Goal: Task Accomplishment & Management: Use online tool/utility

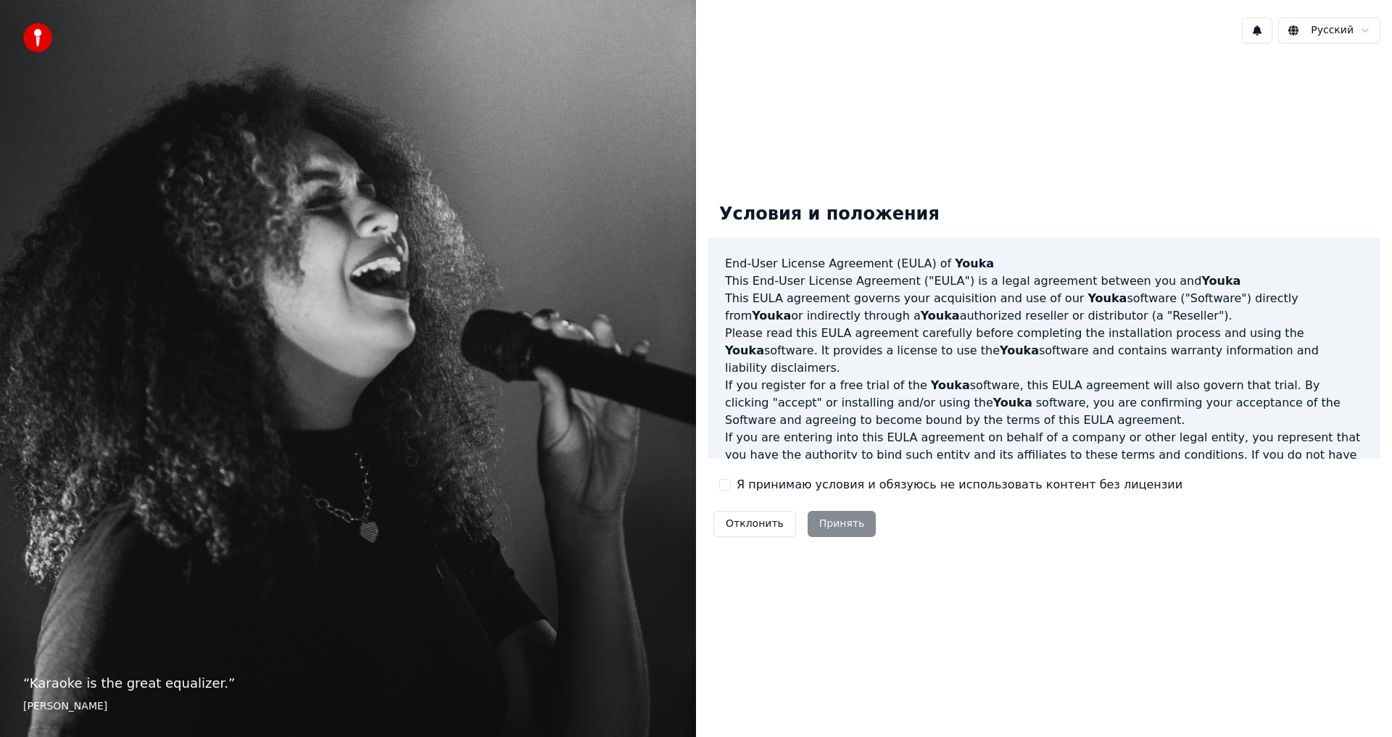
click at [730, 487] on button "Я принимаю условия и обязуюсь не использовать контент без лицензии" at bounding box center [725, 485] width 12 height 12
click at [816, 515] on button "Принять" at bounding box center [842, 524] width 69 height 26
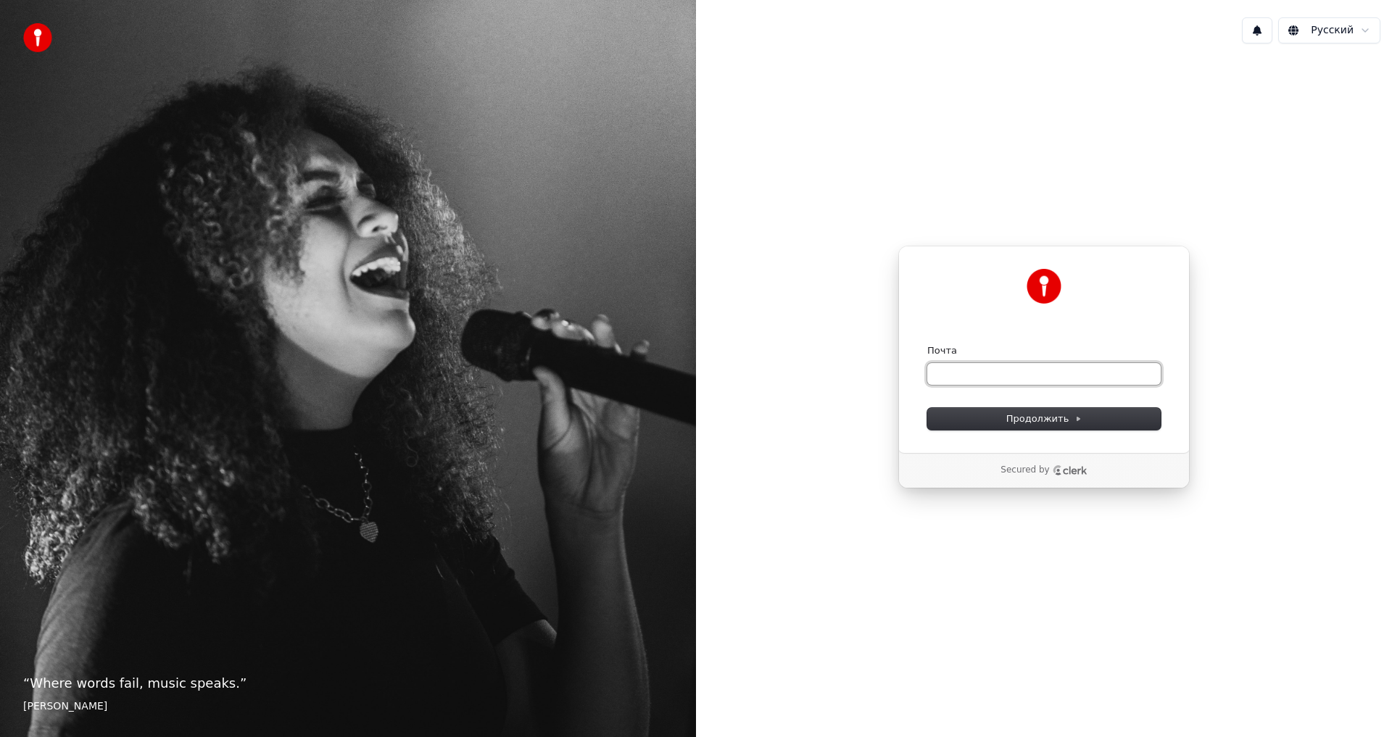
click at [969, 369] on input "Почта" at bounding box center [1043, 374] width 233 height 22
type input "*"
click at [1040, 415] on span "Продолжить" at bounding box center [1044, 419] width 76 height 13
type input "**********"
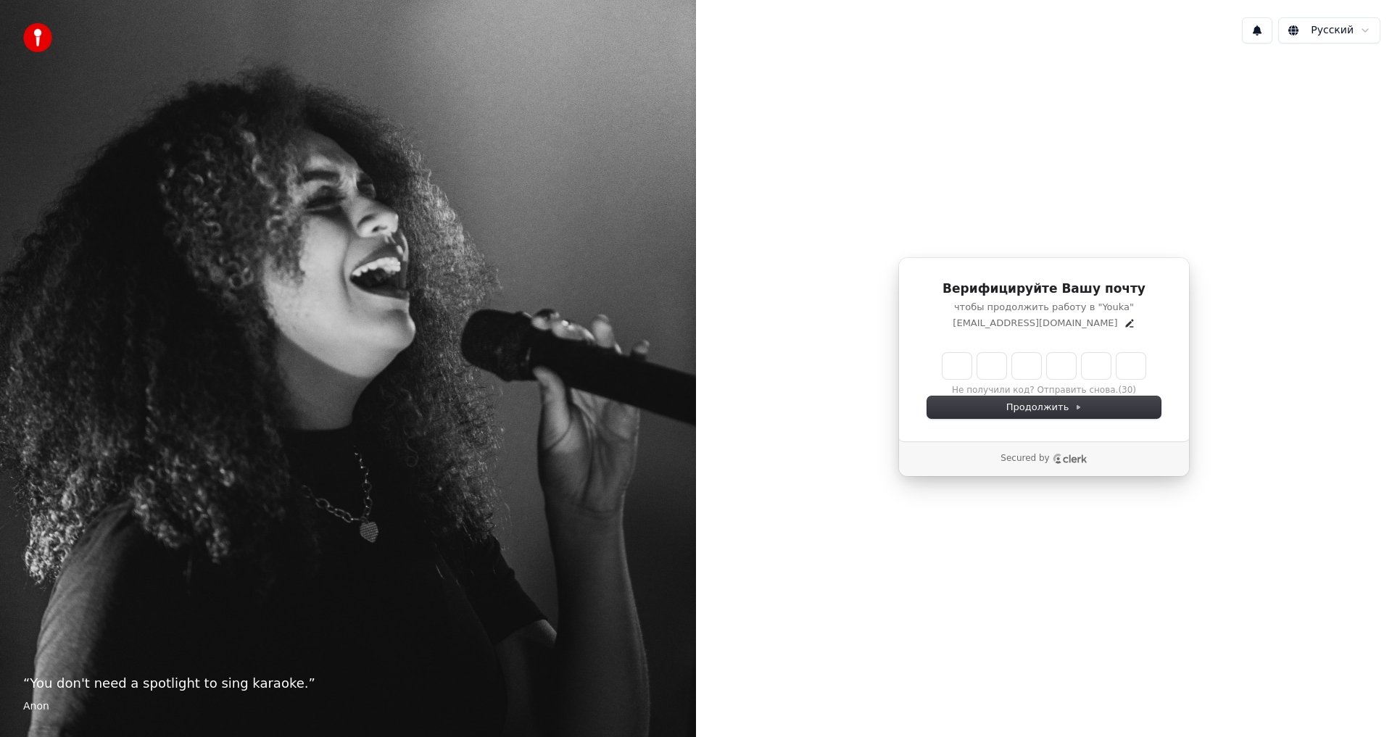
click at [964, 369] on input "Enter verification code" at bounding box center [1044, 366] width 203 height 26
type input "******"
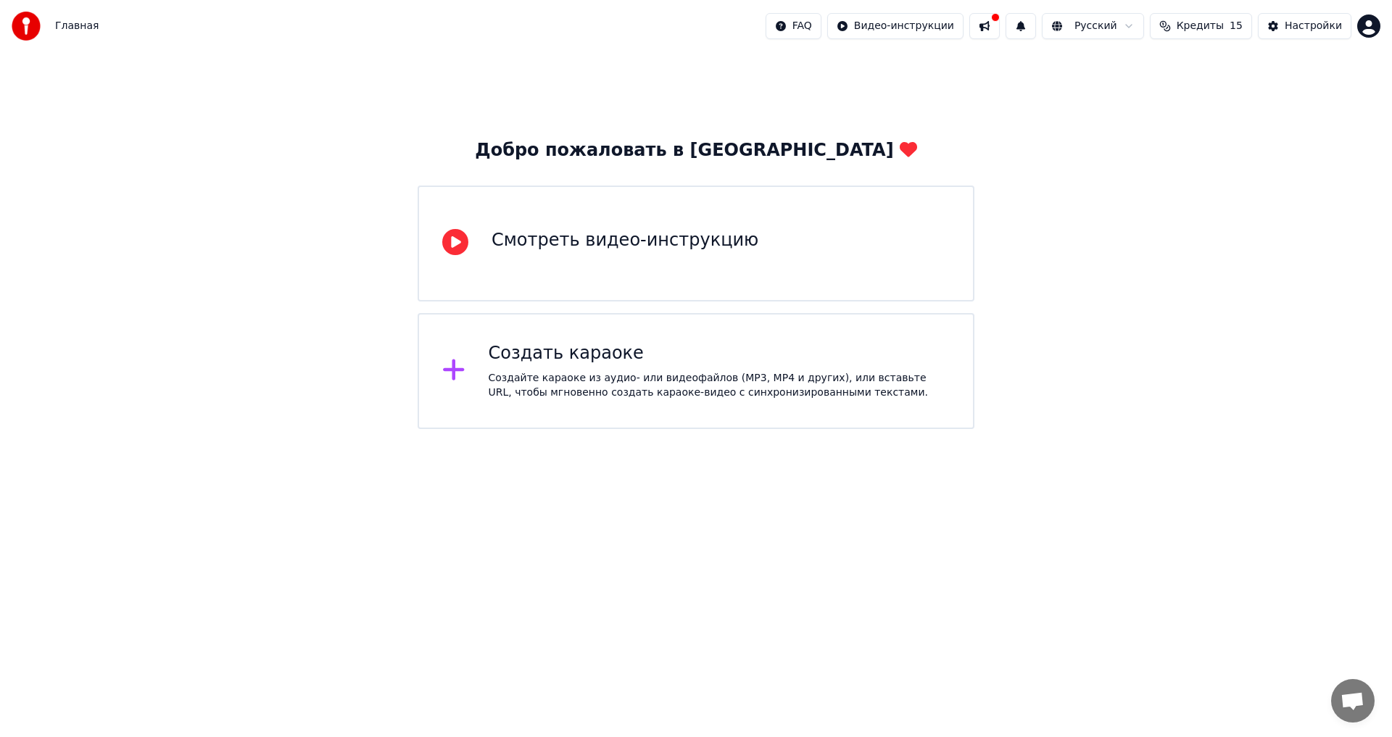
click at [710, 360] on div "Создать караоке" at bounding box center [720, 353] width 462 height 23
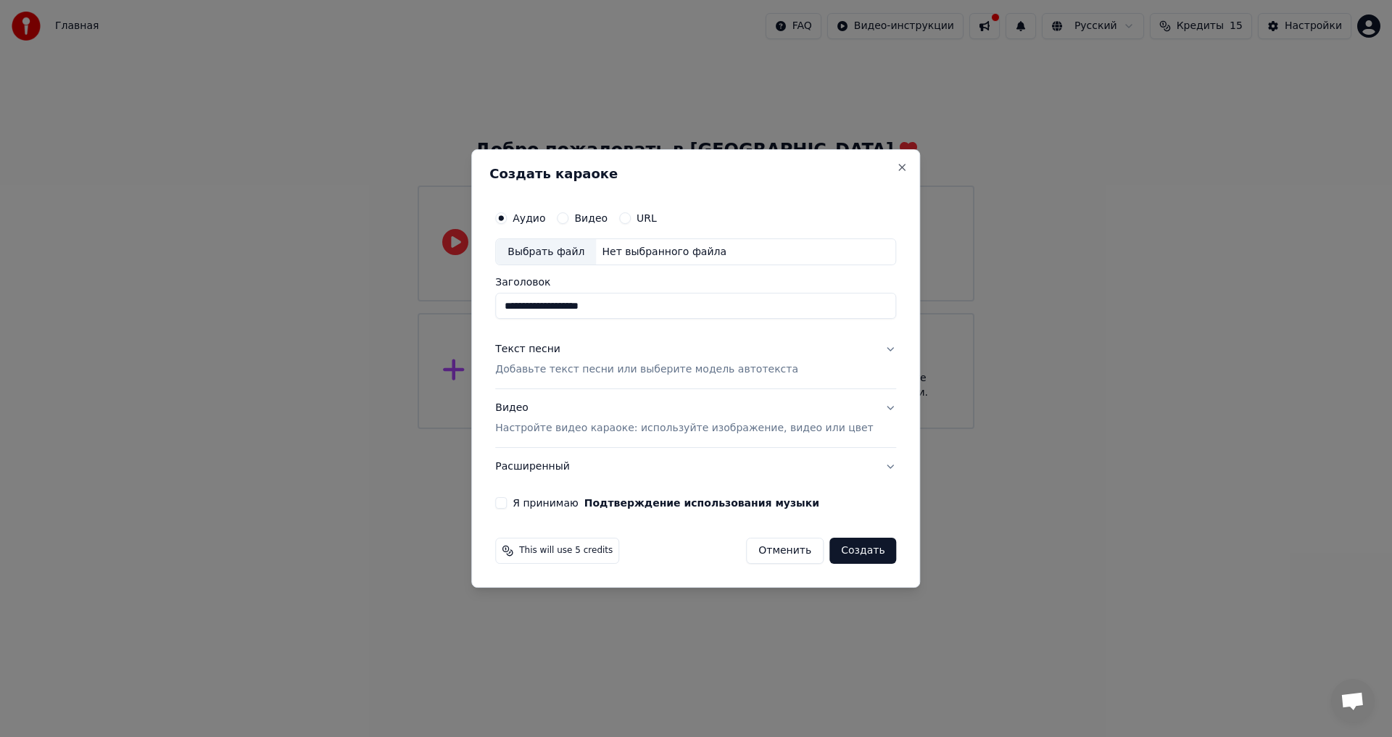
type input "**********"
click at [560, 370] on p "Добавьте текст песни или выберите модель автотекста" at bounding box center [646, 370] width 303 height 15
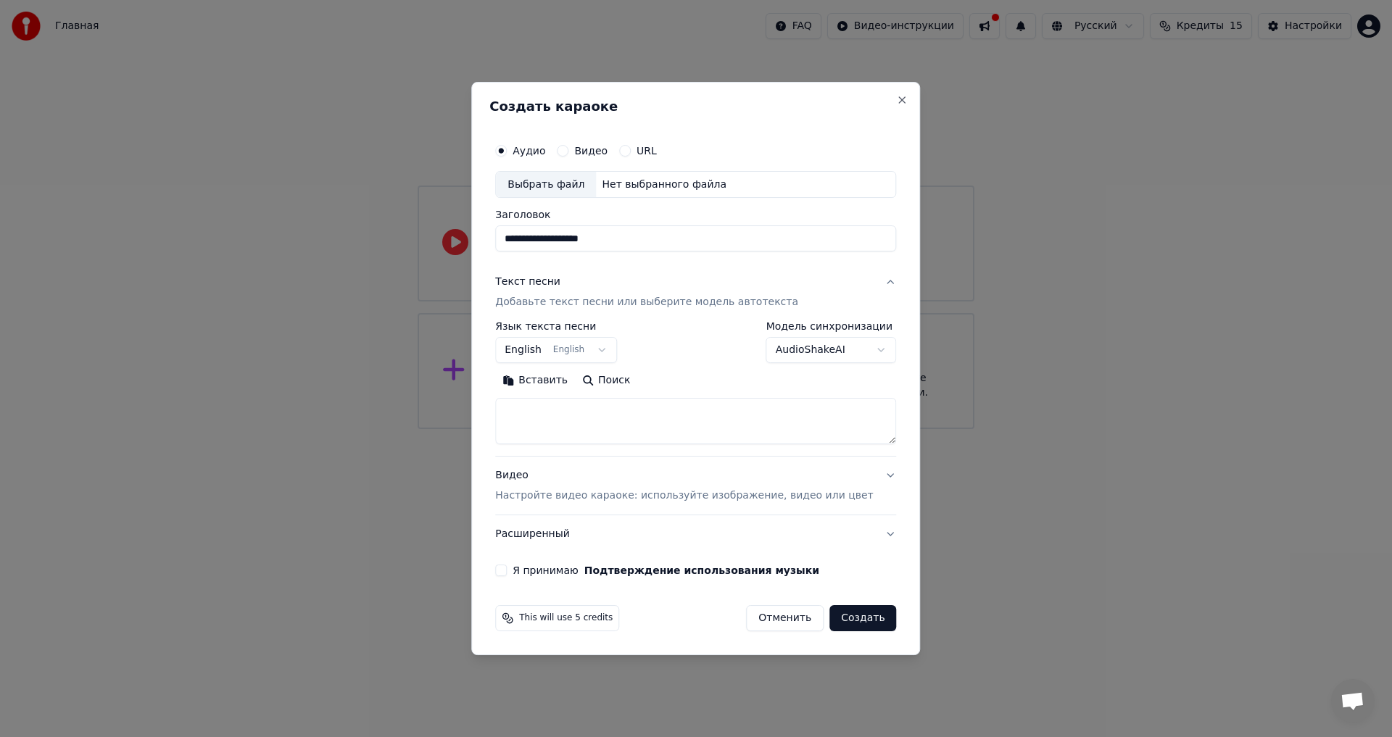
click at [565, 408] on textarea at bounding box center [695, 422] width 401 height 46
paste textarea "**********"
drag, startPoint x: 569, startPoint y: 401, endPoint x: 529, endPoint y: 413, distance: 42.2
click at [529, 413] on textarea at bounding box center [674, 422] width 358 height 46
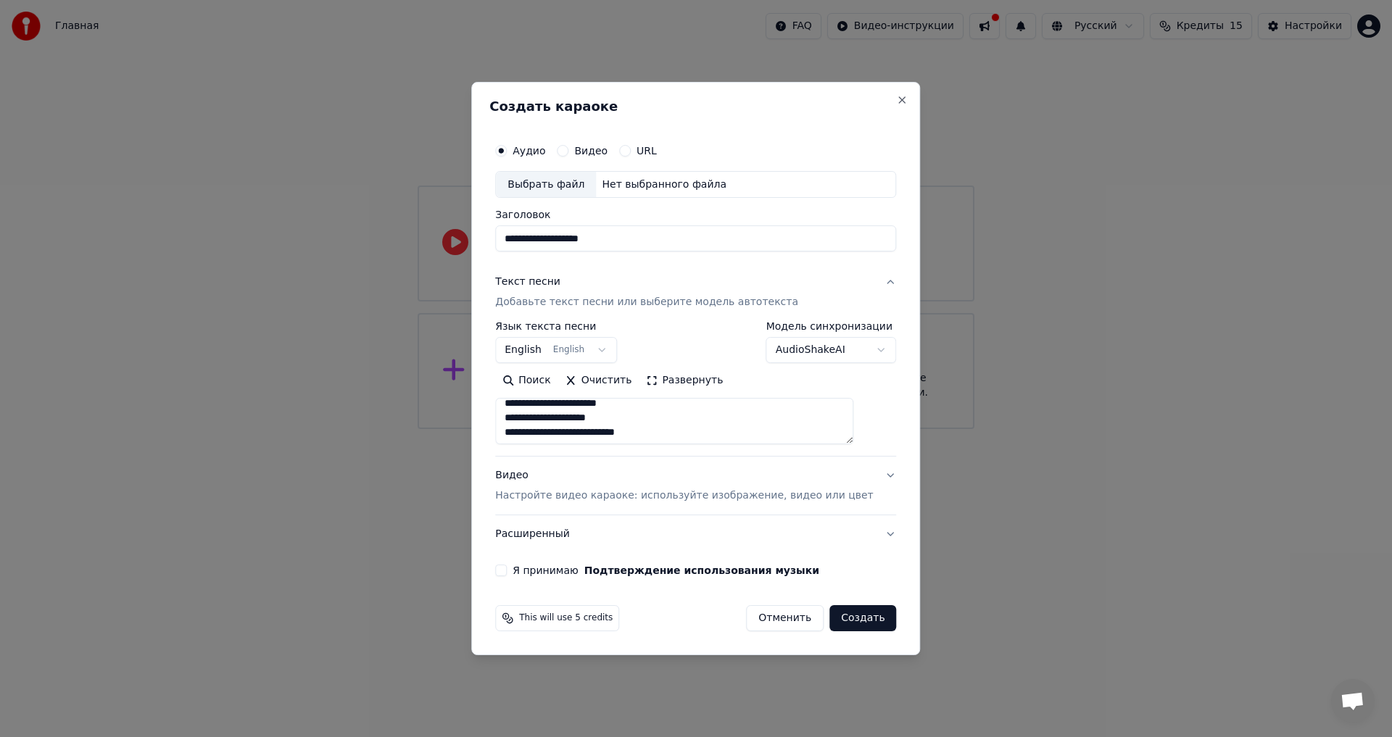
click at [659, 418] on textarea at bounding box center [674, 422] width 358 height 46
drag, startPoint x: 574, startPoint y: 434, endPoint x: 521, endPoint y: 439, distance: 53.9
click at [521, 439] on textarea at bounding box center [674, 422] width 358 height 46
click at [607, 412] on textarea at bounding box center [674, 422] width 358 height 46
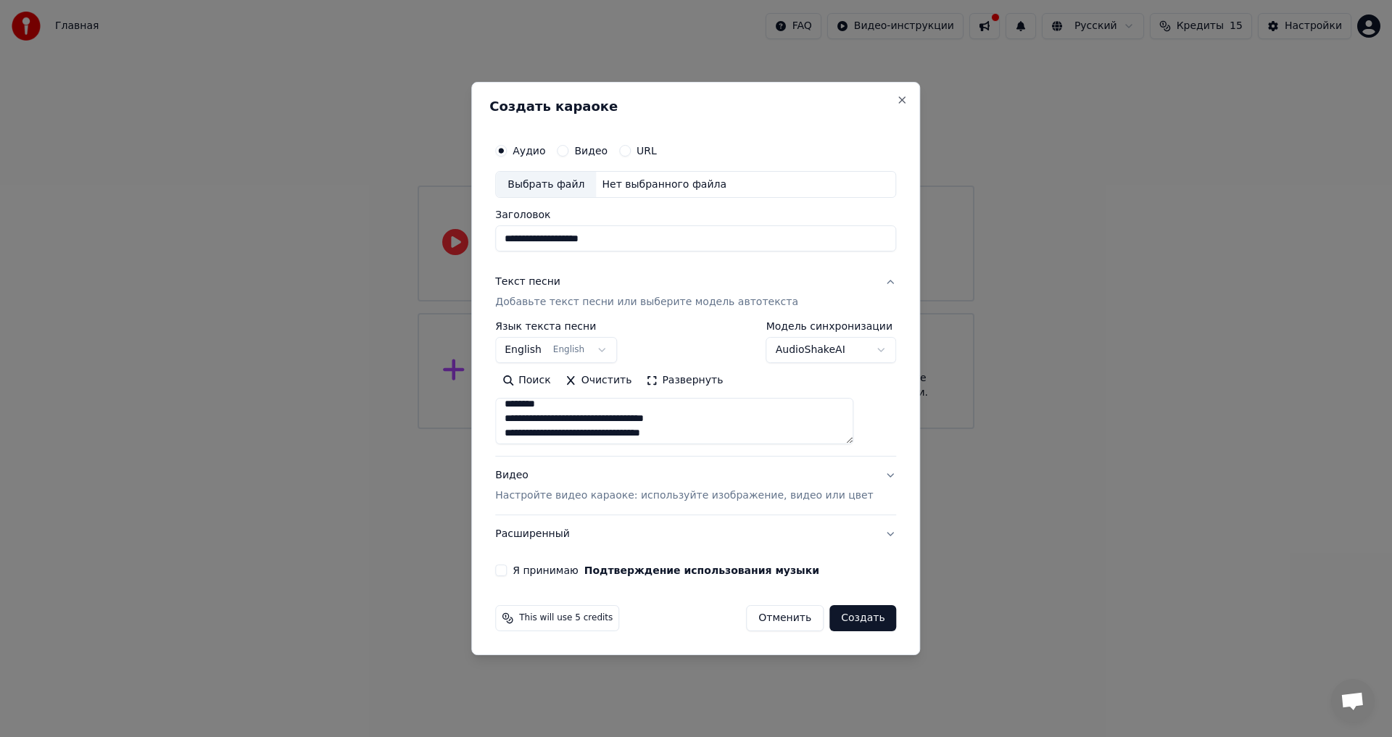
scroll to position [112, 0]
click at [572, 433] on textarea at bounding box center [674, 422] width 358 height 46
click at [579, 415] on textarea at bounding box center [674, 422] width 358 height 46
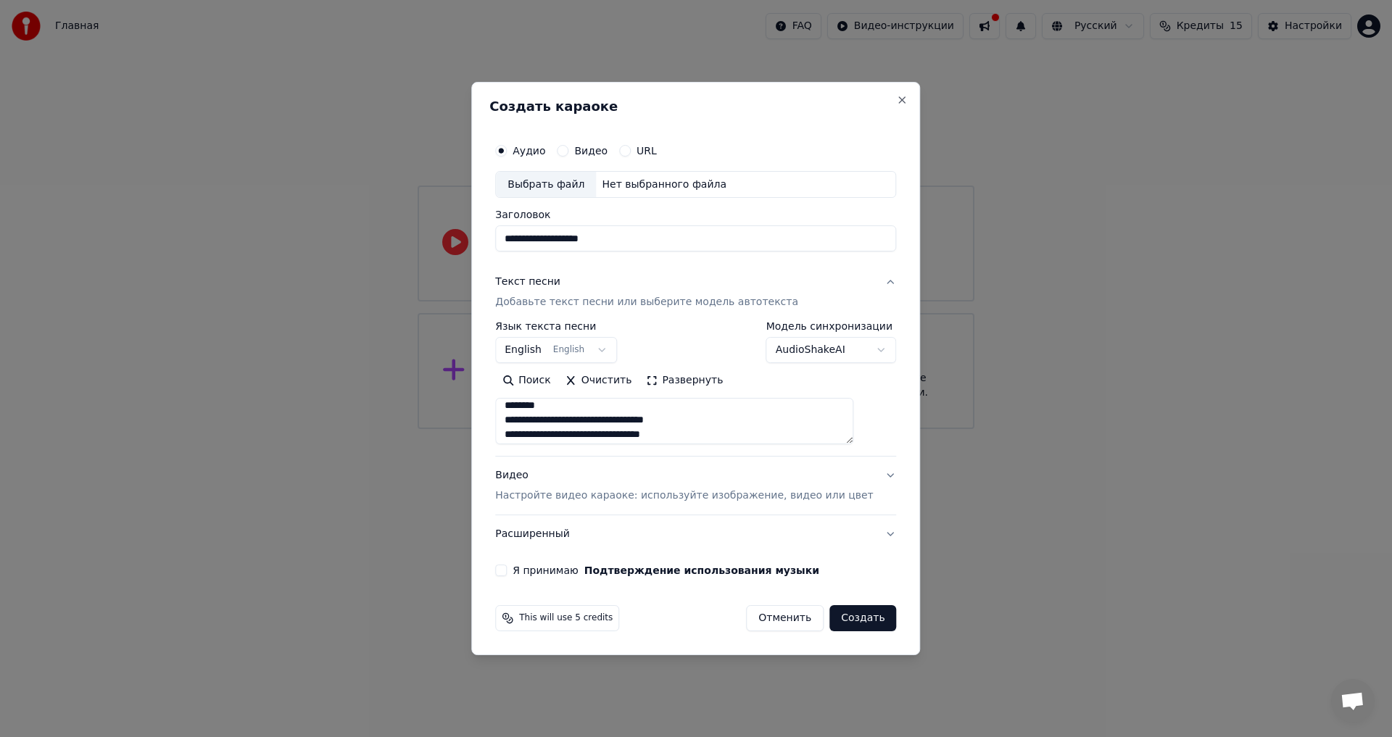
click at [578, 409] on textarea at bounding box center [674, 422] width 358 height 46
click at [571, 407] on textarea at bounding box center [674, 422] width 358 height 46
type textarea "**********"
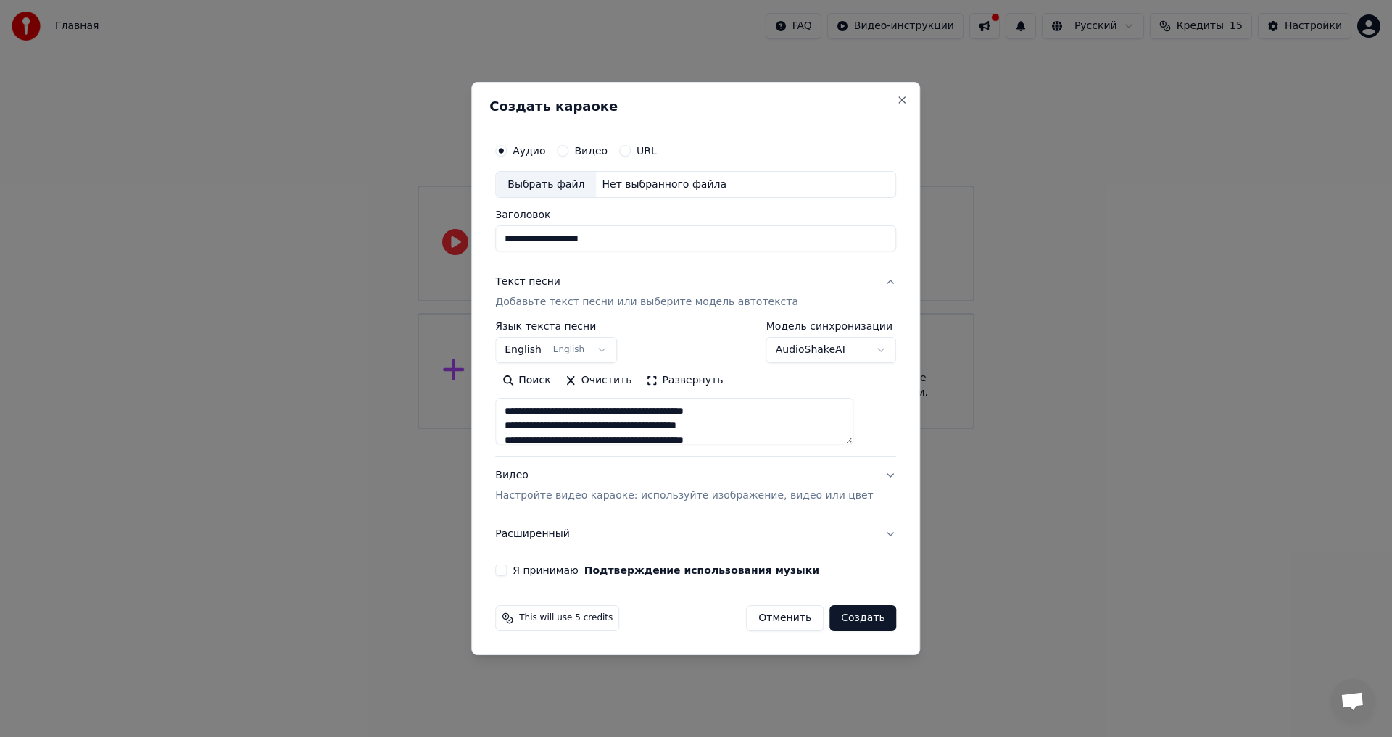
click at [561, 191] on div "Выбрать файл" at bounding box center [546, 185] width 100 height 26
type input "**********"
click at [507, 569] on button "Я принимаю Подтверждение использования музыки" at bounding box center [501, 571] width 12 height 12
click at [568, 147] on button "Видео" at bounding box center [563, 151] width 12 height 12
click at [531, 151] on div "Аудио" at bounding box center [520, 151] width 50 height 12
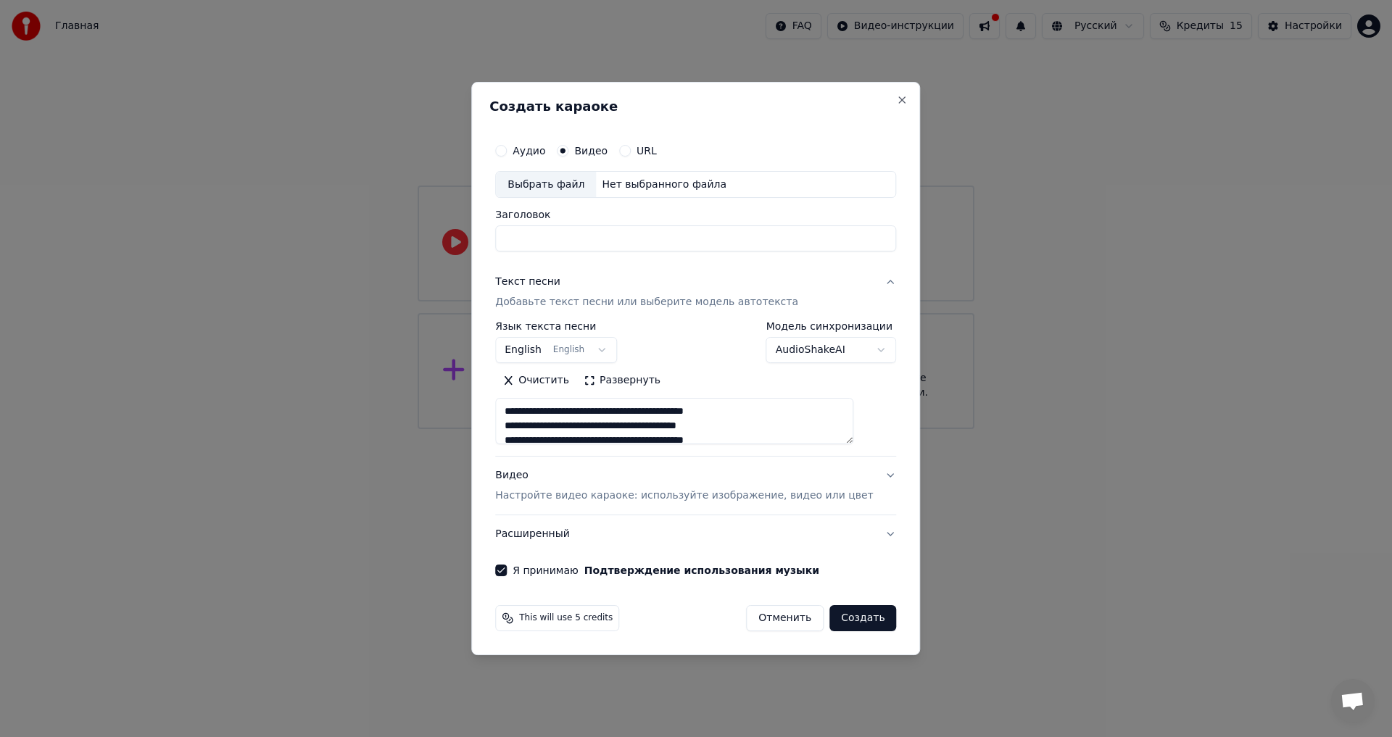
click at [507, 150] on button "Аудио" at bounding box center [501, 151] width 12 height 12
click at [568, 150] on button "Видео" at bounding box center [563, 151] width 12 height 12
click at [507, 152] on button "Аудио" at bounding box center [501, 151] width 12 height 12
click at [589, 152] on div "Видео" at bounding box center [582, 151] width 51 height 12
click at [601, 153] on label "Видео" at bounding box center [590, 151] width 33 height 10
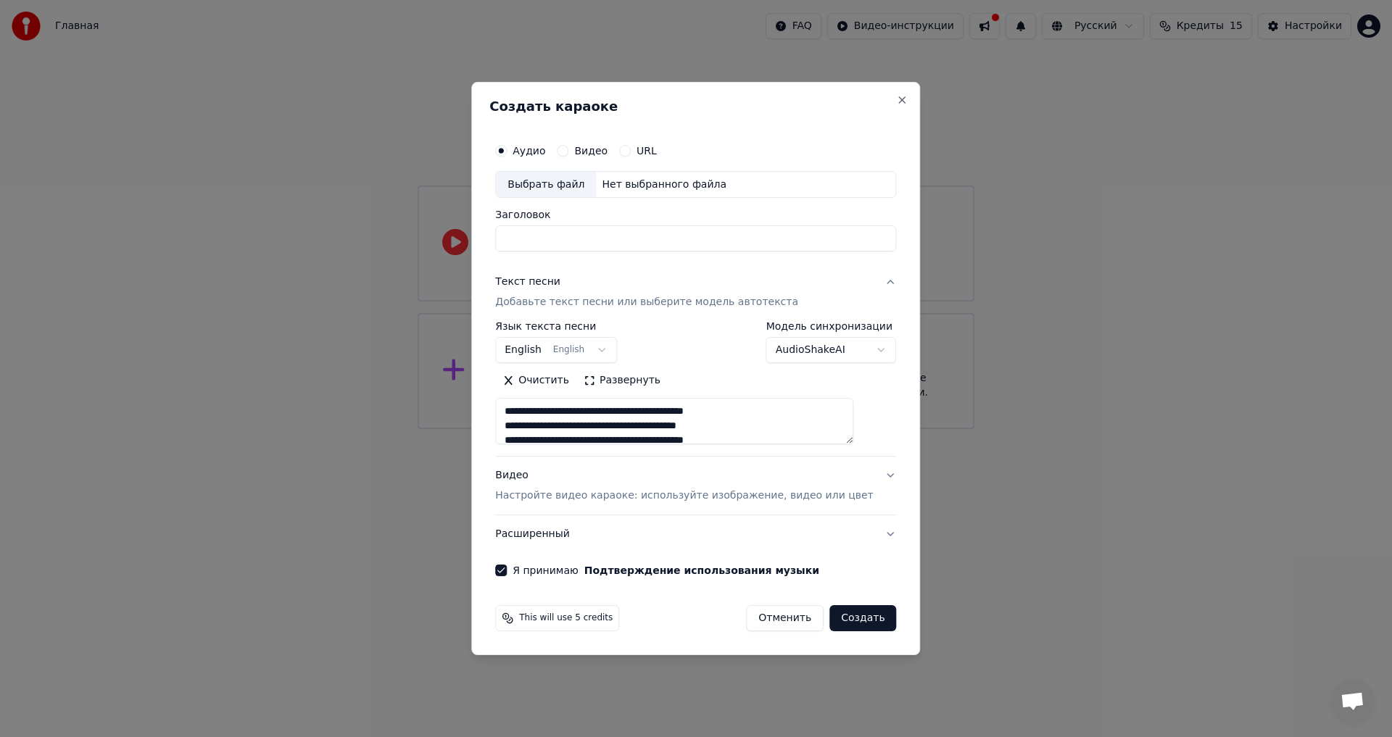
click at [568, 153] on button "Видео" at bounding box center [563, 151] width 12 height 12
click at [507, 148] on button "Аудио" at bounding box center [501, 151] width 12 height 12
click at [549, 181] on div "Выбрать файл" at bounding box center [546, 185] width 100 height 26
type input "**********"
click at [580, 495] on p "Настройте видео караоке: используйте изображение, видео или цвет" at bounding box center [684, 496] width 378 height 15
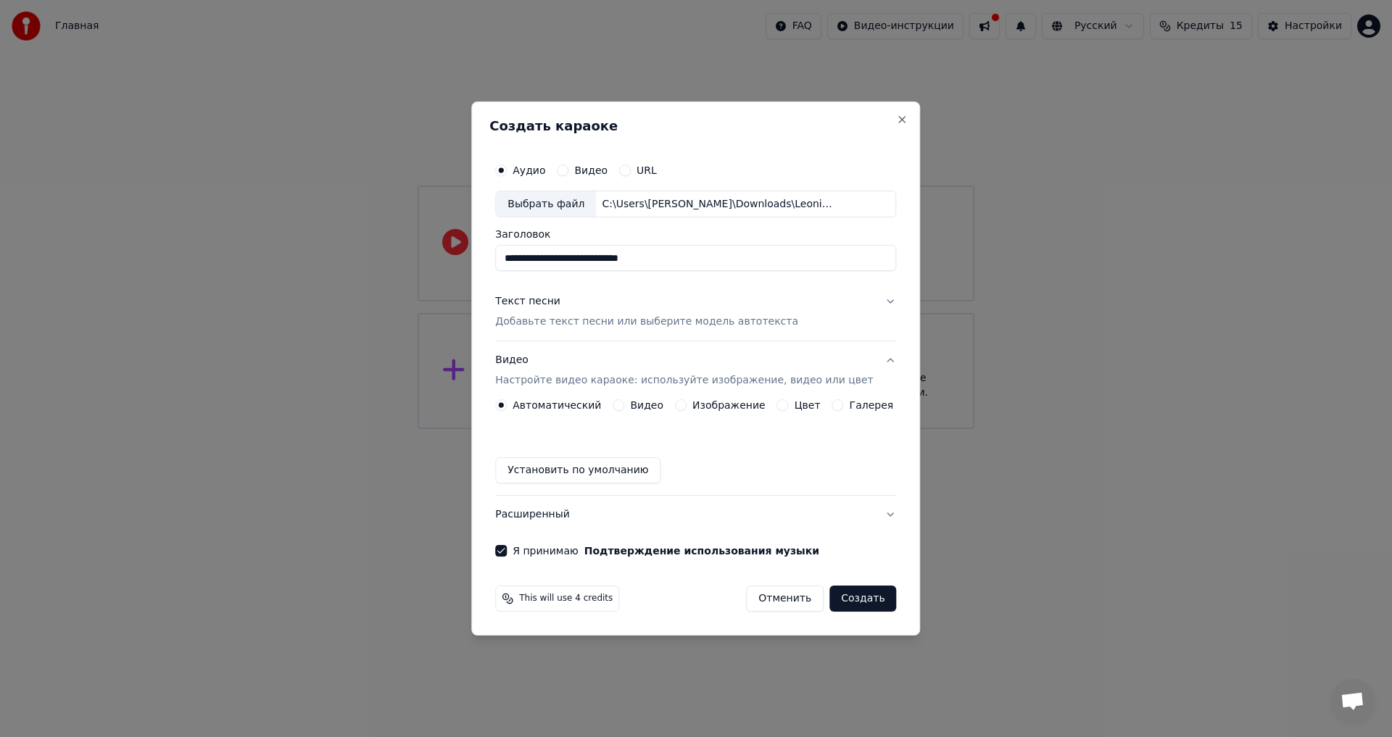
click at [624, 408] on button "Видео" at bounding box center [619, 406] width 12 height 12
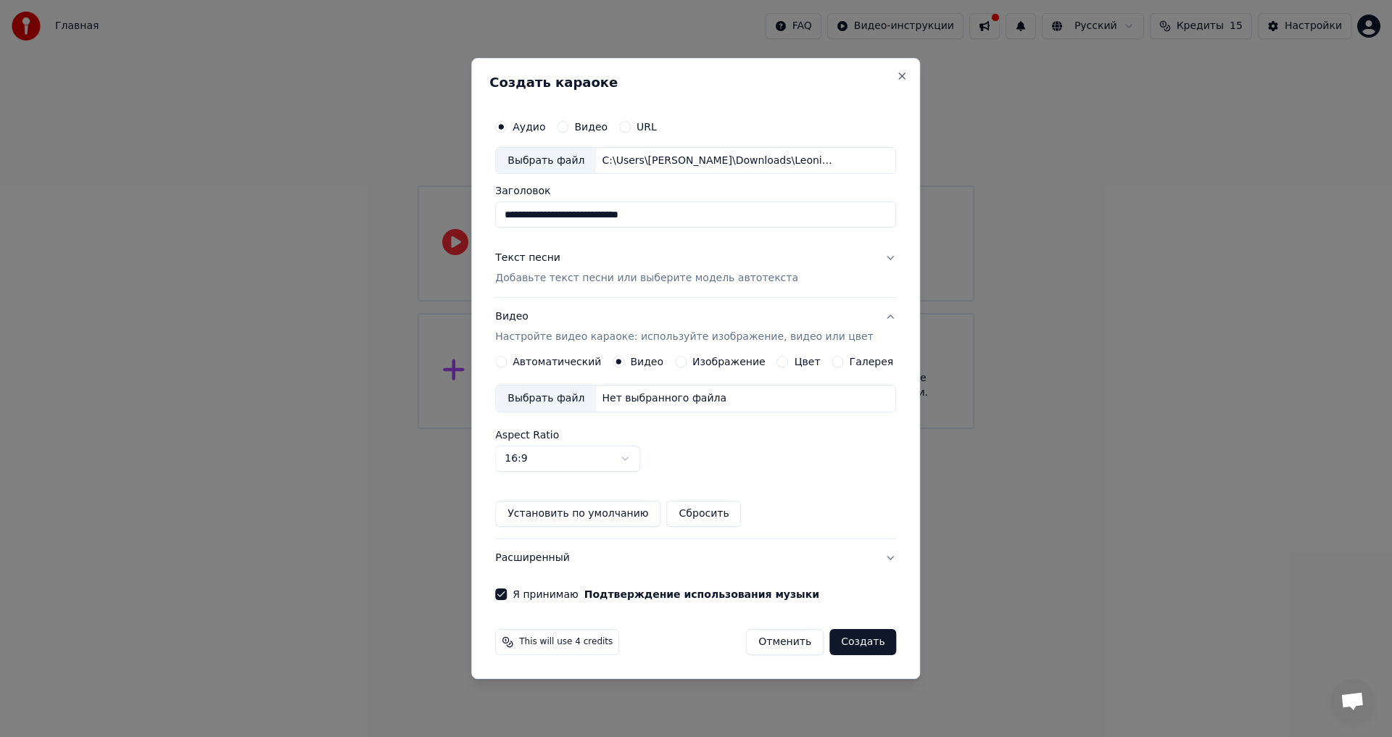
click at [685, 365] on button "Изображение" at bounding box center [681, 362] width 12 height 12
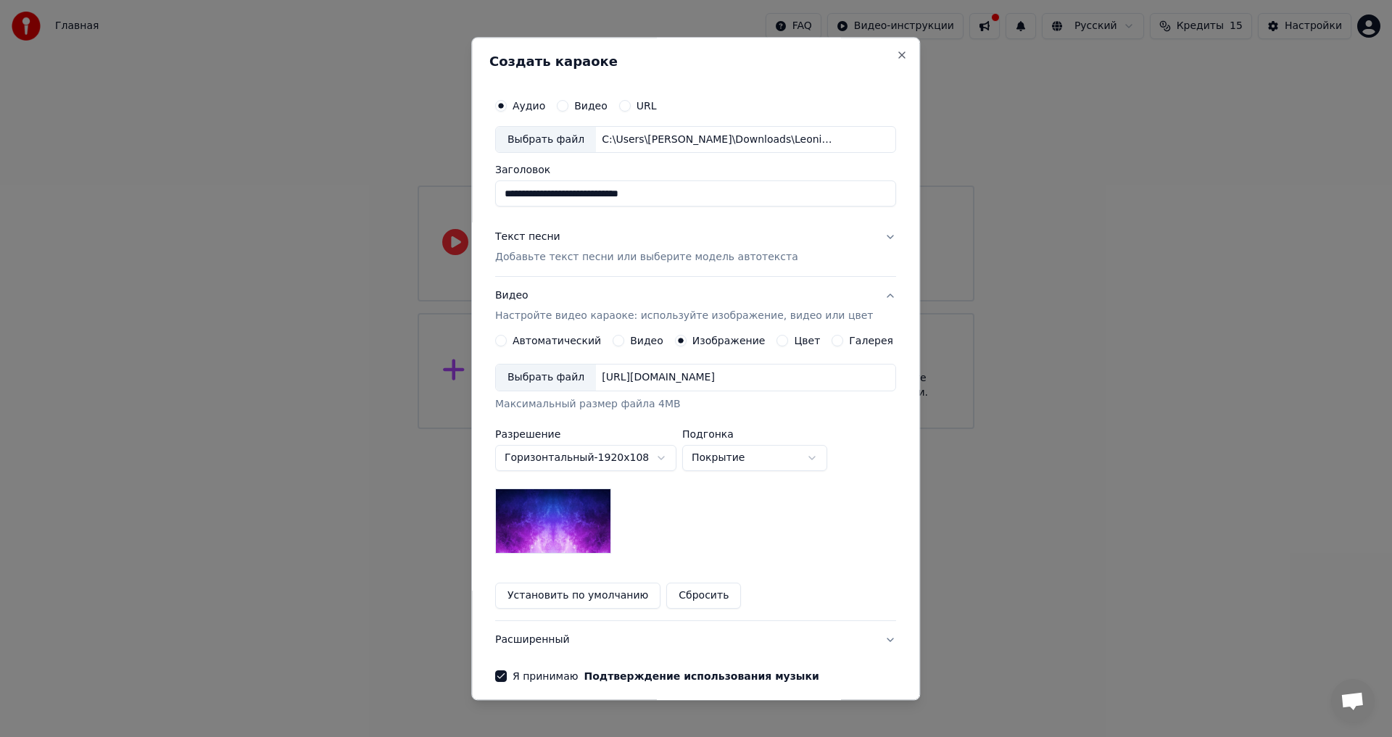
click at [620, 605] on button "Установить по умолчанию" at bounding box center [577, 597] width 165 height 26
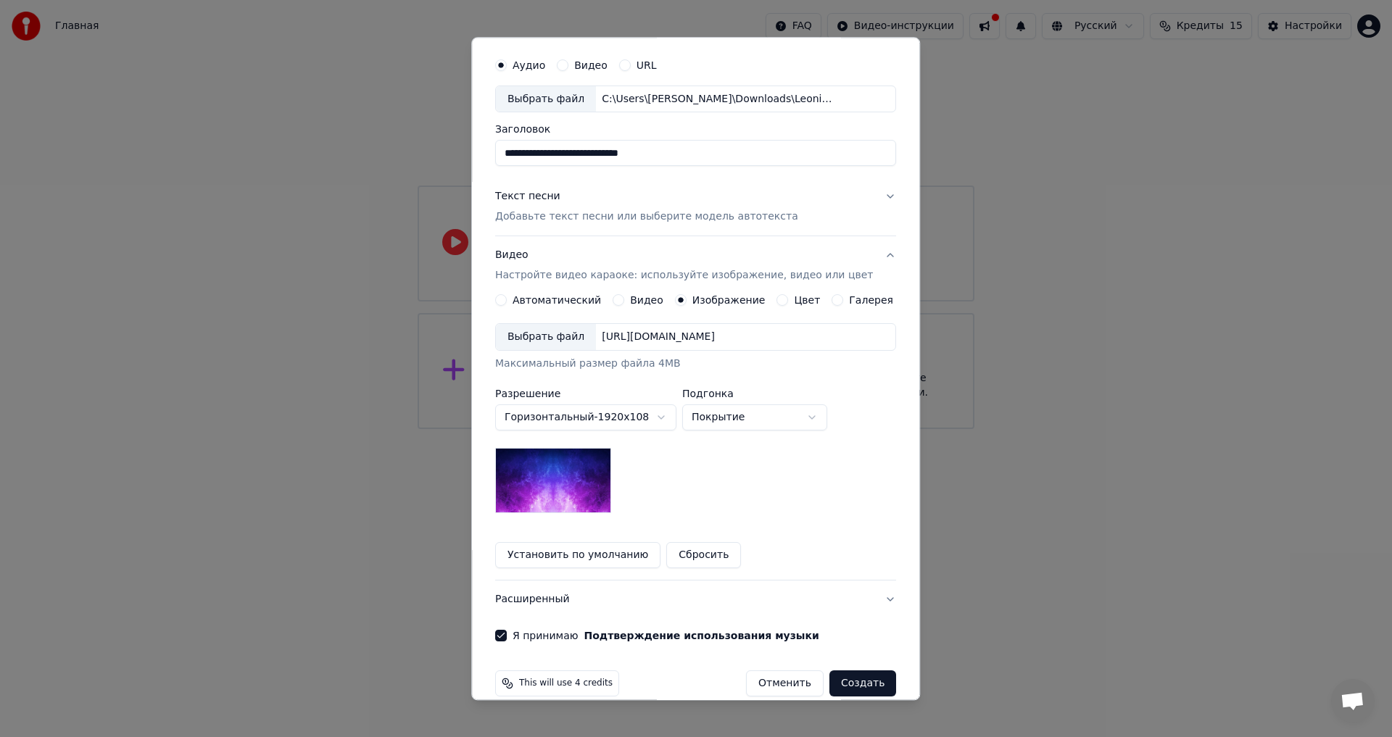
scroll to position [61, 0]
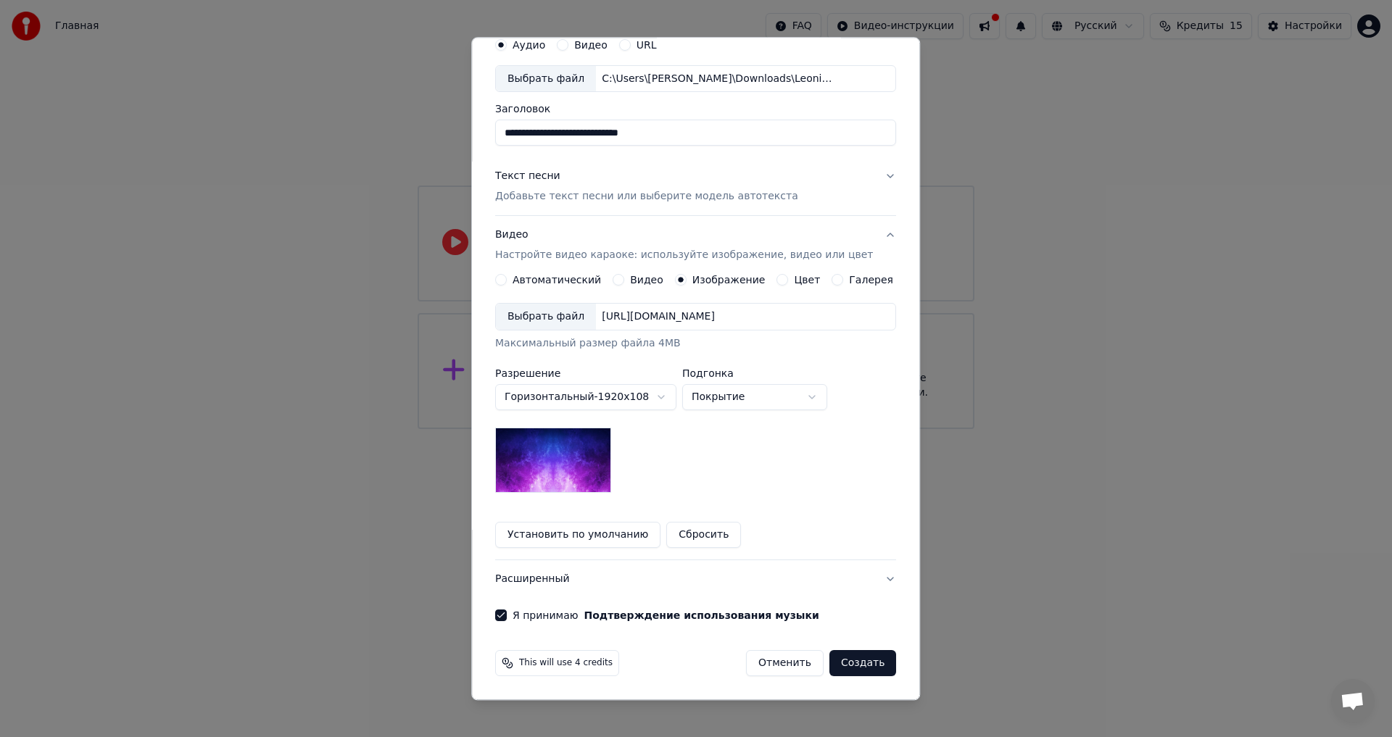
click at [843, 663] on button "Создать" at bounding box center [862, 664] width 67 height 26
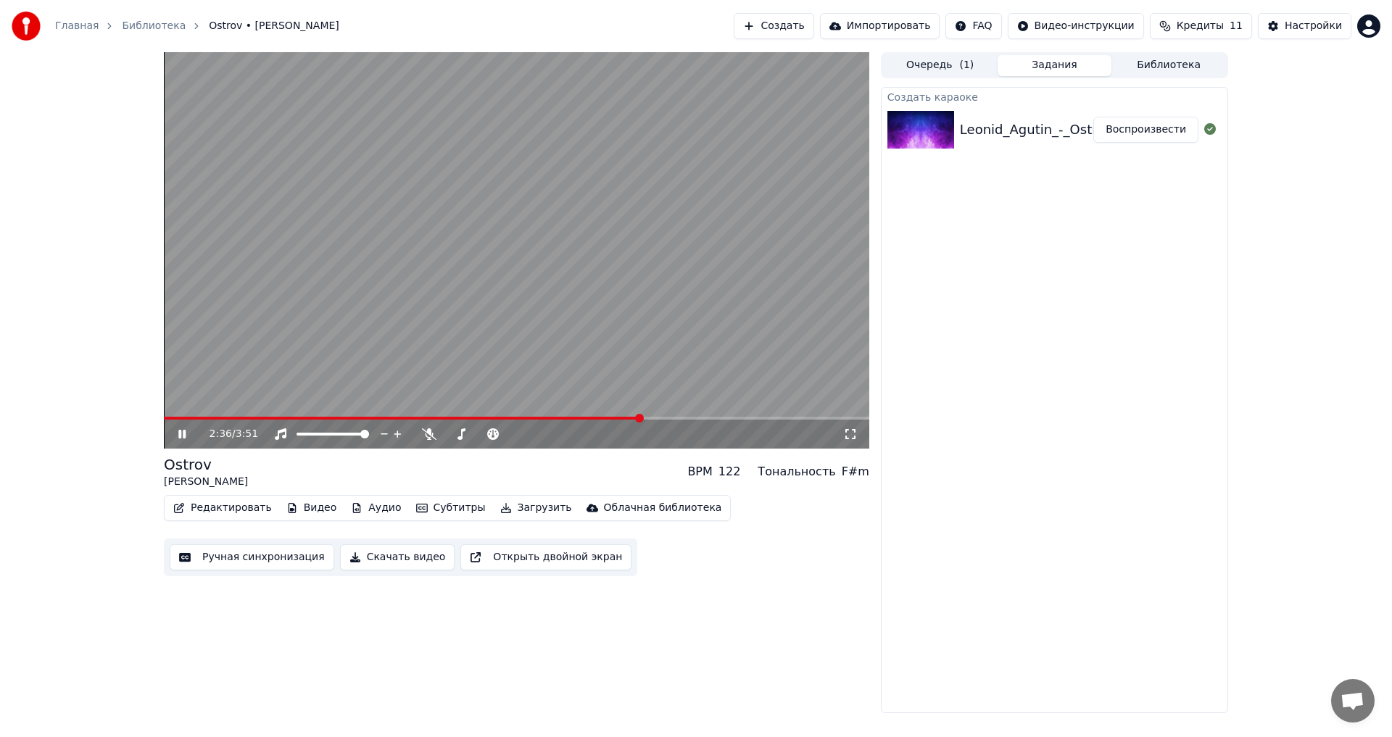
click at [179, 434] on icon at bounding box center [181, 434] width 7 height 9
click at [268, 563] on button "Ручная синхронизация" at bounding box center [252, 558] width 165 height 26
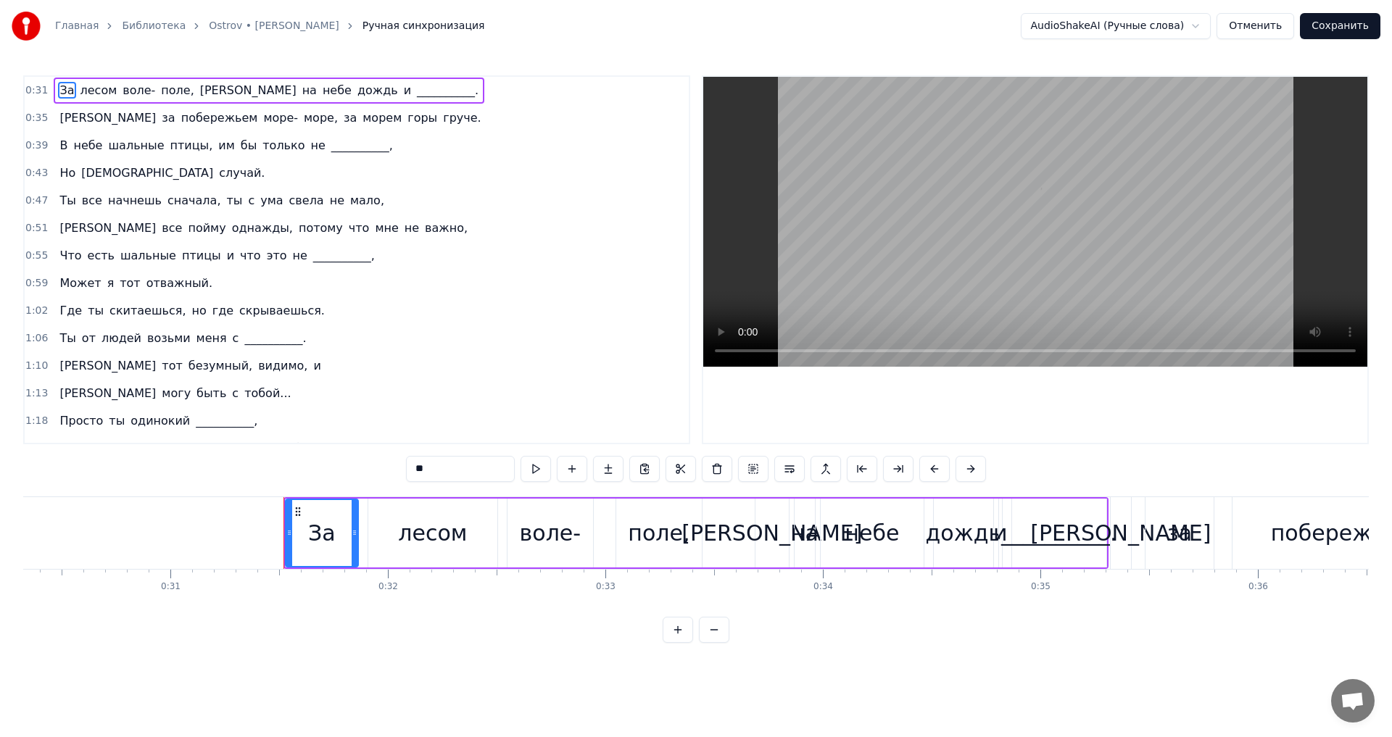
scroll to position [0, 6783]
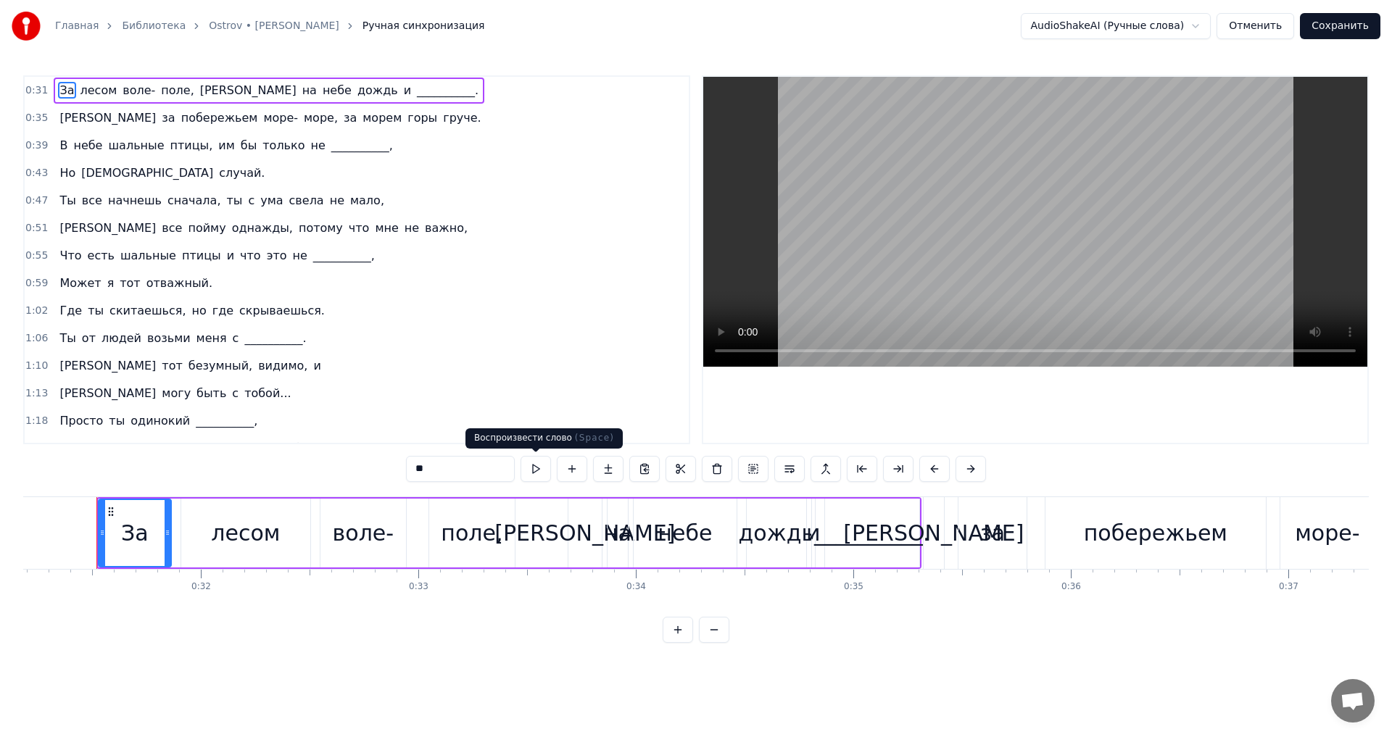
click at [543, 467] on button at bounding box center [536, 469] width 30 height 26
click at [160, 119] on span "за" at bounding box center [168, 117] width 16 height 17
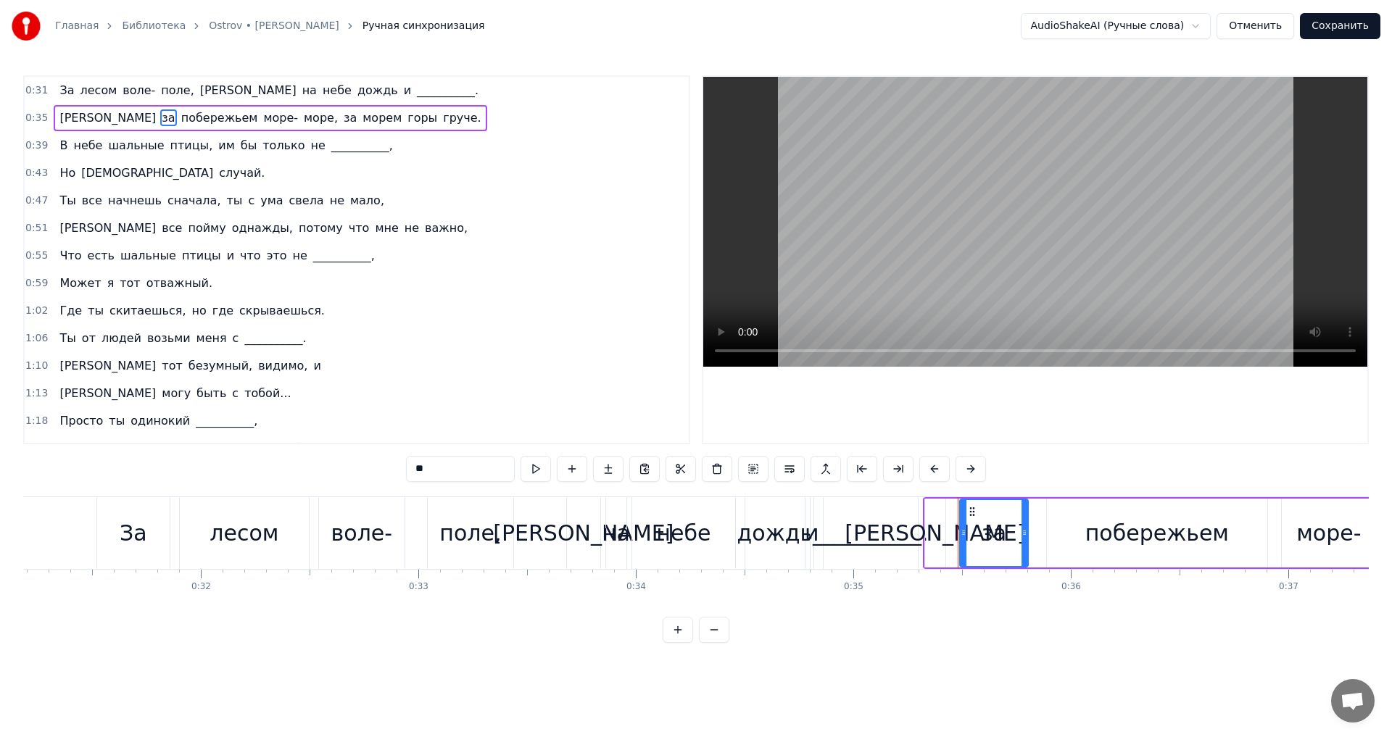
click at [80, 143] on span "небе" at bounding box center [88, 145] width 32 height 17
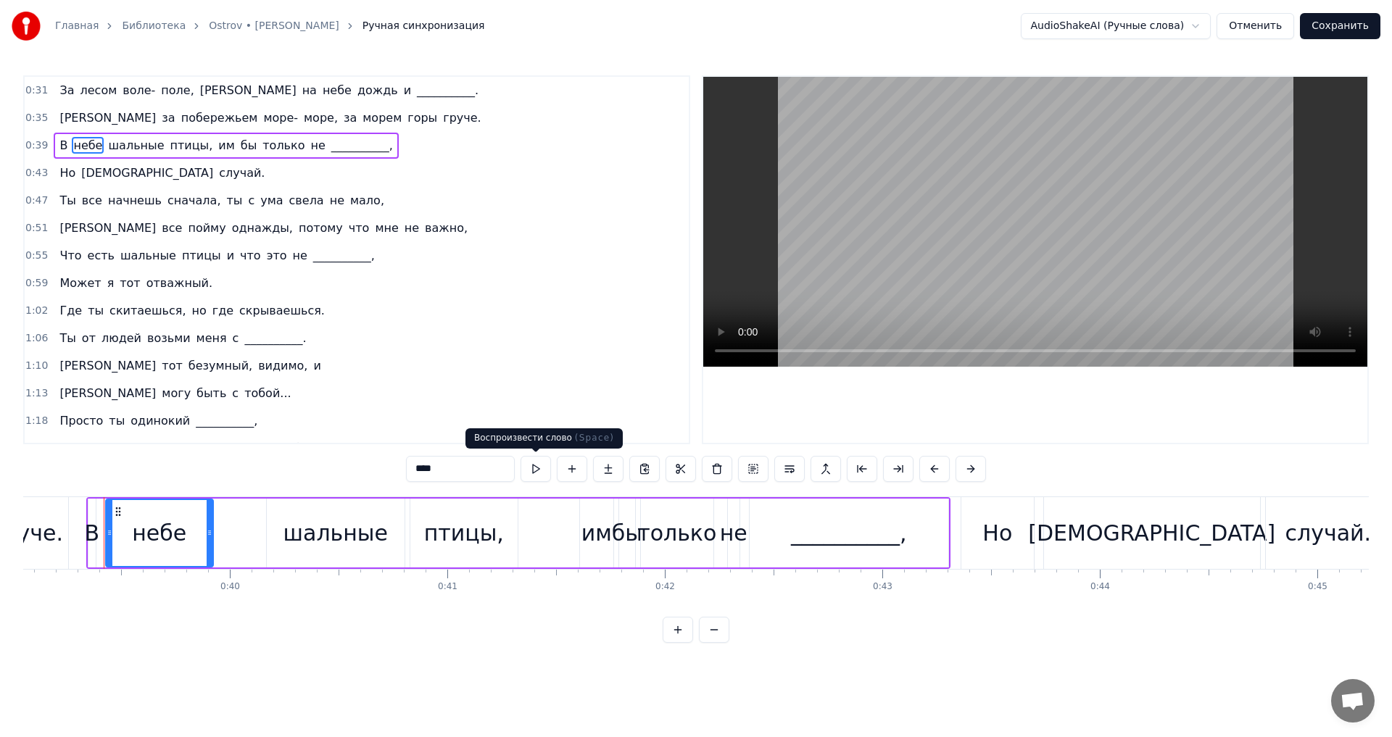
scroll to position [0, 8502]
click at [538, 468] on button at bounding box center [536, 469] width 30 height 26
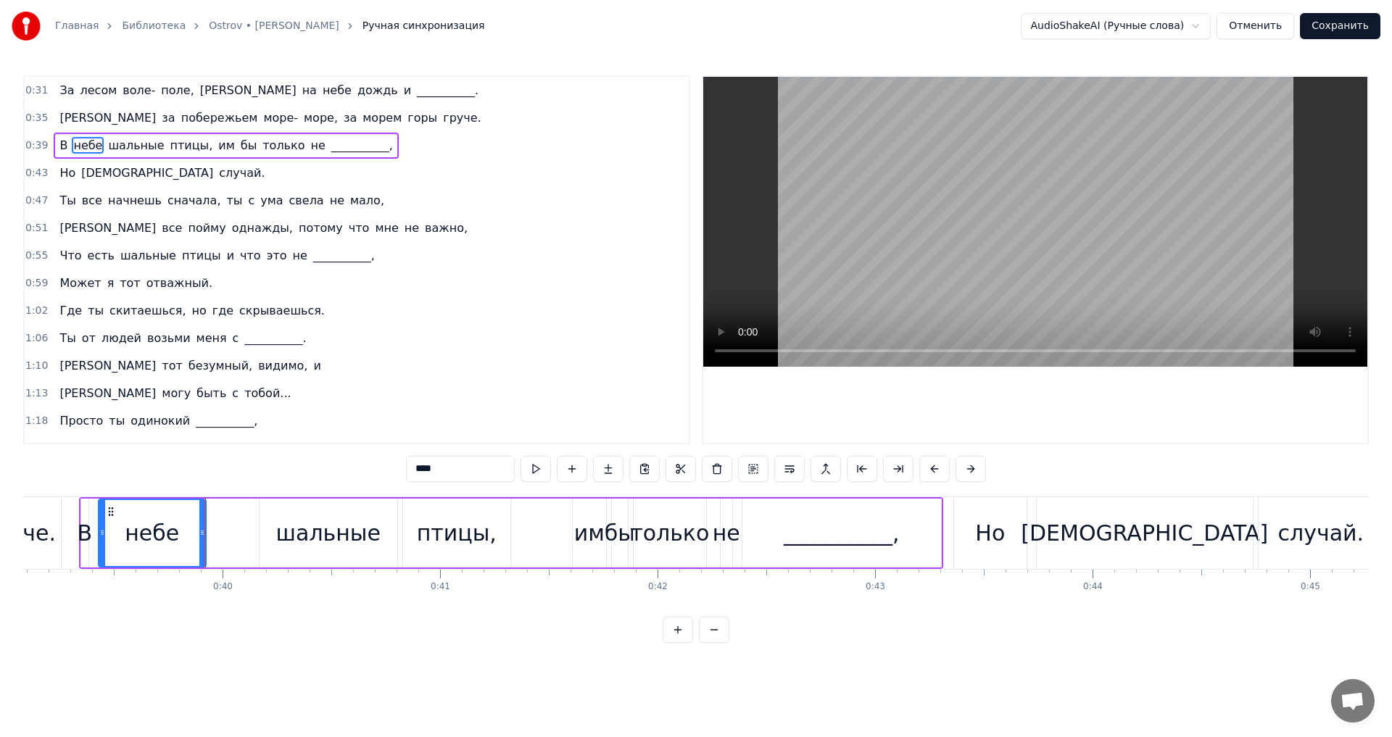
click at [538, 468] on button at bounding box center [536, 469] width 30 height 26
click at [160, 225] on span "все" at bounding box center [171, 228] width 23 height 17
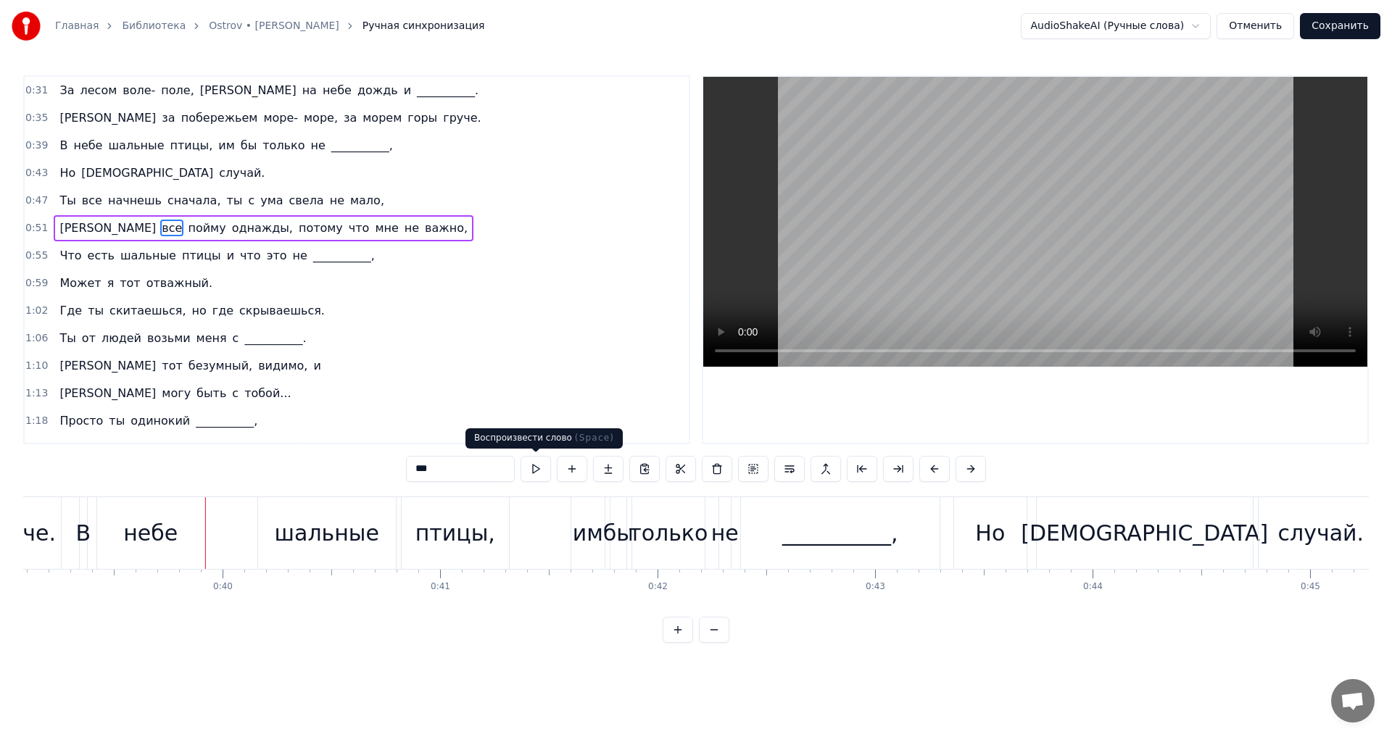
click at [542, 473] on button at bounding box center [536, 469] width 30 height 26
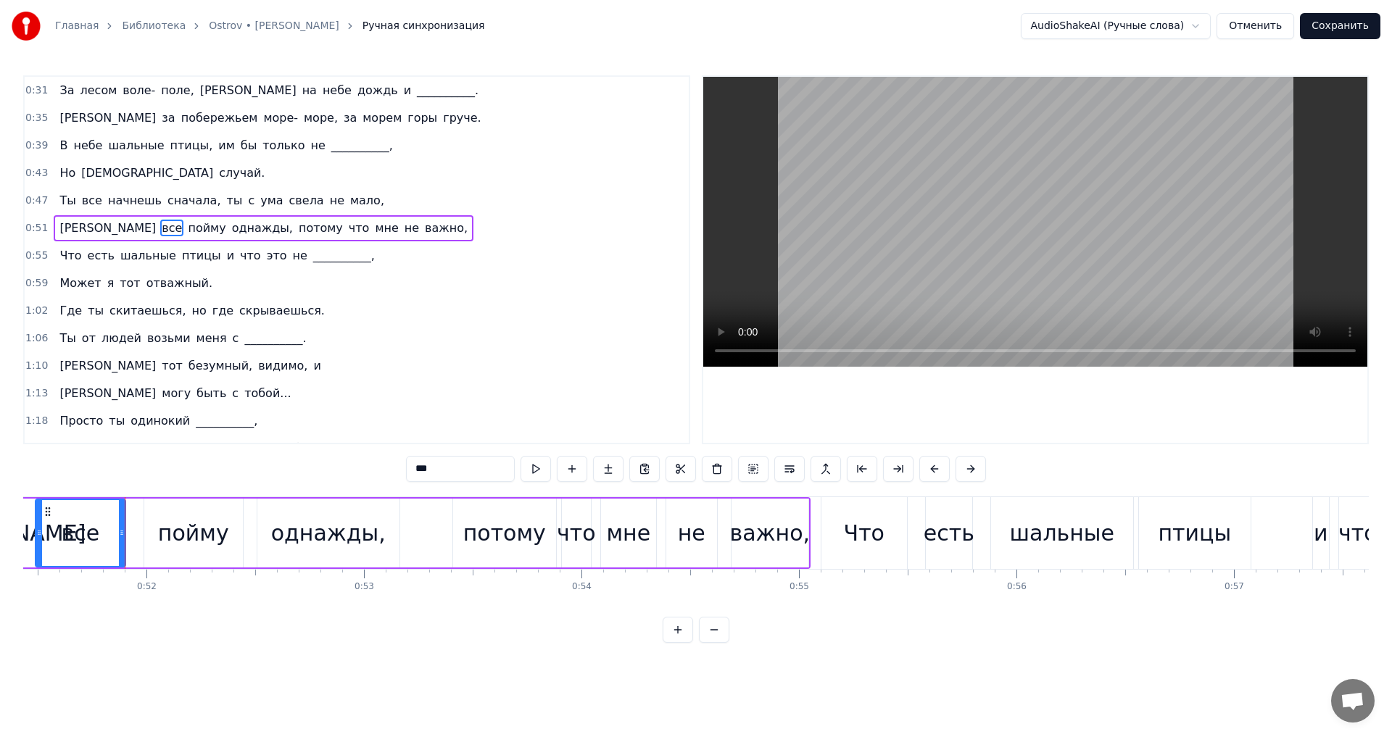
scroll to position [0, 11216]
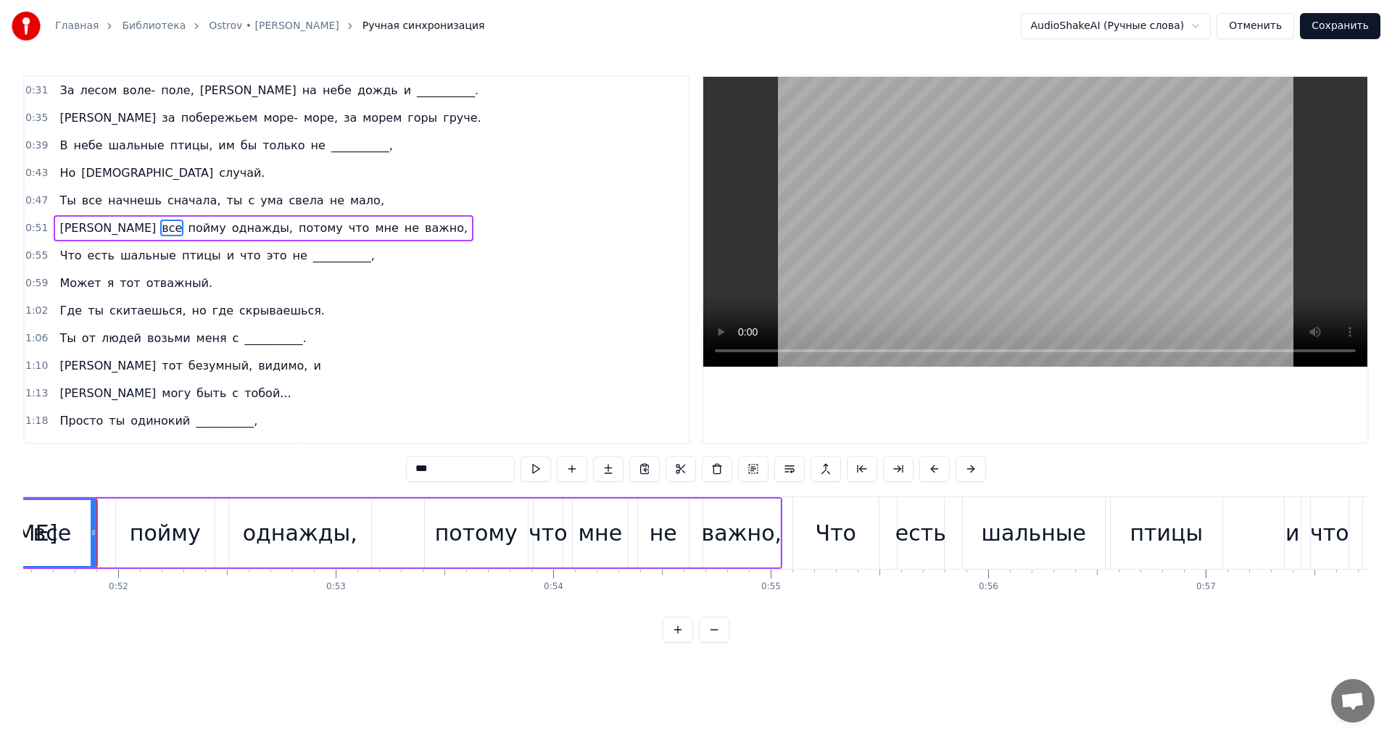
click at [195, 335] on span "меня" at bounding box center [211, 338] width 33 height 17
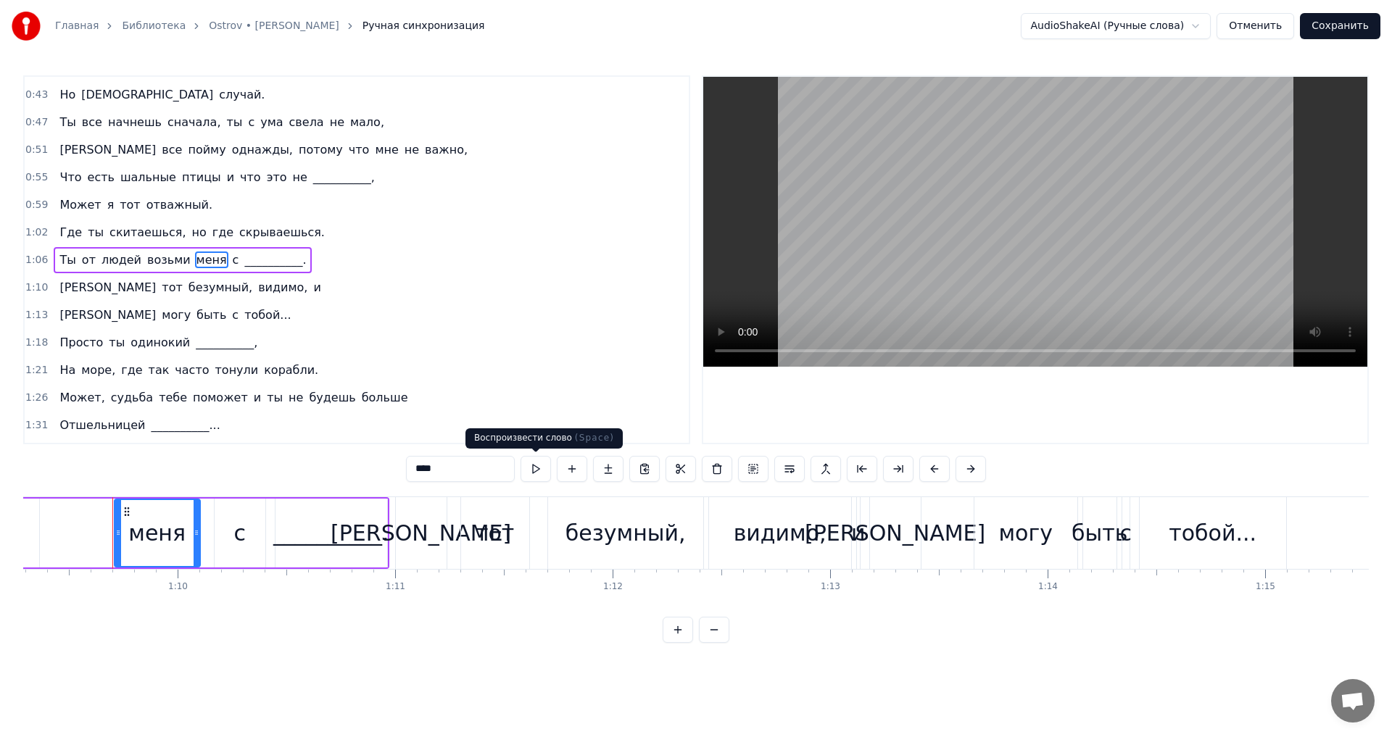
scroll to position [0, 15088]
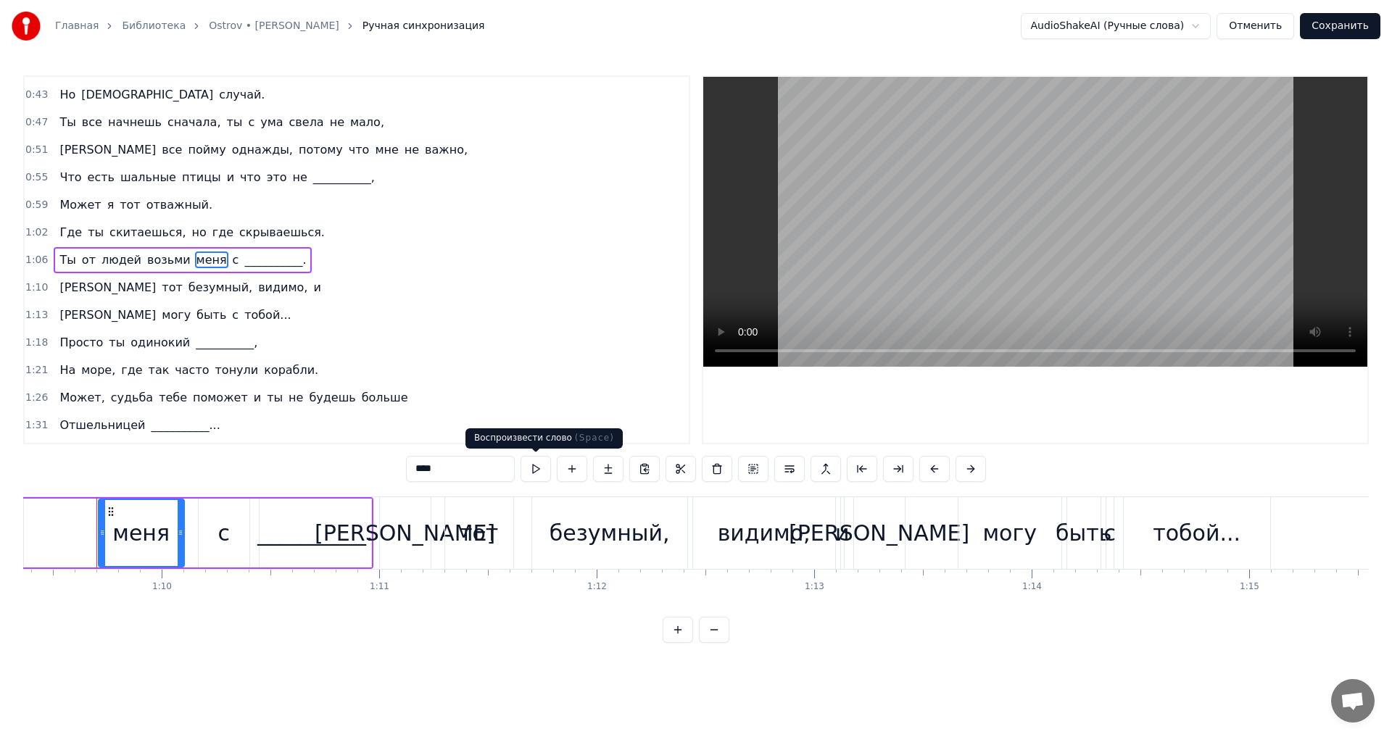
click at [541, 476] on button at bounding box center [536, 469] width 30 height 26
click at [160, 286] on span "тот" at bounding box center [171, 287] width 23 height 17
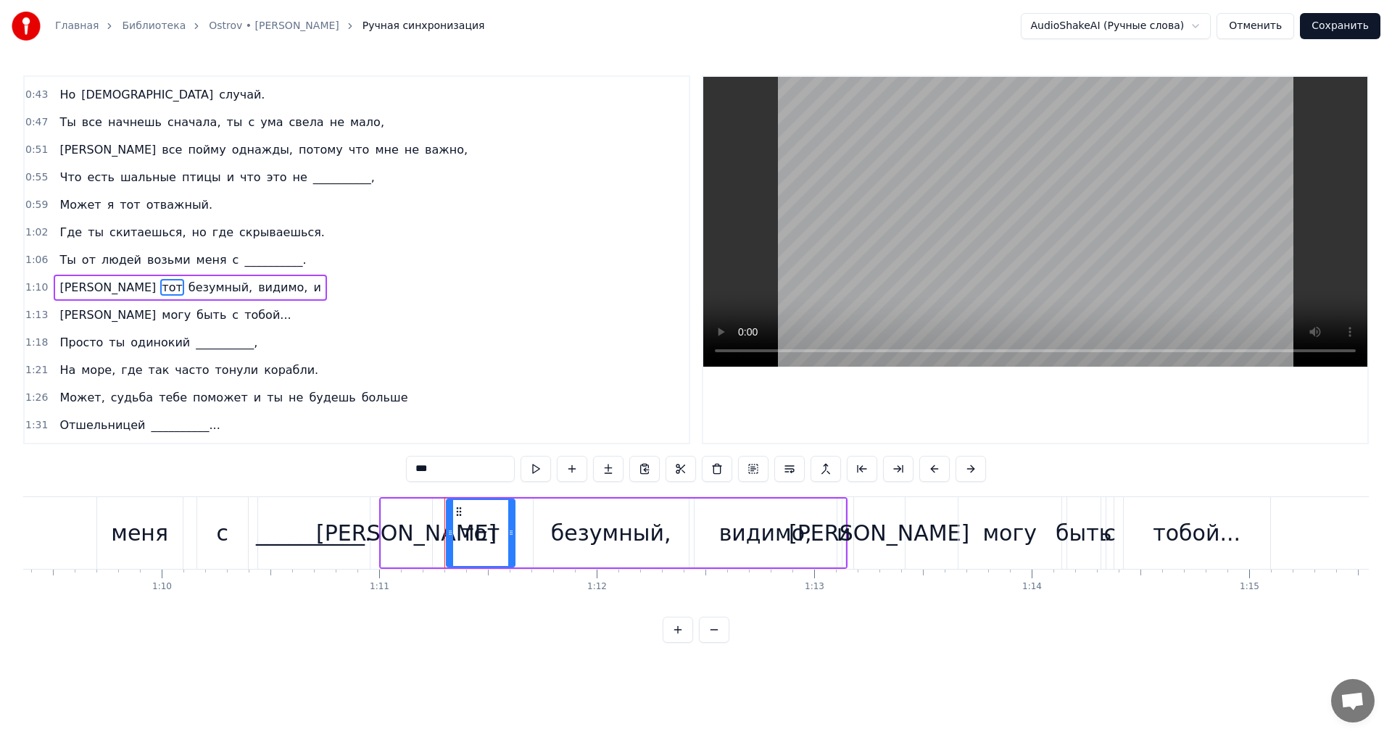
scroll to position [106, 0]
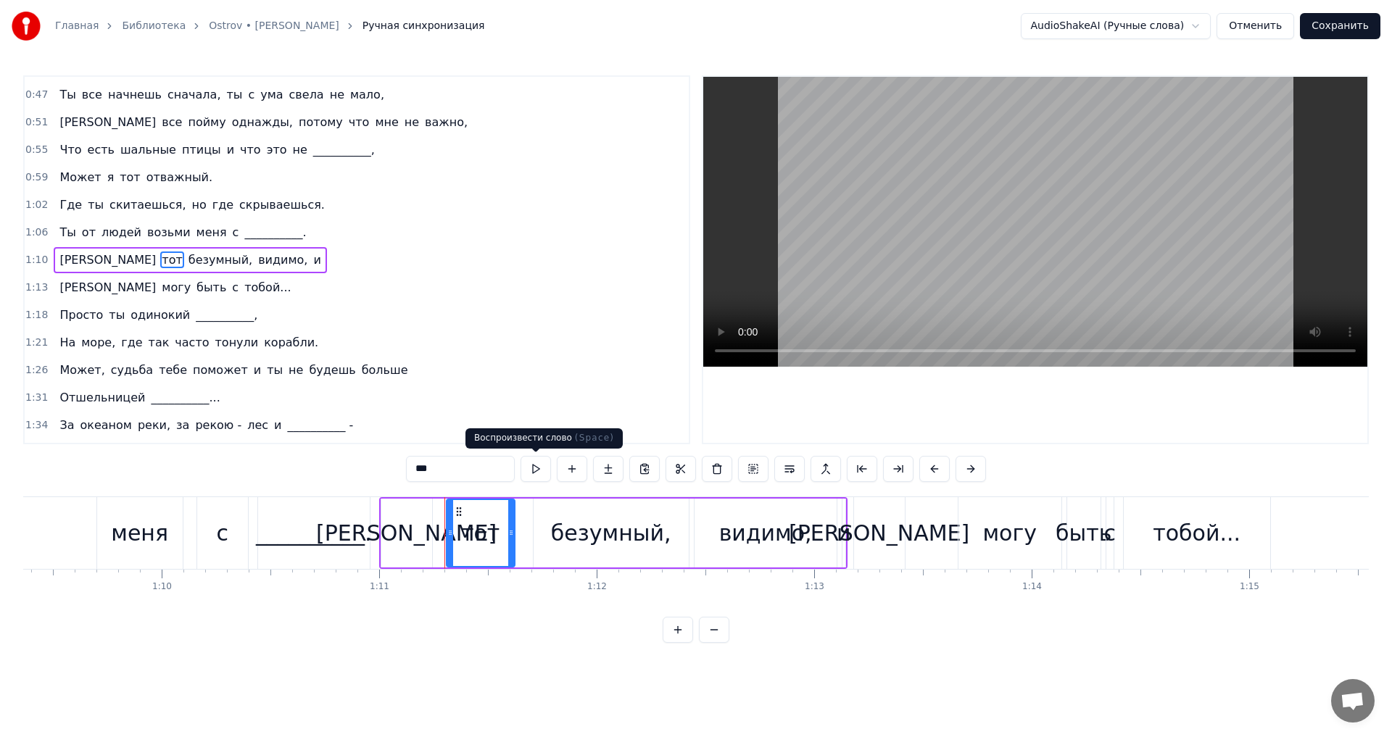
click at [532, 466] on button at bounding box center [536, 469] width 30 height 26
click at [80, 318] on span "Просто" at bounding box center [81, 315] width 46 height 17
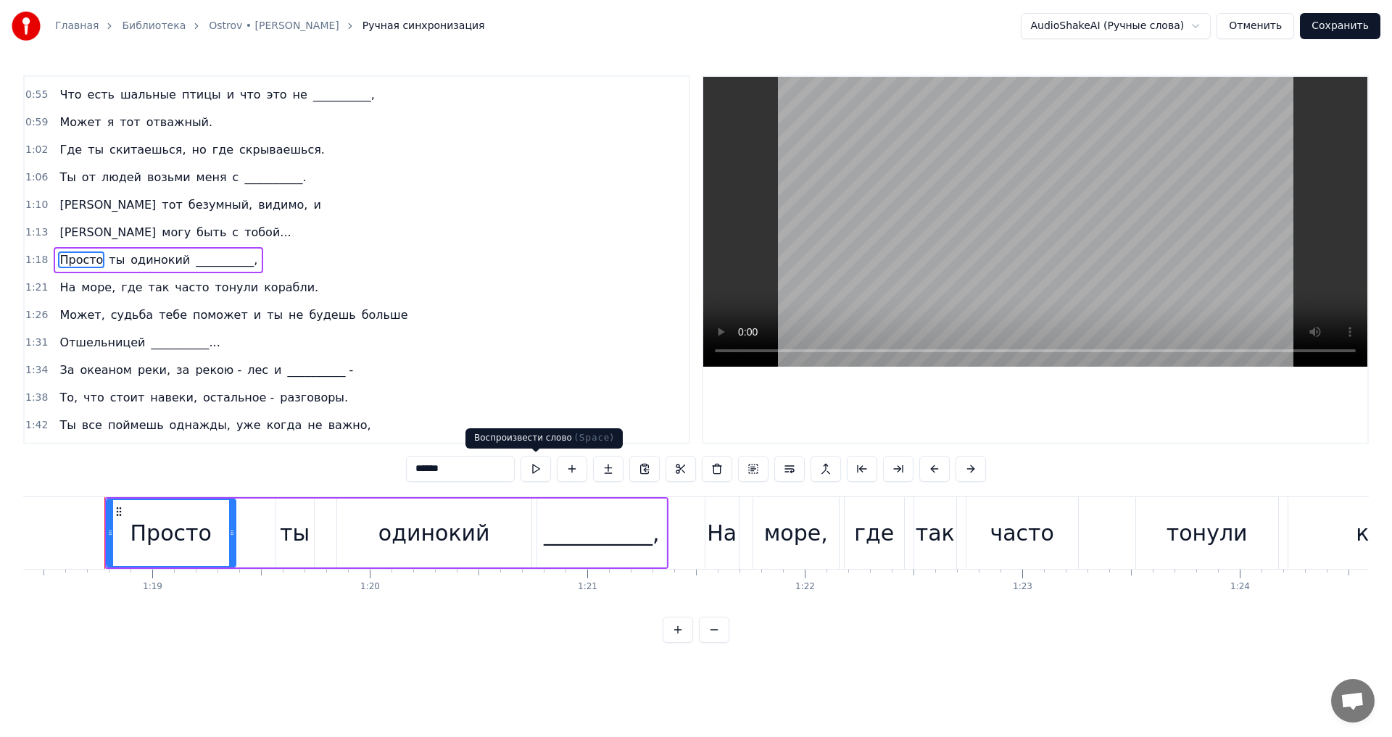
scroll to position [0, 17063]
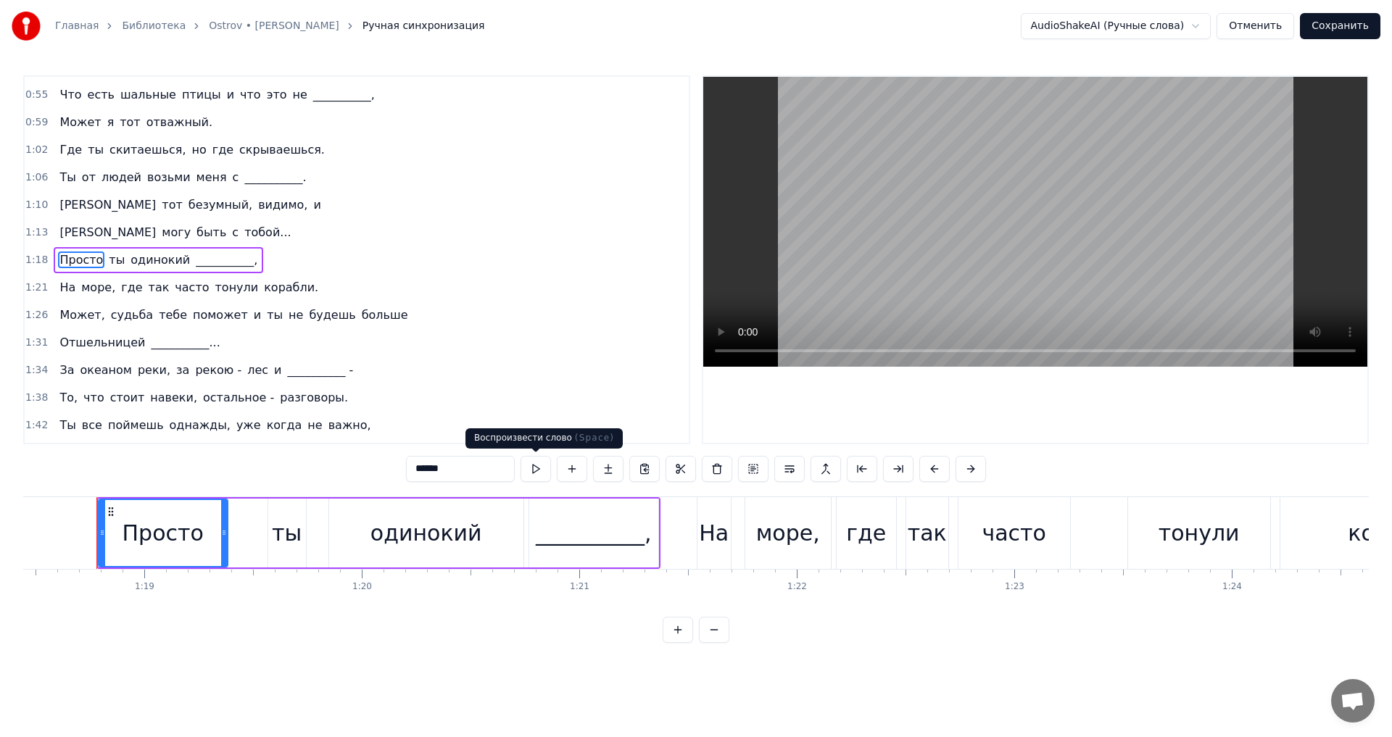
click at [520, 467] on div "******" at bounding box center [696, 469] width 580 height 26
click at [542, 471] on button at bounding box center [536, 469] width 30 height 26
click at [133, 268] on span "одинокий" at bounding box center [160, 260] width 62 height 17
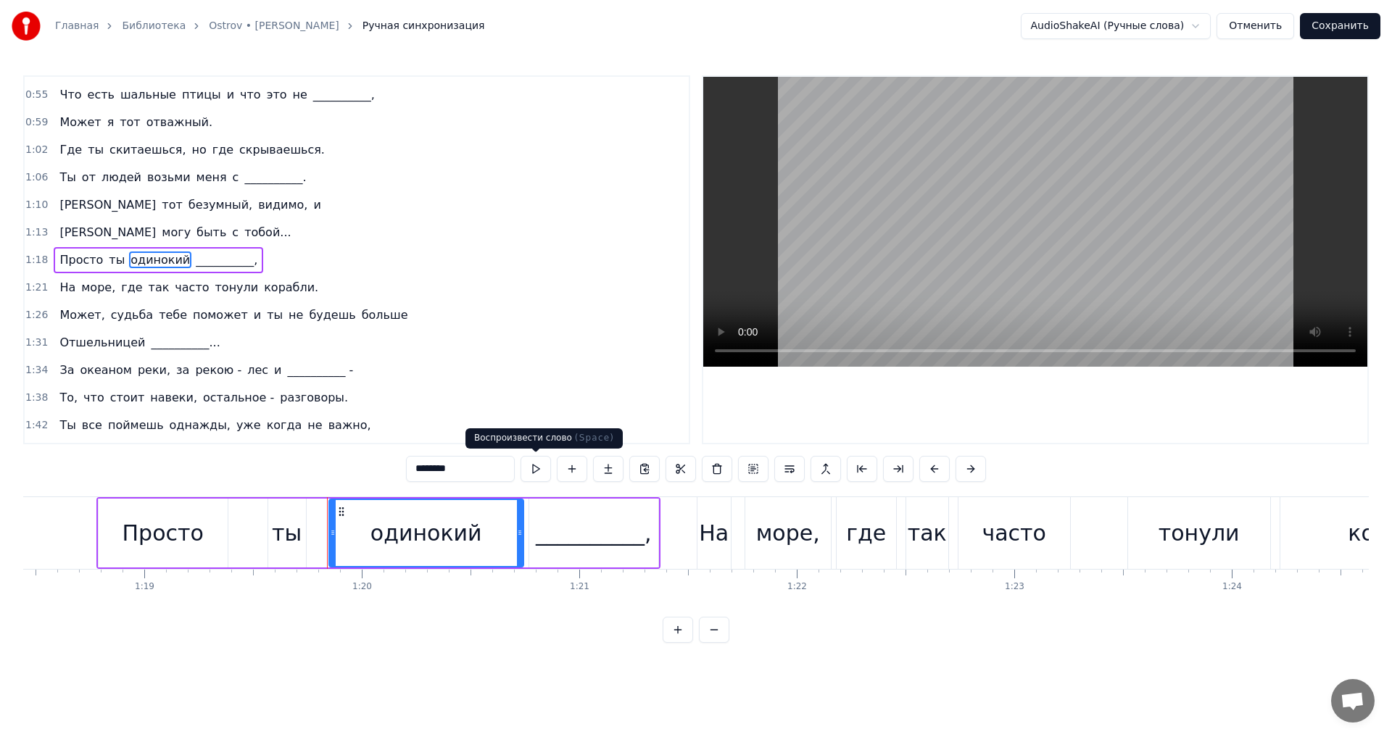
click at [540, 472] on button at bounding box center [536, 469] width 30 height 26
click at [62, 291] on span "На" at bounding box center [67, 287] width 19 height 17
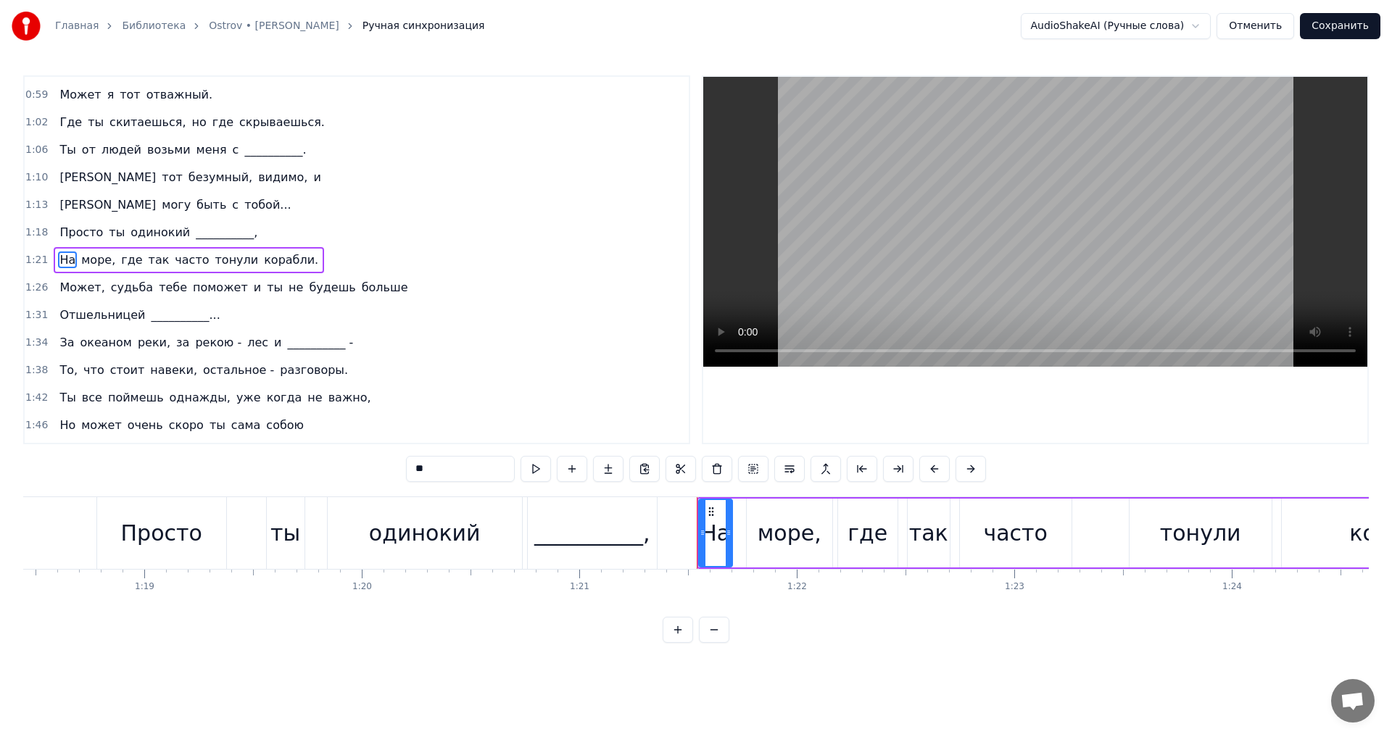
click at [531, 476] on button at bounding box center [536, 469] width 30 height 26
click at [67, 322] on span "Отшельницей" at bounding box center [102, 315] width 88 height 17
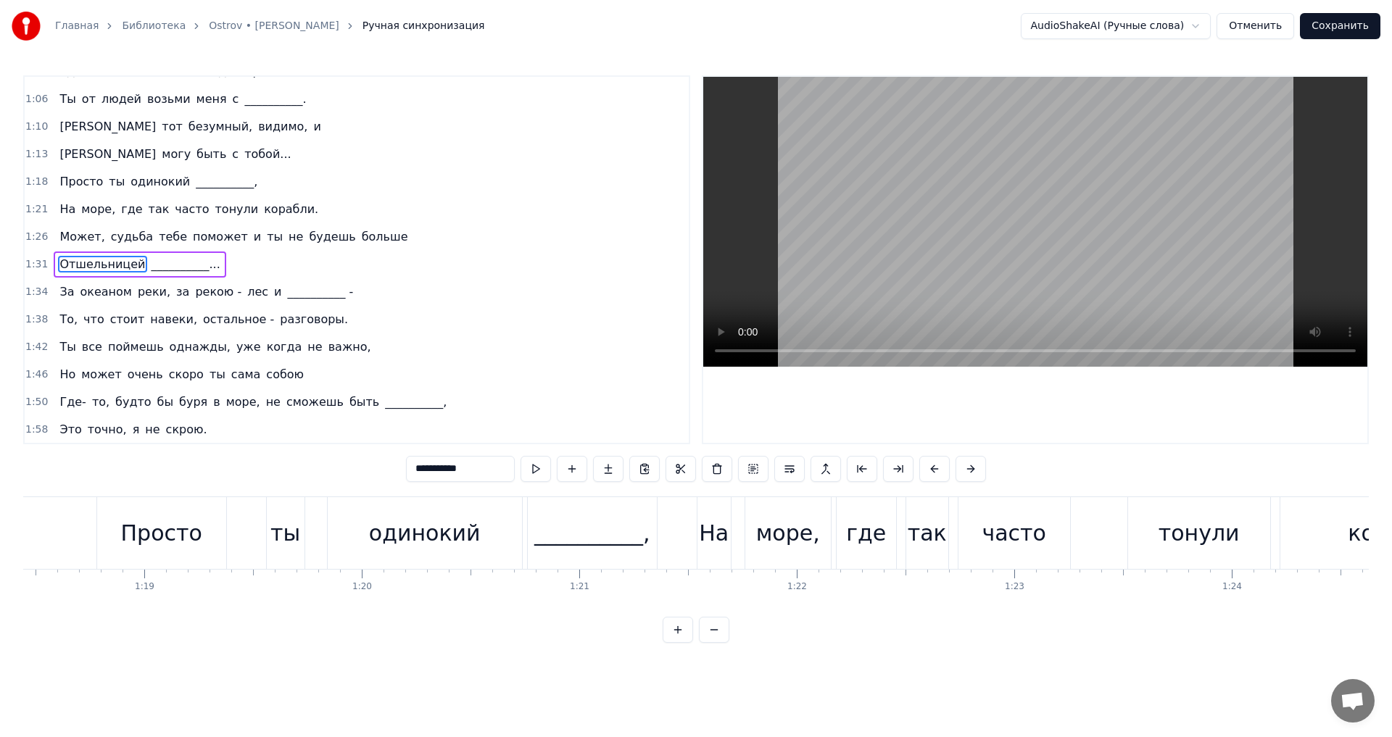
scroll to position [244, 0]
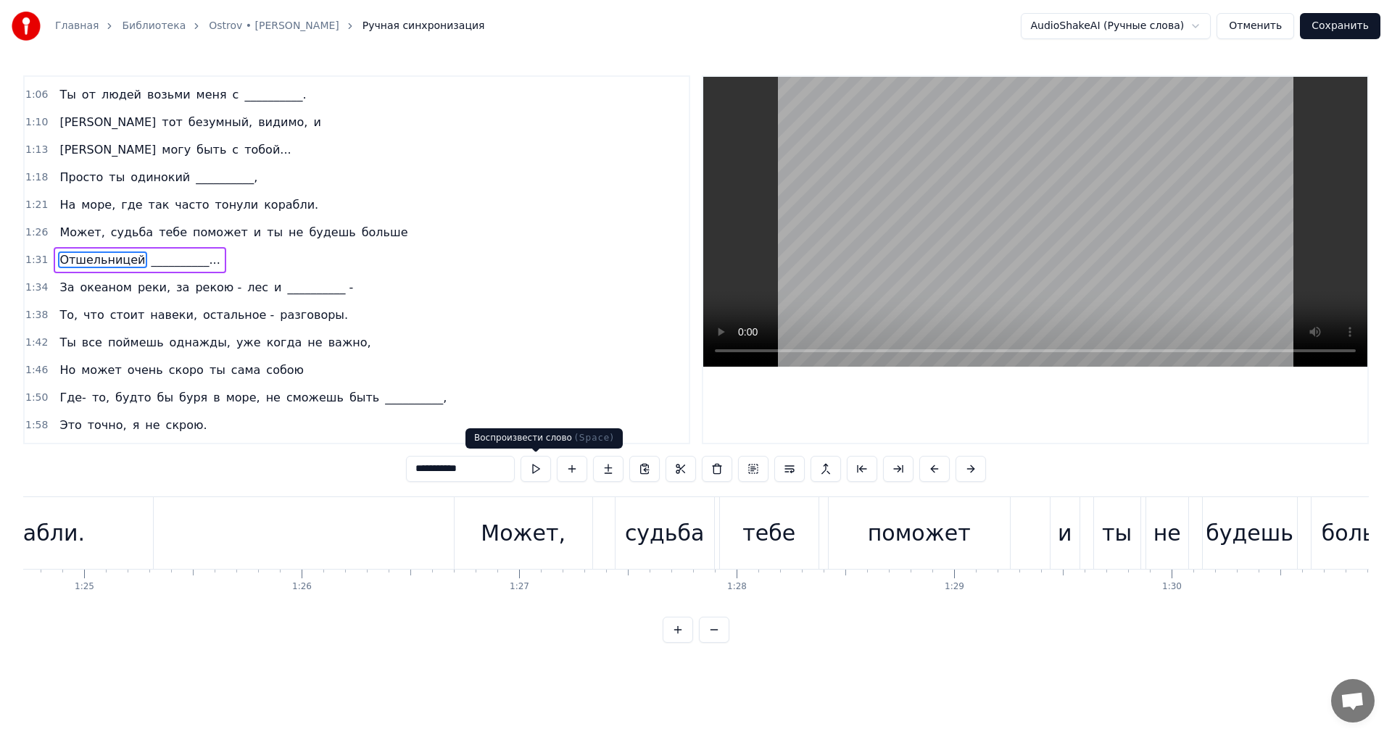
click at [529, 473] on button at bounding box center [536, 469] width 30 height 26
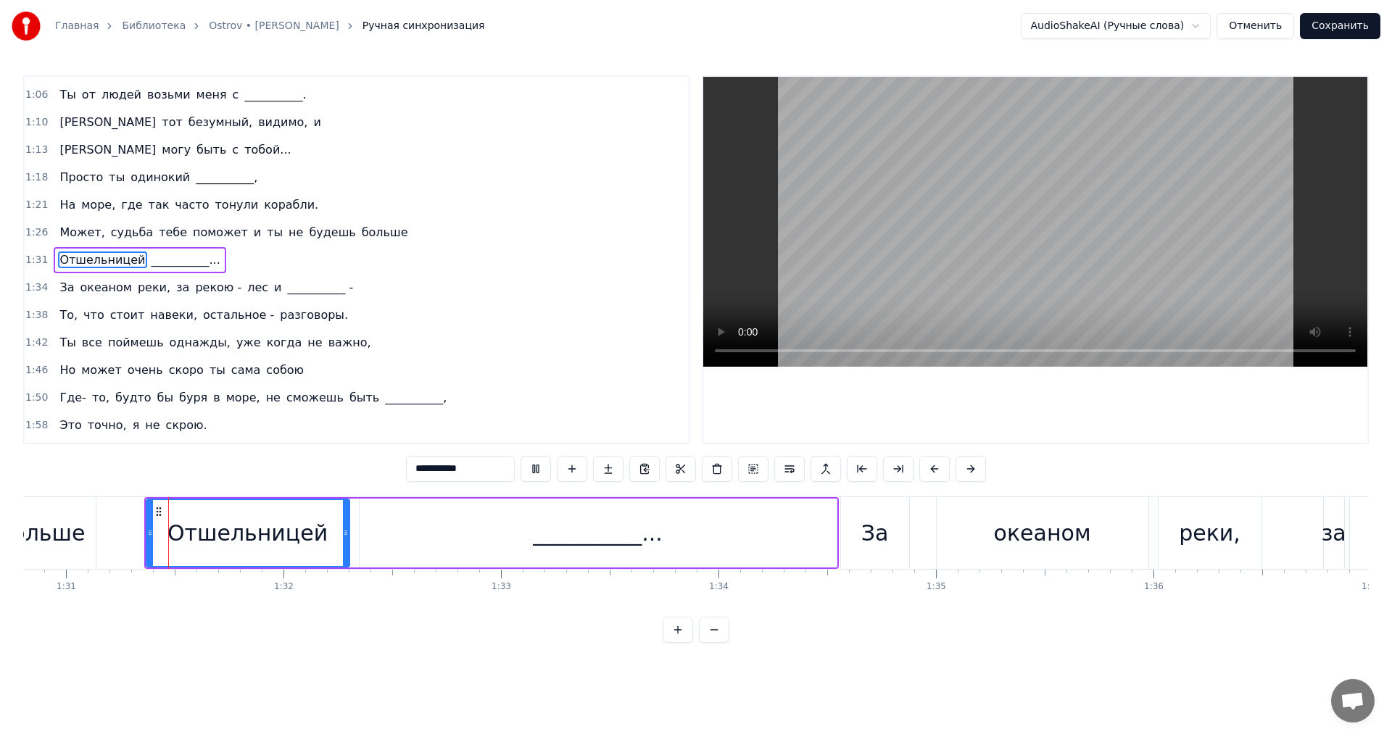
scroll to position [0, 19800]
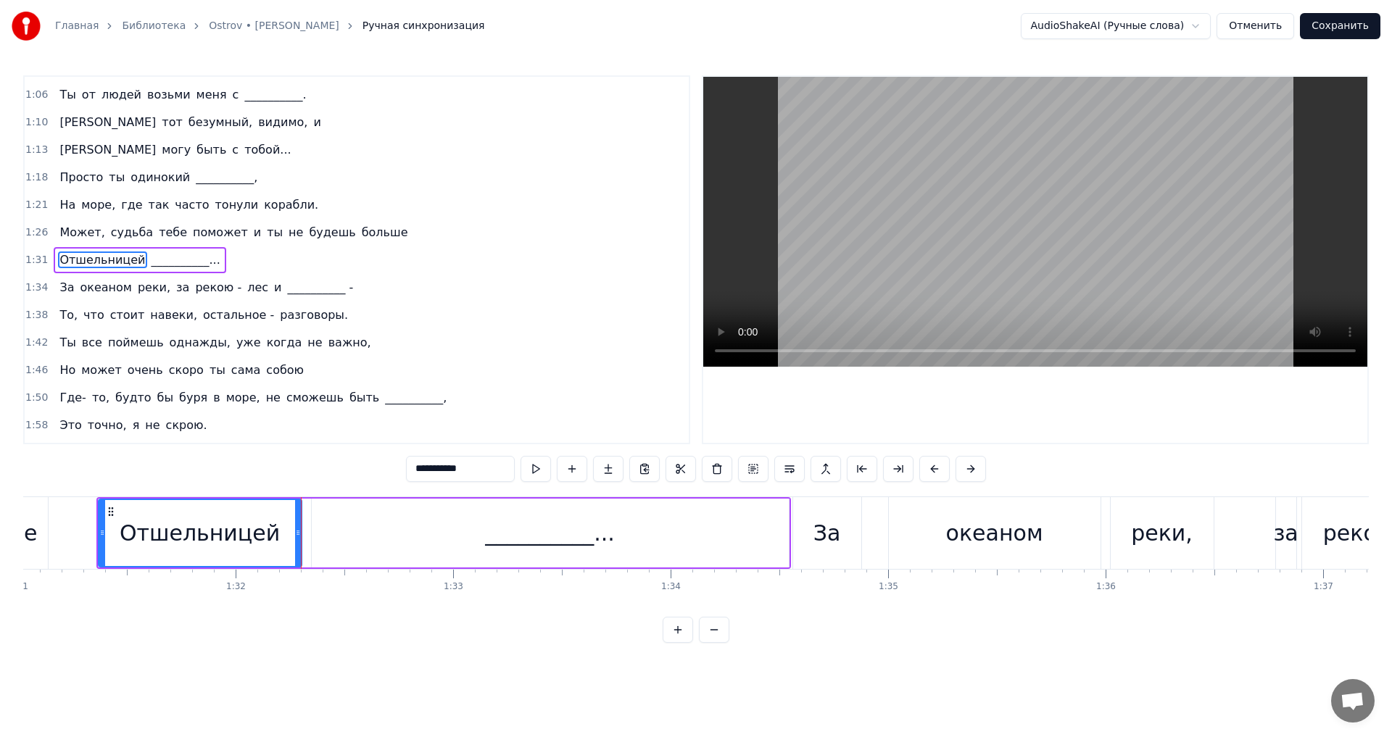
click at [529, 473] on button at bounding box center [536, 469] width 30 height 26
click at [62, 316] on span "То," at bounding box center [68, 315] width 21 height 17
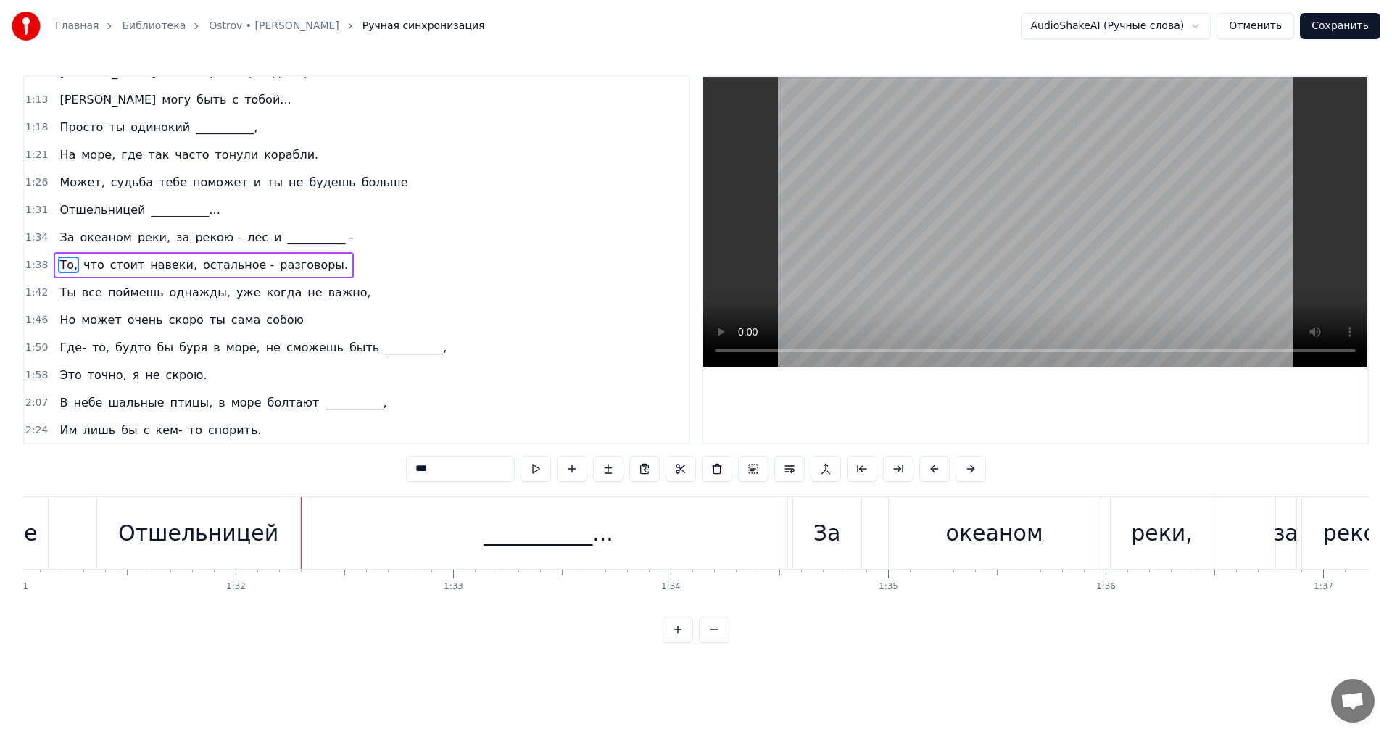
scroll to position [299, 0]
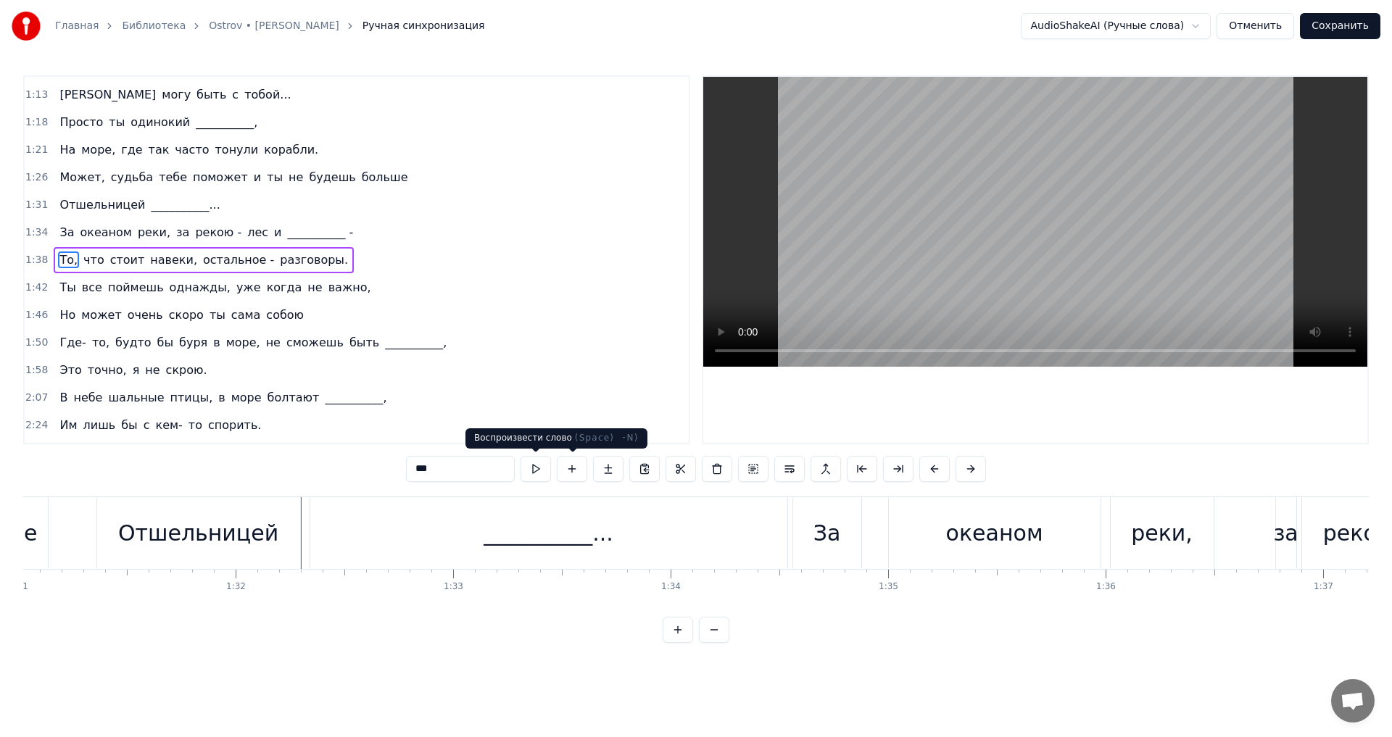
click at [539, 472] on button at bounding box center [536, 469] width 30 height 26
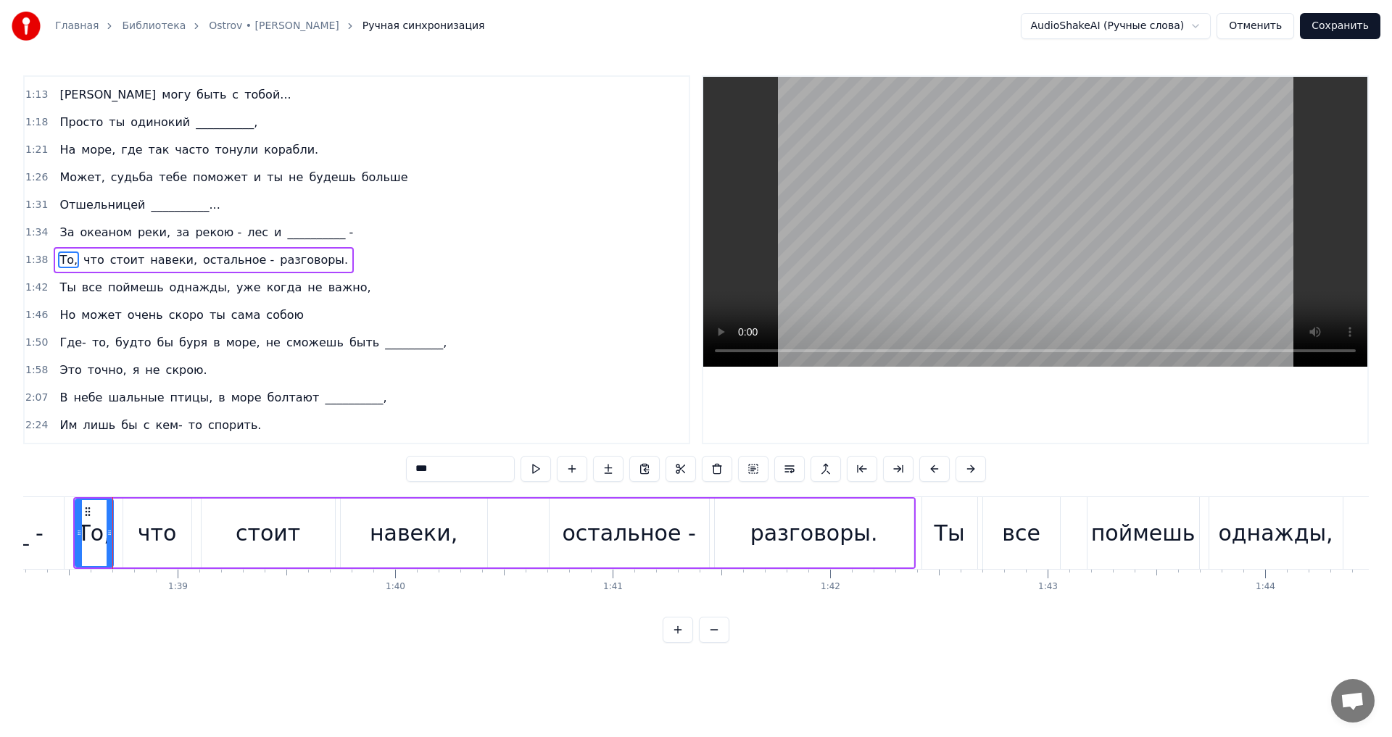
scroll to position [0, 21396]
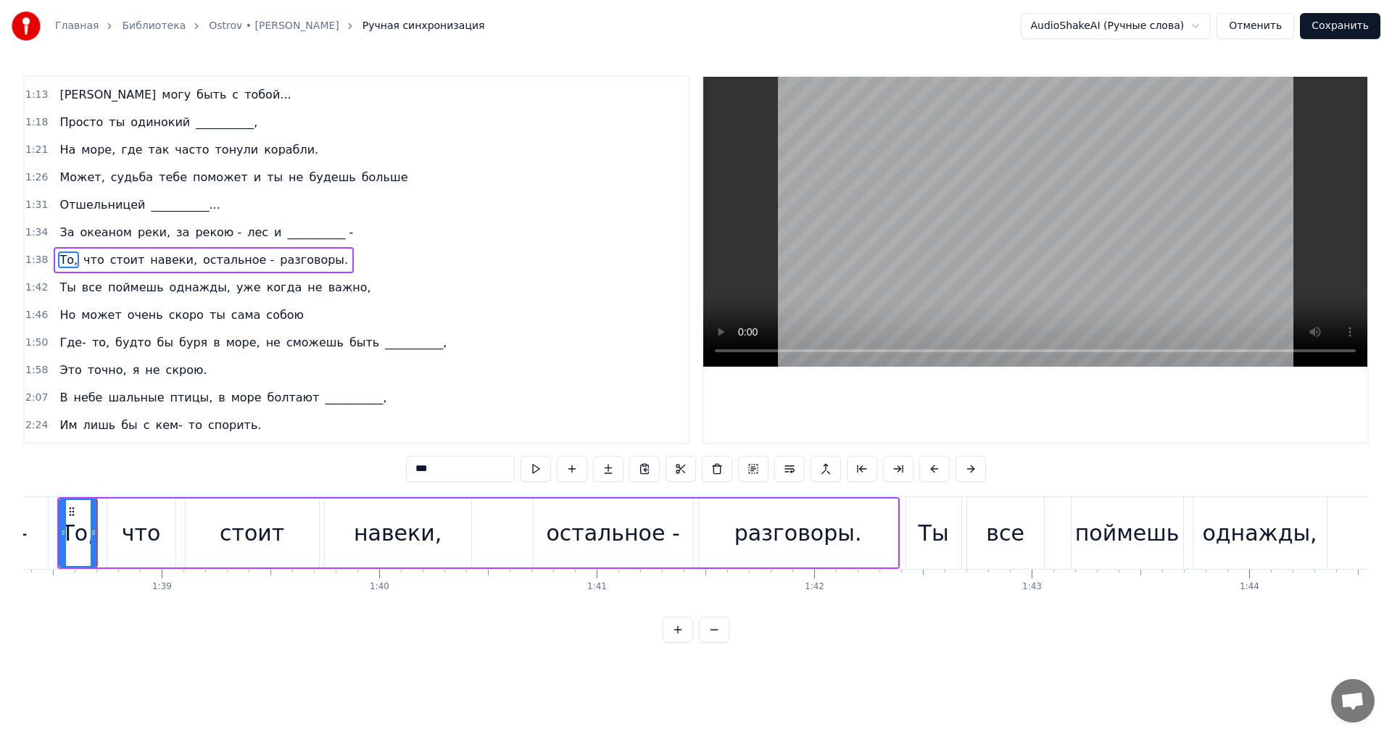
click at [72, 344] on span "Где-" at bounding box center [72, 342] width 29 height 17
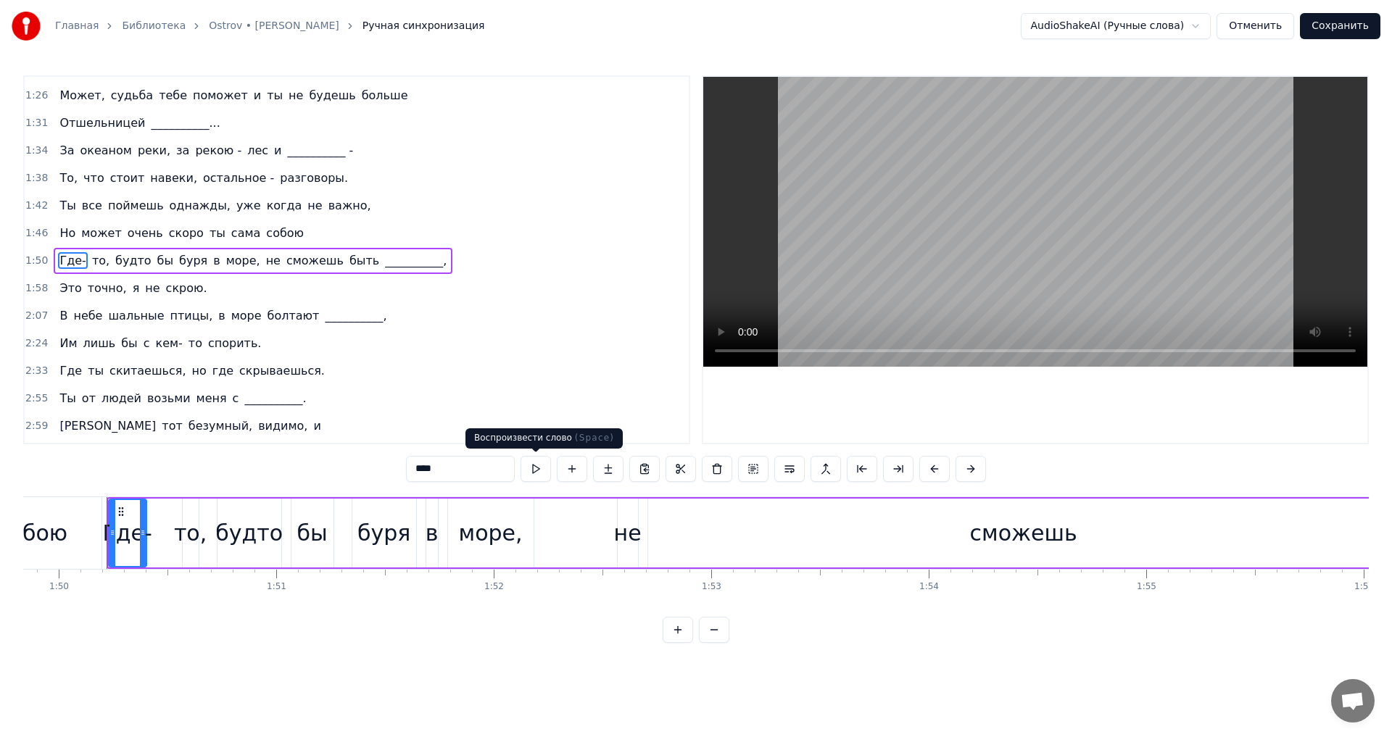
scroll to position [0, 23902]
click at [529, 469] on button at bounding box center [536, 469] width 30 height 26
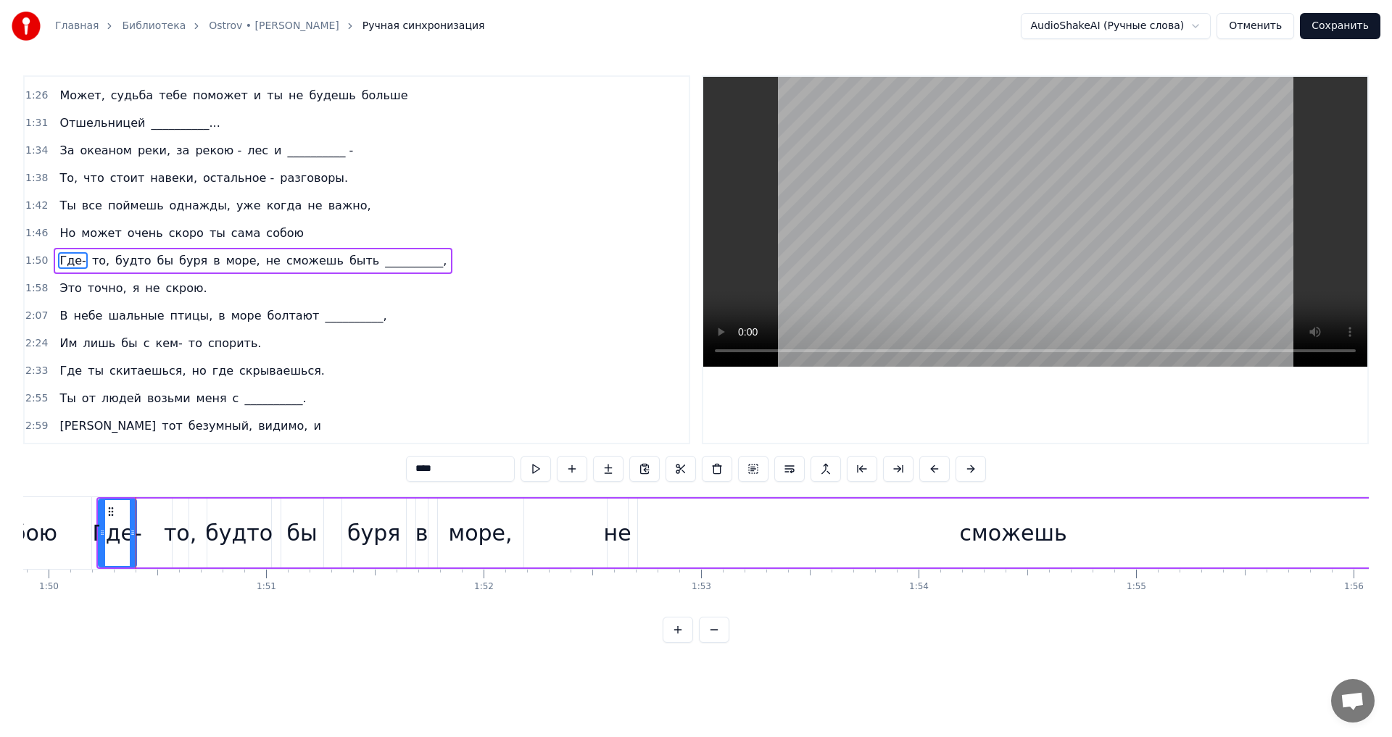
click at [94, 291] on span "точно," at bounding box center [107, 288] width 42 height 17
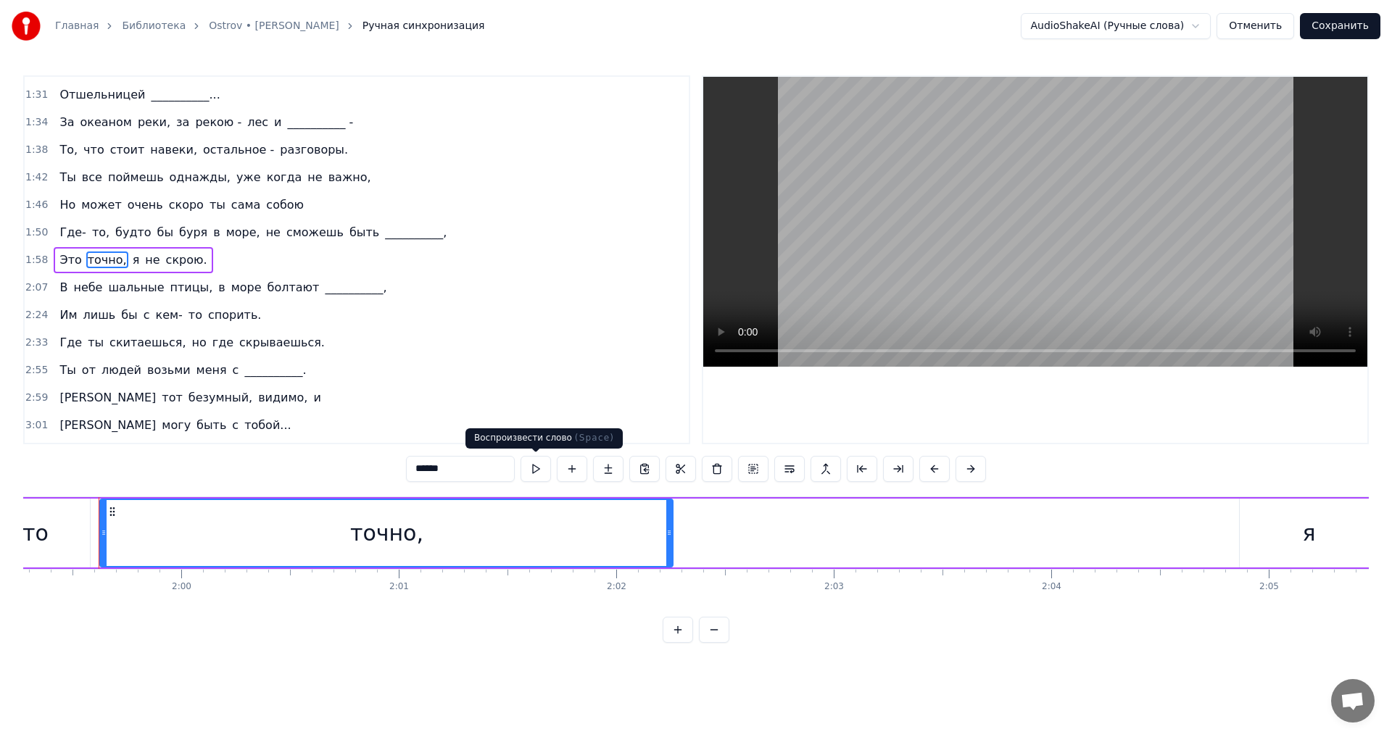
scroll to position [0, 25947]
click at [538, 469] on button at bounding box center [536, 469] width 30 height 26
click at [175, 207] on span "скоро" at bounding box center [186, 204] width 38 height 17
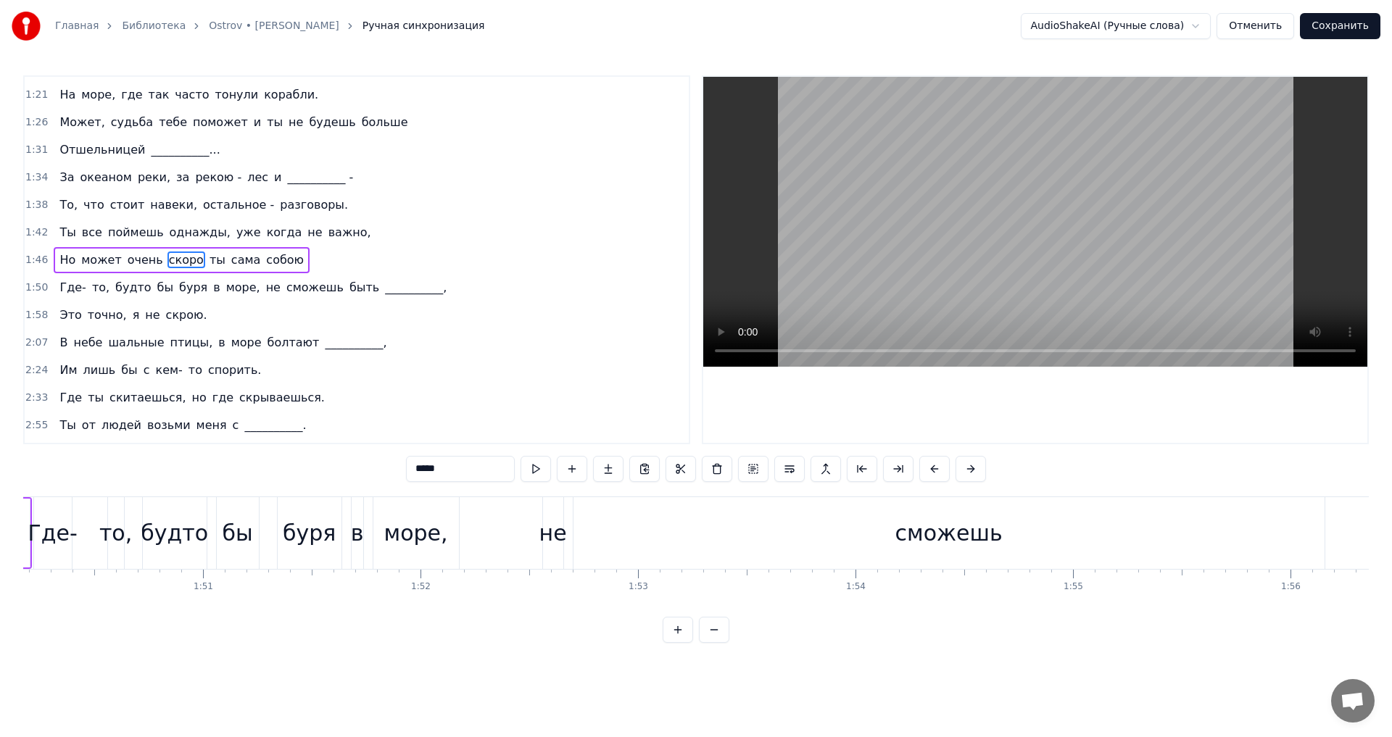
scroll to position [0, 23371]
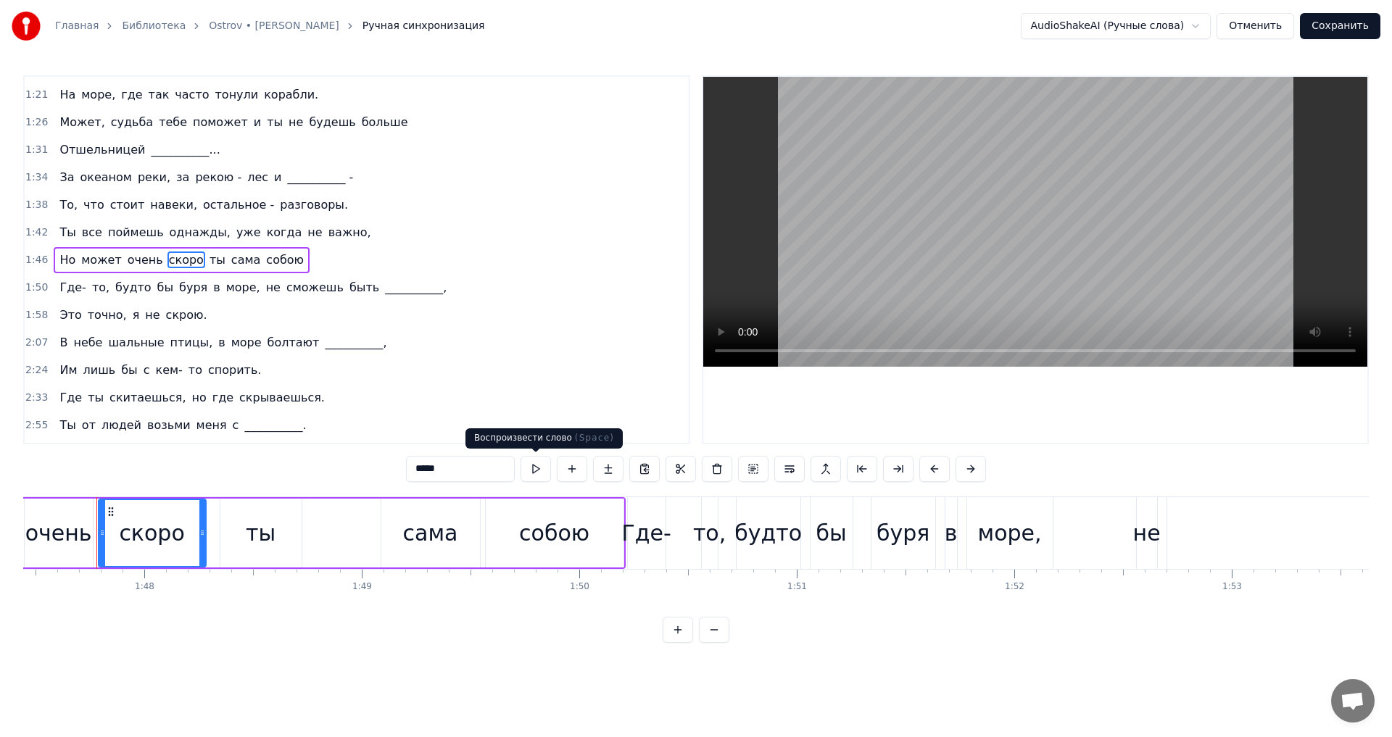
click at [539, 468] on button at bounding box center [536, 469] width 30 height 26
click at [208, 254] on span "ты" at bounding box center [217, 260] width 19 height 17
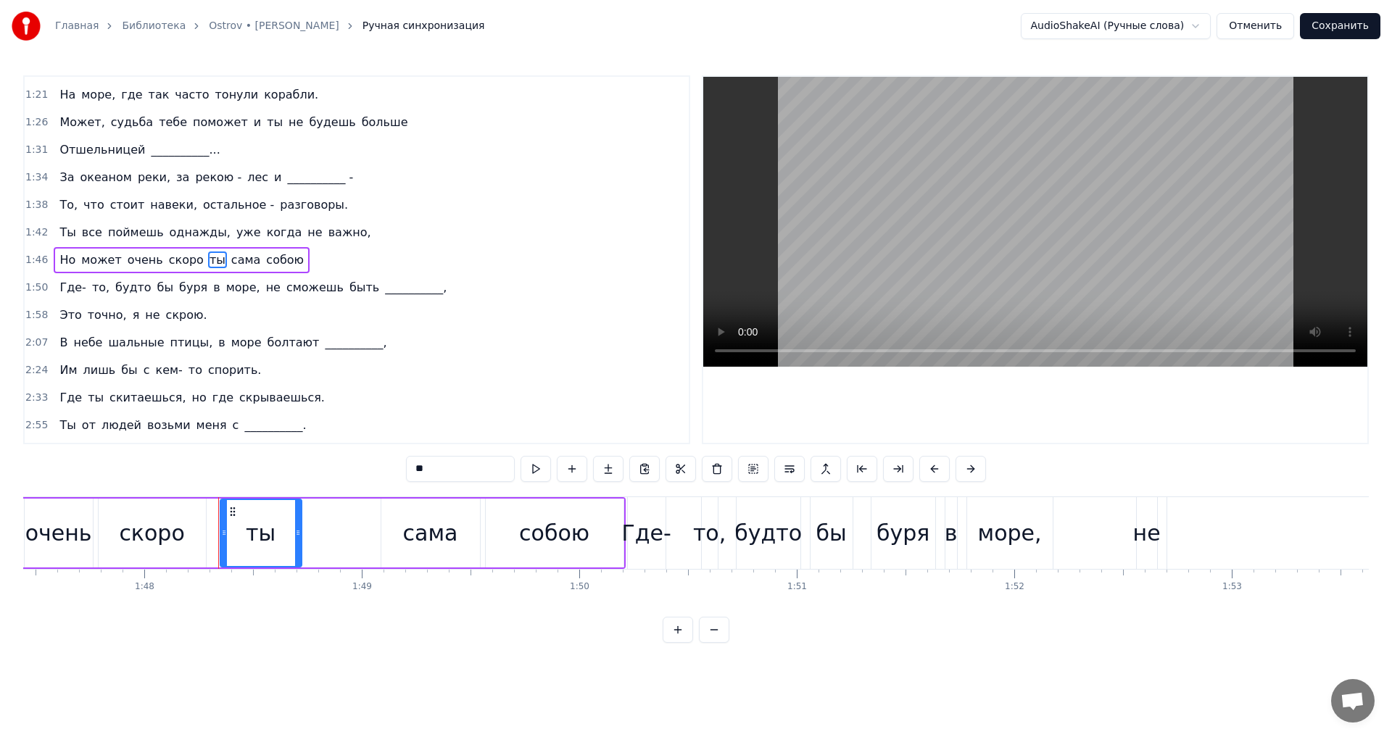
click at [230, 265] on span "сама" at bounding box center [246, 260] width 32 height 17
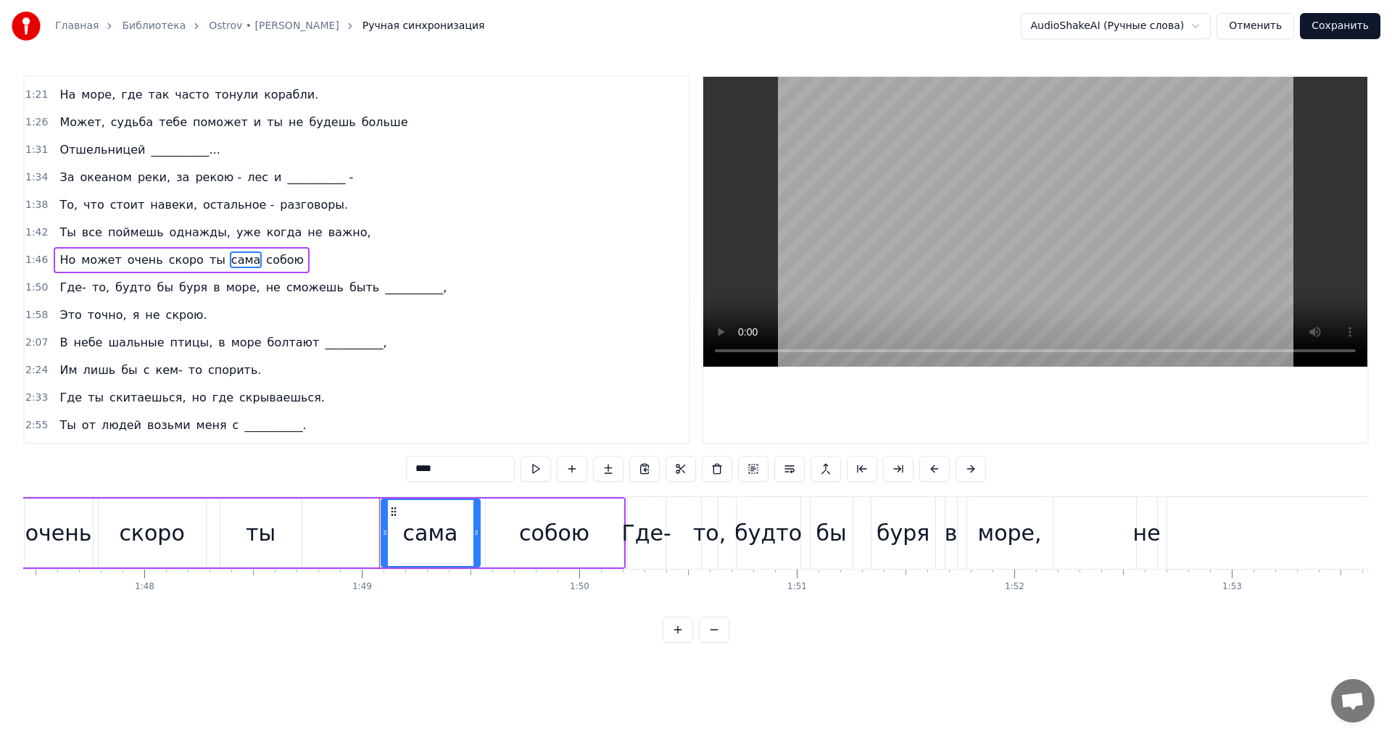
click at [265, 265] on span "собою" at bounding box center [285, 260] width 41 height 17
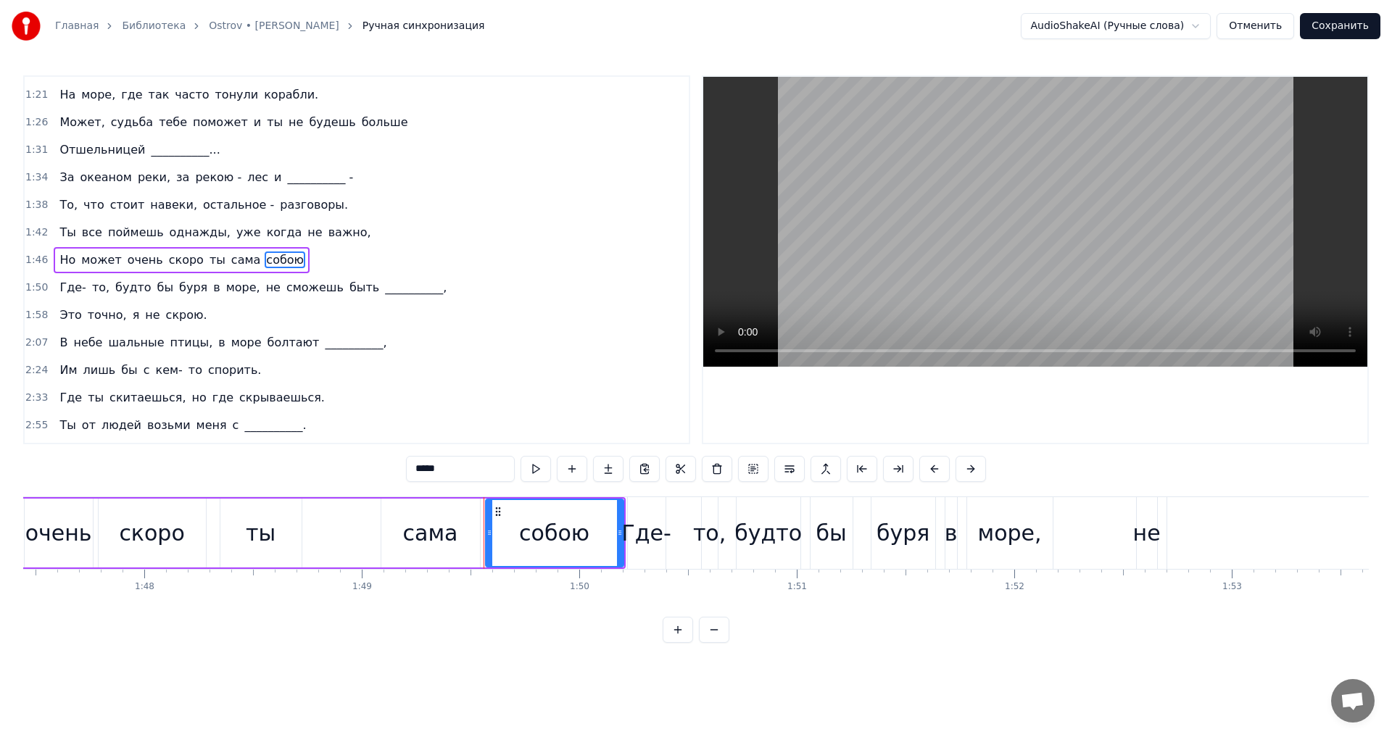
click at [66, 287] on span "Где-" at bounding box center [72, 287] width 29 height 17
type input "****"
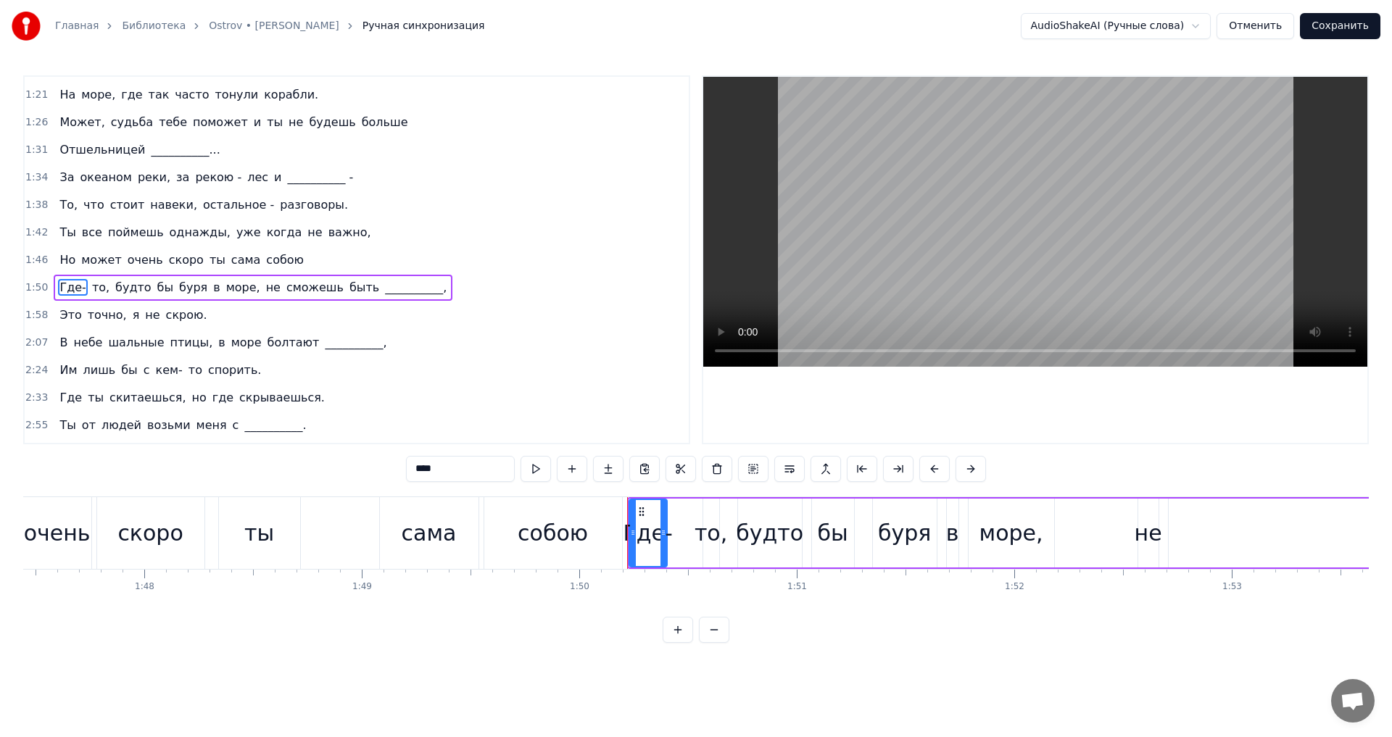
scroll to position [381, 0]
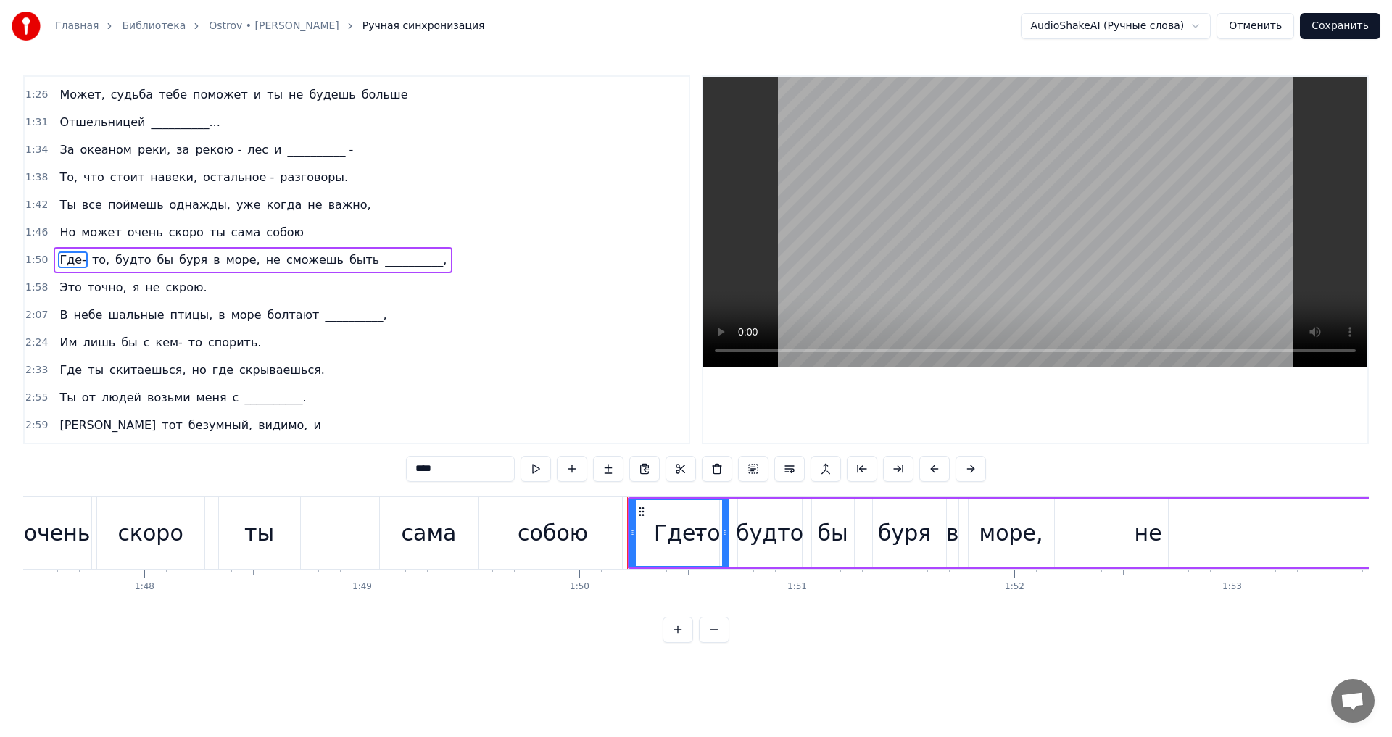
drag, startPoint x: 665, startPoint y: 539, endPoint x: 727, endPoint y: 544, distance: 61.8
click at [727, 544] on div at bounding box center [725, 533] width 6 height 66
drag, startPoint x: 725, startPoint y: 538, endPoint x: 700, endPoint y: 538, distance: 24.7
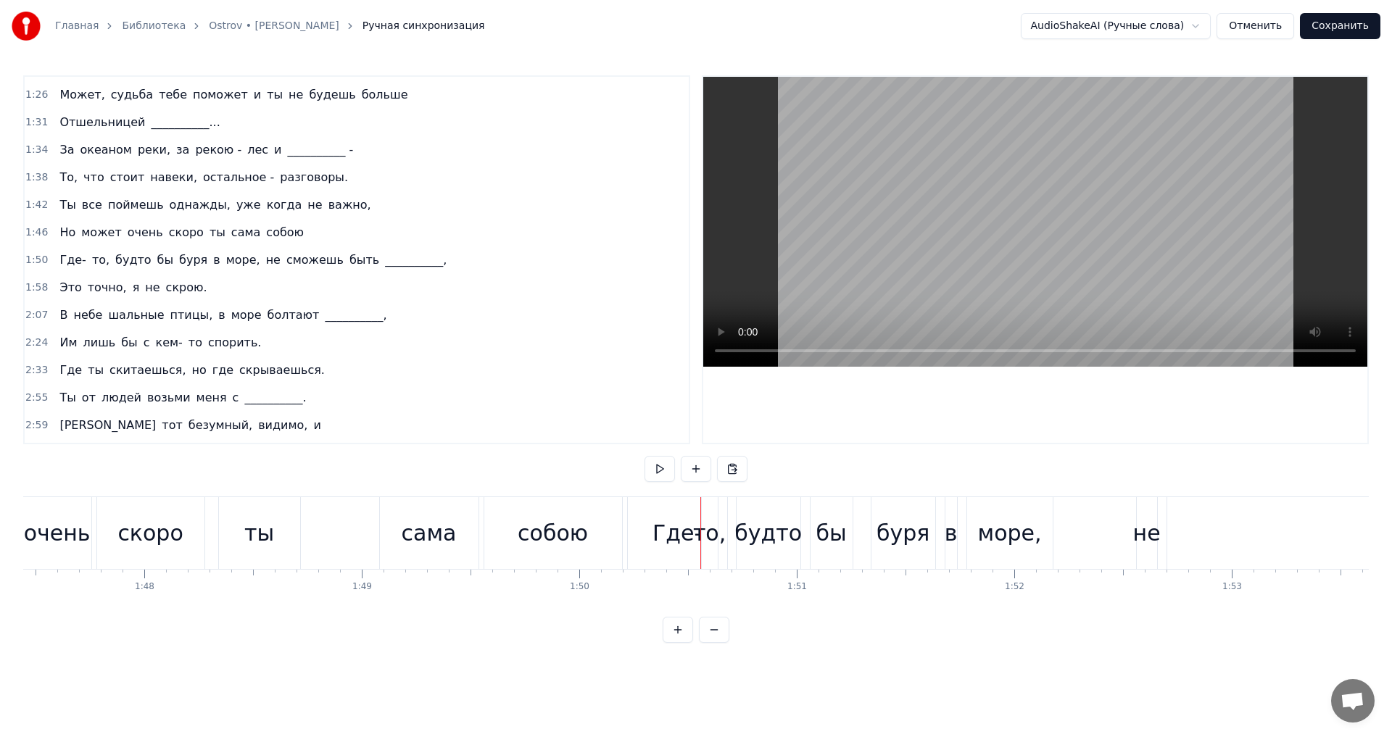
click at [684, 531] on div "Где-" at bounding box center [677, 533] width 49 height 33
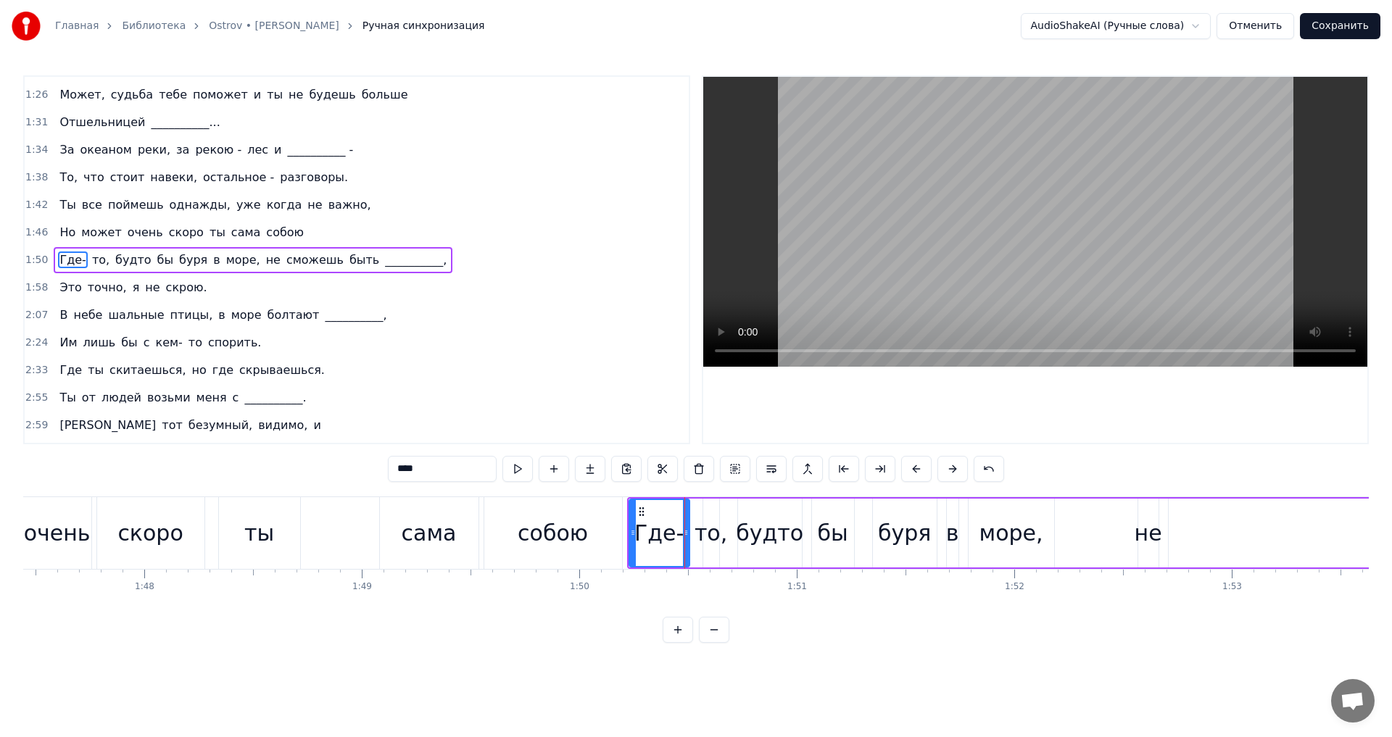
drag, startPoint x: 726, startPoint y: 535, endPoint x: 687, endPoint y: 535, distance: 39.2
click at [687, 535] on icon at bounding box center [686, 533] width 6 height 12
click at [715, 537] on div "то," at bounding box center [711, 533] width 33 height 33
click at [119, 258] on span "будто" at bounding box center [133, 260] width 39 height 17
click at [156, 264] on span "бы" at bounding box center [166, 260] width 20 height 17
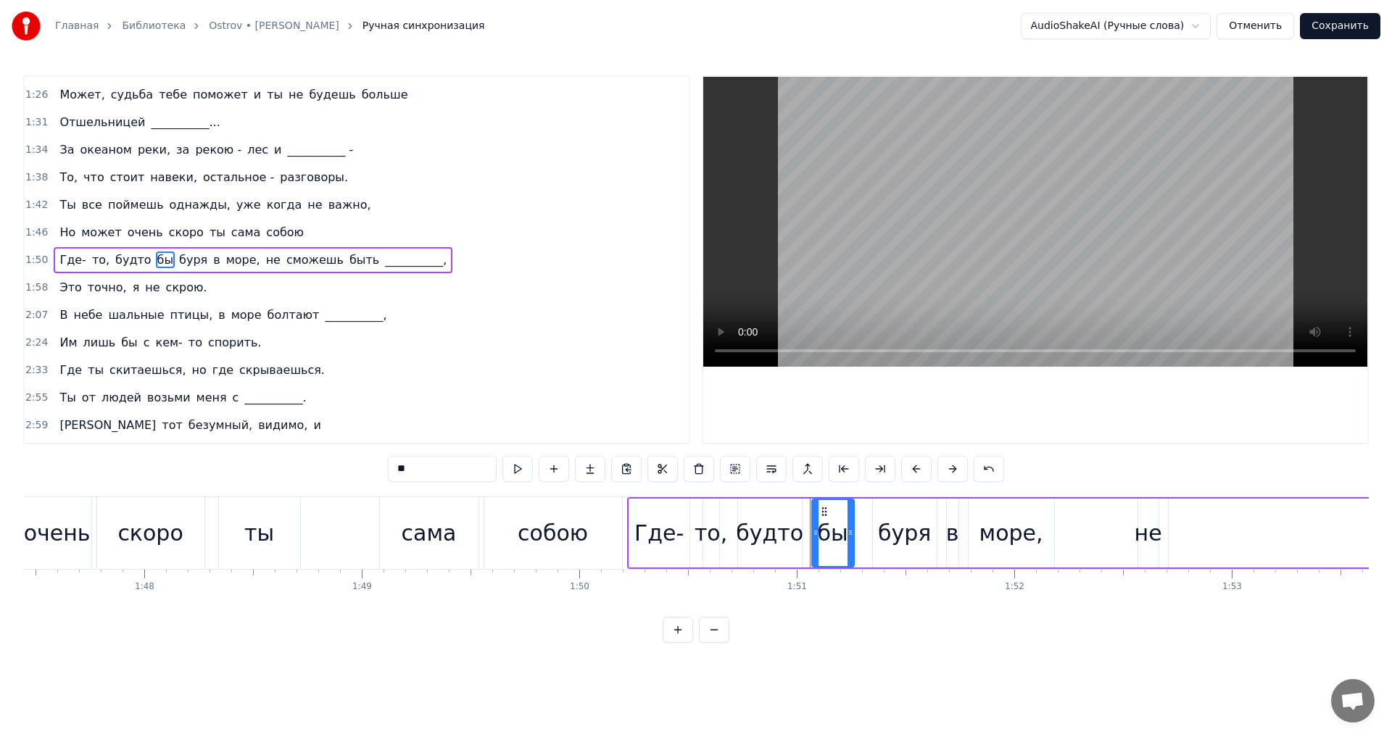
click at [179, 268] on span "буря" at bounding box center [193, 260] width 31 height 17
click at [212, 262] on span "в" at bounding box center [216, 260] width 9 height 17
click at [225, 262] on span "море," at bounding box center [243, 260] width 37 height 17
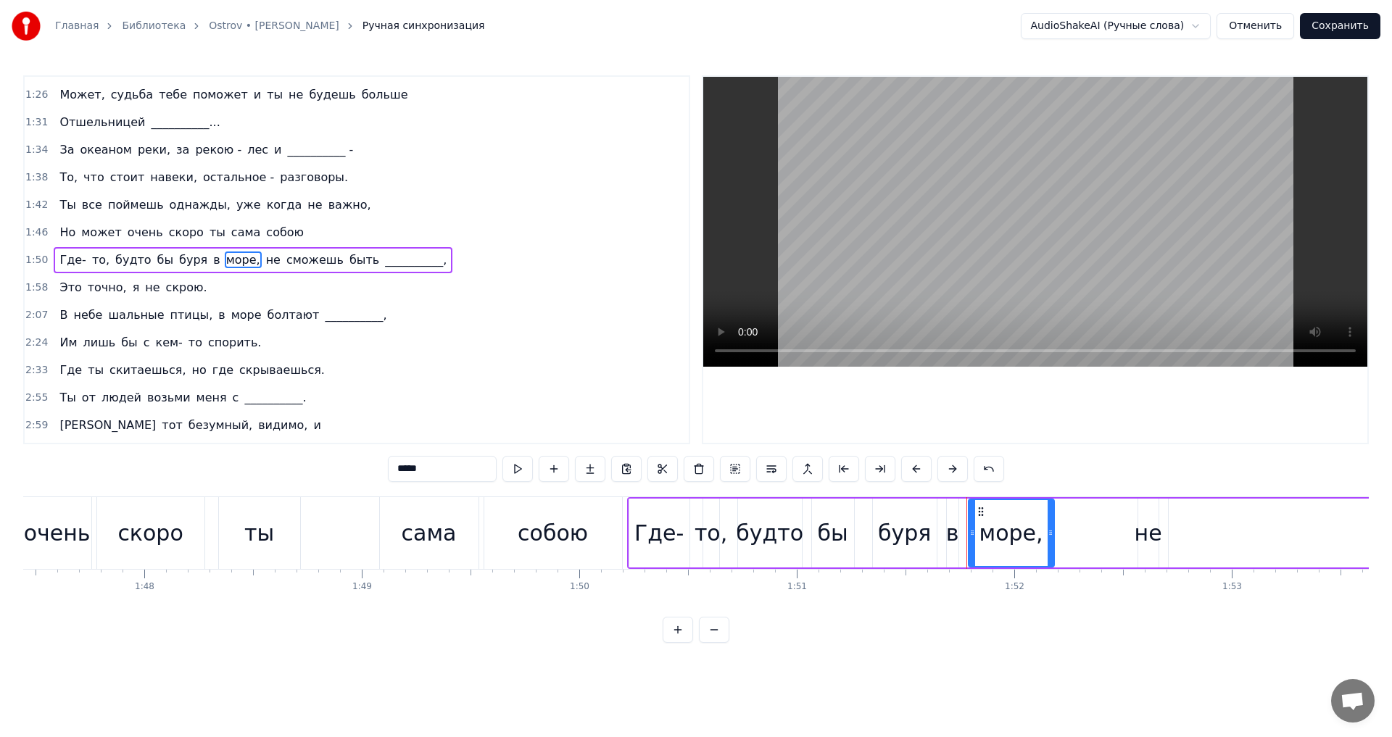
click at [265, 263] on span "не" at bounding box center [273, 260] width 17 height 17
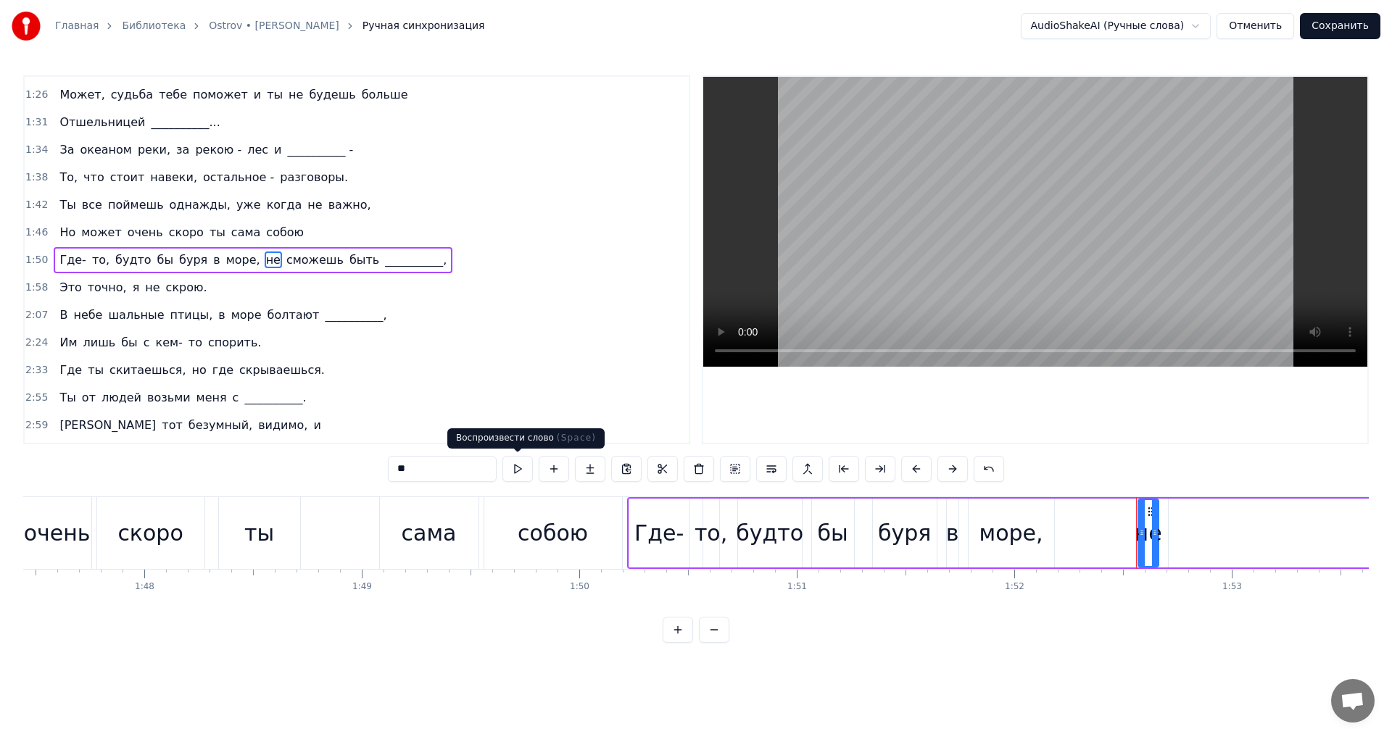
click at [516, 473] on button at bounding box center [517, 469] width 30 height 26
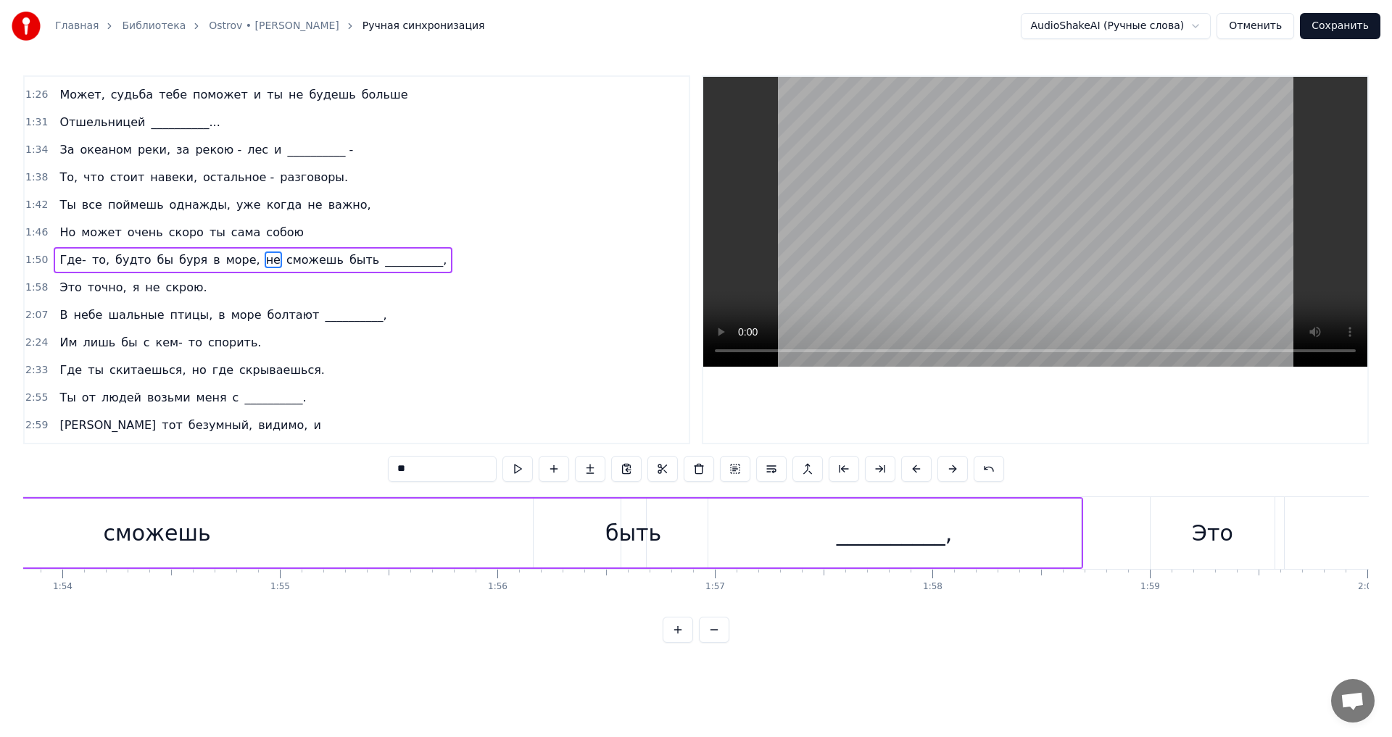
scroll to position [0, 24124]
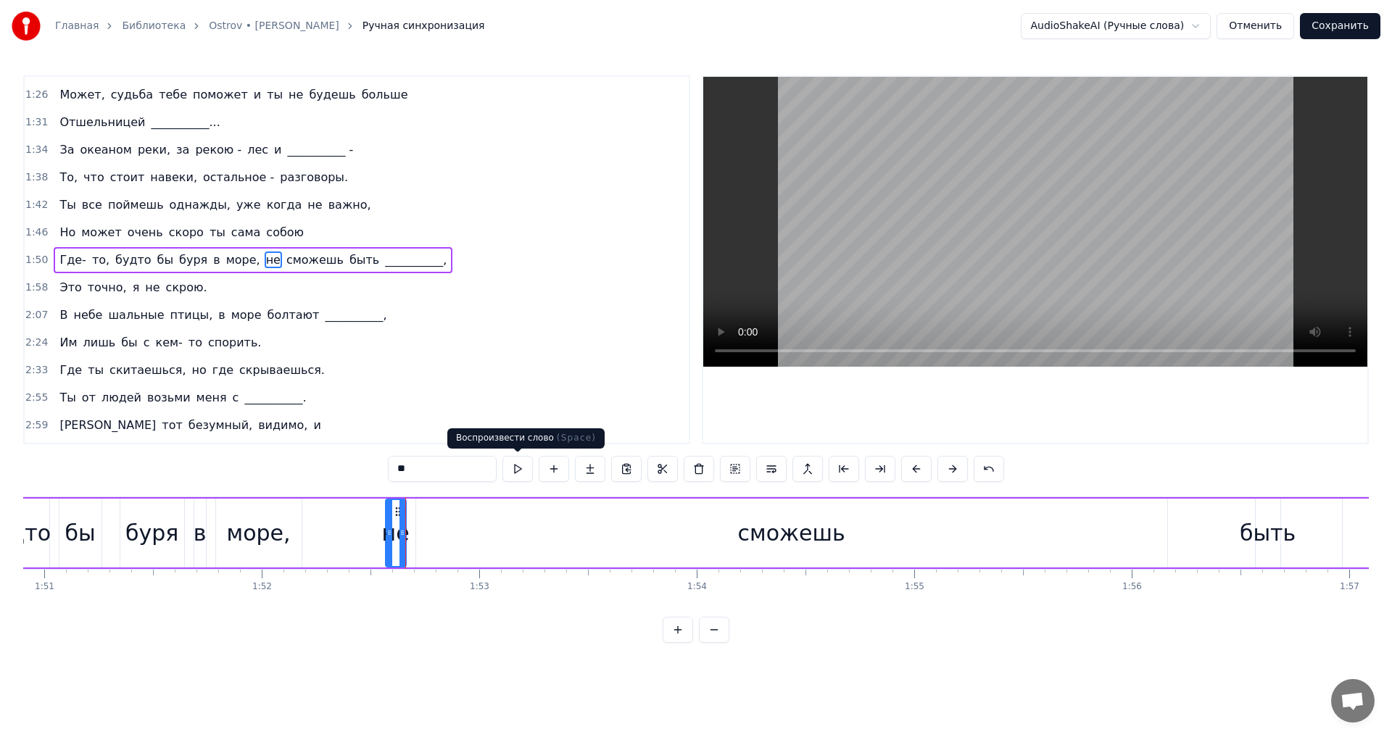
click at [516, 468] on button at bounding box center [517, 469] width 30 height 26
click at [291, 261] on span "сможешь" at bounding box center [315, 260] width 60 height 17
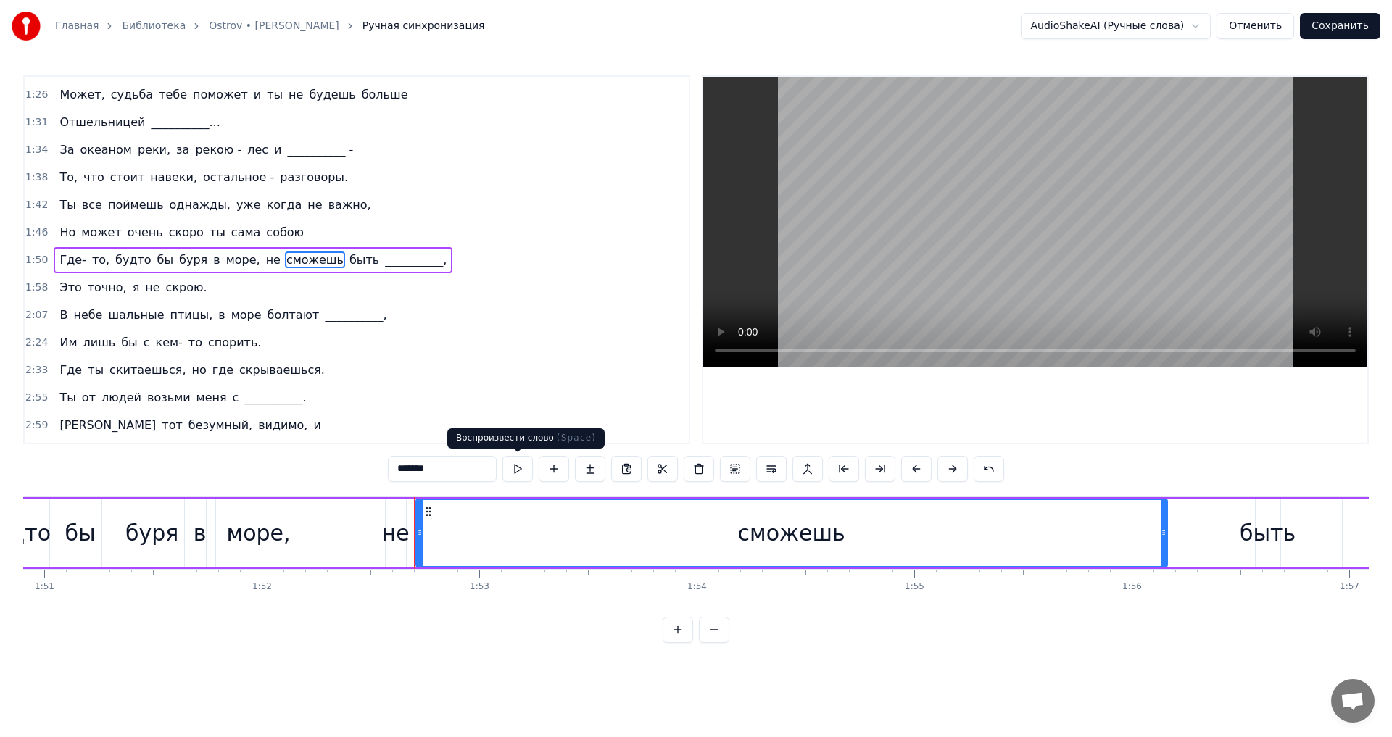
click at [517, 467] on button at bounding box center [517, 469] width 30 height 26
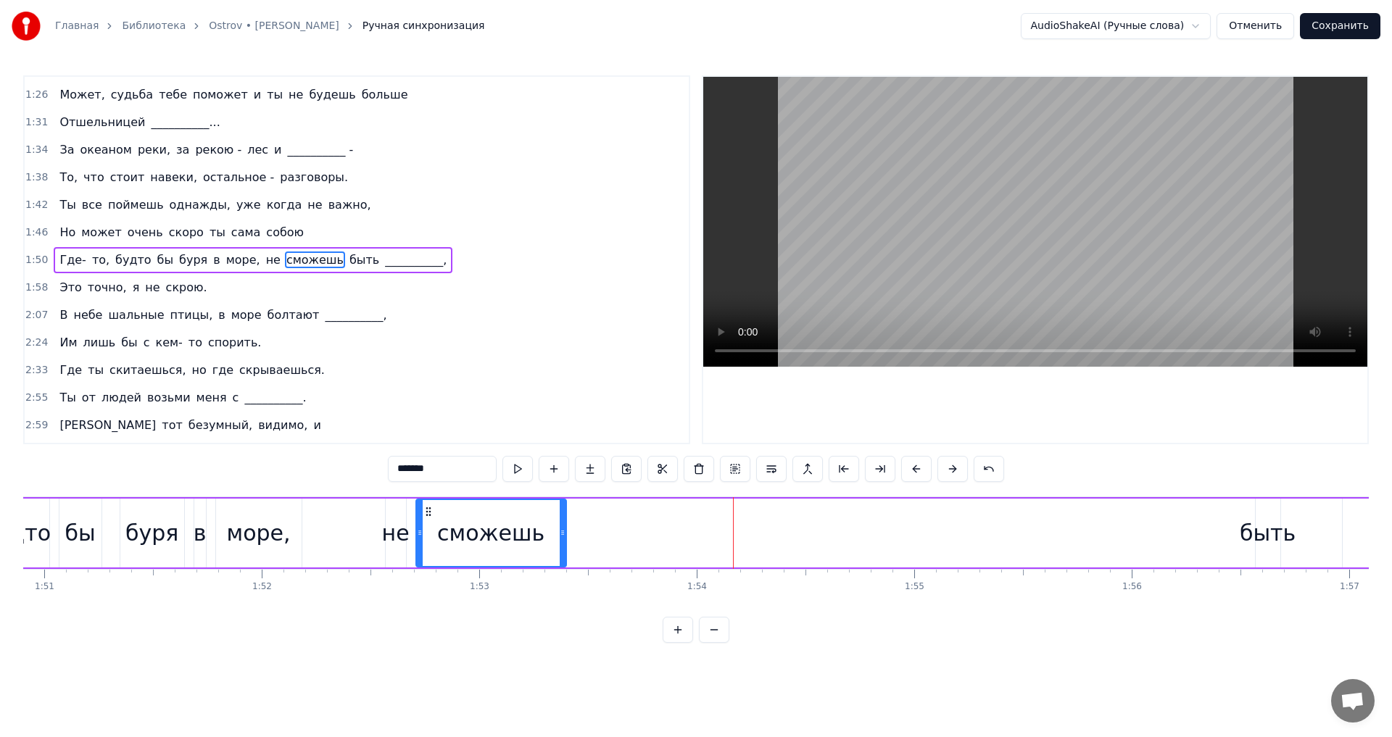
drag, startPoint x: 1164, startPoint y: 533, endPoint x: 563, endPoint y: 528, distance: 601.1
click at [563, 528] on icon at bounding box center [563, 533] width 6 height 12
click at [286, 259] on span "сможешь" at bounding box center [315, 260] width 60 height 17
click at [516, 476] on button at bounding box center [517, 469] width 30 height 26
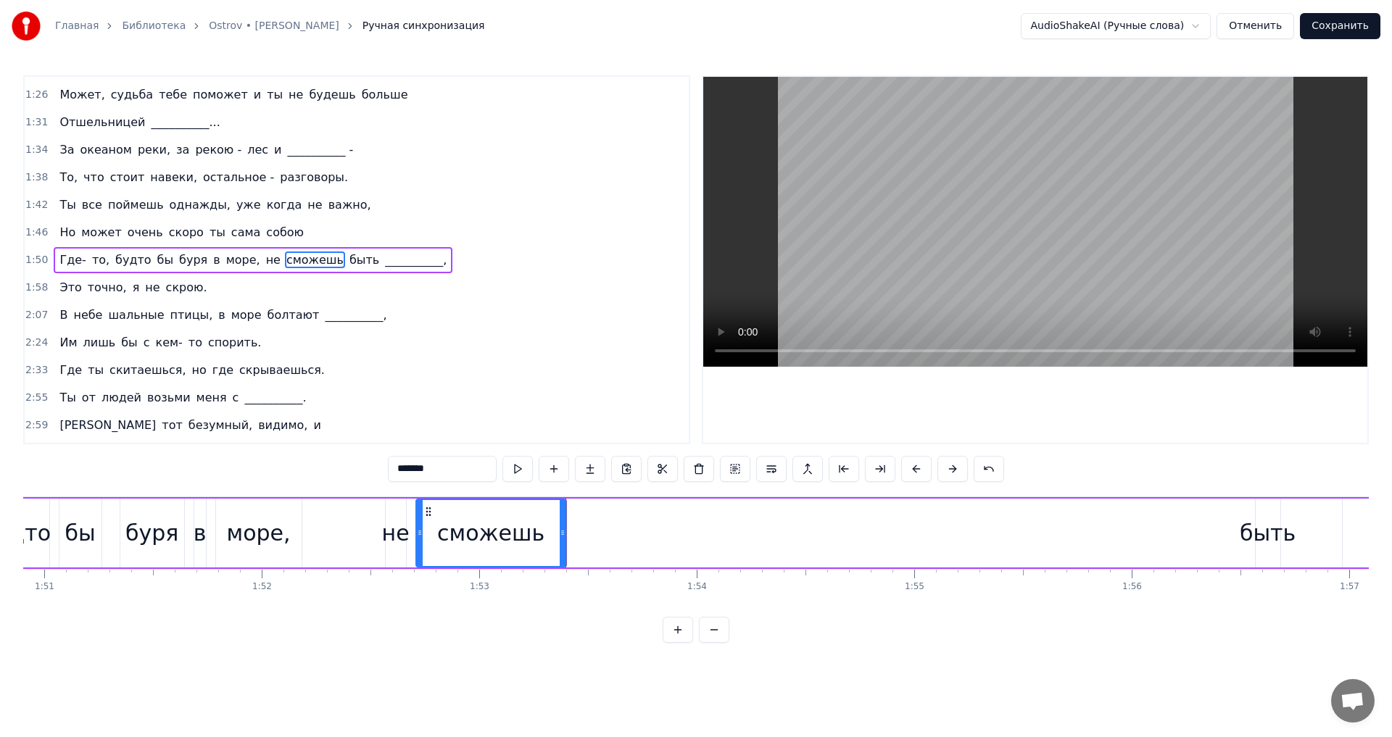
click at [348, 268] on span "быть" at bounding box center [364, 260] width 33 height 17
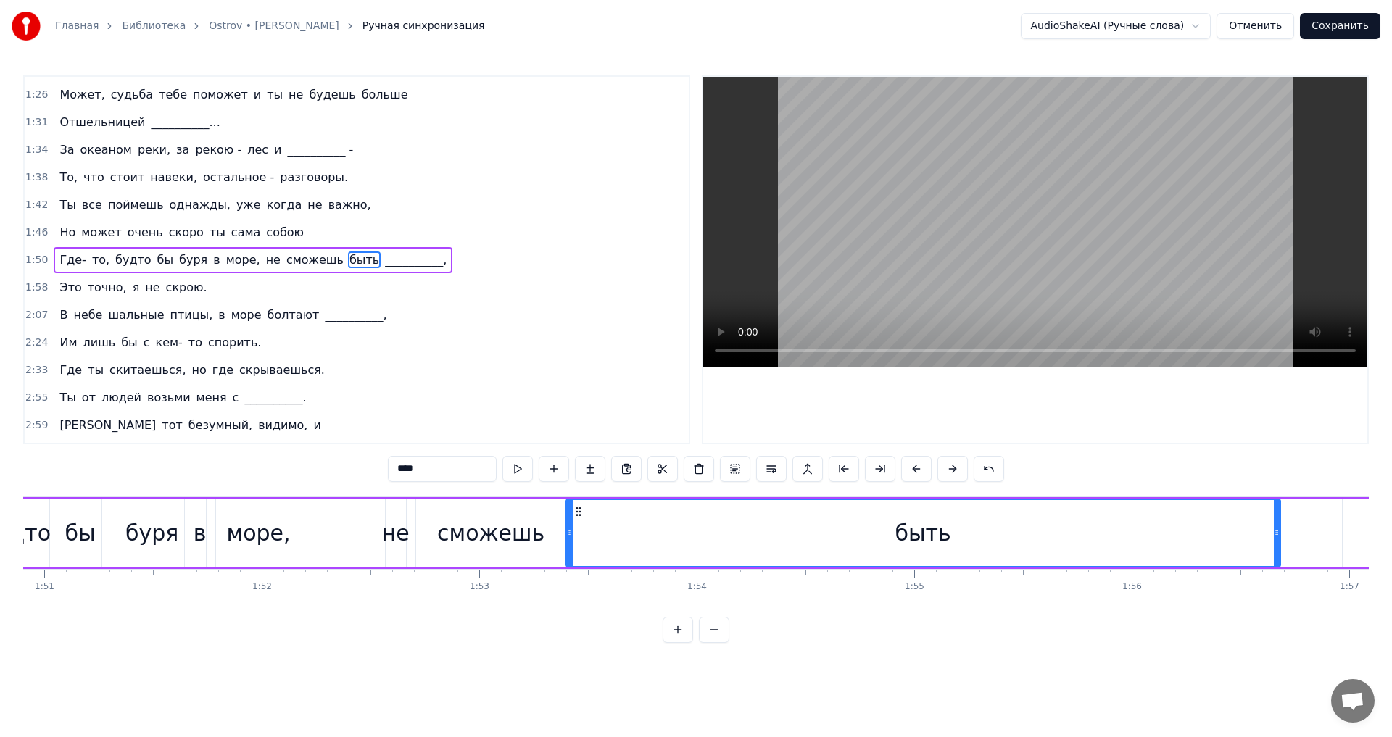
drag, startPoint x: 1257, startPoint y: 533, endPoint x: 567, endPoint y: 548, distance: 689.7
click at [567, 548] on div at bounding box center [570, 533] width 6 height 66
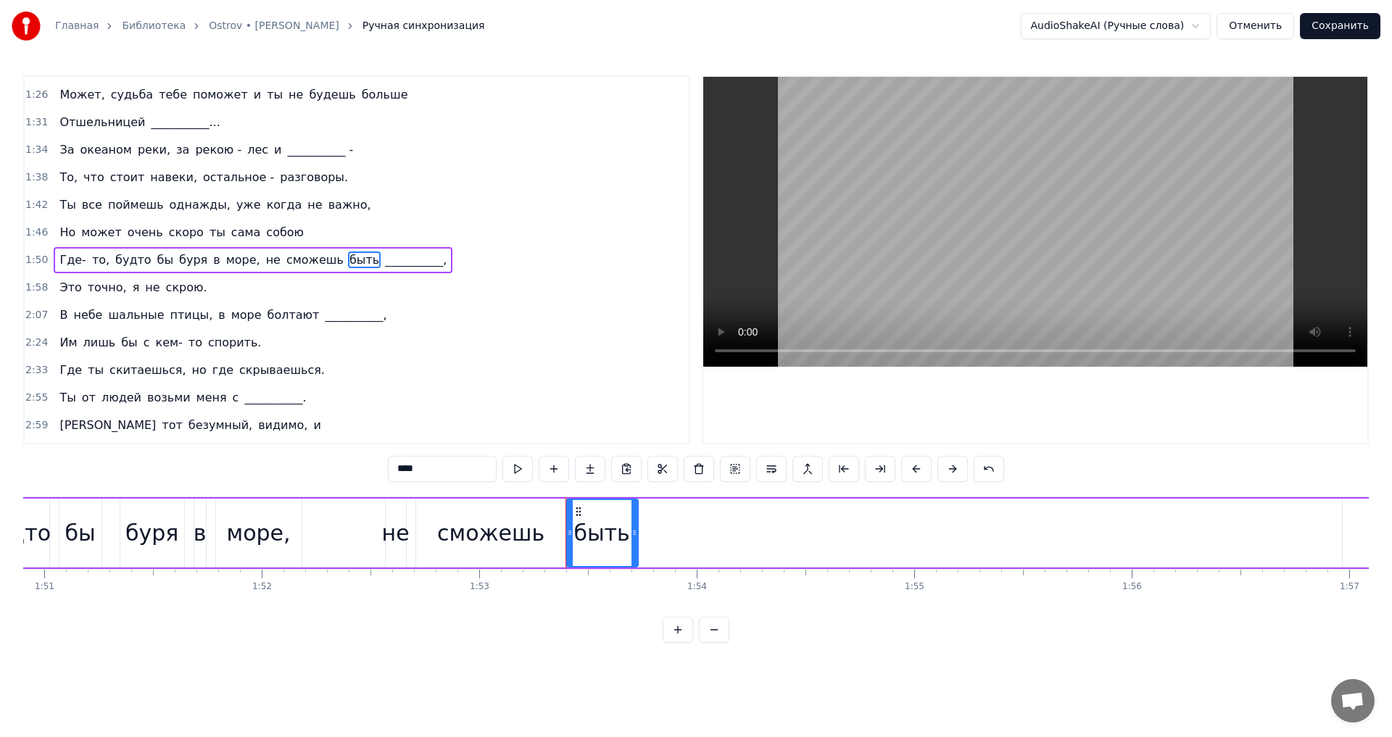
drag, startPoint x: 1278, startPoint y: 531, endPoint x: 635, endPoint y: 516, distance: 642.6
click at [635, 516] on div at bounding box center [635, 533] width 6 height 66
click at [521, 476] on button at bounding box center [517, 469] width 30 height 26
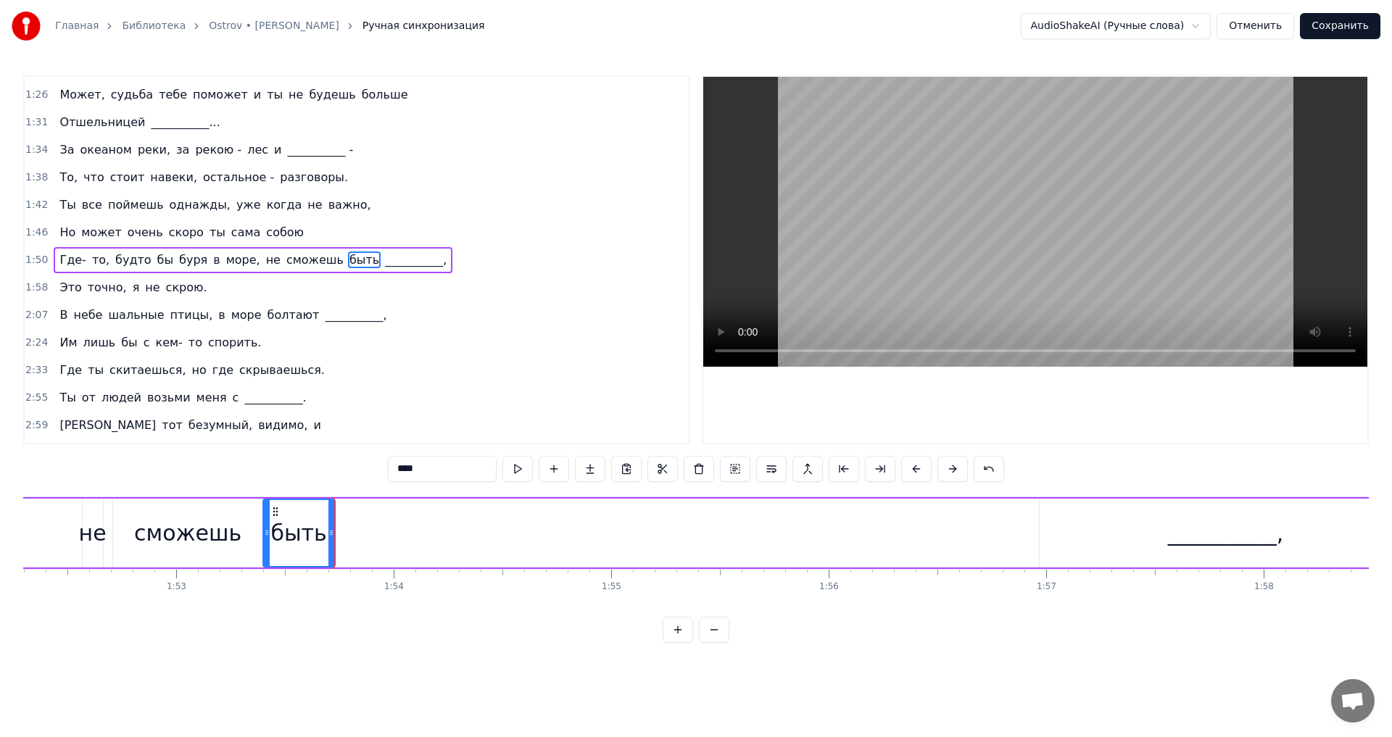
scroll to position [0, 24455]
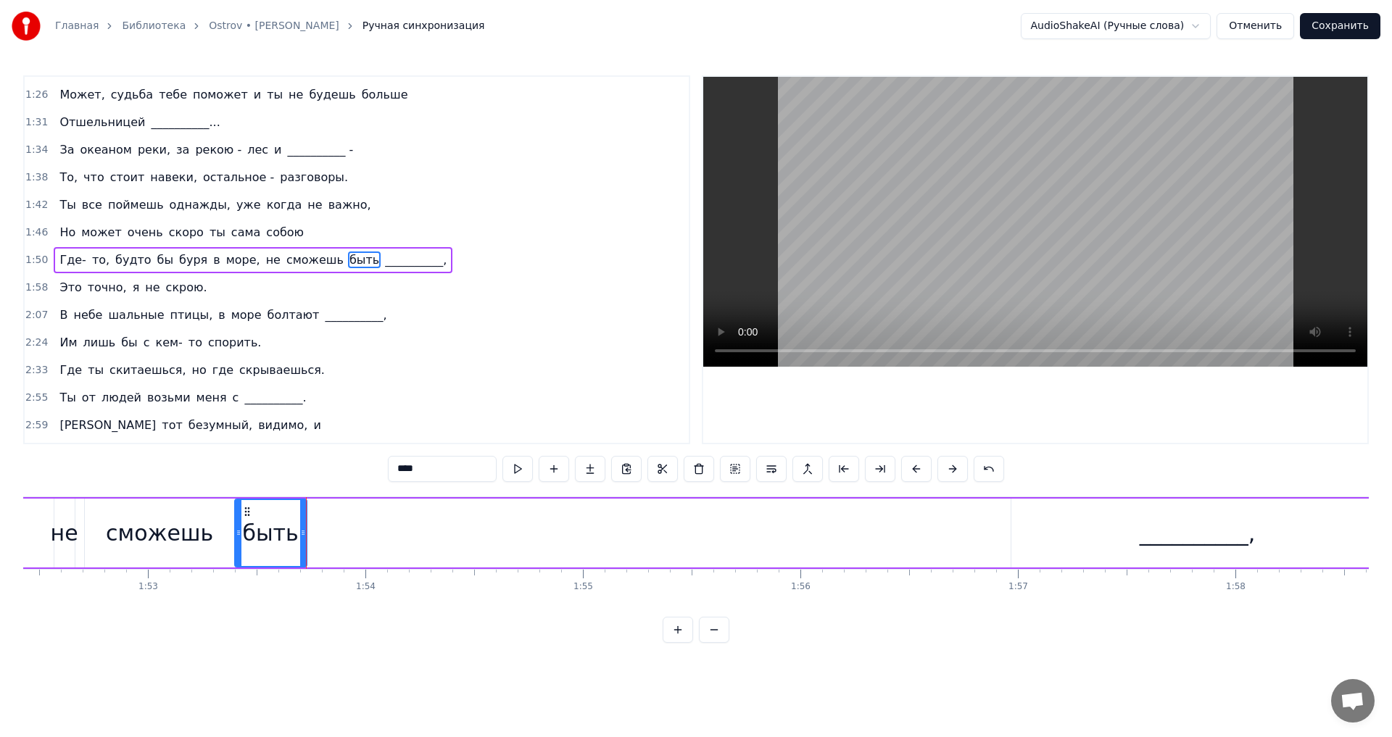
click at [1136, 533] on div "__________," at bounding box center [1197, 533] width 373 height 69
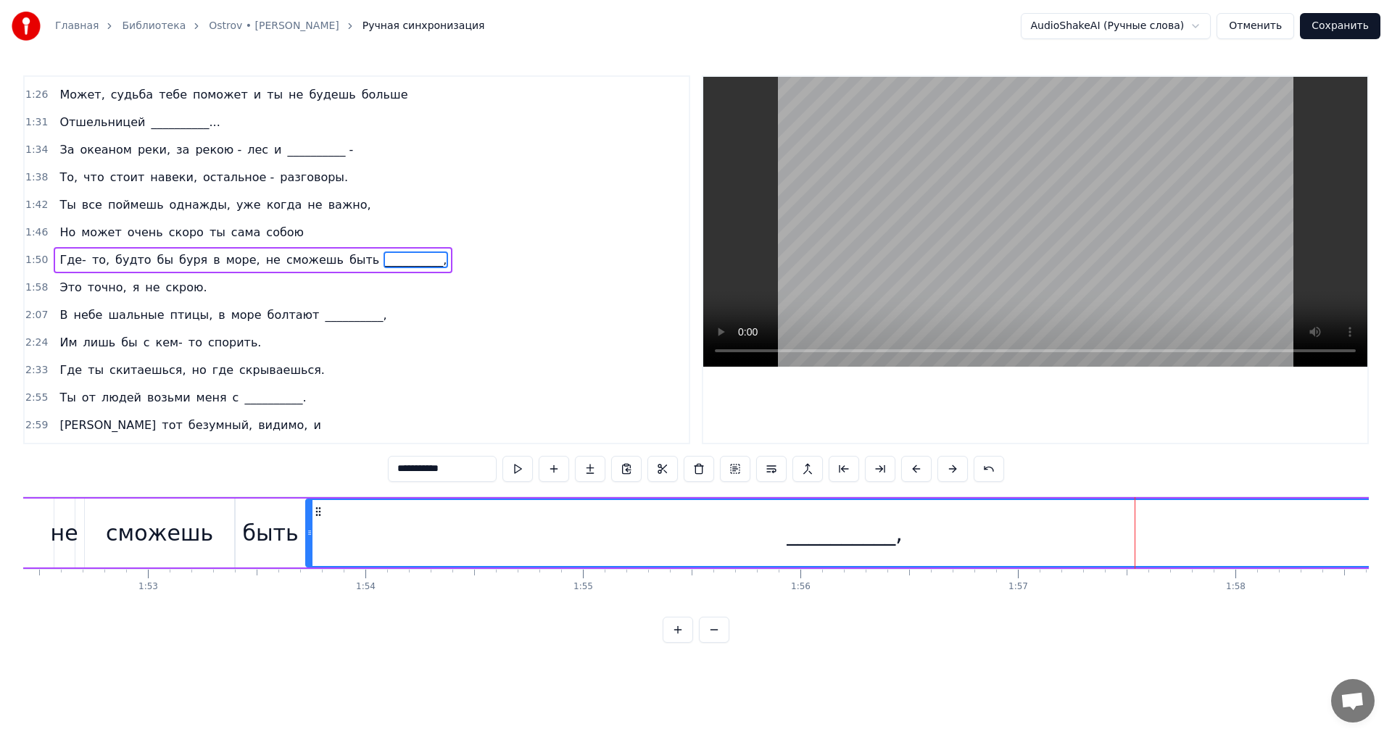
drag, startPoint x: 1014, startPoint y: 527, endPoint x: 308, endPoint y: 550, distance: 705.9
click at [308, 550] on div at bounding box center [310, 533] width 6 height 66
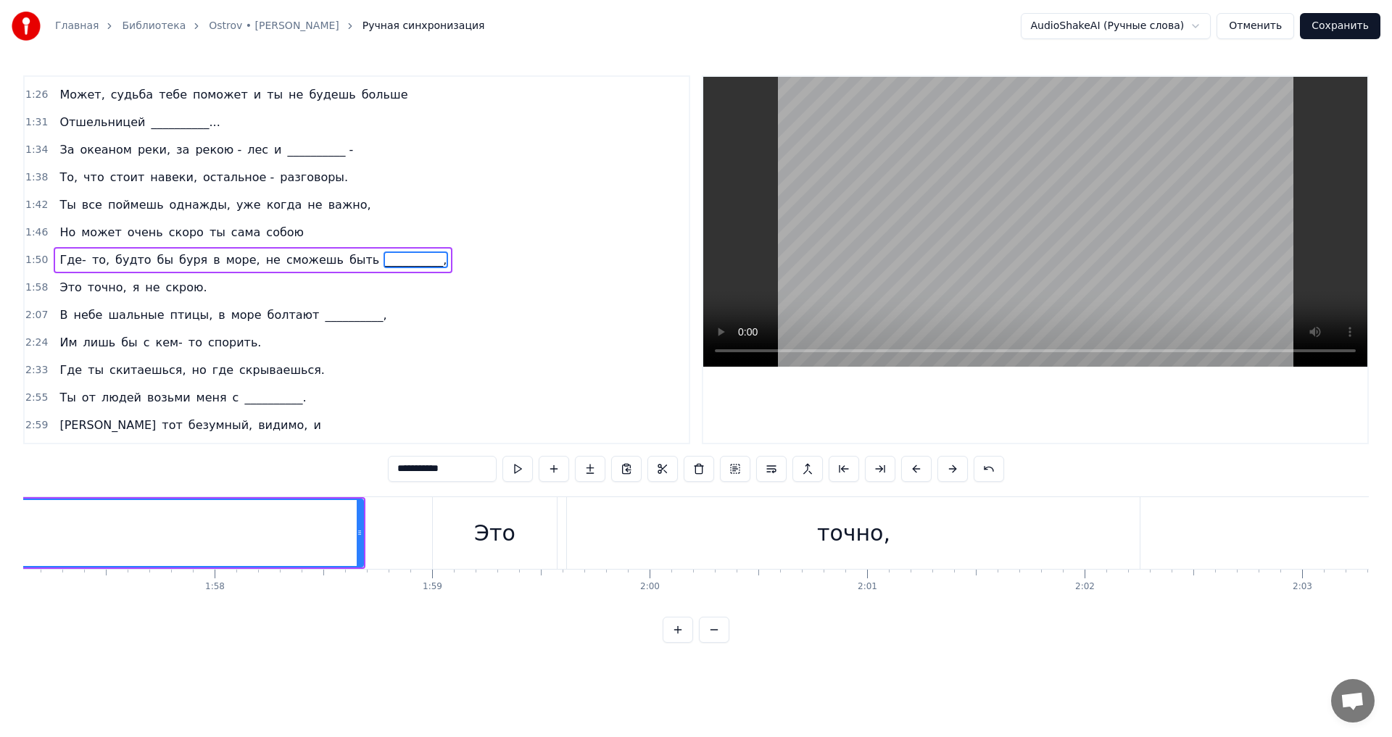
scroll to position [0, 25173]
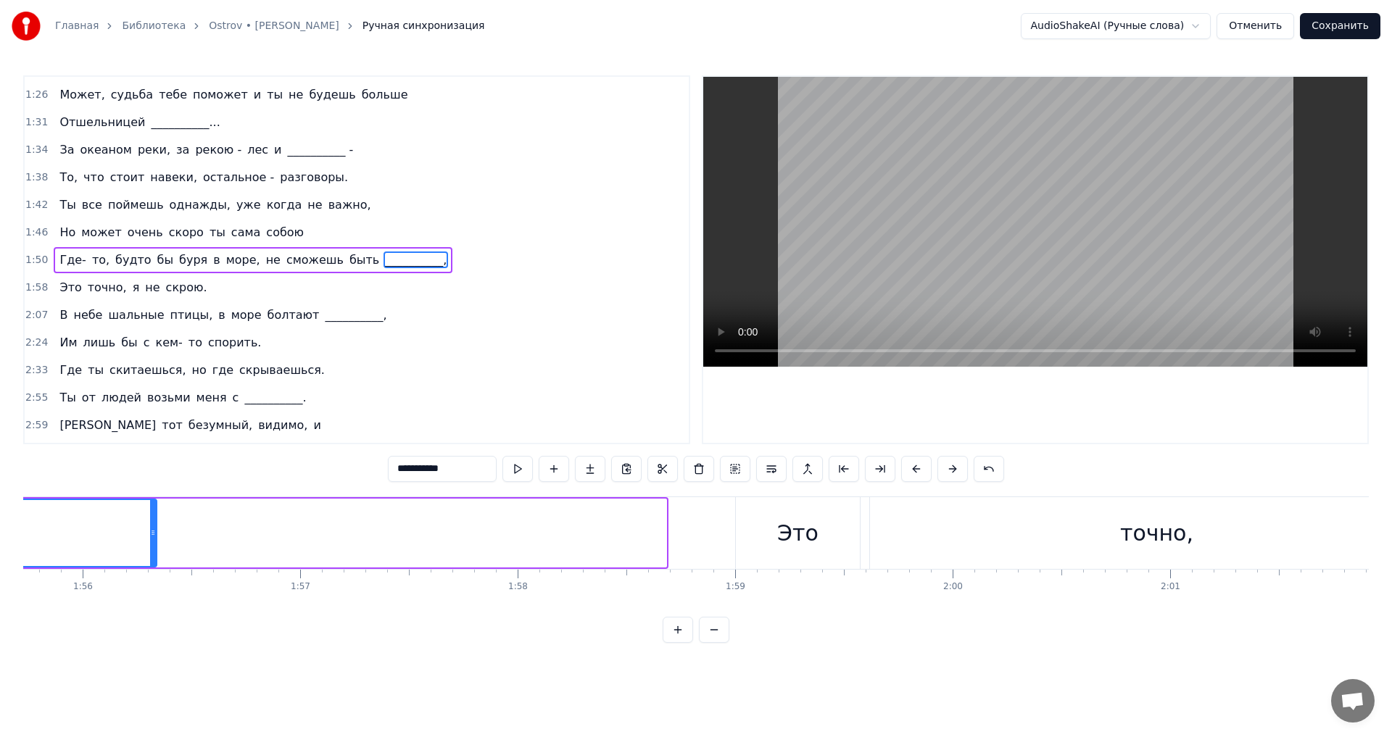
drag, startPoint x: 663, startPoint y: 551, endPoint x: 152, endPoint y: 534, distance: 510.7
click at [152, 534] on div at bounding box center [153, 533] width 6 height 66
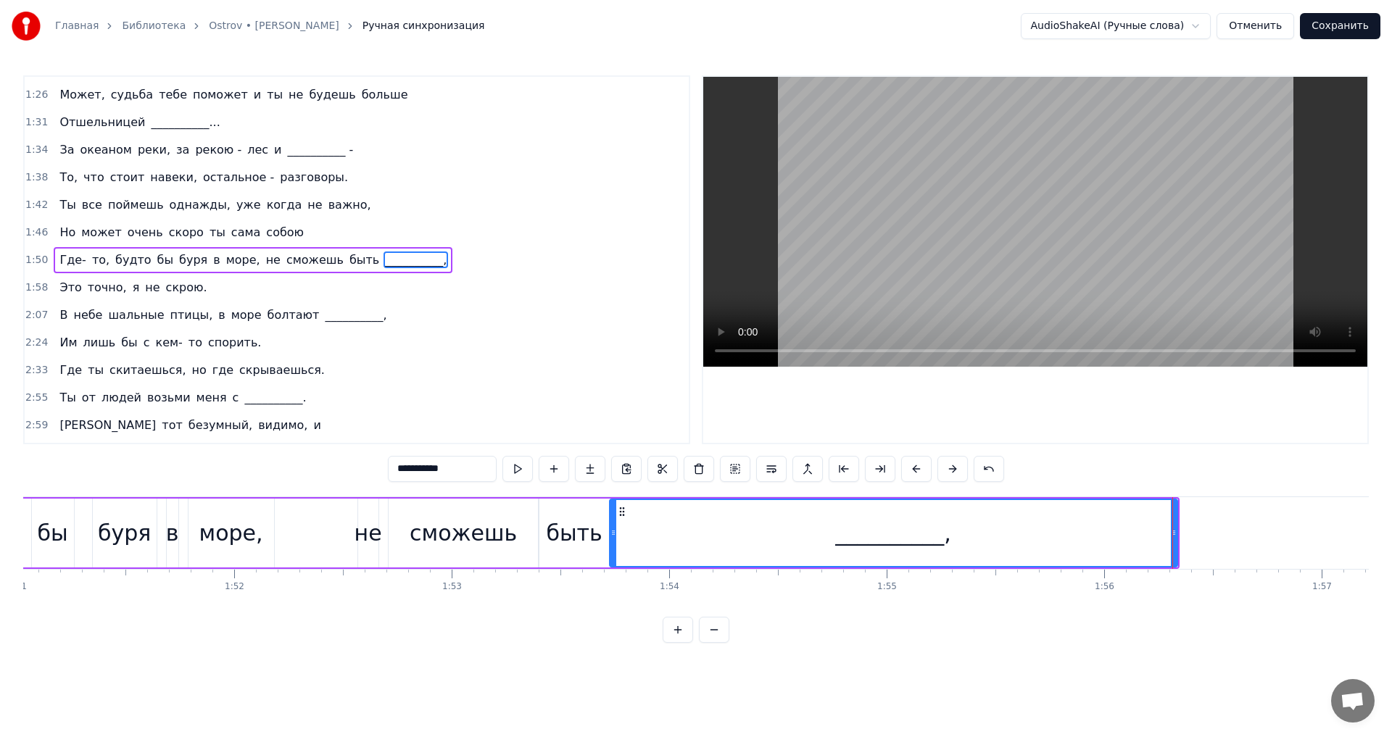
scroll to position [0, 24262]
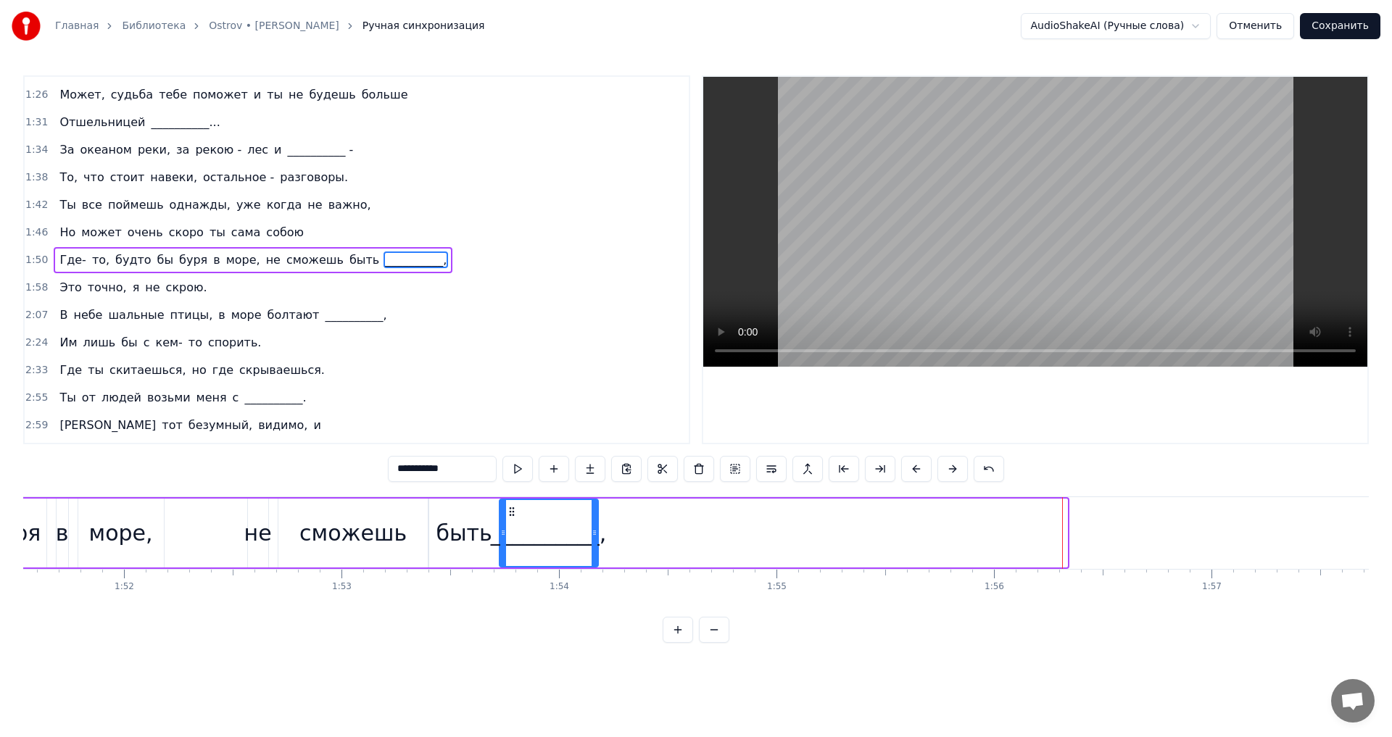
drag, startPoint x: 1063, startPoint y: 530, endPoint x: 597, endPoint y: 547, distance: 466.5
click at [597, 547] on div at bounding box center [595, 533] width 6 height 66
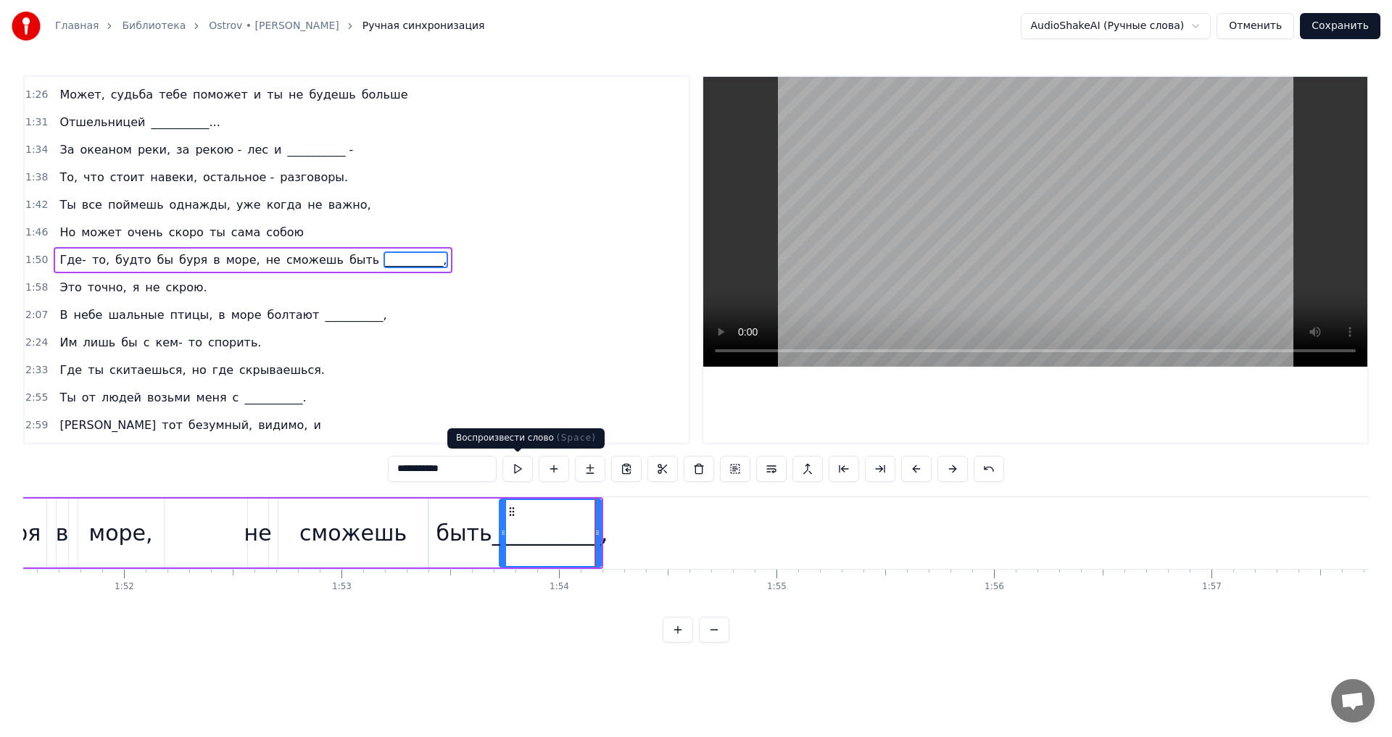
click at [510, 462] on button at bounding box center [517, 469] width 30 height 26
click at [58, 286] on span "Это" at bounding box center [70, 287] width 25 height 17
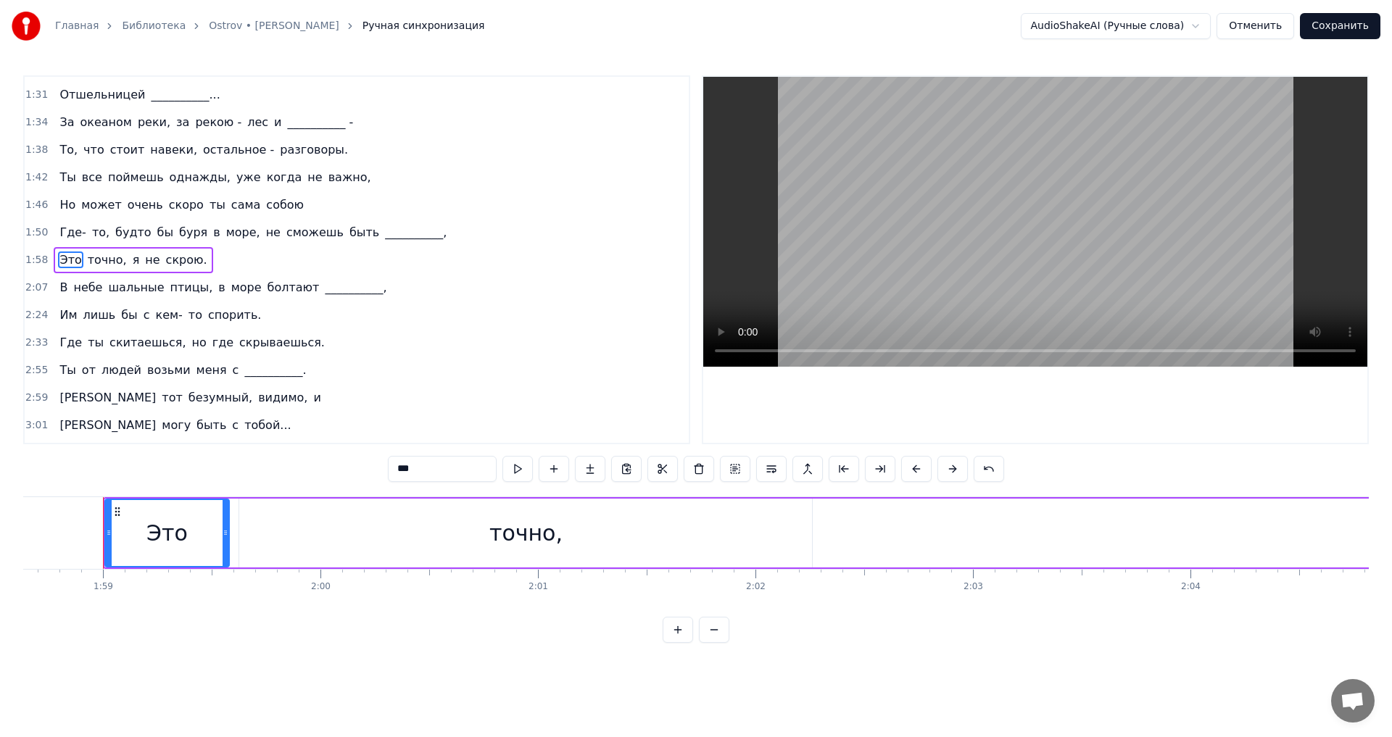
scroll to position [0, 25812]
click at [678, 643] on button at bounding box center [678, 630] width 30 height 26
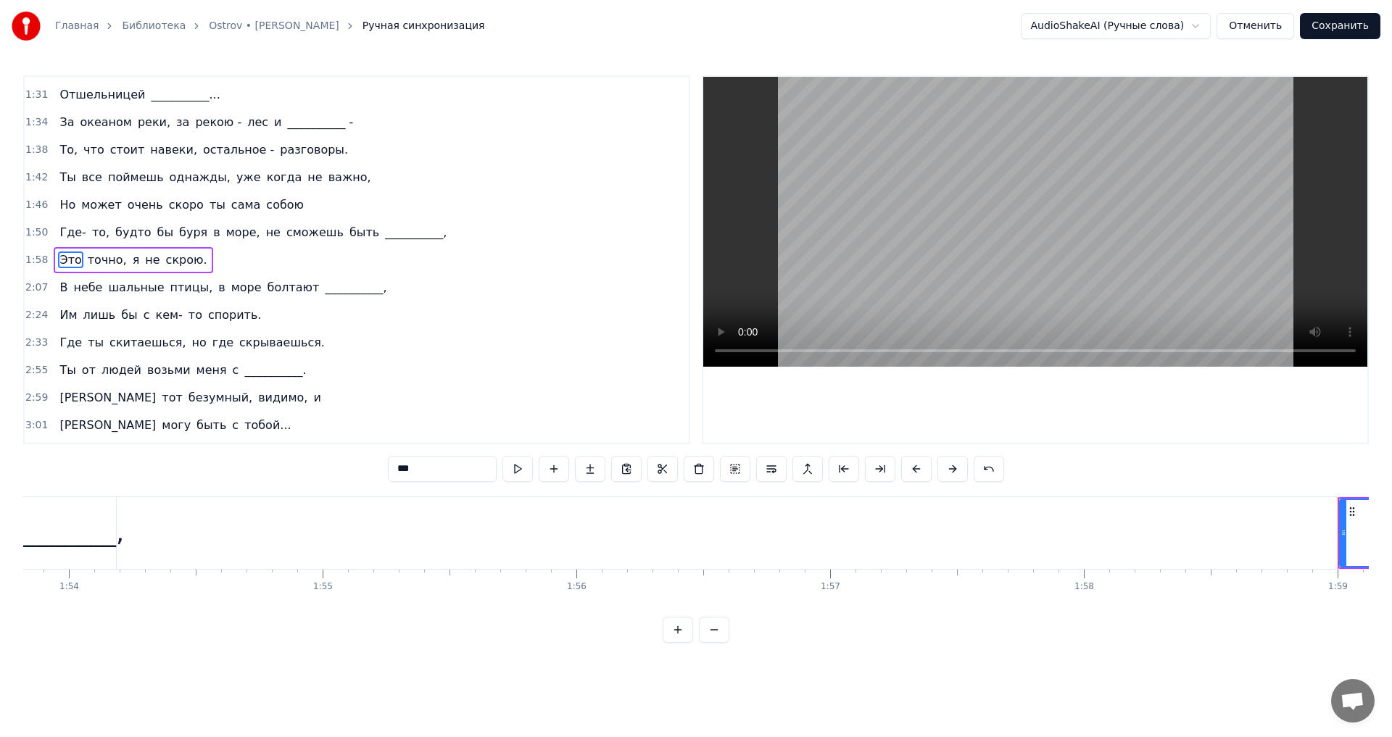
scroll to position [0, 28917]
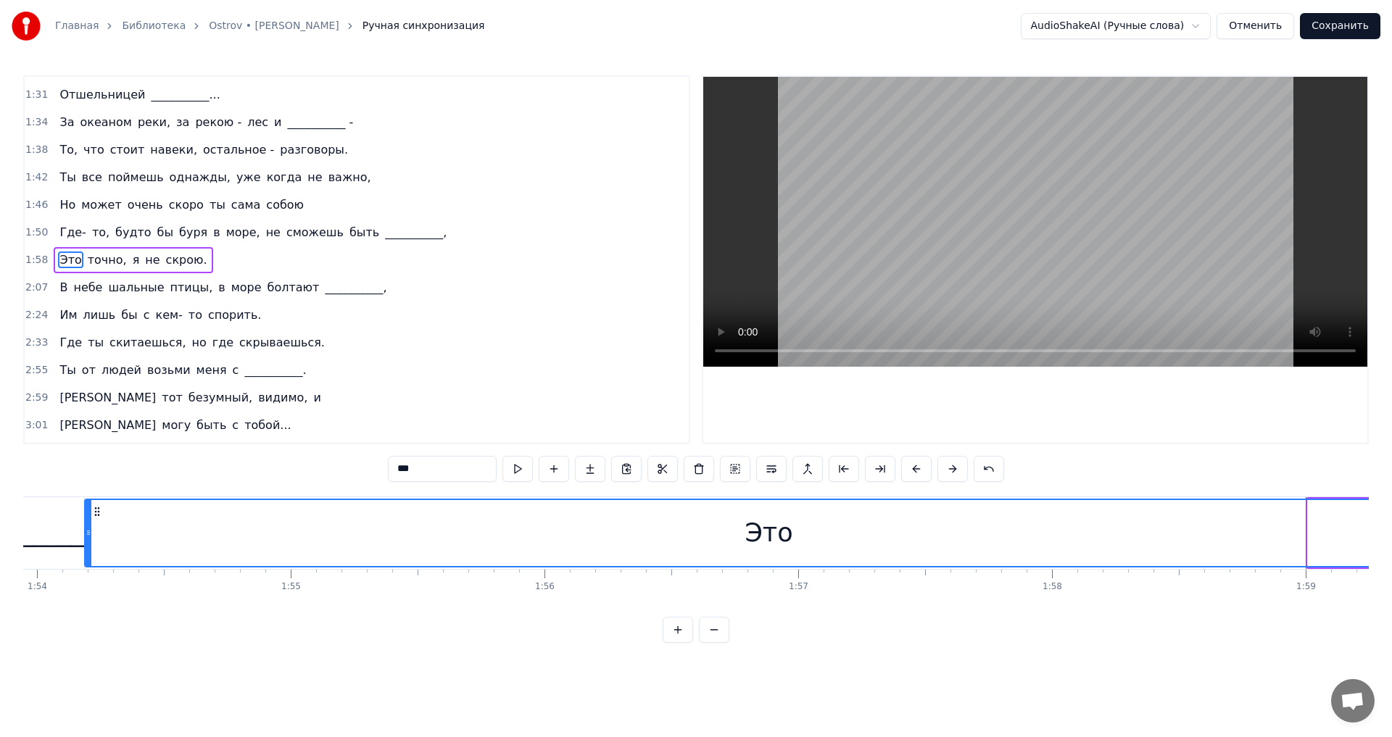
drag, startPoint x: 1310, startPoint y: 528, endPoint x: 87, endPoint y: 533, distance: 1223.2
click at [87, 533] on icon at bounding box center [89, 533] width 6 height 12
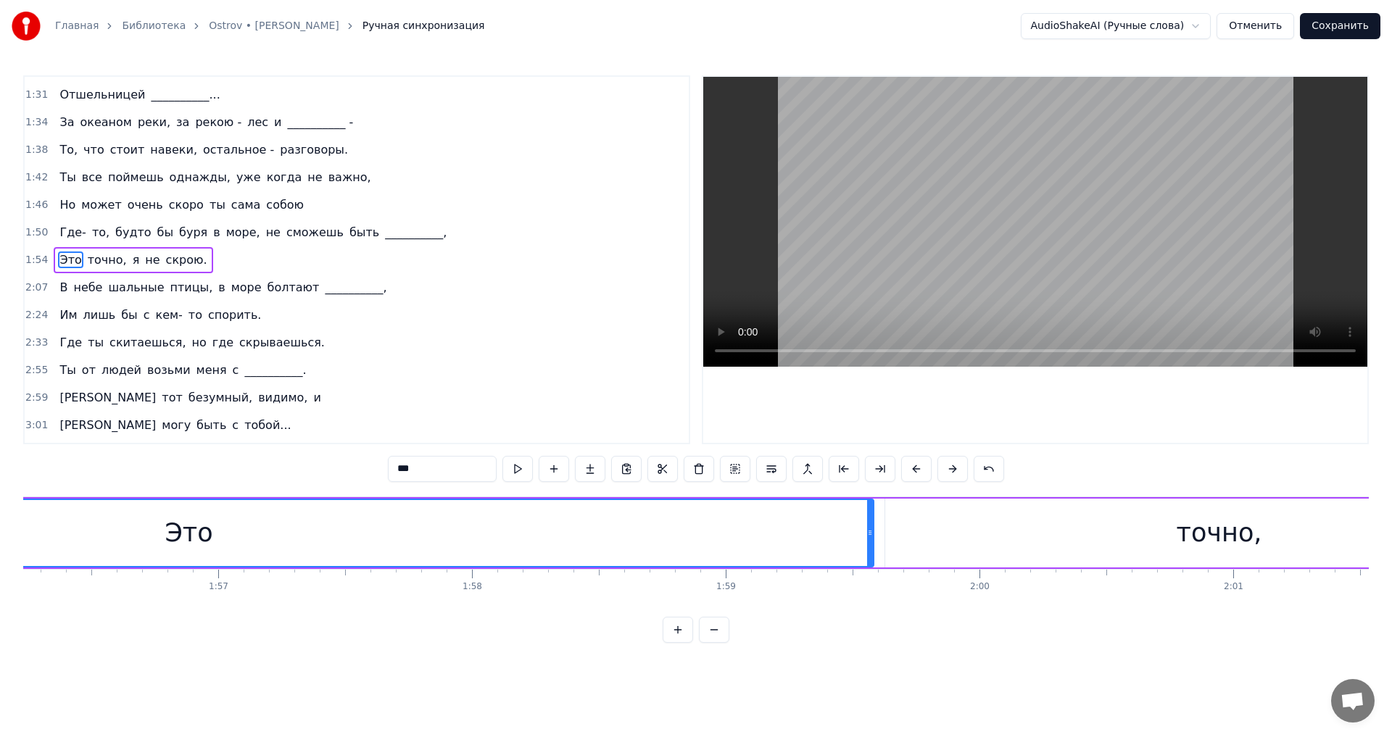
scroll to position [0, 29915]
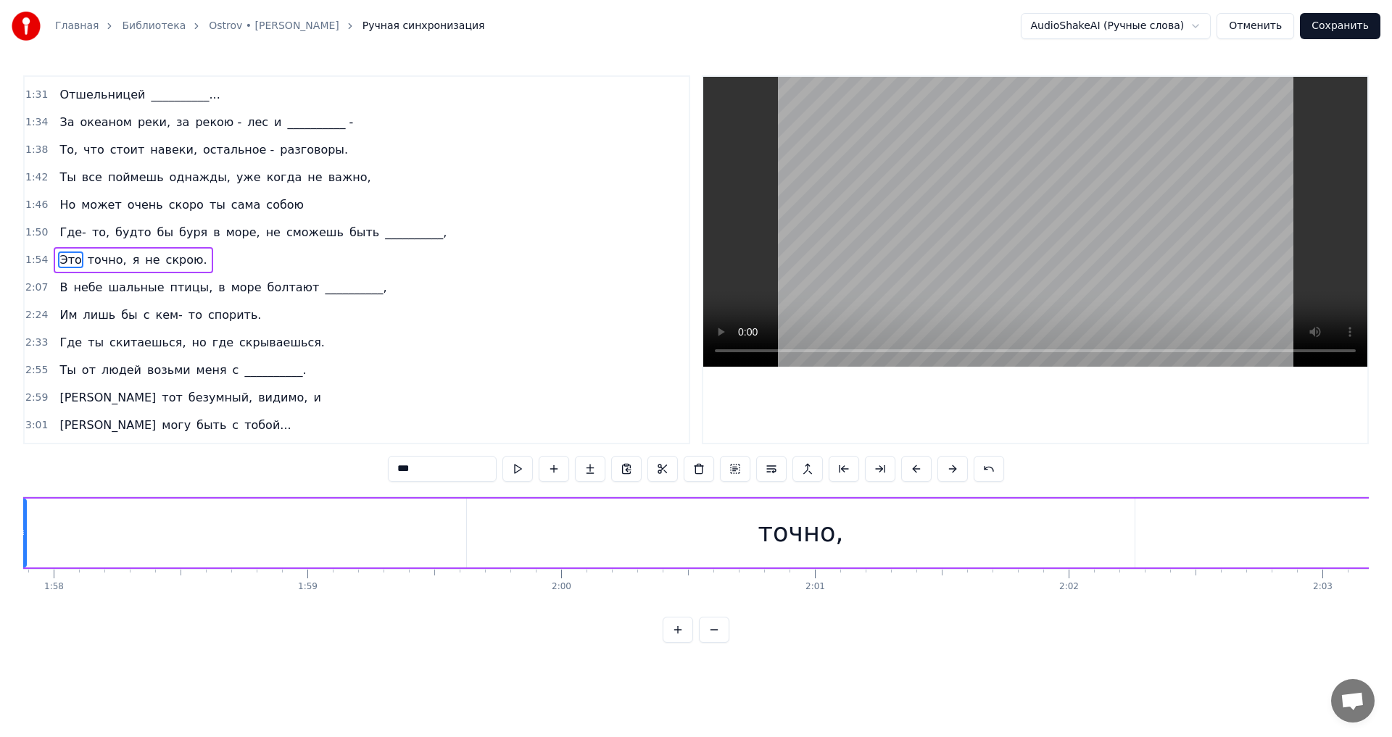
drag, startPoint x: 452, startPoint y: 539, endPoint x: 0, endPoint y: 529, distance: 452.6
click at [0, 529] on div "Главная Библиотека Ostrov • [PERSON_NAME] Ручная синхронизация AudioShakeAI (Ру…" at bounding box center [696, 321] width 1392 height 643
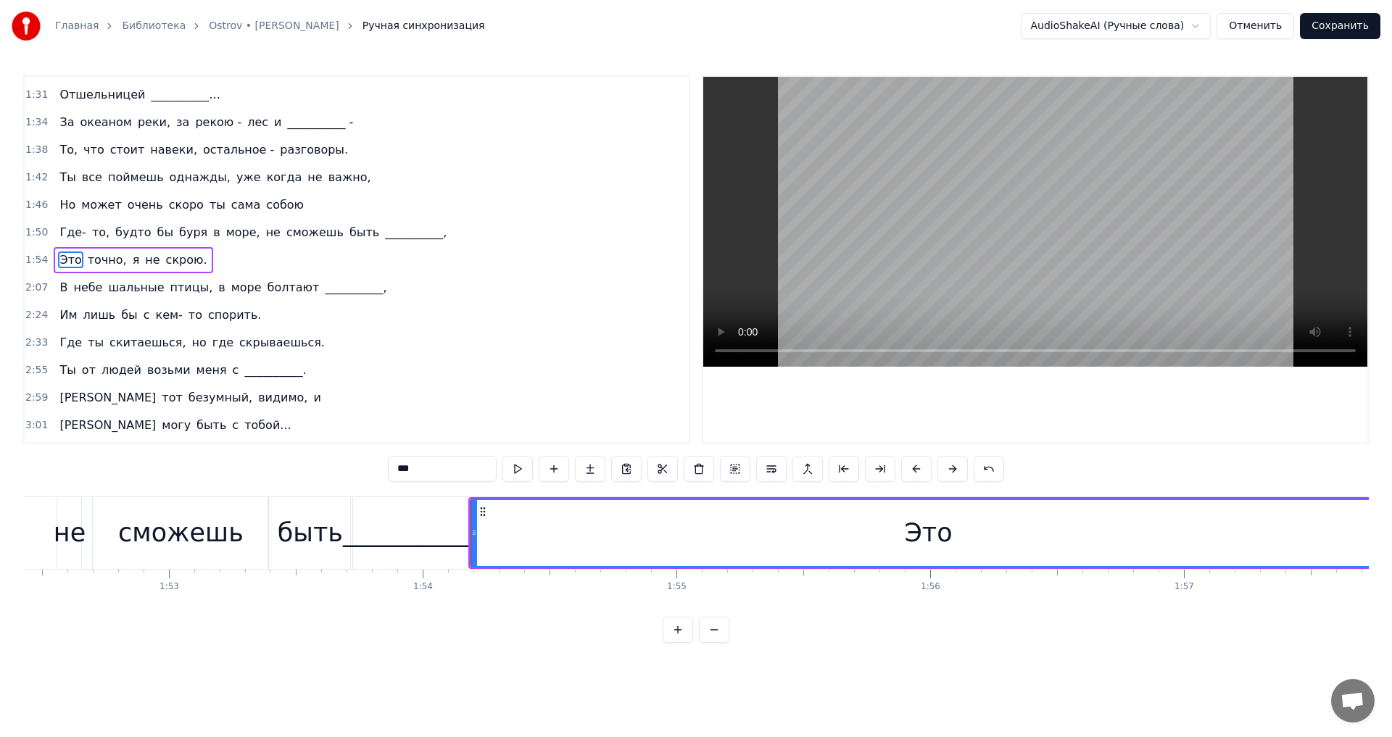
scroll to position [0, 29078]
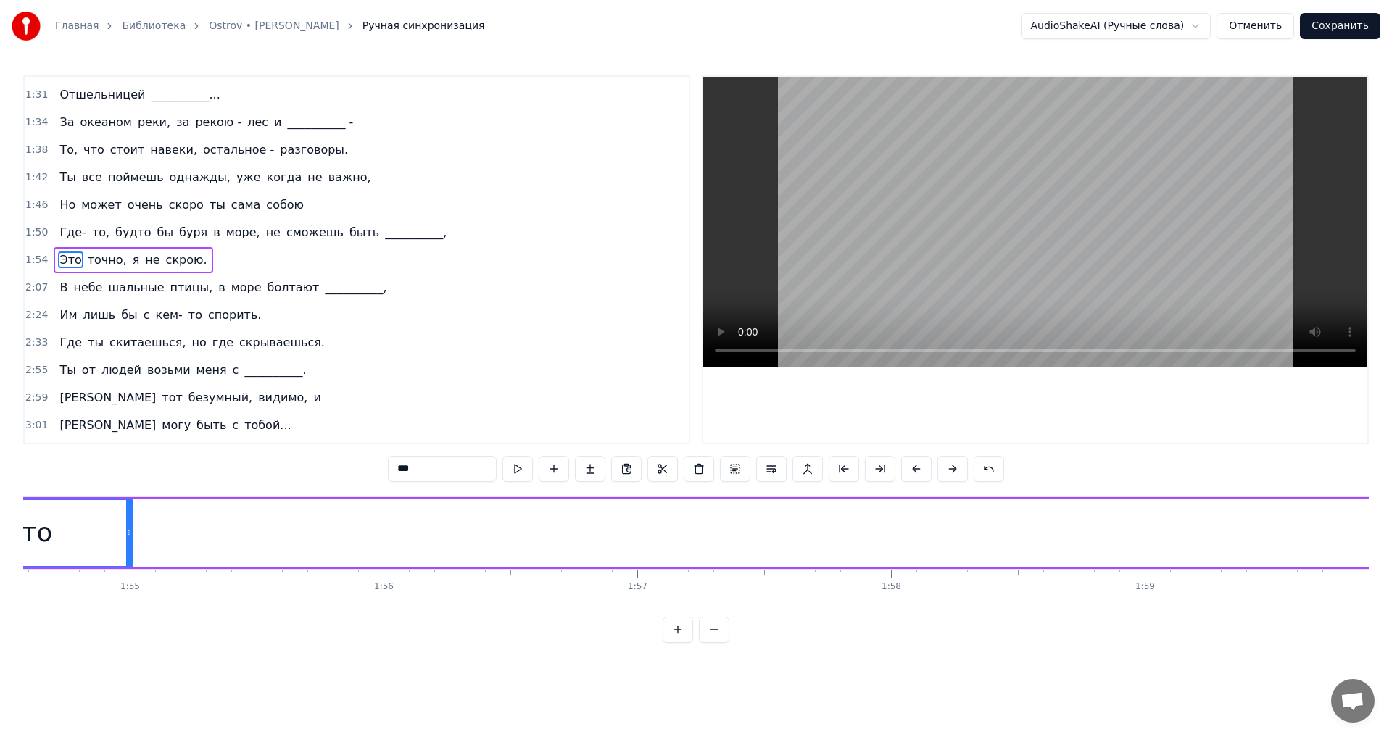
drag, startPoint x: 836, startPoint y: 537, endPoint x: 129, endPoint y: 537, distance: 707.0
click at [128, 537] on icon at bounding box center [129, 533] width 6 height 12
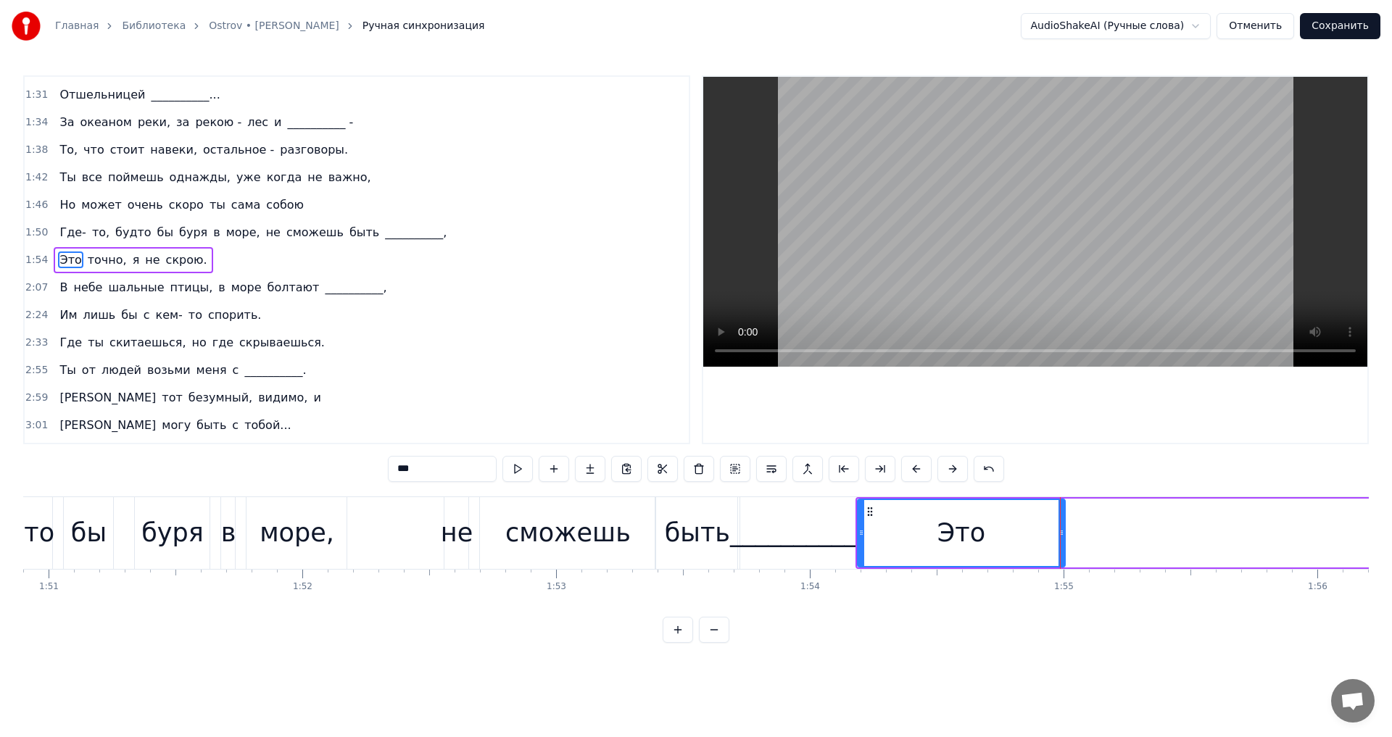
scroll to position [0, 28402]
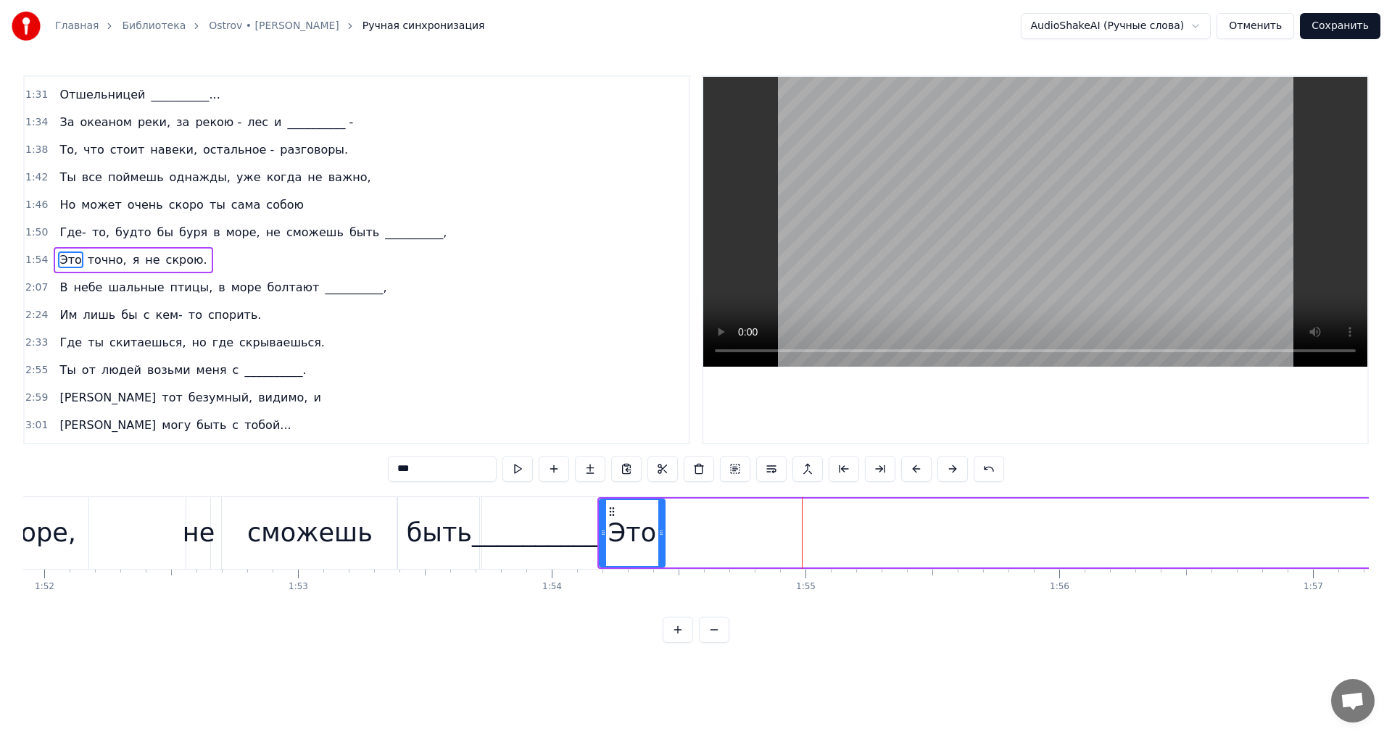
drag, startPoint x: 805, startPoint y: 542, endPoint x: 663, endPoint y: 545, distance: 142.1
click at [663, 545] on div at bounding box center [661, 533] width 6 height 66
click at [521, 471] on button at bounding box center [517, 469] width 30 height 26
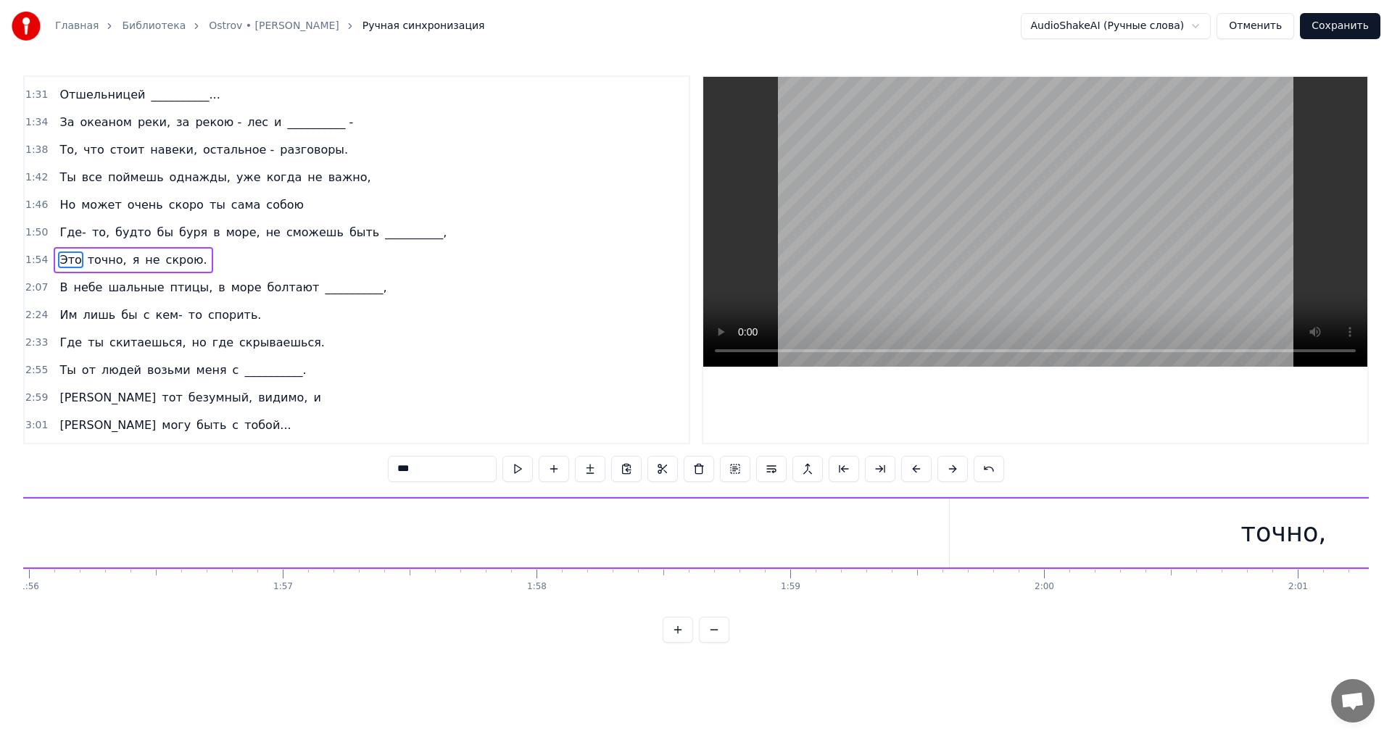
scroll to position [0, 29852]
click at [550, 531] on div "точно," at bounding box center [865, 533] width 669 height 69
type input "******"
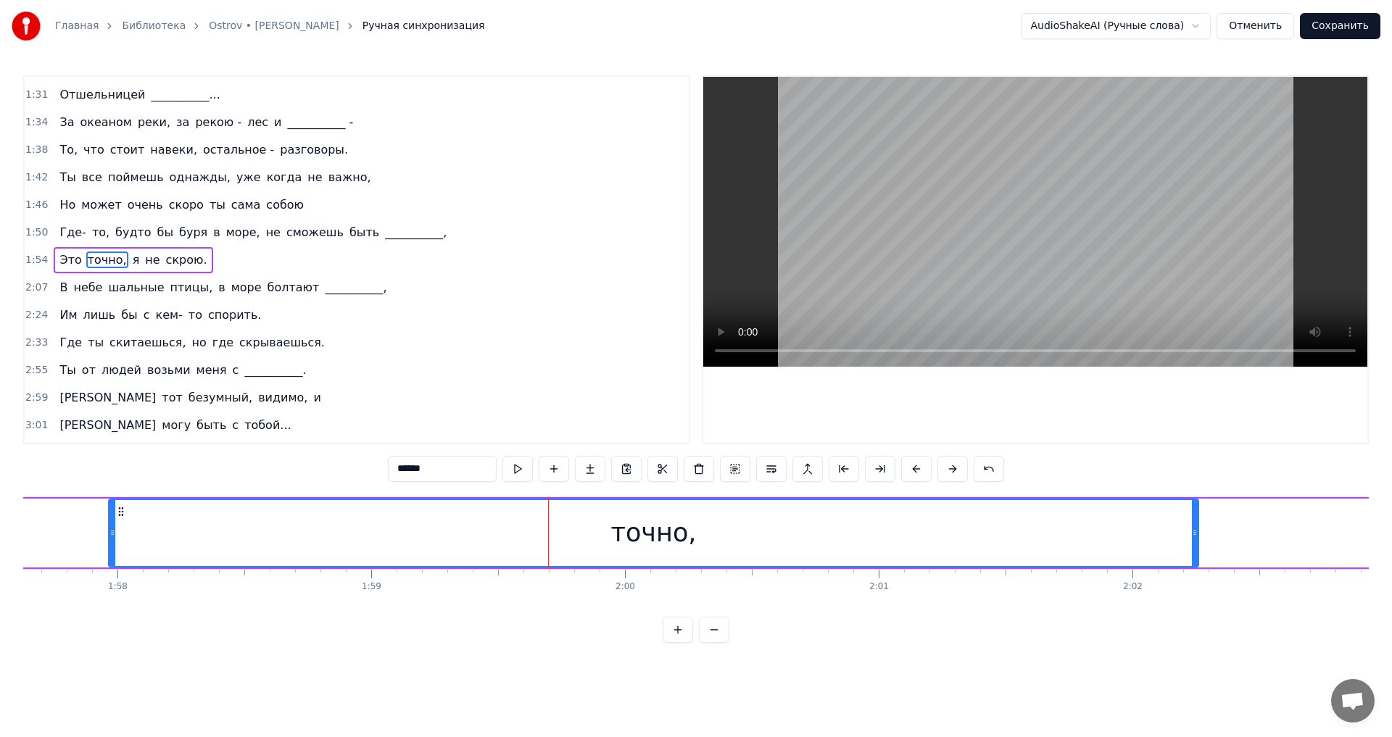
drag, startPoint x: 534, startPoint y: 529, endPoint x: 65, endPoint y: 524, distance: 468.4
click at [109, 524] on div at bounding box center [112, 533] width 6 height 66
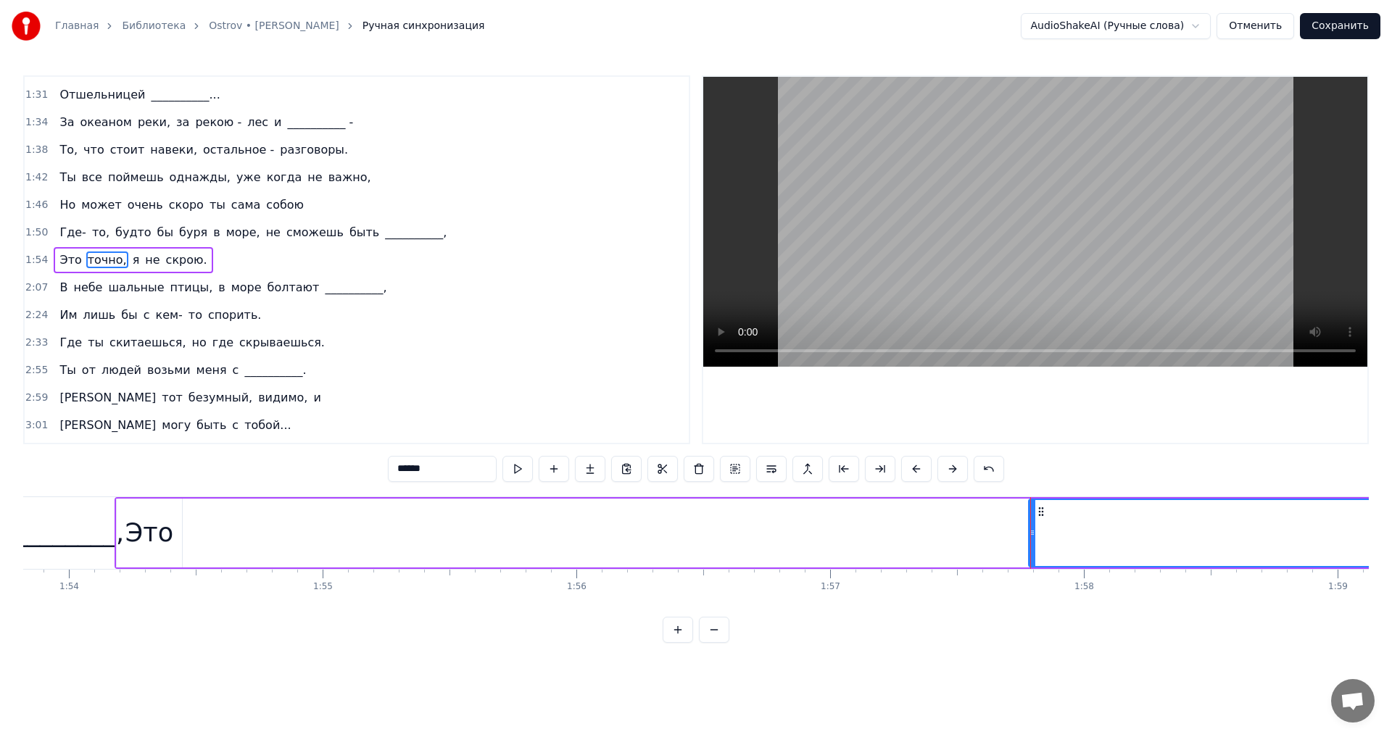
scroll to position [0, 28918]
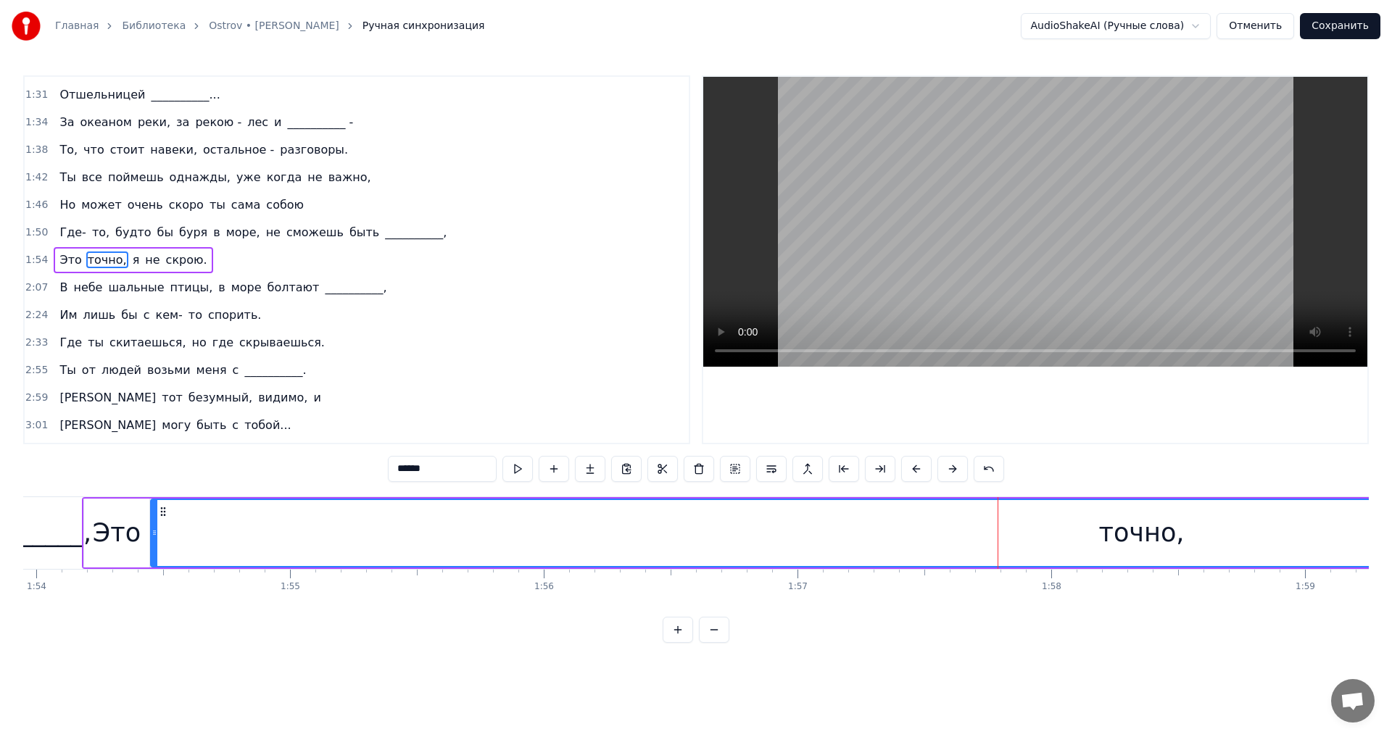
drag, startPoint x: 1001, startPoint y: 529, endPoint x: 155, endPoint y: 529, distance: 845.4
click at [155, 529] on icon at bounding box center [155, 533] width 6 height 12
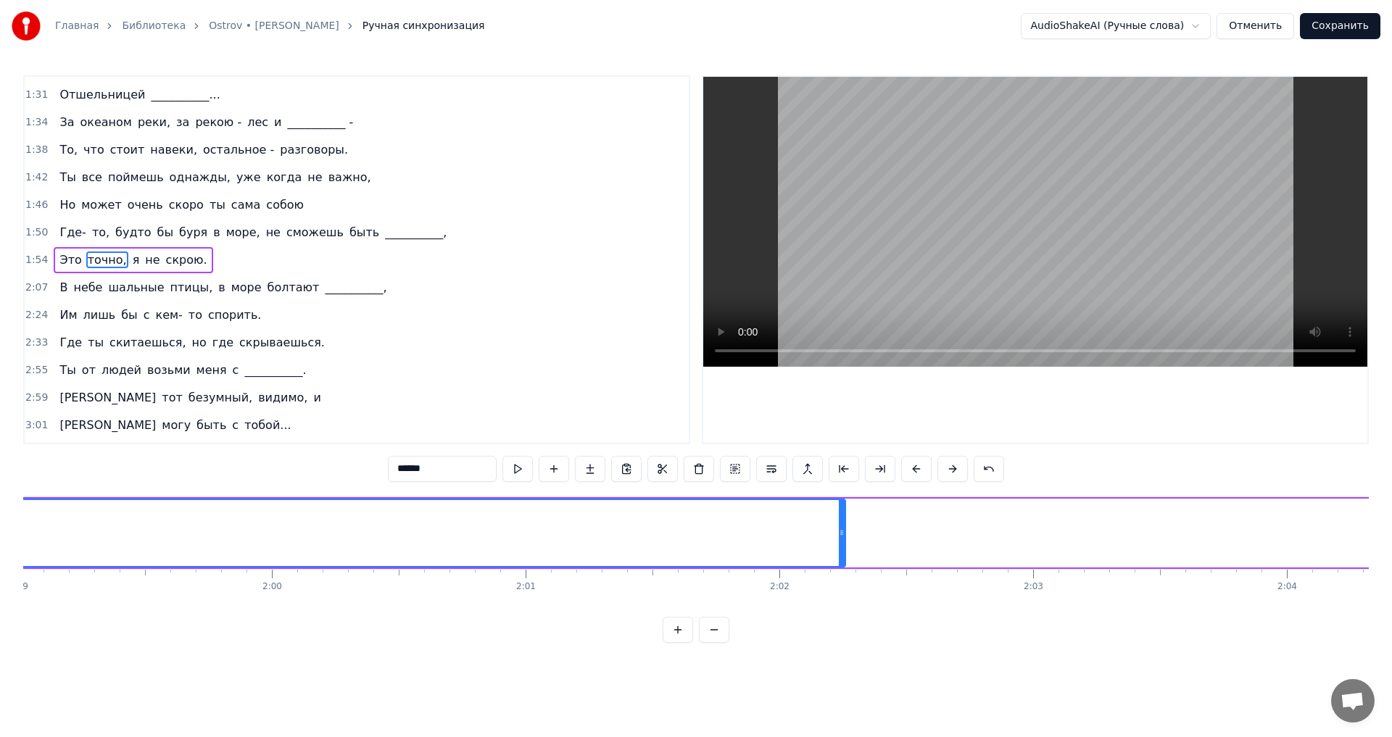
scroll to position [0, 30238]
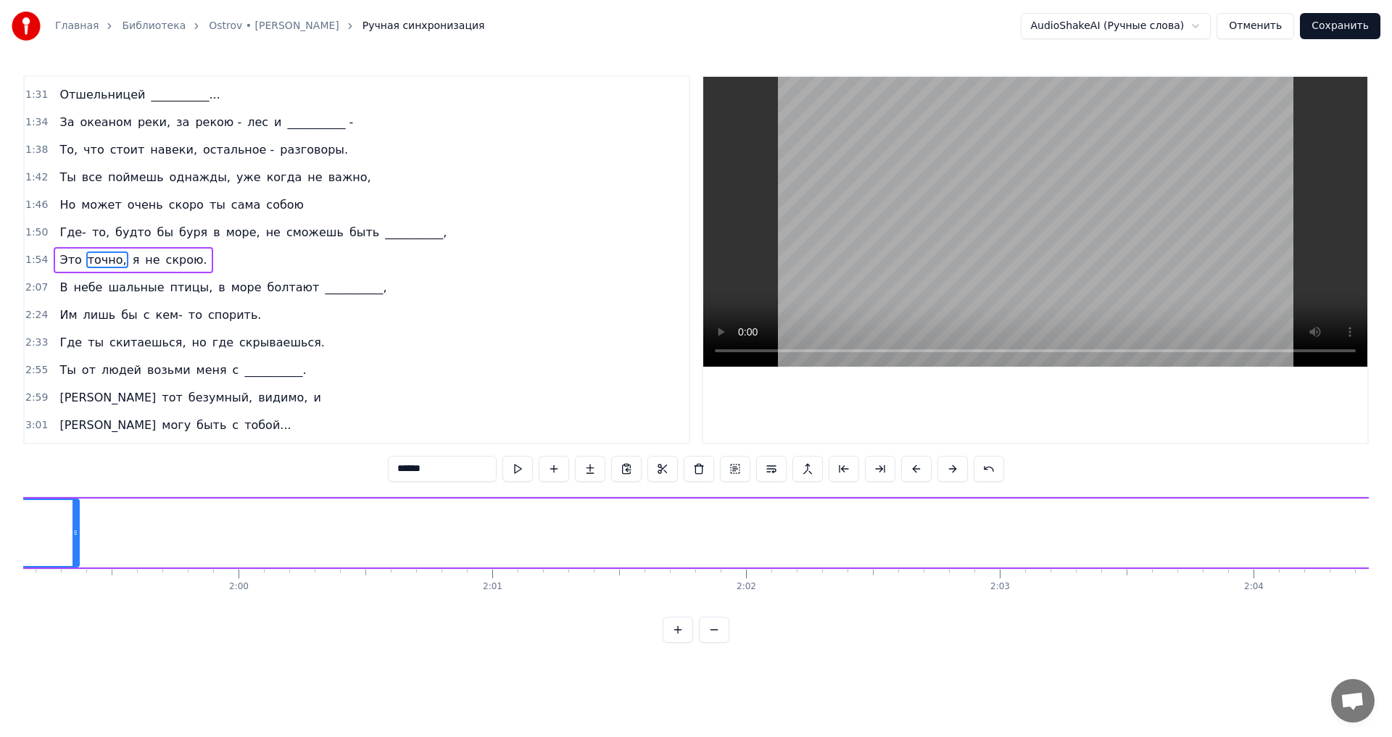
drag, startPoint x: 811, startPoint y: 537, endPoint x: 78, endPoint y: 509, distance: 733.6
click at [78, 509] on div at bounding box center [76, 533] width 6 height 66
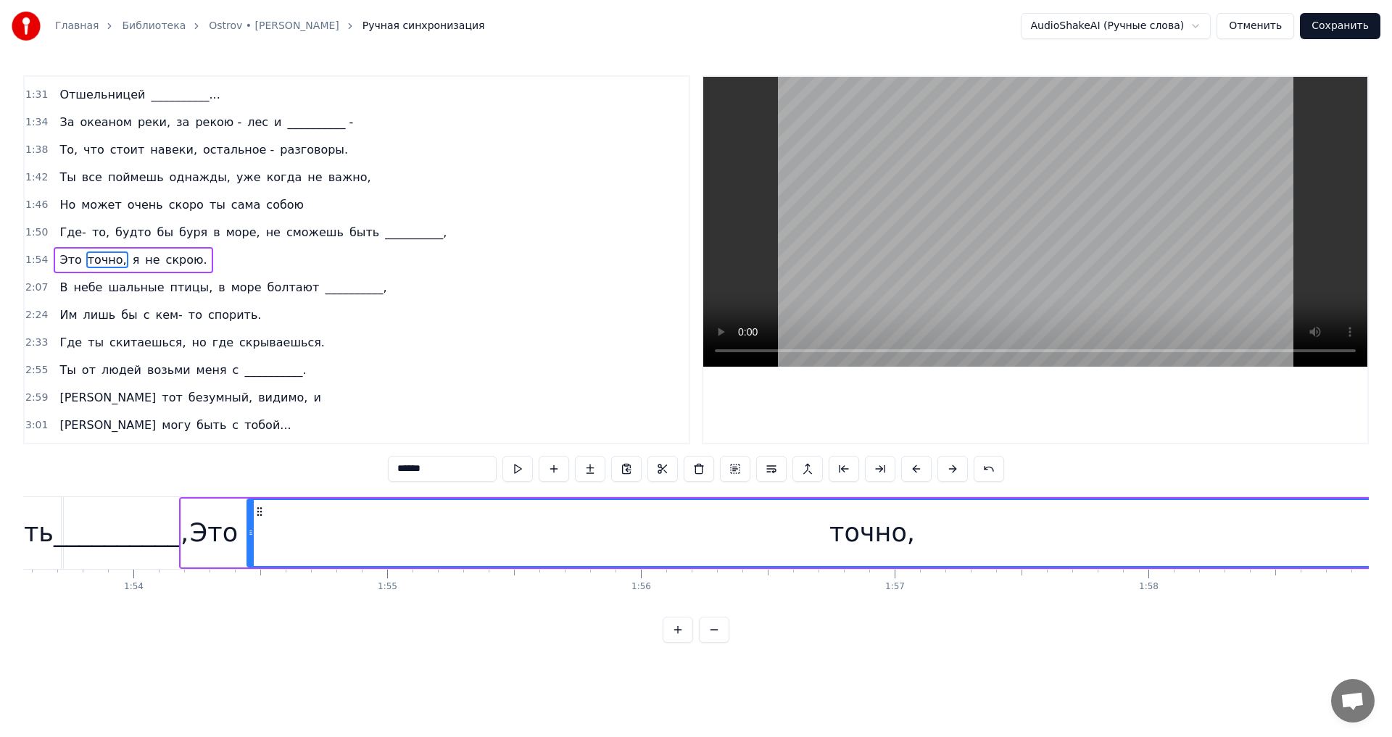
scroll to position [0, 29013]
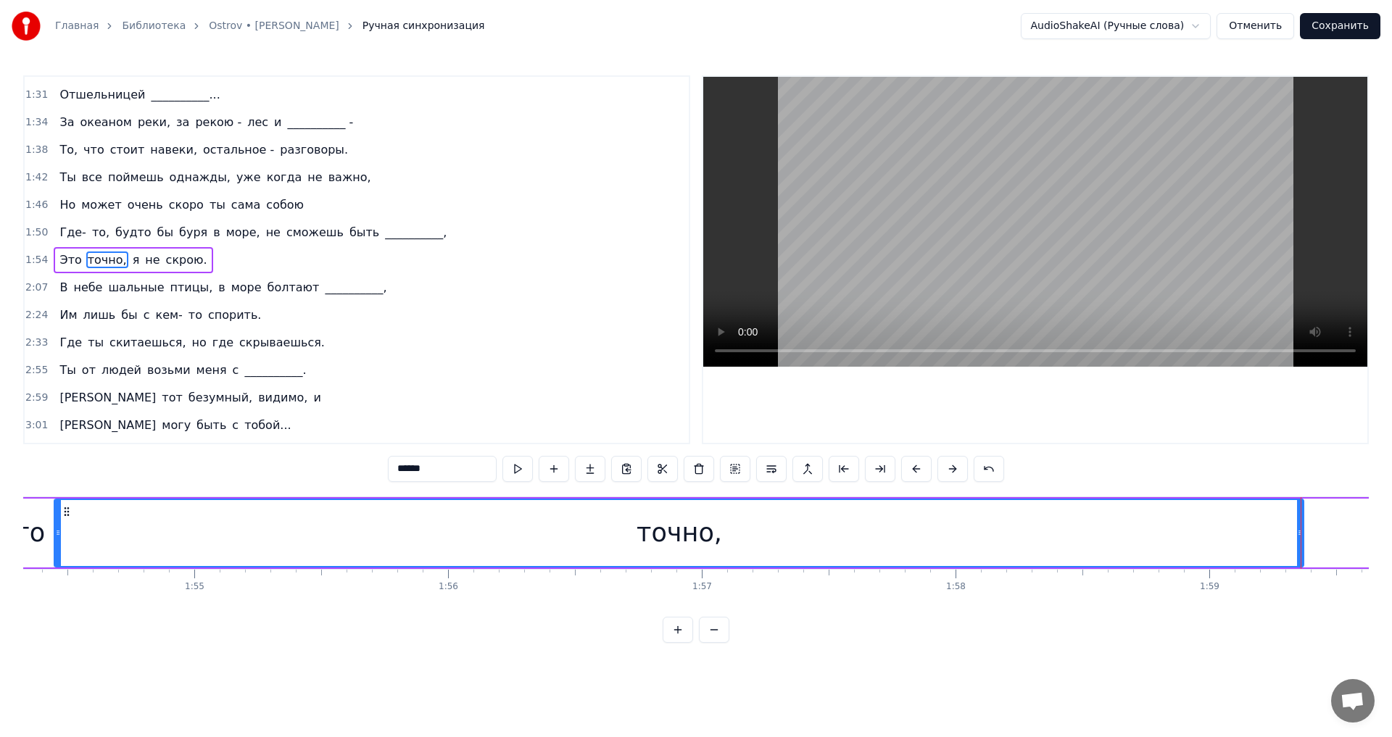
click at [1301, 534] on div at bounding box center [1301, 533] width 1 height 72
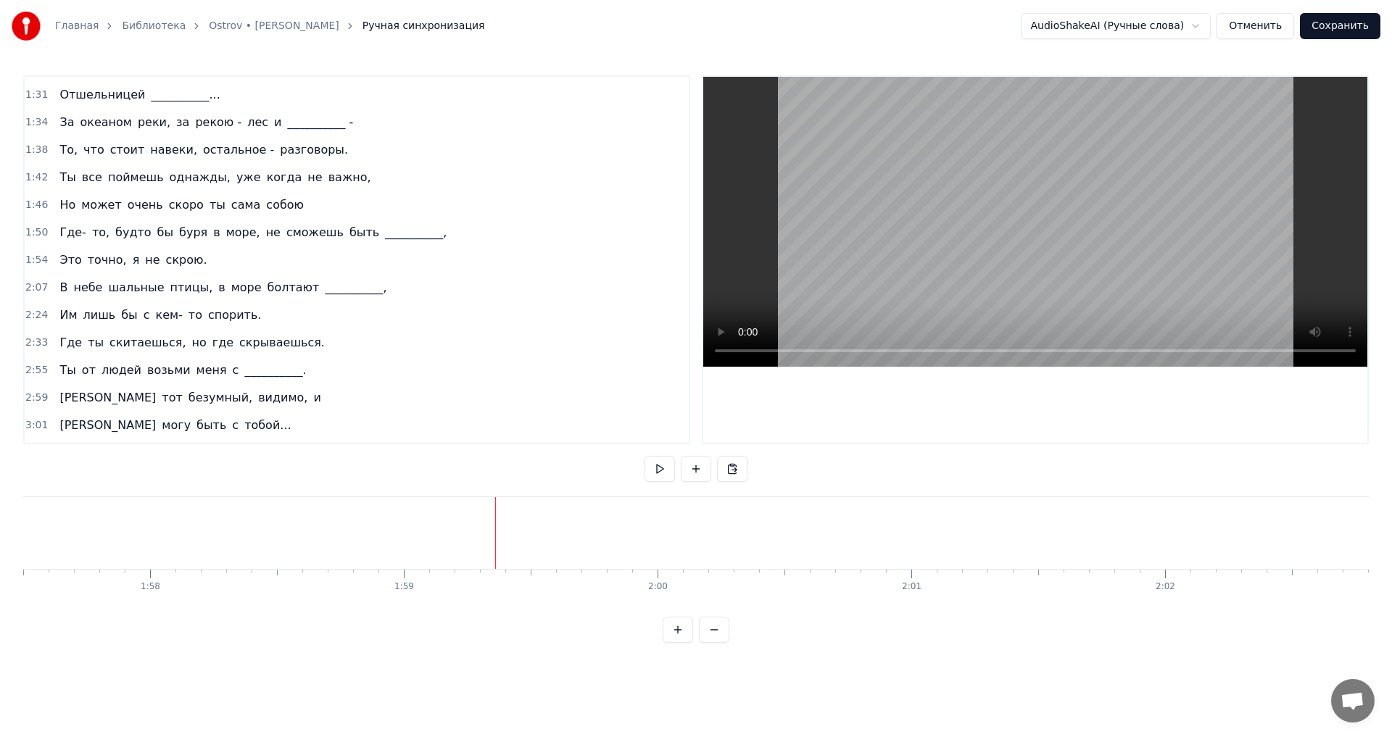
scroll to position [0, 29625]
click at [690, 540] on div "точно," at bounding box center [65, 533] width 1251 height 72
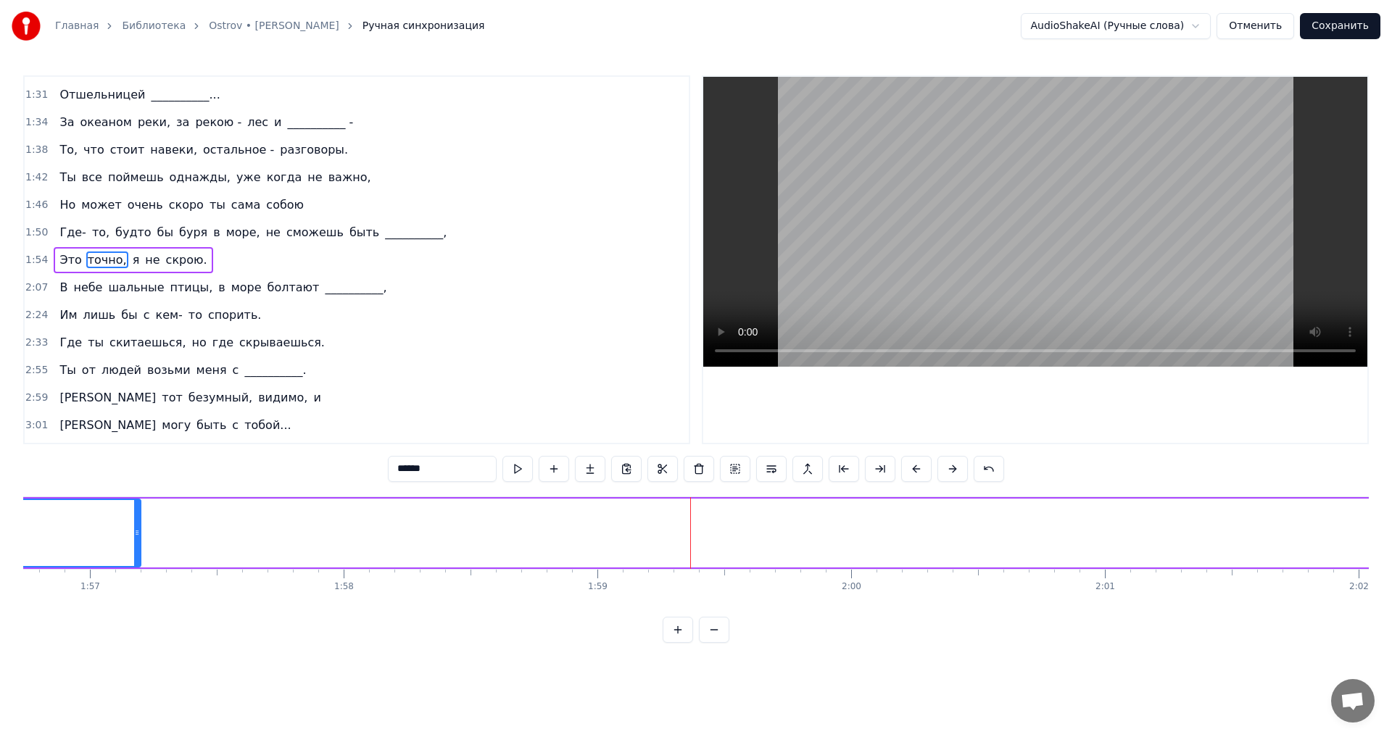
drag, startPoint x: 689, startPoint y: 534, endPoint x: 56, endPoint y: 548, distance: 633.1
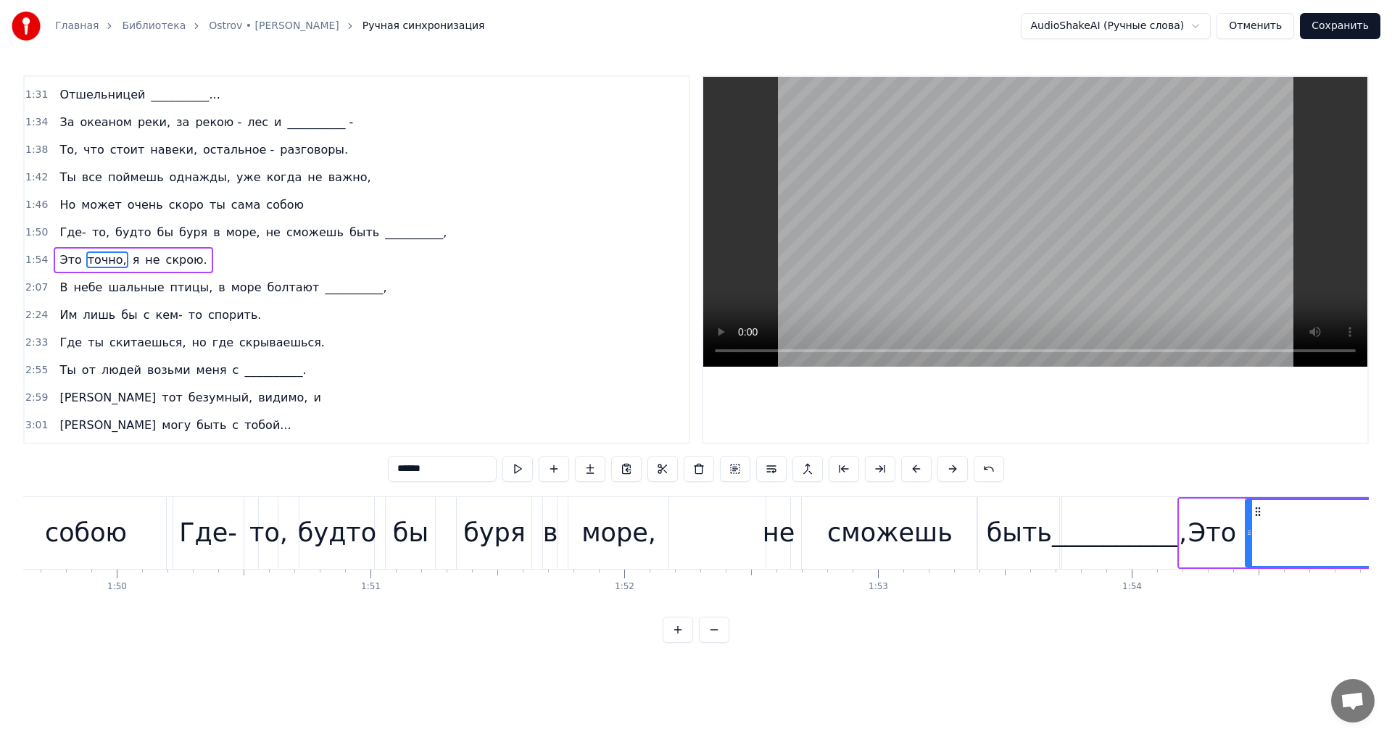
scroll to position [0, 28401]
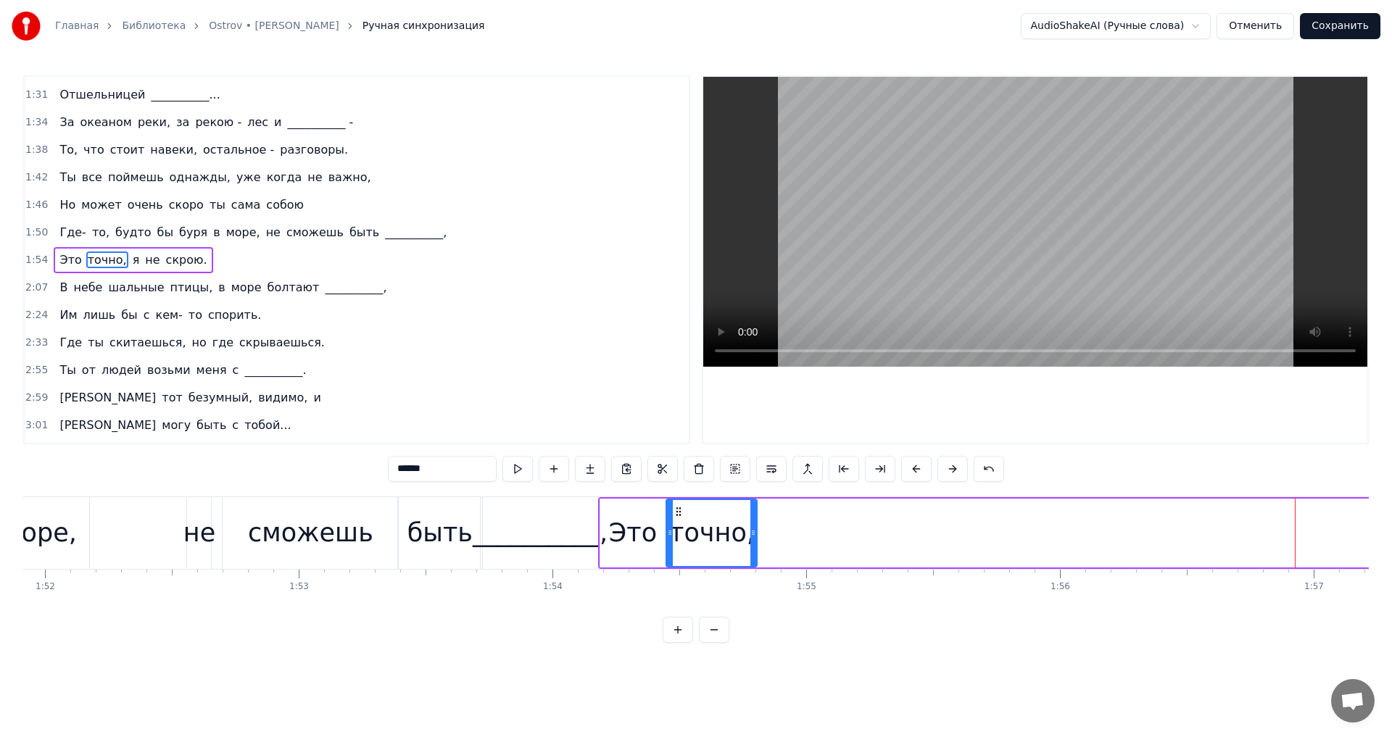
drag, startPoint x: 1294, startPoint y: 516, endPoint x: 751, endPoint y: 532, distance: 542.6
click at [751, 532] on div at bounding box center [753, 533] width 6 height 66
click at [527, 466] on button at bounding box center [517, 469] width 30 height 26
click at [131, 258] on span "я" at bounding box center [136, 260] width 10 height 17
type input "*"
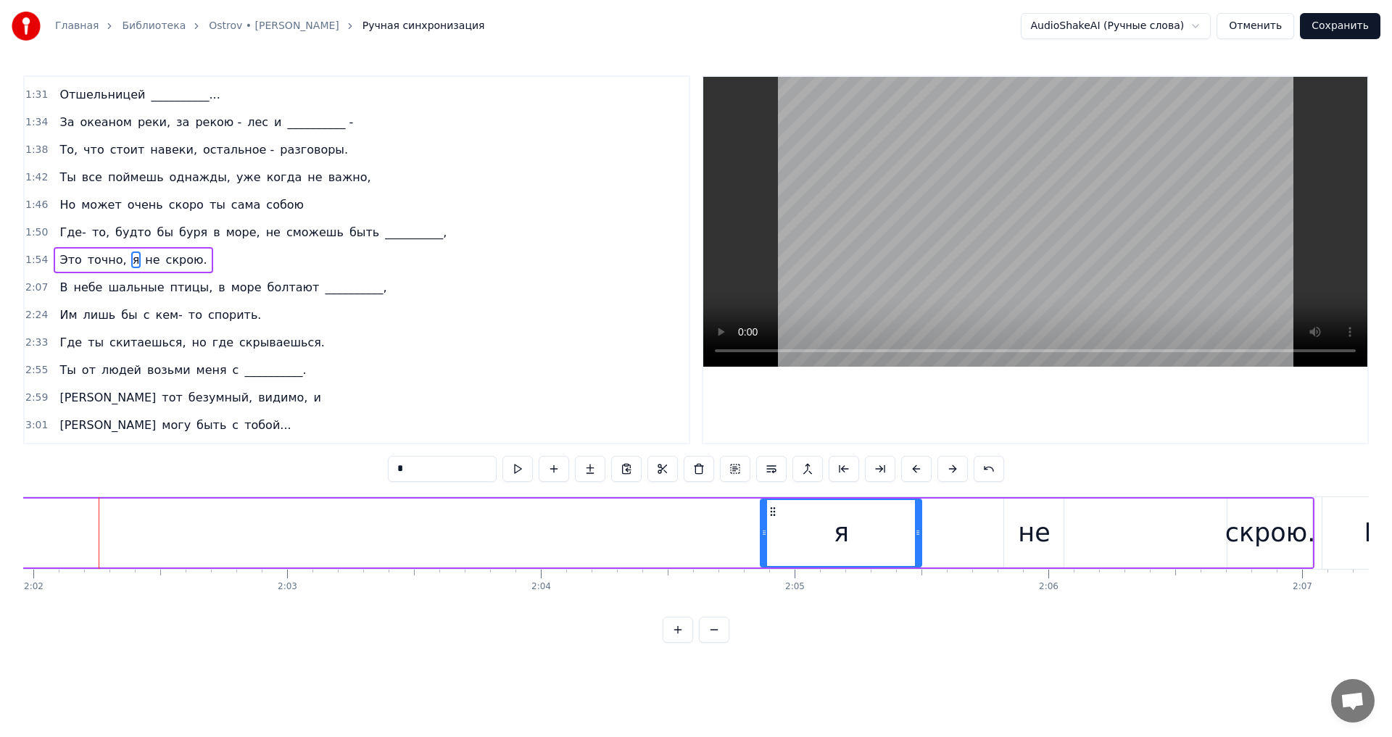
scroll to position [0, 30954]
drag, startPoint x: 858, startPoint y: 531, endPoint x: 734, endPoint y: 545, distance: 125.5
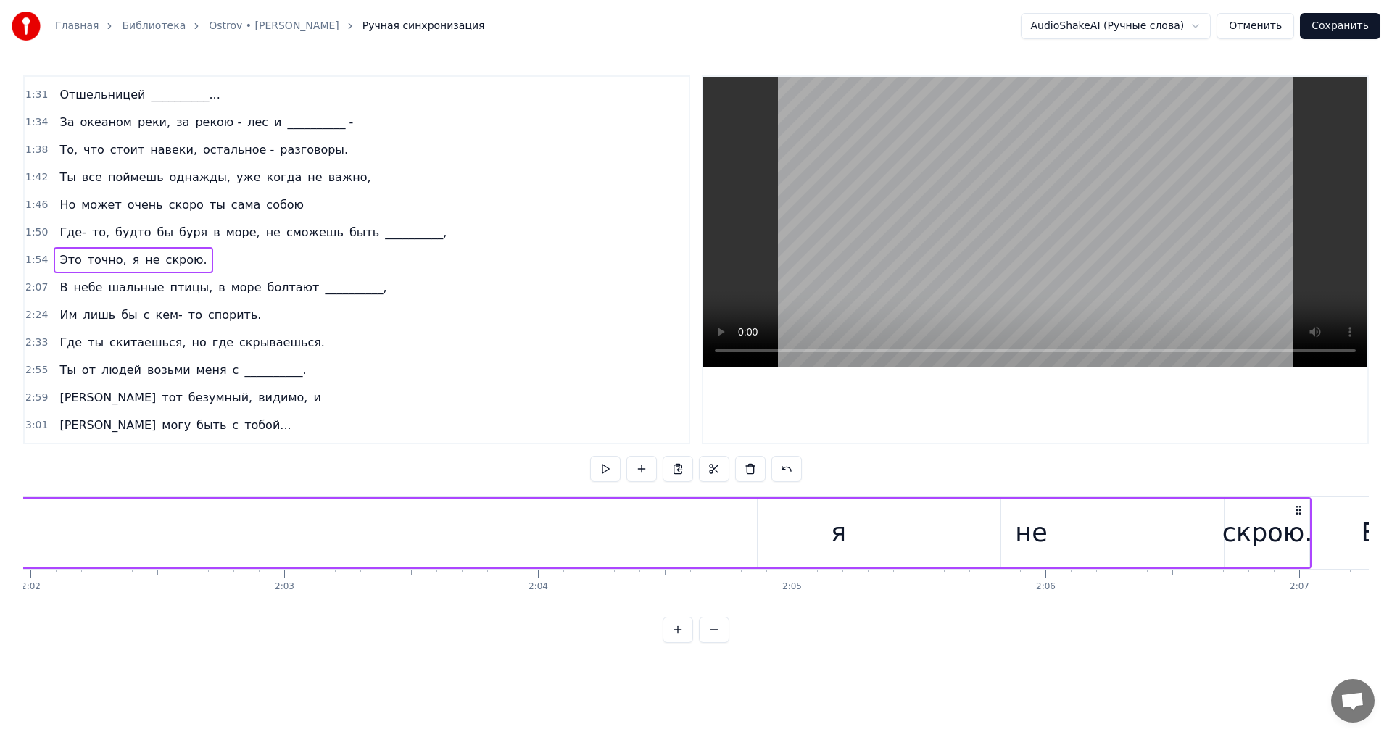
drag, startPoint x: 808, startPoint y: 537, endPoint x: 748, endPoint y: 536, distance: 59.5
click at [840, 532] on div "я" at bounding box center [838, 533] width 15 height 38
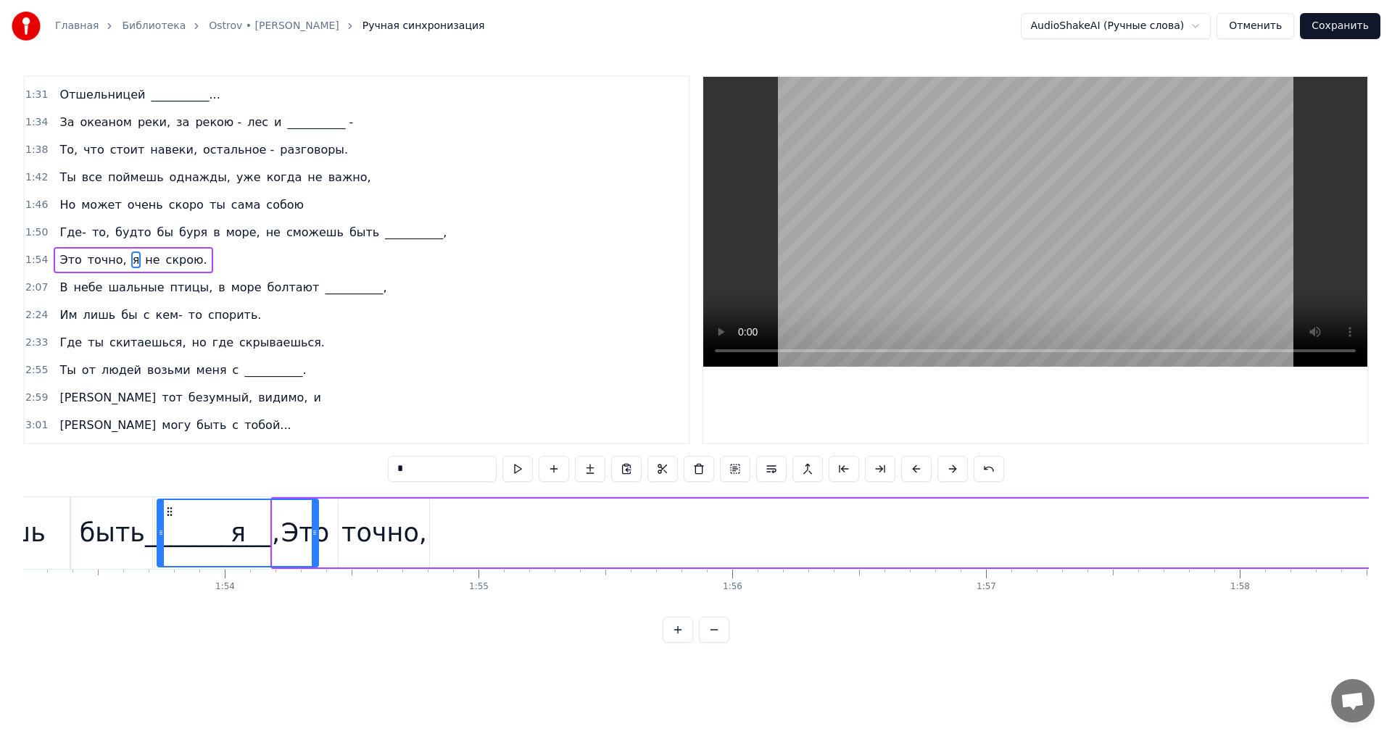
scroll to position [0, 28728]
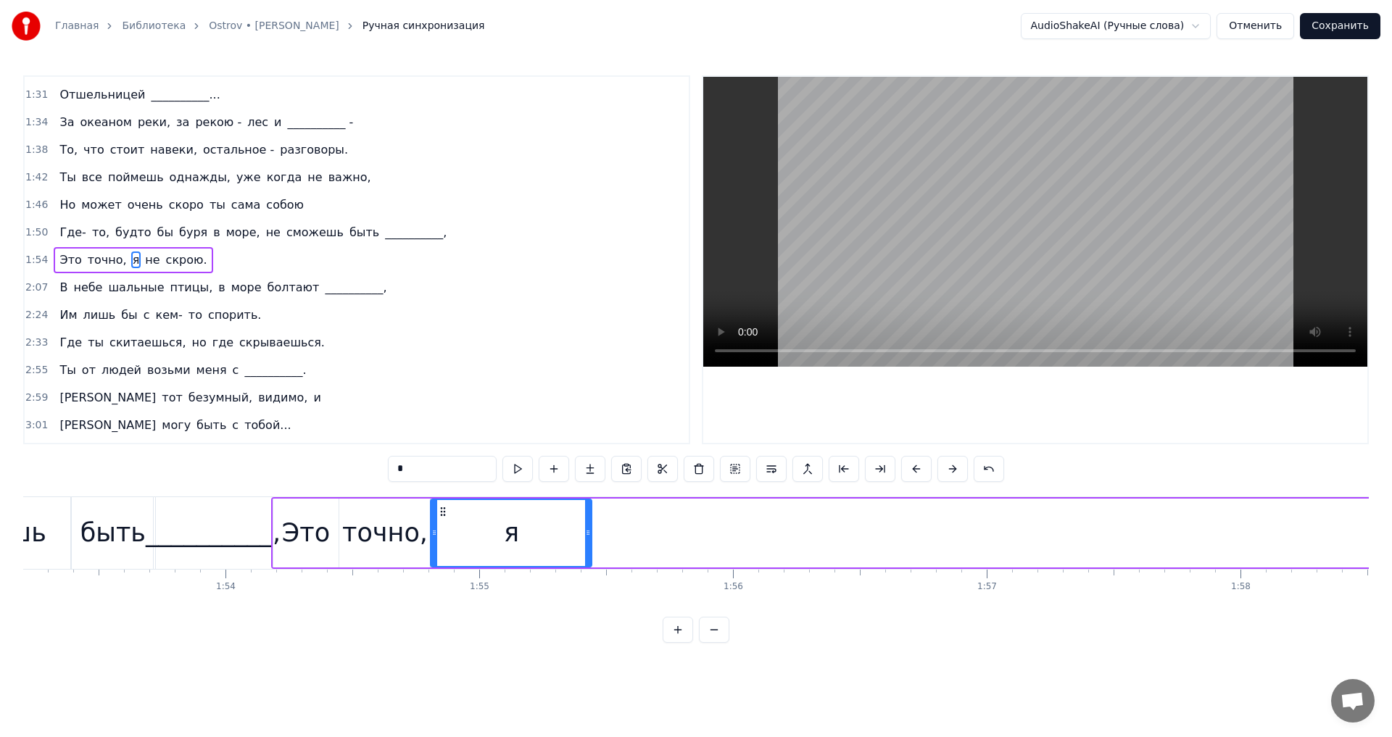
drag, startPoint x: 771, startPoint y: 515, endPoint x: 444, endPoint y: 556, distance: 329.6
click at [444, 556] on div "я" at bounding box center [511, 533] width 160 height 66
drag, startPoint x: 589, startPoint y: 530, endPoint x: 461, endPoint y: 531, distance: 127.6
click at [461, 531] on icon at bounding box center [461, 533] width 6 height 12
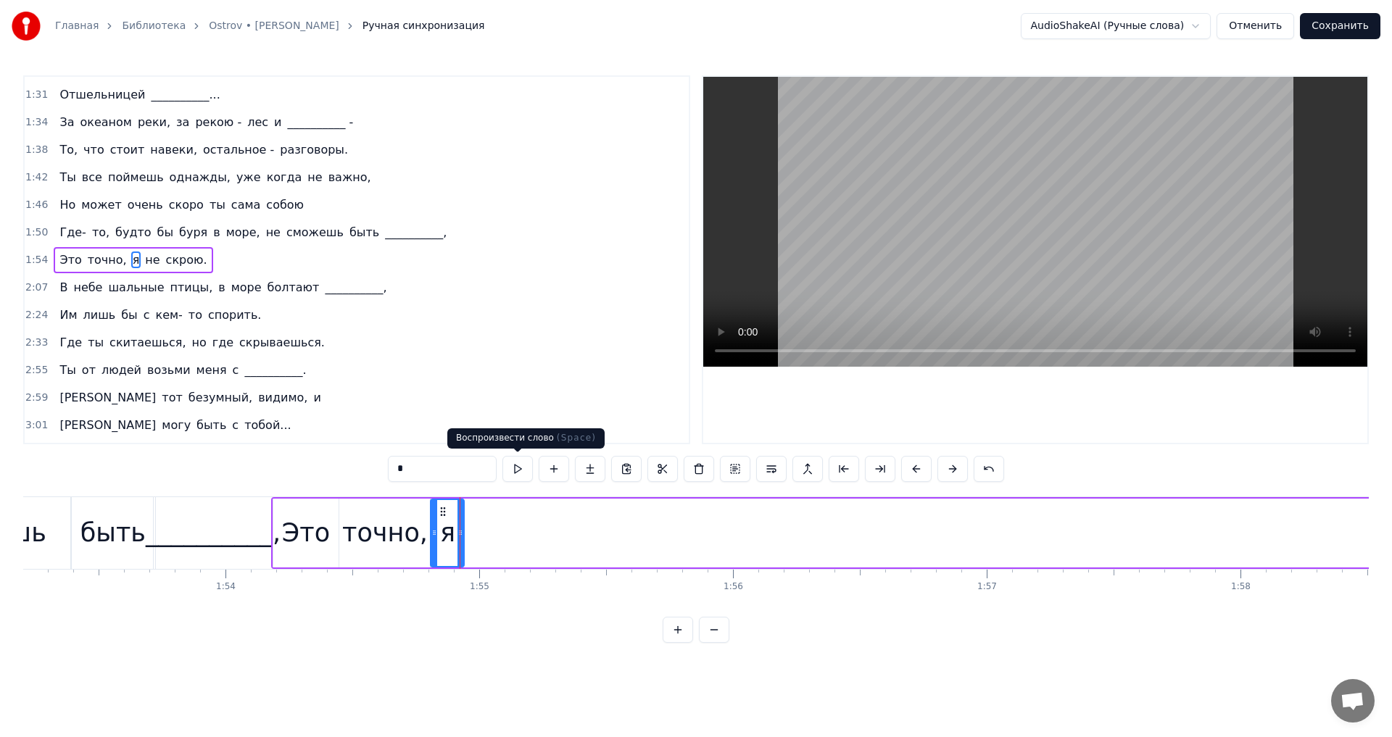
click at [509, 468] on button at bounding box center [517, 469] width 30 height 26
drag, startPoint x: 460, startPoint y: 528, endPoint x: 476, endPoint y: 529, distance: 15.2
click at [476, 529] on icon at bounding box center [476, 533] width 6 height 12
click at [516, 469] on button at bounding box center [517, 469] width 30 height 26
drag, startPoint x: 459, startPoint y: 538, endPoint x: 479, endPoint y: 538, distance: 19.6
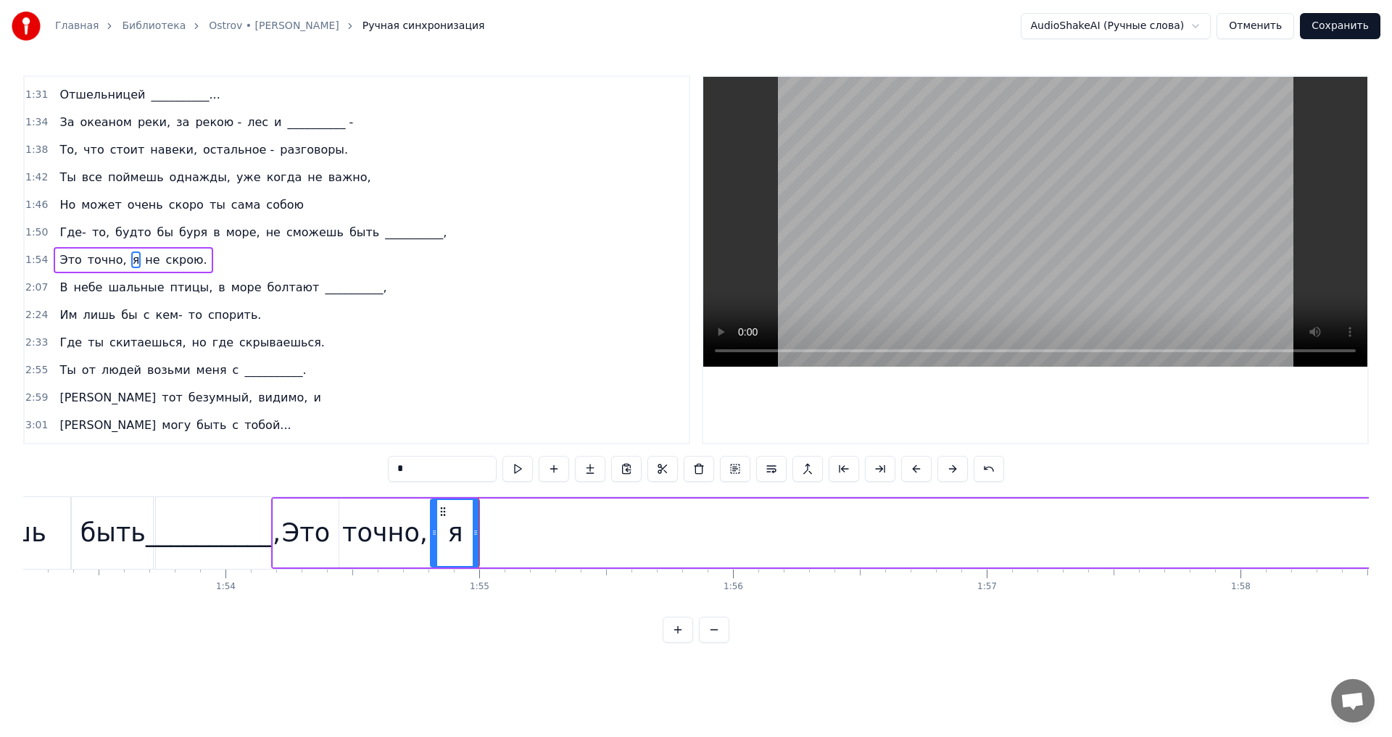
click at [479, 538] on div "За лесом воле- поле, а на небе дождь и __________. А за побережьем море- море, …" at bounding box center [627, 533] width 58665 height 73
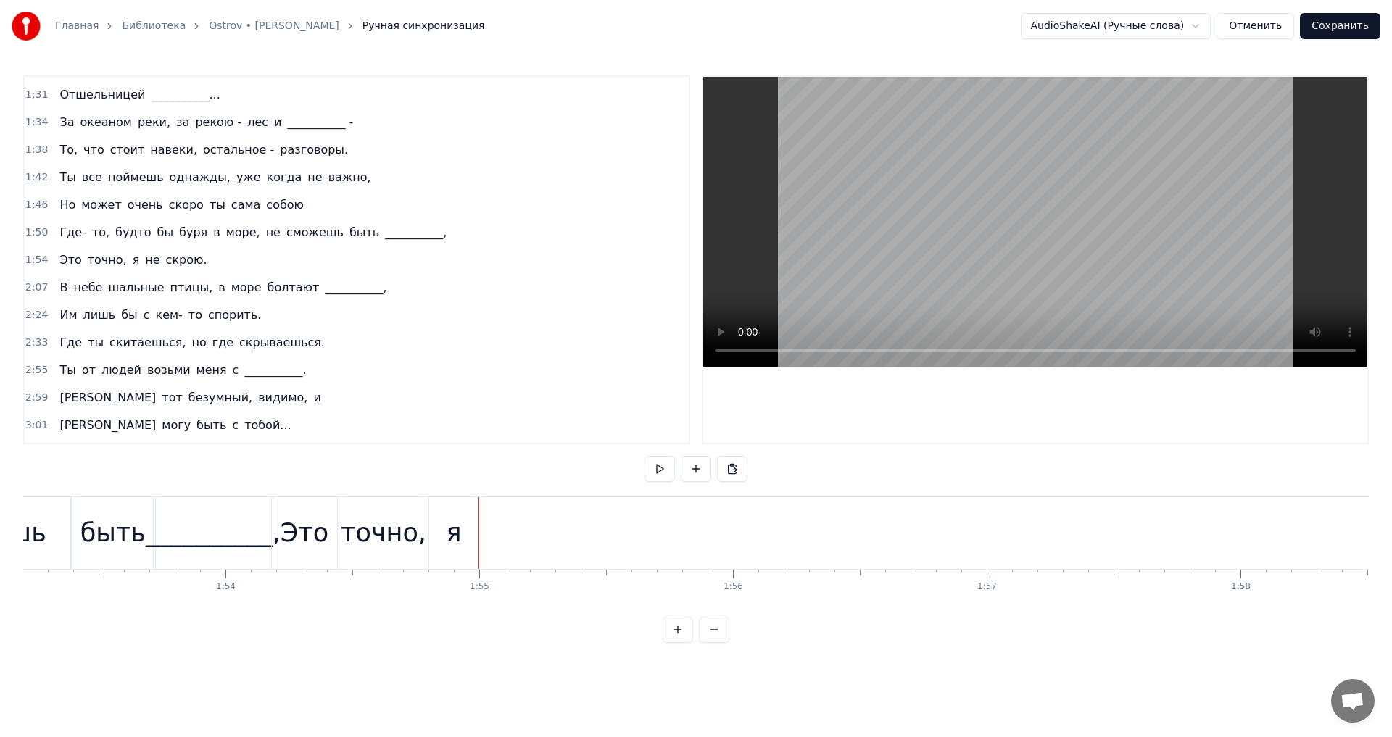
drag, startPoint x: 450, startPoint y: 535, endPoint x: 467, endPoint y: 537, distance: 17.5
click at [467, 537] on div "я" at bounding box center [453, 533] width 49 height 72
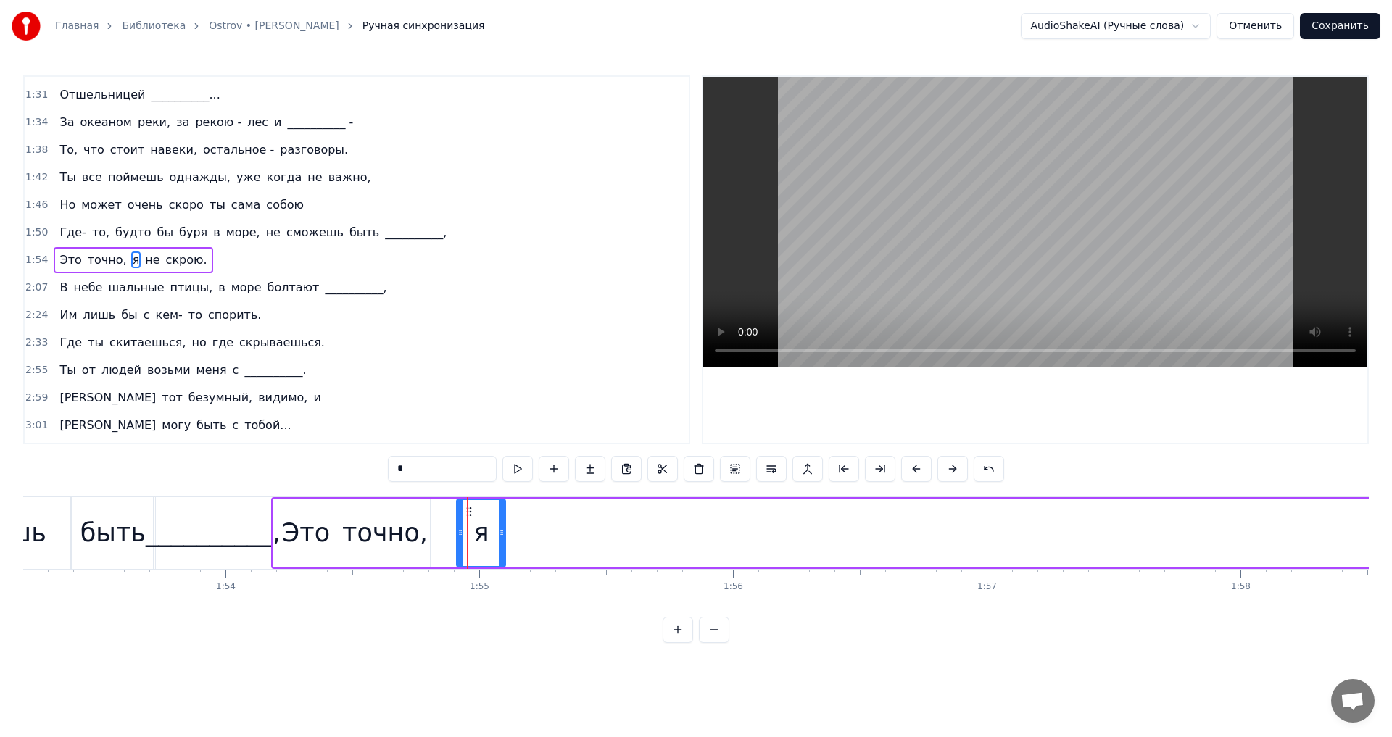
drag, startPoint x: 442, startPoint y: 514, endPoint x: 468, endPoint y: 516, distance: 26.2
click at [468, 516] on icon at bounding box center [469, 512] width 12 height 12
click at [419, 524] on div "точно," at bounding box center [385, 533] width 86 height 38
drag, startPoint x: 429, startPoint y: 526, endPoint x: 457, endPoint y: 528, distance: 28.3
click at [457, 528] on div at bounding box center [455, 533] width 6 height 66
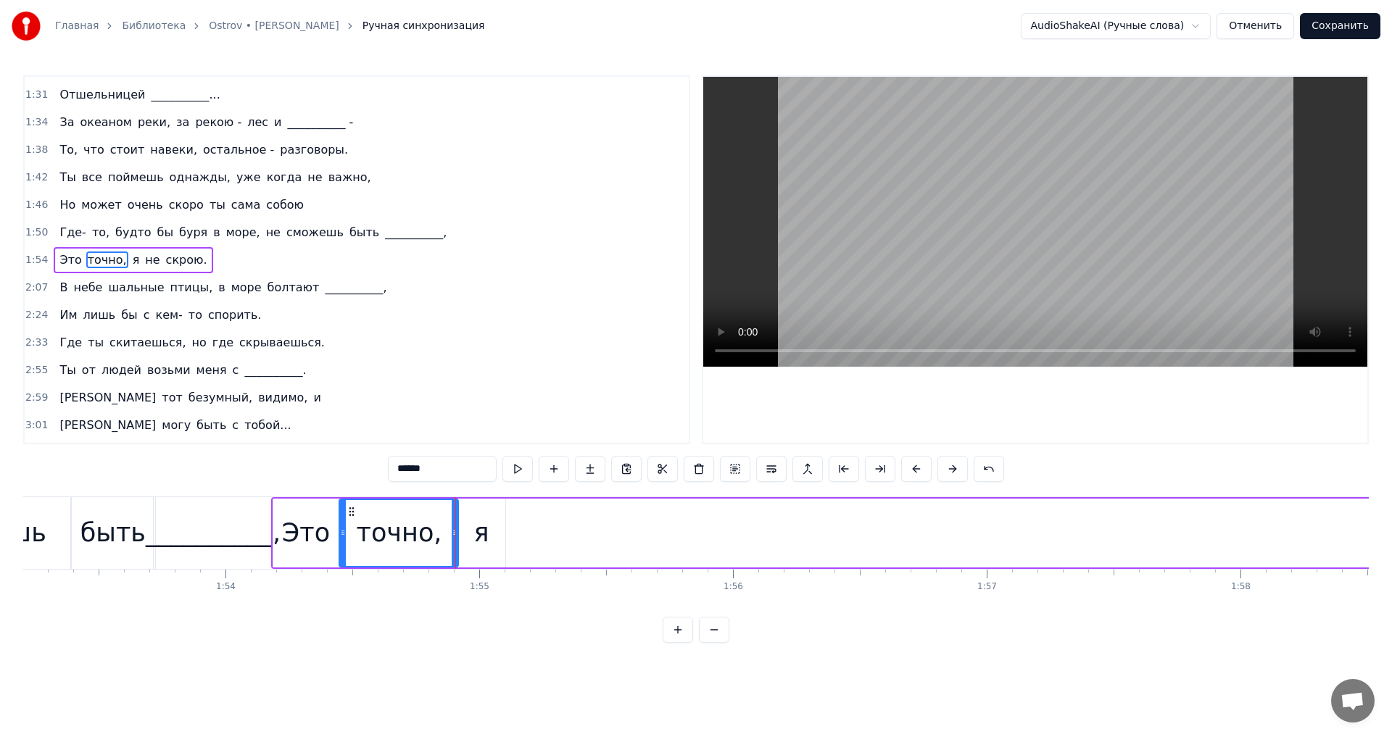
click at [473, 529] on div "я" at bounding box center [481, 533] width 49 height 69
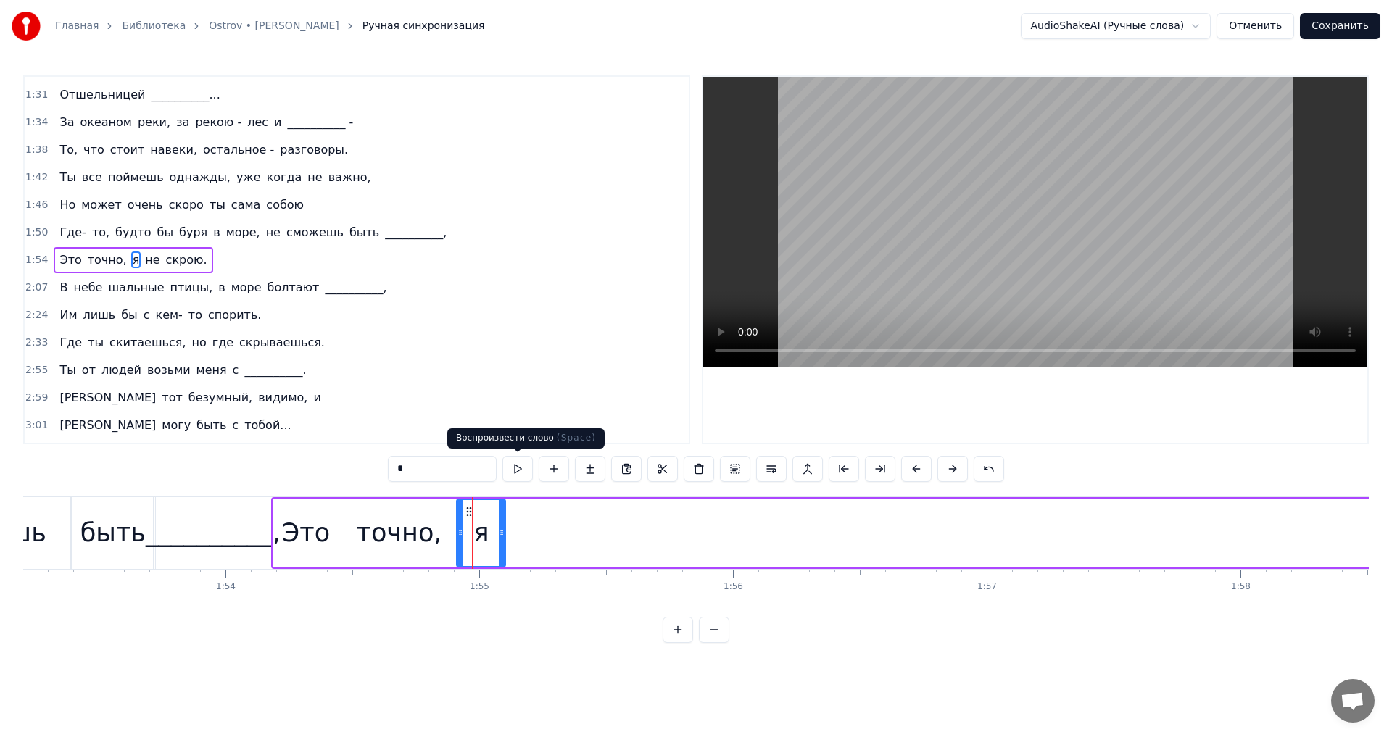
click at [515, 473] on button at bounding box center [517, 469] width 30 height 26
drag, startPoint x: 479, startPoint y: 534, endPoint x: 506, endPoint y: 534, distance: 26.8
click at [506, 534] on div "я" at bounding box center [481, 533] width 50 height 69
drag, startPoint x: 481, startPoint y: 535, endPoint x: 499, endPoint y: 535, distance: 17.4
click at [499, 537] on div "я" at bounding box center [481, 533] width 47 height 66
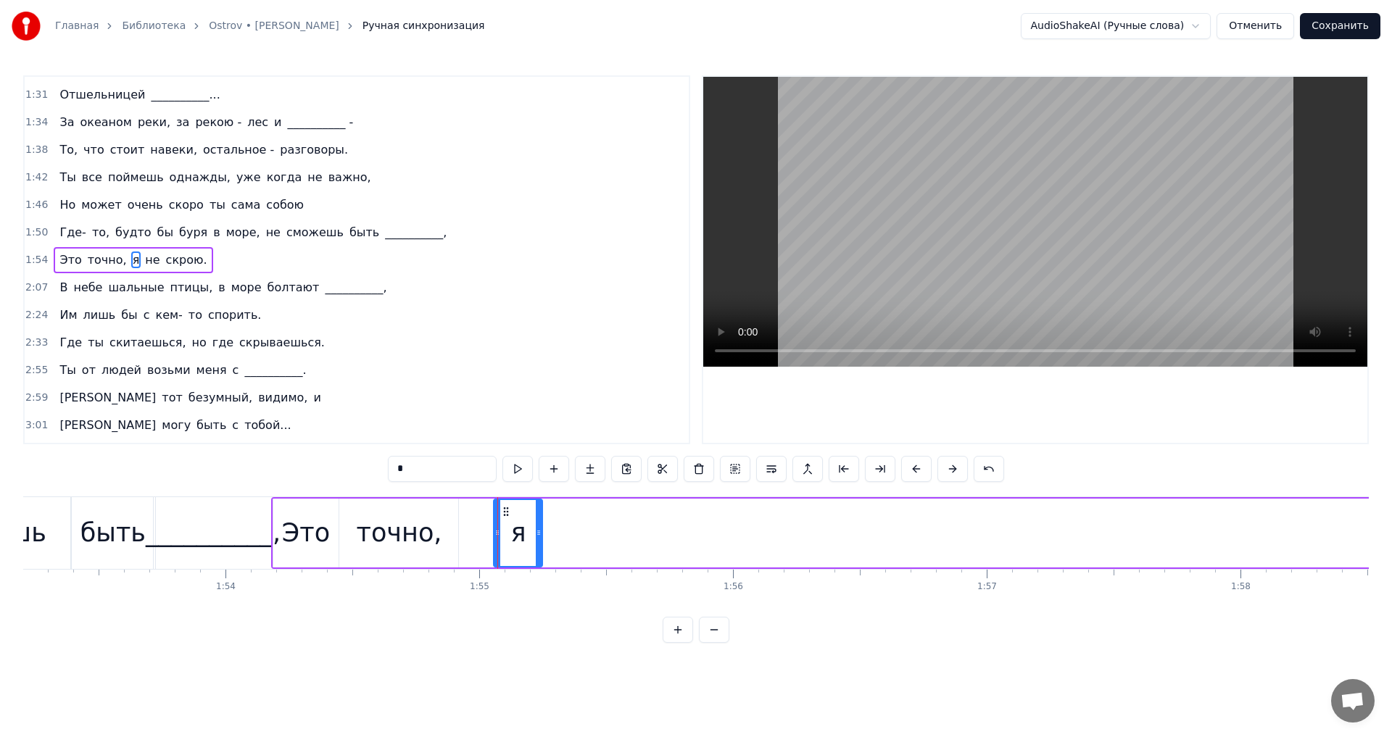
drag, startPoint x: 471, startPoint y: 513, endPoint x: 508, endPoint y: 516, distance: 37.9
click at [508, 516] on icon at bounding box center [506, 512] width 12 height 12
click at [424, 524] on div "точно," at bounding box center [400, 533] width 86 height 38
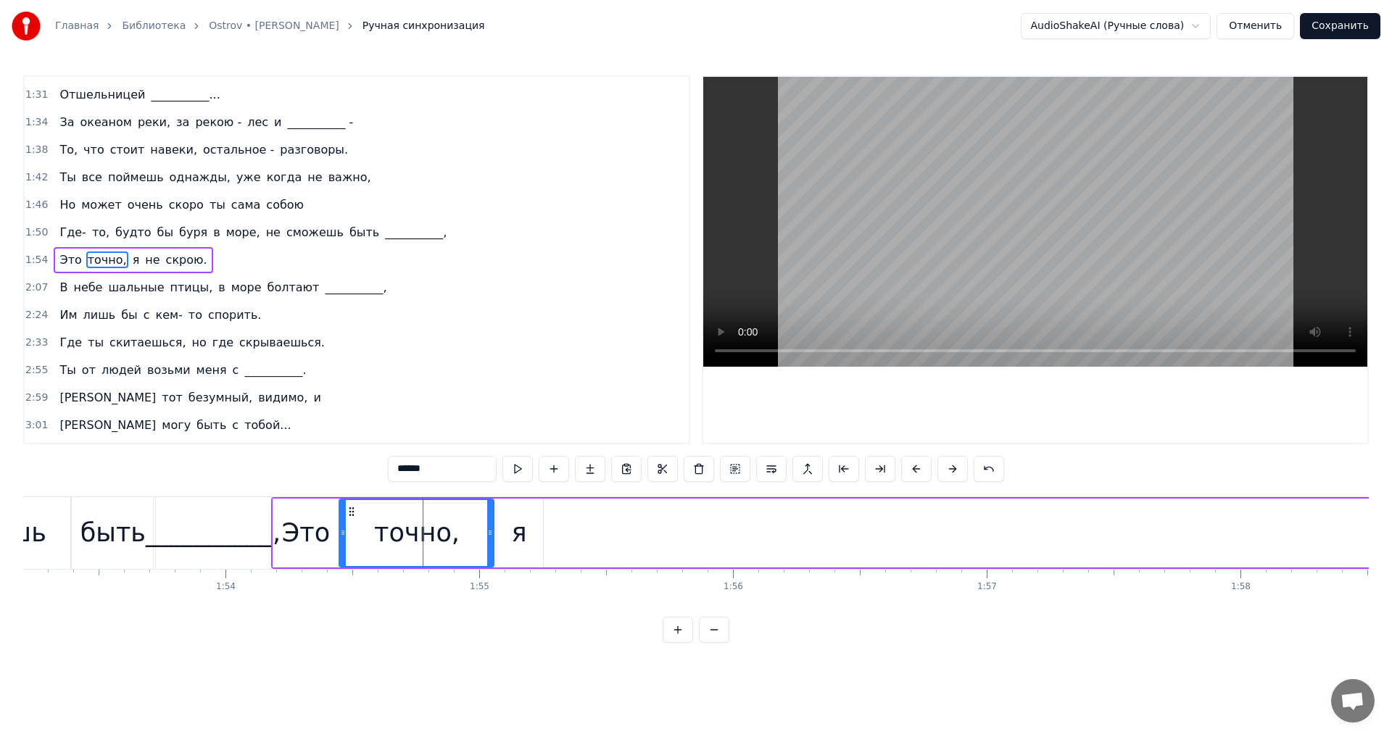
drag, startPoint x: 456, startPoint y: 532, endPoint x: 492, endPoint y: 534, distance: 35.6
click at [492, 534] on icon at bounding box center [490, 533] width 6 height 12
click at [515, 471] on button at bounding box center [517, 469] width 30 height 26
click at [501, 530] on div "я" at bounding box center [519, 533] width 49 height 69
type input "*"
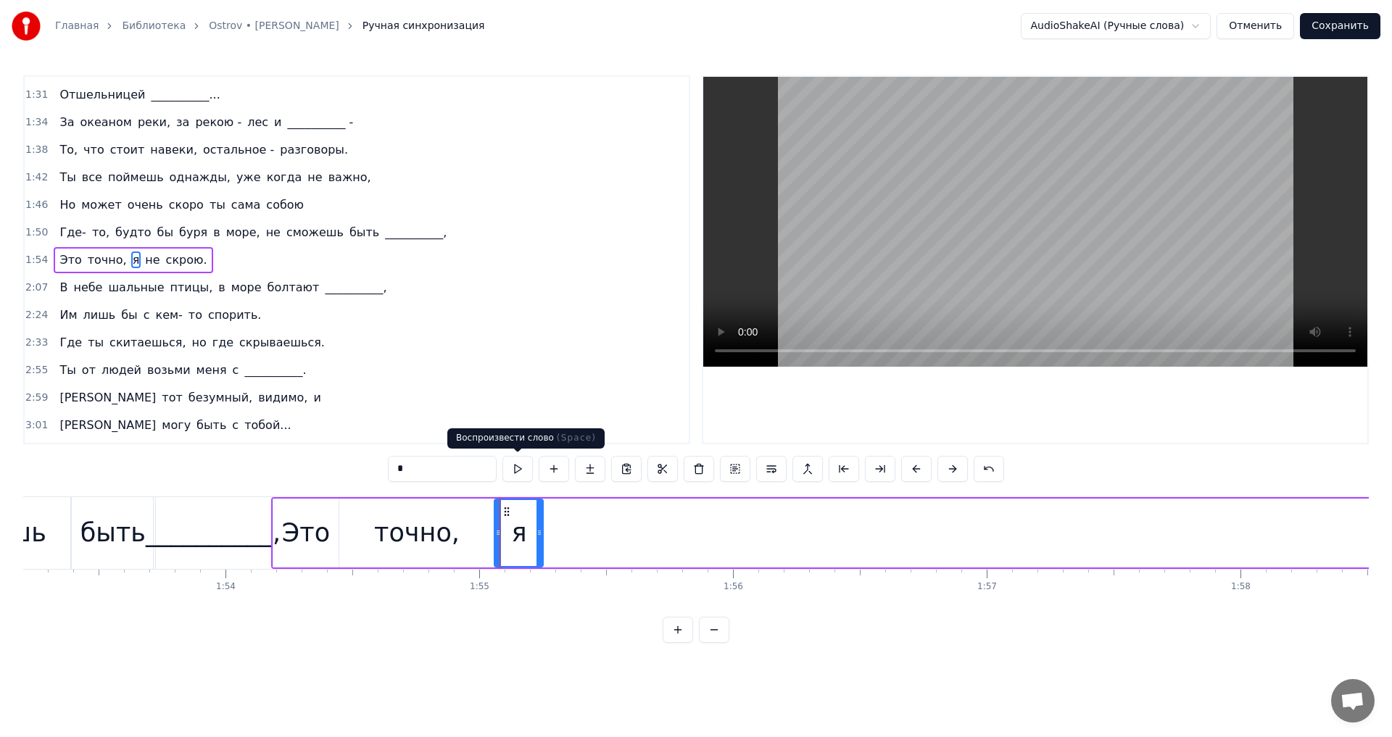
click at [515, 471] on button at bounding box center [517, 469] width 30 height 26
click at [524, 468] on button at bounding box center [517, 469] width 30 height 26
click at [524, 469] on button at bounding box center [517, 469] width 30 height 26
click at [548, 515] on div at bounding box center [546, 533] width 6 height 66
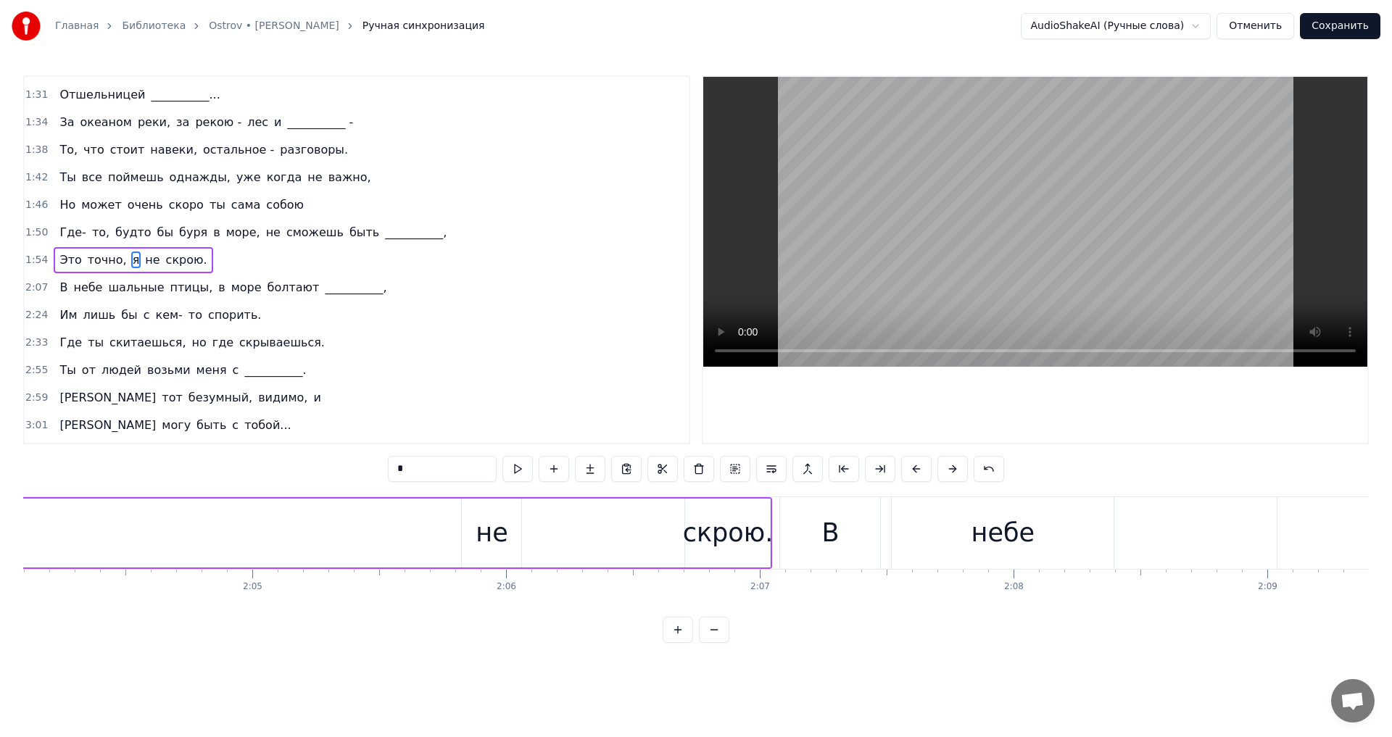
scroll to position [0, 31429]
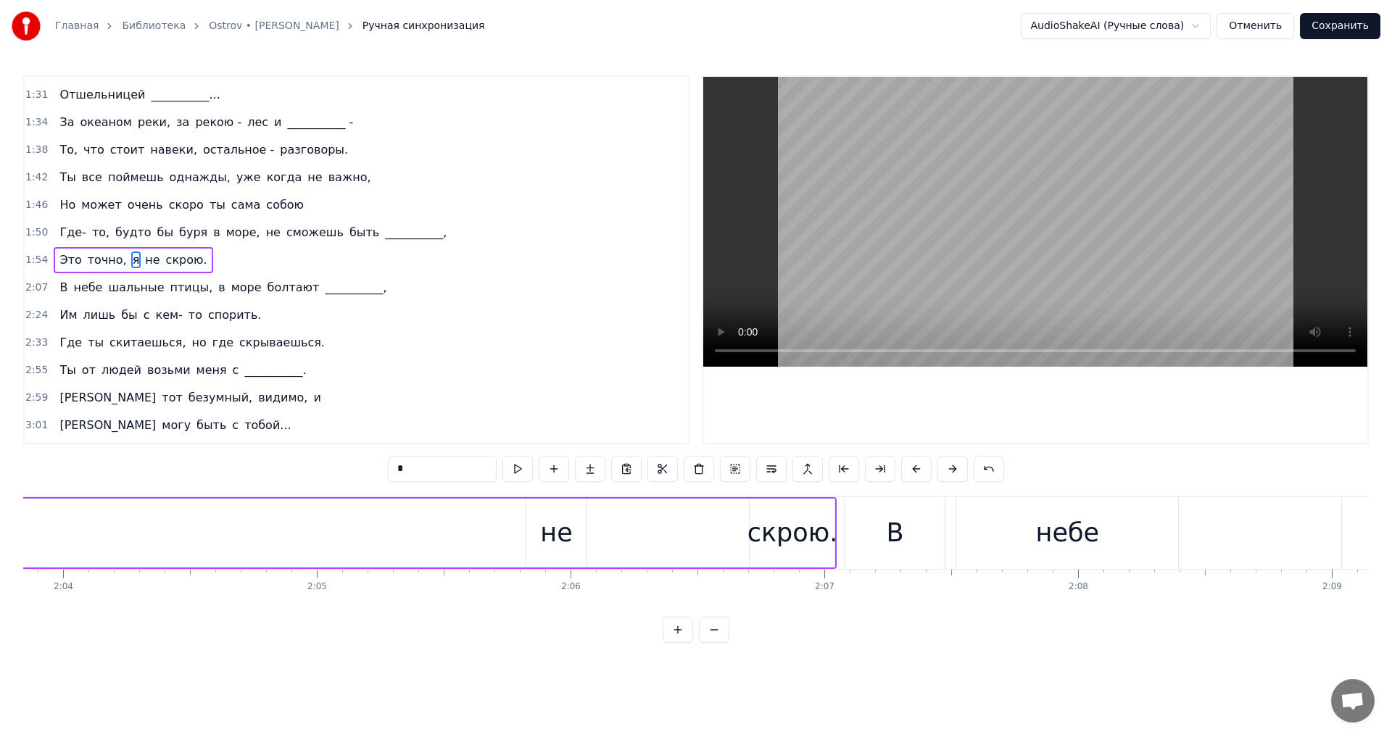
drag, startPoint x: 563, startPoint y: 535, endPoint x: 553, endPoint y: 536, distance: 10.2
click at [553, 536] on div "не" at bounding box center [556, 533] width 32 height 38
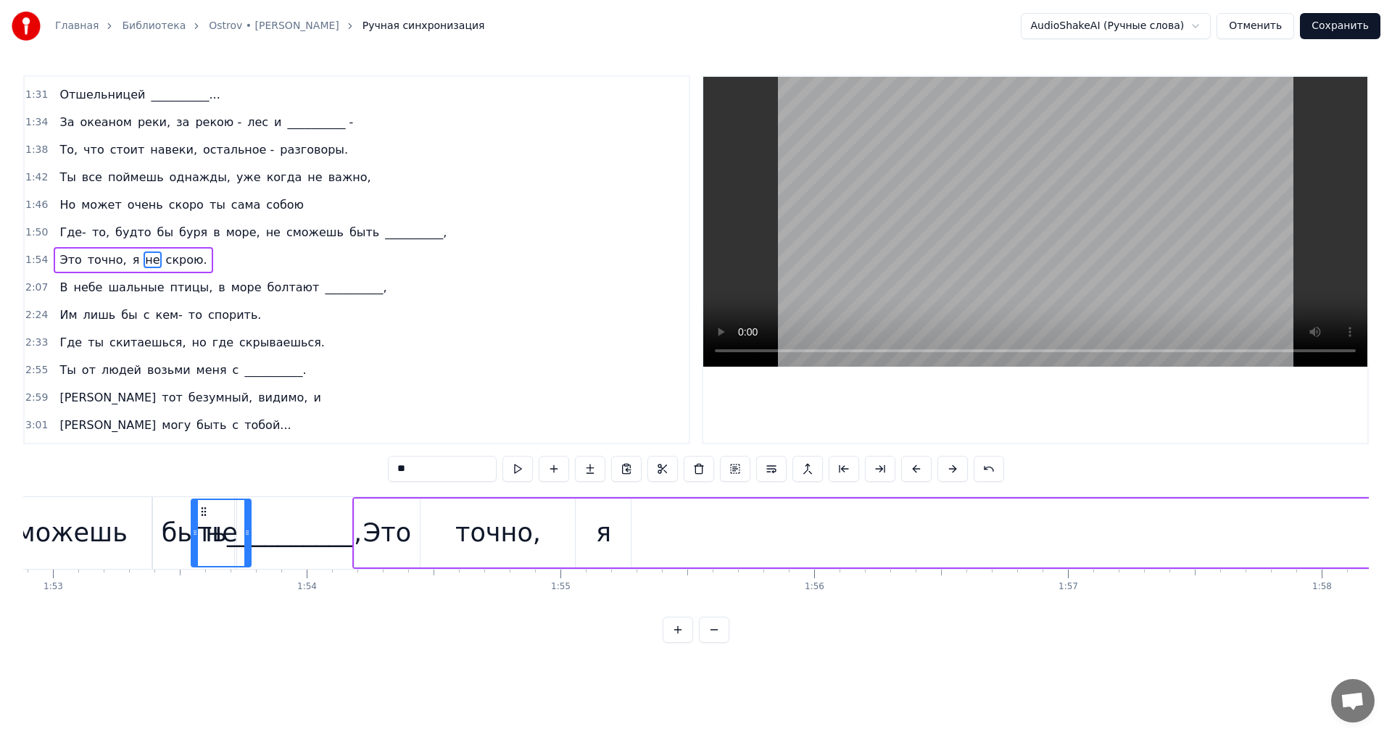
scroll to position [0, 28641]
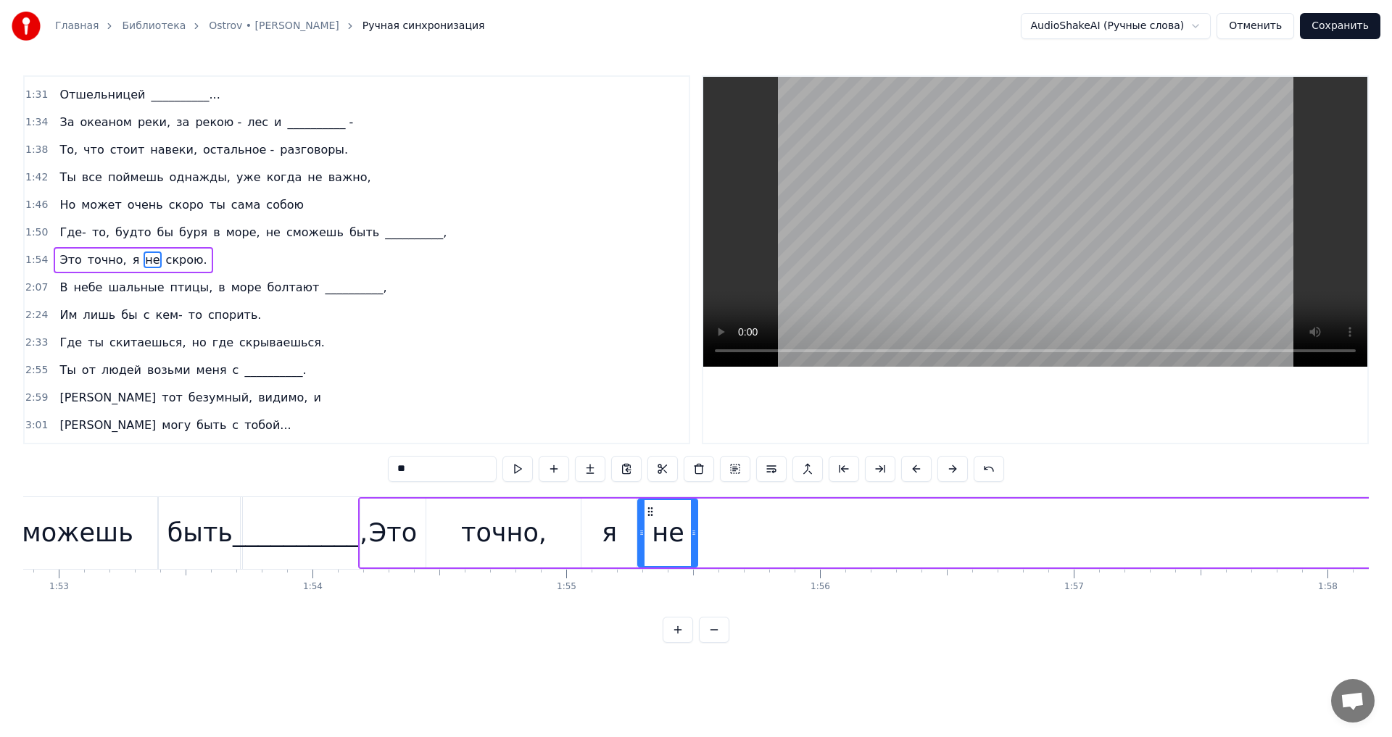
drag, startPoint x: 537, startPoint y: 513, endPoint x: 649, endPoint y: 539, distance: 114.8
click at [649, 539] on div "не" at bounding box center [668, 533] width 58 height 66
click at [598, 523] on div "я" at bounding box center [609, 533] width 55 height 69
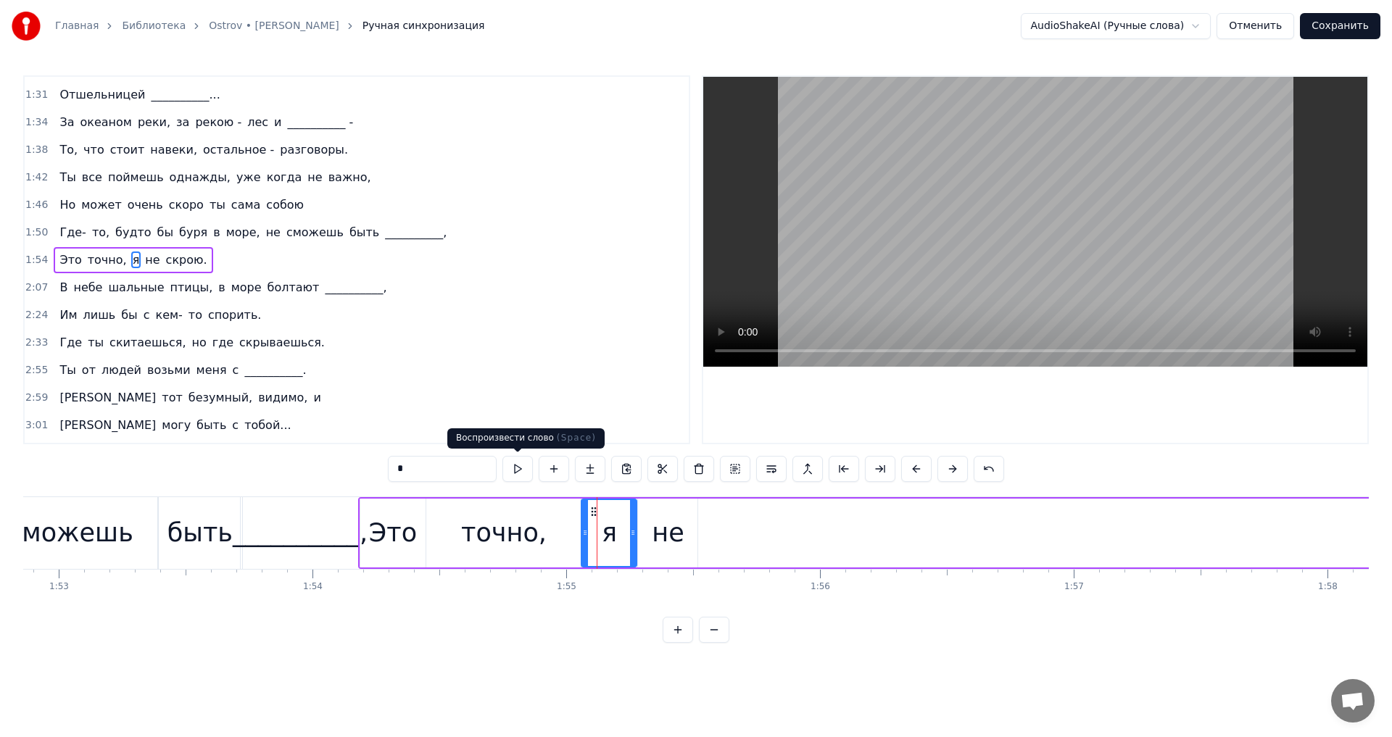
click at [520, 469] on button at bounding box center [517, 469] width 30 height 26
click at [662, 527] on div "не" at bounding box center [668, 533] width 32 height 38
click at [515, 468] on button at bounding box center [517, 469] width 30 height 26
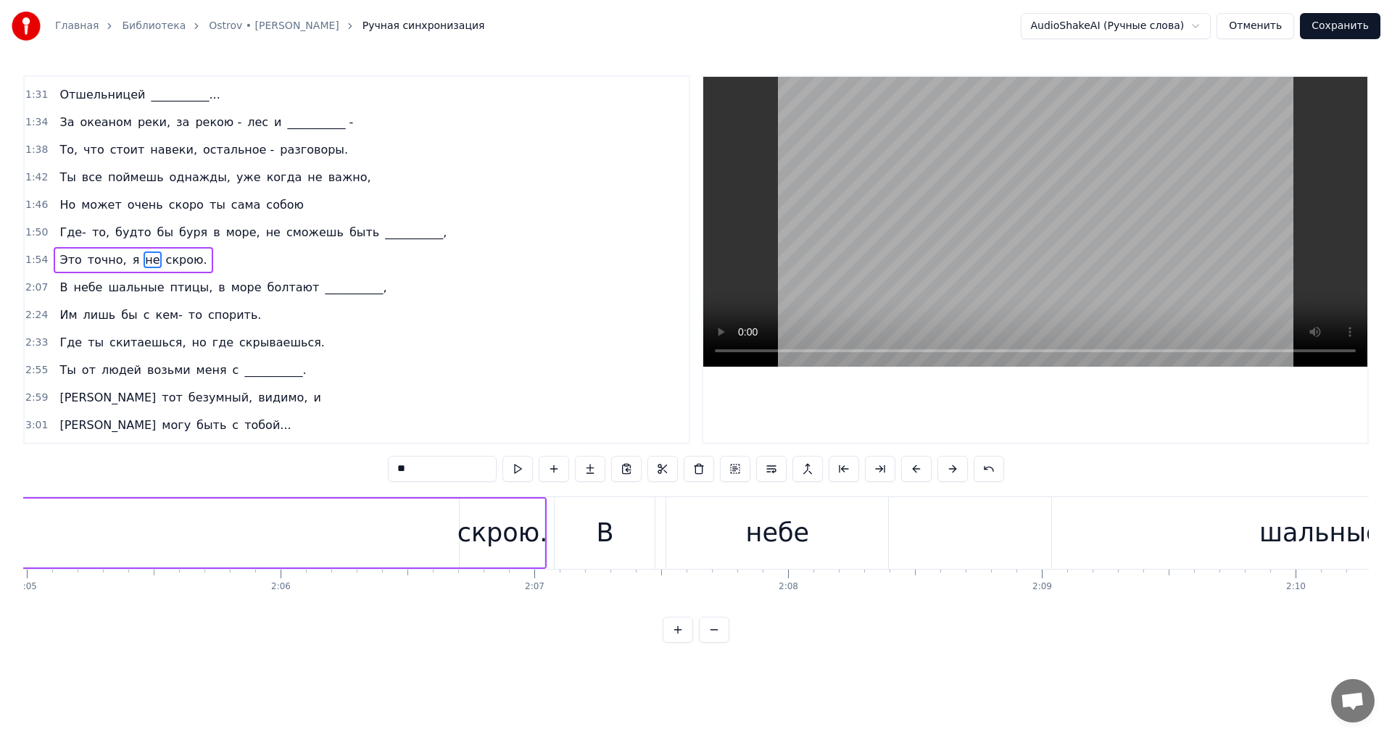
scroll to position [0, 31493]
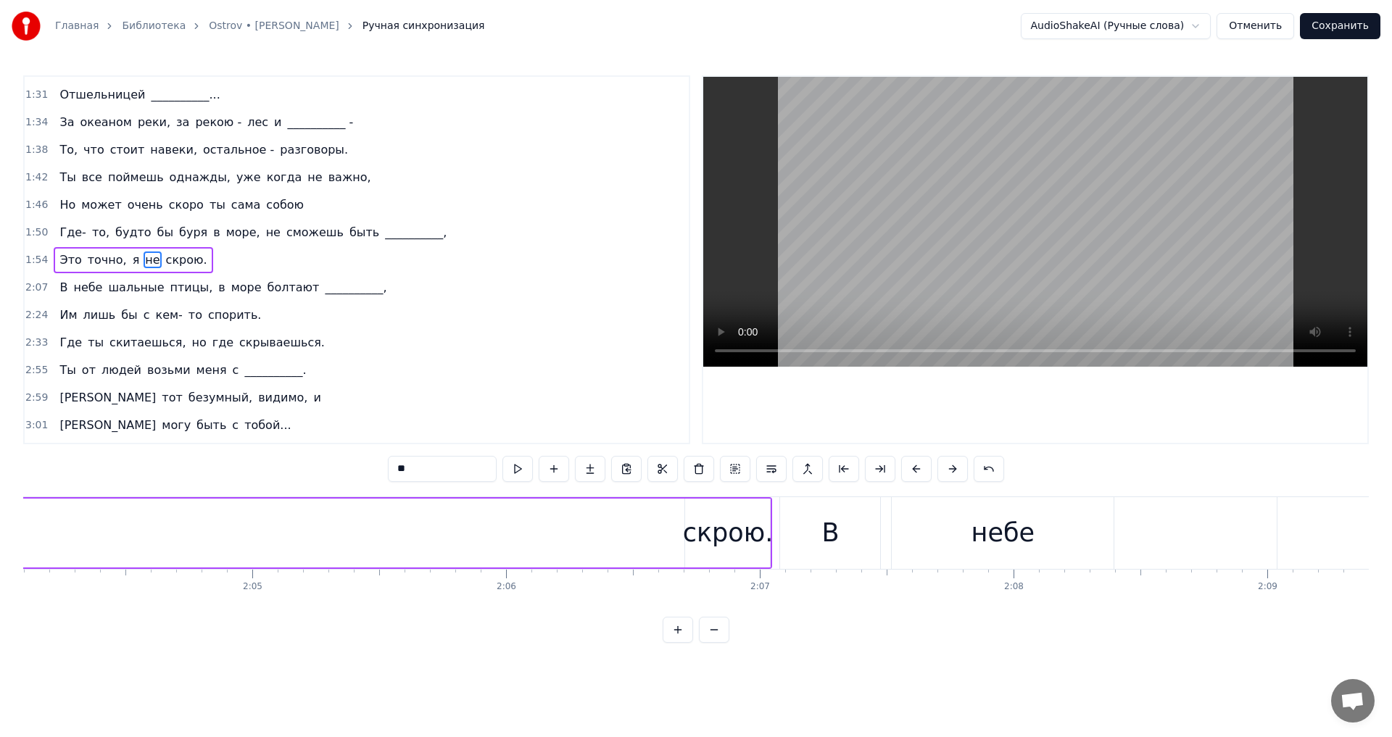
click at [758, 543] on div "скрою." at bounding box center [728, 533] width 91 height 38
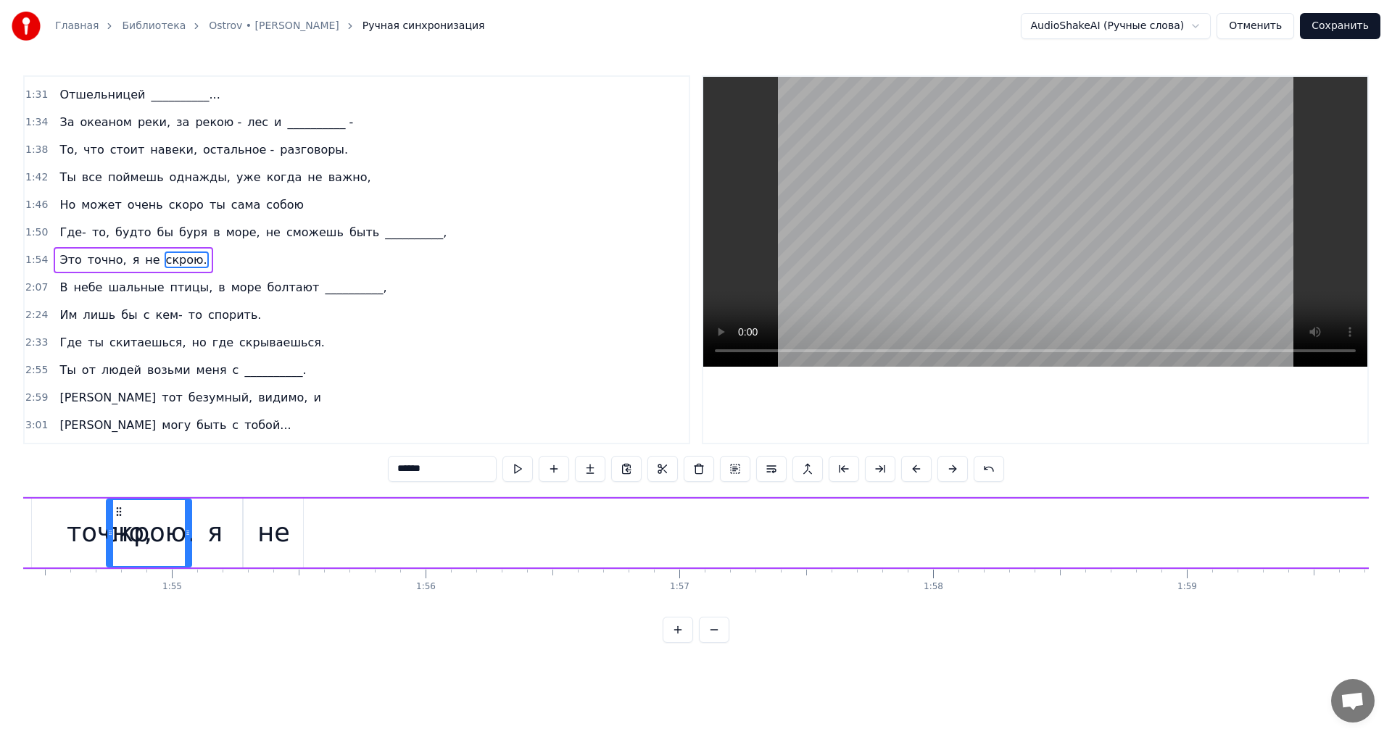
scroll to position [0, 28868]
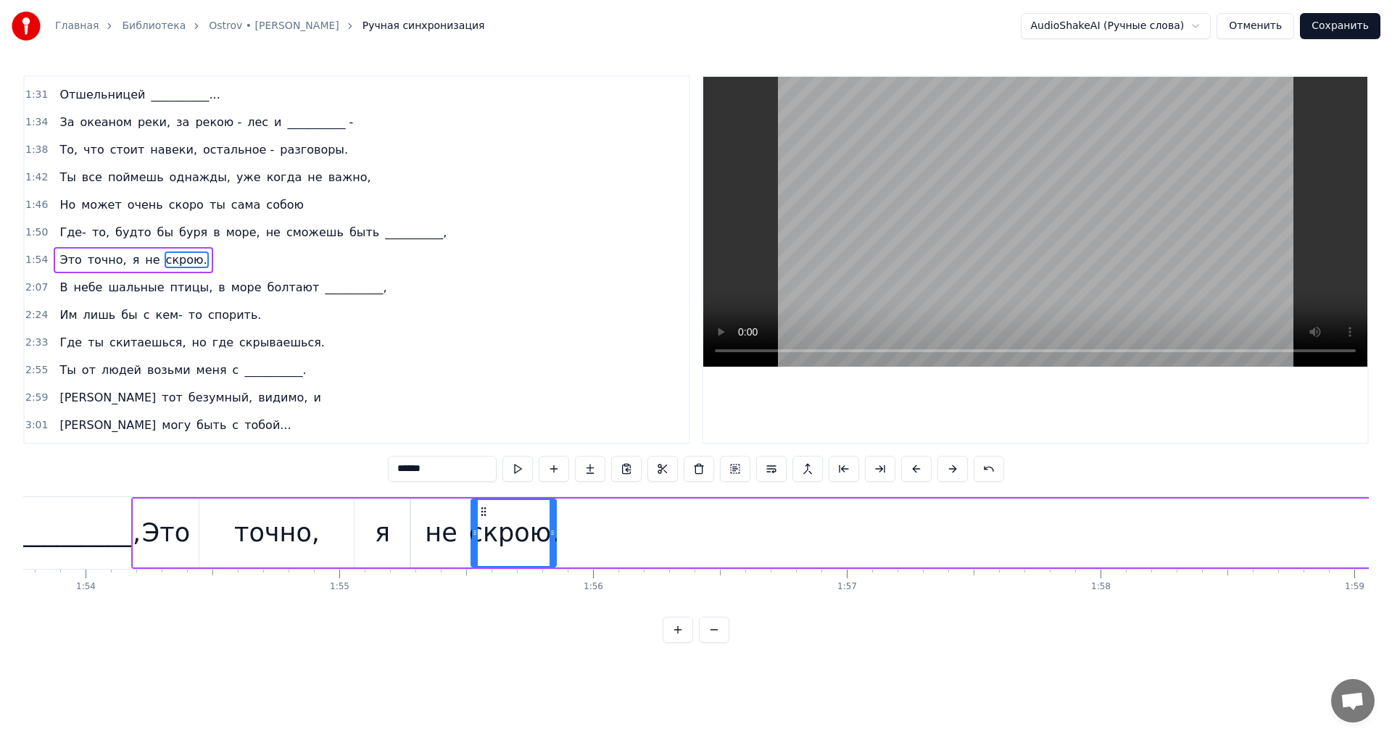
drag, startPoint x: 702, startPoint y: 515, endPoint x: 488, endPoint y: 552, distance: 217.1
click at [488, 552] on div "скрою." at bounding box center [513, 533] width 83 height 66
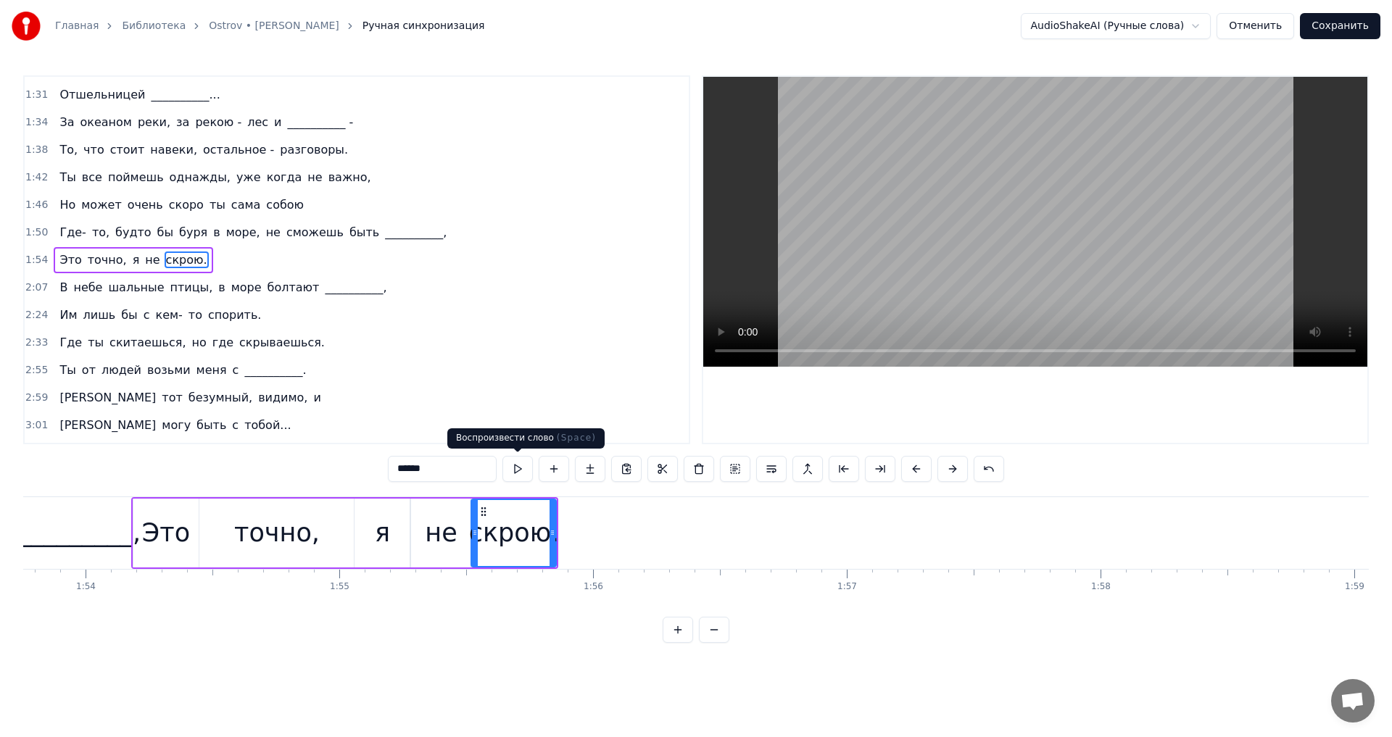
click at [513, 476] on button at bounding box center [517, 469] width 30 height 26
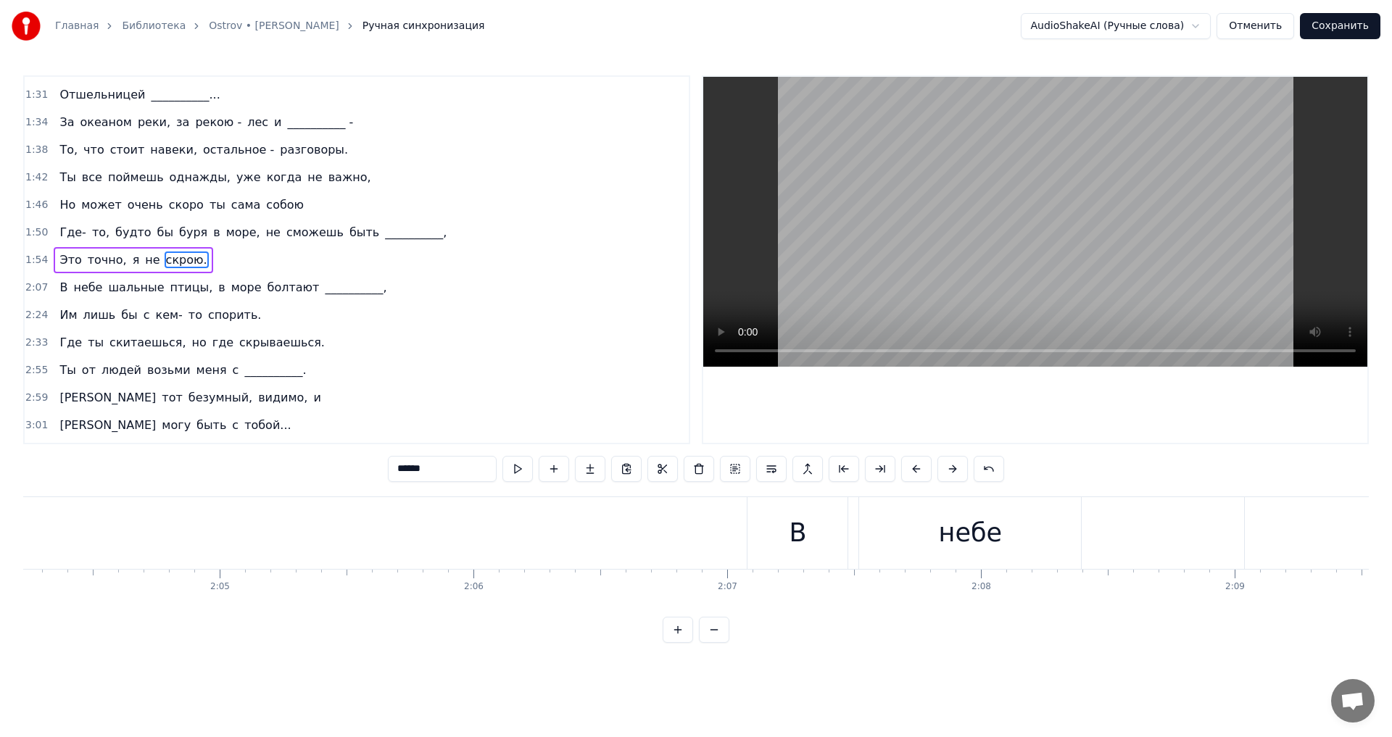
scroll to position [0, 31558]
click at [754, 537] on div "В" at bounding box center [766, 533] width 100 height 72
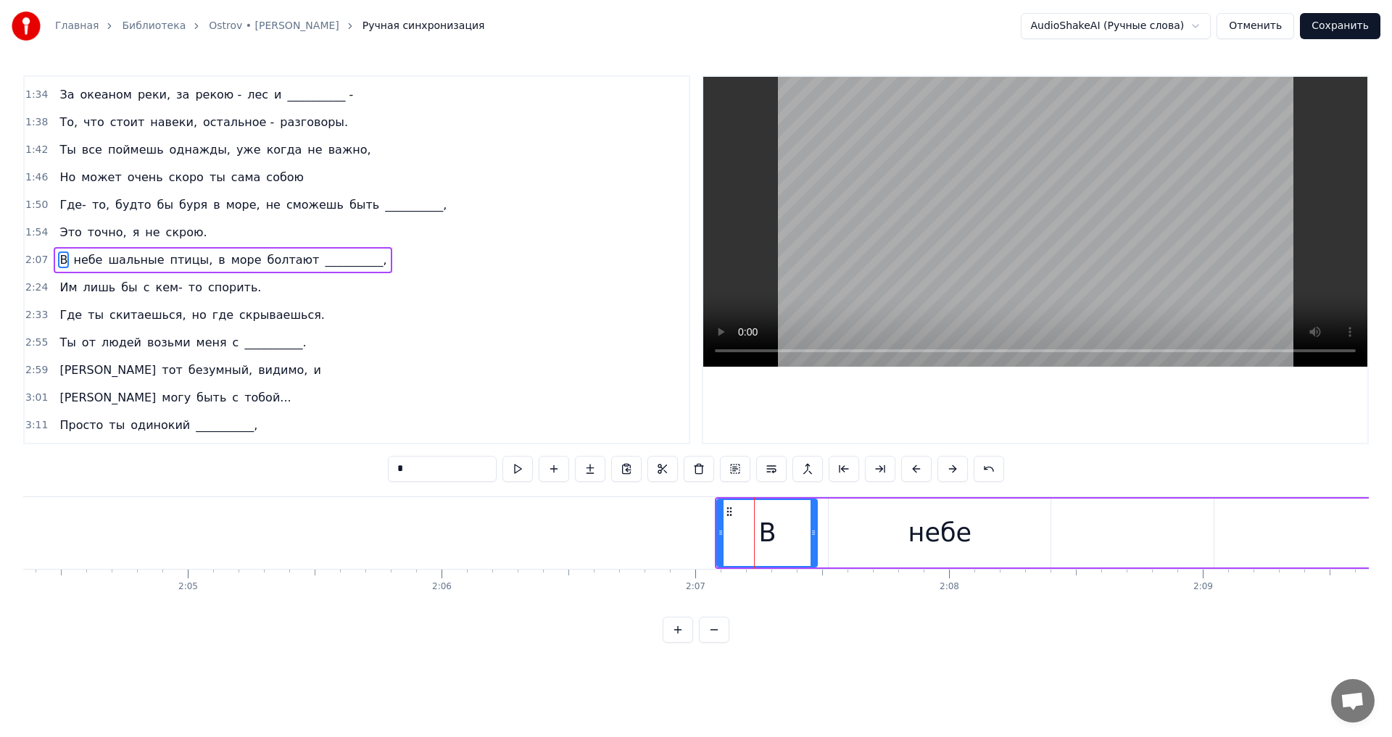
drag, startPoint x: 772, startPoint y: 534, endPoint x: 758, endPoint y: 534, distance: 14.5
click at [758, 535] on div "В" at bounding box center [767, 533] width 99 height 66
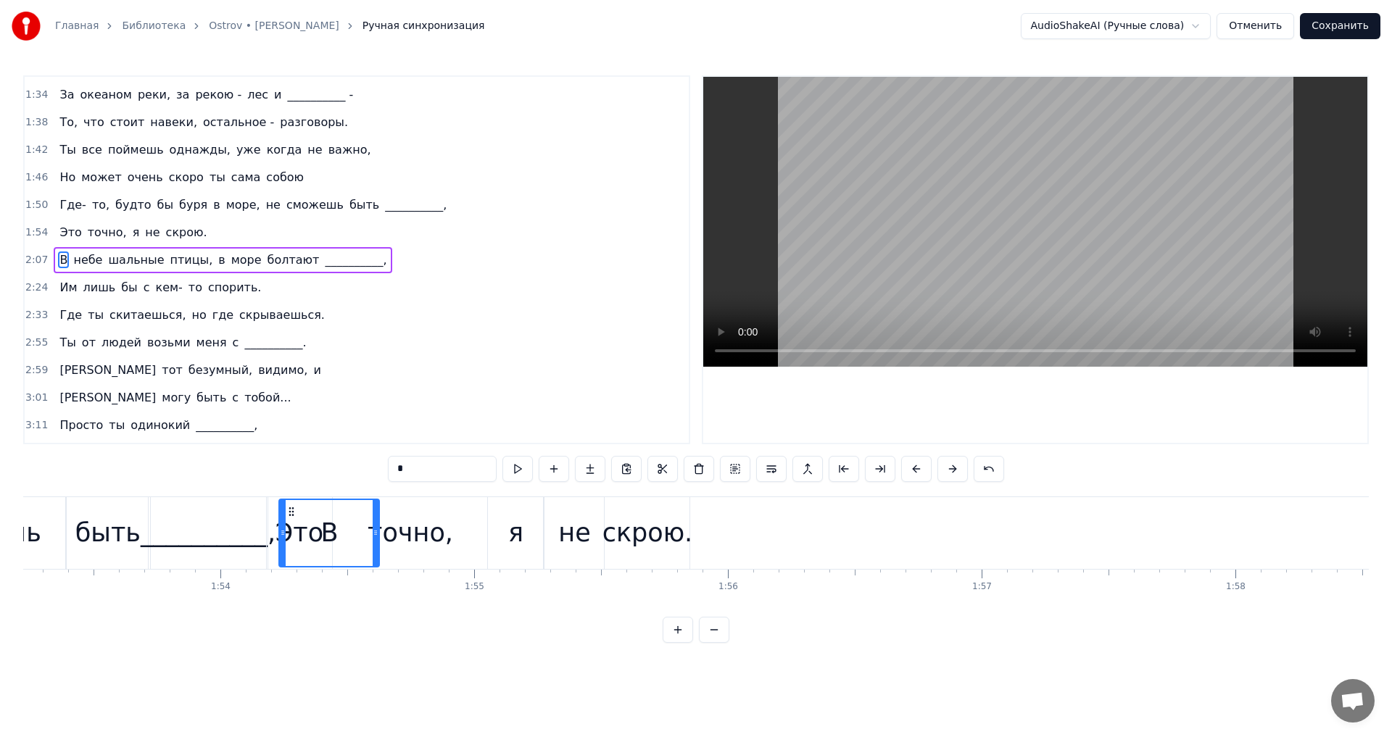
scroll to position [0, 28716]
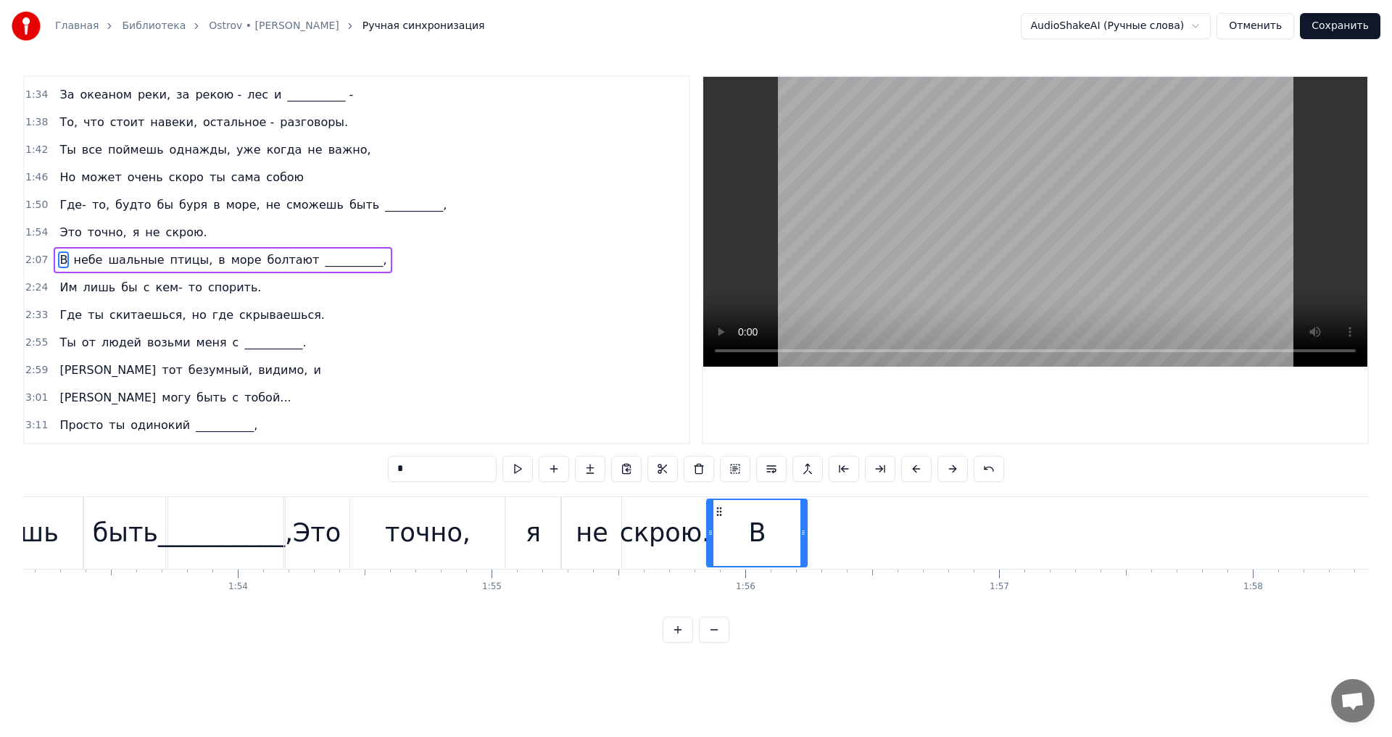
drag, startPoint x: 730, startPoint y: 513, endPoint x: 720, endPoint y: 551, distance: 39.7
click at [720, 551] on div "В" at bounding box center [757, 533] width 99 height 66
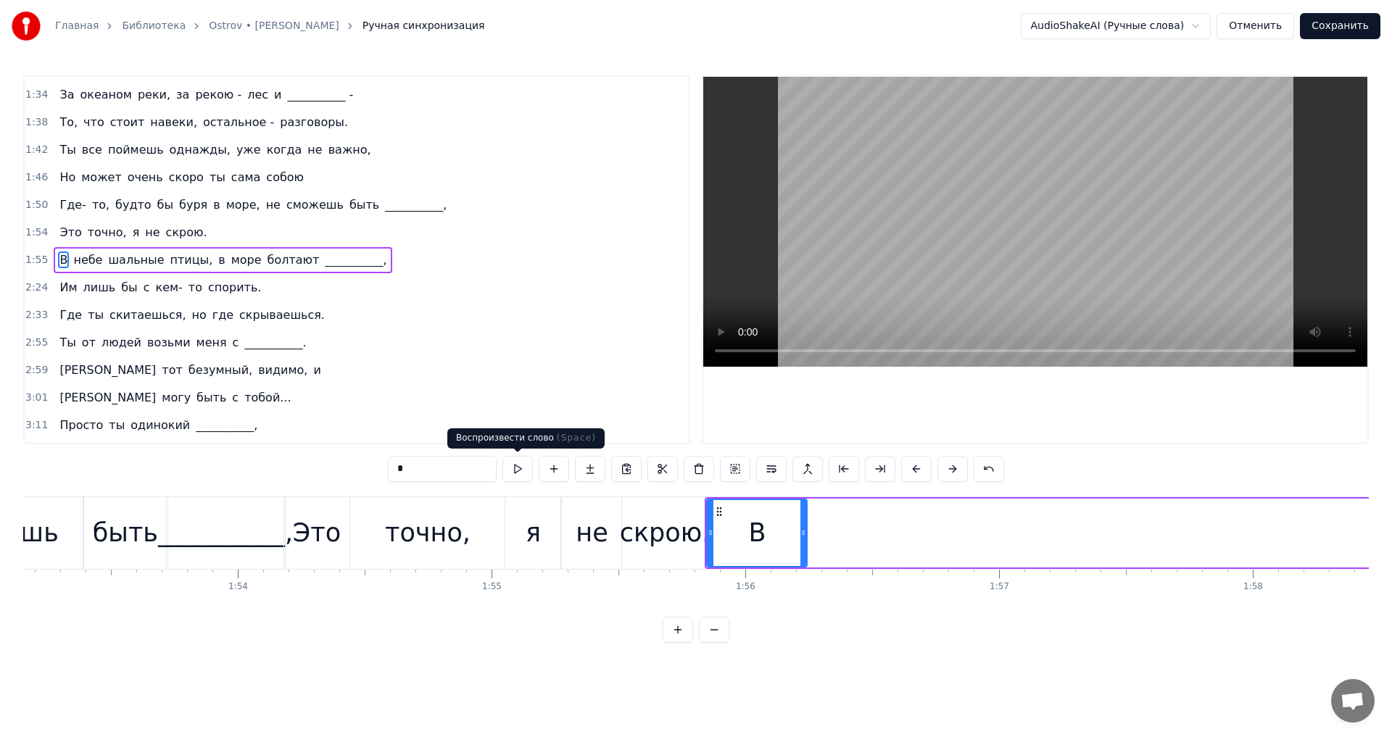
click at [516, 465] on button at bounding box center [517, 469] width 30 height 26
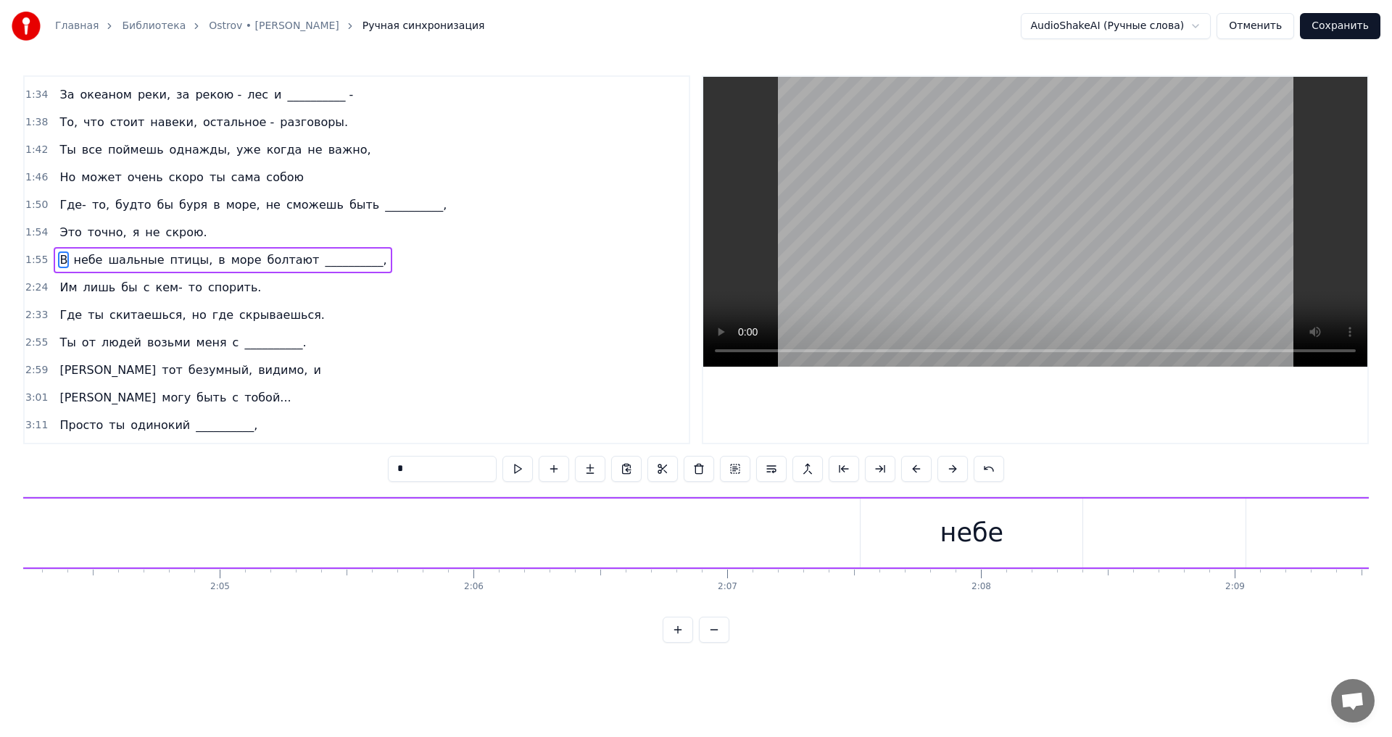
scroll to position [0, 31719]
click at [767, 540] on div "небе" at bounding box center [780, 533] width 64 height 38
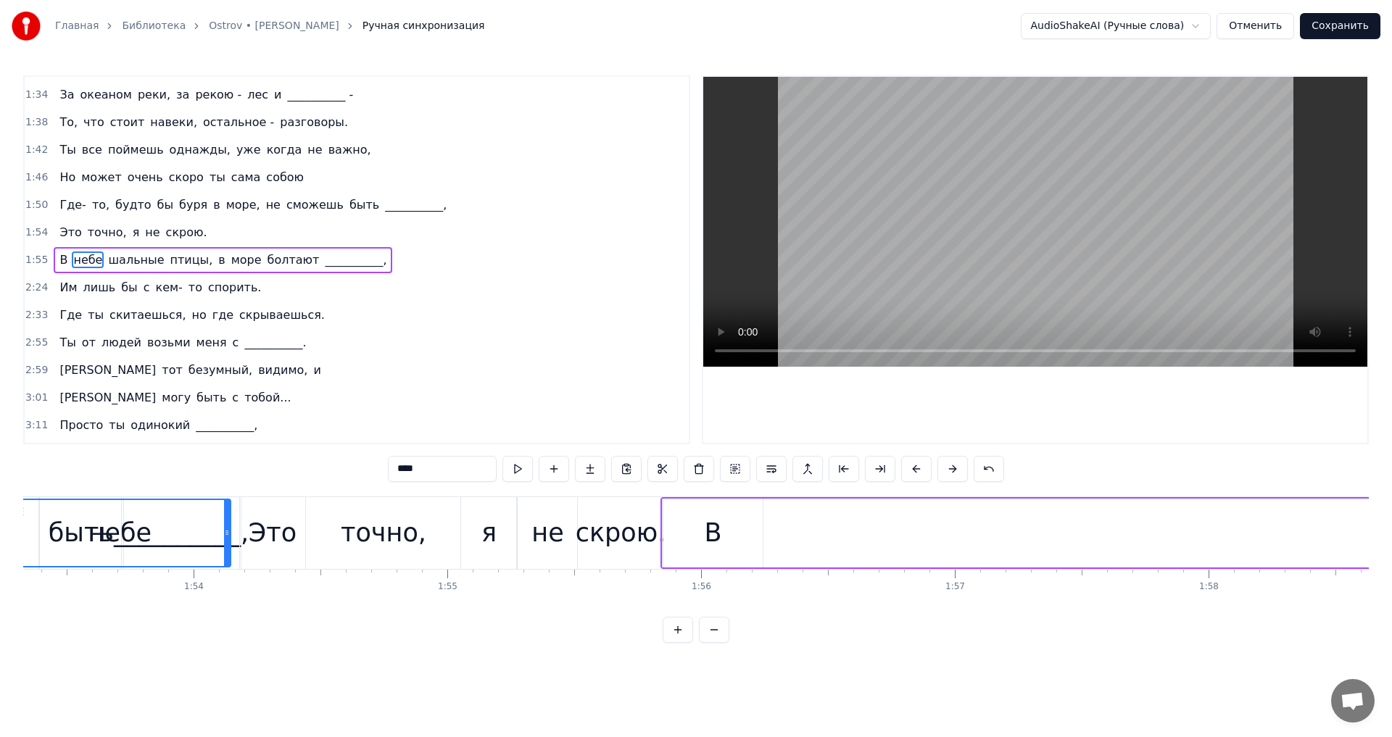
scroll to position [0, 28664]
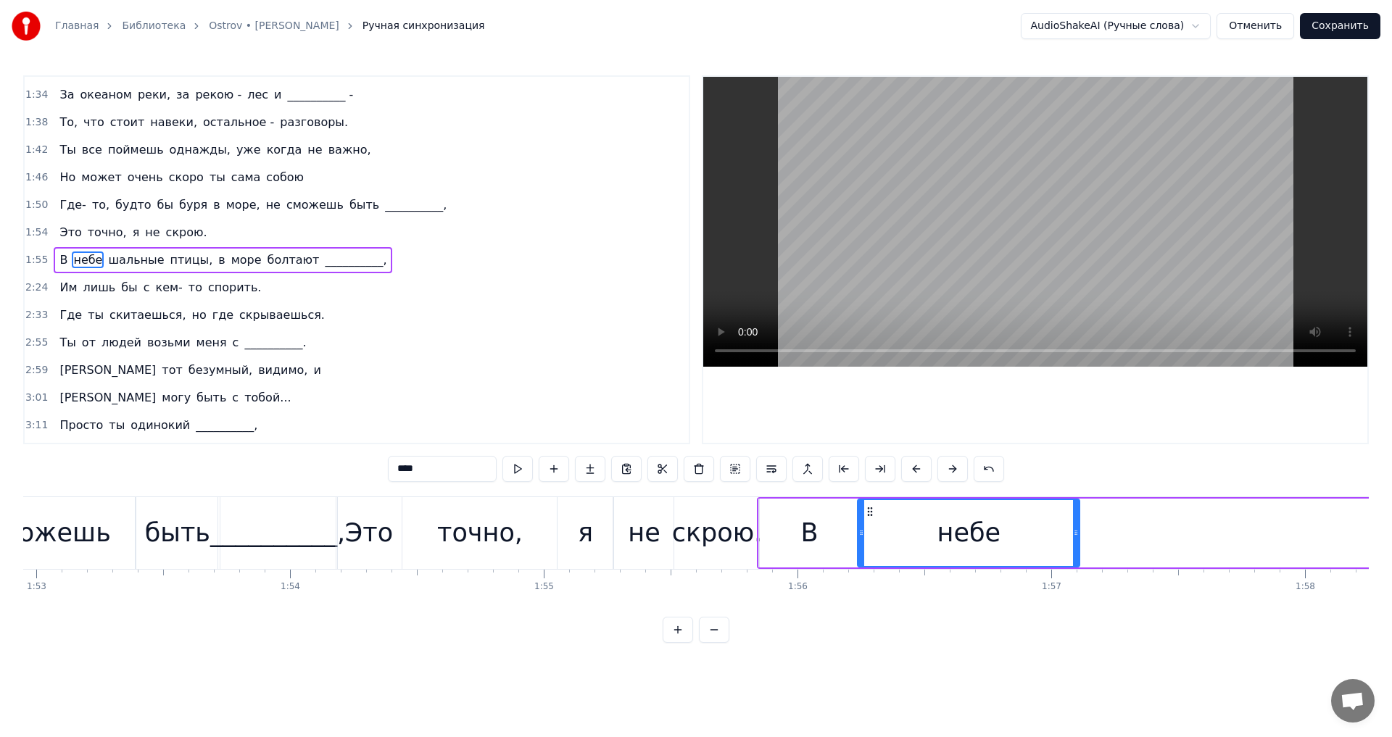
drag, startPoint x: 682, startPoint y: 513, endPoint x: 872, endPoint y: 547, distance: 193.1
click at [872, 547] on div "небе" at bounding box center [968, 533] width 220 height 66
click at [827, 540] on div "В" at bounding box center [809, 533] width 100 height 69
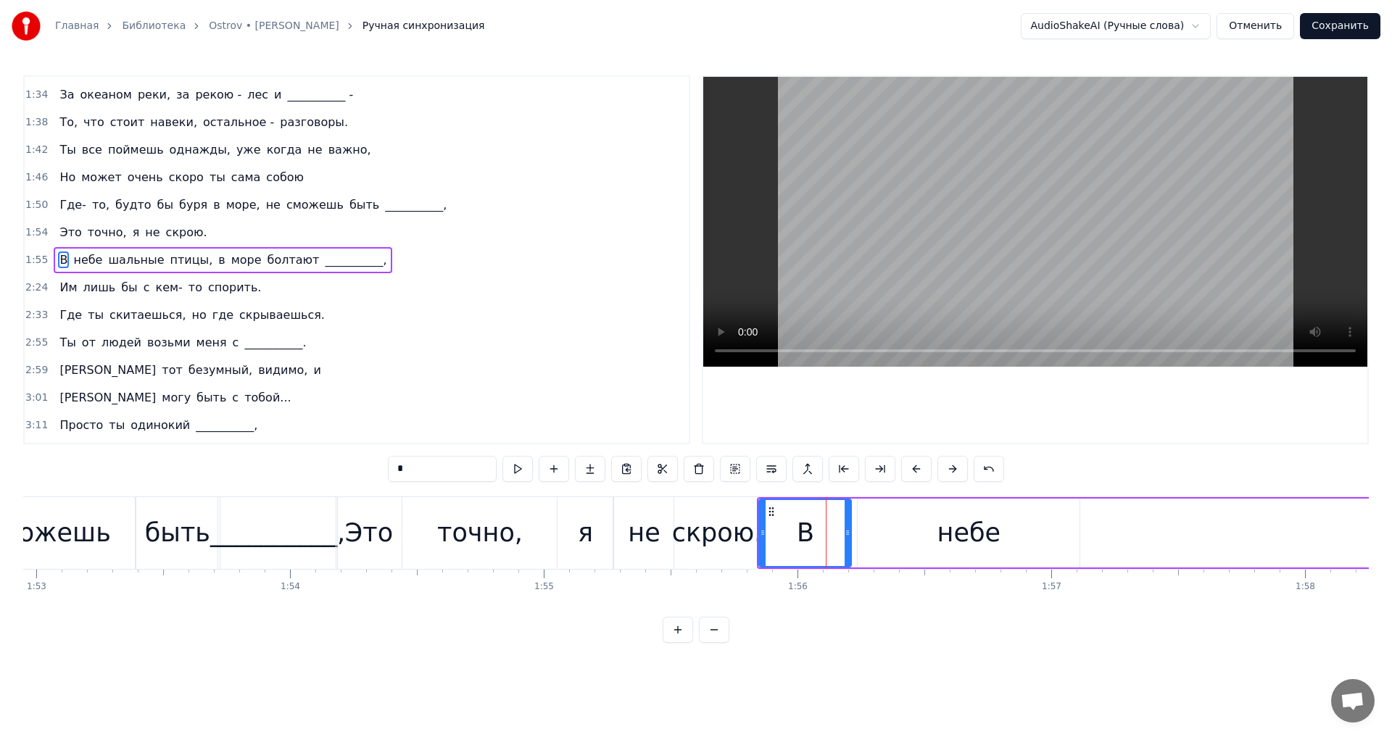
drag, startPoint x: 856, startPoint y: 533, endPoint x: 845, endPoint y: 534, distance: 10.2
click at [845, 534] on icon at bounding box center [848, 533] width 6 height 12
click at [879, 531] on div "небе" at bounding box center [969, 533] width 222 height 69
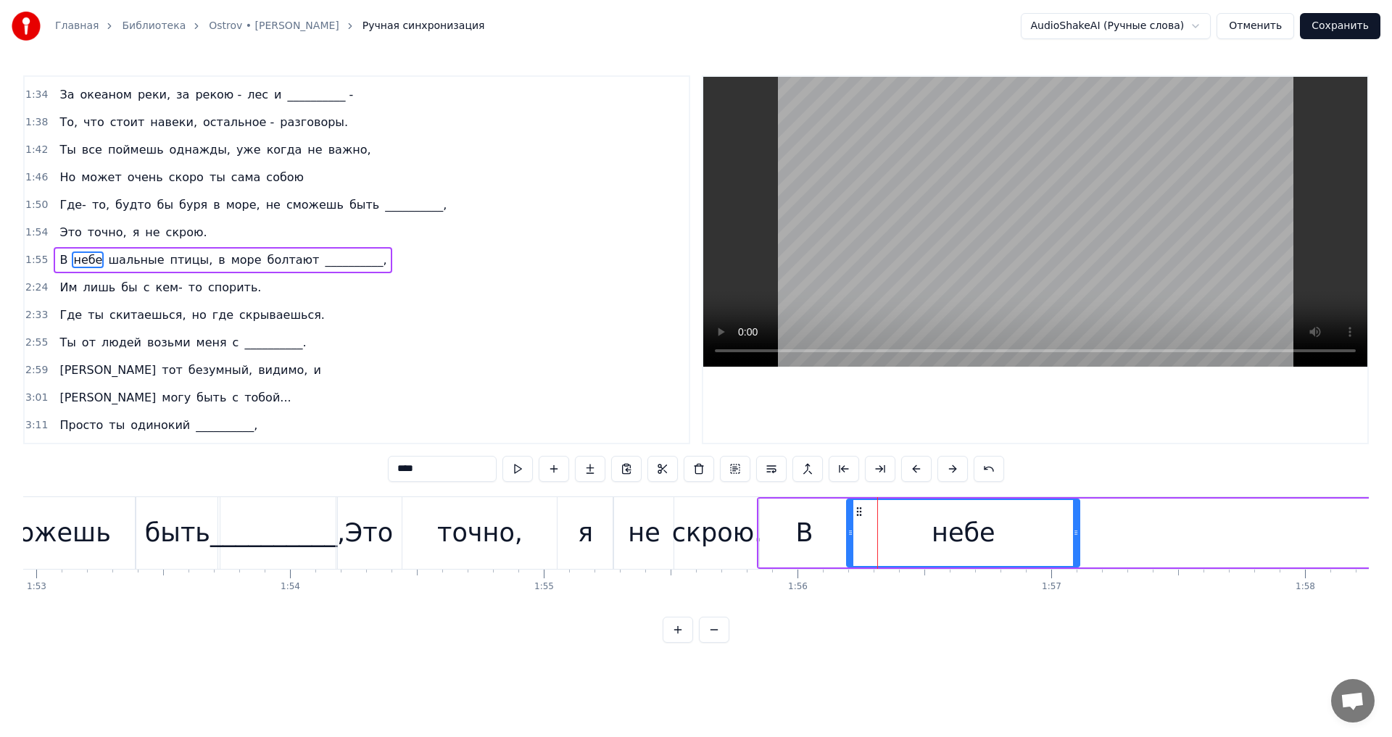
drag, startPoint x: 860, startPoint y: 530, endPoint x: 850, endPoint y: 530, distance: 10.2
click at [850, 530] on icon at bounding box center [851, 533] width 6 height 12
click at [506, 468] on button at bounding box center [517, 469] width 30 height 26
drag, startPoint x: 1076, startPoint y: 536, endPoint x: 1025, endPoint y: 537, distance: 51.5
click at [1025, 537] on icon at bounding box center [1025, 533] width 6 height 12
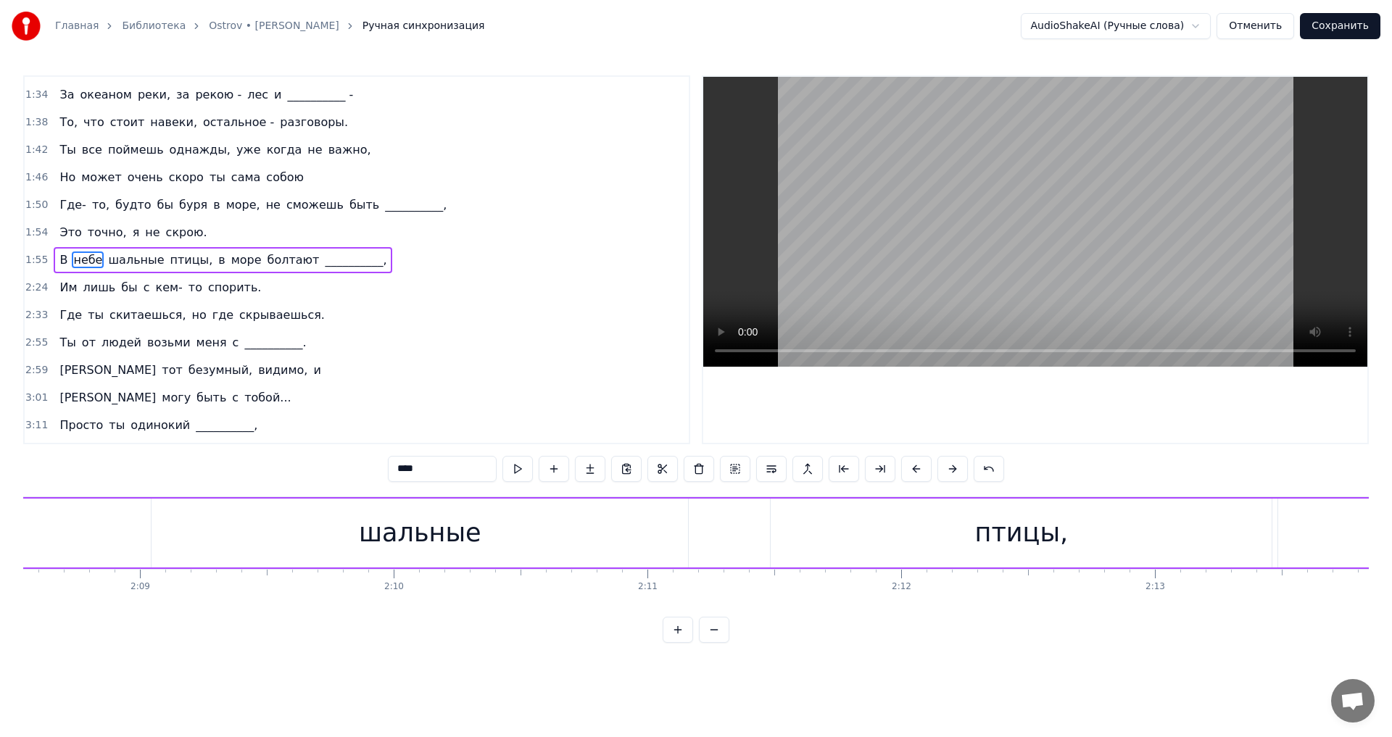
scroll to position [0, 32362]
click at [729, 543] on div "шальные" at bounding box center [678, 533] width 123 height 38
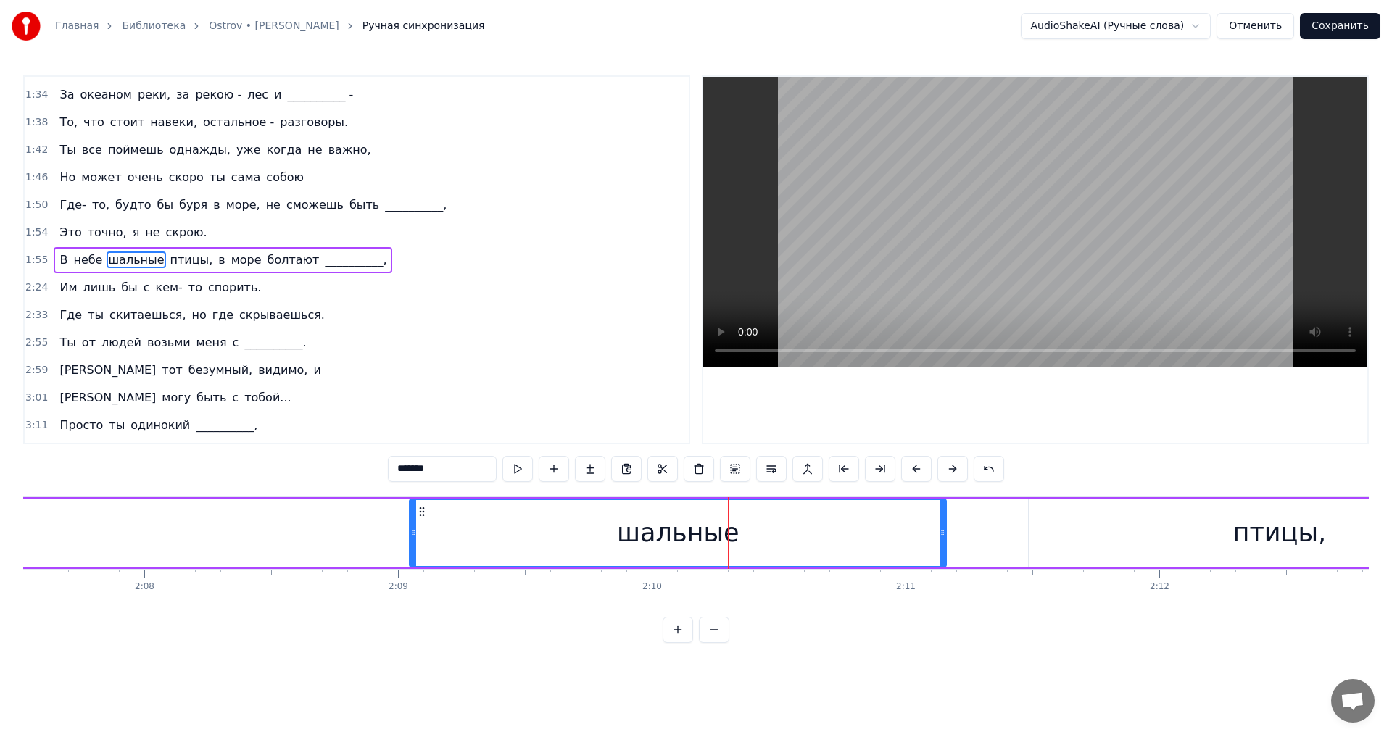
drag, startPoint x: 769, startPoint y: 532, endPoint x: 725, endPoint y: 532, distance: 43.5
click at [725, 532] on div "шальные" at bounding box center [677, 533] width 535 height 66
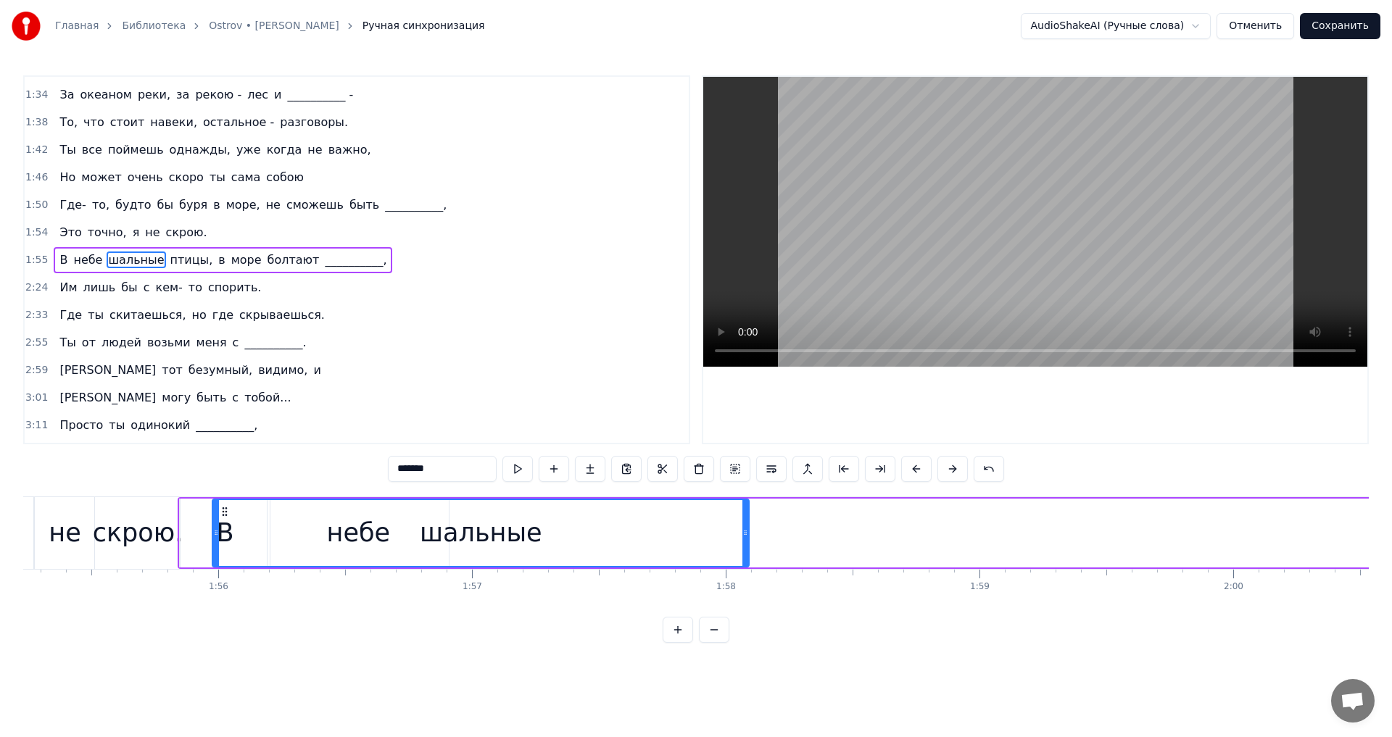
scroll to position [0, 29241]
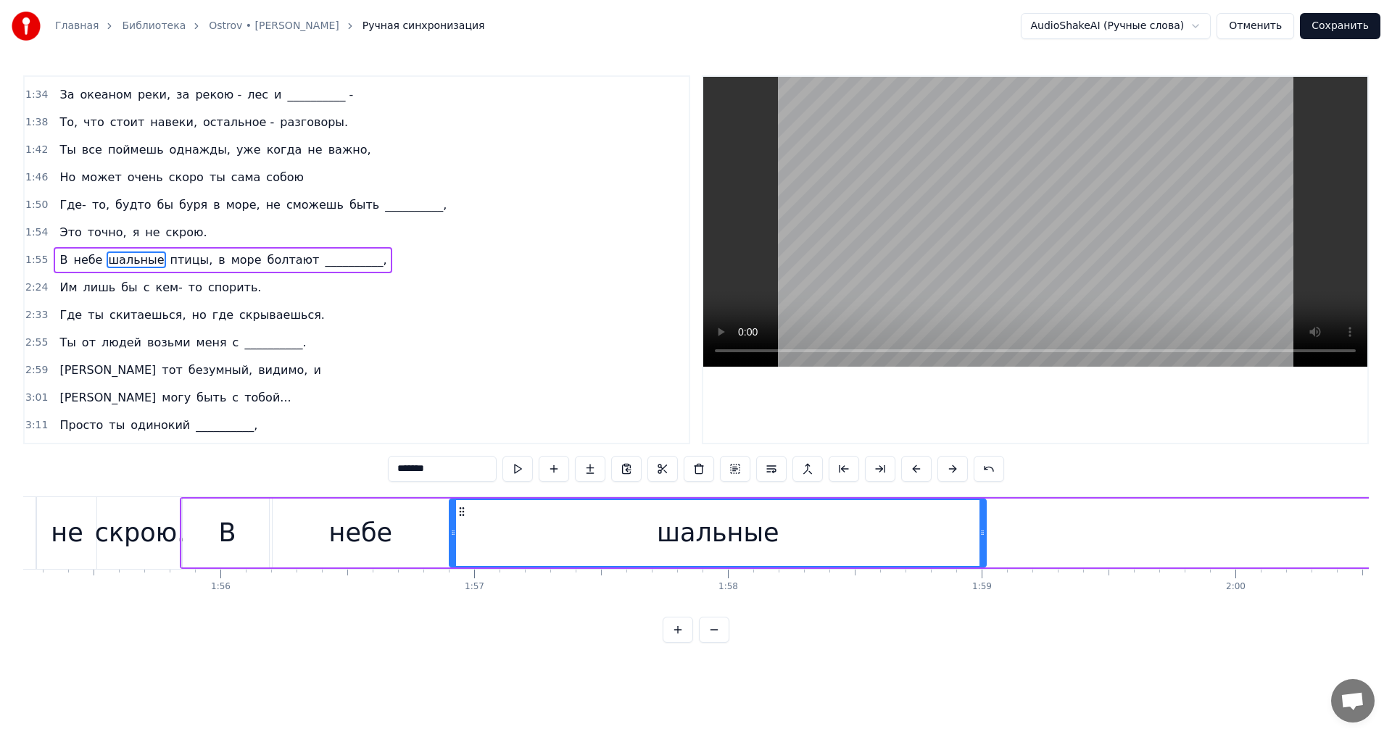
drag, startPoint x: 421, startPoint y: 511, endPoint x: 460, endPoint y: 547, distance: 53.9
click at [460, 547] on div "шальные" at bounding box center [717, 533] width 535 height 66
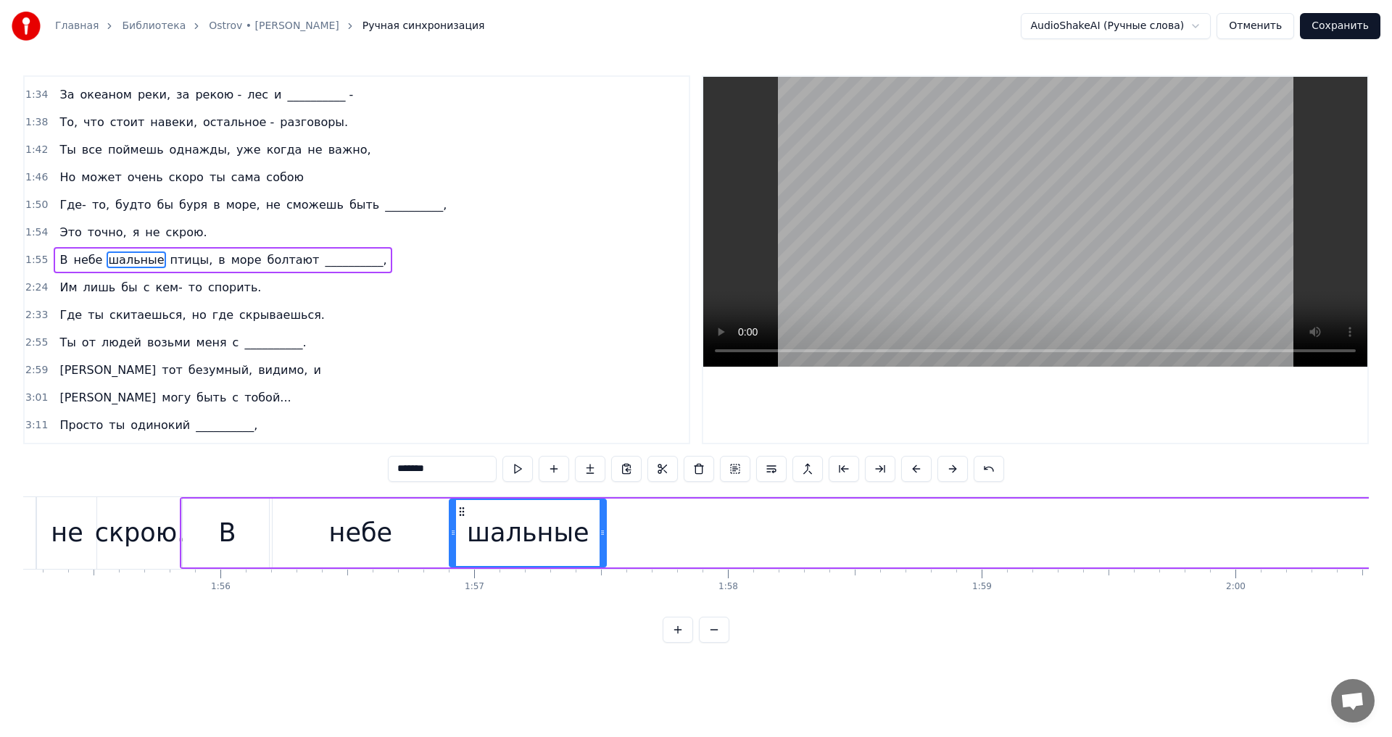
drag, startPoint x: 984, startPoint y: 535, endPoint x: 604, endPoint y: 540, distance: 380.0
click at [604, 540] on div at bounding box center [603, 533] width 6 height 66
click at [518, 468] on button at bounding box center [517, 469] width 30 height 26
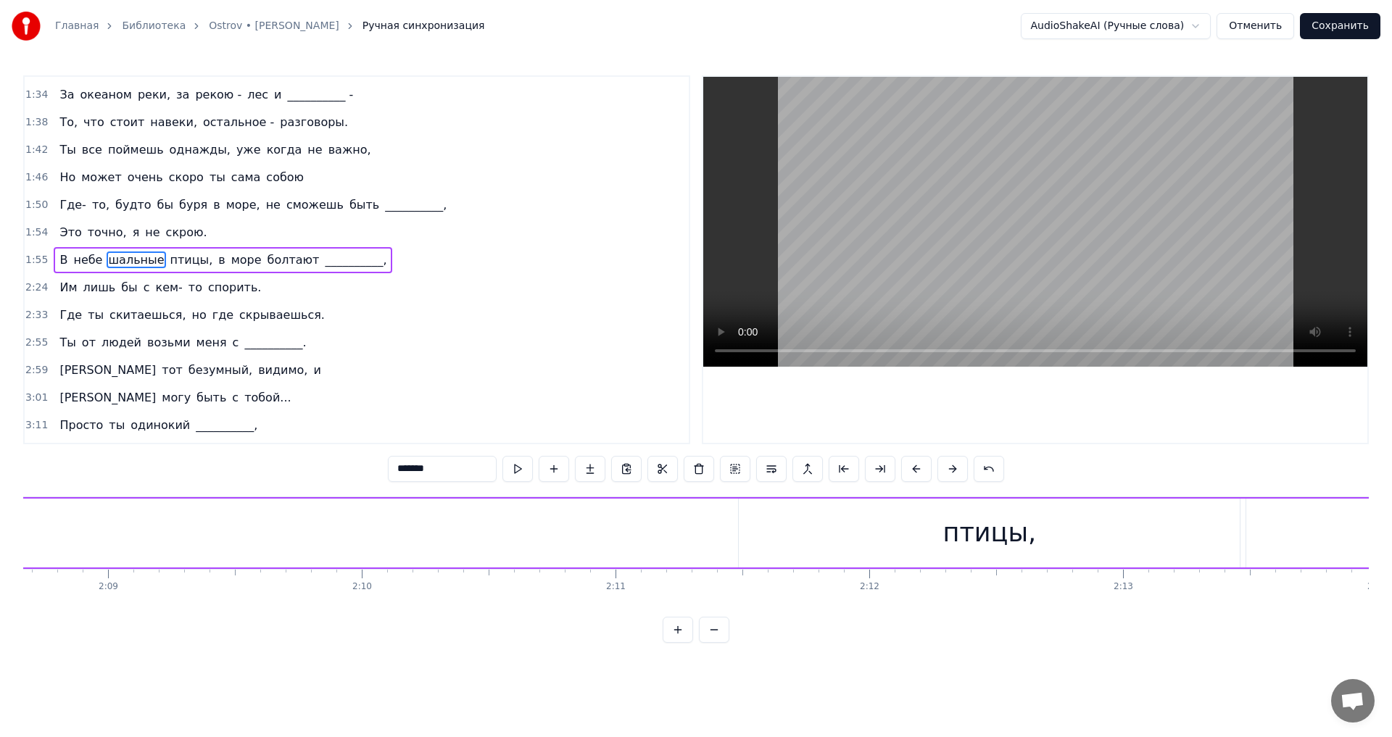
scroll to position [0, 33072]
click at [610, 547] on div "птицы," at bounding box center [571, 533] width 94 height 38
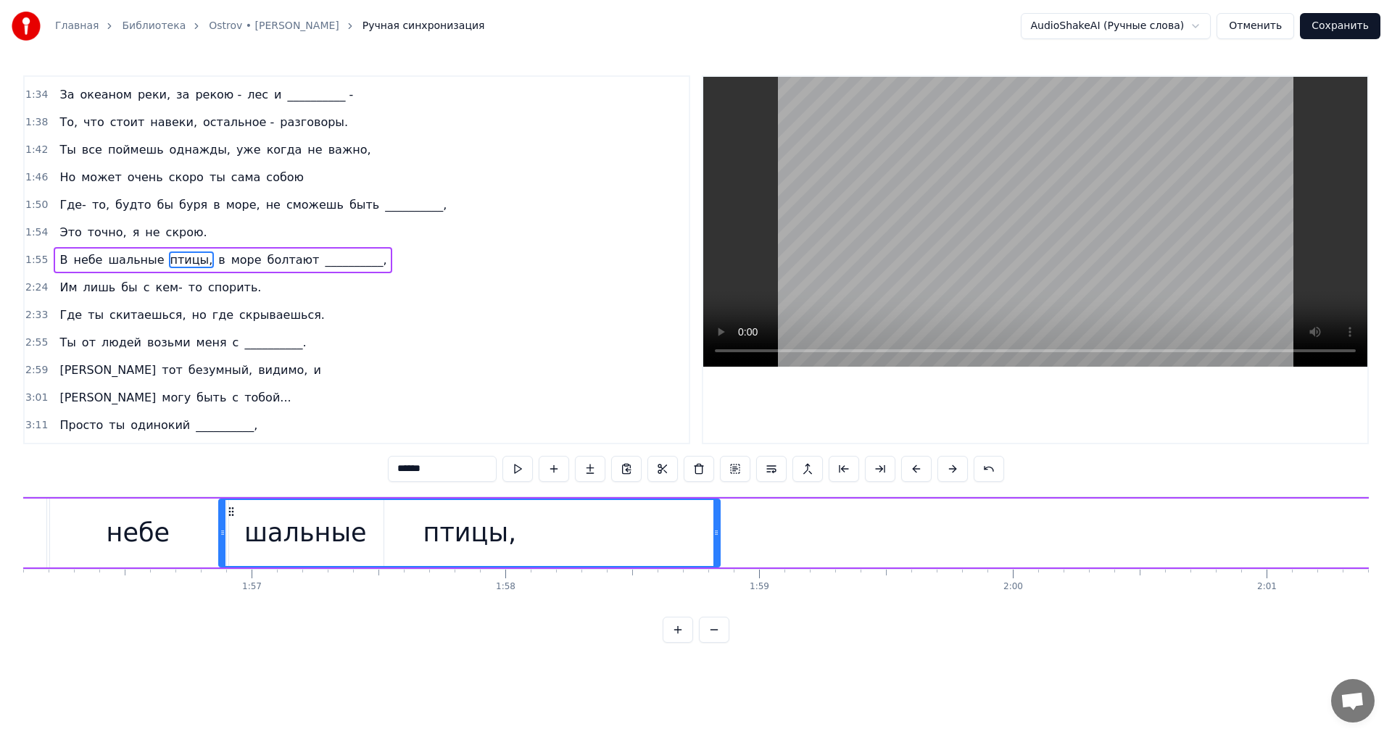
scroll to position [0, 29461]
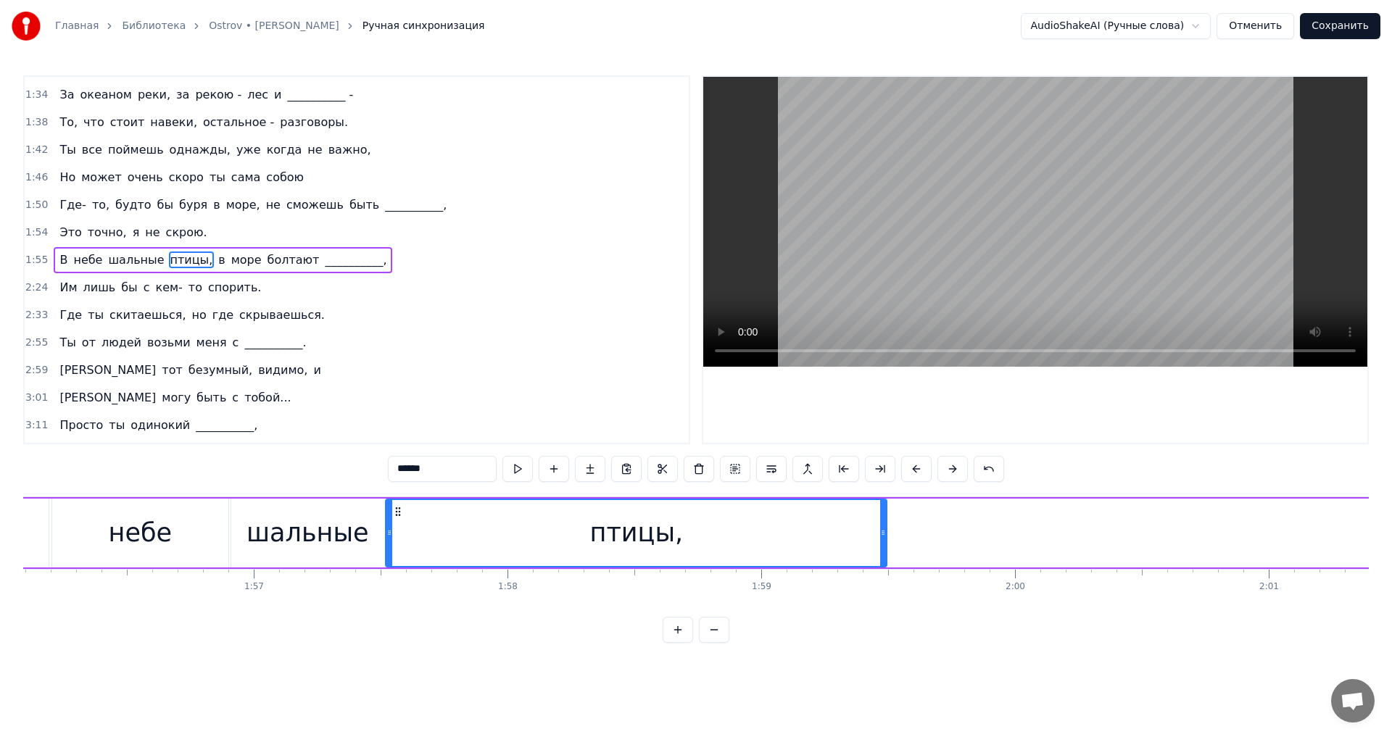
drag, startPoint x: 329, startPoint y: 509, endPoint x: 395, endPoint y: 529, distance: 69.0
click at [395, 529] on div "птицы," at bounding box center [636, 533] width 500 height 66
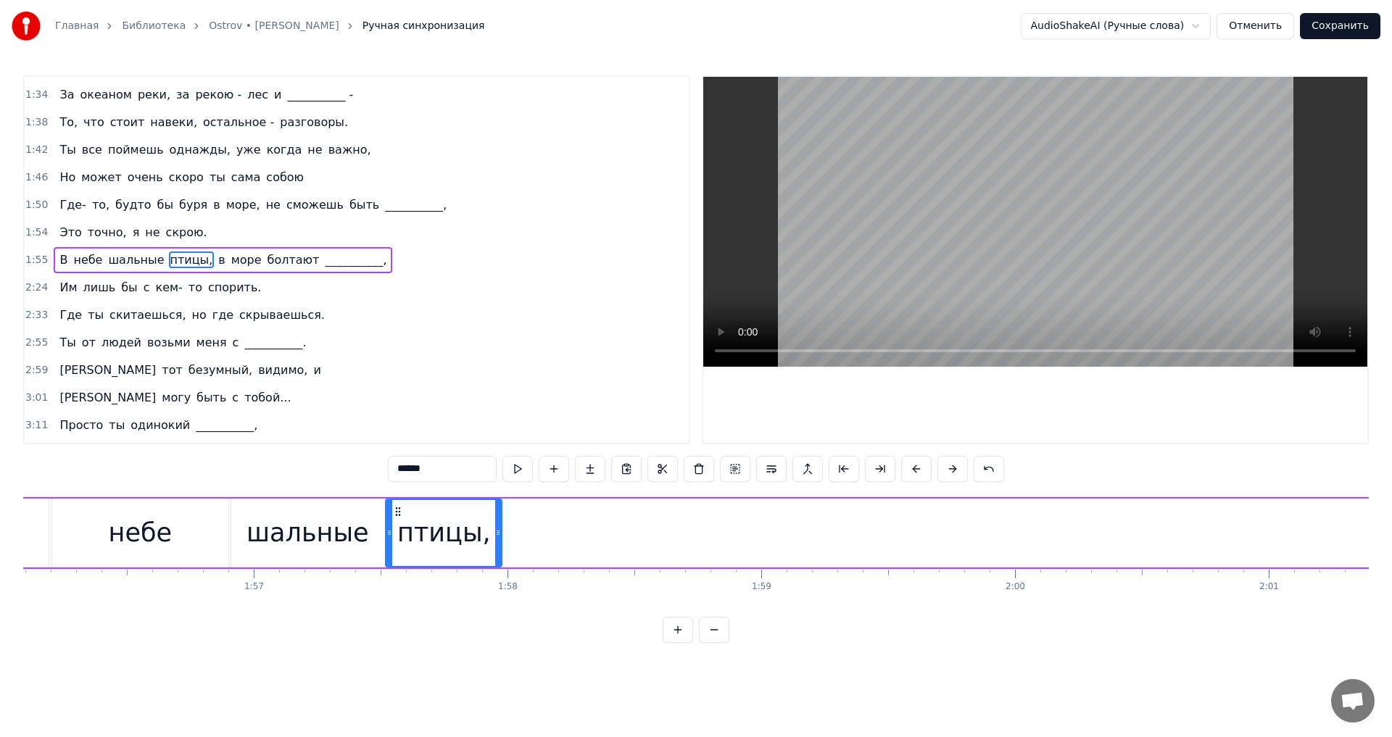
drag, startPoint x: 881, startPoint y: 521, endPoint x: 496, endPoint y: 510, distance: 385.2
click at [496, 510] on div at bounding box center [498, 533] width 6 height 66
click at [517, 476] on button at bounding box center [517, 469] width 30 height 26
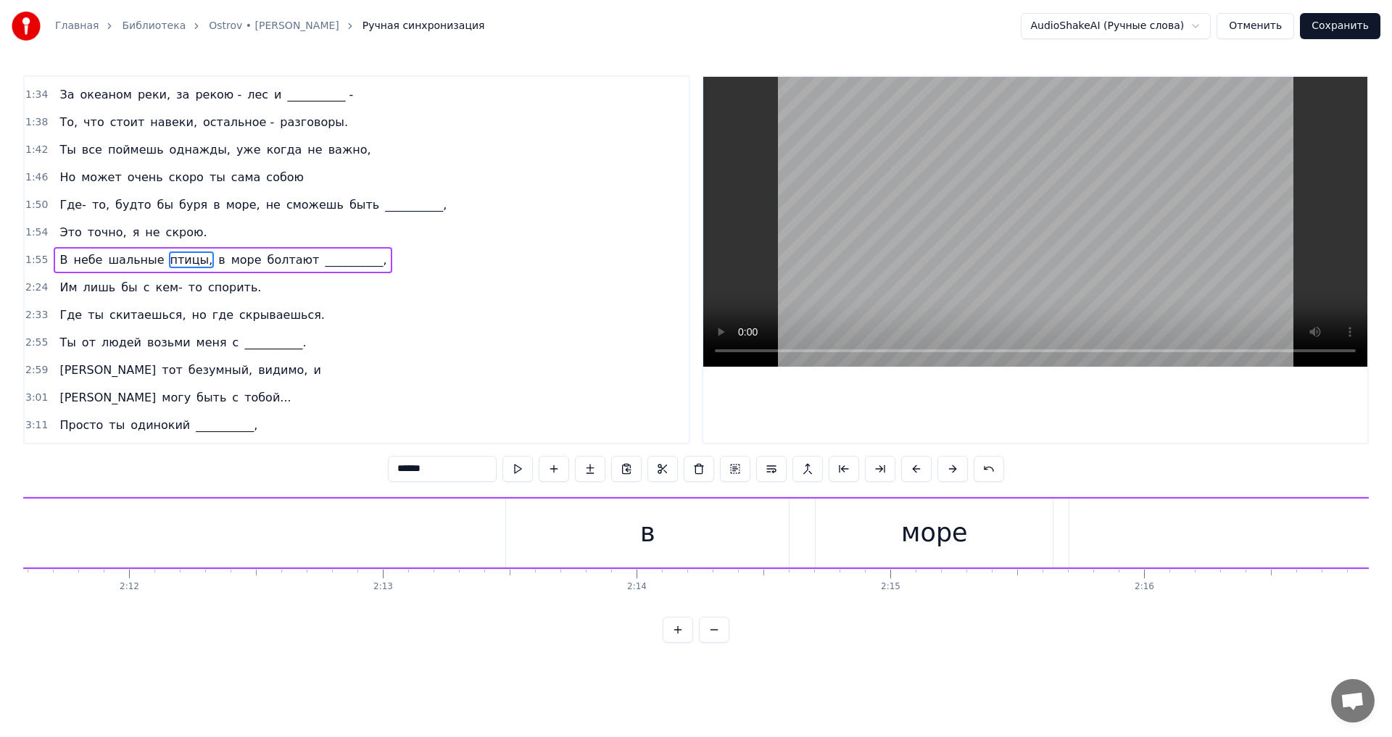
scroll to position [0, 33522]
click at [413, 509] on div "в" at bounding box center [518, 533] width 283 height 69
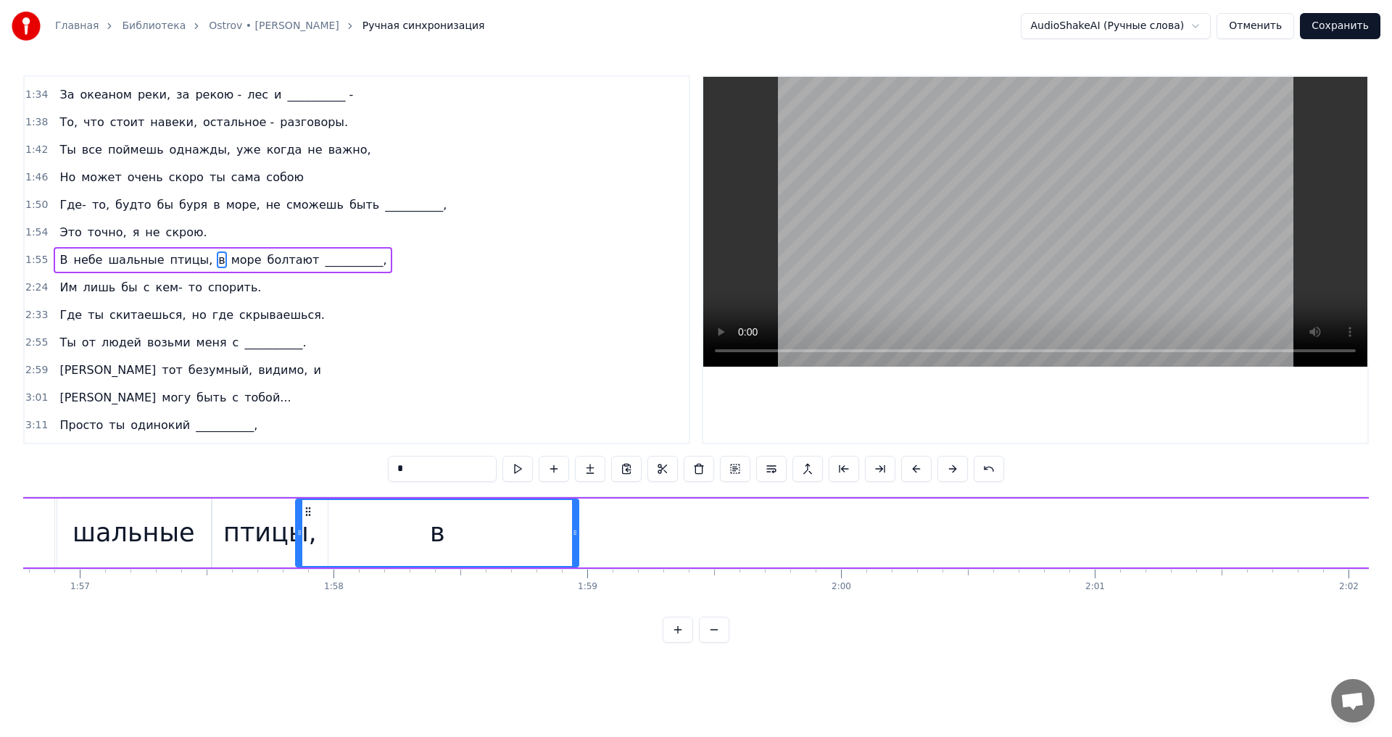
scroll to position [0, 29632]
drag, startPoint x: 389, startPoint y: 513, endPoint x: 343, endPoint y: 555, distance: 61.6
click at [343, 555] on div "в" at bounding box center [472, 533] width 281 height 66
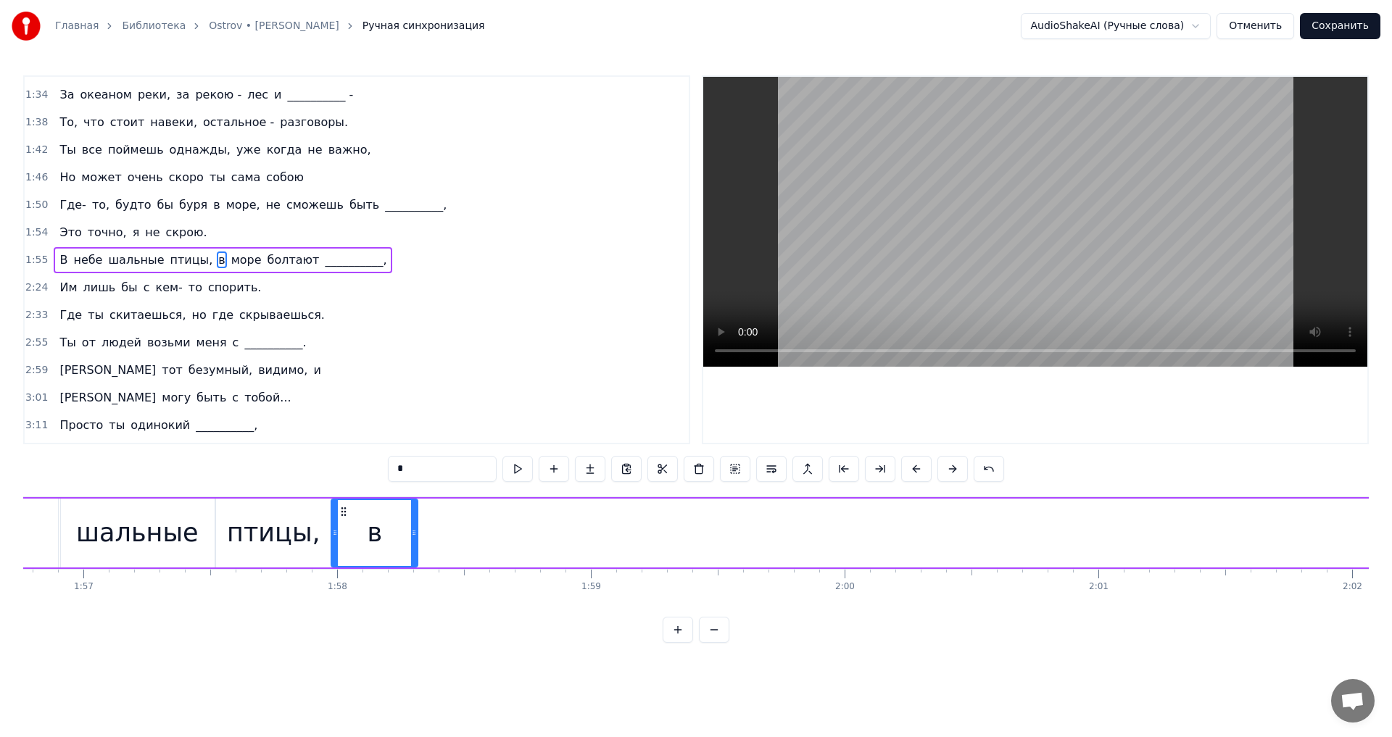
drag, startPoint x: 609, startPoint y: 536, endPoint x: 413, endPoint y: 530, distance: 196.6
click at [413, 530] on icon at bounding box center [414, 533] width 6 height 12
click at [519, 471] on button at bounding box center [517, 469] width 30 height 26
drag, startPoint x: 414, startPoint y: 526, endPoint x: 401, endPoint y: 526, distance: 13.1
click at [401, 526] on div at bounding box center [401, 533] width 6 height 66
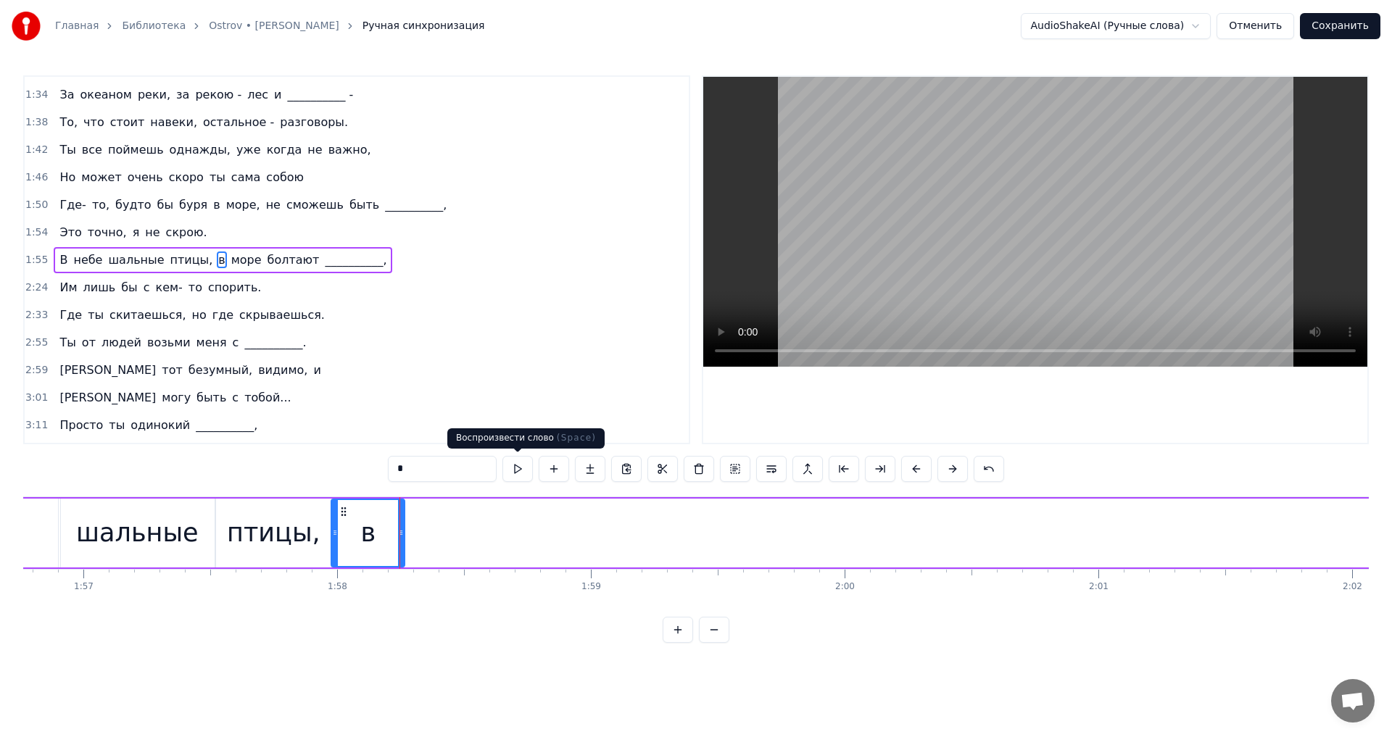
click at [513, 471] on button at bounding box center [517, 469] width 30 height 26
click at [392, 521] on div at bounding box center [394, 533] width 6 height 66
click at [520, 473] on button at bounding box center [517, 469] width 30 height 26
drag, startPoint x: 393, startPoint y: 518, endPoint x: 381, endPoint y: 520, distance: 12.4
click at [381, 520] on div at bounding box center [384, 533] width 6 height 66
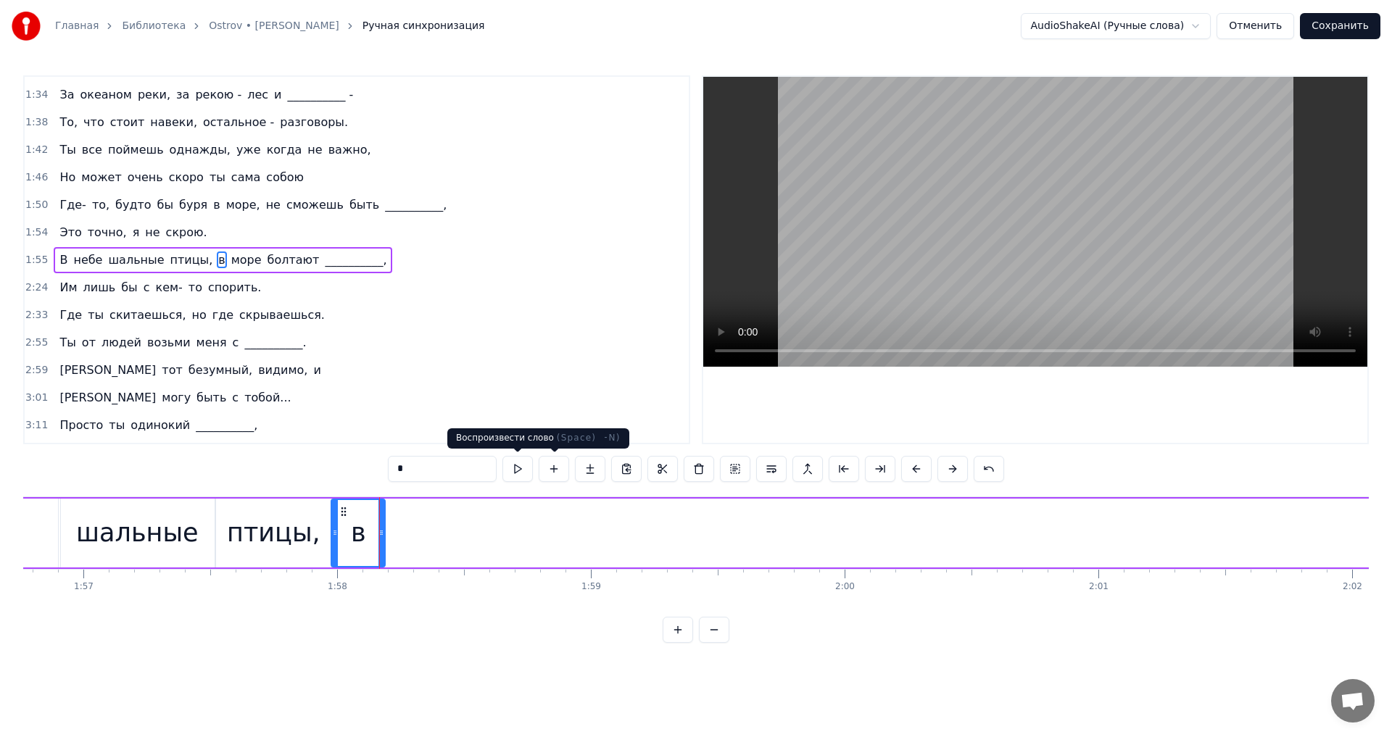
click at [519, 470] on button at bounding box center [517, 469] width 30 height 26
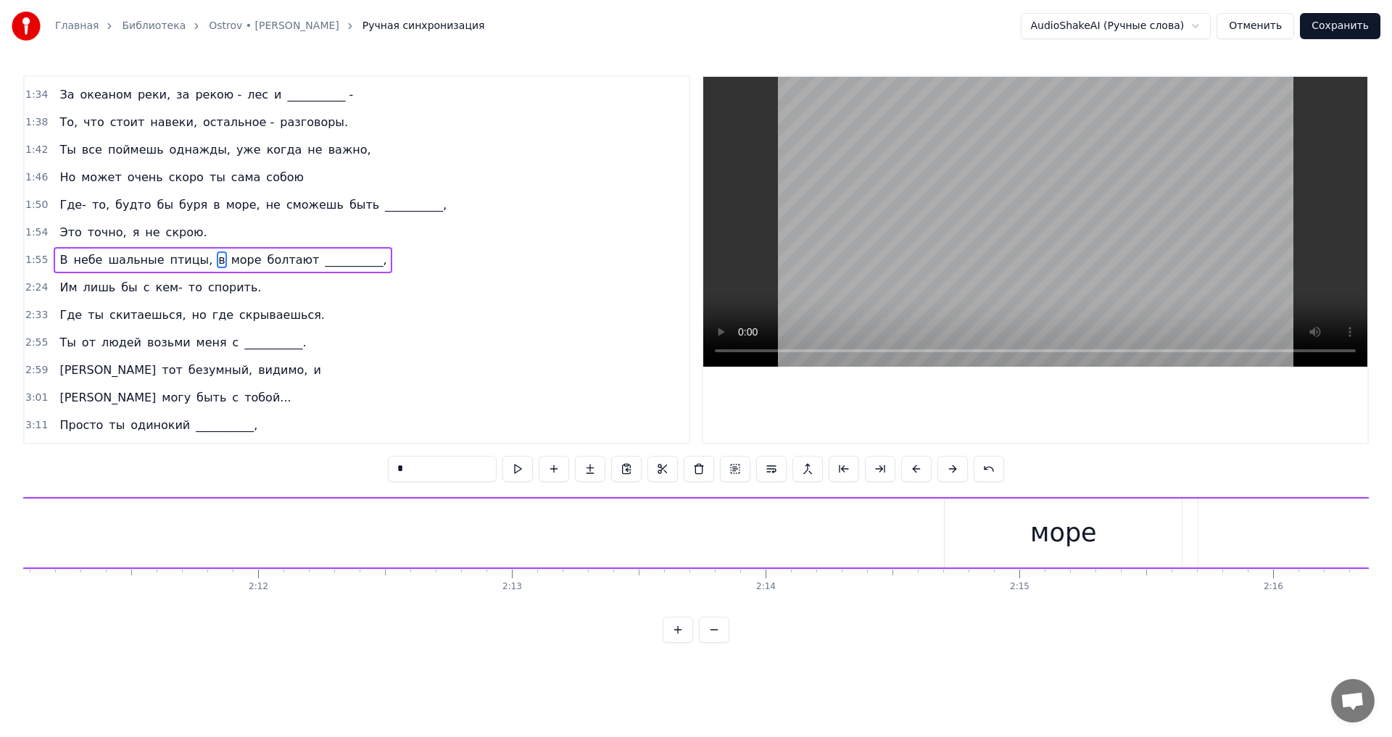
scroll to position [0, 33554]
click at [750, 539] on div "море" at bounding box center [773, 533] width 67 height 38
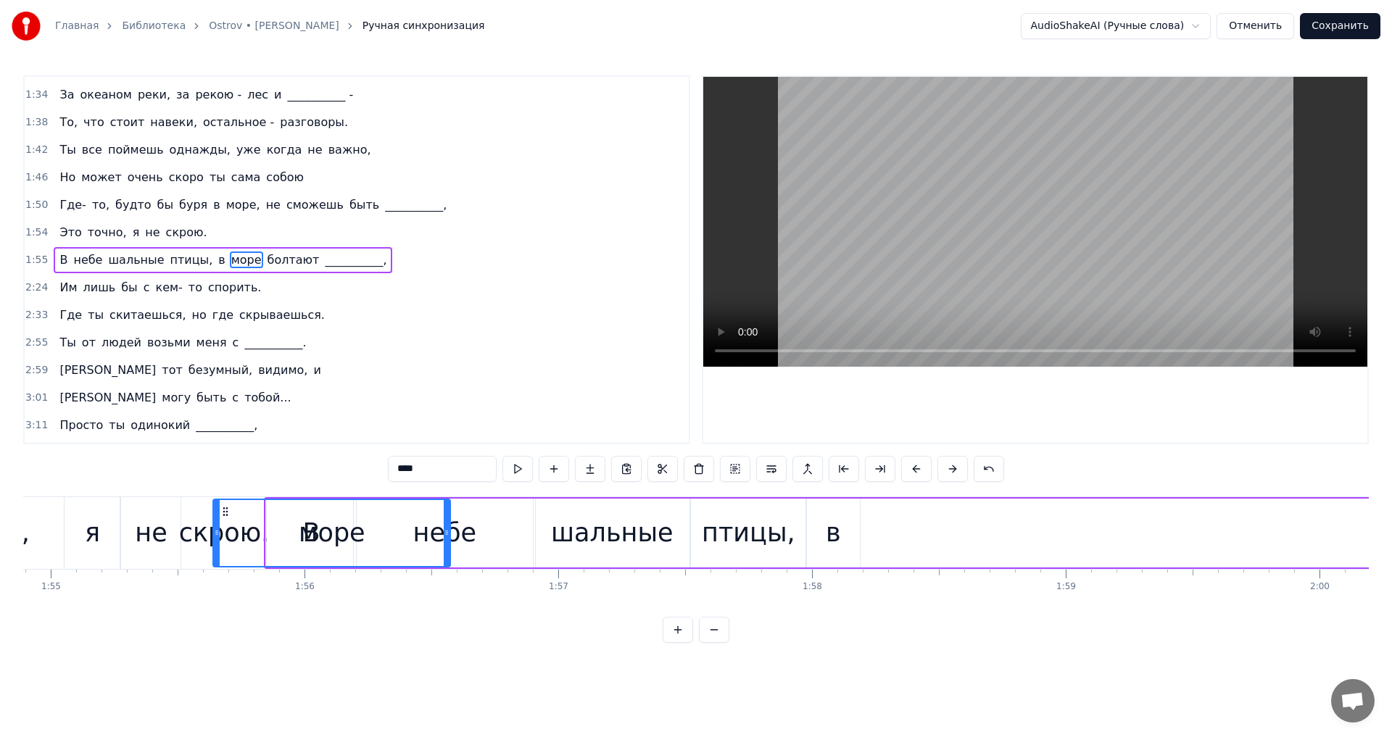
scroll to position [0, 29111]
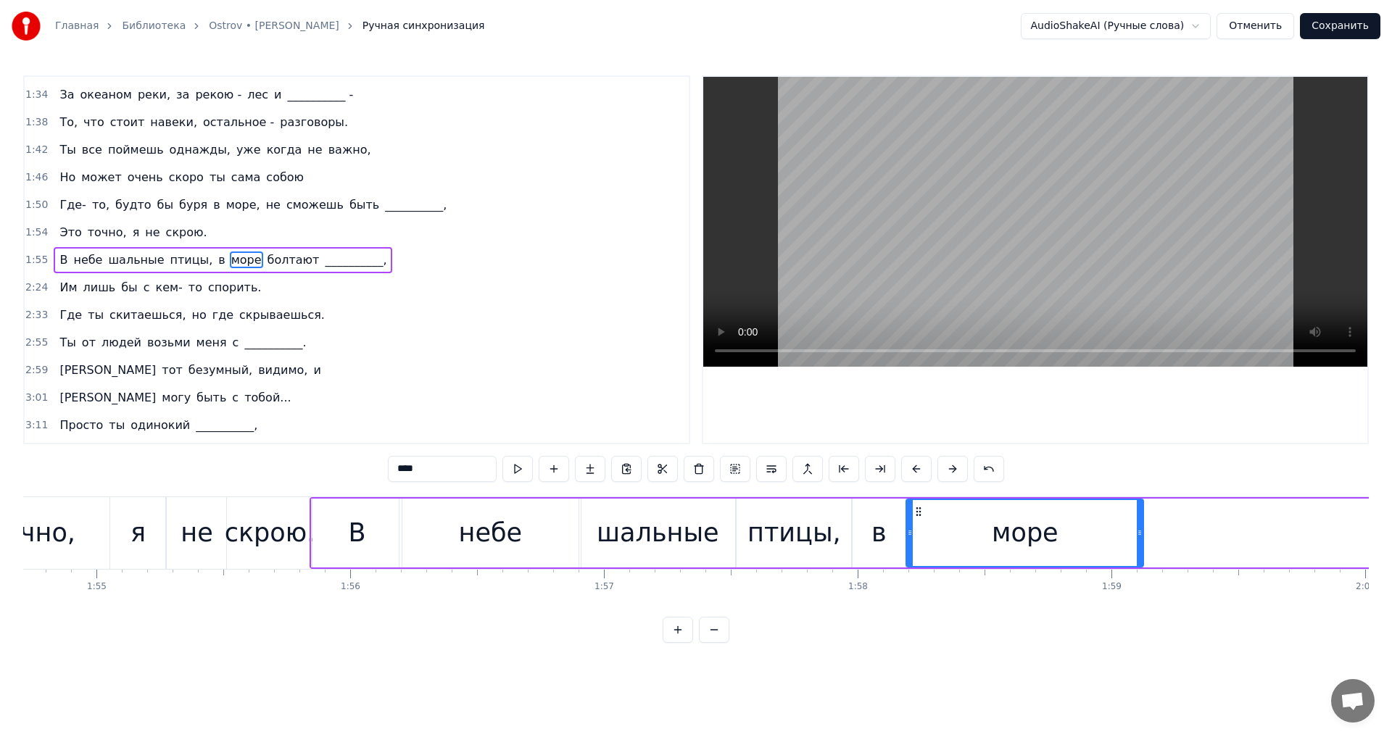
drag, startPoint x: 664, startPoint y: 510, endPoint x: 916, endPoint y: 545, distance: 253.9
click at [916, 545] on div "море" at bounding box center [1025, 533] width 236 height 66
drag, startPoint x: 1141, startPoint y: 530, endPoint x: 1022, endPoint y: 533, distance: 118.9
click at [1022, 533] on icon at bounding box center [1021, 533] width 6 height 12
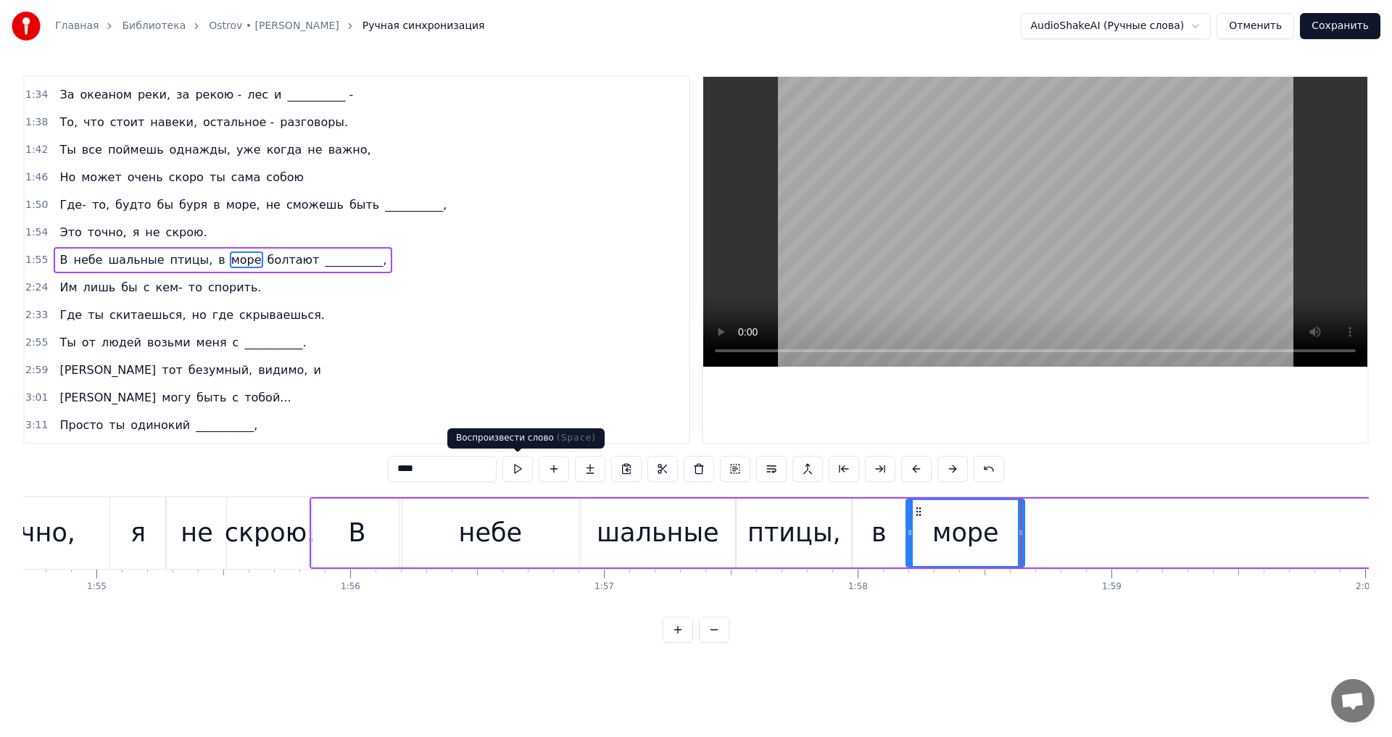
click at [510, 463] on button at bounding box center [517, 469] width 30 height 26
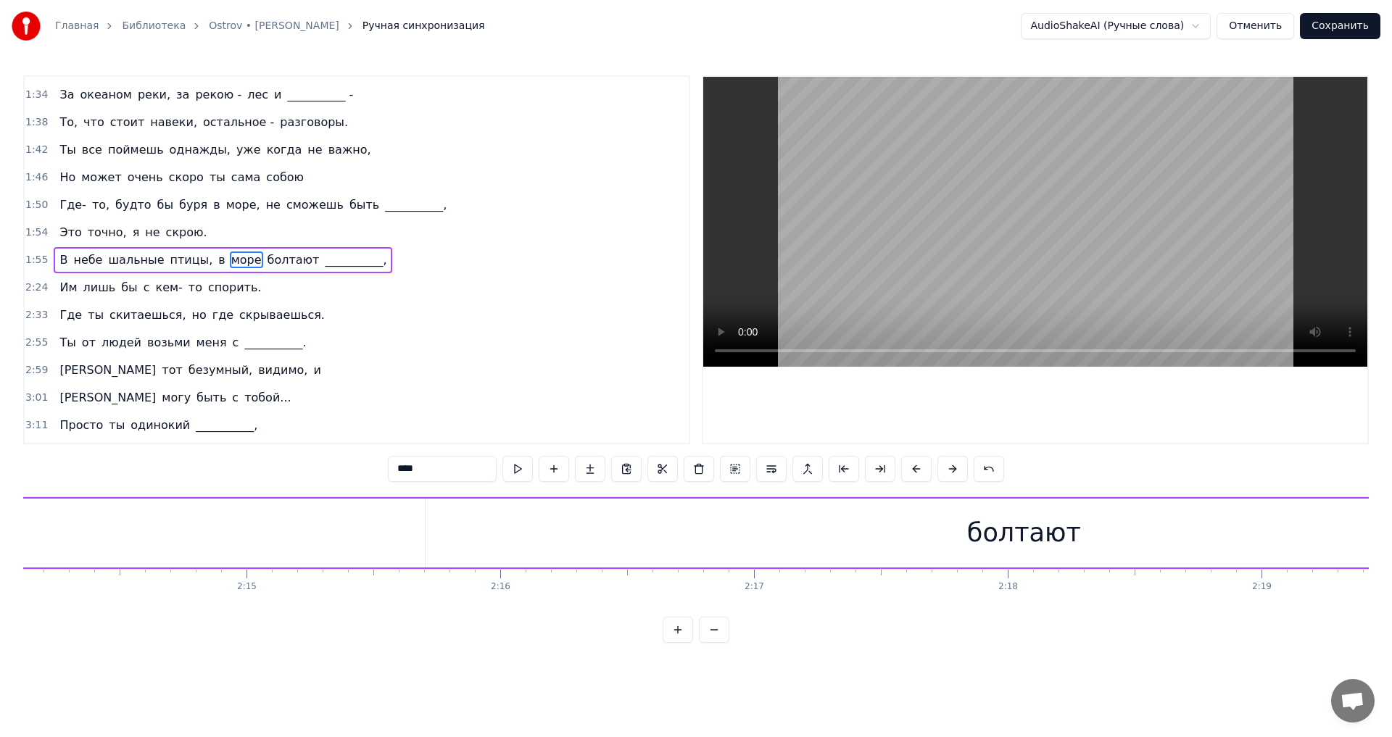
scroll to position [0, 34230]
click at [781, 532] on div "болтают" at bounding box center [830, 533] width 1196 height 69
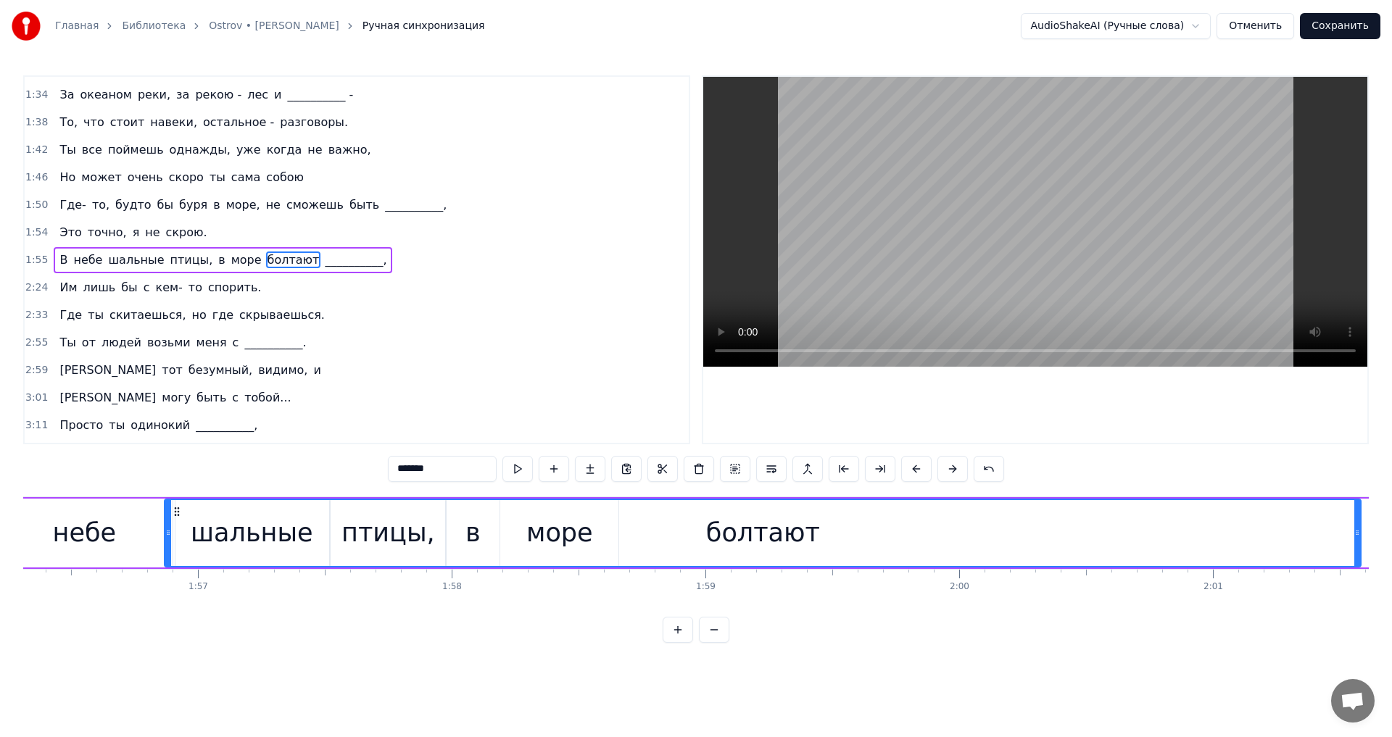
scroll to position [0, 29516]
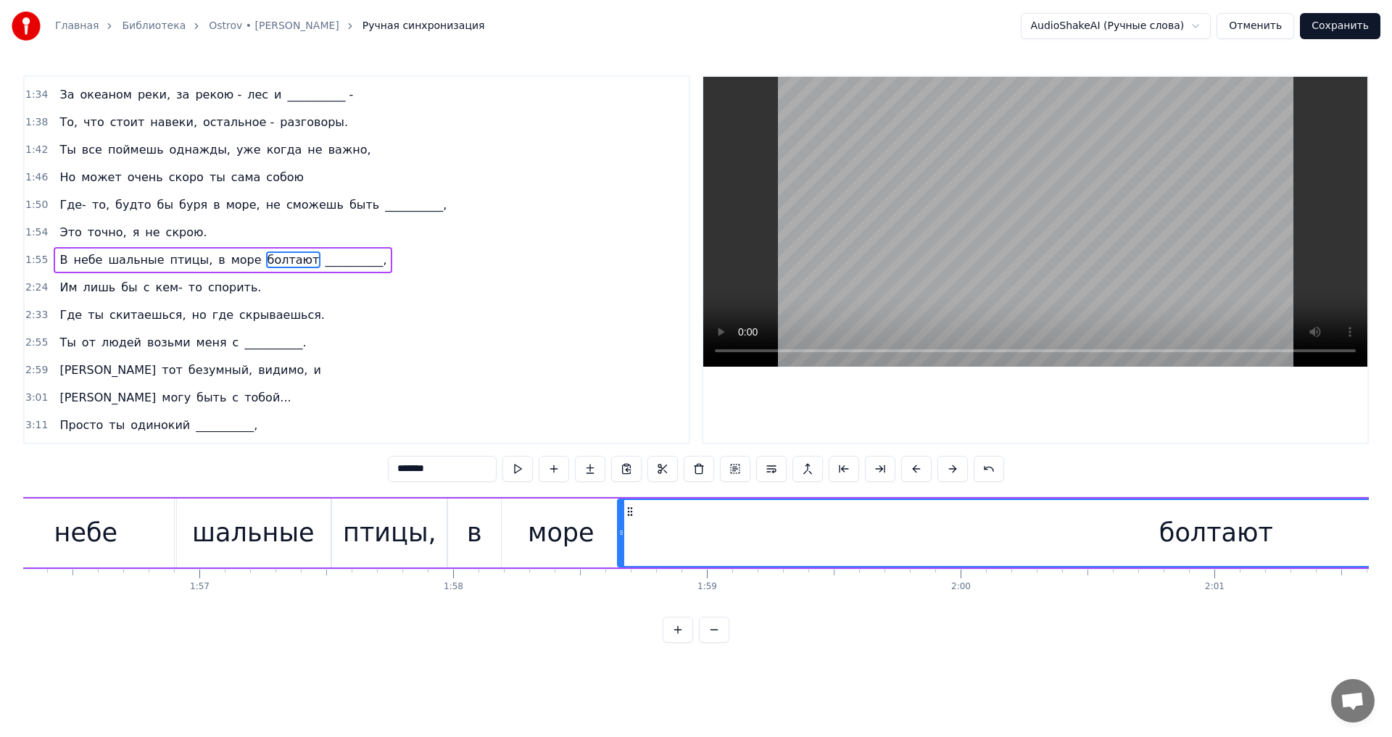
drag, startPoint x: 244, startPoint y: 513, endPoint x: 630, endPoint y: 526, distance: 386.0
click at [630, 526] on div "болтают" at bounding box center [1215, 533] width 1195 height 66
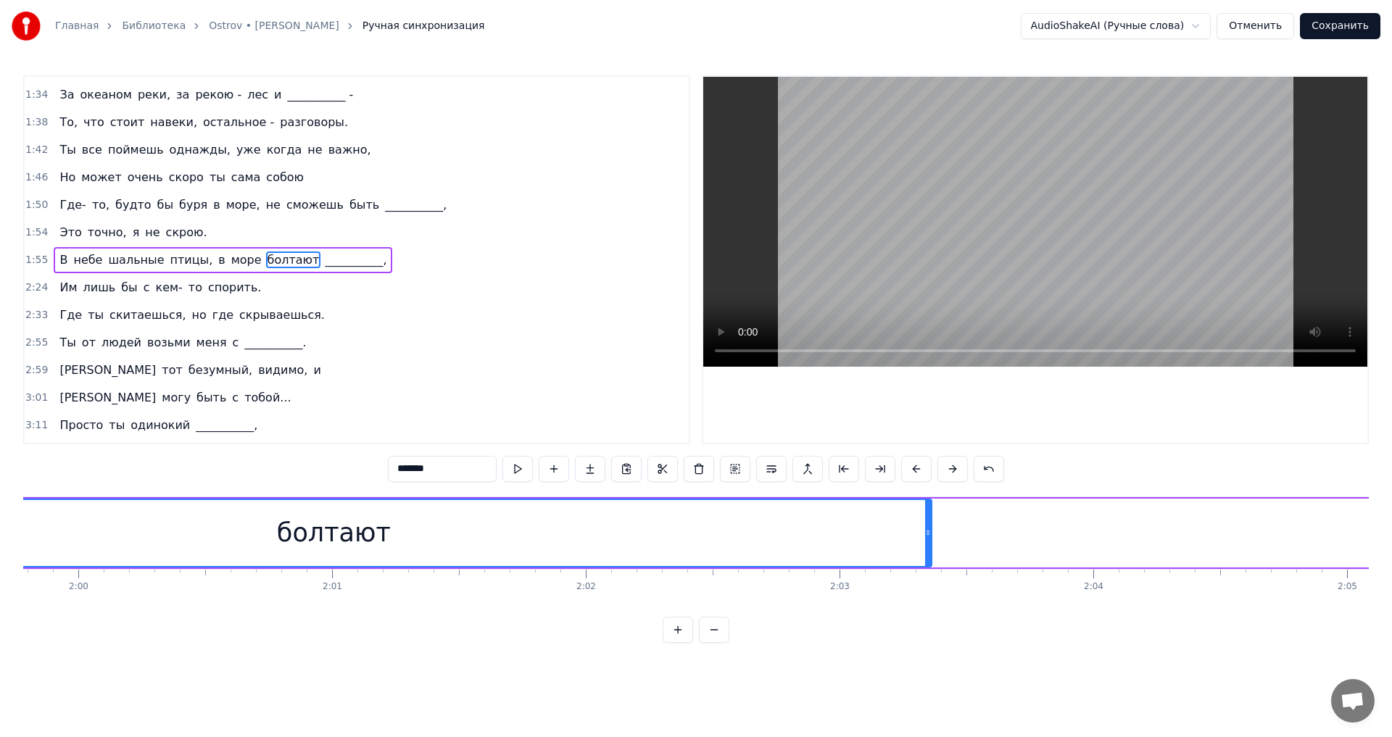
scroll to position [0, 30430]
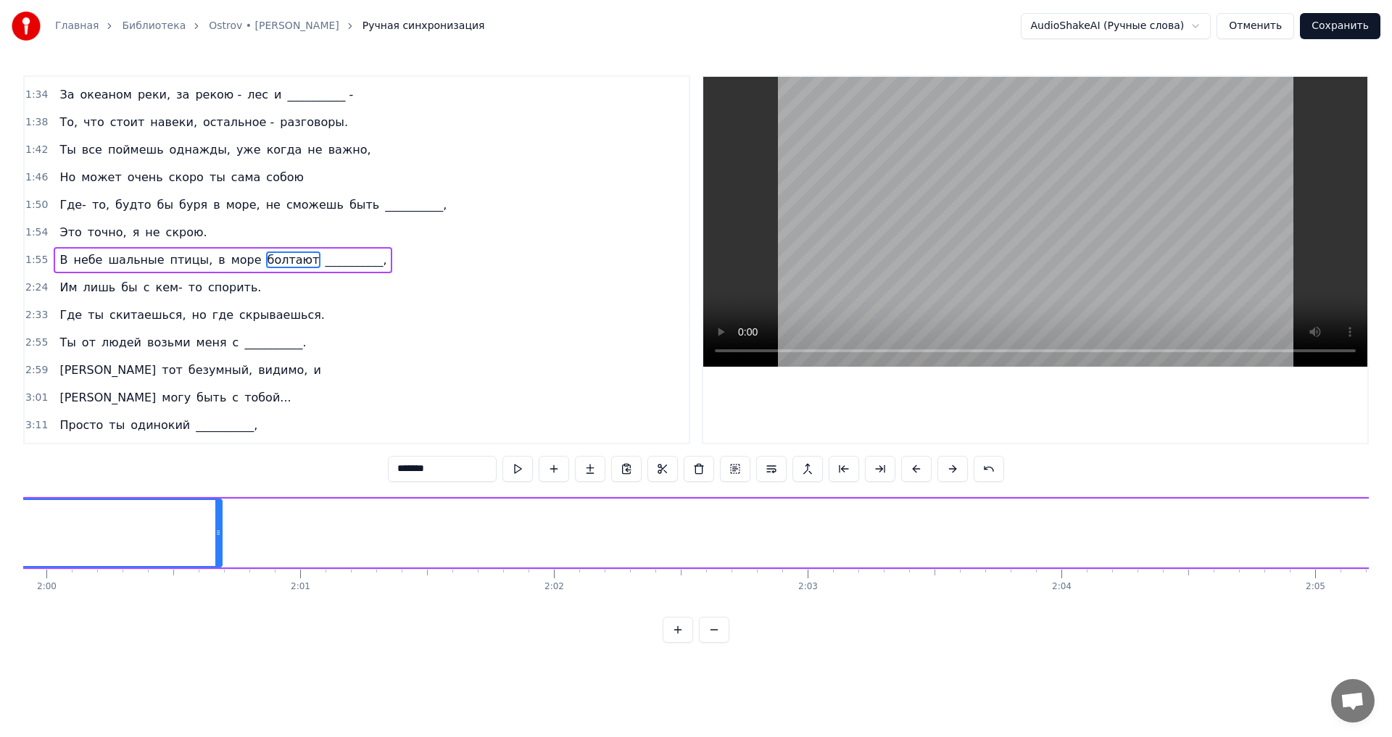
drag, startPoint x: 898, startPoint y: 520, endPoint x: 212, endPoint y: 537, distance: 685.4
click at [215, 537] on div at bounding box center [218, 533] width 6 height 66
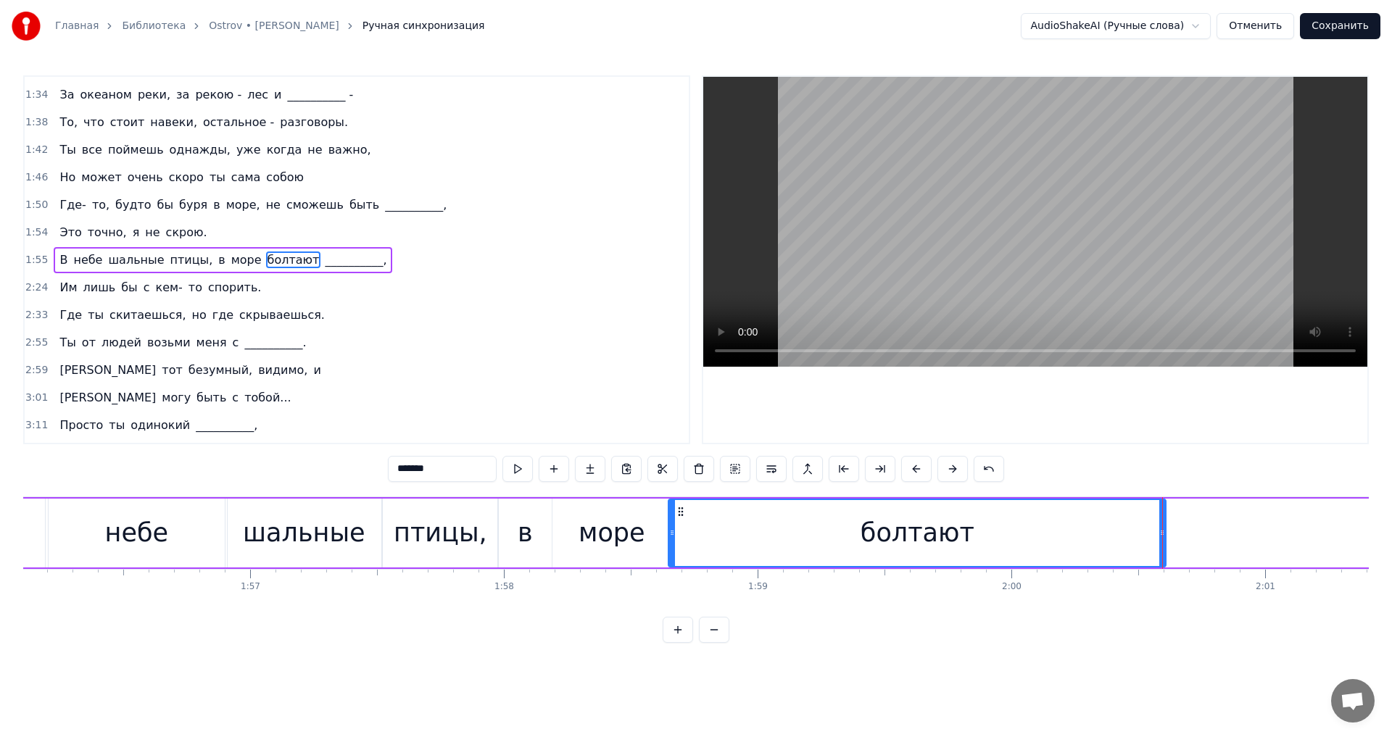
scroll to position [0, 29496]
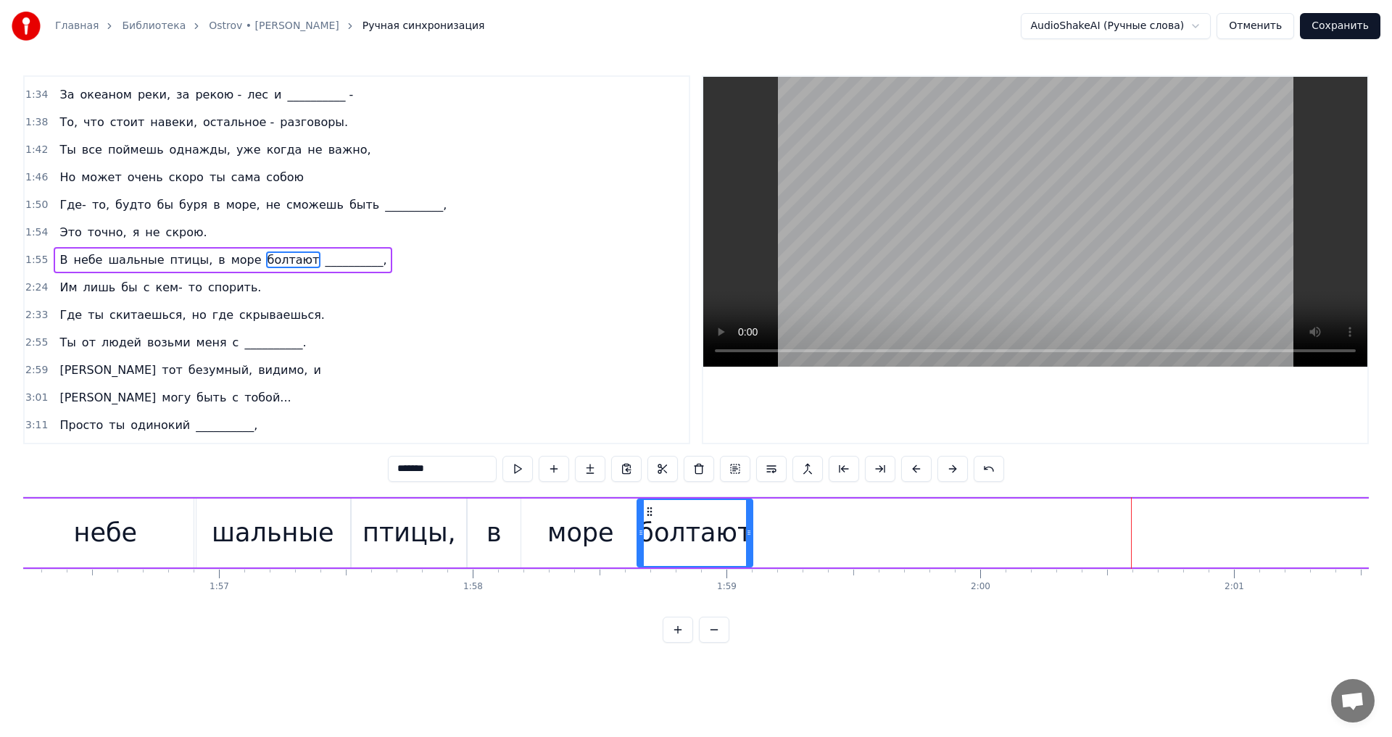
drag, startPoint x: 1132, startPoint y: 531, endPoint x: 750, endPoint y: 531, distance: 382.1
click at [750, 531] on icon at bounding box center [749, 533] width 6 height 12
click at [522, 467] on button at bounding box center [517, 469] width 30 height 26
drag, startPoint x: 750, startPoint y: 529, endPoint x: 777, endPoint y: 529, distance: 26.8
click at [777, 529] on icon at bounding box center [776, 533] width 6 height 12
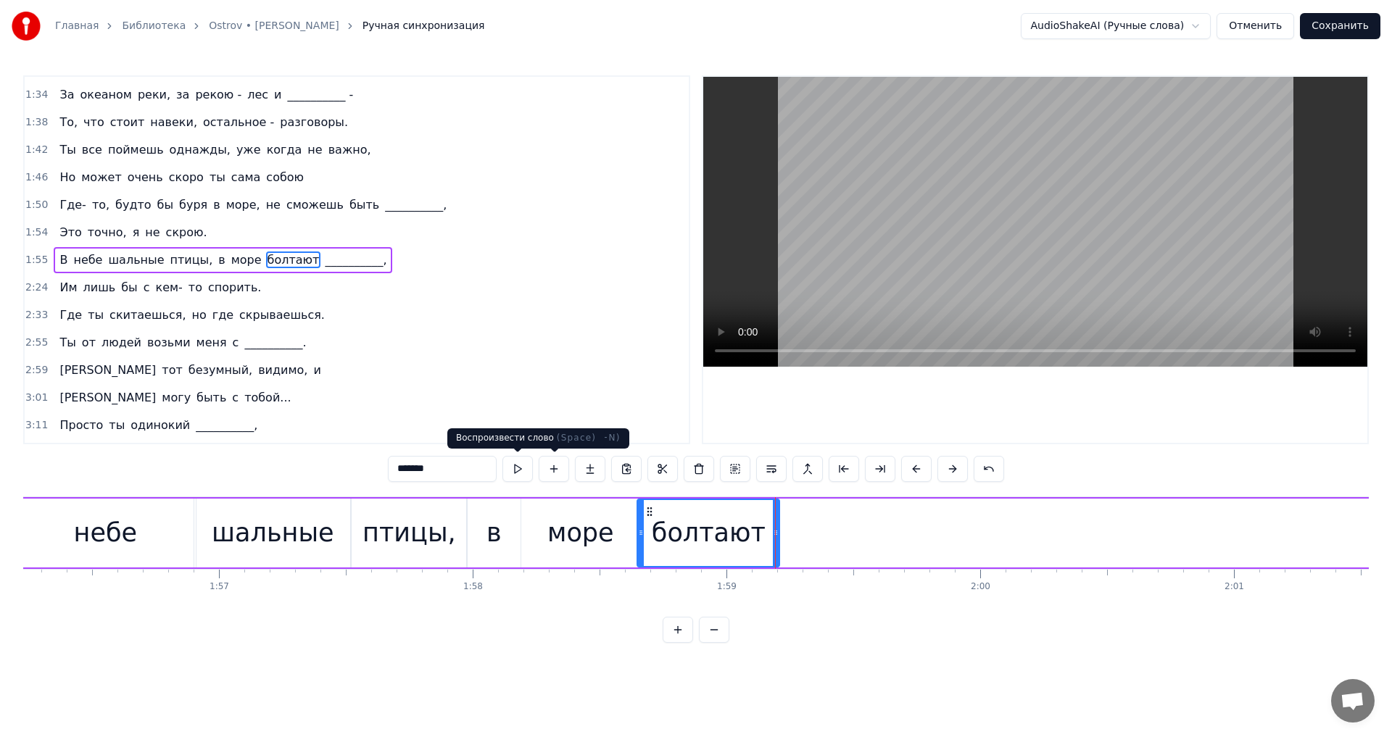
click at [518, 471] on button at bounding box center [517, 469] width 30 height 26
drag, startPoint x: 774, startPoint y: 525, endPoint x: 795, endPoint y: 528, distance: 21.9
click at [795, 528] on div at bounding box center [793, 533] width 6 height 66
click at [522, 473] on button at bounding box center [517, 469] width 30 height 26
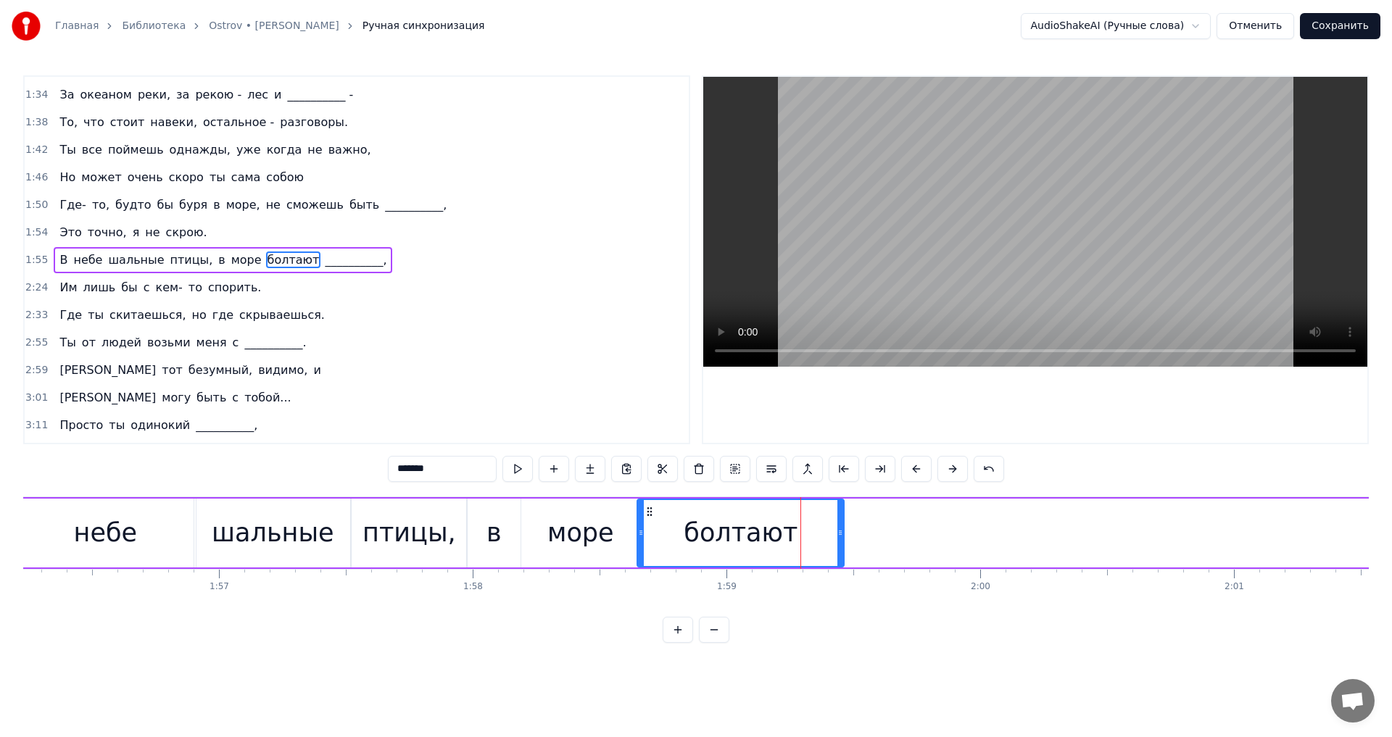
drag, startPoint x: 798, startPoint y: 529, endPoint x: 841, endPoint y: 529, distance: 42.8
click at [841, 529] on icon at bounding box center [840, 533] width 6 height 12
click at [517, 468] on button at bounding box center [517, 469] width 30 height 26
click at [845, 545] on div at bounding box center [842, 533] width 6 height 66
click at [526, 468] on button at bounding box center [517, 469] width 30 height 26
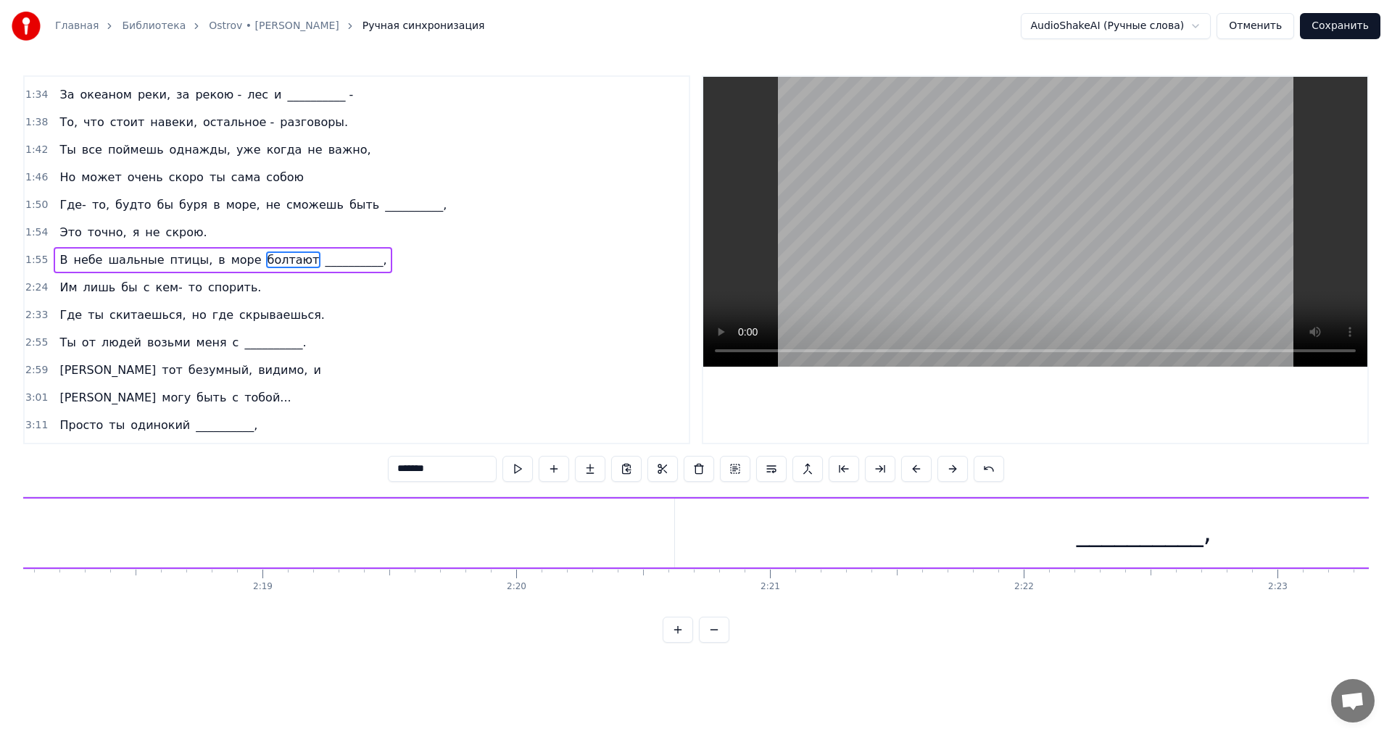
scroll to position [0, 35197]
click at [923, 537] on div "__________," at bounding box center [983, 533] width 938 height 69
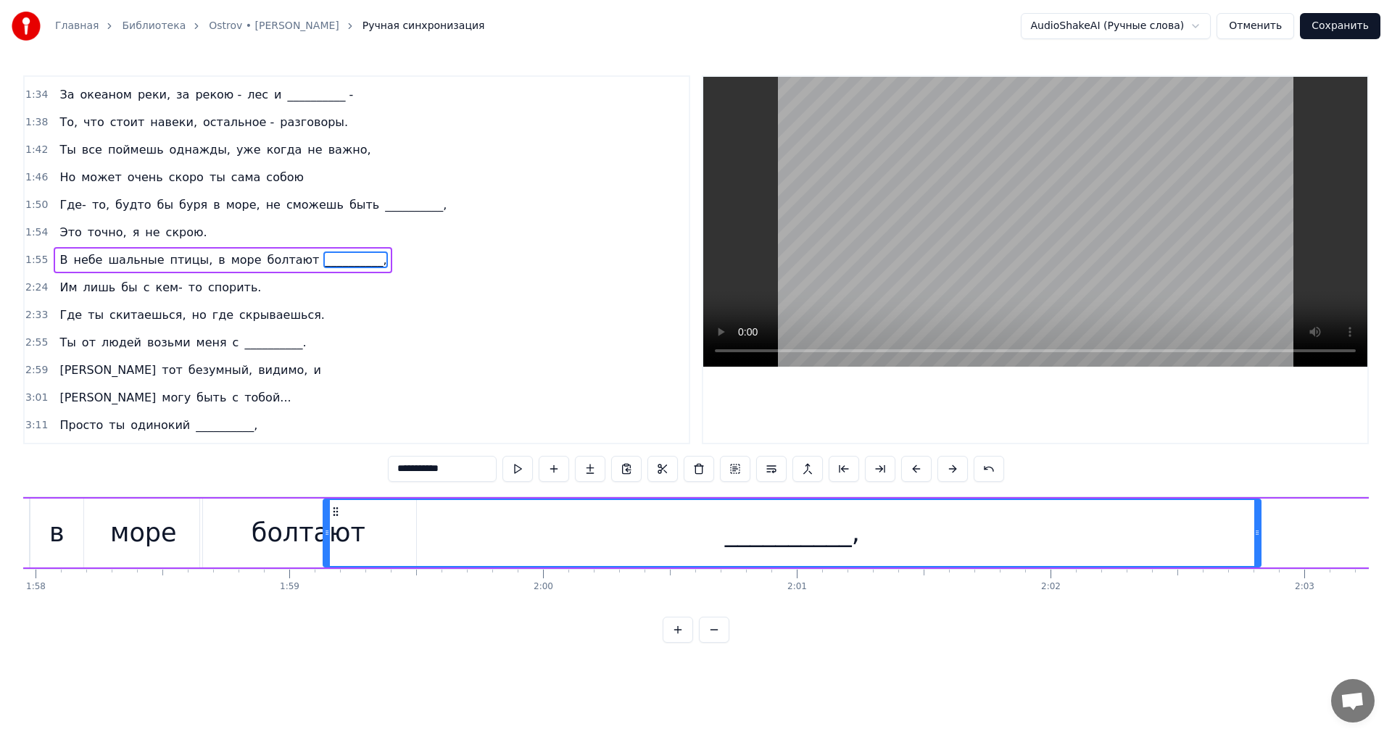
scroll to position [0, 29921]
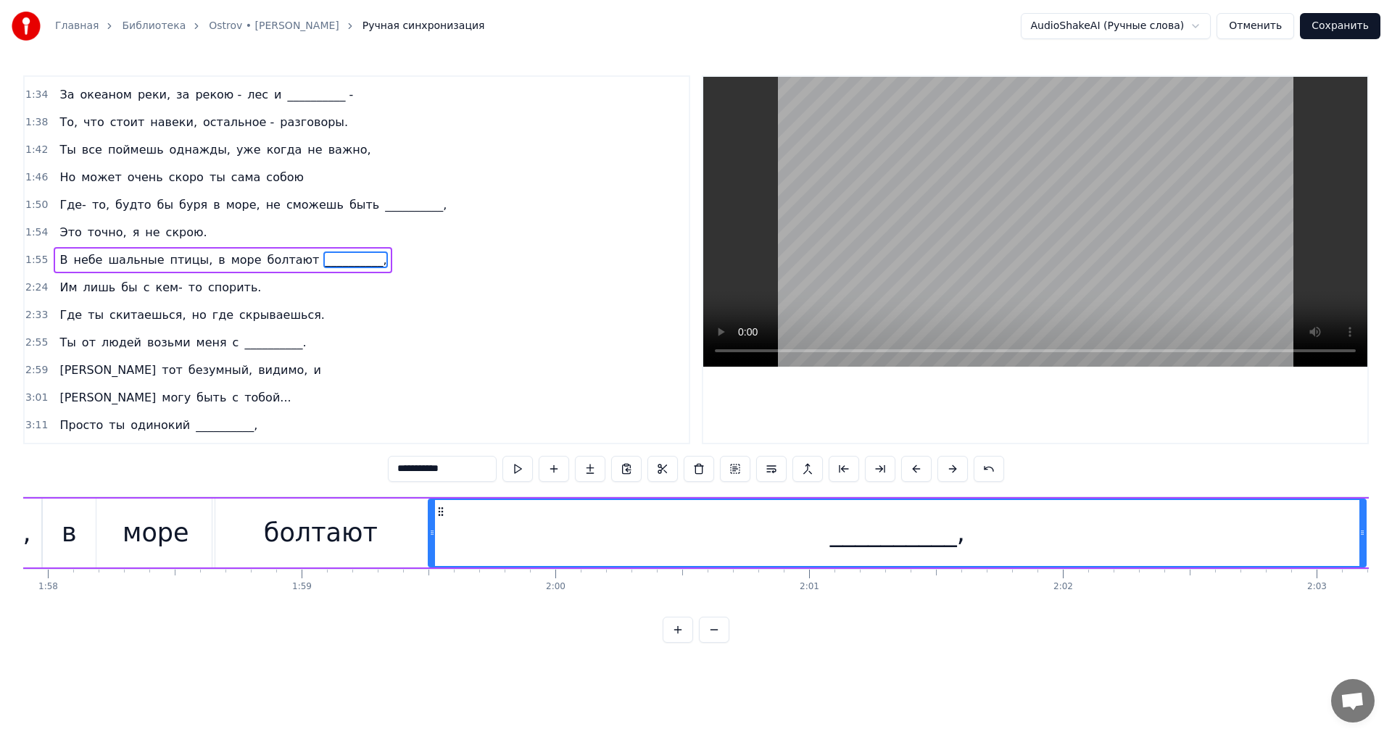
drag, startPoint x: 528, startPoint y: 510, endPoint x: 442, endPoint y: 524, distance: 86.7
click at [442, 524] on div "__________," at bounding box center [897, 533] width 936 height 66
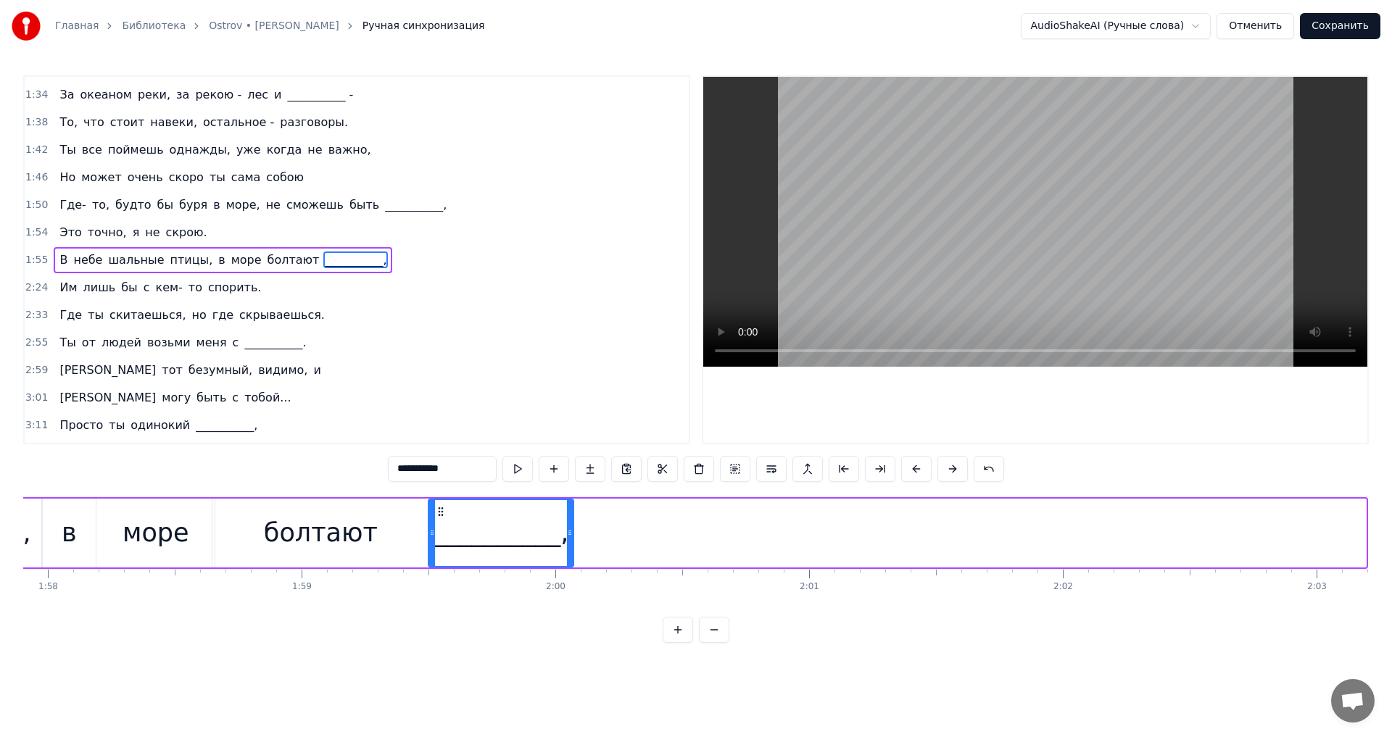
drag, startPoint x: 1364, startPoint y: 512, endPoint x: 571, endPoint y: 524, distance: 792.6
click at [571, 524] on div at bounding box center [570, 533] width 6 height 66
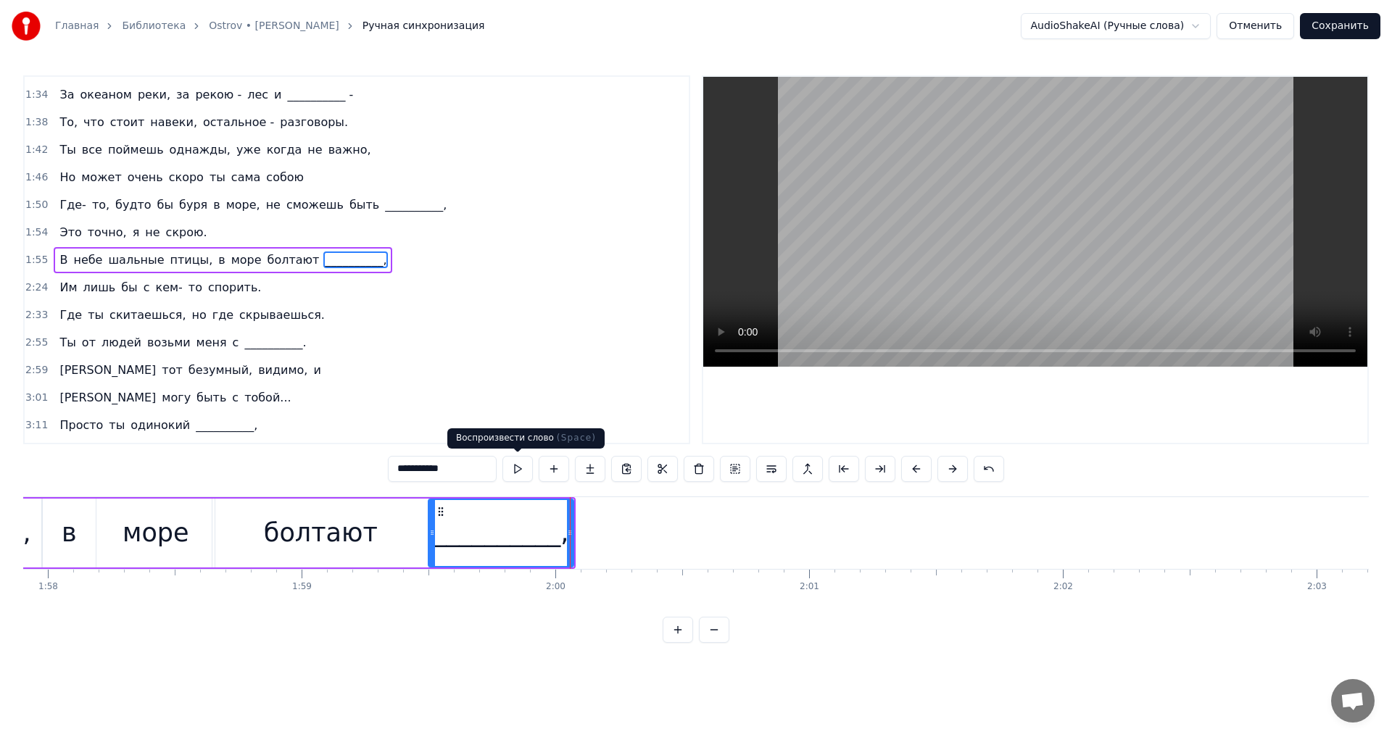
click at [513, 470] on button at bounding box center [517, 469] width 30 height 26
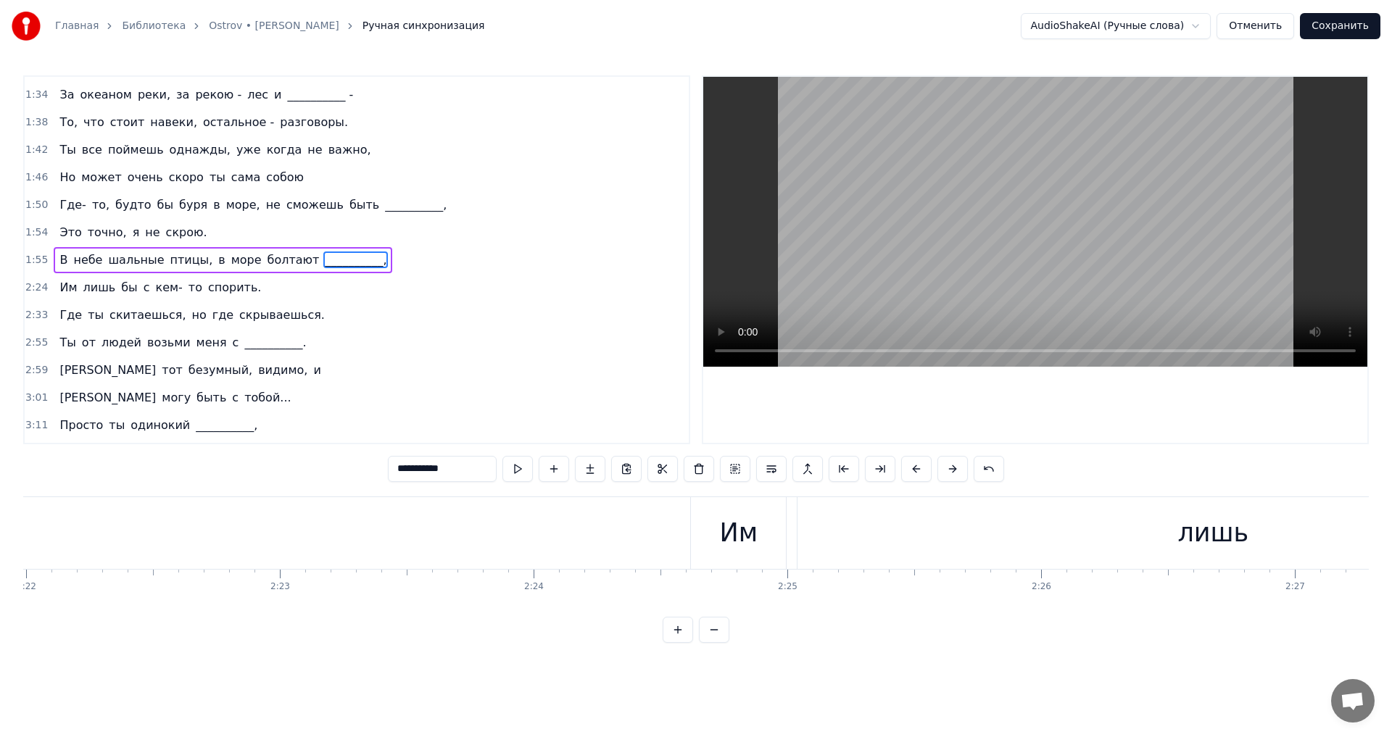
scroll to position [0, 35873]
click at [880, 518] on div "Им" at bounding box center [899, 533] width 95 height 72
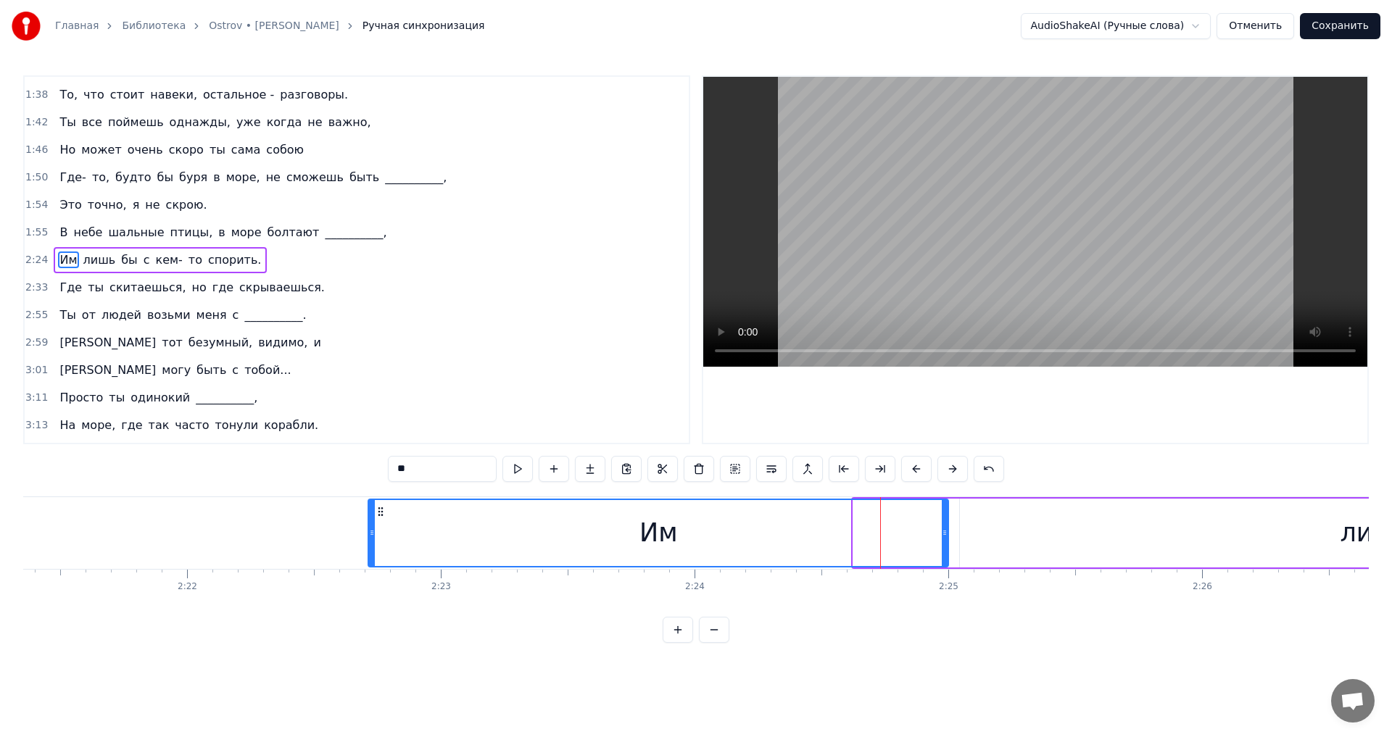
drag, startPoint x: 858, startPoint y: 510, endPoint x: 373, endPoint y: 506, distance: 485.1
click at [373, 506] on div at bounding box center [372, 533] width 6 height 66
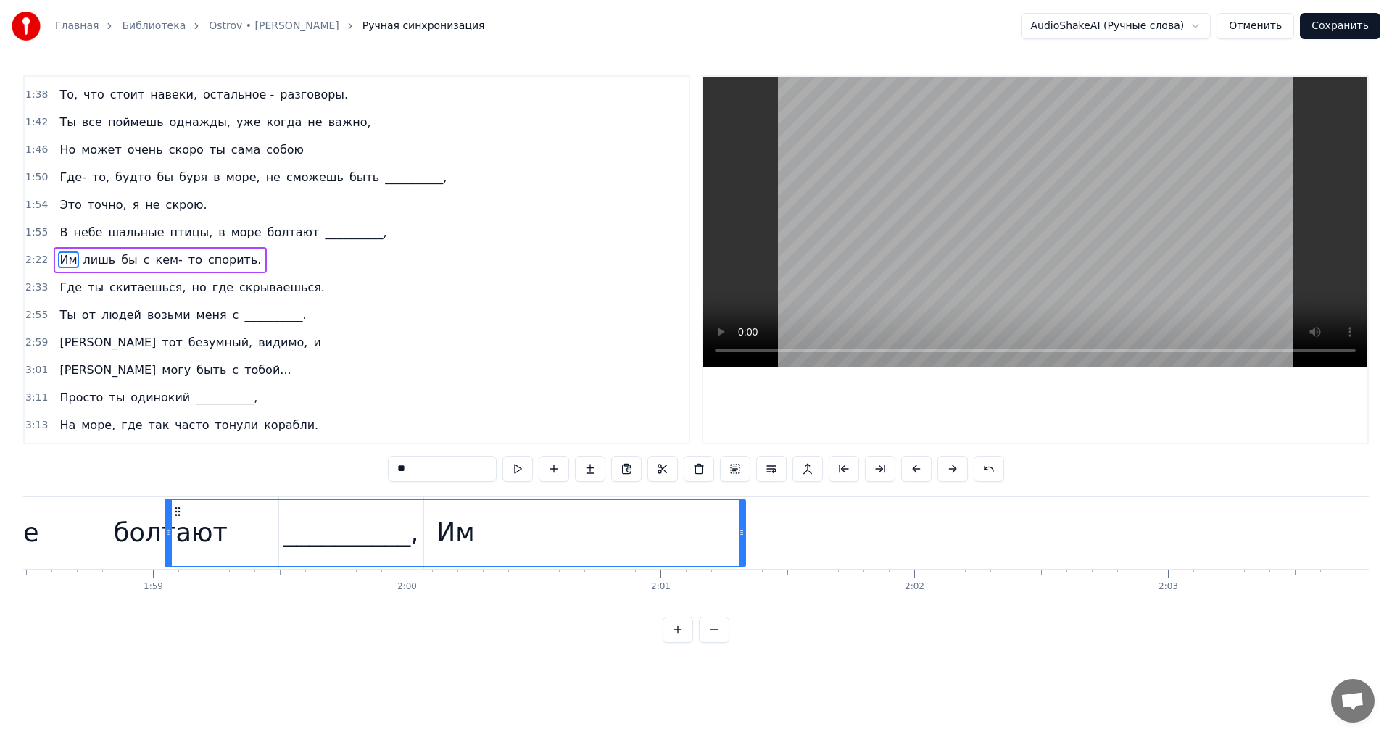
scroll to position [0, 30024]
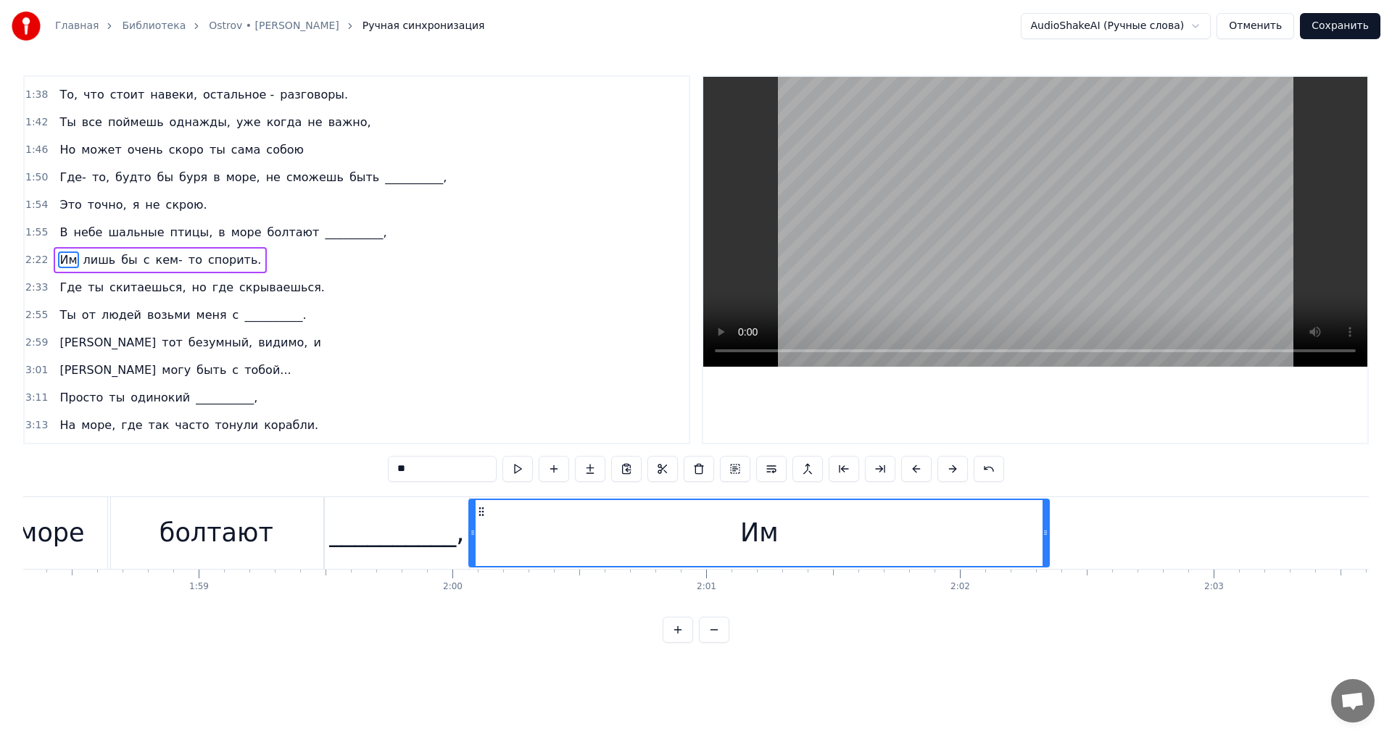
drag, startPoint x: 382, startPoint y: 513, endPoint x: 483, endPoint y: 529, distance: 102.2
click at [483, 529] on div "Им" at bounding box center [759, 533] width 579 height 66
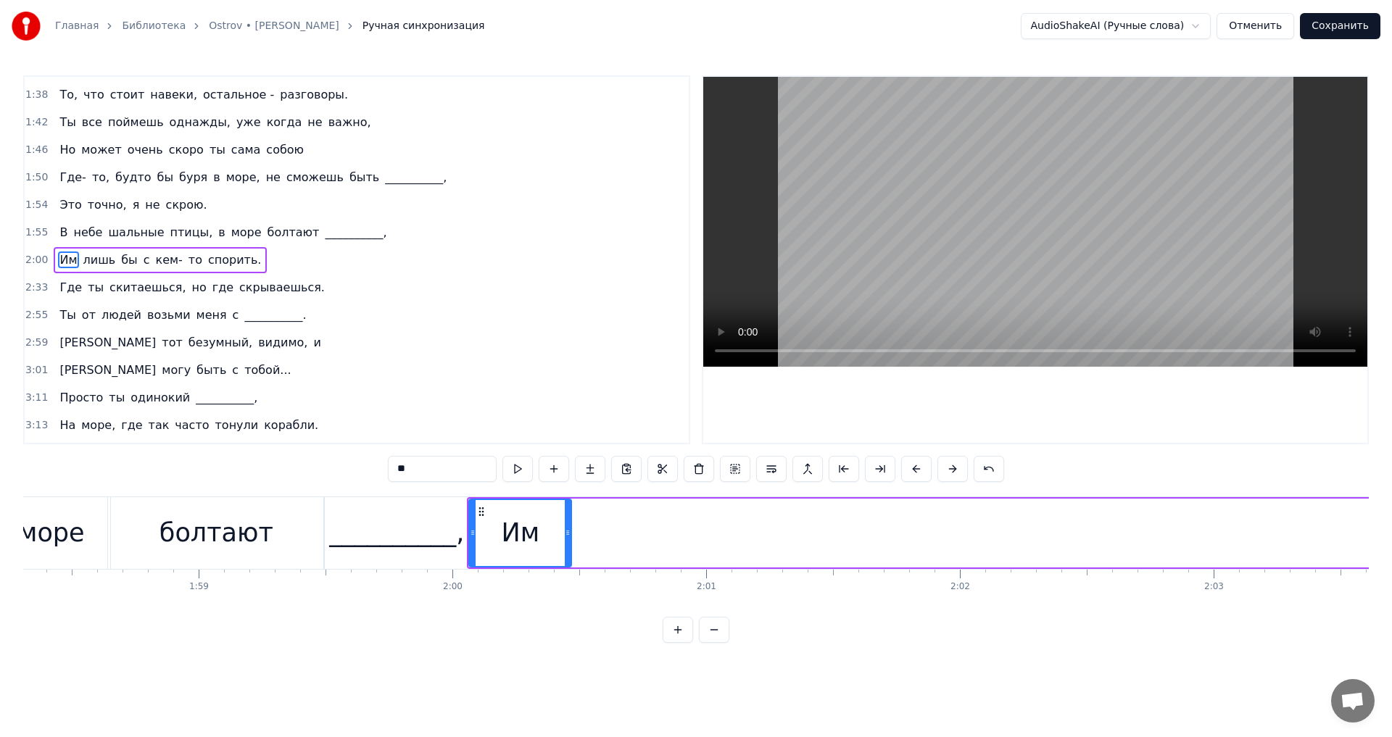
drag, startPoint x: 1048, startPoint y: 534, endPoint x: 570, endPoint y: 531, distance: 477.8
click at [570, 531] on icon at bounding box center [568, 533] width 6 height 12
click at [512, 470] on button at bounding box center [517, 469] width 30 height 26
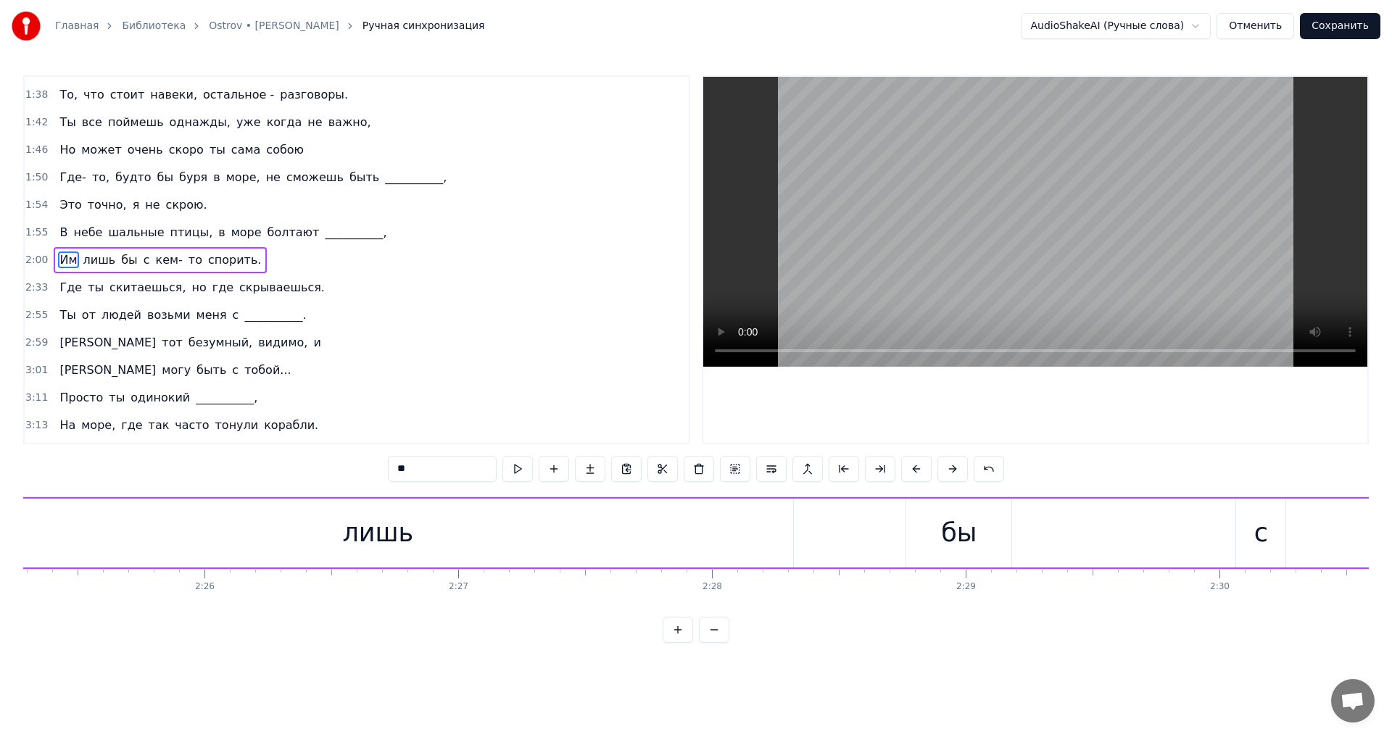
scroll to position [0, 36516]
click at [728, 526] on div "лишь" at bounding box center [731, 533] width 71 height 38
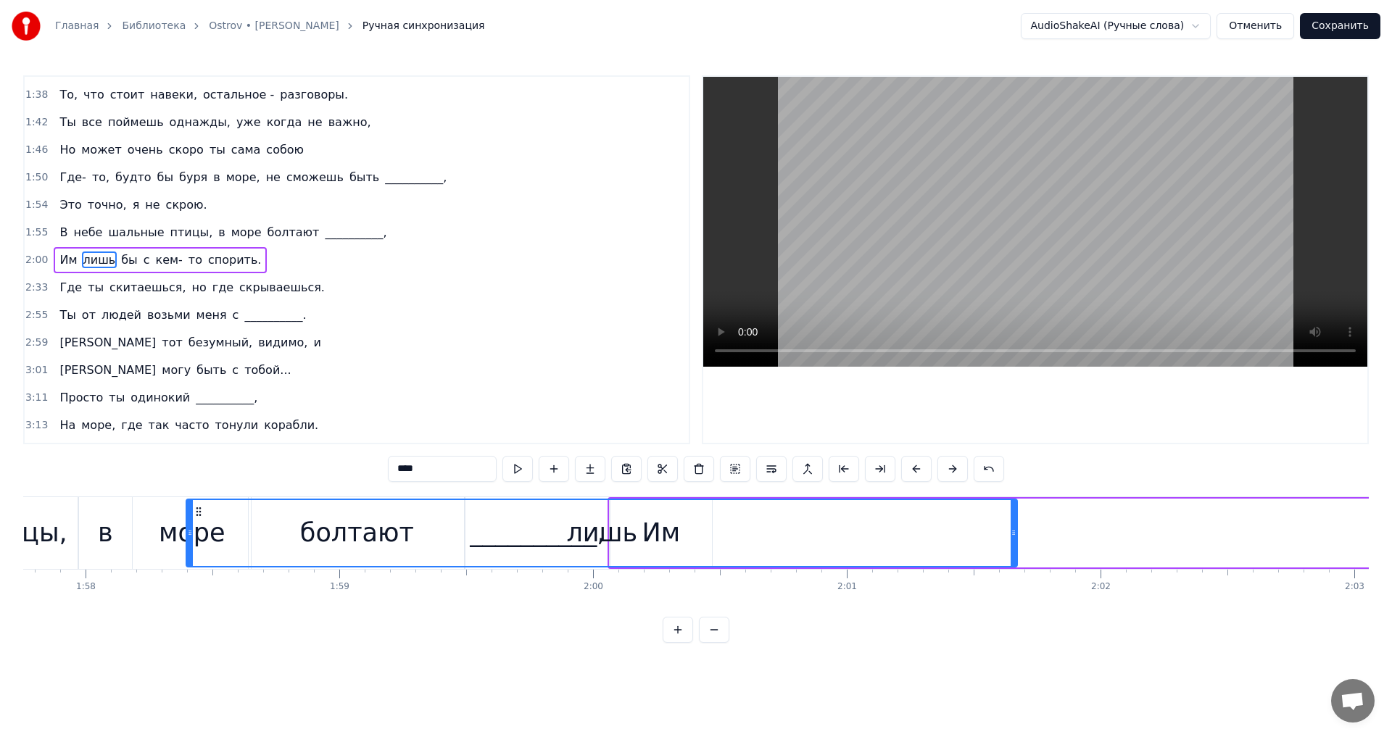
scroll to position [0, 29882]
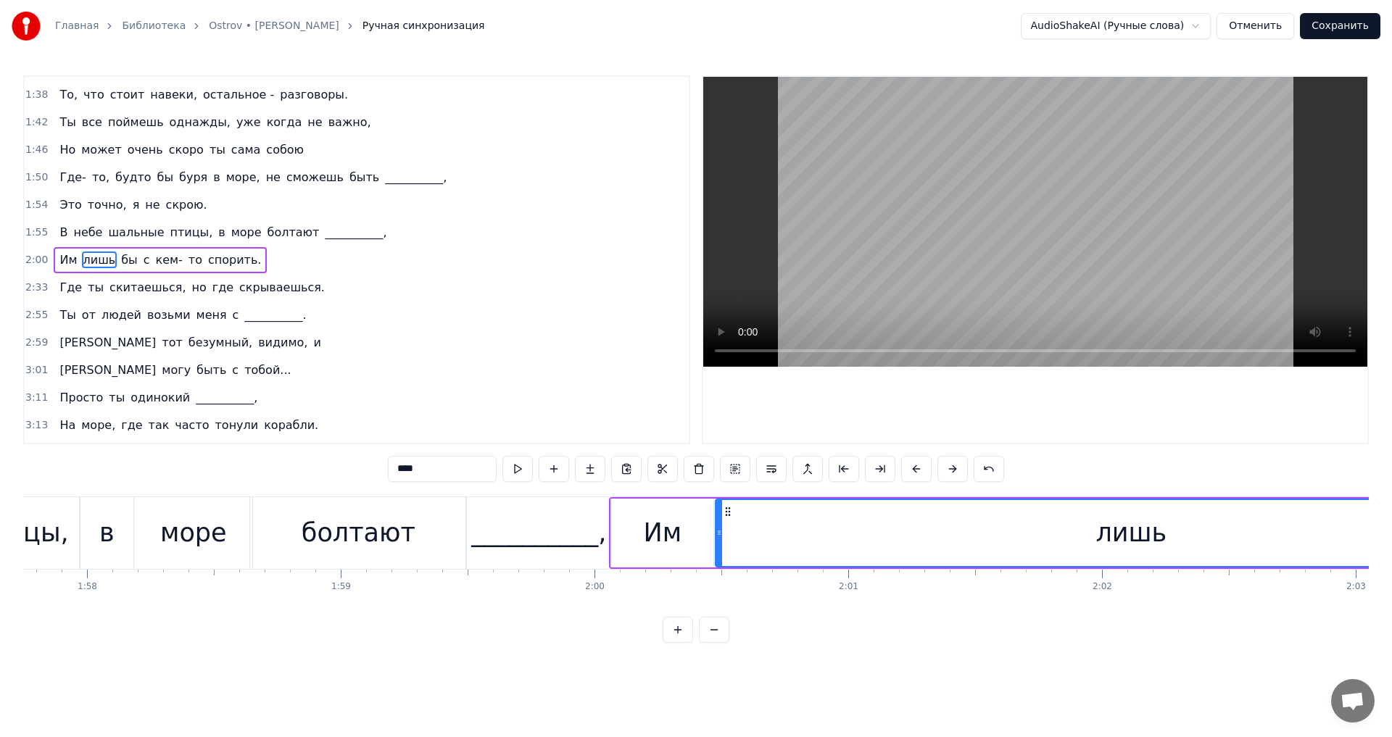
drag, startPoint x: 327, startPoint y: 511, endPoint x: 727, endPoint y: 524, distance: 399.7
click at [727, 524] on div "лишь" at bounding box center [1130, 533] width 829 height 66
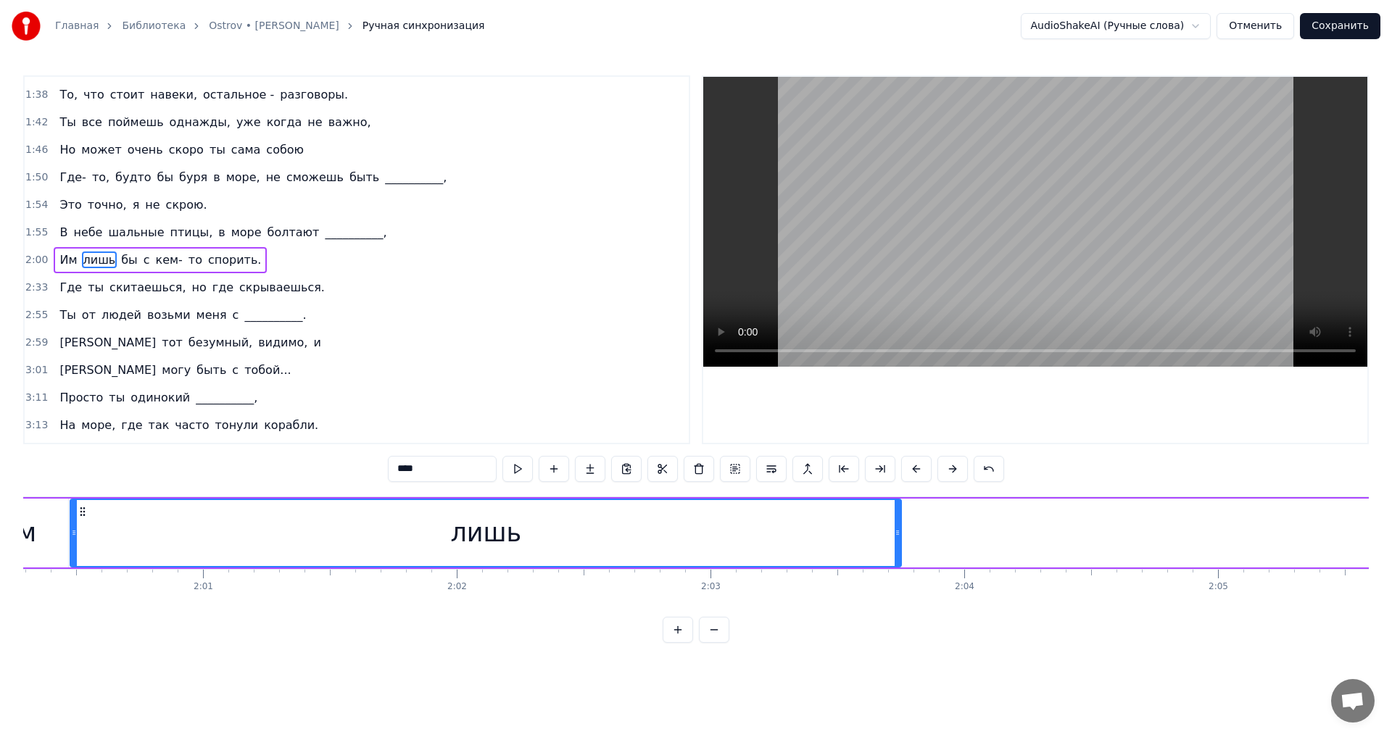
scroll to position [0, 30656]
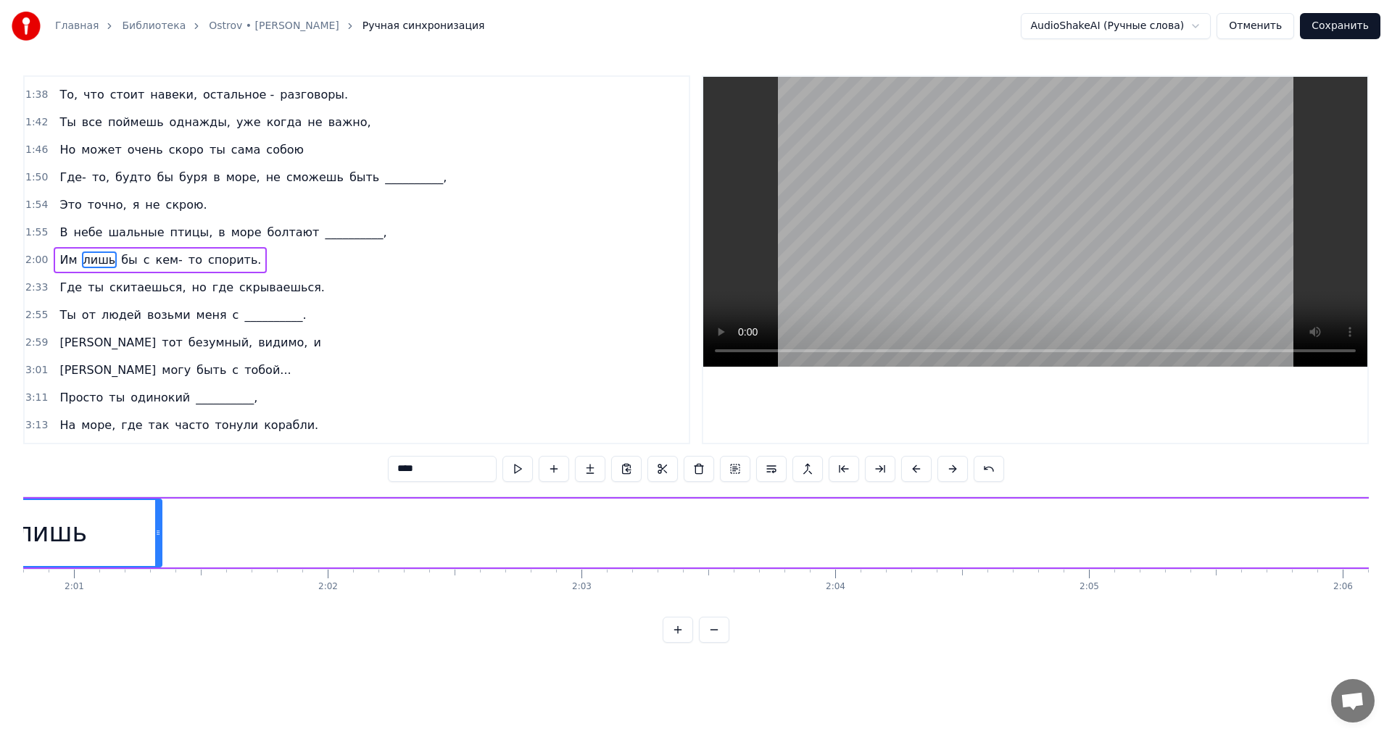
drag, startPoint x: 767, startPoint y: 534, endPoint x: 138, endPoint y: 535, distance: 629.4
click at [155, 531] on icon at bounding box center [158, 533] width 6 height 12
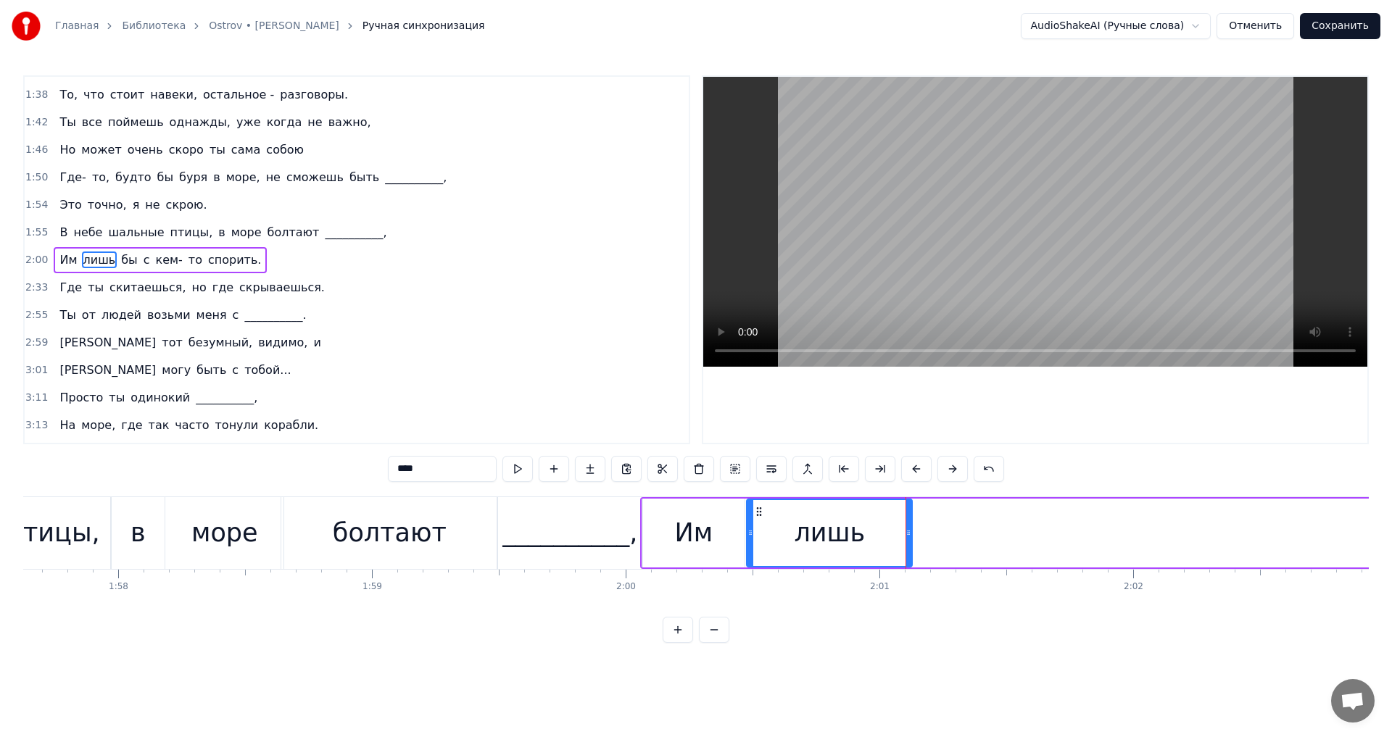
scroll to position [0, 30044]
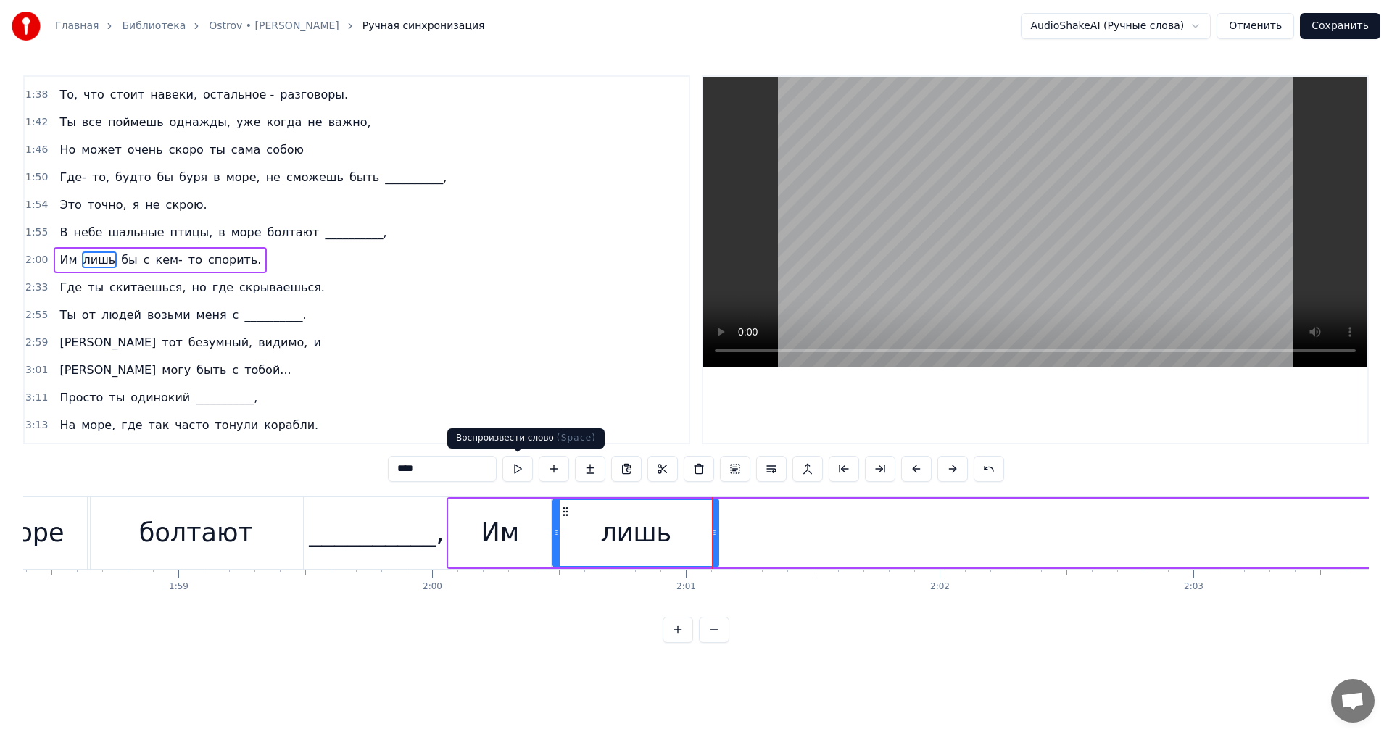
click at [519, 466] on button at bounding box center [517, 469] width 30 height 26
drag, startPoint x: 714, startPoint y: 534, endPoint x: 687, endPoint y: 534, distance: 27.6
click at [687, 534] on circle at bounding box center [687, 534] width 1 height 1
click at [516, 477] on button at bounding box center [517, 469] width 30 height 26
drag, startPoint x: 689, startPoint y: 526, endPoint x: 666, endPoint y: 529, distance: 22.7
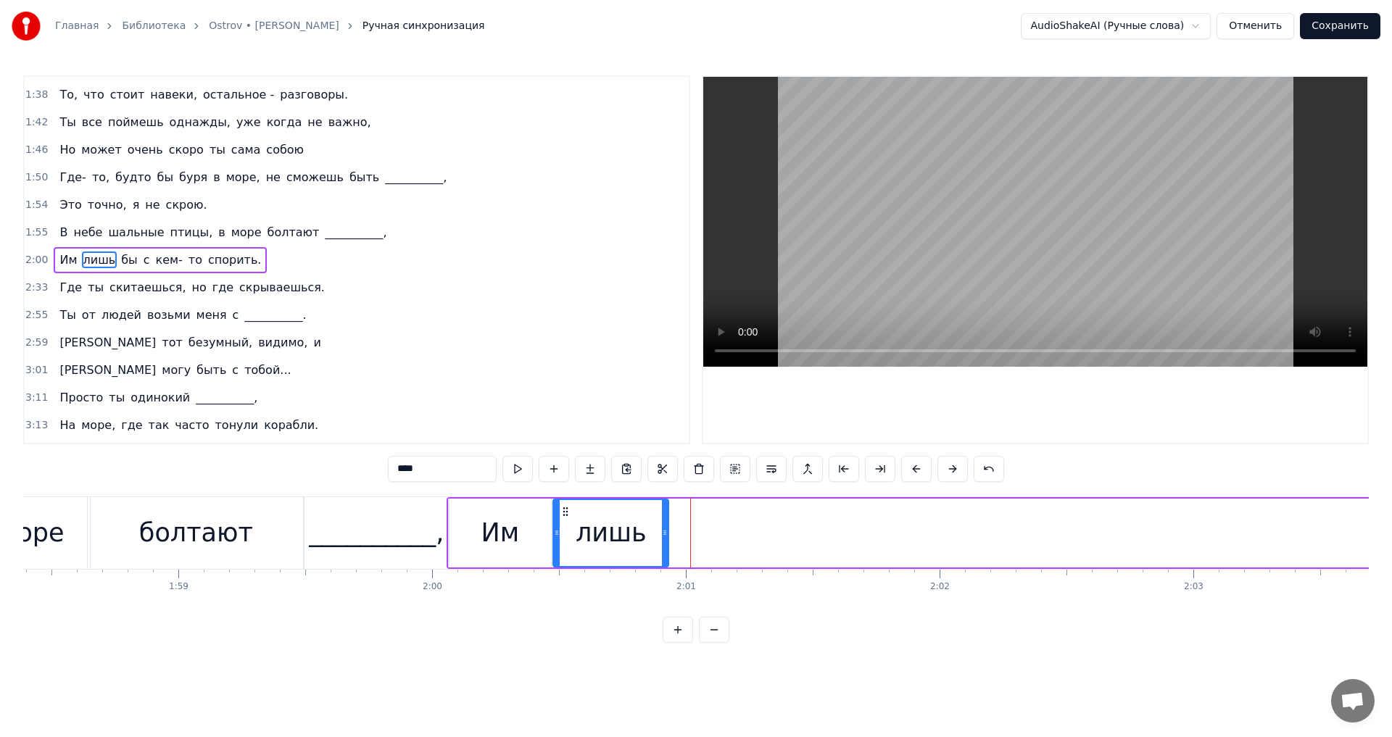
click at [666, 529] on div at bounding box center [665, 533] width 6 height 66
click at [525, 470] on button at bounding box center [517, 469] width 30 height 26
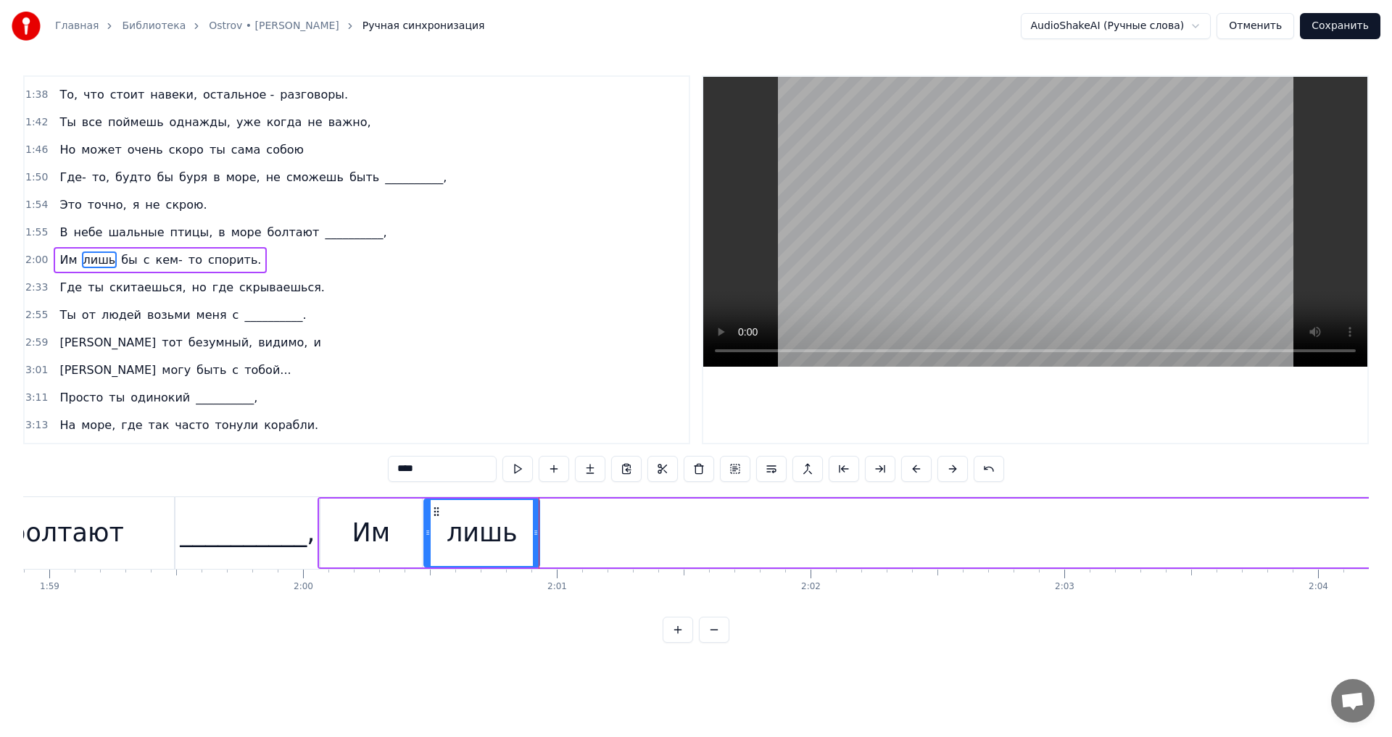
scroll to position [0, 30108]
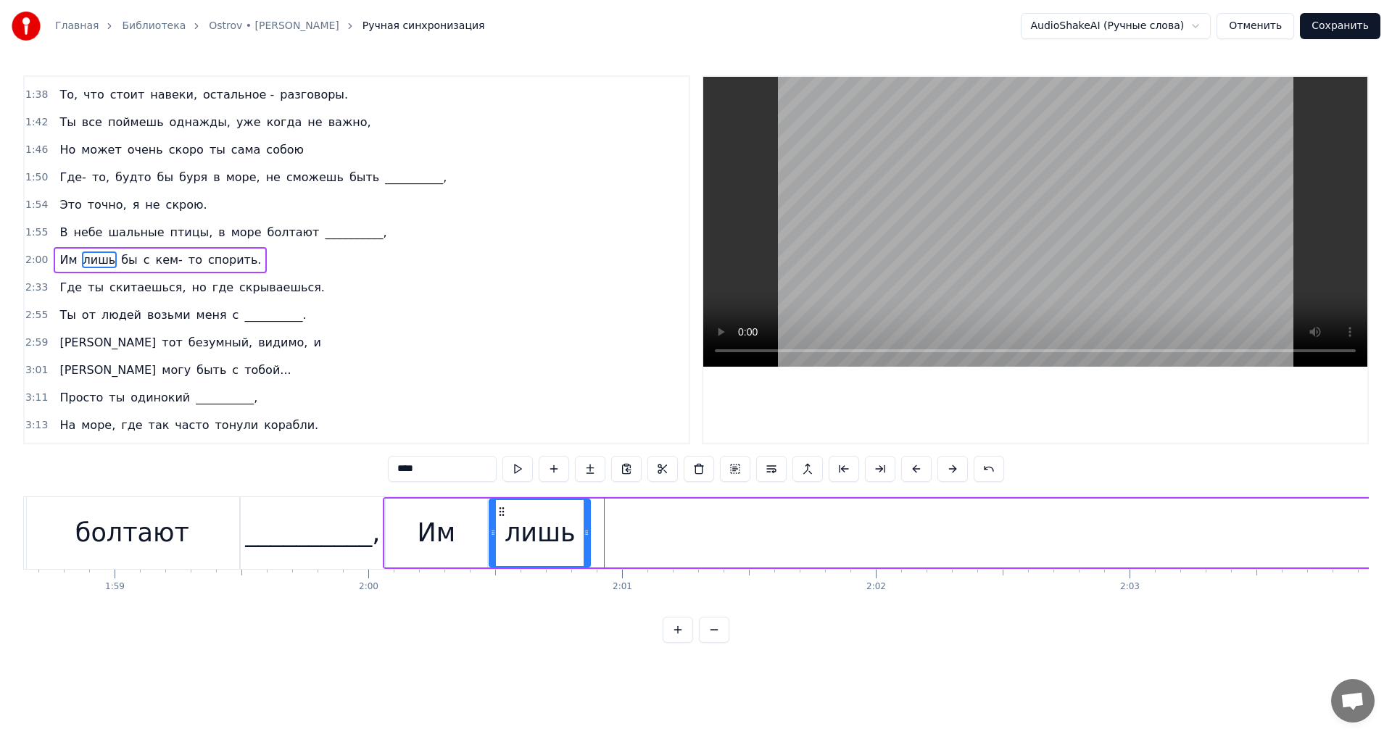
drag, startPoint x: 602, startPoint y: 521, endPoint x: 587, endPoint y: 521, distance: 14.5
click at [587, 521] on div at bounding box center [587, 533] width 6 height 66
click at [520, 469] on button at bounding box center [517, 469] width 30 height 26
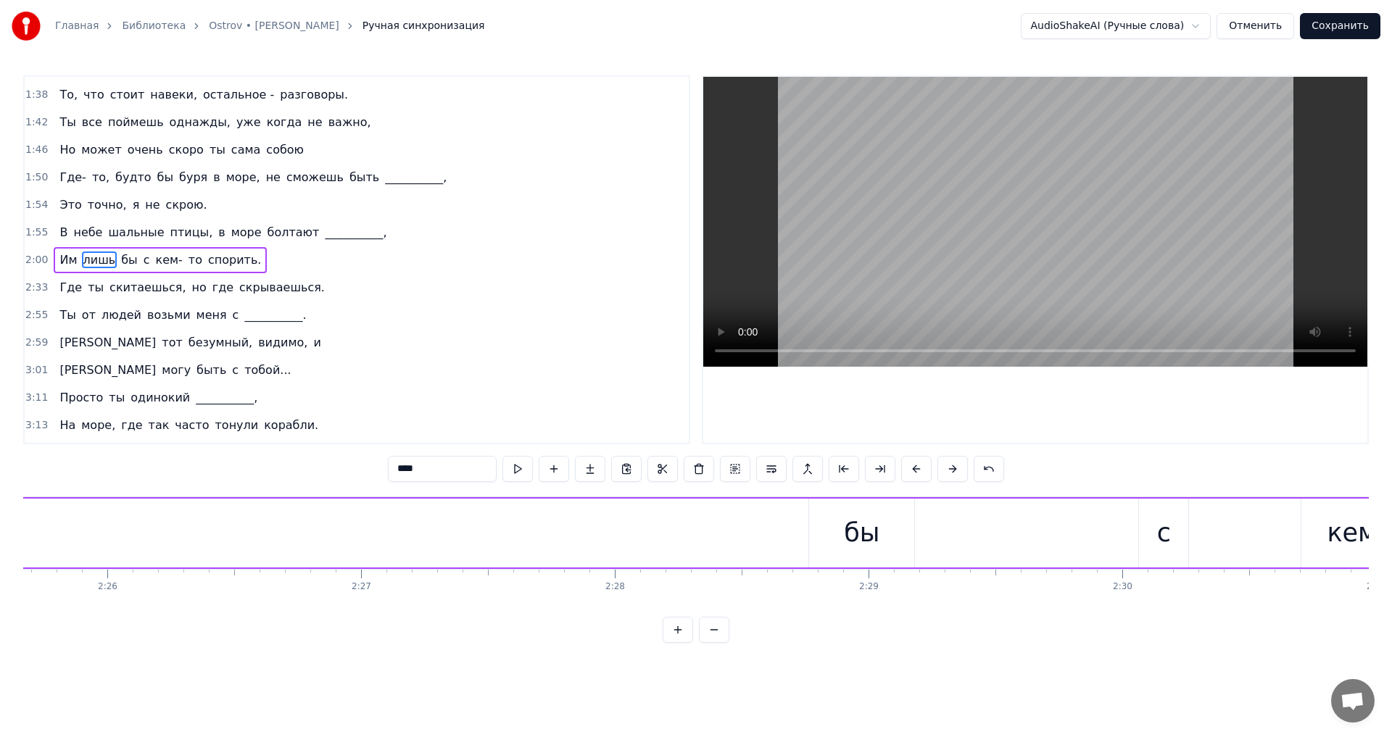
scroll to position [0, 37032]
click at [797, 530] on div "бы" at bounding box center [797, 533] width 36 height 38
type input "**"
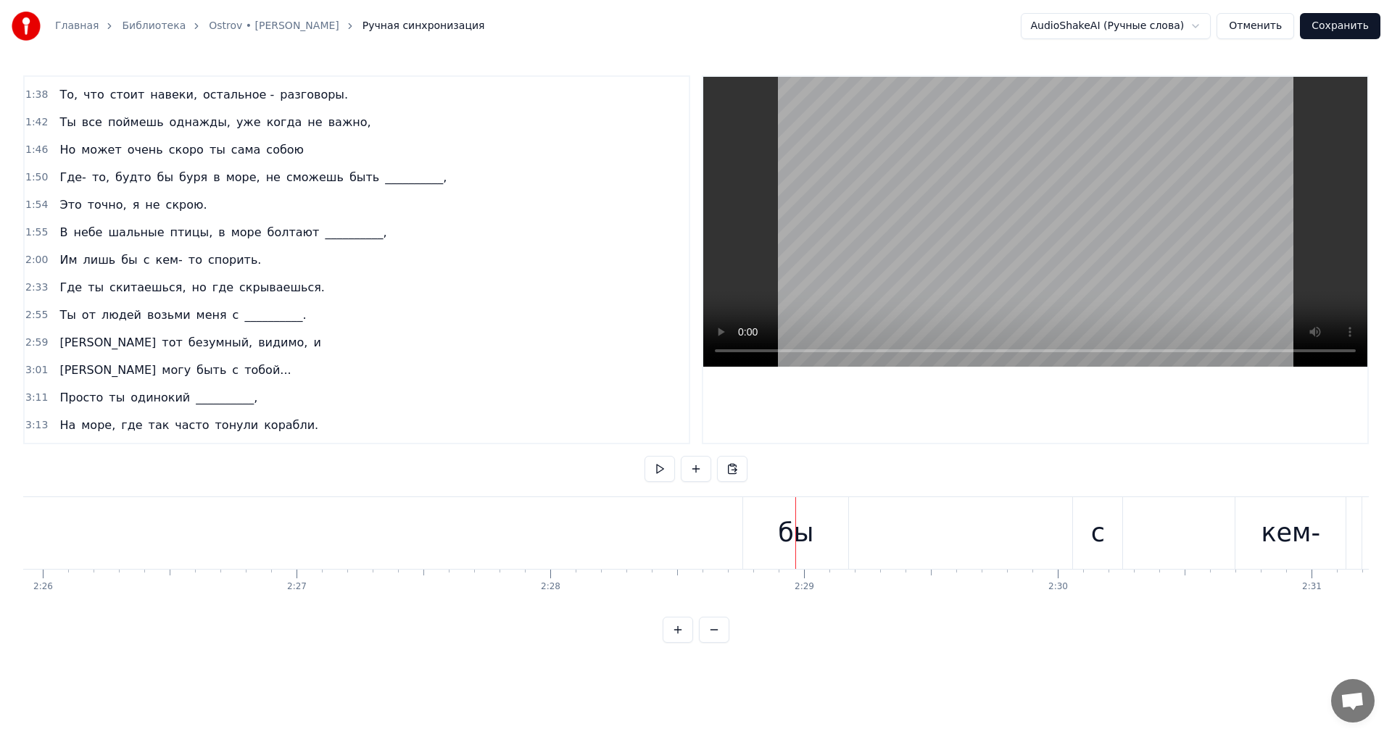
click at [803, 534] on div "бы" at bounding box center [796, 533] width 36 height 38
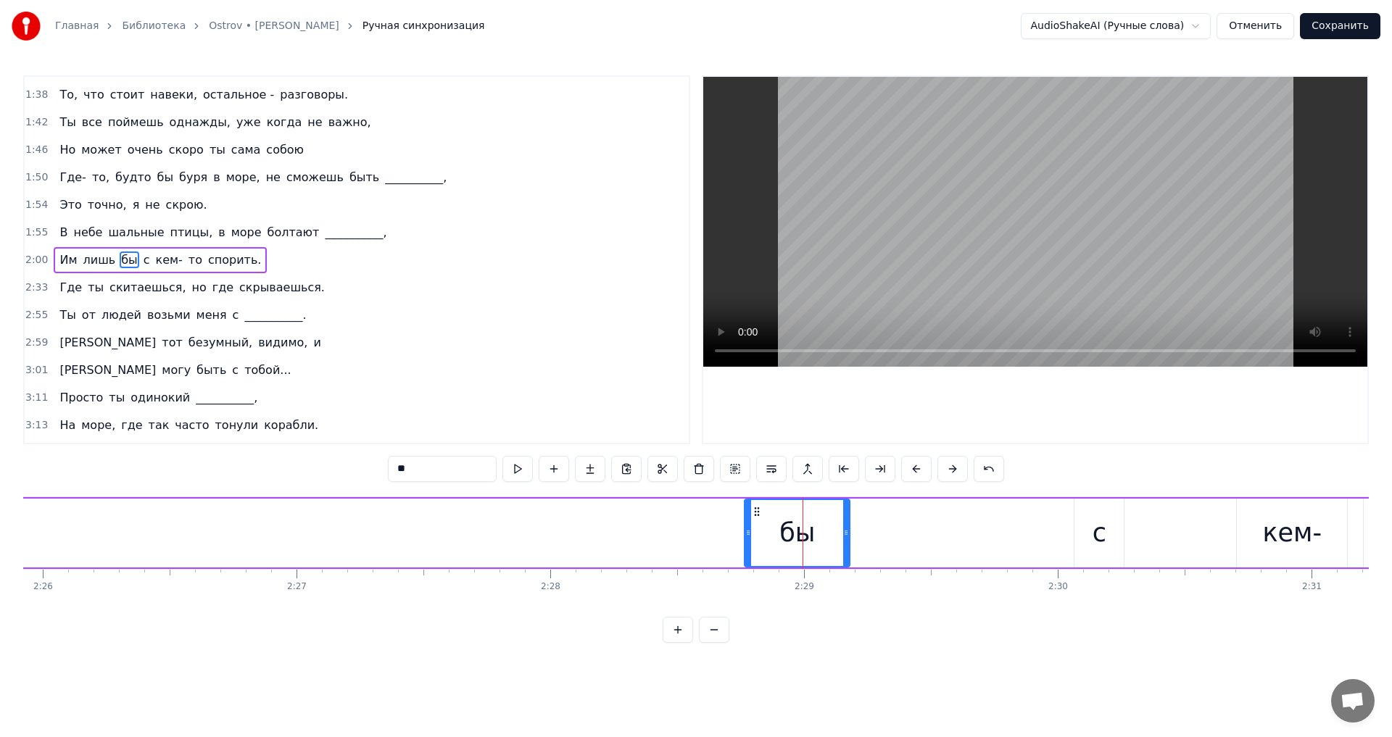
click at [769, 529] on div "бы" at bounding box center [797, 533] width 105 height 69
click at [904, 471] on button at bounding box center [916, 469] width 30 height 26
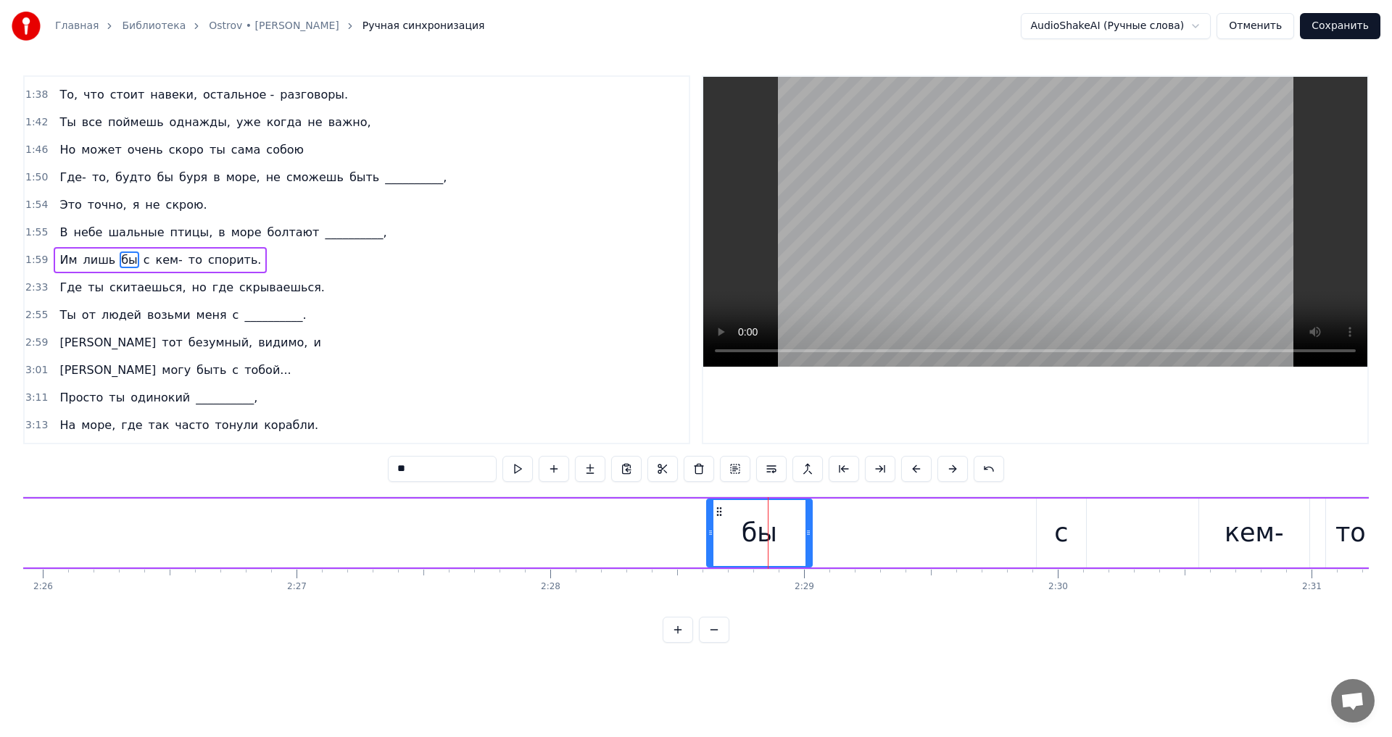
click at [905, 471] on button at bounding box center [916, 469] width 30 height 26
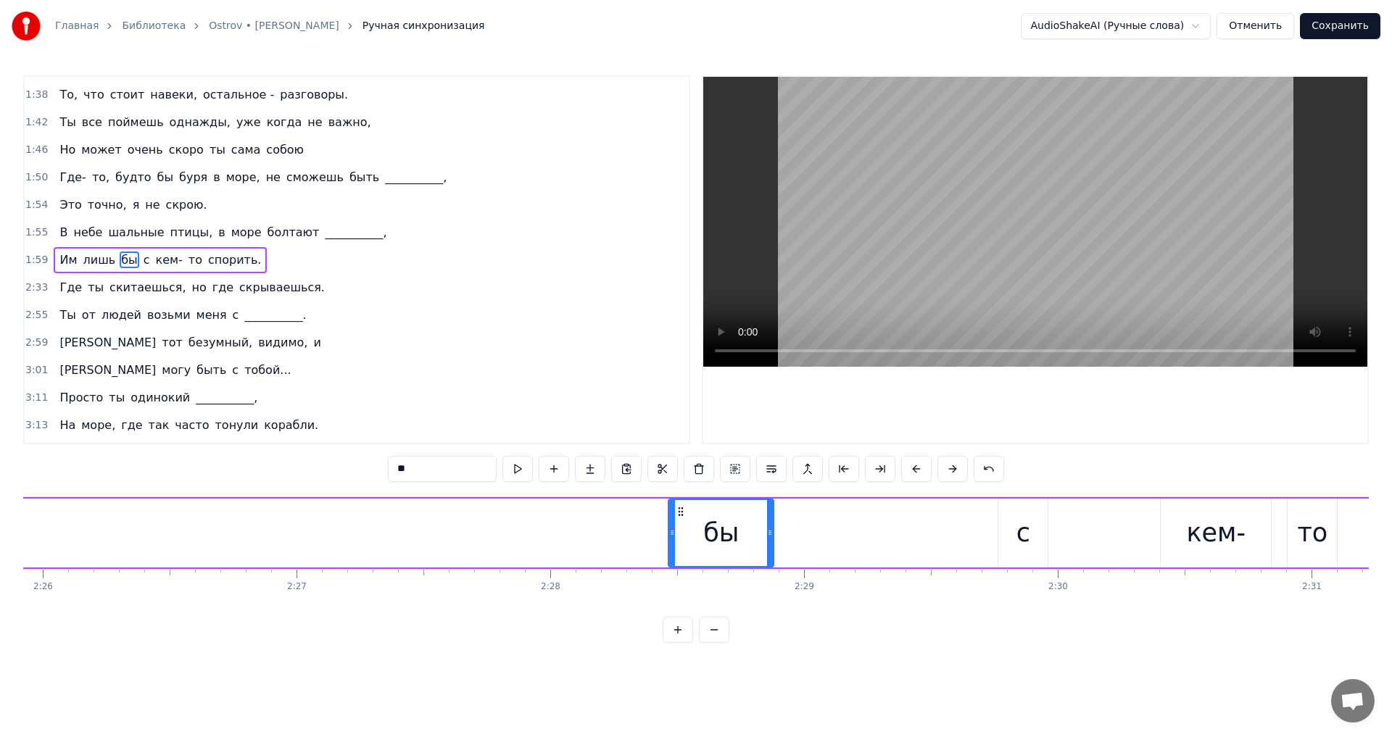
click at [905, 471] on button at bounding box center [916, 469] width 30 height 26
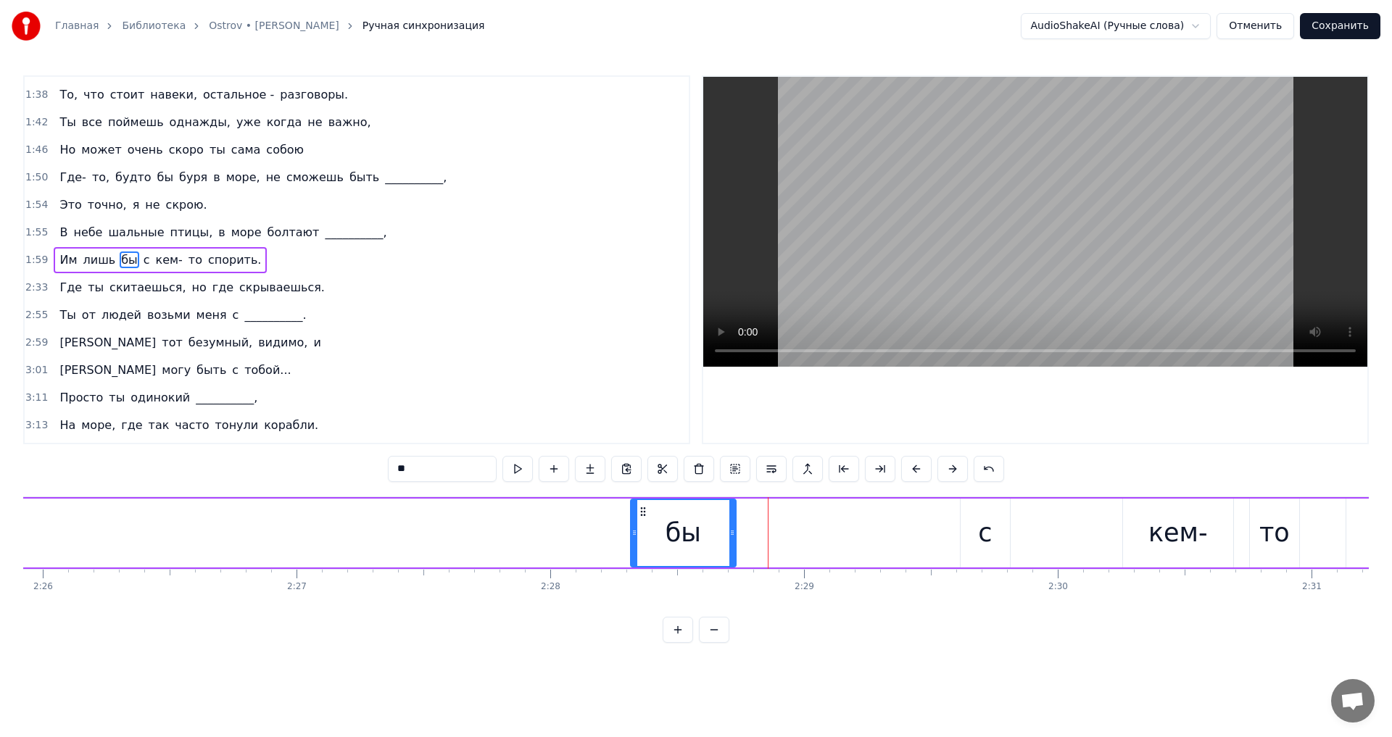
click at [906, 471] on button at bounding box center [916, 469] width 30 height 26
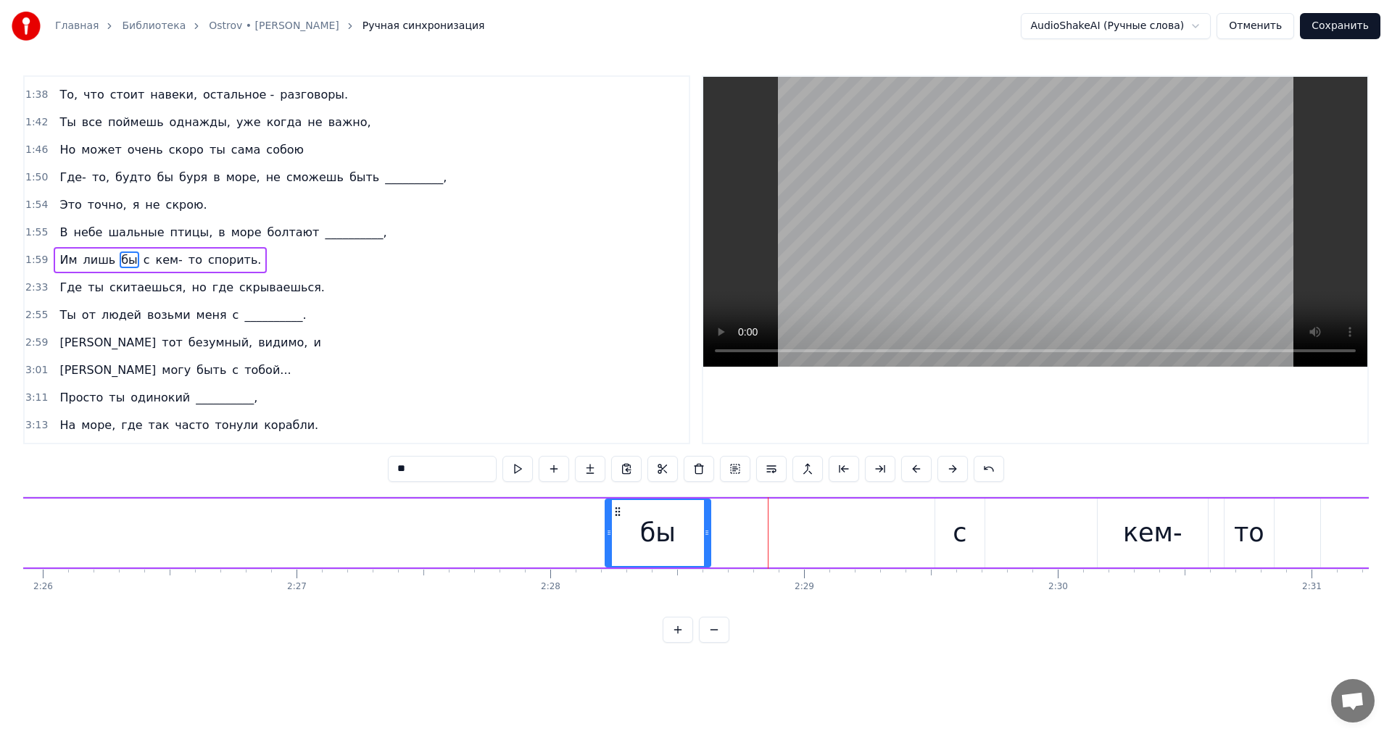
click at [906, 471] on button at bounding box center [916, 469] width 30 height 26
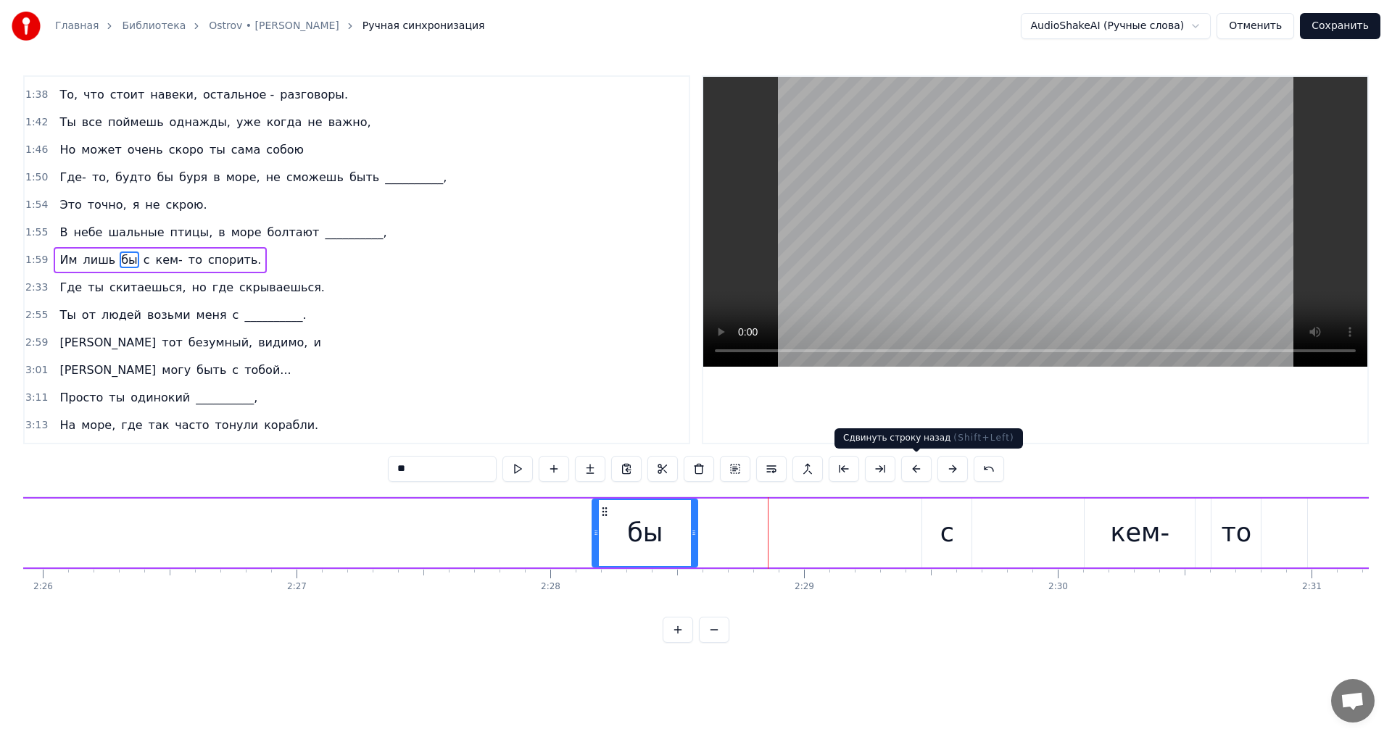
click at [930, 476] on button at bounding box center [916, 469] width 30 height 26
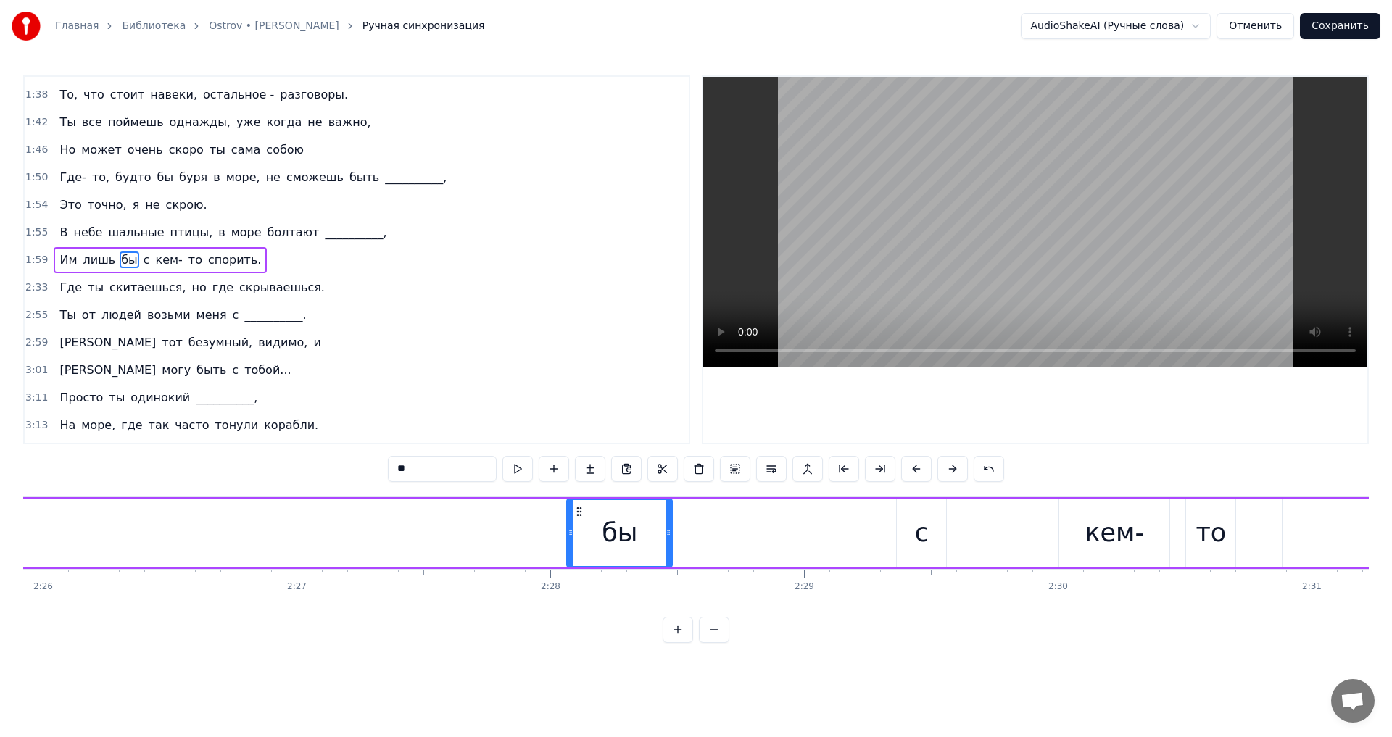
click at [930, 476] on button at bounding box center [916, 469] width 30 height 26
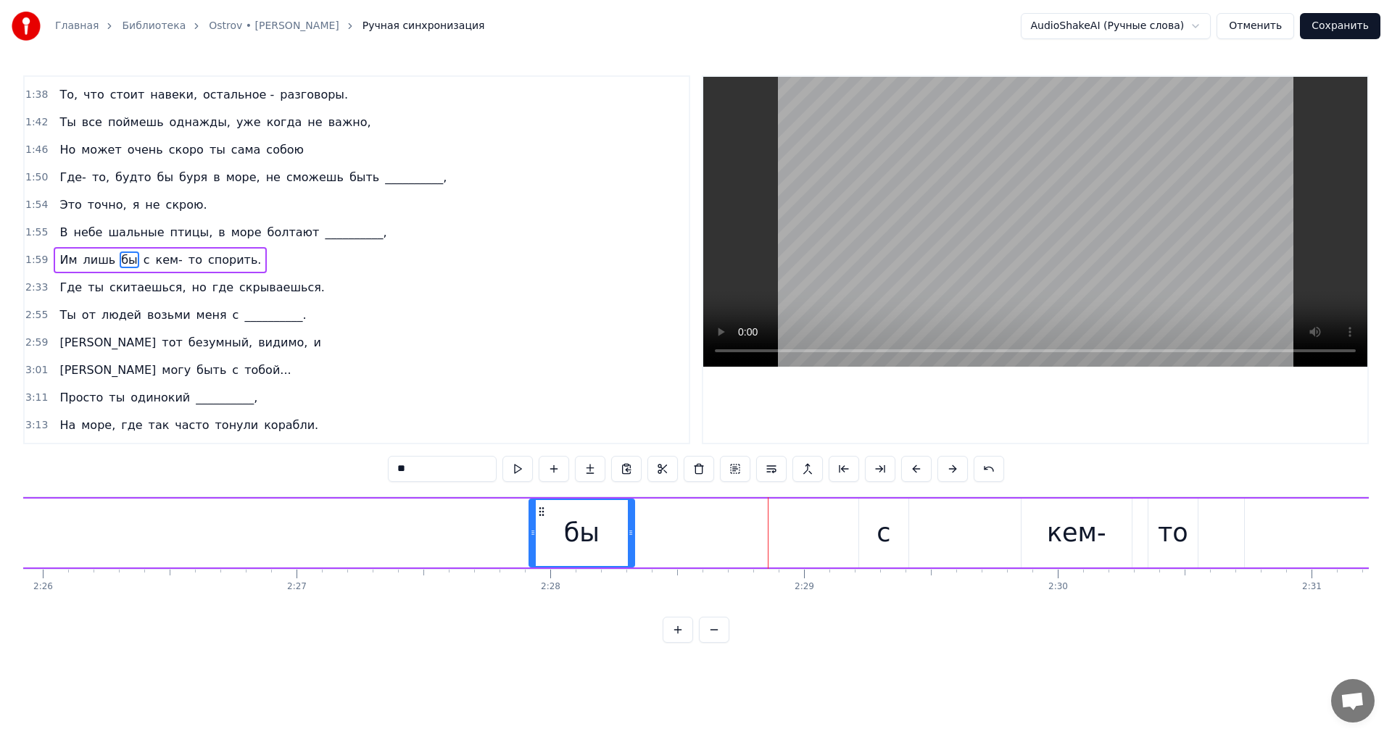
click at [930, 476] on button at bounding box center [916, 469] width 30 height 26
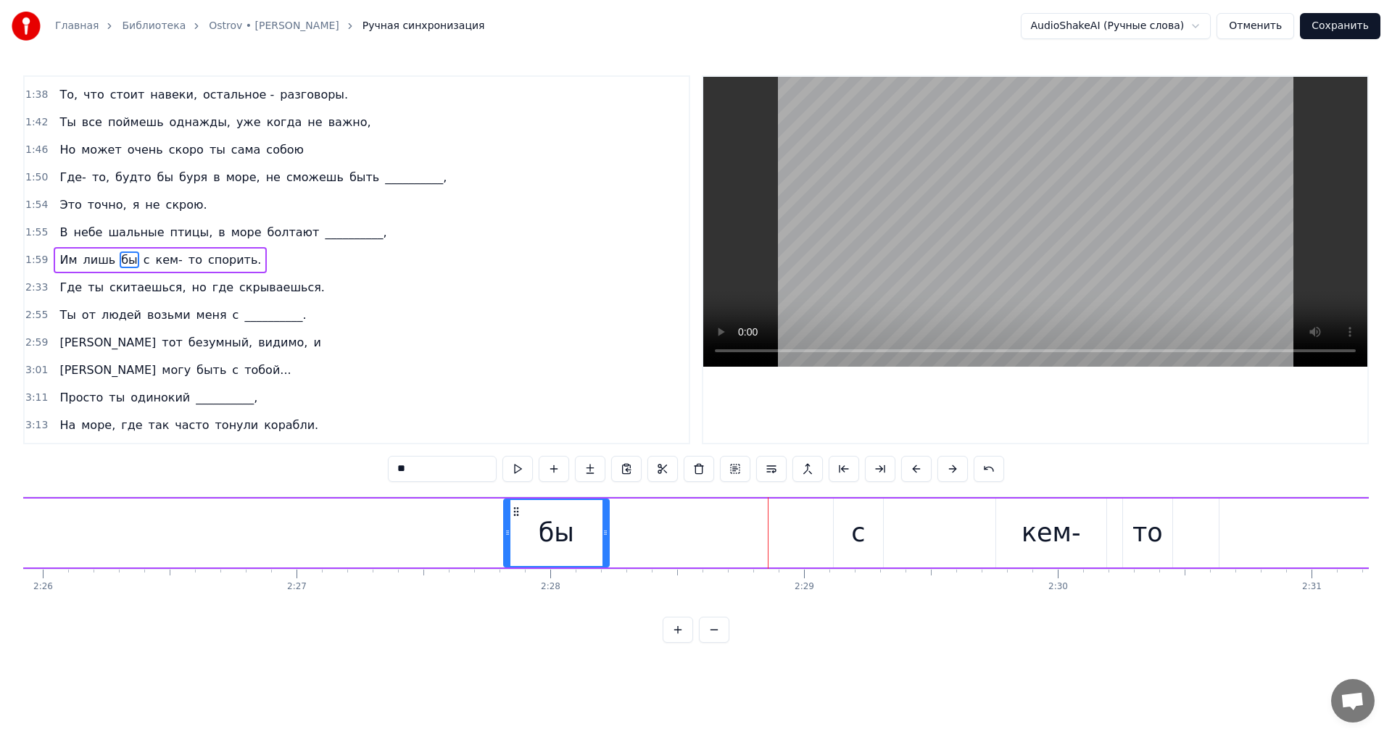
click at [930, 476] on button at bounding box center [916, 469] width 30 height 26
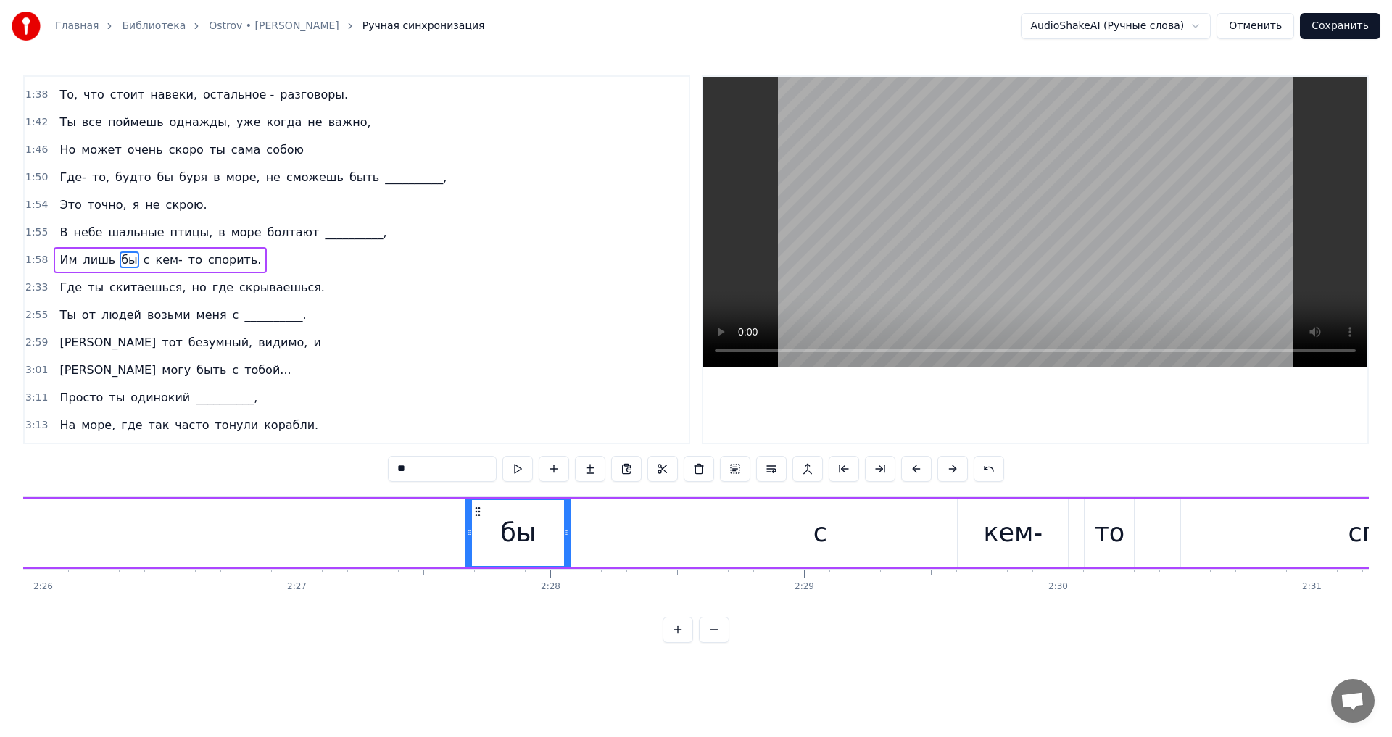
click at [930, 476] on button at bounding box center [916, 469] width 30 height 26
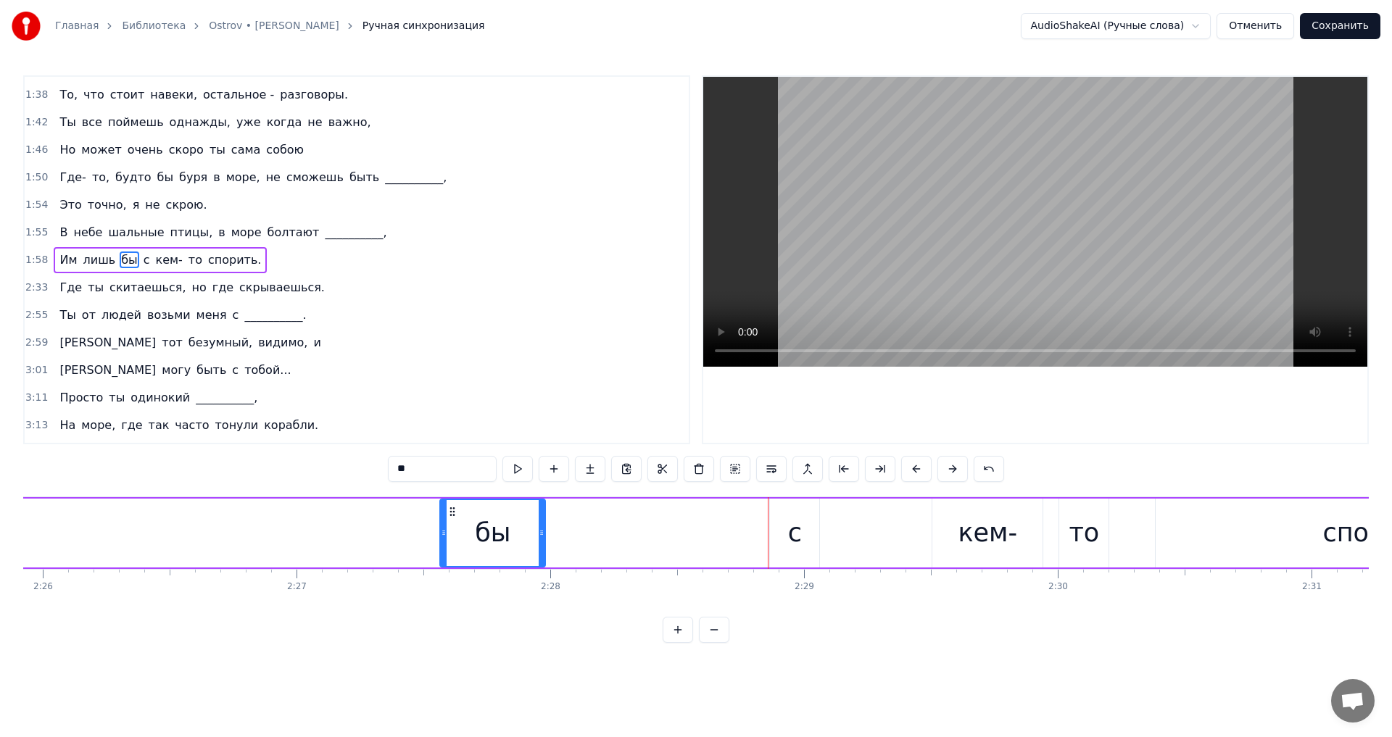
click at [922, 476] on button at bounding box center [916, 469] width 30 height 26
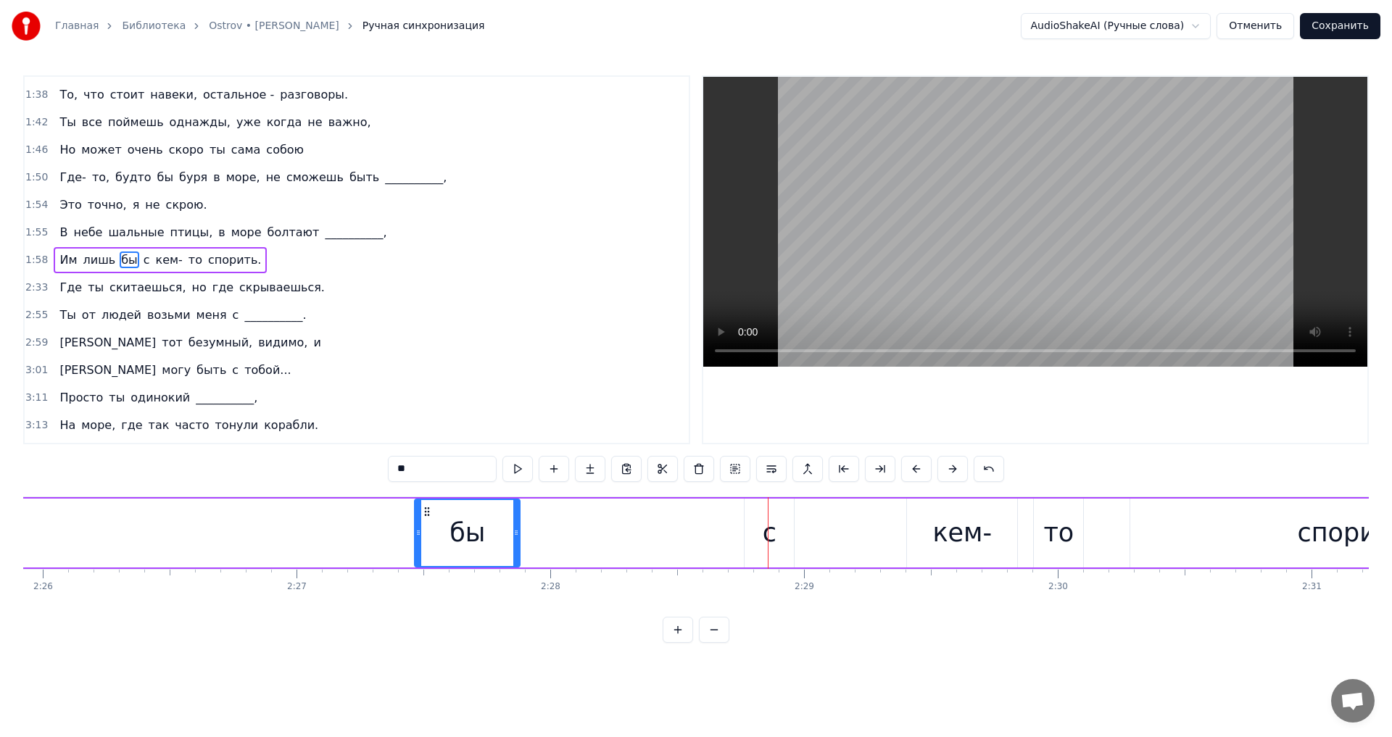
click at [922, 476] on button at bounding box center [916, 469] width 30 height 26
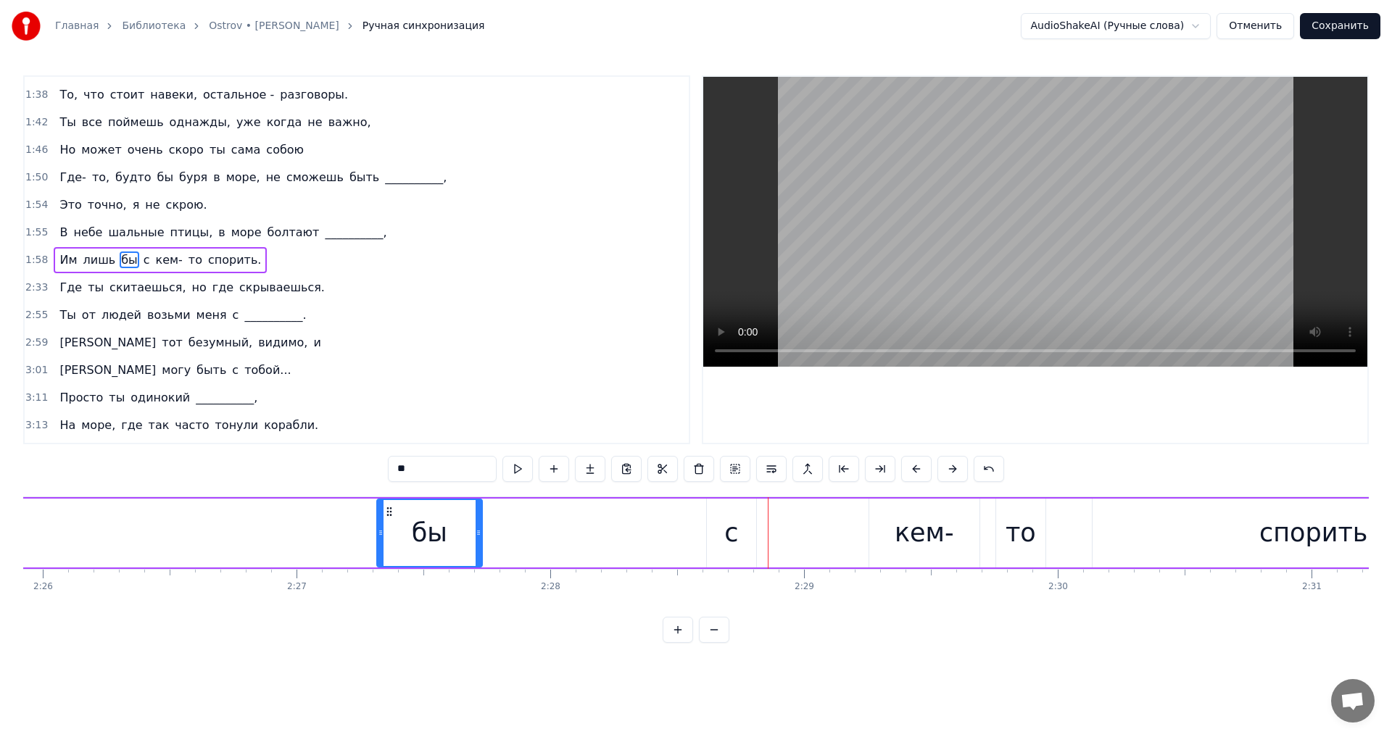
click at [922, 476] on button at bounding box center [916, 469] width 30 height 26
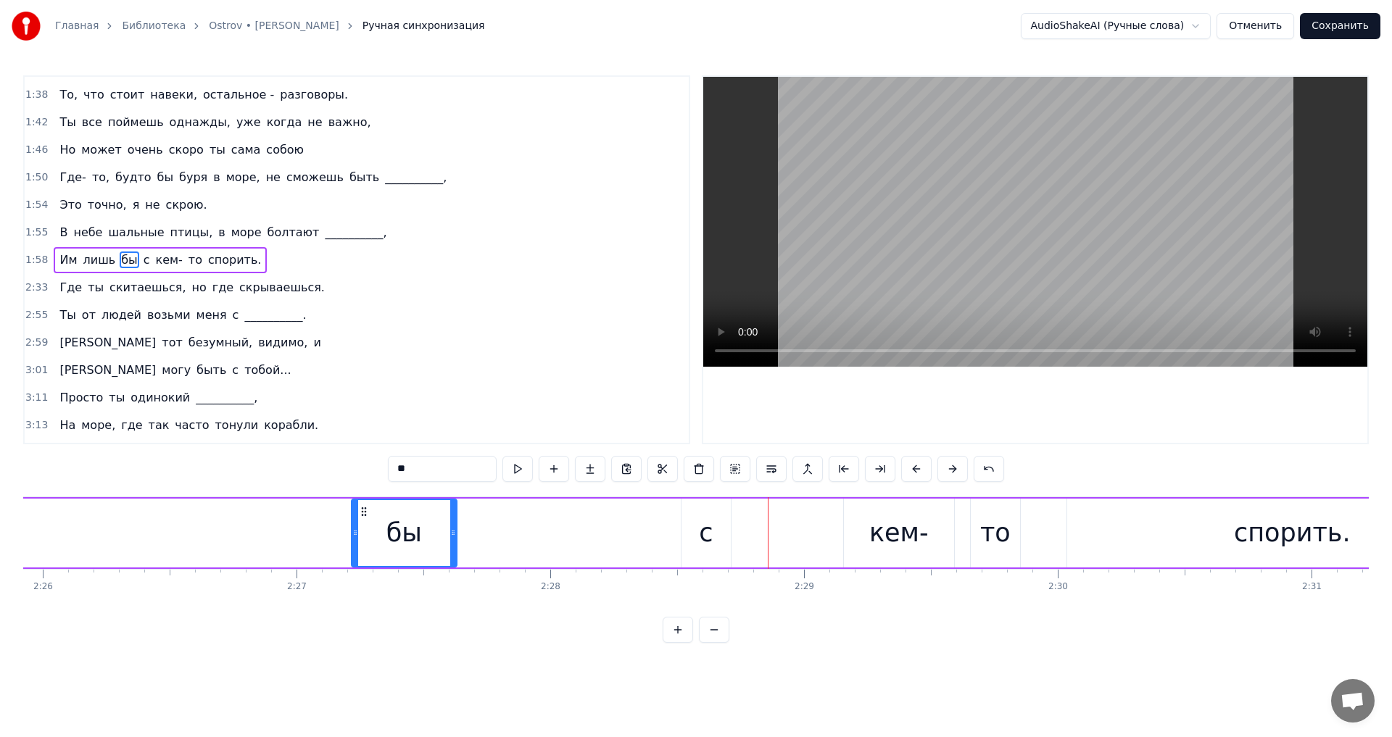
click at [922, 476] on button at bounding box center [916, 469] width 30 height 26
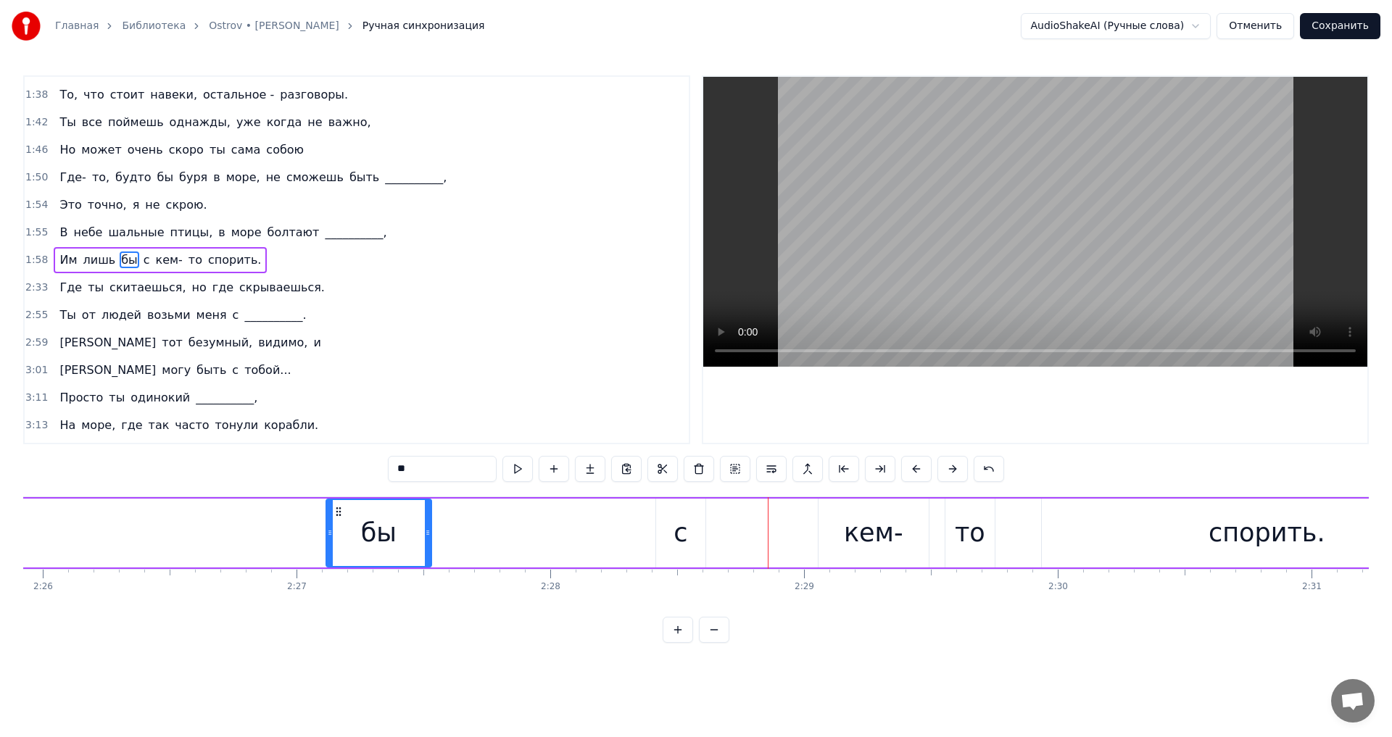
click at [917, 476] on button at bounding box center [916, 469] width 30 height 26
click at [911, 476] on button at bounding box center [916, 469] width 30 height 26
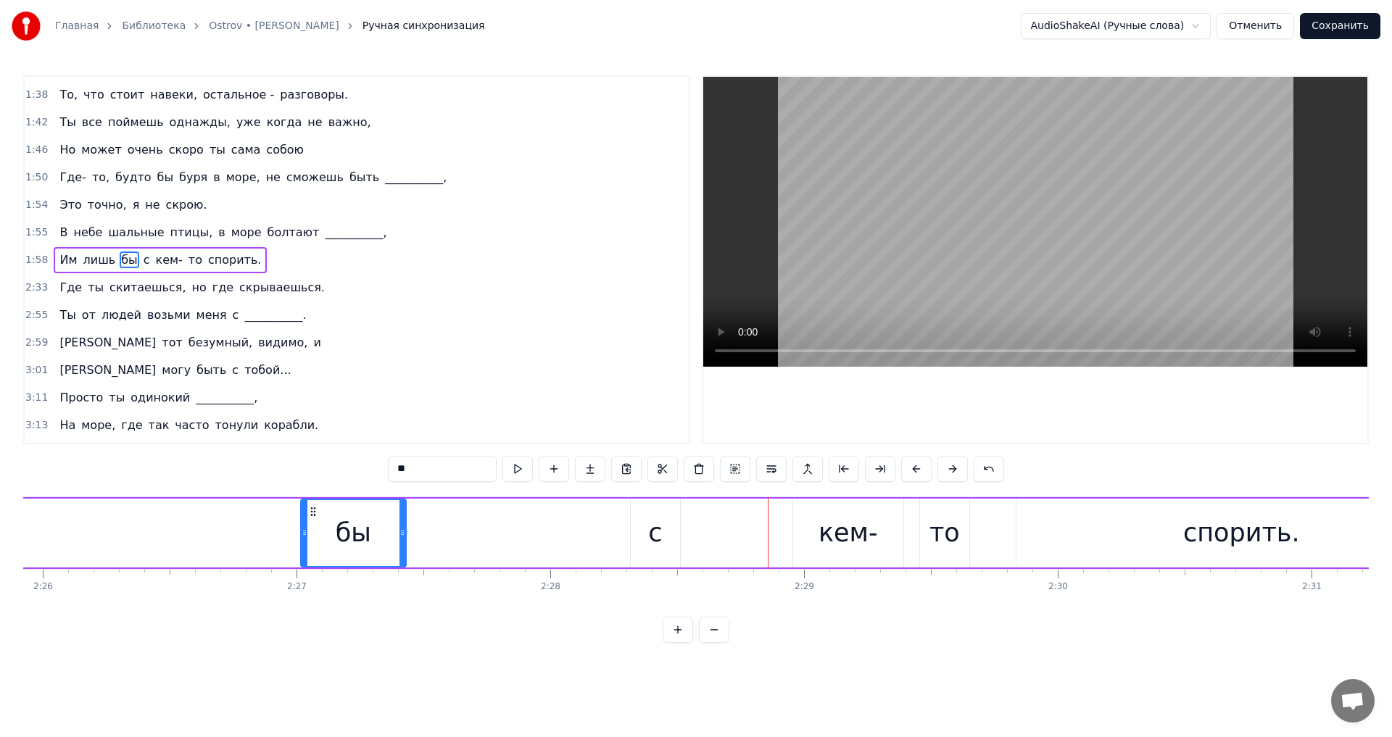
click at [911, 476] on button at bounding box center [916, 469] width 30 height 26
click at [909, 476] on button at bounding box center [916, 469] width 30 height 26
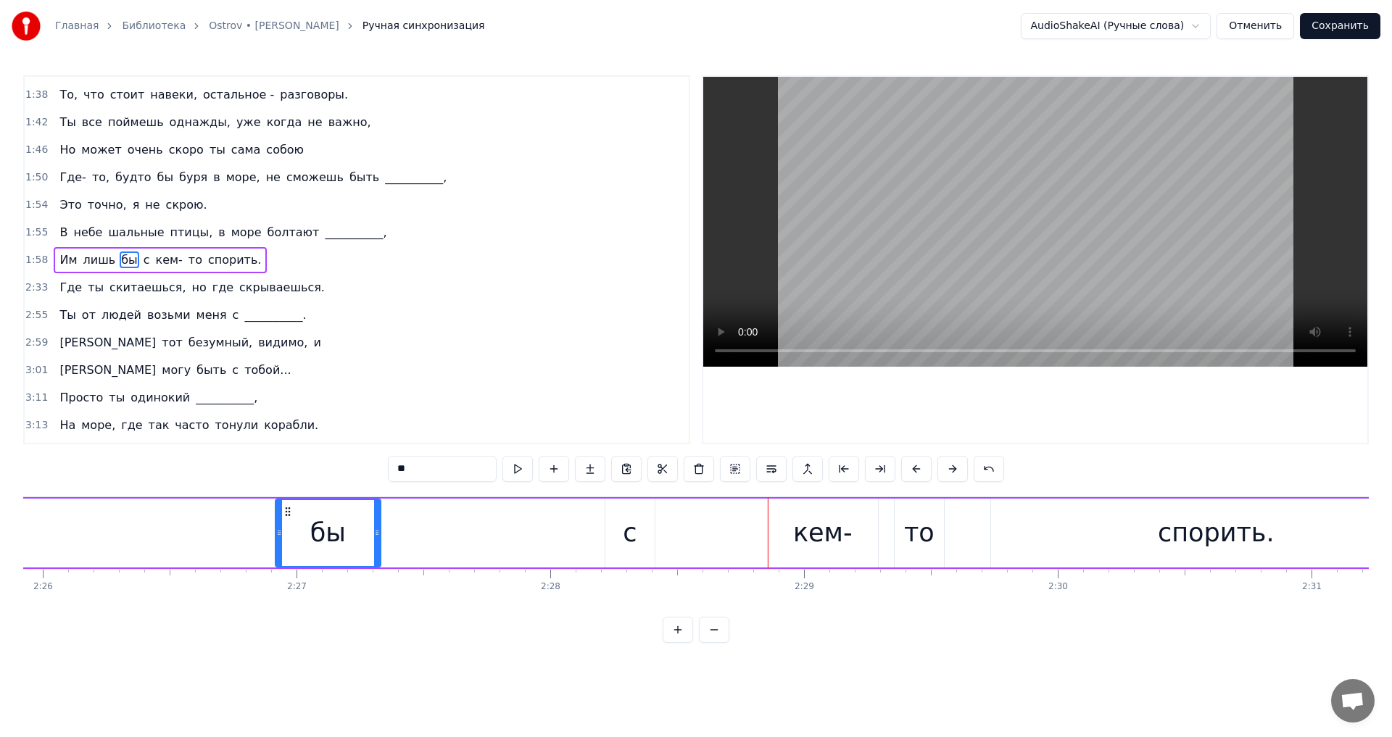
click at [908, 476] on button at bounding box center [916, 469] width 30 height 26
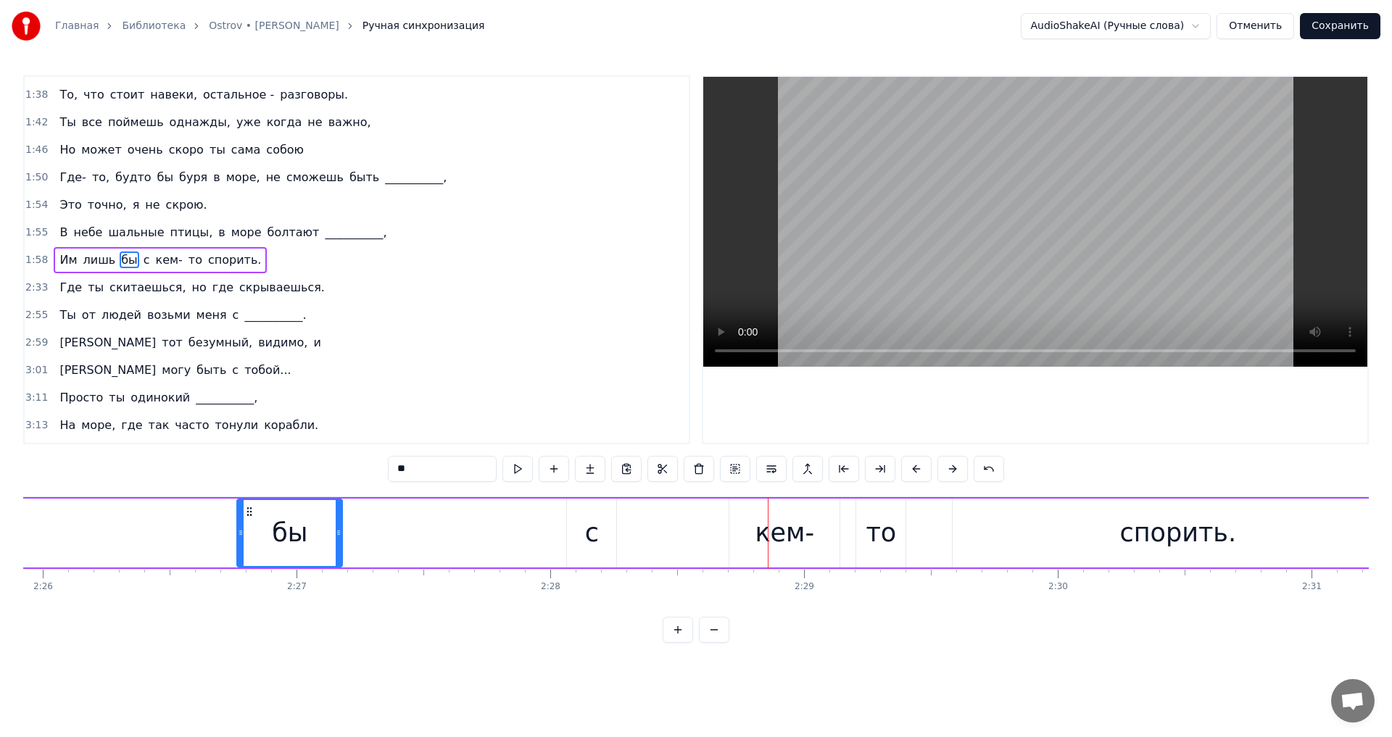
click at [908, 476] on button at bounding box center [916, 469] width 30 height 26
click at [904, 476] on button at bounding box center [916, 469] width 30 height 26
click at [898, 476] on div "**" at bounding box center [696, 469] width 616 height 26
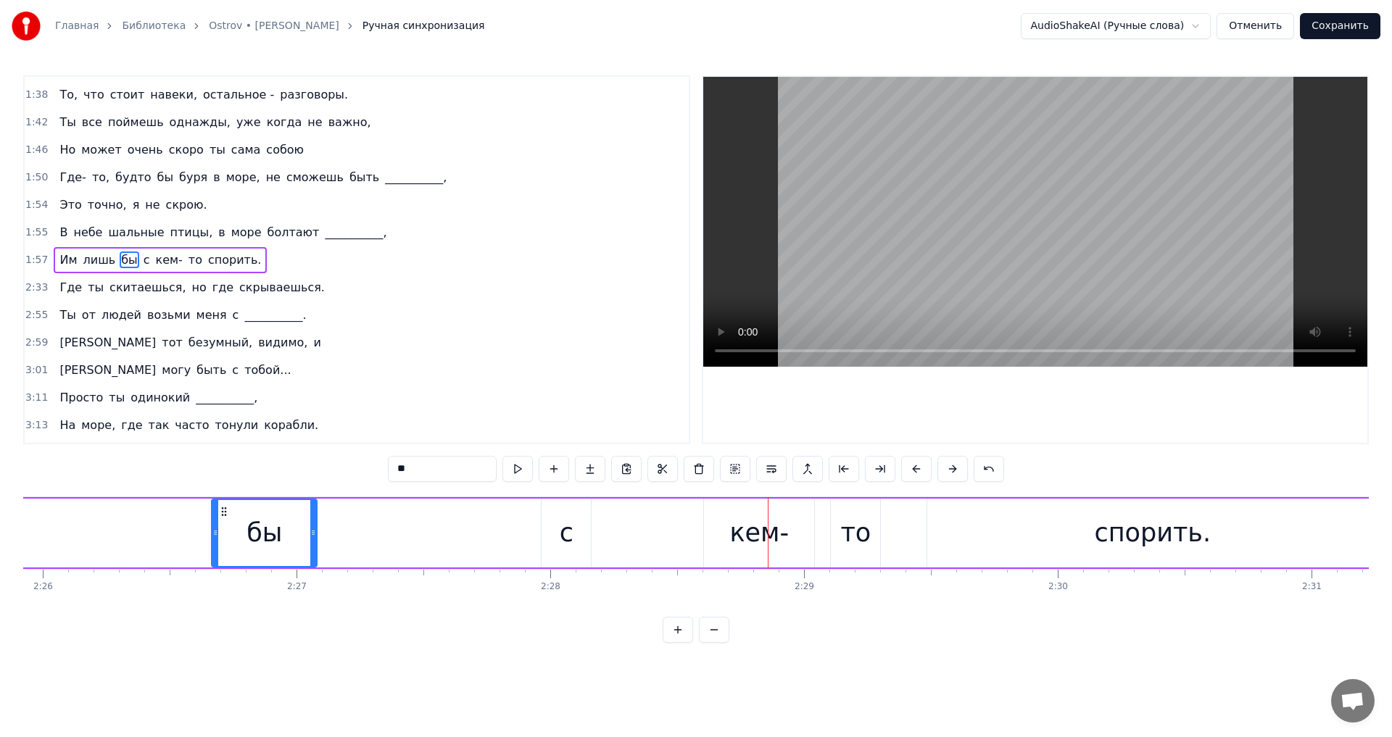
click at [898, 476] on div "**" at bounding box center [696, 469] width 616 height 26
click at [905, 472] on button at bounding box center [916, 469] width 30 height 26
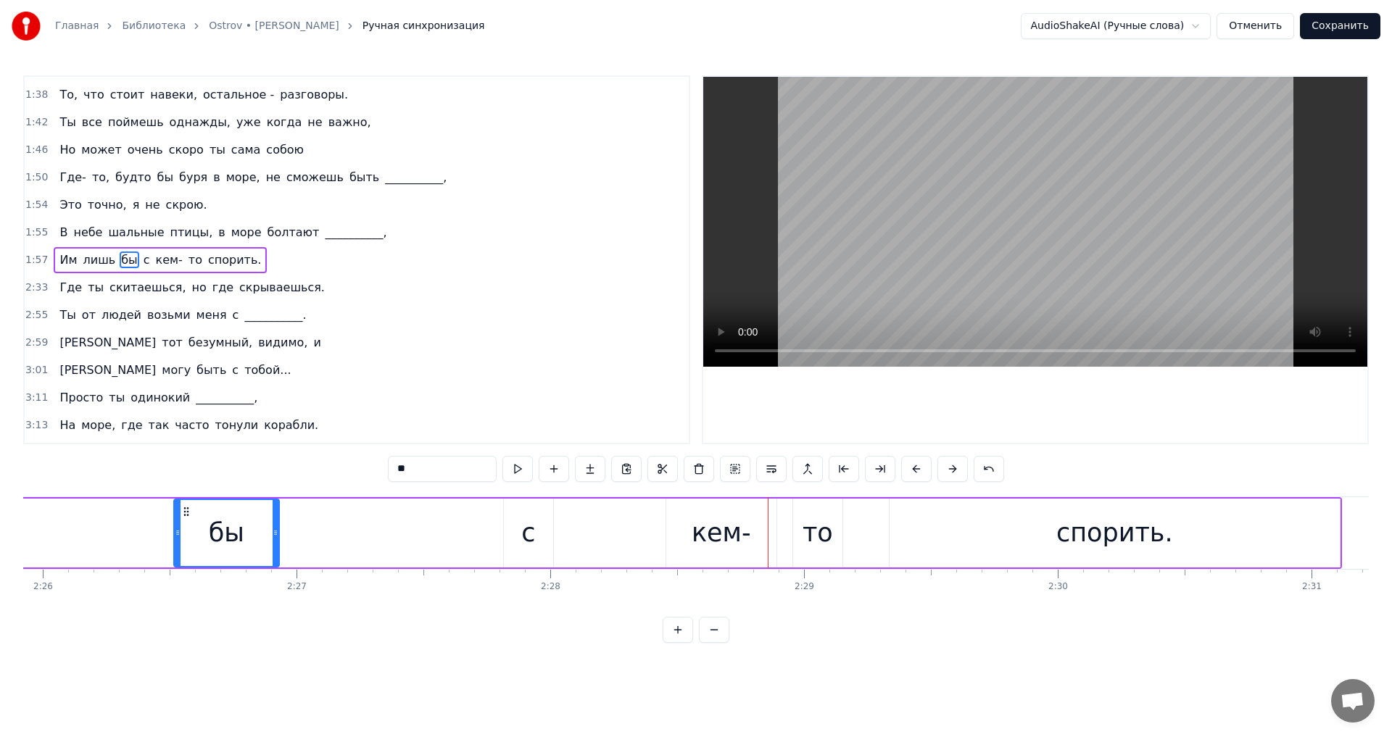
click at [905, 472] on button at bounding box center [916, 469] width 30 height 26
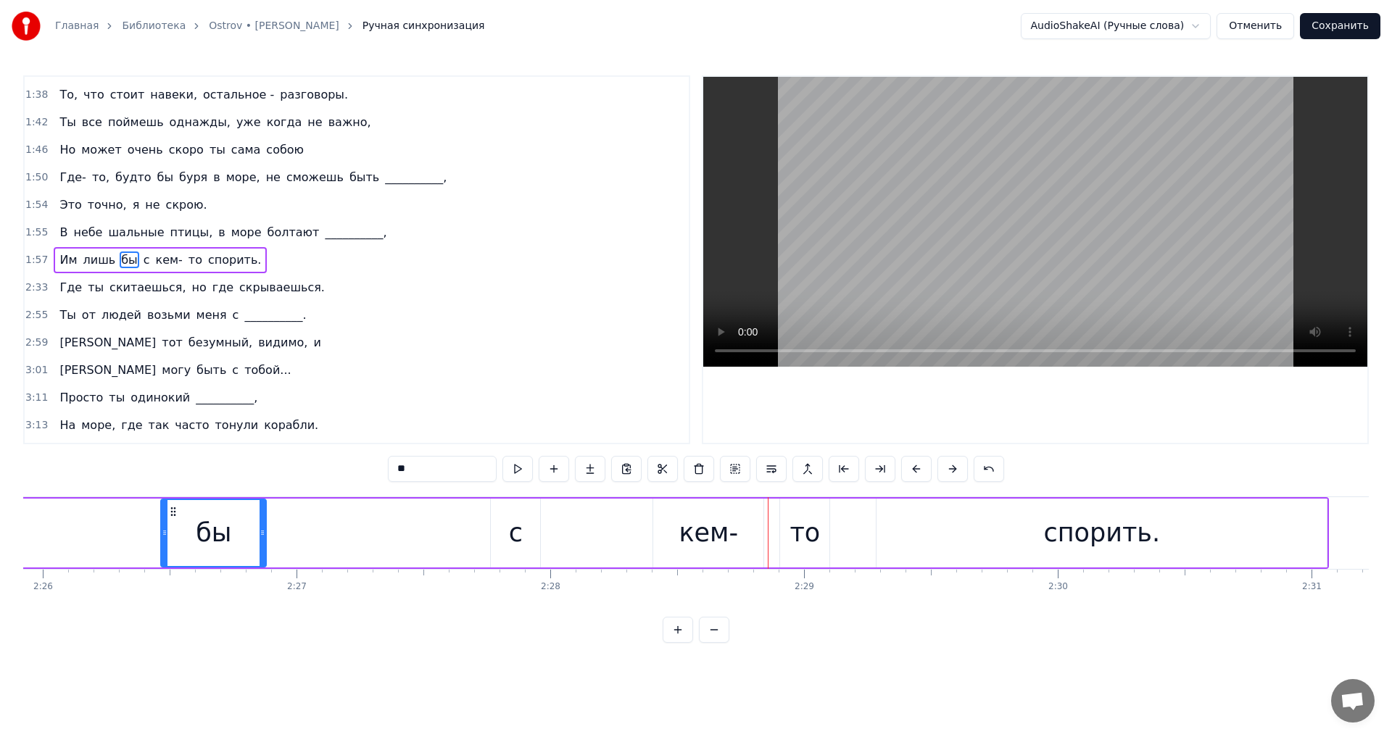
click at [905, 472] on button at bounding box center [916, 469] width 30 height 26
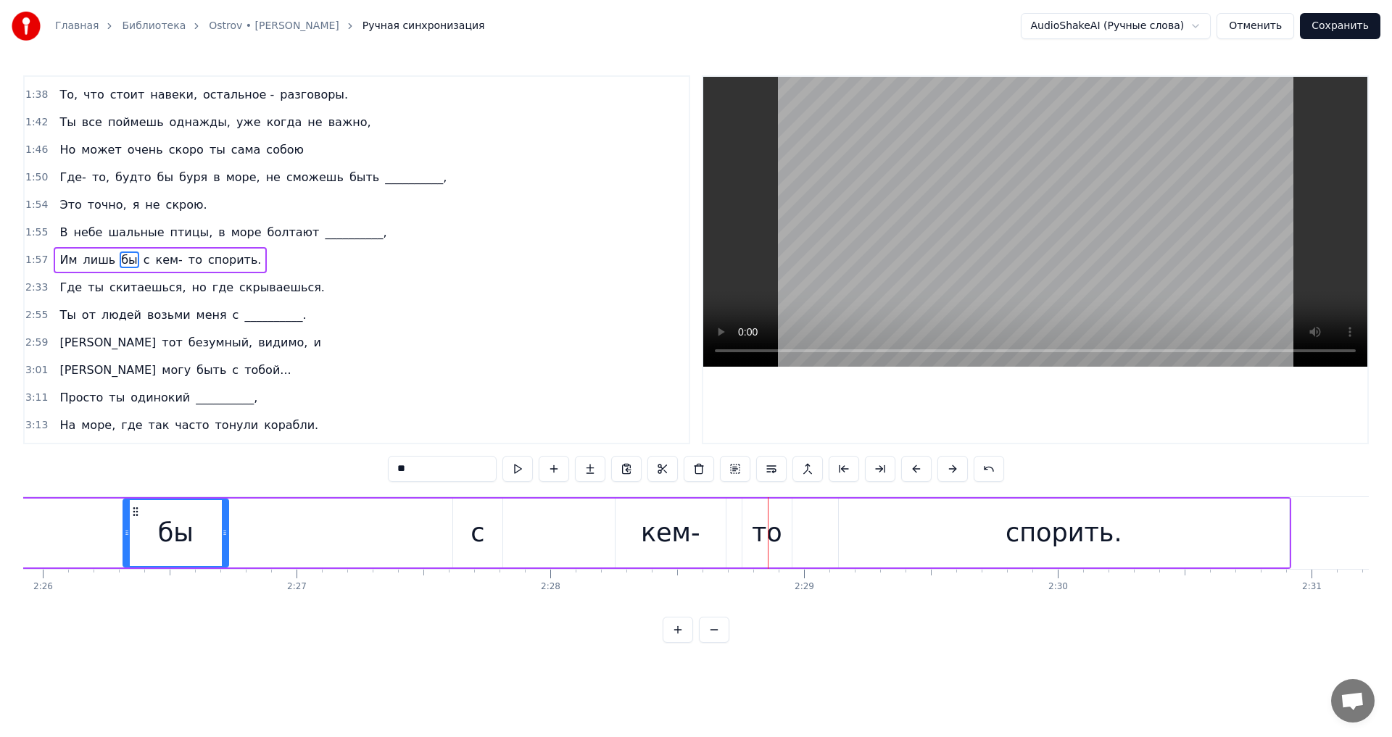
click at [903, 473] on button at bounding box center [916, 469] width 30 height 26
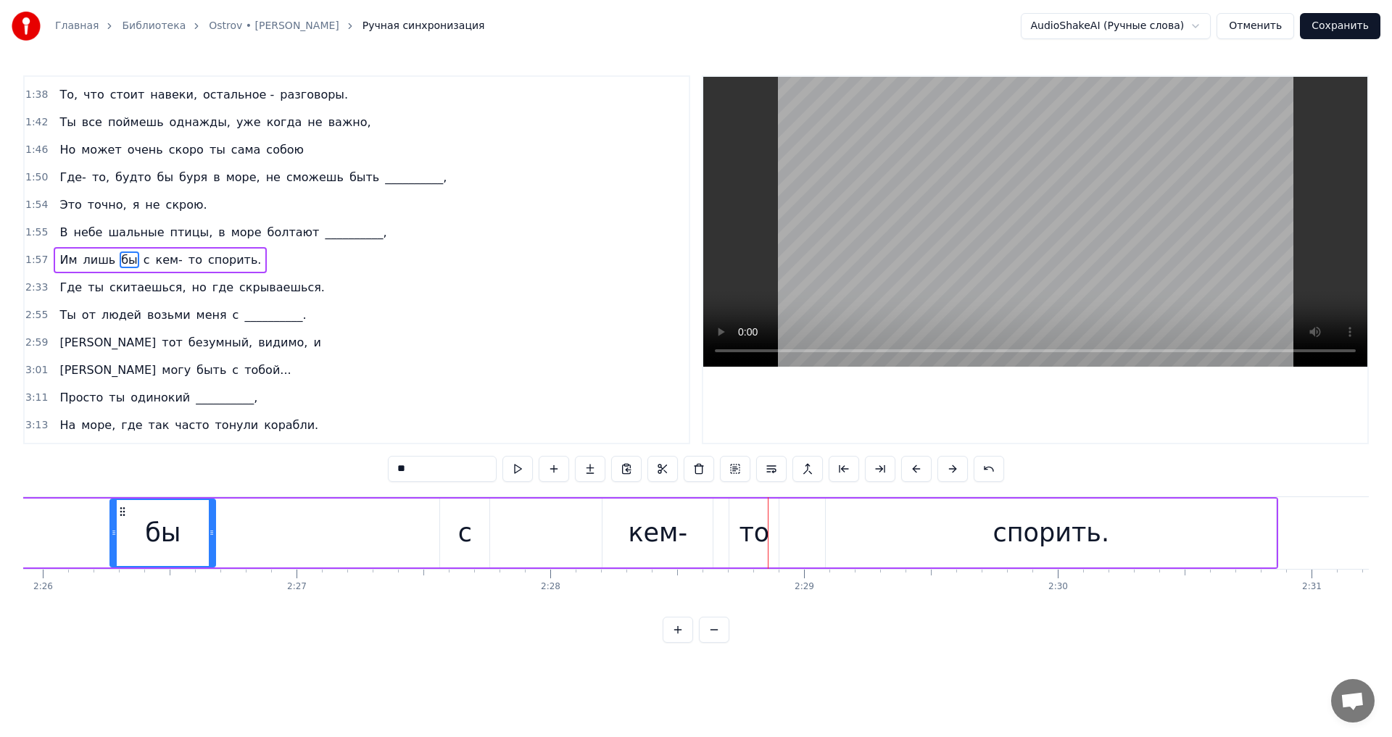
click at [903, 473] on button at bounding box center [916, 469] width 30 height 26
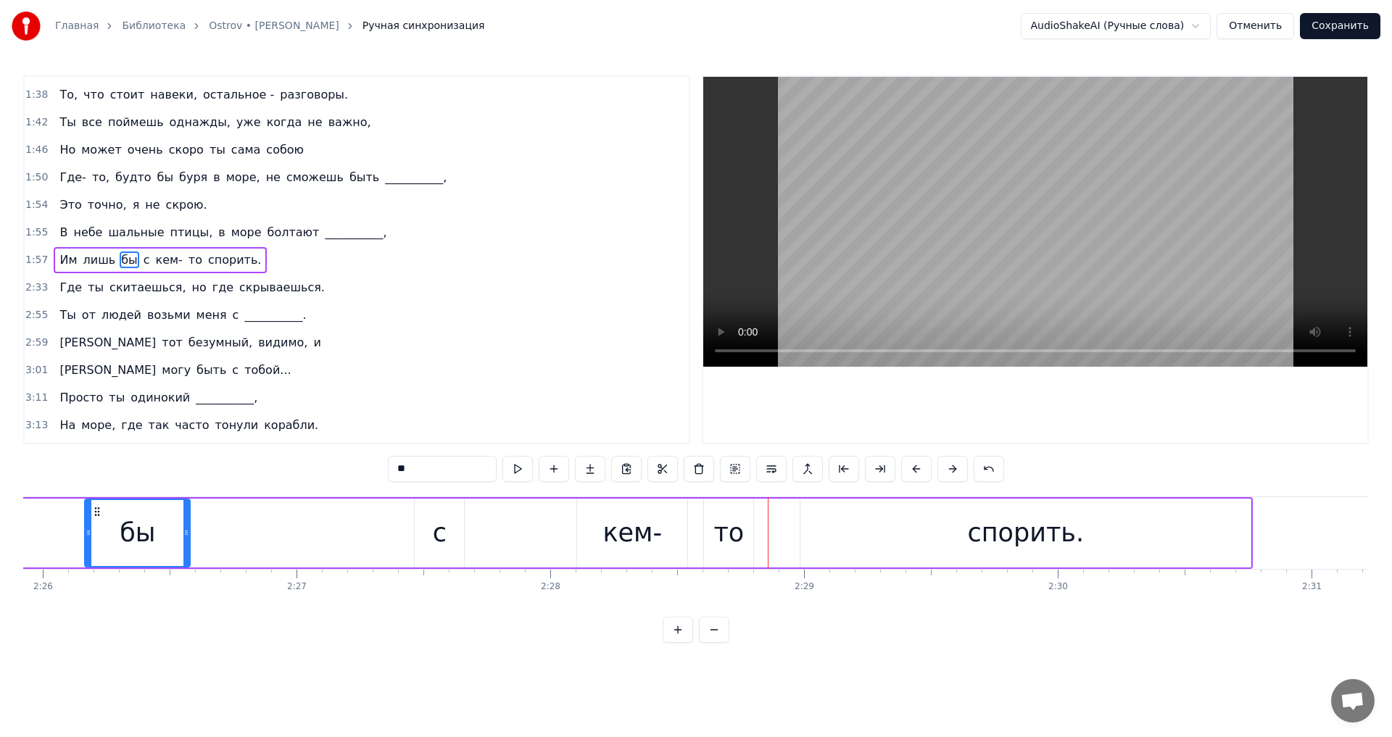
click at [903, 473] on button at bounding box center [916, 469] width 30 height 26
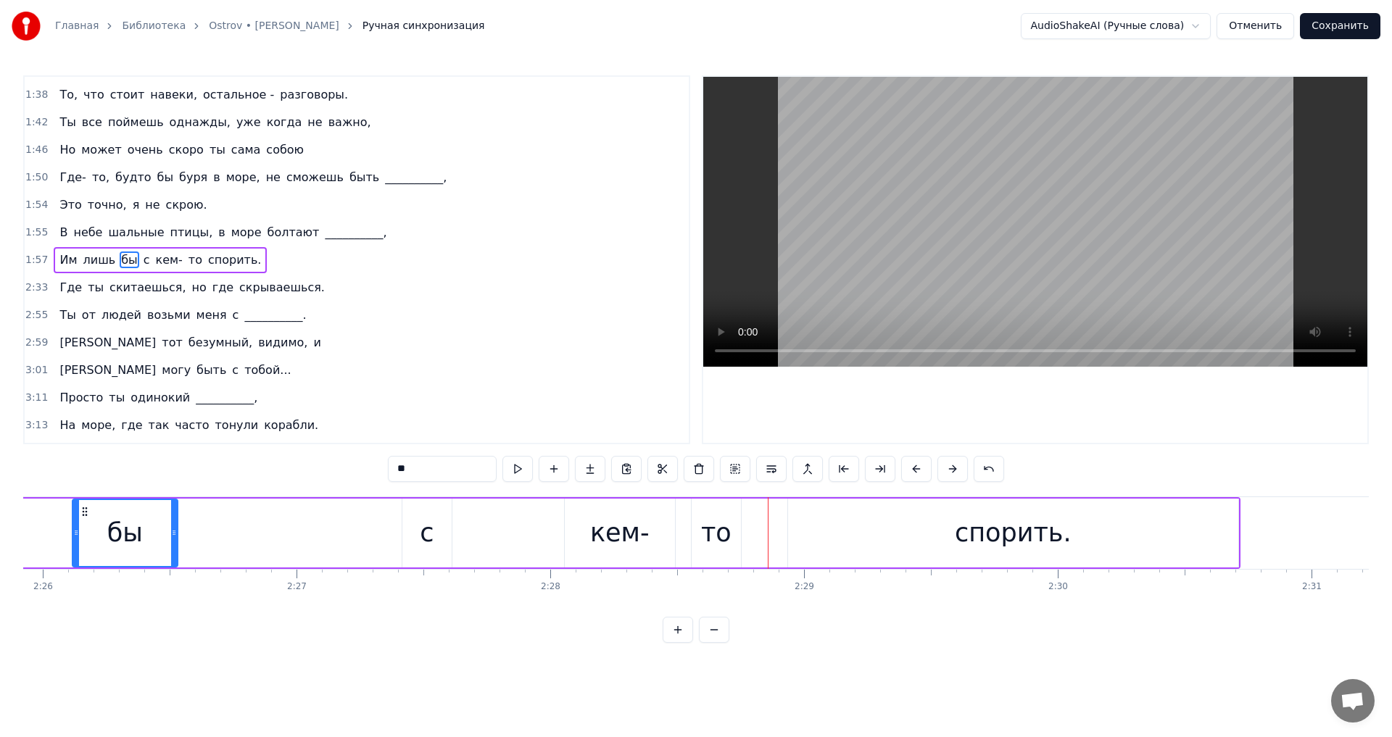
click at [903, 473] on button at bounding box center [916, 469] width 30 height 26
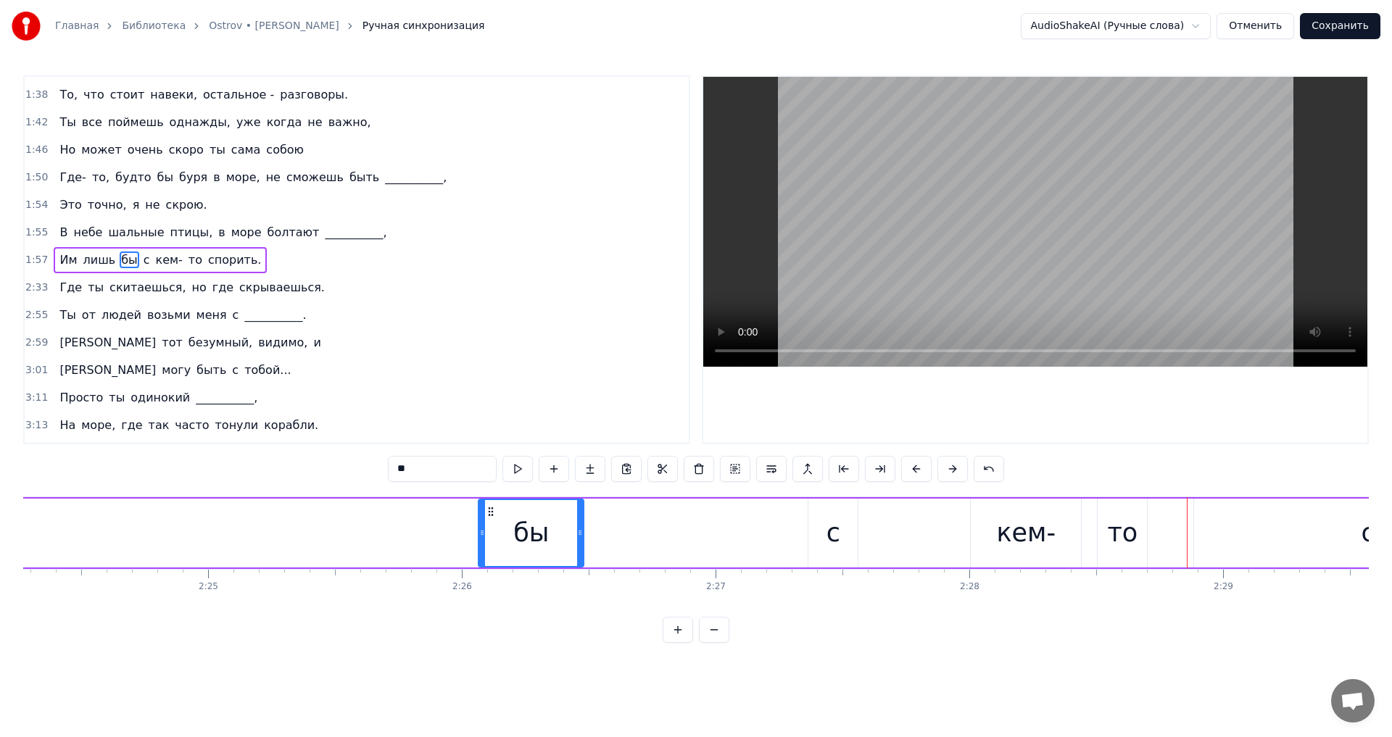
scroll to position [0, 36195]
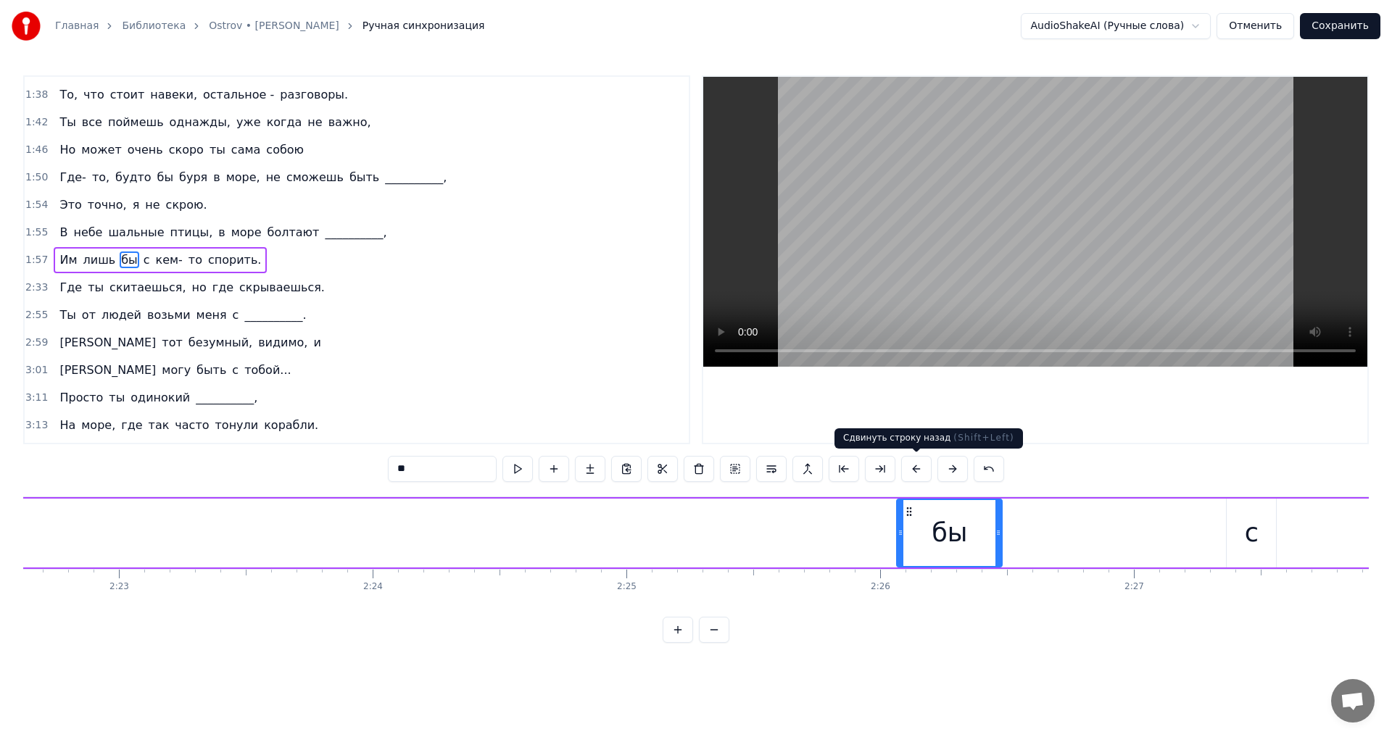
click at [904, 468] on button at bounding box center [916, 469] width 30 height 26
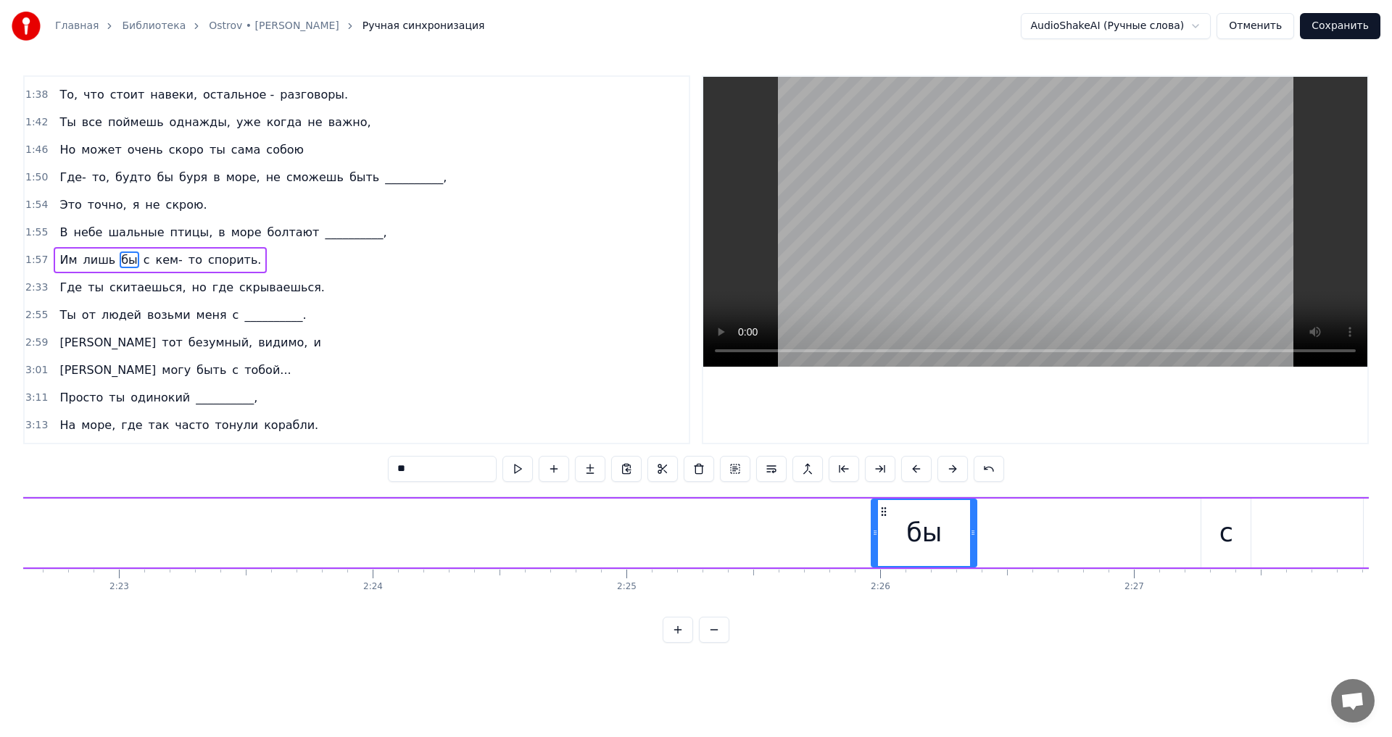
click at [904, 468] on button at bounding box center [916, 469] width 30 height 26
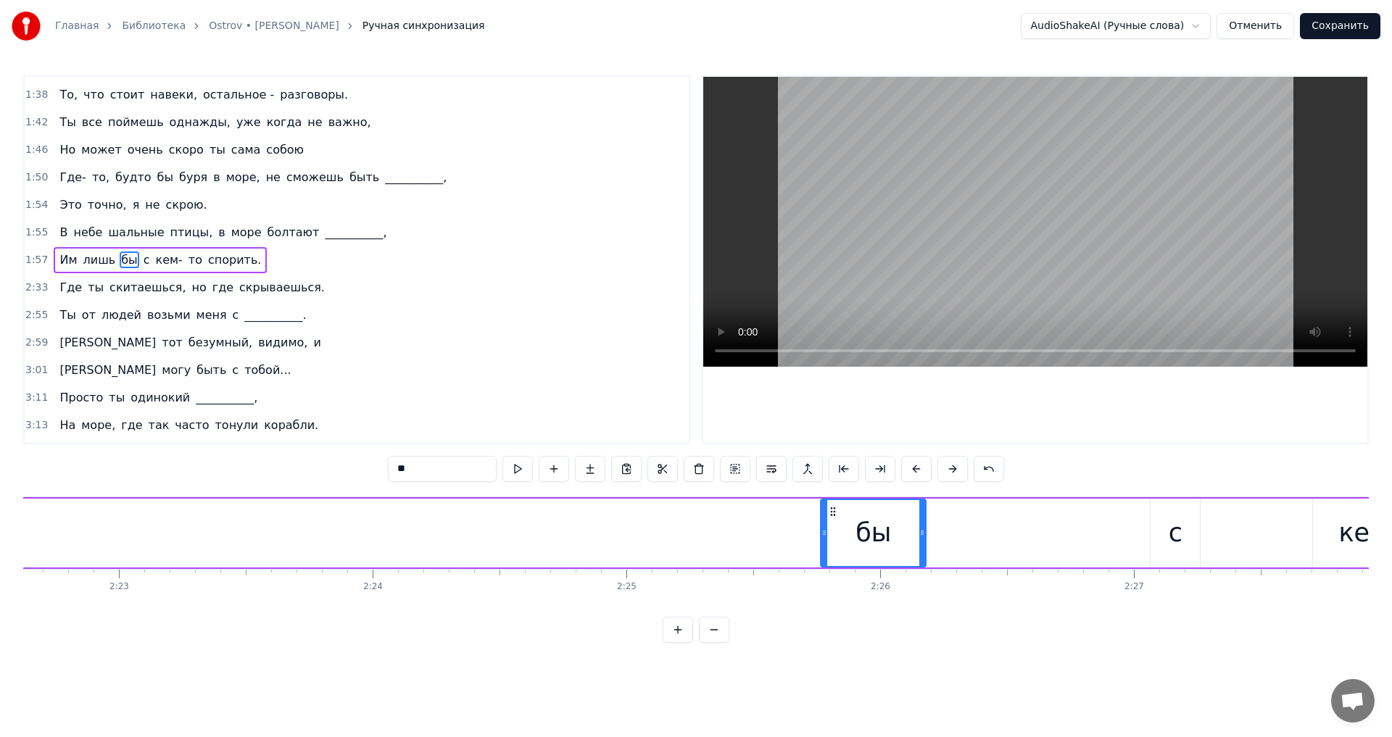
click at [904, 468] on button at bounding box center [916, 469] width 30 height 26
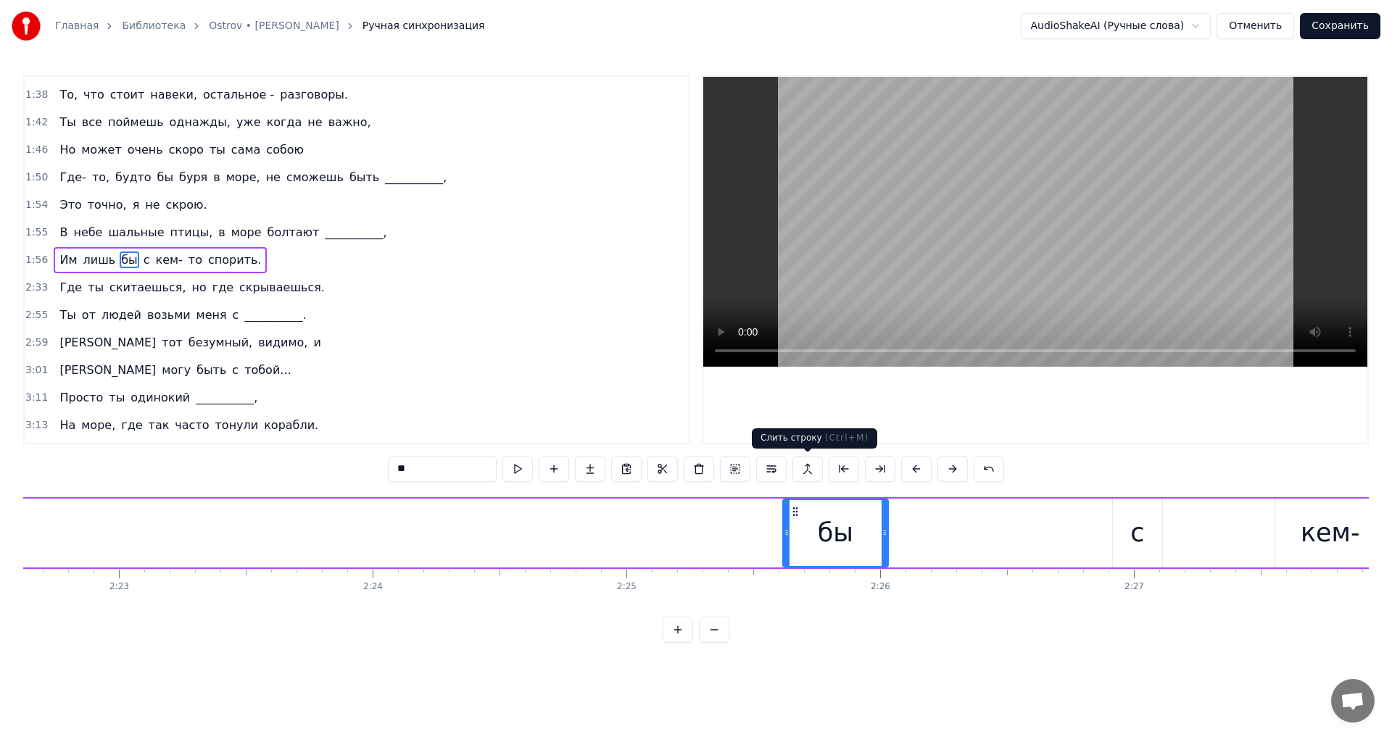
click at [803, 474] on button at bounding box center [808, 469] width 30 height 26
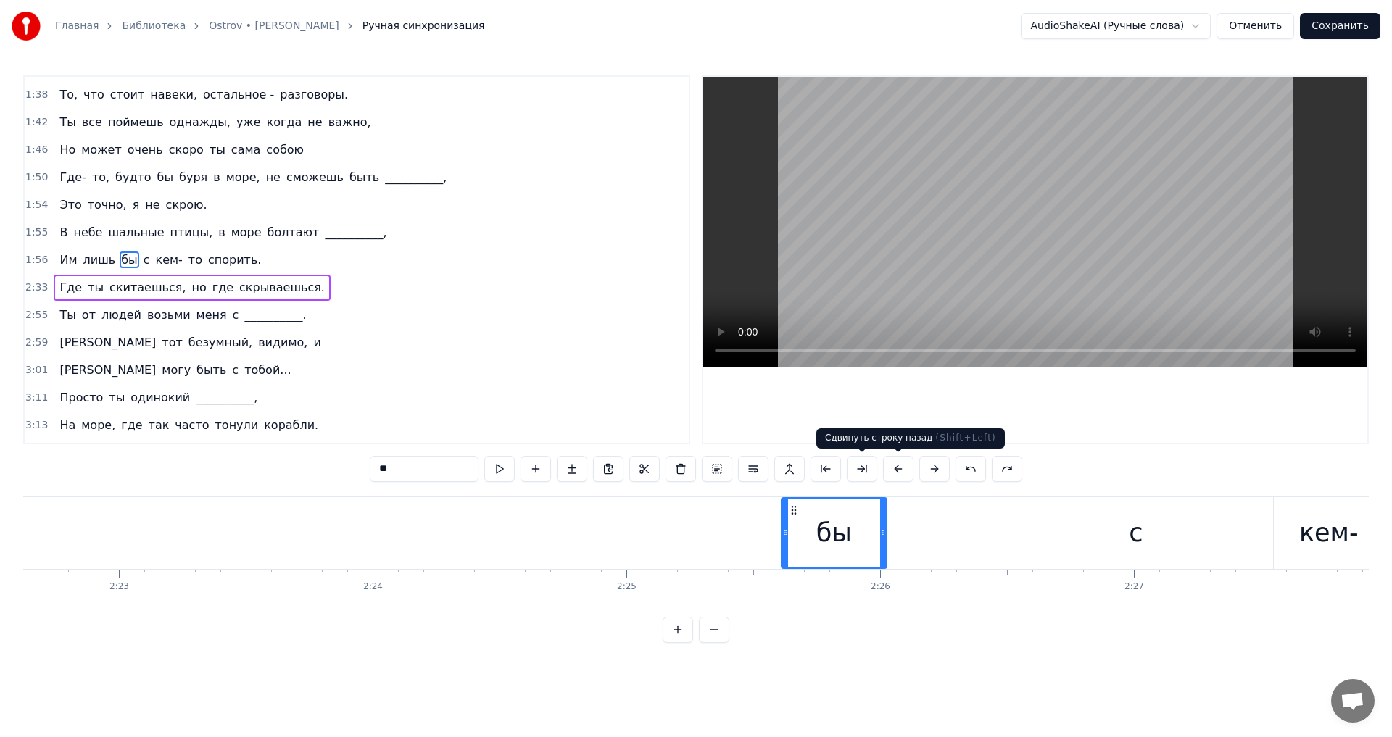
click at [891, 468] on button at bounding box center [898, 469] width 30 height 26
click at [891, 468] on button at bounding box center [880, 469] width 30 height 26
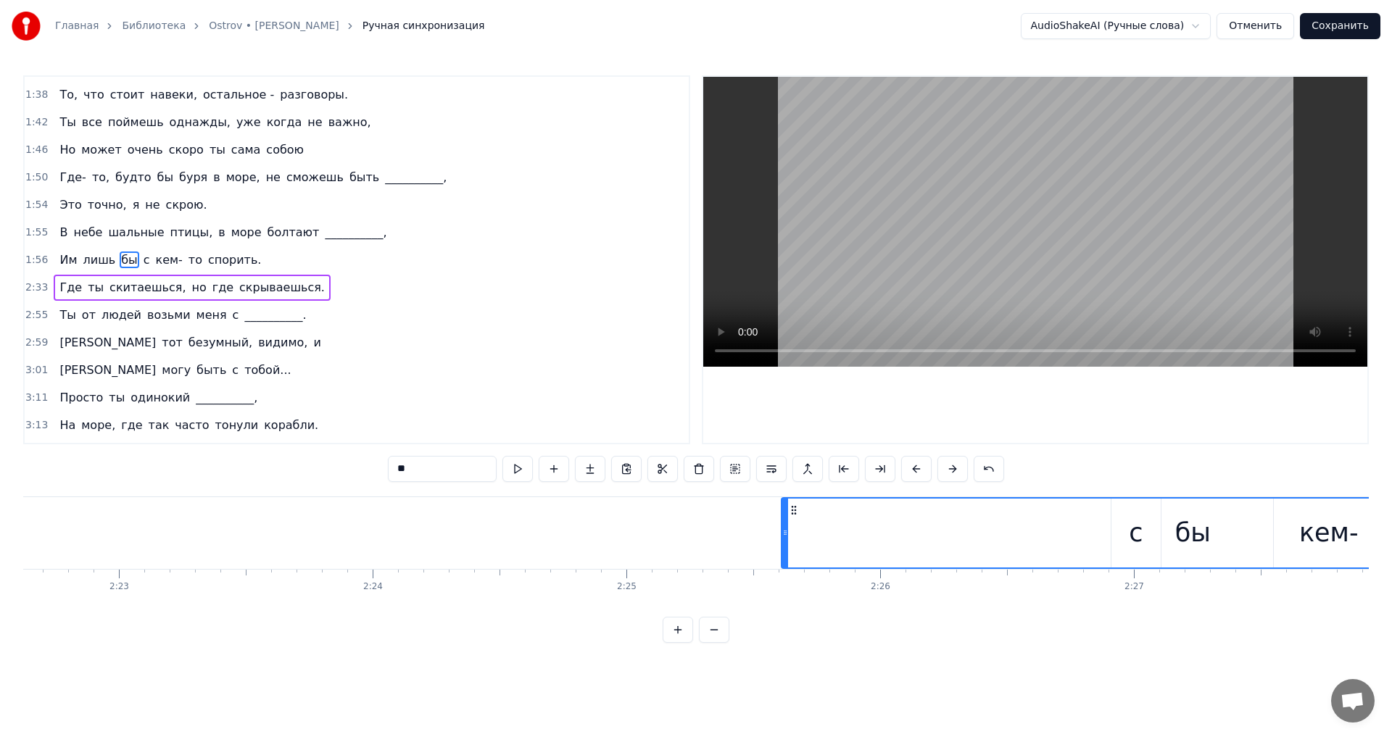
click at [891, 468] on button at bounding box center [880, 469] width 30 height 26
click at [884, 468] on button at bounding box center [880, 469] width 30 height 26
click at [908, 468] on button at bounding box center [916, 469] width 30 height 26
click at [904, 468] on button at bounding box center [898, 469] width 30 height 26
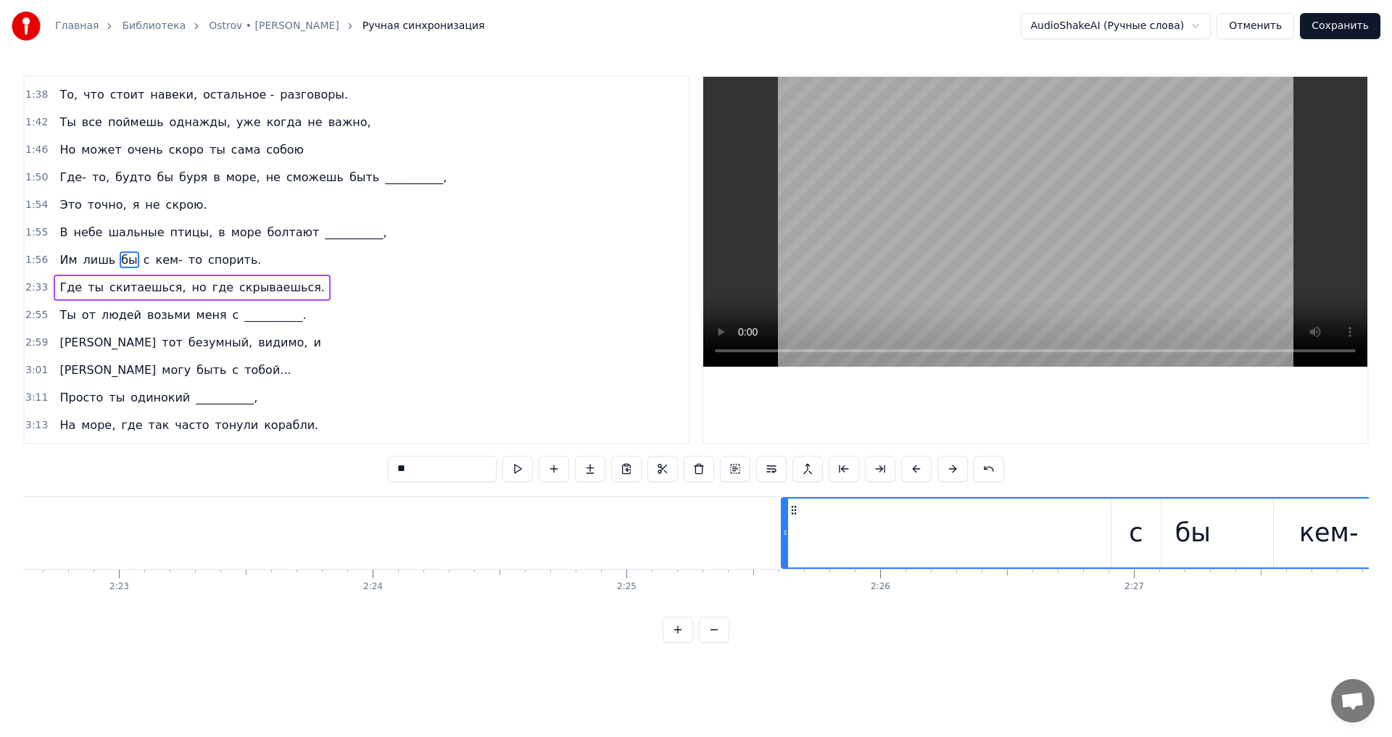
click at [904, 468] on button at bounding box center [916, 469] width 30 height 26
click at [908, 468] on button at bounding box center [916, 469] width 30 height 26
click at [913, 467] on button at bounding box center [916, 469] width 30 height 26
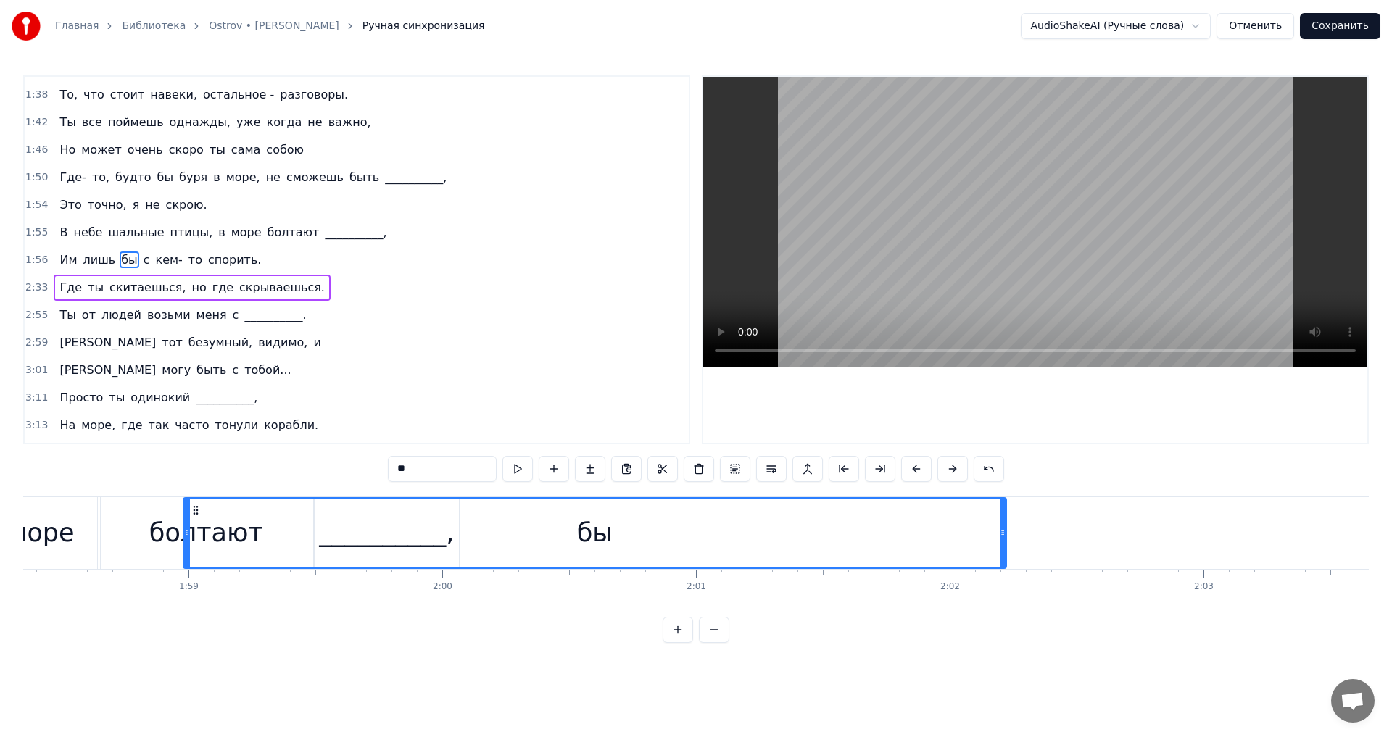
scroll to position [0, 30018]
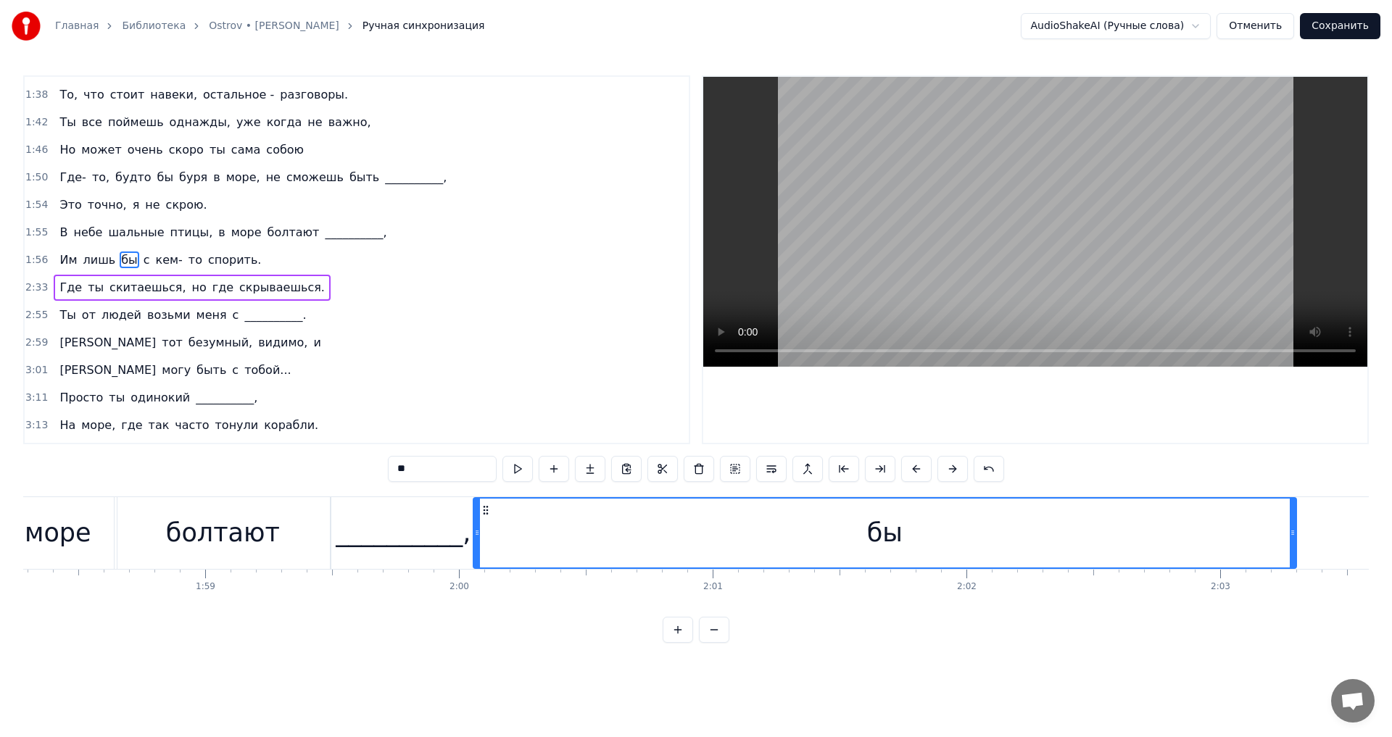
drag, startPoint x: 632, startPoint y: 510, endPoint x: 482, endPoint y: 543, distance: 152.9
click at [482, 543] on div "бы" at bounding box center [885, 533] width 822 height 69
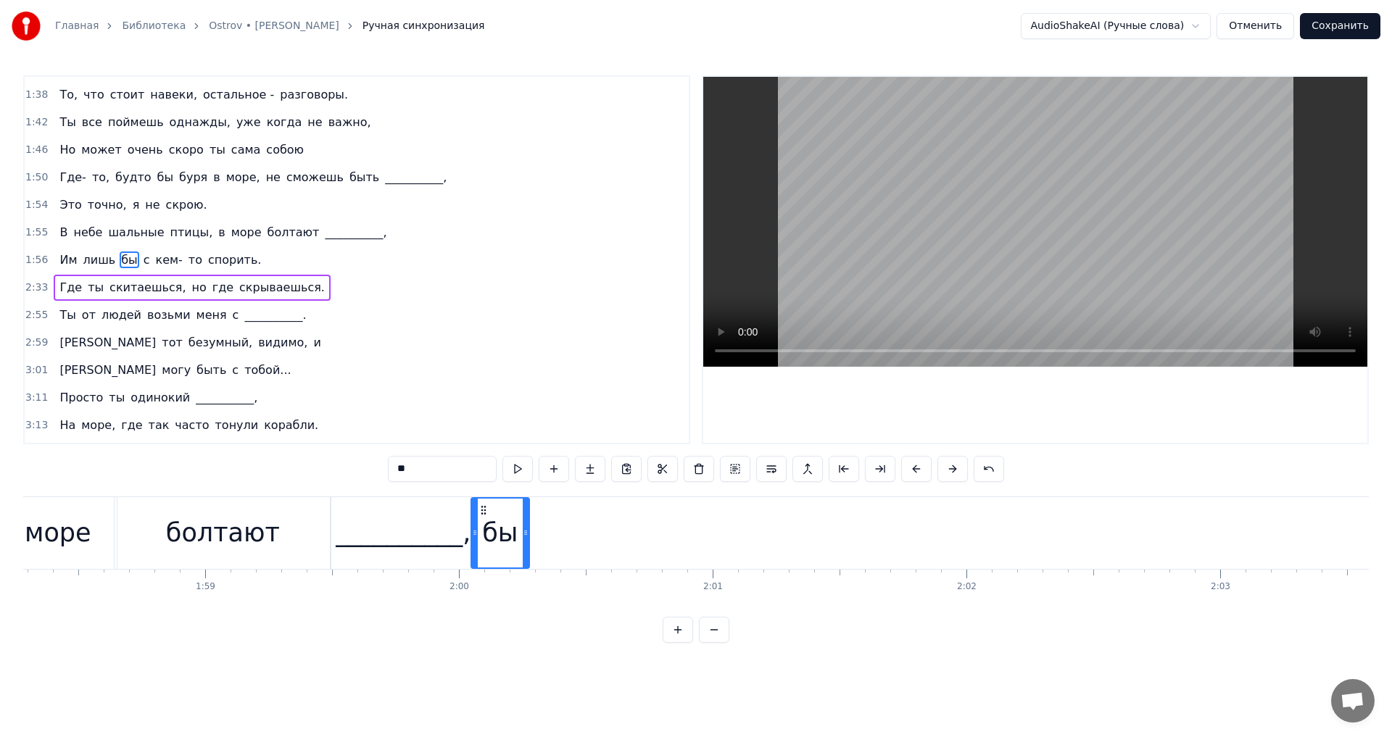
drag, startPoint x: 1288, startPoint y: 537, endPoint x: 523, endPoint y: 534, distance: 765.0
click at [523, 534] on icon at bounding box center [526, 533] width 6 height 12
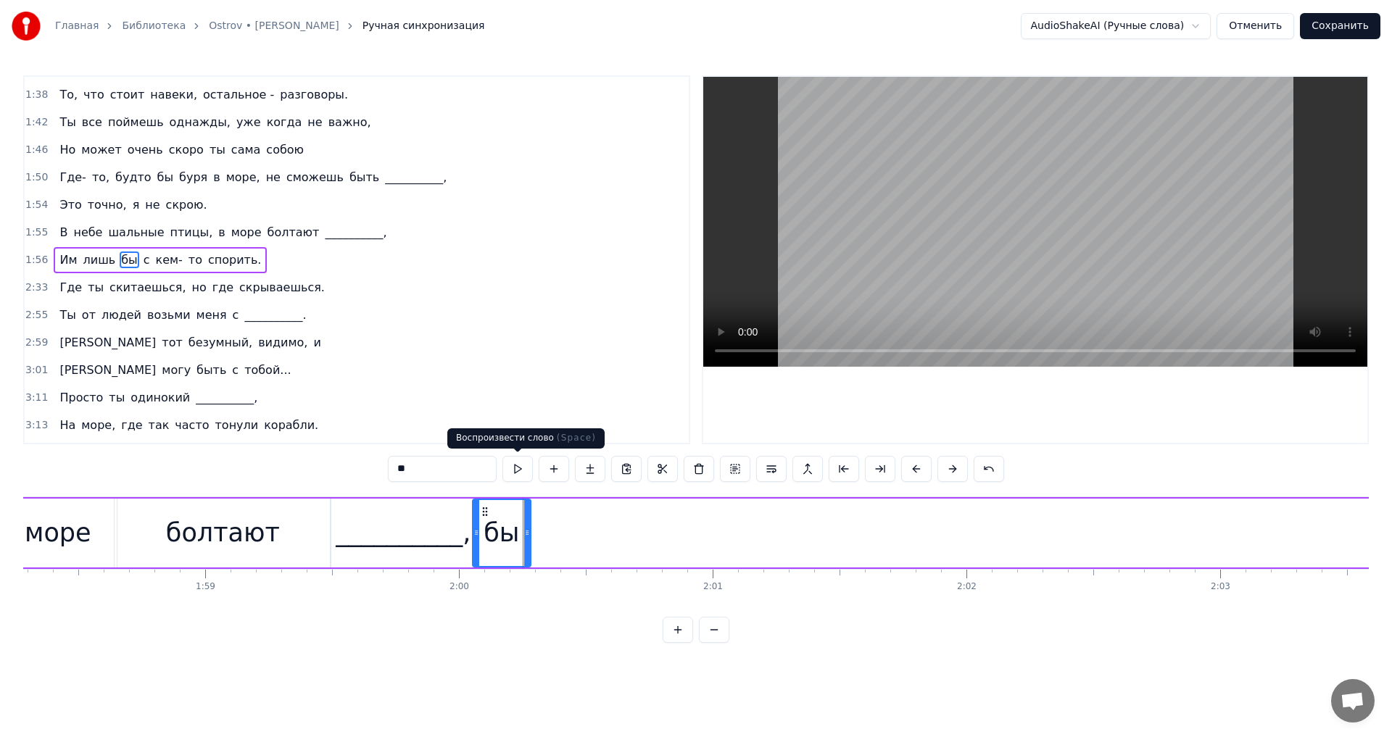
click at [515, 468] on button at bounding box center [517, 469] width 30 height 26
drag, startPoint x: 491, startPoint y: 531, endPoint x: 591, endPoint y: 540, distance: 100.5
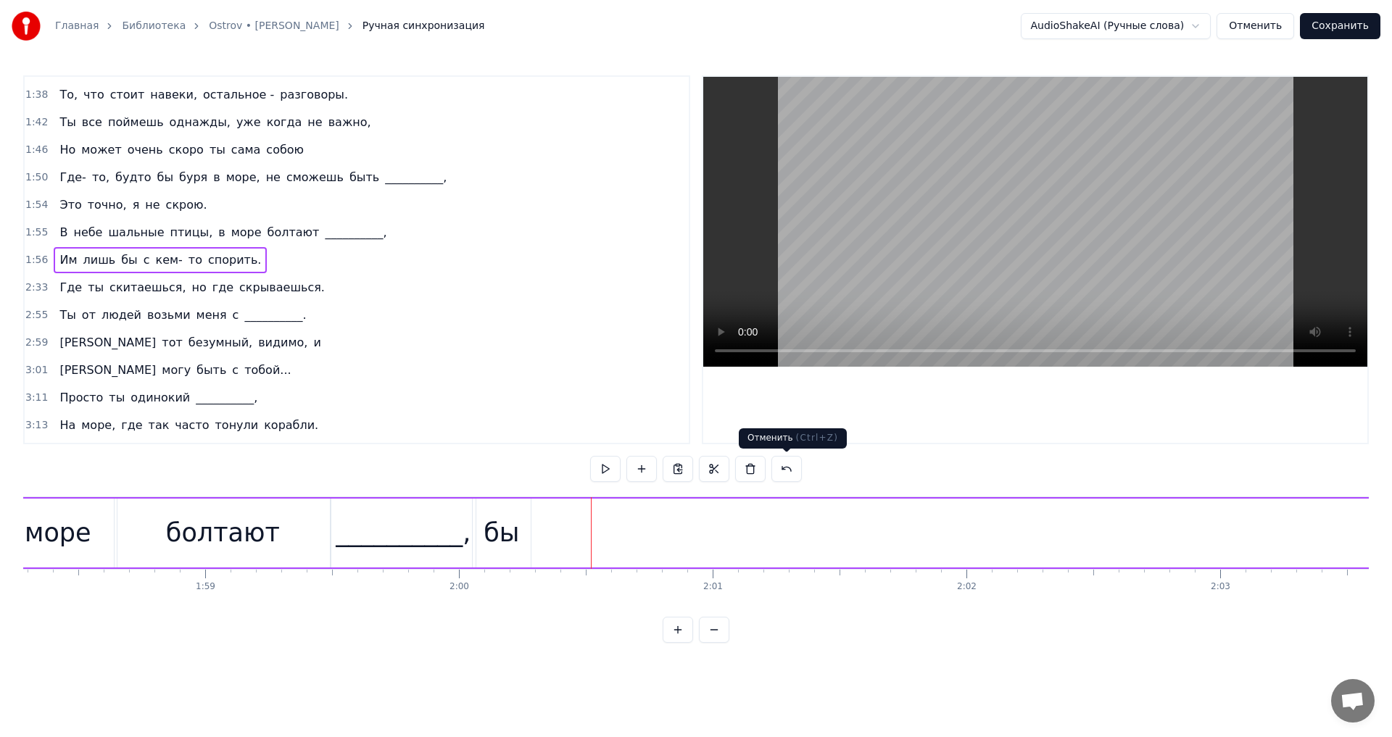
click at [787, 466] on button at bounding box center [786, 469] width 30 height 26
click at [787, 466] on div at bounding box center [696, 469] width 248 height 26
click at [771, 474] on button at bounding box center [768, 469] width 30 height 26
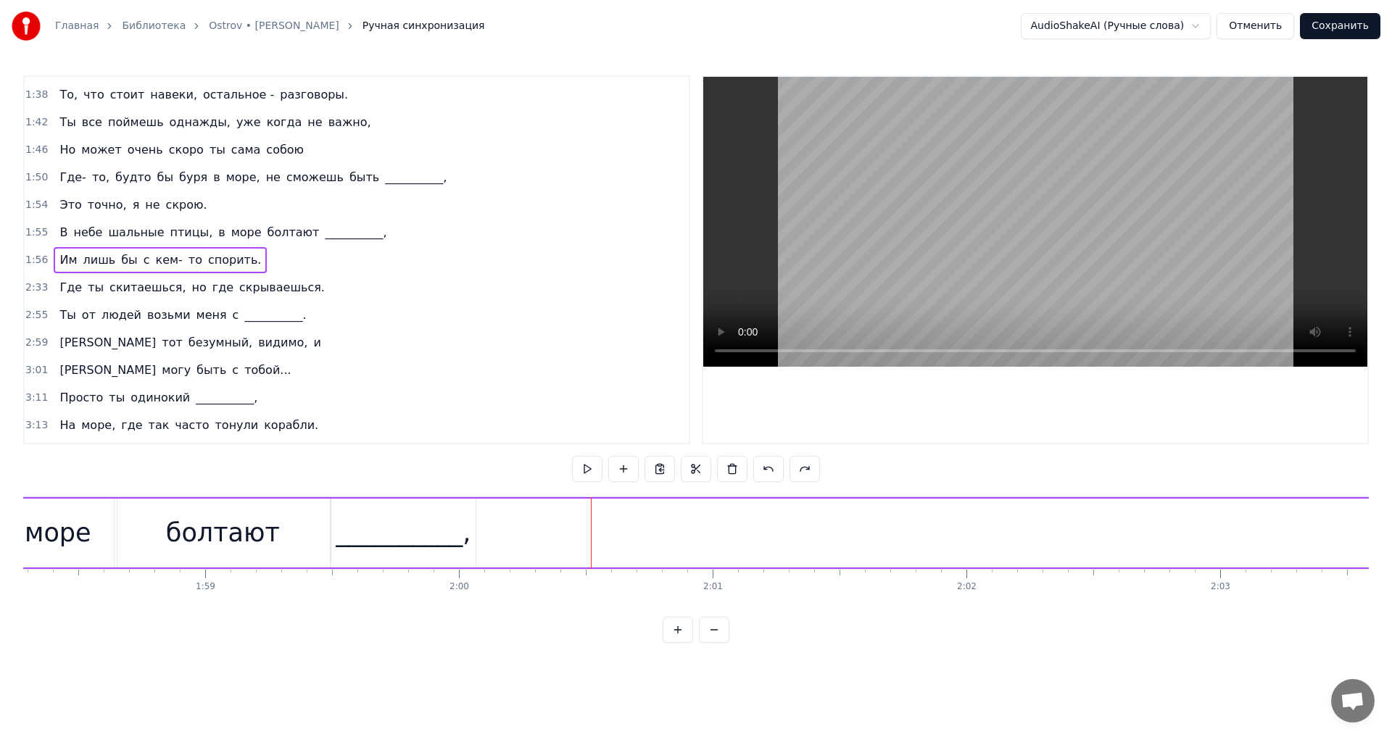
click at [771, 474] on button at bounding box center [768, 469] width 30 height 26
click at [771, 472] on button at bounding box center [768, 469] width 30 height 26
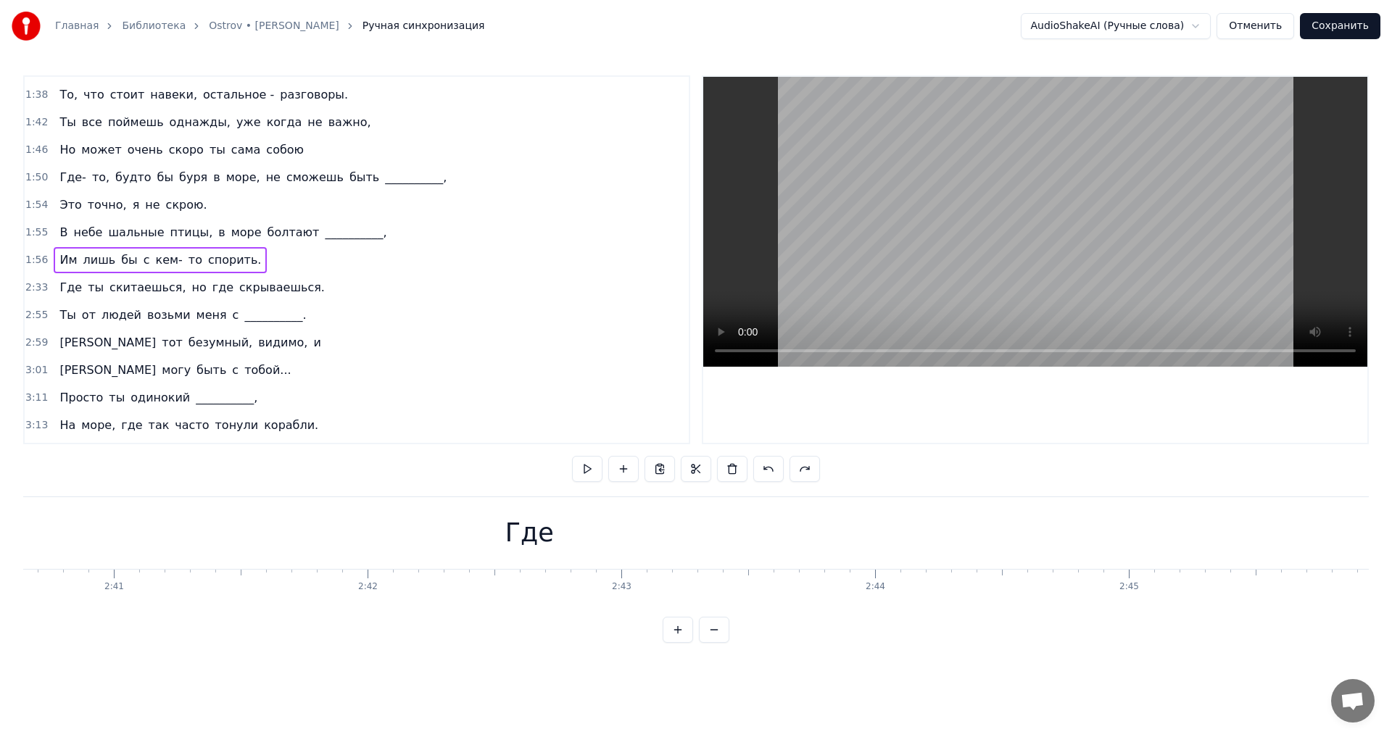
scroll to position [0, 40929]
click at [60, 267] on span "Им" at bounding box center [68, 260] width 20 height 17
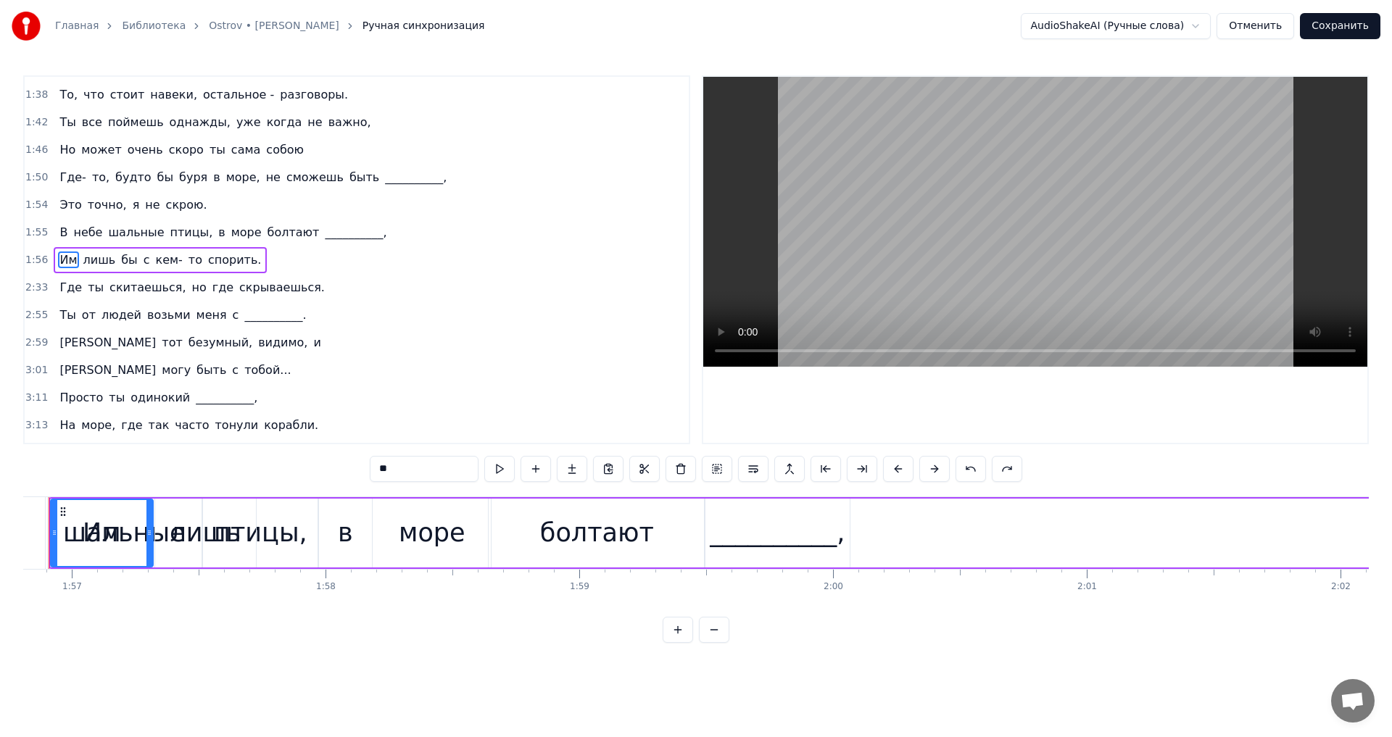
scroll to position [0, 29596]
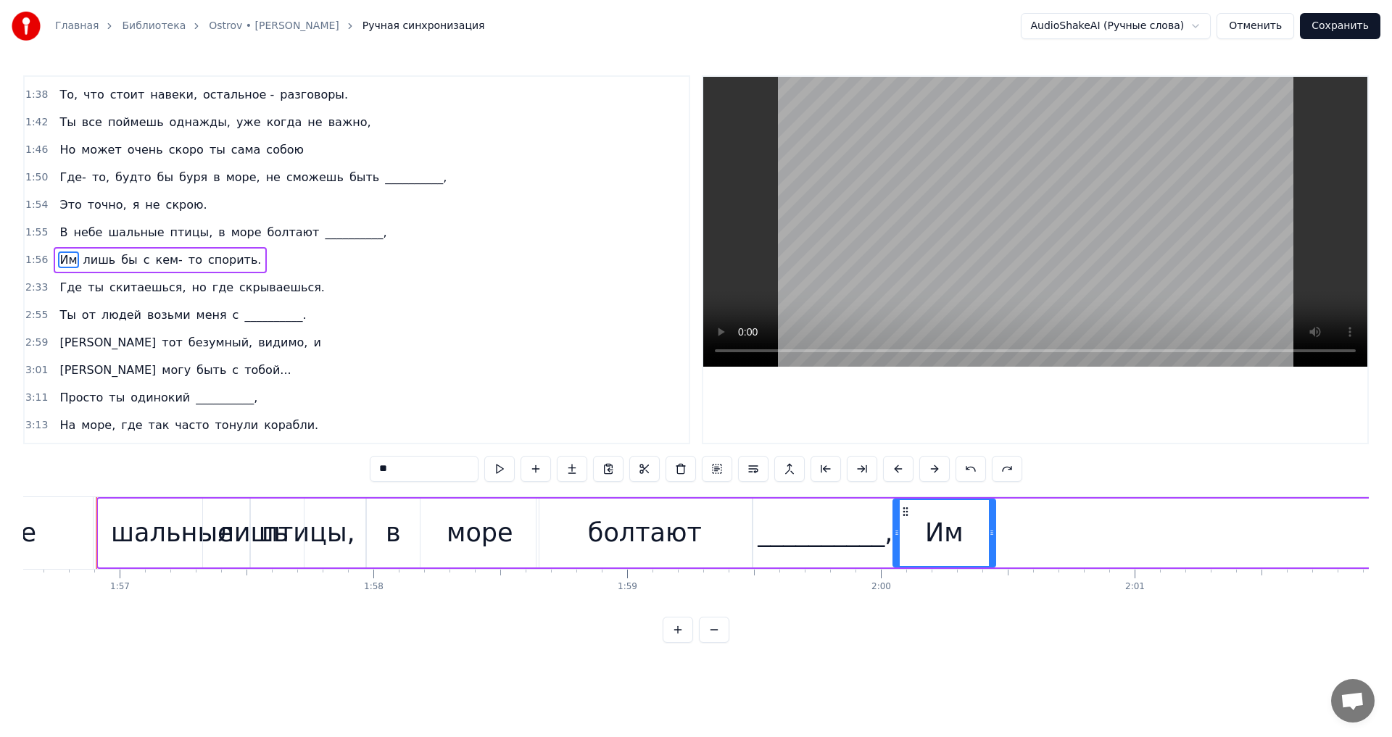
drag, startPoint x: 107, startPoint y: 508, endPoint x: 901, endPoint y: 549, distance: 795.8
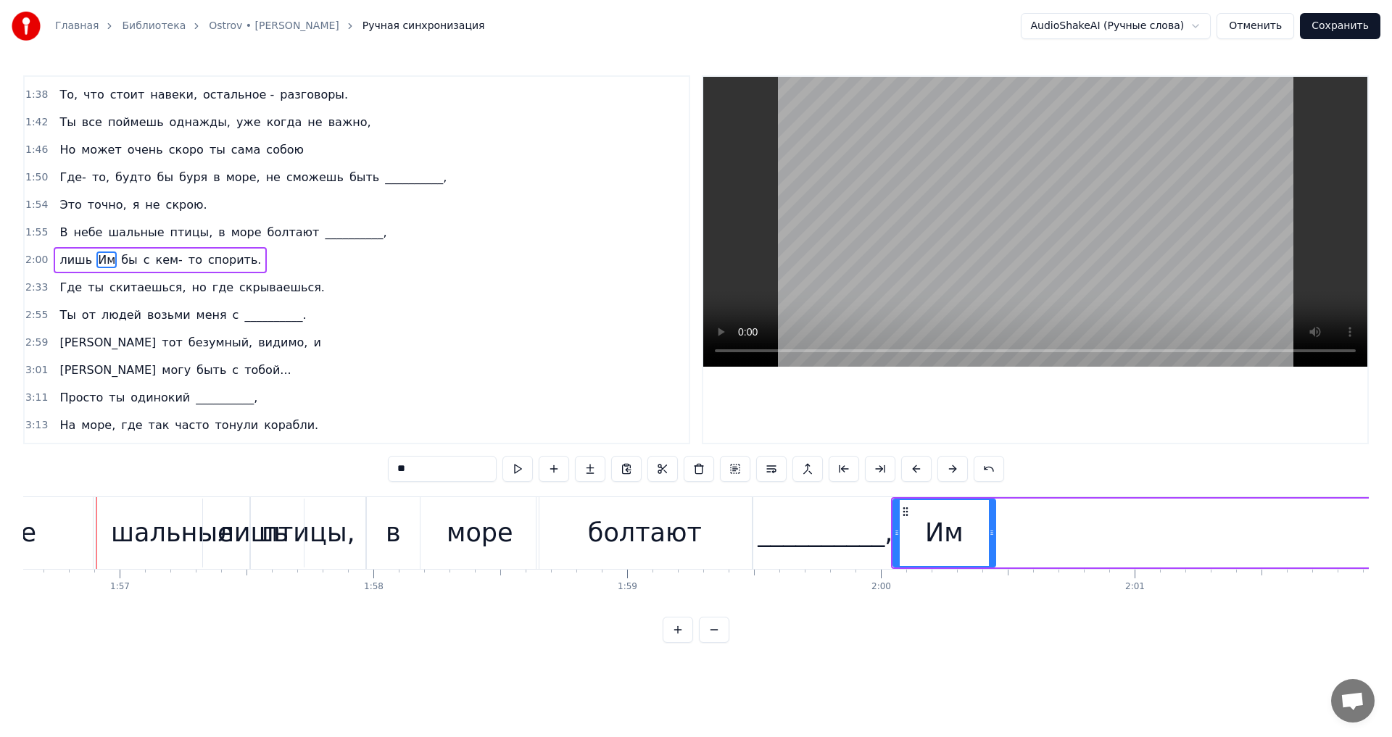
click at [120, 260] on span "бы" at bounding box center [130, 260] width 20 height 17
type input "**"
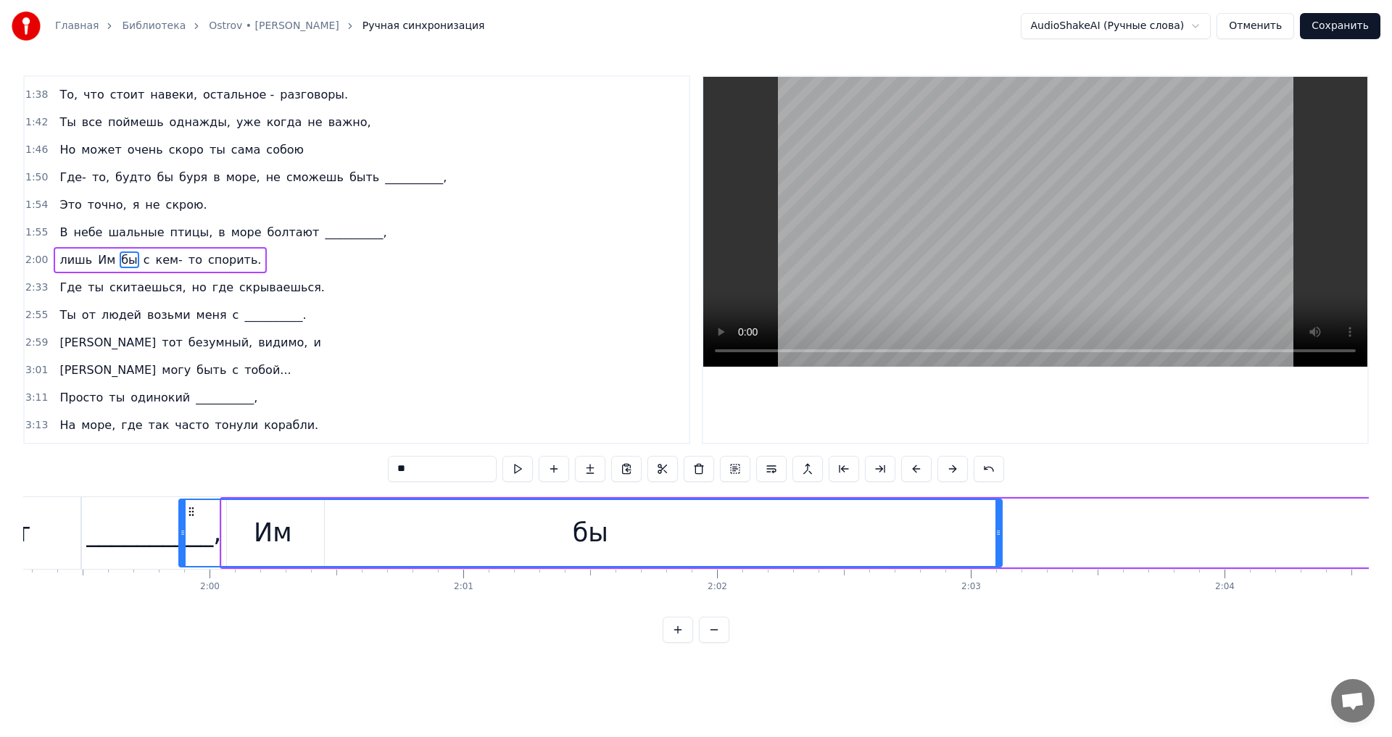
scroll to position [0, 30264]
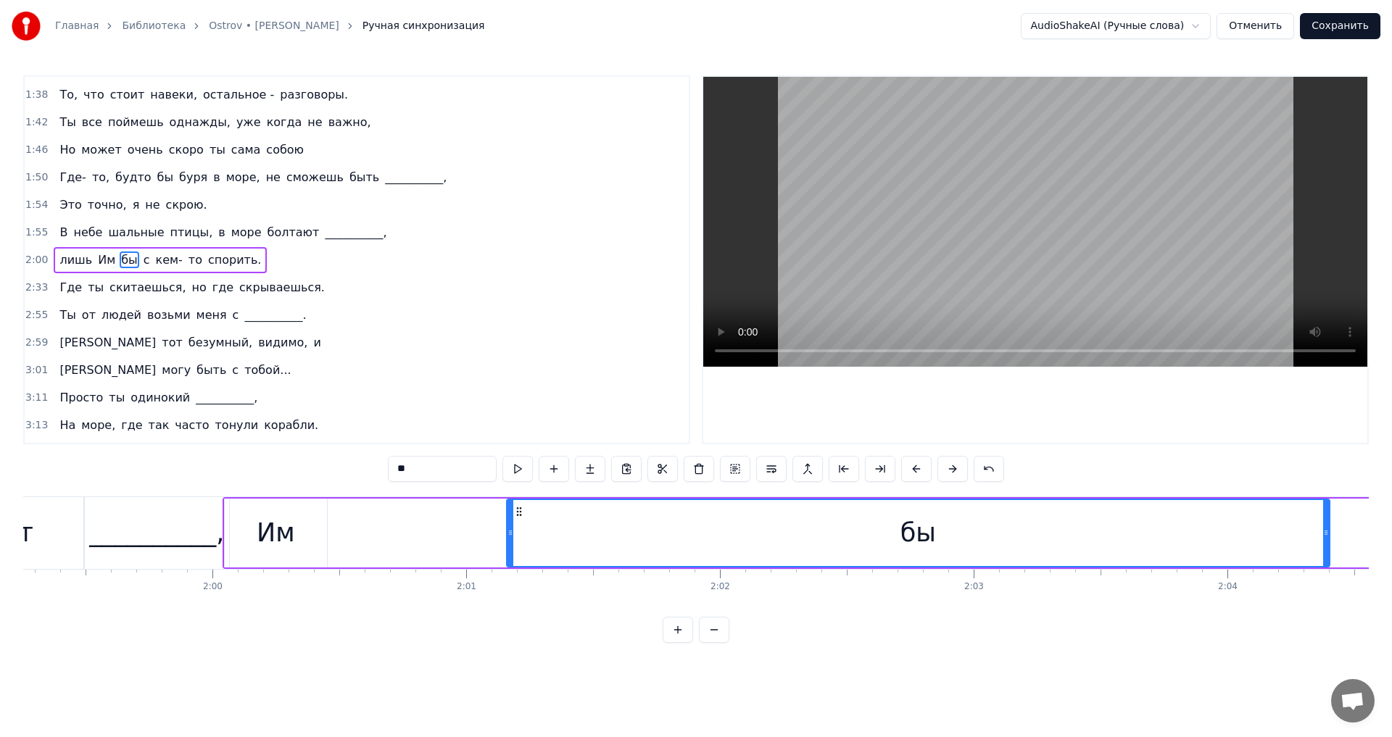
drag, startPoint x: 111, startPoint y: 511, endPoint x: 306, endPoint y: 419, distance: 215.7
click at [517, 539] on div "бы" at bounding box center [919, 533] width 822 height 66
drag, startPoint x: 102, startPoint y: 263, endPoint x: 56, endPoint y: 262, distance: 45.7
click at [56, 262] on div "лишь Им бы с кем- то спорить." at bounding box center [160, 260] width 213 height 26
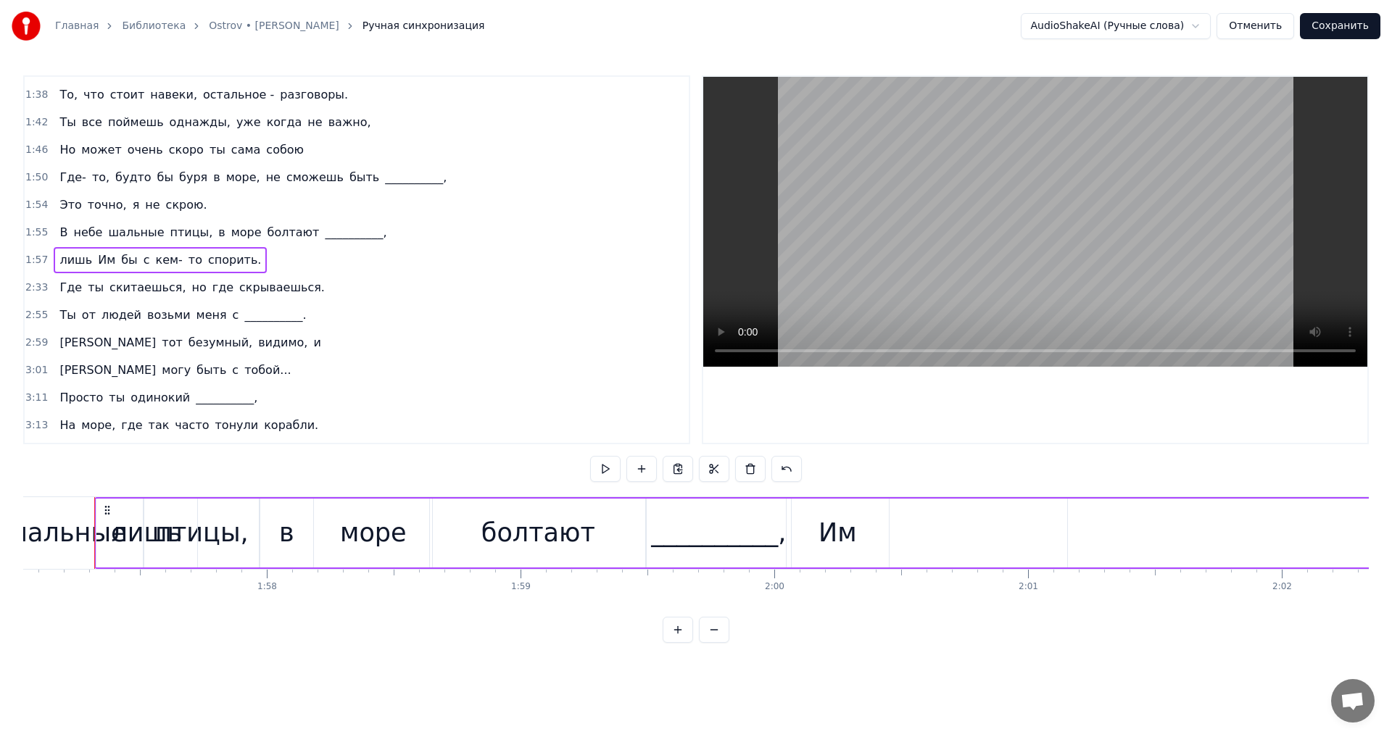
scroll to position [0, 29700]
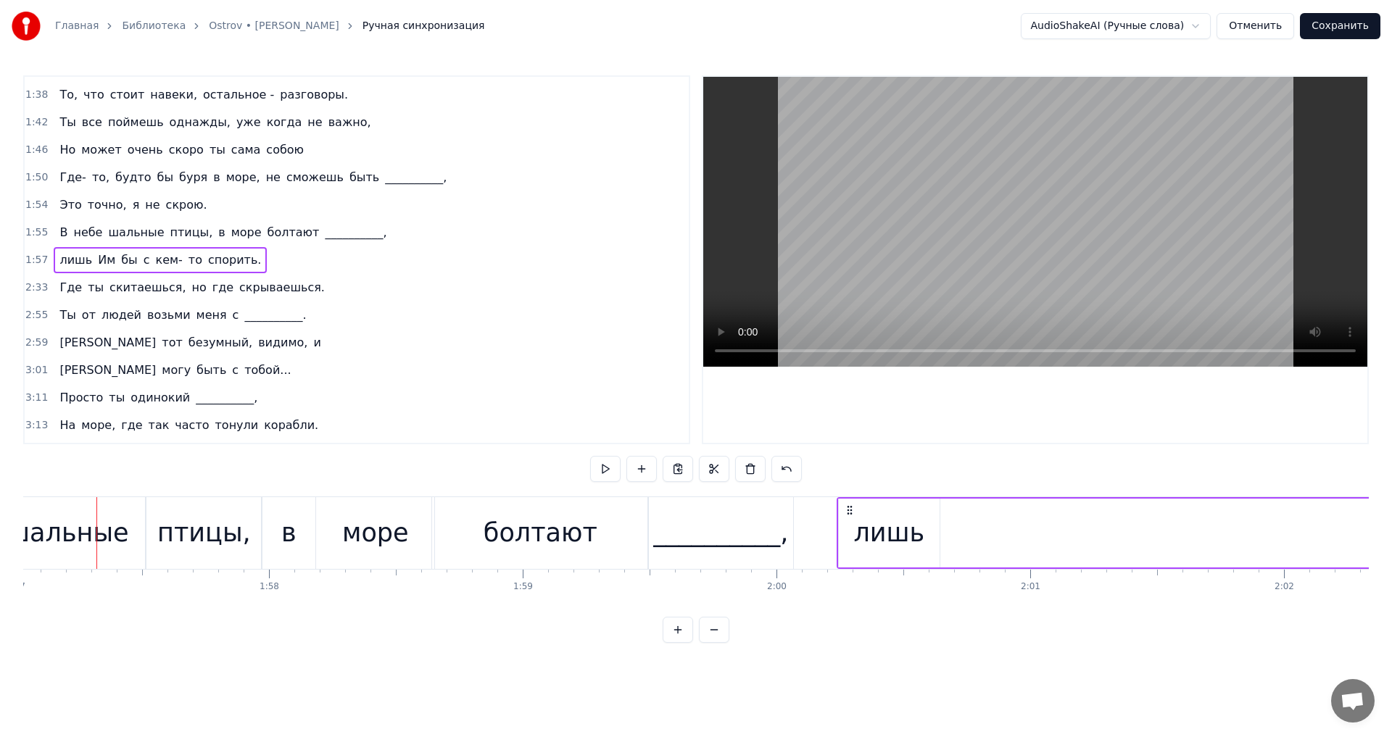
drag, startPoint x: 106, startPoint y: 505, endPoint x: 847, endPoint y: 535, distance: 741.6
click at [710, 475] on button at bounding box center [714, 469] width 30 height 26
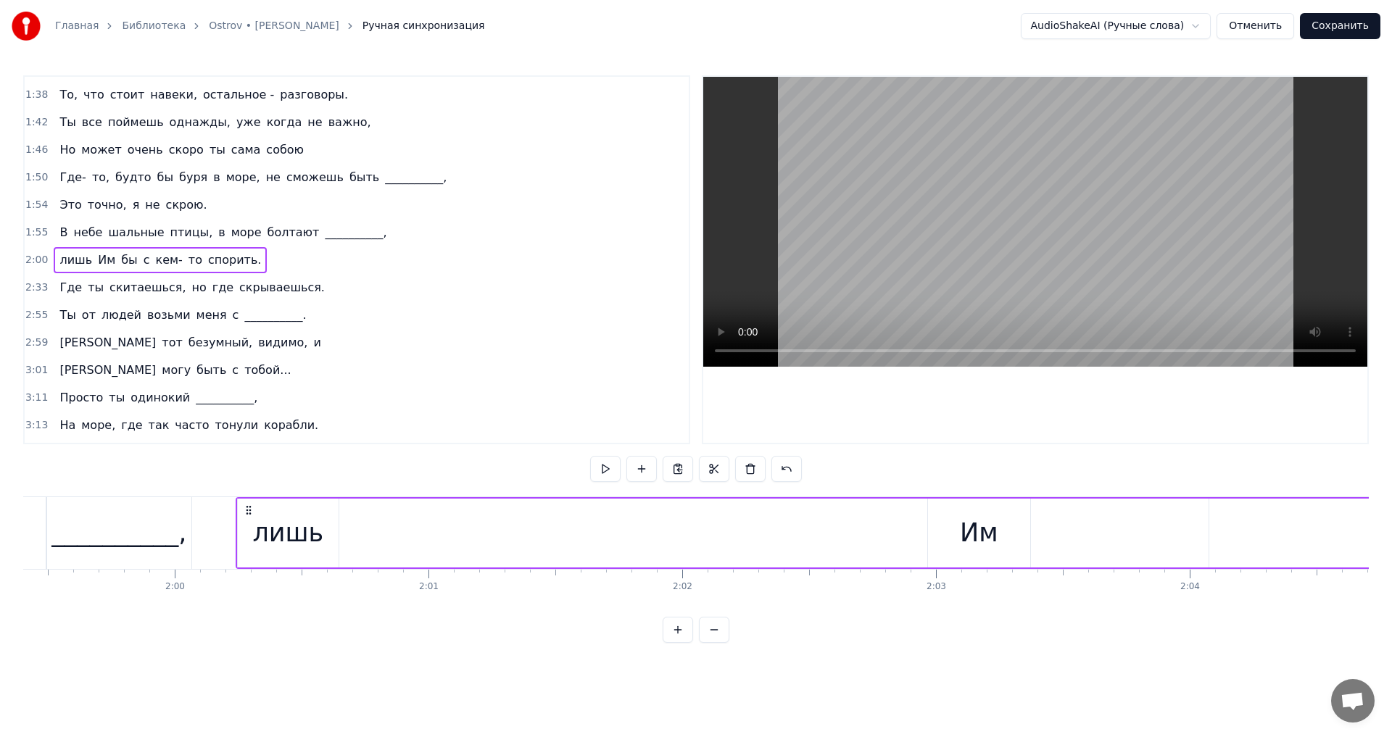
click at [927, 531] on div "Им" at bounding box center [979, 533] width 104 height 69
click at [331, 525] on div "лишь" at bounding box center [288, 533] width 101 height 69
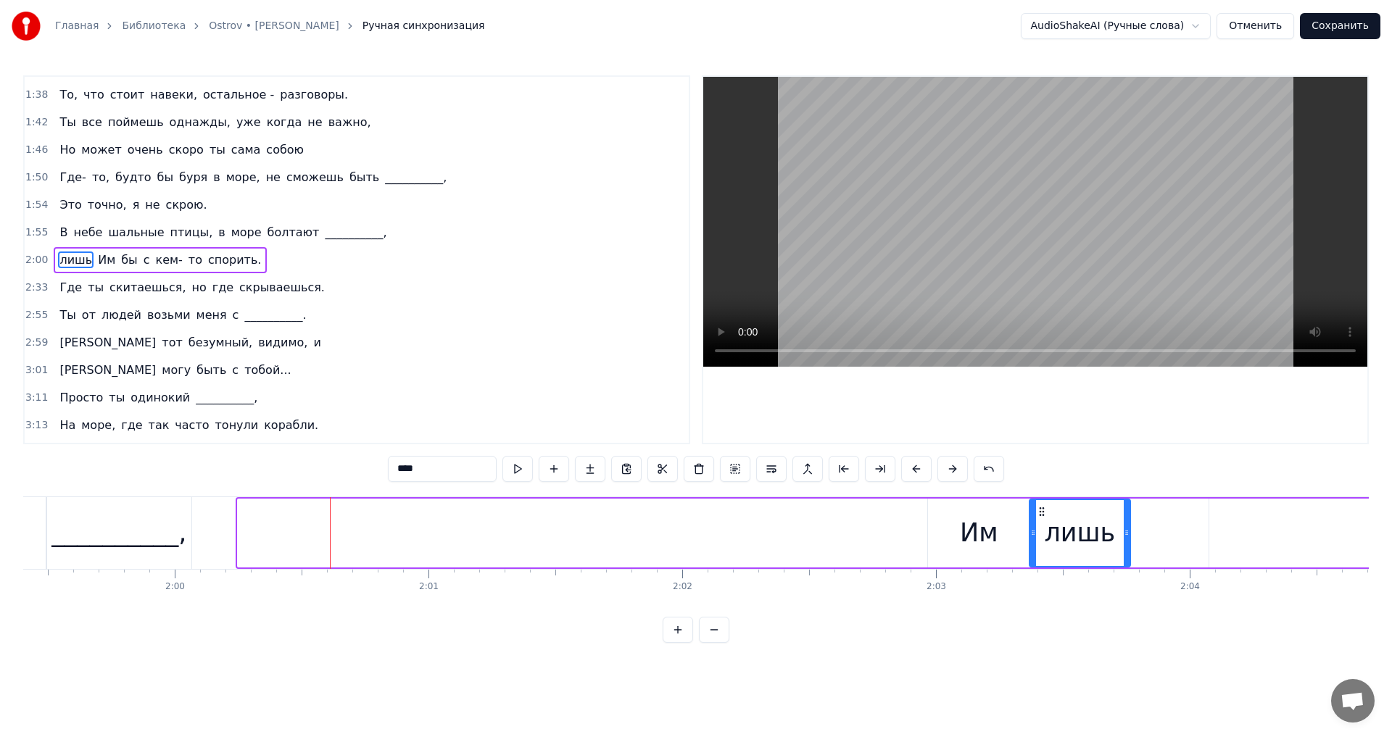
drag, startPoint x: 249, startPoint y: 512, endPoint x: 938, endPoint y: 523, distance: 689.6
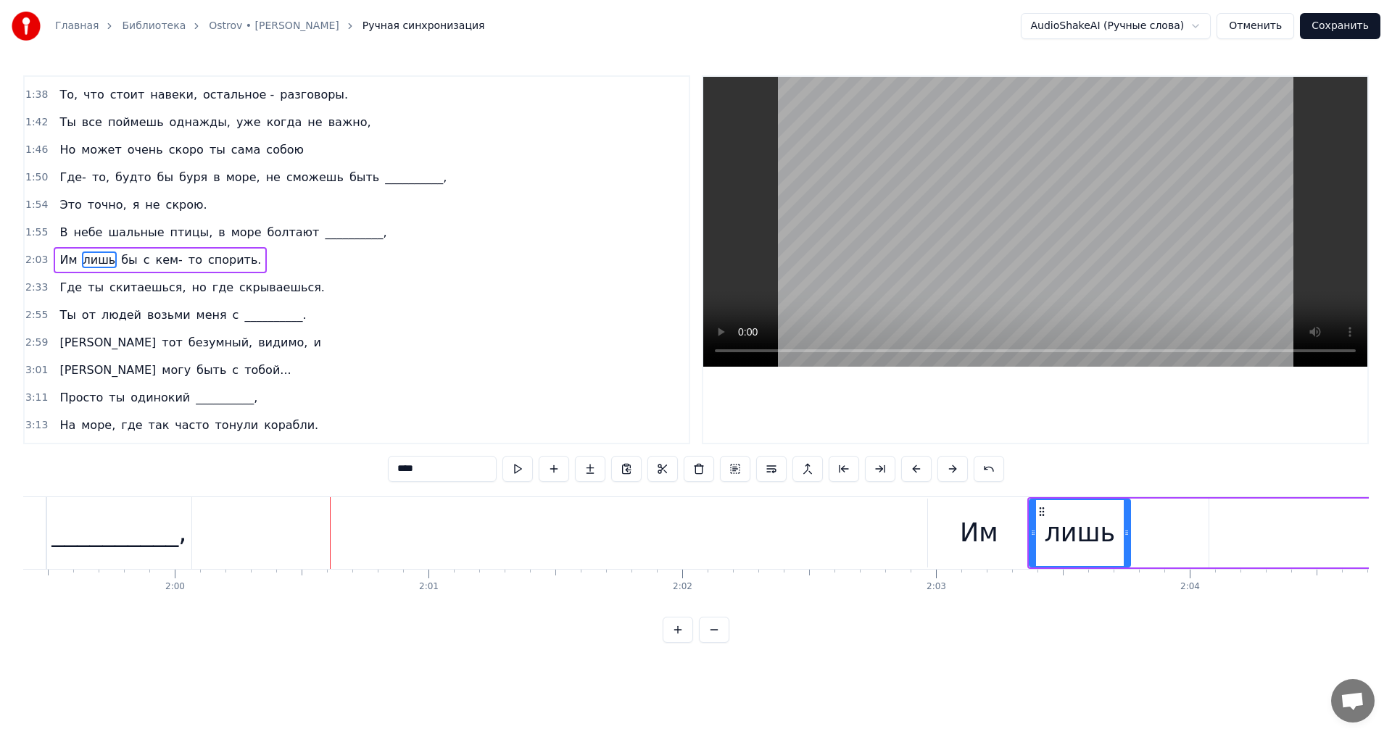
click at [943, 522] on div "Им" at bounding box center [979, 533] width 102 height 69
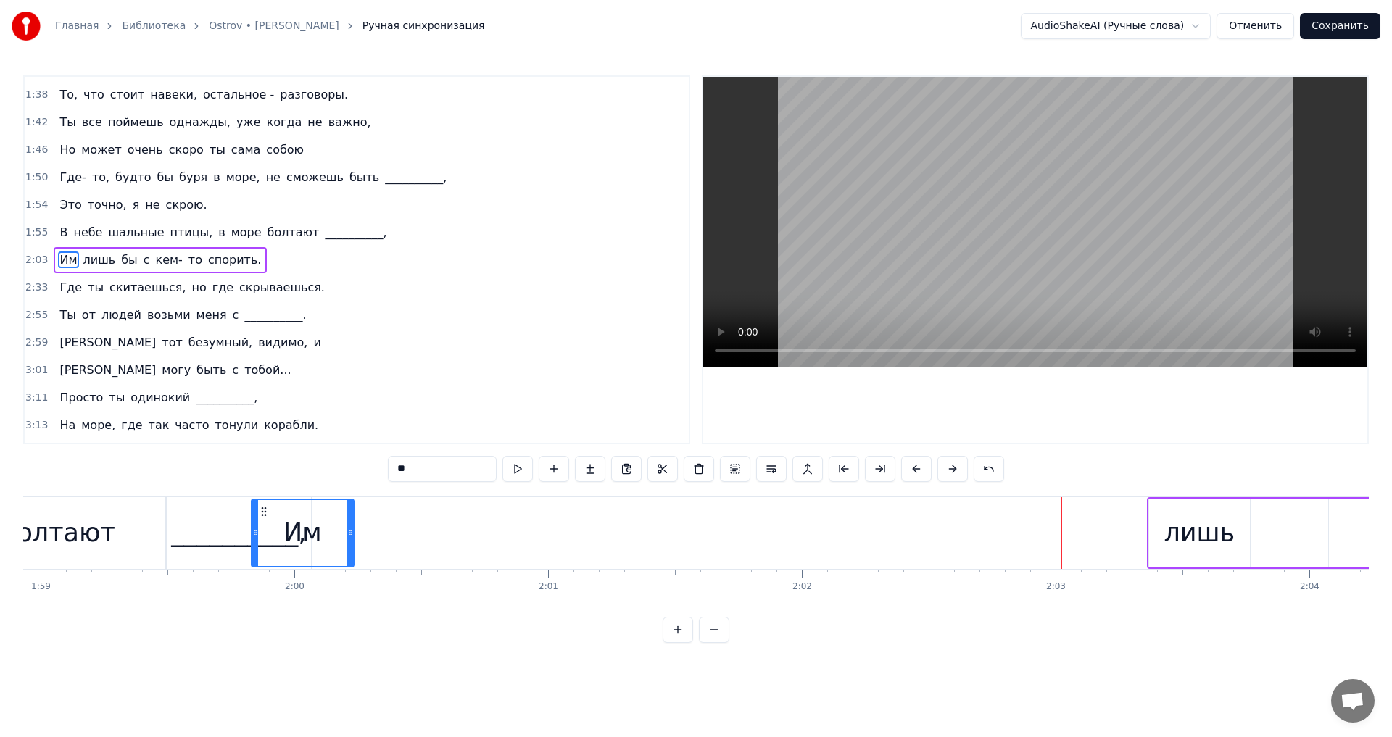
scroll to position [0, 30158]
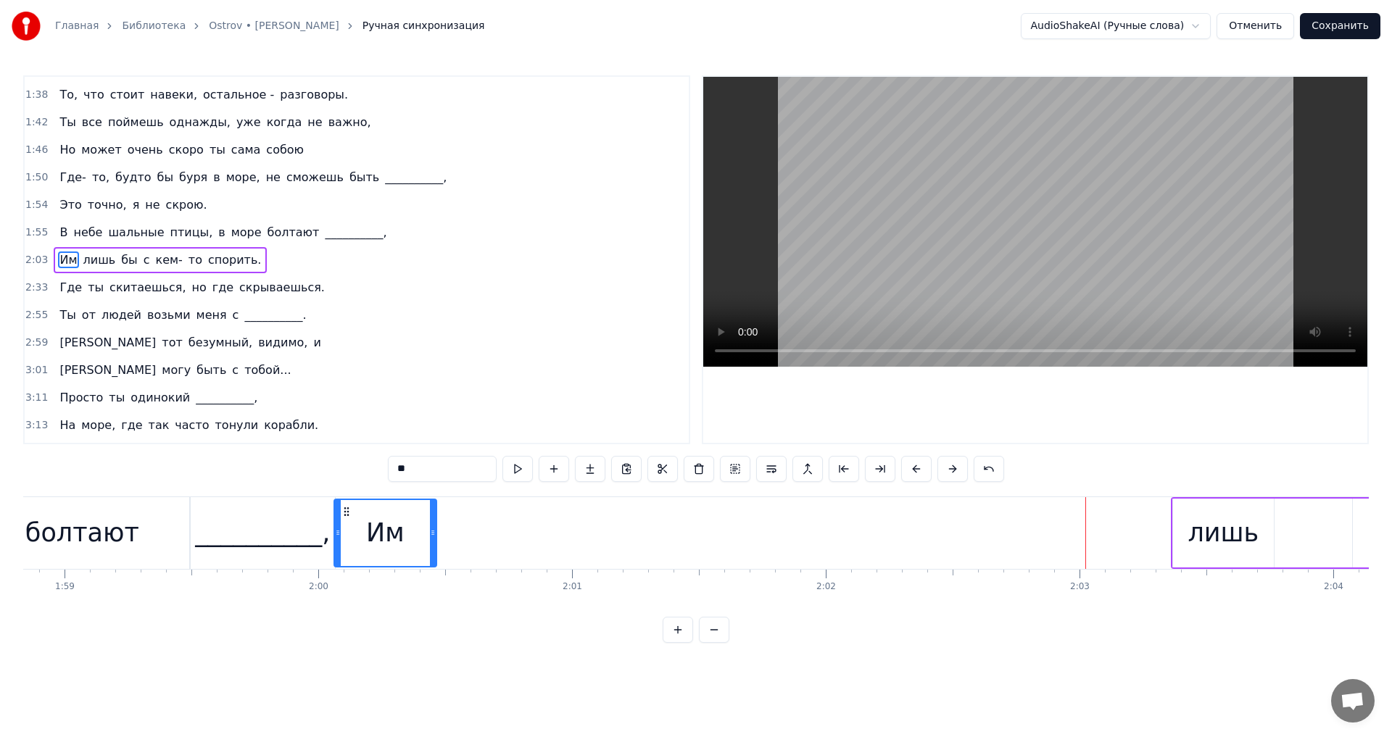
drag, startPoint x: 939, startPoint y: 511, endPoint x: 345, endPoint y: 545, distance: 594.8
click at [345, 545] on div "Им" at bounding box center [385, 533] width 101 height 66
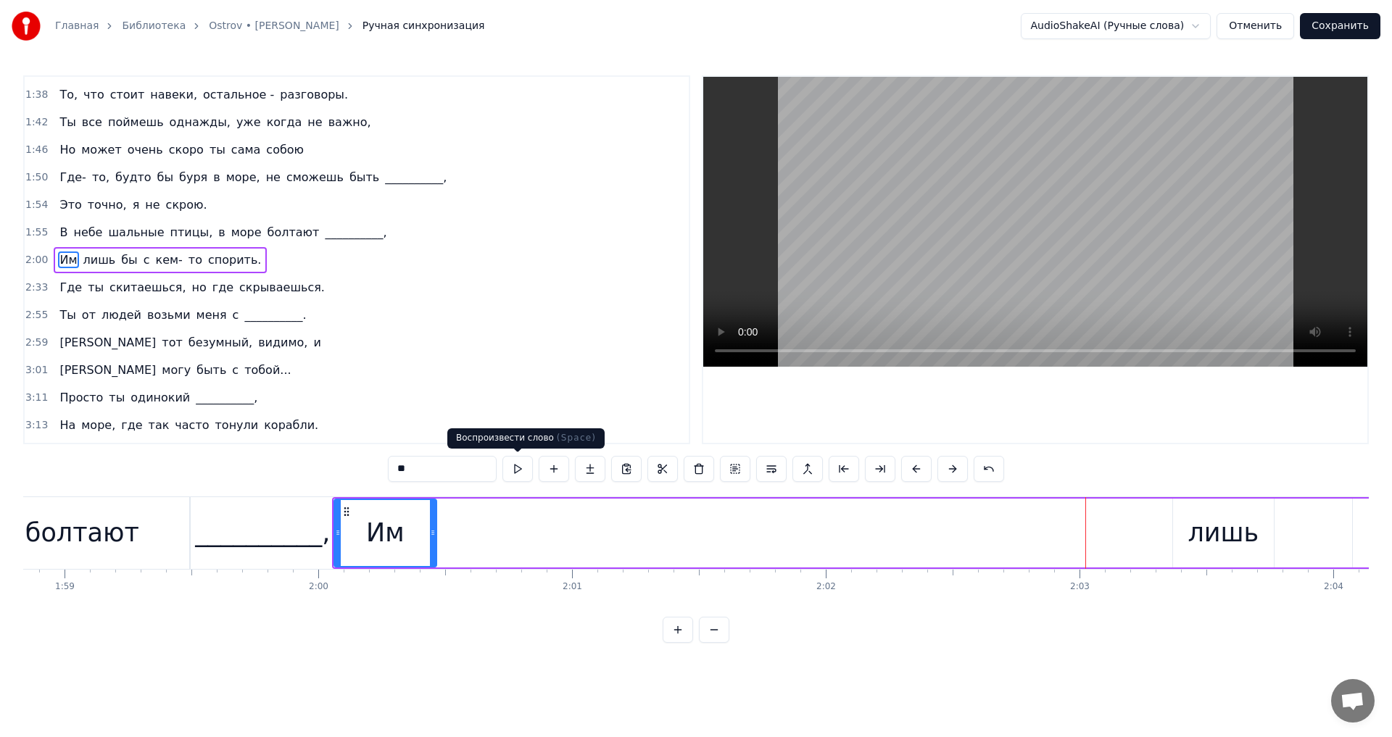
click at [519, 473] on button at bounding box center [517, 469] width 30 height 26
click at [1191, 544] on div "лишь" at bounding box center [1223, 533] width 101 height 69
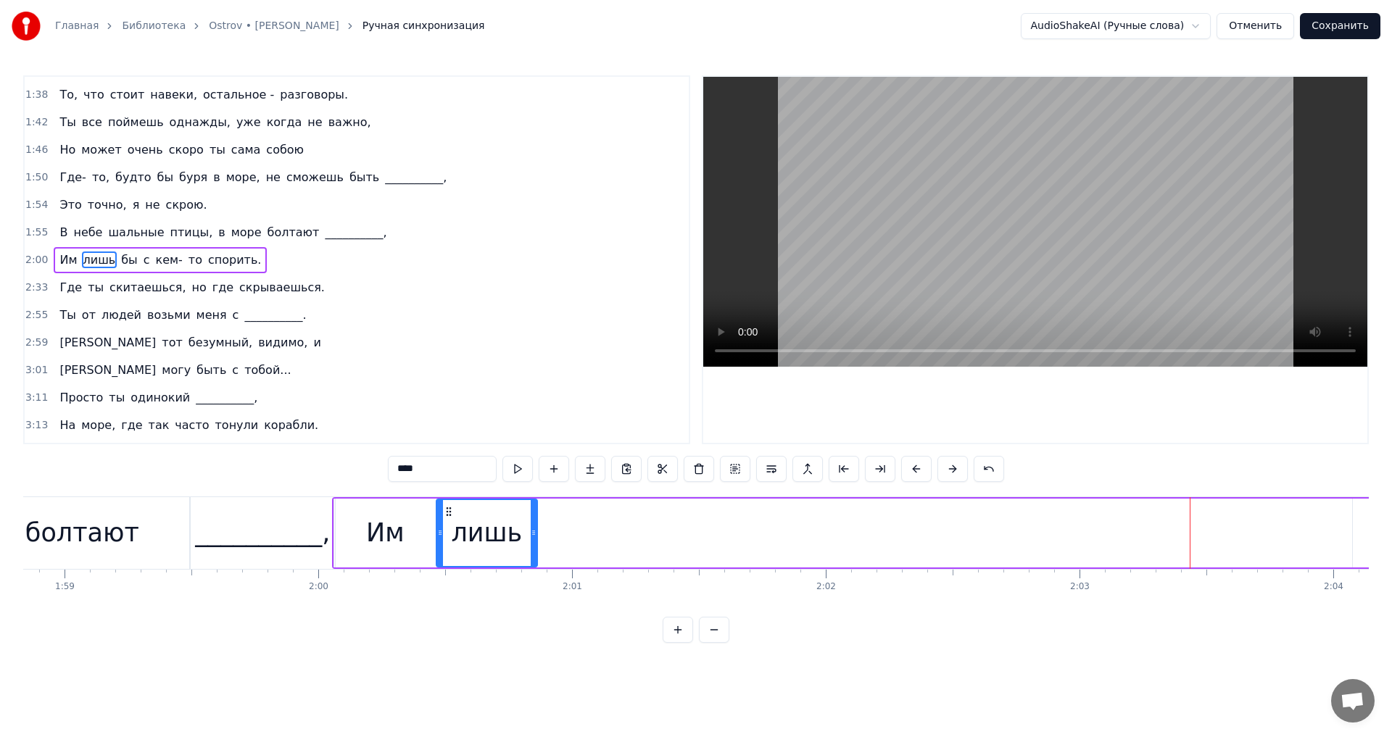
drag, startPoint x: 1184, startPoint y: 515, endPoint x: 447, endPoint y: 535, distance: 737.0
click at [447, 535] on div "лишь" at bounding box center [486, 533] width 99 height 66
click at [525, 476] on button at bounding box center [517, 469] width 30 height 26
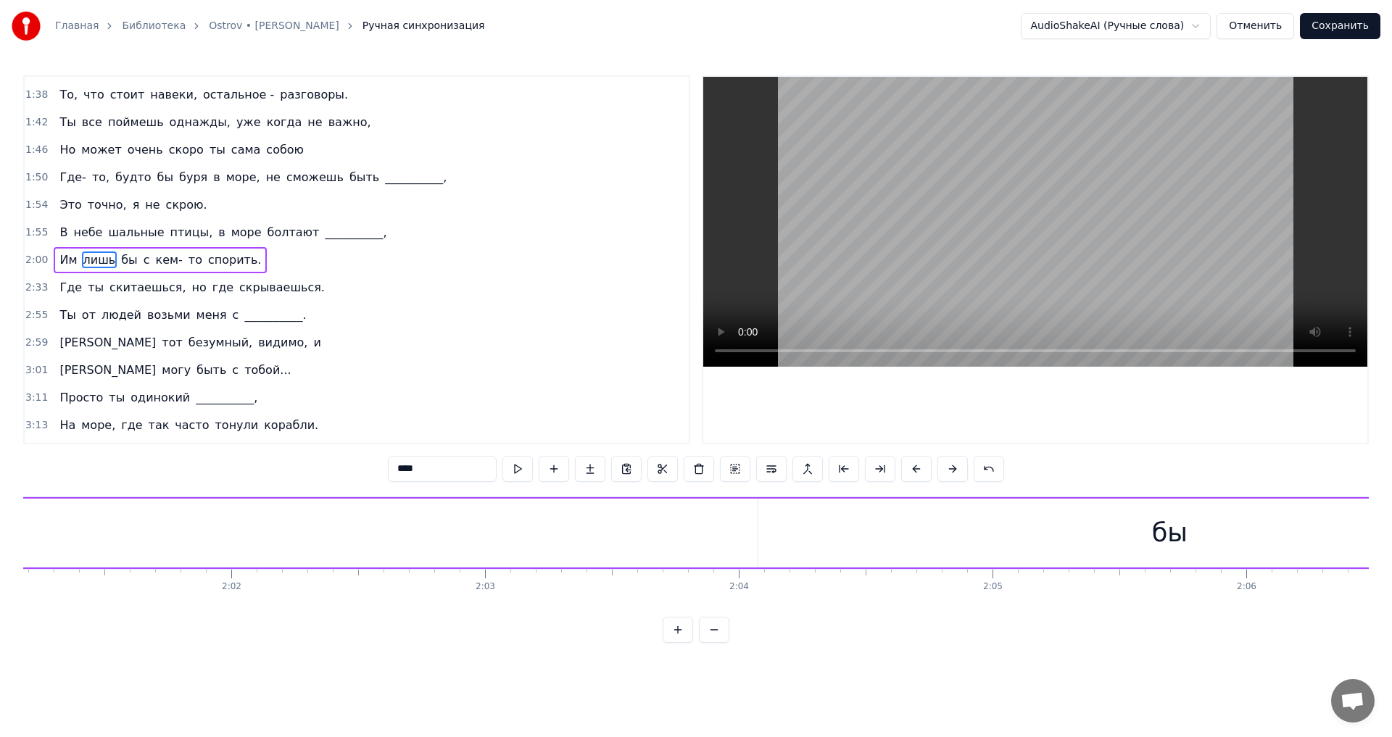
scroll to position [0, 30914]
click at [953, 534] on div "бы" at bounding box center [1008, 533] width 823 height 69
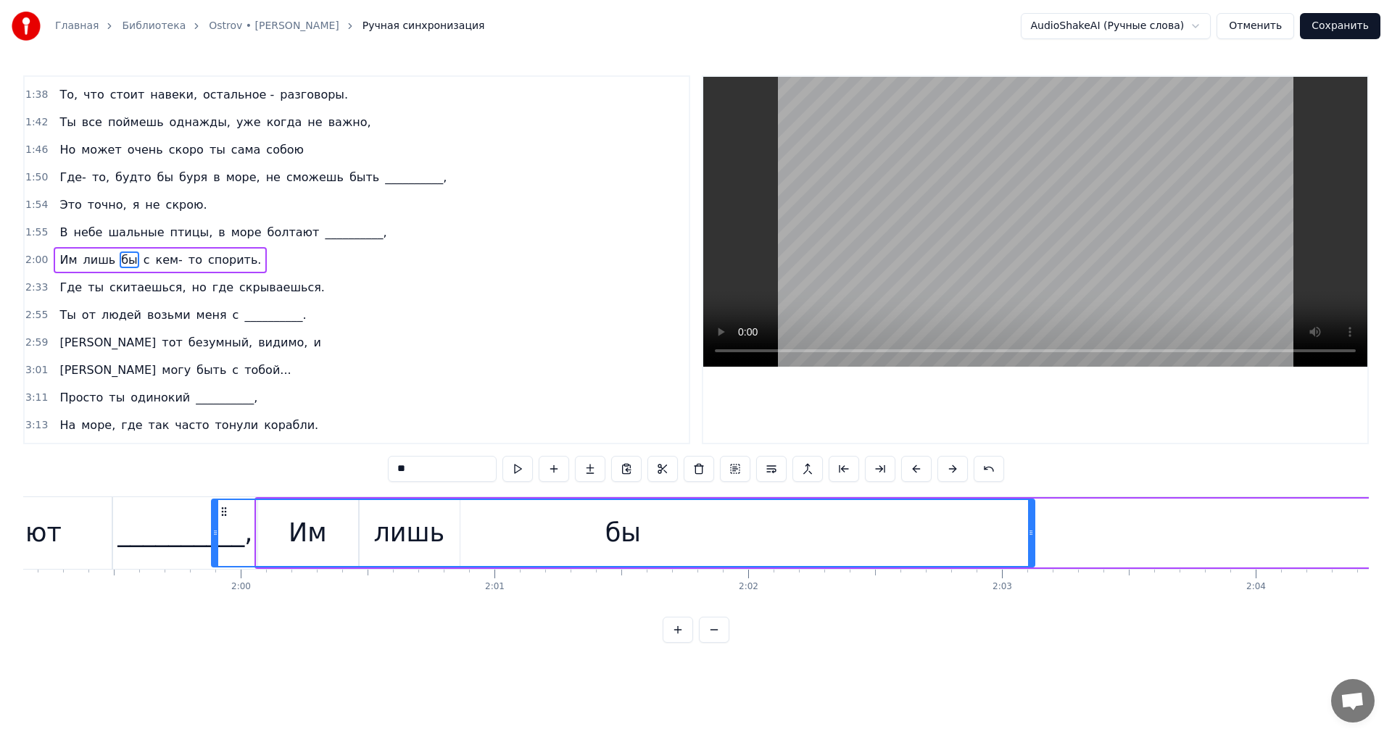
scroll to position [0, 30181]
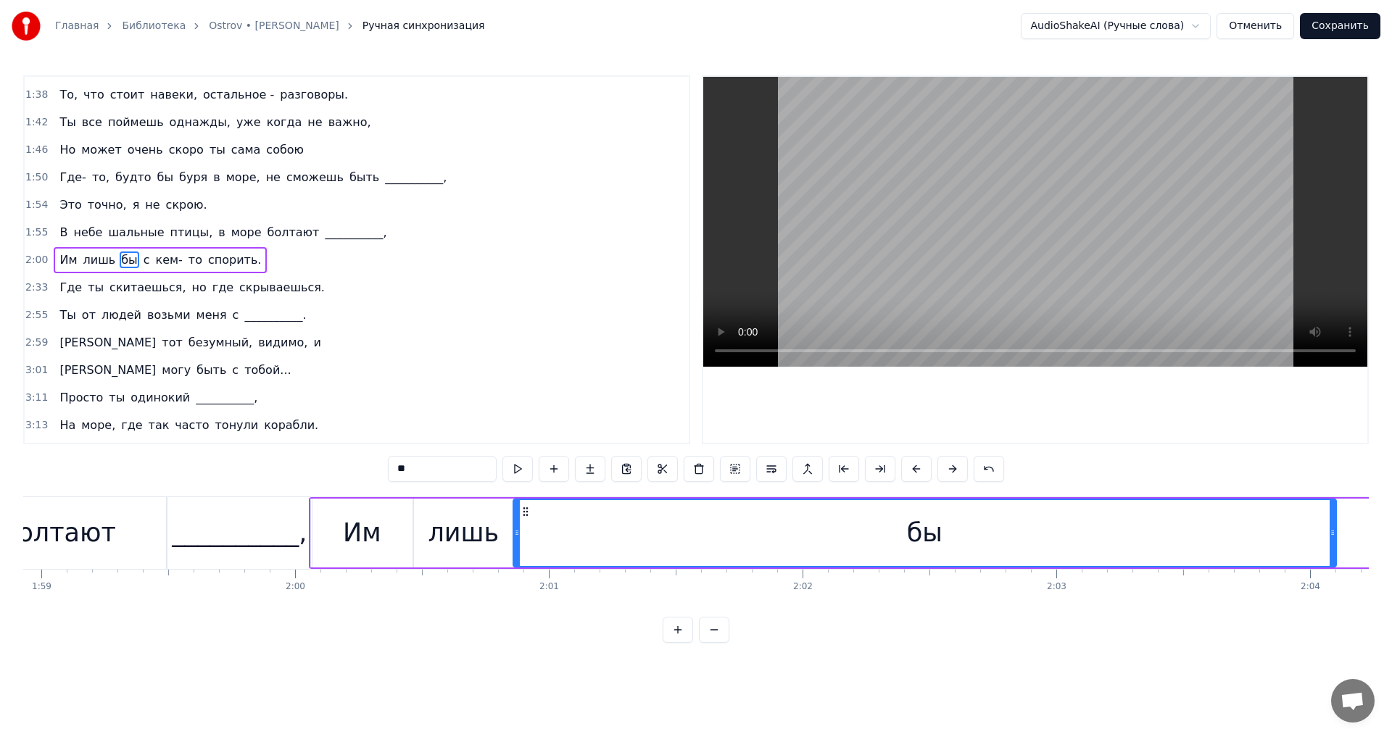
drag, startPoint x: 607, startPoint y: 516, endPoint x: 523, endPoint y: 517, distance: 84.1
click at [523, 517] on icon at bounding box center [526, 512] width 12 height 12
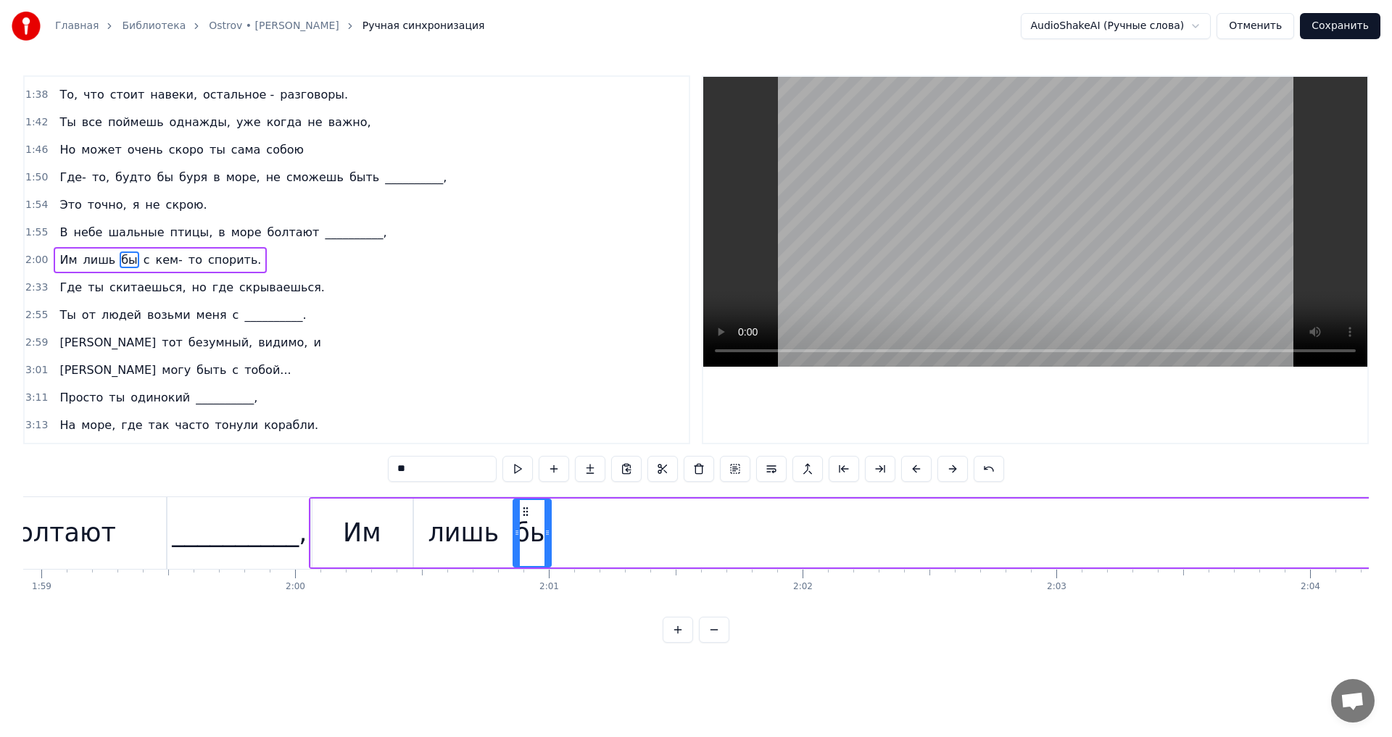
drag, startPoint x: 1330, startPoint y: 536, endPoint x: 545, endPoint y: 544, distance: 785.3
click at [545, 544] on div at bounding box center [548, 533] width 6 height 66
click at [519, 466] on button at bounding box center [517, 469] width 30 height 26
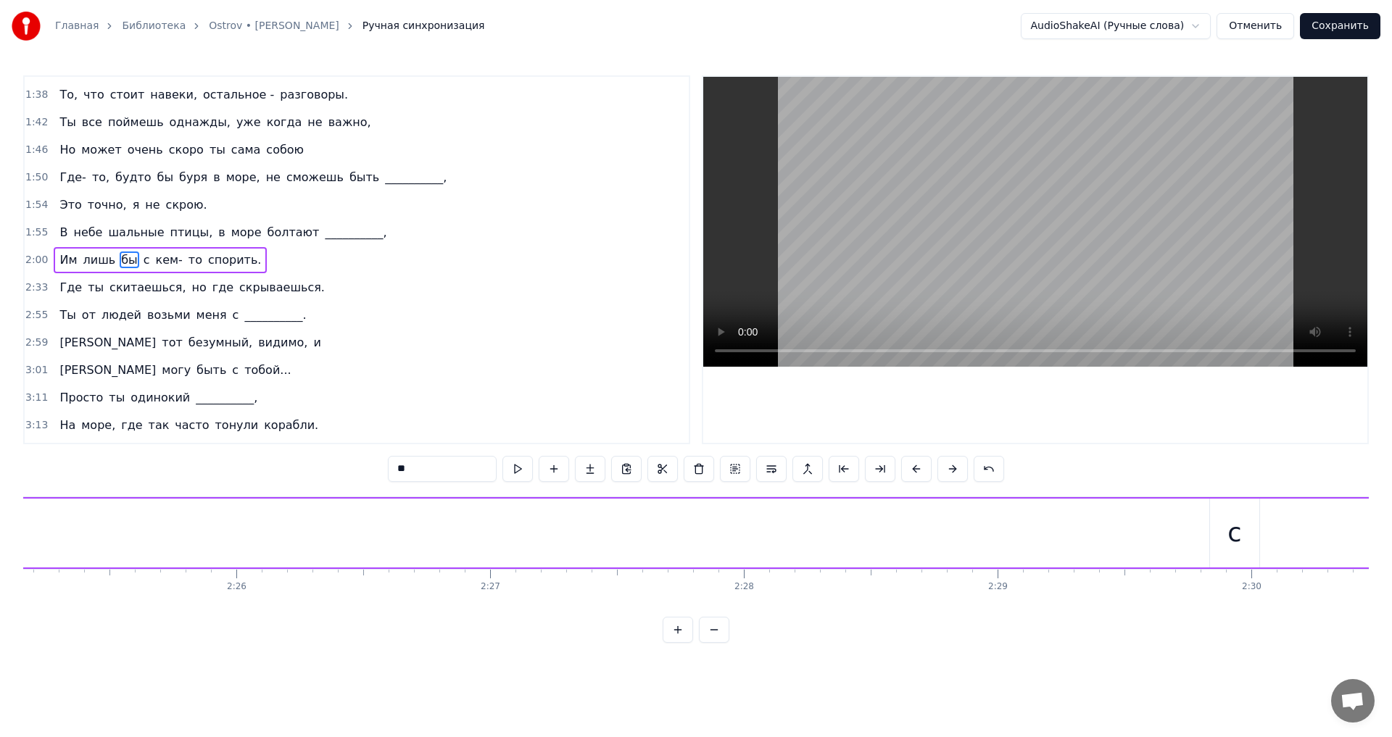
scroll to position [0, 37097]
click at [959, 534] on div "с" at bounding box center [976, 533] width 49 height 69
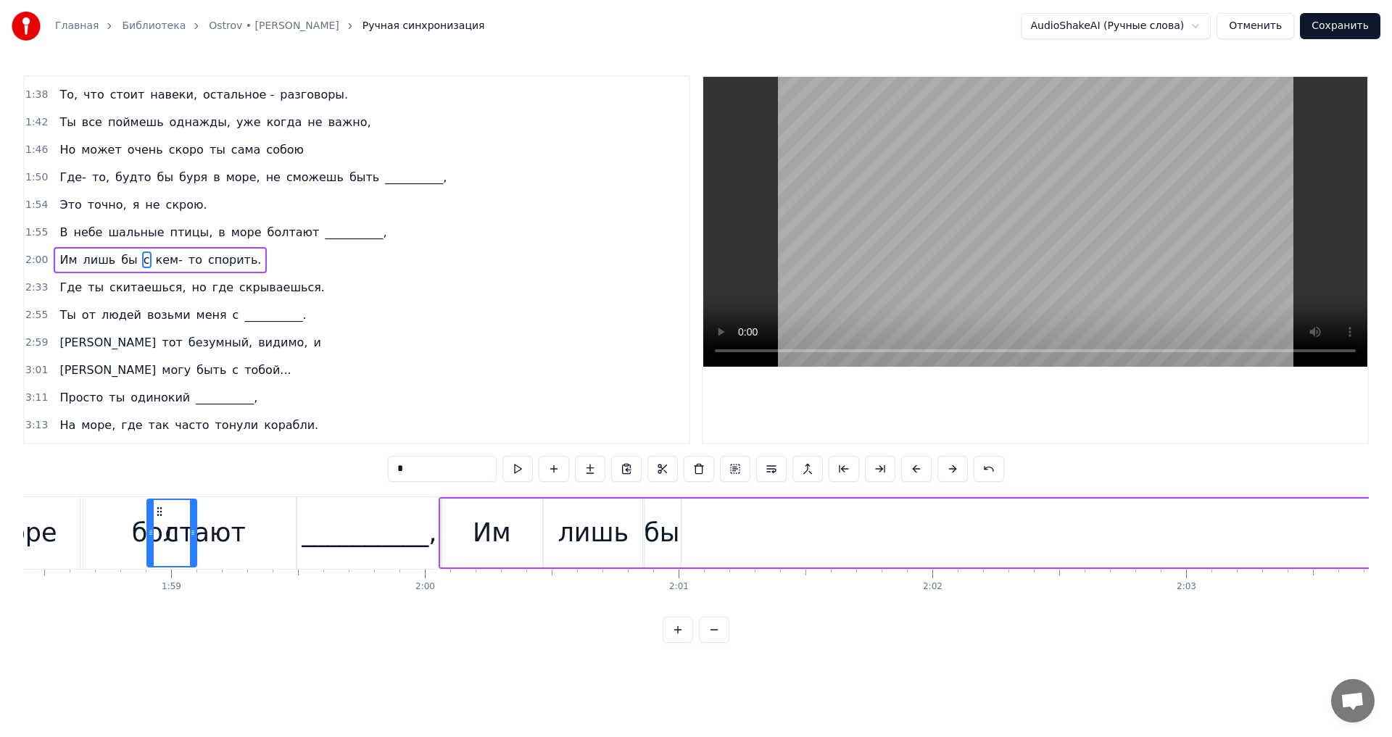
scroll to position [0, 30039]
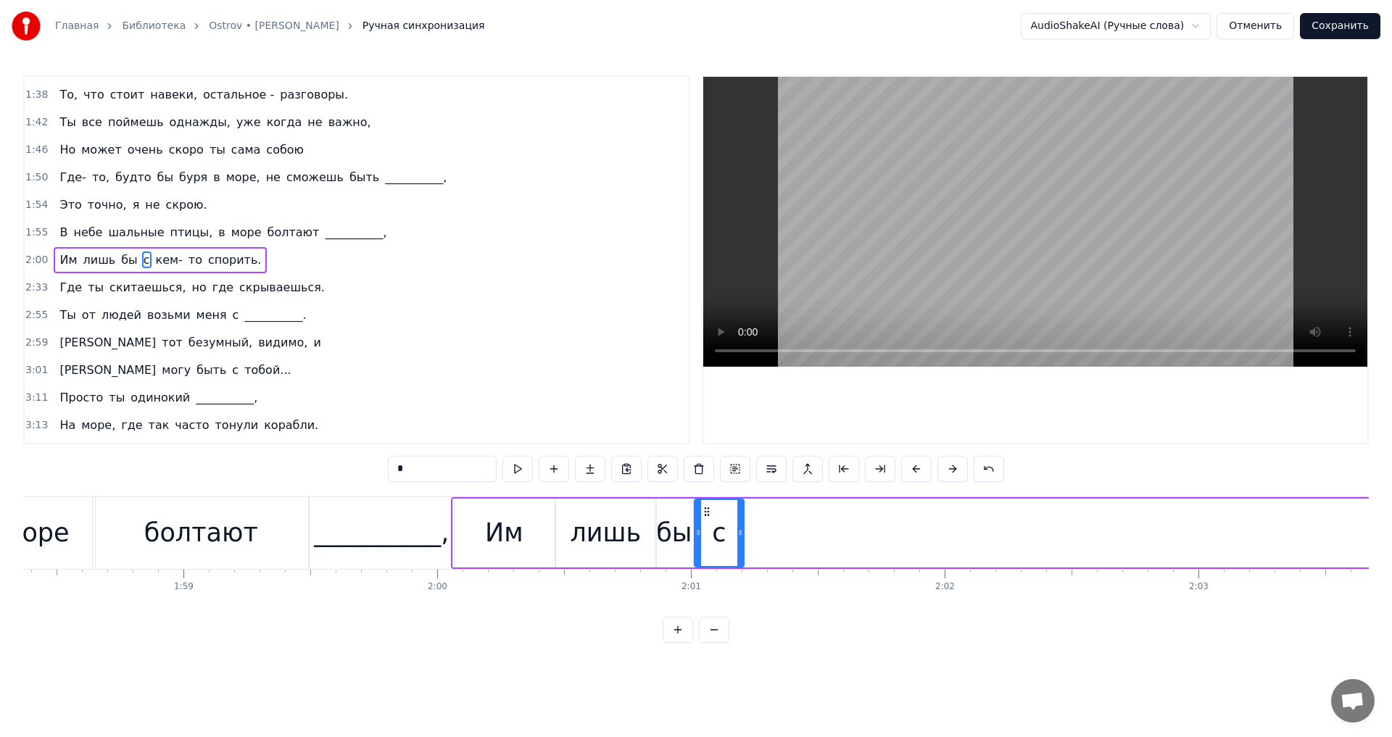
drag, startPoint x: 962, startPoint y: 510, endPoint x: 707, endPoint y: 539, distance: 256.9
click at [707, 539] on div "с" at bounding box center [719, 533] width 48 height 66
click at [503, 465] on button at bounding box center [517, 469] width 30 height 26
drag, startPoint x: 741, startPoint y: 513, endPoint x: 728, endPoint y: 516, distance: 13.2
click at [728, 516] on div at bounding box center [727, 533] width 6 height 66
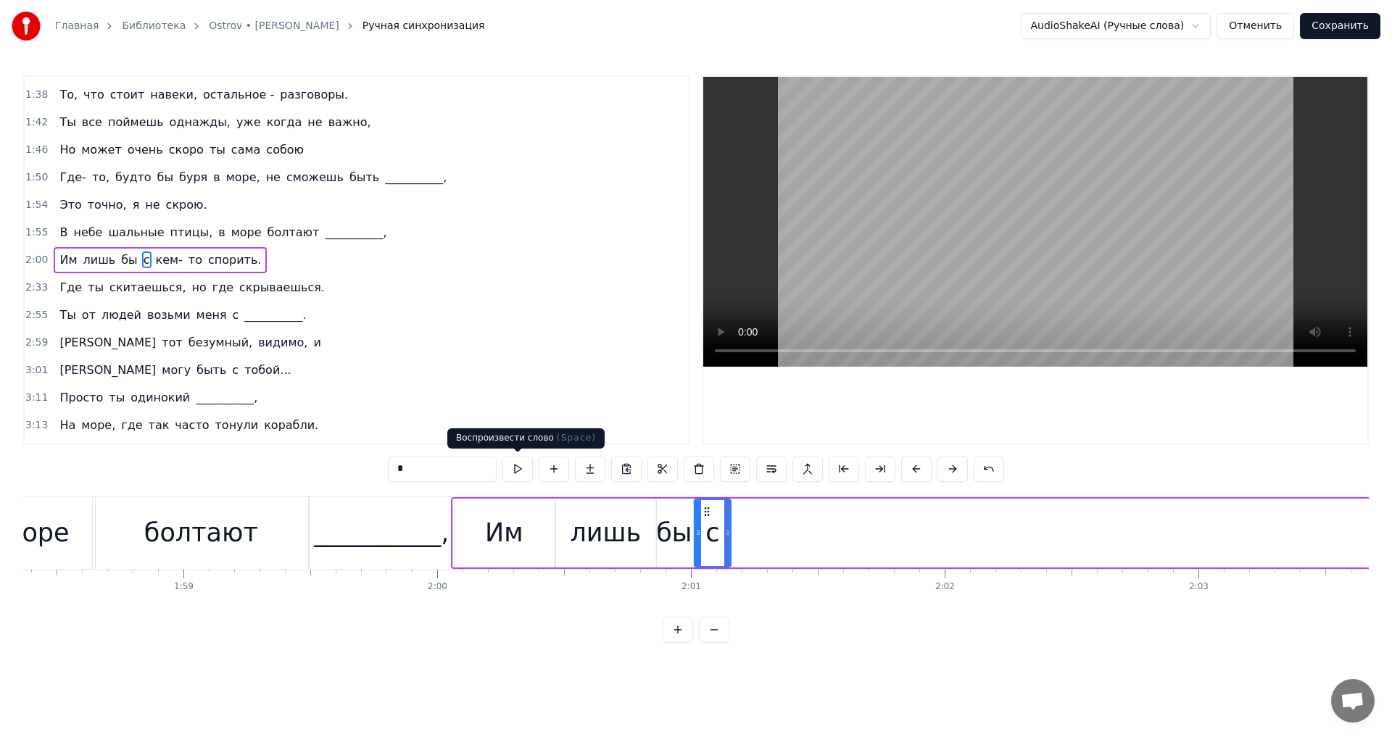
click at [520, 469] on button at bounding box center [517, 469] width 30 height 26
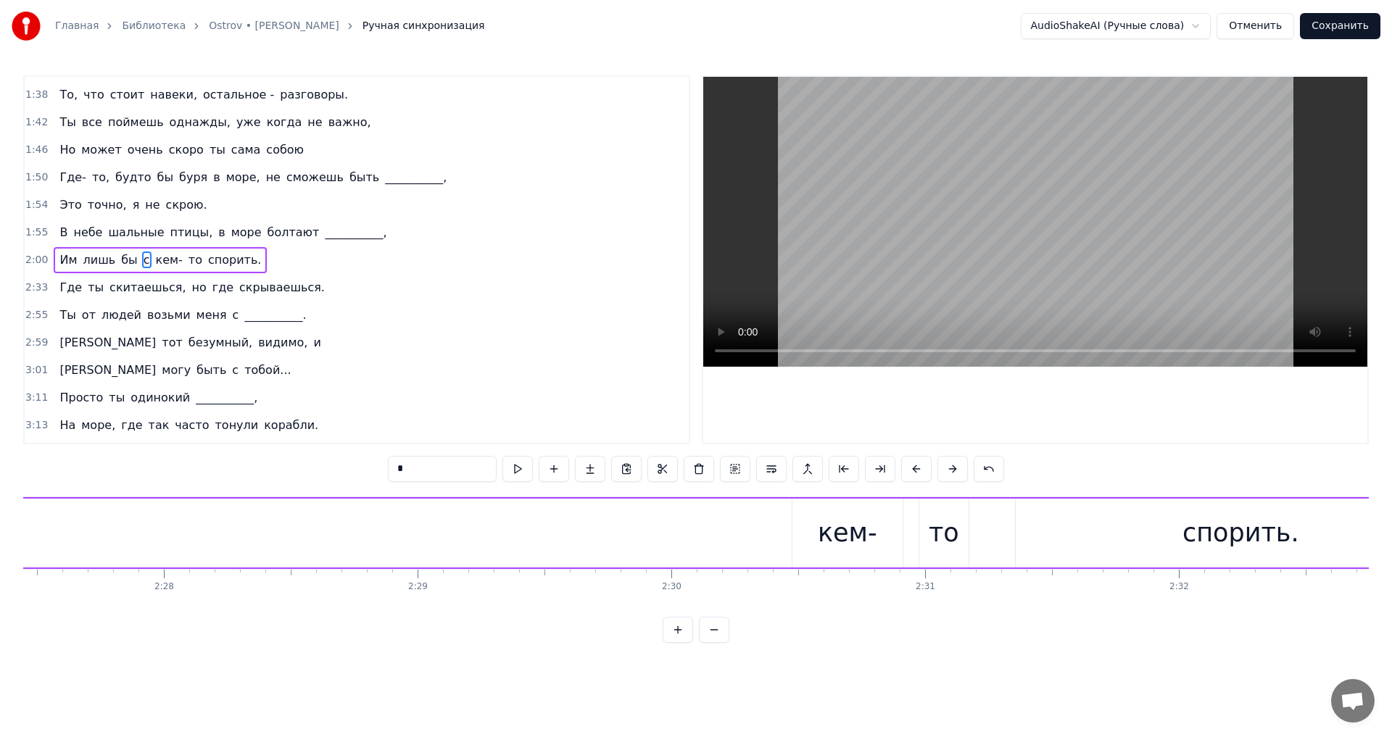
scroll to position [0, 37482]
click at [797, 537] on div "кем-" at bounding box center [783, 533] width 59 height 38
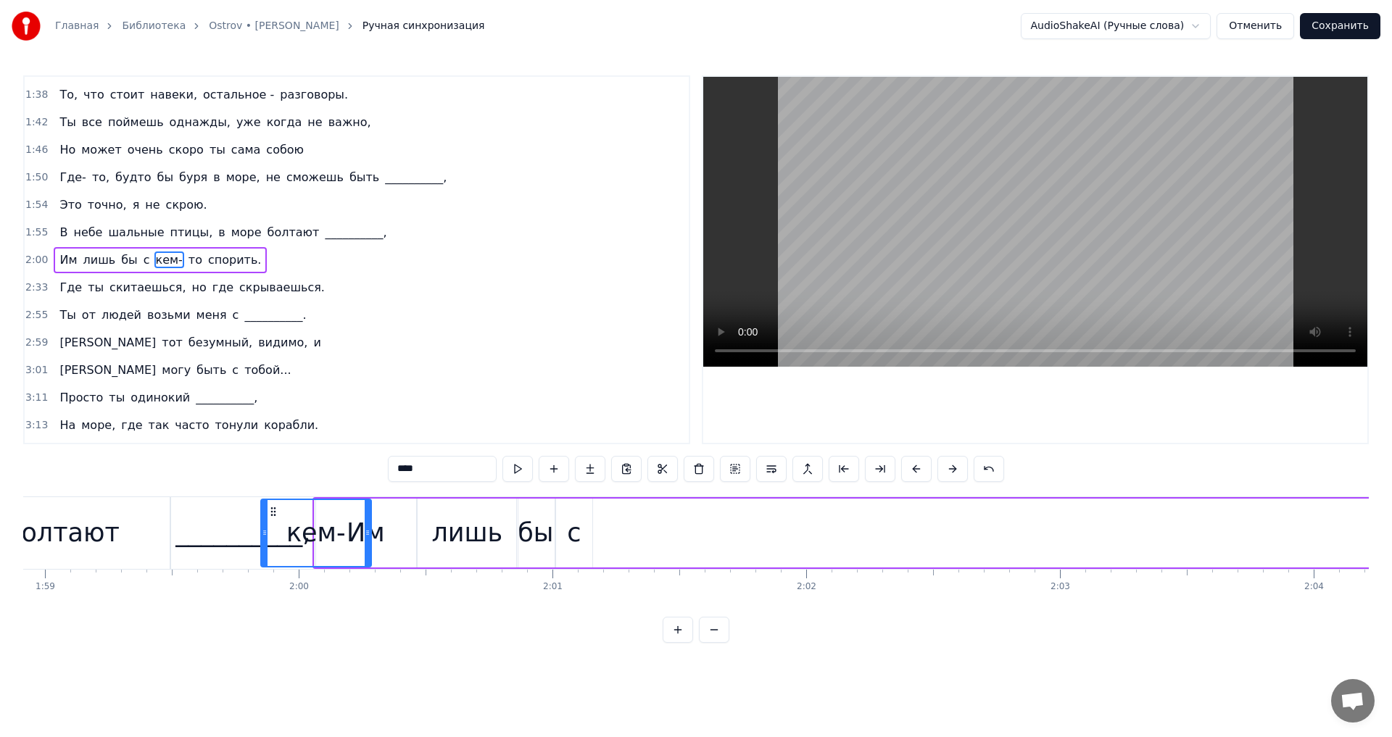
scroll to position [0, 30169]
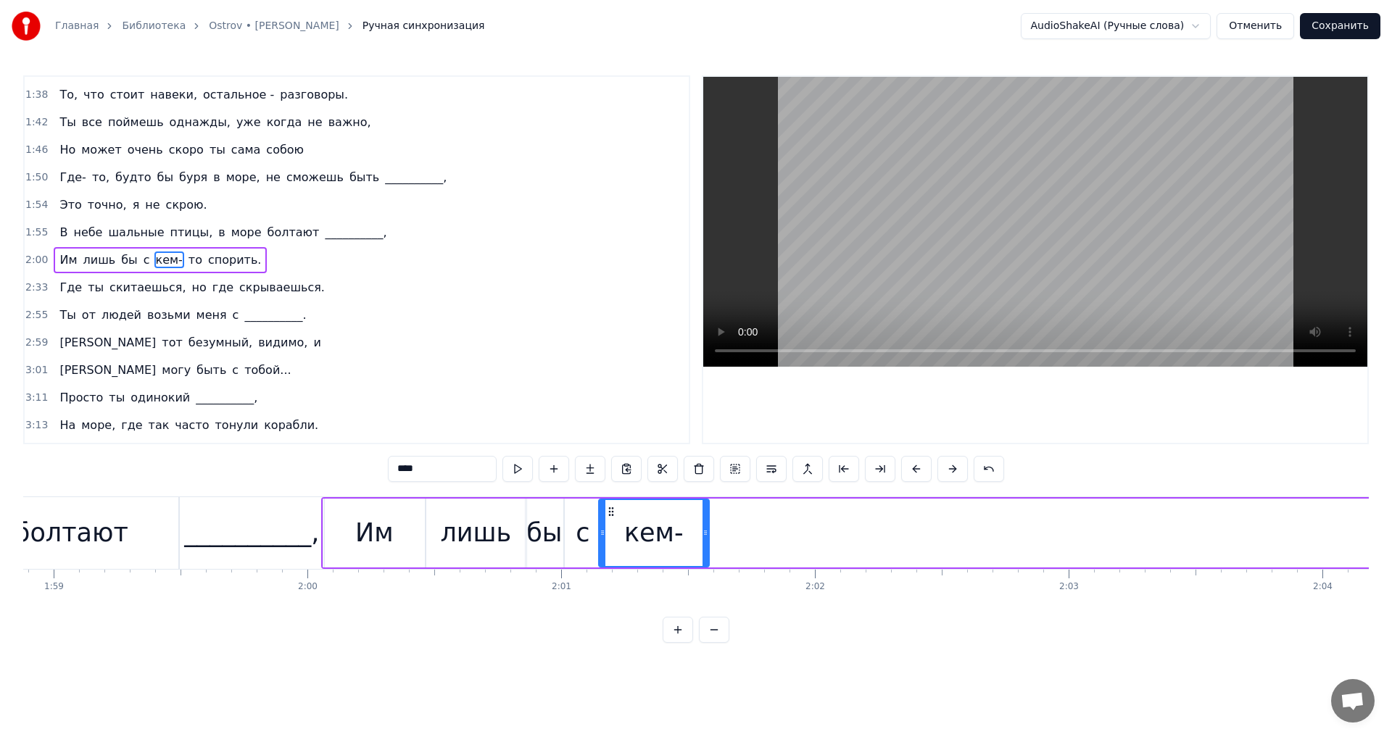
drag, startPoint x: 742, startPoint y: 510, endPoint x: 612, endPoint y: 540, distance: 133.2
click at [612, 540] on div "кем-" at bounding box center [654, 533] width 109 height 66
click at [521, 473] on button at bounding box center [517, 469] width 30 height 26
drag, startPoint x: 703, startPoint y: 527, endPoint x: 680, endPoint y: 529, distance: 22.6
click at [680, 529] on icon at bounding box center [683, 533] width 6 height 12
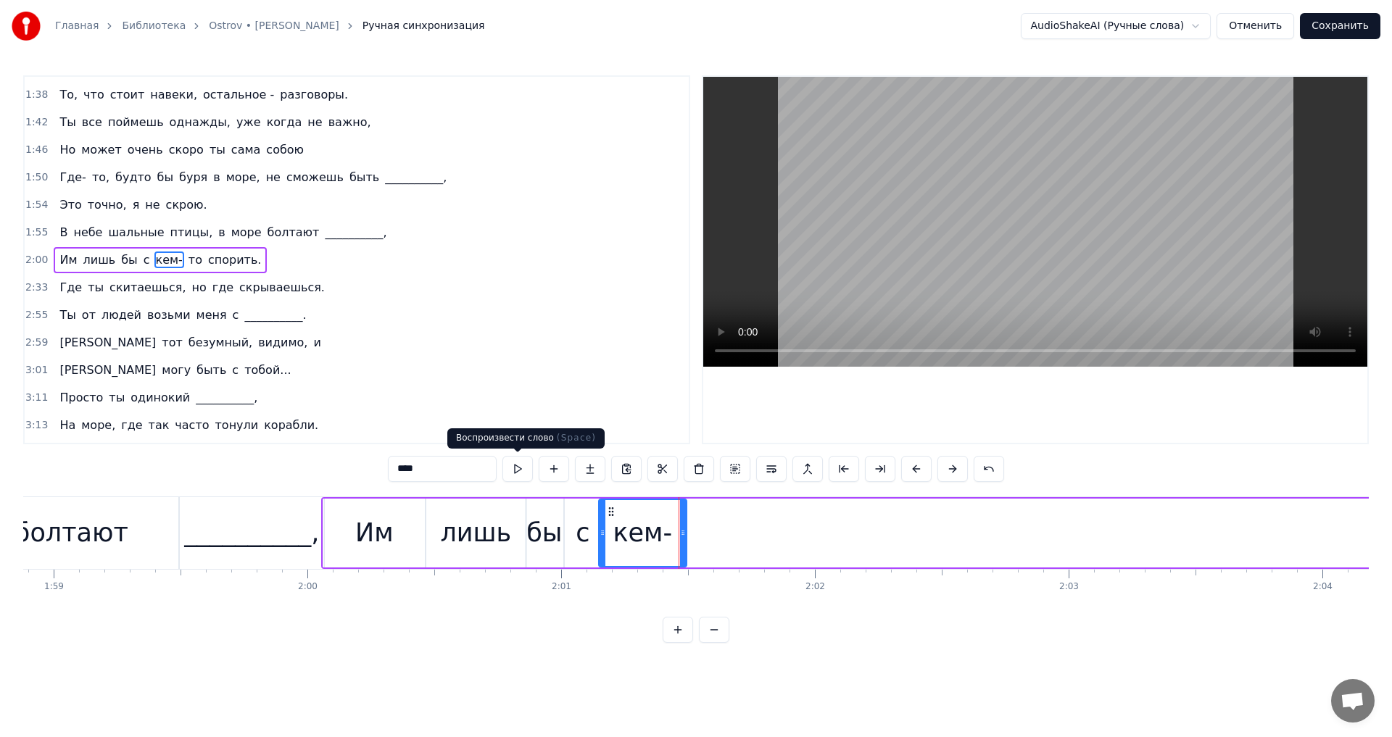
click at [509, 468] on button at bounding box center [517, 469] width 30 height 26
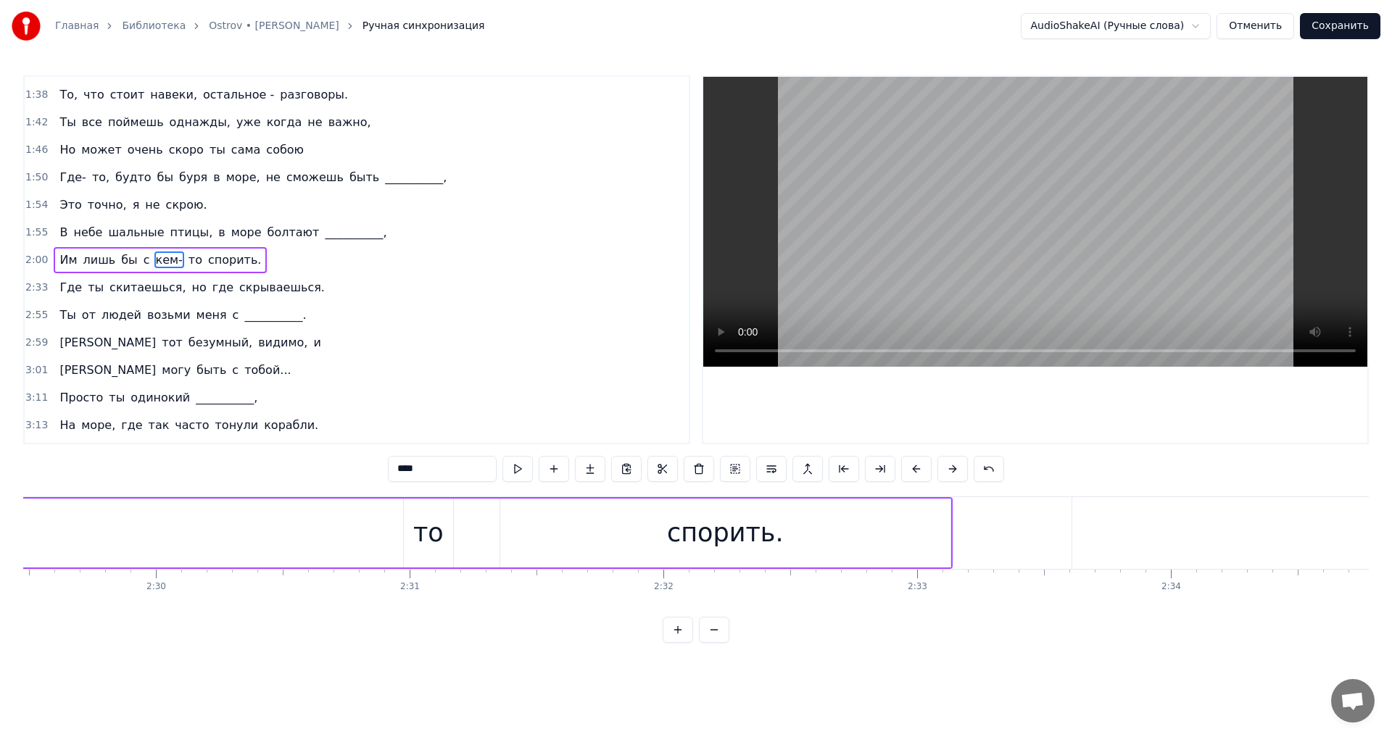
scroll to position [0, 37901]
click at [456, 508] on div "то" at bounding box center [460, 533] width 49 height 69
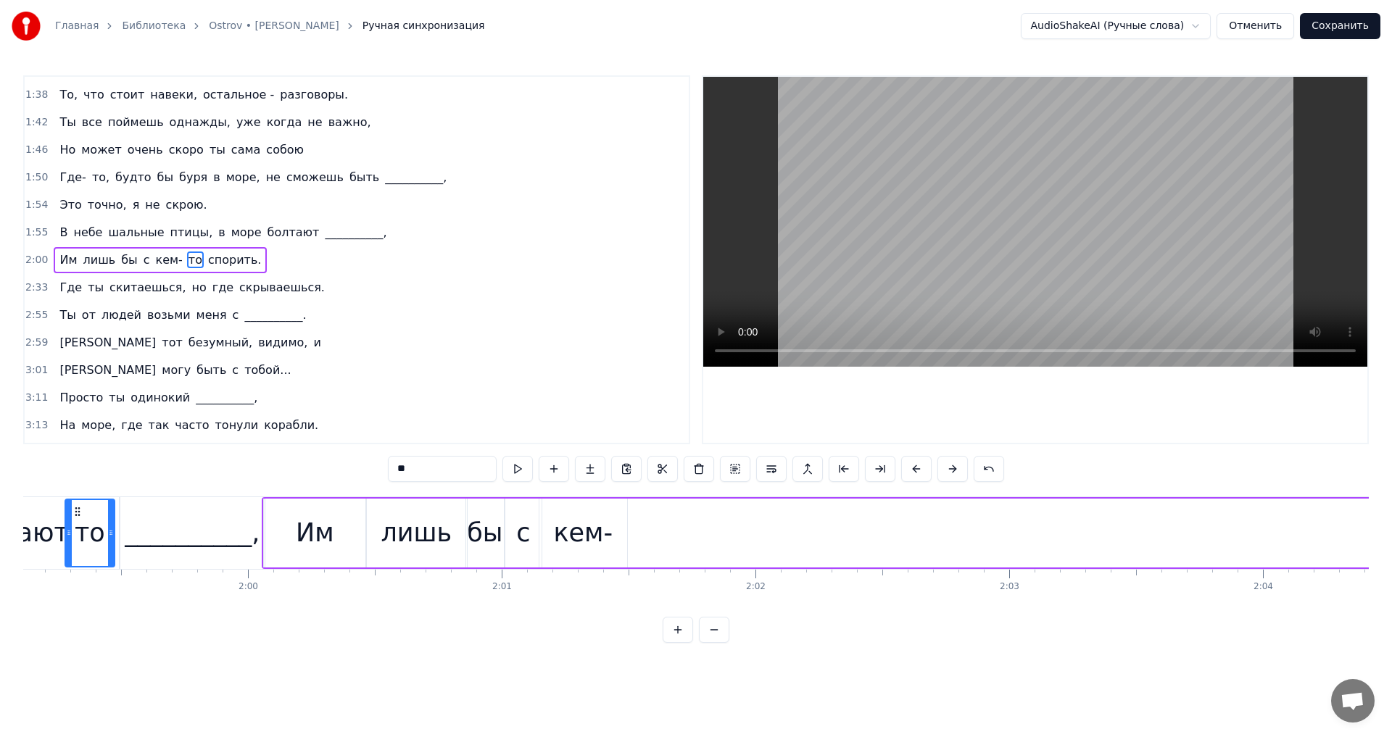
scroll to position [0, 30176]
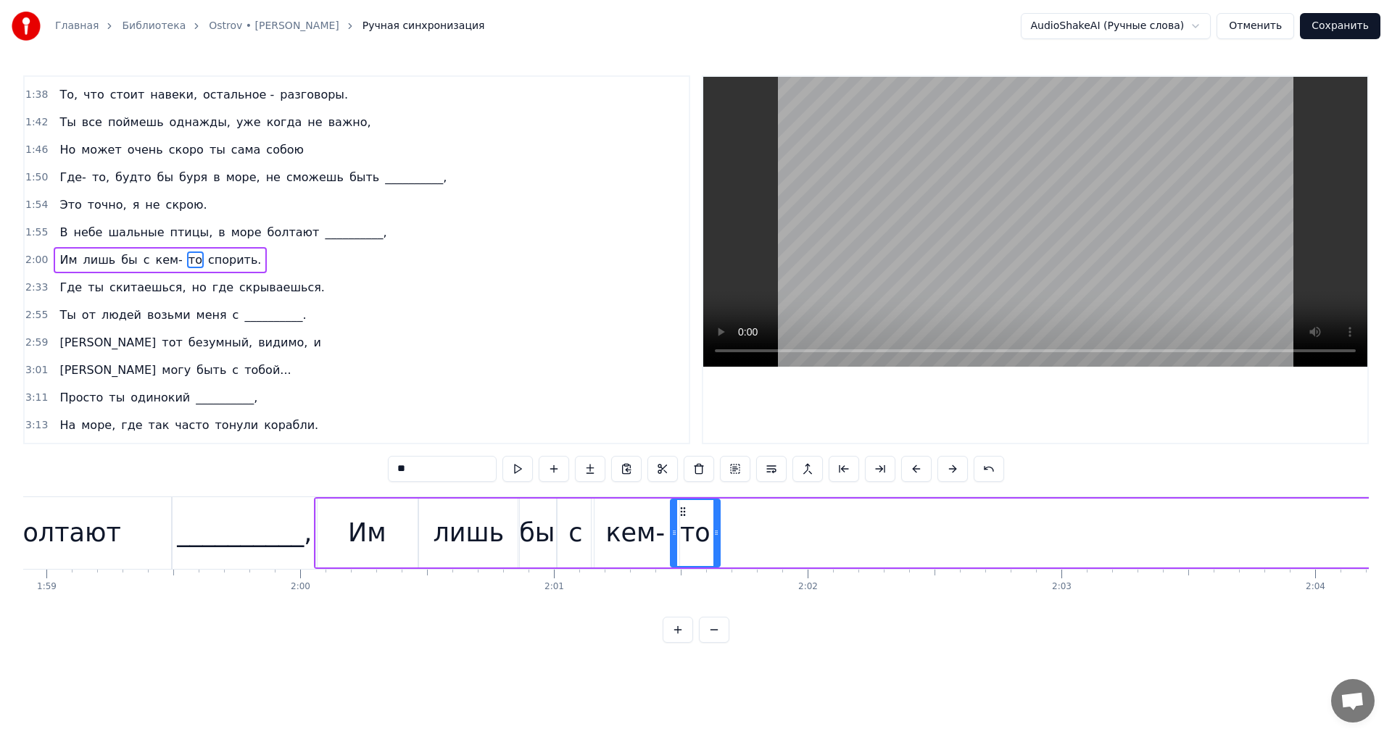
drag, startPoint x: 445, startPoint y: 509, endPoint x: 679, endPoint y: 563, distance: 240.3
click at [679, 563] on div "то" at bounding box center [695, 533] width 48 height 66
click at [669, 510] on div at bounding box center [669, 533] width 6 height 66
click at [505, 470] on button at bounding box center [517, 469] width 30 height 26
drag, startPoint x: 715, startPoint y: 518, endPoint x: 700, endPoint y: 518, distance: 14.5
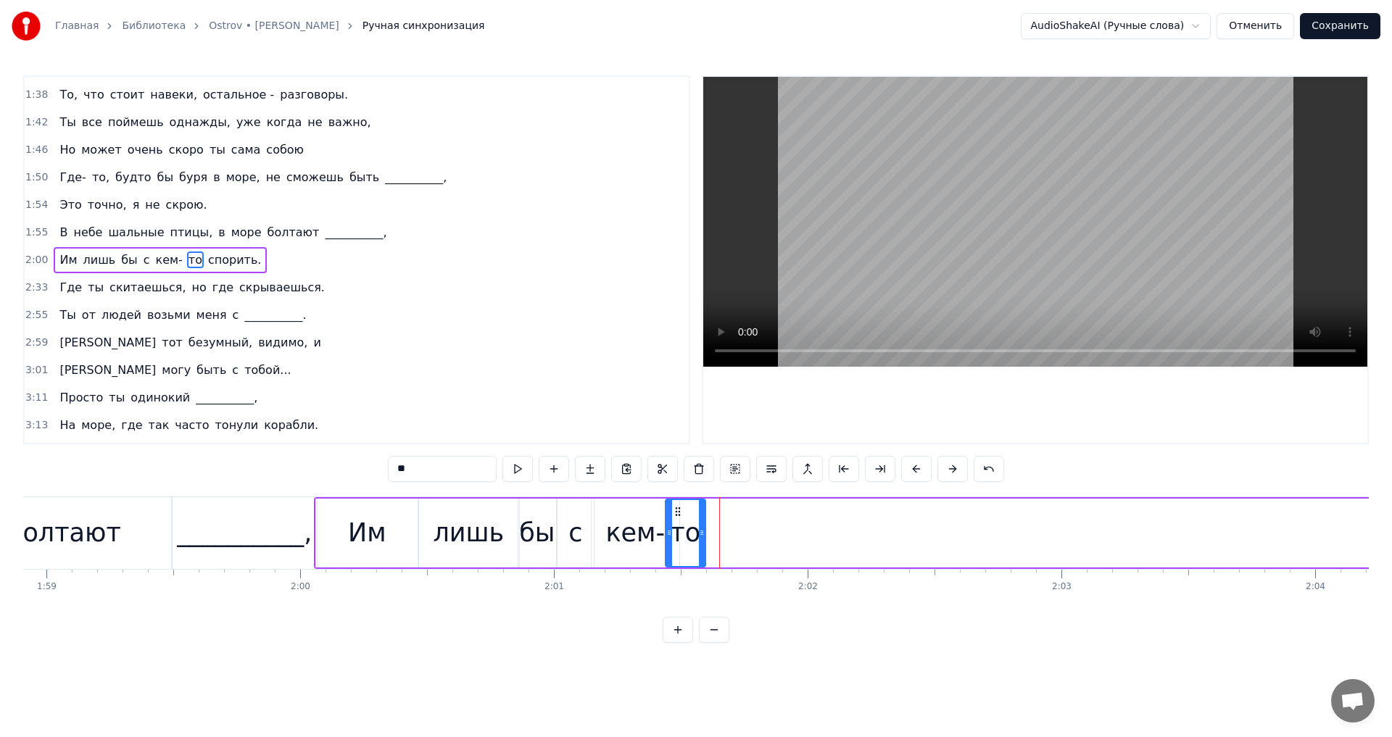
click at [700, 518] on div at bounding box center [702, 533] width 6 height 66
click at [527, 469] on button at bounding box center [517, 469] width 30 height 26
click at [624, 520] on div "кем-" at bounding box center [634, 533] width 59 height 38
click at [575, 519] on div "с" at bounding box center [575, 533] width 14 height 38
click at [639, 521] on div "кем-" at bounding box center [634, 533] width 59 height 38
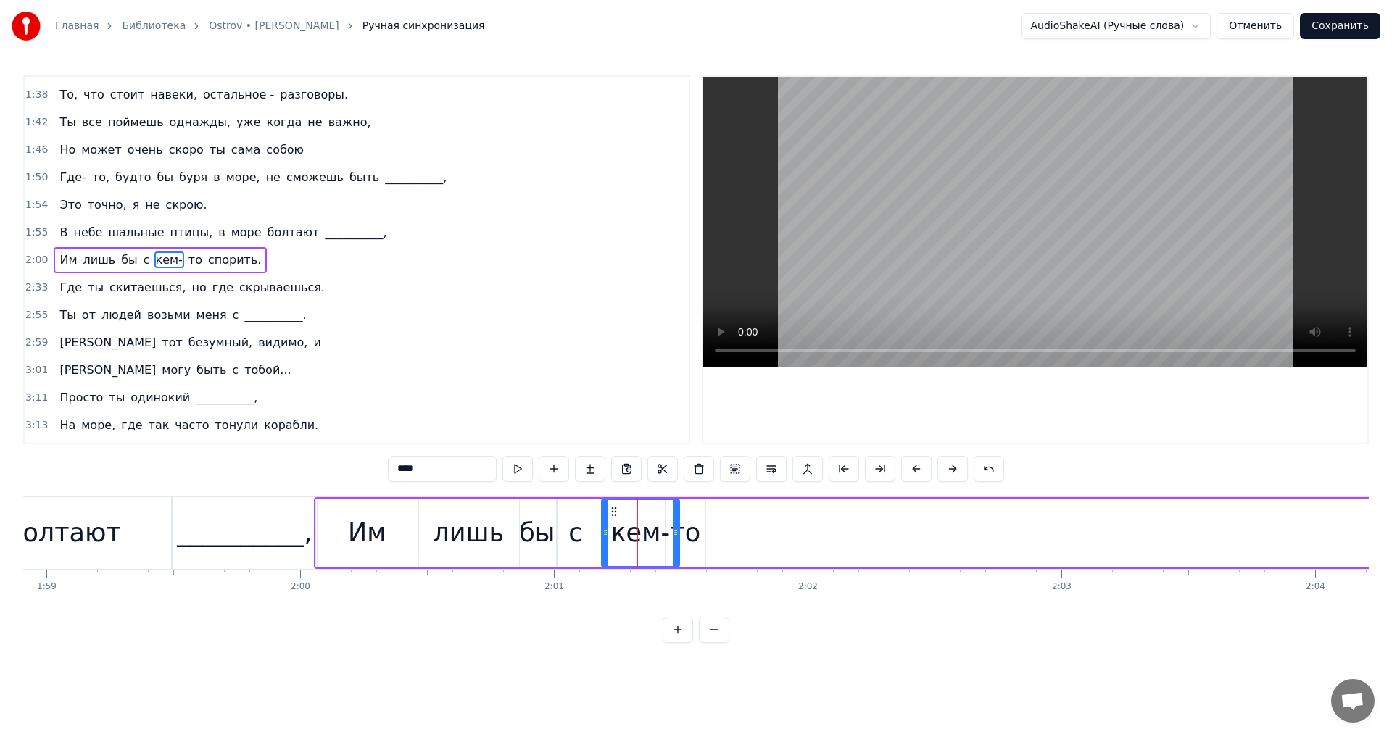
drag, startPoint x: 594, startPoint y: 516, endPoint x: 604, endPoint y: 516, distance: 10.2
click at [604, 516] on div at bounding box center [606, 533] width 6 height 66
click at [600, 510] on div at bounding box center [599, 533] width 6 height 66
click at [516, 471] on button at bounding box center [517, 469] width 30 height 26
click at [695, 521] on div "то" at bounding box center [685, 533] width 30 height 38
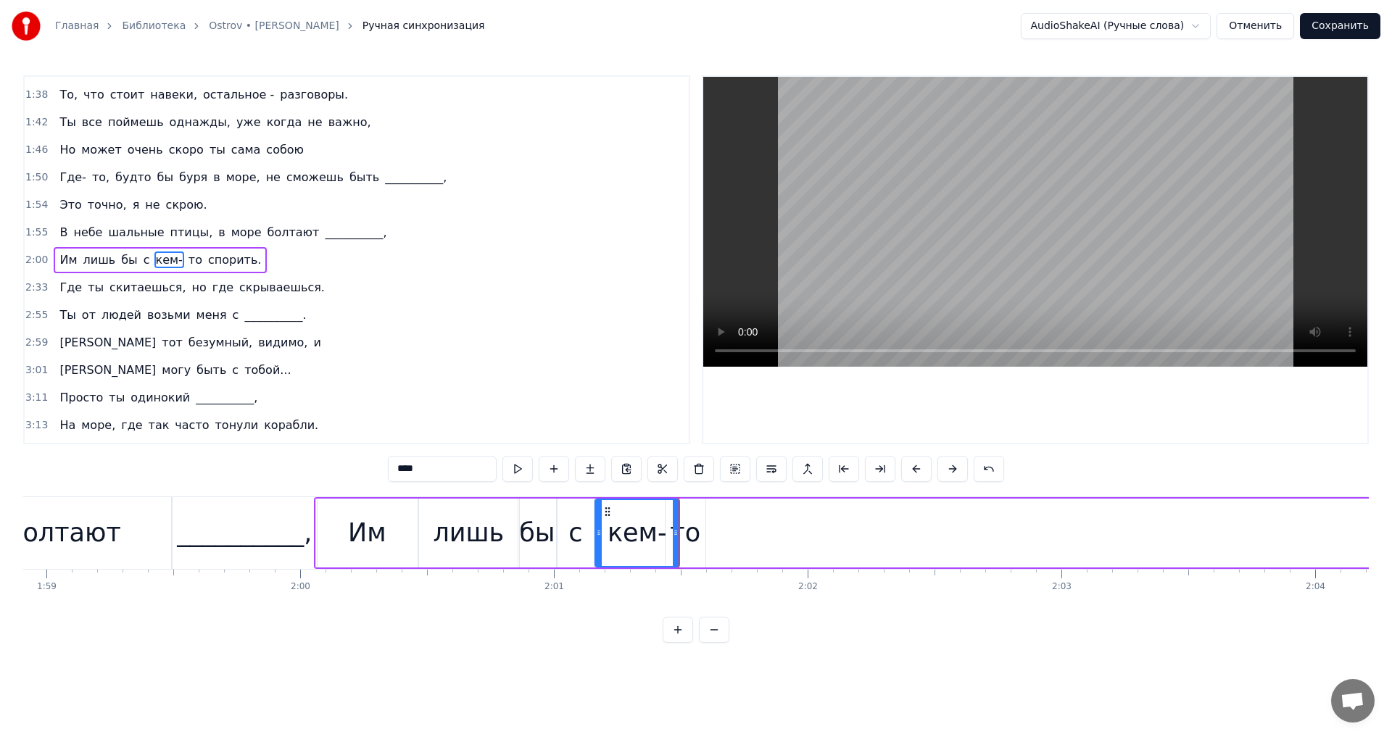
type input "**"
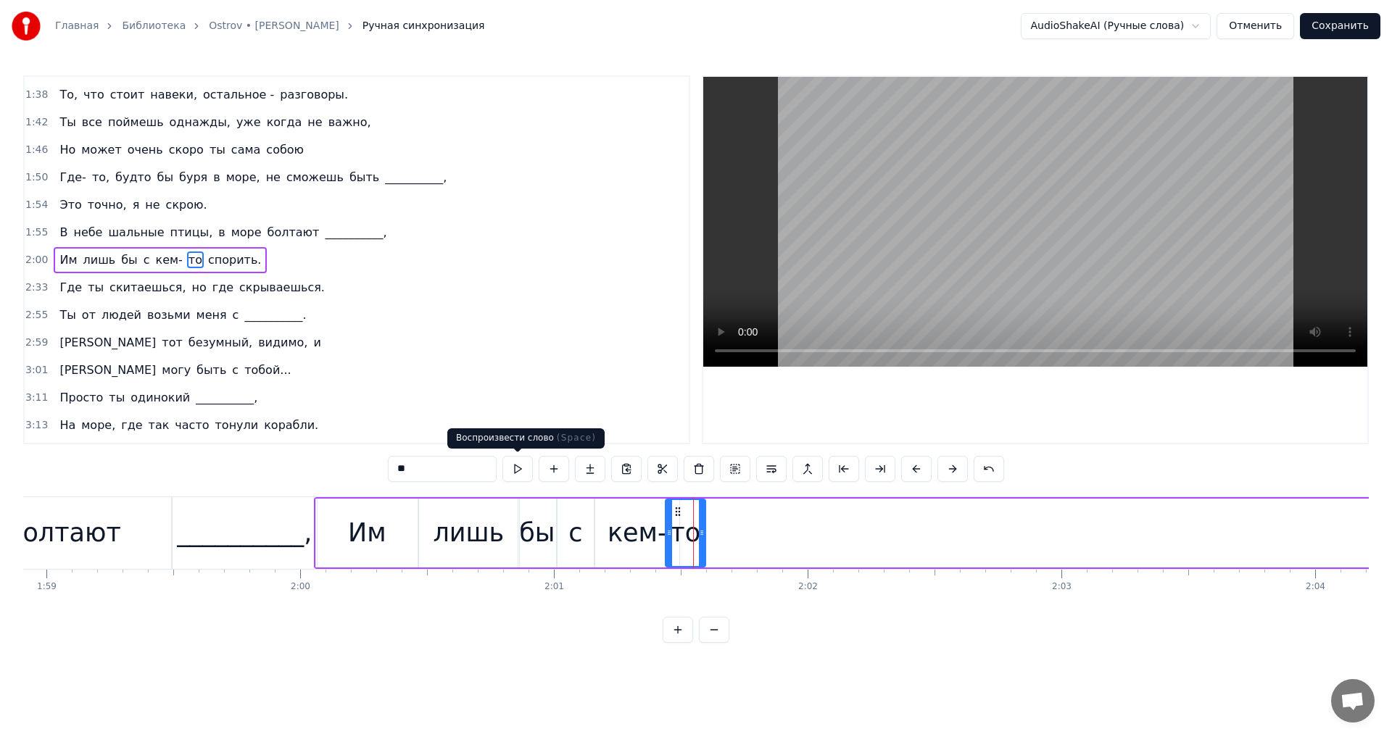
click at [507, 473] on button at bounding box center [517, 469] width 30 height 26
click at [705, 526] on div at bounding box center [705, 533] width 1 height 72
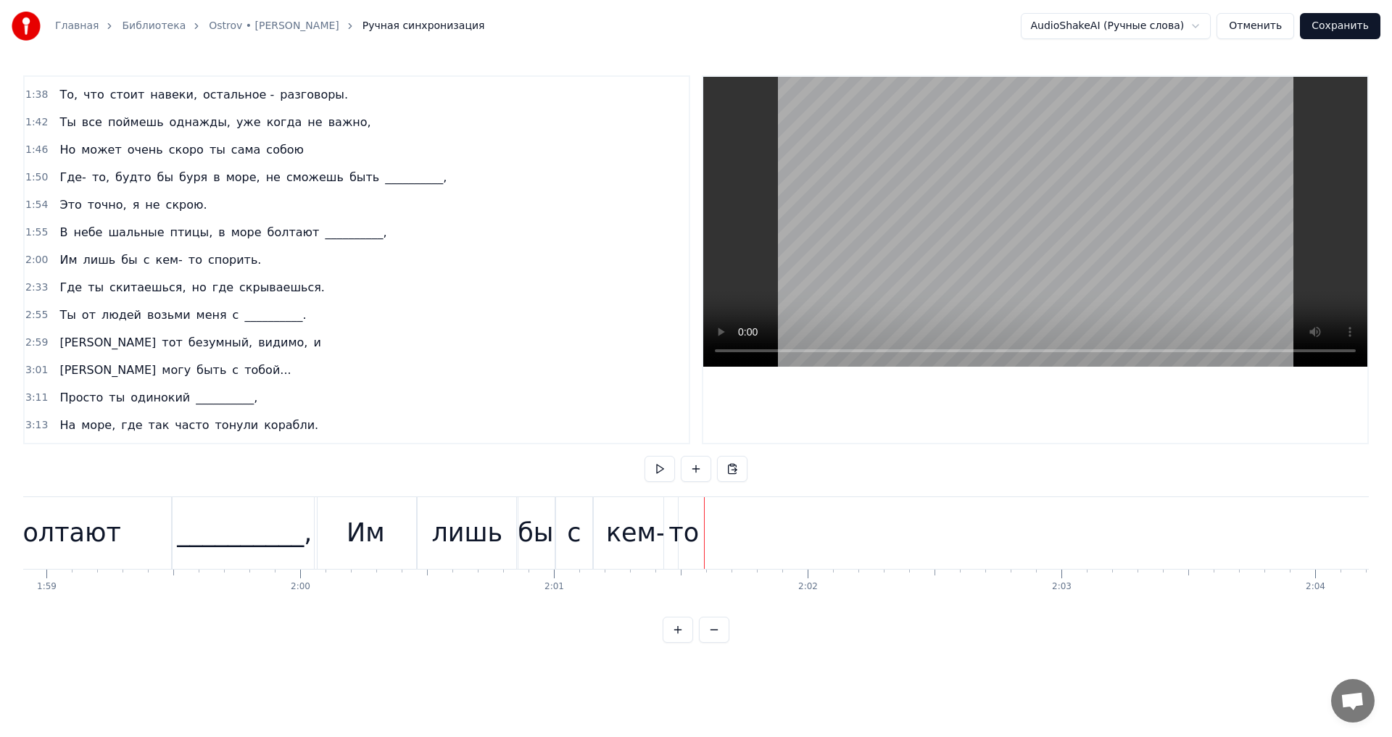
click at [699, 525] on div "то" at bounding box center [684, 533] width 40 height 72
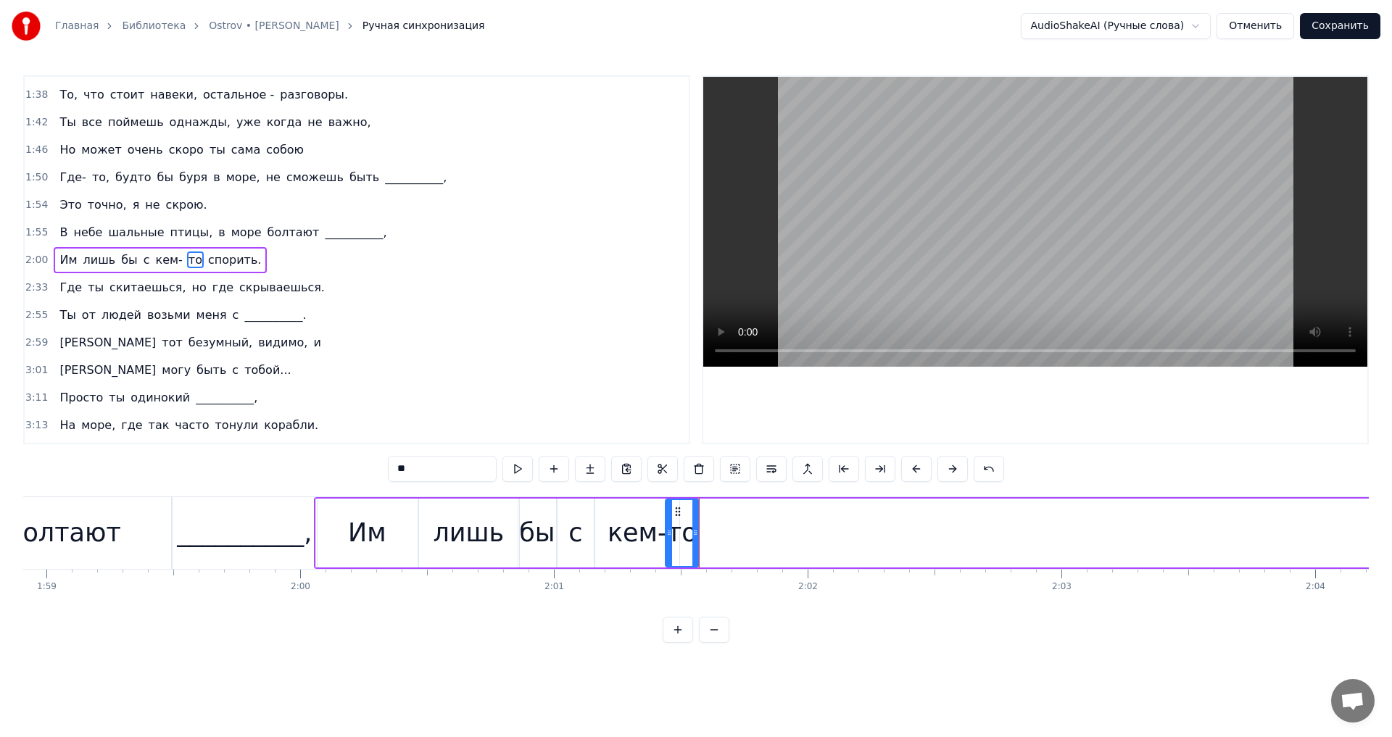
click at [693, 529] on icon at bounding box center [695, 533] width 6 height 12
click at [513, 473] on button at bounding box center [517, 469] width 30 height 26
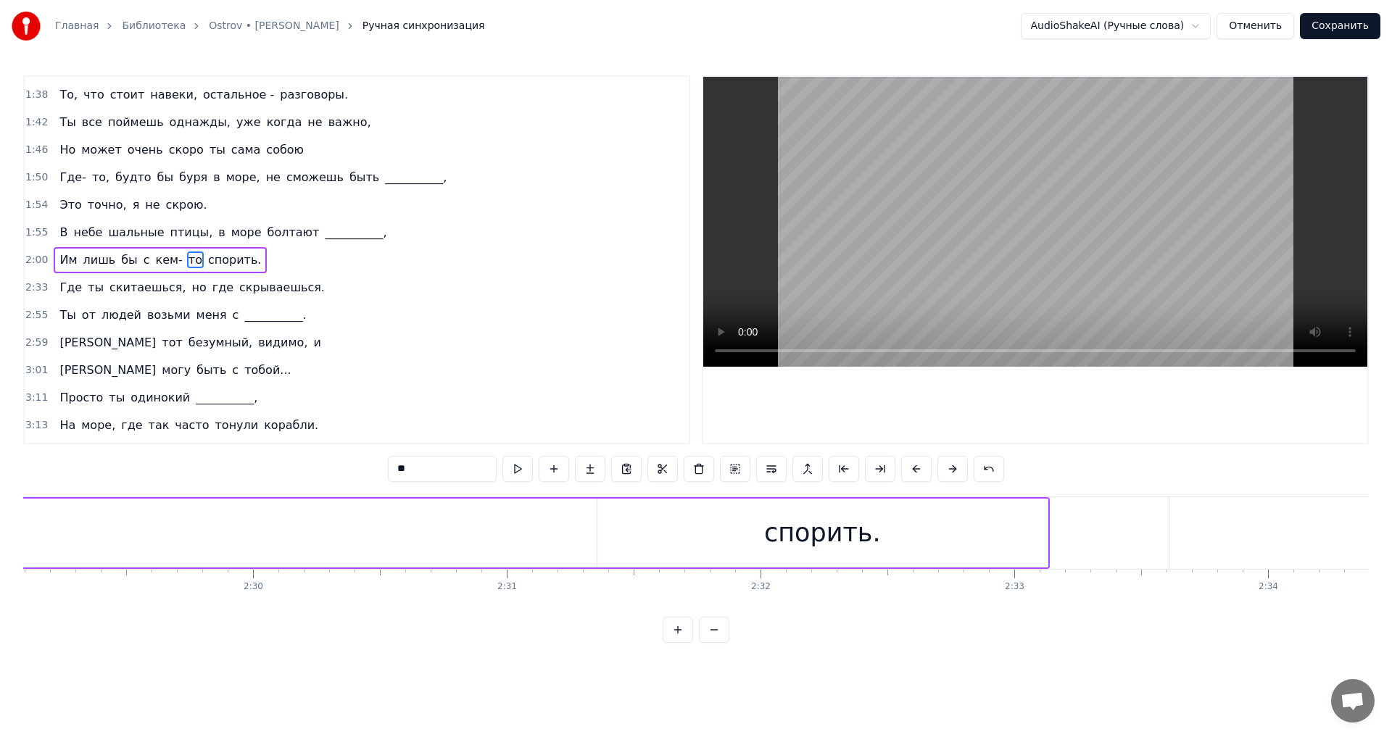
scroll to position [0, 37933]
click at [795, 552] on div "спорить." at bounding box center [726, 533] width 450 height 69
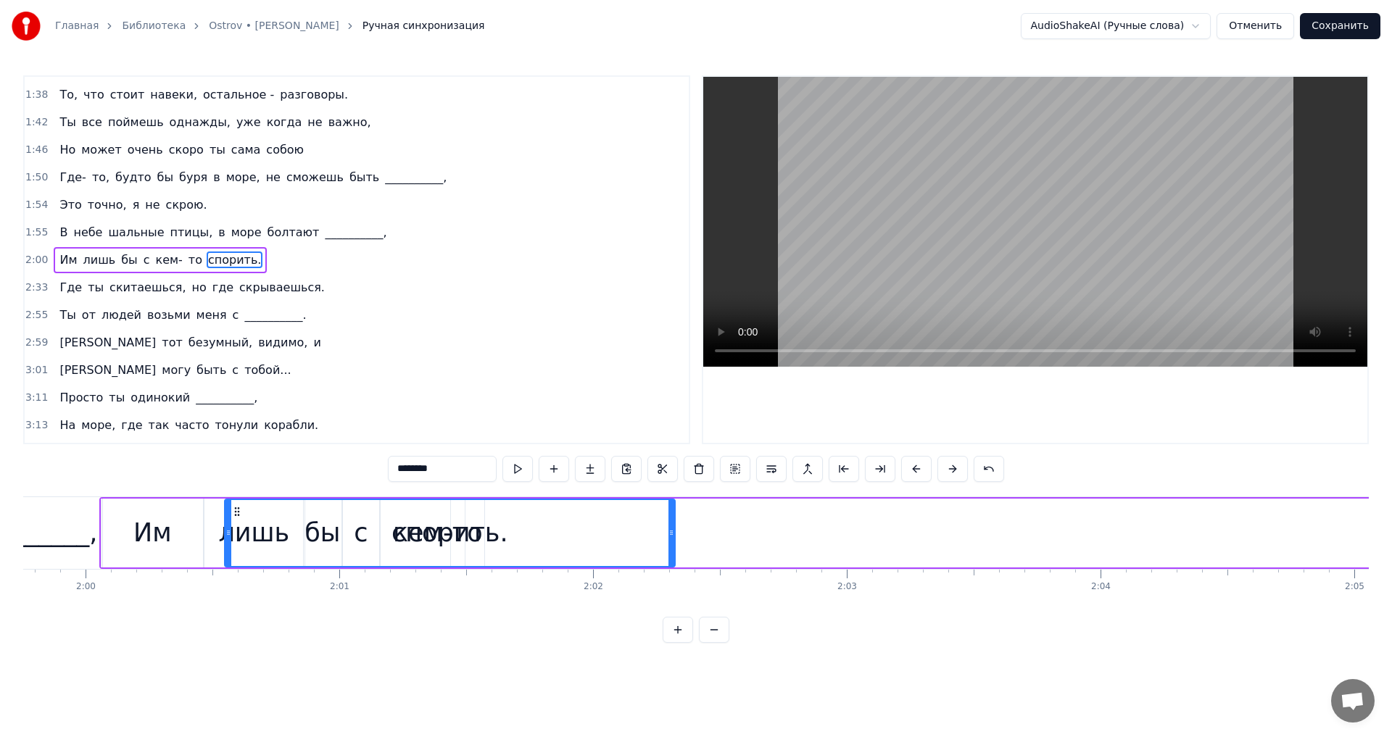
scroll to position [0, 30389]
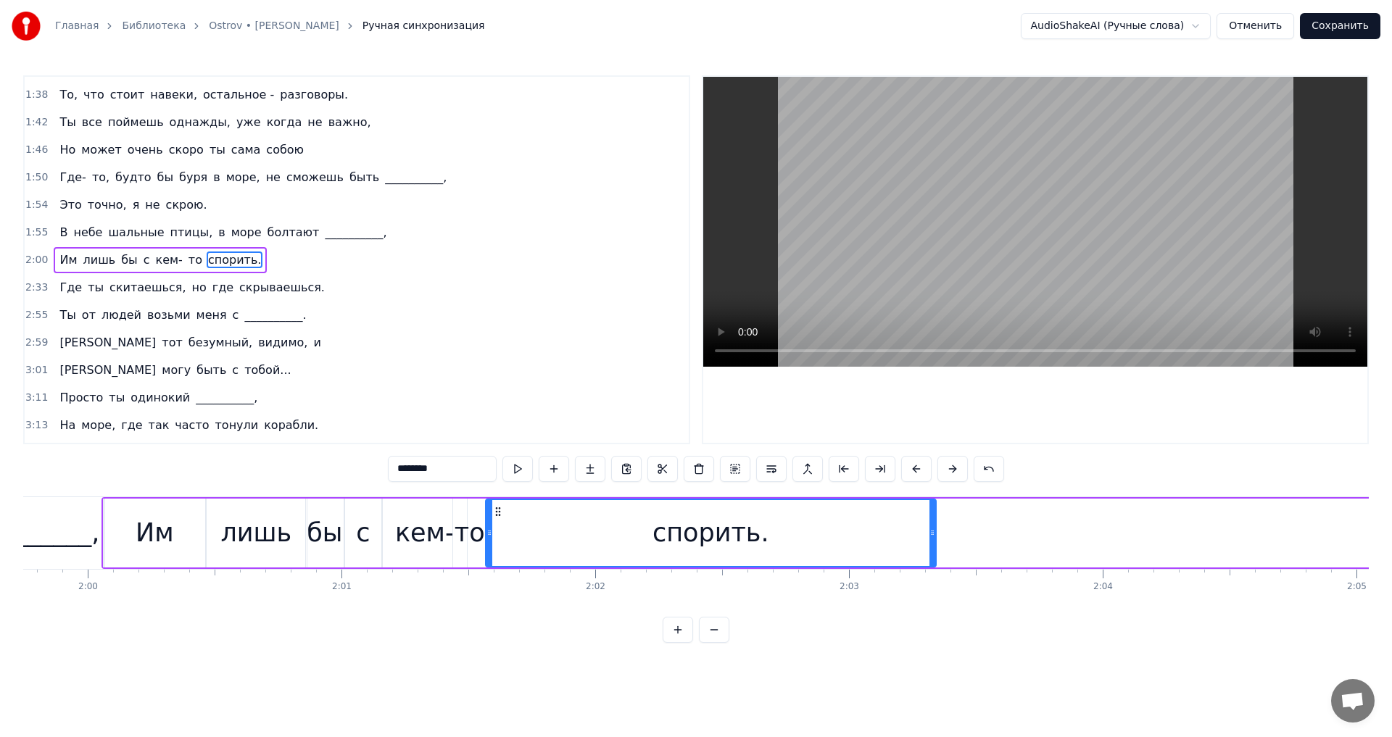
drag, startPoint x: 518, startPoint y: 512, endPoint x: 503, endPoint y: 534, distance: 27.1
click at [503, 534] on div "спорить." at bounding box center [711, 533] width 449 height 66
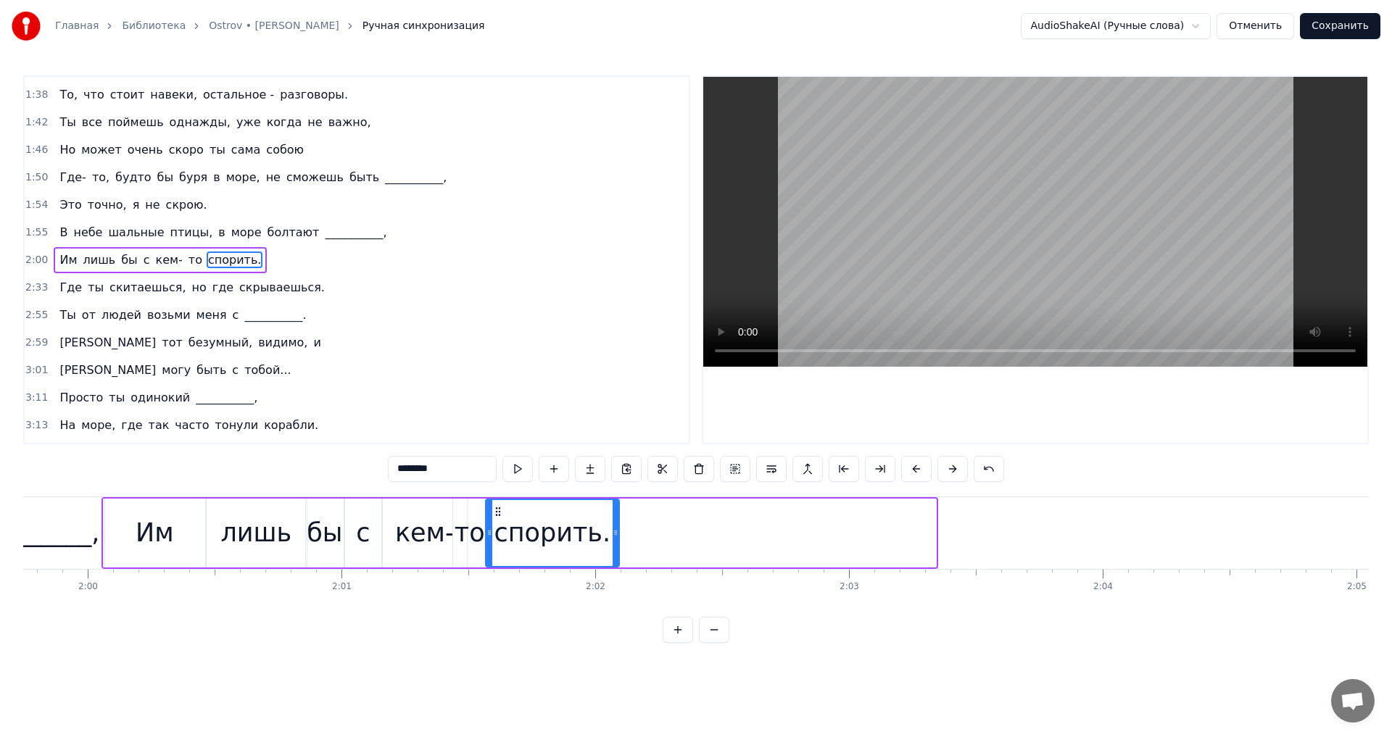
drag, startPoint x: 932, startPoint y: 533, endPoint x: 616, endPoint y: 537, distance: 316.9
click at [616, 537] on icon at bounding box center [616, 533] width 6 height 12
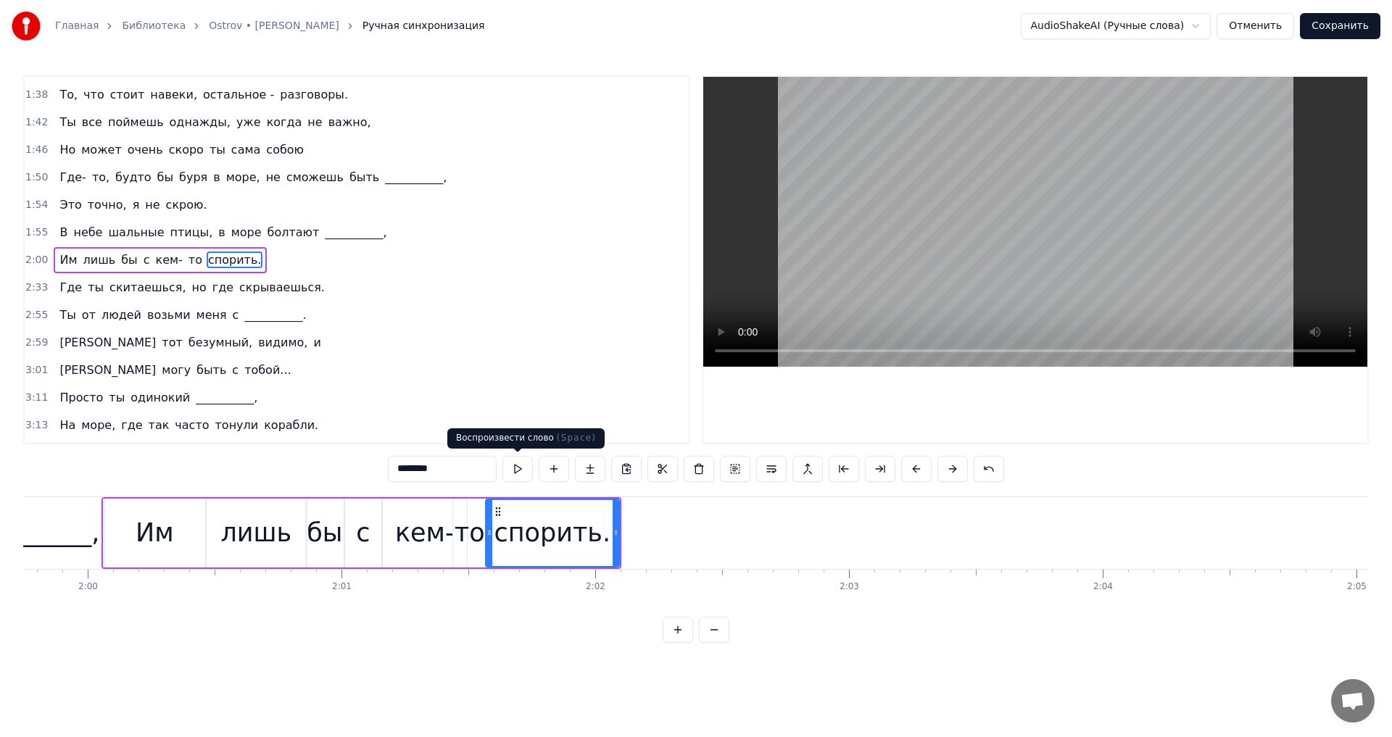
click at [513, 467] on button at bounding box center [517, 469] width 30 height 26
click at [73, 289] on span "Где" at bounding box center [70, 287] width 25 height 17
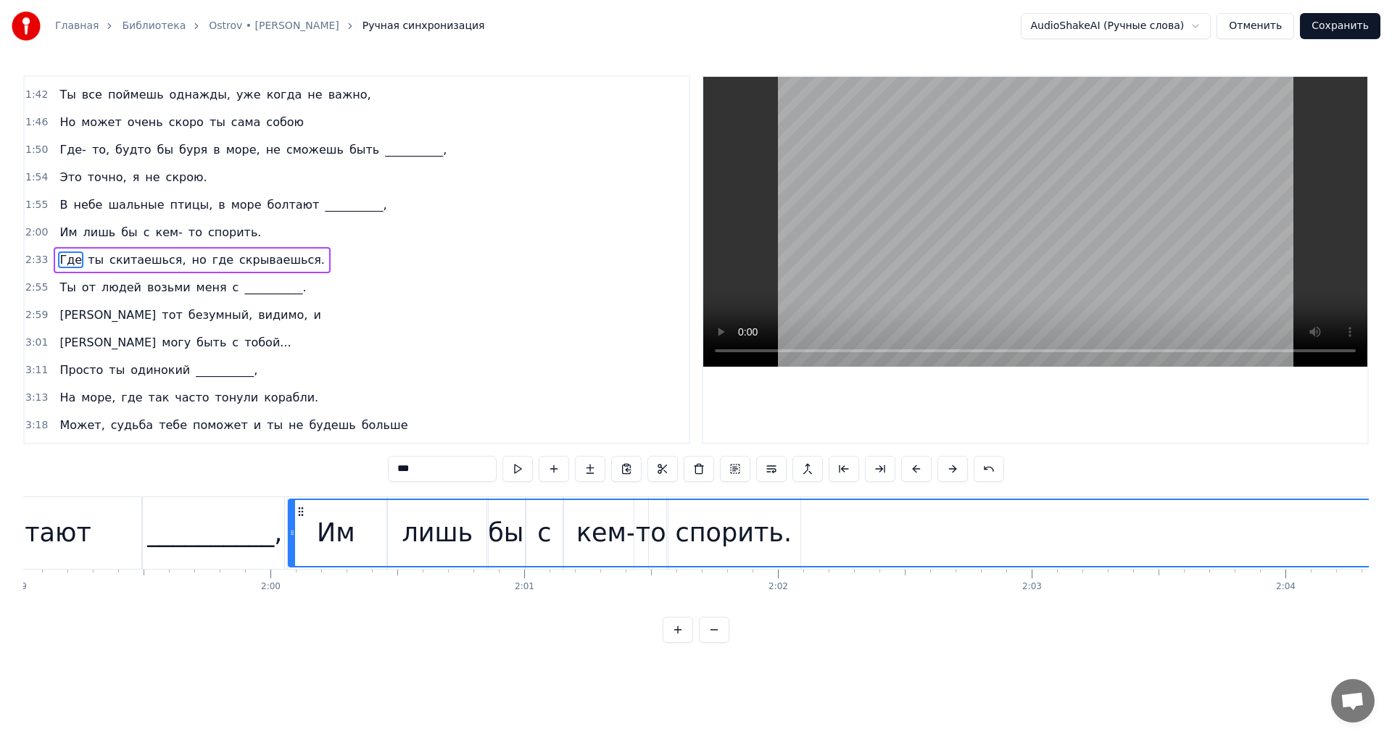
scroll to position [0, 30126]
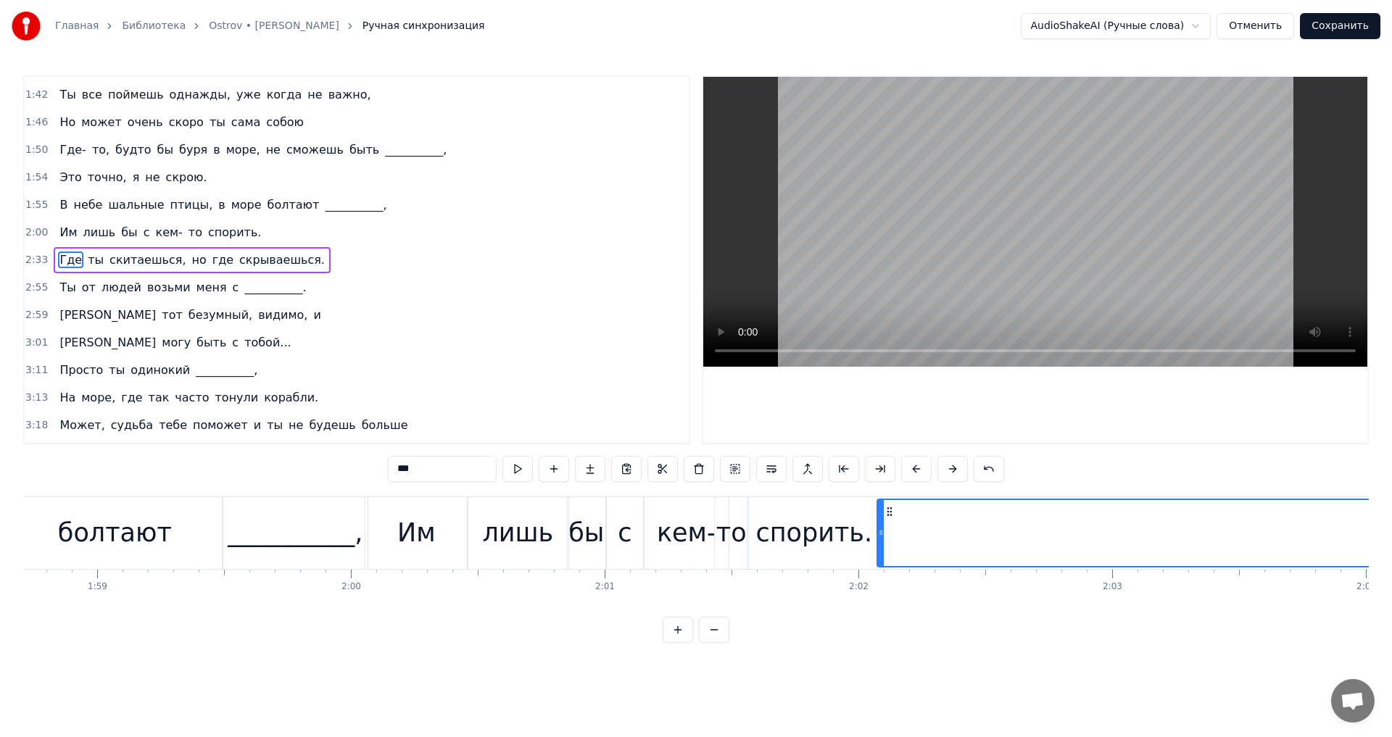
drag, startPoint x: 112, startPoint y: 512, endPoint x: 890, endPoint y: 543, distance: 779.4
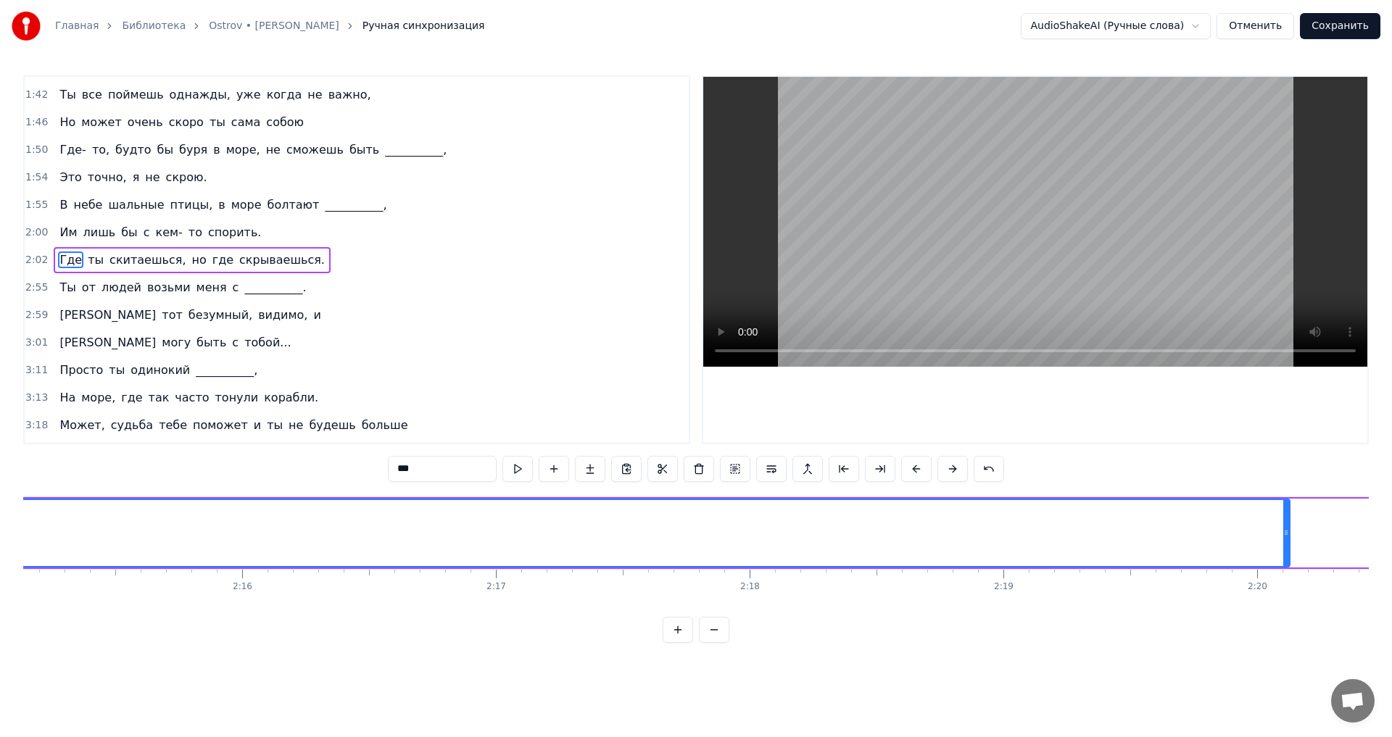
scroll to position [0, 34681]
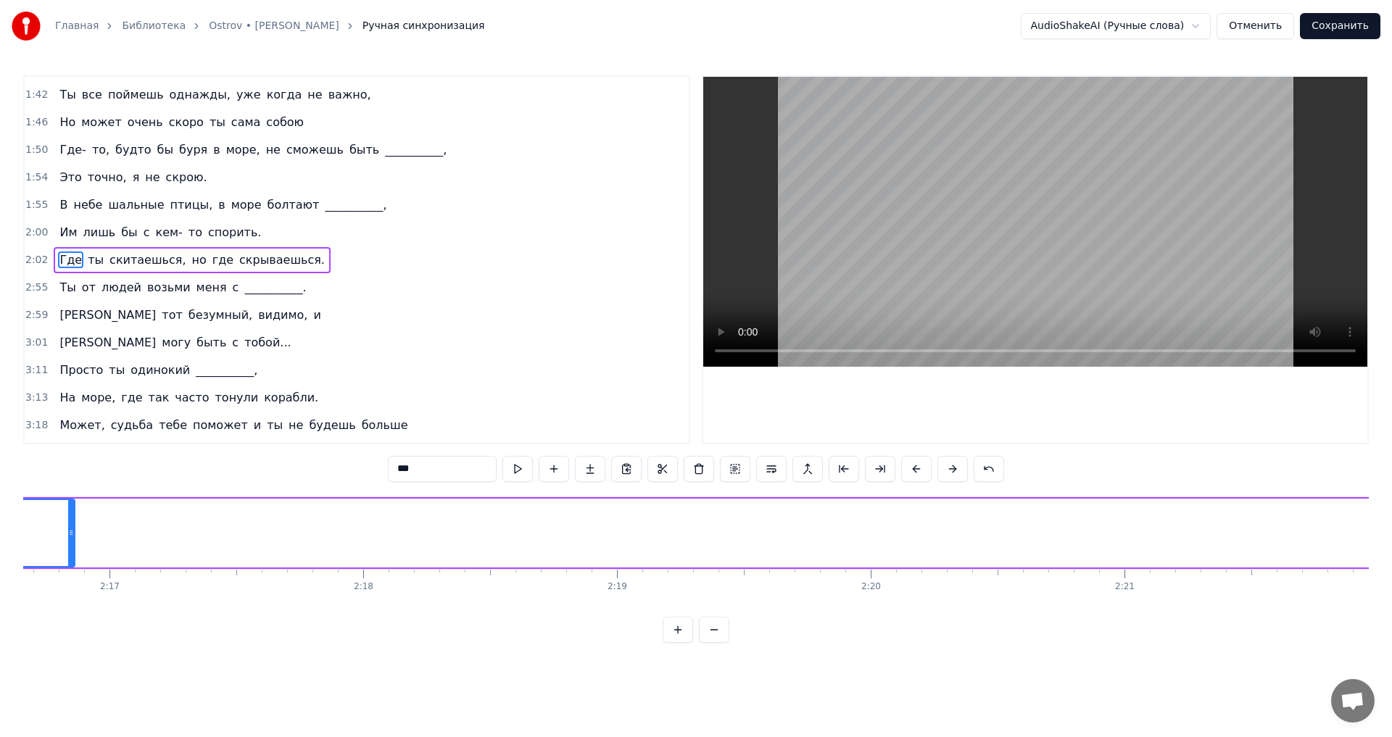
drag, startPoint x: 900, startPoint y: 534, endPoint x: 71, endPoint y: 518, distance: 828.9
click at [71, 518] on div at bounding box center [71, 533] width 6 height 66
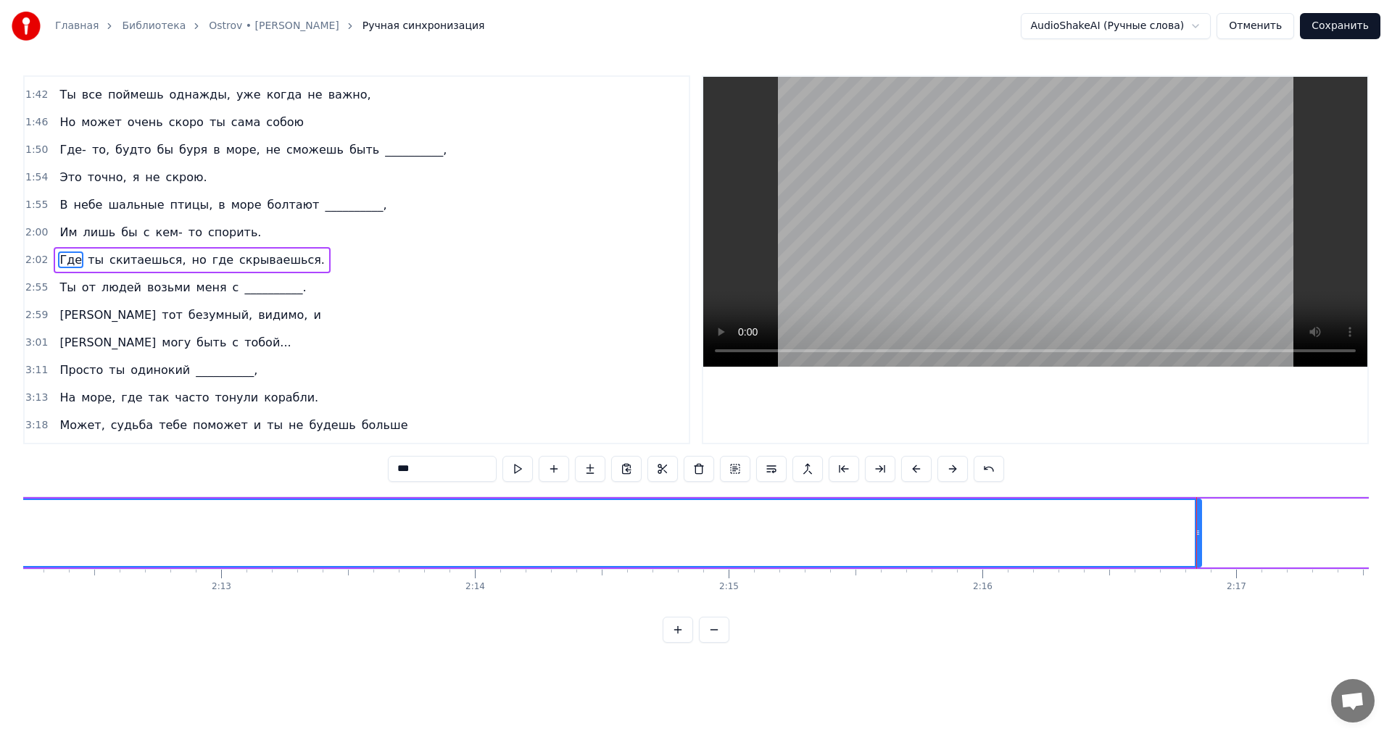
scroll to position [0, 33586]
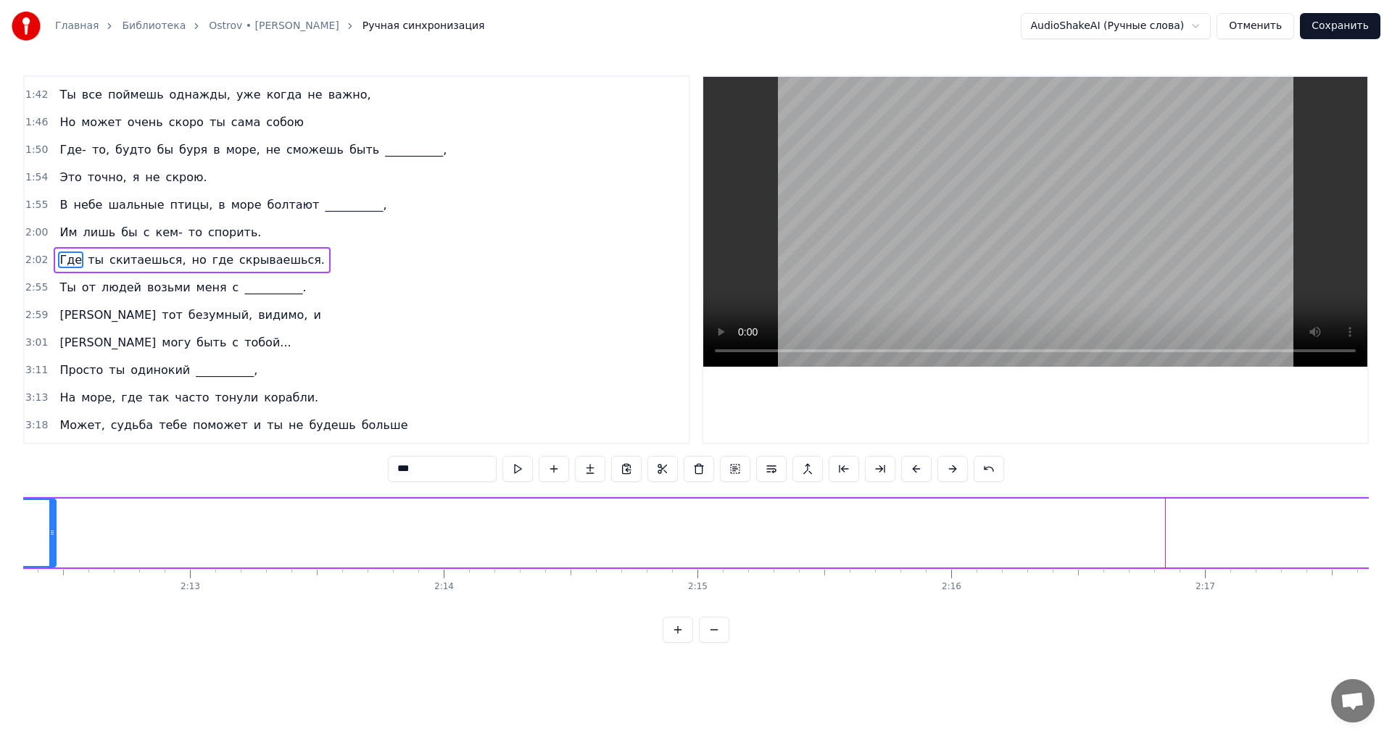
drag, startPoint x: 1167, startPoint y: 520, endPoint x: 52, endPoint y: 535, distance: 1114.6
click at [52, 535] on div at bounding box center [52, 533] width 6 height 66
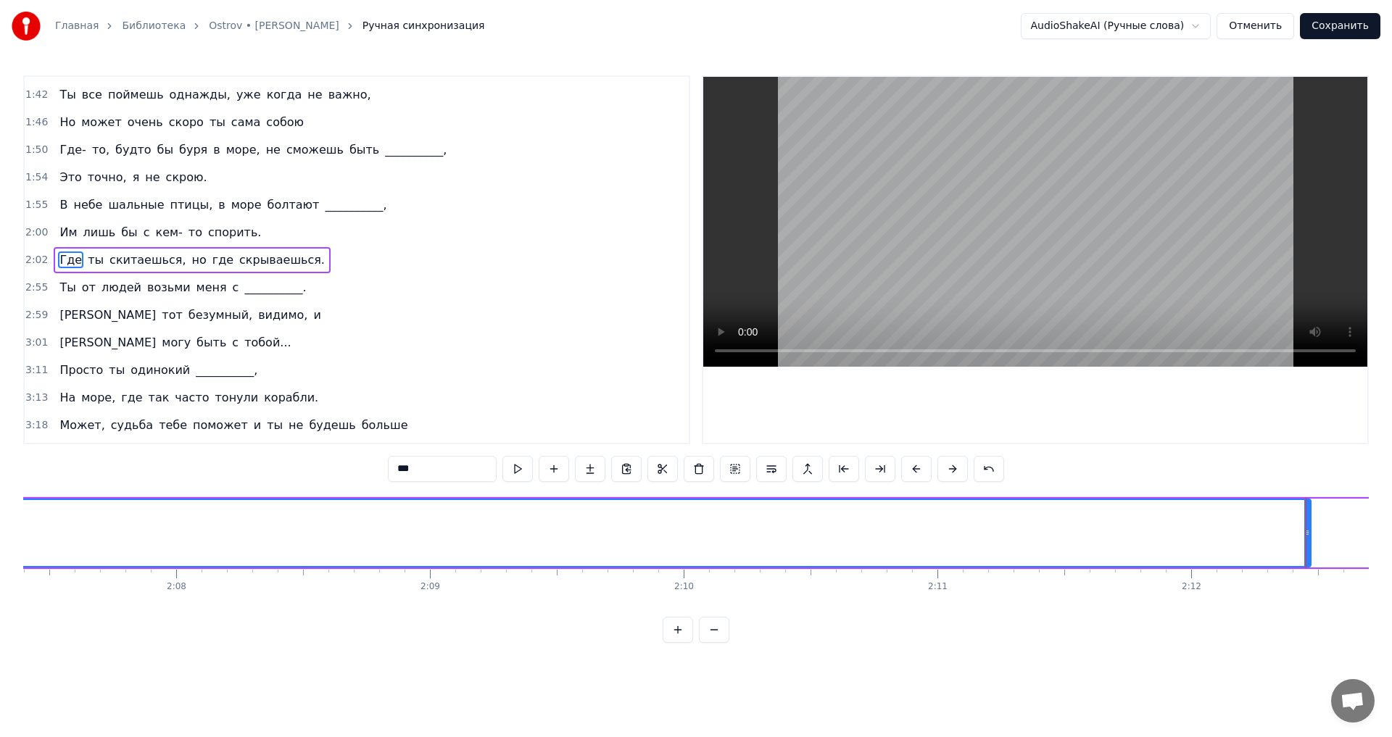
scroll to position [0, 32362]
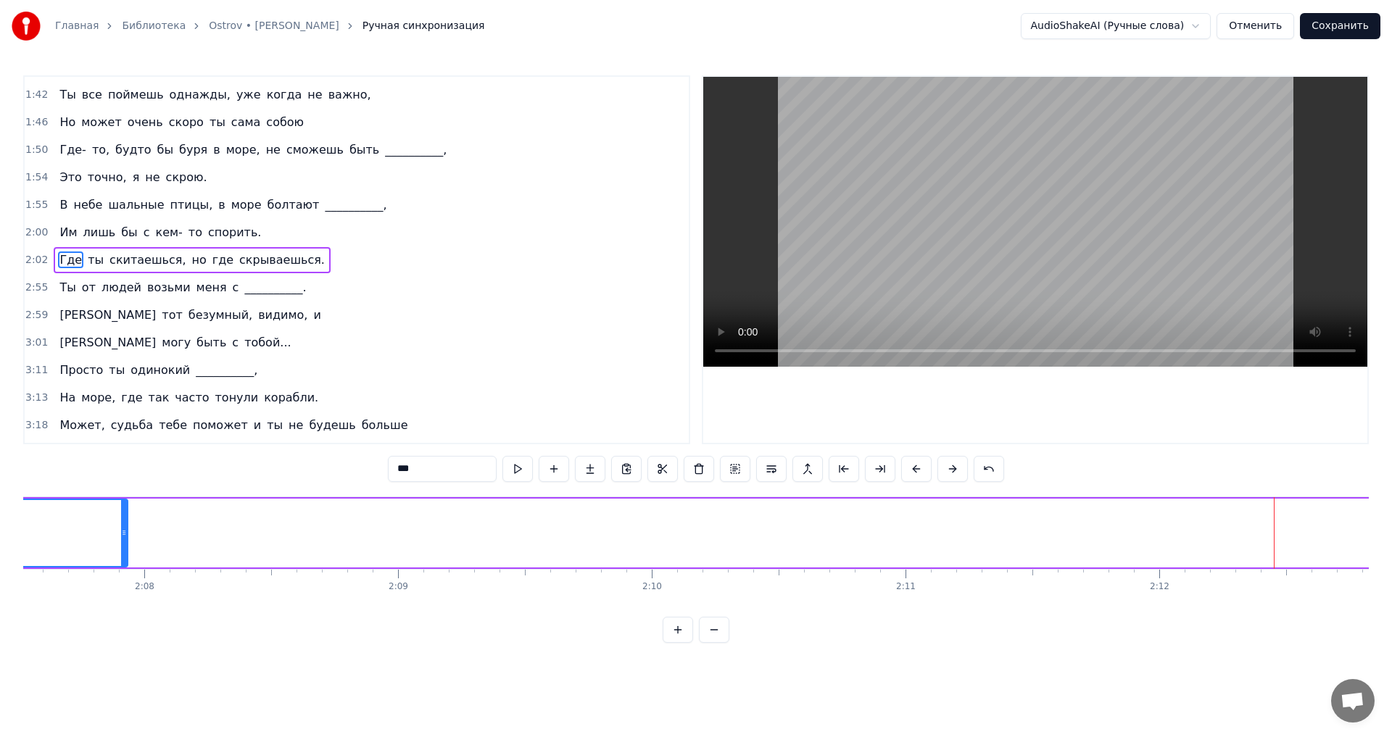
drag, startPoint x: 1275, startPoint y: 515, endPoint x: 87, endPoint y: 521, distance: 1187.7
click at [121, 521] on div at bounding box center [124, 533] width 6 height 66
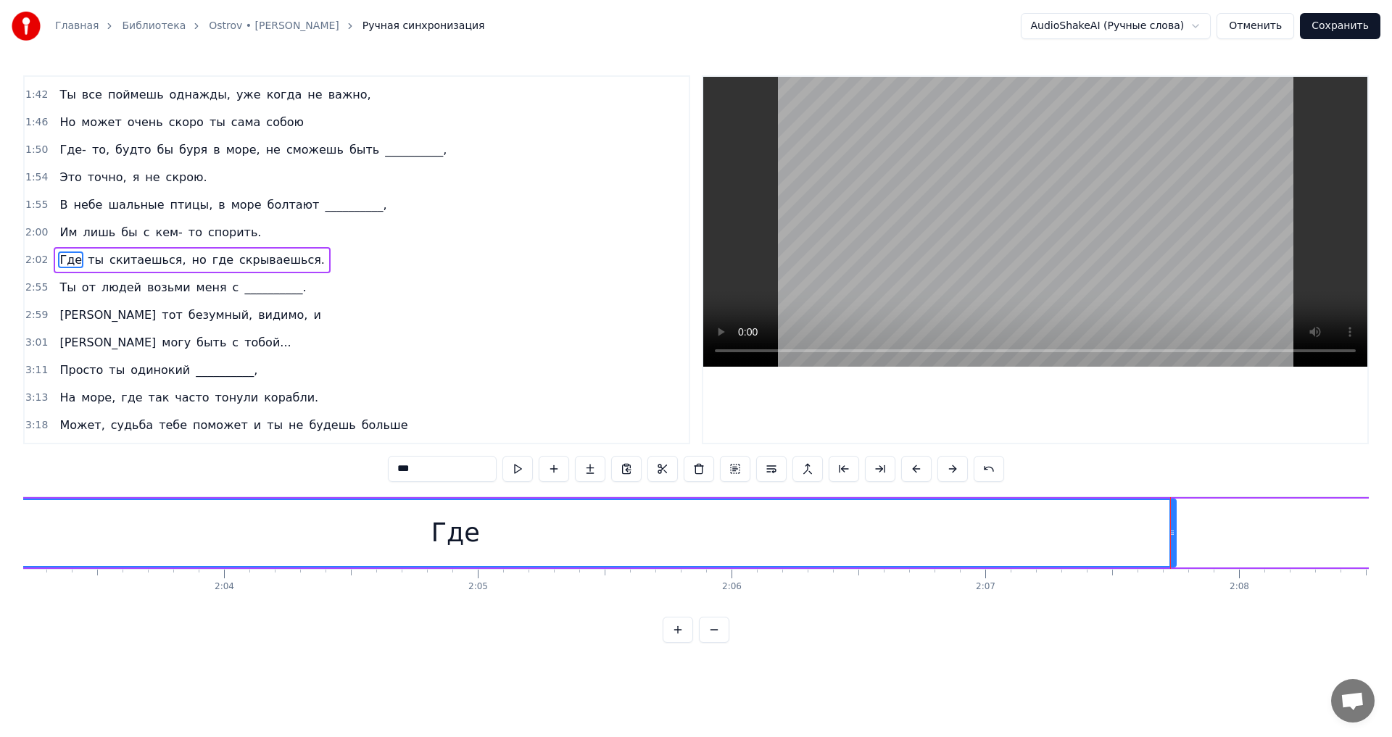
scroll to position [0, 31332]
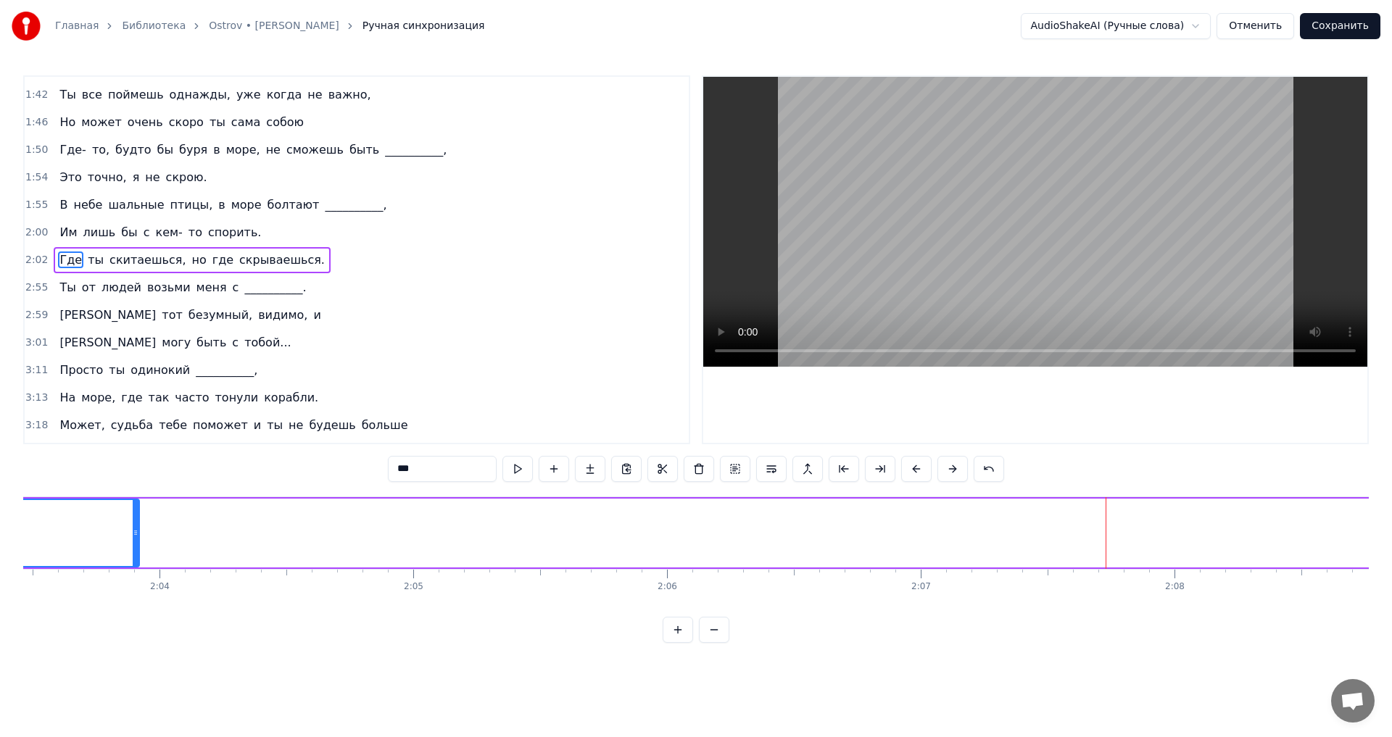
drag, startPoint x: 1107, startPoint y: 524, endPoint x: 133, endPoint y: 520, distance: 973.8
click at [133, 520] on div at bounding box center [136, 533] width 6 height 66
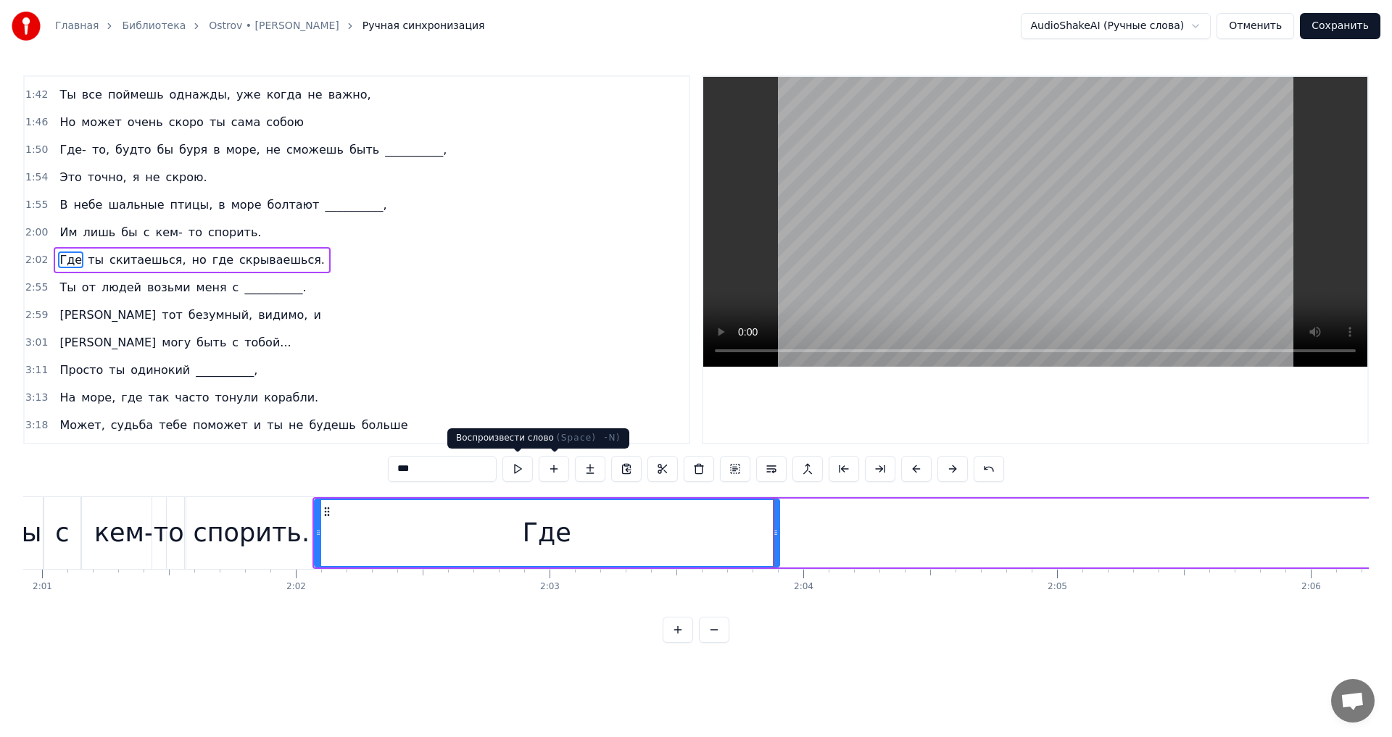
click at [526, 473] on button at bounding box center [517, 469] width 30 height 26
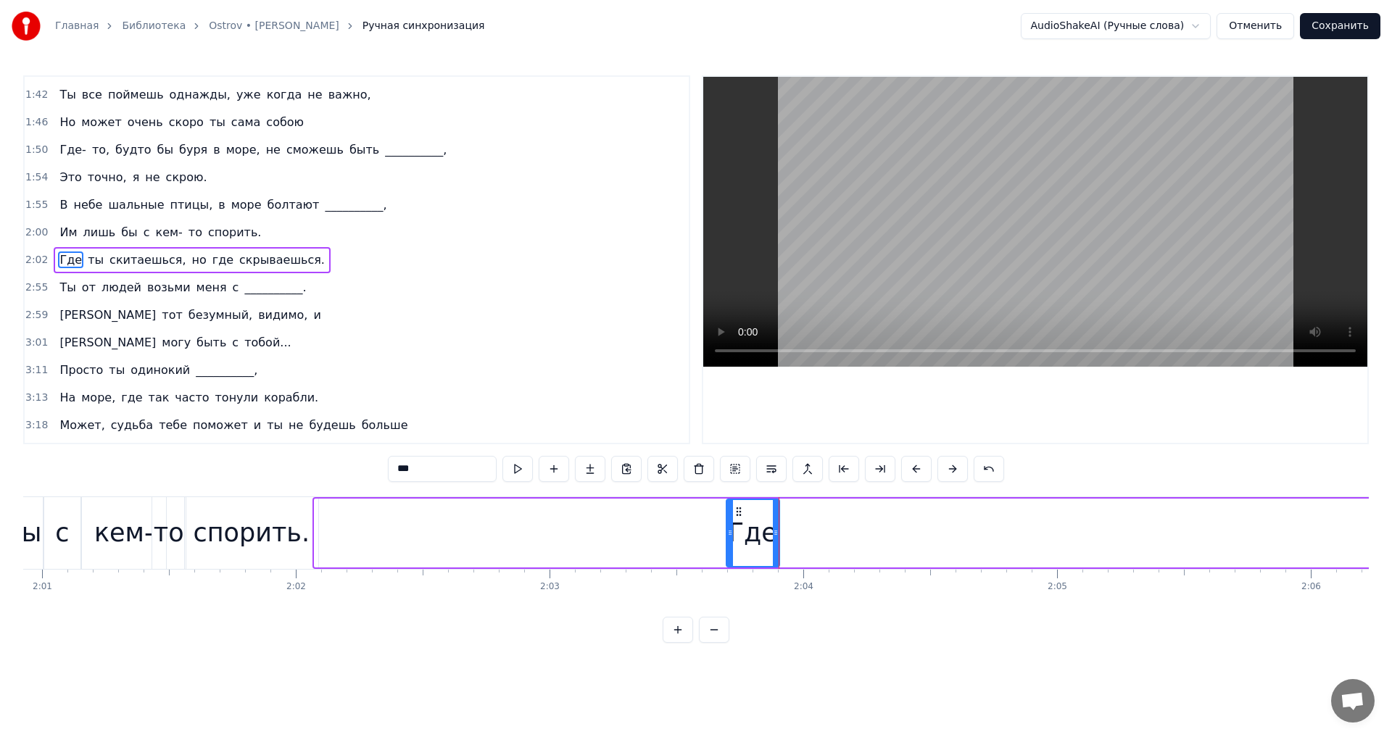
drag, startPoint x: 315, startPoint y: 538, endPoint x: 727, endPoint y: 544, distance: 411.9
click at [727, 544] on div at bounding box center [730, 533] width 6 height 66
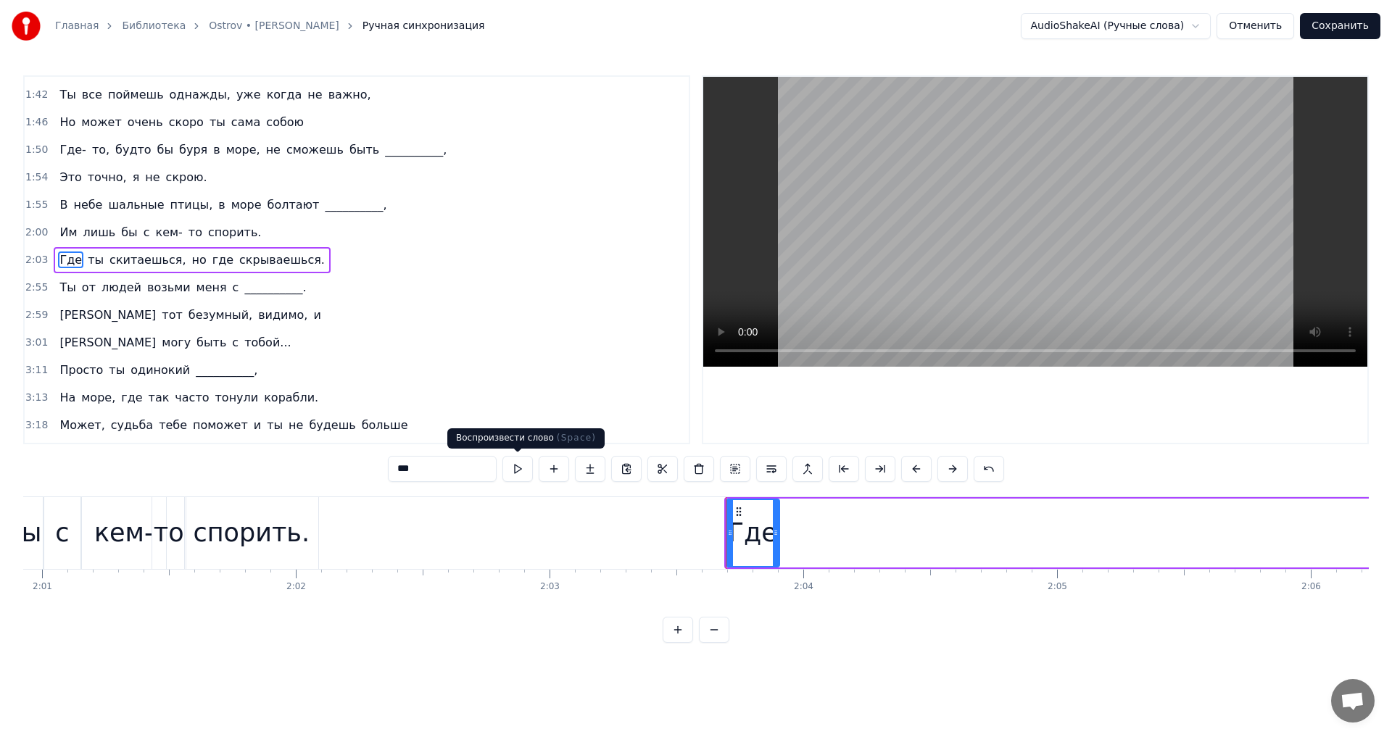
click at [512, 468] on button at bounding box center [517, 469] width 30 height 26
drag, startPoint x: 776, startPoint y: 522, endPoint x: 829, endPoint y: 529, distance: 53.3
click at [829, 529] on div at bounding box center [829, 533] width 6 height 66
click at [521, 471] on button at bounding box center [517, 469] width 30 height 26
drag, startPoint x: 763, startPoint y: 533, endPoint x: 781, endPoint y: 534, distance: 18.1
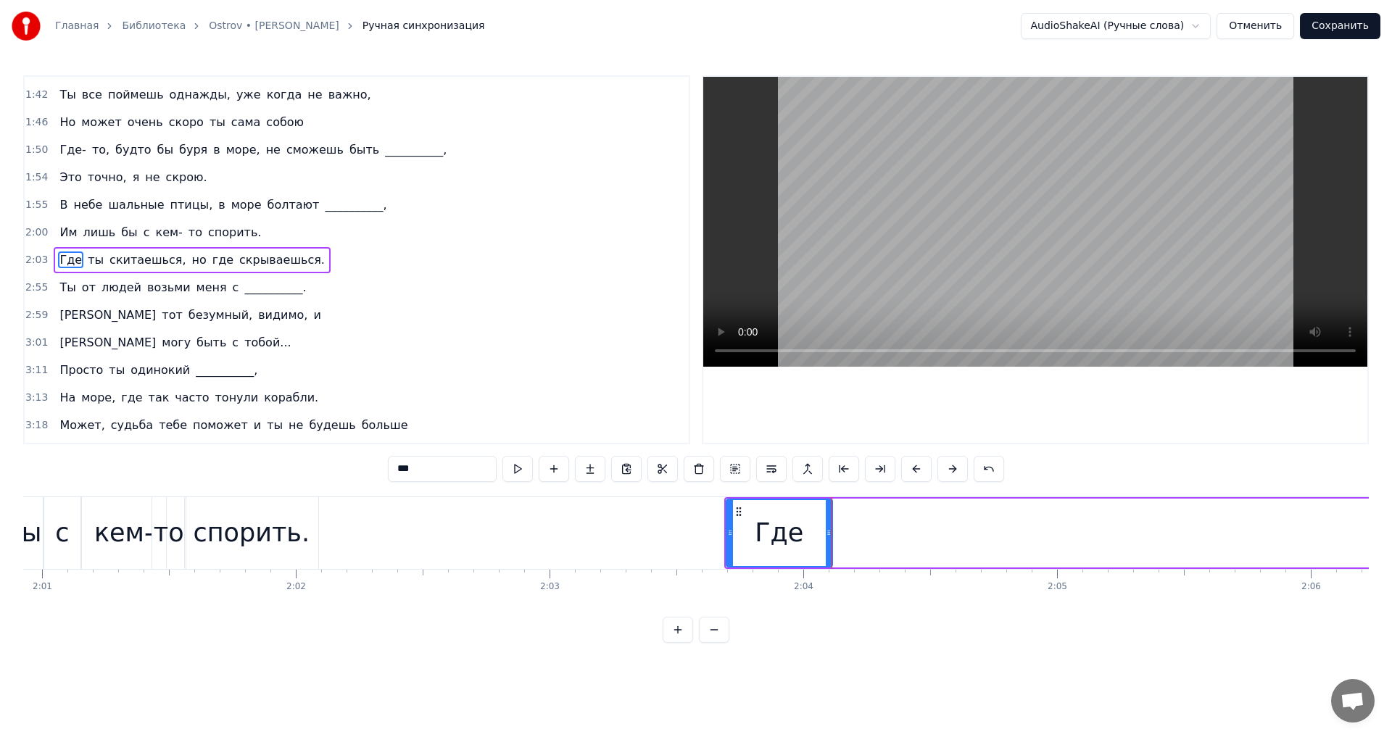
click at [781, 534] on div "Где" at bounding box center [779, 533] width 49 height 38
drag, startPoint x: 737, startPoint y: 513, endPoint x: 772, endPoint y: 517, distance: 35.8
click at [772, 517] on icon at bounding box center [775, 512] width 12 height 12
click at [527, 473] on button at bounding box center [517, 469] width 30 height 26
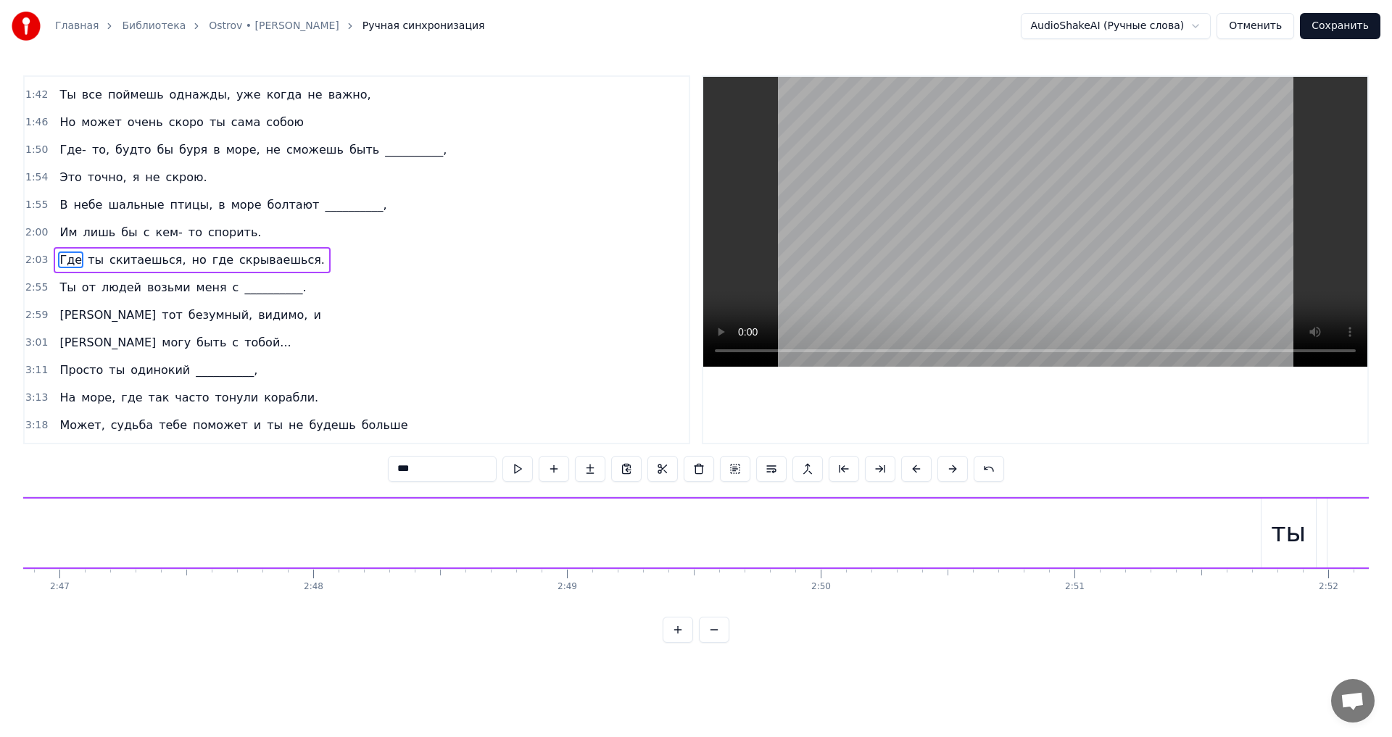
scroll to position [0, 42860]
click at [770, 536] on div "ты" at bounding box center [773, 533] width 35 height 38
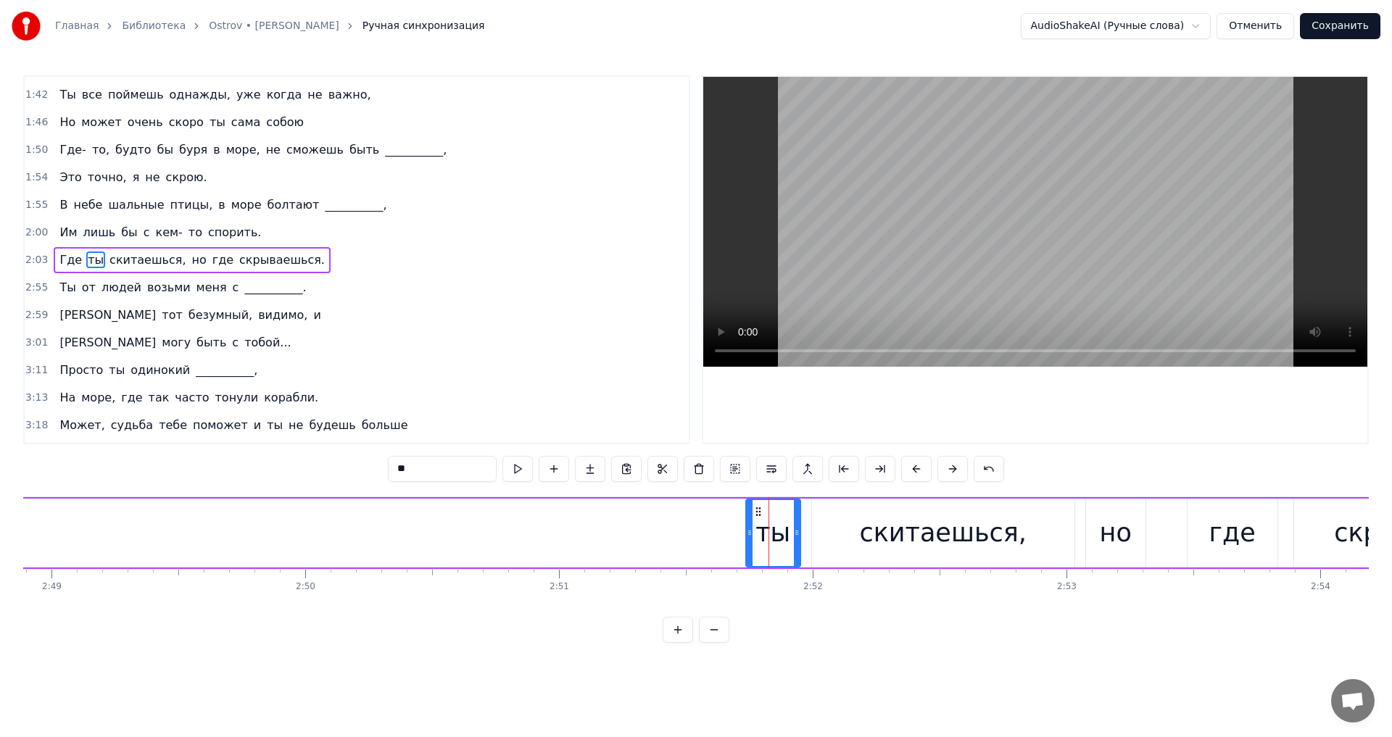
click at [853, 537] on div "скитаешься," at bounding box center [943, 533] width 262 height 69
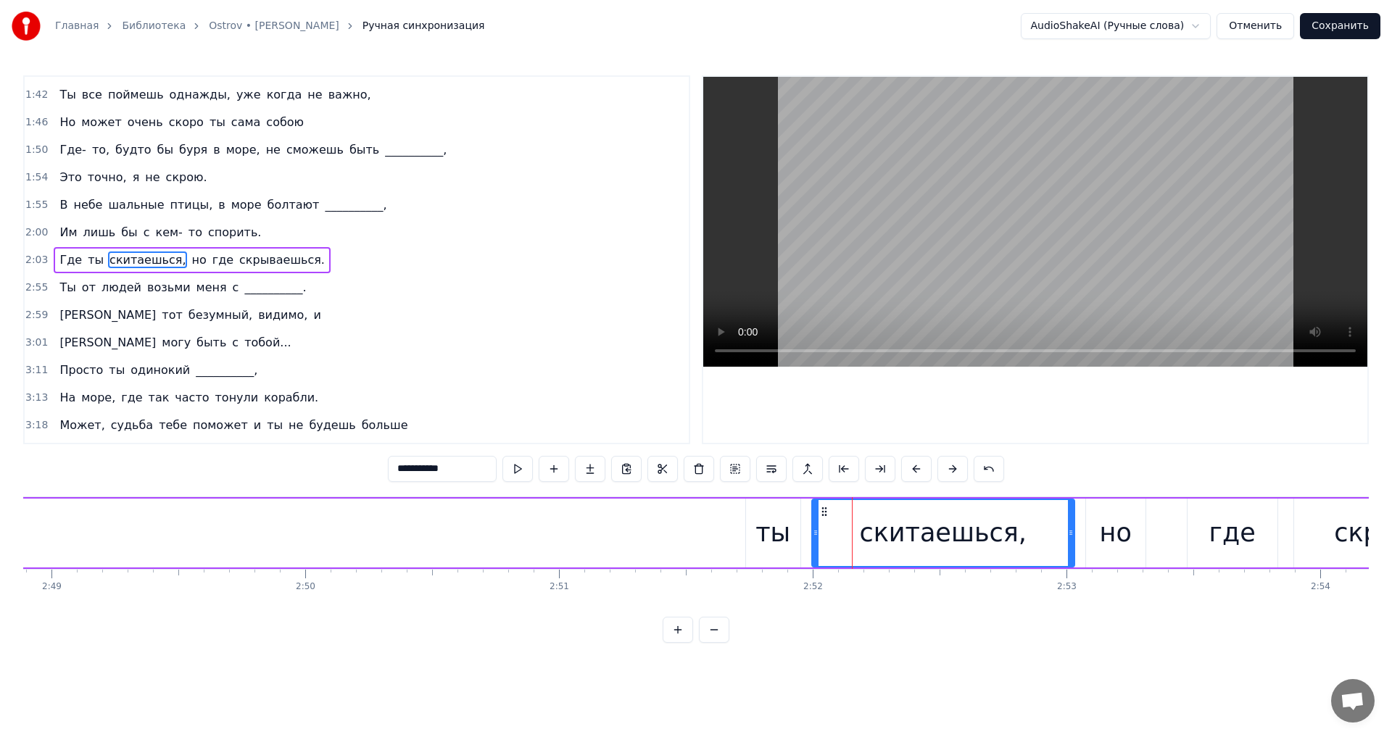
click at [773, 531] on div "ты" at bounding box center [773, 533] width 35 height 38
type input "**"
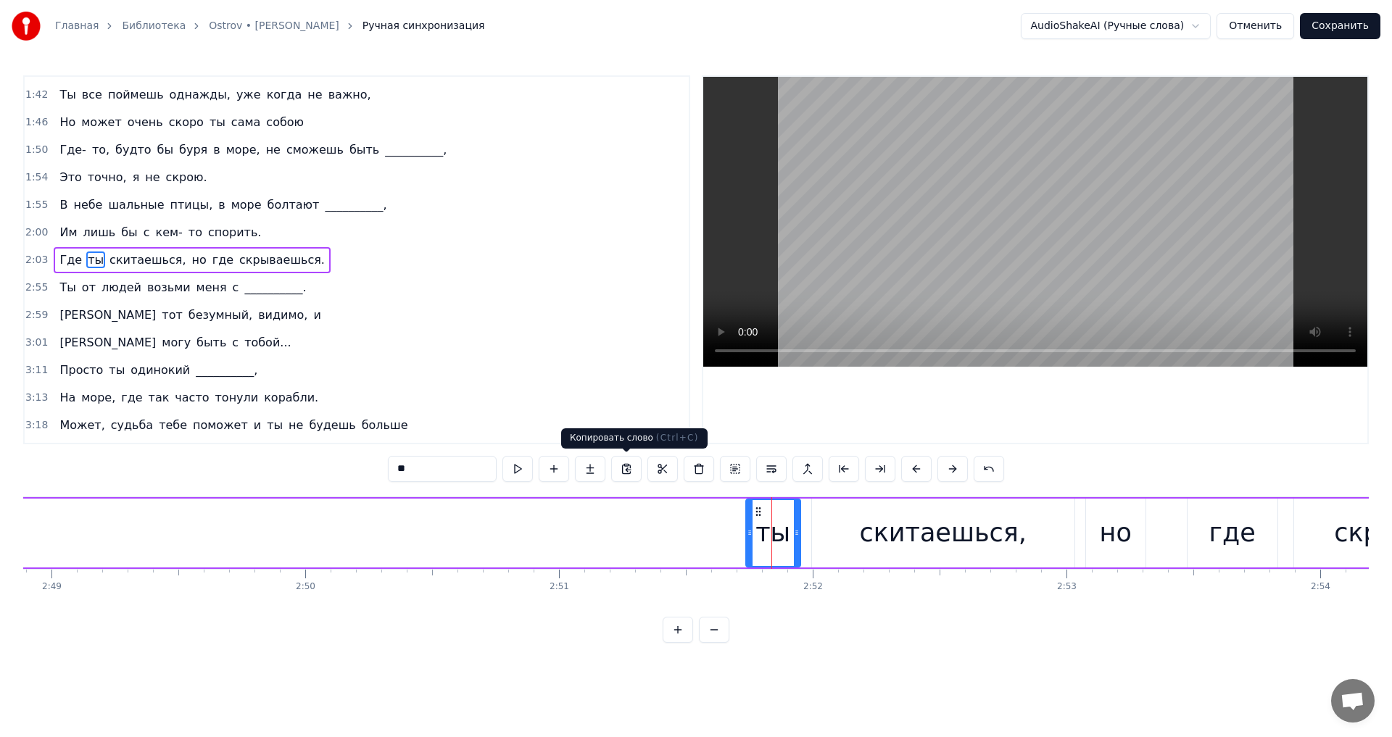
click at [618, 476] on button at bounding box center [626, 469] width 30 height 26
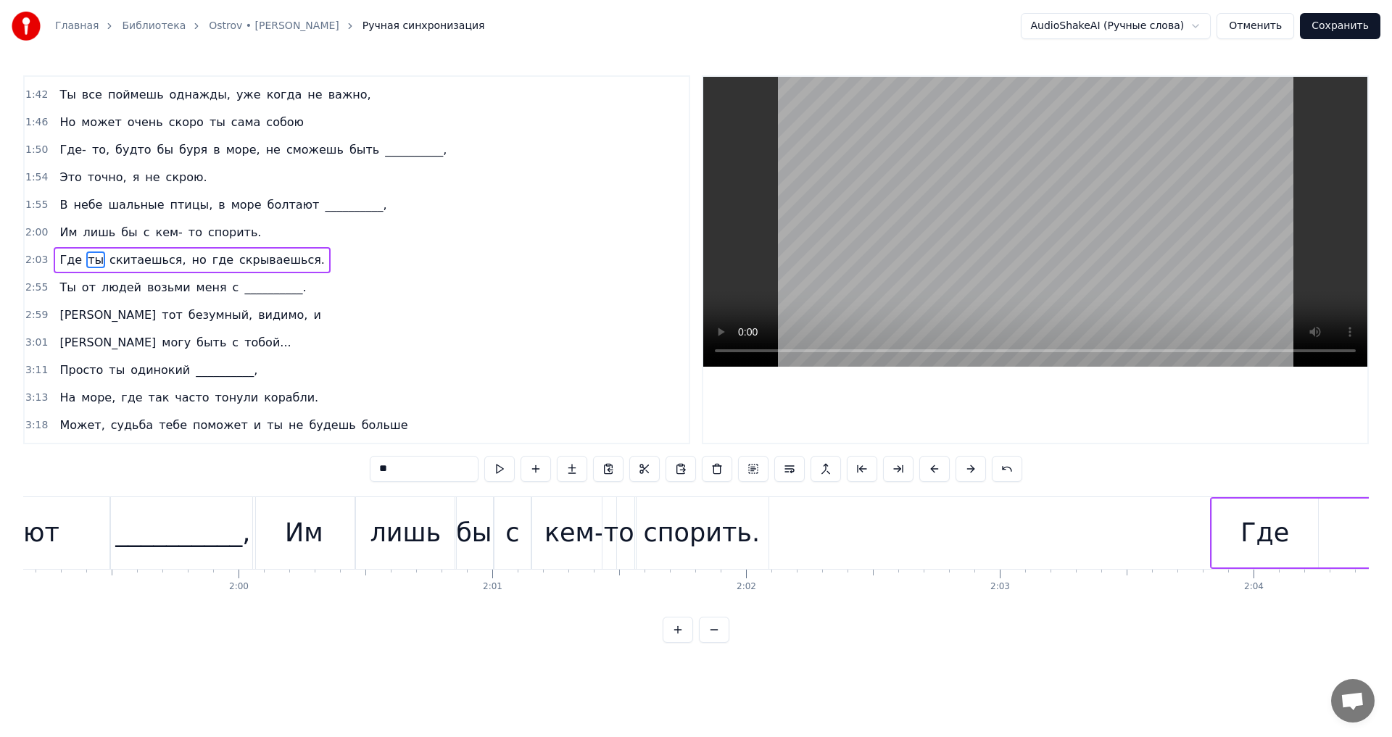
scroll to position [0, 31107]
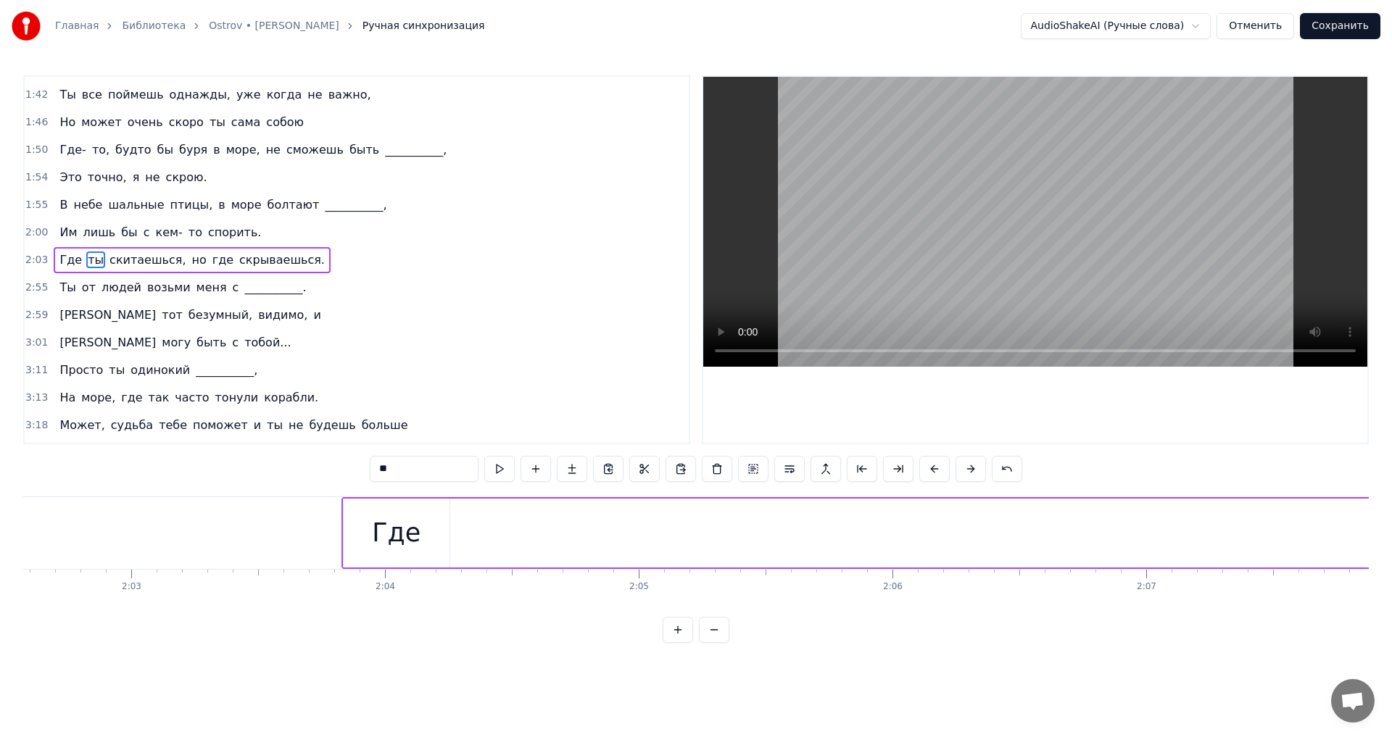
click at [450, 530] on div "Где" at bounding box center [396, 533] width 107 height 69
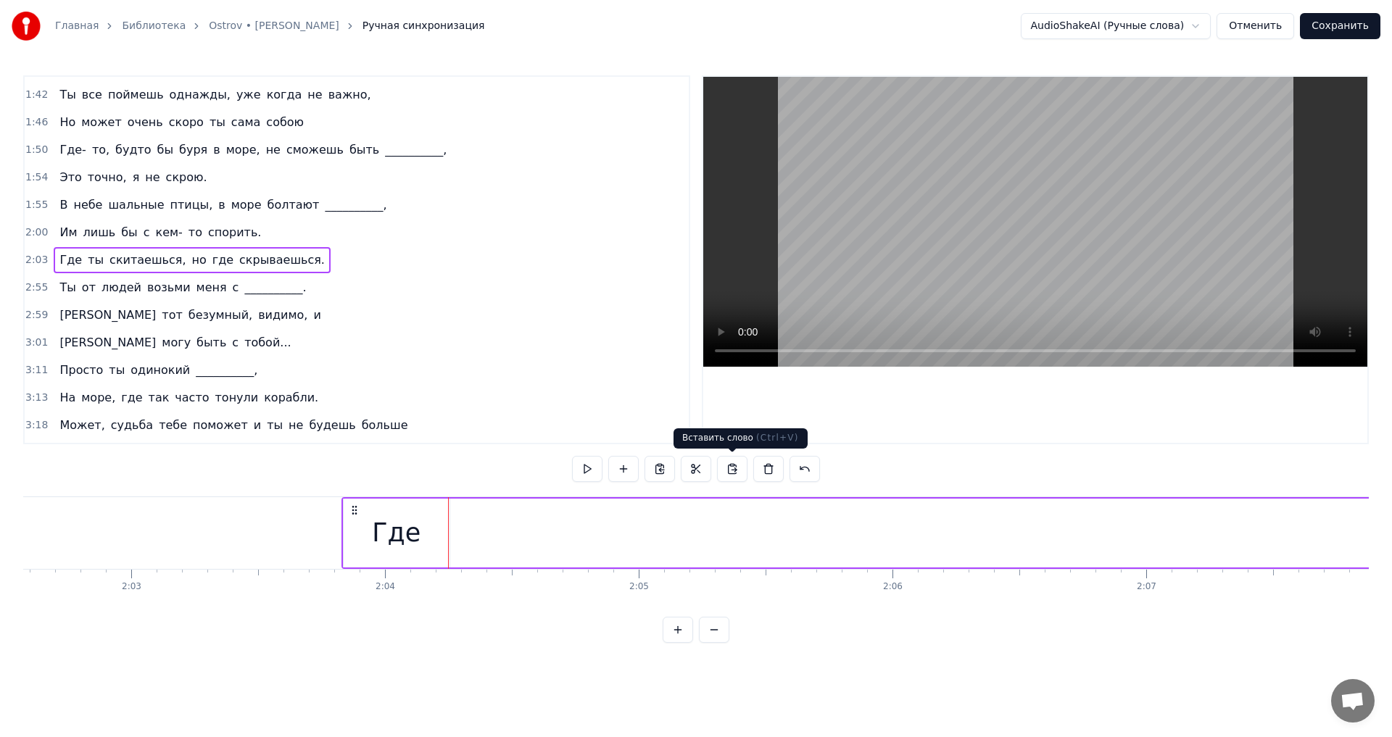
click at [734, 471] on button at bounding box center [732, 469] width 30 height 26
click at [507, 524] on div "ты" at bounding box center [493, 533] width 35 height 38
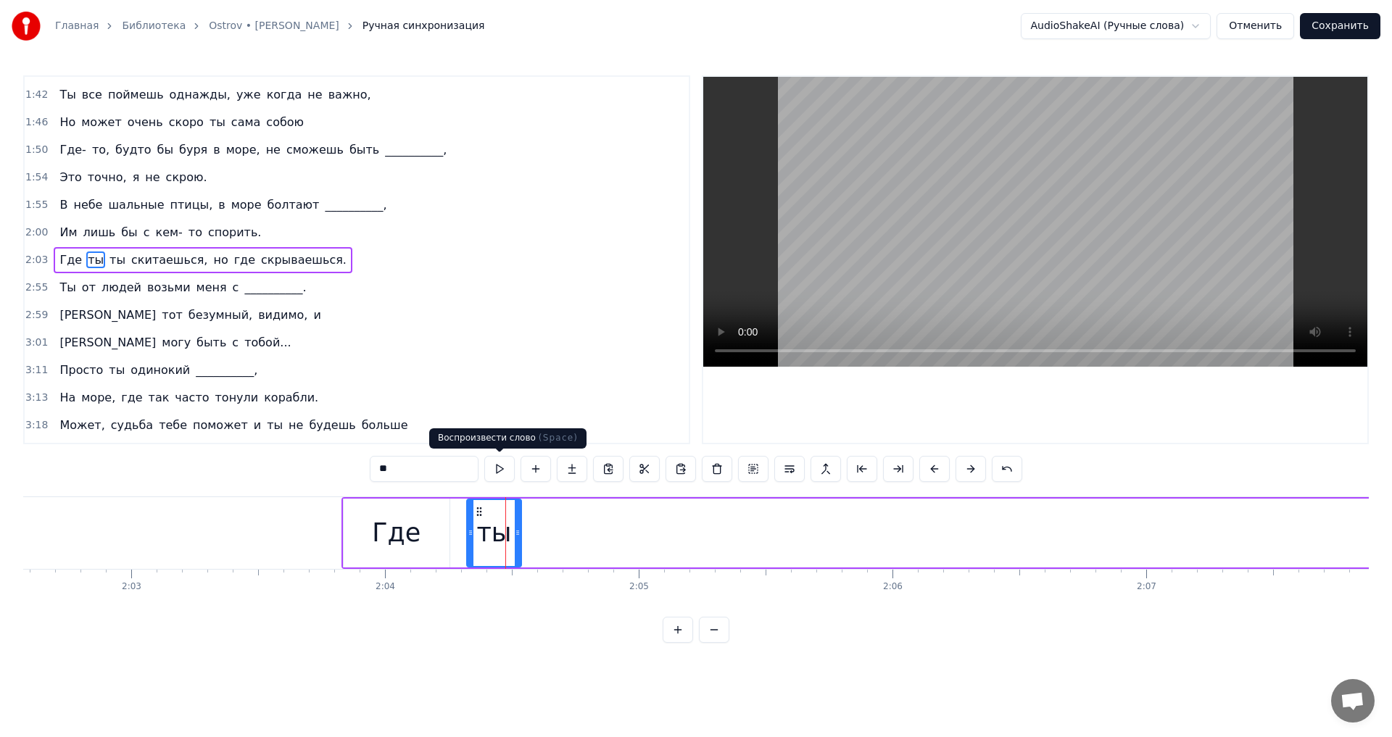
click at [504, 473] on button at bounding box center [499, 469] width 30 height 26
drag, startPoint x: 489, startPoint y: 537, endPoint x: 510, endPoint y: 541, distance: 21.5
click at [510, 541] on div "ты" at bounding box center [494, 533] width 53 height 66
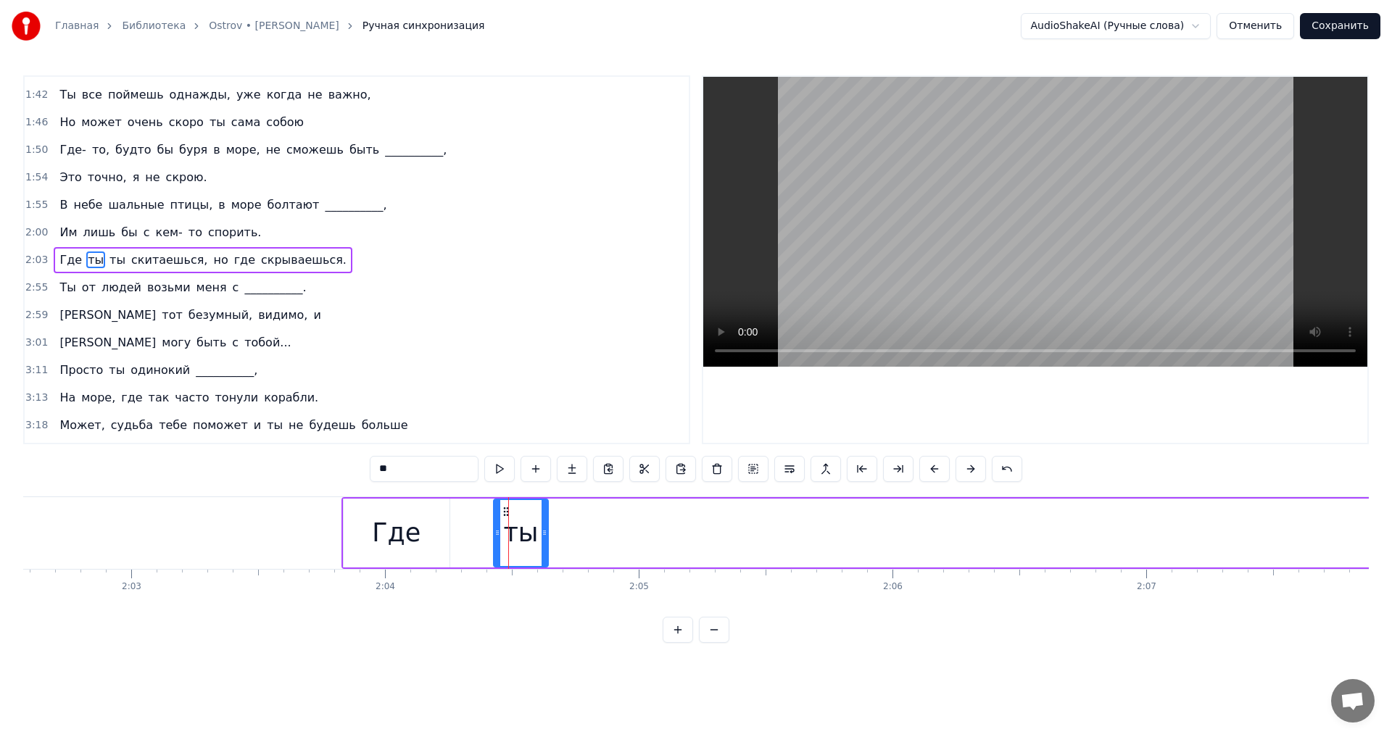
drag, startPoint x: 479, startPoint y: 513, endPoint x: 507, endPoint y: 517, distance: 27.8
click at [507, 517] on icon at bounding box center [506, 512] width 12 height 12
click at [501, 477] on button at bounding box center [499, 469] width 30 height 26
click at [403, 516] on div "Где" at bounding box center [396, 533] width 49 height 38
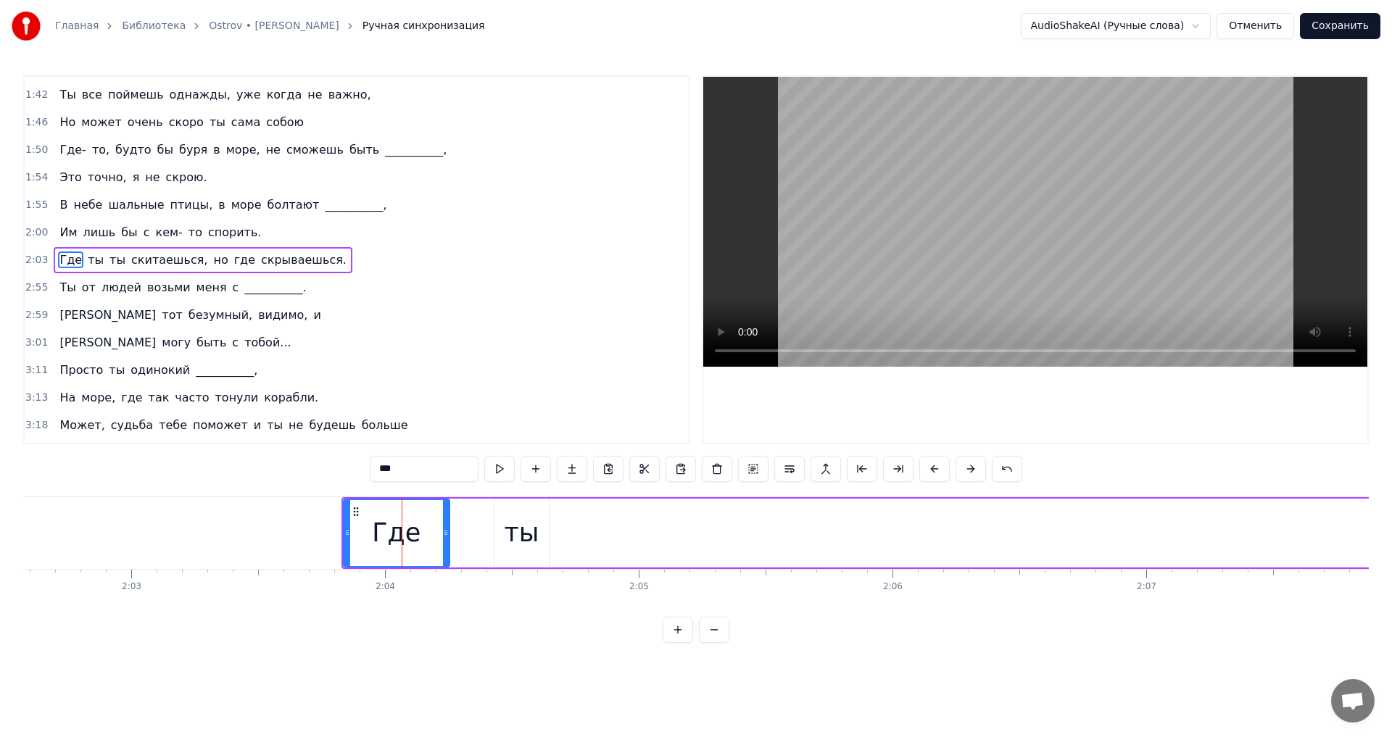
click at [108, 257] on span "ты" at bounding box center [117, 260] width 19 height 17
type input "**"
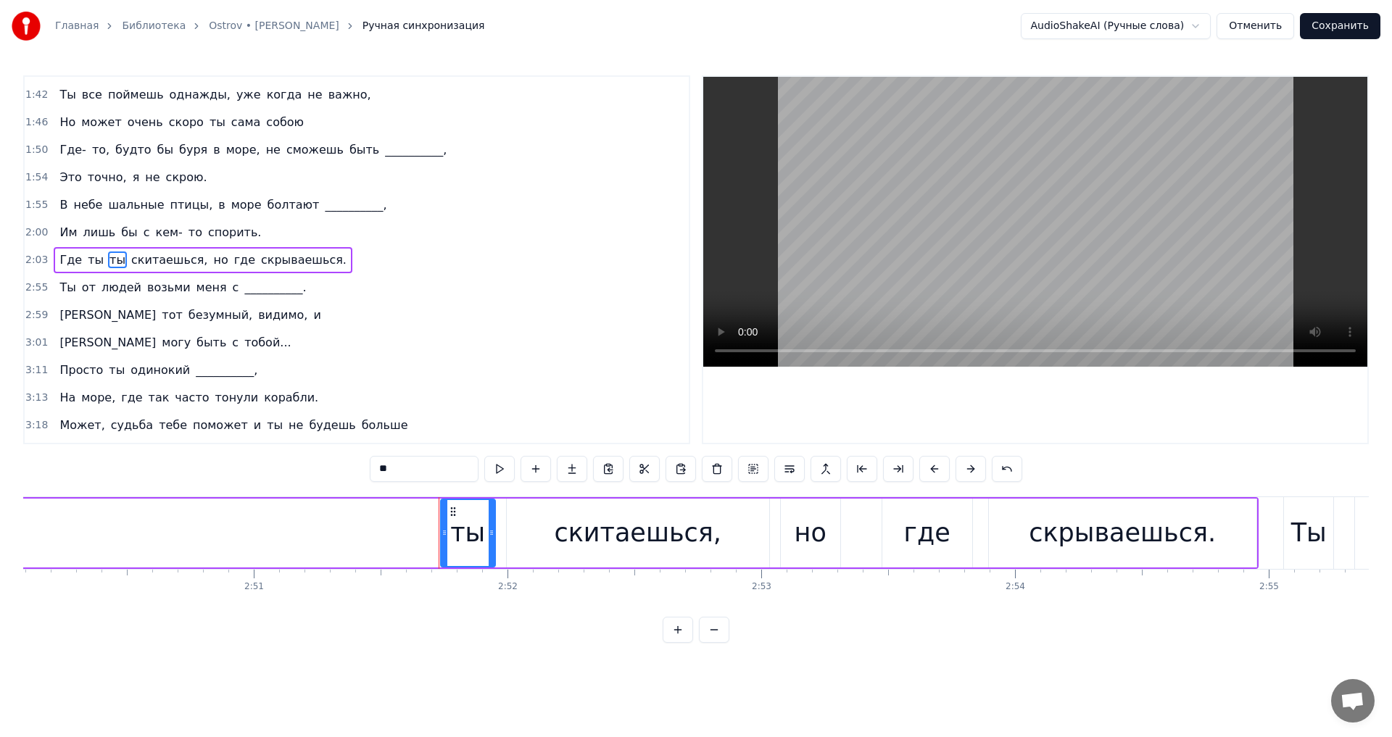
scroll to position [0, 43508]
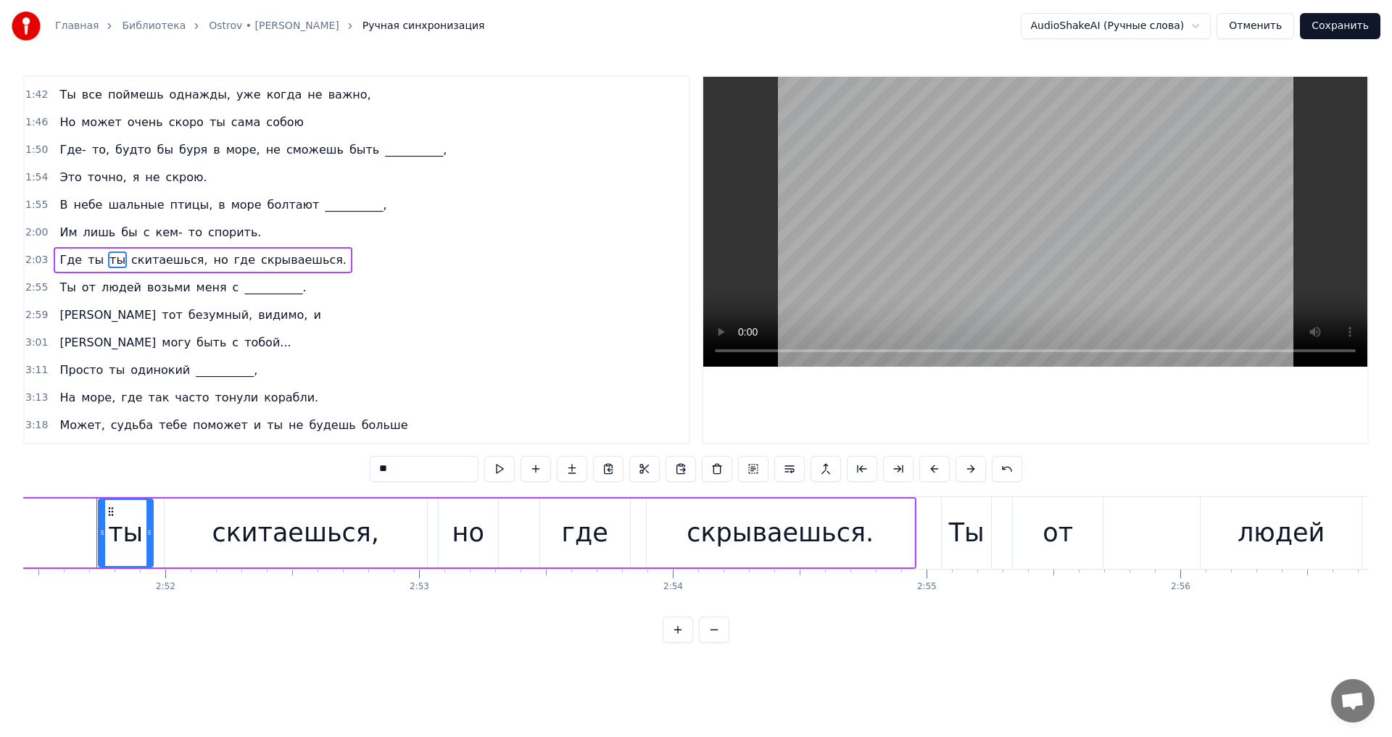
click at [633, 468] on button at bounding box center [644, 469] width 30 height 26
click at [639, 475] on button at bounding box center [644, 469] width 30 height 26
click at [113, 528] on div "ты" at bounding box center [125, 533] width 35 height 38
click at [104, 516] on div at bounding box center [102, 533] width 6 height 66
click at [642, 468] on button at bounding box center [644, 469] width 30 height 26
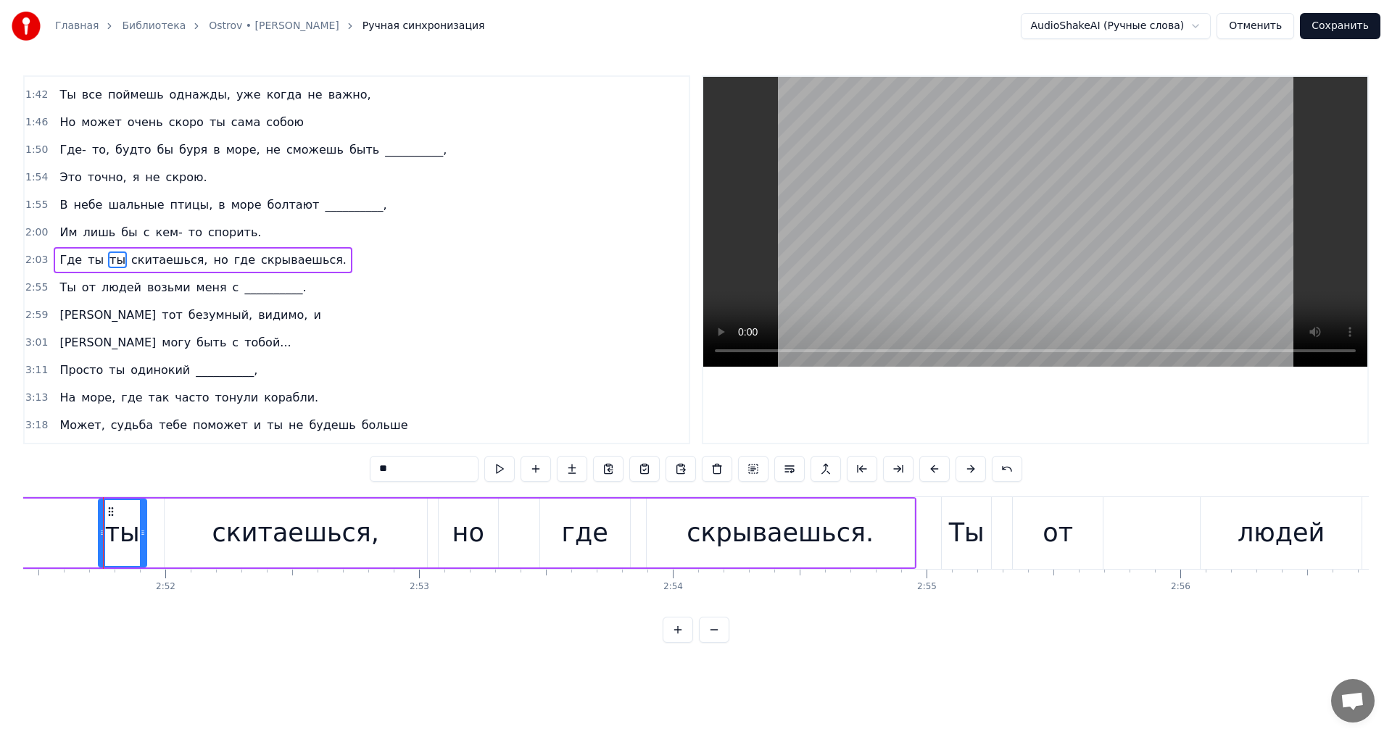
click at [141, 529] on icon at bounding box center [143, 533] width 6 height 12
click at [719, 469] on button at bounding box center [717, 469] width 30 height 26
click at [230, 515] on div "скитаешься," at bounding box center [295, 533] width 167 height 38
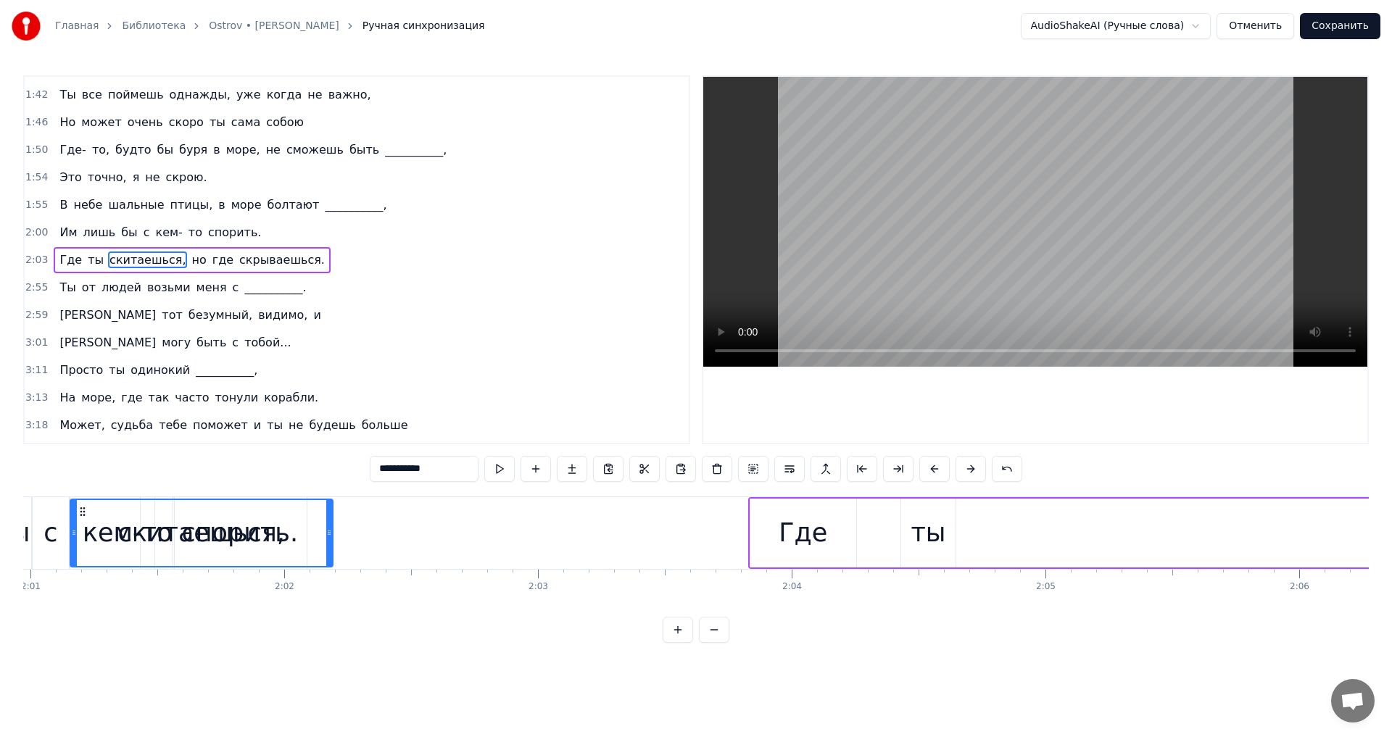
scroll to position [0, 30659]
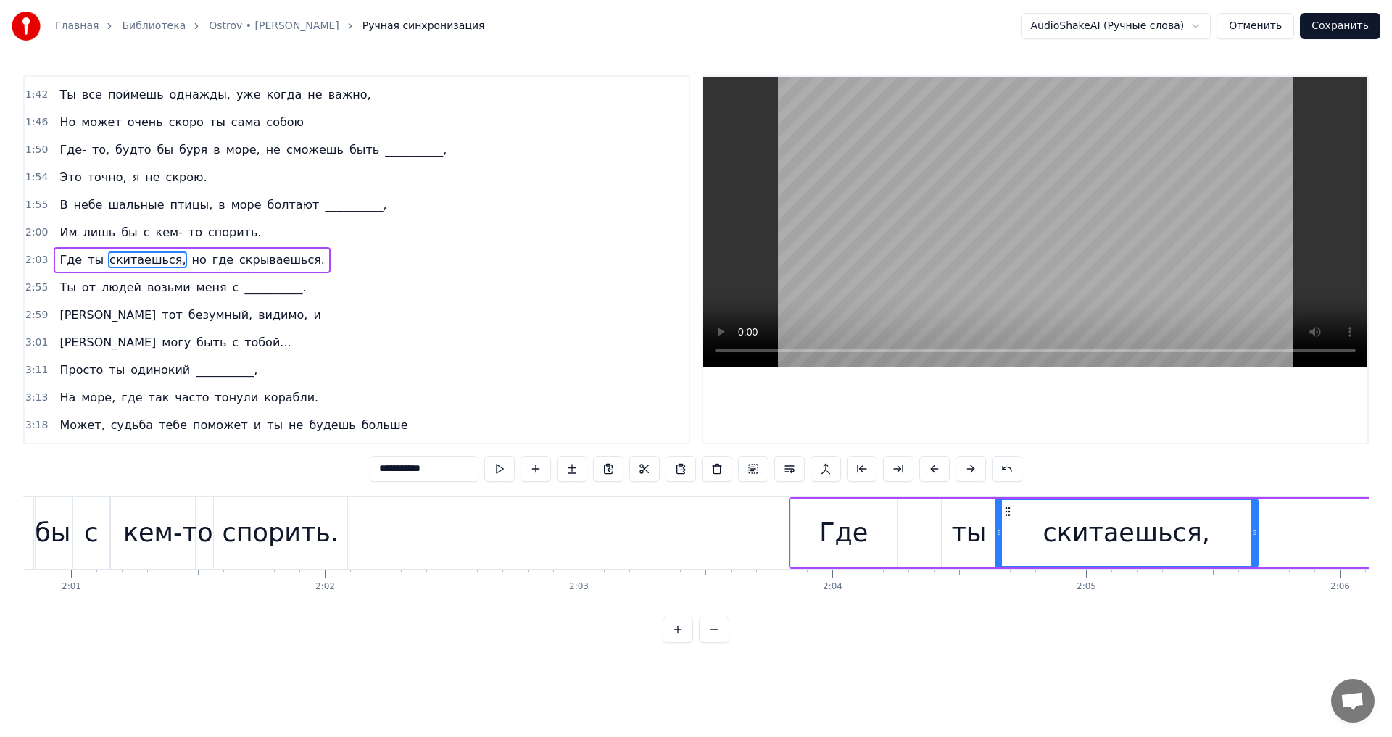
drag, startPoint x: 178, startPoint y: 512, endPoint x: 1009, endPoint y: 521, distance: 831.0
click at [1009, 521] on div "скитаешься," at bounding box center [1126, 533] width 261 height 66
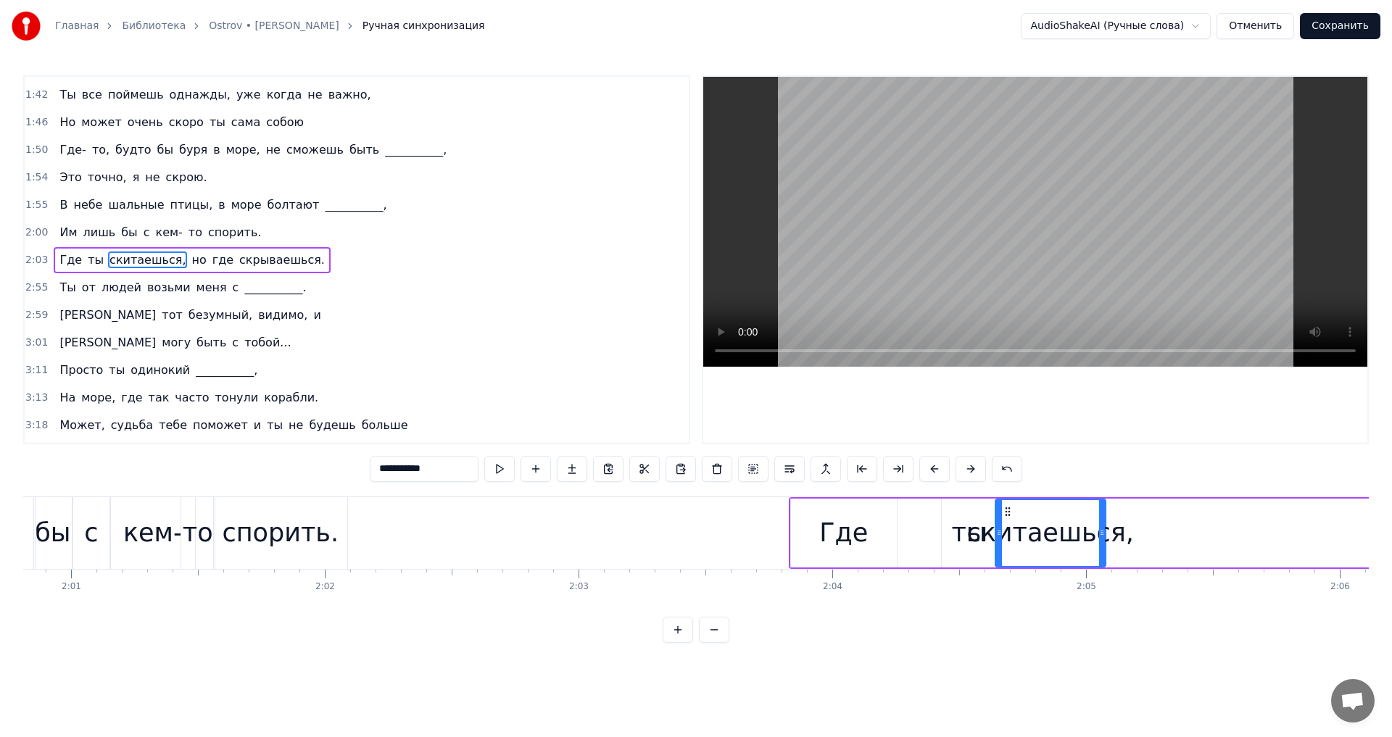
drag, startPoint x: 1255, startPoint y: 542, endPoint x: 1103, endPoint y: 554, distance: 152.8
click at [1103, 554] on div at bounding box center [1102, 533] width 6 height 66
click at [499, 461] on button at bounding box center [499, 469] width 30 height 26
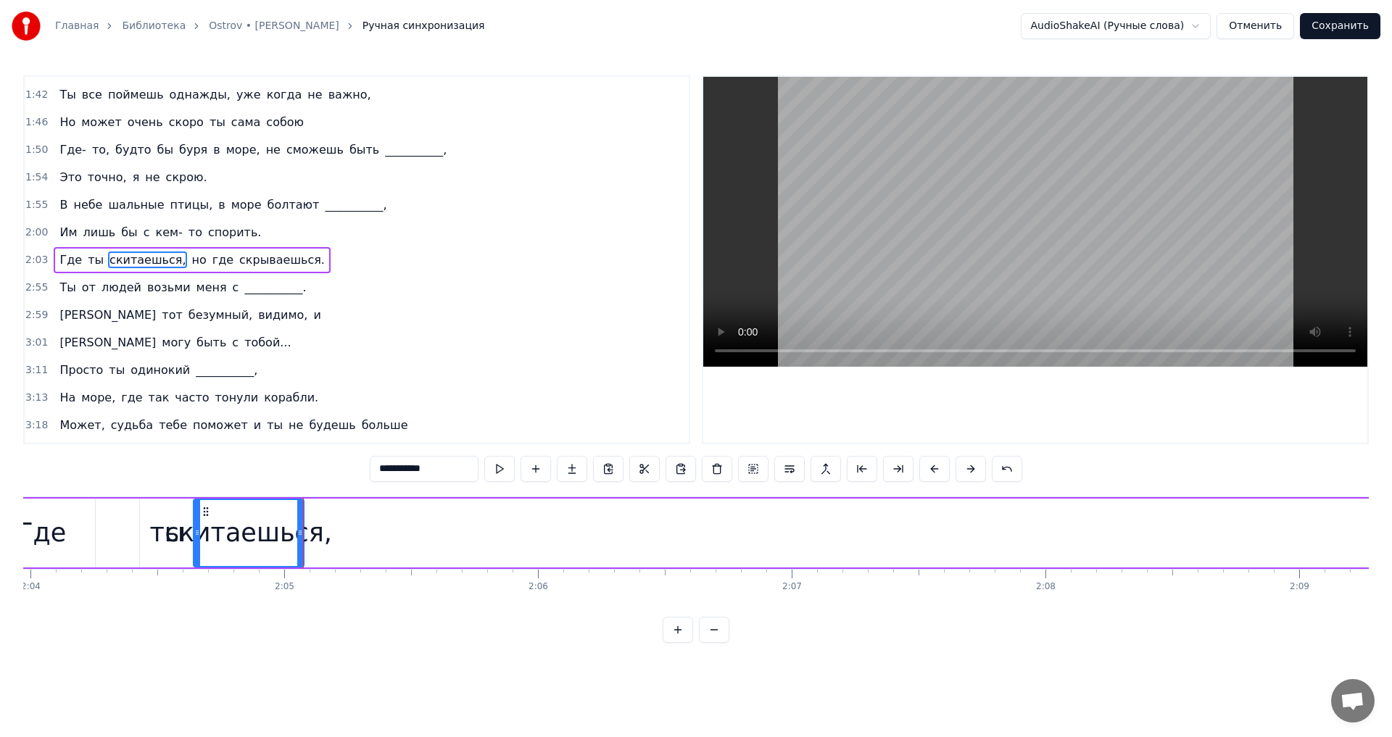
scroll to position [0, 31236]
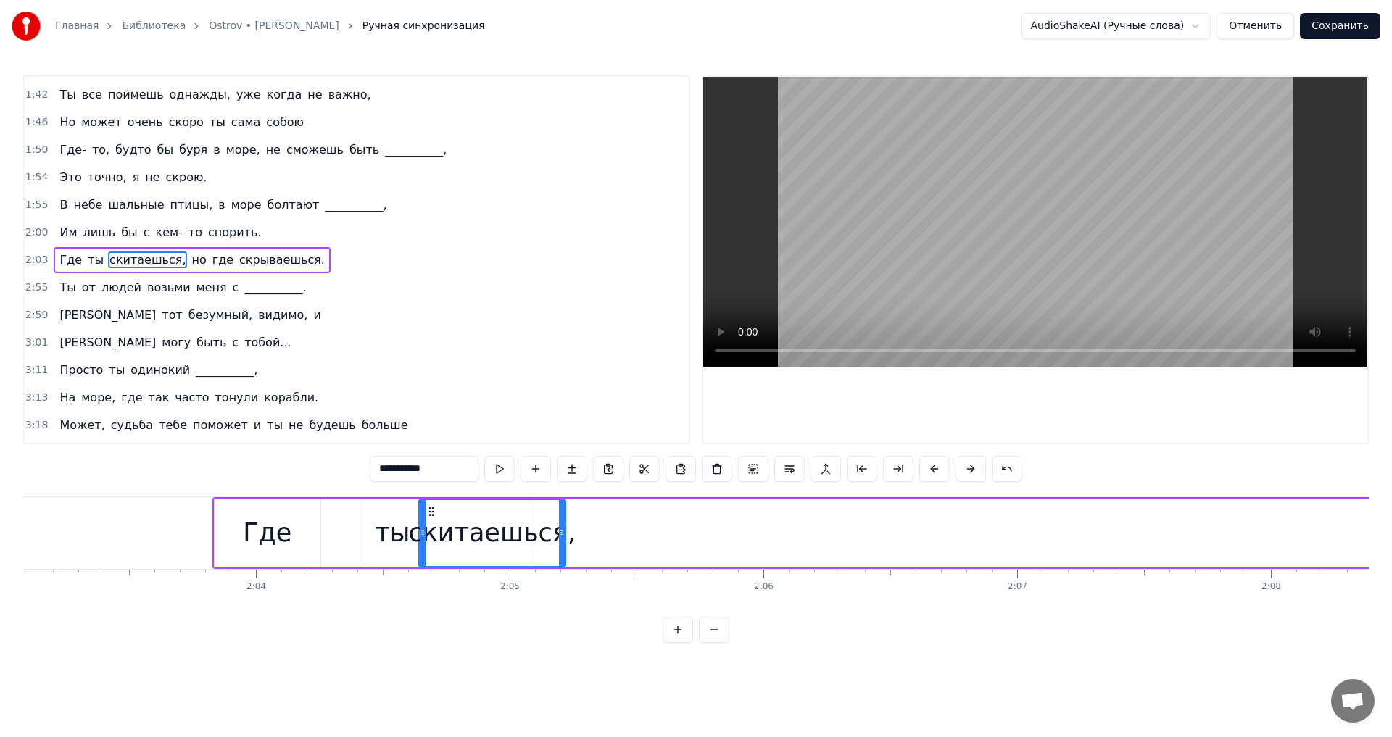
drag, startPoint x: 525, startPoint y: 540, endPoint x: 561, endPoint y: 541, distance: 36.3
click at [561, 541] on div at bounding box center [562, 533] width 6 height 66
click at [482, 473] on div "**********" at bounding box center [696, 469] width 653 height 26
click at [490, 471] on button at bounding box center [499, 469] width 30 height 26
drag, startPoint x: 558, startPoint y: 524, endPoint x: 596, endPoint y: 524, distance: 37.7
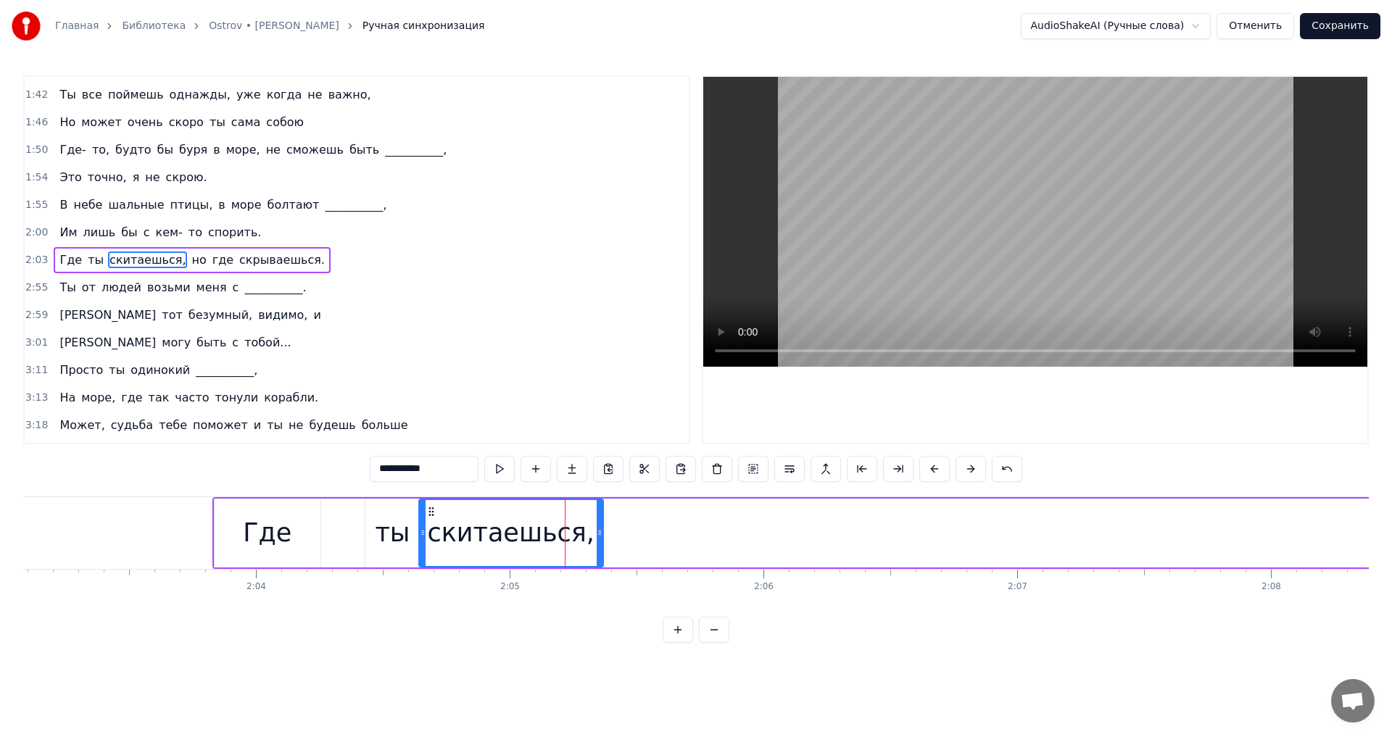
click at [597, 524] on div at bounding box center [600, 533] width 6 height 66
click at [505, 472] on button at bounding box center [499, 469] width 30 height 26
drag, startPoint x: 598, startPoint y: 520, endPoint x: 655, endPoint y: 521, distance: 57.3
click at [655, 521] on div at bounding box center [657, 533] width 6 height 66
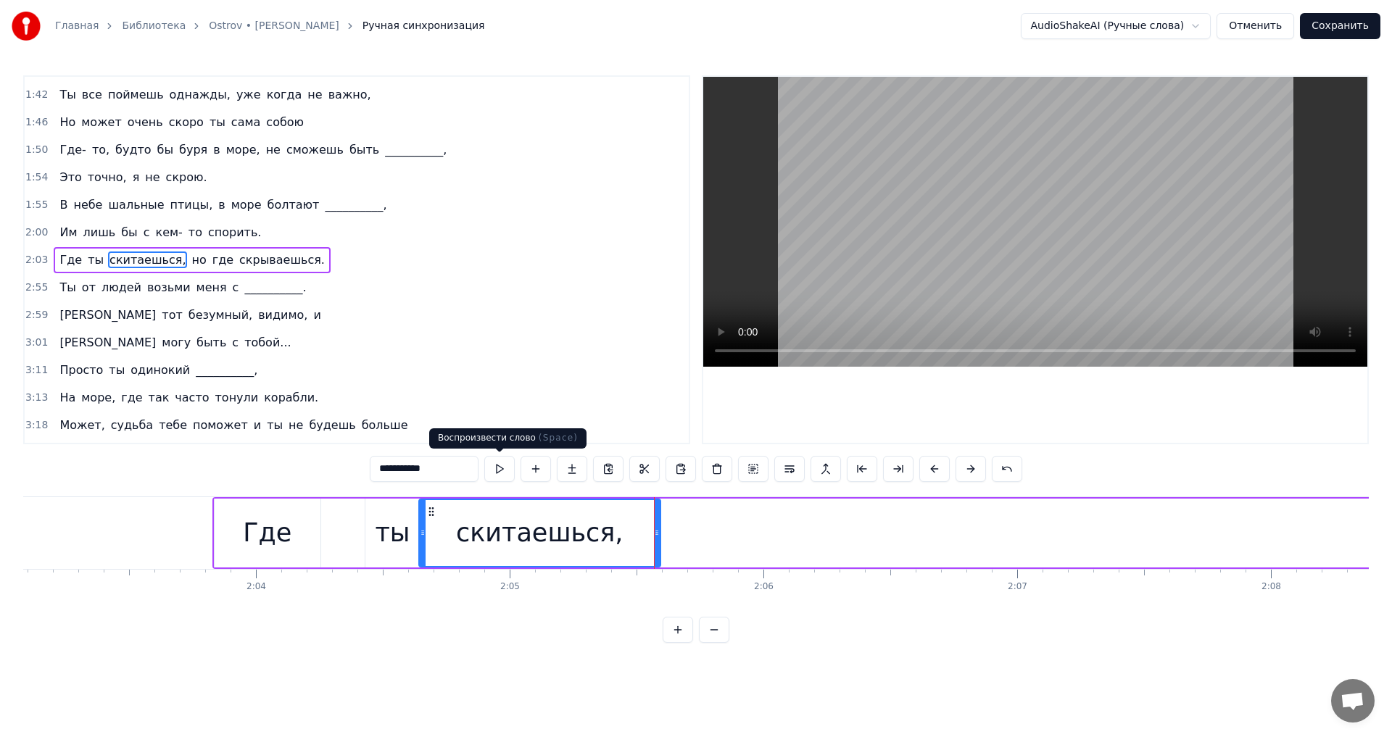
click at [487, 470] on button at bounding box center [499, 469] width 30 height 26
click at [497, 470] on button at bounding box center [499, 469] width 30 height 26
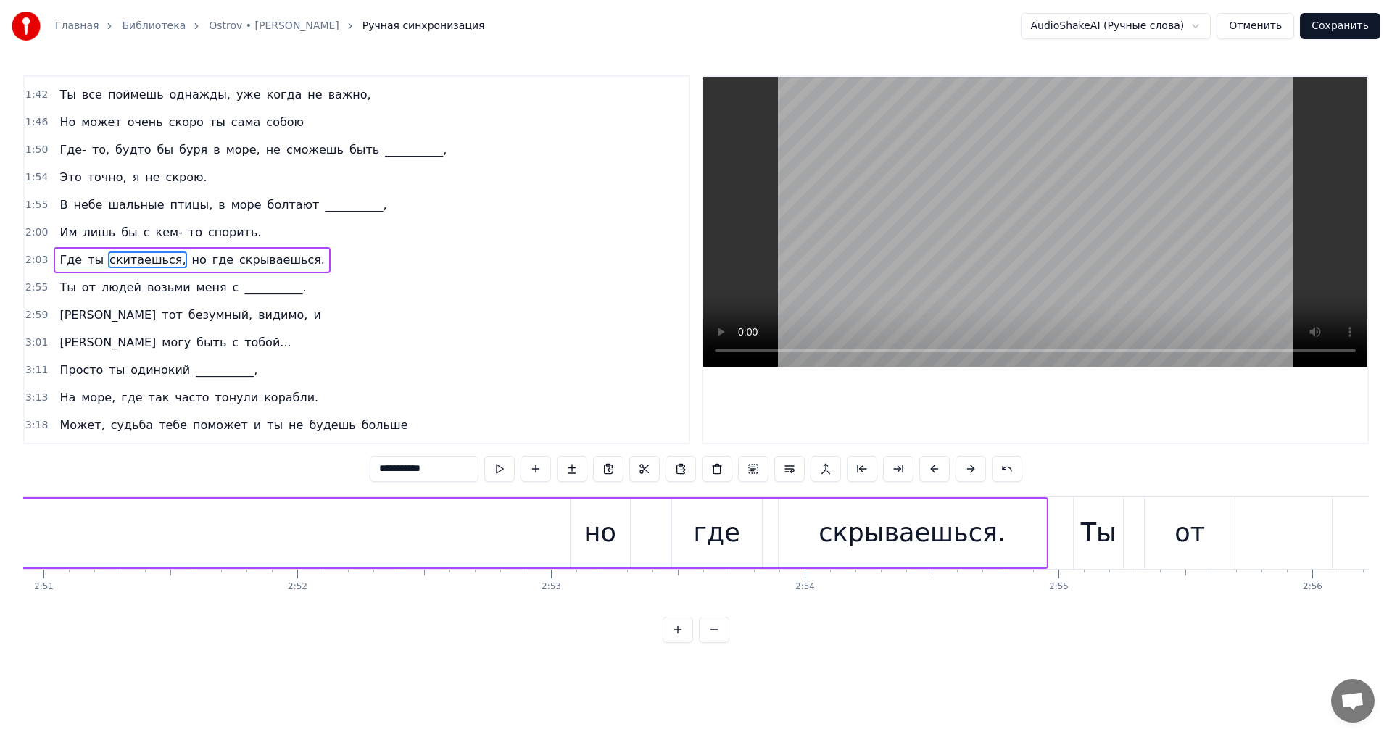
scroll to position [0, 43150]
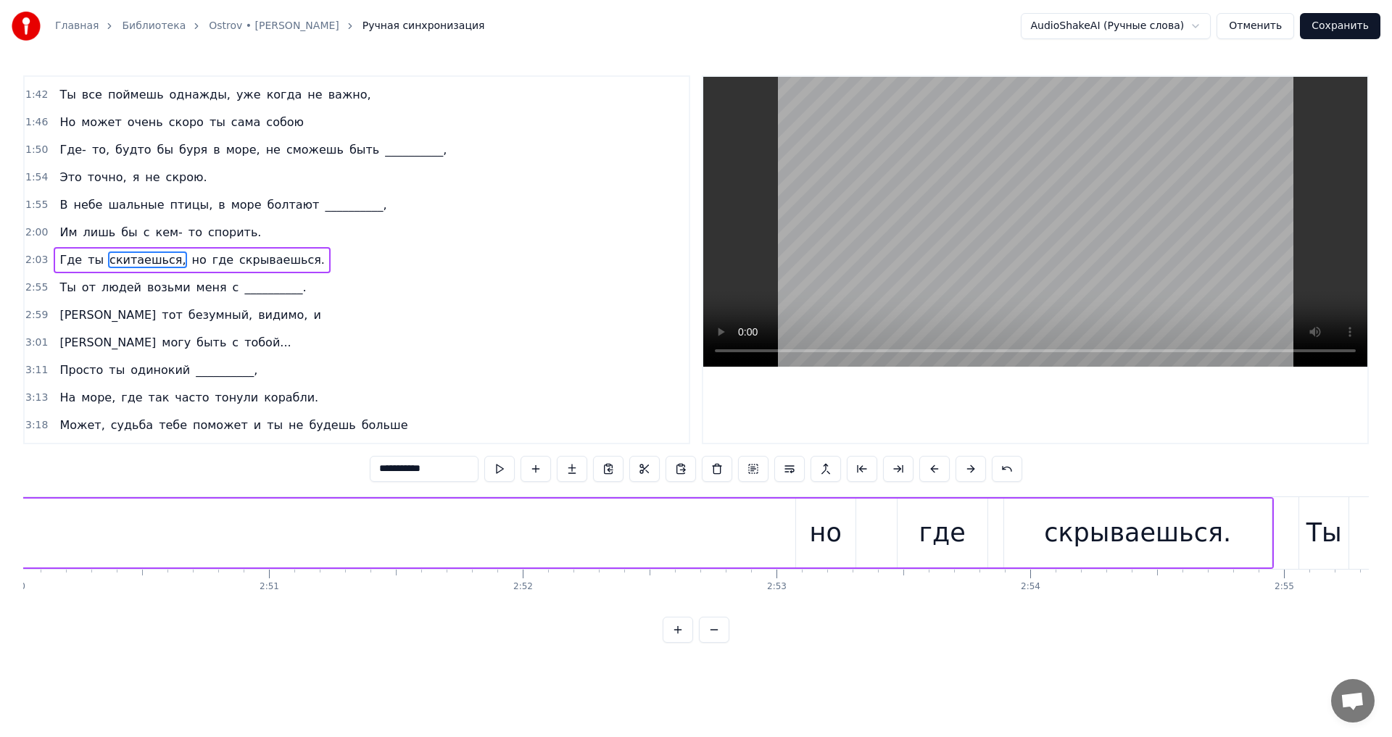
click at [841, 517] on div "но" at bounding box center [825, 533] width 59 height 69
type input "**"
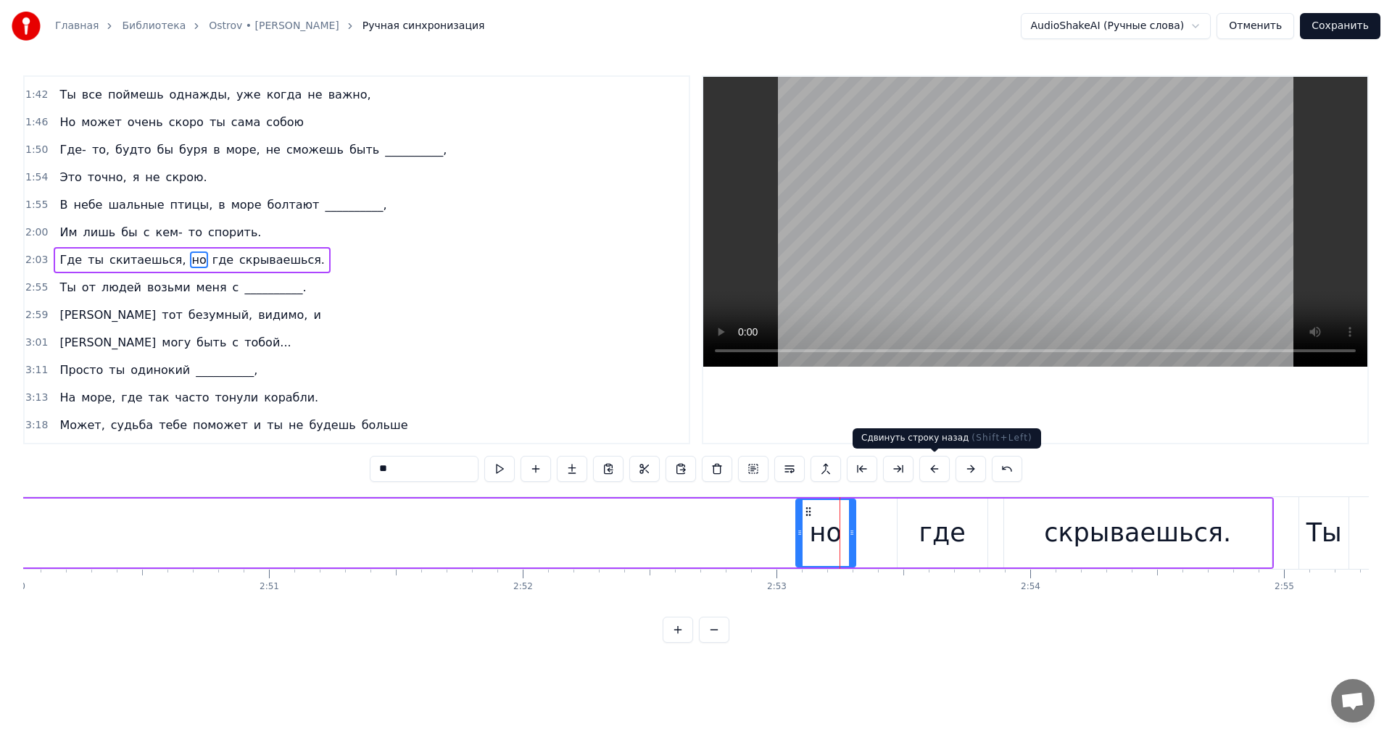
click at [940, 470] on button at bounding box center [934, 469] width 30 height 26
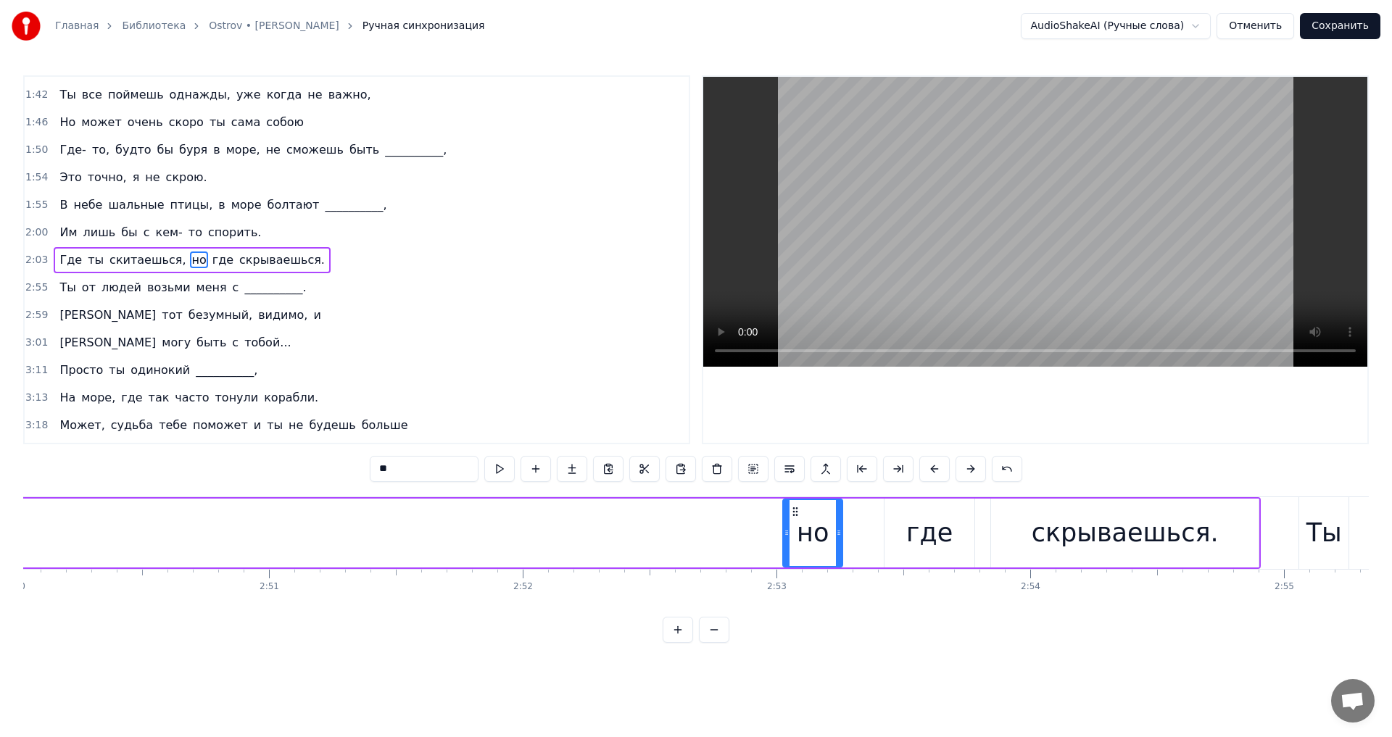
click at [940, 470] on button at bounding box center [934, 469] width 30 height 26
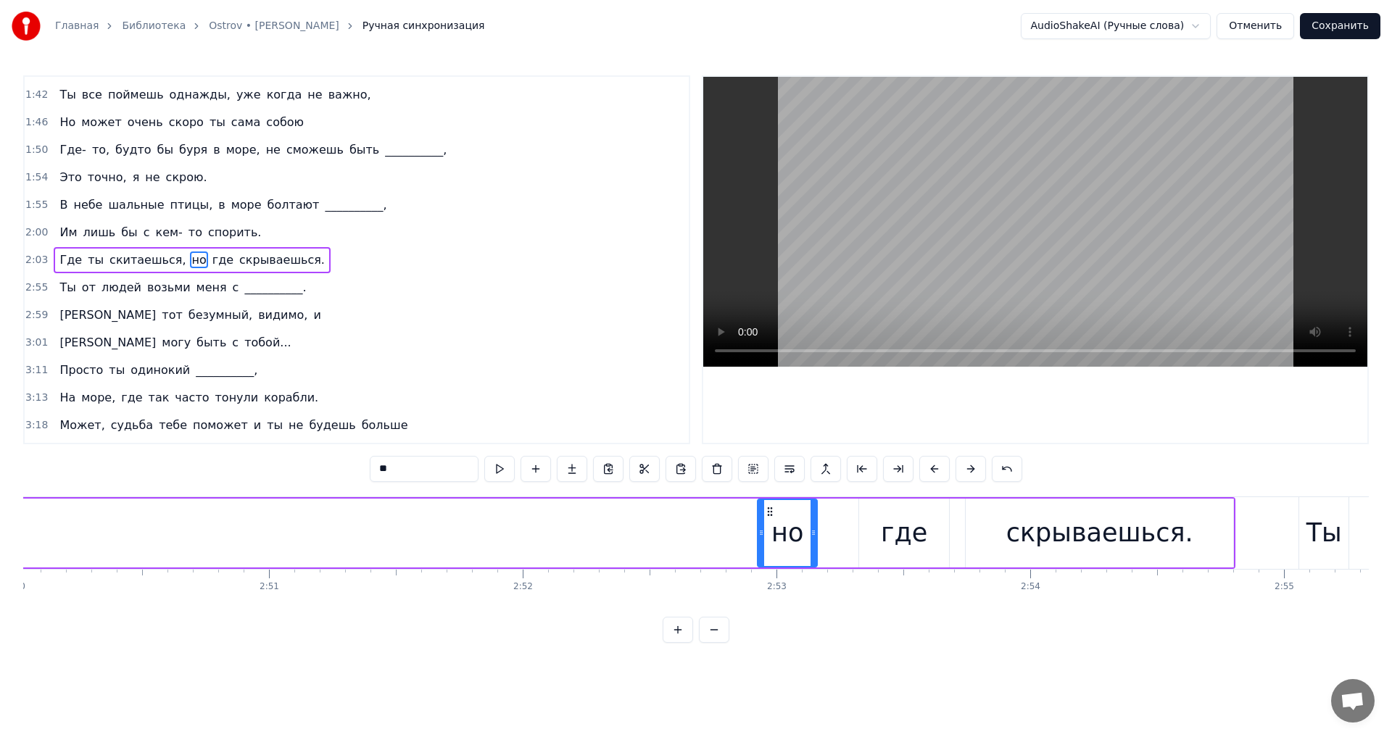
click at [940, 470] on button at bounding box center [934, 469] width 30 height 26
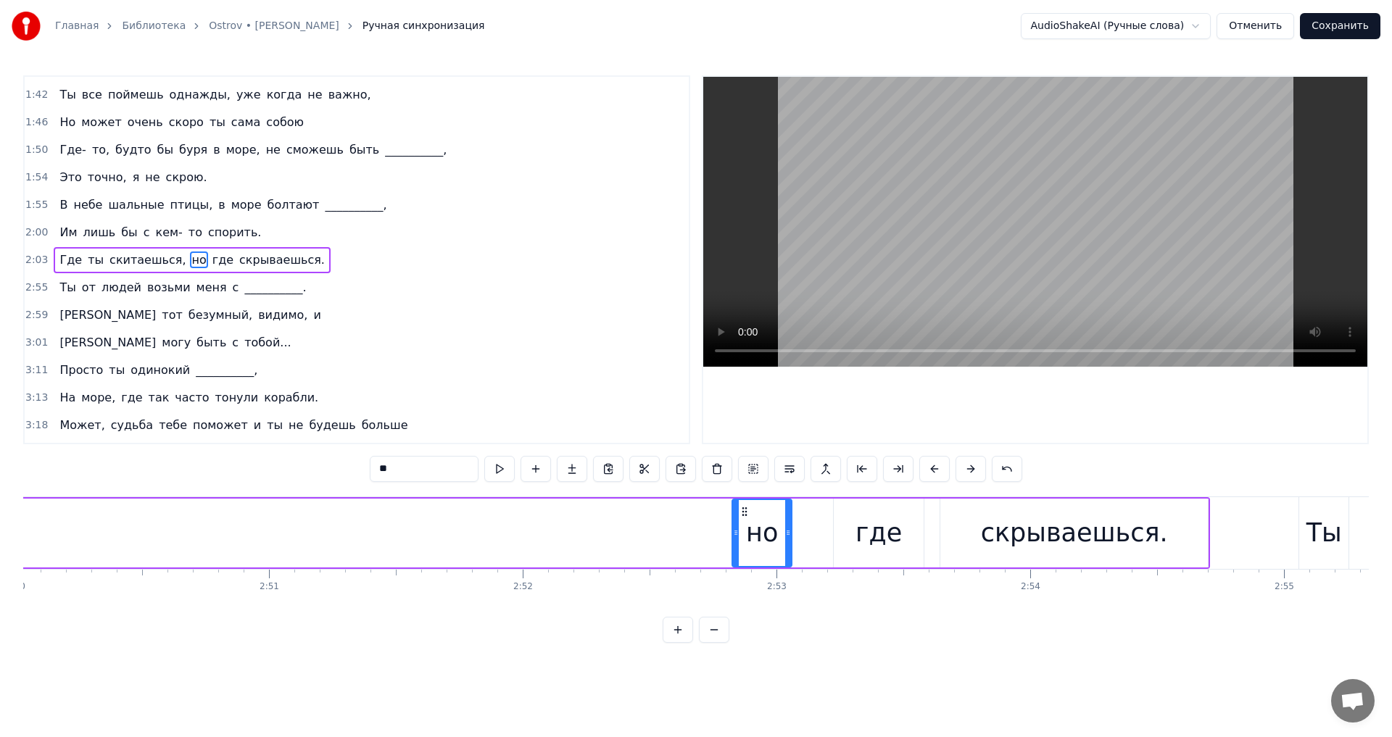
click at [940, 470] on button at bounding box center [934, 469] width 30 height 26
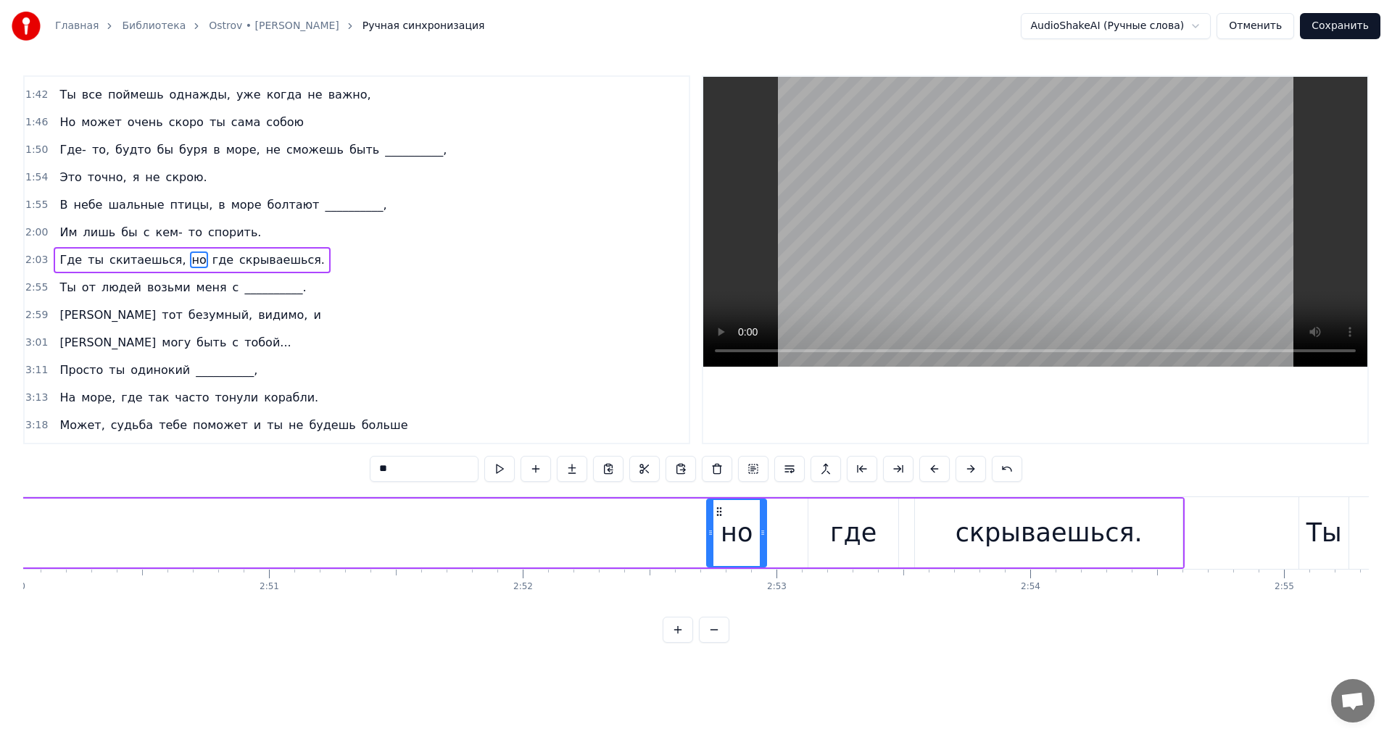
click at [940, 470] on button at bounding box center [934, 469] width 30 height 26
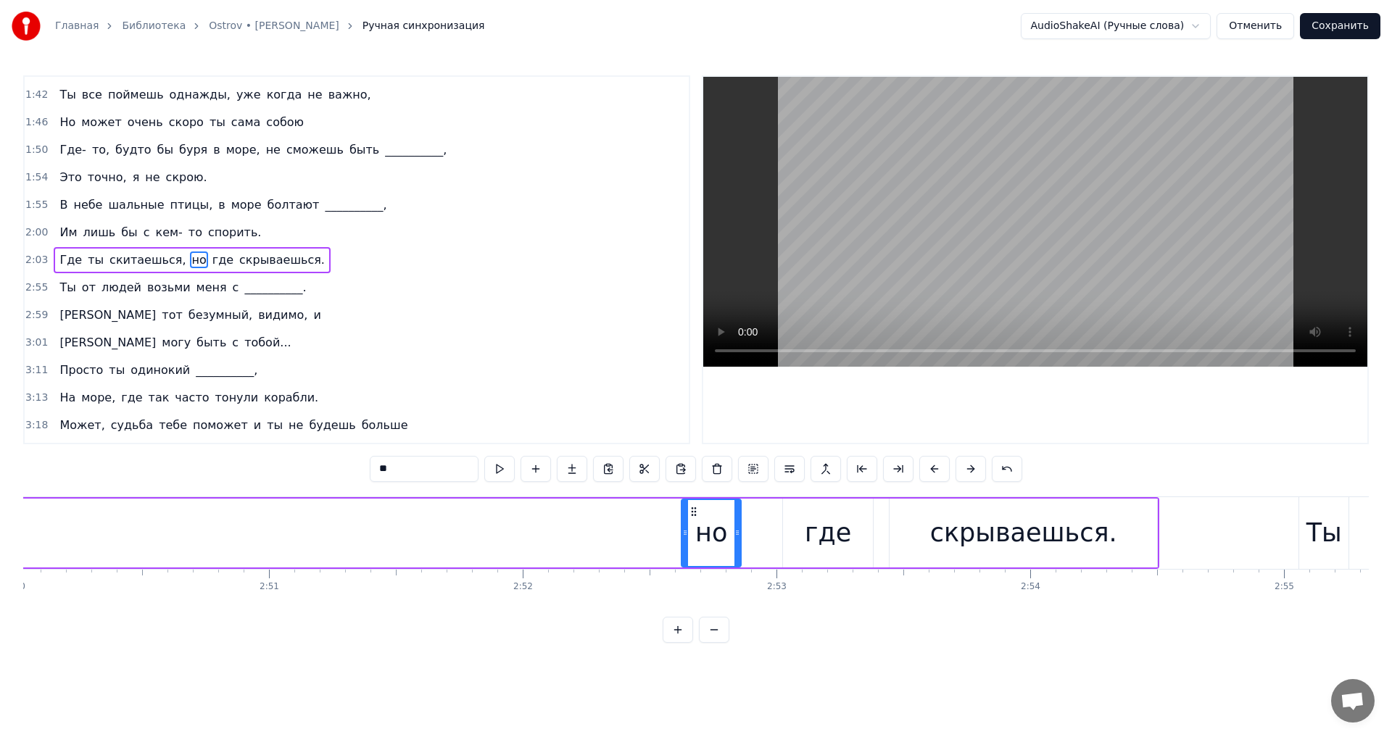
click at [940, 470] on button at bounding box center [934, 469] width 30 height 26
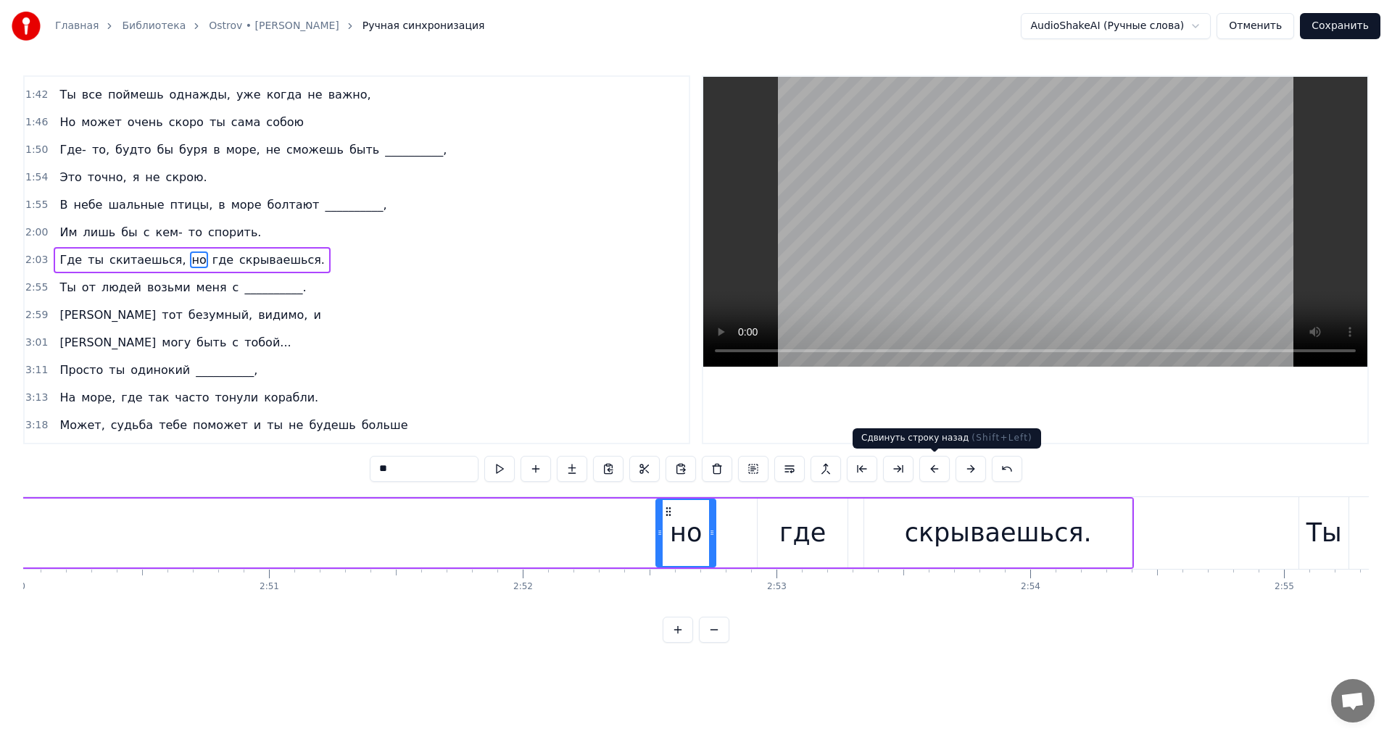
click at [932, 473] on button at bounding box center [934, 469] width 30 height 26
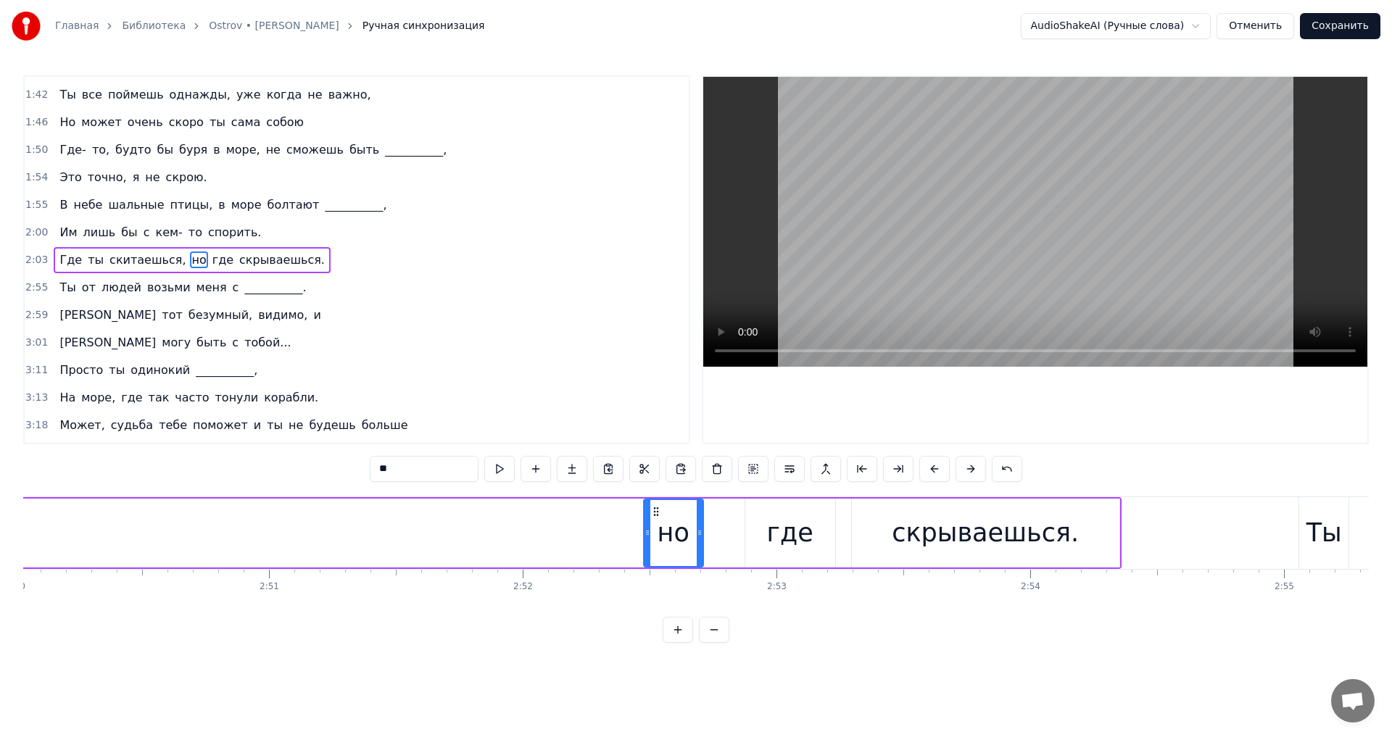
click at [932, 473] on button at bounding box center [934, 469] width 30 height 26
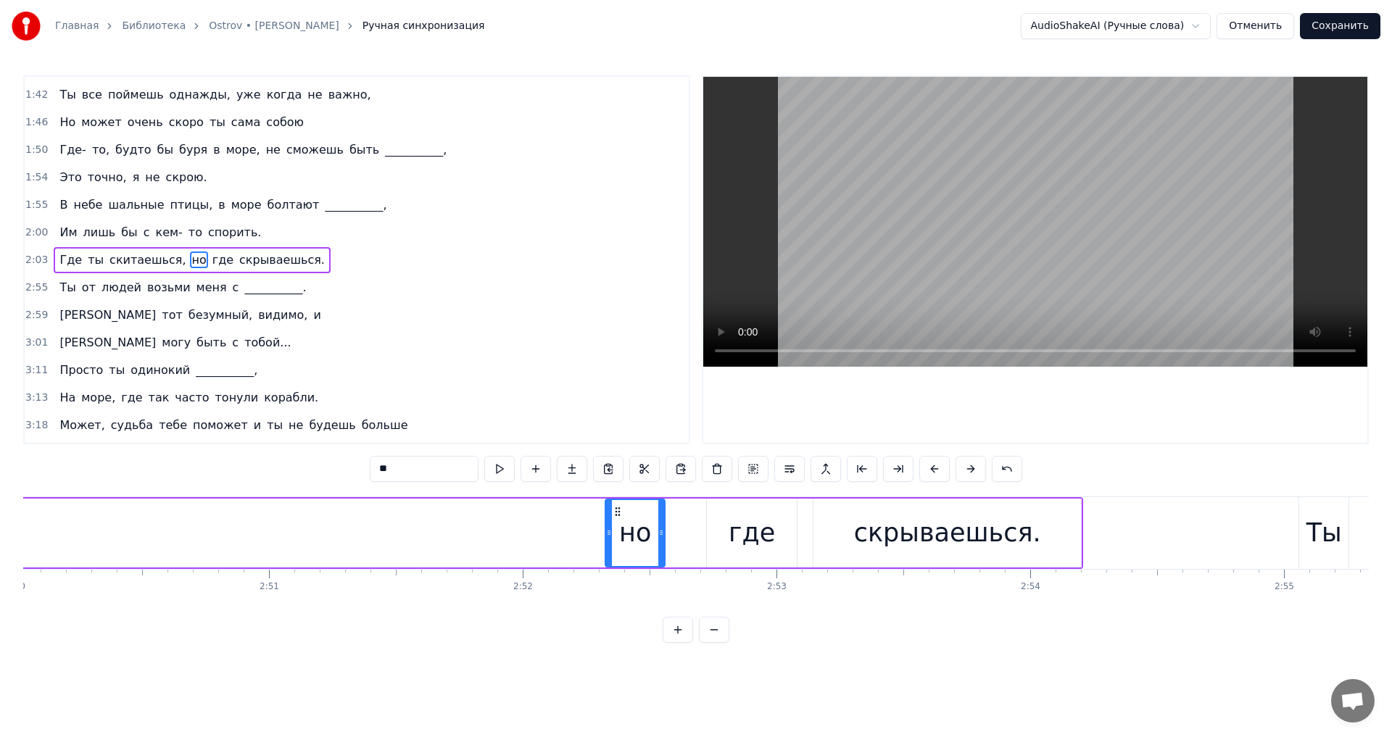
click at [932, 473] on button at bounding box center [934, 469] width 30 height 26
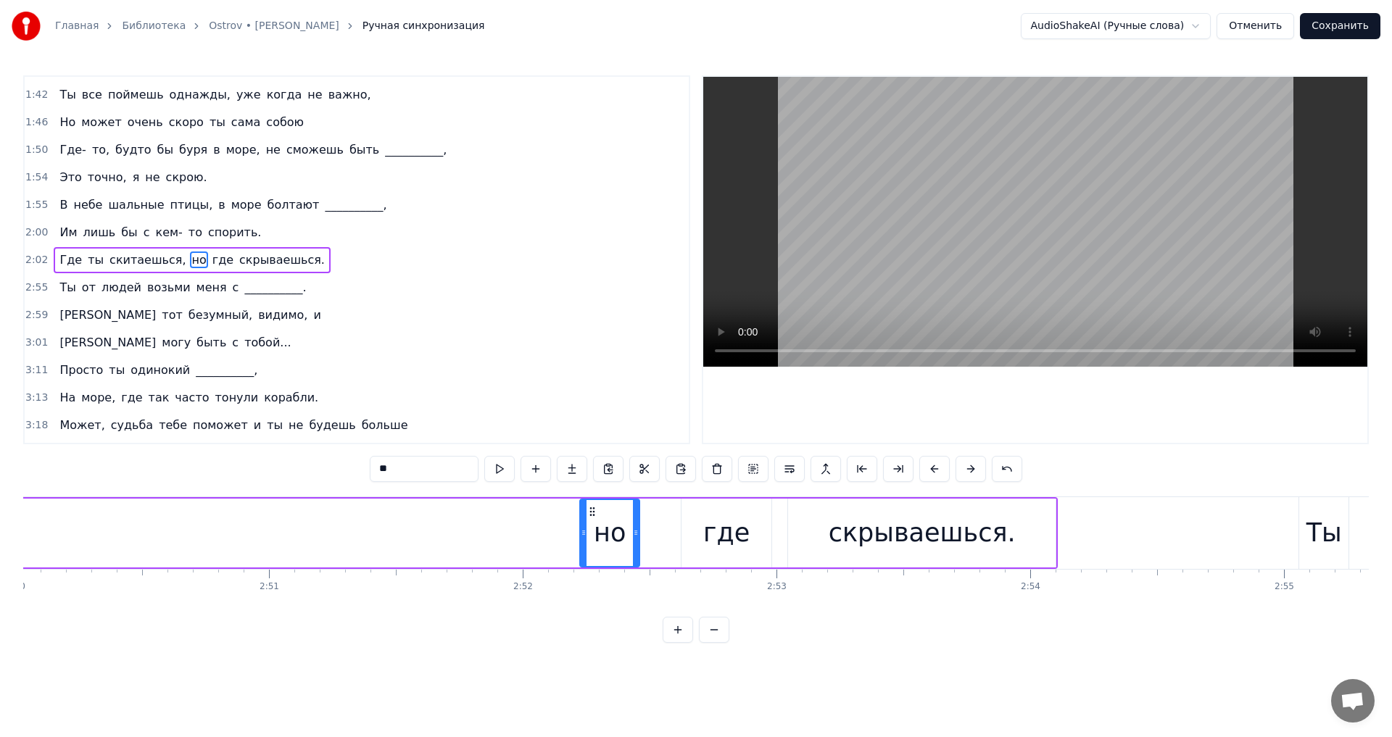
click at [932, 473] on button at bounding box center [934, 469] width 30 height 26
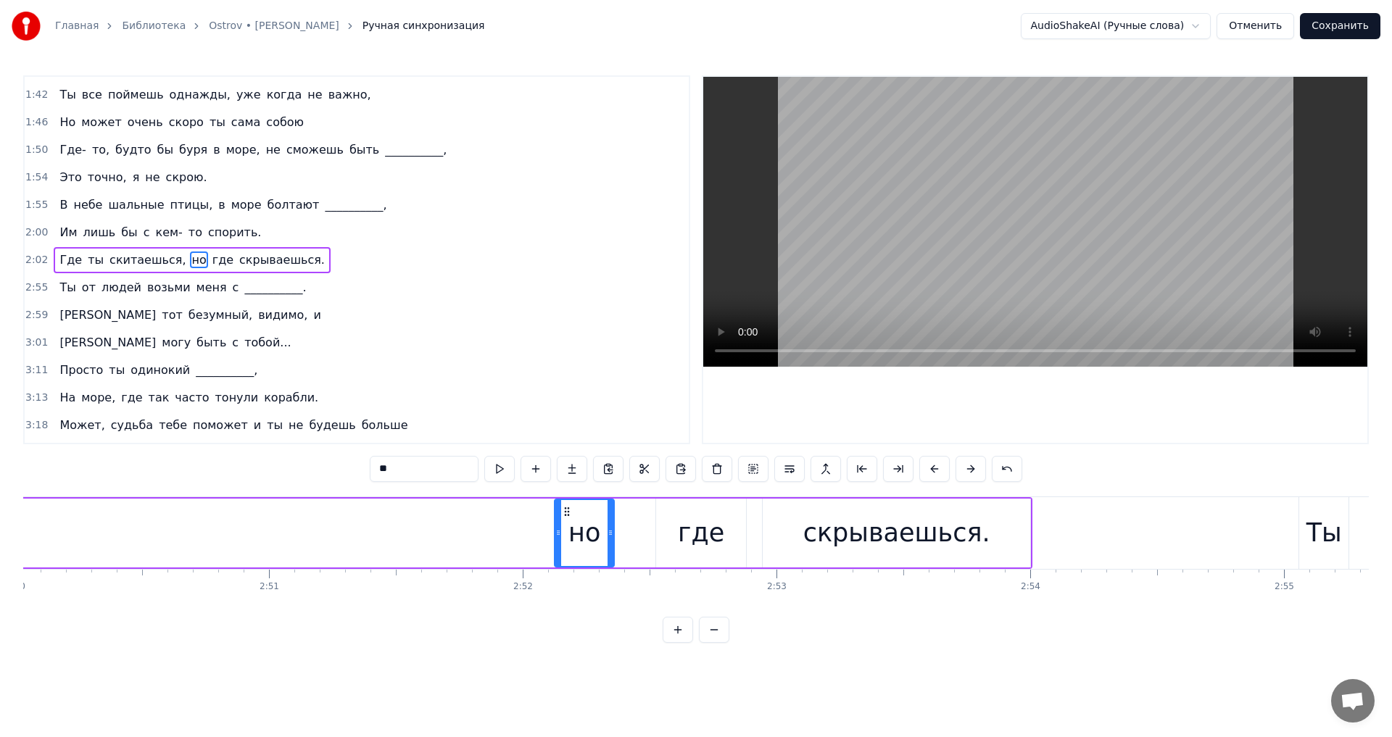
click at [932, 473] on button at bounding box center [934, 469] width 30 height 26
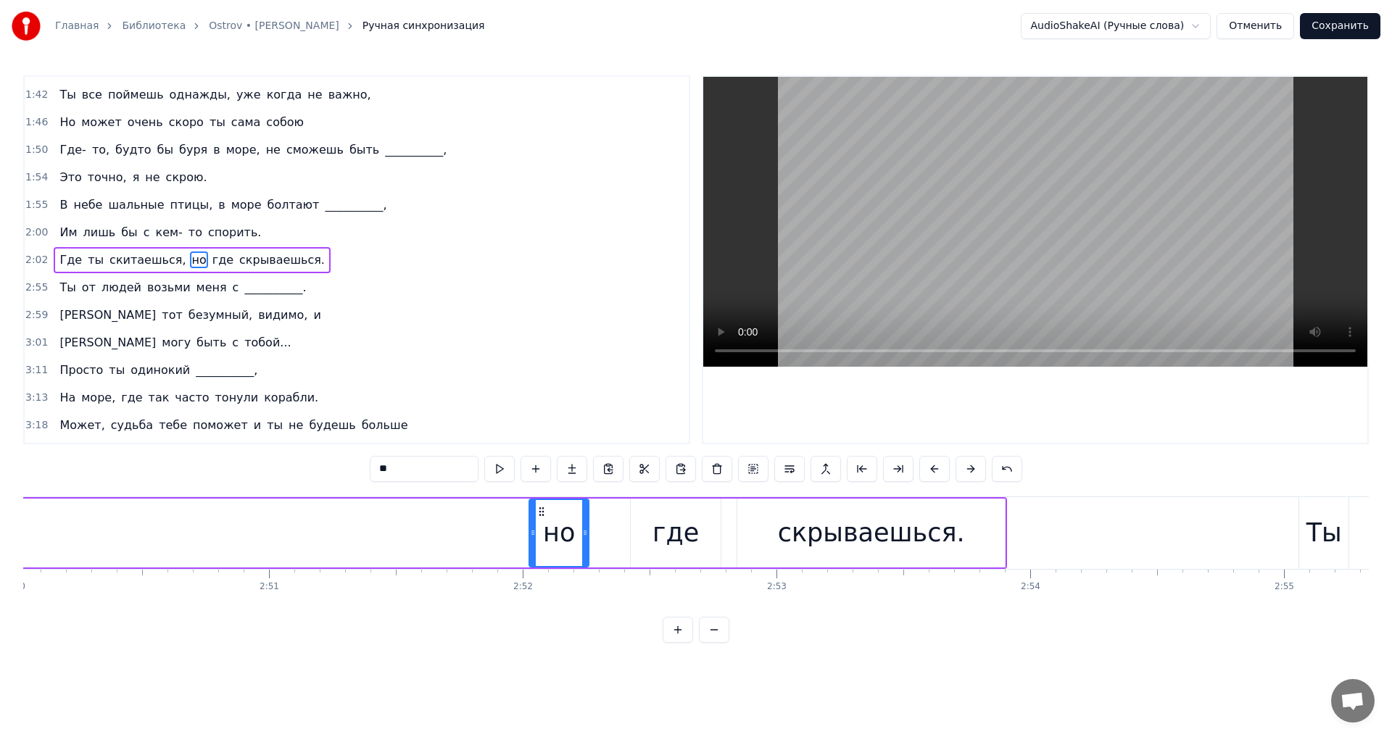
click at [932, 473] on button at bounding box center [934, 469] width 30 height 26
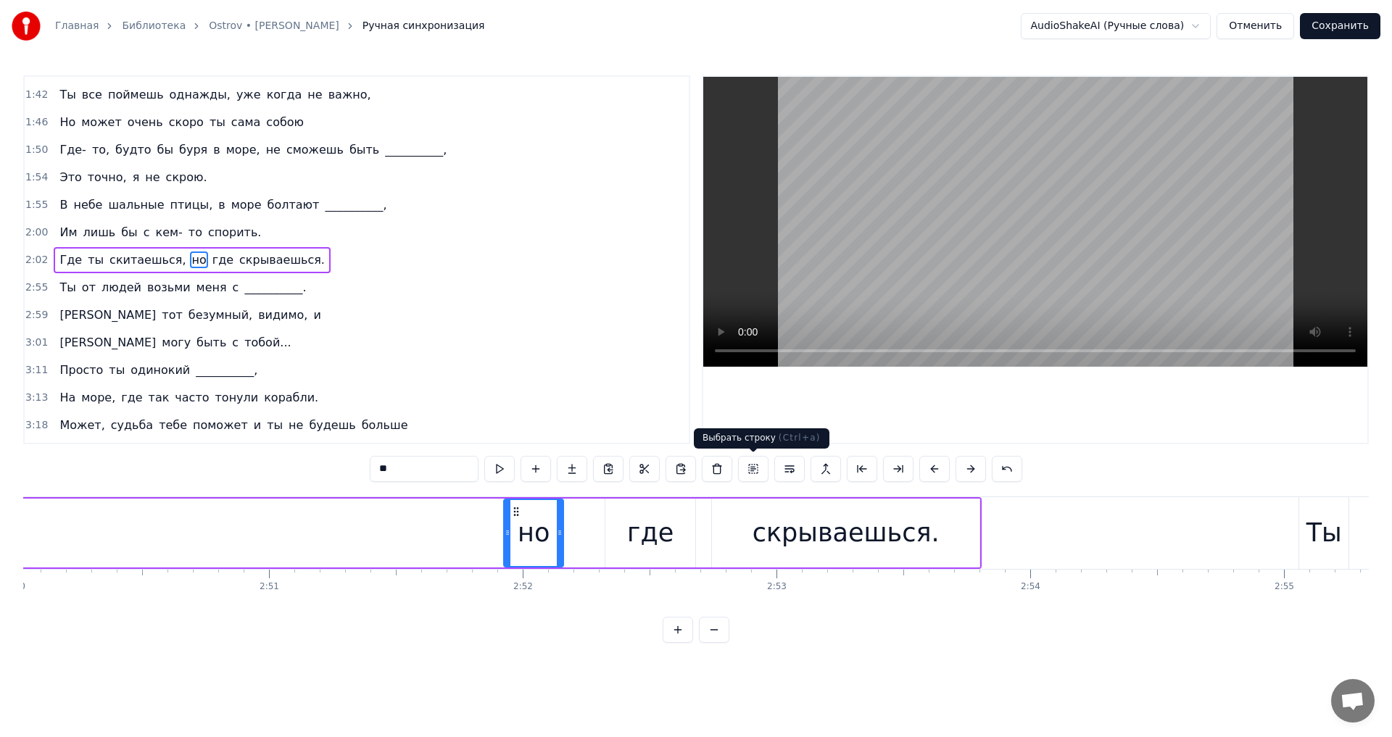
click at [751, 472] on button at bounding box center [753, 469] width 30 height 26
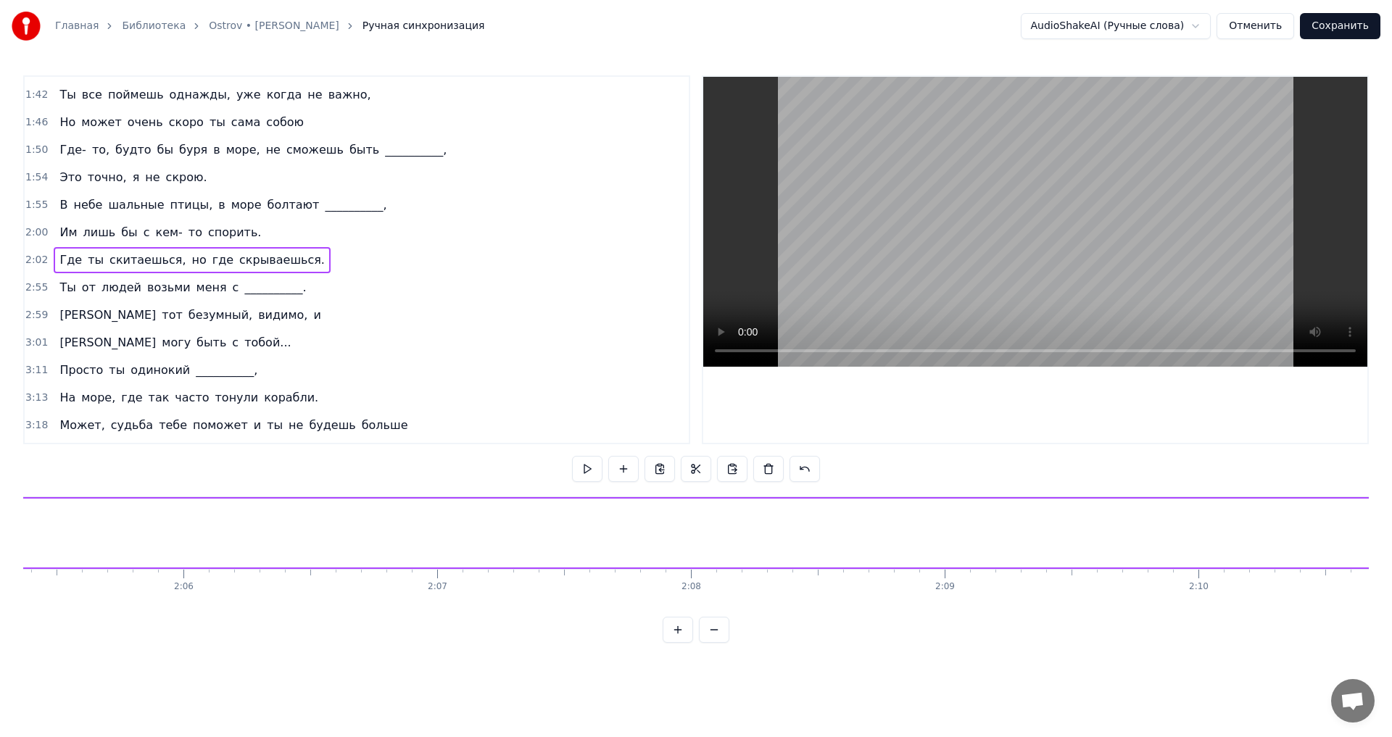
scroll to position [0, 31060]
click at [183, 260] on div "Где ты скитаешься, но где скрываешься." at bounding box center [192, 260] width 277 height 26
click at [211, 260] on span "где" at bounding box center [223, 260] width 24 height 17
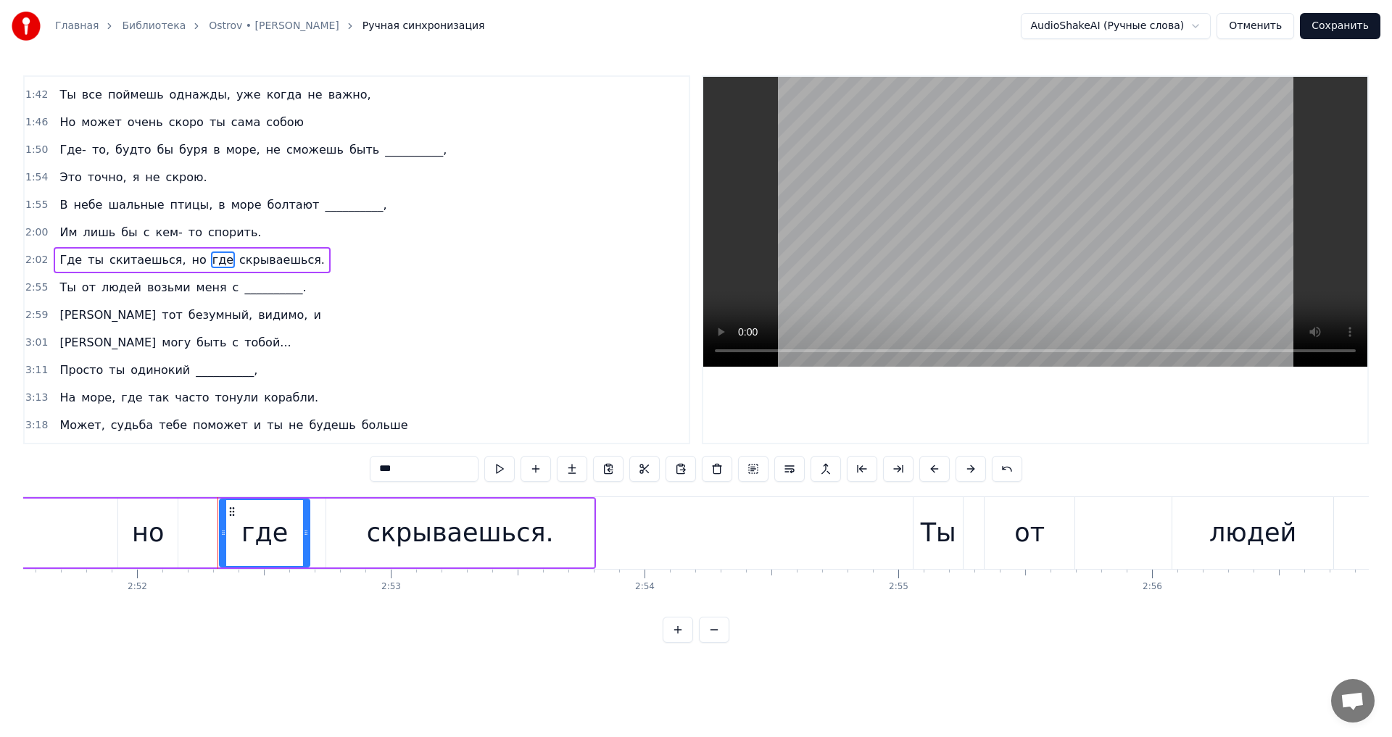
scroll to position [0, 43658]
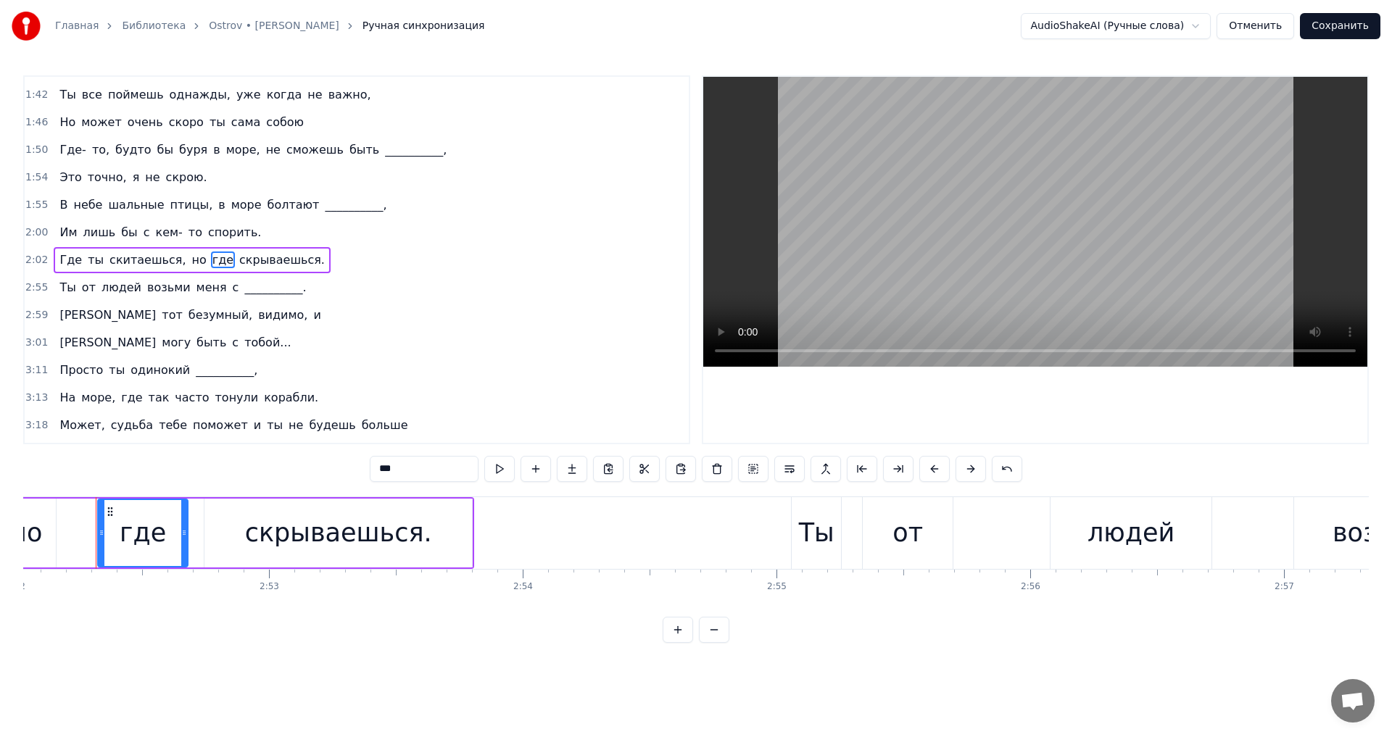
click at [814, 524] on div "Ты" at bounding box center [817, 533] width 36 height 38
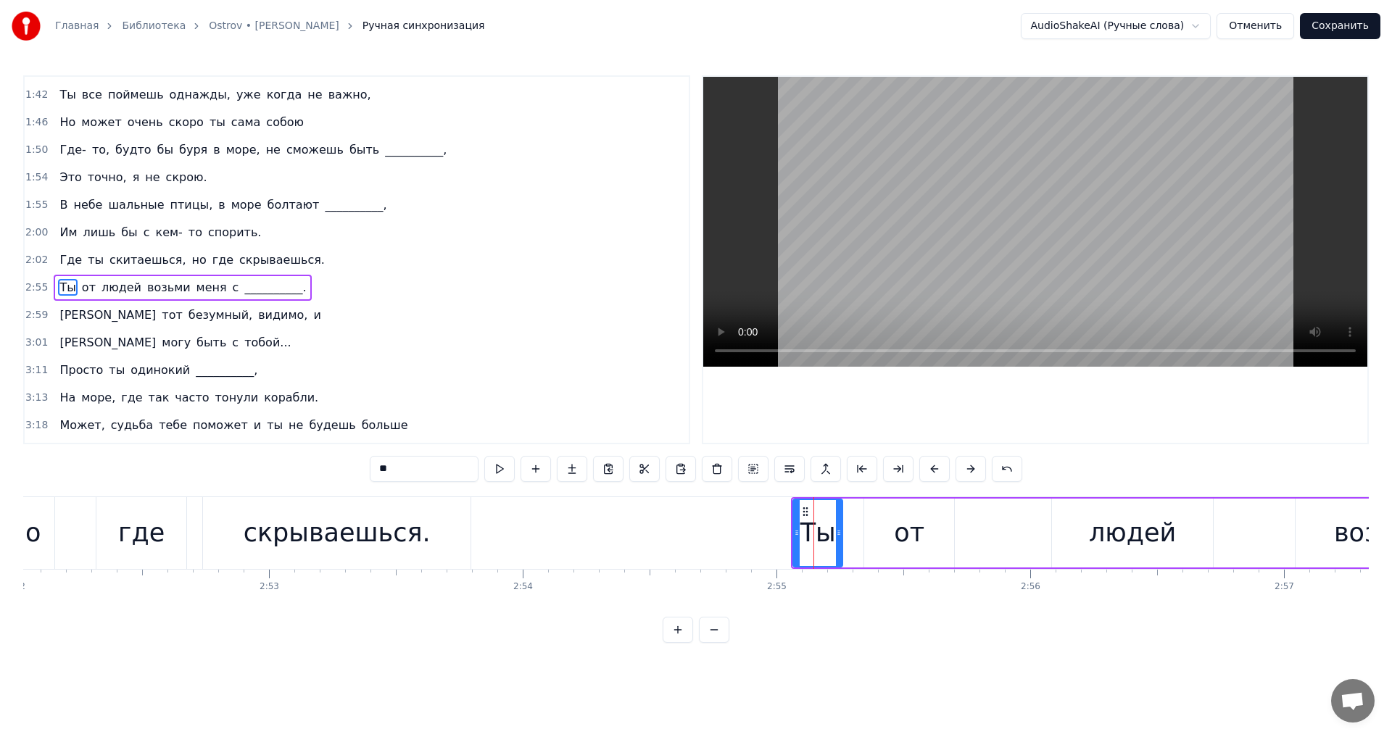
scroll to position [519, 0]
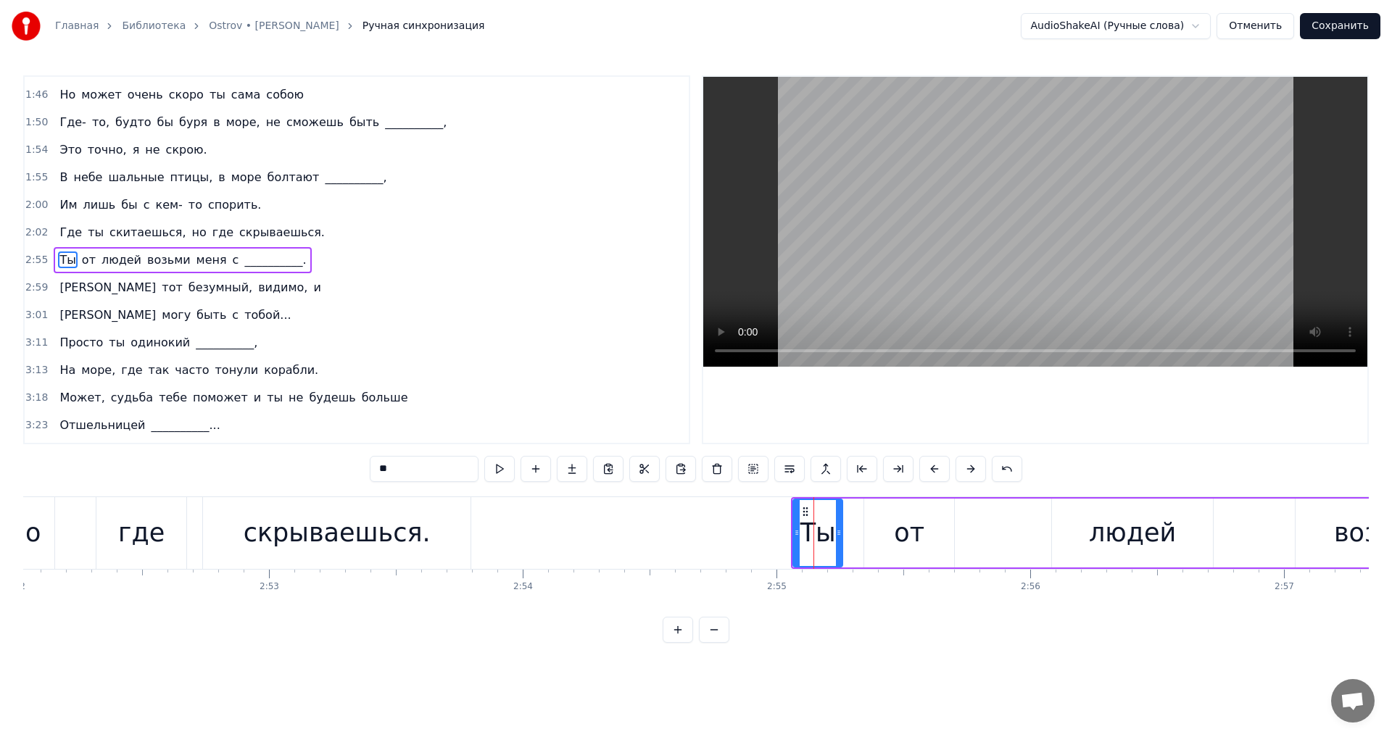
click at [238, 229] on span "скрываешься." at bounding box center [282, 232] width 88 height 17
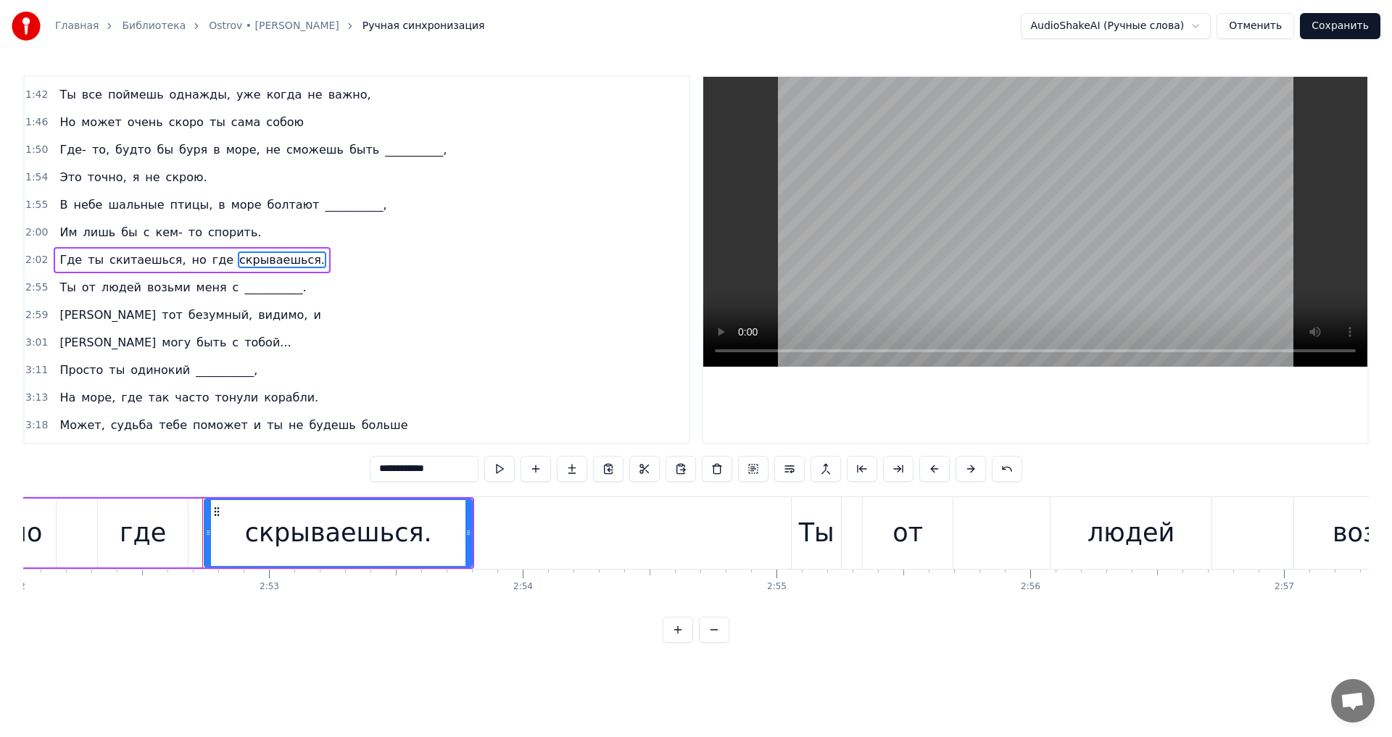
click at [118, 263] on span "скитаешься," at bounding box center [147, 260] width 79 height 17
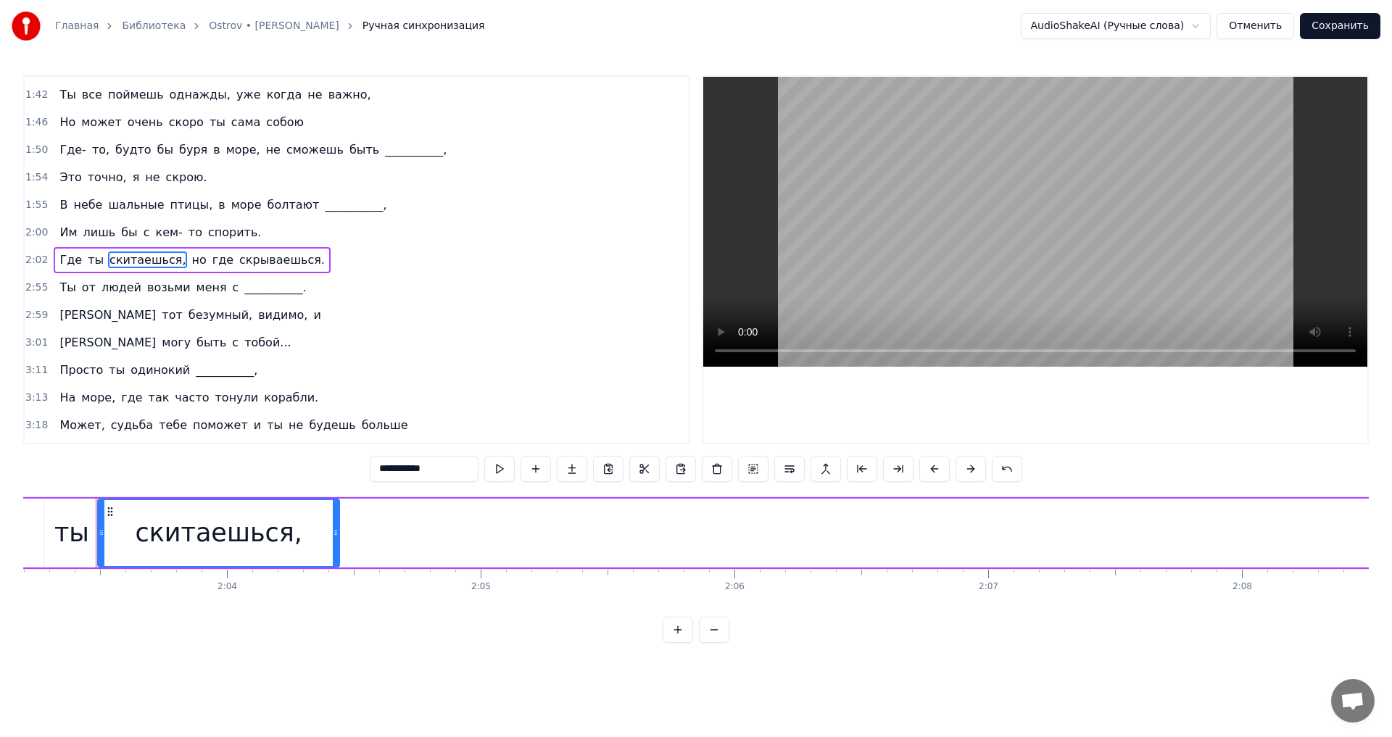
click at [190, 264] on span "но" at bounding box center [198, 260] width 17 height 17
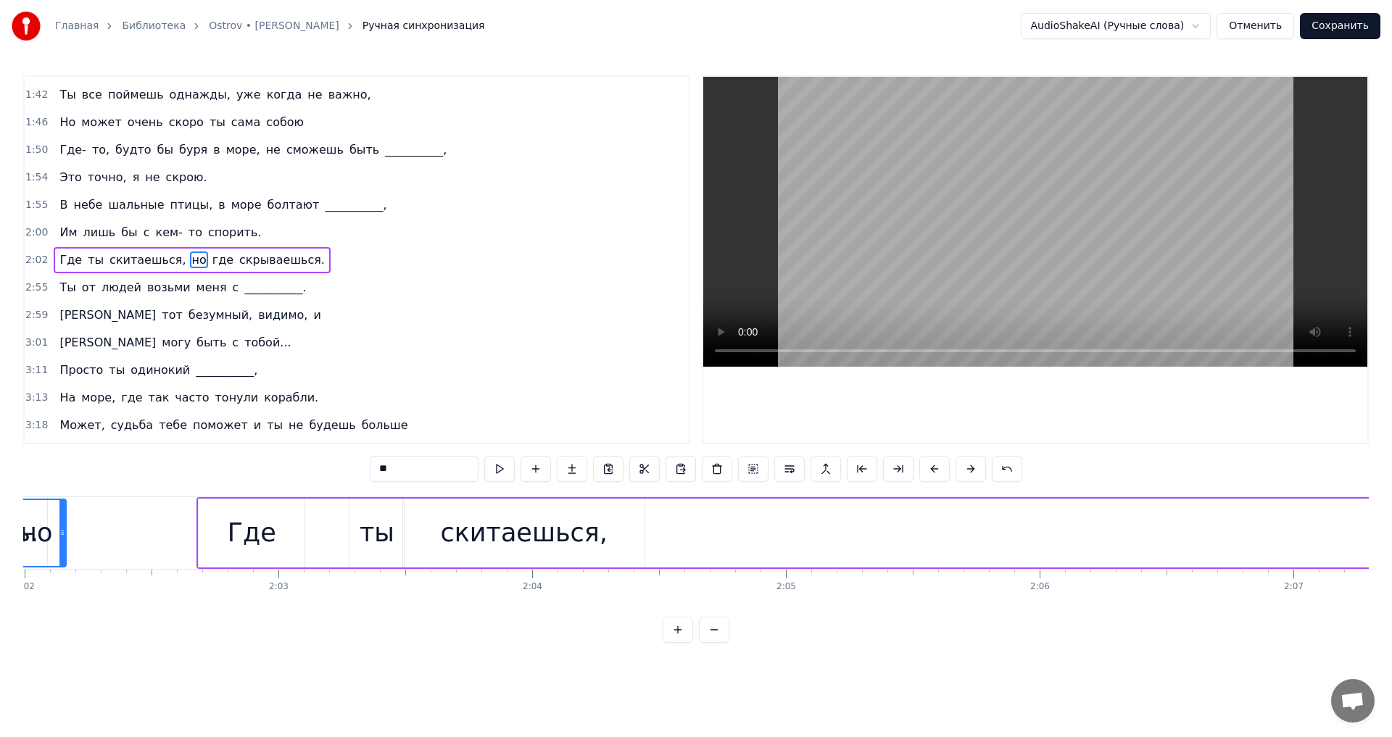
scroll to position [0, 30688]
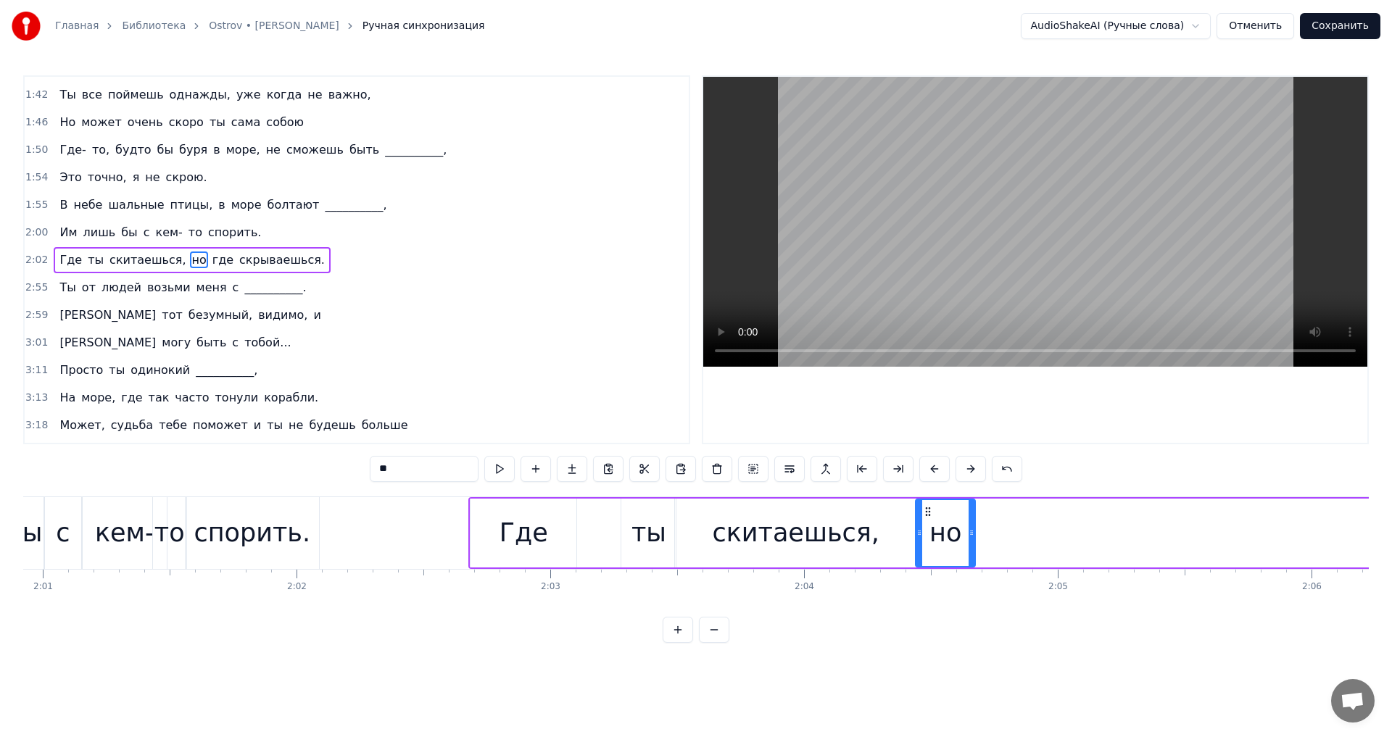
drag, startPoint x: 110, startPoint y: 508, endPoint x: 928, endPoint y: 550, distance: 819.0
click at [928, 550] on div "но" at bounding box center [946, 533] width 58 height 66
click at [502, 473] on button at bounding box center [499, 469] width 30 height 26
click at [766, 520] on div "скитаешься," at bounding box center [795, 533] width 167 height 38
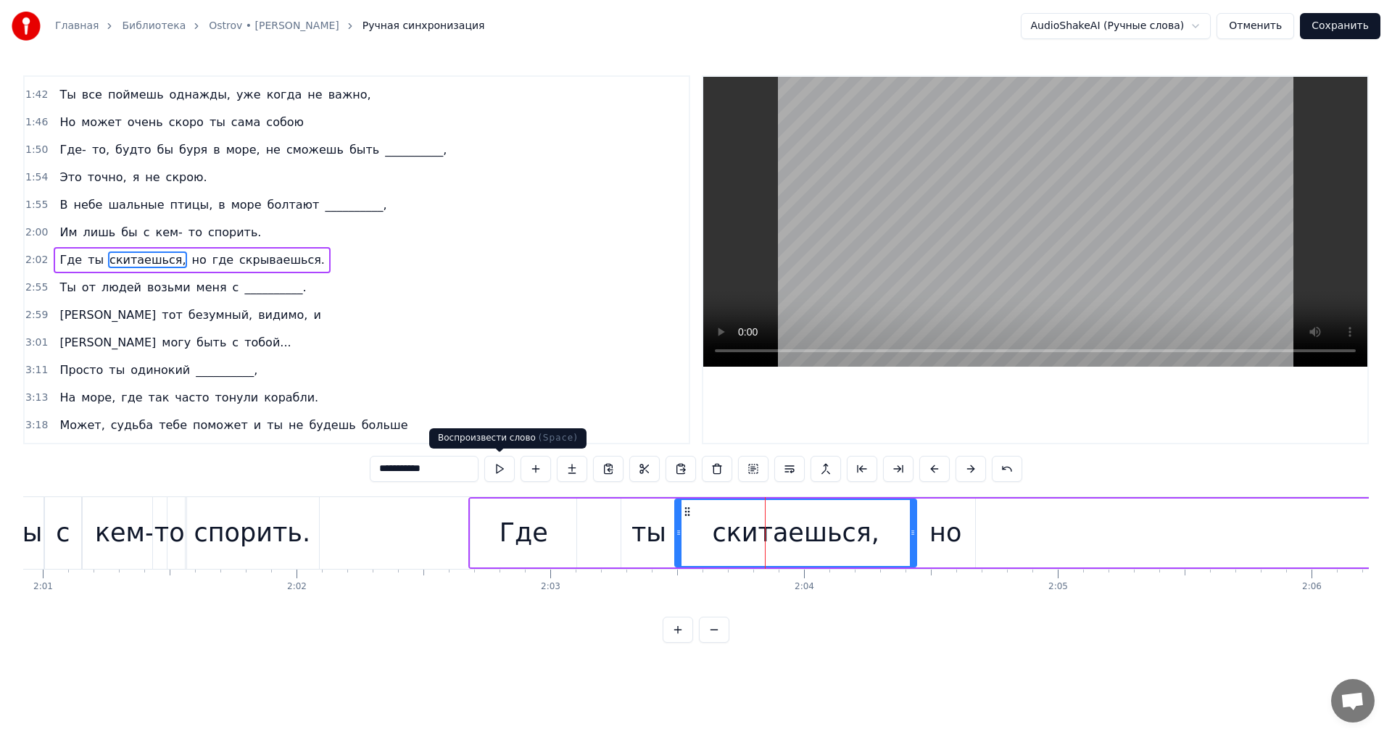
click at [497, 466] on button at bounding box center [499, 469] width 30 height 26
click at [510, 537] on div "Где" at bounding box center [524, 533] width 49 height 38
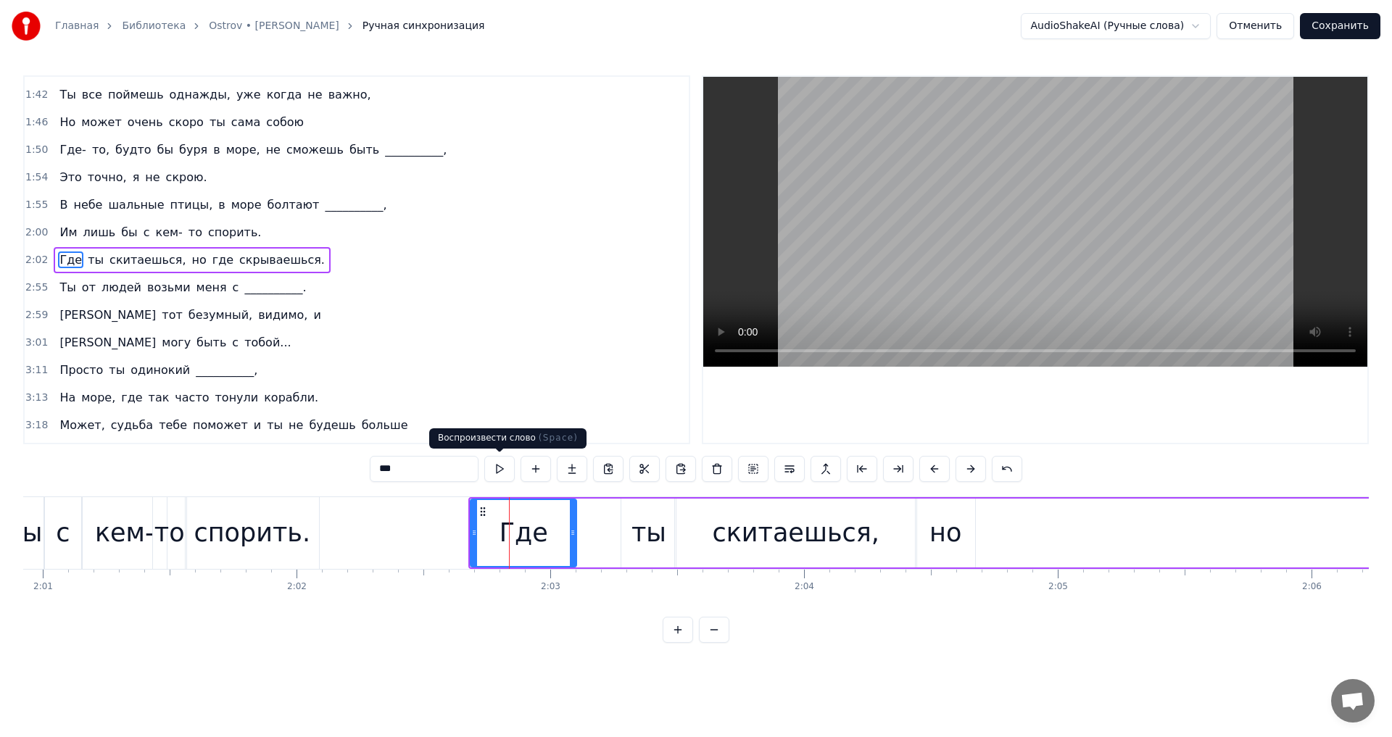
click at [503, 463] on button at bounding box center [499, 469] width 30 height 26
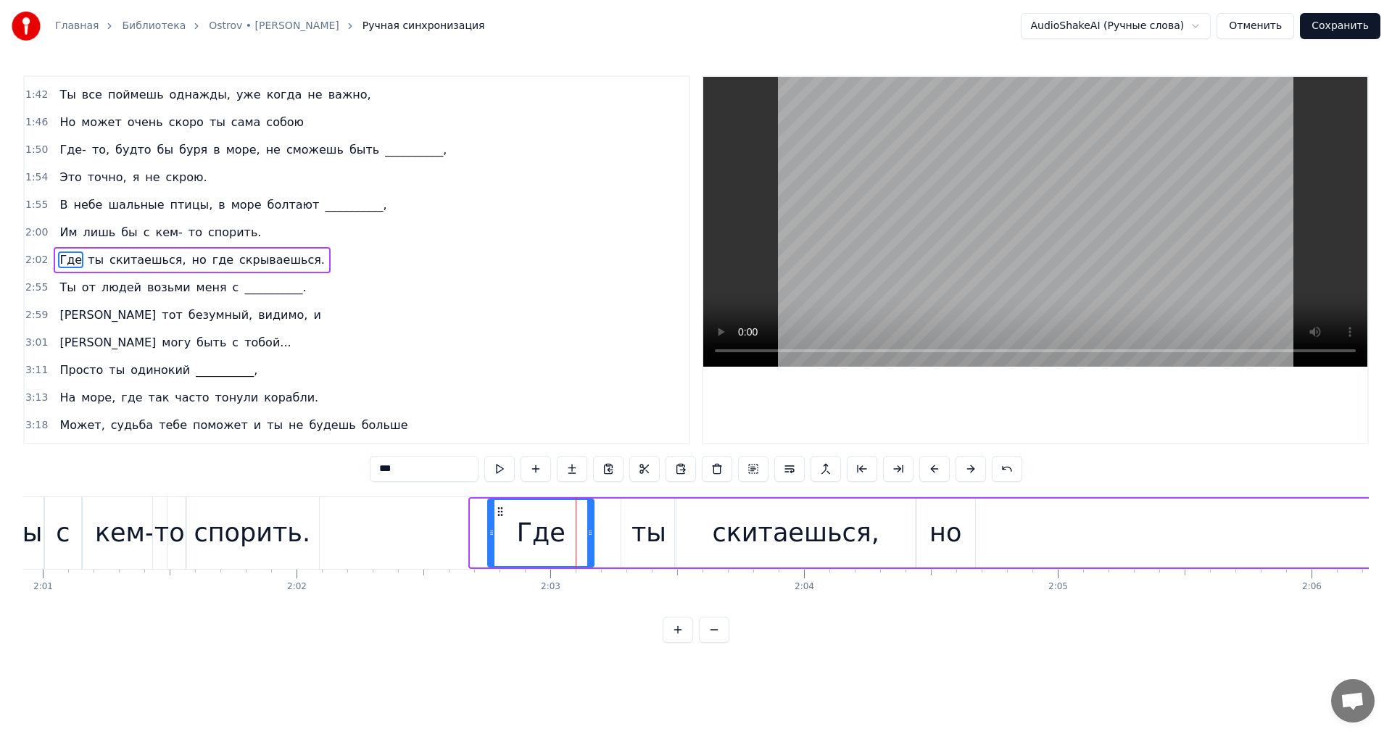
drag, startPoint x: 484, startPoint y: 508, endPoint x: 501, endPoint y: 511, distance: 17.8
click at [501, 511] on icon at bounding box center [501, 512] width 12 height 12
click at [233, 516] on div "спорить." at bounding box center [252, 533] width 117 height 38
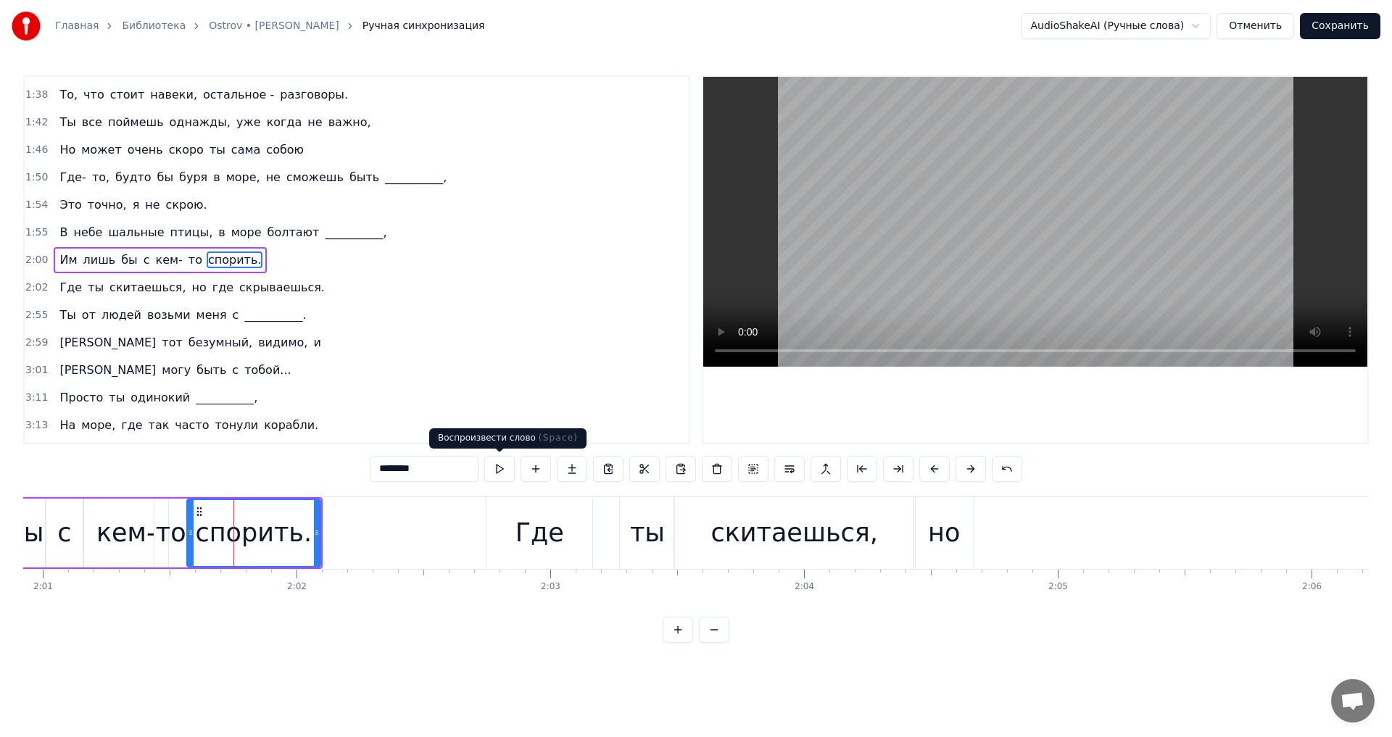
click at [499, 474] on button at bounding box center [499, 469] width 30 height 26
click at [515, 516] on div "Где" at bounding box center [540, 533] width 106 height 72
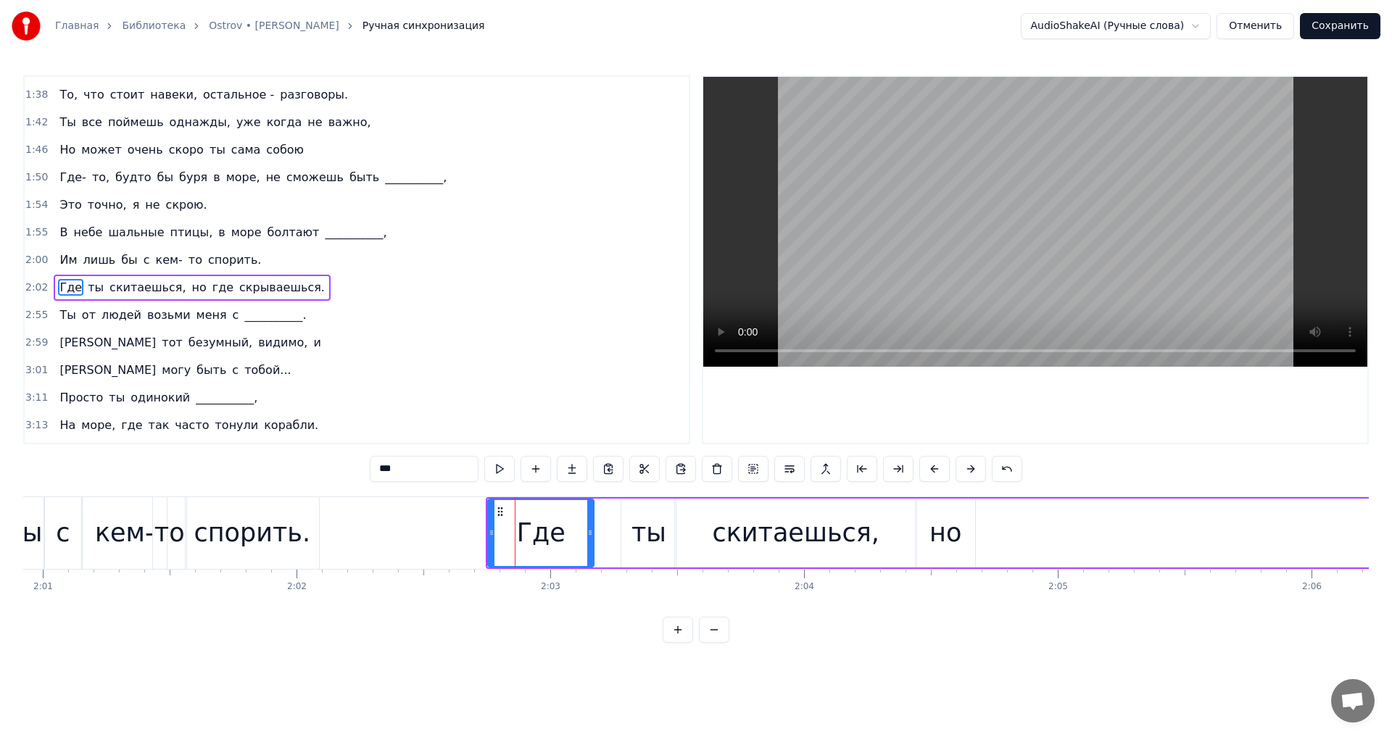
scroll to position [492, 0]
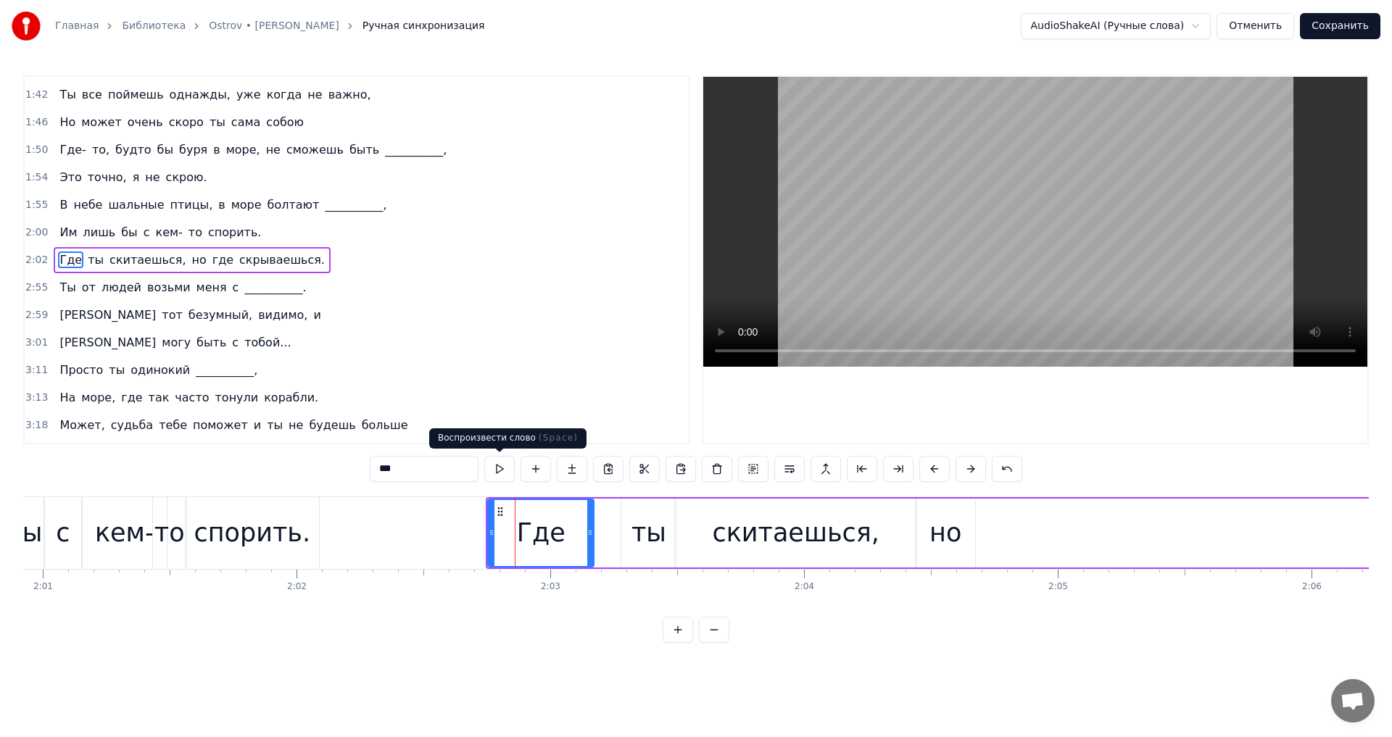
click at [495, 468] on button at bounding box center [499, 469] width 30 height 26
click at [826, 557] on div "скитаешься," at bounding box center [795, 533] width 241 height 69
type input "**********"
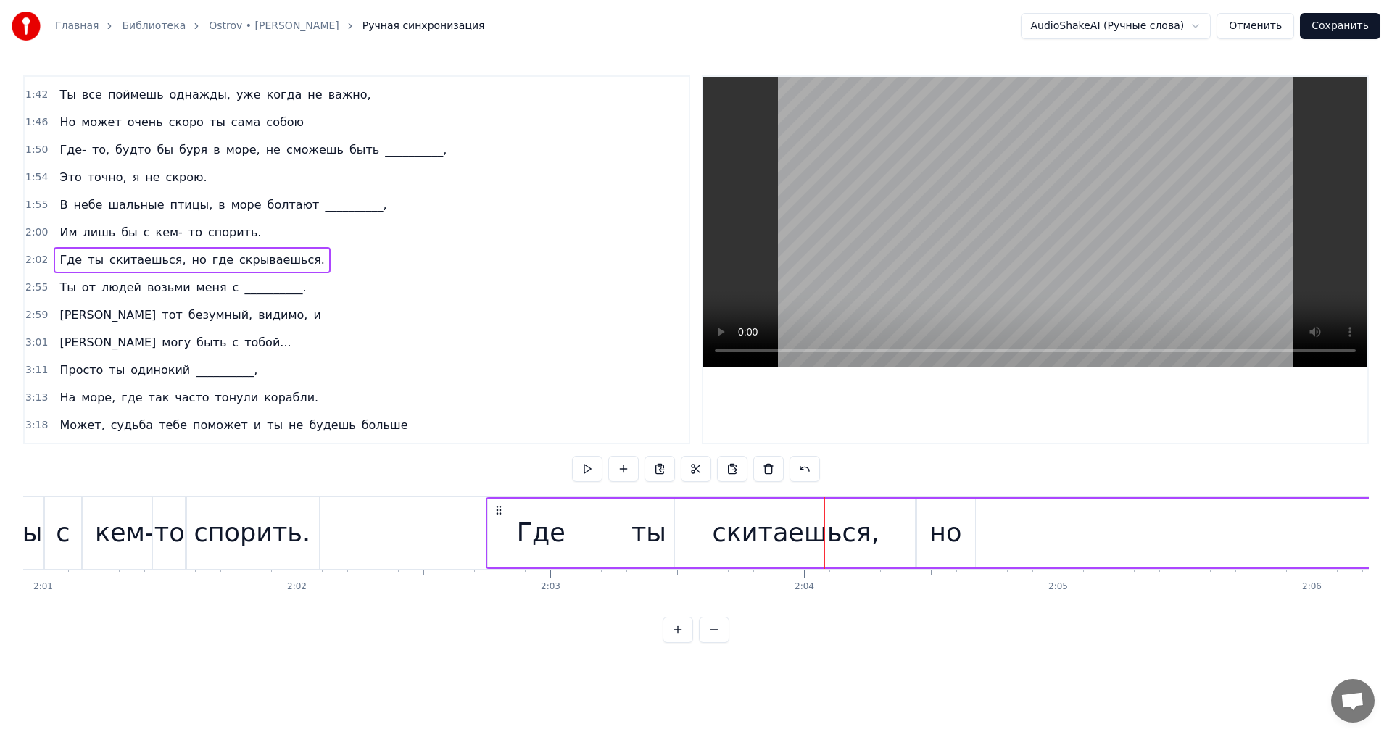
click at [937, 538] on div "но" at bounding box center [946, 533] width 32 height 38
drag, startPoint x: 930, startPoint y: 513, endPoint x: 974, endPoint y: 515, distance: 44.3
click at [974, 515] on icon at bounding box center [973, 512] width 12 height 12
click at [816, 525] on div "скитаешься," at bounding box center [795, 533] width 167 height 38
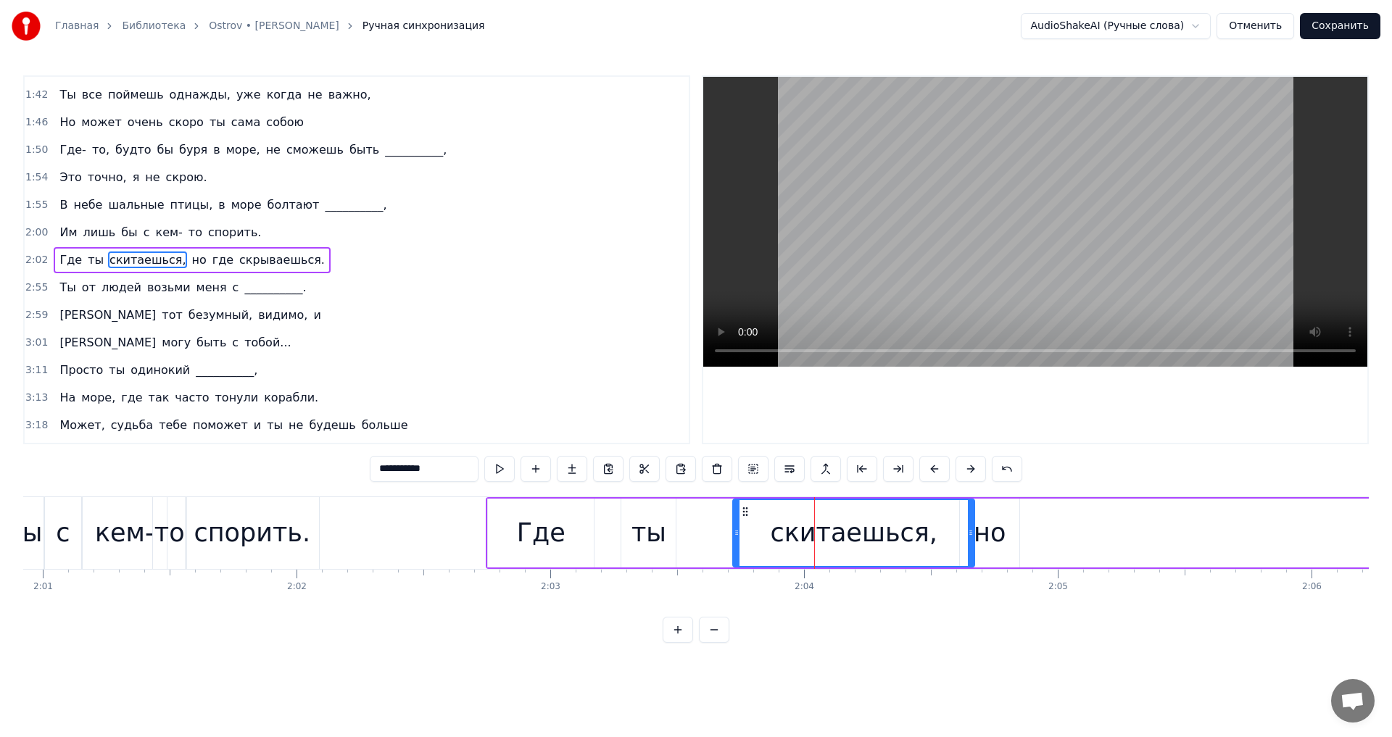
drag, startPoint x: 687, startPoint y: 510, endPoint x: 745, endPoint y: 511, distance: 58.0
click at [745, 511] on icon at bounding box center [746, 512] width 12 height 12
click at [641, 515] on div "ты" at bounding box center [649, 533] width 35 height 38
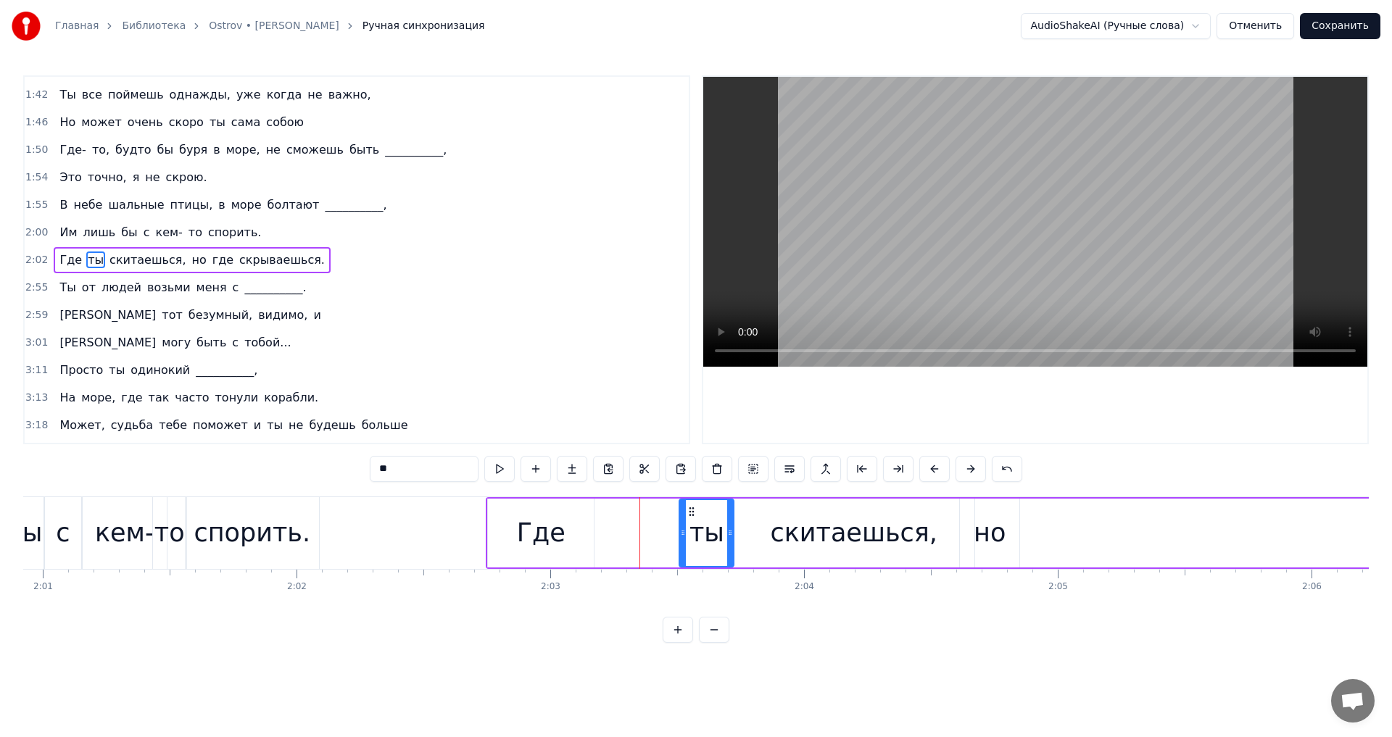
drag, startPoint x: 635, startPoint y: 508, endPoint x: 692, endPoint y: 508, distance: 57.3
click at [693, 508] on circle at bounding box center [693, 508] width 1 height 1
click at [585, 516] on div "Где" at bounding box center [541, 533] width 106 height 69
drag, startPoint x: 502, startPoint y: 508, endPoint x: 592, endPoint y: 508, distance: 90.6
click at [593, 508] on circle at bounding box center [593, 508] width 1 height 1
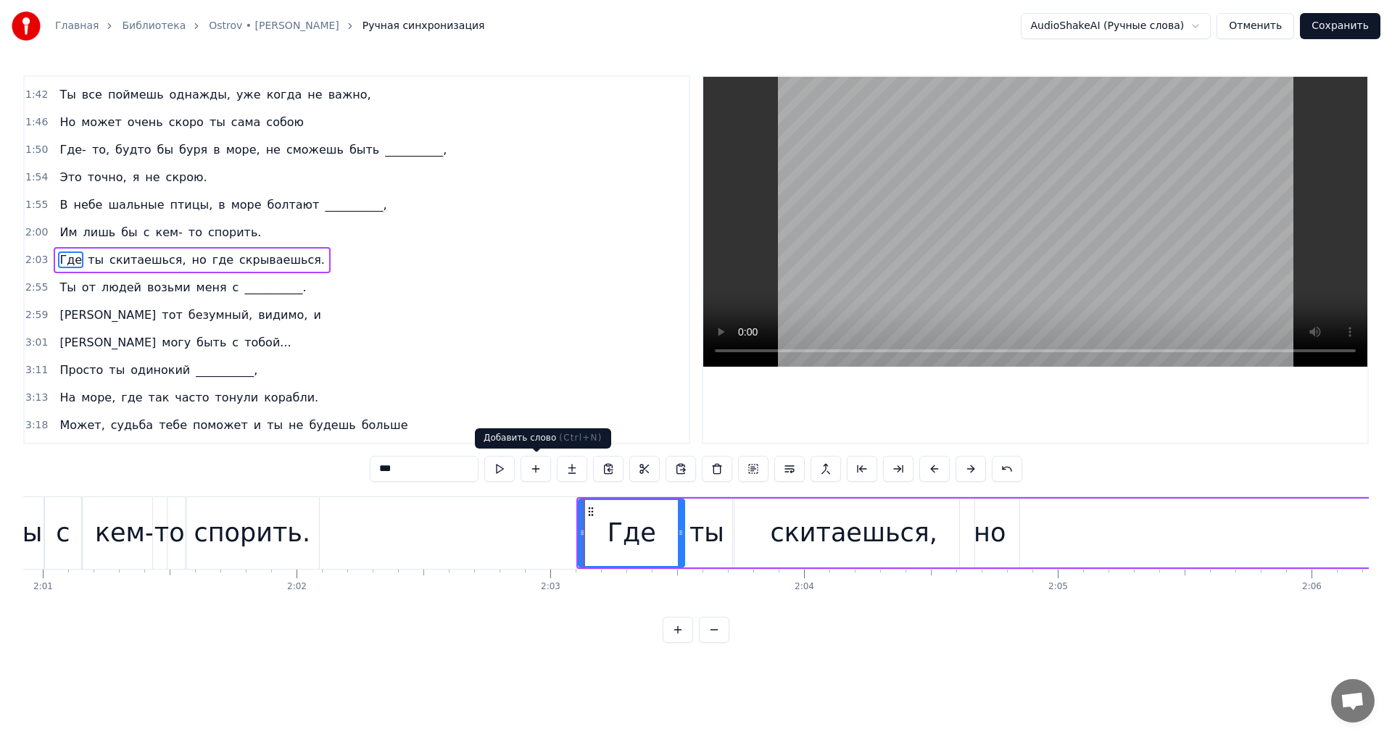
click at [502, 469] on button at bounding box center [499, 469] width 30 height 26
click at [781, 526] on div "скитаешься," at bounding box center [853, 533] width 241 height 69
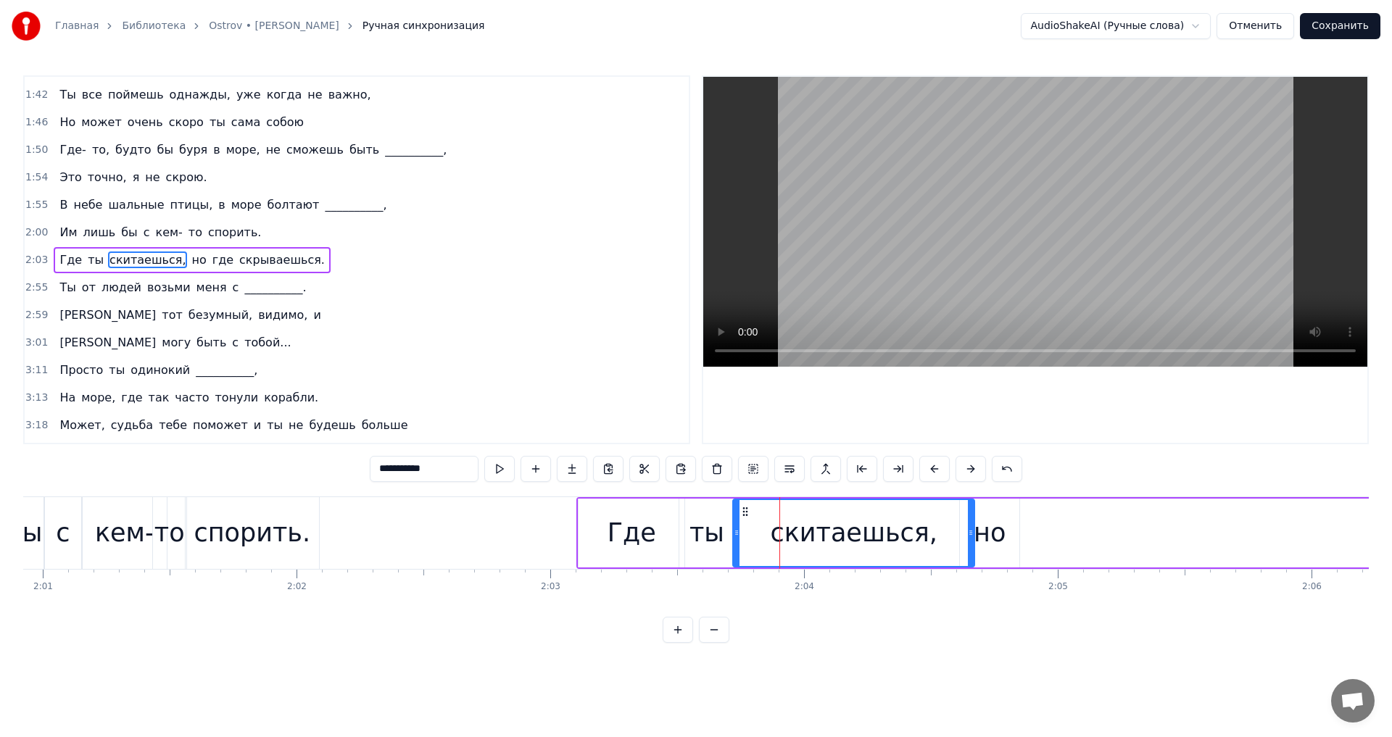
click at [998, 539] on div "но" at bounding box center [990, 533] width 32 height 38
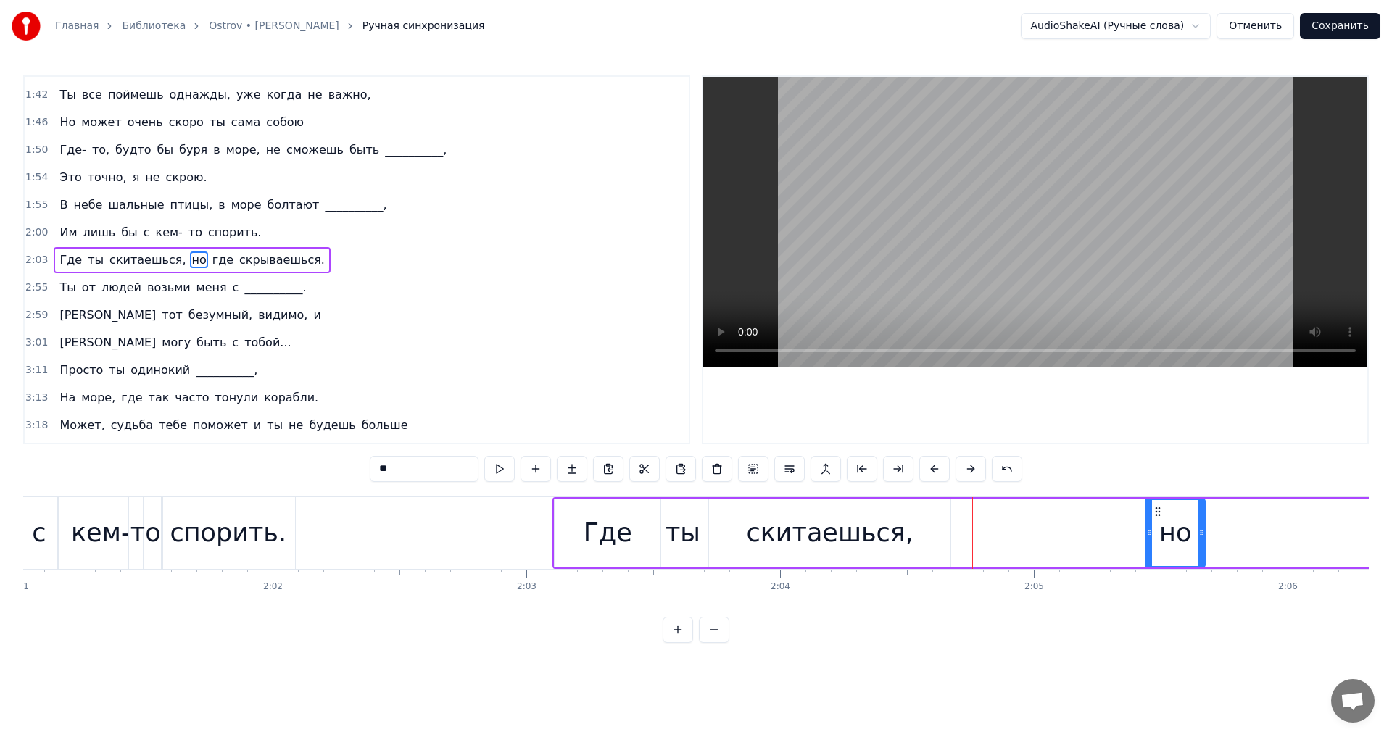
drag, startPoint x: 975, startPoint y: 513, endPoint x: 1156, endPoint y: 512, distance: 181.3
click at [1156, 512] on div "но" at bounding box center [1175, 533] width 58 height 66
click at [708, 510] on div "скитаешься," at bounding box center [820, 533] width 241 height 69
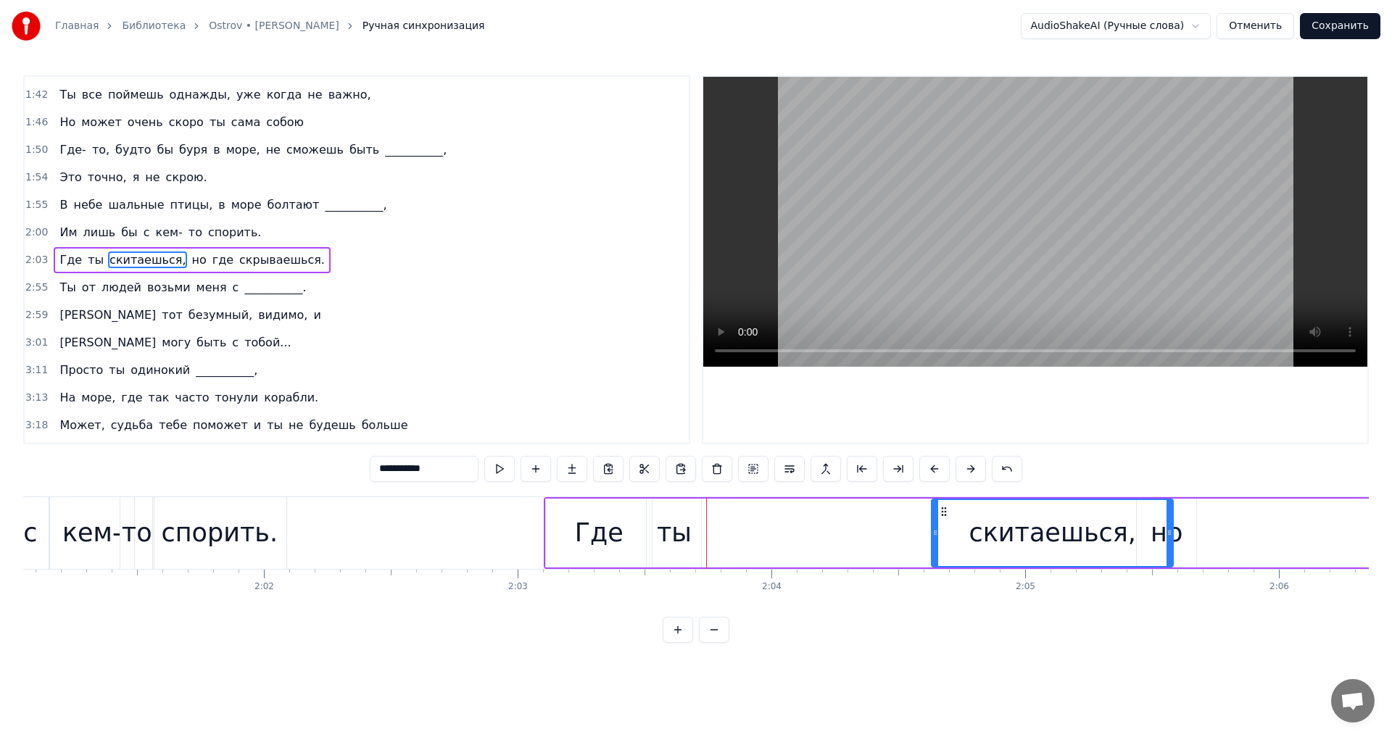
drag, startPoint x: 713, startPoint y: 510, endPoint x: 945, endPoint y: 515, distance: 231.4
click at [945, 515] on icon at bounding box center [944, 512] width 12 height 12
click at [666, 508] on div "ты" at bounding box center [674, 533] width 54 height 69
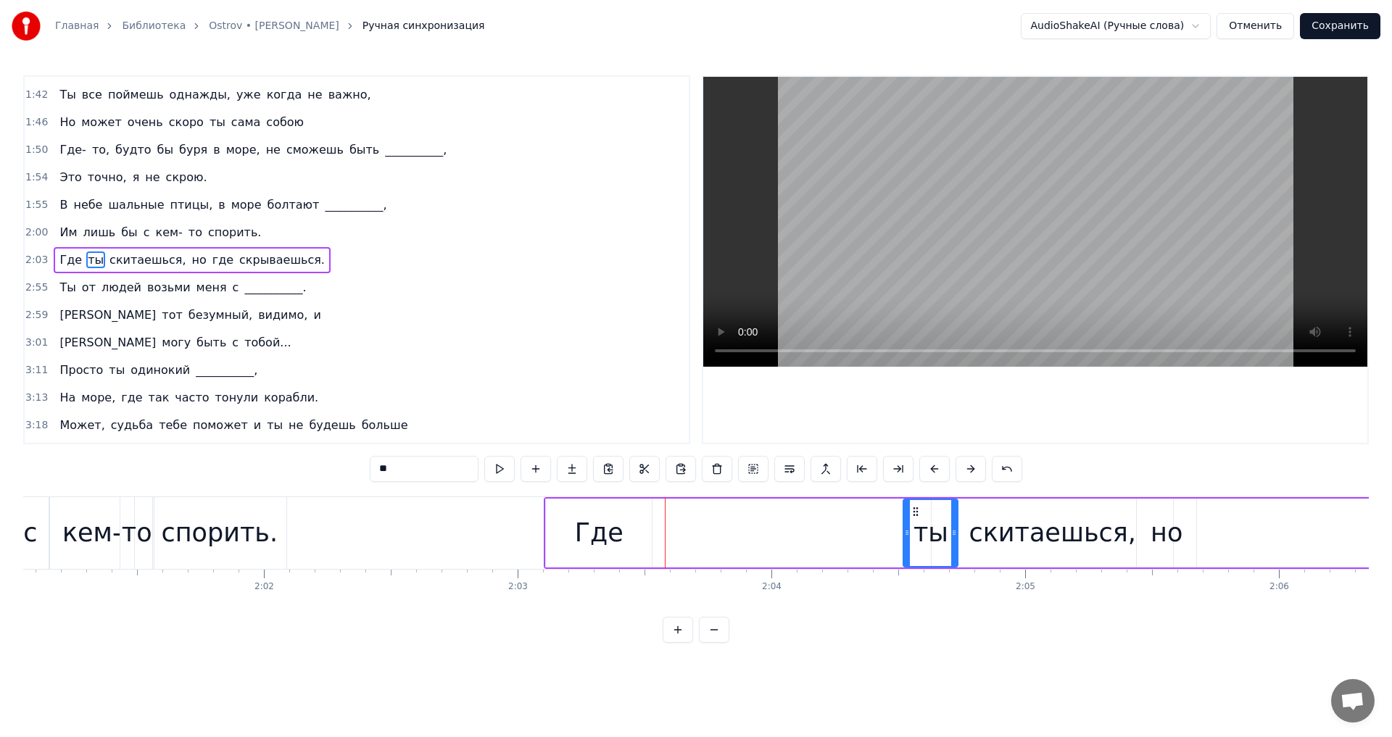
drag, startPoint x: 657, startPoint y: 513, endPoint x: 938, endPoint y: 516, distance: 281.3
click at [922, 516] on icon at bounding box center [916, 512] width 12 height 12
click at [571, 508] on div "Где" at bounding box center [599, 533] width 106 height 69
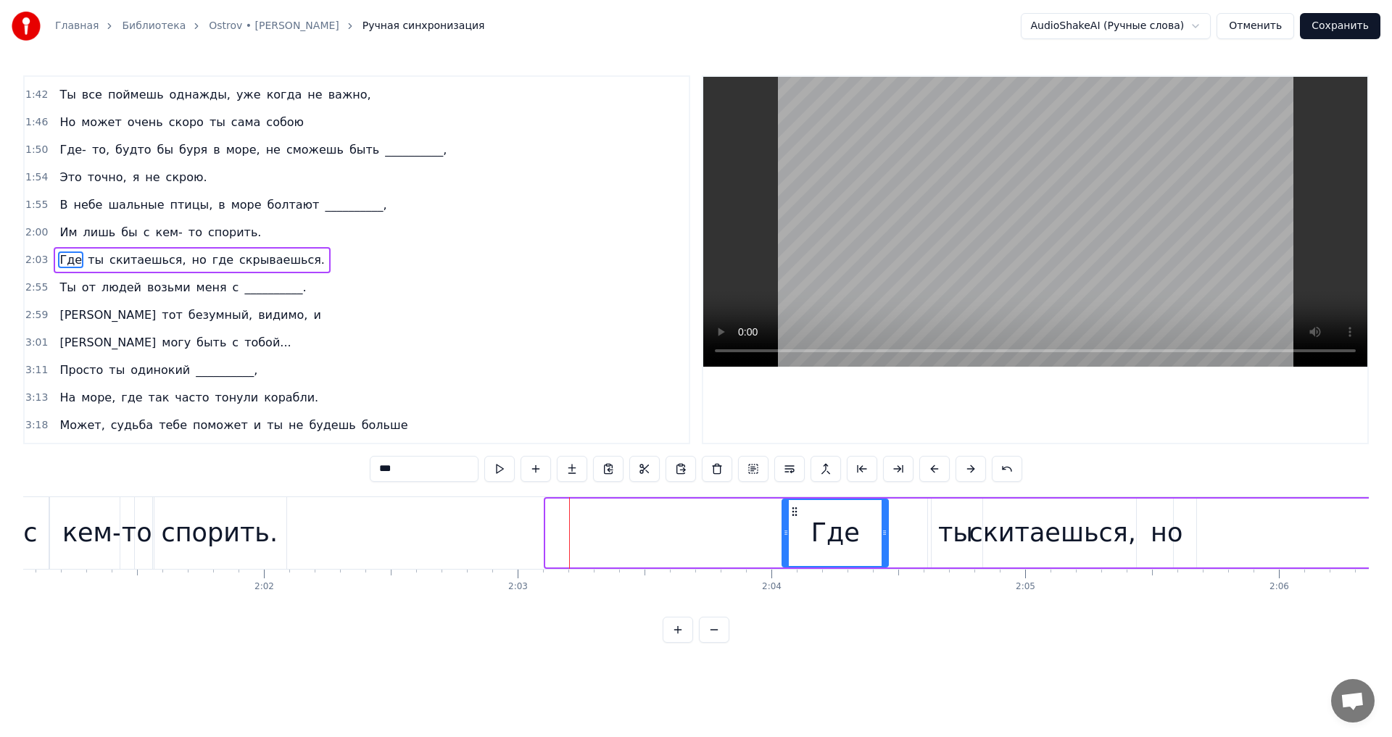
drag, startPoint x: 566, startPoint y: 508, endPoint x: 793, endPoint y: 518, distance: 226.5
click at [793, 518] on div "Где" at bounding box center [835, 533] width 104 height 66
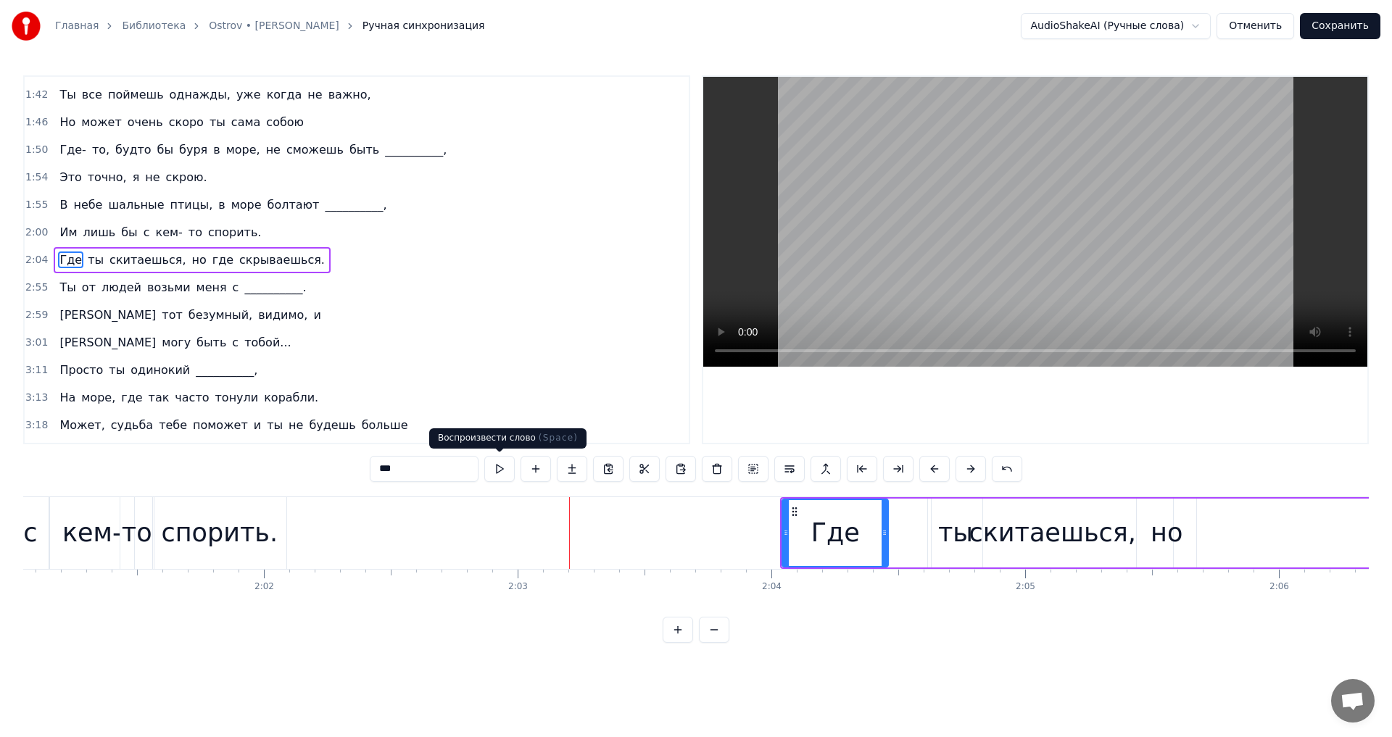
click at [501, 474] on button at bounding box center [499, 469] width 30 height 26
click at [967, 535] on div "скитаешься," at bounding box center [1052, 533] width 241 height 69
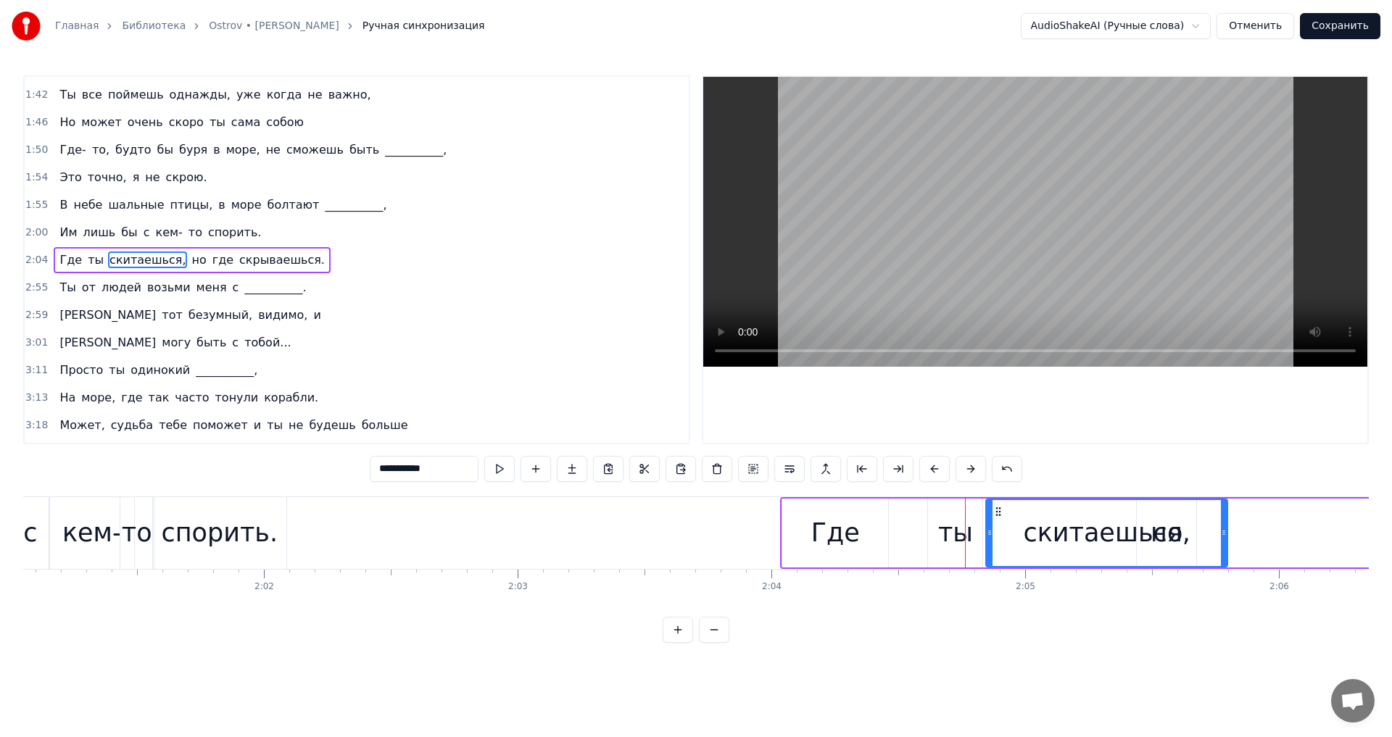
drag, startPoint x: 943, startPoint y: 513, endPoint x: 967, endPoint y: 518, distance: 23.9
click at [997, 517] on icon at bounding box center [999, 512] width 12 height 12
click at [961, 518] on div "ты" at bounding box center [955, 533] width 35 height 38
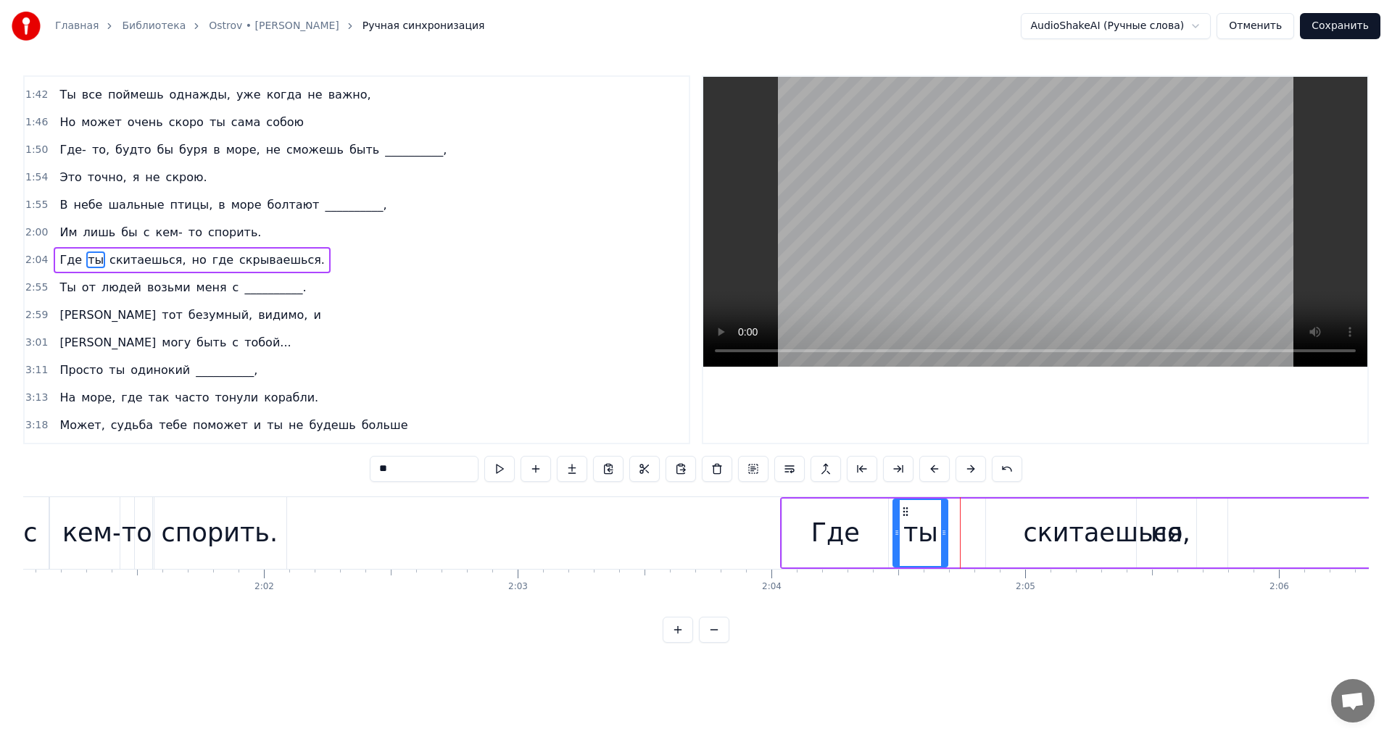
drag, startPoint x: 940, startPoint y: 511, endPoint x: 906, endPoint y: 513, distance: 34.9
click at [906, 513] on icon at bounding box center [906, 512] width 12 height 12
click at [505, 471] on button at bounding box center [499, 469] width 30 height 26
click at [1067, 522] on div "скитаешься," at bounding box center [1106, 533] width 167 height 38
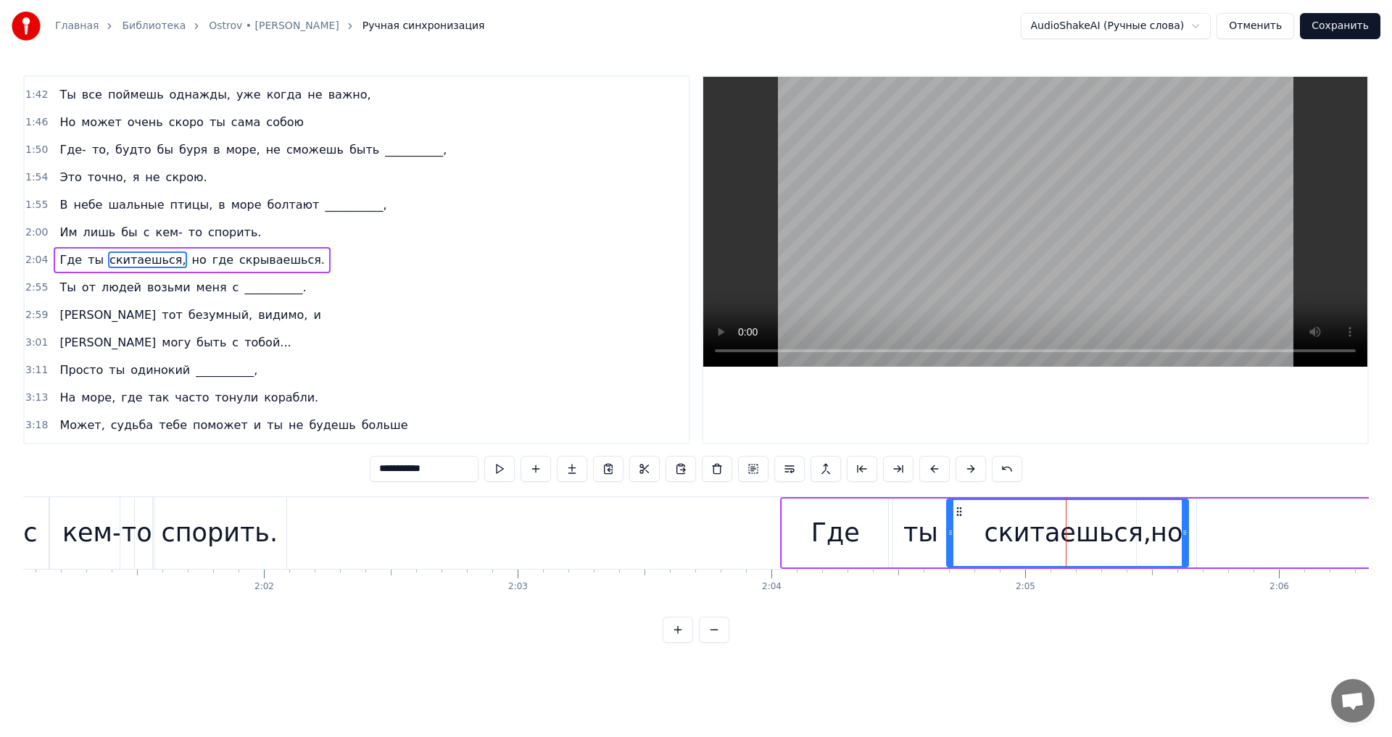
drag, startPoint x: 998, startPoint y: 511, endPoint x: 959, endPoint y: 513, distance: 39.2
click at [959, 513] on icon at bounding box center [959, 512] width 12 height 12
click at [494, 463] on button at bounding box center [499, 469] width 30 height 26
click at [1170, 532] on div "скитаешься," at bounding box center [1068, 533] width 240 height 66
click at [1177, 516] on div "скитаешься," at bounding box center [1068, 533] width 240 height 66
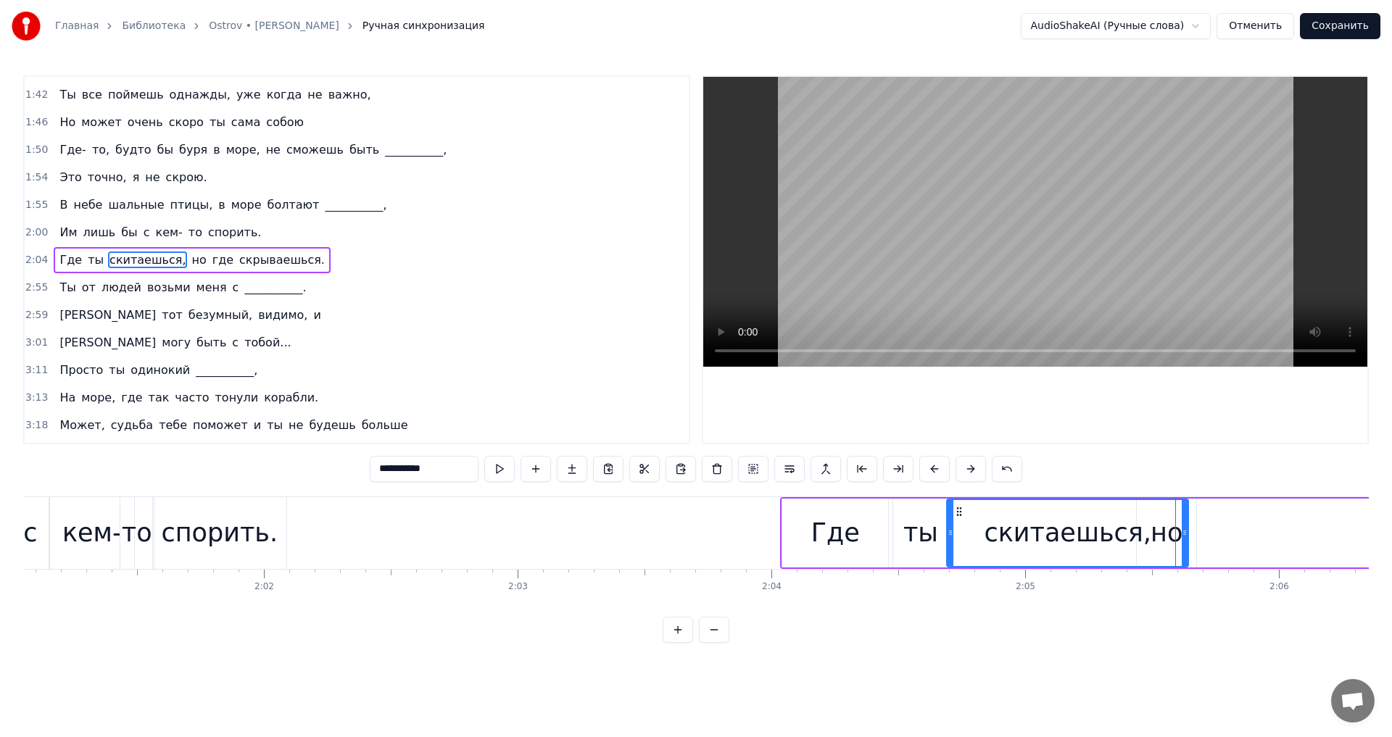
click at [1154, 518] on div "скитаешься," at bounding box center [1068, 533] width 240 height 66
click at [955, 508] on div at bounding box center [954, 533] width 6 height 66
drag, startPoint x: 961, startPoint y: 510, endPoint x: 911, endPoint y: 509, distance: 50.0
click at [919, 509] on icon at bounding box center [925, 512] width 12 height 12
click at [1139, 511] on div "скитаешься," at bounding box center [1019, 533] width 240 height 69
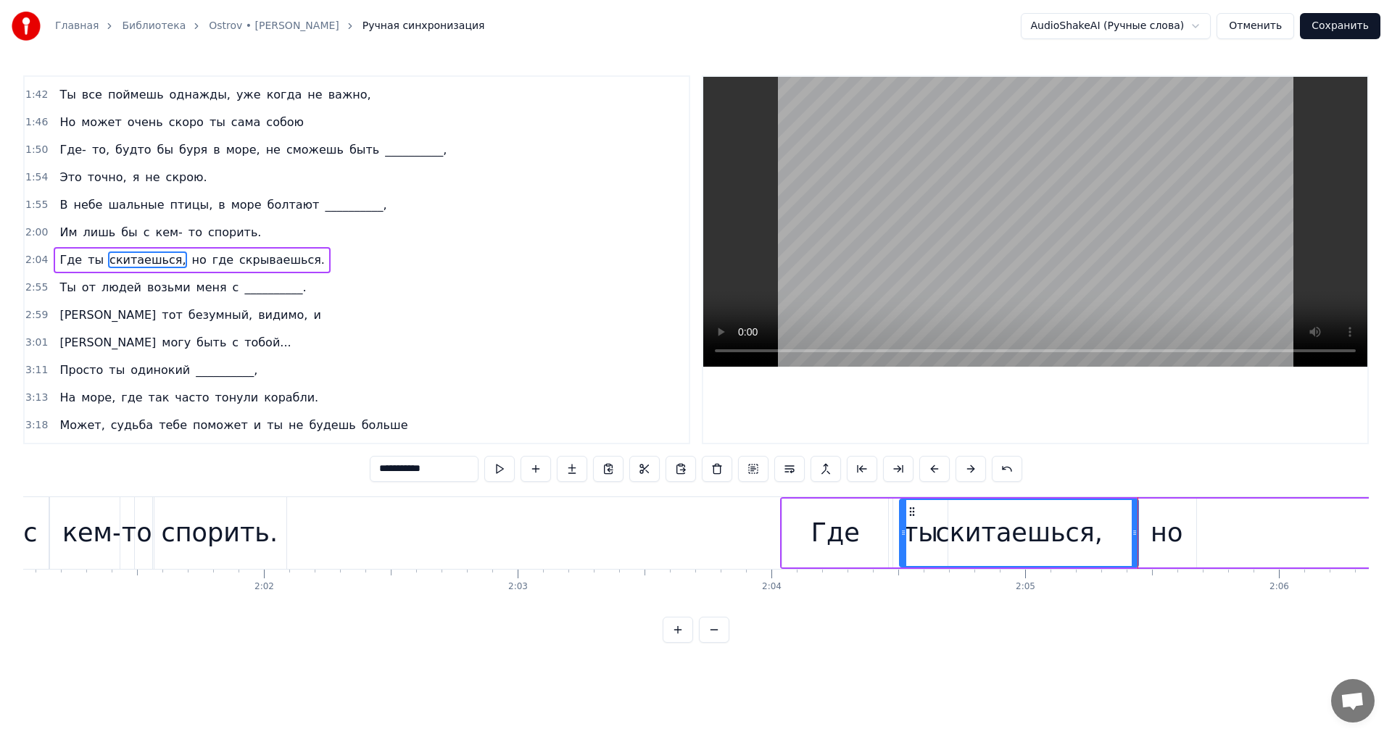
click at [1155, 511] on div "но" at bounding box center [1166, 533] width 59 height 69
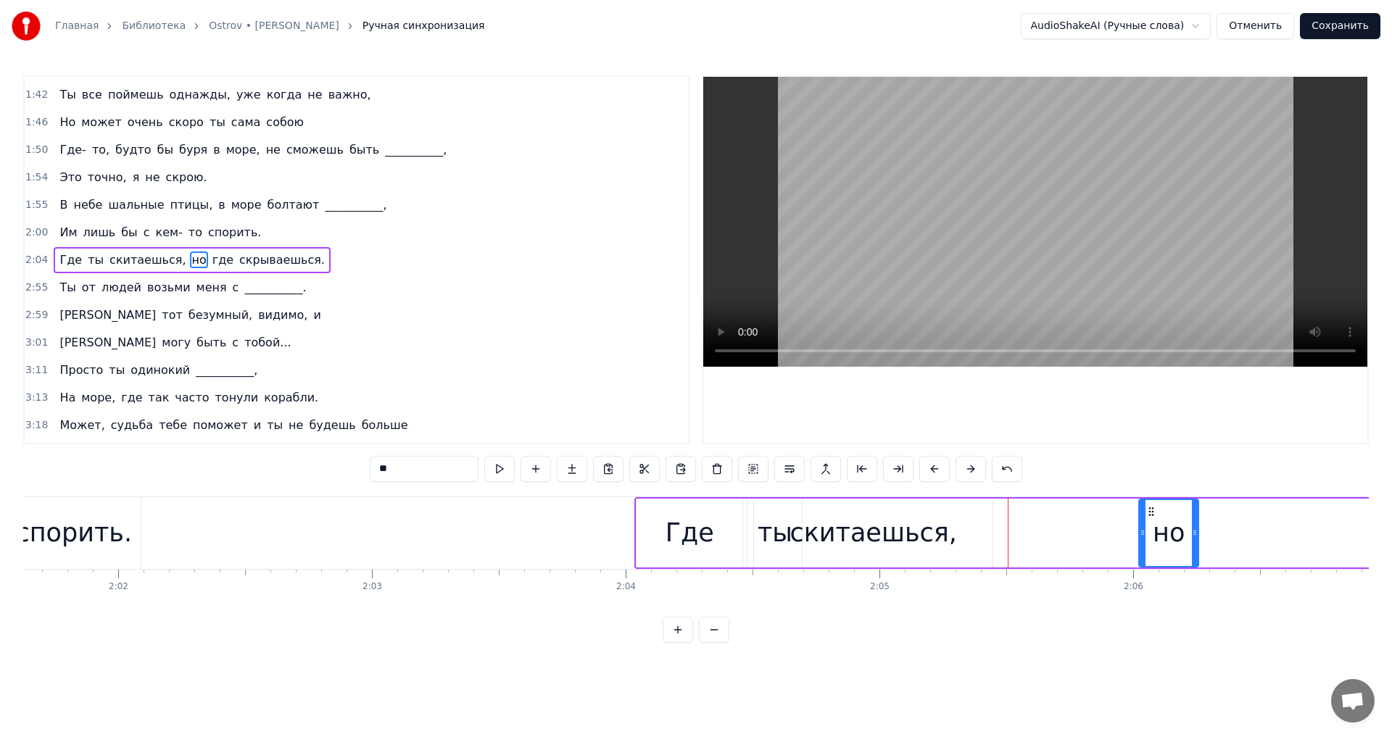
drag, startPoint x: 1155, startPoint y: 511, endPoint x: 1224, endPoint y: 514, distance: 68.9
click at [1157, 514] on icon at bounding box center [1152, 512] width 12 height 12
click at [774, 524] on div "скитаешься," at bounding box center [867, 533] width 239 height 69
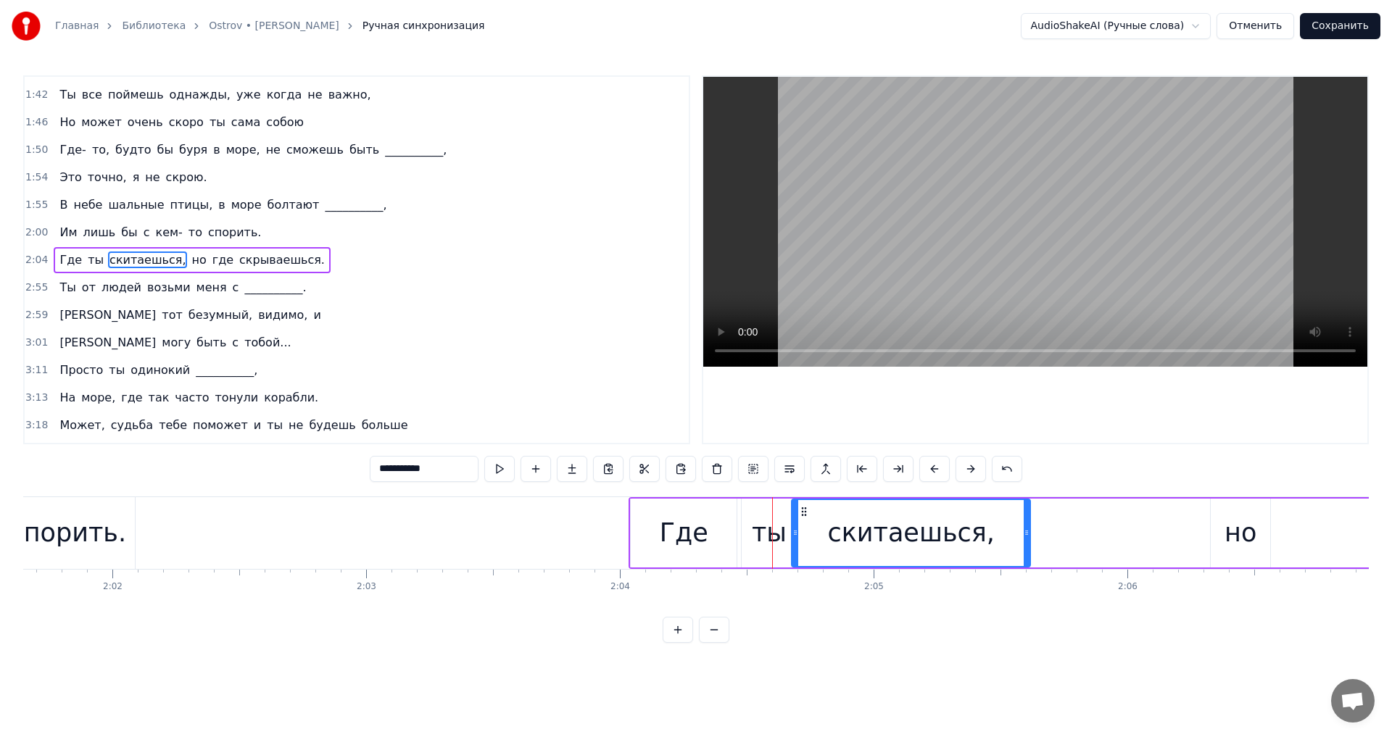
drag, startPoint x: 761, startPoint y: 511, endPoint x: 804, endPoint y: 518, distance: 44.0
click at [804, 518] on div "скитаешься," at bounding box center [911, 533] width 237 height 66
click at [502, 475] on button at bounding box center [499, 469] width 30 height 26
click at [1224, 525] on div "но" at bounding box center [1240, 533] width 59 height 69
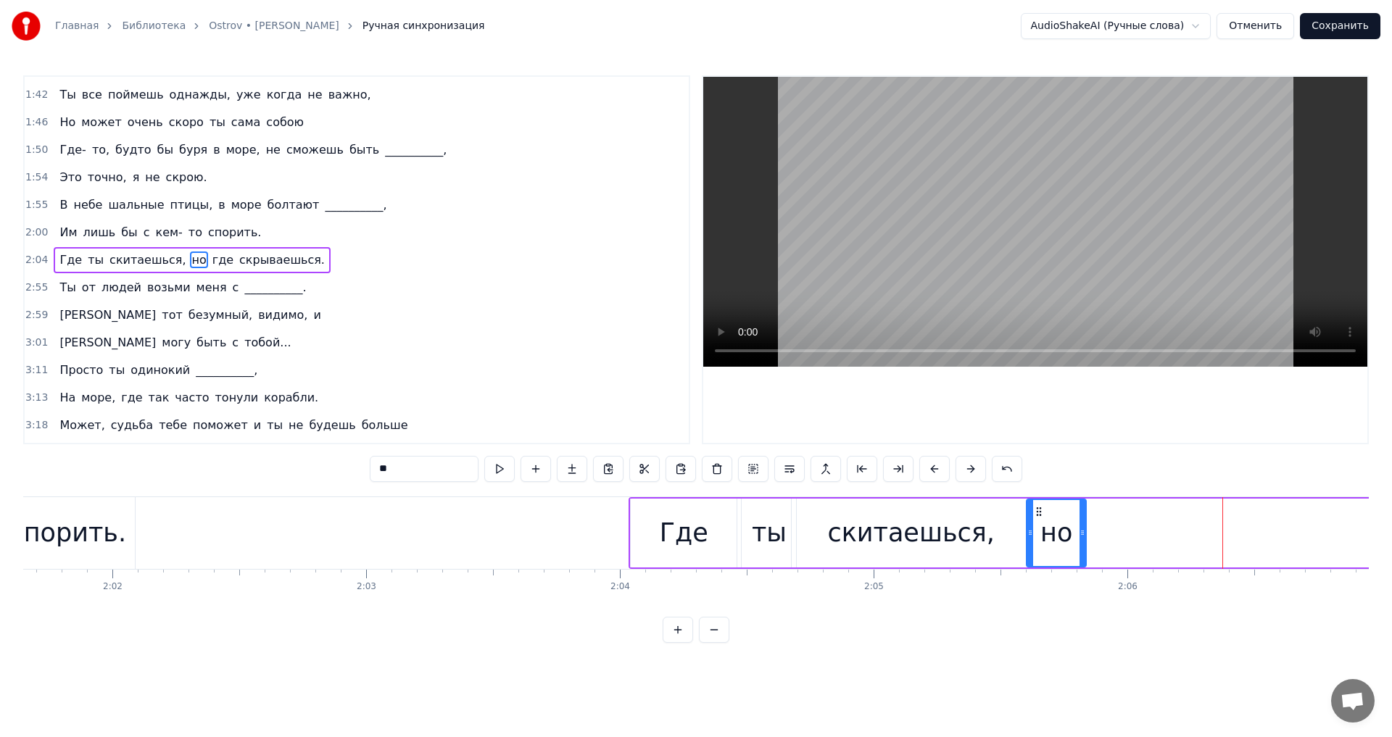
drag, startPoint x: 1222, startPoint y: 513, endPoint x: 1038, endPoint y: 519, distance: 184.3
click at [1038, 519] on div "но" at bounding box center [1056, 533] width 58 height 66
click at [500, 469] on button at bounding box center [499, 469] width 30 height 26
click at [238, 261] on span "скрываешься." at bounding box center [282, 260] width 88 height 17
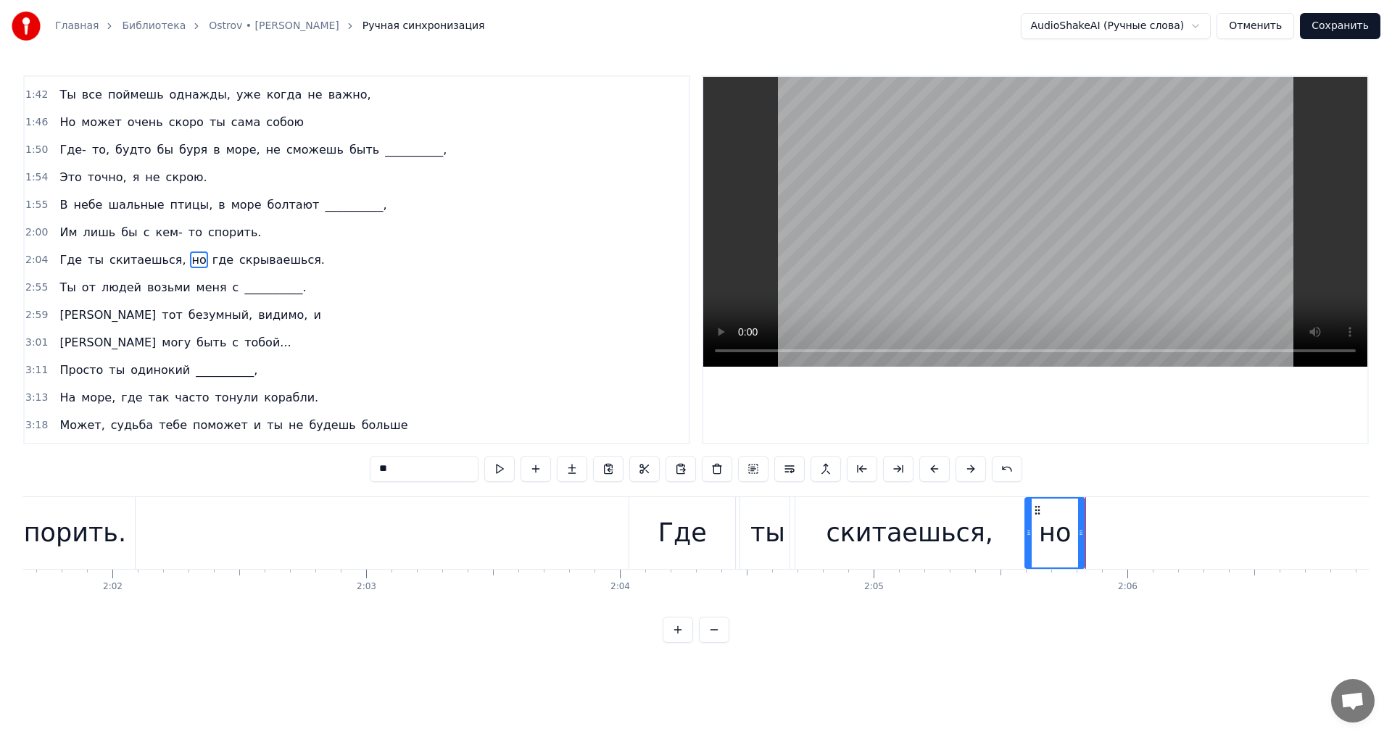
click at [211, 265] on span "где" at bounding box center [223, 260] width 24 height 17
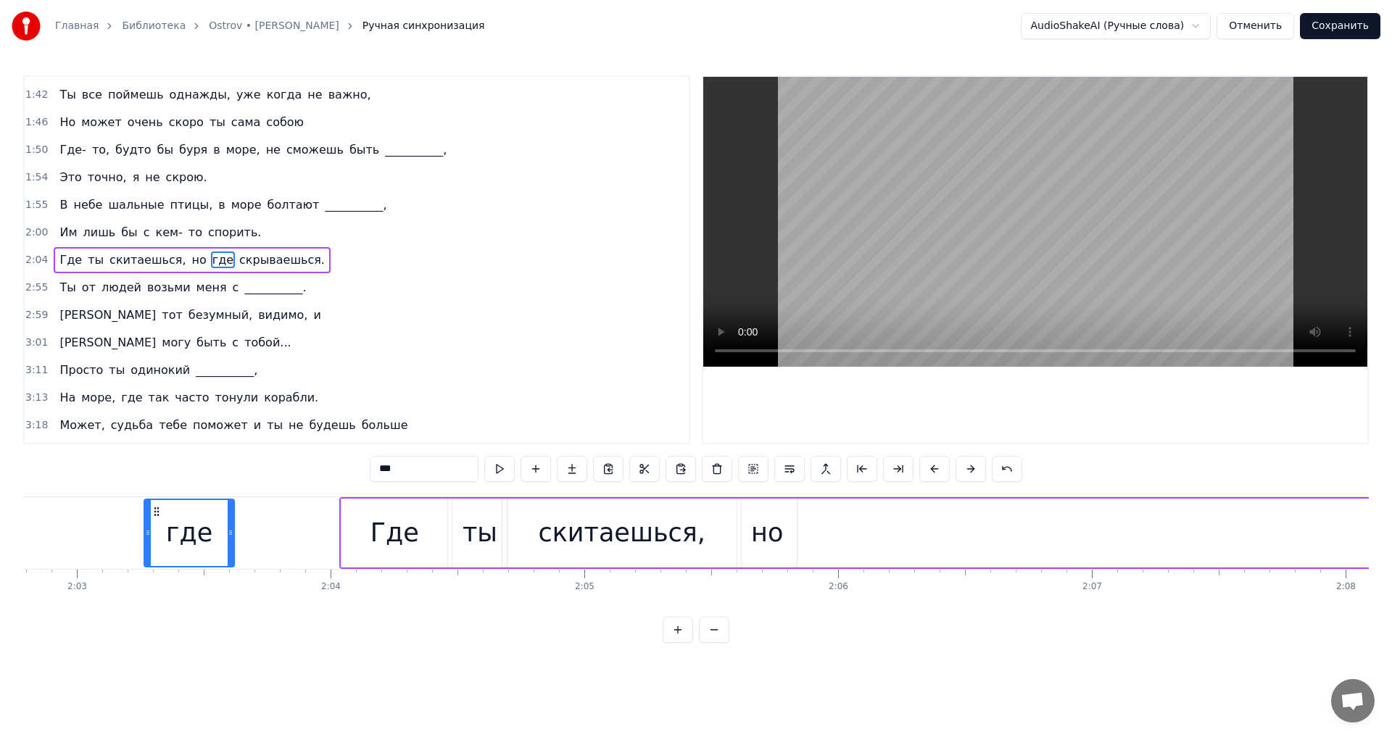
scroll to position [0, 31136]
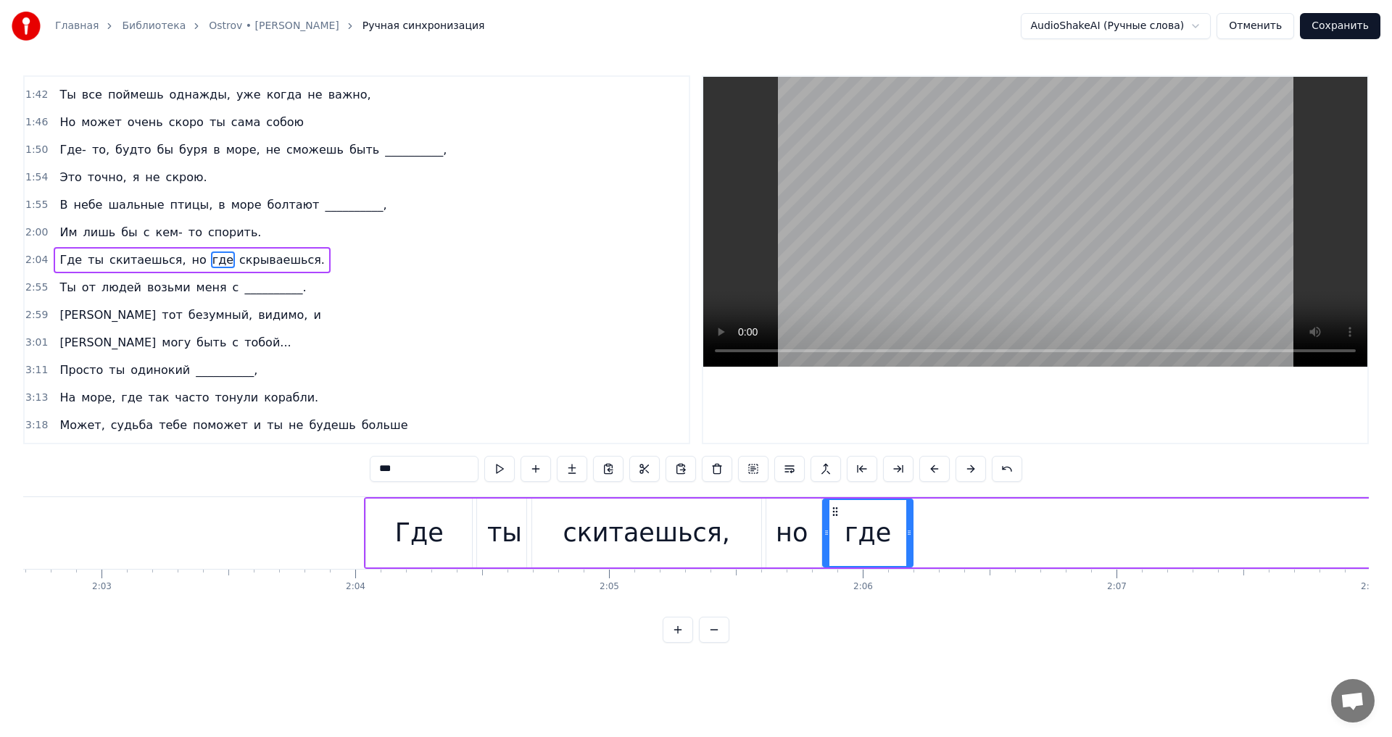
drag, startPoint x: 111, startPoint y: 511, endPoint x: 834, endPoint y: 531, distance: 723.2
click at [834, 531] on div "где" at bounding box center [868, 533] width 88 height 66
click at [494, 475] on button at bounding box center [499, 469] width 30 height 26
click at [238, 264] on span "скрываешься." at bounding box center [282, 260] width 88 height 17
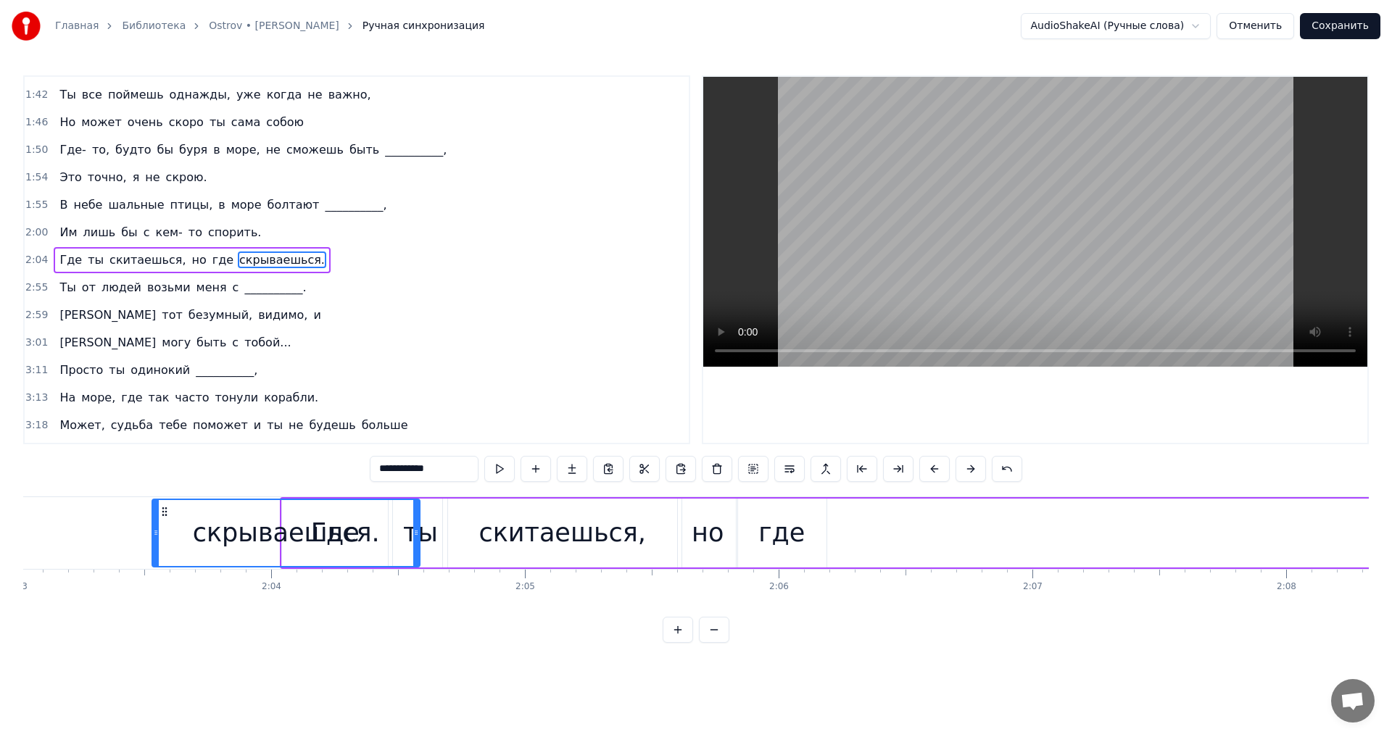
scroll to position [0, 31124]
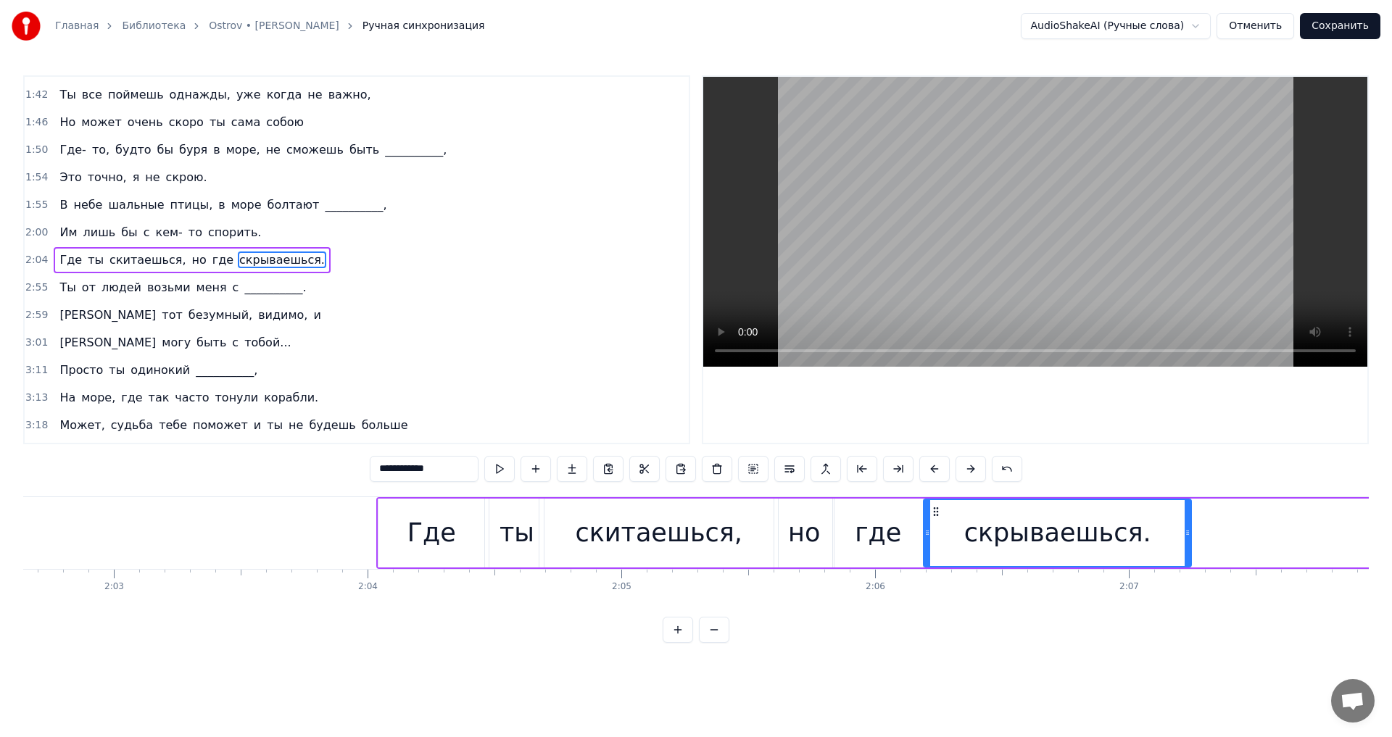
drag, startPoint x: 112, startPoint y: 517, endPoint x: 938, endPoint y: 537, distance: 826.1
click at [938, 537] on div "скрываешься." at bounding box center [1057, 533] width 266 height 66
click at [491, 460] on button at bounding box center [499, 469] width 30 height 26
click at [65, 281] on span "Ты" at bounding box center [67, 287] width 19 height 17
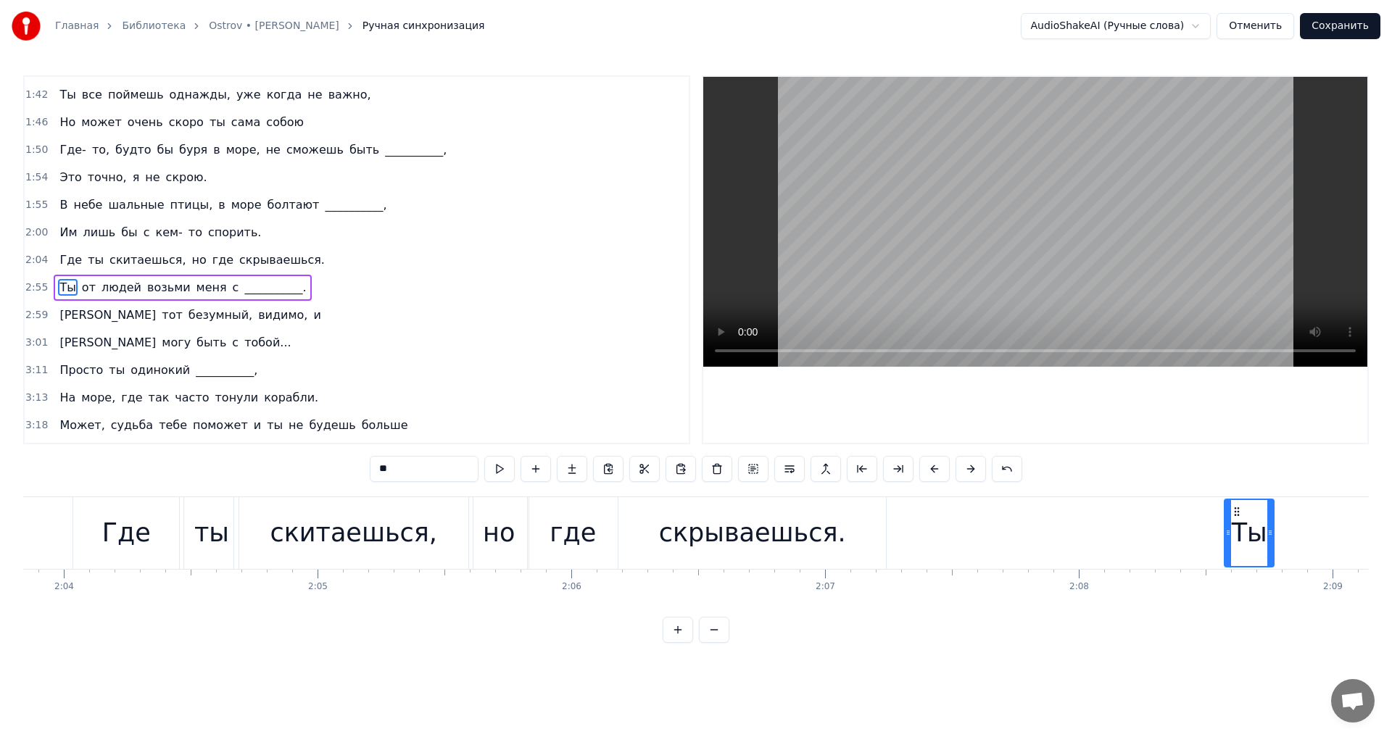
scroll to position [0, 31498]
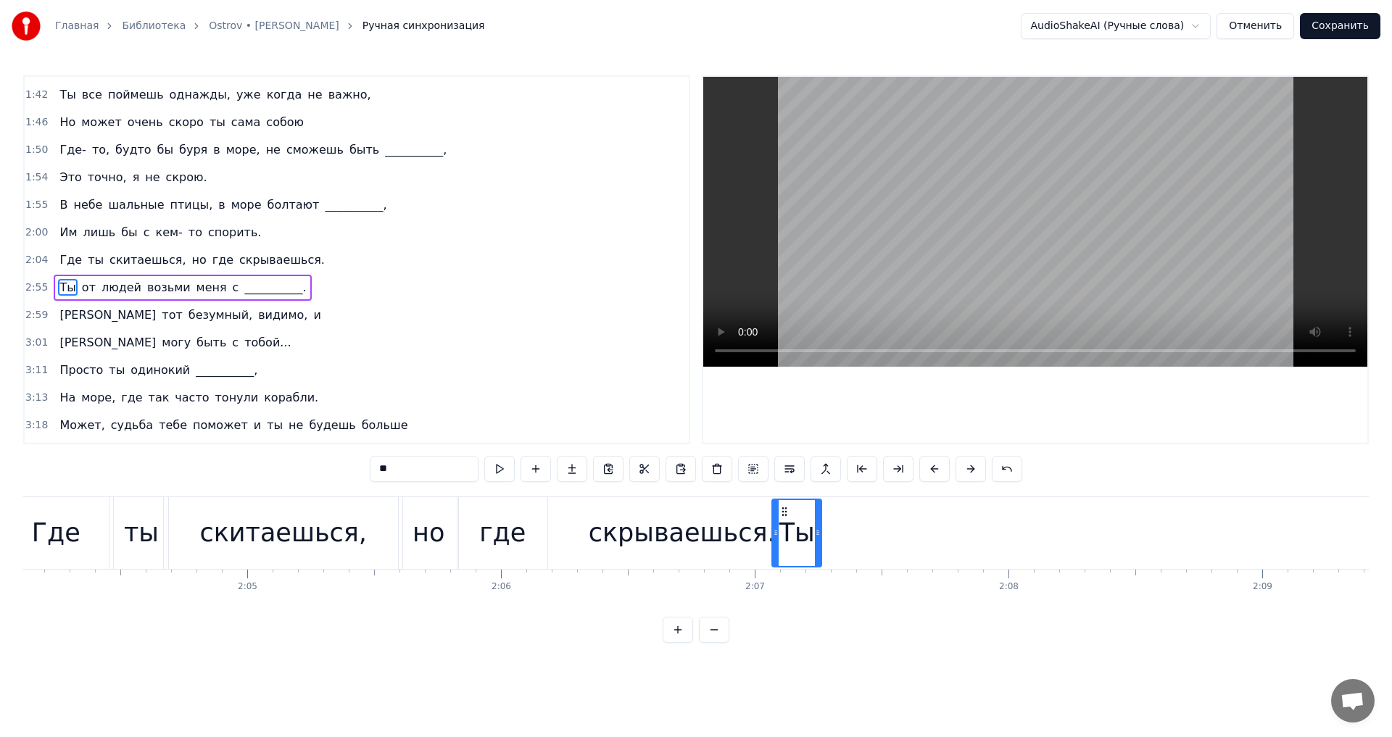
drag, startPoint x: 114, startPoint y: 510, endPoint x: 788, endPoint y: 534, distance: 674.7
click at [788, 534] on div "Ты" at bounding box center [797, 533] width 48 height 66
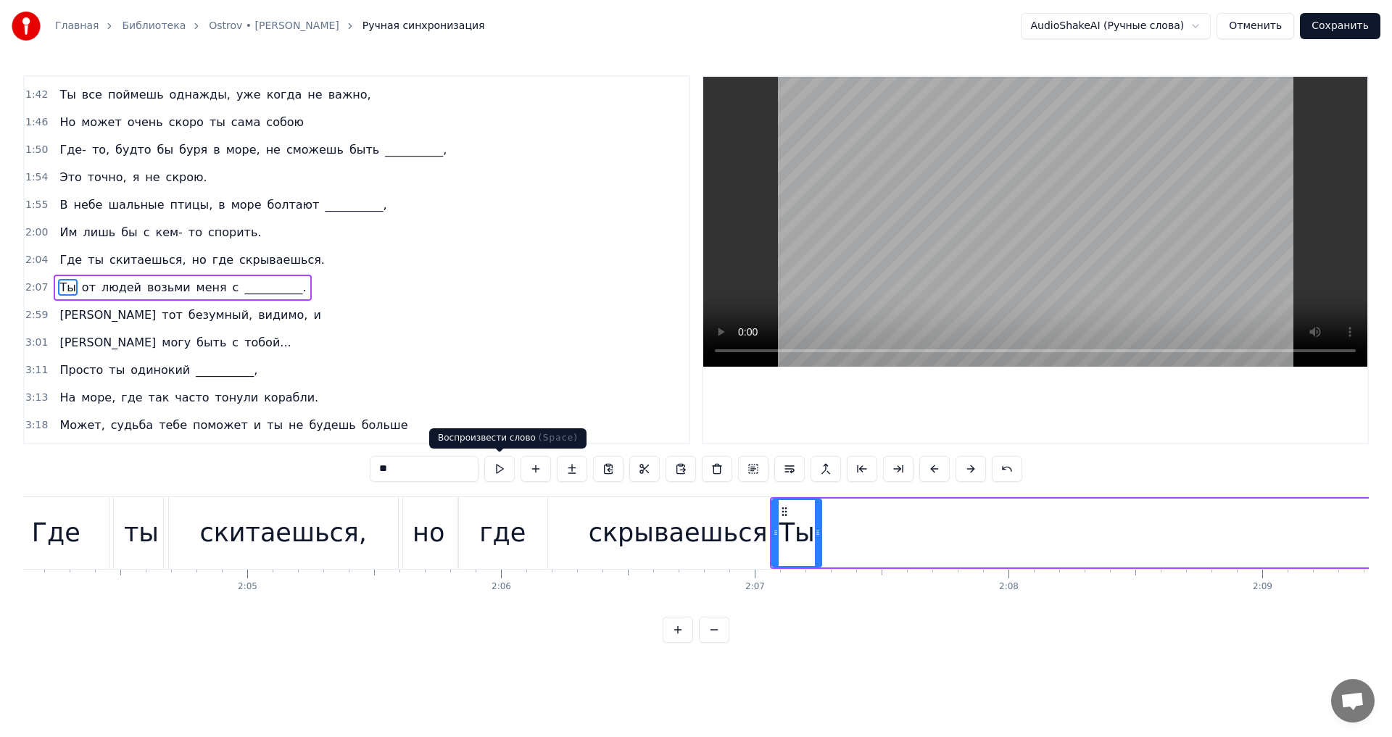
click at [497, 471] on button at bounding box center [499, 469] width 30 height 26
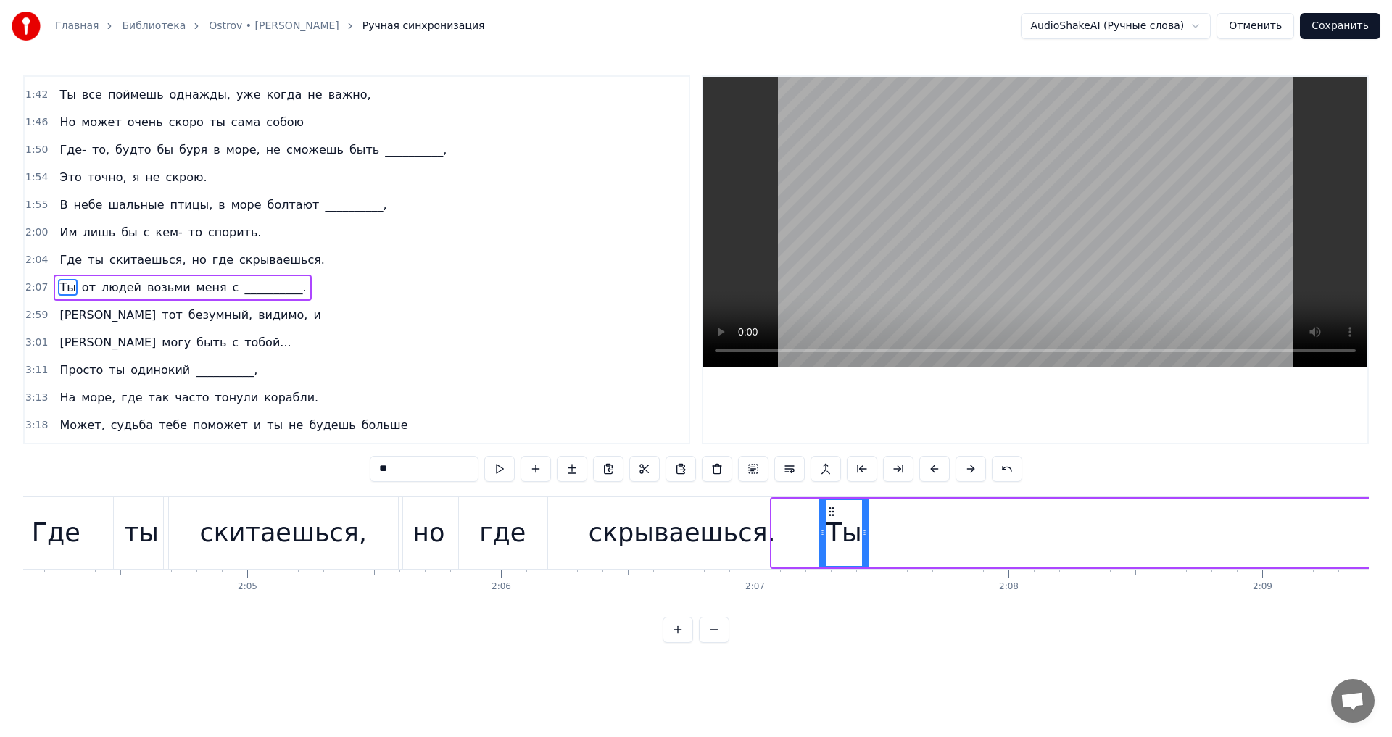
drag, startPoint x: 780, startPoint y: 509, endPoint x: 827, endPoint y: 511, distance: 47.2
click at [827, 511] on icon at bounding box center [832, 512] width 12 height 12
click at [504, 468] on button at bounding box center [499, 469] width 30 height 26
drag, startPoint x: 832, startPoint y: 509, endPoint x: 883, endPoint y: 520, distance: 51.9
click at [883, 520] on div "Ты" at bounding box center [895, 533] width 48 height 66
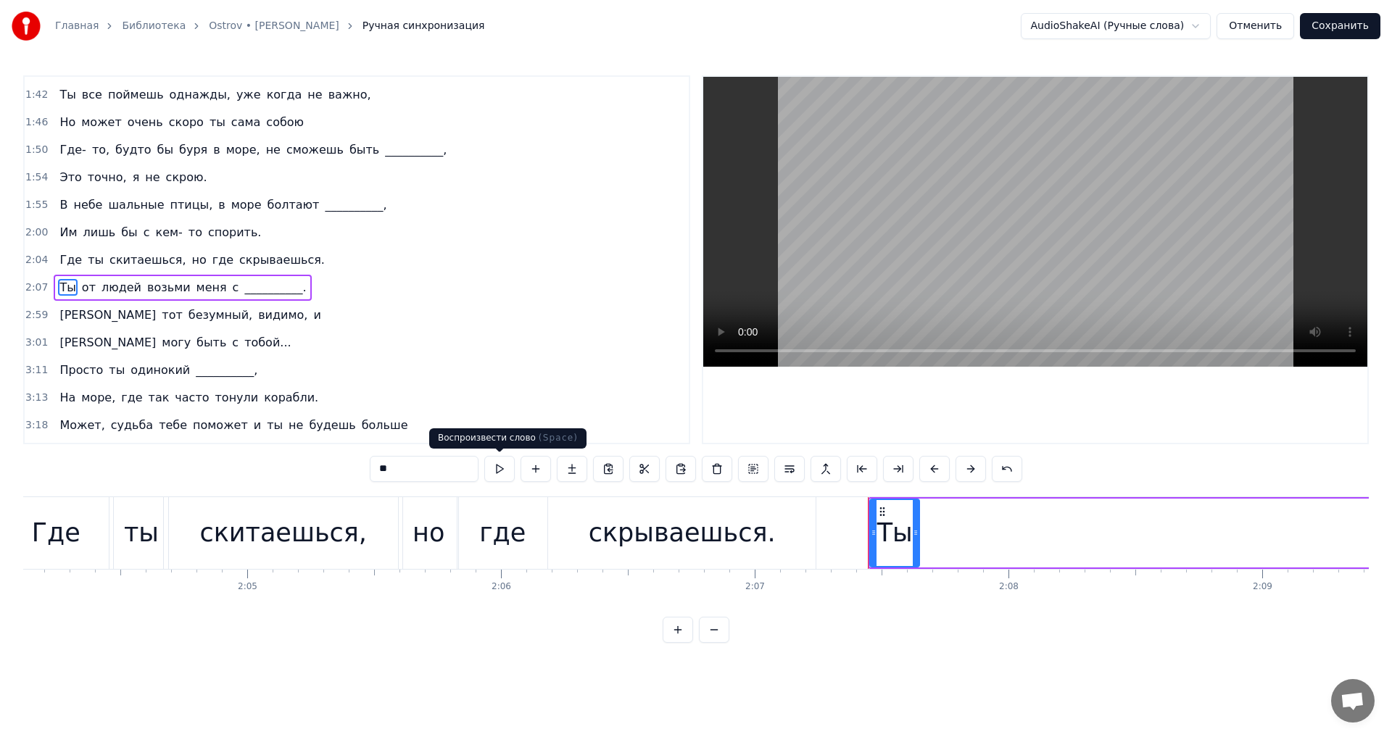
click at [506, 470] on button at bounding box center [499, 469] width 30 height 26
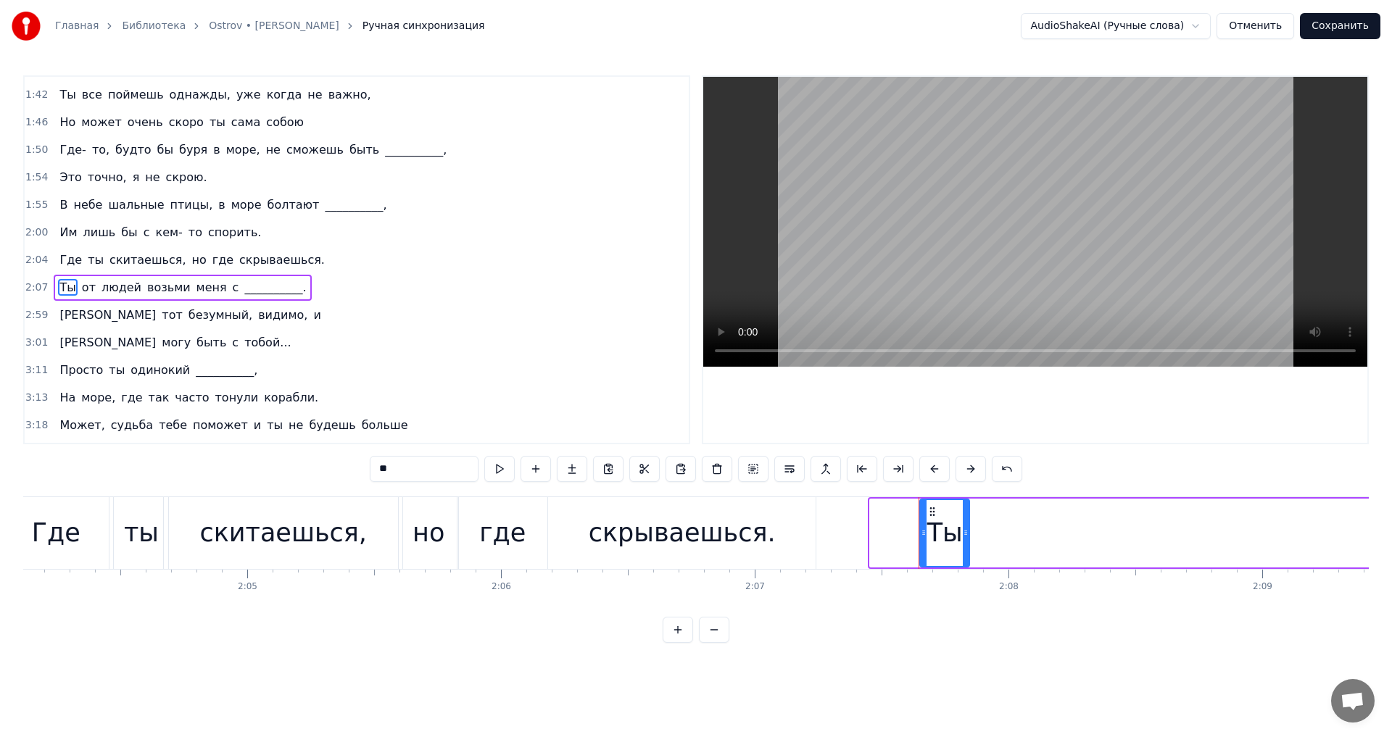
drag, startPoint x: 890, startPoint y: 515, endPoint x: 935, endPoint y: 513, distance: 44.3
click at [935, 513] on icon at bounding box center [933, 512] width 12 height 12
click at [679, 511] on div "скрываешься." at bounding box center [682, 533] width 268 height 72
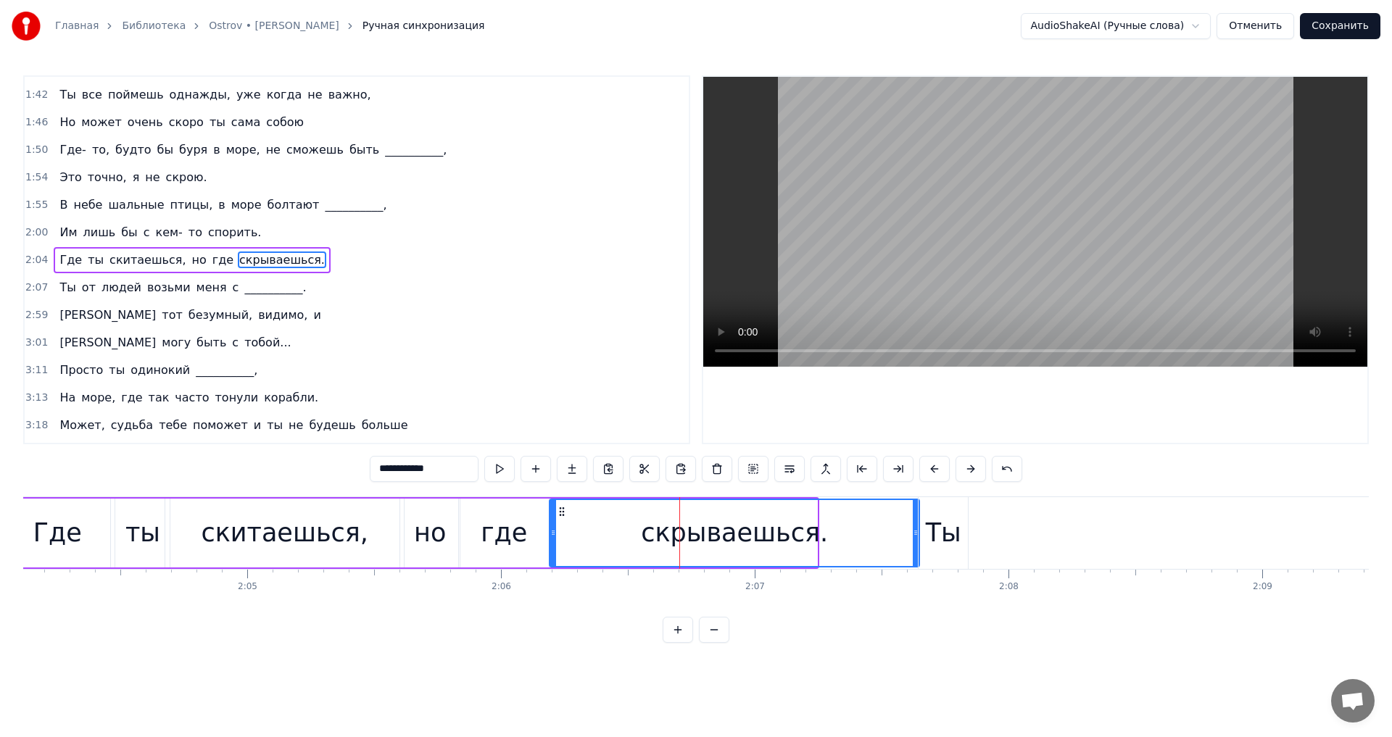
drag, startPoint x: 815, startPoint y: 516, endPoint x: 917, endPoint y: 519, distance: 102.3
click at [917, 519] on div at bounding box center [916, 533] width 6 height 66
click at [508, 473] on button at bounding box center [499, 469] width 30 height 26
click at [942, 529] on div "Ты" at bounding box center [944, 533] width 36 height 38
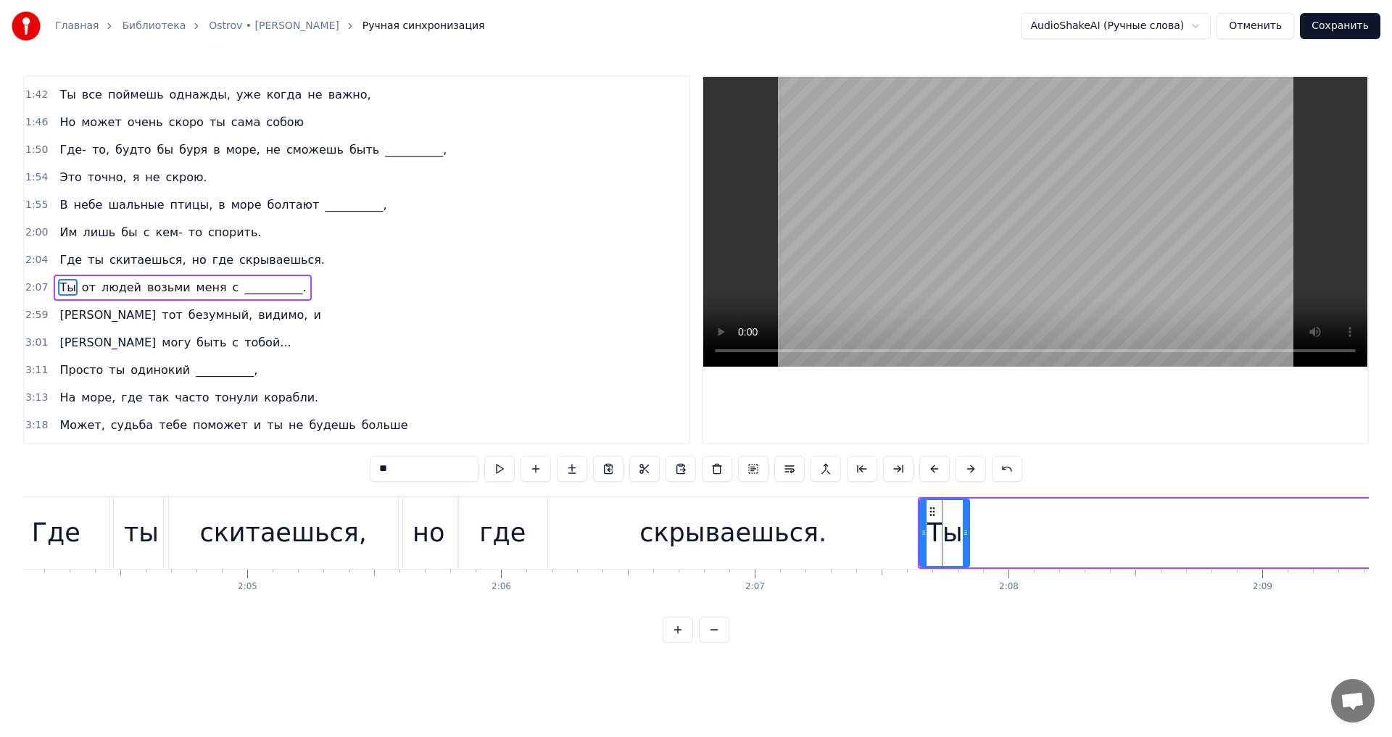
scroll to position [519, 0]
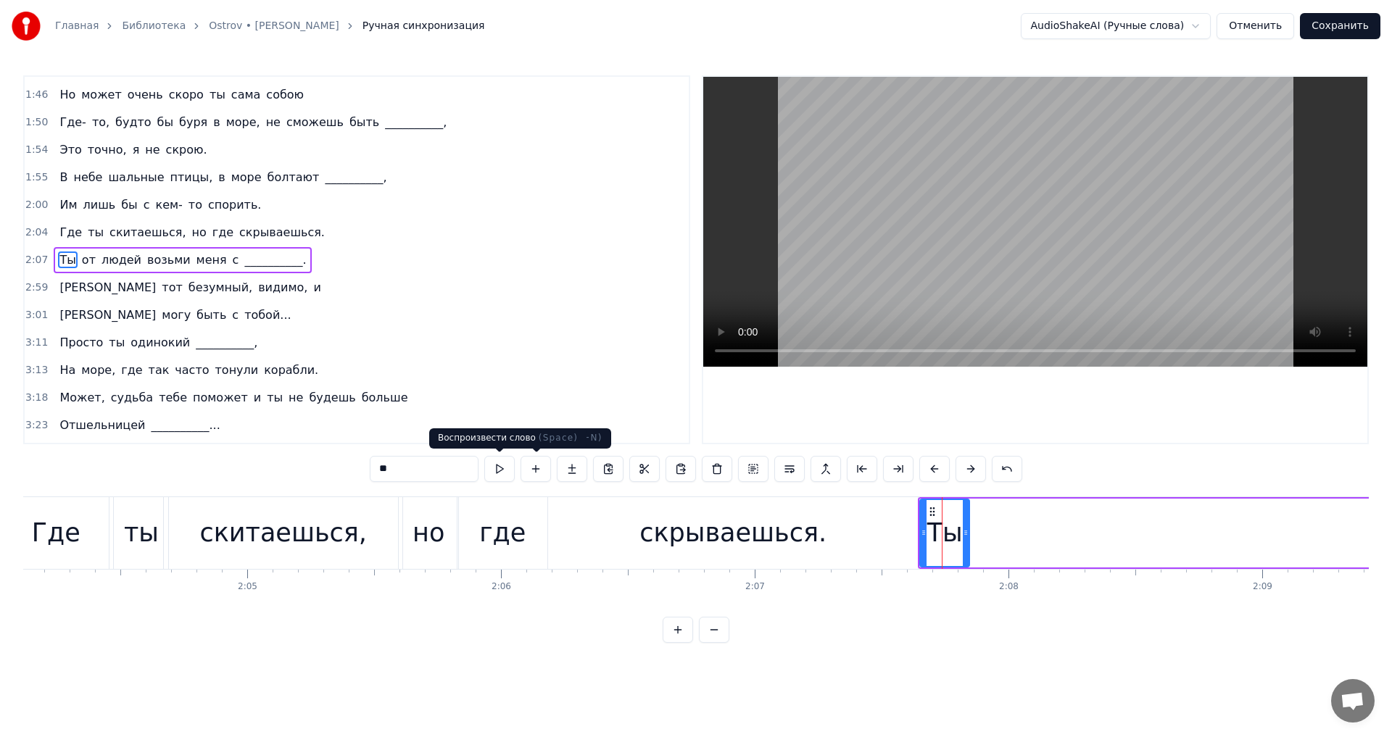
click at [502, 462] on button at bounding box center [499, 469] width 30 height 26
click at [970, 522] on div at bounding box center [972, 533] width 6 height 66
click at [498, 473] on button at bounding box center [499, 469] width 30 height 26
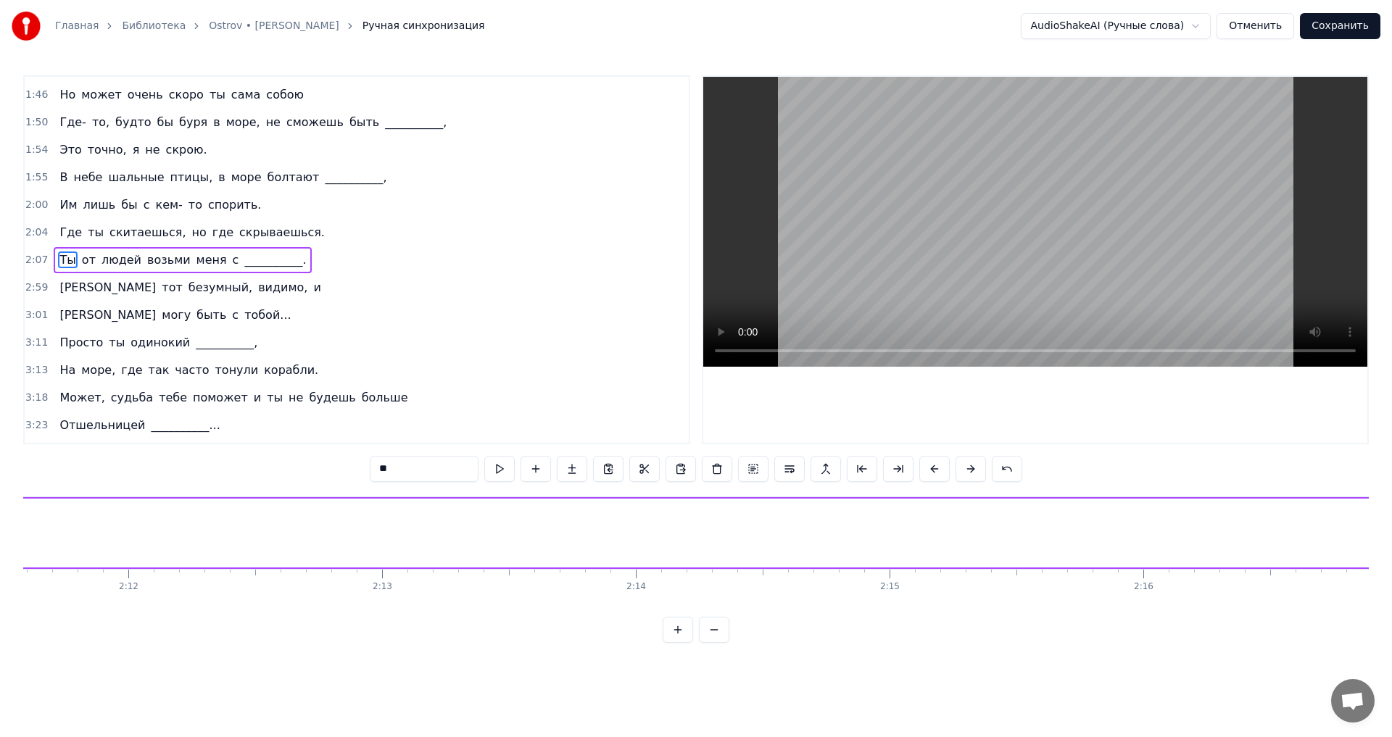
scroll to position [0, 33425]
click at [80, 263] on span "от" at bounding box center [88, 260] width 17 height 17
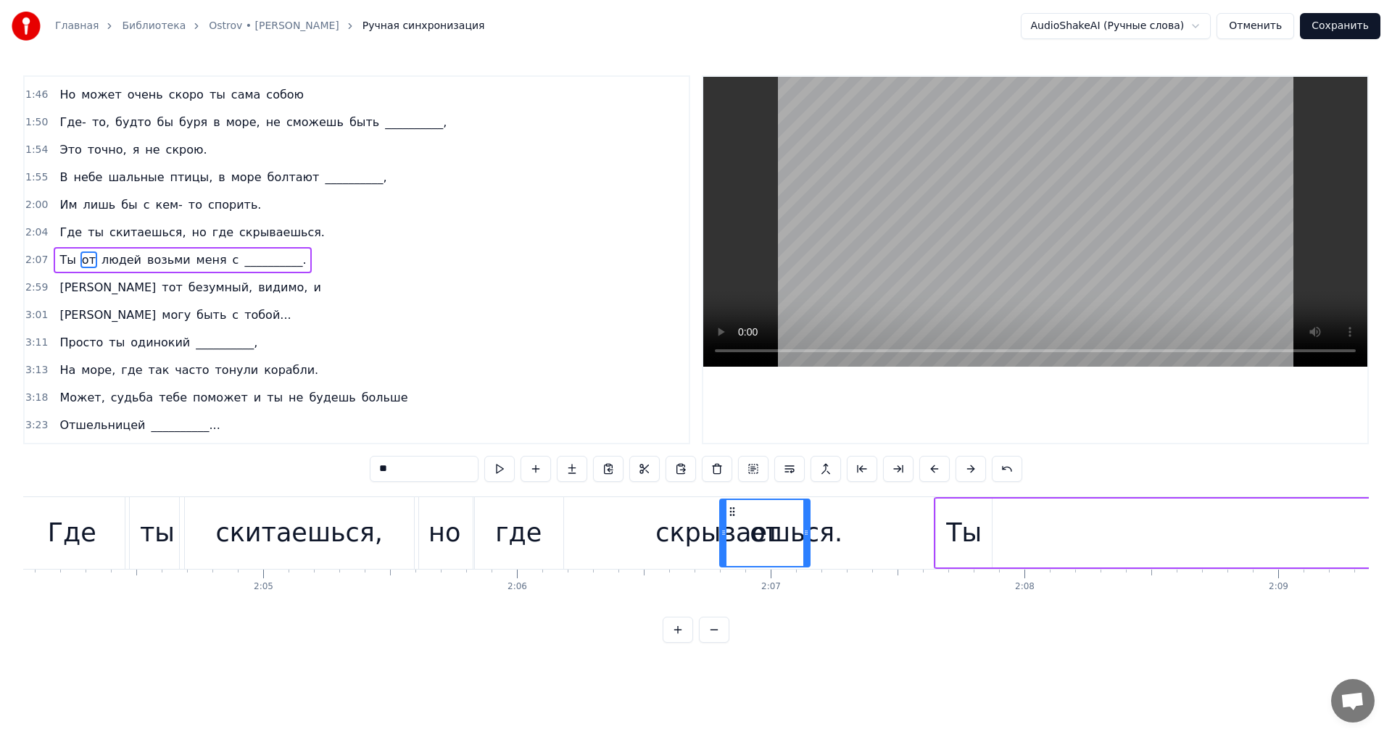
scroll to position [0, 31481]
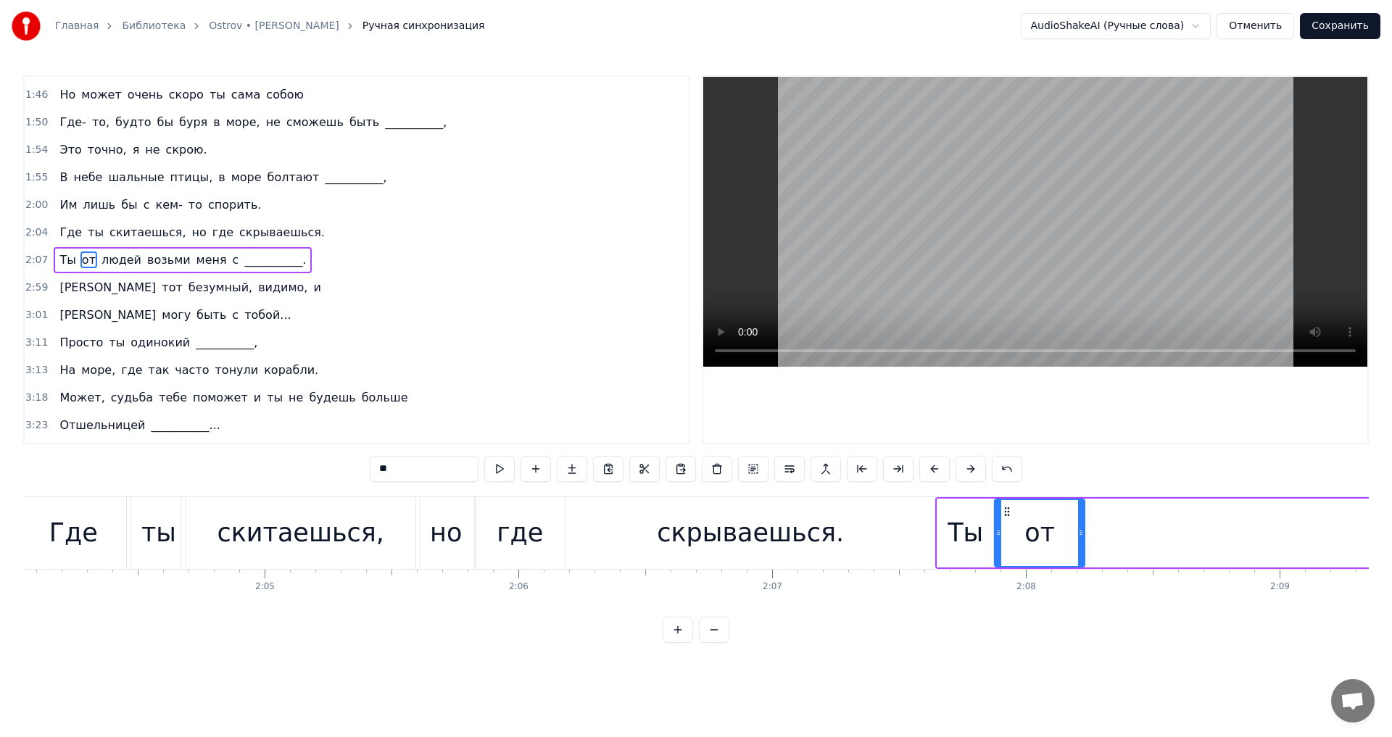
drag, startPoint x: 112, startPoint y: 510, endPoint x: 1009, endPoint y: 557, distance: 898.2
click at [1009, 557] on div "от" at bounding box center [1040, 533] width 88 height 66
click at [499, 468] on button at bounding box center [499, 469] width 30 height 26
drag, startPoint x: 1083, startPoint y: 531, endPoint x: 1091, endPoint y: 531, distance: 8.7
click at [1091, 531] on icon at bounding box center [1089, 533] width 6 height 12
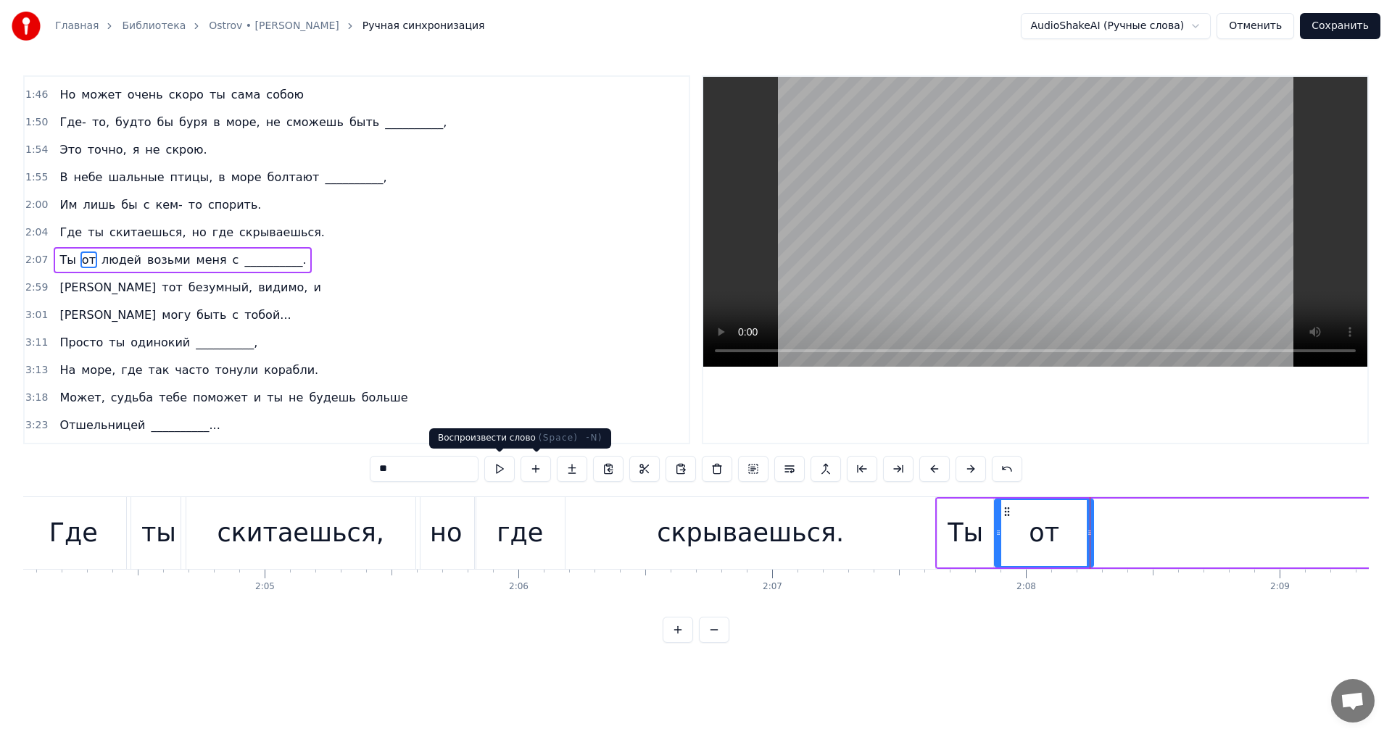
click at [497, 470] on button at bounding box center [499, 469] width 30 height 26
drag, startPoint x: 1091, startPoint y: 534, endPoint x: 1103, endPoint y: 534, distance: 11.6
click at [1103, 534] on icon at bounding box center [1101, 533] width 6 height 12
click at [510, 467] on button at bounding box center [499, 469] width 30 height 26
click at [127, 259] on span "людей" at bounding box center [121, 260] width 43 height 17
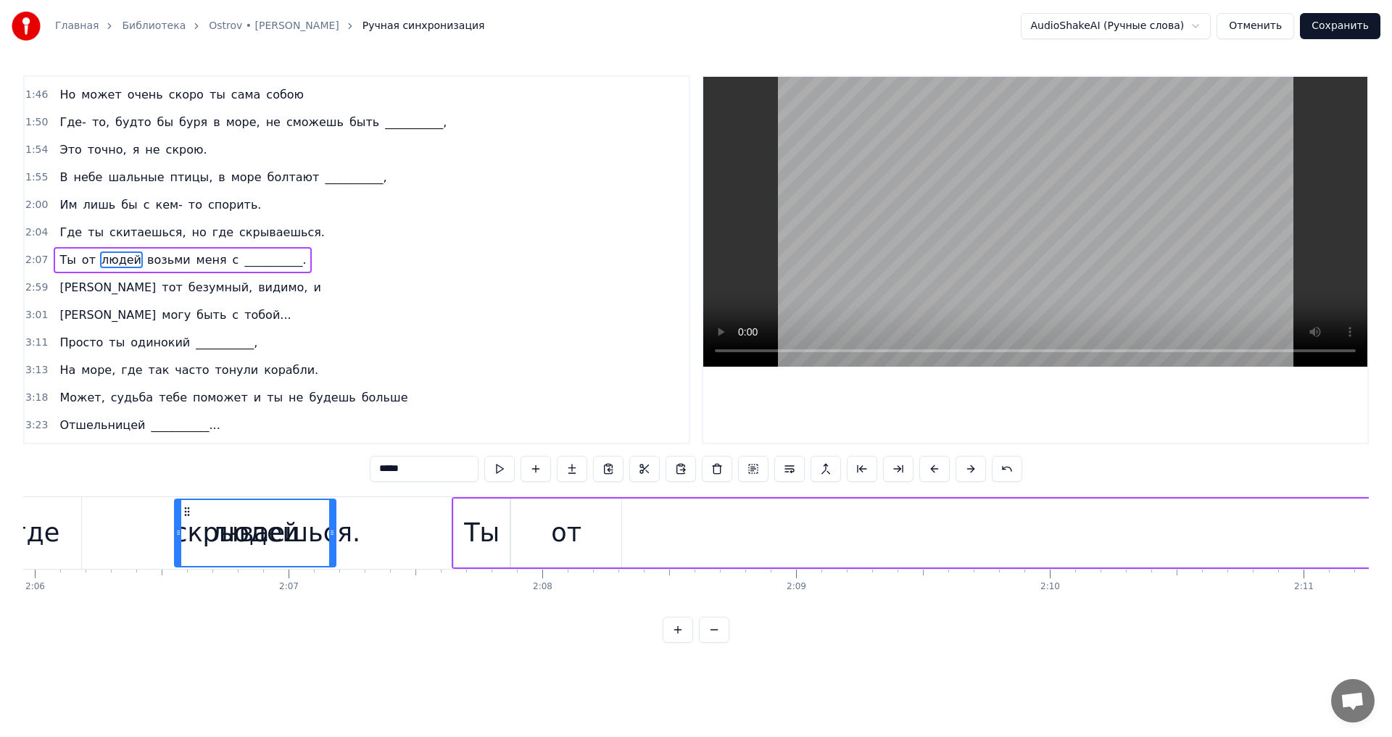
scroll to position [0, 31937]
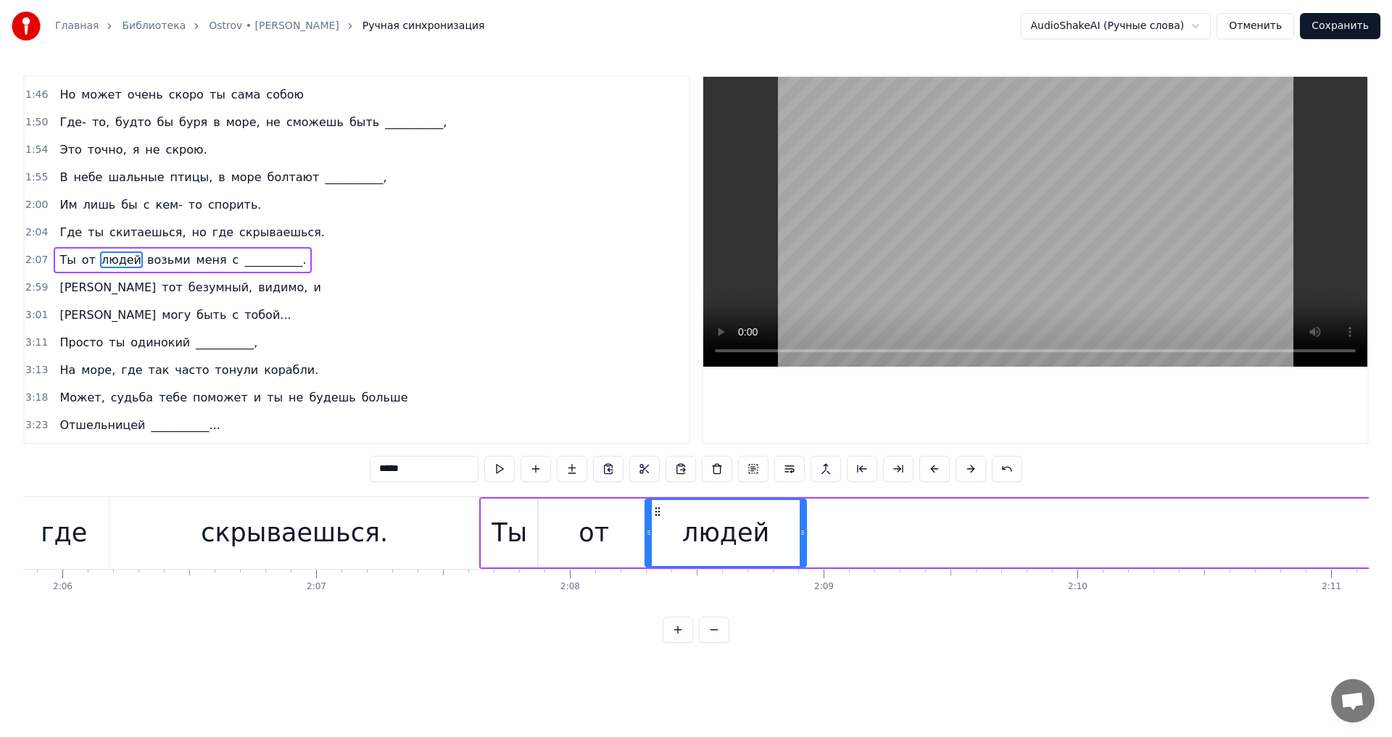
drag, startPoint x: 112, startPoint y: 516, endPoint x: 660, endPoint y: 526, distance: 547.5
click at [660, 526] on div "людей" at bounding box center [726, 533] width 160 height 66
drag, startPoint x: 656, startPoint y: 507, endPoint x: 706, endPoint y: 512, distance: 49.6
click at [706, 512] on icon at bounding box center [708, 512] width 12 height 12
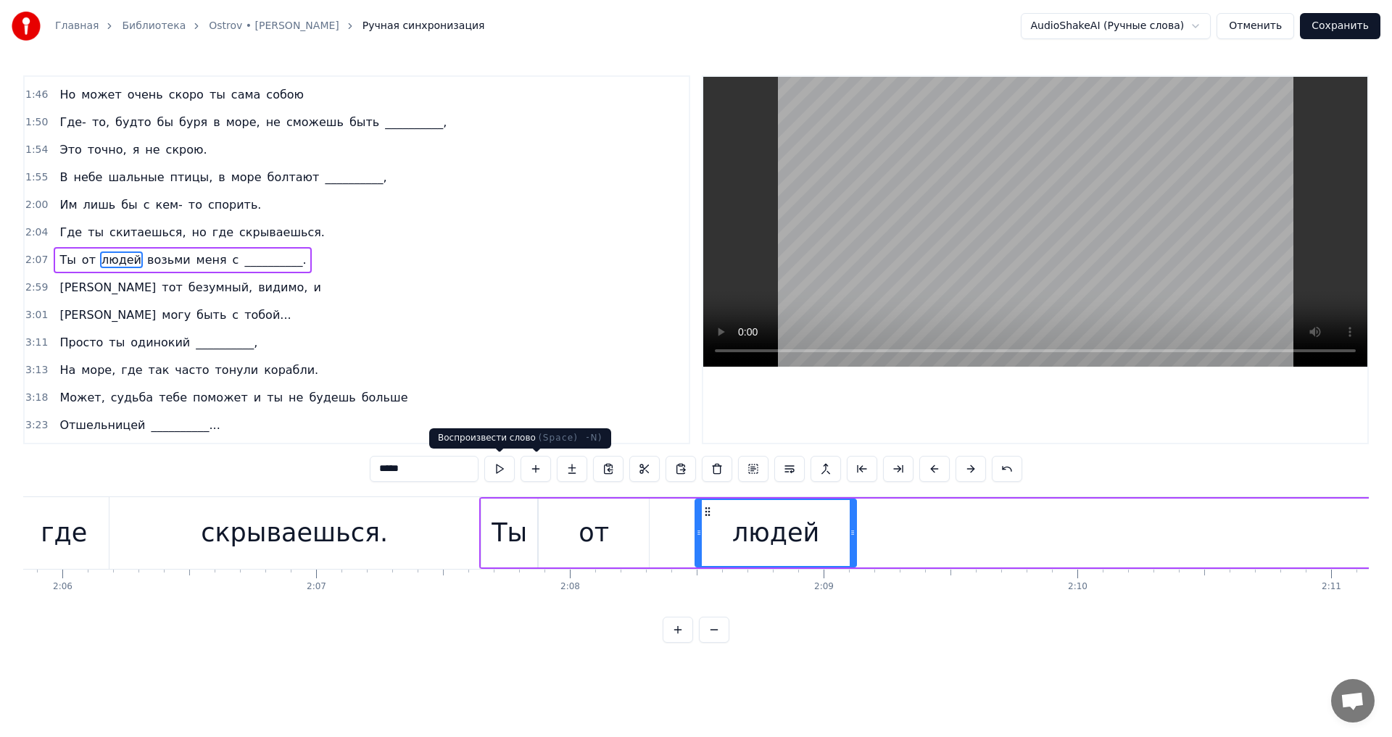
click at [507, 471] on button at bounding box center [499, 469] width 30 height 26
drag, startPoint x: 854, startPoint y: 534, endPoint x: 862, endPoint y: 533, distance: 8.1
click at [861, 533] on icon at bounding box center [859, 533] width 6 height 12
click at [495, 467] on button at bounding box center [499, 469] width 30 height 26
click at [149, 257] on span "возьми" at bounding box center [169, 260] width 46 height 17
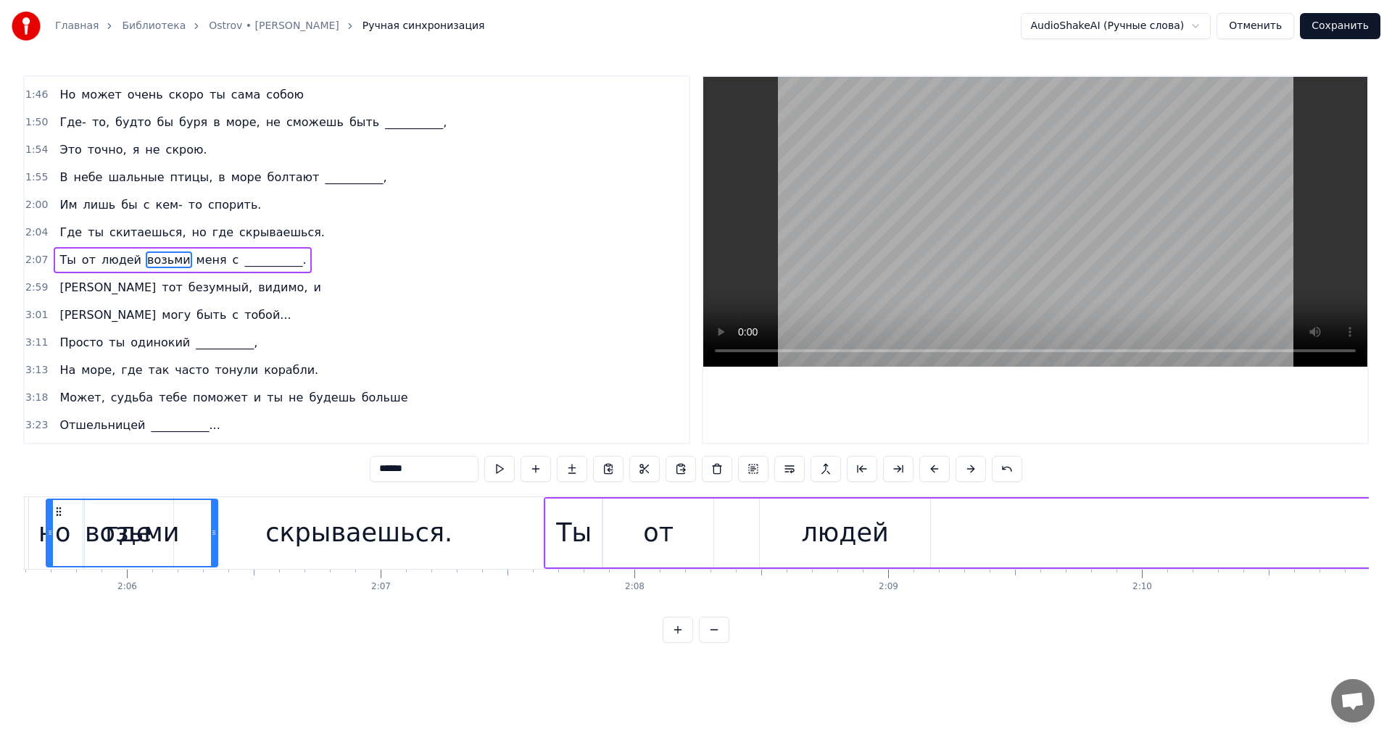
scroll to position [0, 31832]
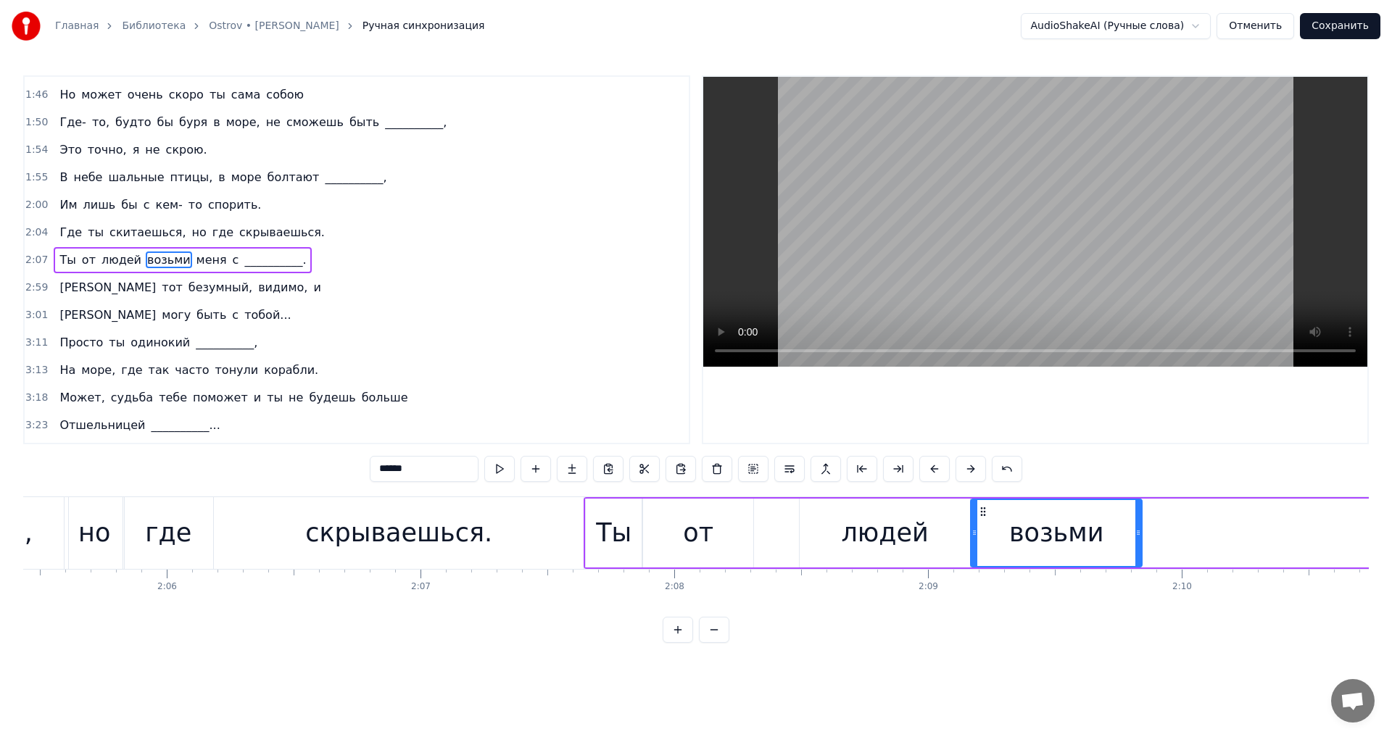
drag, startPoint x: 111, startPoint y: 511, endPoint x: 984, endPoint y: 545, distance: 873.6
click at [984, 545] on div "возьми" at bounding box center [1057, 533] width 170 height 66
click at [506, 460] on button at bounding box center [499, 469] width 30 height 26
drag, startPoint x: 1141, startPoint y: 533, endPoint x: 1175, endPoint y: 531, distance: 34.1
click at [1176, 531] on icon at bounding box center [1173, 533] width 6 height 12
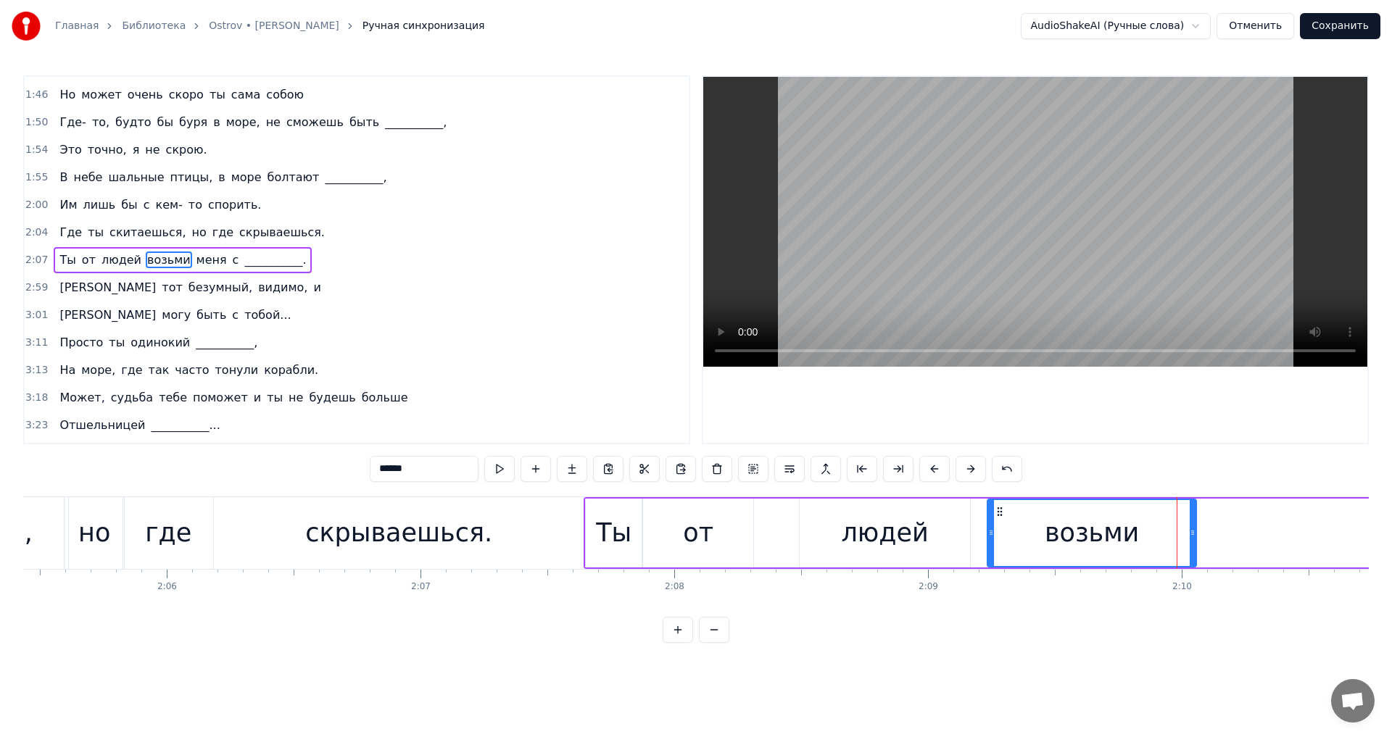
drag, startPoint x: 982, startPoint y: 513, endPoint x: 1001, endPoint y: 513, distance: 18.1
click at [1001, 513] on icon at bounding box center [1000, 512] width 12 height 12
click at [952, 524] on div "людей" at bounding box center [885, 533] width 170 height 69
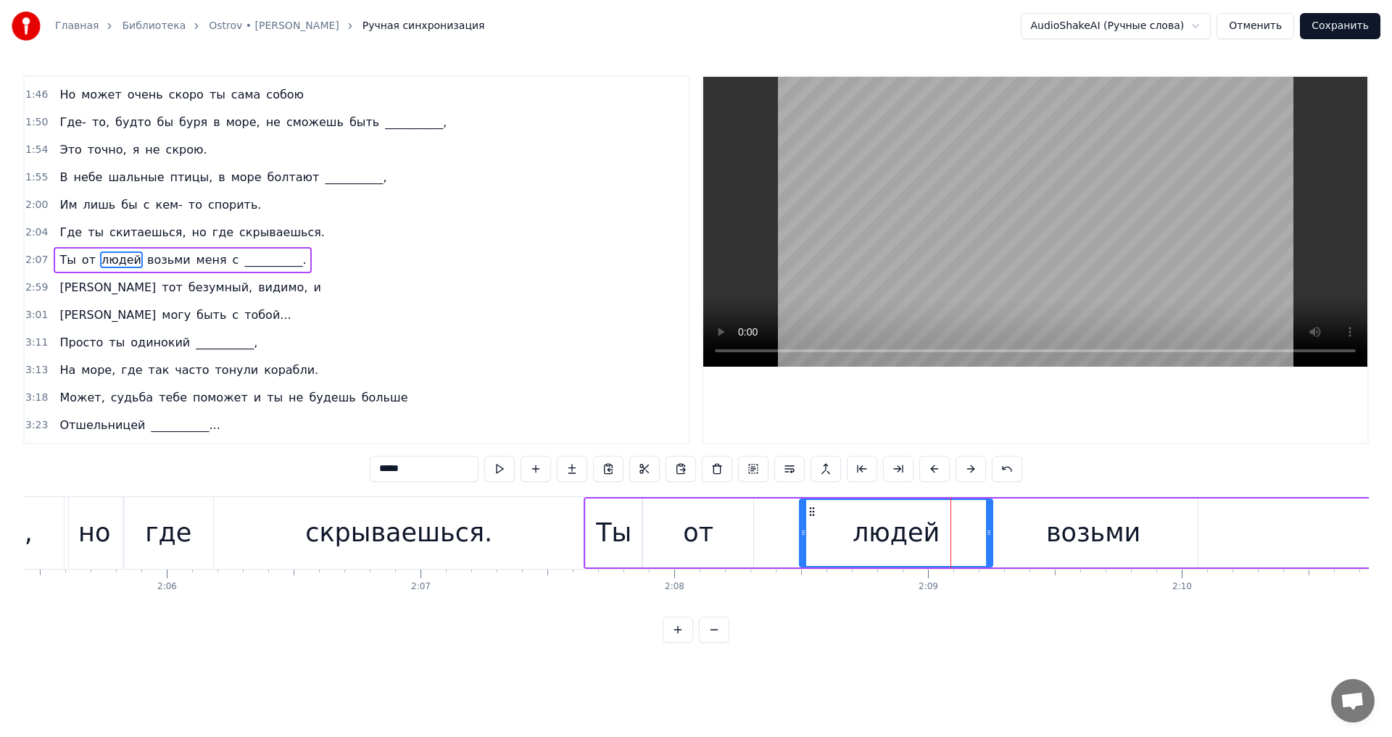
drag, startPoint x: 967, startPoint y: 526, endPoint x: 990, endPoint y: 524, distance: 22.5
click at [990, 524] on div at bounding box center [989, 533] width 6 height 66
click at [1059, 517] on div "возьми" at bounding box center [1093, 533] width 94 height 38
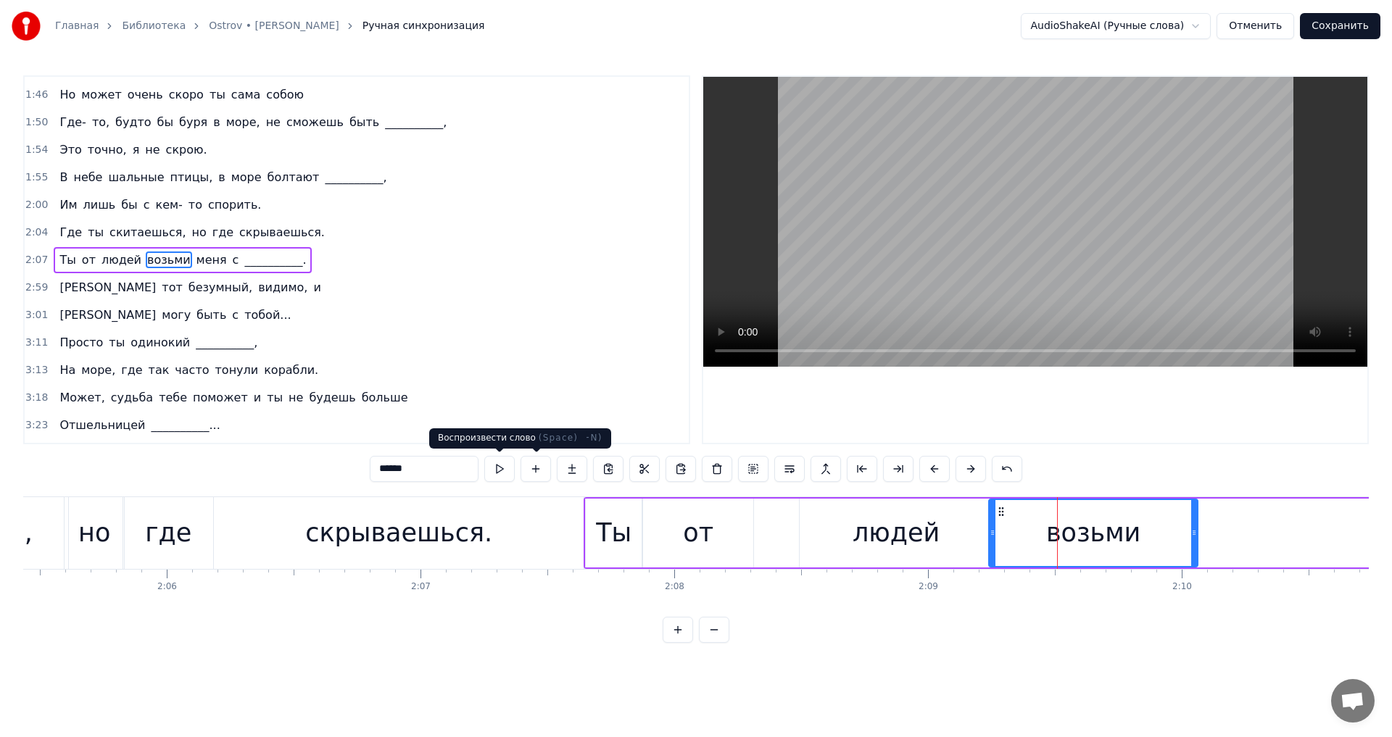
click at [506, 461] on button at bounding box center [499, 469] width 30 height 26
click at [195, 268] on span "меня" at bounding box center [211, 260] width 33 height 17
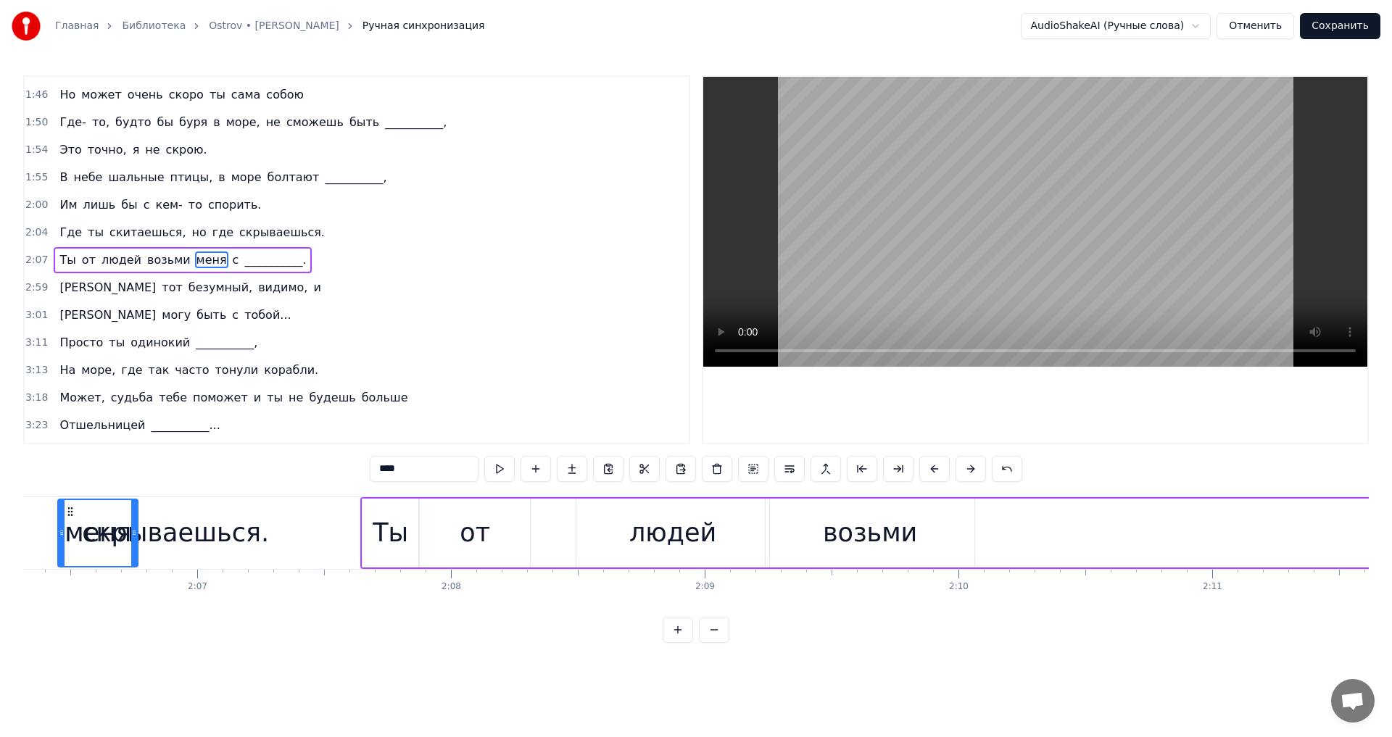
scroll to position [0, 32028]
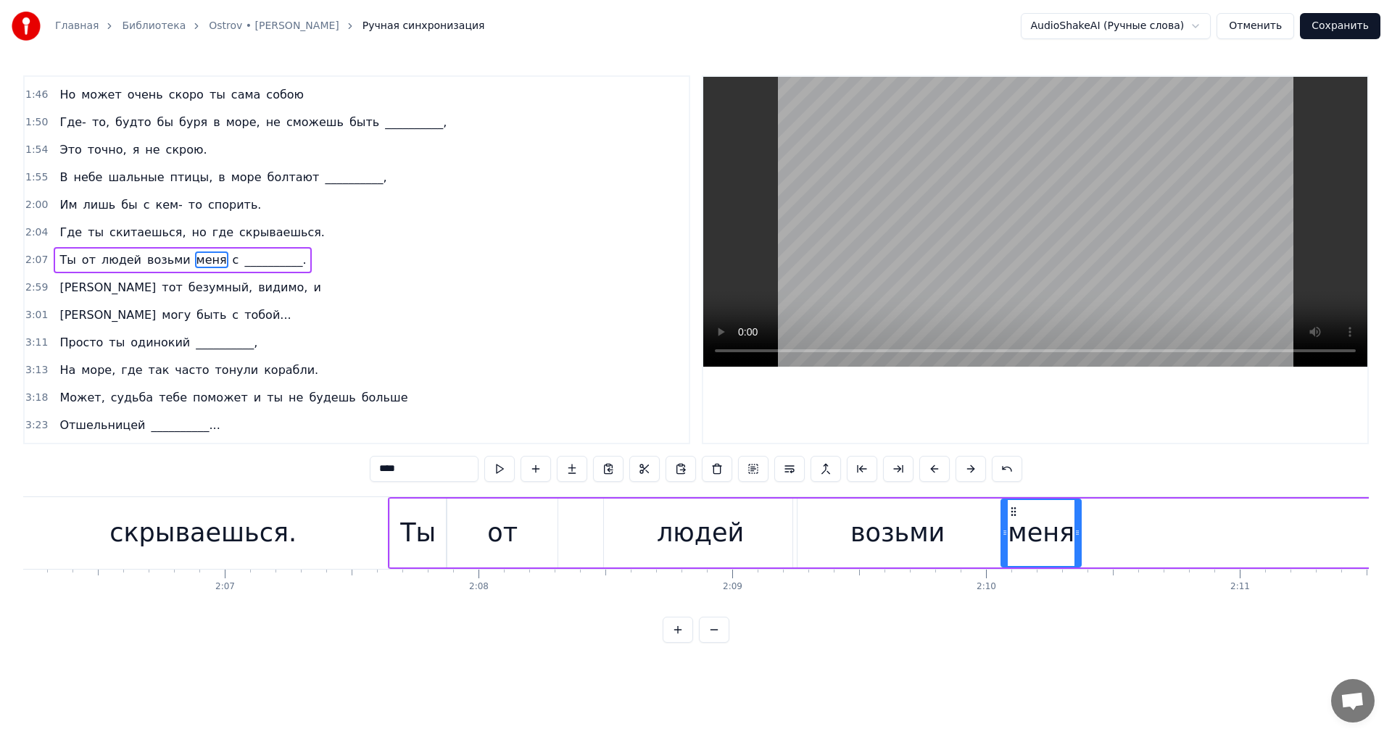
drag, startPoint x: 109, startPoint y: 507, endPoint x: 1012, endPoint y: 553, distance: 904.6
click at [1012, 553] on div "меня" at bounding box center [1041, 533] width 78 height 66
click at [506, 464] on button at bounding box center [499, 469] width 30 height 26
drag, startPoint x: 1014, startPoint y: 508, endPoint x: 1051, endPoint y: 510, distance: 36.3
click at [1051, 510] on icon at bounding box center [1050, 512] width 12 height 12
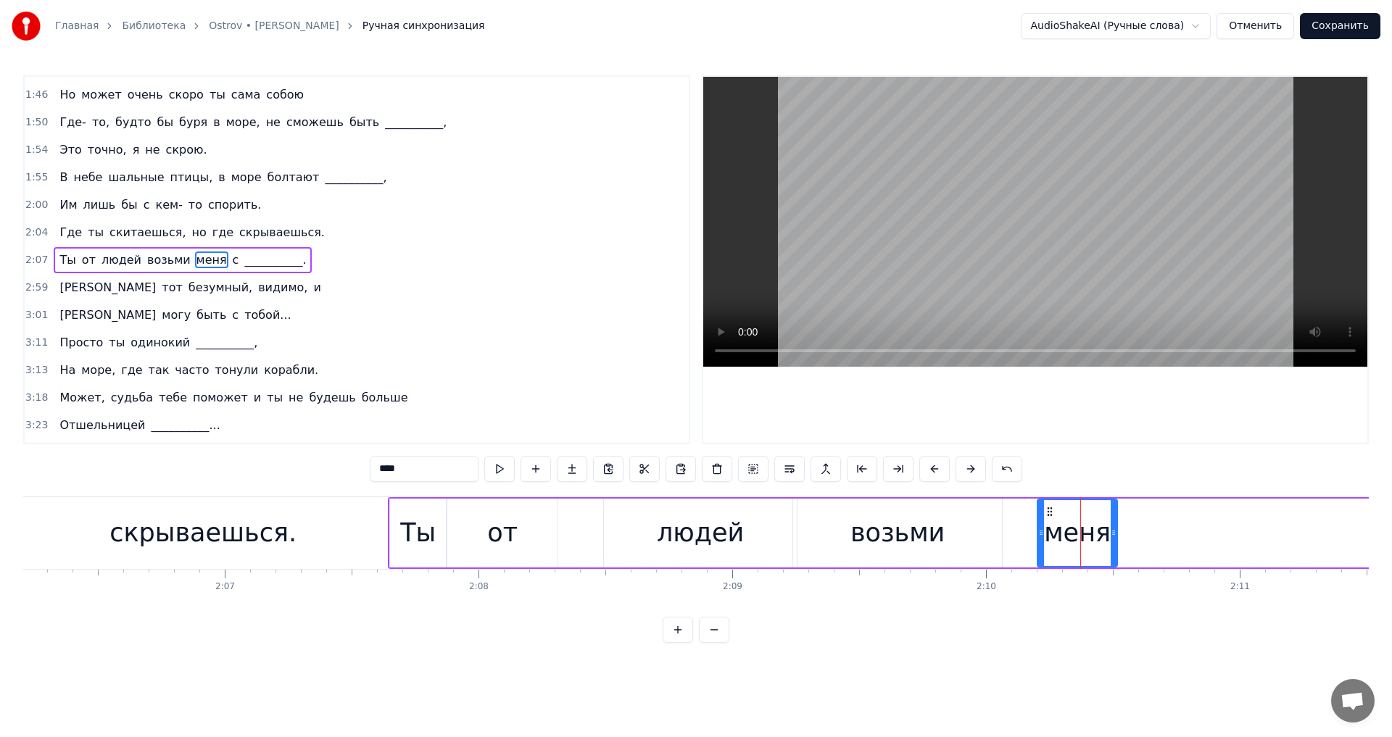
click at [988, 529] on div "возьми" at bounding box center [897, 533] width 209 height 69
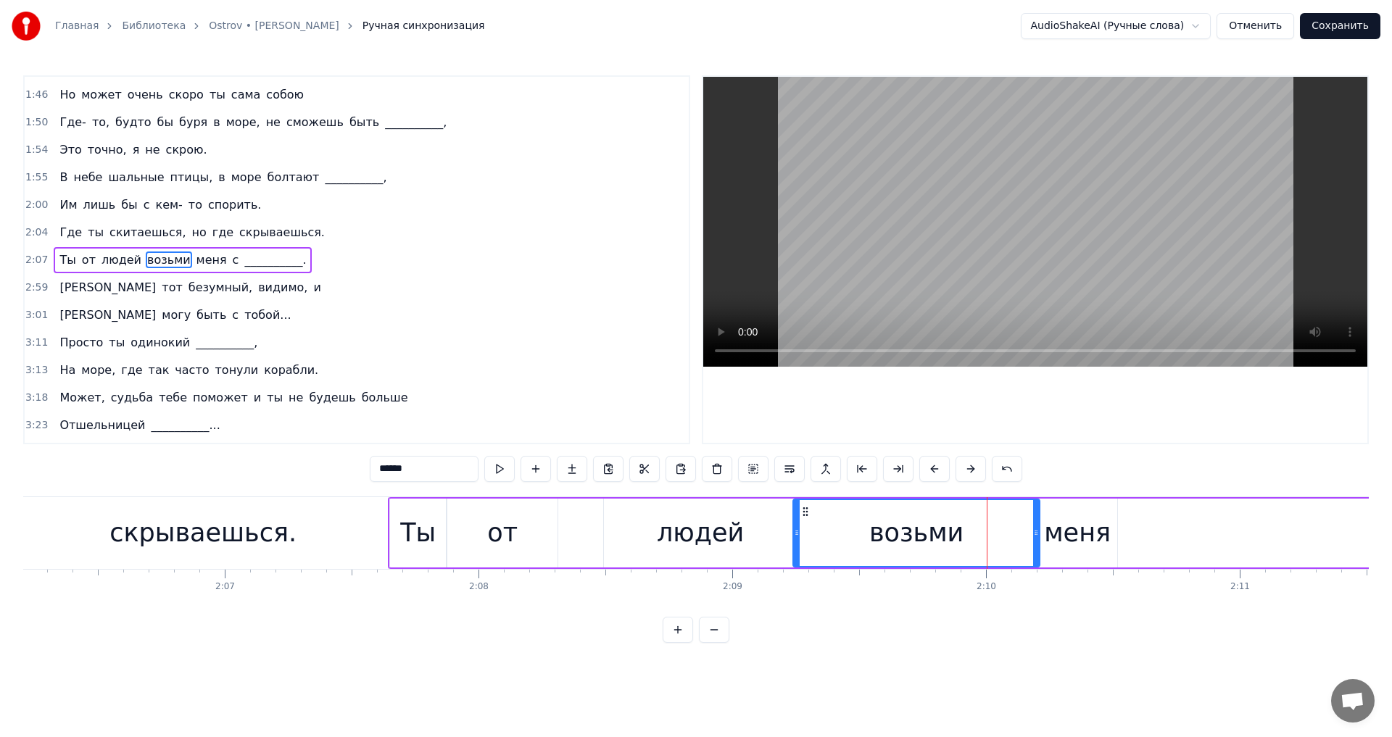
drag, startPoint x: 1001, startPoint y: 527, endPoint x: 1039, endPoint y: 530, distance: 37.8
click at [1039, 530] on icon at bounding box center [1036, 533] width 6 height 12
click at [1077, 521] on div "меня" at bounding box center [1077, 533] width 67 height 38
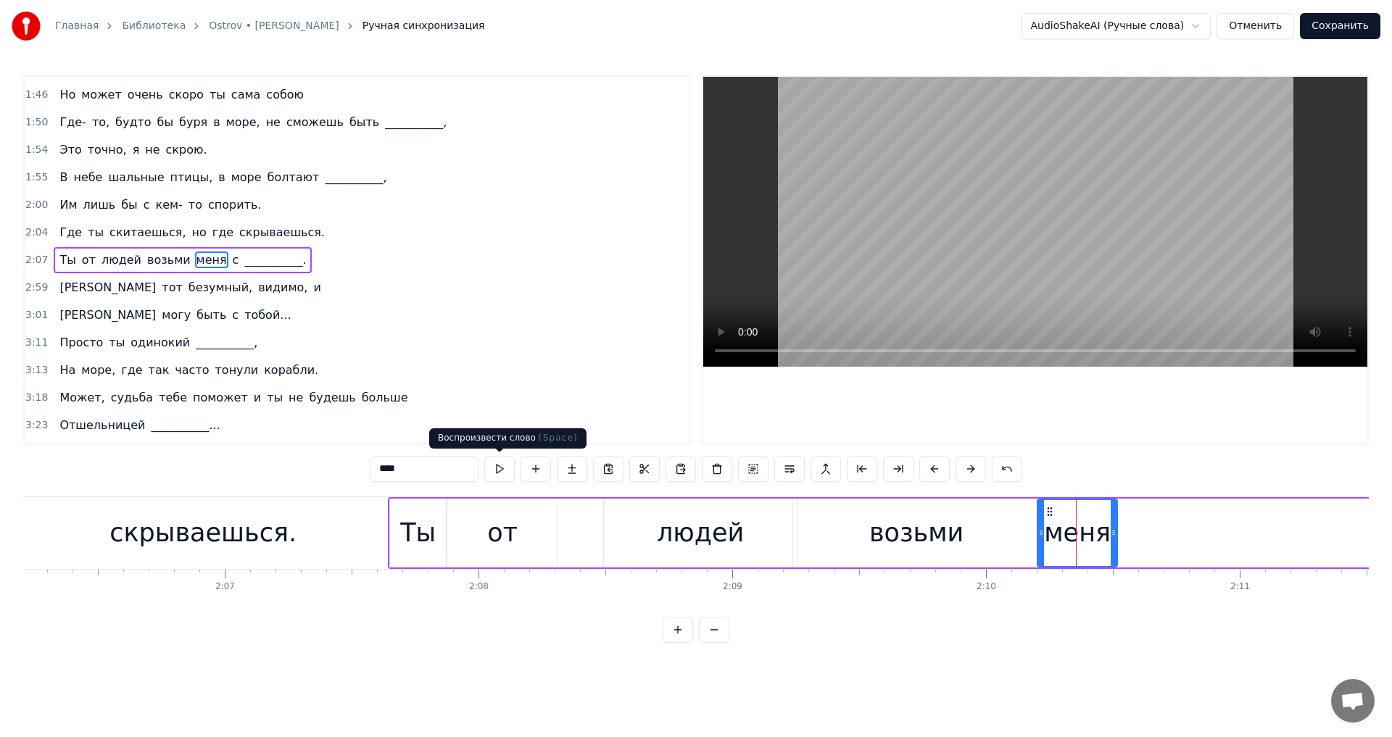
click at [496, 465] on button at bounding box center [499, 469] width 30 height 26
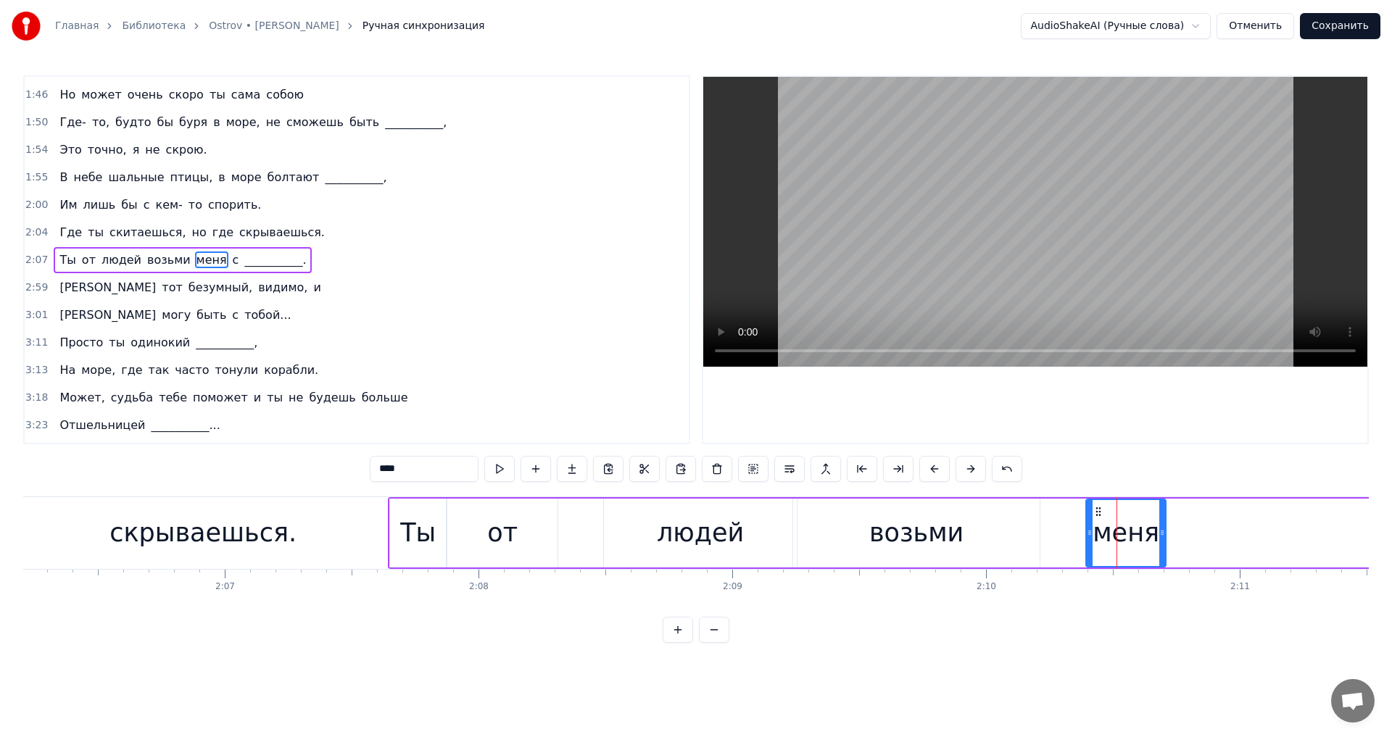
drag, startPoint x: 1051, startPoint y: 514, endPoint x: 1099, endPoint y: 515, distance: 48.6
click at [1099, 515] on icon at bounding box center [1099, 512] width 12 height 12
click at [1025, 529] on div "возьми" at bounding box center [916, 533] width 247 height 69
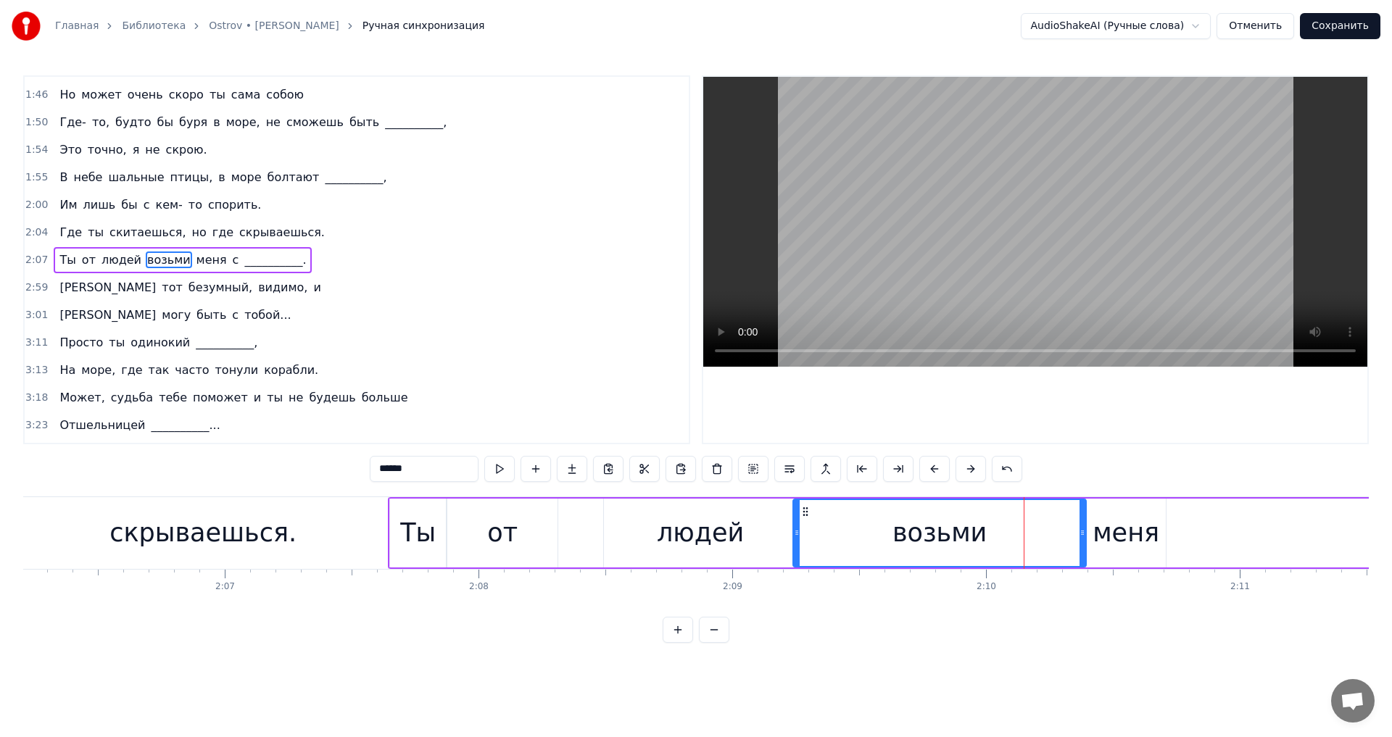
drag, startPoint x: 1037, startPoint y: 529, endPoint x: 1084, endPoint y: 527, distance: 47.2
click at [1084, 527] on icon at bounding box center [1083, 533] width 6 height 12
drag, startPoint x: 1123, startPoint y: 518, endPoint x: 1132, endPoint y: 518, distance: 8.7
click at [1132, 518] on div "меня" at bounding box center [1126, 533] width 67 height 38
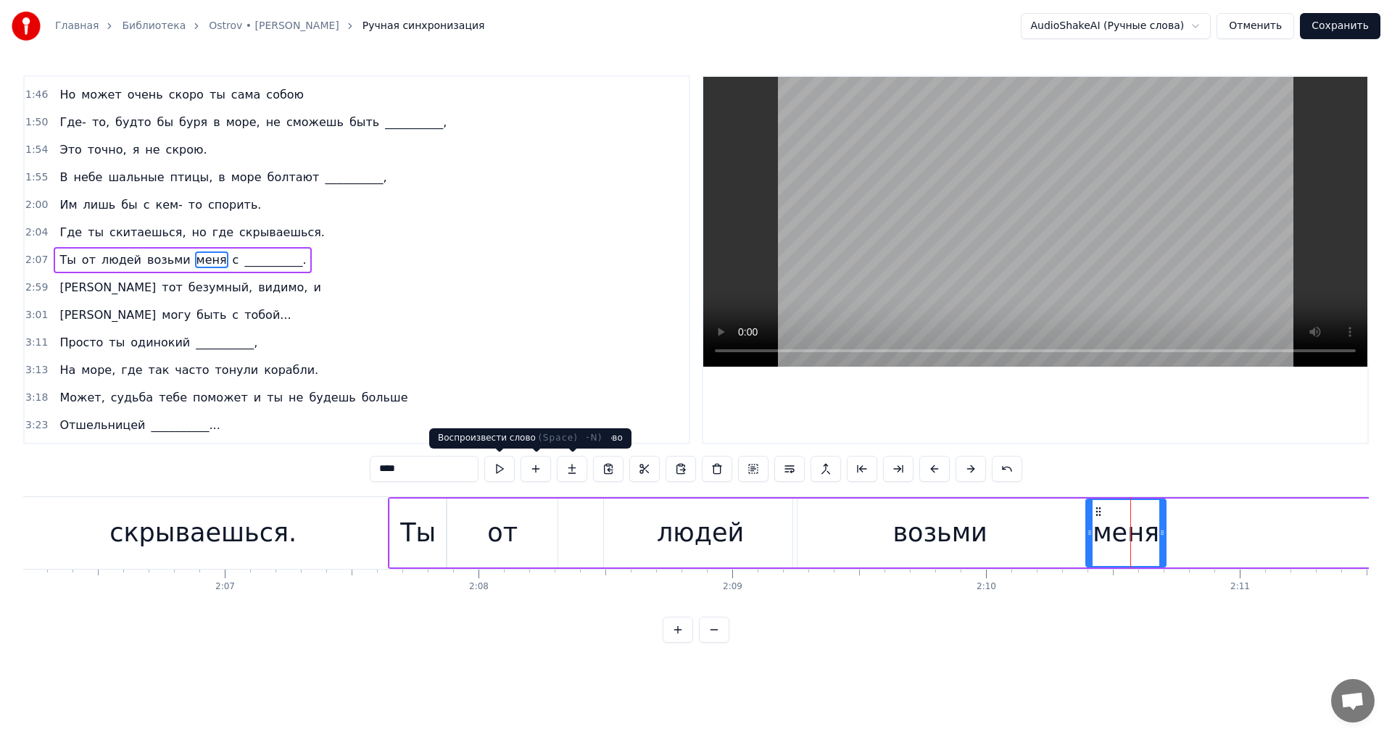
click at [500, 470] on button at bounding box center [499, 469] width 30 height 26
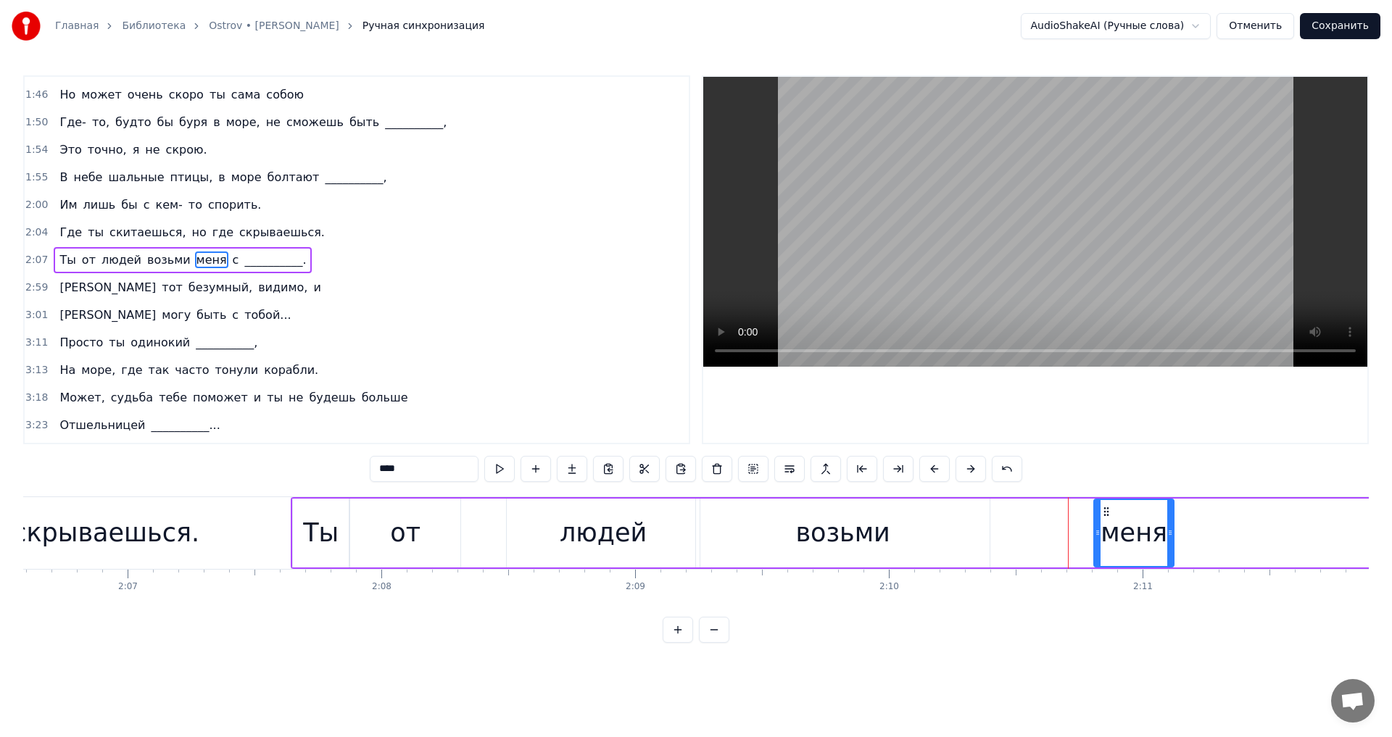
scroll to position [0, 32126]
drag, startPoint x: 1098, startPoint y: 510, endPoint x: 1072, endPoint y: 516, distance: 26.7
click at [1072, 516] on icon at bounding box center [1073, 512] width 12 height 12
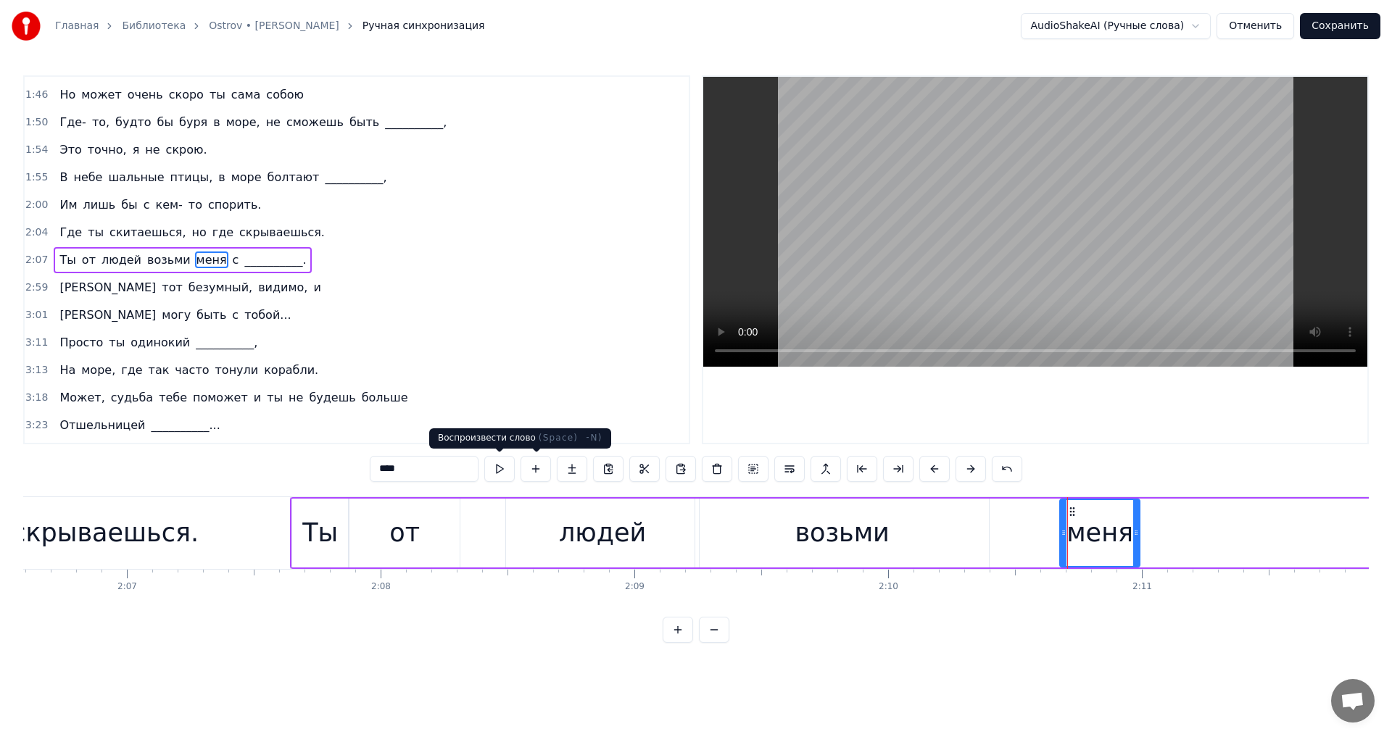
click at [502, 471] on button at bounding box center [499, 469] width 30 height 26
click at [1144, 535] on icon at bounding box center [1142, 533] width 6 height 12
click at [495, 466] on button at bounding box center [499, 469] width 30 height 26
click at [231, 264] on span "с" at bounding box center [235, 260] width 9 height 17
type input "*"
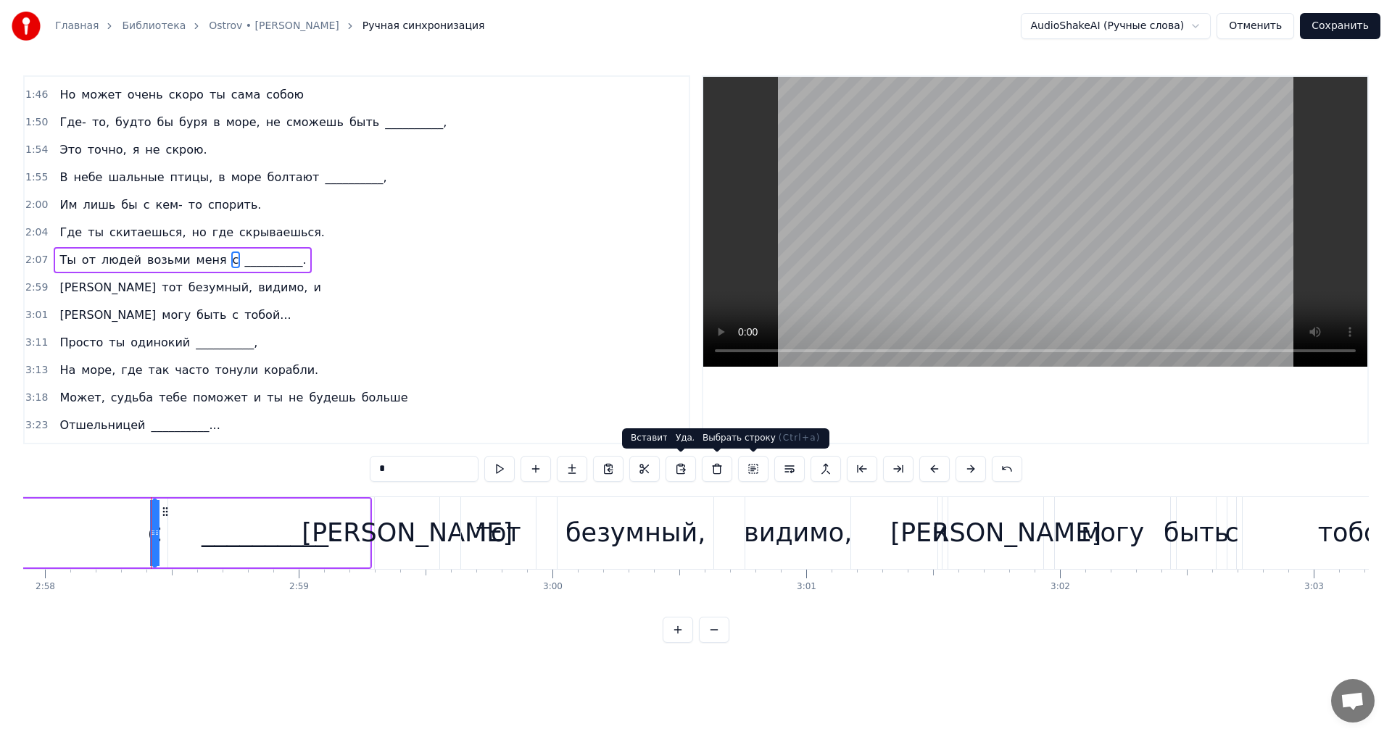
scroll to position [0, 45206]
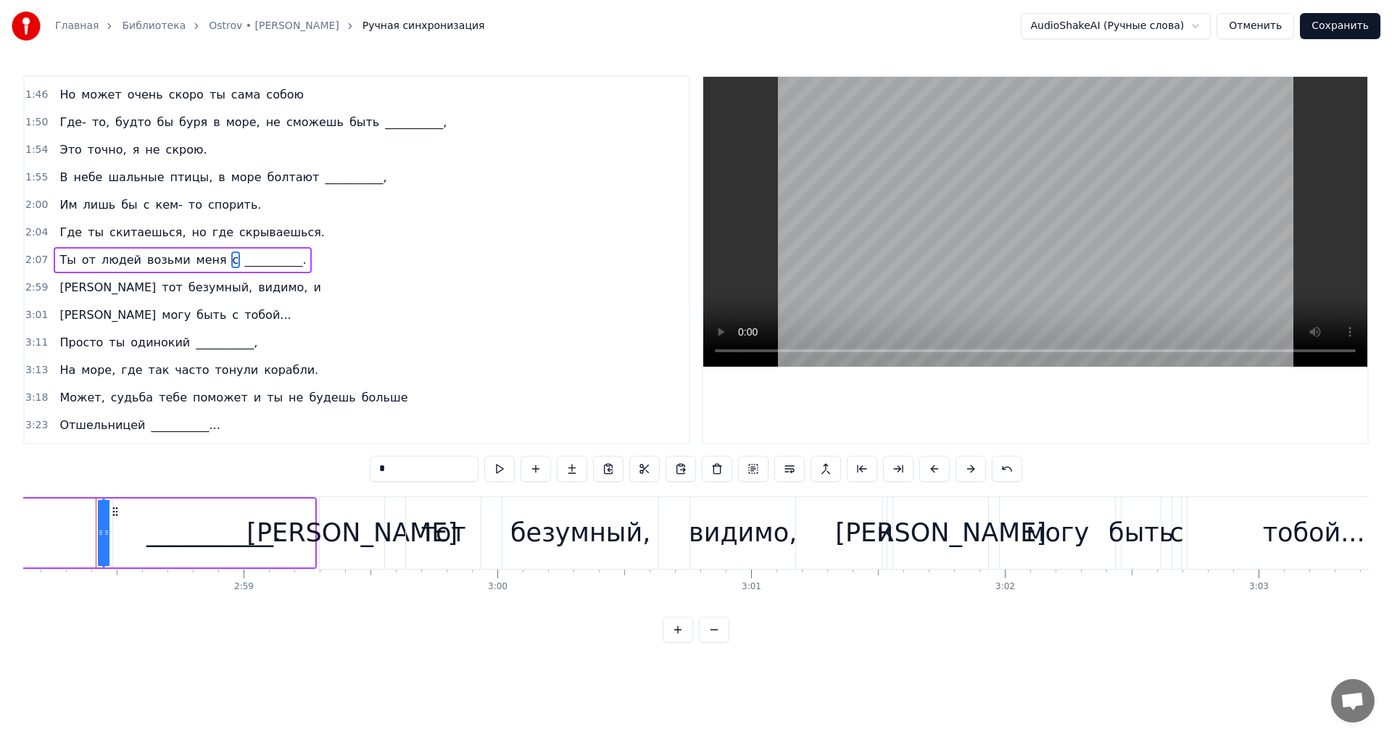
drag, startPoint x: 104, startPoint y: 510, endPoint x: 123, endPoint y: 510, distance: 18.9
click at [99, 514] on div "с" at bounding box center [103, 533] width 14 height 38
drag, startPoint x: 99, startPoint y: 514, endPoint x: 87, endPoint y: 513, distance: 12.4
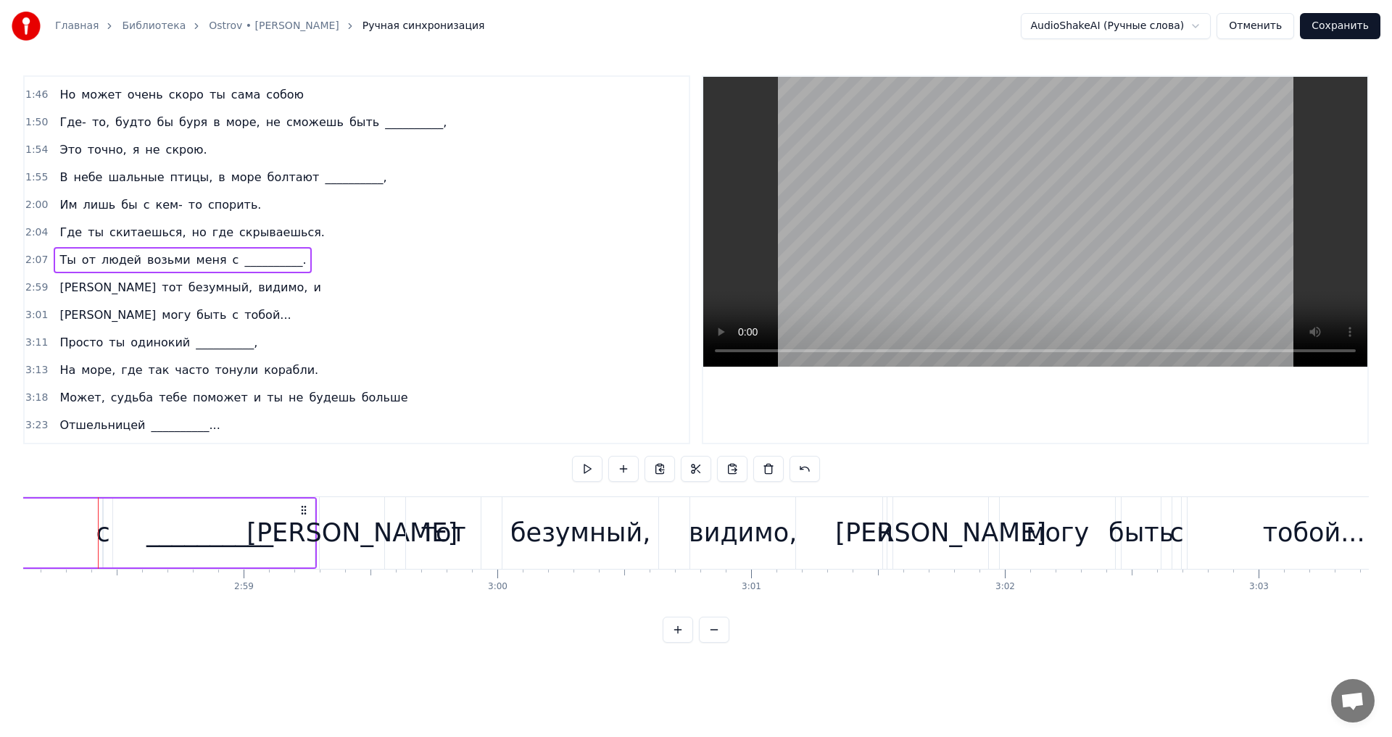
scroll to position [0, 45197]
click at [112, 513] on div "с" at bounding box center [111, 533] width 1 height 69
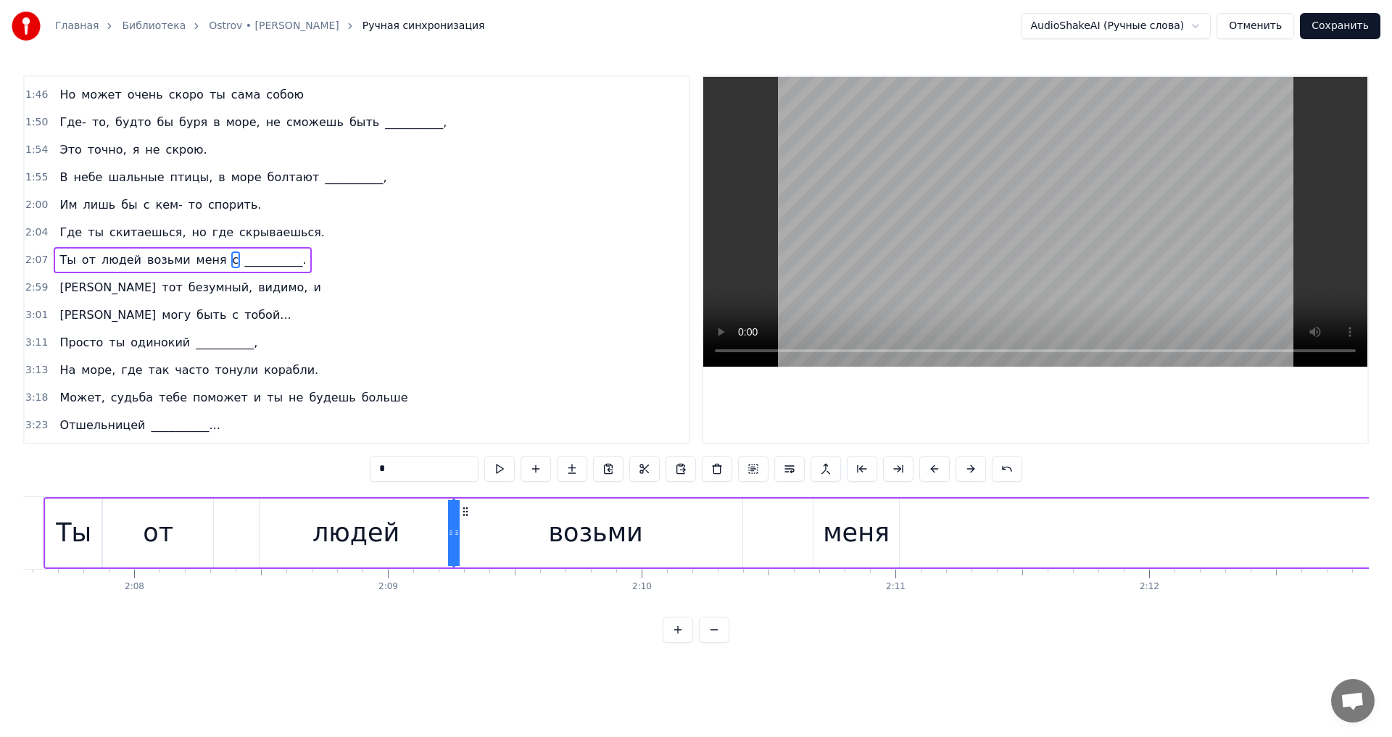
scroll to position [0, 32371]
drag, startPoint x: 122, startPoint y: 510, endPoint x: 920, endPoint y: 539, distance: 798.8
click at [489, 468] on button at bounding box center [499, 469] width 30 height 26
drag, startPoint x: 916, startPoint y: 520, endPoint x: 940, endPoint y: 522, distance: 24.7
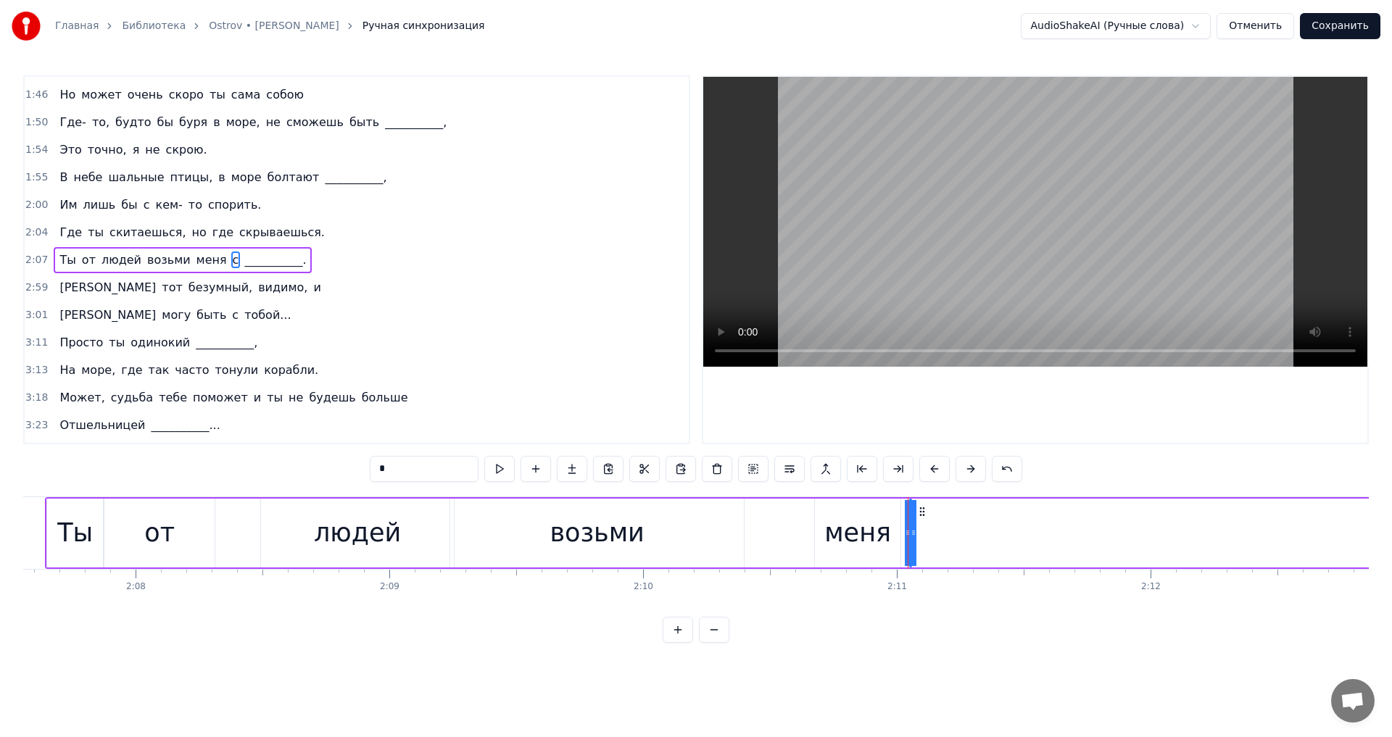
click at [909, 525] on div "с" at bounding box center [910, 533] width 14 height 38
drag, startPoint x: 917, startPoint y: 523, endPoint x: 928, endPoint y: 523, distance: 11.6
click at [913, 521] on div "с" at bounding box center [910, 533] width 14 height 38
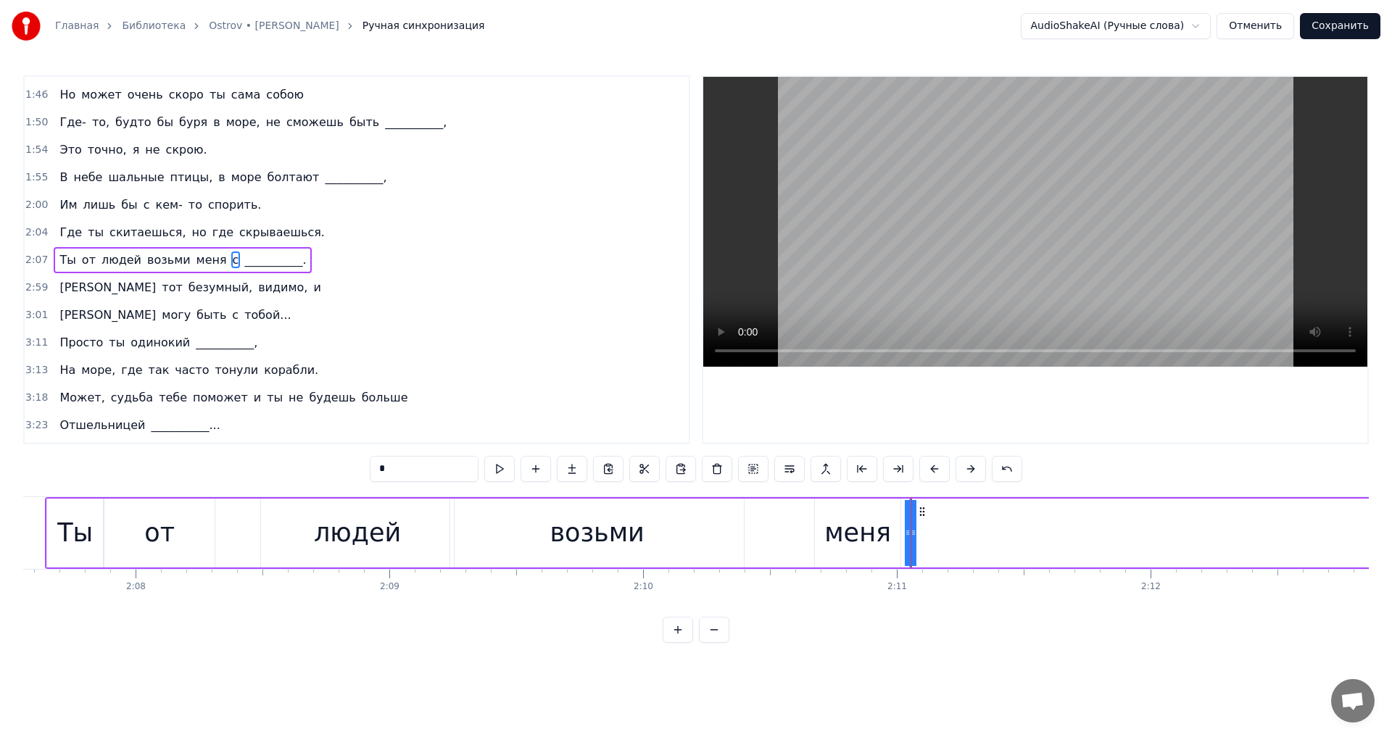
drag, startPoint x: 909, startPoint y: 521, endPoint x: 898, endPoint y: 524, distance: 11.1
click at [914, 521] on div "с" at bounding box center [910, 533] width 14 height 38
drag, startPoint x: 911, startPoint y: 522, endPoint x: 923, endPoint y: 522, distance: 11.6
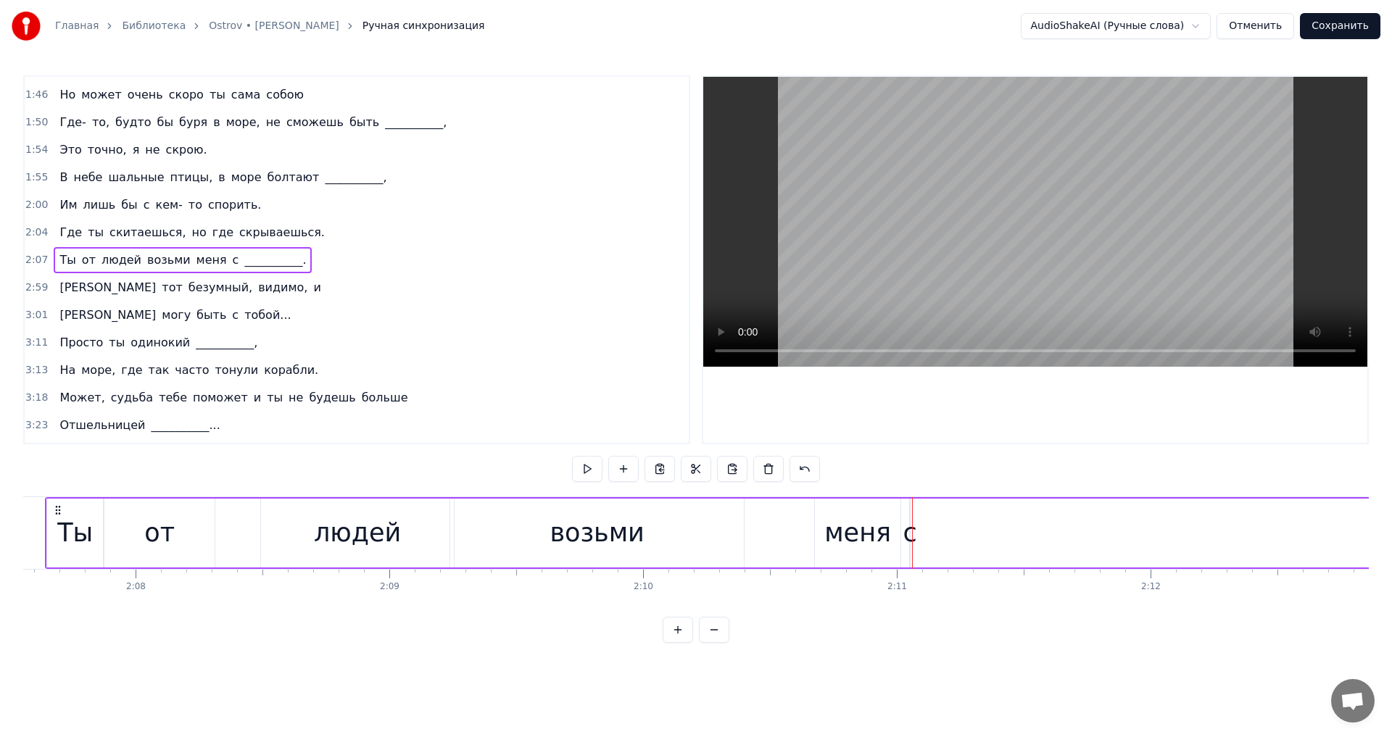
click at [909, 510] on div "с" at bounding box center [909, 533] width 1 height 69
drag, startPoint x: 913, startPoint y: 503, endPoint x: 923, endPoint y: 503, distance: 10.2
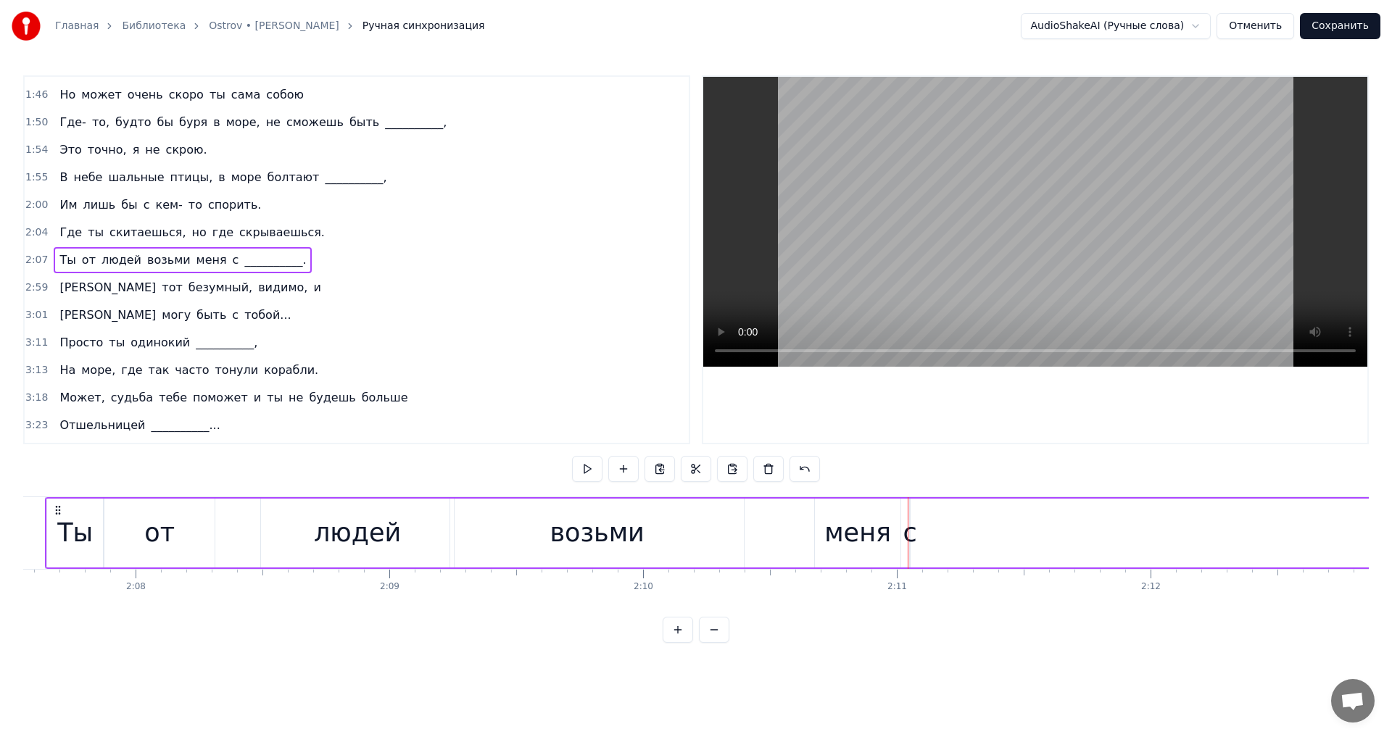
click at [911, 529] on div "с" at bounding box center [910, 533] width 14 height 38
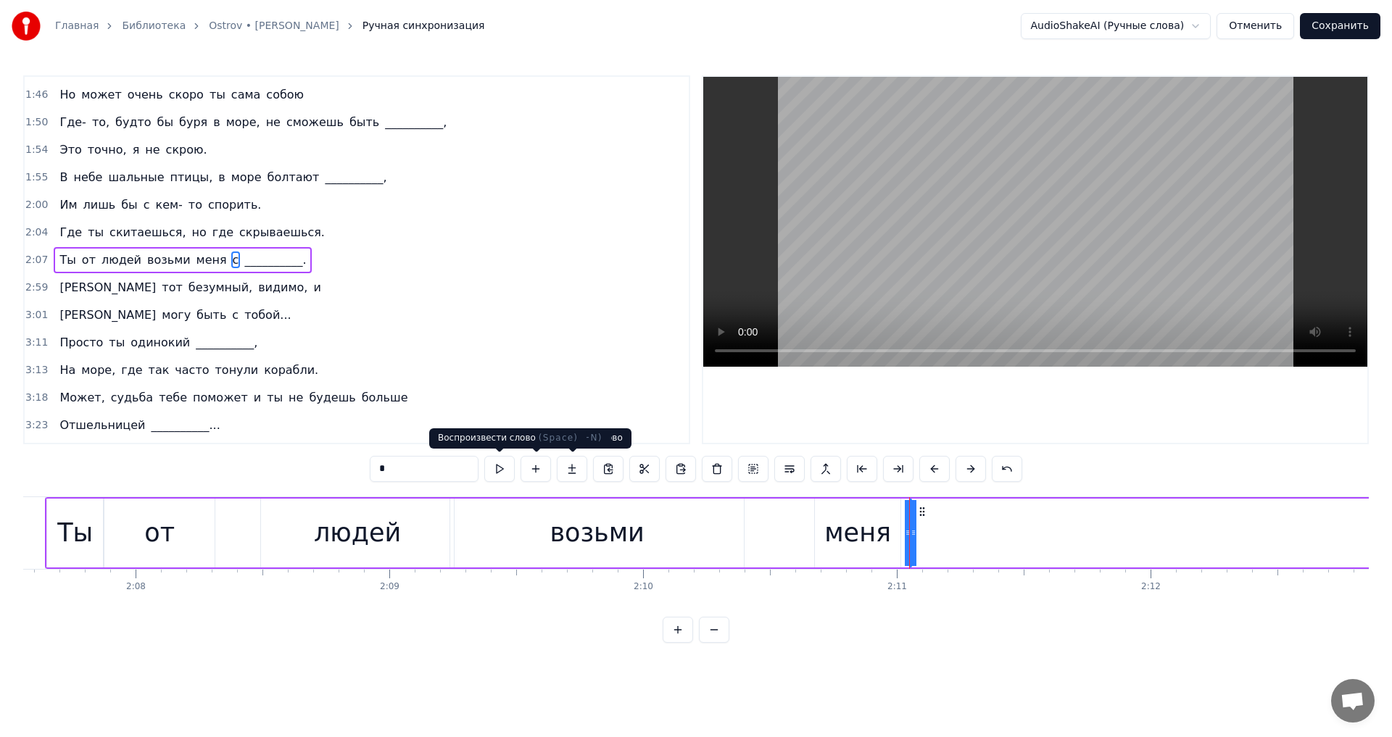
click at [503, 475] on button at bounding box center [499, 469] width 30 height 26
click at [884, 519] on div "меня" at bounding box center [857, 533] width 67 height 38
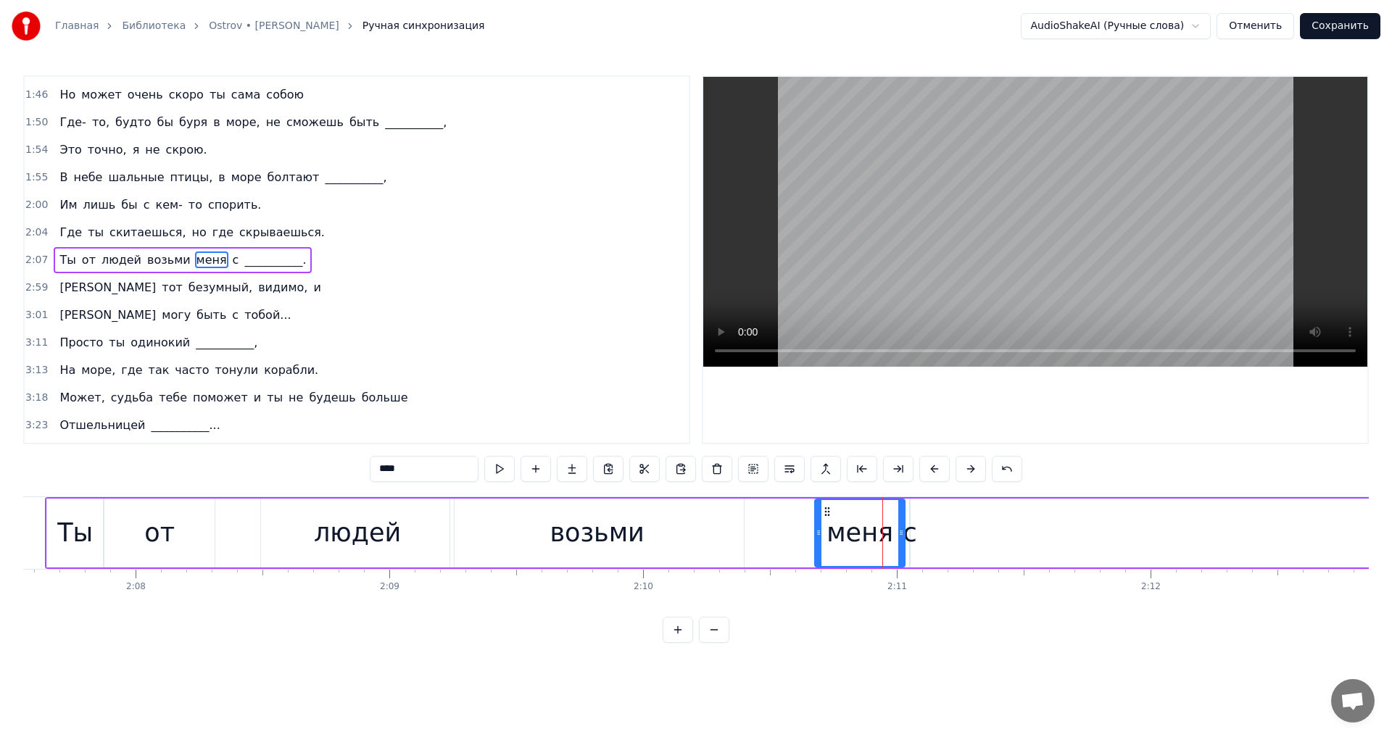
click at [904, 519] on div at bounding box center [901, 533] width 6 height 66
click at [914, 529] on div "с" at bounding box center [910, 533] width 14 height 38
type input "*"
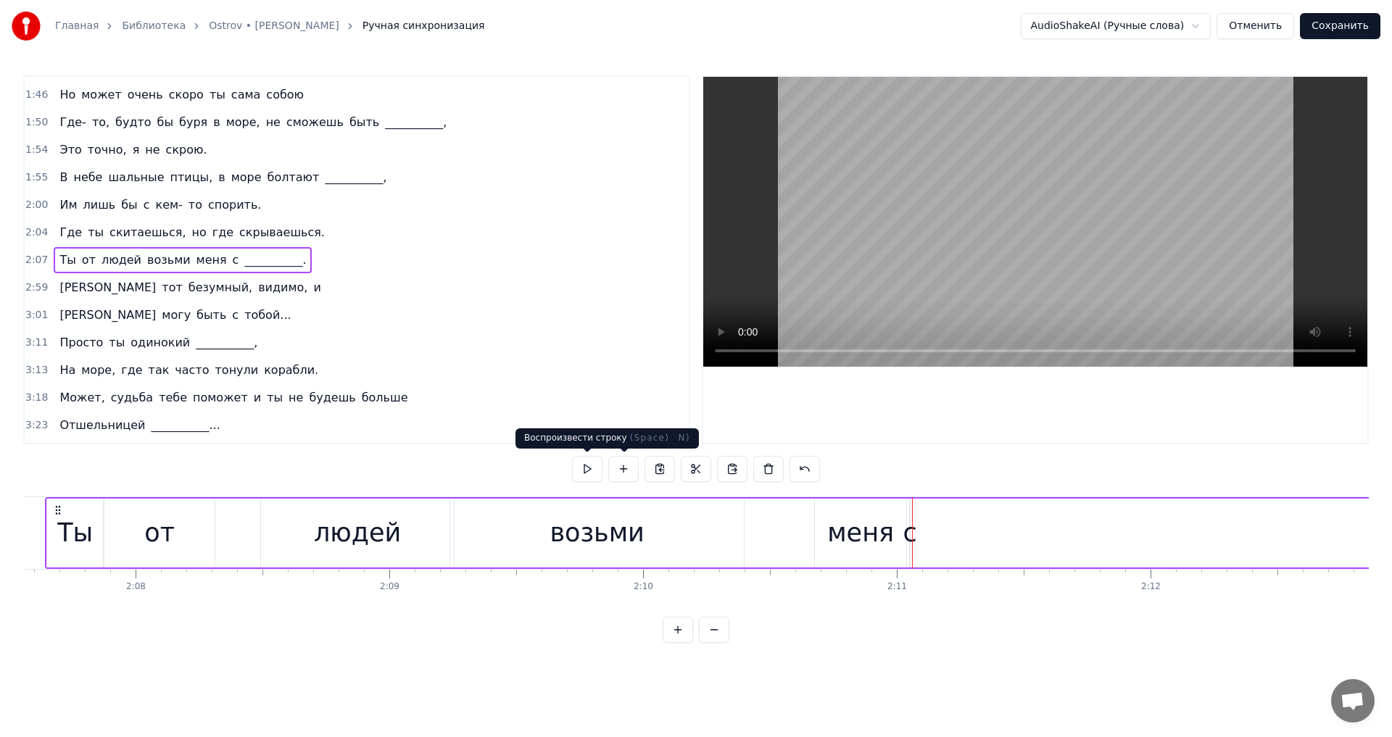
click at [589, 470] on button at bounding box center [587, 469] width 30 height 26
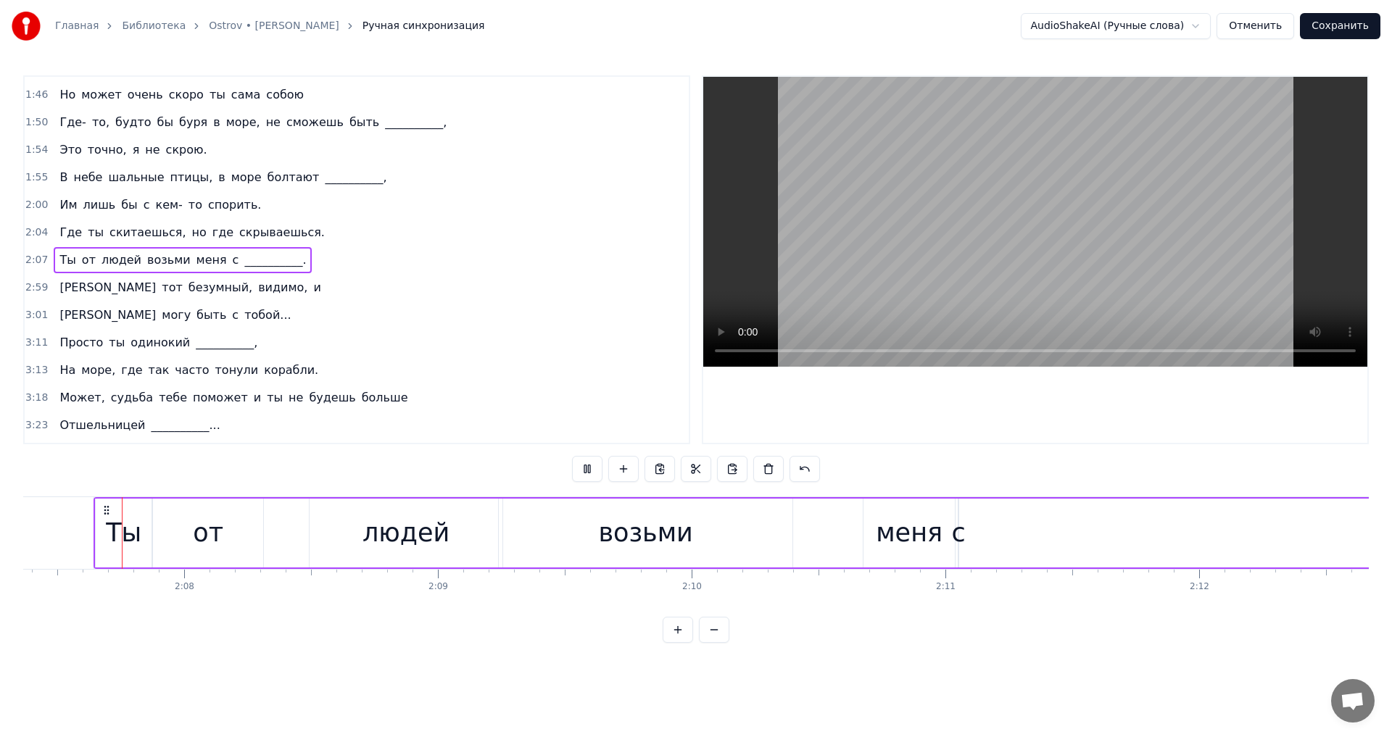
scroll to position [0, 32320]
click at [582, 469] on button at bounding box center [587, 469] width 30 height 26
click at [966, 537] on div "с" at bounding box center [961, 533] width 14 height 38
click at [977, 513] on icon at bounding box center [979, 512] width 12 height 12
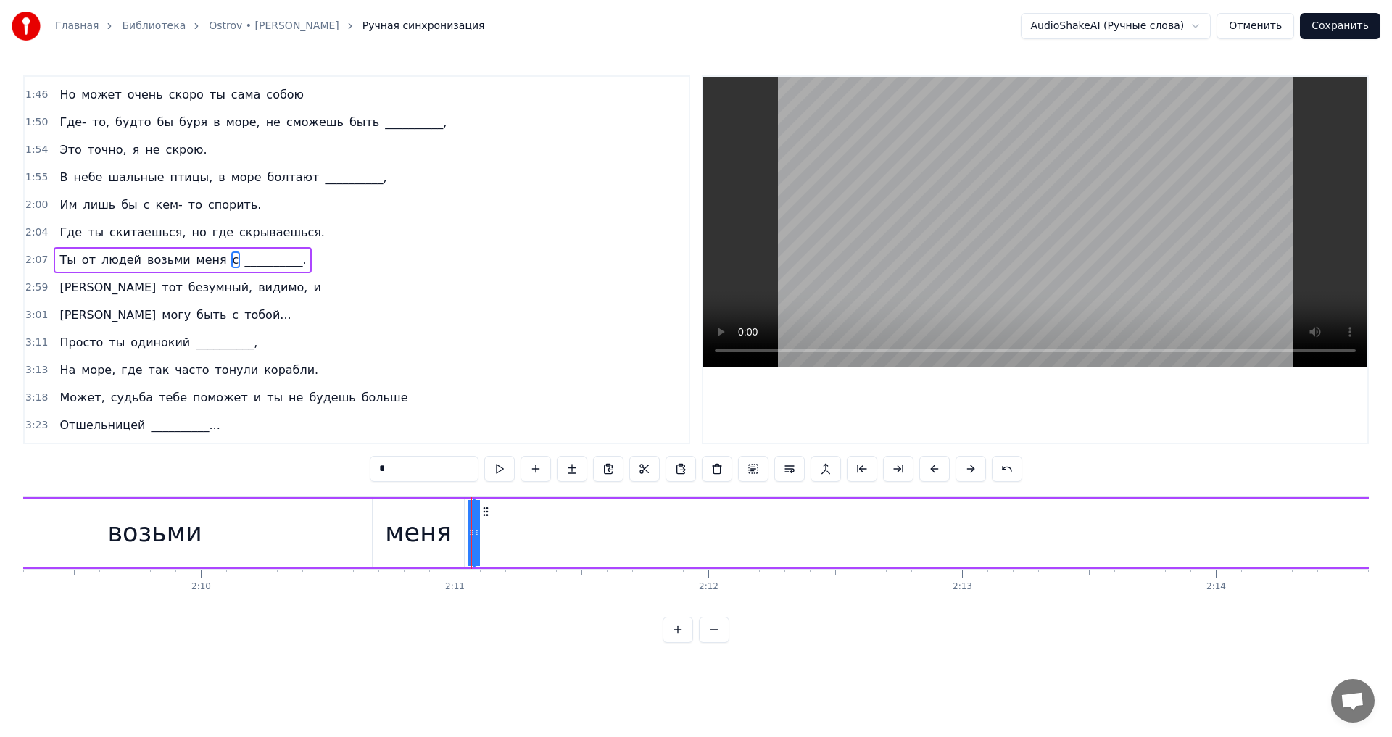
scroll to position [0, 32910]
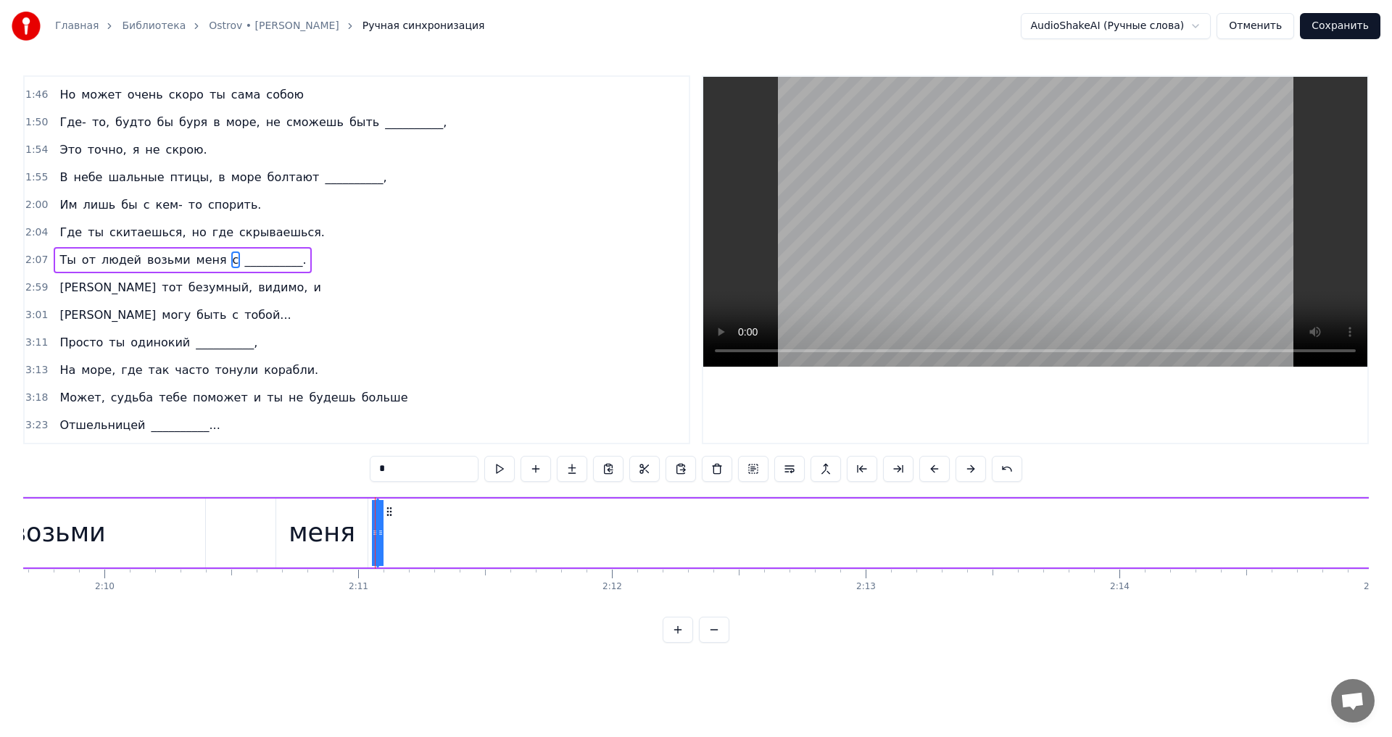
click at [243, 266] on span "__________." at bounding box center [275, 260] width 65 height 17
type input "**********"
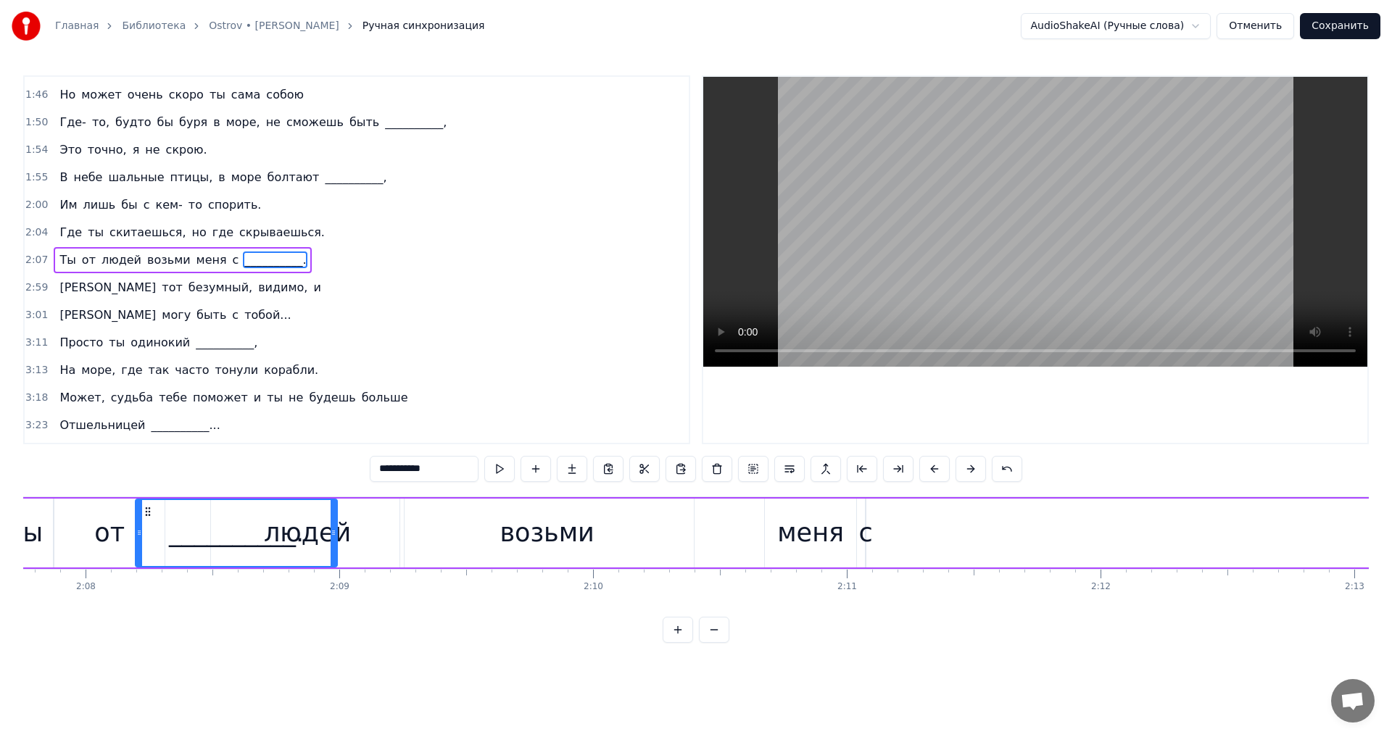
scroll to position [0, 32408]
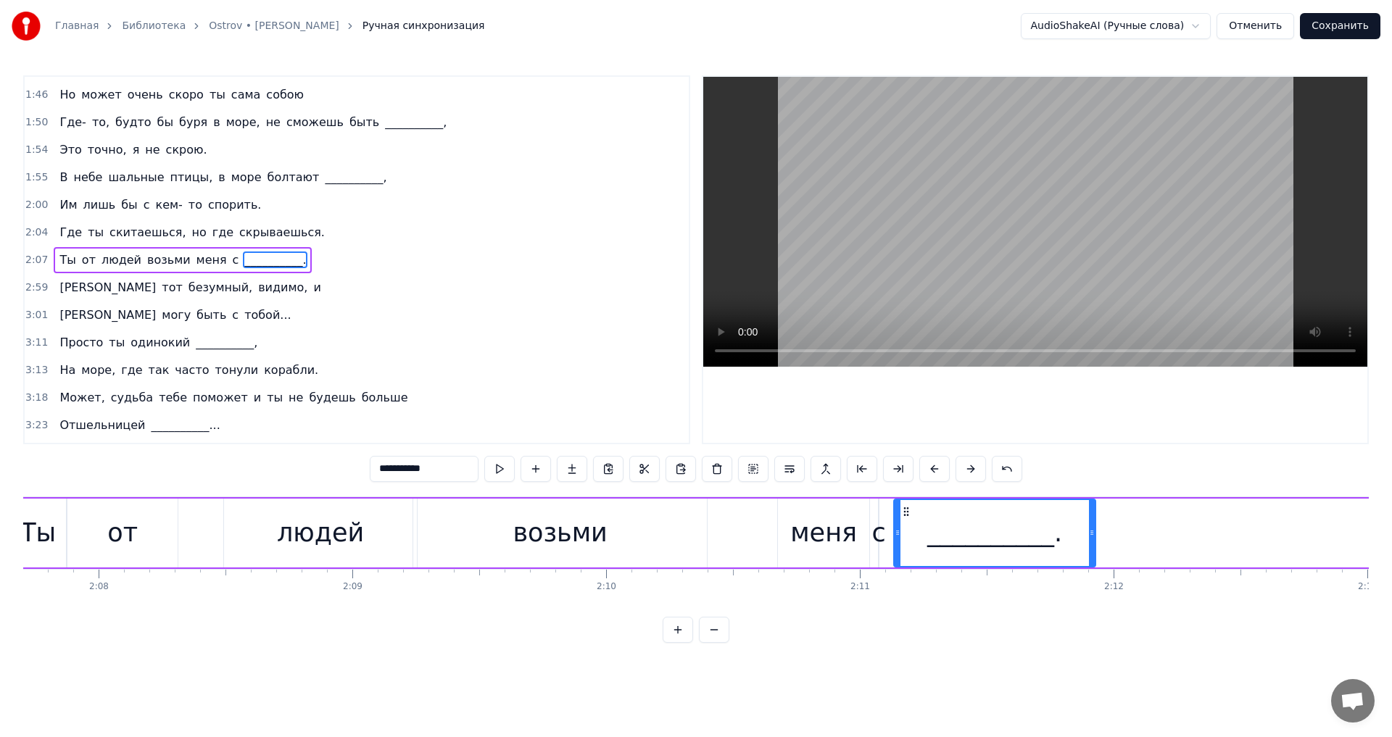
drag, startPoint x: 110, startPoint y: 512, endPoint x: 909, endPoint y: 568, distance: 800.3
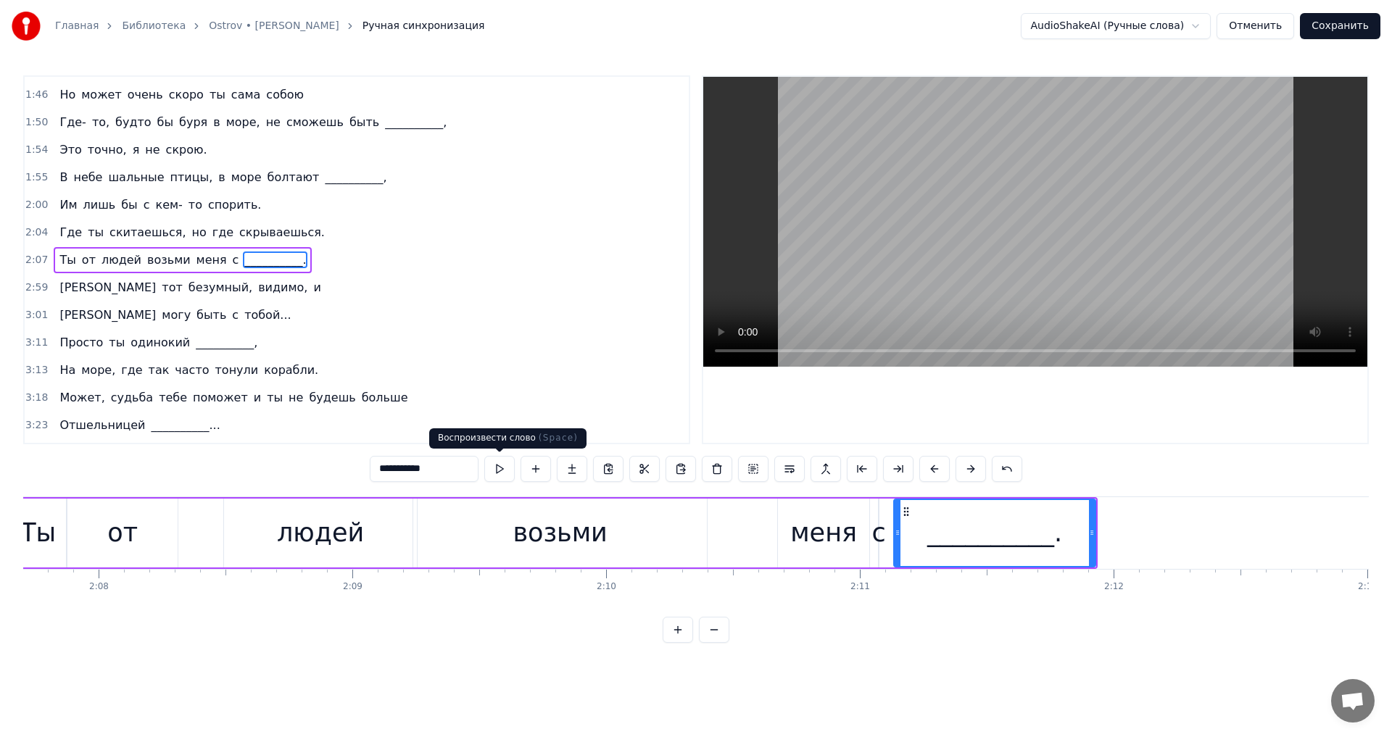
click at [487, 470] on button at bounding box center [499, 469] width 30 height 26
drag, startPoint x: 1091, startPoint y: 516, endPoint x: 1072, endPoint y: 517, distance: 18.9
click at [1072, 517] on div at bounding box center [1073, 533] width 6 height 66
click at [54, 284] on div "Я тот безумный, видимо, и" at bounding box center [190, 288] width 273 height 26
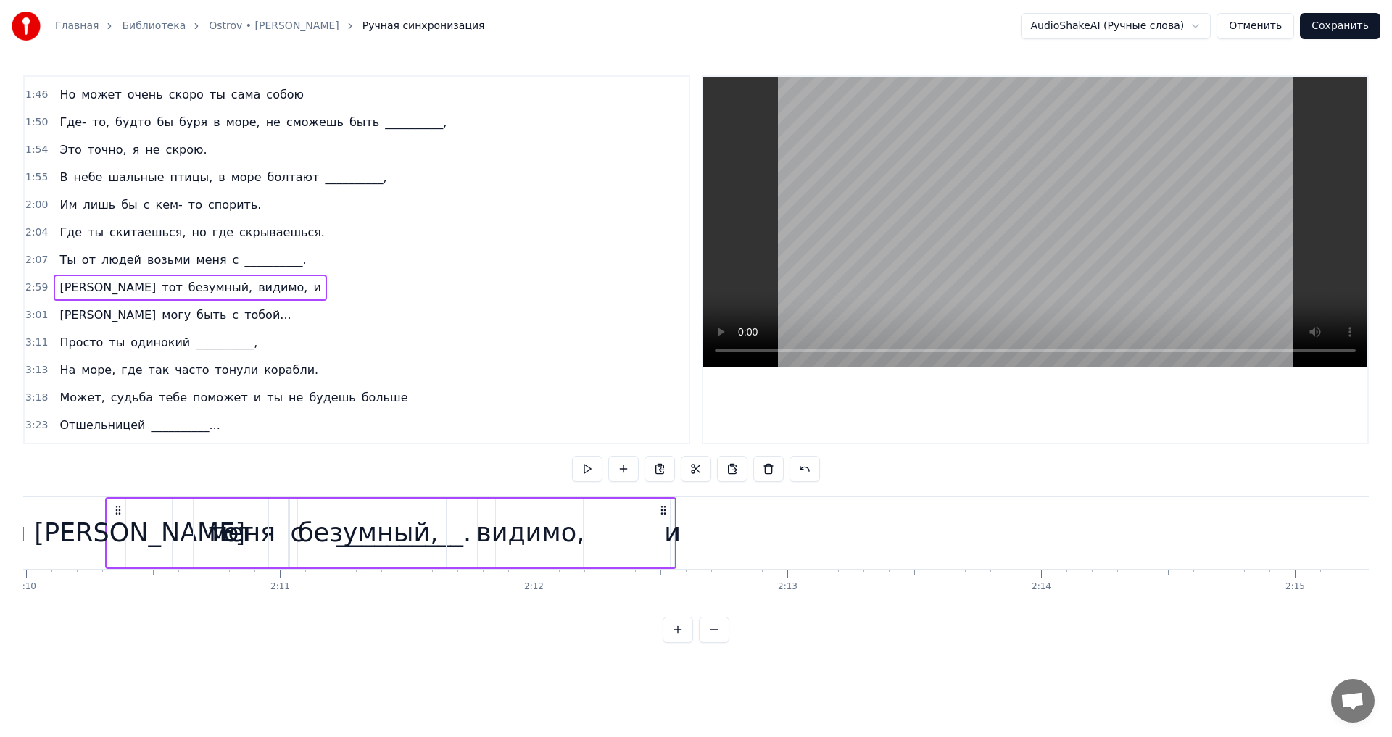
scroll to position [0, 32924]
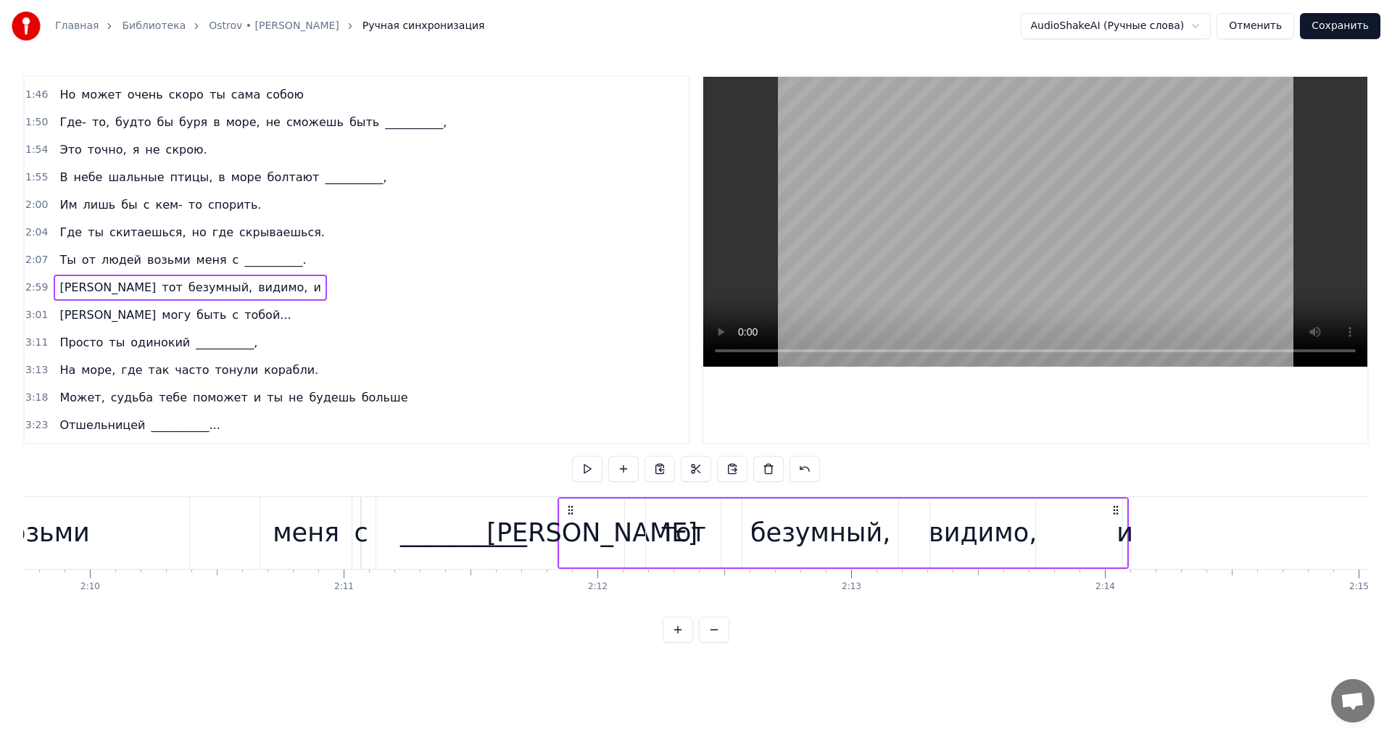
drag, startPoint x: 110, startPoint y: 508, endPoint x: 567, endPoint y: 529, distance: 457.3
click at [567, 529] on div "Я тот безумный, видимо, и" at bounding box center [843, 533] width 571 height 72
click at [588, 475] on button at bounding box center [587, 469] width 30 height 26
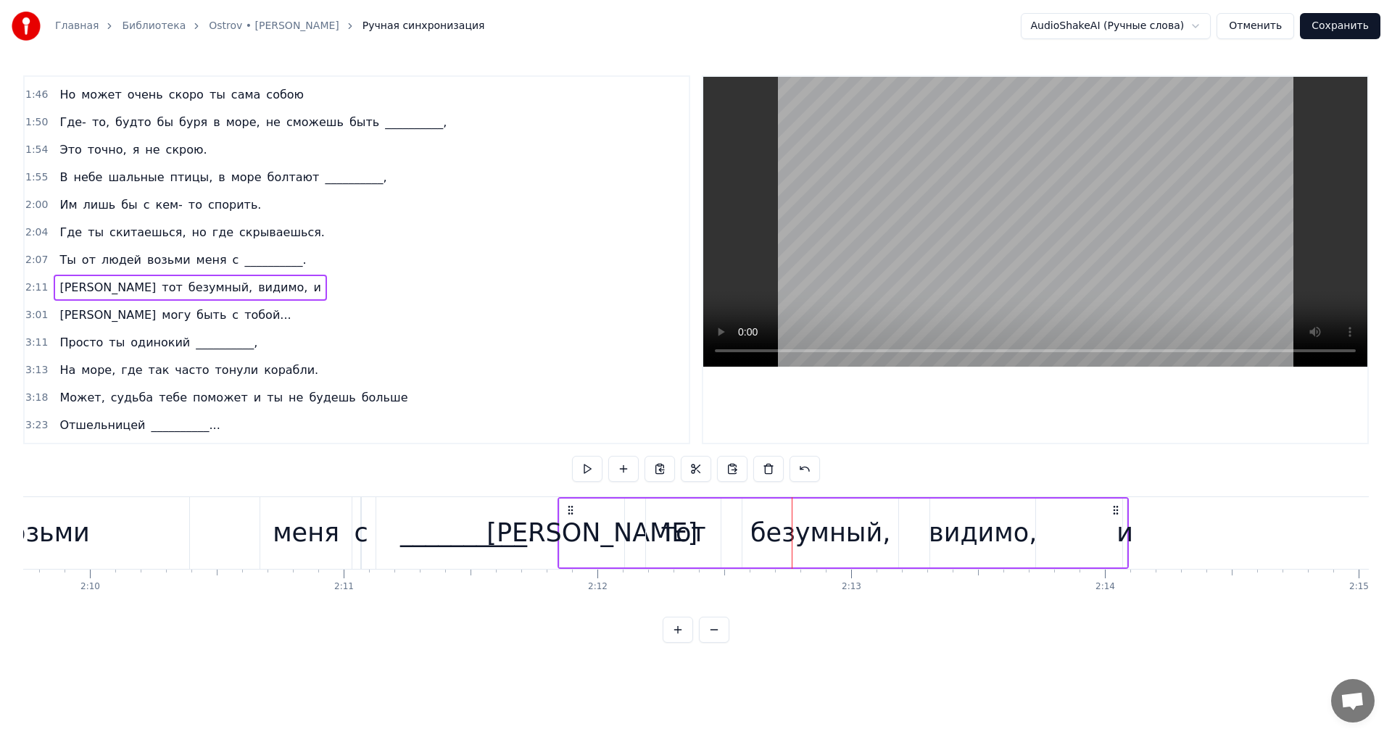
click at [62, 318] on span "[PERSON_NAME]" at bounding box center [107, 315] width 99 height 17
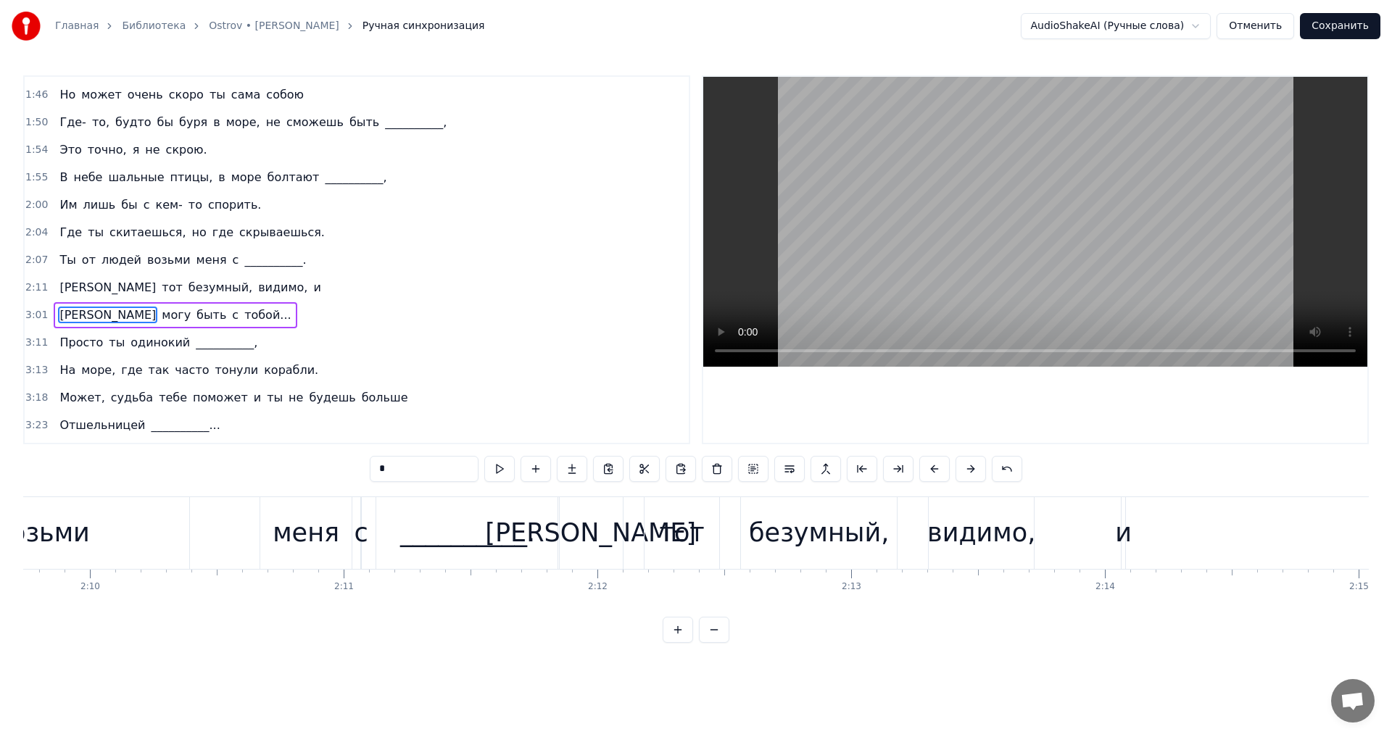
scroll to position [574, 0]
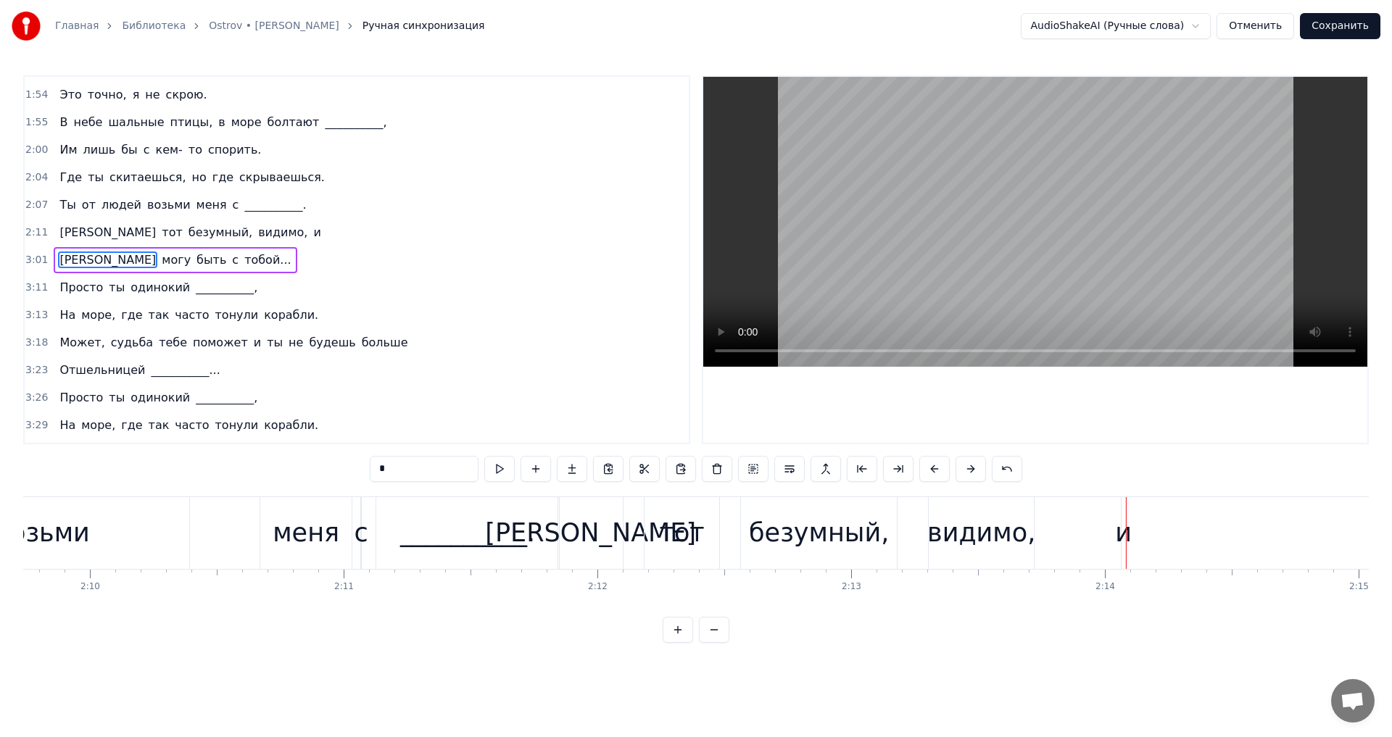
click at [160, 252] on span "могу" at bounding box center [176, 260] width 32 height 17
type input "****"
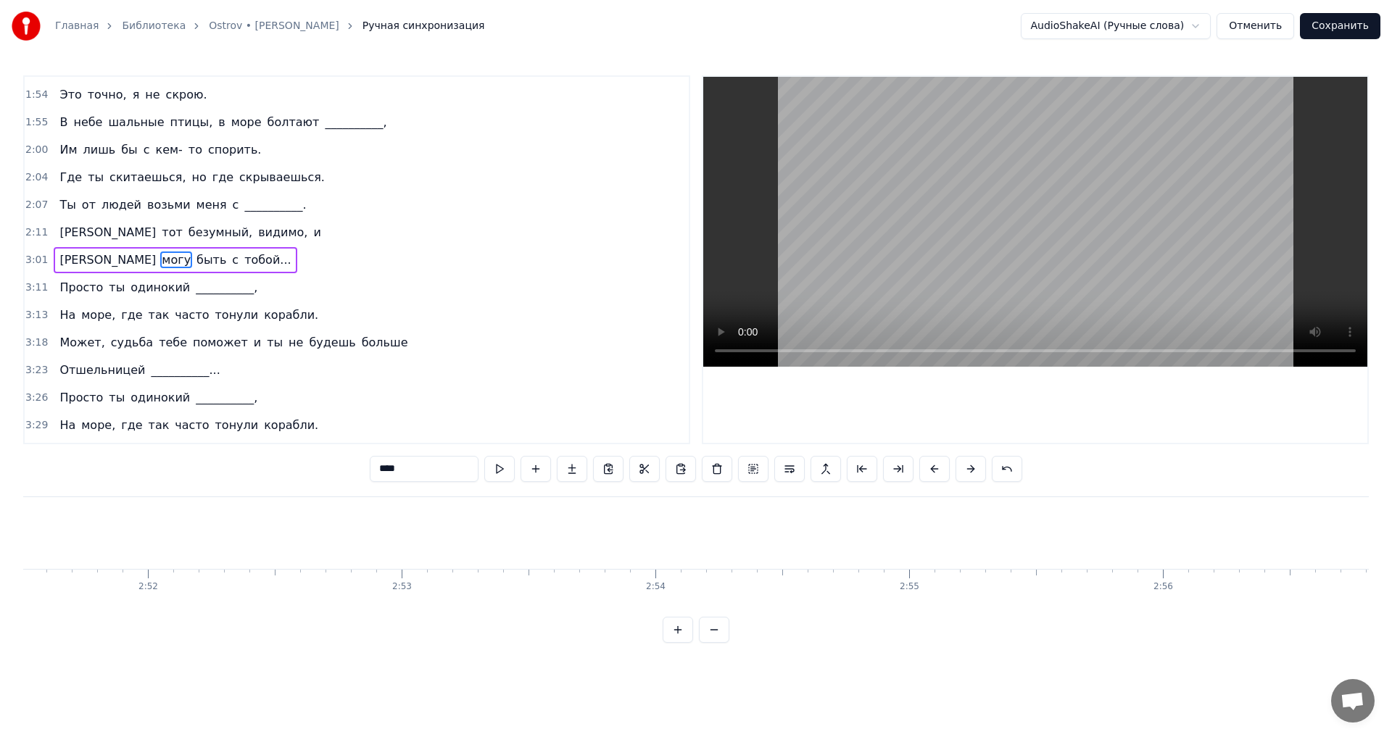
click at [62, 248] on div "Я могу быть с тобой..." at bounding box center [175, 260] width 243 height 26
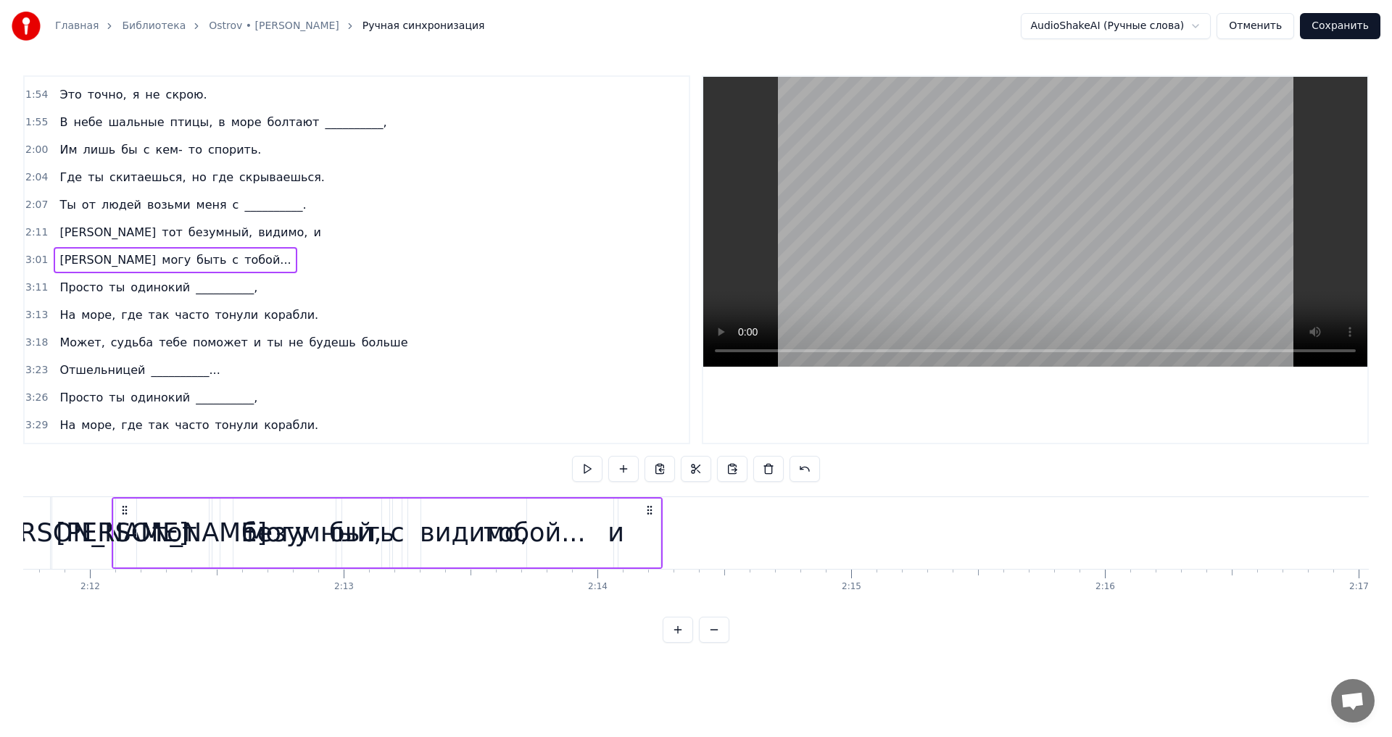
scroll to position [0, 33412]
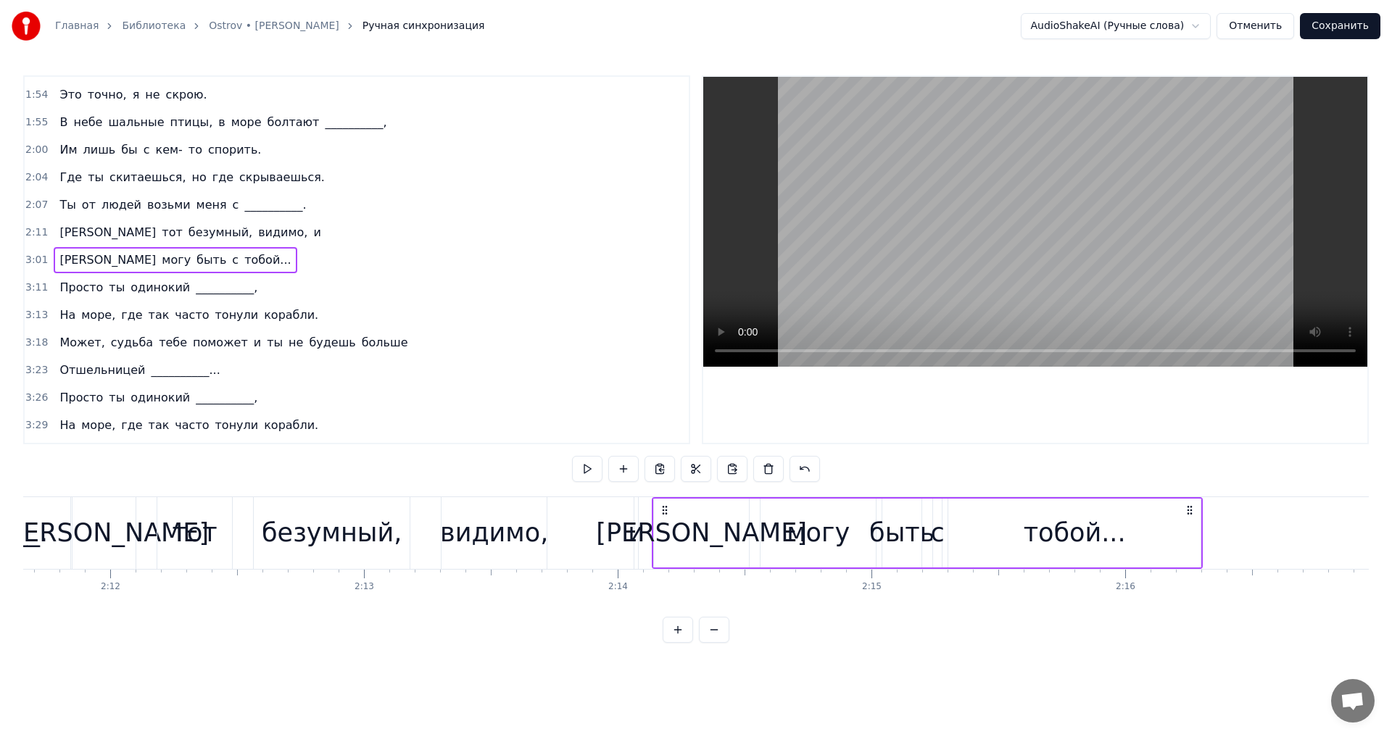
drag, startPoint x: 109, startPoint y: 510, endPoint x: 666, endPoint y: 510, distance: 556.1
click at [666, 510] on circle at bounding box center [666, 510] width 1 height 1
click at [659, 509] on icon at bounding box center [660, 511] width 12 height 12
click at [591, 472] on button at bounding box center [587, 469] width 30 height 26
click at [58, 276] on div "Просто ты одинокий __________," at bounding box center [159, 288] width 210 height 26
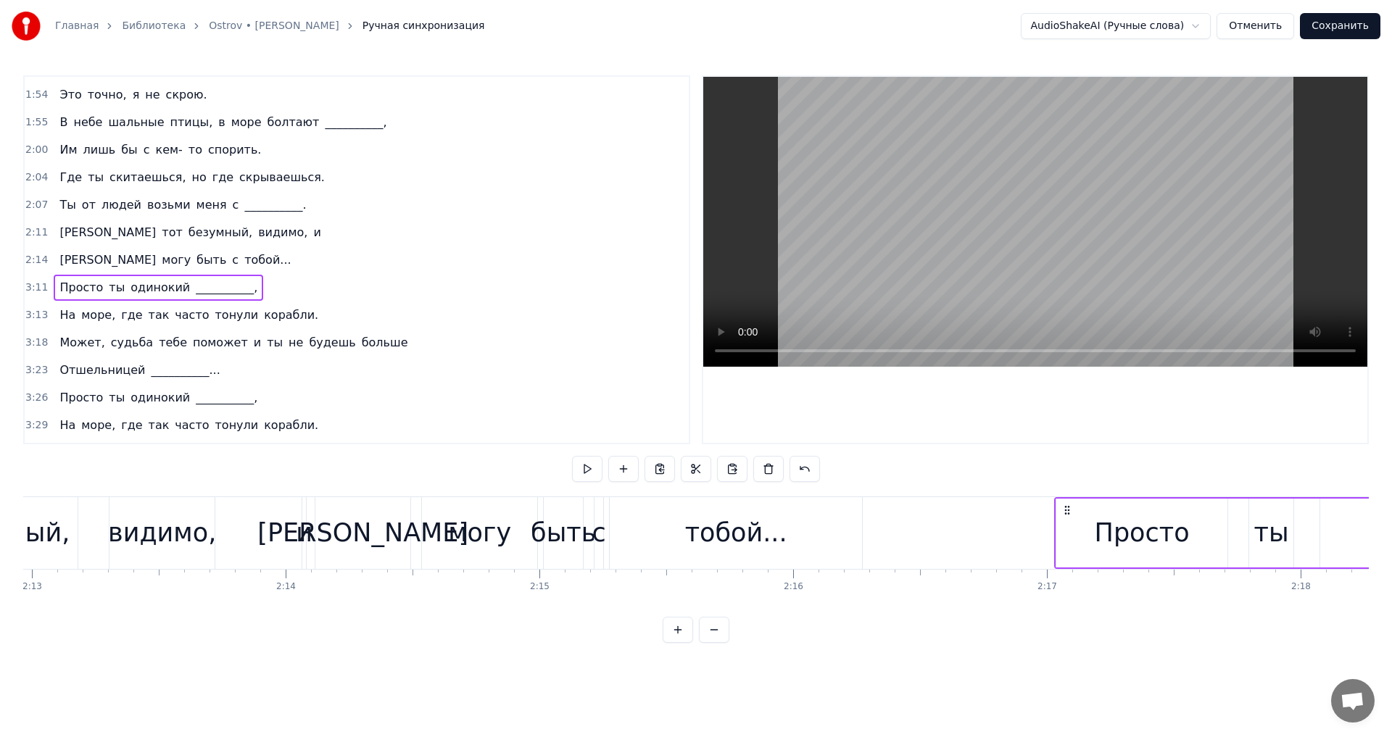
scroll to position [0, 33744]
drag, startPoint x: 109, startPoint y: 508, endPoint x: 943, endPoint y: 538, distance: 834.4
click at [943, 538] on div "Просто ты одинокий __________," at bounding box center [1269, 533] width 678 height 72
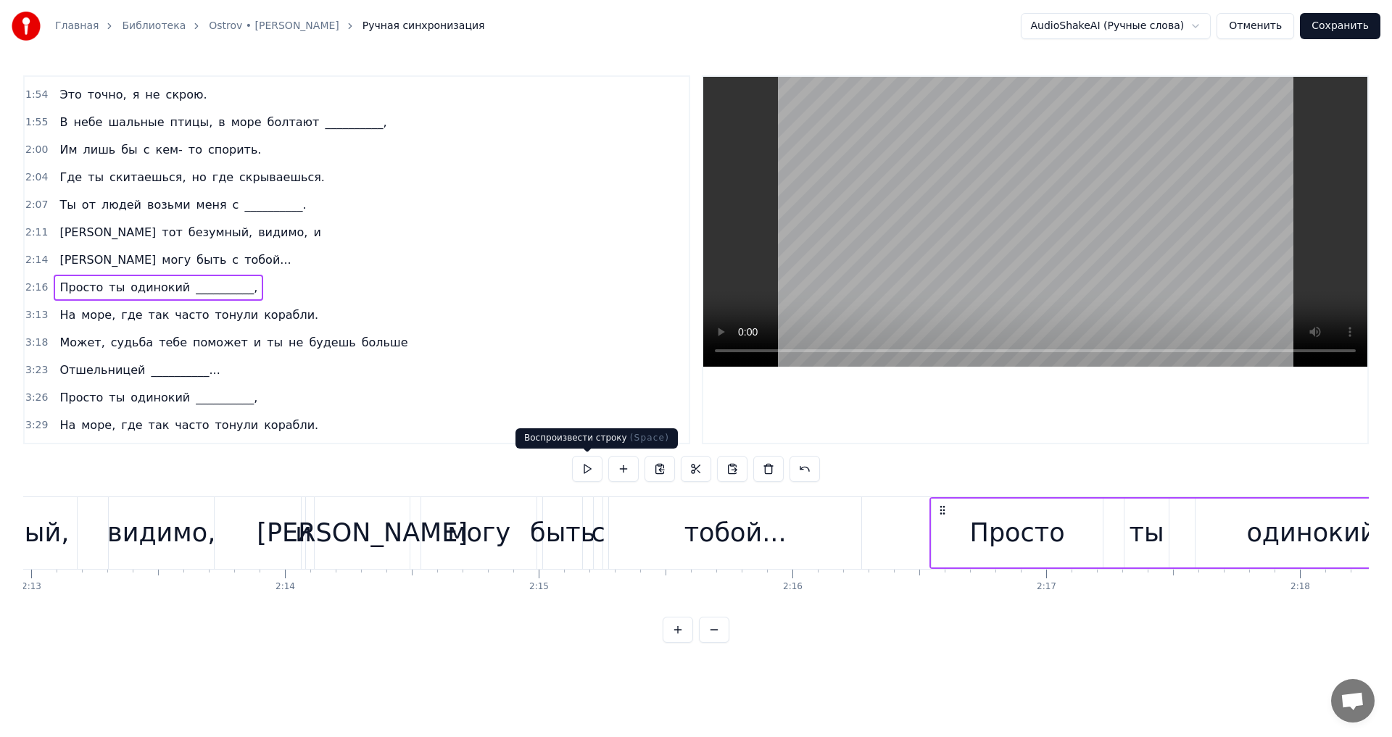
click at [579, 471] on button at bounding box center [587, 469] width 30 height 26
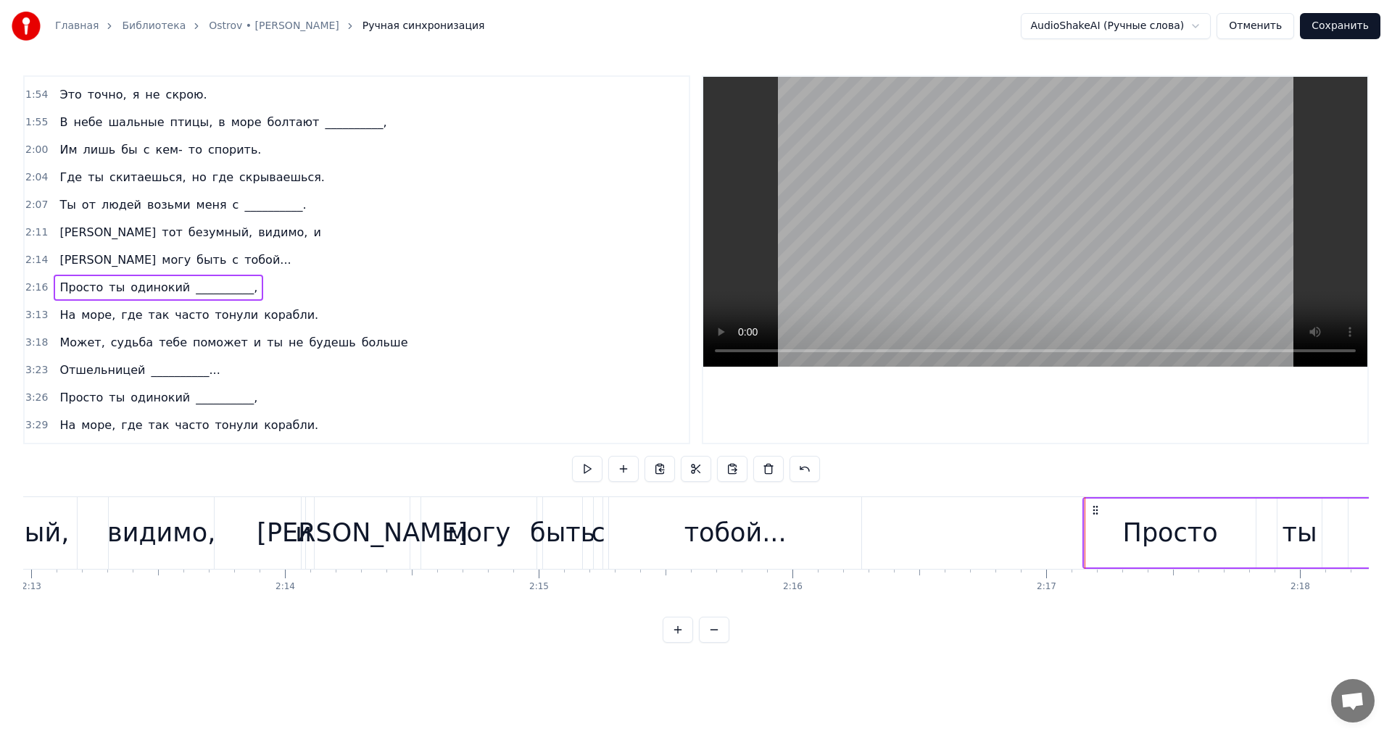
drag, startPoint x: 940, startPoint y: 512, endPoint x: 1093, endPoint y: 512, distance: 153.0
click at [1093, 512] on icon at bounding box center [1096, 511] width 12 height 12
click at [589, 471] on button at bounding box center [587, 469] width 30 height 26
click at [592, 471] on button at bounding box center [587, 469] width 30 height 26
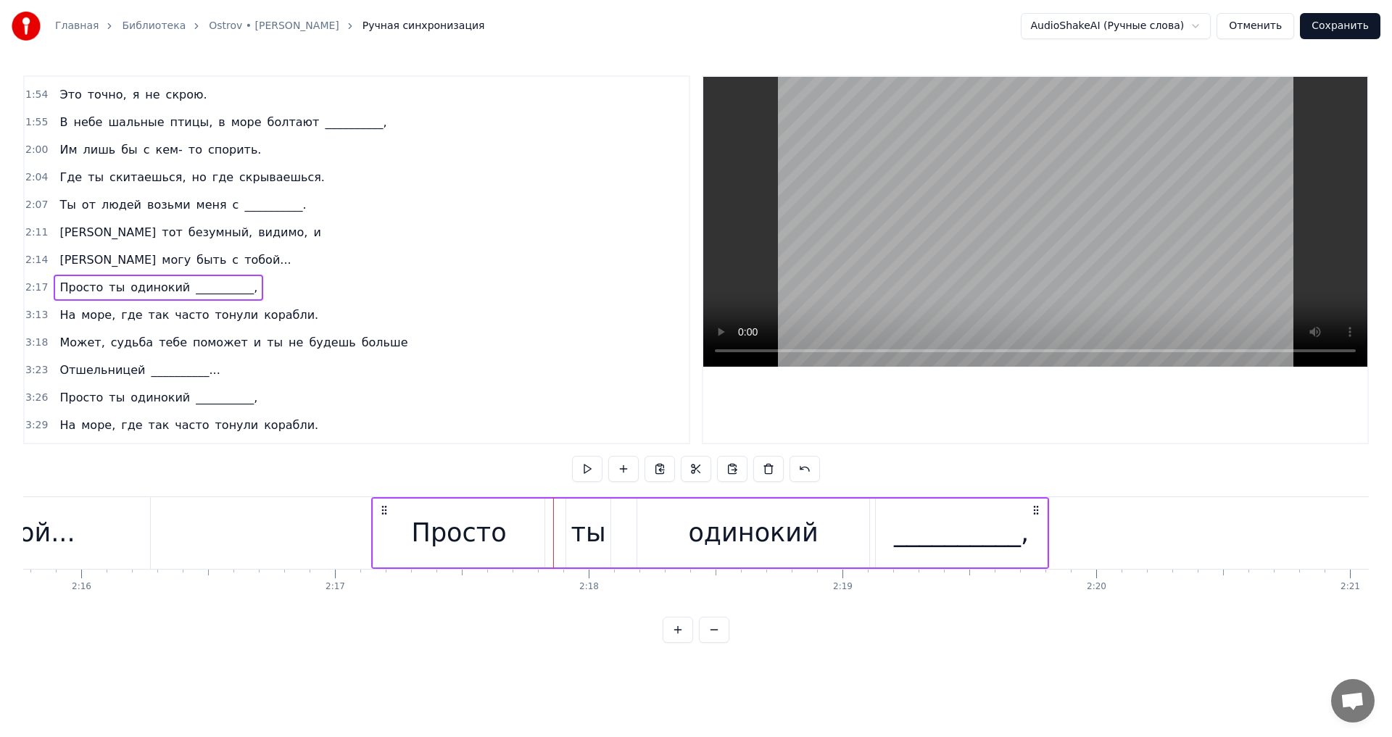
scroll to position [0, 34359]
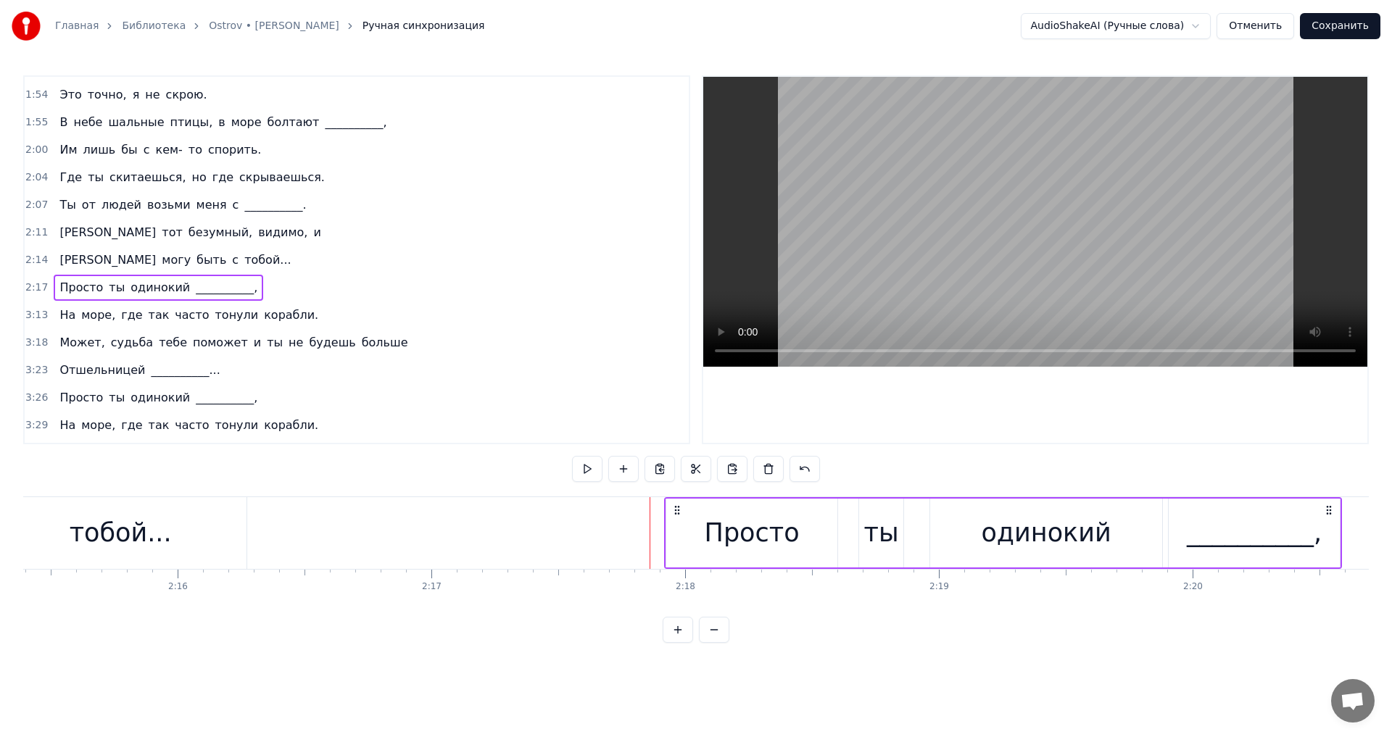
drag, startPoint x: 497, startPoint y: 511, endPoint x: 679, endPoint y: 513, distance: 182.0
click at [679, 513] on icon at bounding box center [677, 511] width 12 height 12
click at [593, 476] on button at bounding box center [587, 469] width 30 height 26
click at [593, 473] on button at bounding box center [587, 469] width 30 height 26
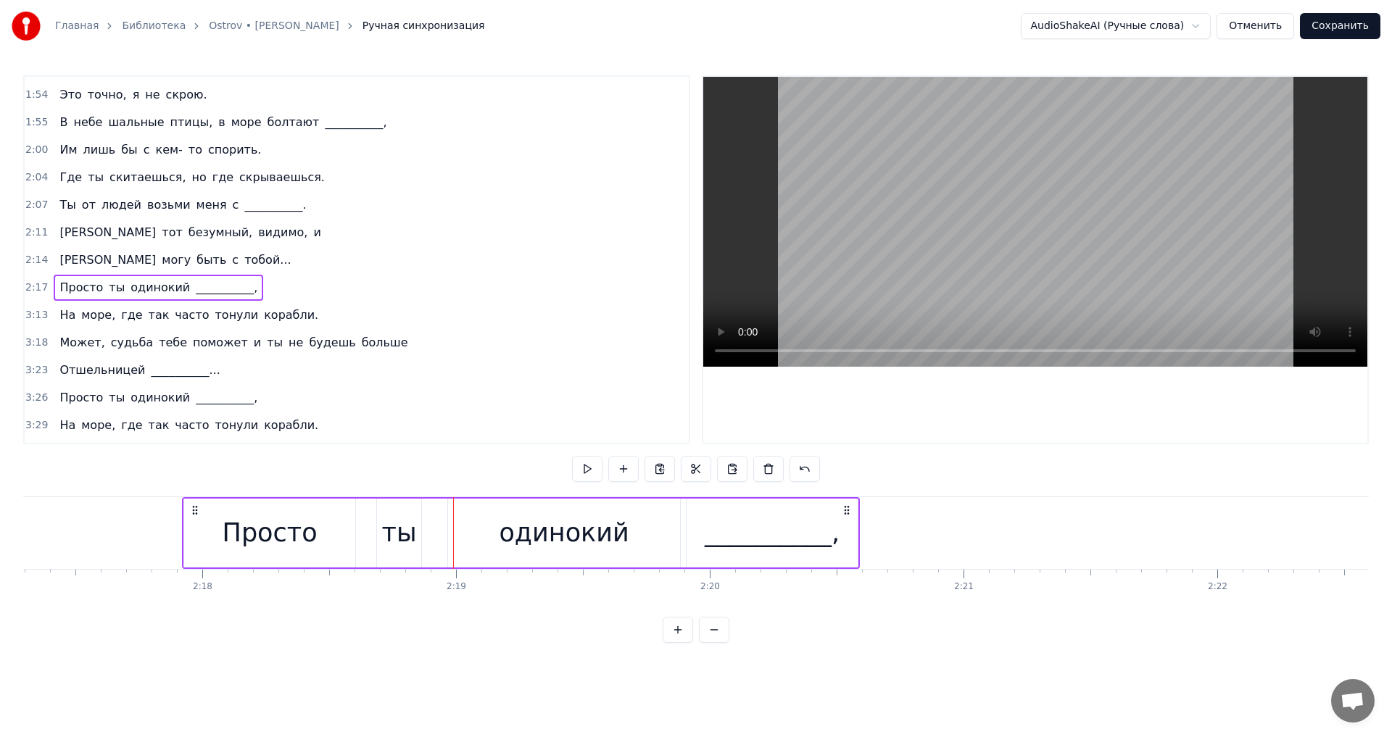
scroll to position [0, 34713]
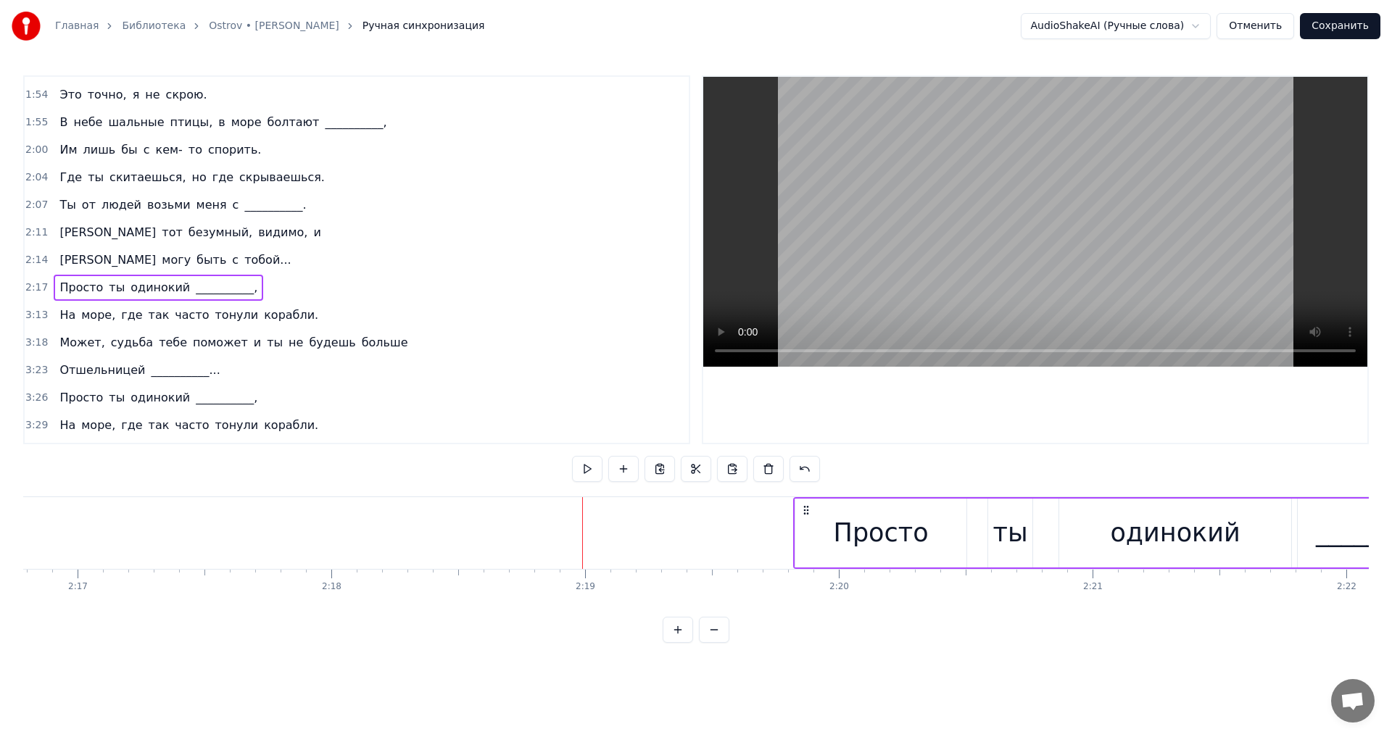
drag, startPoint x: 323, startPoint y: 512, endPoint x: 806, endPoint y: 538, distance: 482.9
click at [806, 538] on div "Просто ты одинокий __________," at bounding box center [1132, 533] width 678 height 72
click at [576, 468] on button at bounding box center [587, 469] width 30 height 26
click at [595, 469] on button at bounding box center [587, 469] width 30 height 26
click at [589, 473] on button at bounding box center [587, 469] width 30 height 26
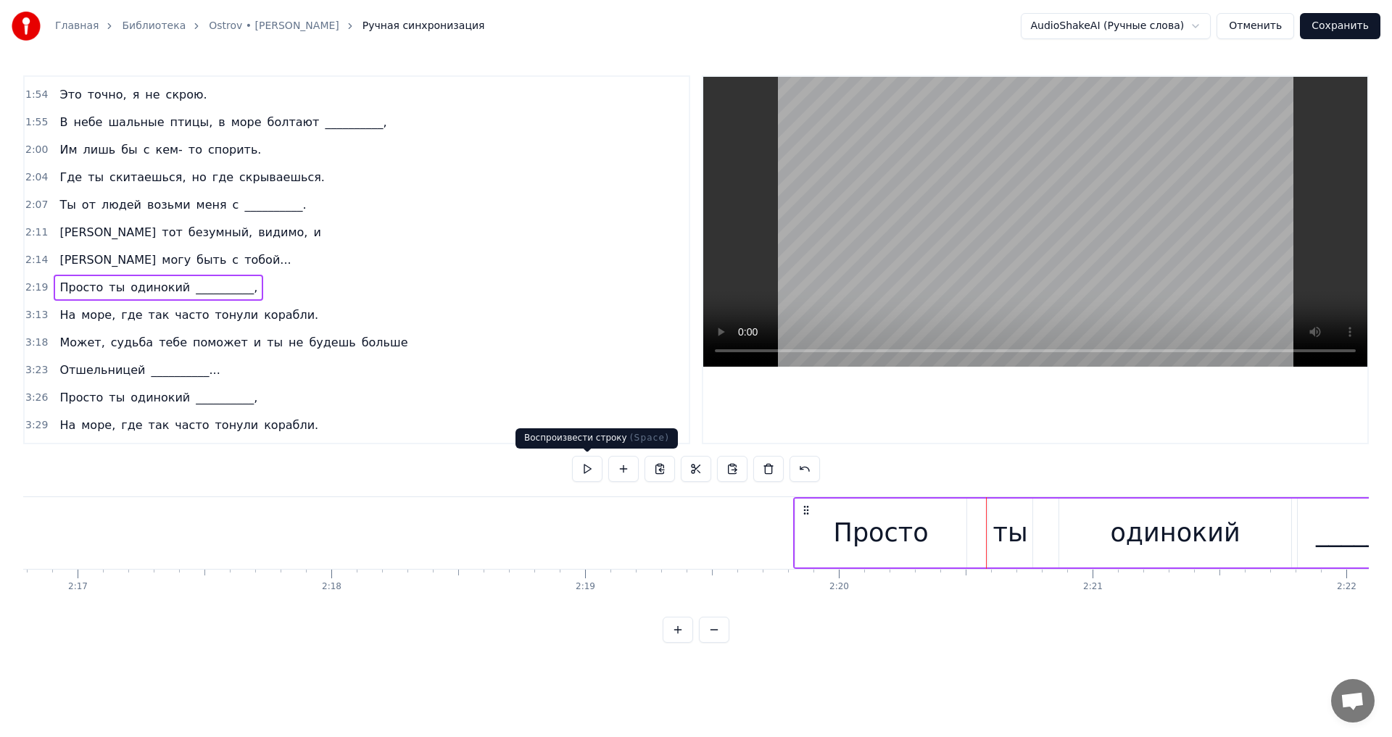
click at [595, 472] on button at bounding box center [587, 469] width 30 height 26
click at [592, 472] on button at bounding box center [587, 469] width 30 height 26
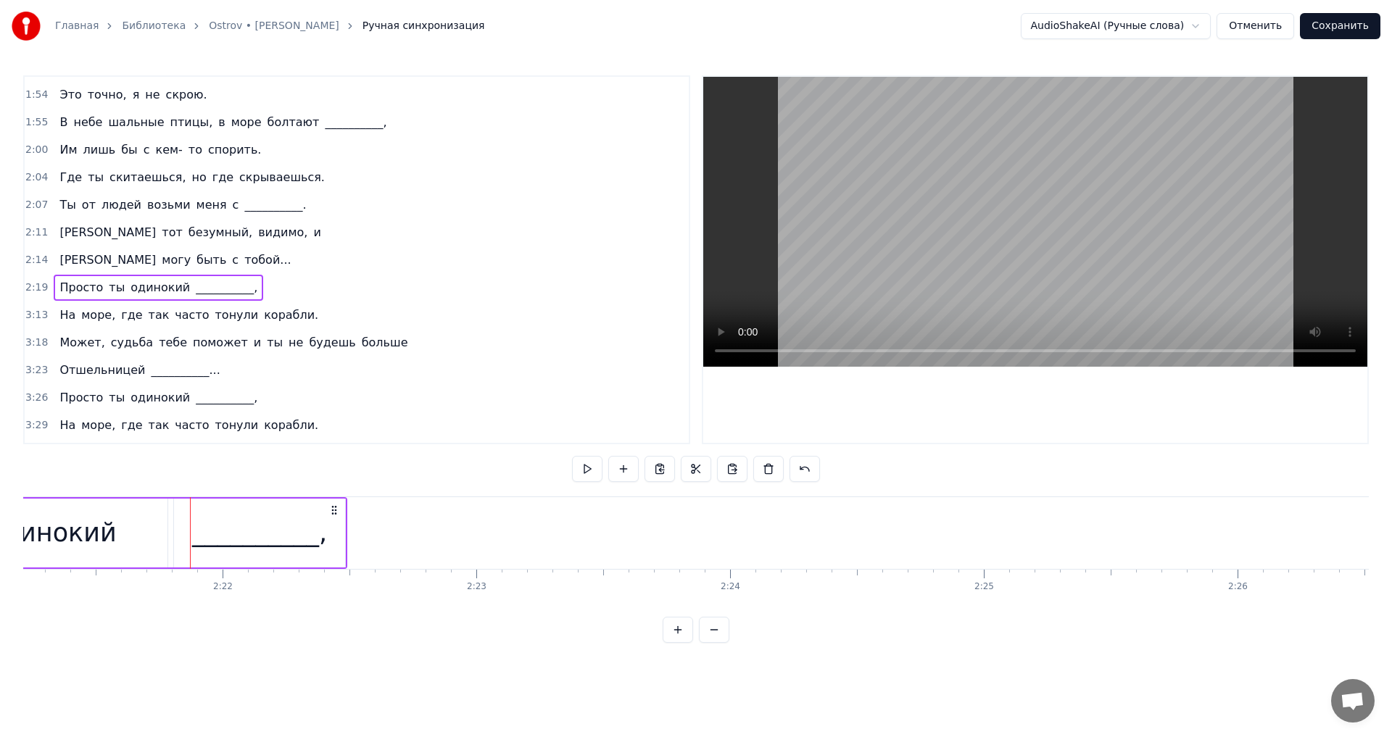
scroll to position [0, 35931]
click at [597, 473] on button at bounding box center [587, 469] width 30 height 26
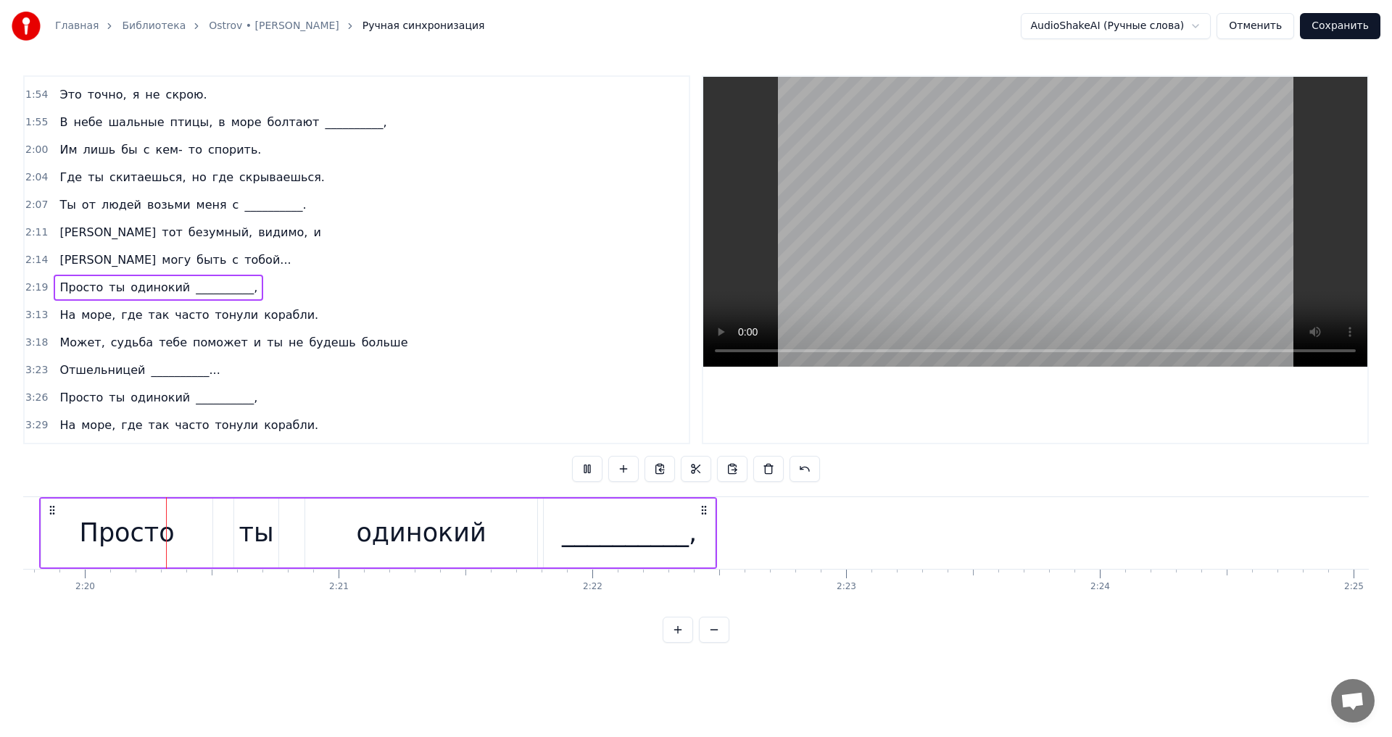
scroll to position [0, 35461]
click at [600, 473] on button at bounding box center [587, 469] width 30 height 26
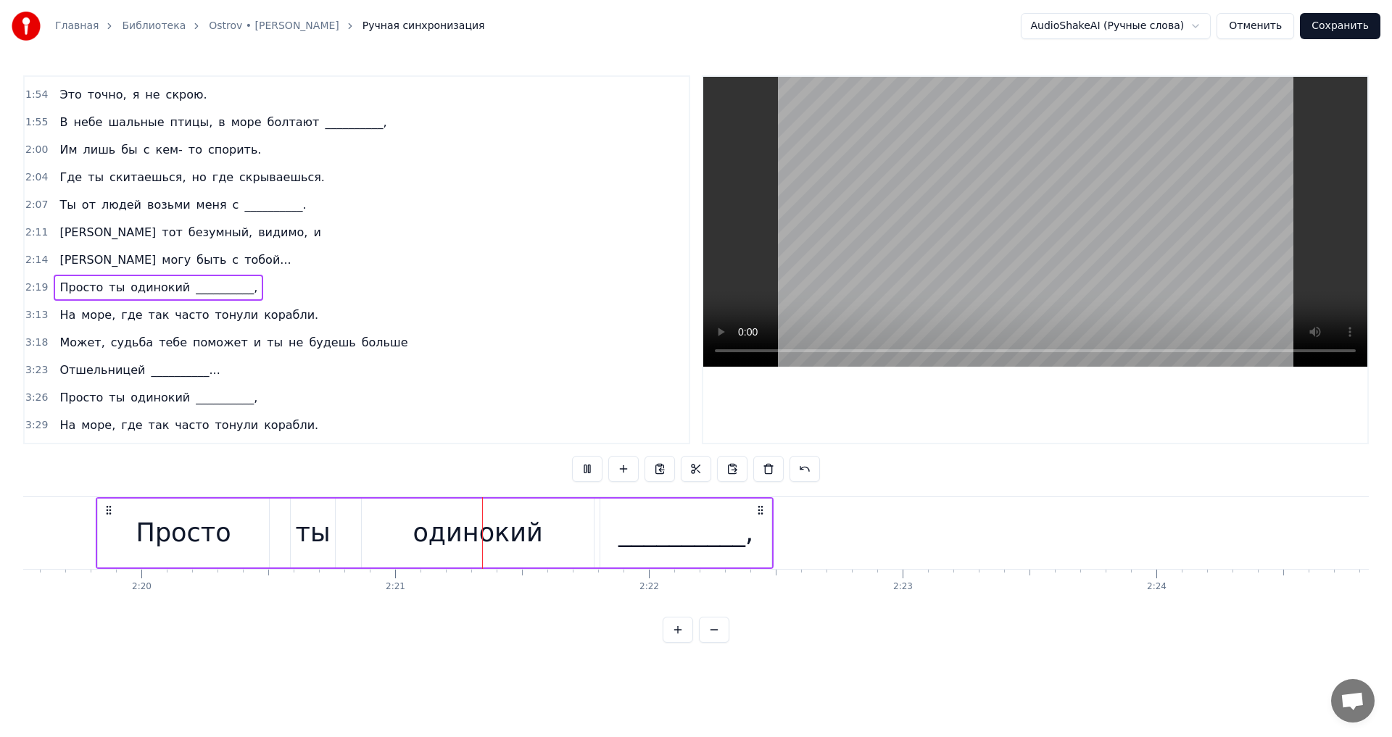
click at [57, 305] on div "На море, где так часто тонули корабли." at bounding box center [189, 315] width 270 height 26
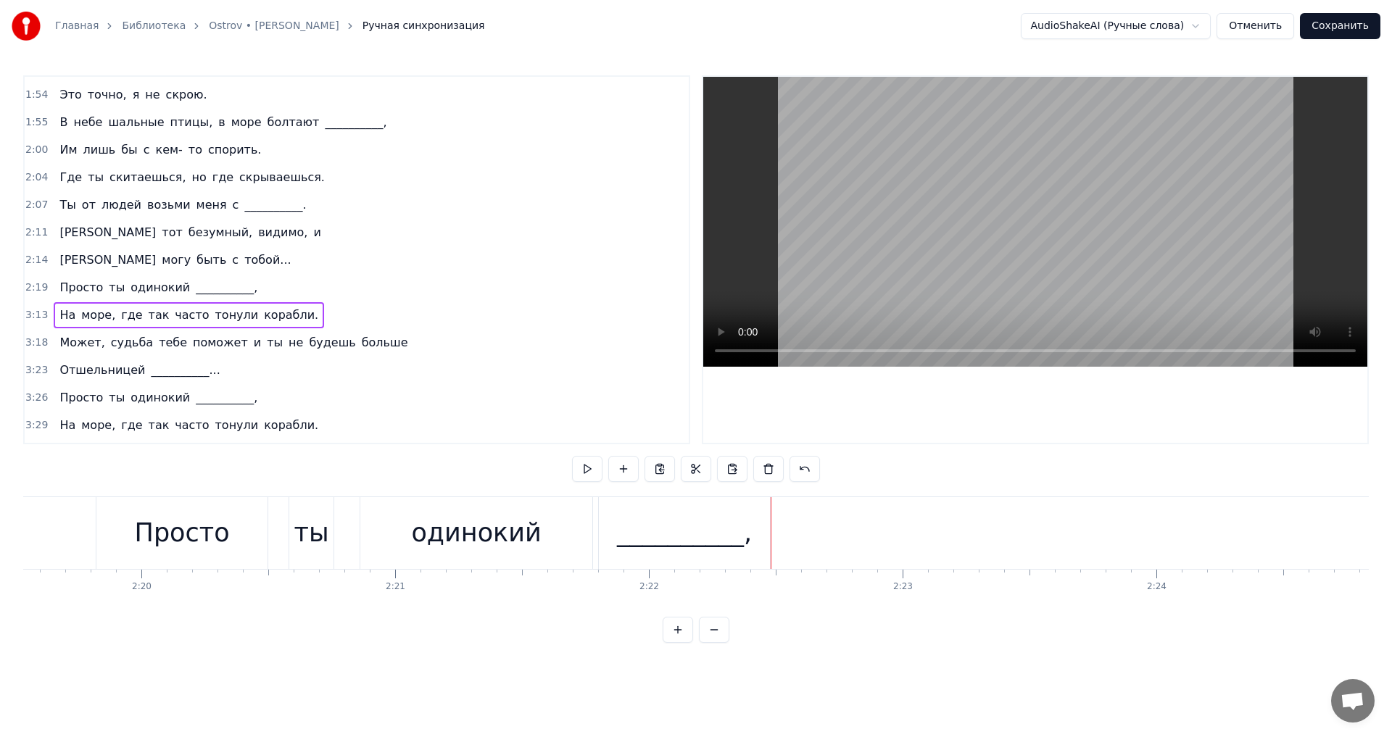
click at [57, 303] on div "На море, где так часто тонули корабли." at bounding box center [189, 315] width 270 height 26
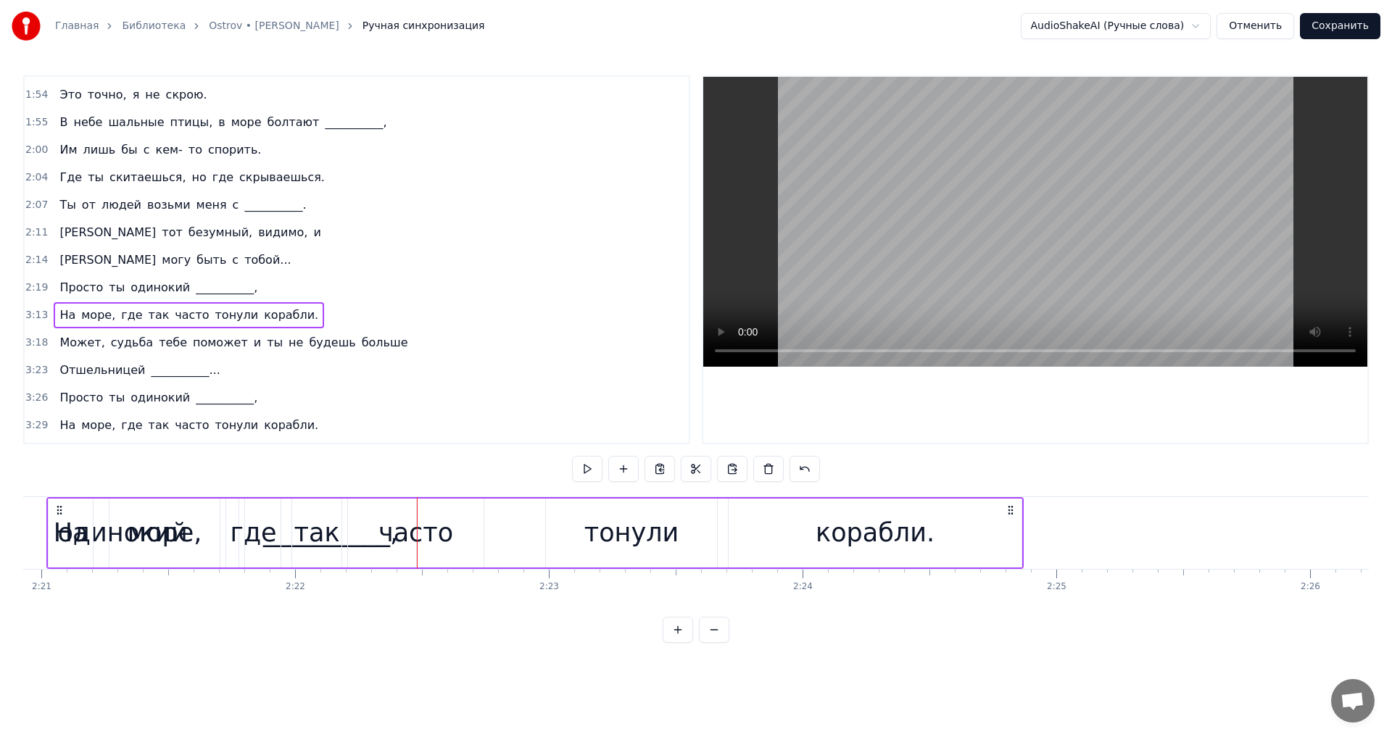
scroll to position [0, 35543]
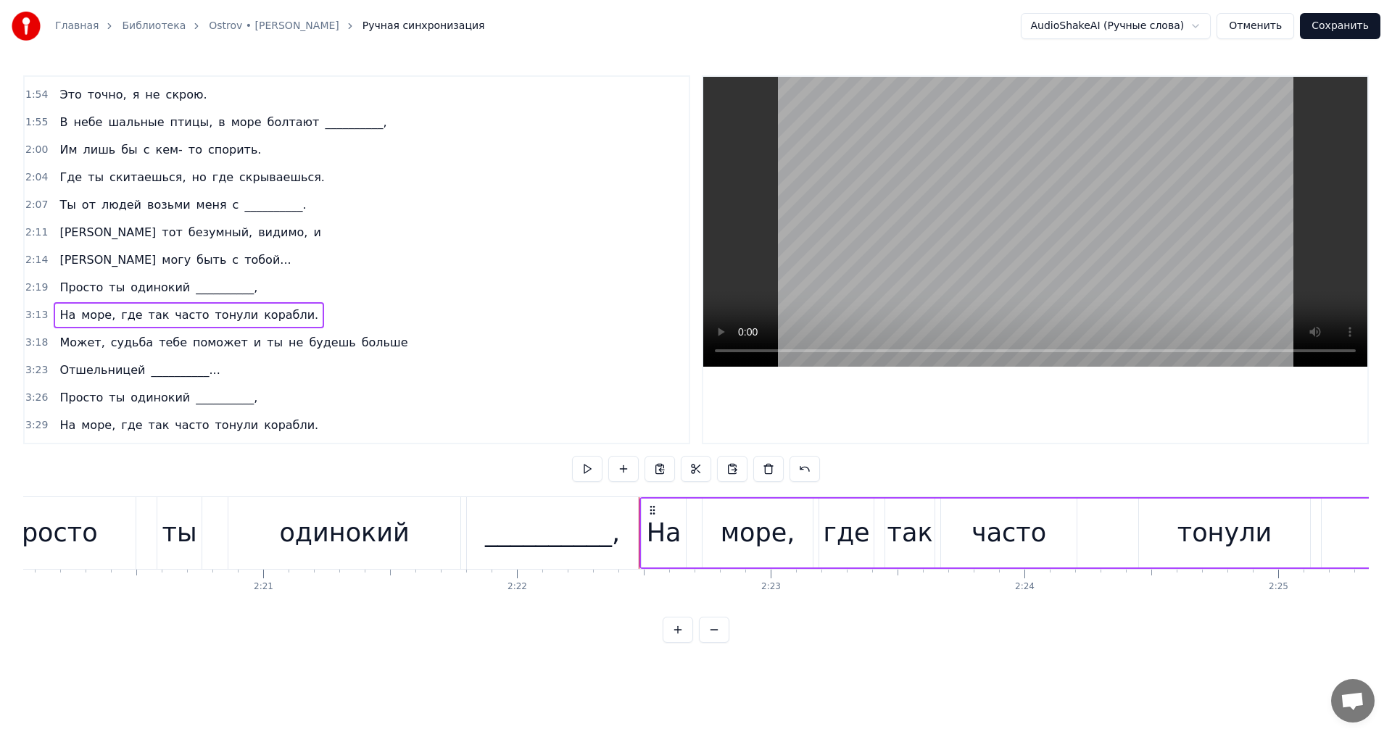
drag, startPoint x: 114, startPoint y: 509, endPoint x: 658, endPoint y: 561, distance: 546.3
click at [658, 561] on div "На море, где так часто тонули корабли." at bounding box center [1128, 533] width 977 height 72
click at [579, 464] on button at bounding box center [587, 469] width 30 height 26
click at [583, 465] on button at bounding box center [587, 469] width 30 height 26
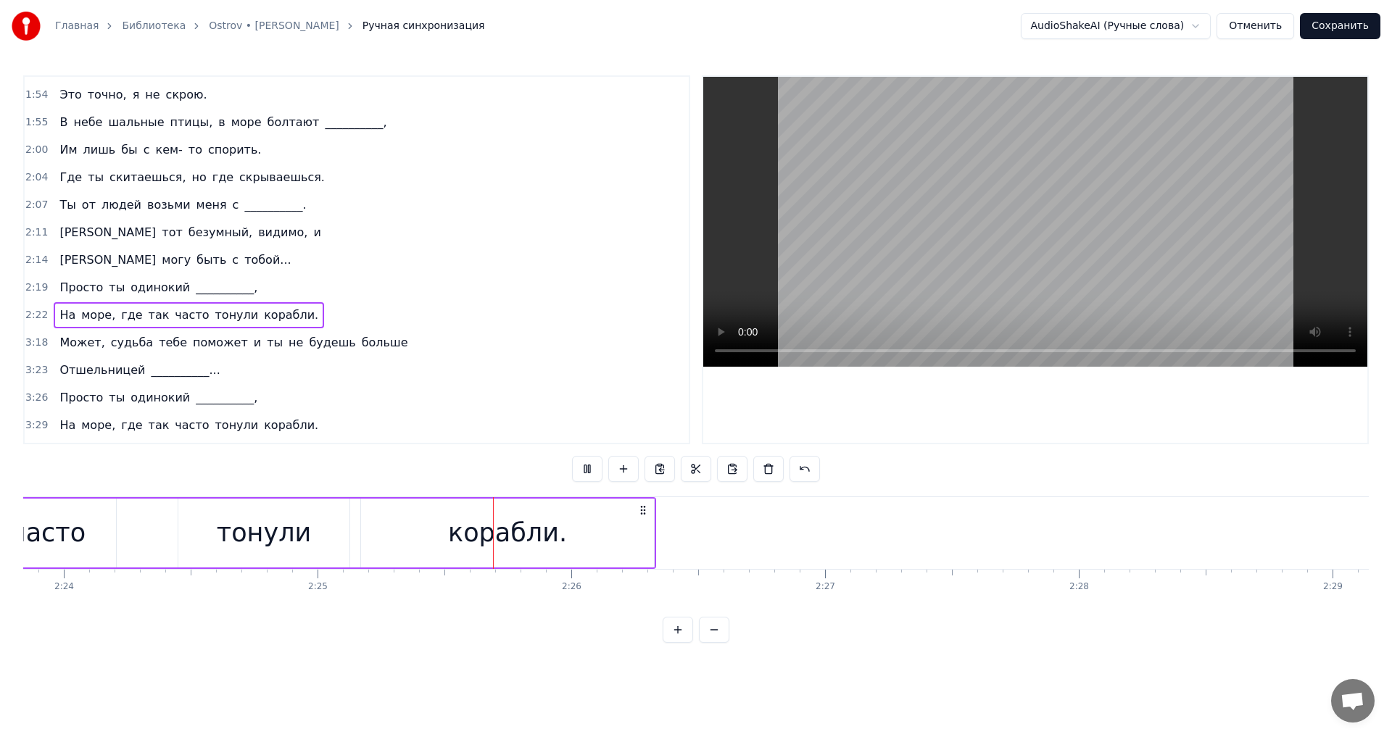
scroll to position [0, 36751]
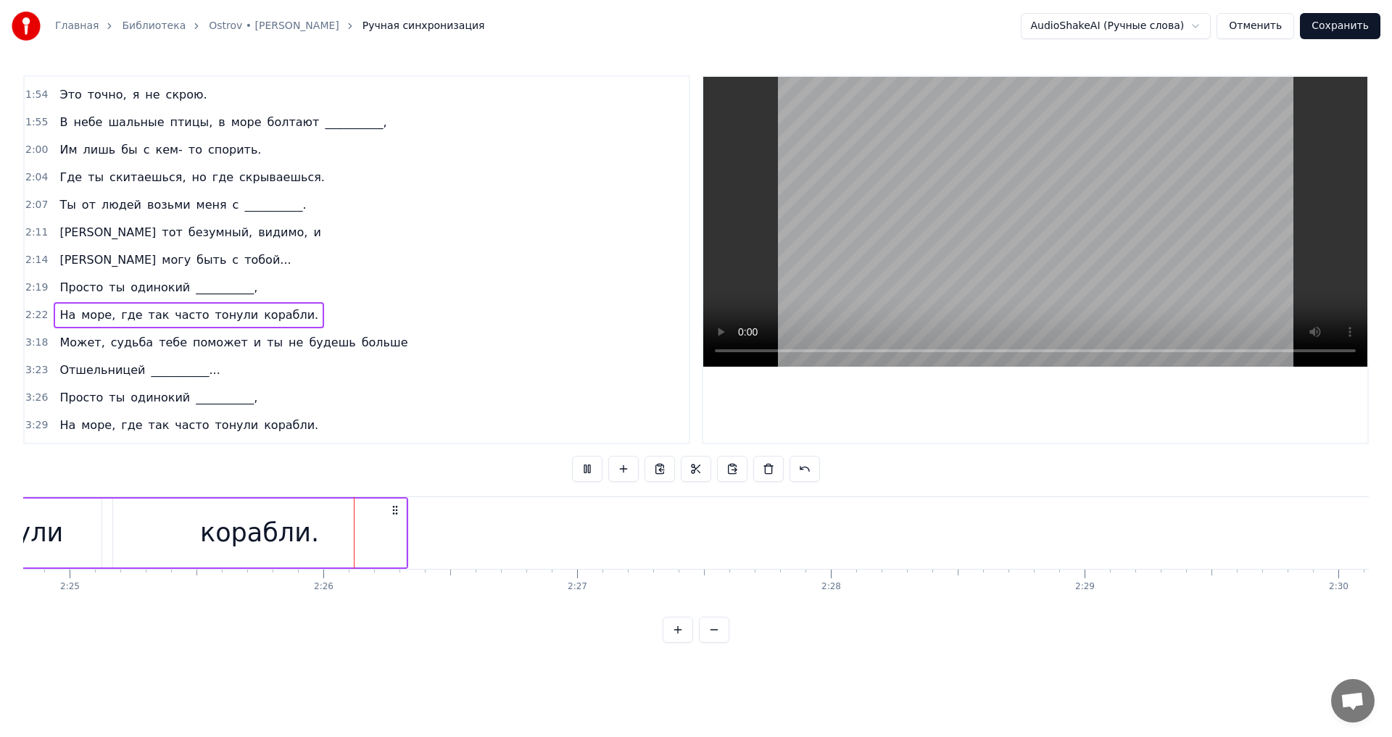
click at [587, 464] on button at bounding box center [587, 469] width 30 height 26
click at [62, 332] on div "Может, судьба тебе поможет и ты не будешь больше" at bounding box center [234, 343] width 360 height 26
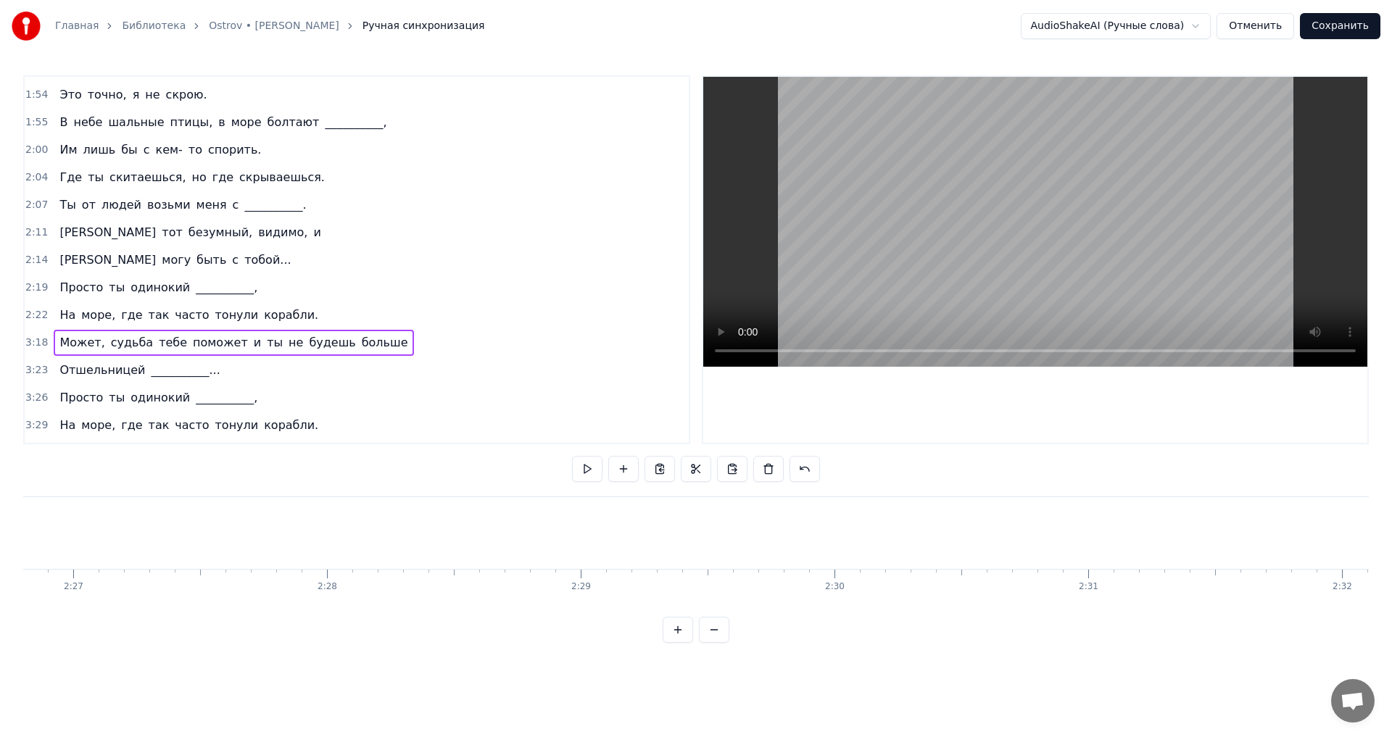
scroll to position [0, 37061]
click at [61, 331] on div "Может, судьба тебе поможет и ты не будешь больше" at bounding box center [234, 343] width 360 height 26
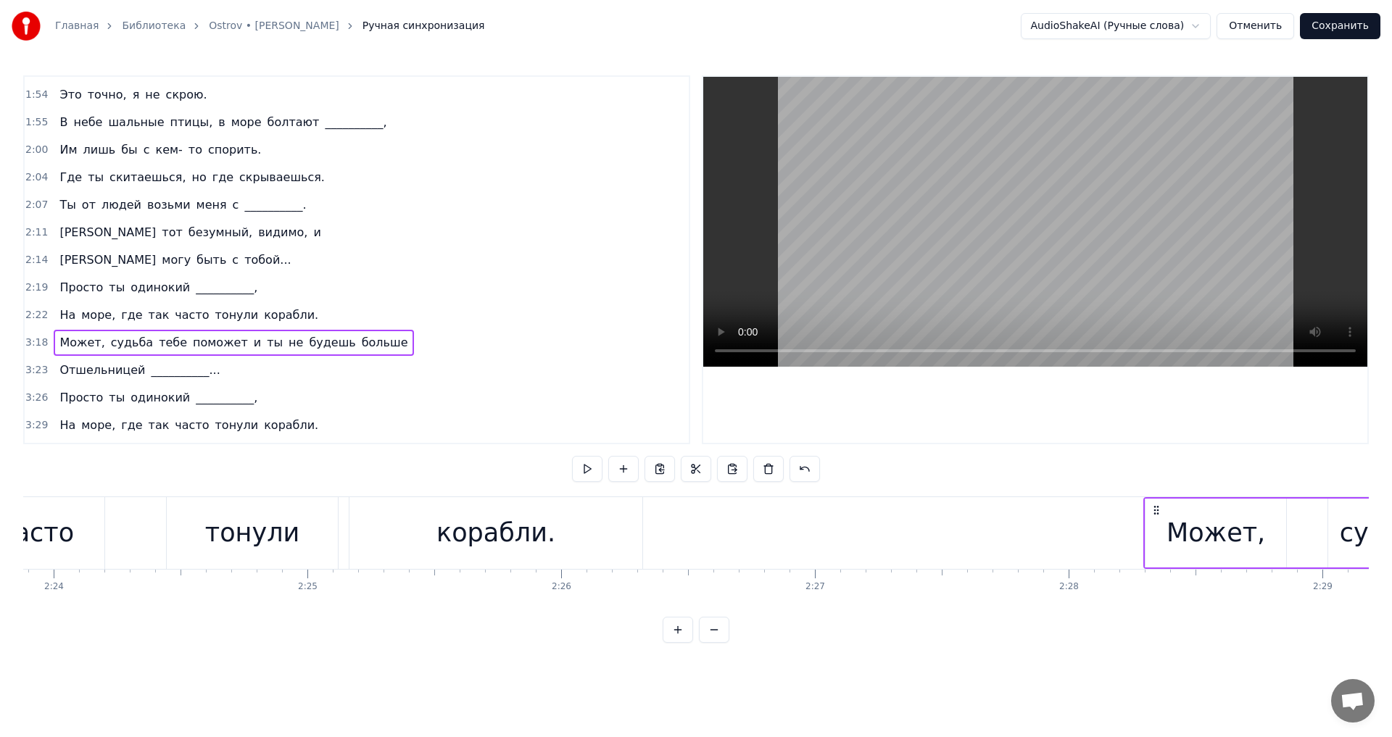
scroll to position [0, 36532]
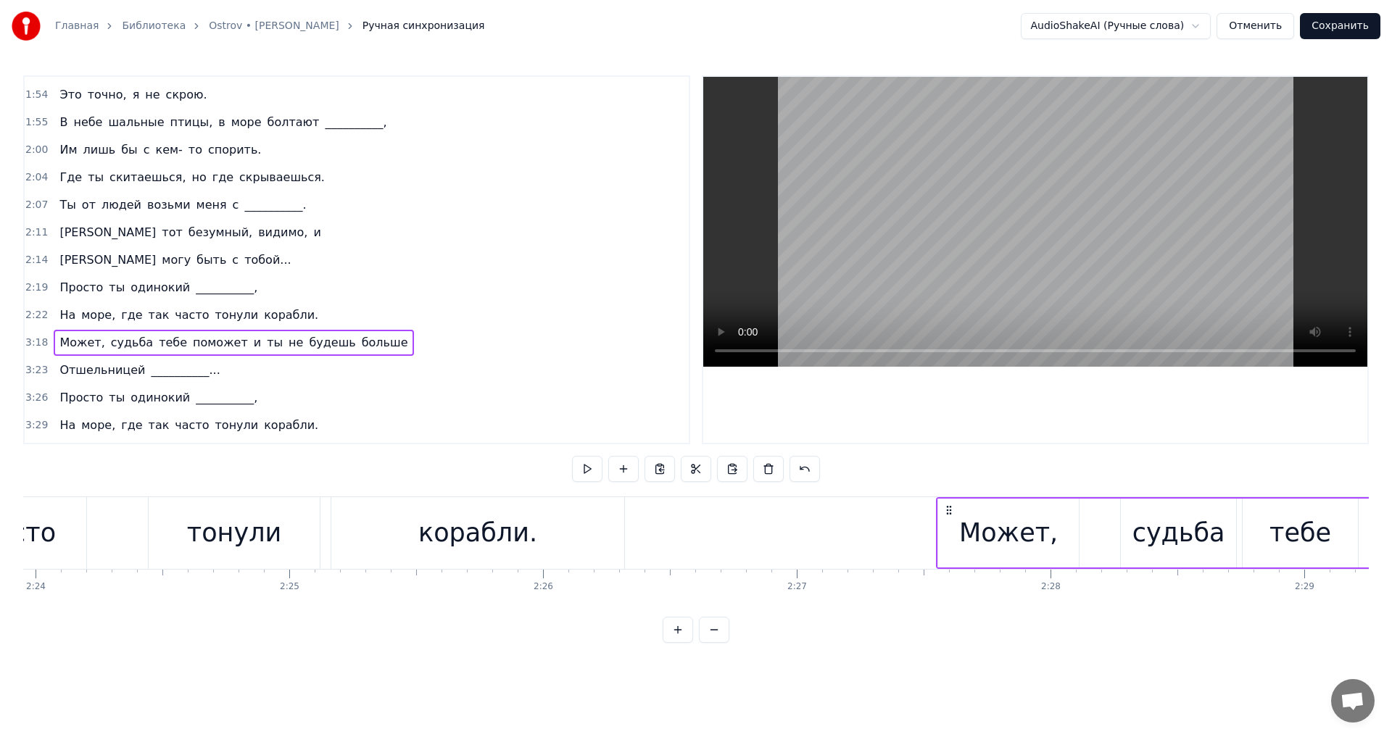
drag, startPoint x: 109, startPoint y: 508, endPoint x: 949, endPoint y: 538, distance: 840.9
click at [587, 475] on button at bounding box center [587, 469] width 30 height 26
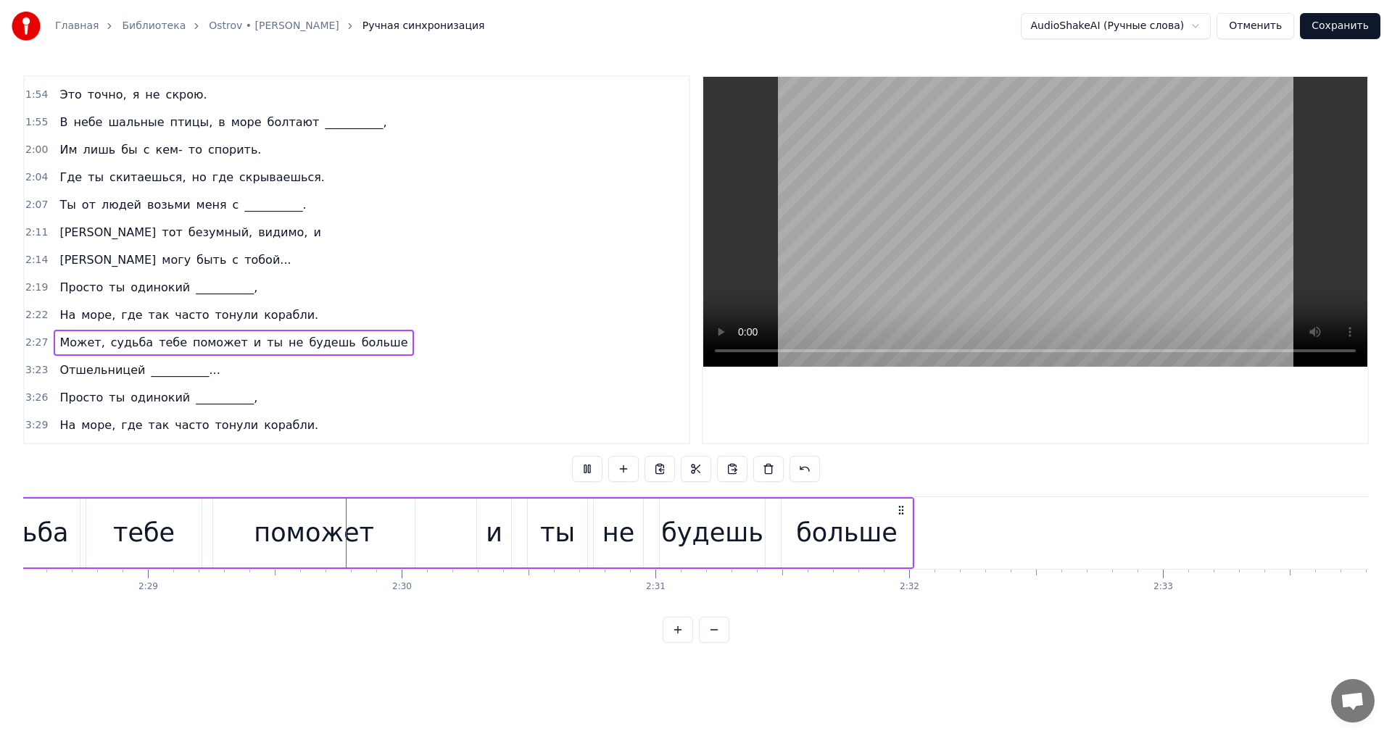
scroll to position [0, 37764]
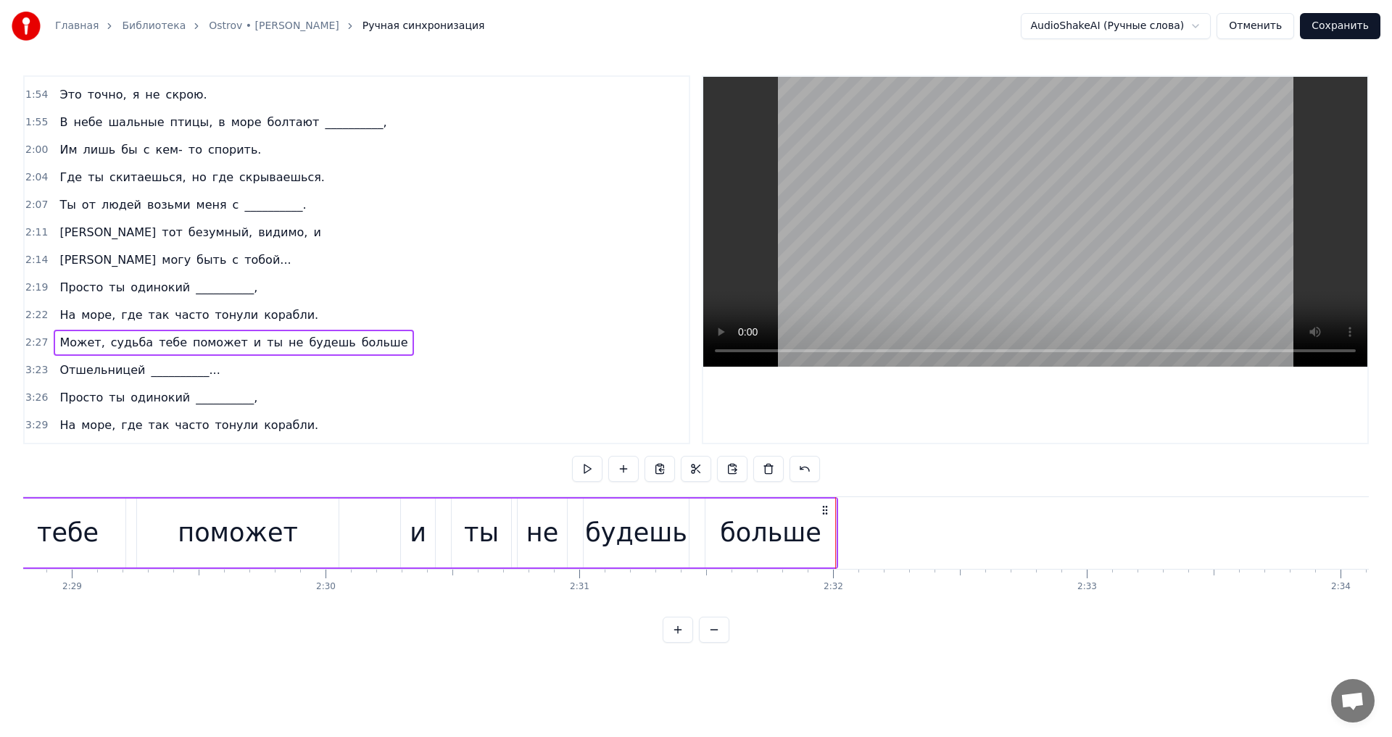
click at [72, 358] on div "Отшельницей __________..." at bounding box center [140, 370] width 172 height 26
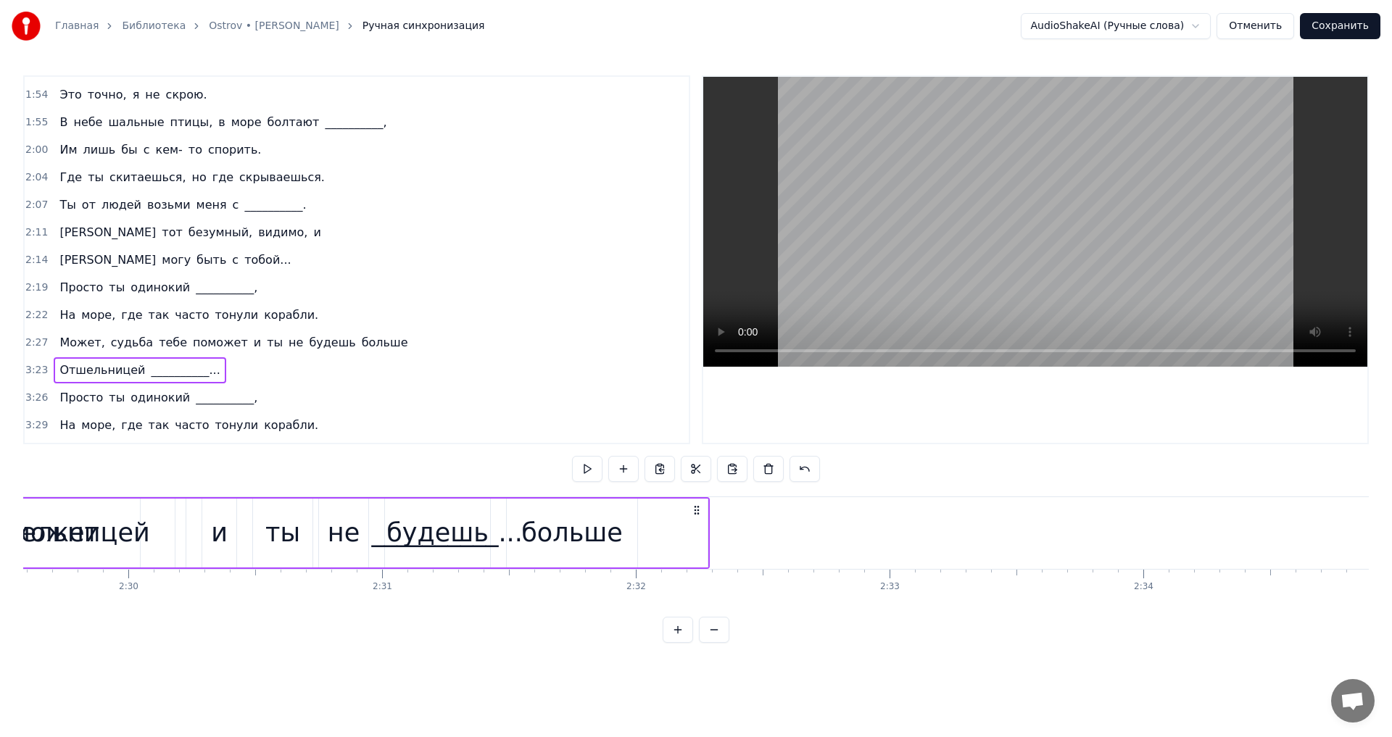
scroll to position [0, 37756]
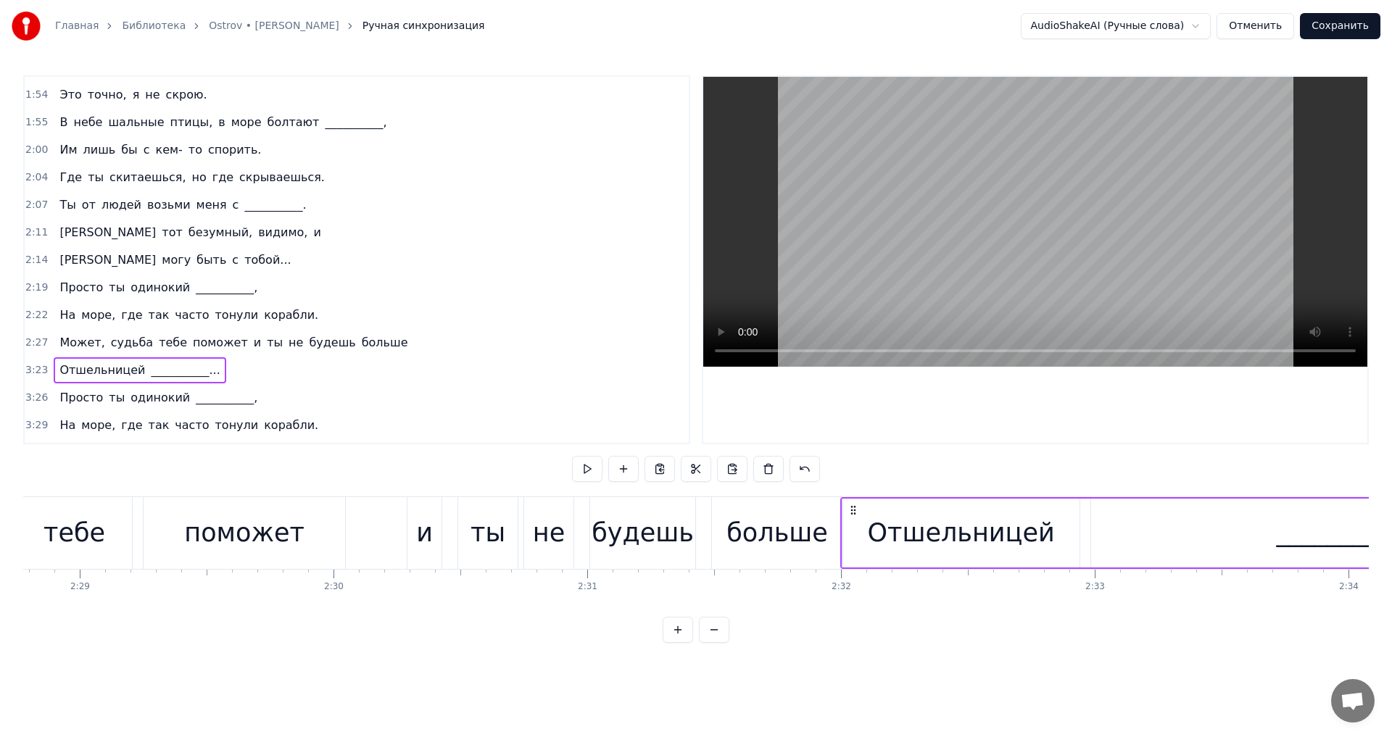
drag, startPoint x: 106, startPoint y: 506, endPoint x: 853, endPoint y: 534, distance: 748.1
click at [853, 534] on div "Отшельницей __________..." at bounding box center [1227, 533] width 774 height 72
click at [588, 463] on button at bounding box center [587, 469] width 30 height 26
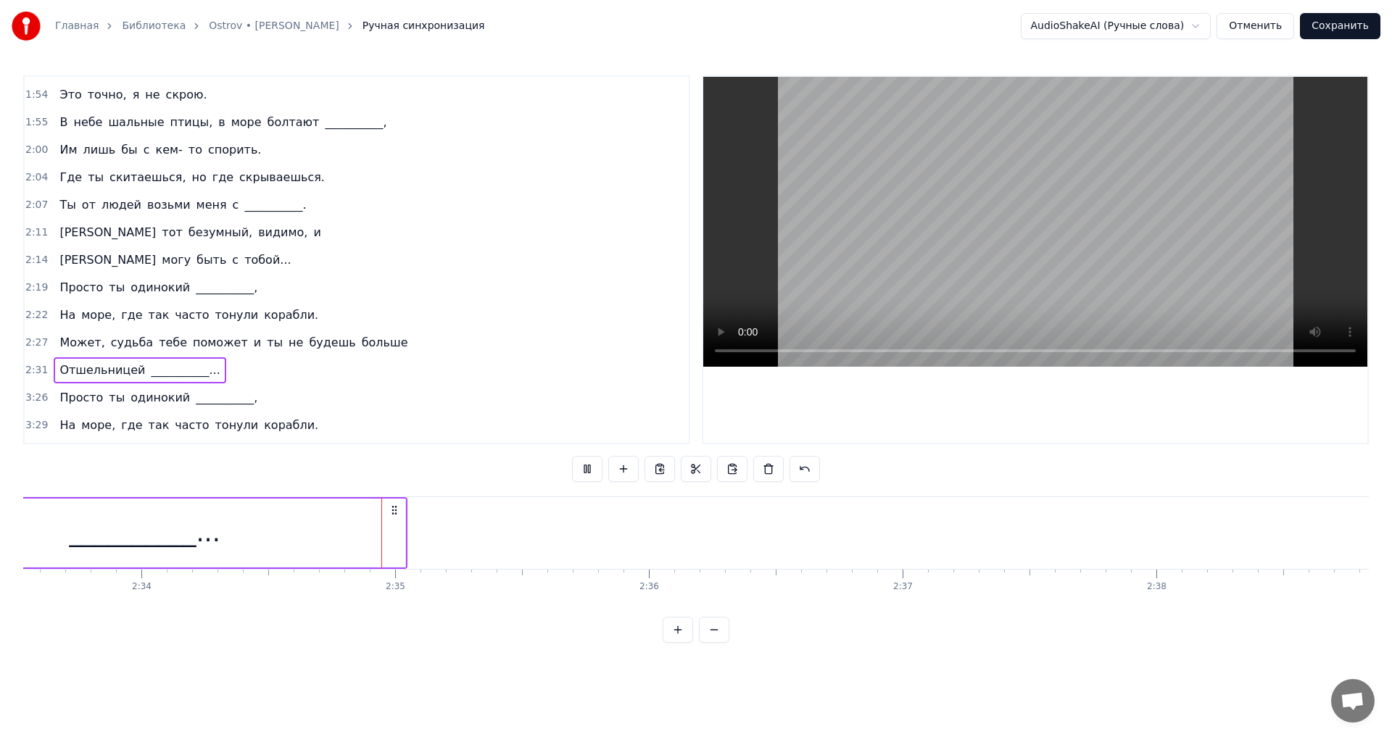
click at [587, 463] on button at bounding box center [587, 469] width 30 height 26
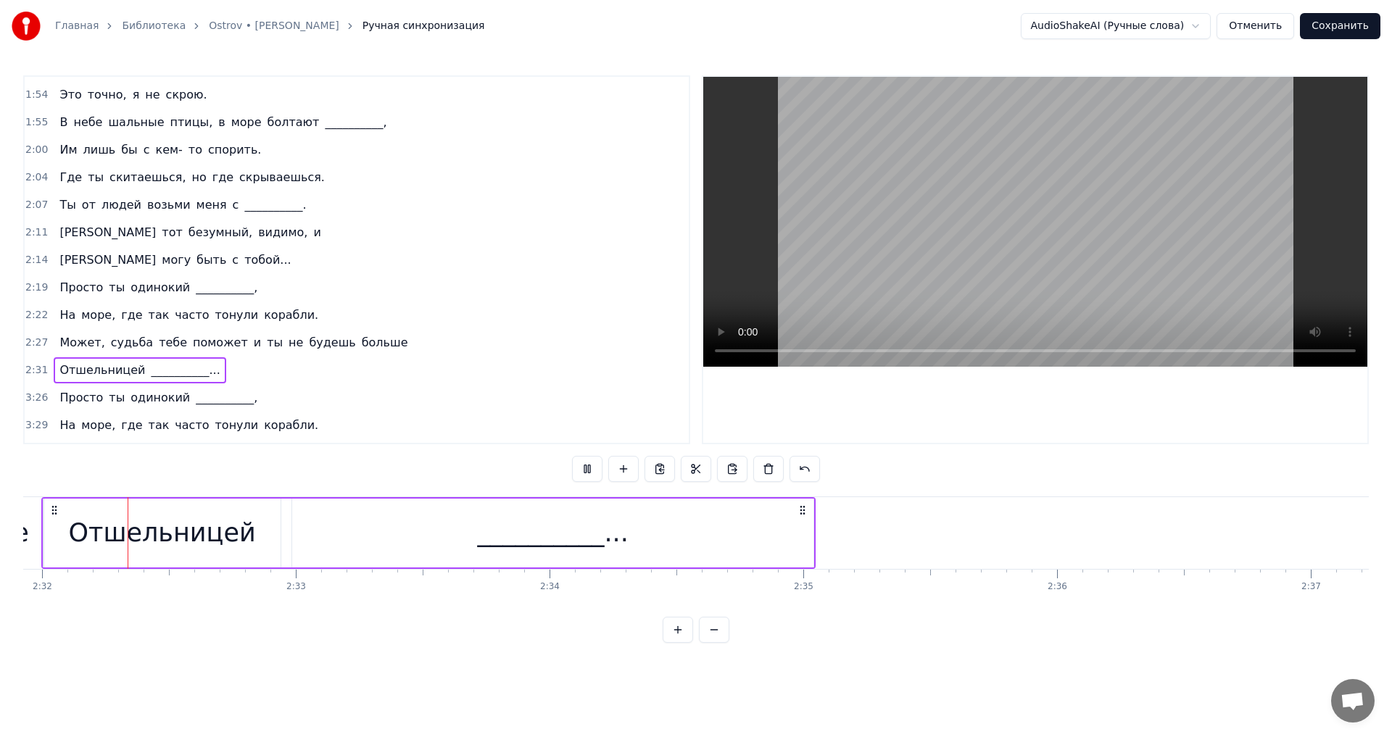
scroll to position [0, 38554]
click at [66, 386] on div "Просто ты одинокий __________," at bounding box center [159, 398] width 210 height 26
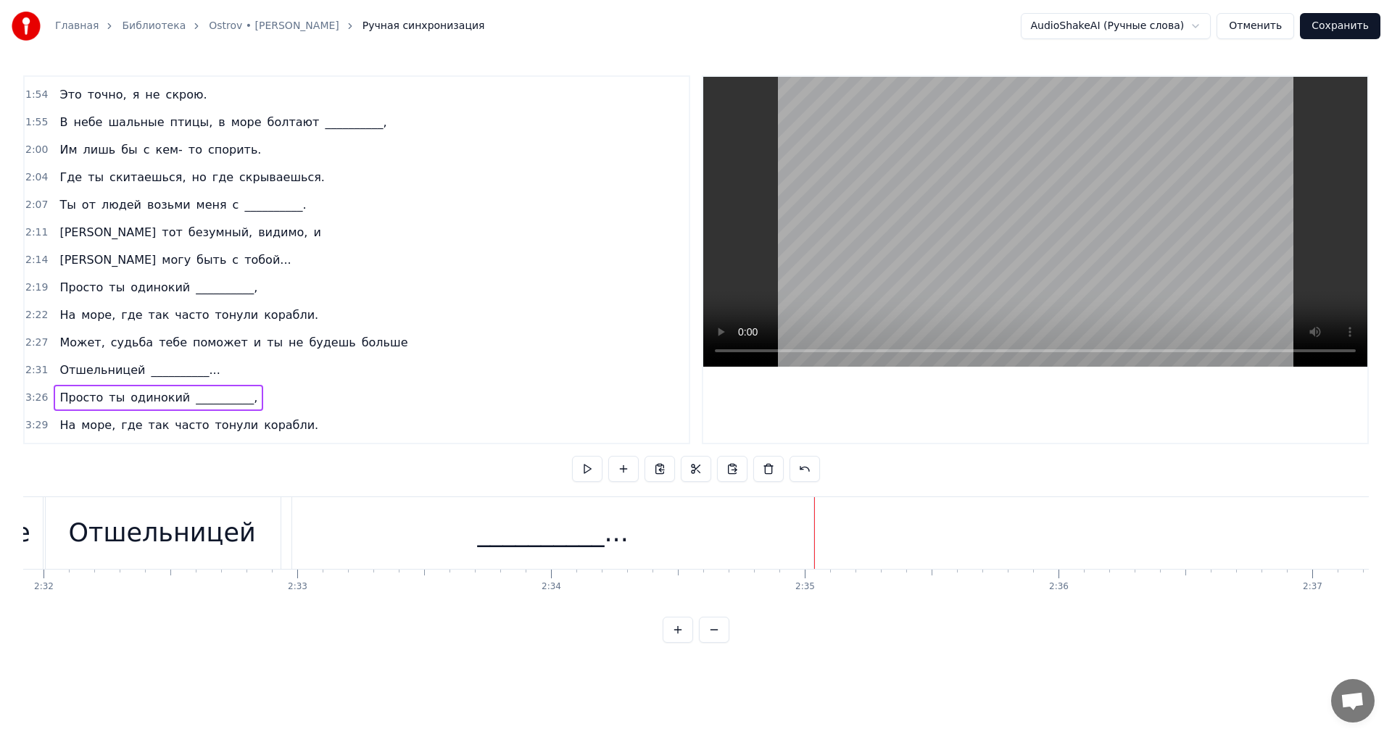
click at [54, 386] on div "Просто ты одинокий __________," at bounding box center [159, 398] width 210 height 26
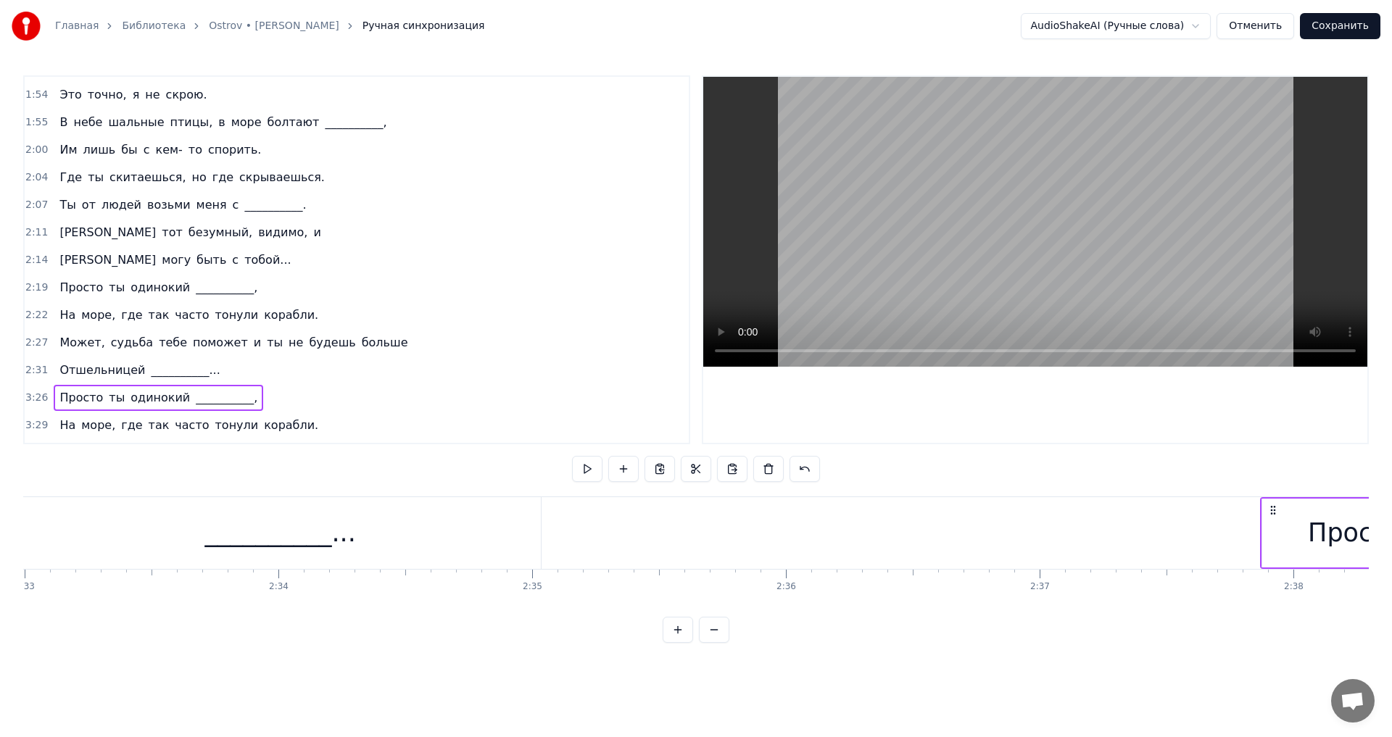
scroll to position [0, 38882]
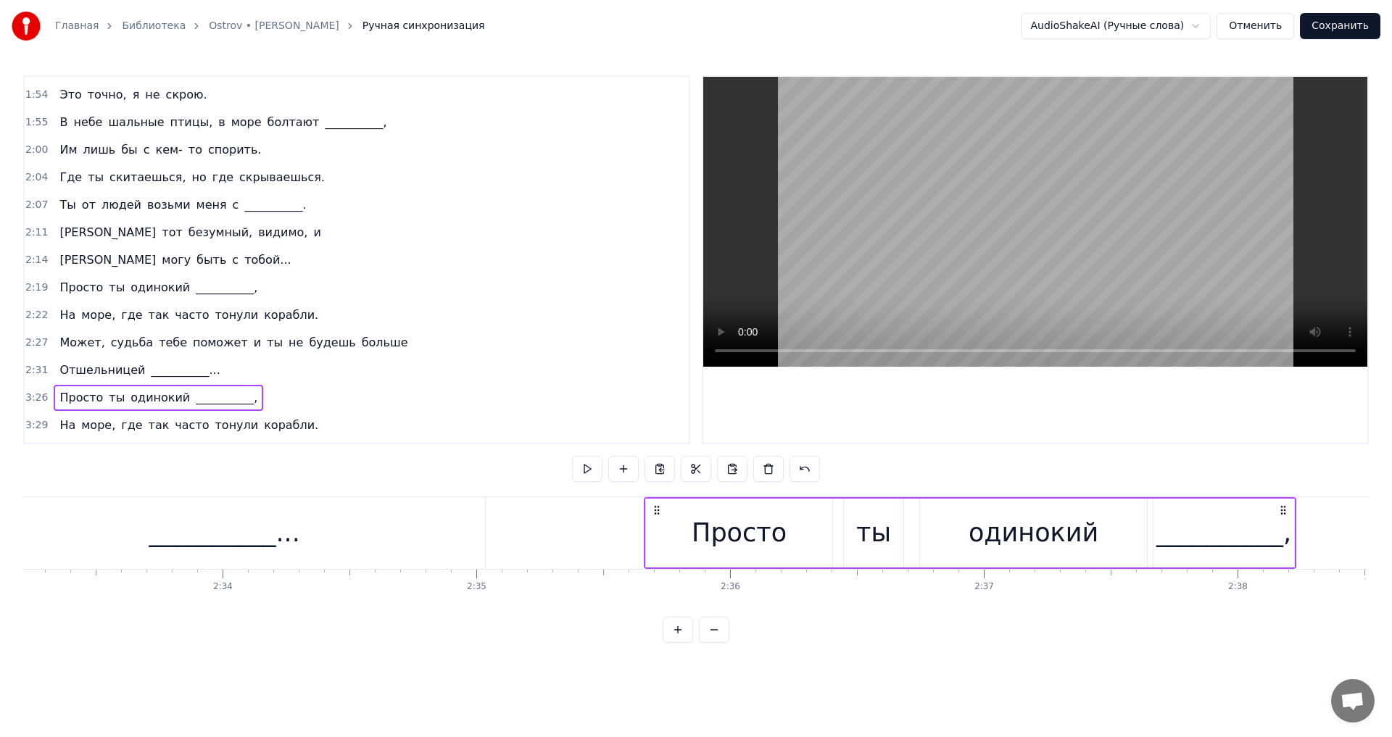
drag, startPoint x: 107, startPoint y: 510, endPoint x: 655, endPoint y: 518, distance: 548.2
click at [655, 518] on div "Просто ты одинокий __________," at bounding box center [970, 533] width 653 height 72
click at [589, 472] on button at bounding box center [587, 469] width 30 height 26
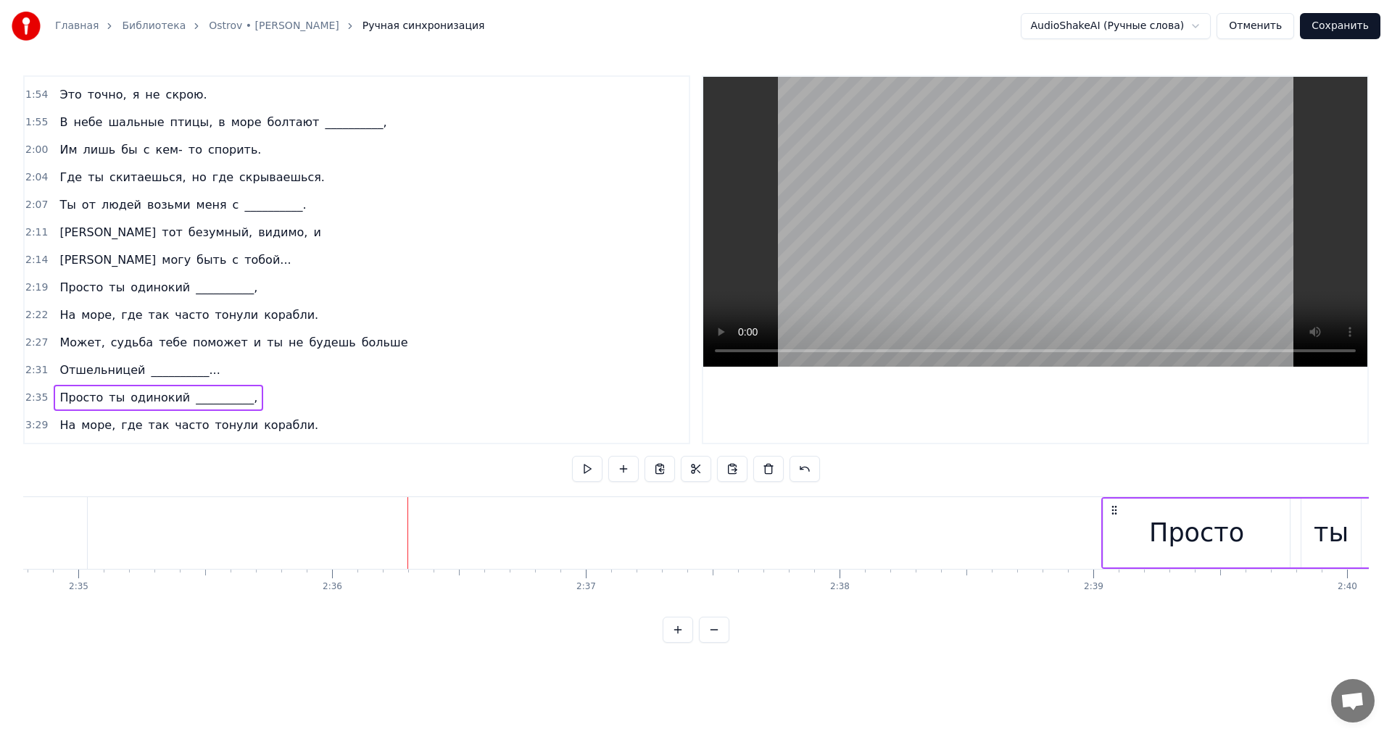
scroll to position [0, 39286]
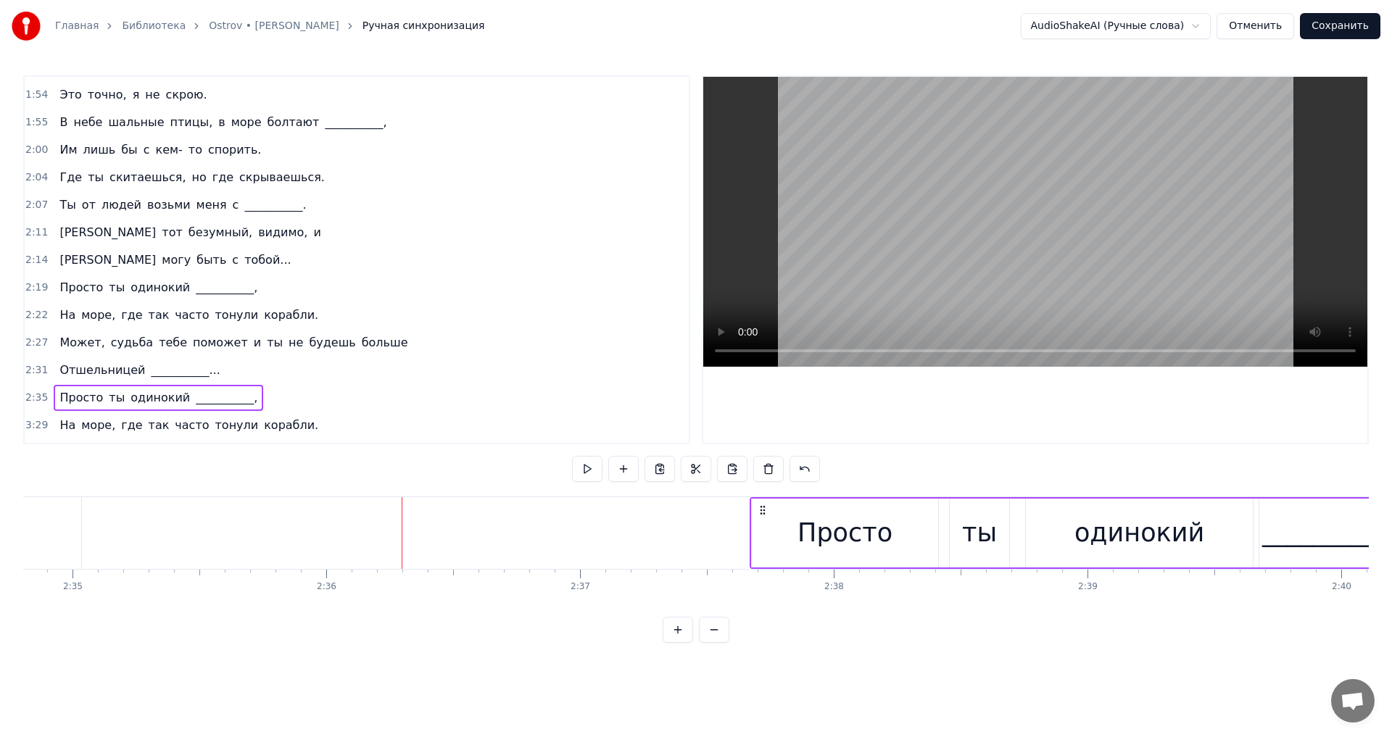
drag, startPoint x: 651, startPoint y: 509, endPoint x: 757, endPoint y: 524, distance: 107.0
click at [757, 524] on div "Просто ты одинокий __________," at bounding box center [1076, 533] width 653 height 72
click at [580, 470] on button at bounding box center [587, 469] width 30 height 26
click at [589, 470] on button at bounding box center [587, 469] width 30 height 26
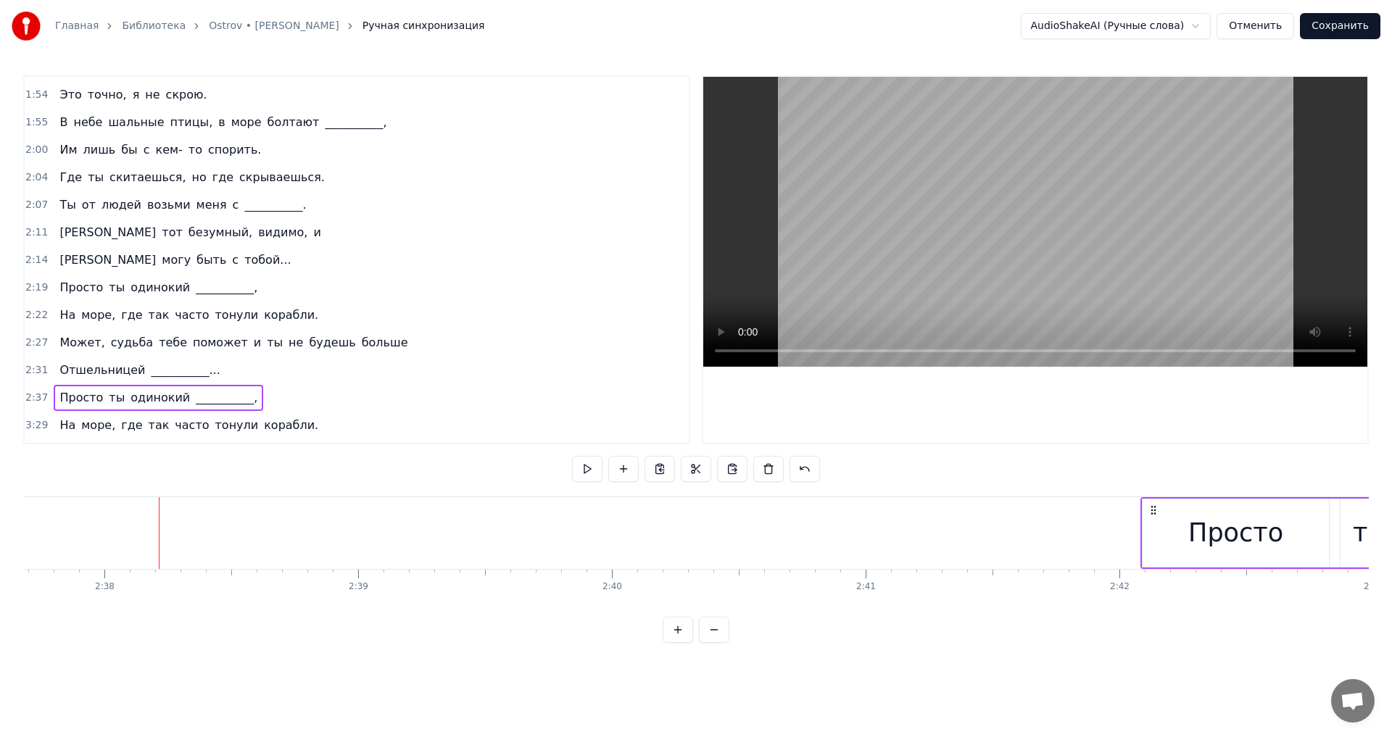
scroll to position [0, 40056]
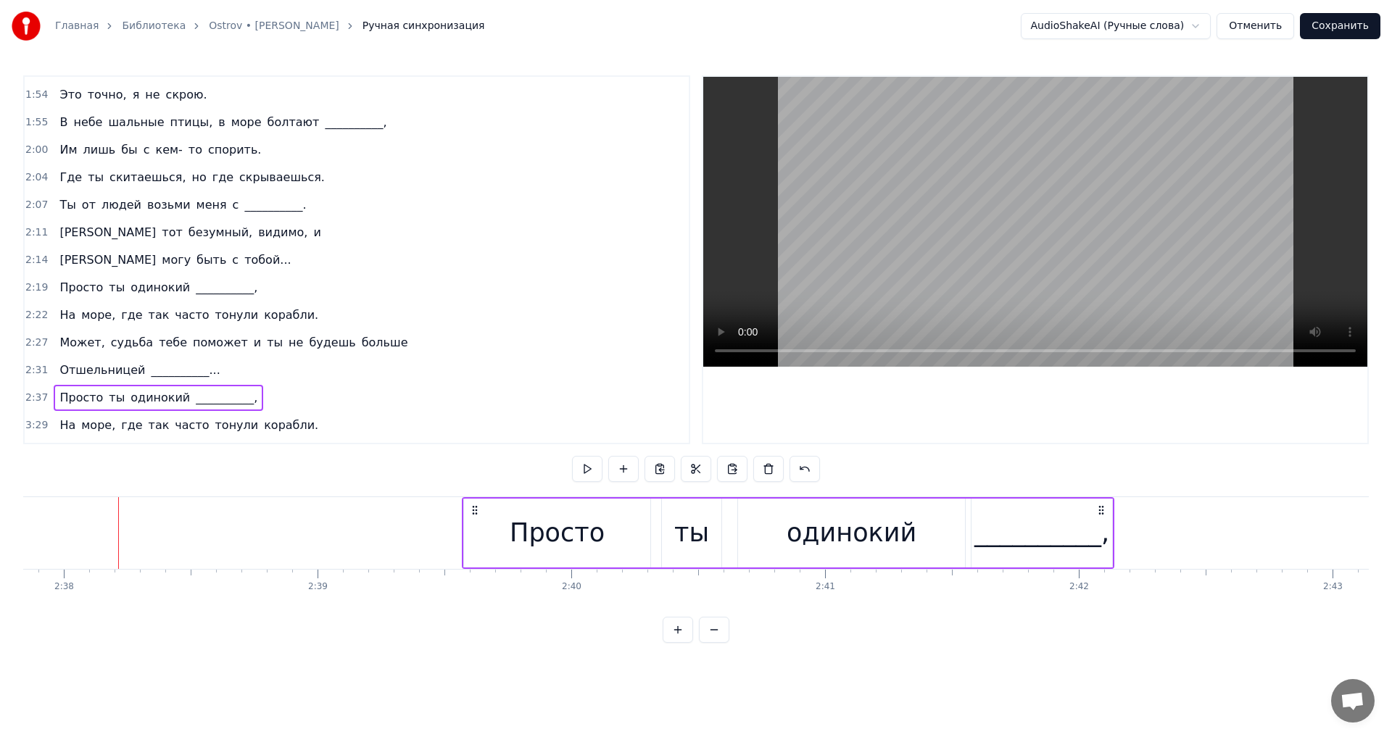
drag, startPoint x: 763, startPoint y: 510, endPoint x: 580, endPoint y: 484, distance: 184.5
click at [476, 503] on div "Просто ты одинокий __________," at bounding box center [788, 533] width 653 height 72
click at [593, 479] on button at bounding box center [587, 469] width 30 height 26
click at [588, 475] on button at bounding box center [587, 469] width 30 height 26
click at [587, 471] on button at bounding box center [587, 469] width 30 height 26
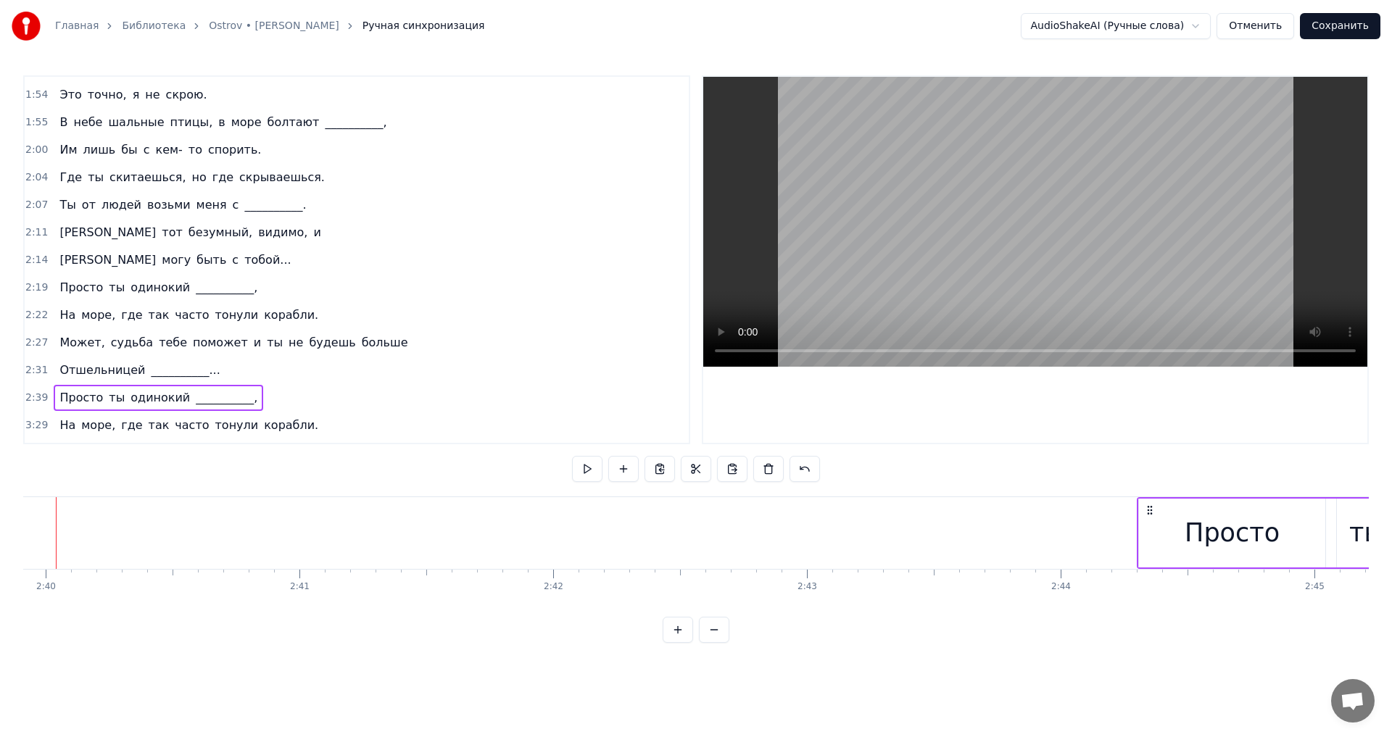
scroll to position [0, 40586]
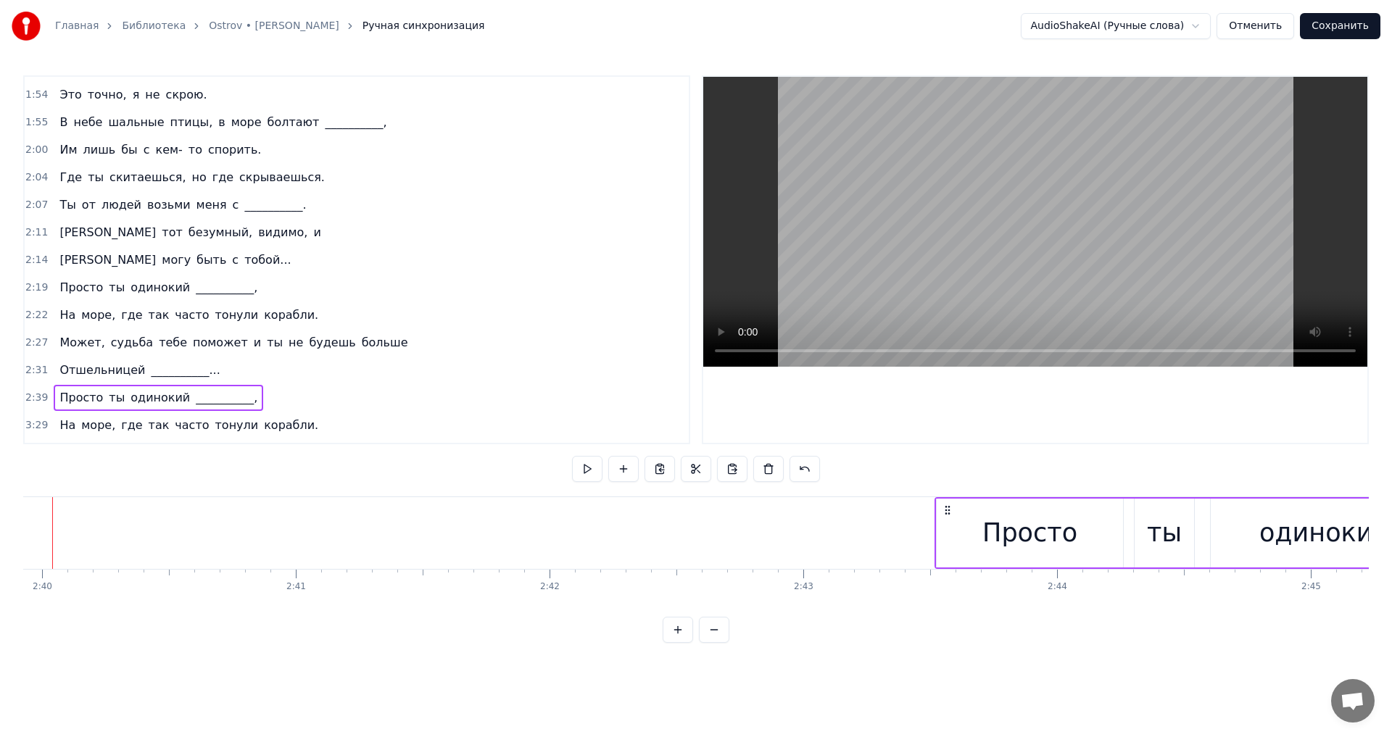
drag, startPoint x: 474, startPoint y: 508, endPoint x: 946, endPoint y: 528, distance: 472.4
click at [946, 528] on div "Просто ты одинокий __________," at bounding box center [1261, 533] width 653 height 72
click at [573, 464] on button at bounding box center [587, 469] width 30 height 26
click at [580, 464] on button at bounding box center [587, 469] width 30 height 26
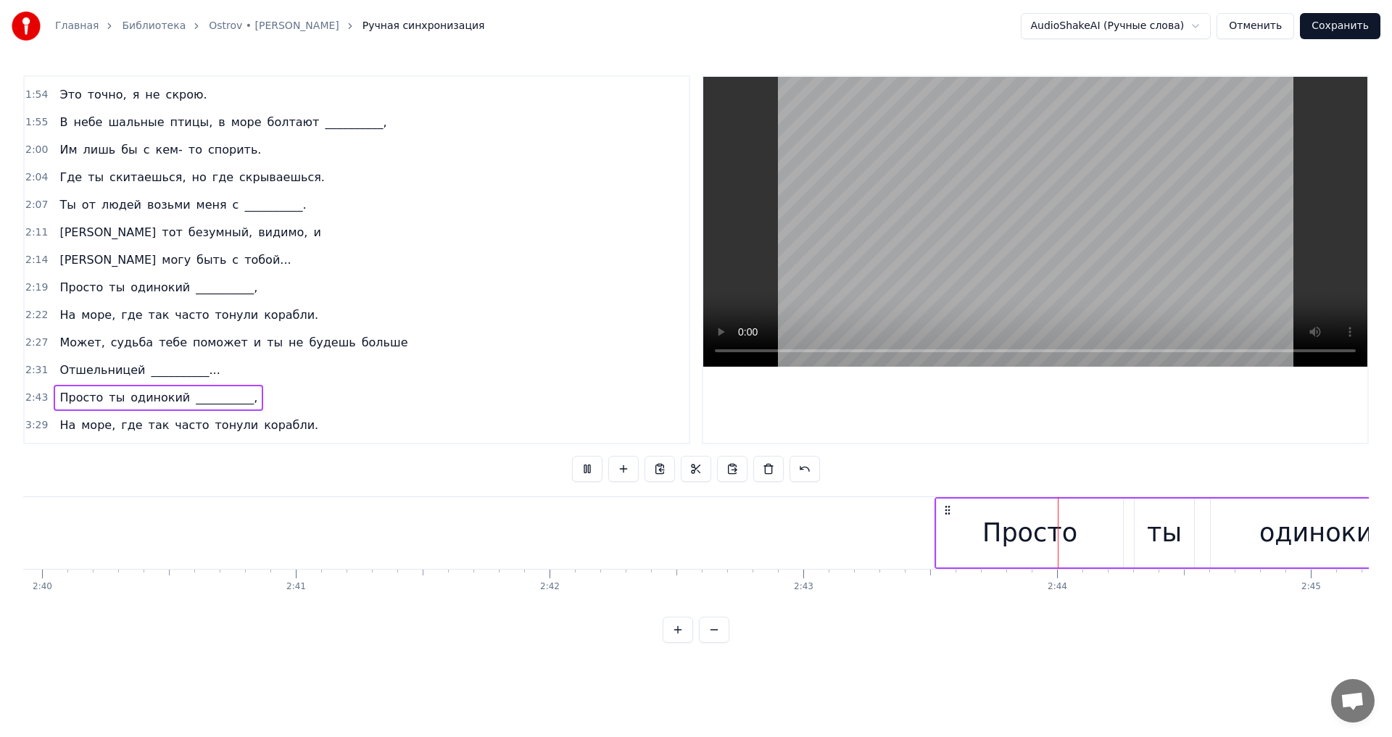
click at [582, 465] on button at bounding box center [587, 469] width 30 height 26
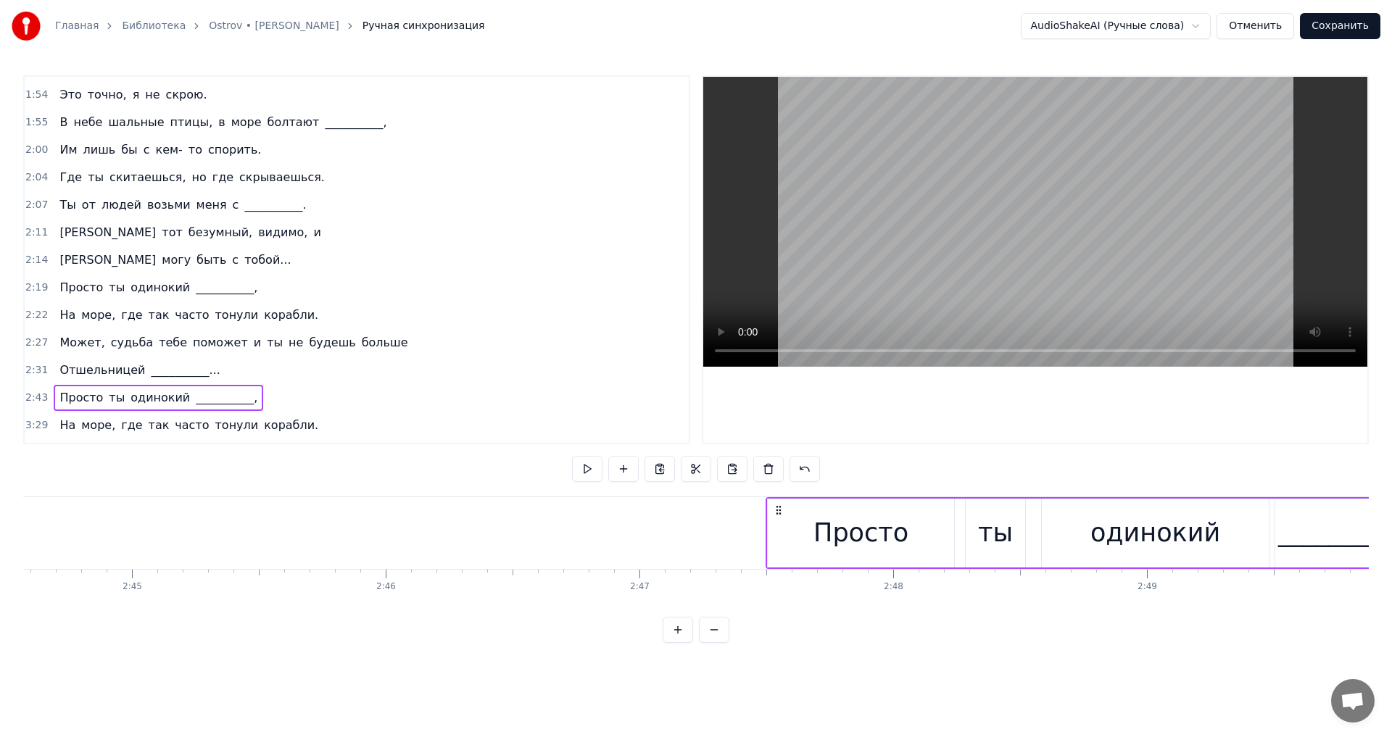
drag, startPoint x: 945, startPoint y: 508, endPoint x: 776, endPoint y: 512, distance: 169.0
click at [776, 512] on icon at bounding box center [779, 511] width 12 height 12
click at [576, 466] on button at bounding box center [587, 469] width 30 height 26
click at [585, 466] on button at bounding box center [587, 469] width 30 height 26
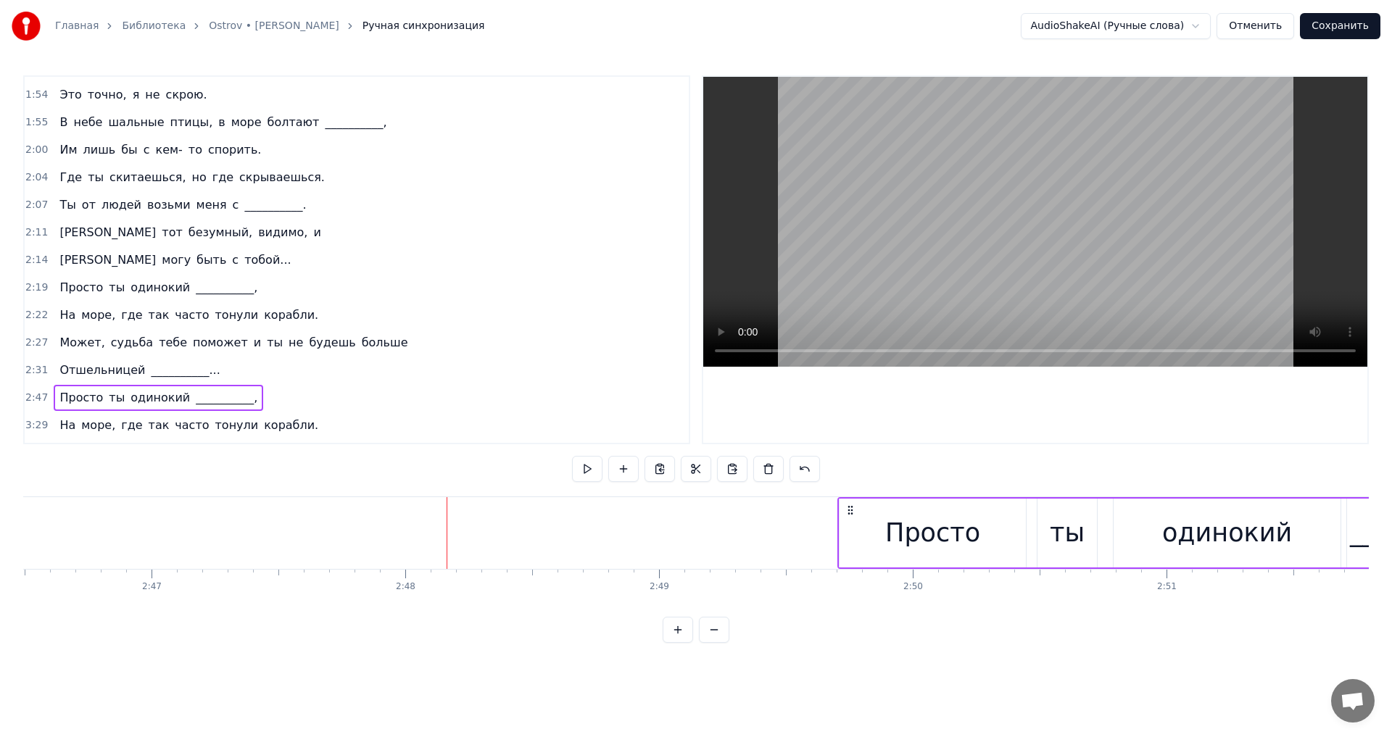
scroll to position [0, 42257]
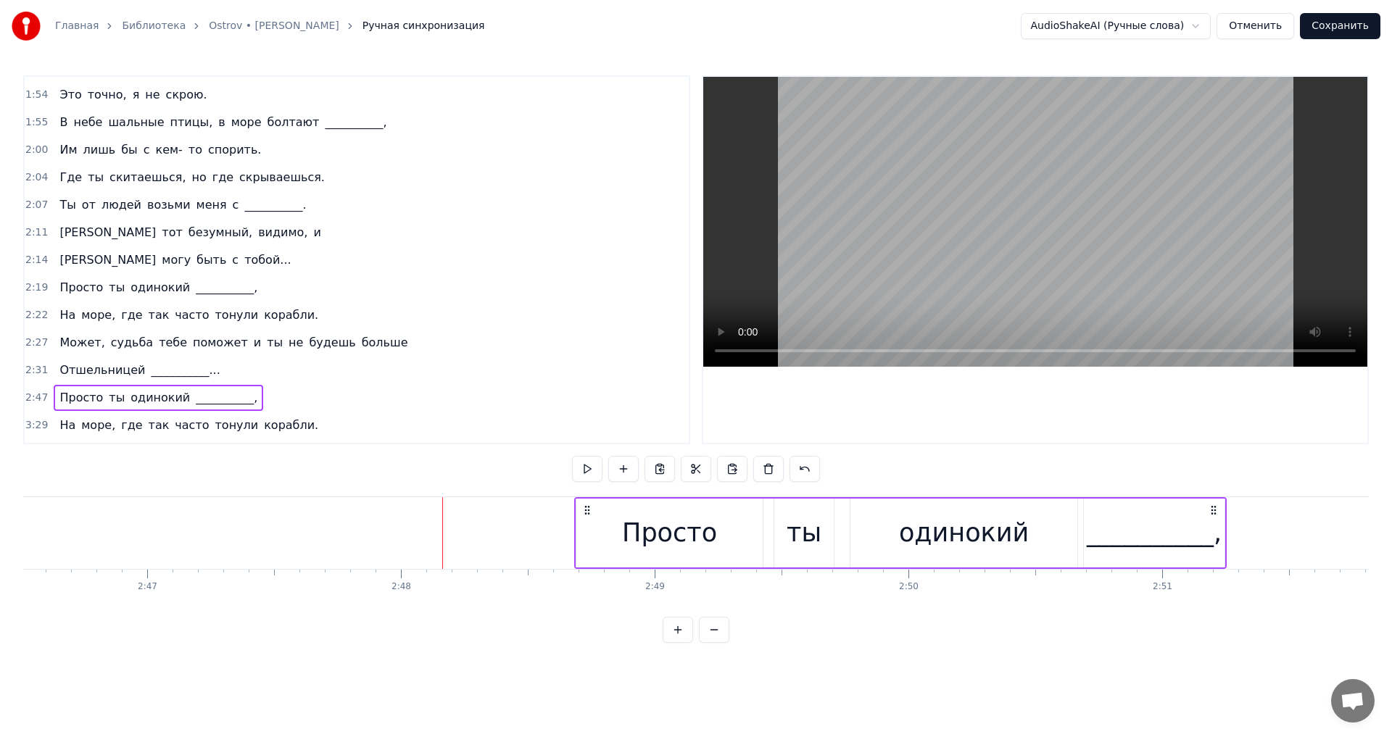
drag, startPoint x: 781, startPoint y: 508, endPoint x: 590, endPoint y: 509, distance: 190.7
click at [590, 509] on icon at bounding box center [588, 511] width 12 height 12
click at [582, 475] on button at bounding box center [587, 469] width 30 height 26
click at [583, 474] on button at bounding box center [587, 469] width 30 height 26
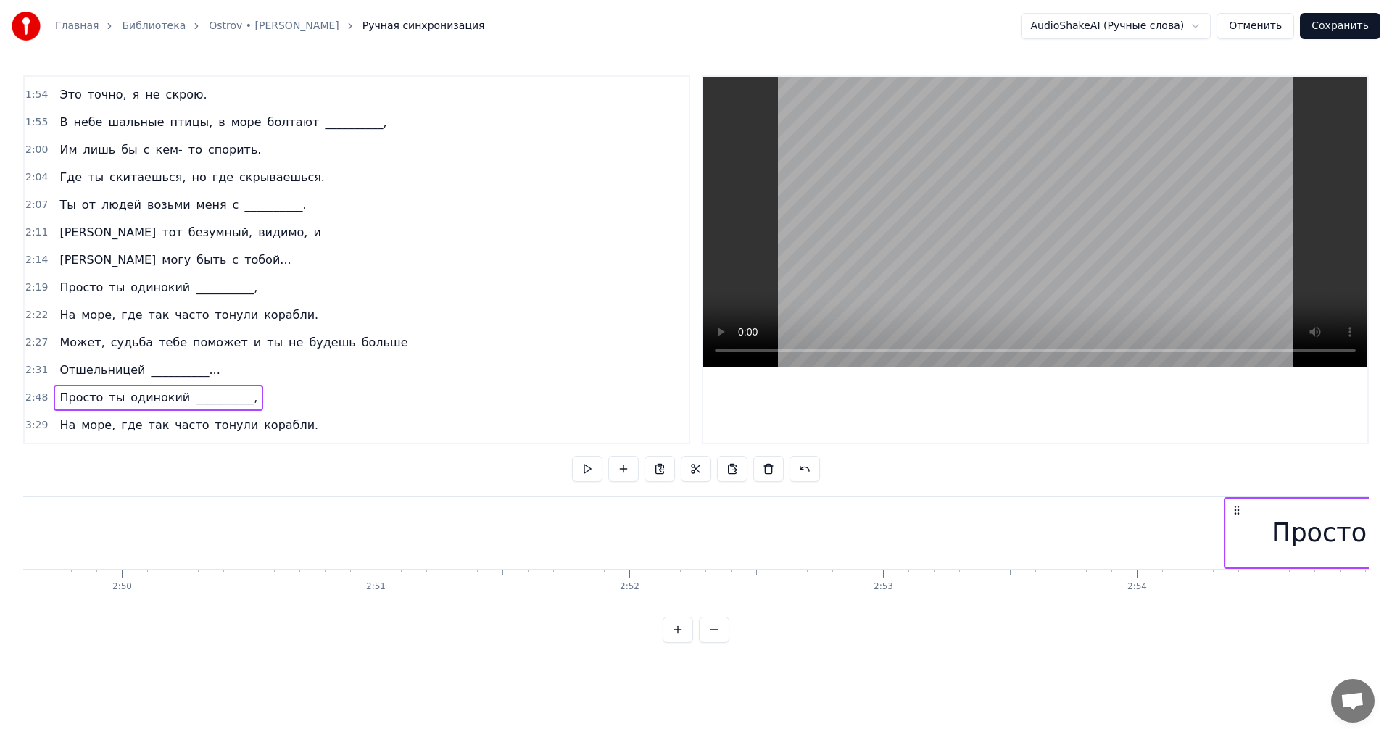
scroll to position [0, 43067]
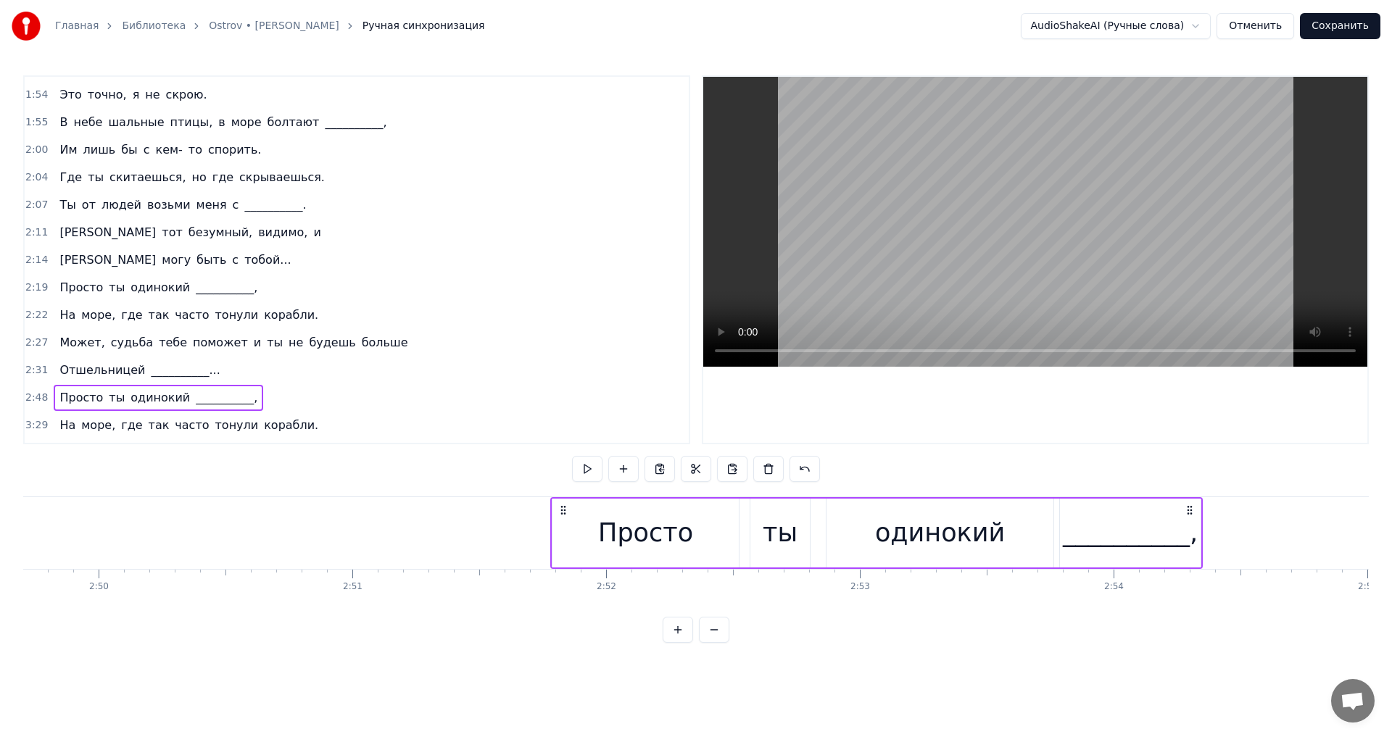
drag, startPoint x: 586, startPoint y: 508, endPoint x: 558, endPoint y: 523, distance: 31.1
click at [558, 523] on div "Просто ты одинокий __________," at bounding box center [876, 533] width 653 height 72
click at [582, 476] on button at bounding box center [587, 469] width 30 height 26
click at [584, 473] on button at bounding box center [587, 469] width 30 height 26
click at [584, 472] on button at bounding box center [587, 469] width 30 height 26
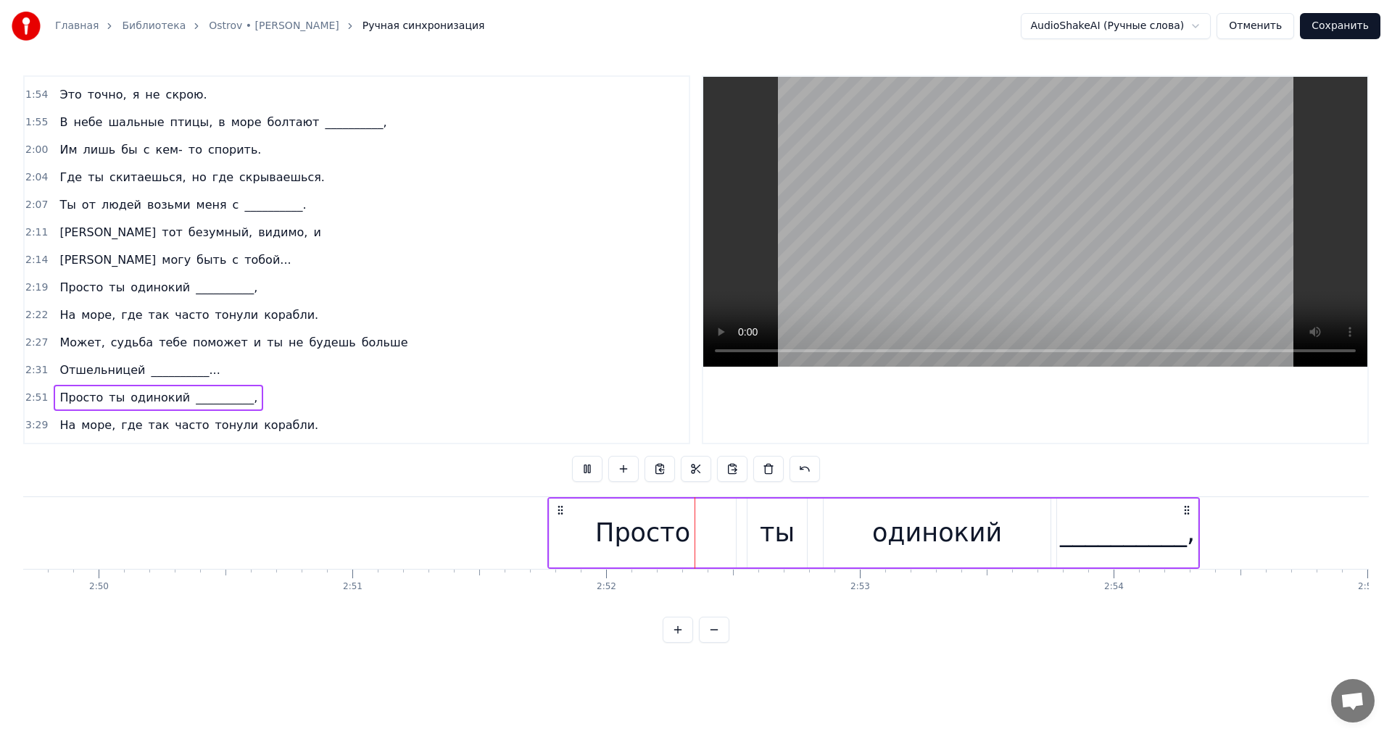
click at [584, 471] on button at bounding box center [587, 469] width 30 height 26
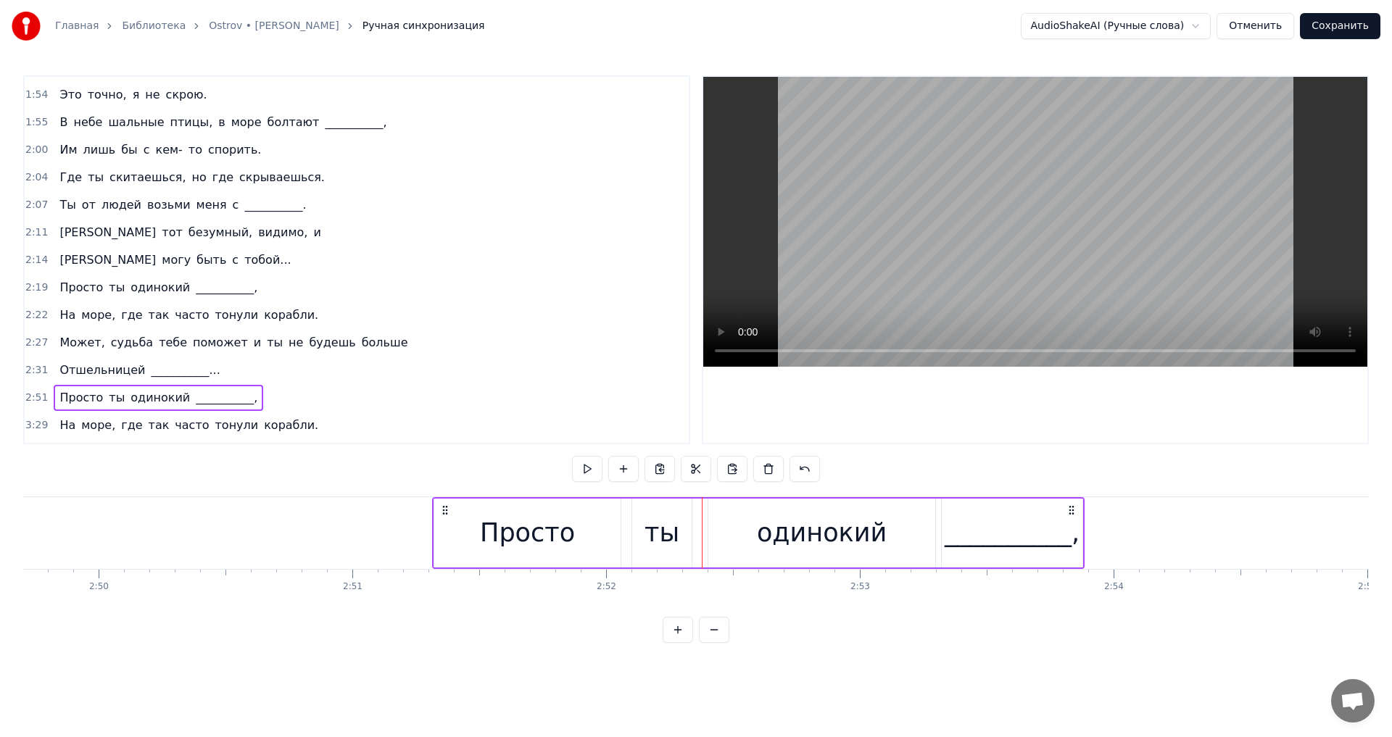
drag, startPoint x: 556, startPoint y: 511, endPoint x: 442, endPoint y: 516, distance: 113.9
click at [442, 516] on icon at bounding box center [445, 511] width 12 height 12
click at [586, 470] on button at bounding box center [587, 469] width 30 height 26
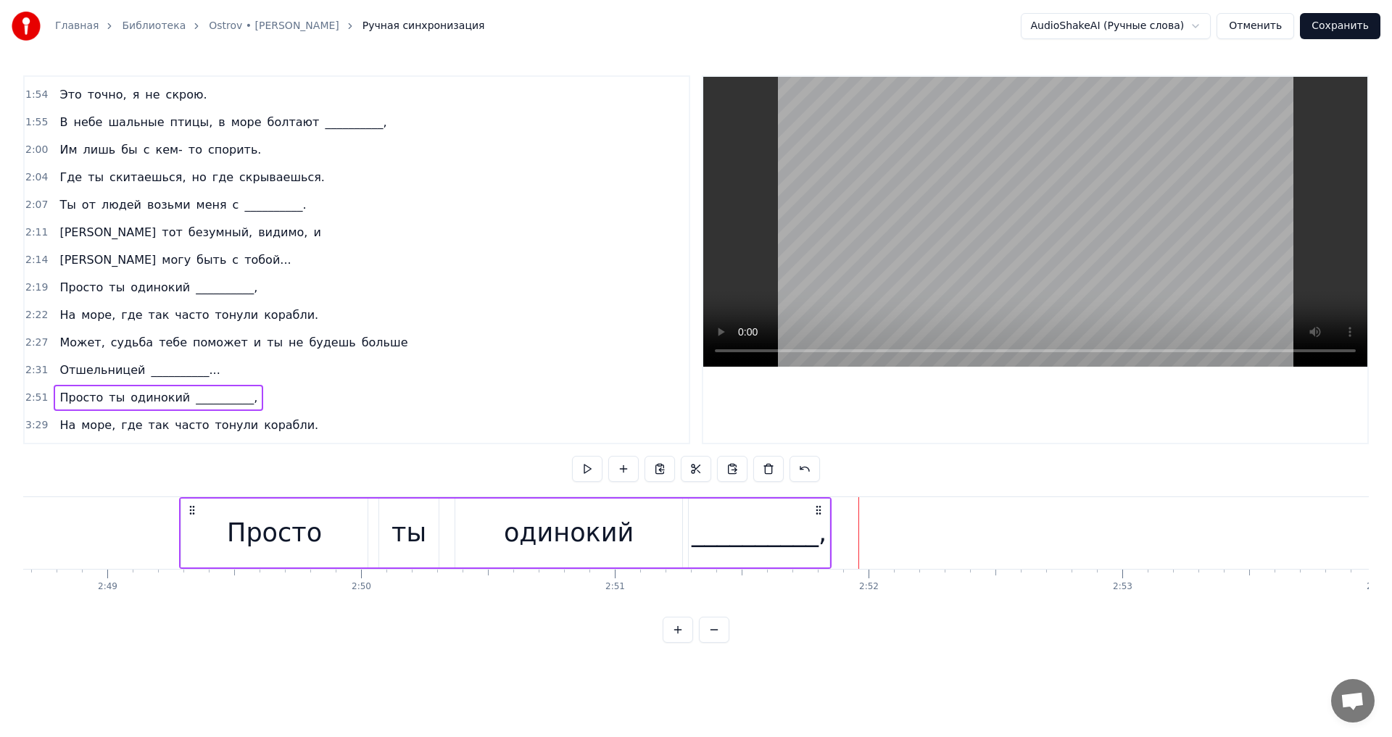
scroll to position [0, 42723]
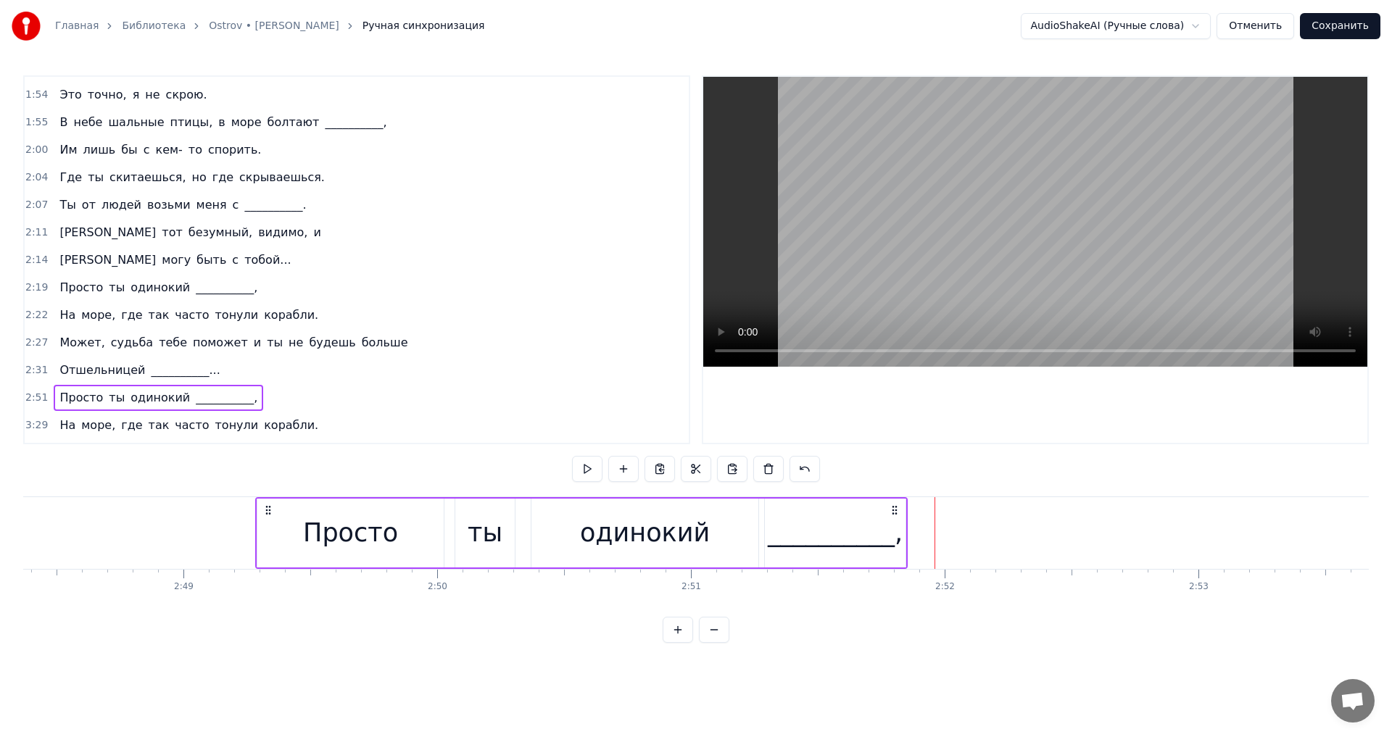
drag, startPoint x: 443, startPoint y: 508, endPoint x: 210, endPoint y: 513, distance: 232.8
click at [262, 513] on icon at bounding box center [268, 511] width 12 height 12
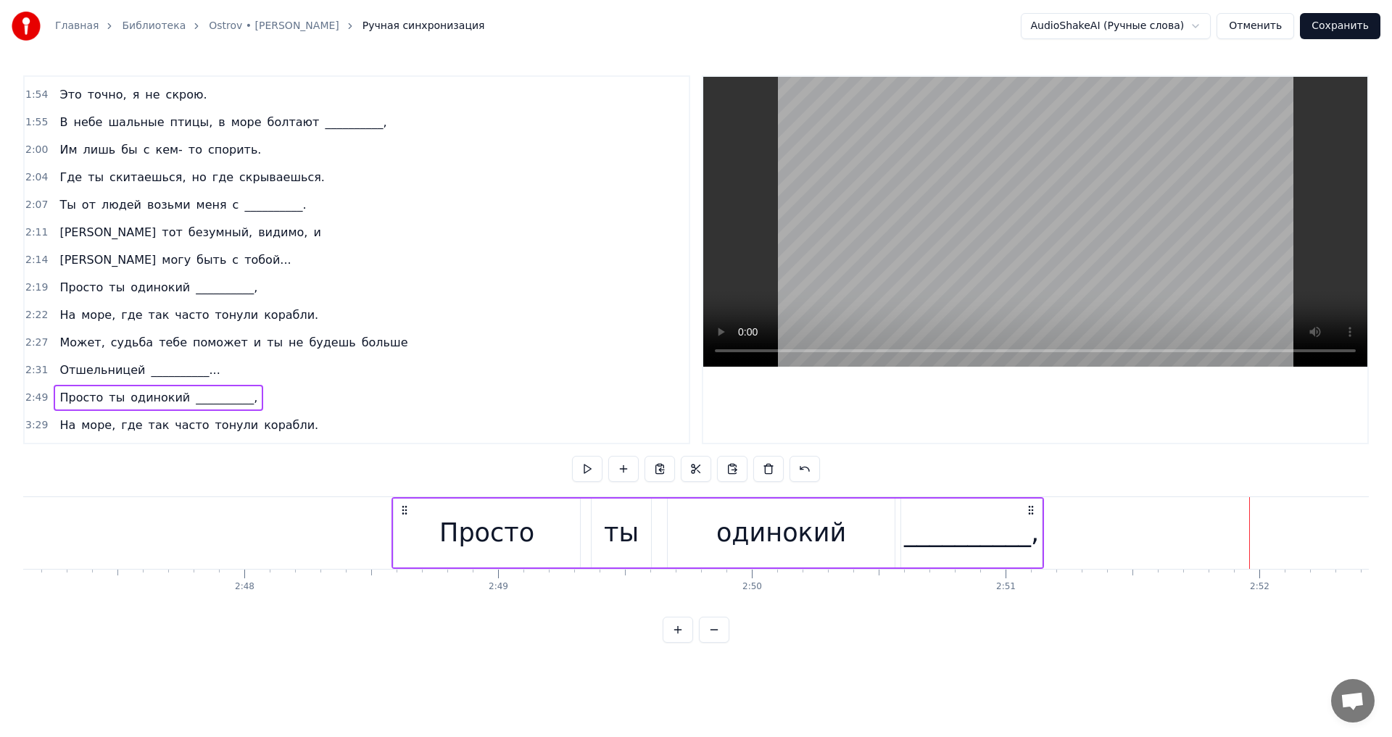
drag, startPoint x: 215, startPoint y: 513, endPoint x: 416, endPoint y: 508, distance: 200.9
click at [401, 511] on icon at bounding box center [405, 511] width 12 height 12
click at [593, 472] on button at bounding box center [587, 469] width 30 height 26
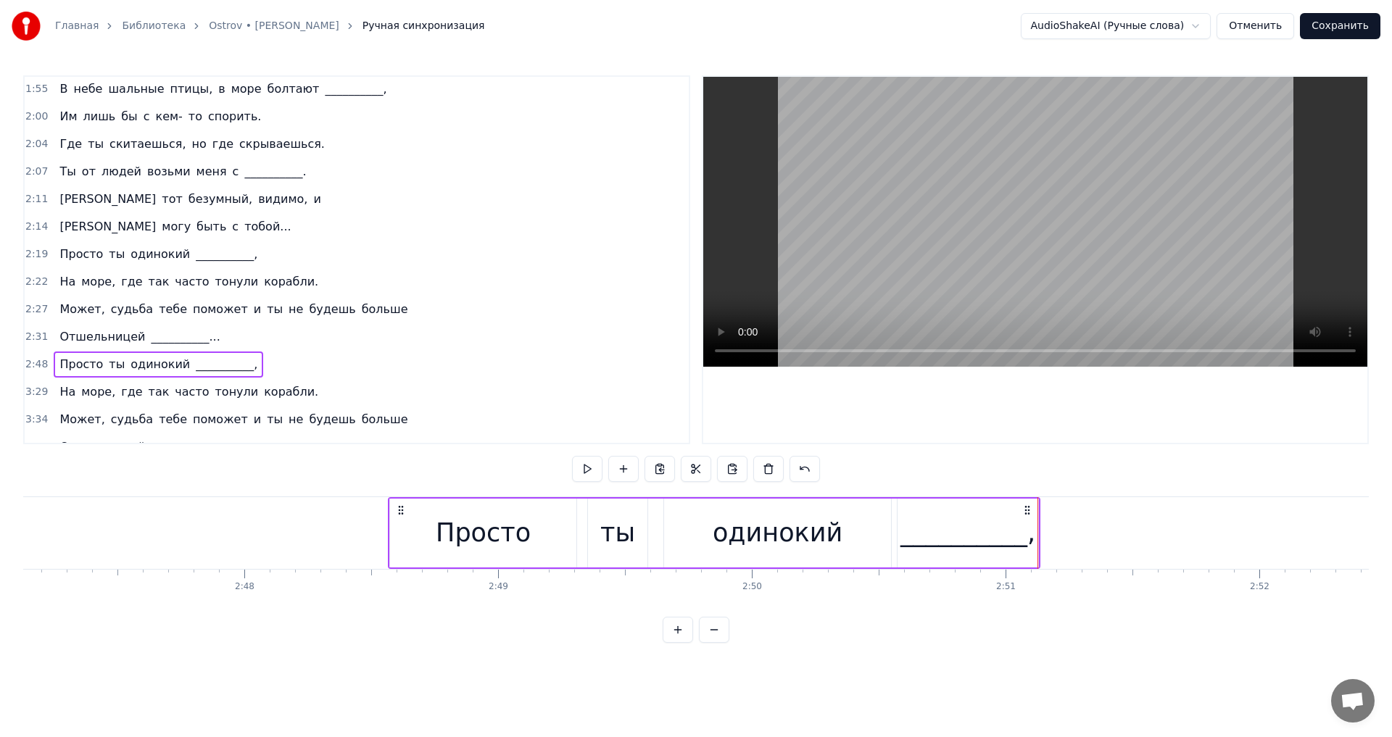
scroll to position [626, 0]
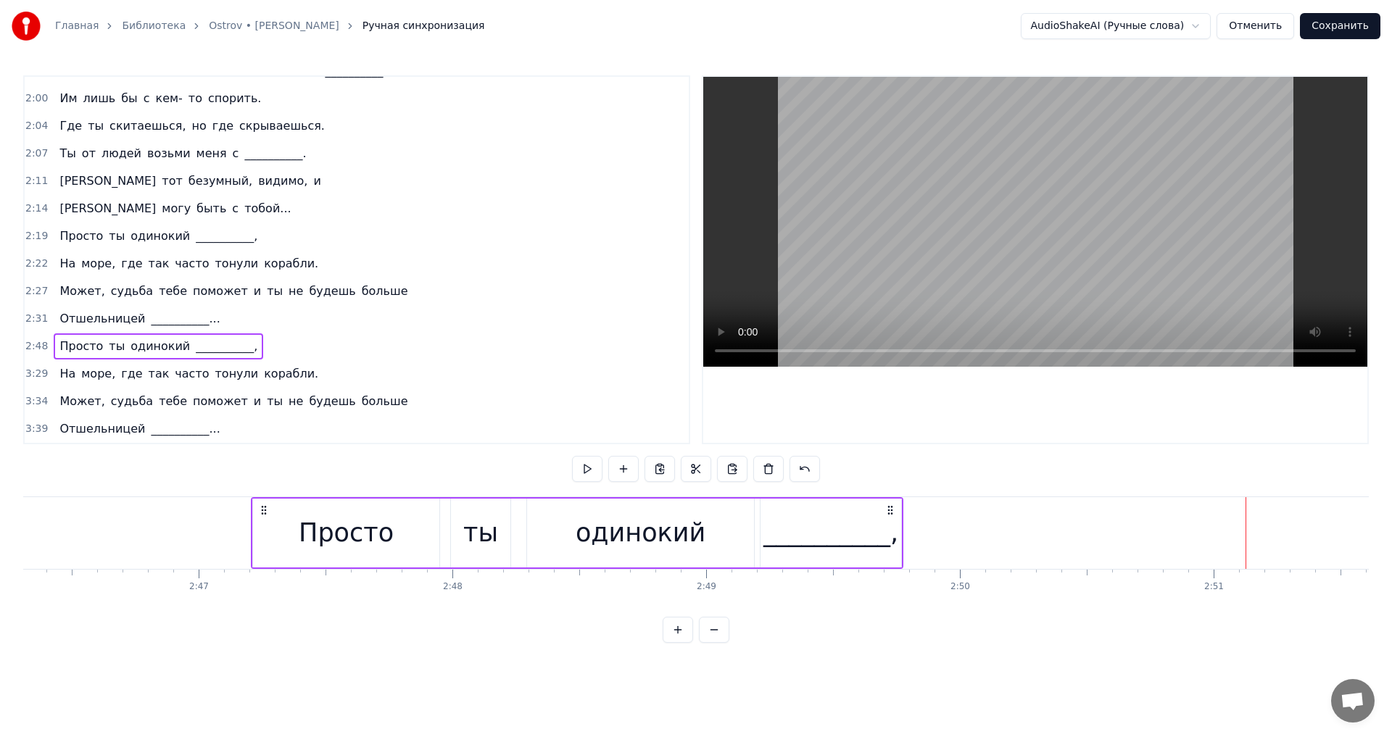
drag, startPoint x: 402, startPoint y: 512, endPoint x: 230, endPoint y: 519, distance: 172.7
click at [251, 522] on div "Просто ты одинокий __________," at bounding box center [577, 533] width 653 height 72
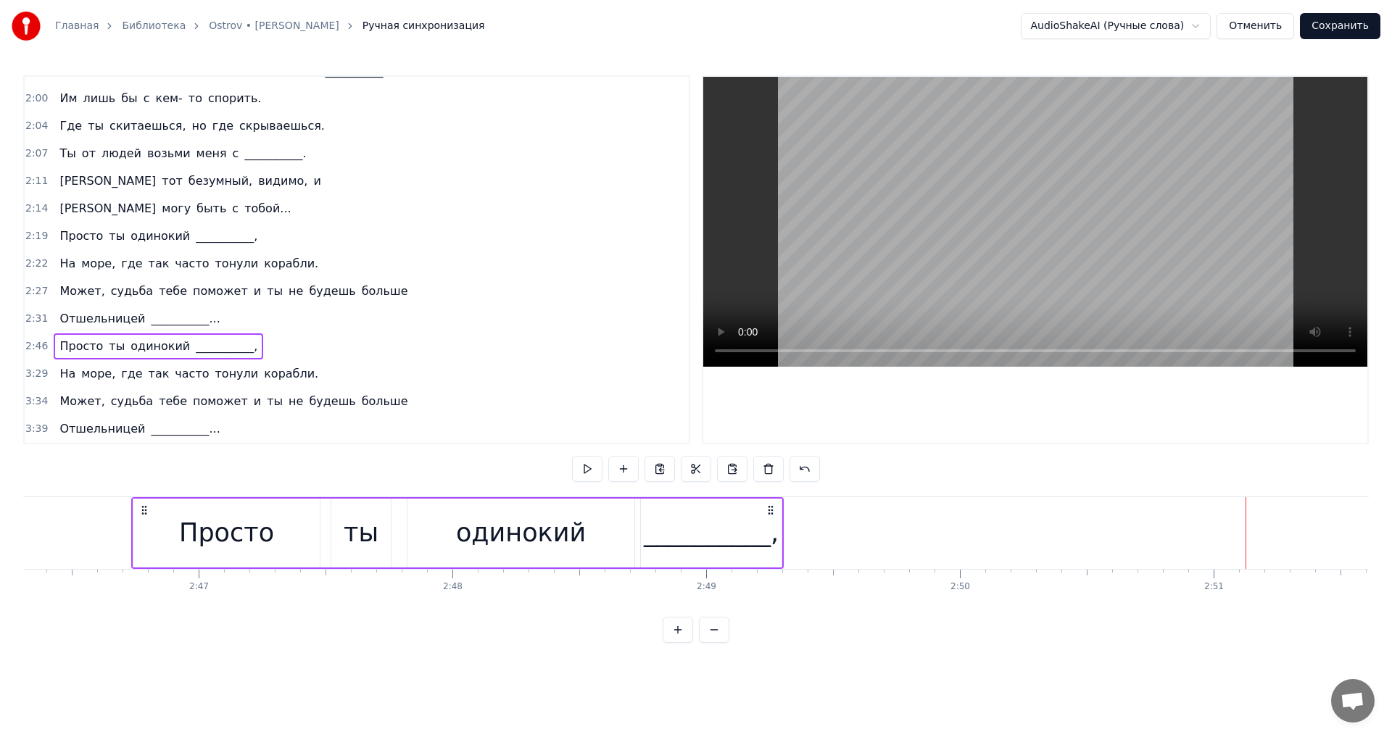
scroll to position [0, 42145]
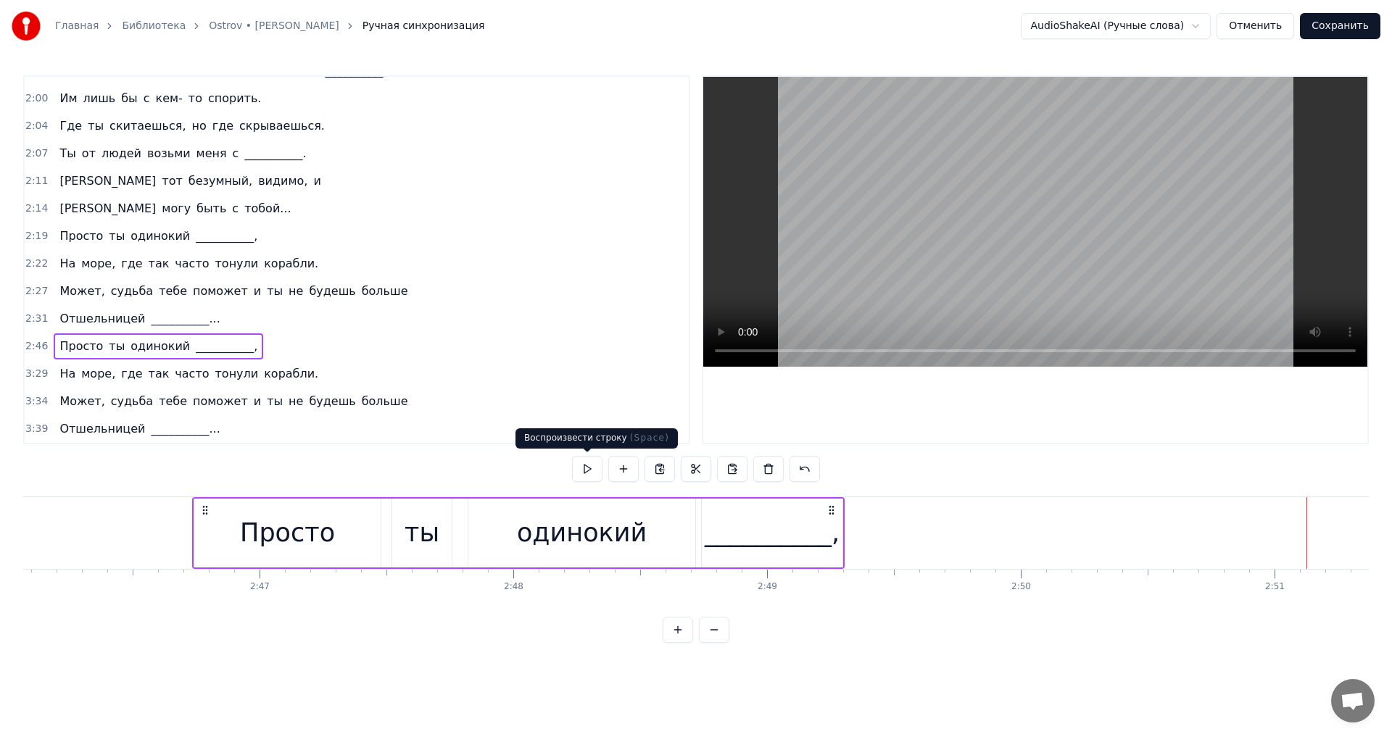
click at [586, 473] on button at bounding box center [587, 469] width 30 height 26
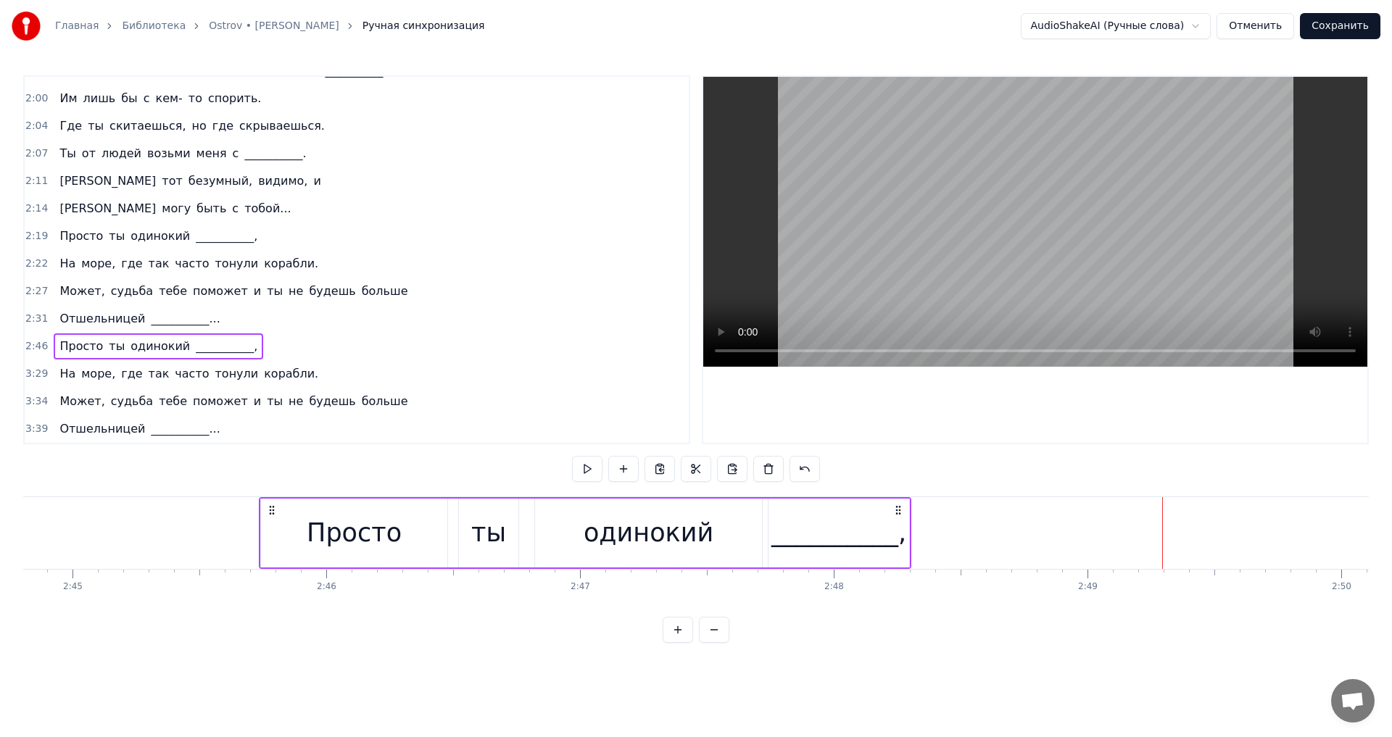
scroll to position [0, 41804]
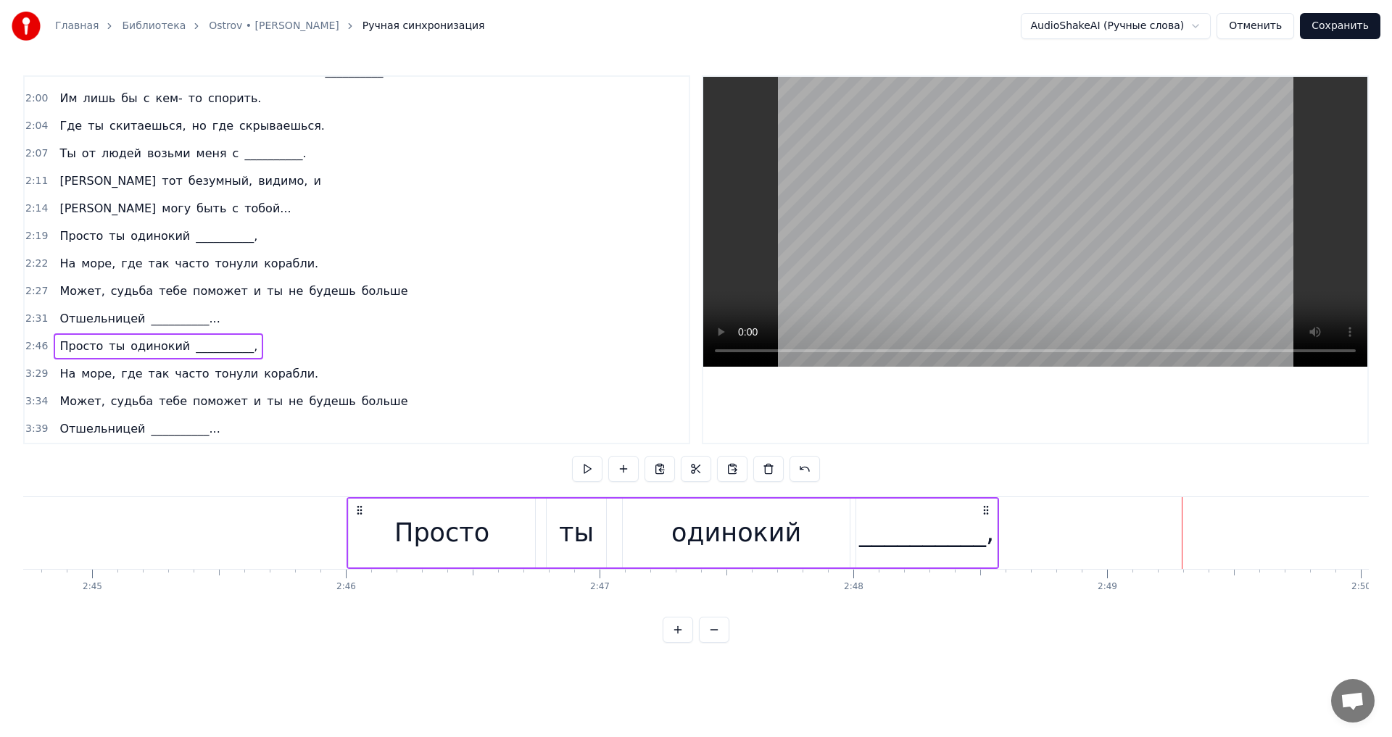
drag, startPoint x: 206, startPoint y: 508, endPoint x: 359, endPoint y: 518, distance: 153.3
click at [359, 518] on div "Просто ты одинокий __________," at bounding box center [673, 533] width 653 height 72
click at [592, 464] on button at bounding box center [587, 469] width 30 height 26
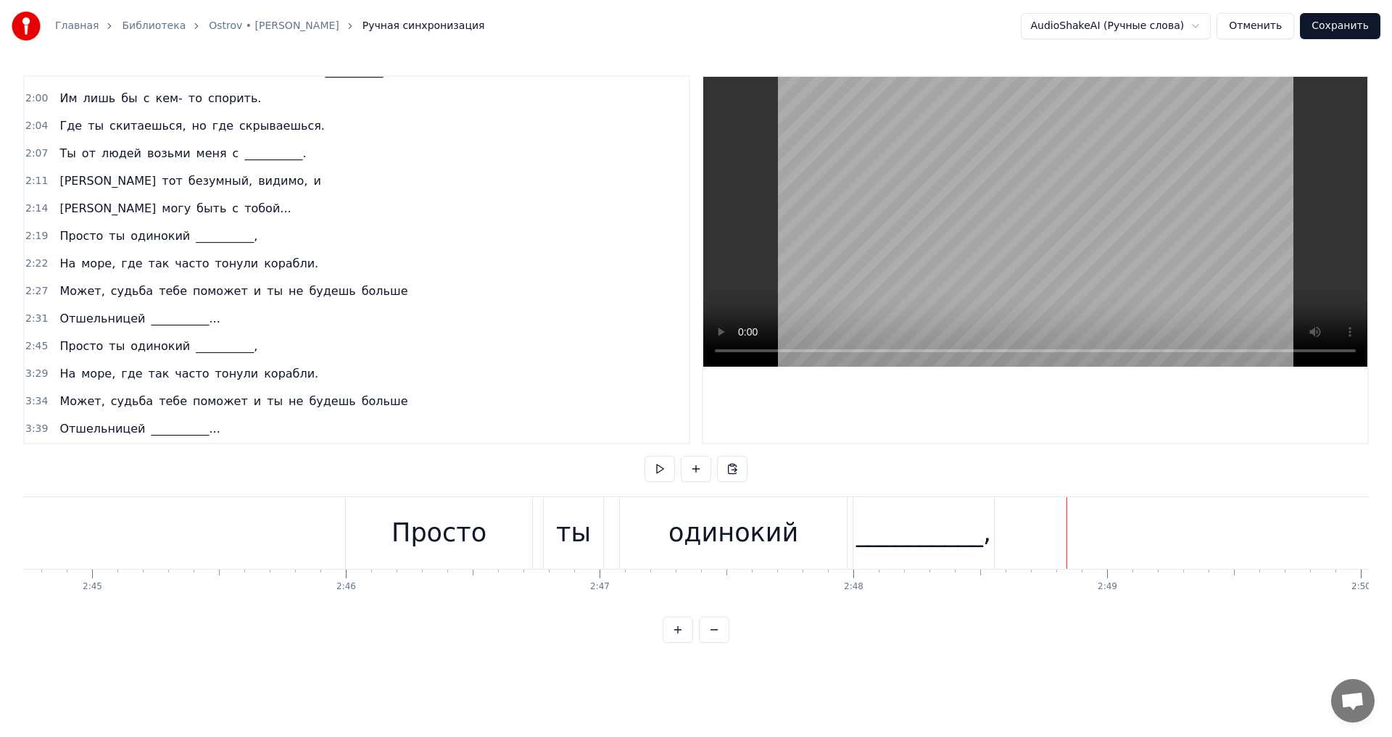
click at [974, 533] on div "__________," at bounding box center [923, 533] width 135 height 38
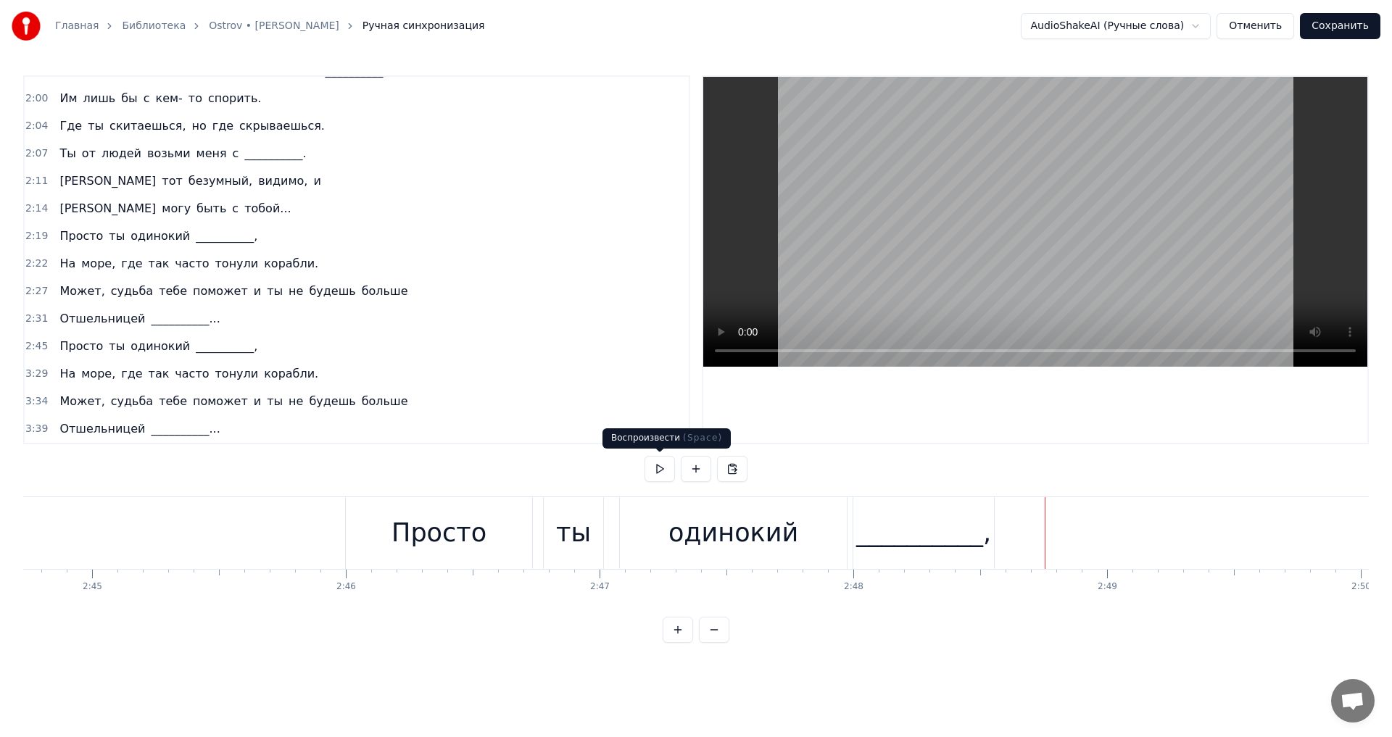
click at [658, 468] on button at bounding box center [660, 469] width 30 height 26
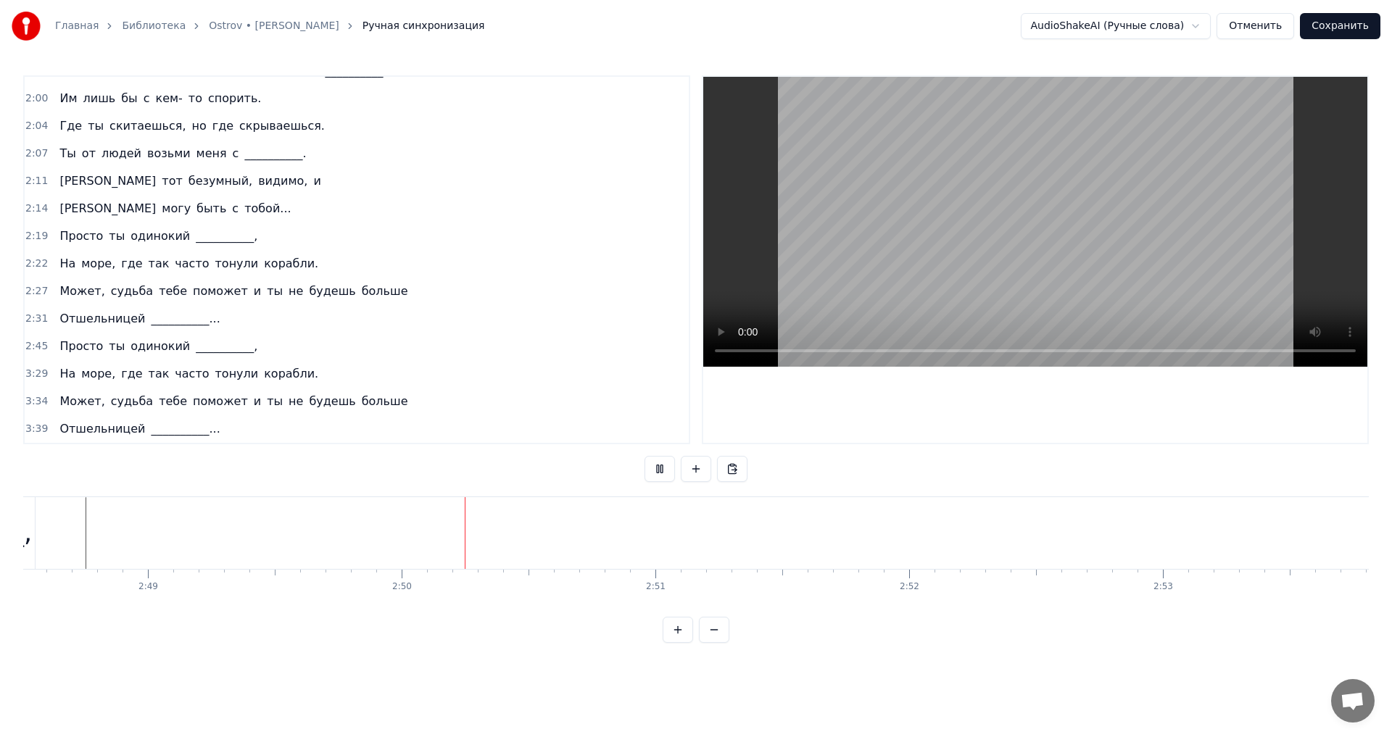
scroll to position [0, 43007]
click at [658, 468] on button at bounding box center [660, 469] width 30 height 26
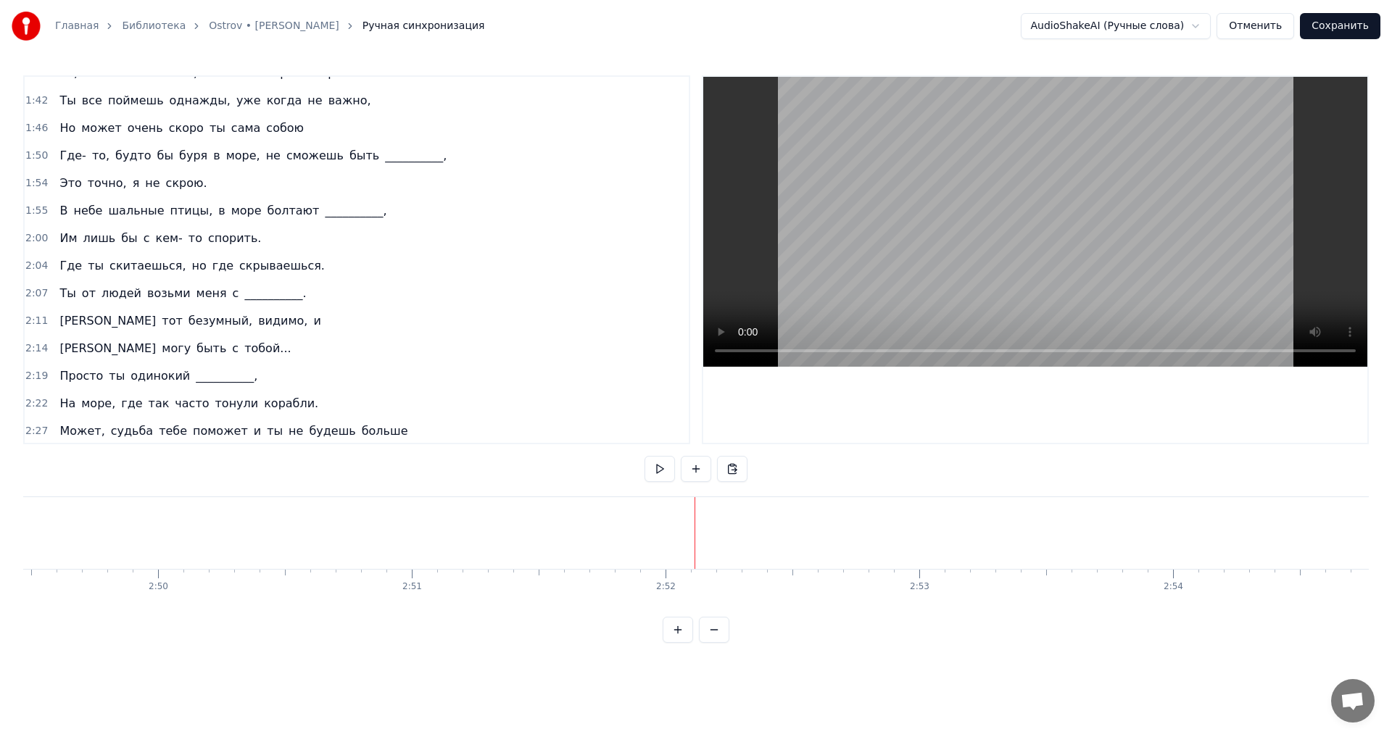
scroll to position [626, 0]
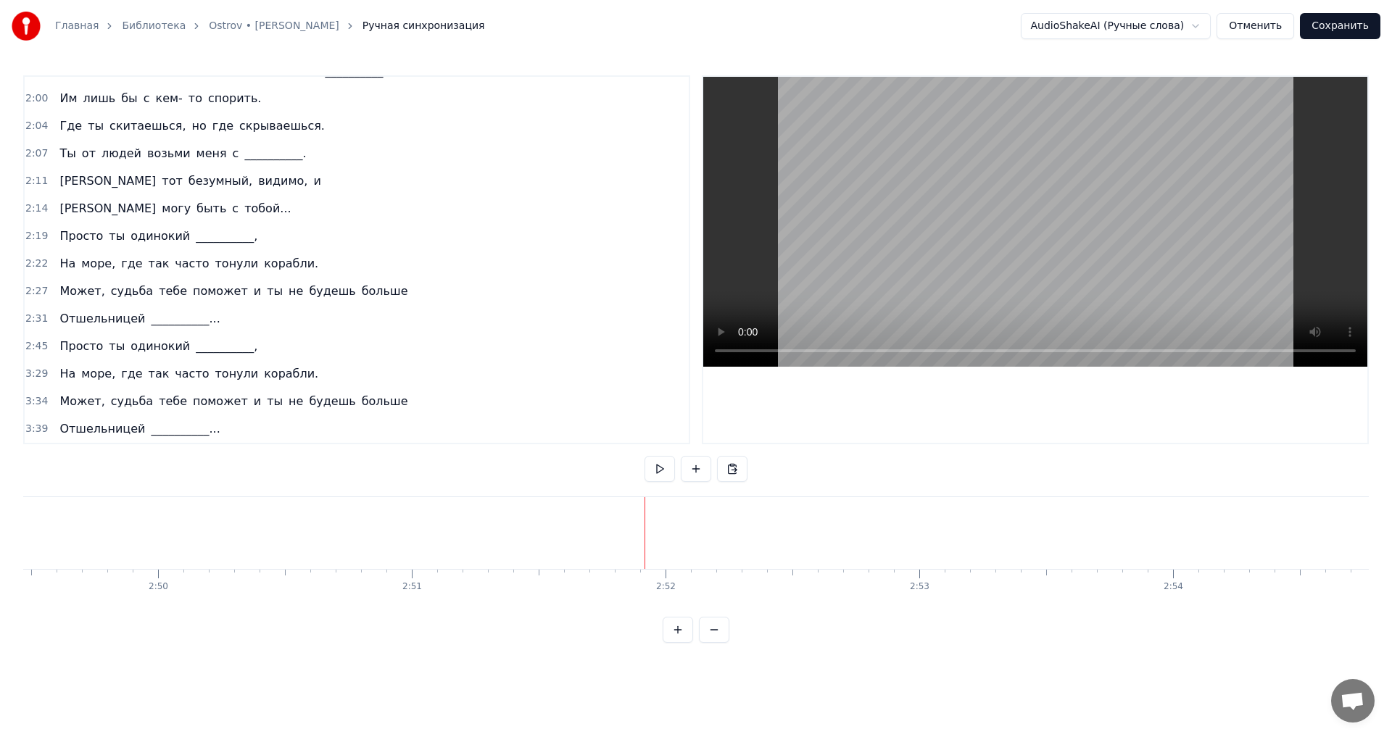
click at [660, 476] on button at bounding box center [660, 469] width 30 height 26
click at [655, 466] on button at bounding box center [660, 469] width 30 height 26
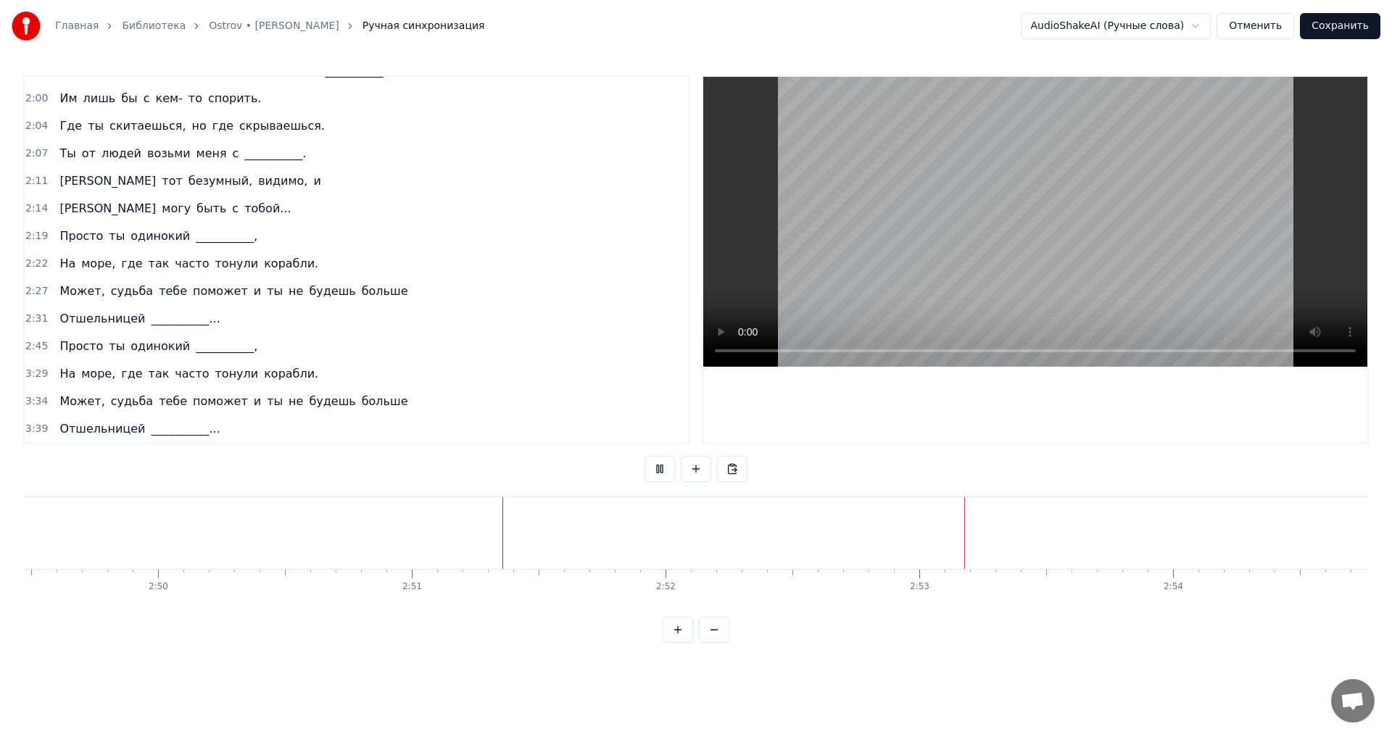
click at [655, 466] on button at bounding box center [660, 469] width 30 height 26
click at [655, 468] on button at bounding box center [660, 469] width 30 height 26
click at [686, 468] on button at bounding box center [696, 469] width 30 height 26
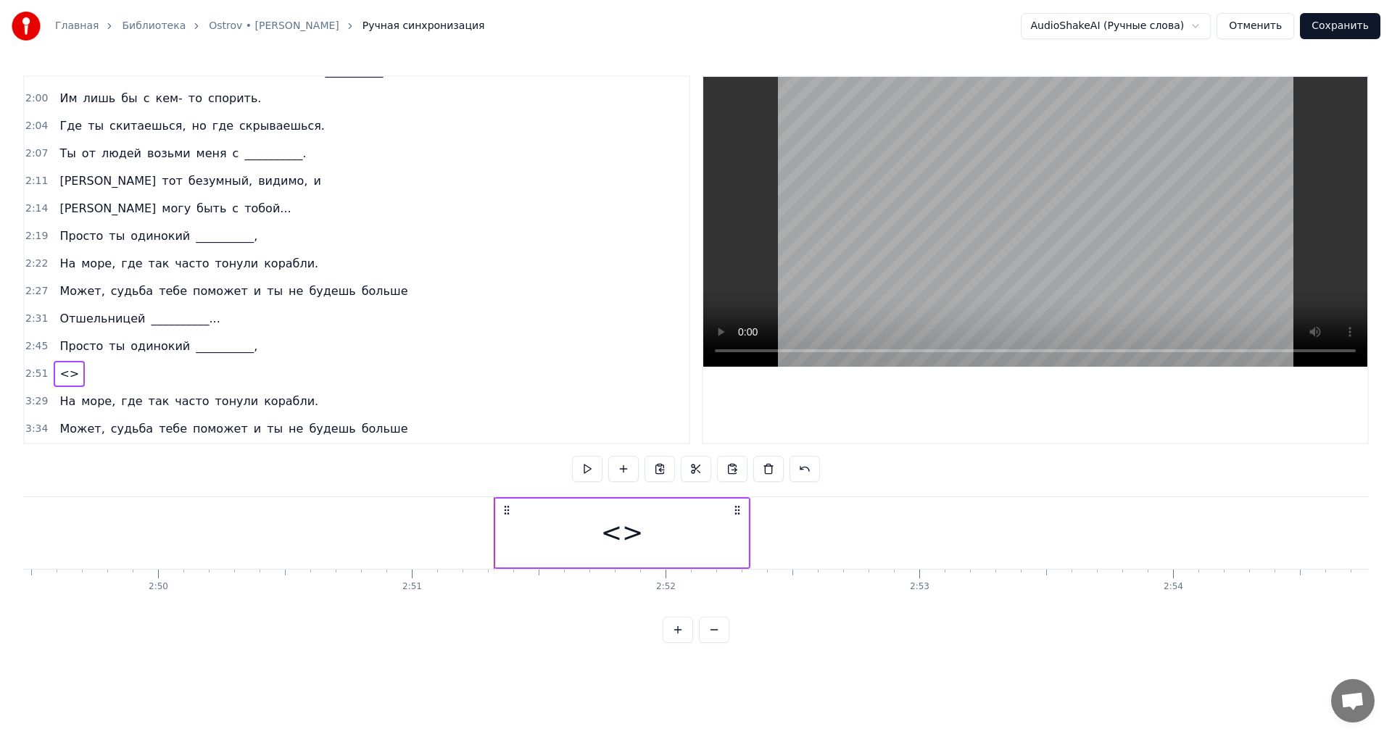
click at [64, 371] on span "<>" at bounding box center [69, 373] width 22 height 17
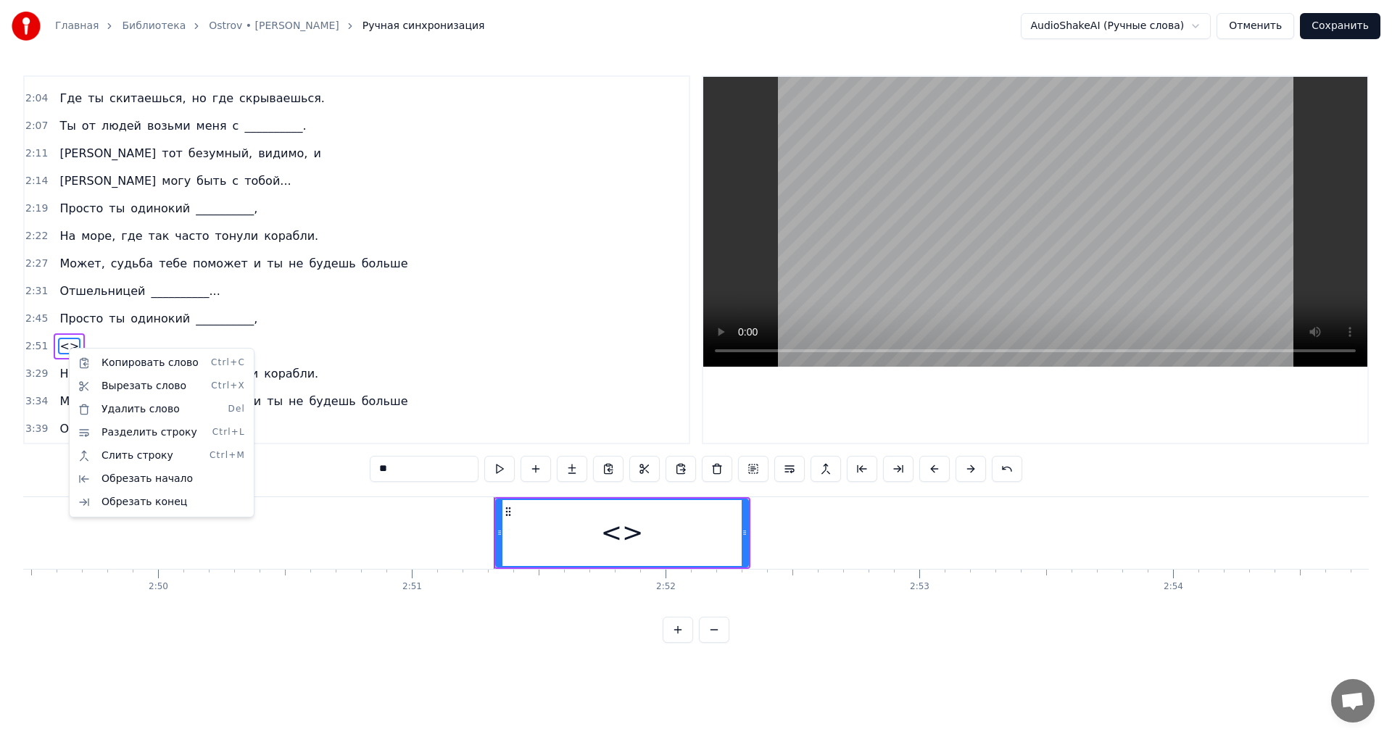
click at [62, 347] on html "Главная Библиотека Ostrov • [PERSON_NAME] Ручная синхронизация AudioShakeAI (Ру…" at bounding box center [696, 333] width 1392 height 666
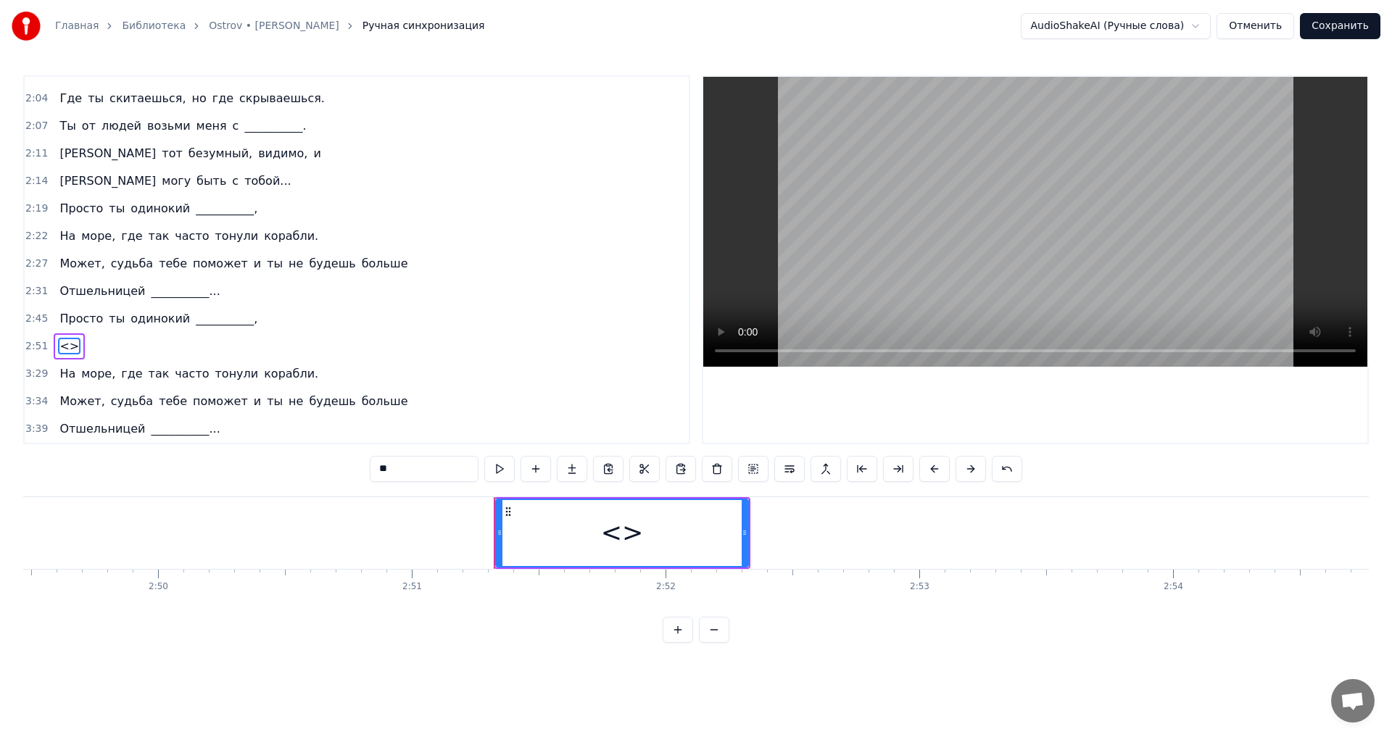
click at [63, 347] on span "<>" at bounding box center [69, 346] width 22 height 17
click at [518, 534] on div "<>" at bounding box center [622, 533] width 251 height 66
click at [503, 536] on div "<>" at bounding box center [622, 533] width 251 height 66
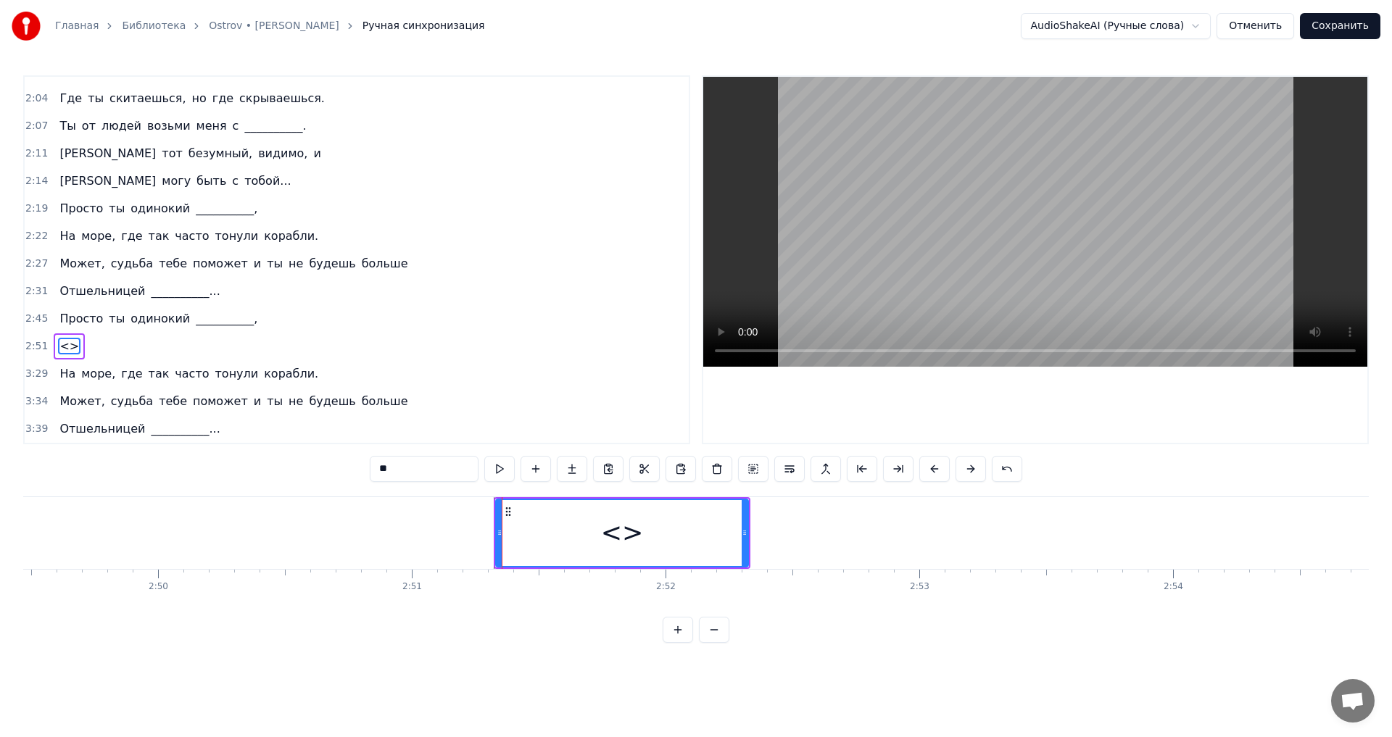
click at [67, 342] on span "<>" at bounding box center [69, 346] width 22 height 17
click at [726, 472] on button at bounding box center [717, 469] width 30 height 26
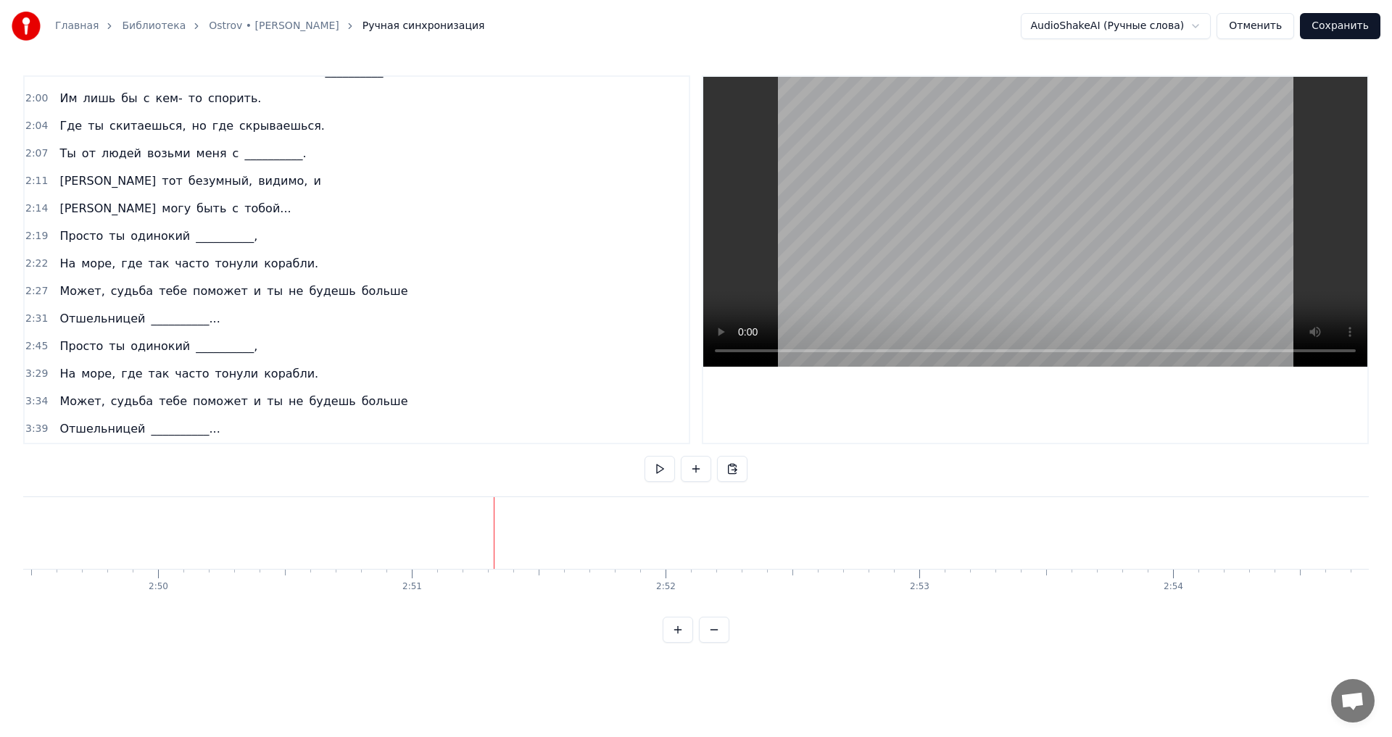
drag, startPoint x: 1033, startPoint y: 617, endPoint x: 967, endPoint y: 619, distance: 66.7
click at [964, 620] on div "0:31 За лесом воле- поле, а на небе дождь и __________. 0:35 А за побережьем мо…" at bounding box center [696, 359] width 1346 height 568
click at [885, 558] on div "__________," at bounding box center [898, 533] width 141 height 72
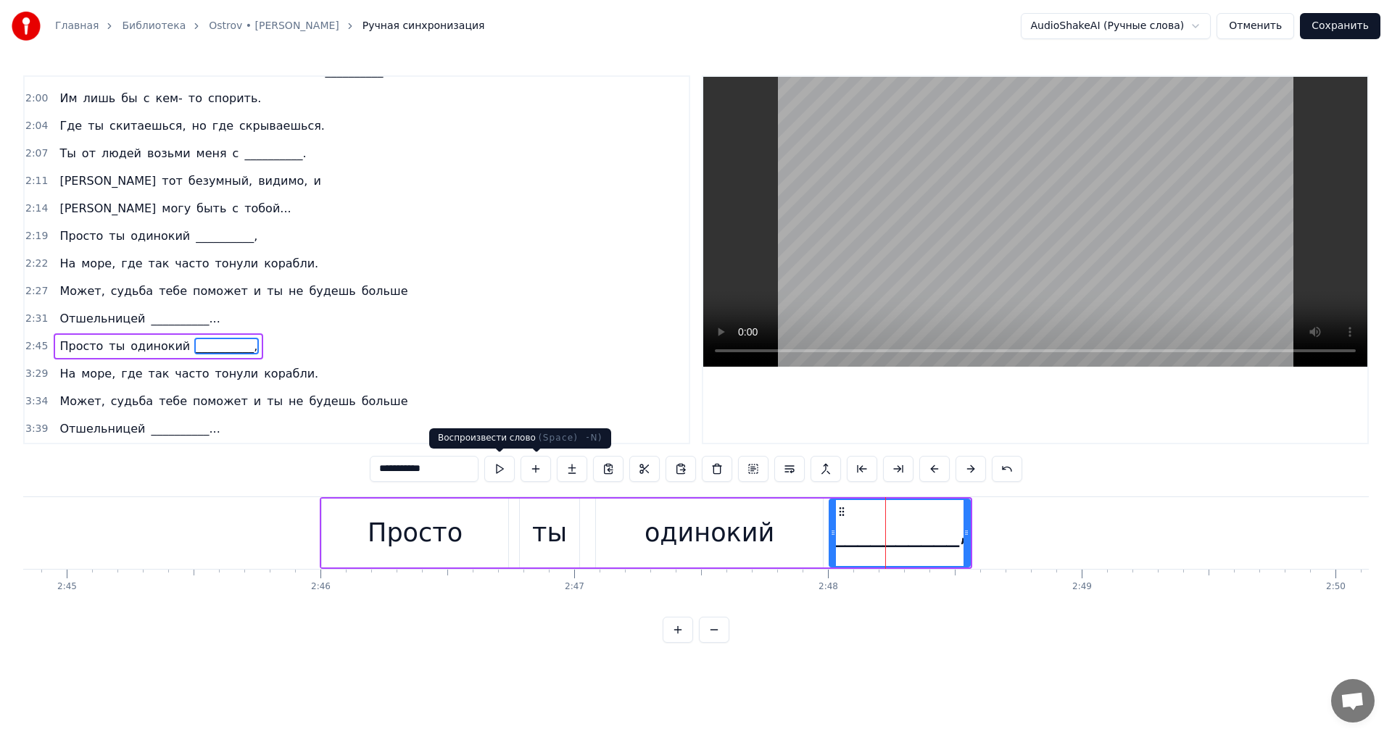
click at [500, 468] on button at bounding box center [499, 469] width 30 height 26
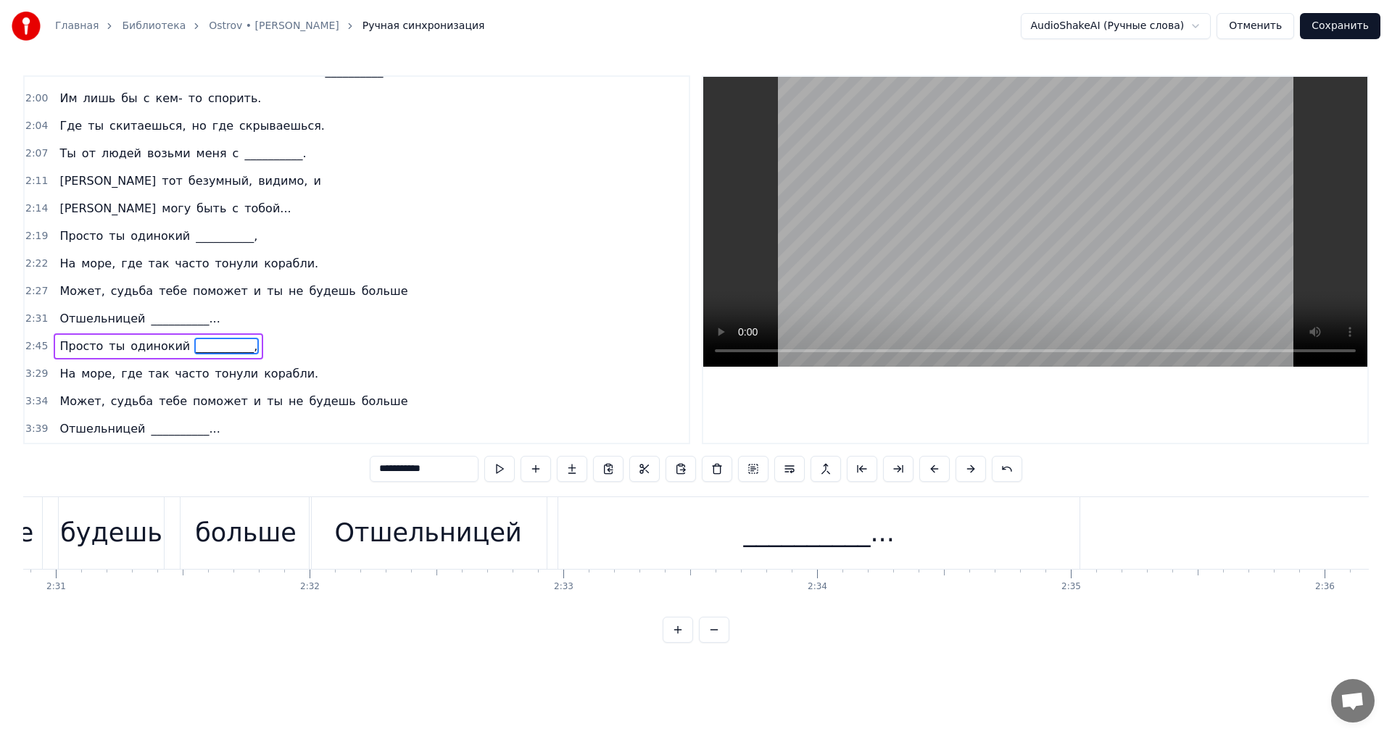
scroll to position [0, 38513]
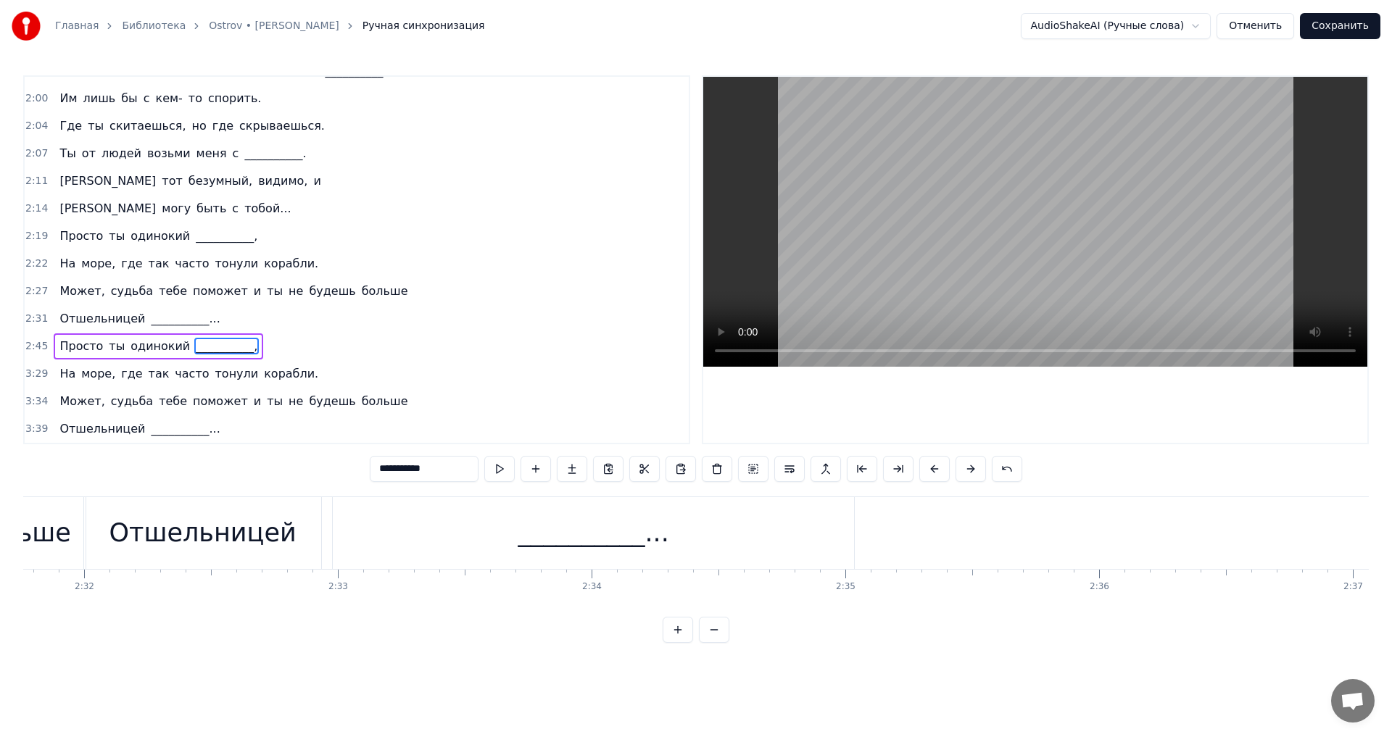
click at [547, 535] on div "__________..." at bounding box center [593, 533] width 151 height 38
type input "**********"
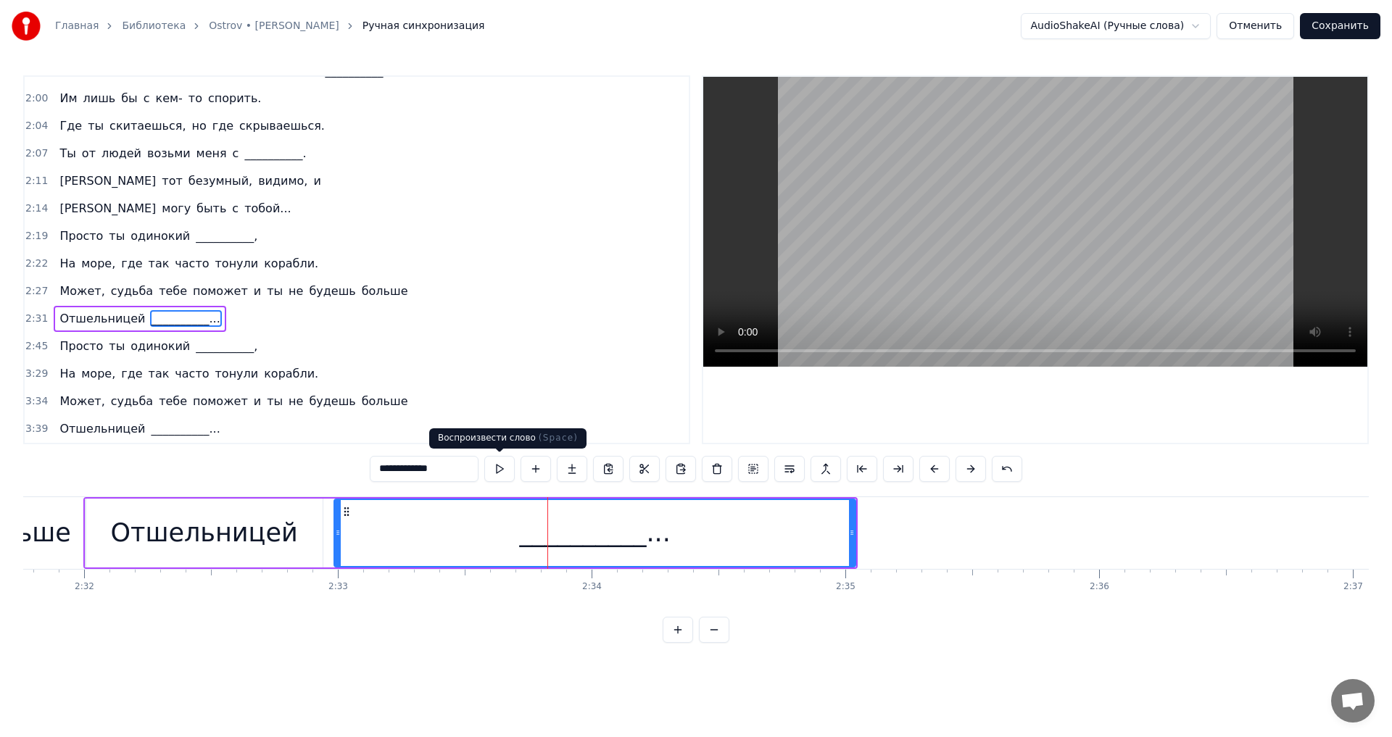
click at [490, 471] on button at bounding box center [499, 469] width 30 height 26
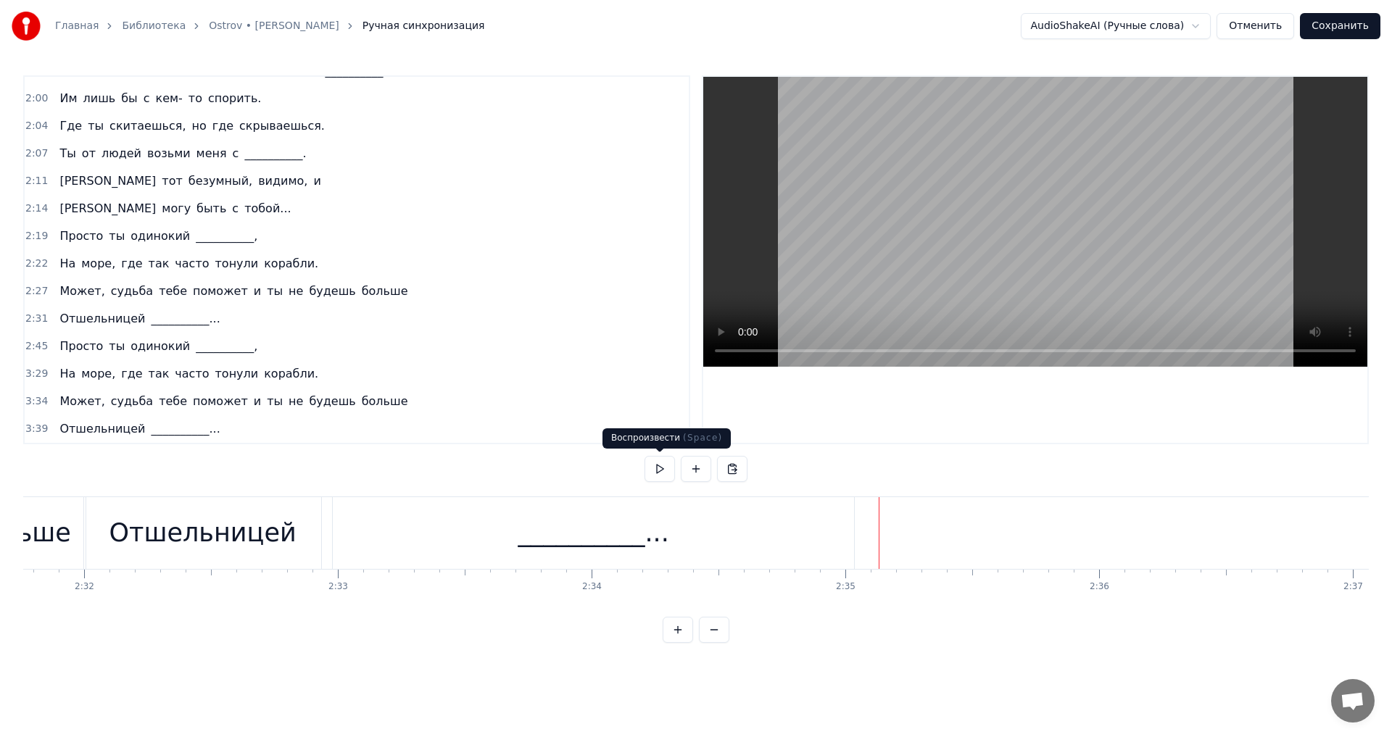
click at [653, 470] on button at bounding box center [660, 469] width 30 height 26
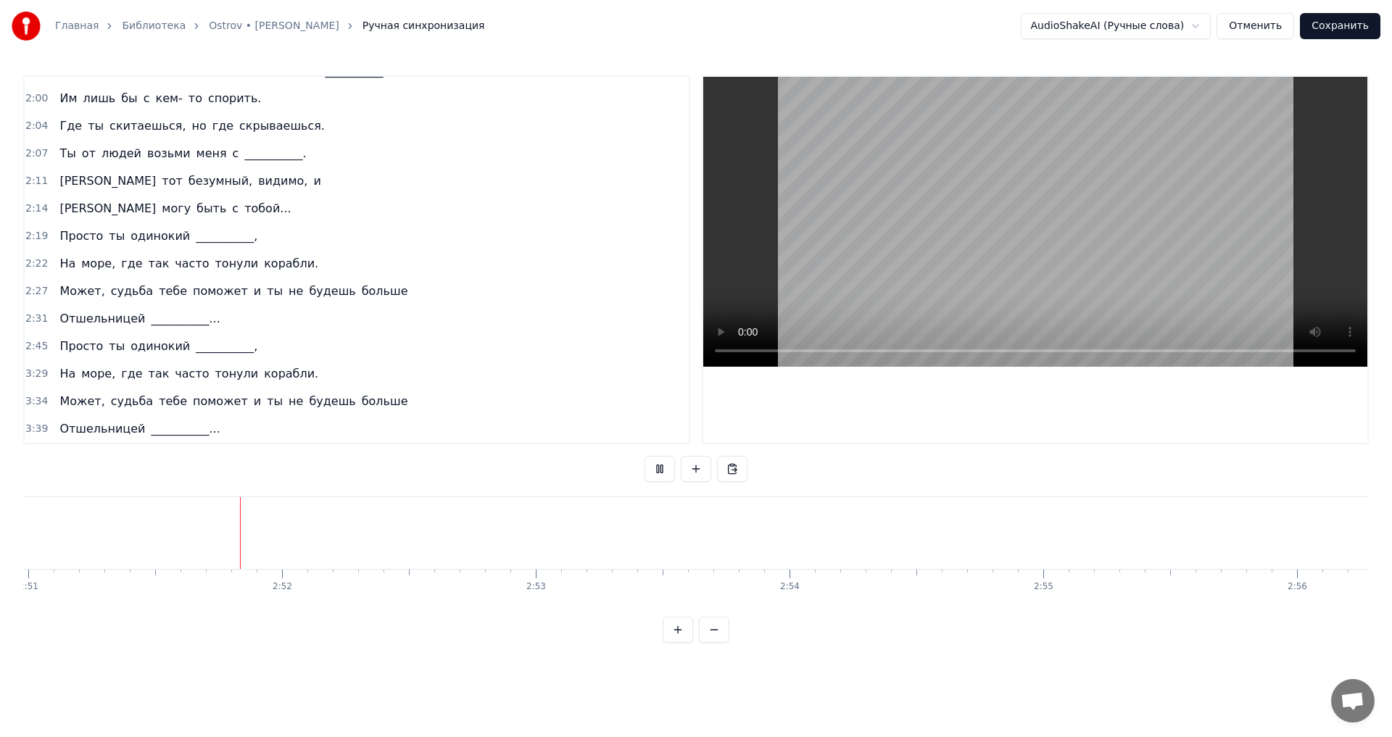
scroll to position [0, 43392]
click at [655, 471] on button at bounding box center [660, 469] width 30 height 26
click at [654, 471] on button at bounding box center [660, 469] width 30 height 26
click at [655, 469] on button at bounding box center [660, 469] width 30 height 26
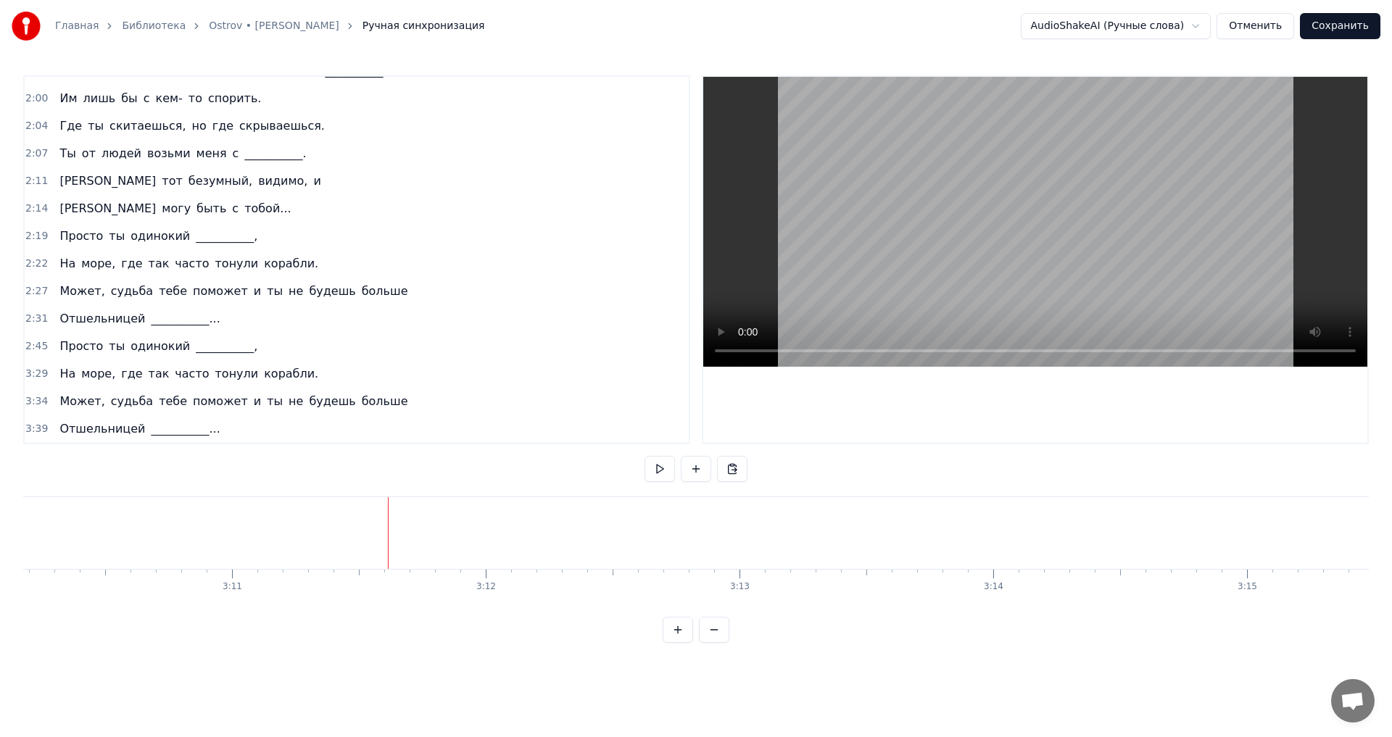
click at [34, 346] on span "2:45" at bounding box center [36, 346] width 22 height 15
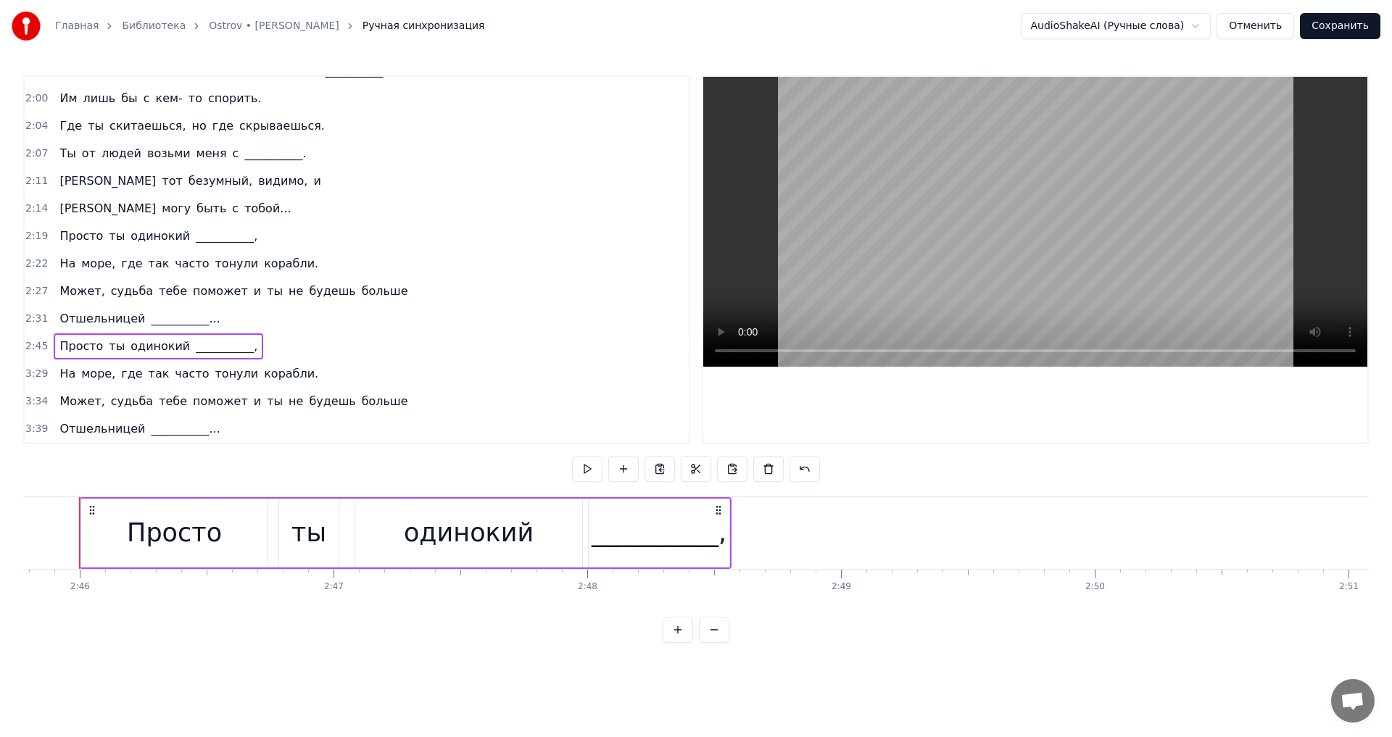
scroll to position [0, 42054]
click at [33, 347] on span "2:45" at bounding box center [36, 346] width 22 height 15
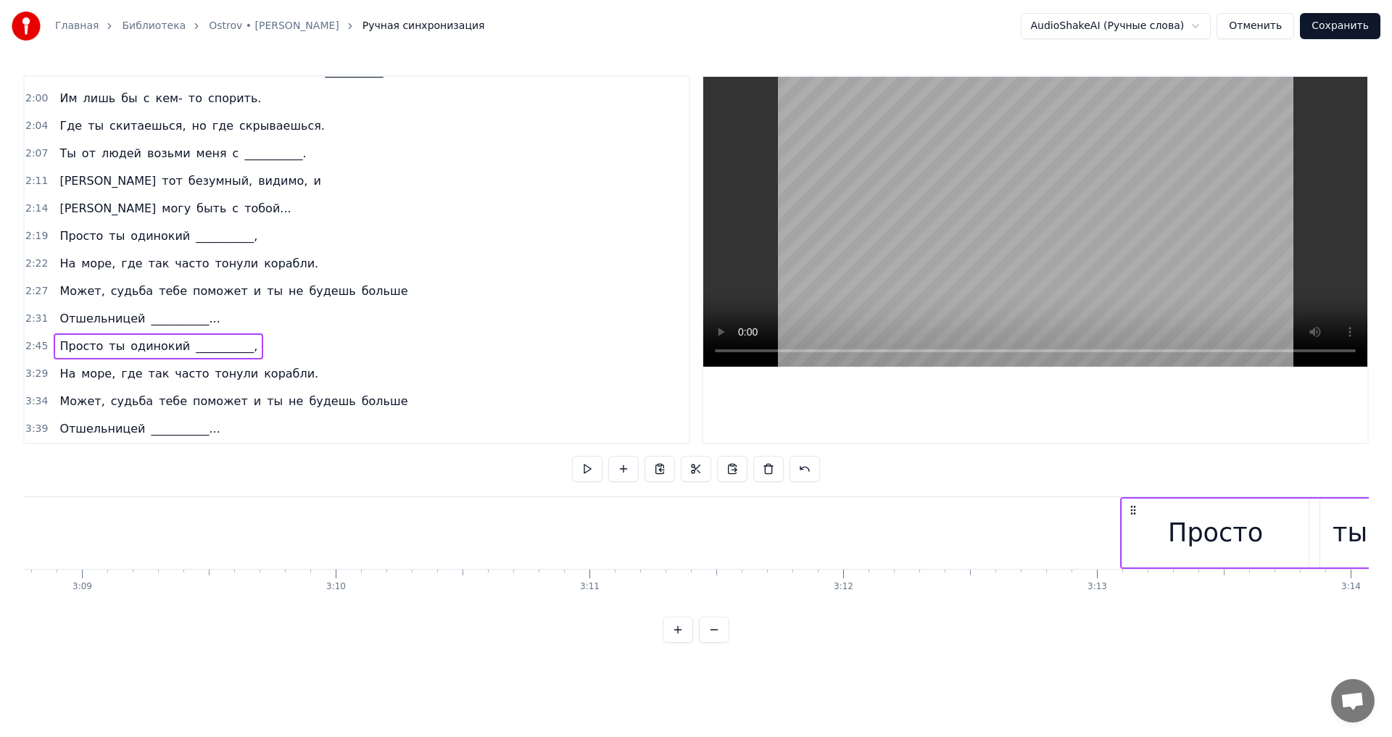
scroll to position [0, 47906]
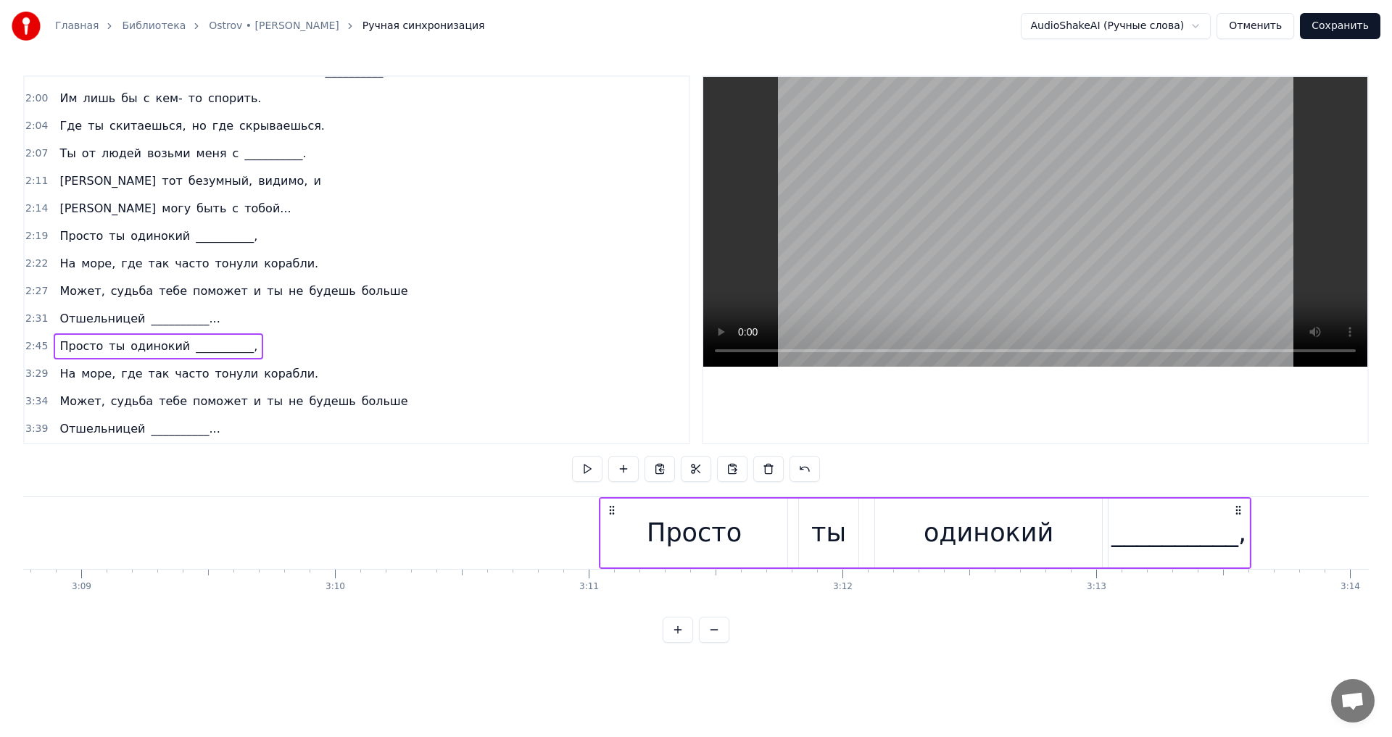
drag, startPoint x: 106, startPoint y: 508, endPoint x: 609, endPoint y: 570, distance: 507.1
click at [609, 570] on div "За лесом воле- поле, а на небе дождь и __________. А за побережьем море- море, …" at bounding box center [696, 551] width 1346 height 109
click at [584, 465] on button at bounding box center [587, 469] width 30 height 26
click at [62, 363] on div "На море, где так часто тонули корабли." at bounding box center [189, 374] width 270 height 26
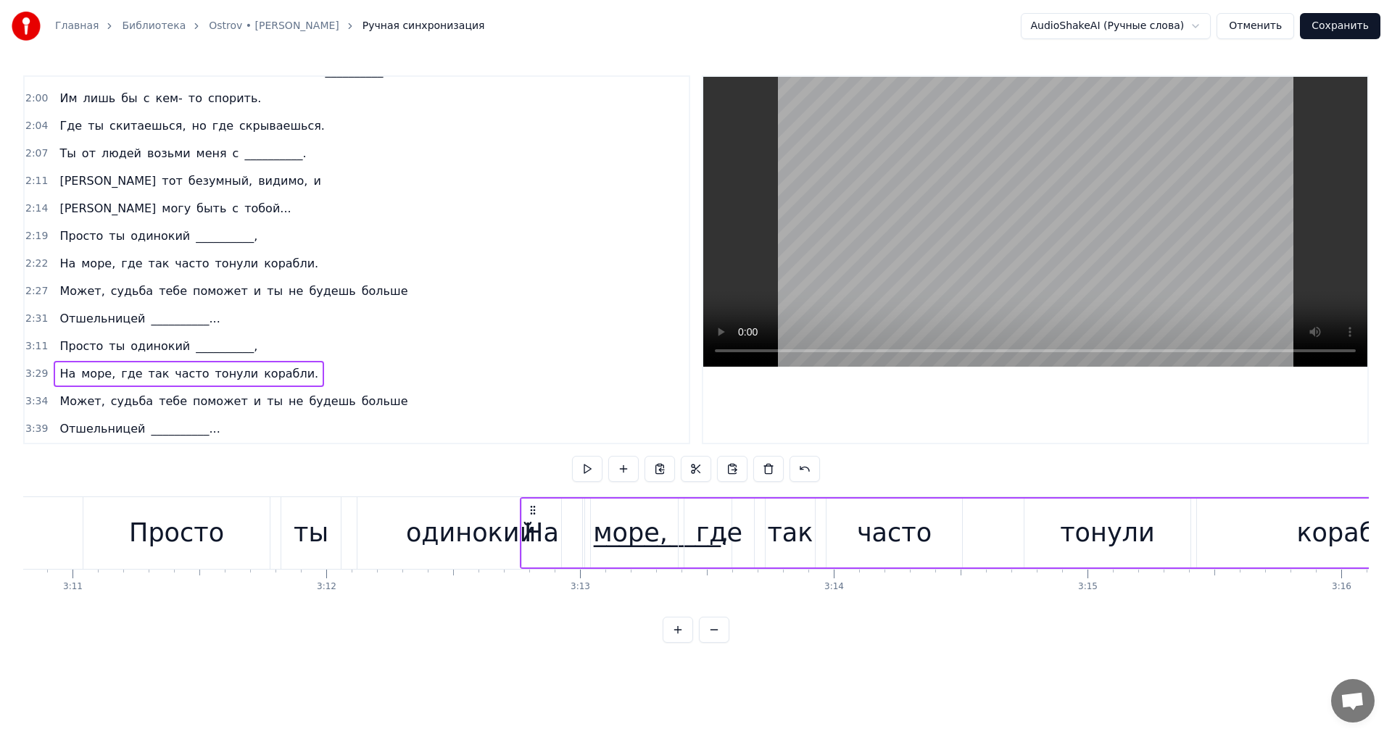
scroll to position [0, 48393]
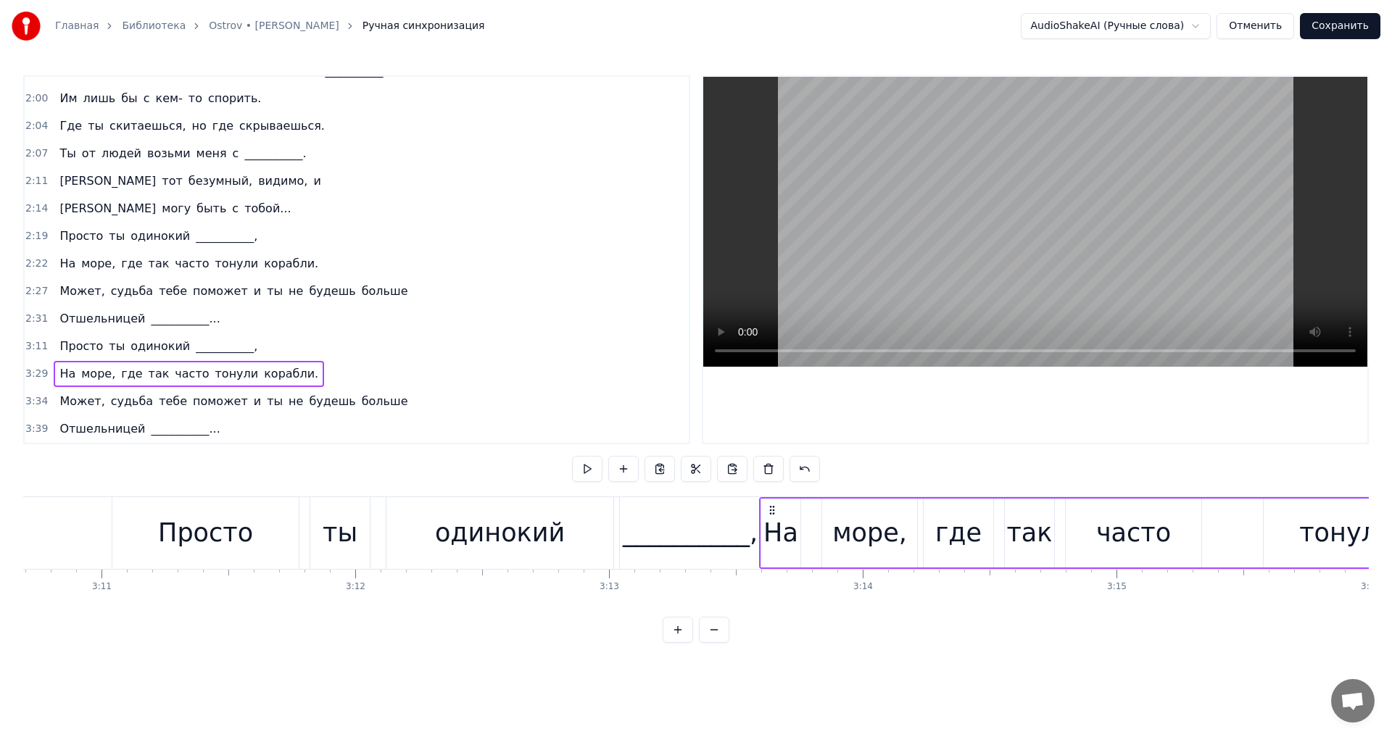
drag, startPoint x: 112, startPoint y: 510, endPoint x: 775, endPoint y: 567, distance: 665.9
click at [775, 567] on div "На море, где так часто тонули корабли." at bounding box center [1258, 533] width 998 height 72
click at [595, 466] on button at bounding box center [587, 469] width 30 height 26
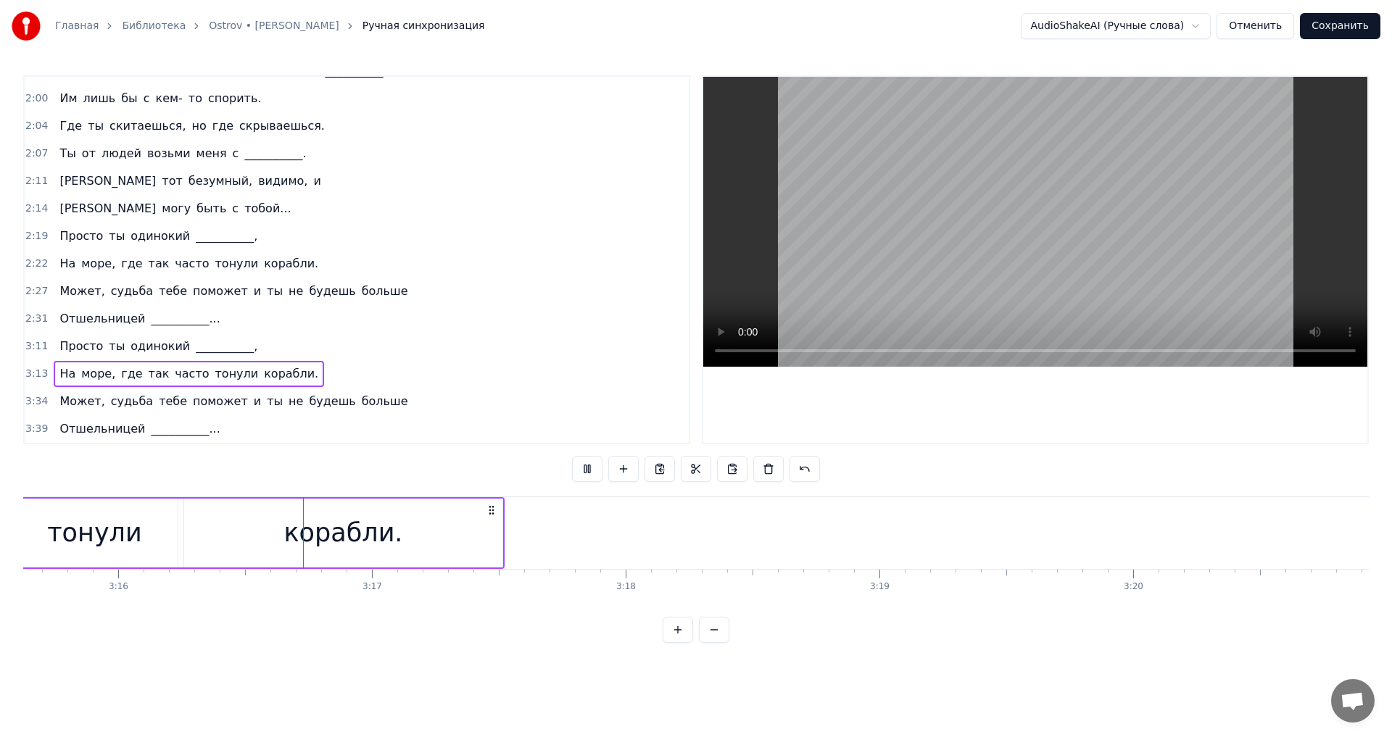
scroll to position [0, 49649]
click at [595, 466] on button at bounding box center [587, 469] width 30 height 26
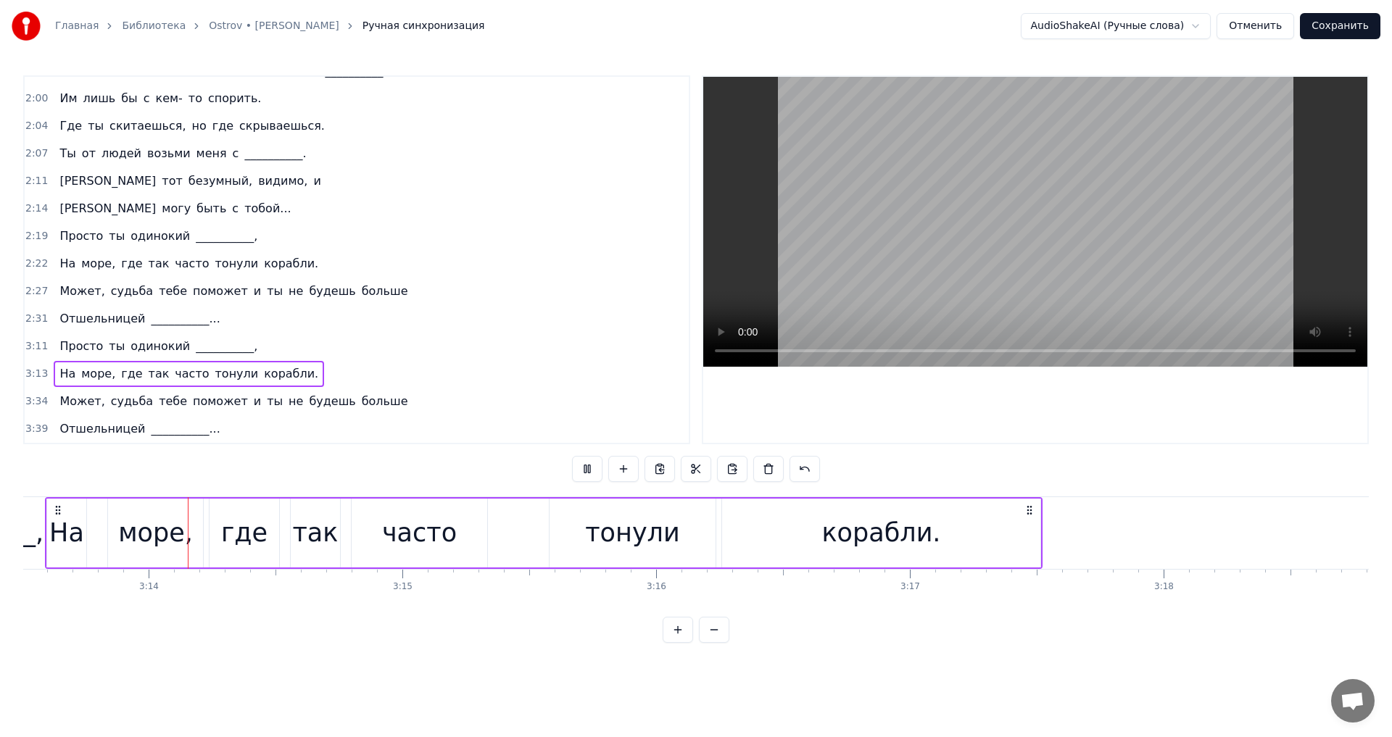
scroll to position [0, 49107]
click at [78, 391] on div "Может, судьба тебе поможет и ты не будешь больше" at bounding box center [234, 402] width 360 height 26
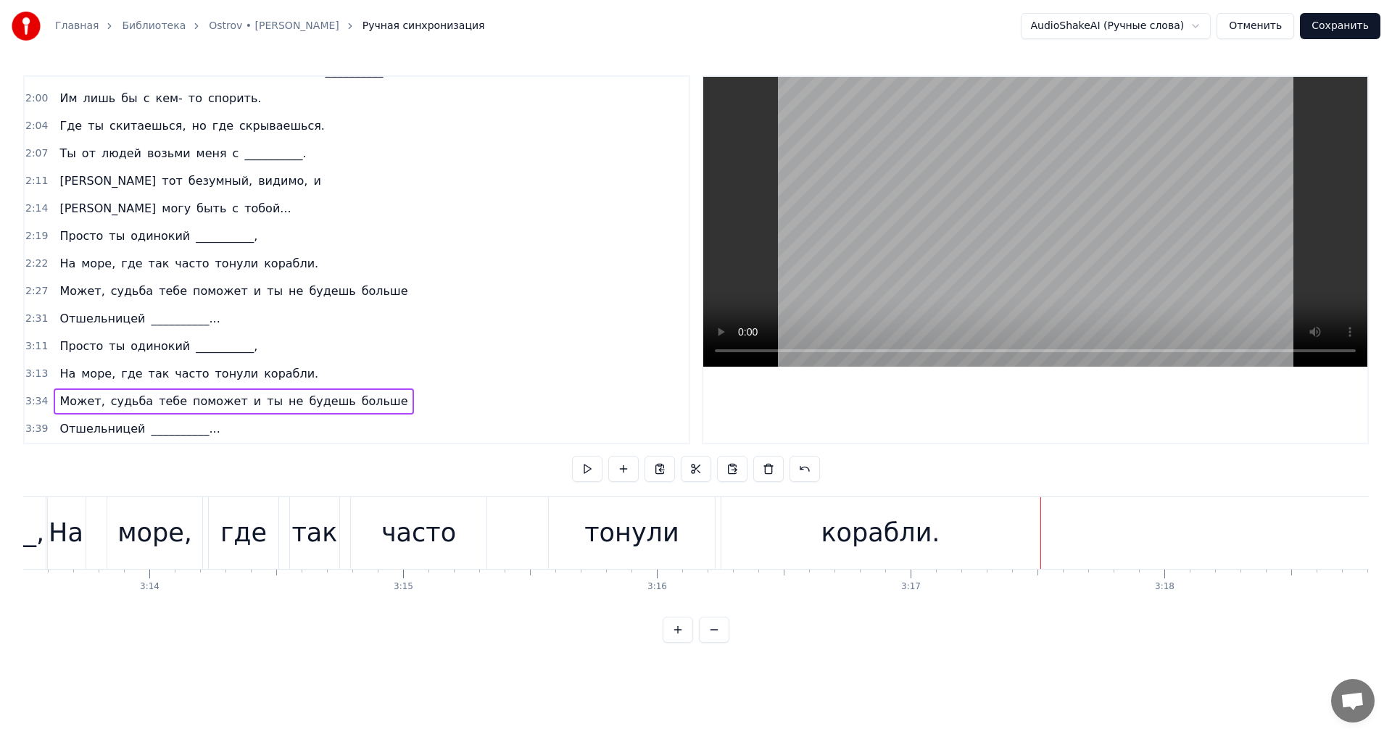
click at [59, 389] on div "Может, судьба тебе поможет и ты не будешь больше" at bounding box center [234, 402] width 360 height 26
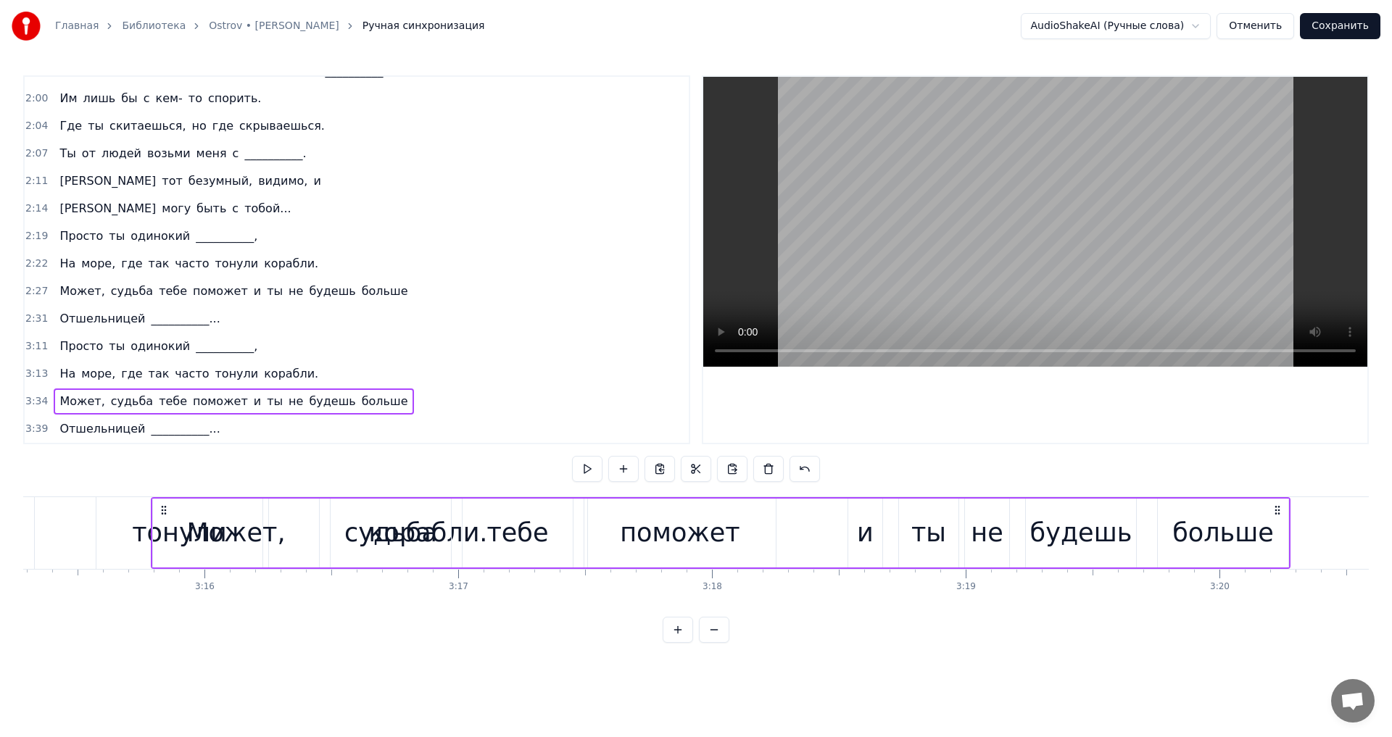
scroll to position [0, 49479]
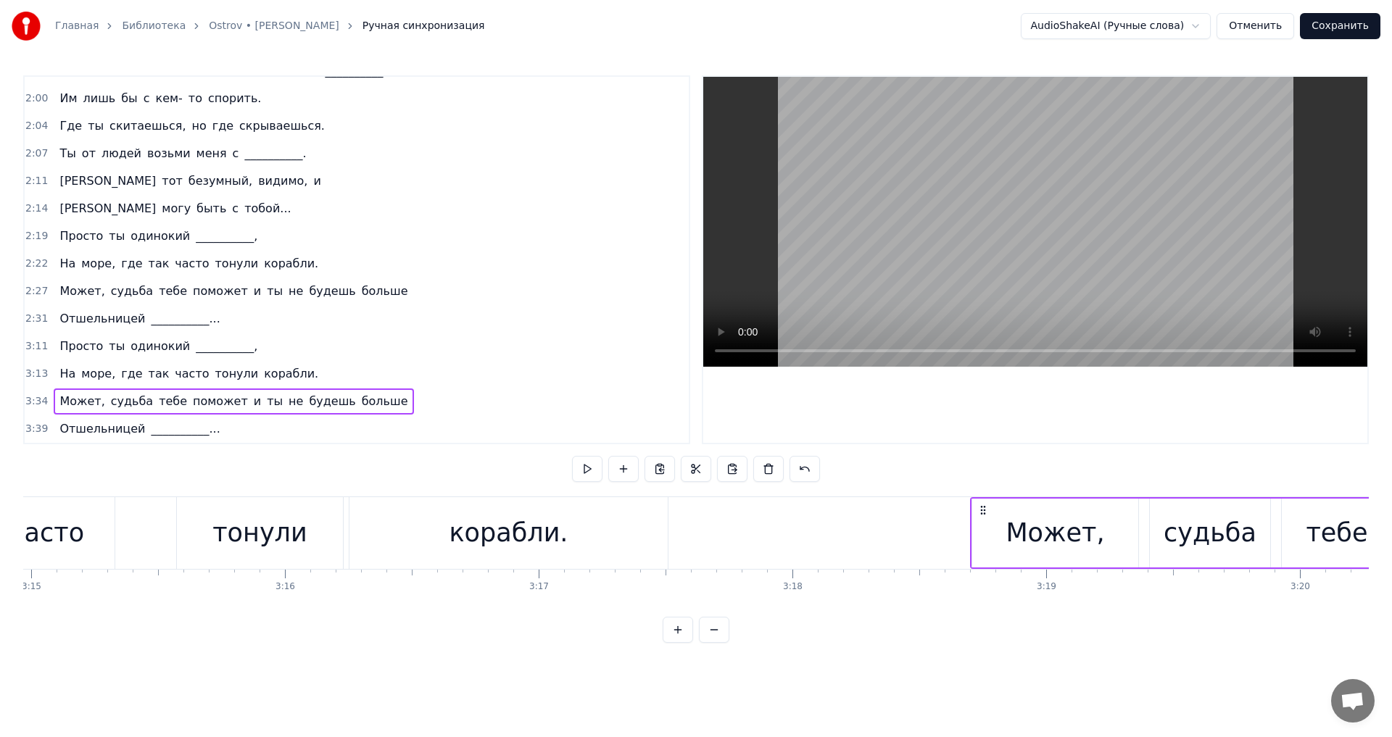
drag, startPoint x: 109, startPoint y: 510, endPoint x: 982, endPoint y: 535, distance: 873.3
click at [582, 467] on button at bounding box center [587, 469] width 30 height 26
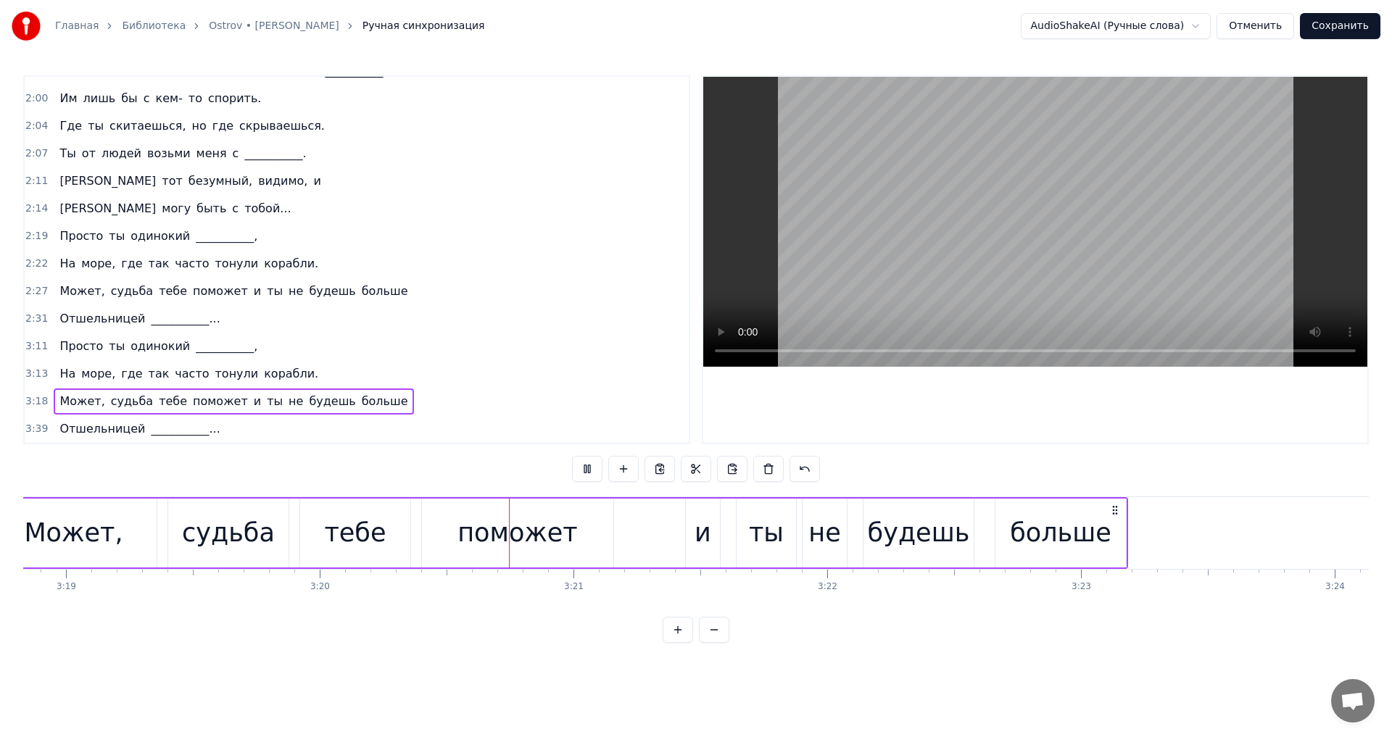
scroll to position [0, 50745]
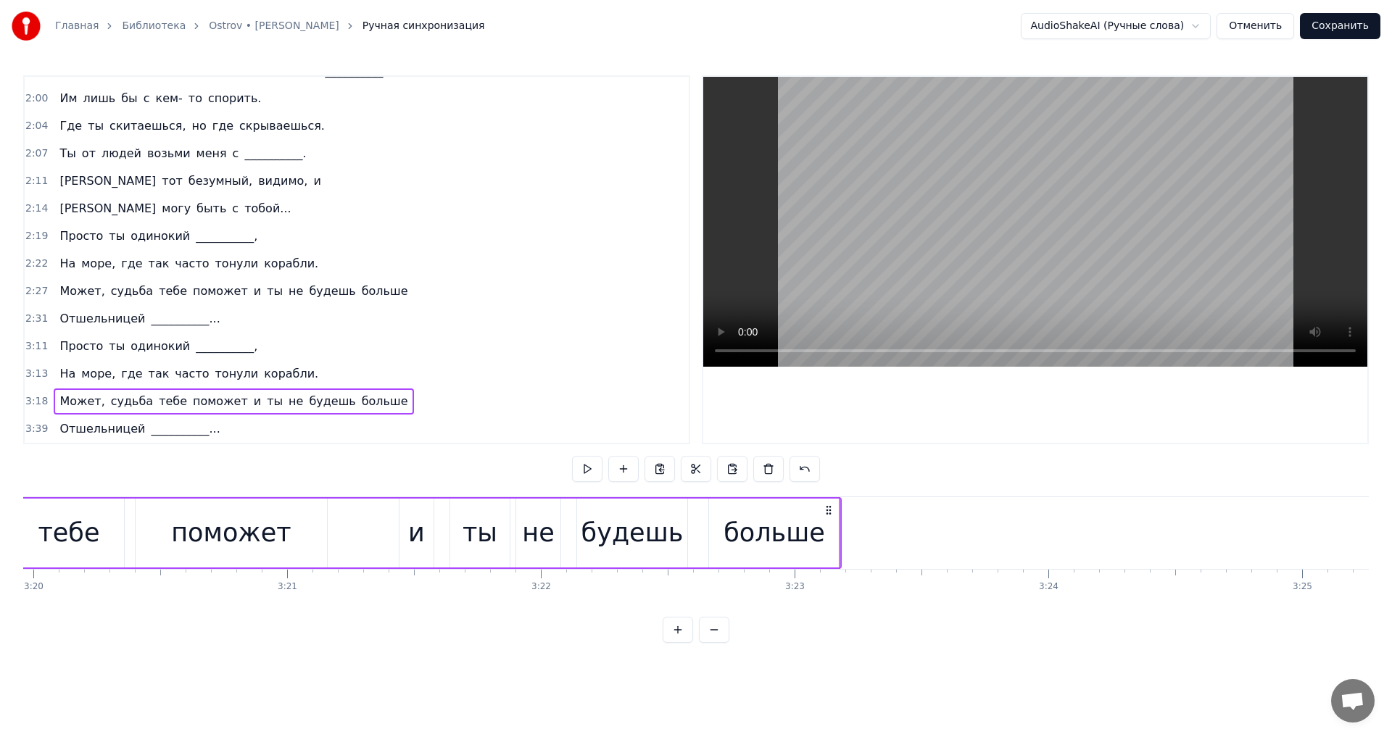
click at [62, 418] on div "Отшельницей __________..." at bounding box center [140, 429] width 172 height 26
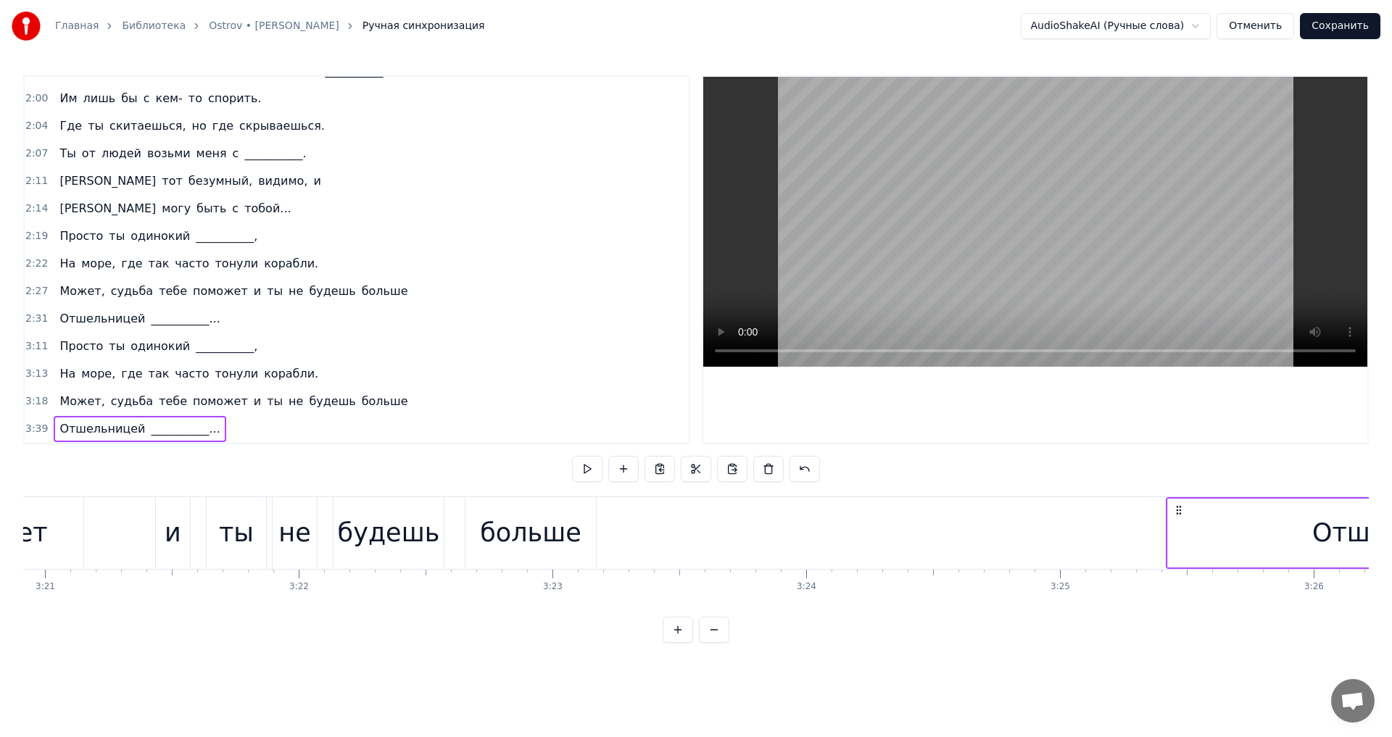
scroll to position [0, 51011]
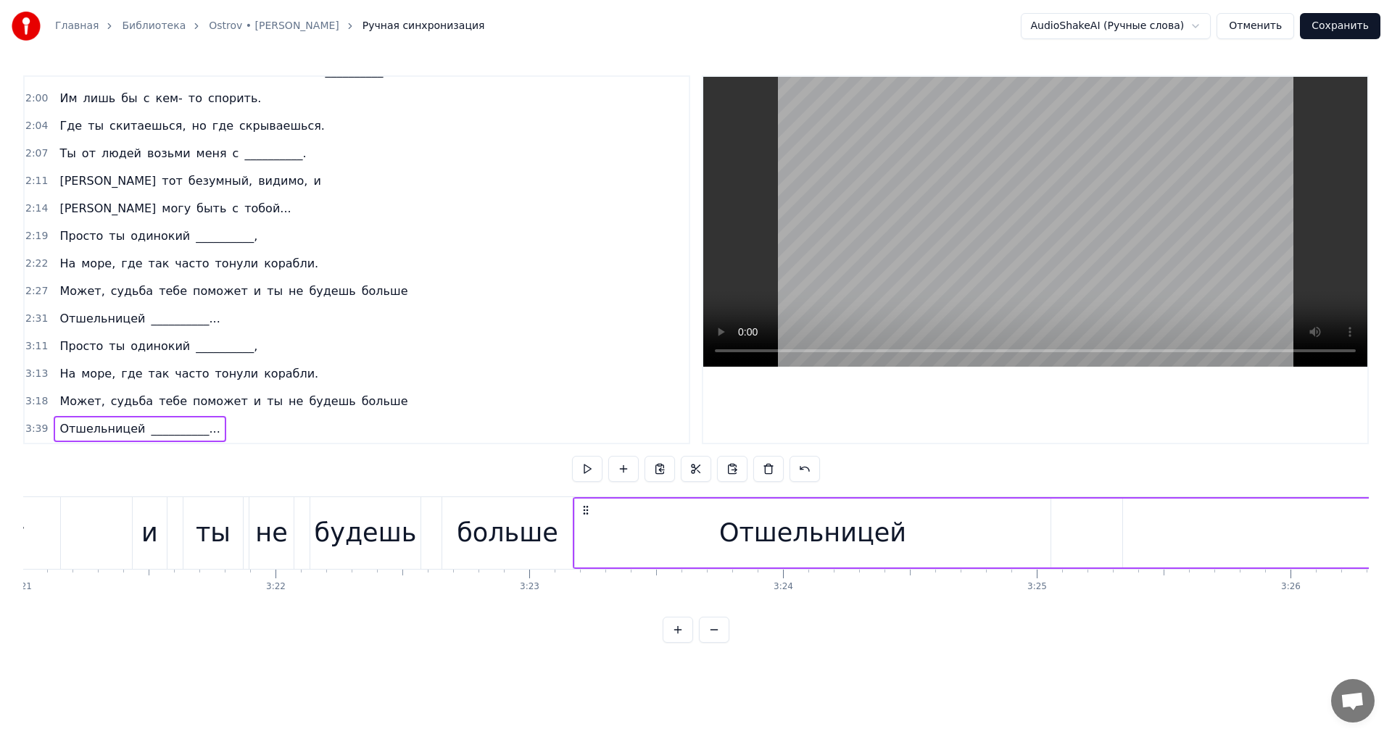
drag, startPoint x: 107, startPoint y: 508, endPoint x: 584, endPoint y: 533, distance: 477.7
click at [584, 475] on button at bounding box center [587, 469] width 30 height 26
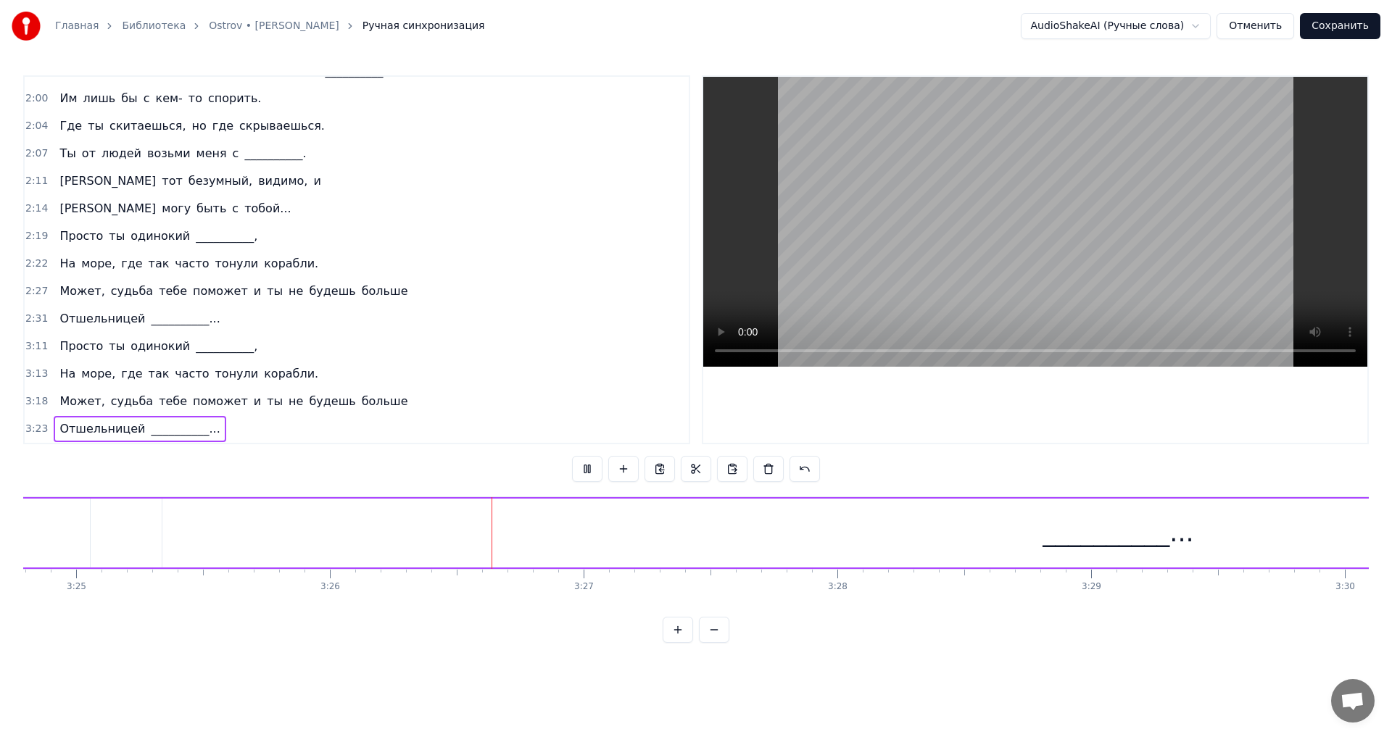
scroll to position [0, 52218]
click at [583, 475] on button at bounding box center [587, 469] width 30 height 26
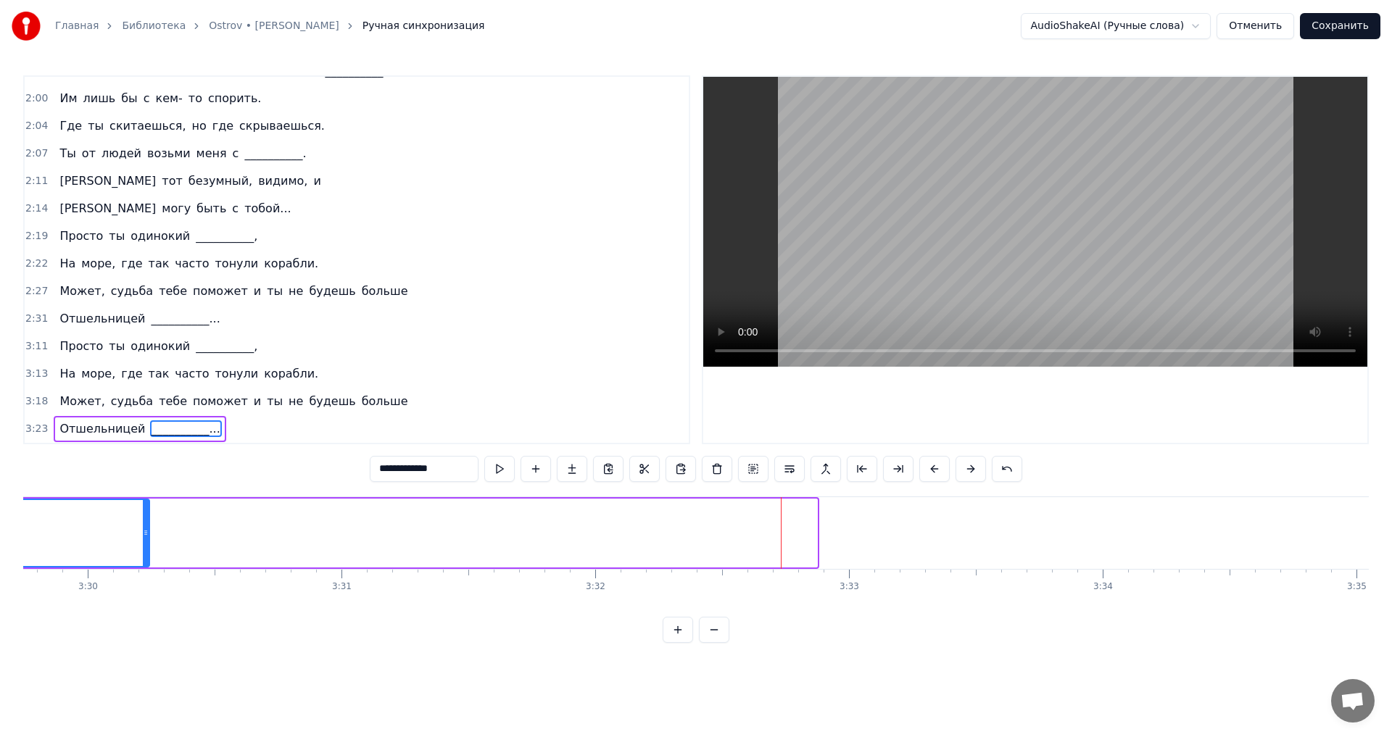
drag, startPoint x: 814, startPoint y: 518, endPoint x: 148, endPoint y: 524, distance: 666.4
click at [148, 524] on div at bounding box center [146, 533] width 6 height 66
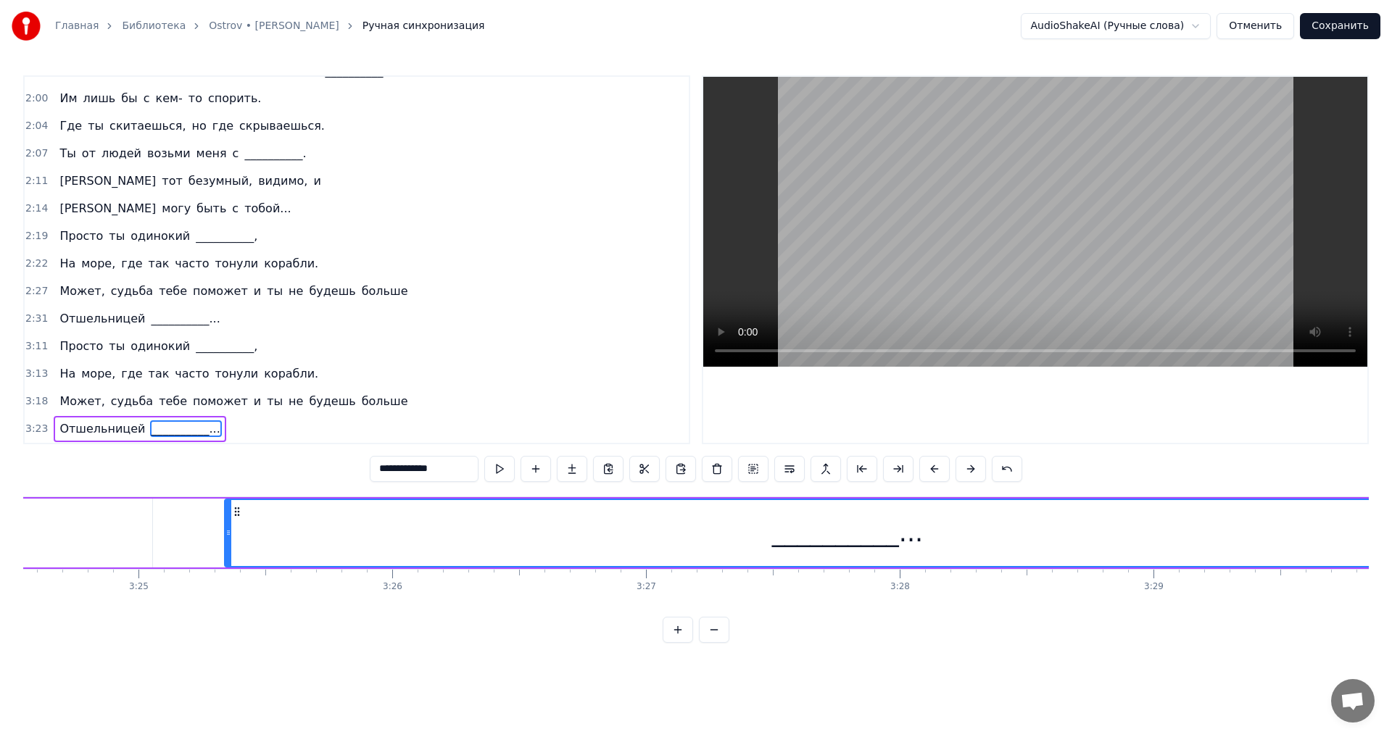
scroll to position [0, 52263]
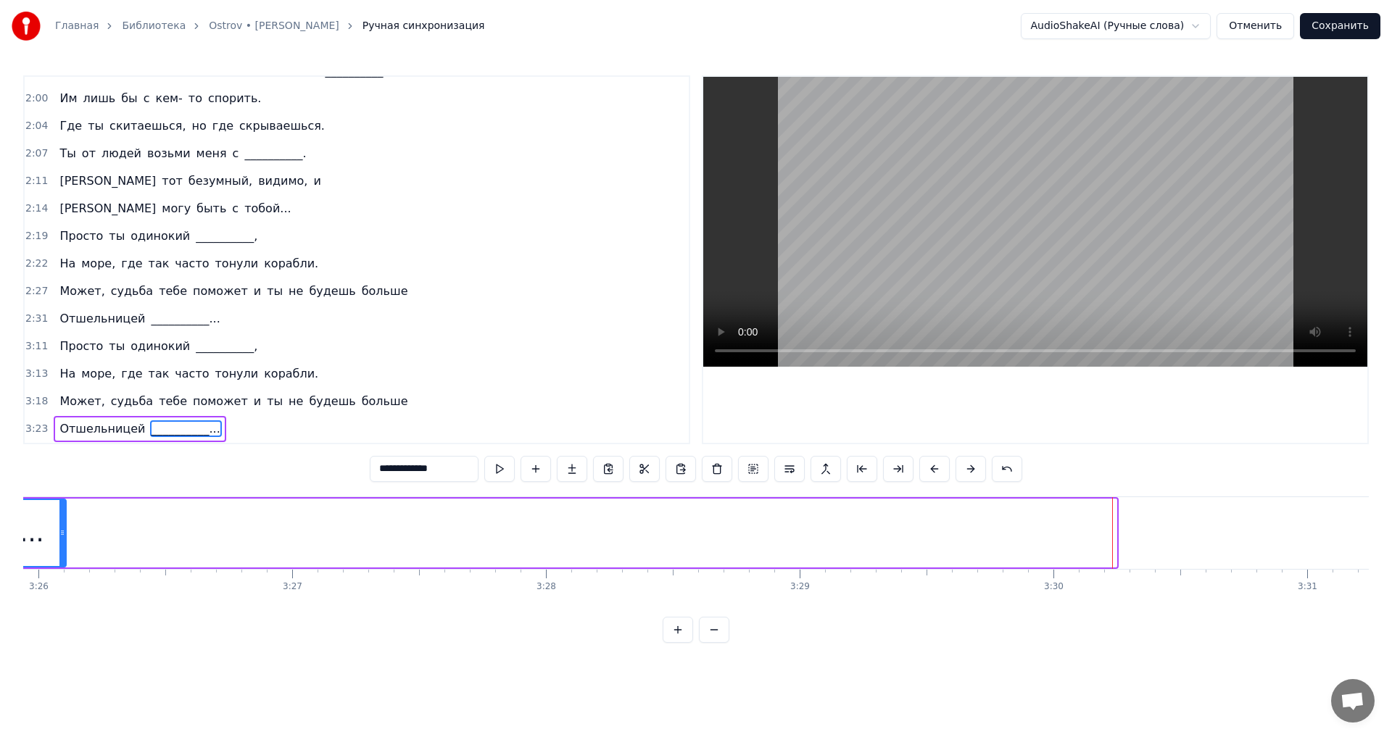
drag, startPoint x: 1113, startPoint y: 527, endPoint x: 62, endPoint y: 523, distance: 1050.6
click at [62, 523] on div at bounding box center [62, 533] width 6 height 66
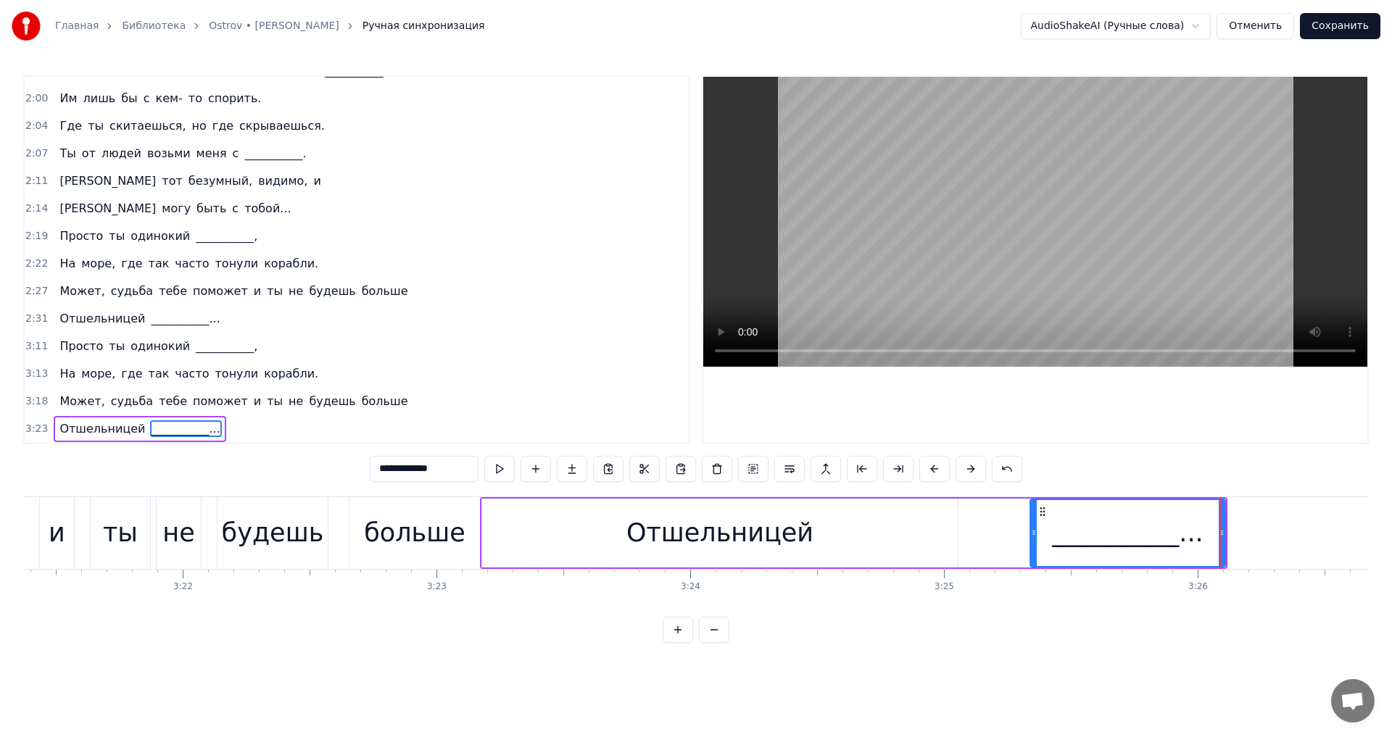
scroll to position [0, 51136]
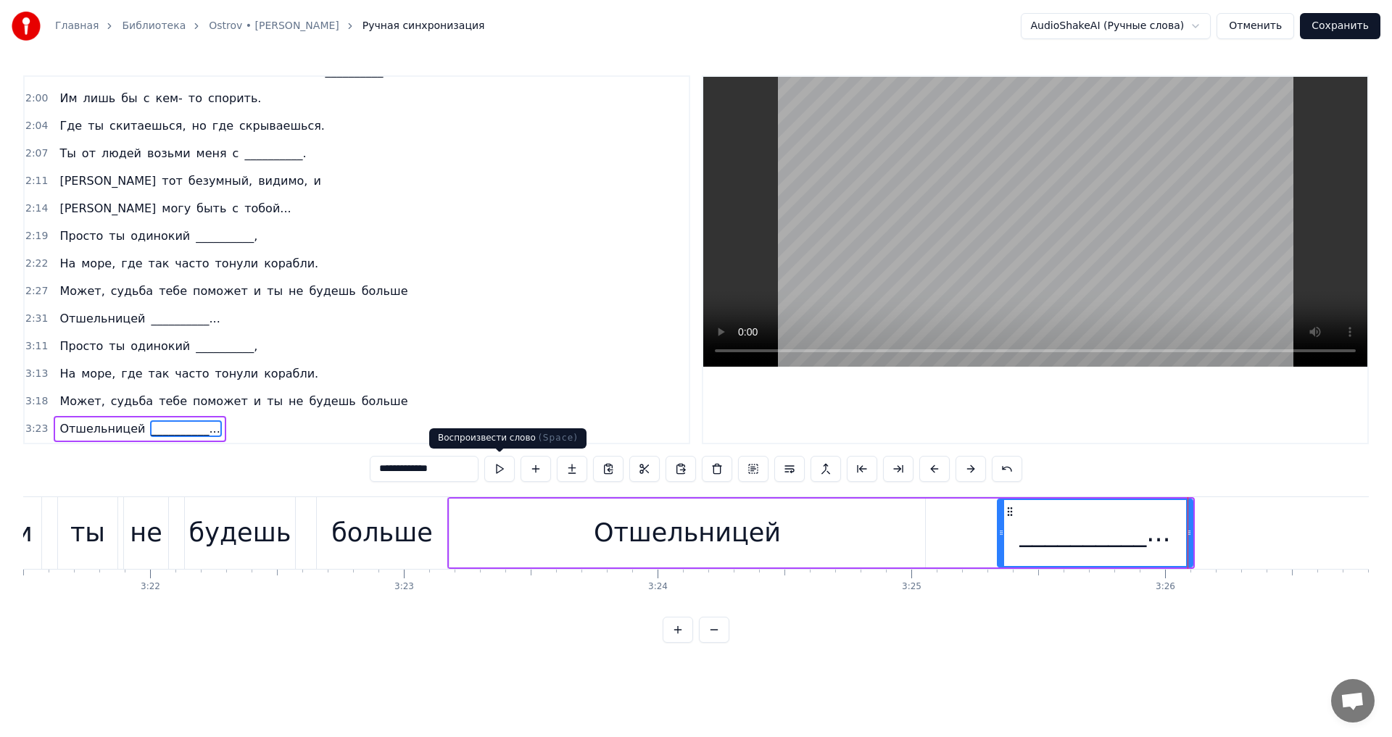
click at [499, 472] on button at bounding box center [499, 469] width 30 height 26
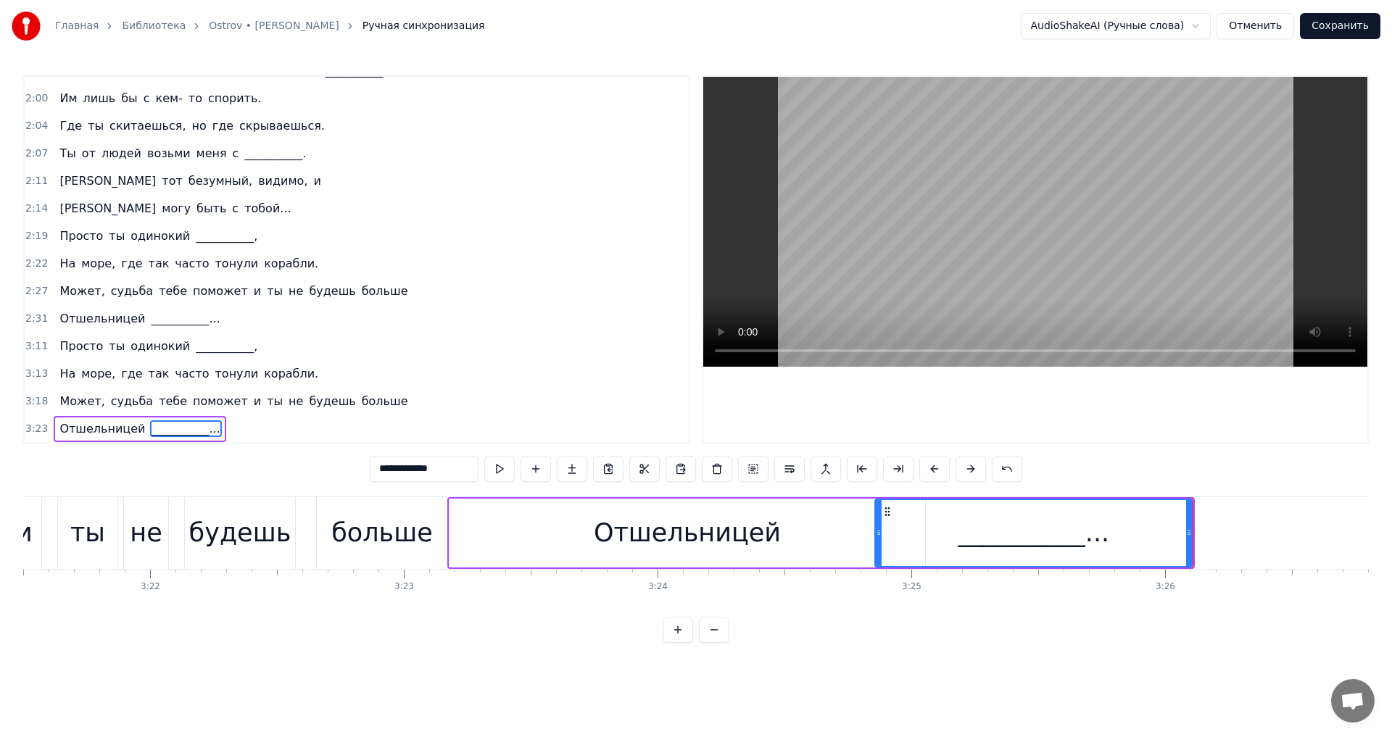
drag, startPoint x: 984, startPoint y: 529, endPoint x: 877, endPoint y: 528, distance: 106.6
click at [877, 528] on icon at bounding box center [879, 533] width 6 height 12
drag, startPoint x: 1188, startPoint y: 521, endPoint x: 1046, endPoint y: 524, distance: 142.9
click at [1046, 524] on div at bounding box center [1046, 533] width 6 height 66
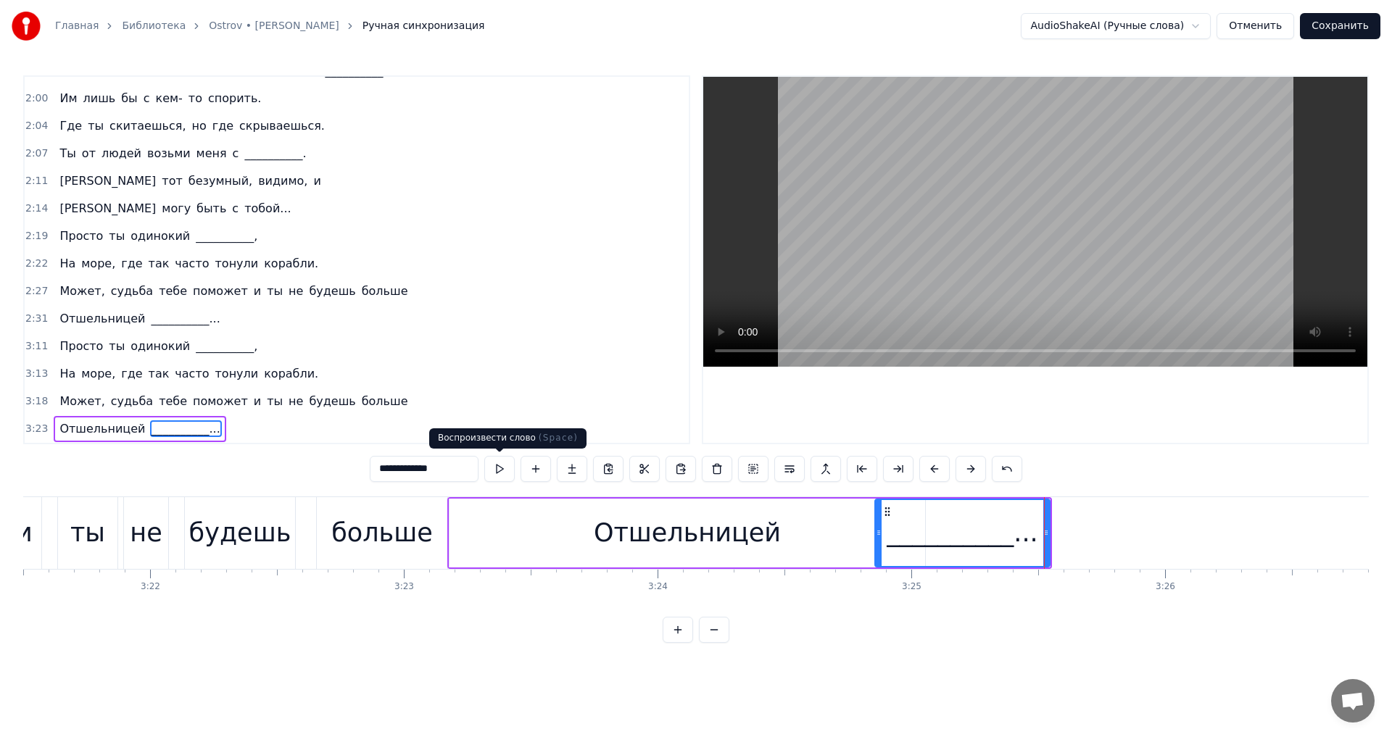
drag, startPoint x: 484, startPoint y: 471, endPoint x: 498, endPoint y: 471, distance: 14.5
click at [485, 471] on div "**********" at bounding box center [696, 469] width 653 height 26
click at [498, 471] on button at bounding box center [499, 469] width 30 height 26
click at [86, 224] on div "Просто ты одинокий __________," at bounding box center [159, 236] width 210 height 26
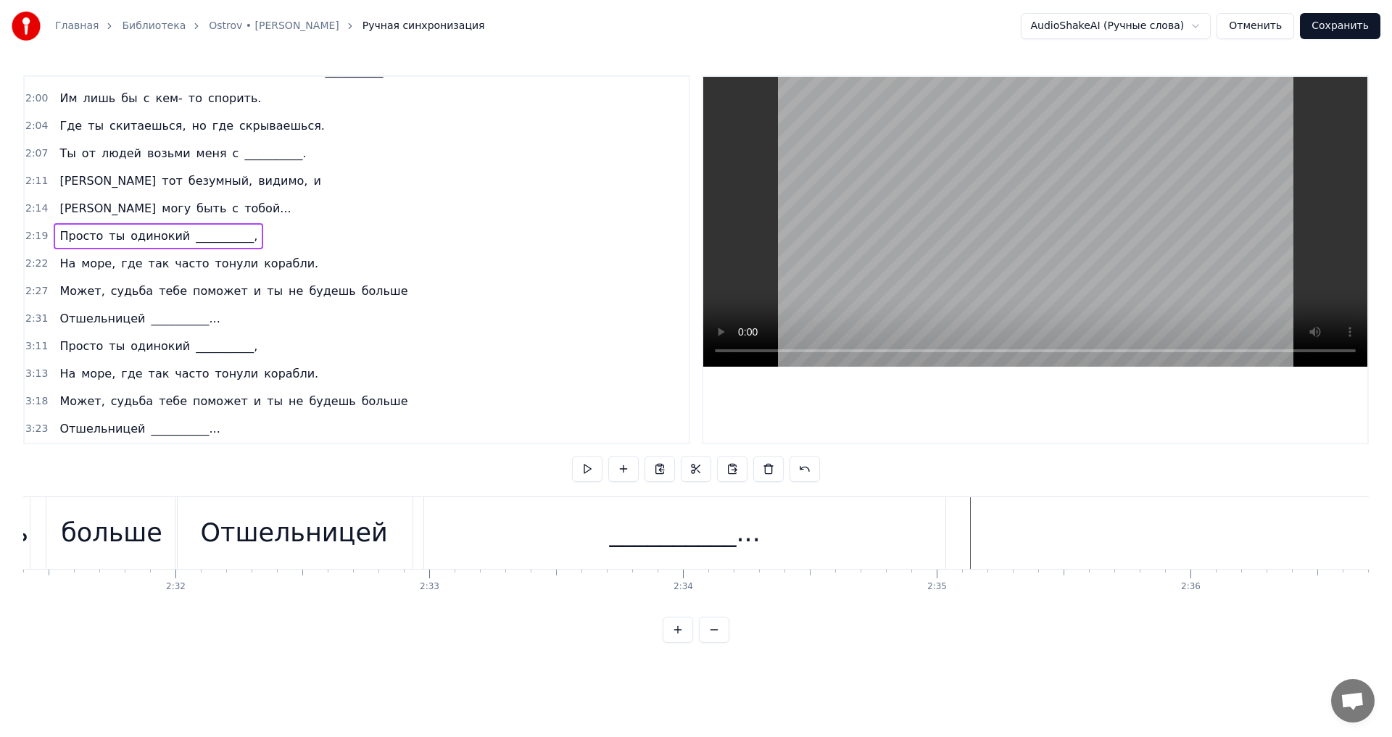
scroll to position [0, 35411]
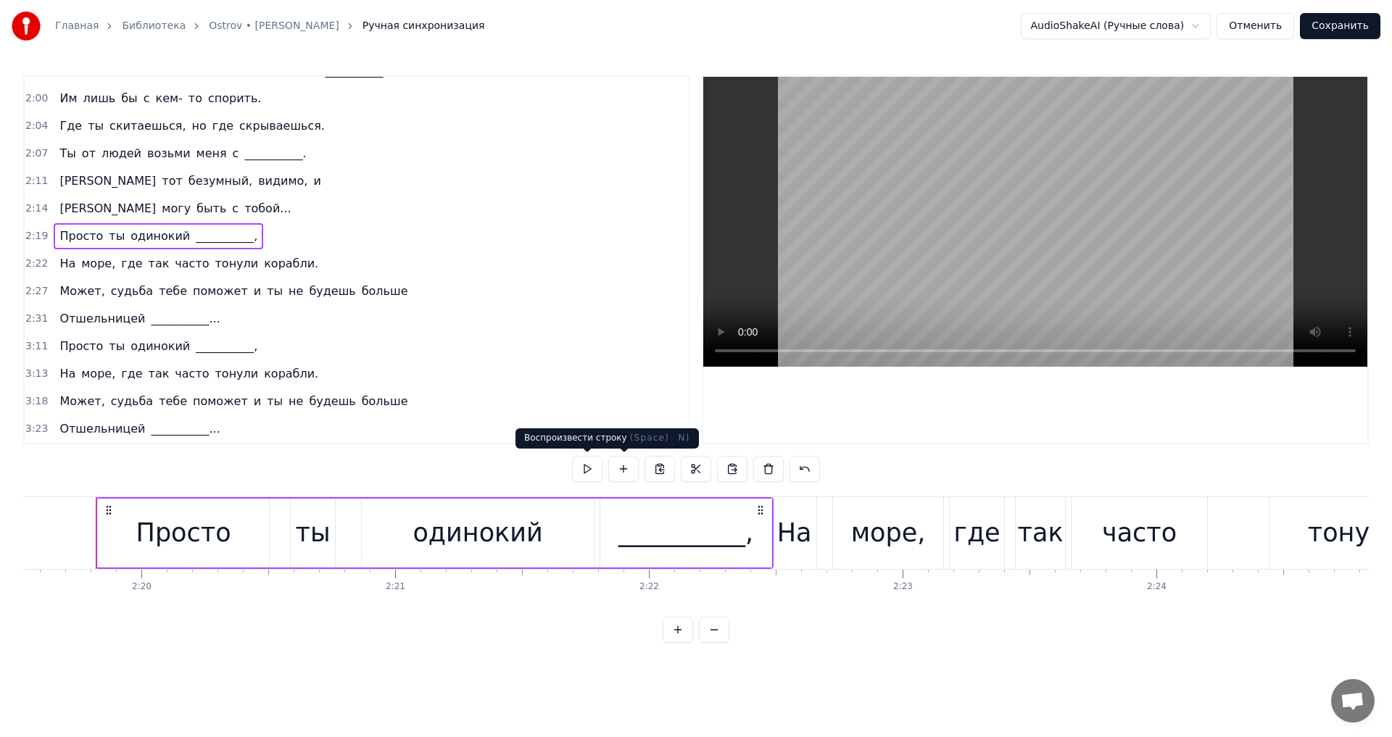
click at [578, 471] on button at bounding box center [587, 469] width 30 height 26
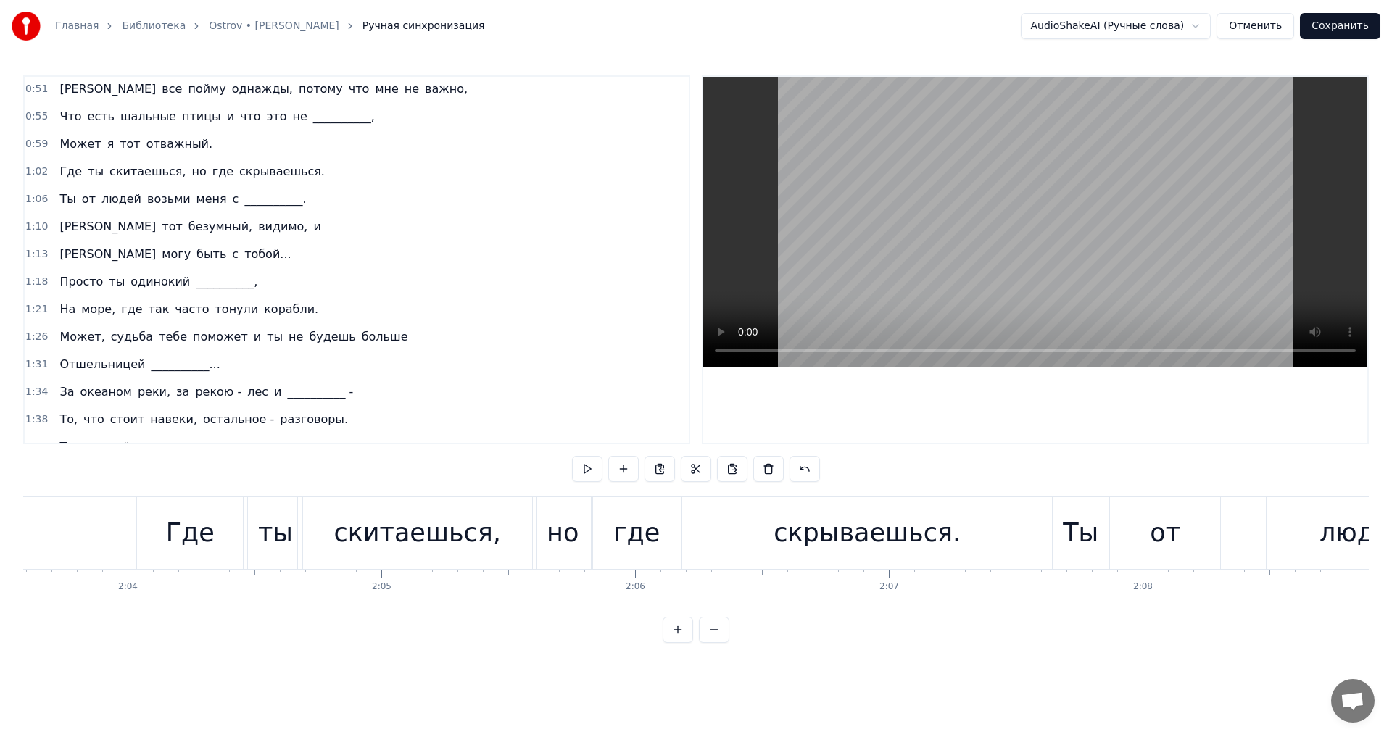
scroll to position [118, 0]
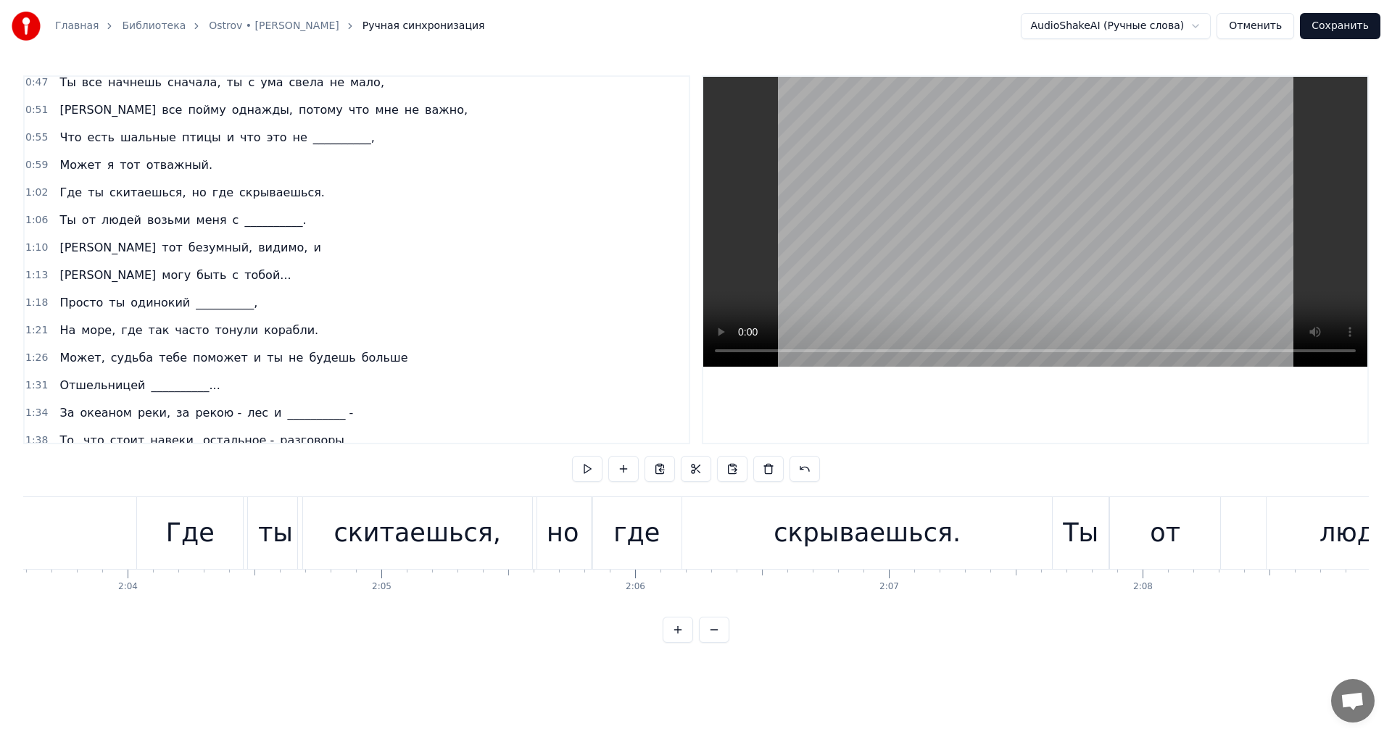
click at [84, 292] on div "Просто ты одинокий __________," at bounding box center [159, 303] width 210 height 26
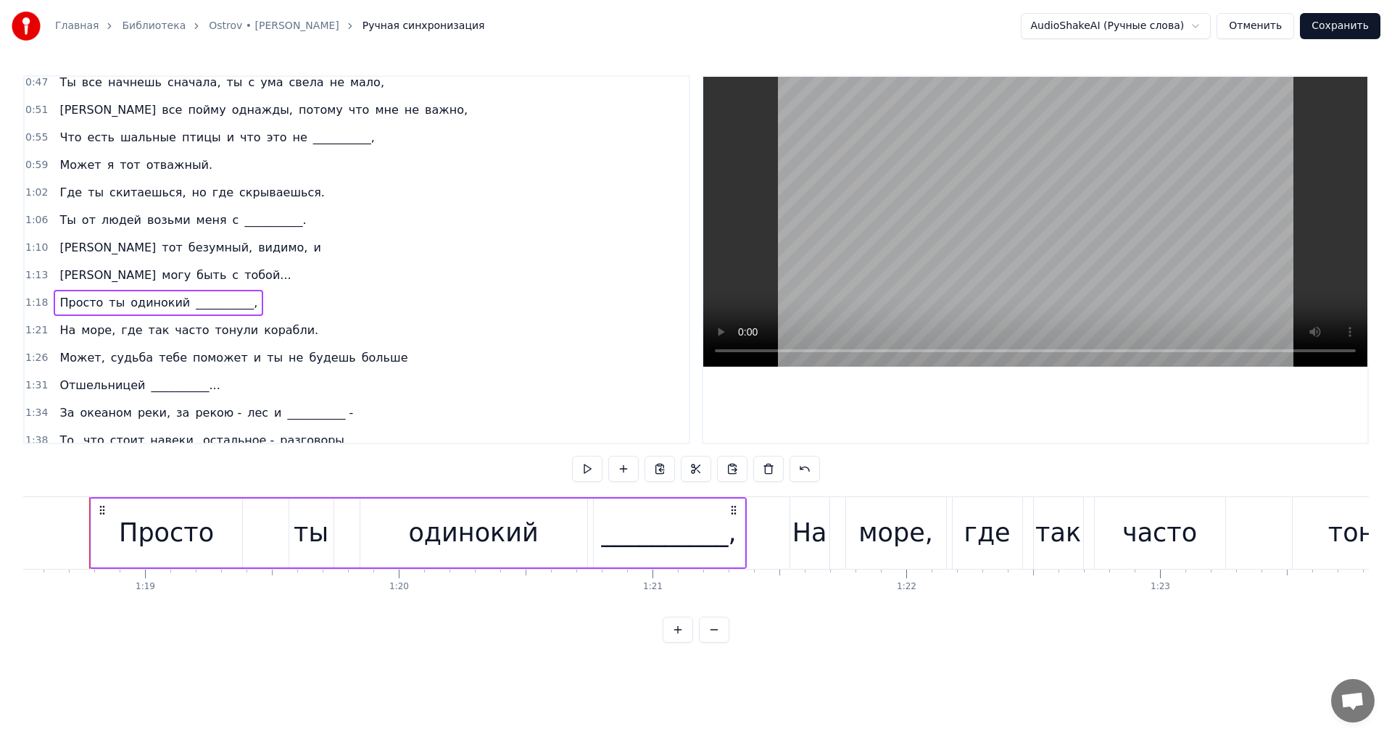
scroll to position [0, 19919]
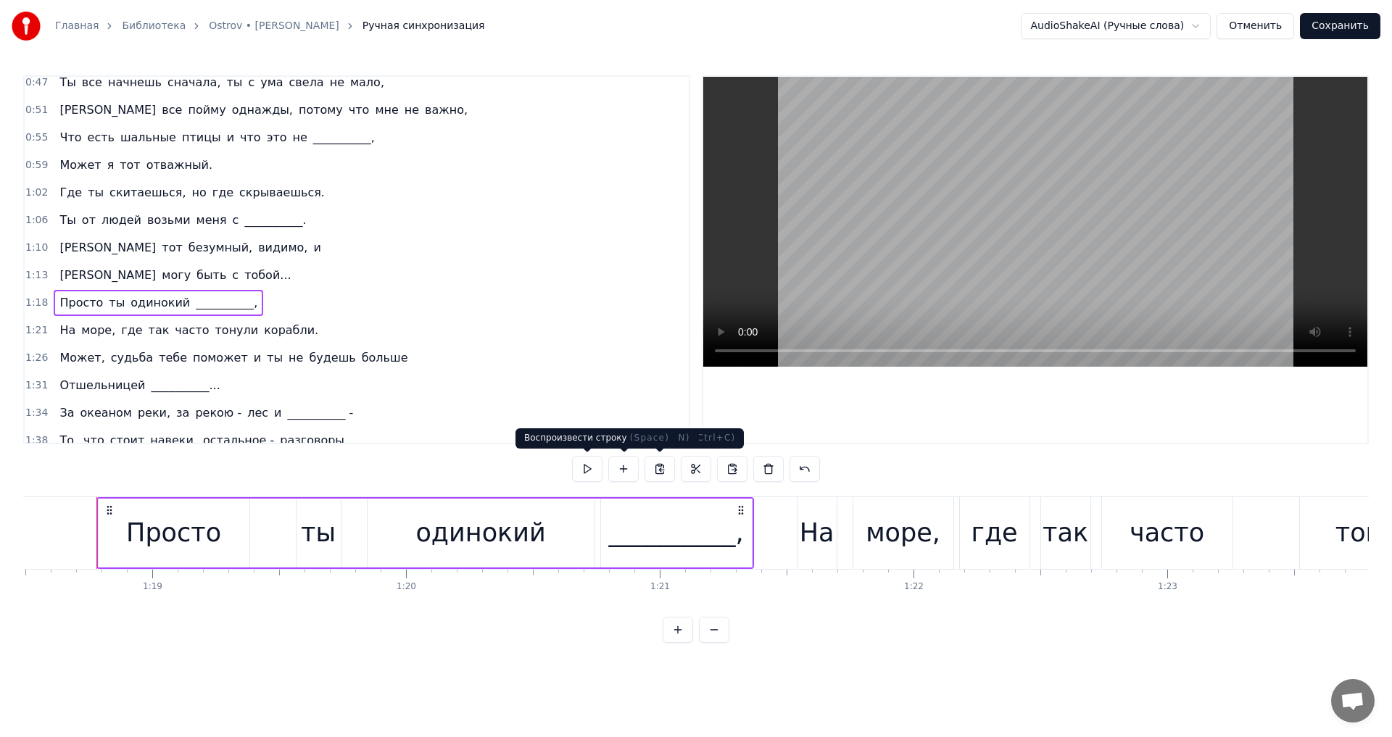
click at [576, 474] on button at bounding box center [587, 469] width 30 height 26
click at [585, 470] on button at bounding box center [587, 469] width 30 height 26
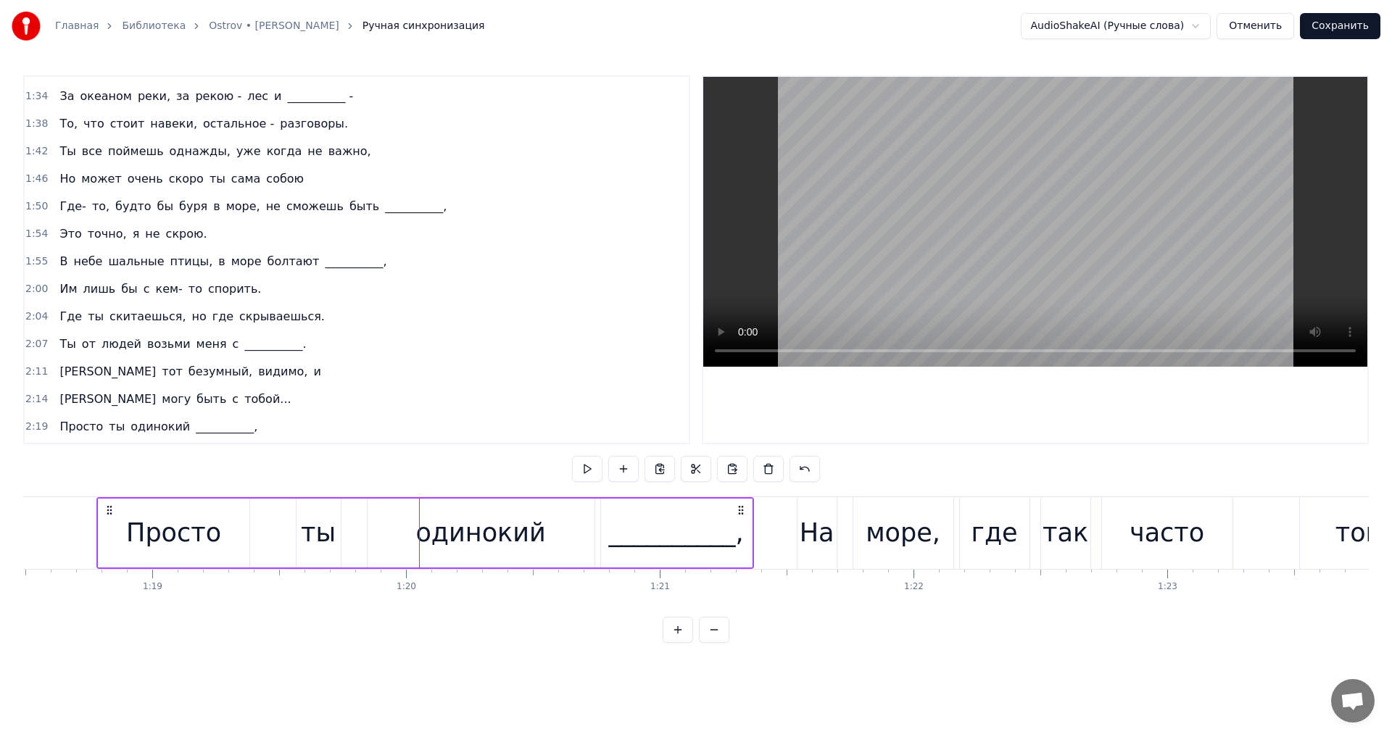
scroll to position [580, 0]
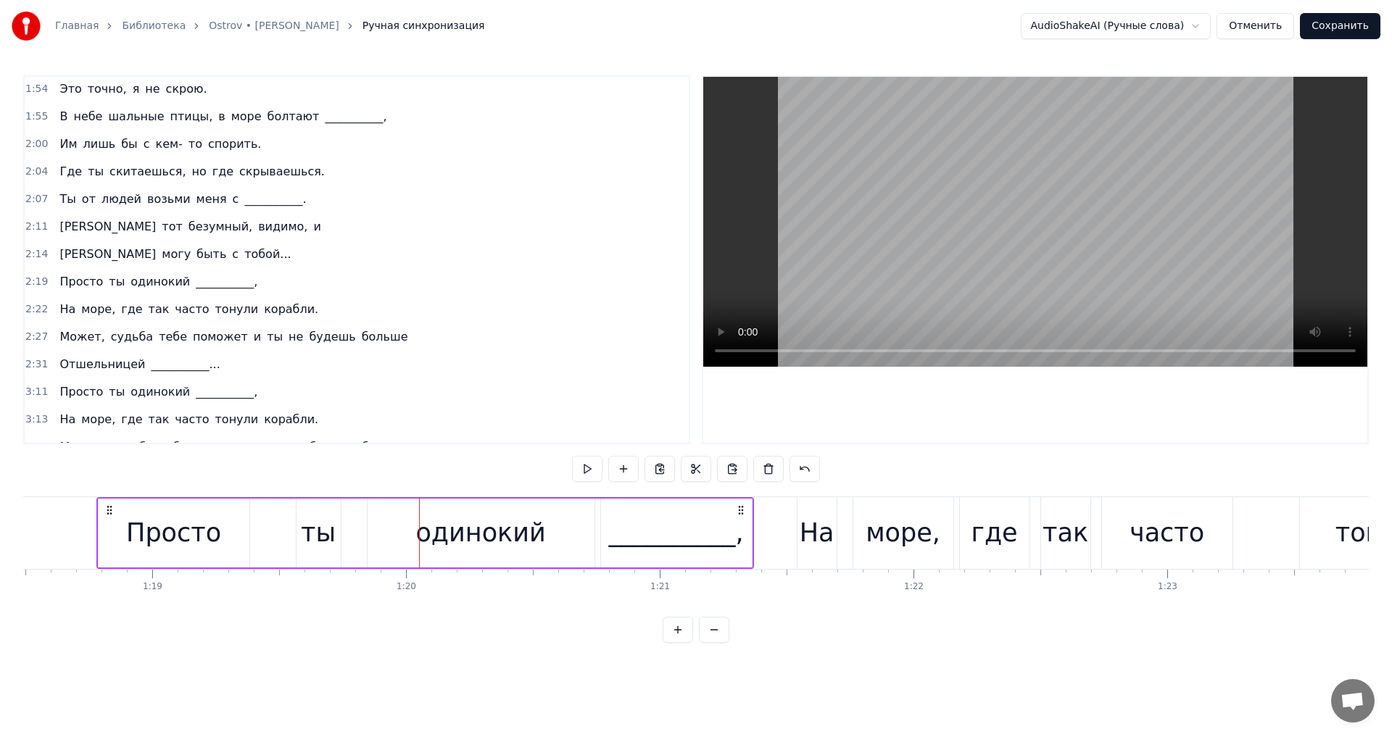
click at [105, 269] on div "Просто ты одинокий __________," at bounding box center [159, 282] width 210 height 26
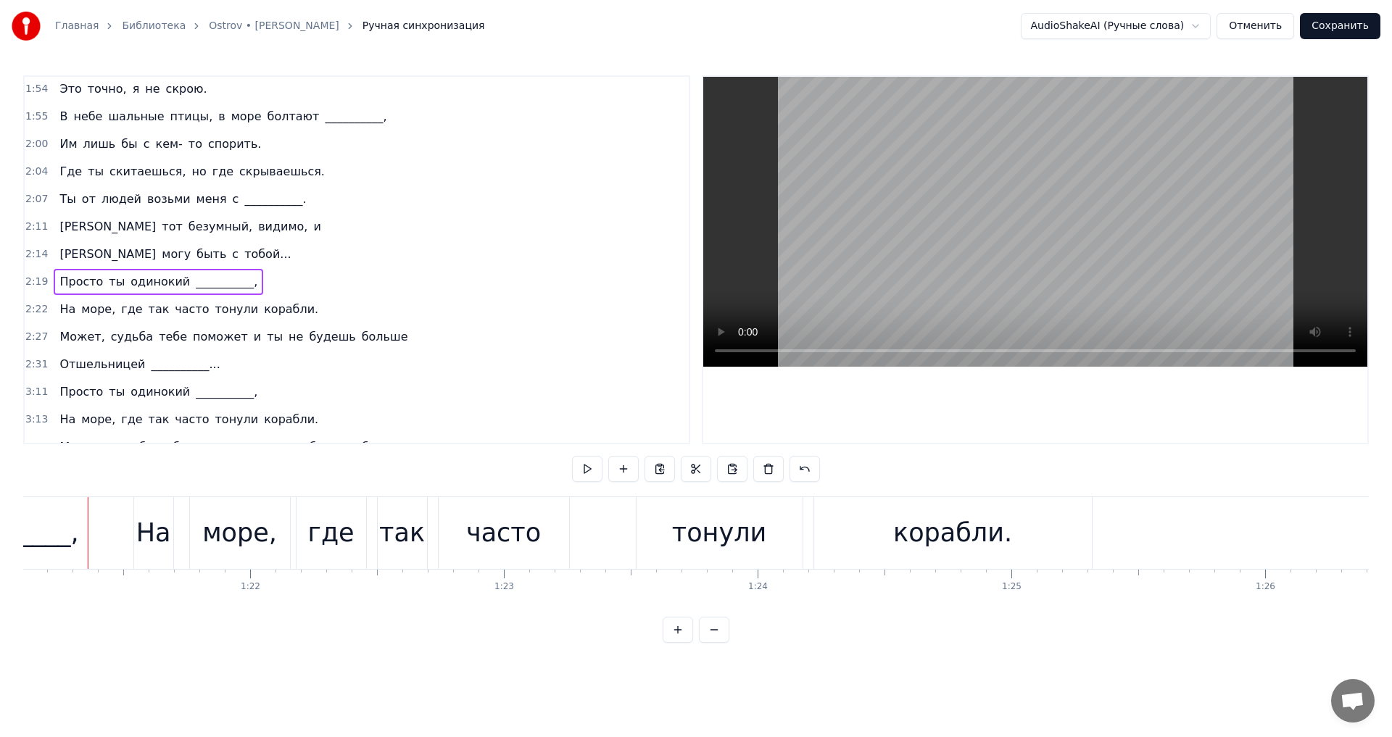
scroll to position [0, 20574]
click at [102, 381] on div "Просто ты одинокий __________," at bounding box center [159, 392] width 210 height 26
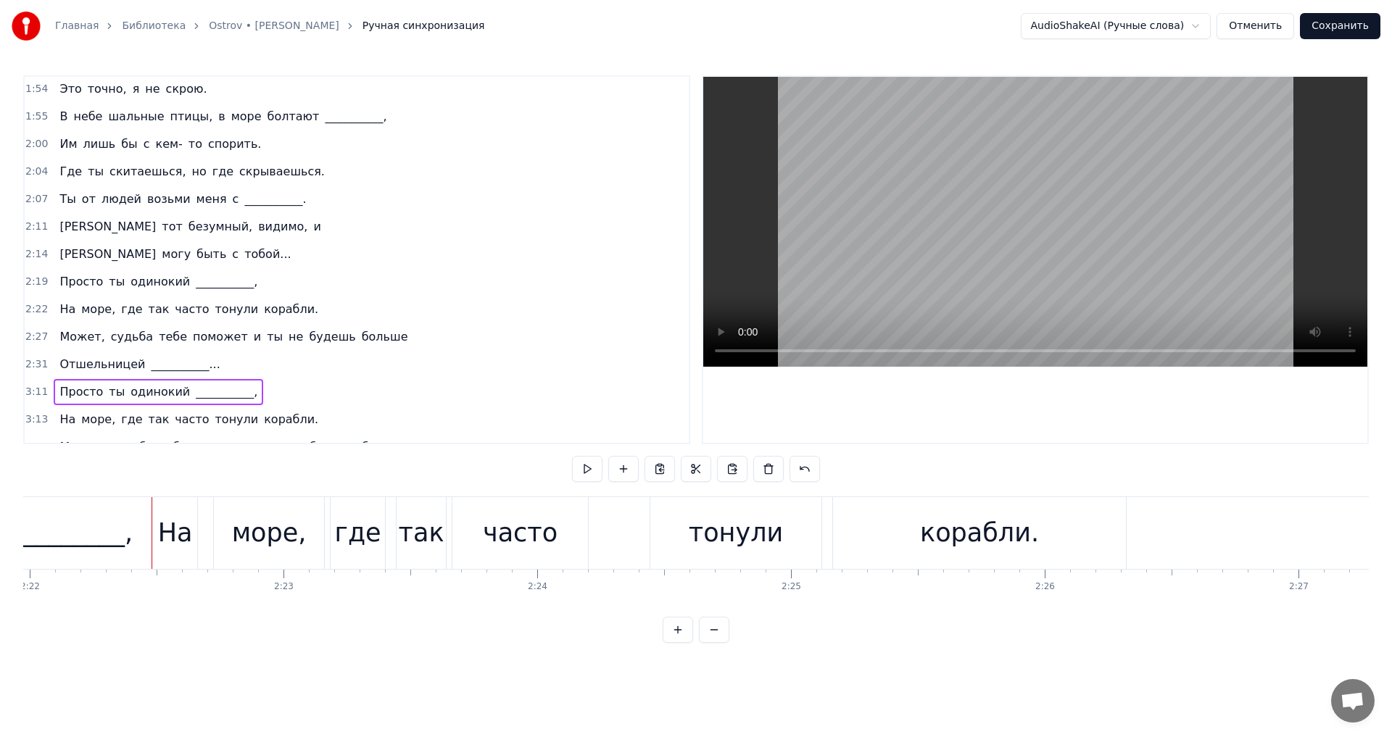
scroll to position [0, 36086]
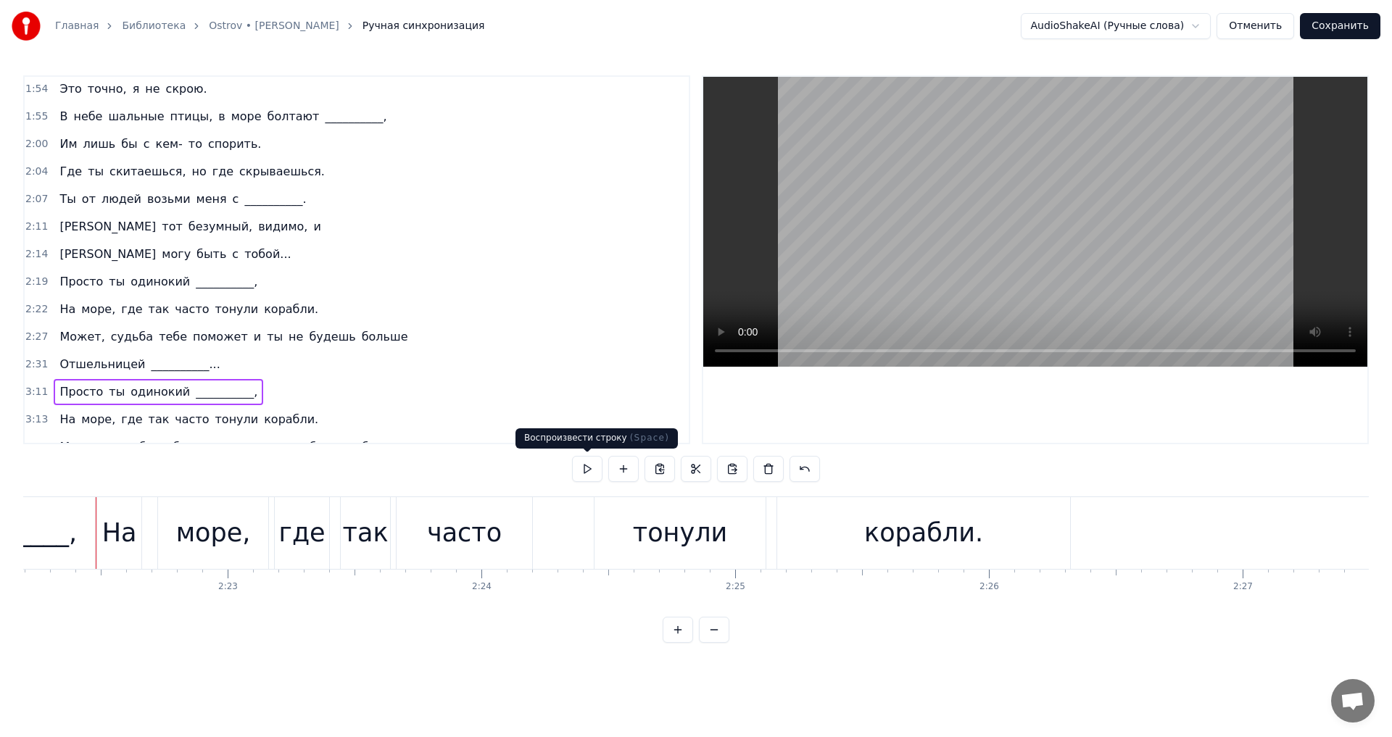
click at [584, 473] on button at bounding box center [587, 469] width 30 height 26
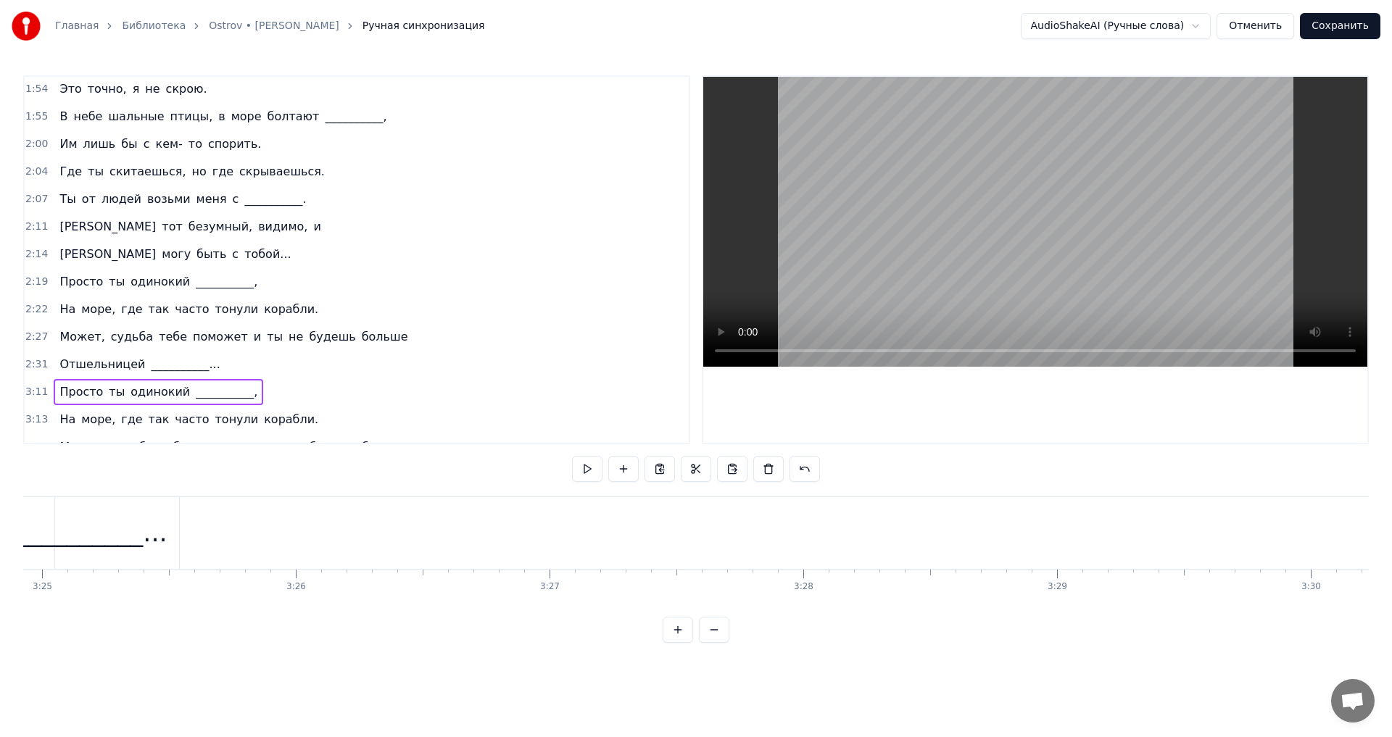
scroll to position [0, 52038]
click at [91, 270] on div "Просто ты одинокий __________," at bounding box center [159, 282] width 210 height 26
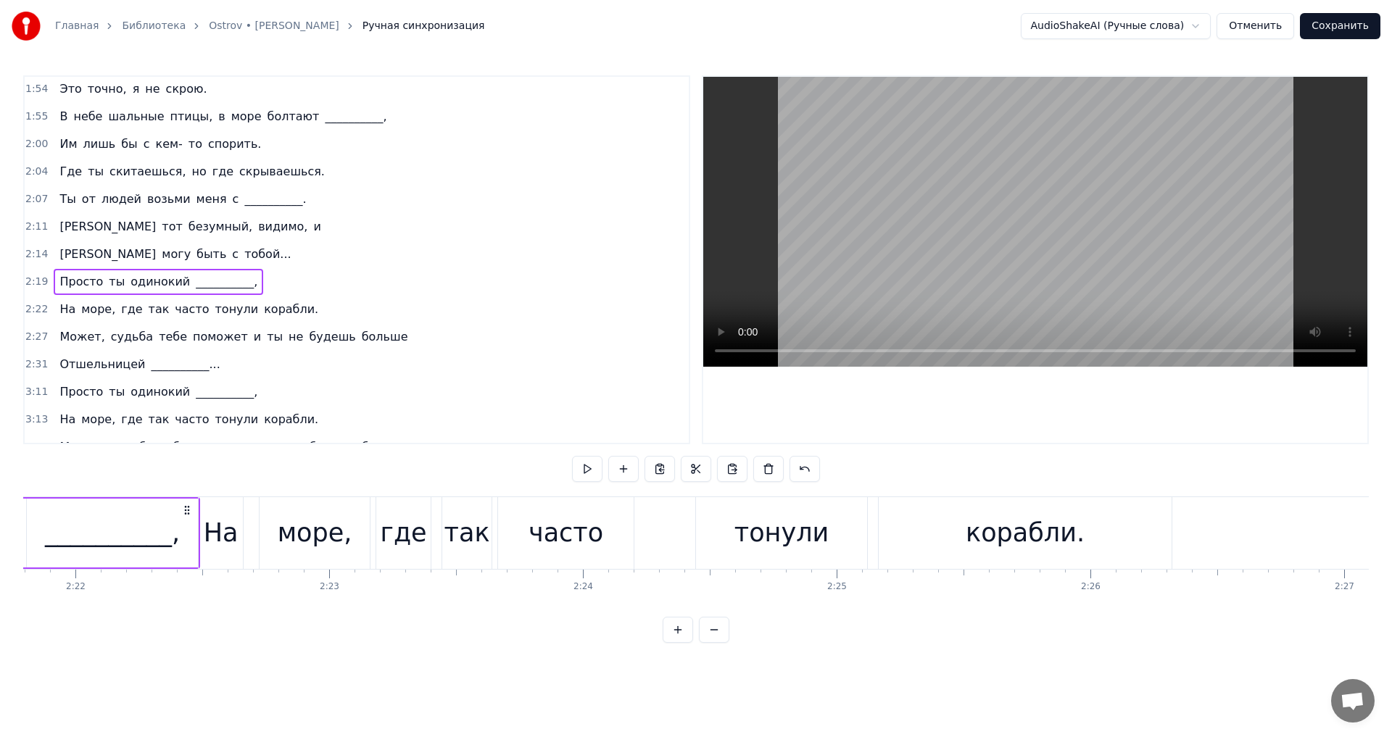
scroll to position [0, 35411]
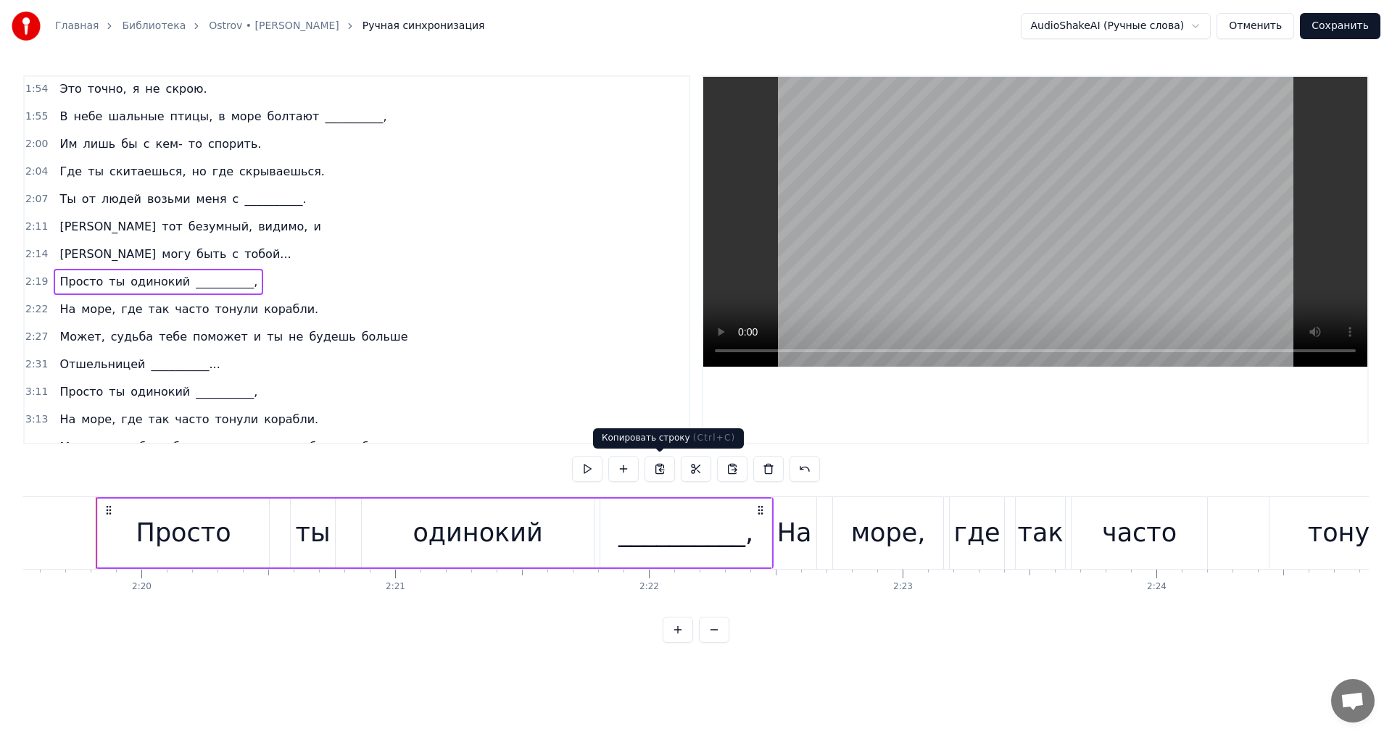
click at [653, 467] on button at bounding box center [660, 469] width 30 height 26
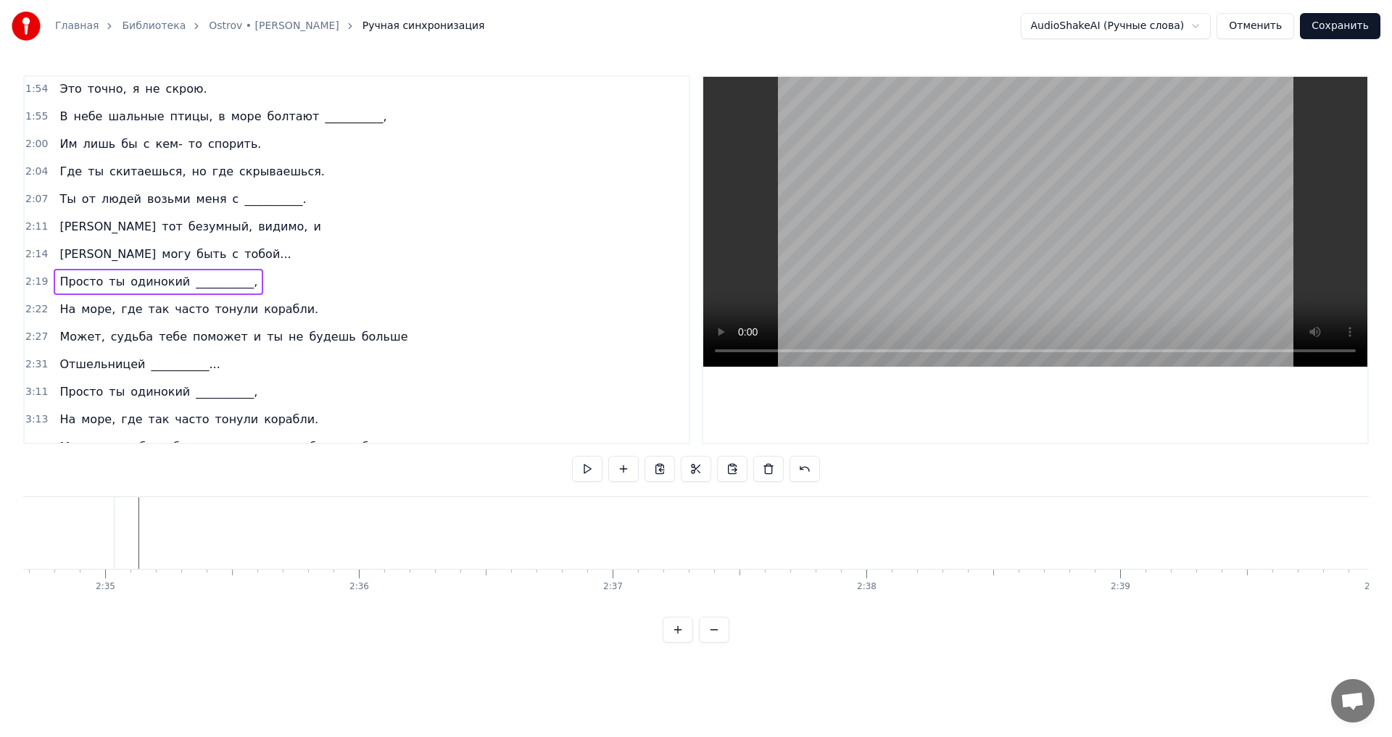
scroll to position [0, 38964]
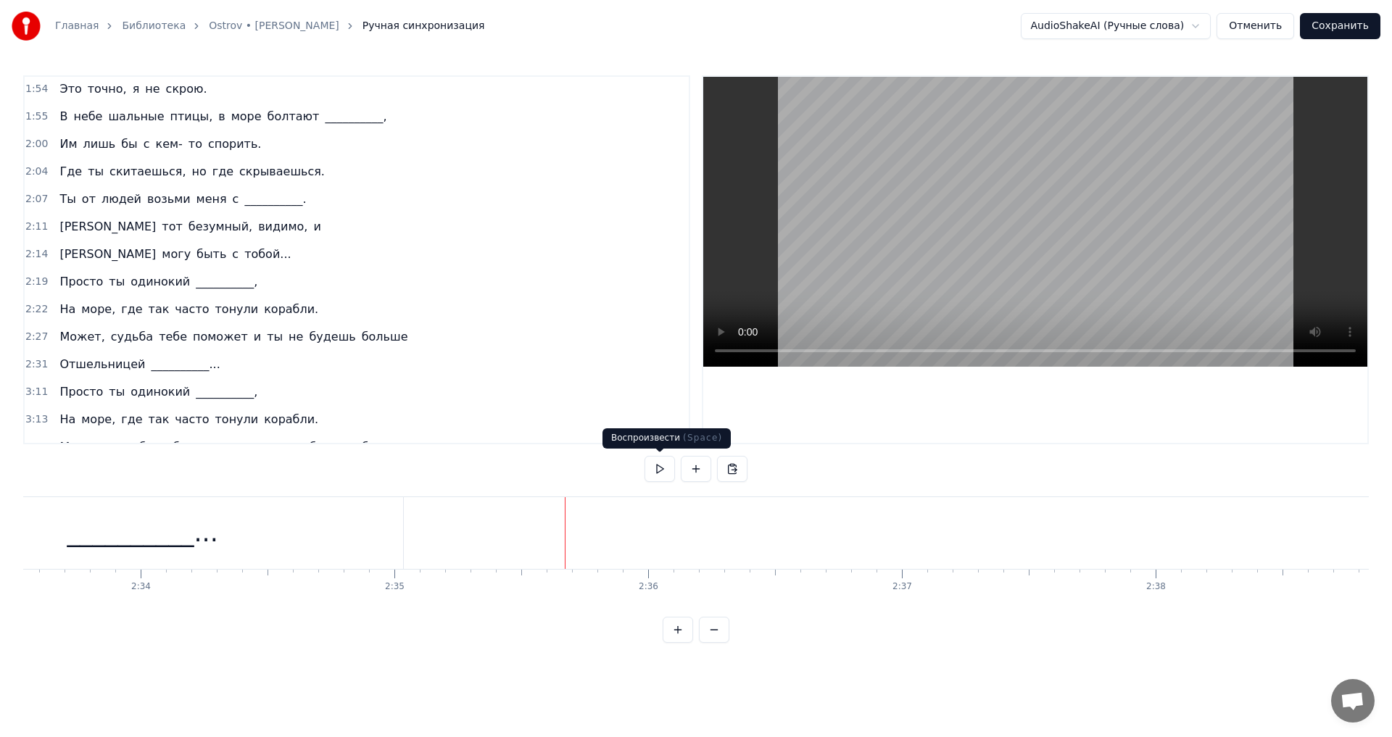
click at [658, 472] on button at bounding box center [660, 469] width 30 height 26
drag, startPoint x: 661, startPoint y: 471, endPoint x: 706, endPoint y: 486, distance: 46.8
click at [662, 471] on button at bounding box center [660, 469] width 30 height 26
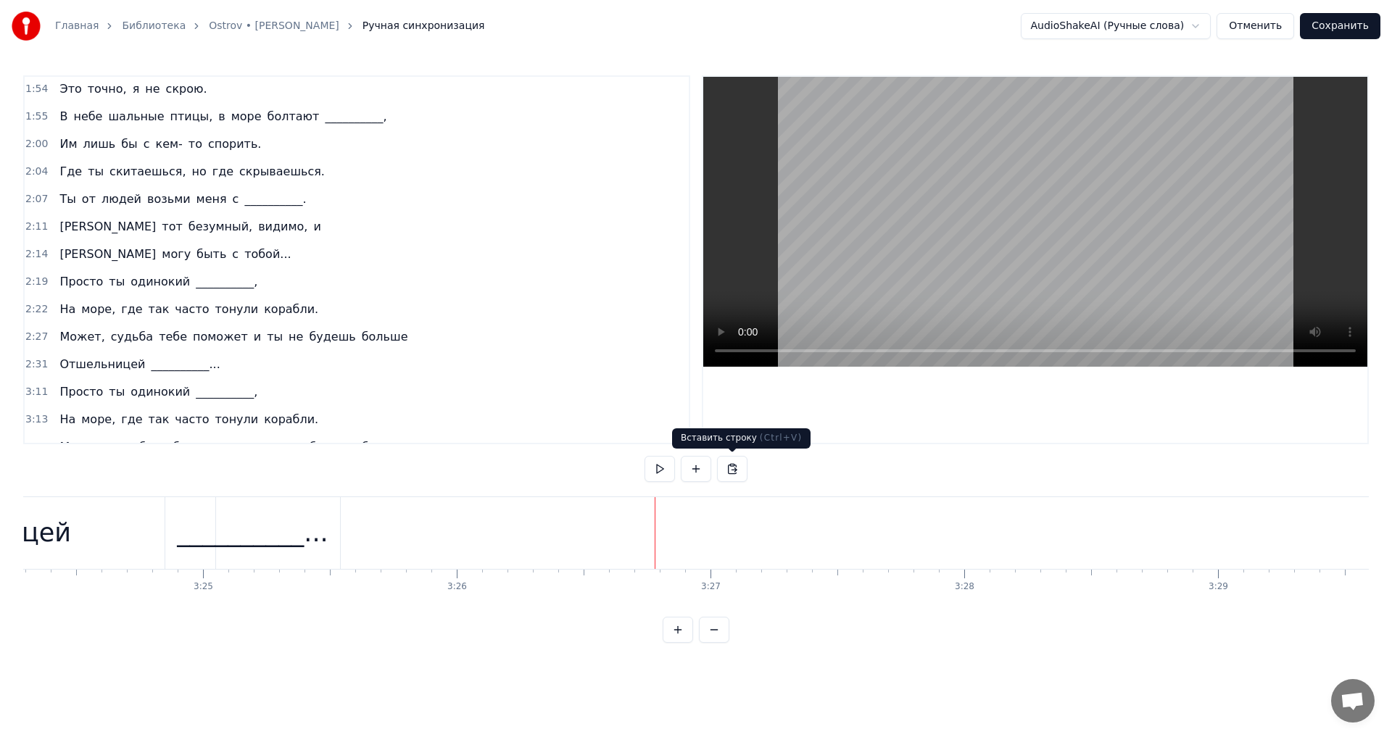
click at [727, 476] on button at bounding box center [732, 469] width 30 height 26
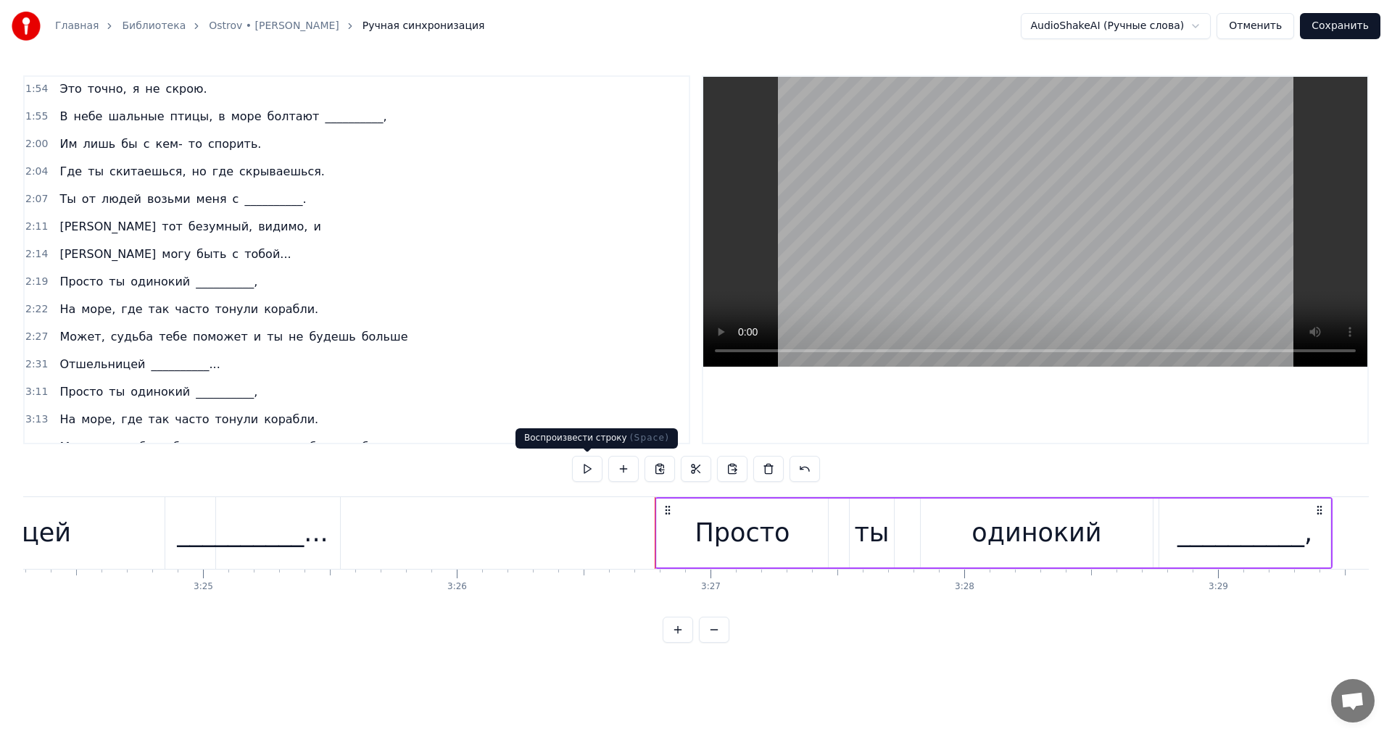
click at [591, 471] on button at bounding box center [587, 469] width 30 height 26
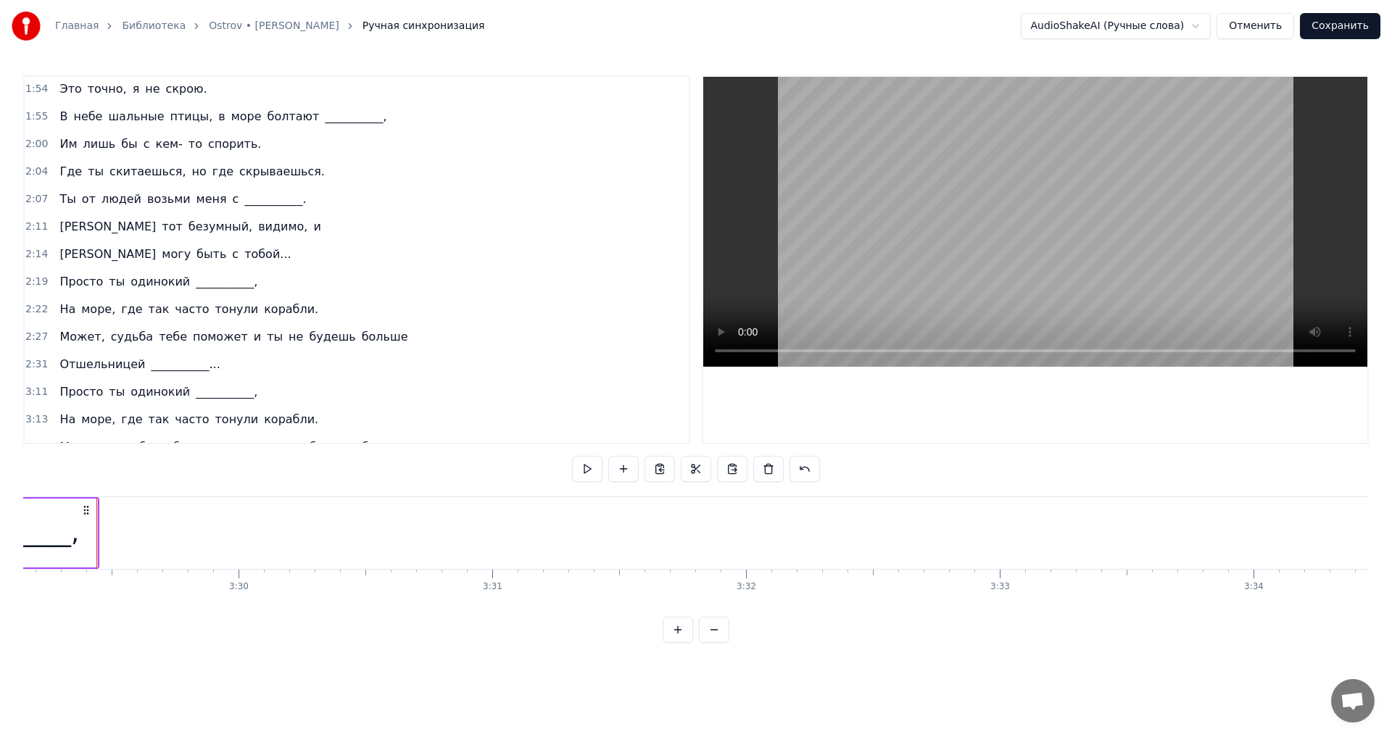
scroll to position [653, 0]
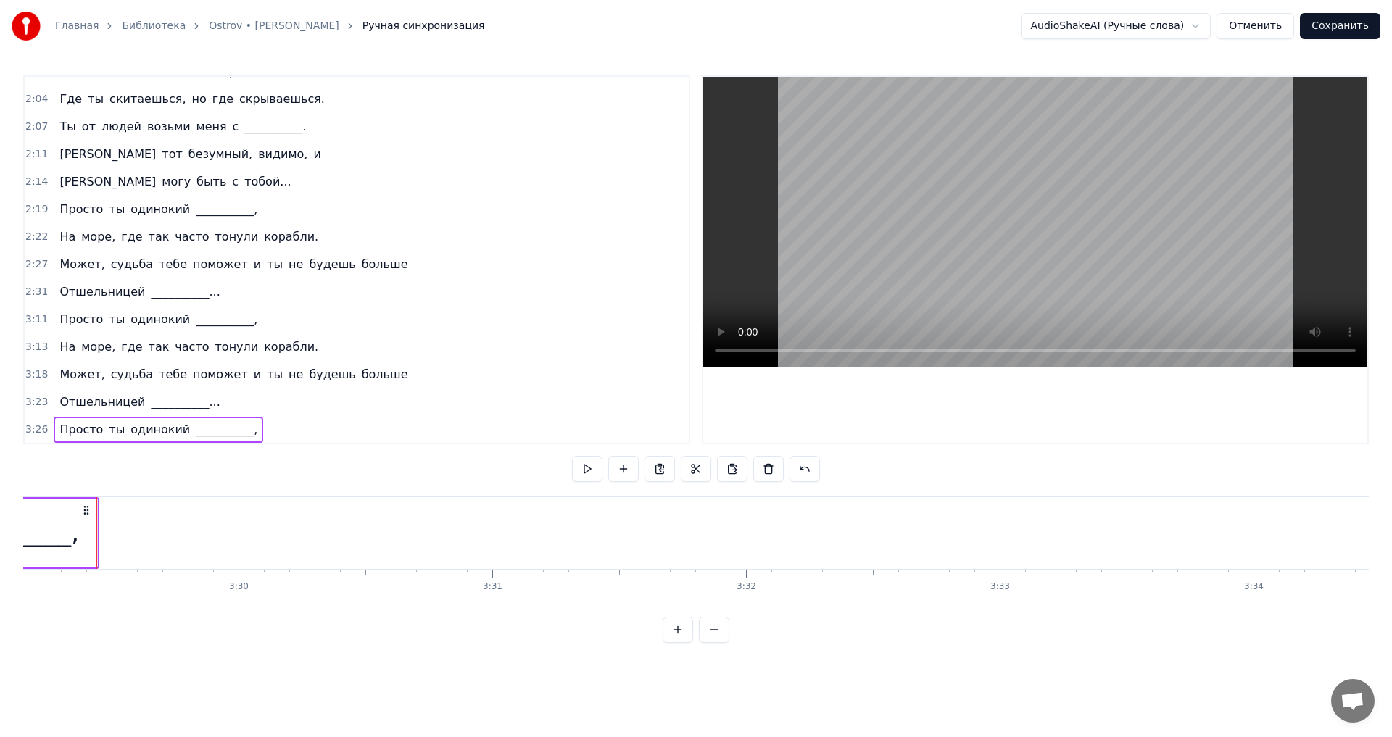
click at [135, 336] on div "На море, где так часто тонули корабли." at bounding box center [189, 347] width 270 height 26
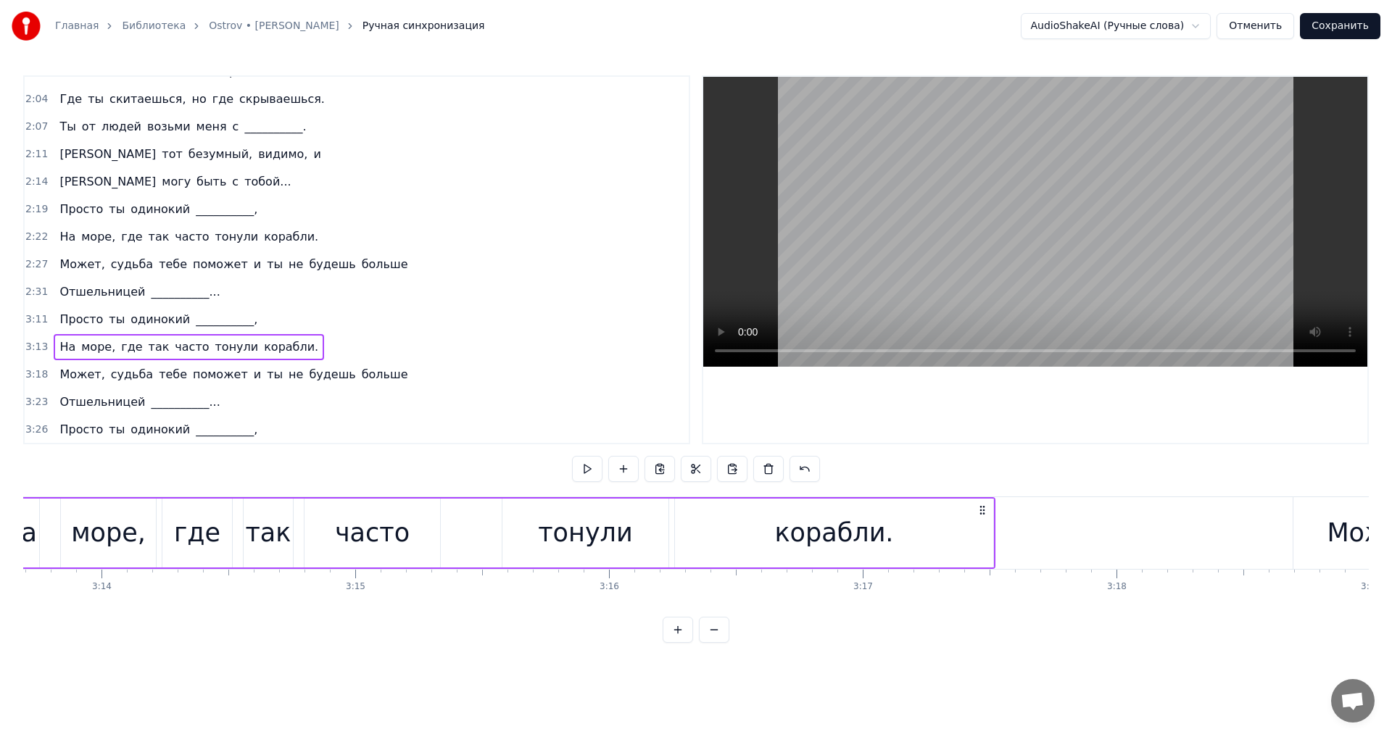
scroll to position [0, 49057]
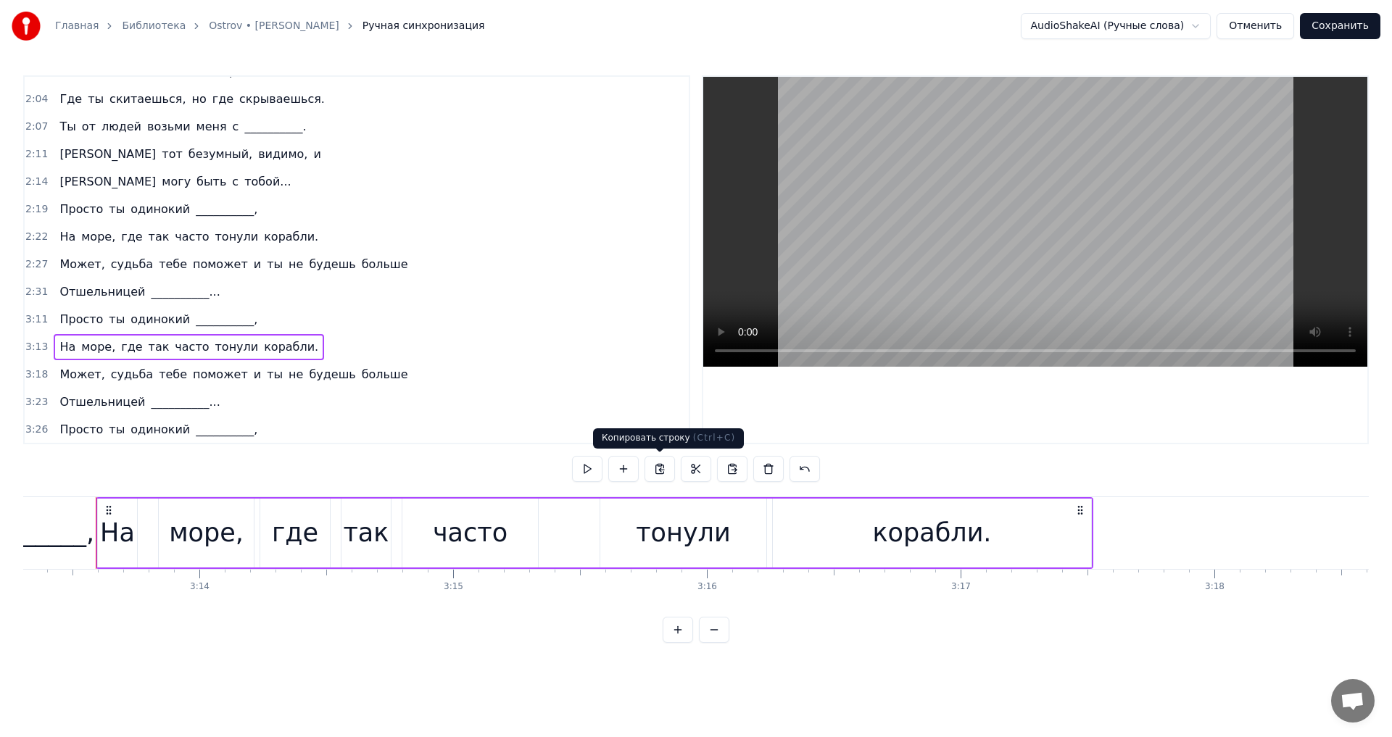
click at [659, 471] on button at bounding box center [660, 469] width 30 height 26
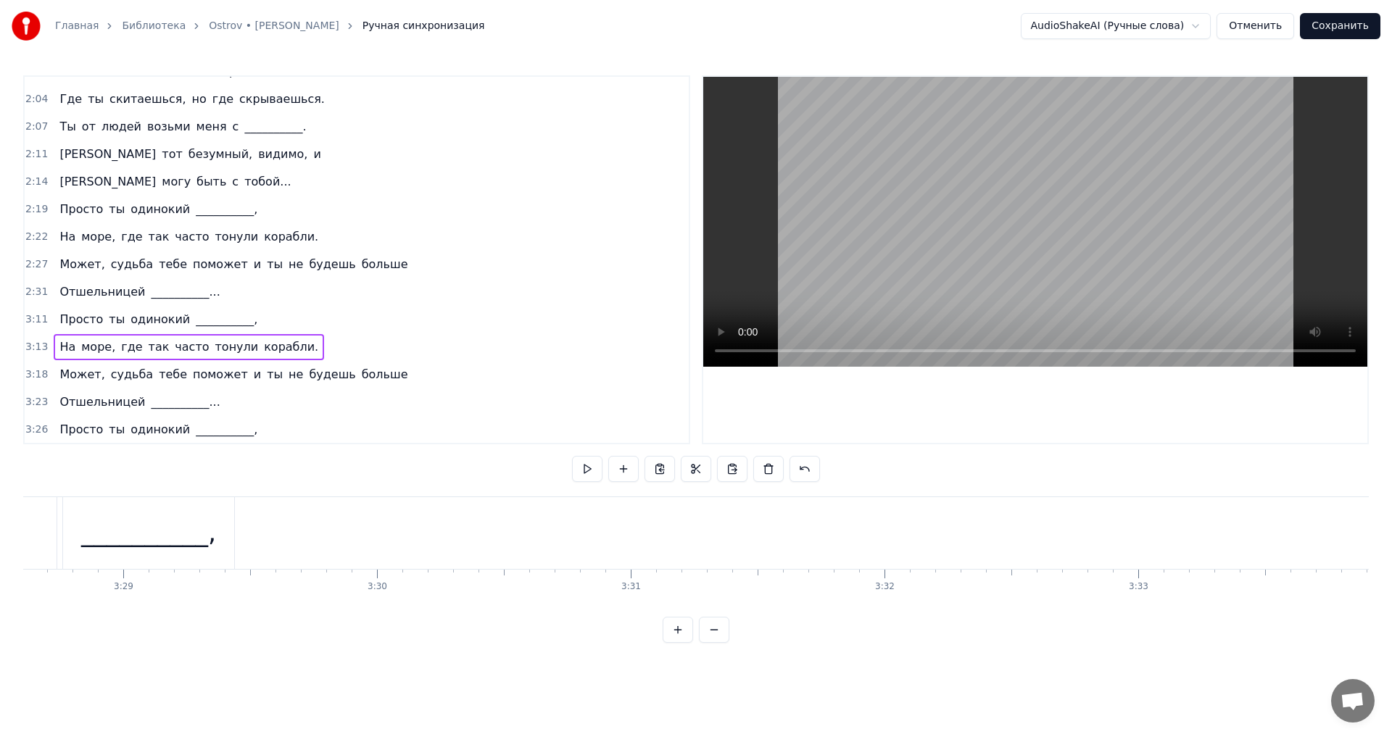
scroll to position [0, 52714]
click at [460, 529] on div "Просто ты одинокий __________," at bounding box center [124, 533] width 678 height 72
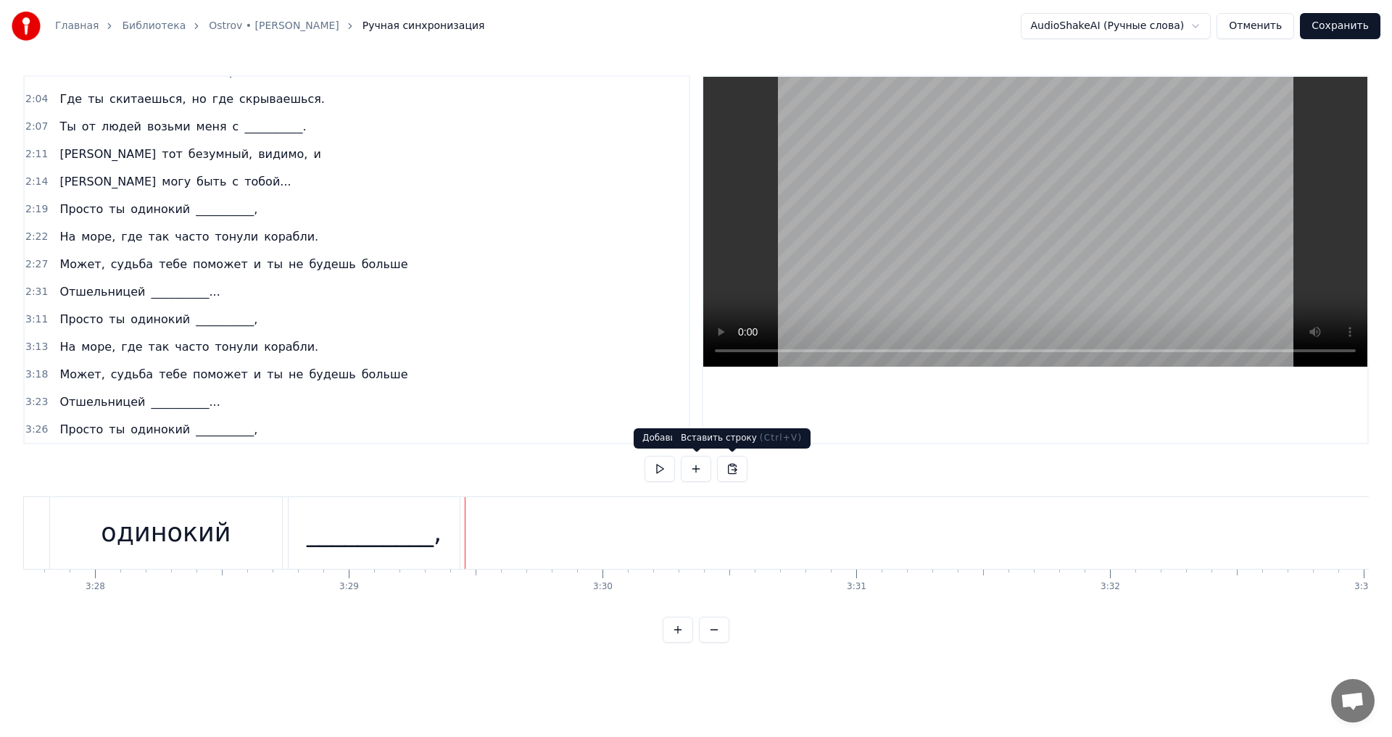
click at [727, 466] on button at bounding box center [732, 469] width 30 height 26
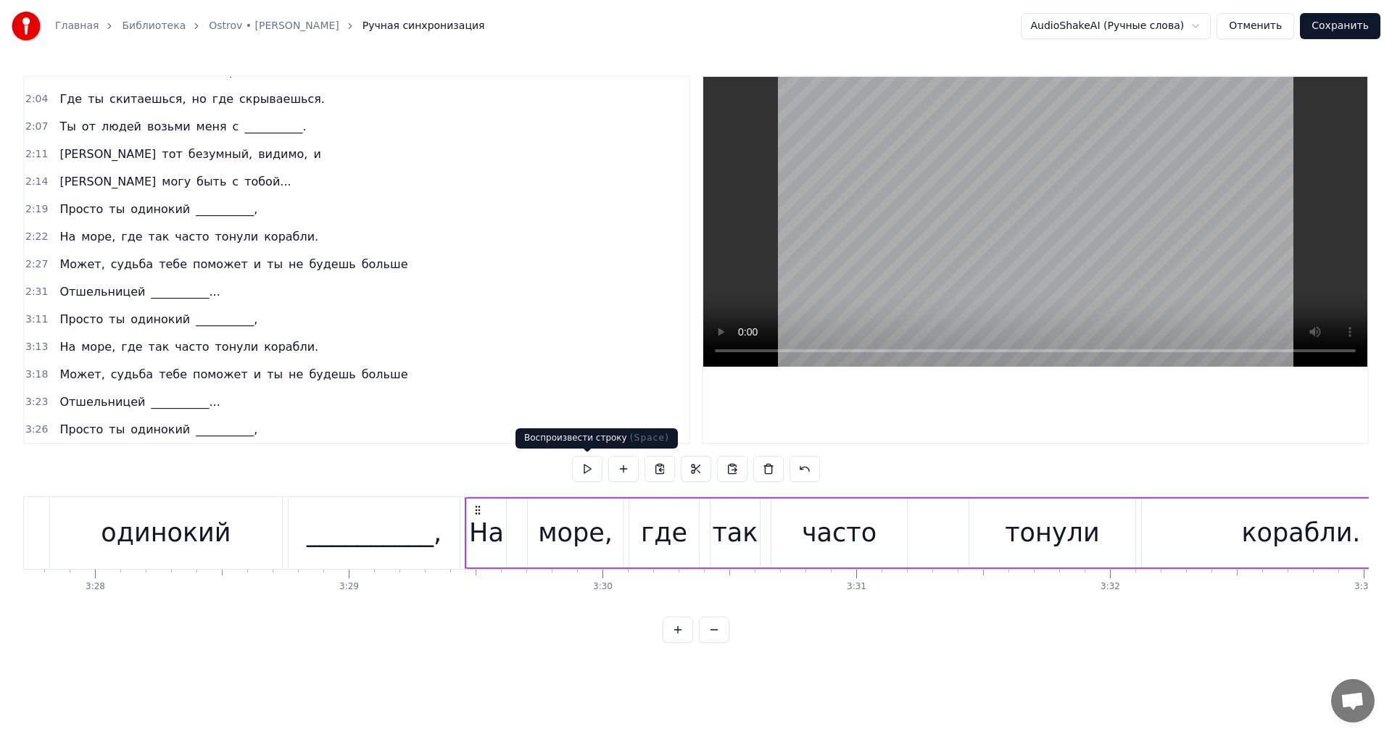
click at [589, 471] on button at bounding box center [587, 469] width 30 height 26
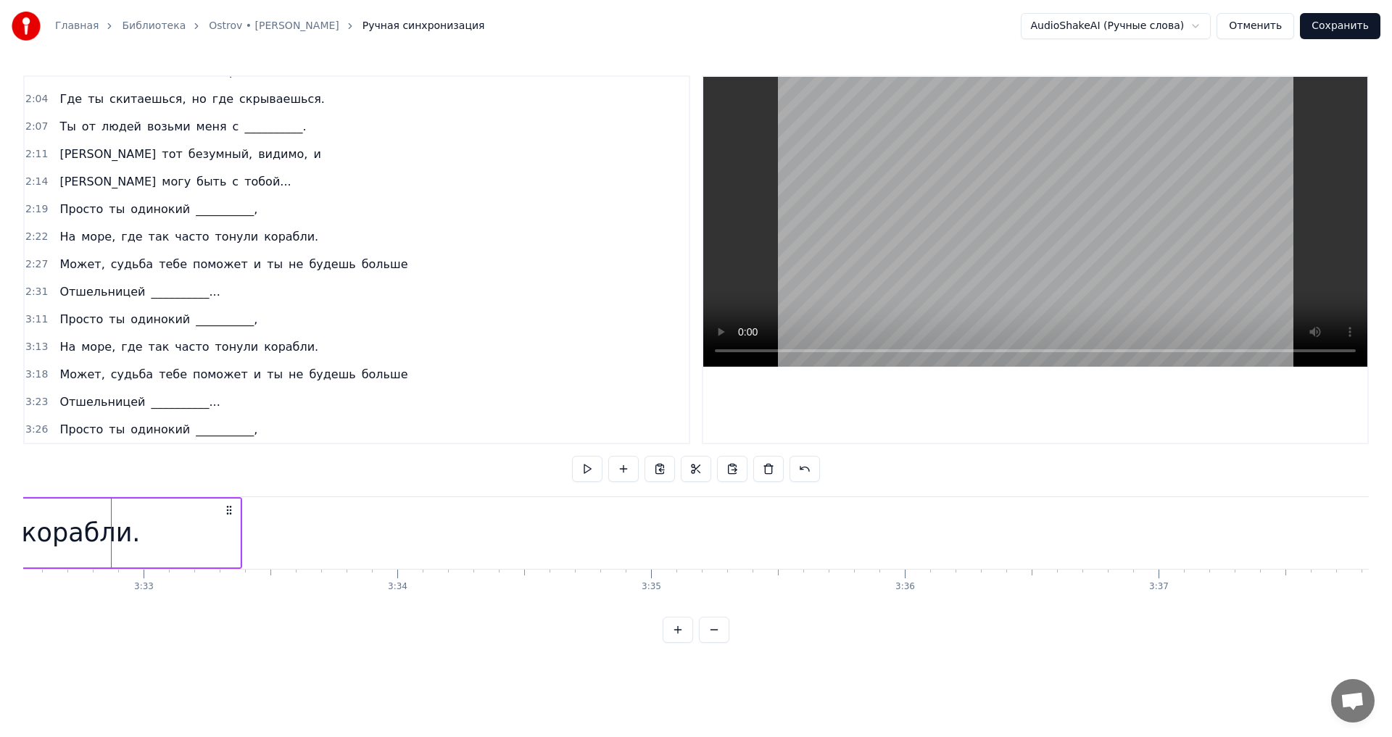
scroll to position [0, 53949]
click at [126, 361] on div "3:18 Может, судьба тебе поможет и ты не будешь больше" at bounding box center [357, 375] width 664 height 28
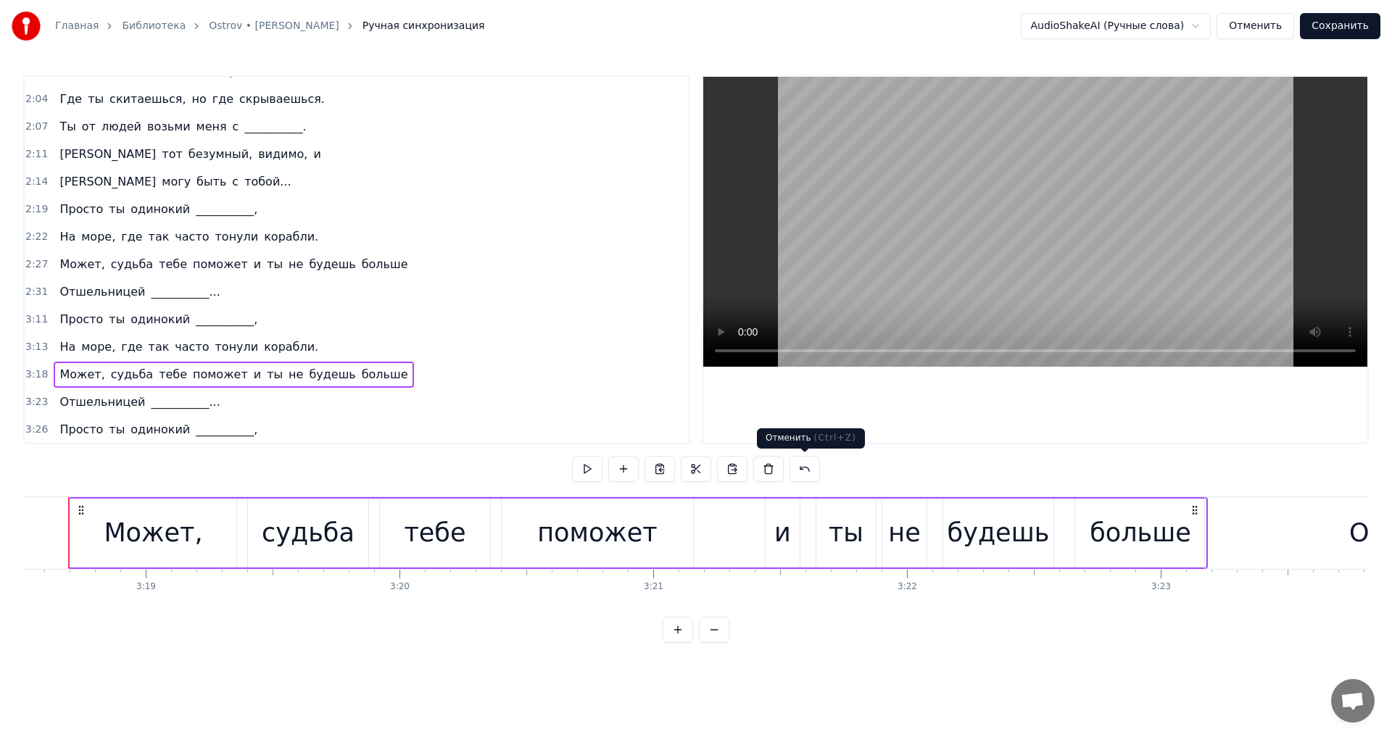
scroll to position [0, 50352]
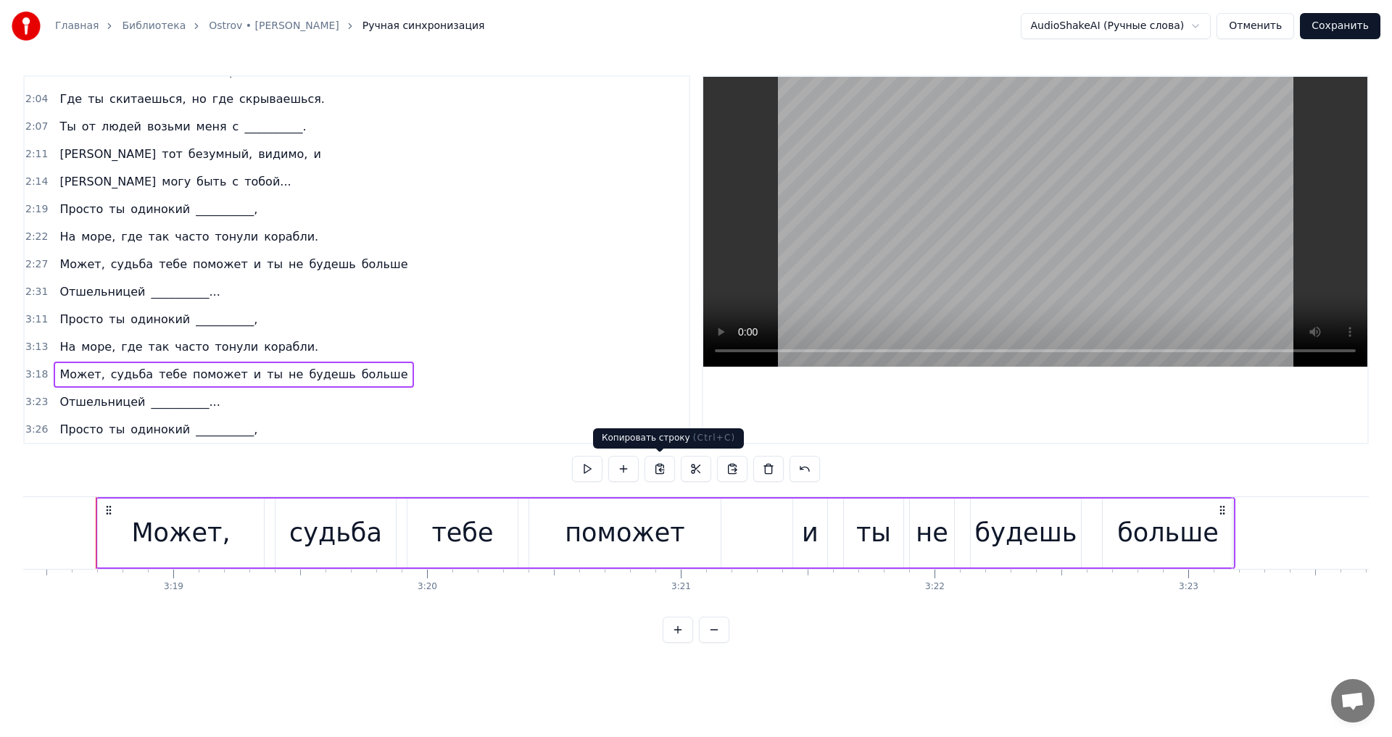
click at [646, 466] on button at bounding box center [660, 469] width 30 height 26
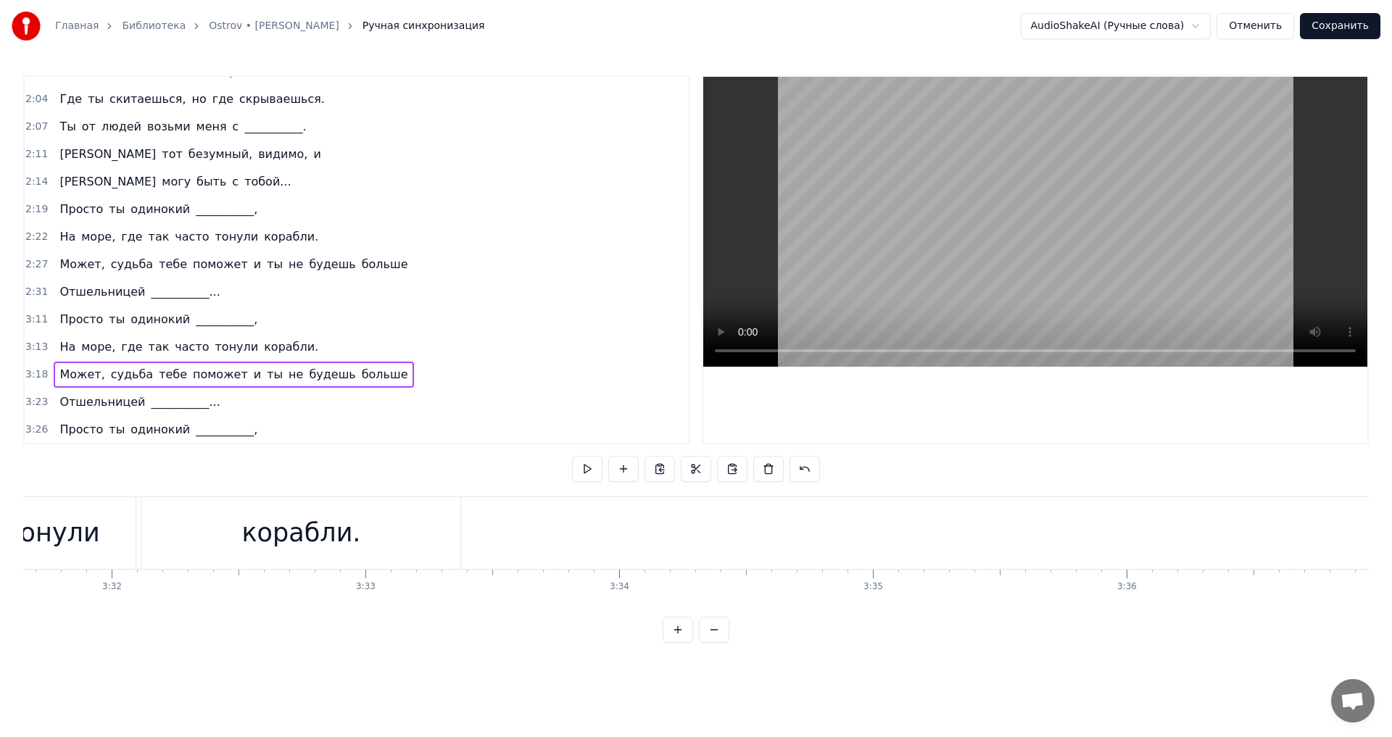
scroll to position [0, 53744]
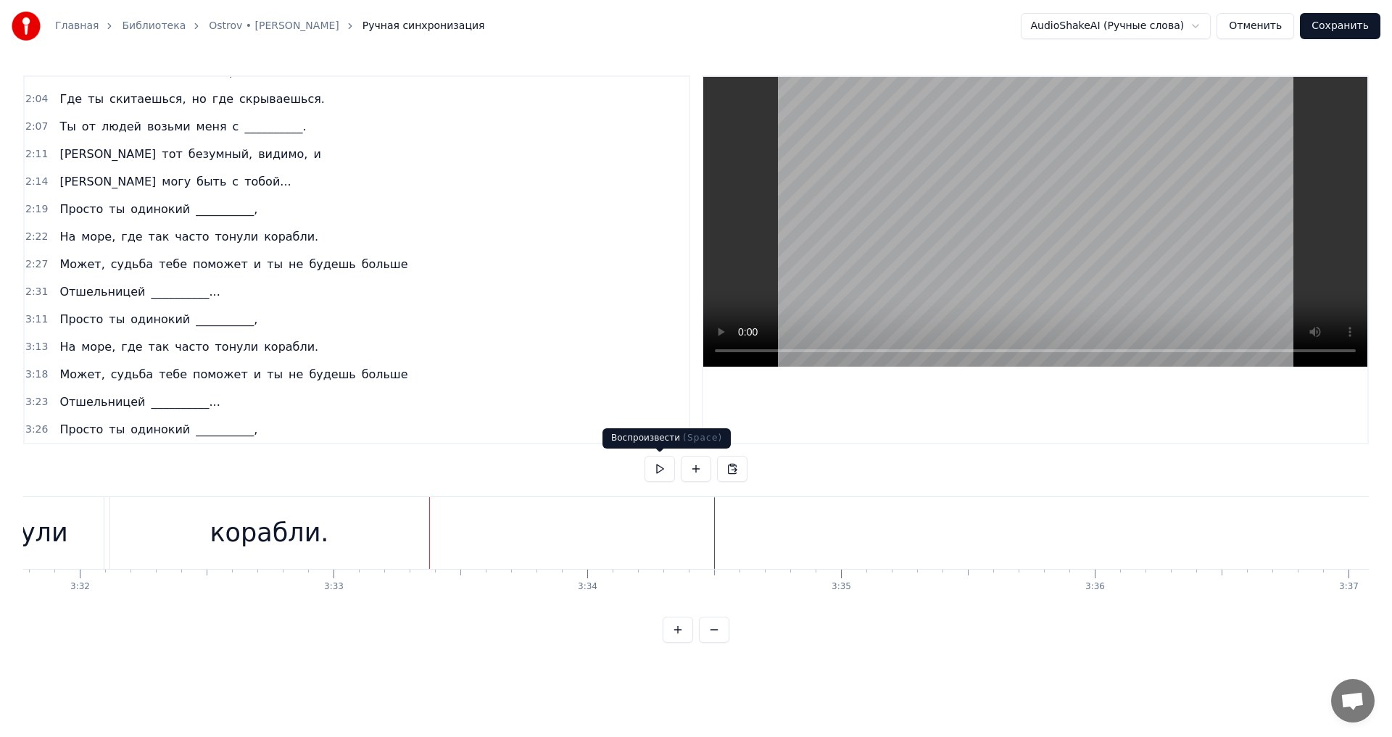
click at [657, 475] on button at bounding box center [660, 469] width 30 height 26
click at [729, 471] on button at bounding box center [732, 469] width 30 height 26
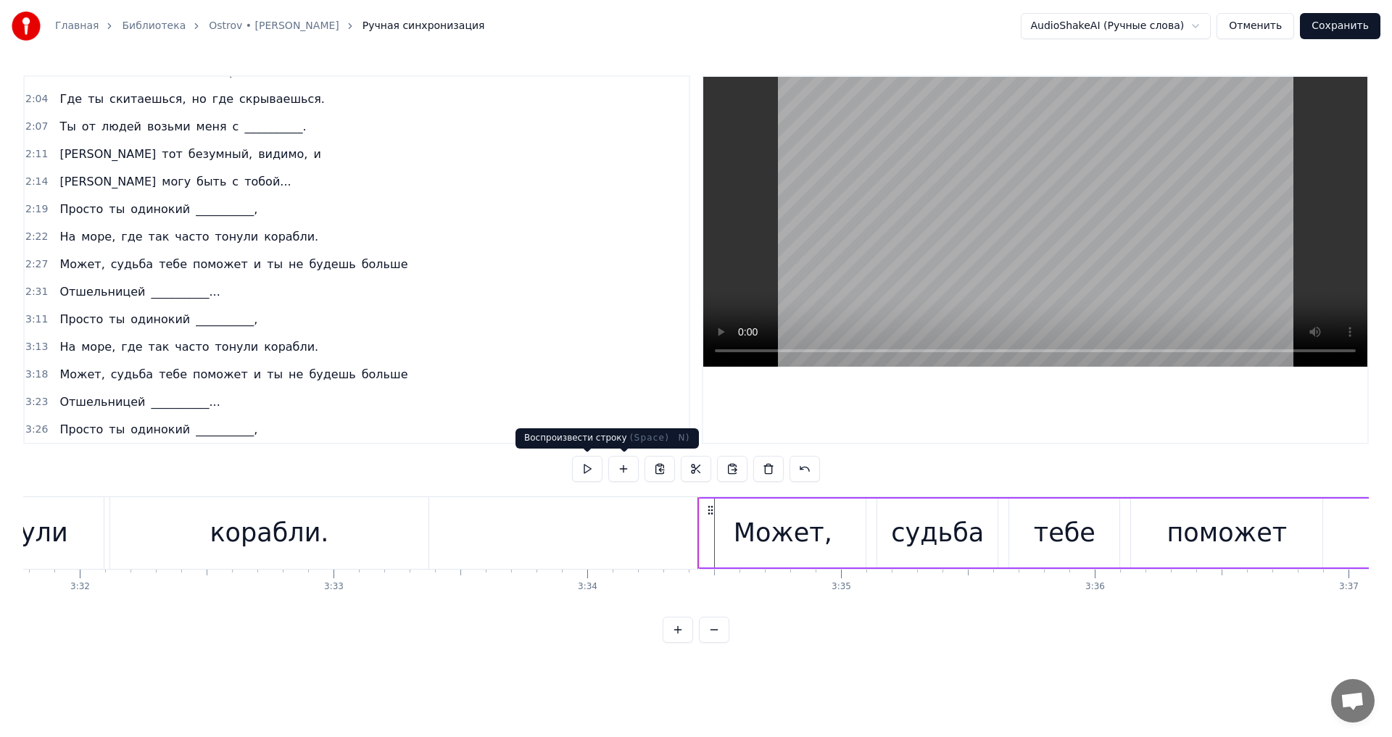
click at [595, 476] on button at bounding box center [587, 469] width 30 height 26
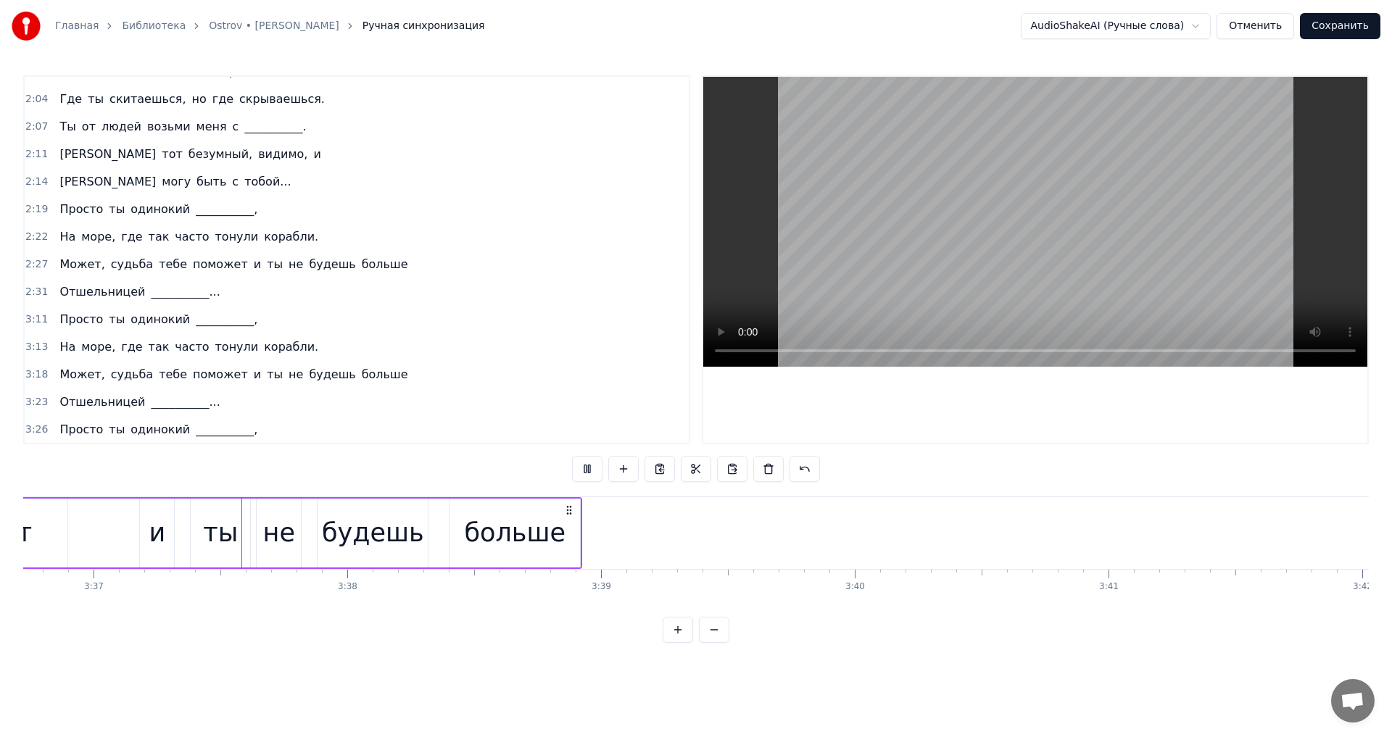
scroll to position [0, 55003]
click at [592, 474] on button at bounding box center [587, 469] width 30 height 26
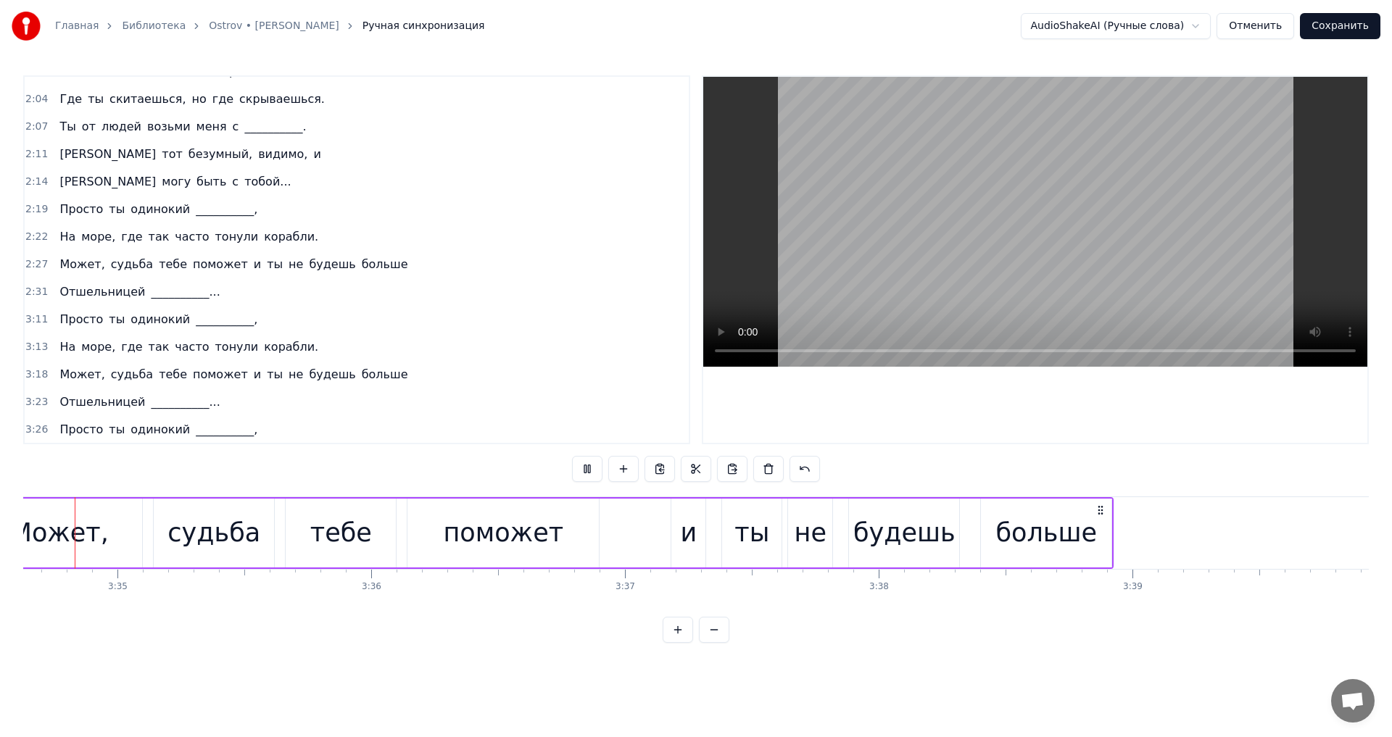
scroll to position [0, 54464]
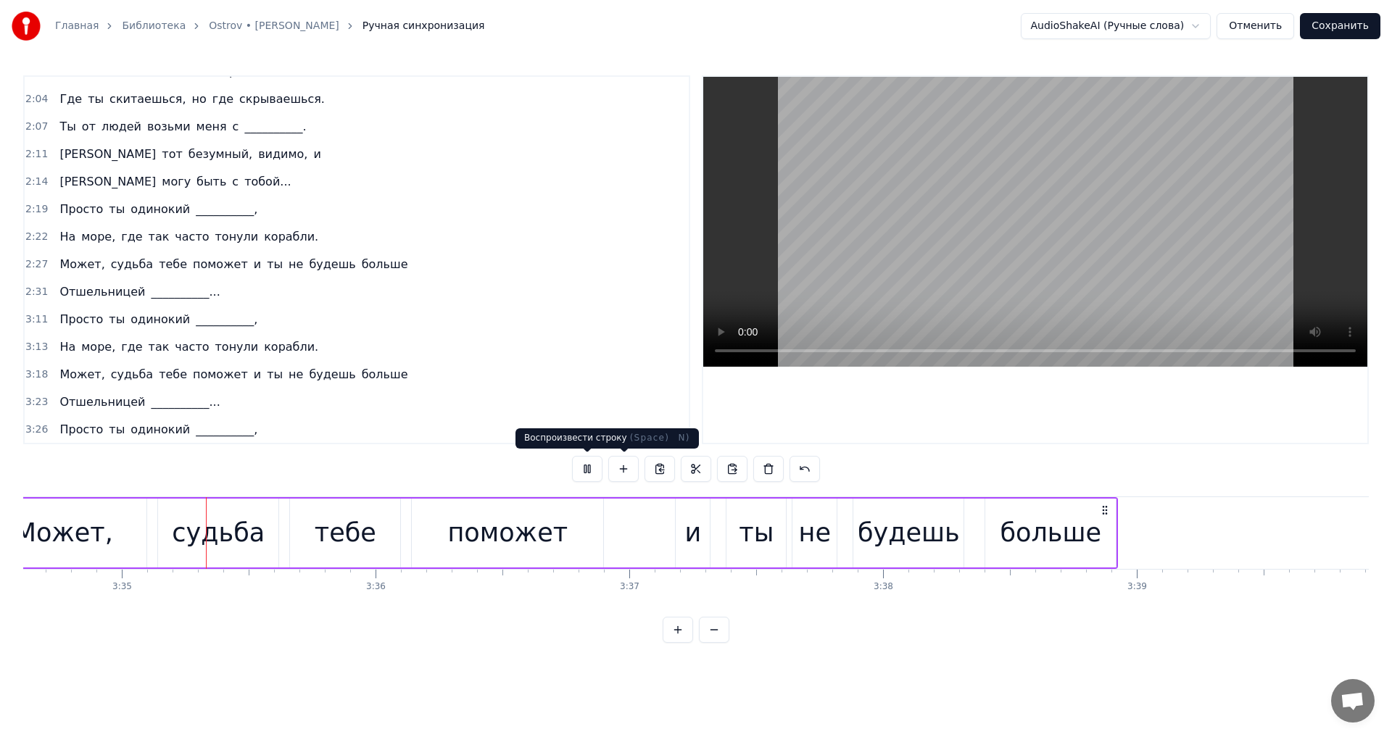
click at [588, 476] on button at bounding box center [587, 469] width 30 height 26
click at [123, 391] on div "Отшельницей __________..." at bounding box center [140, 402] width 172 height 26
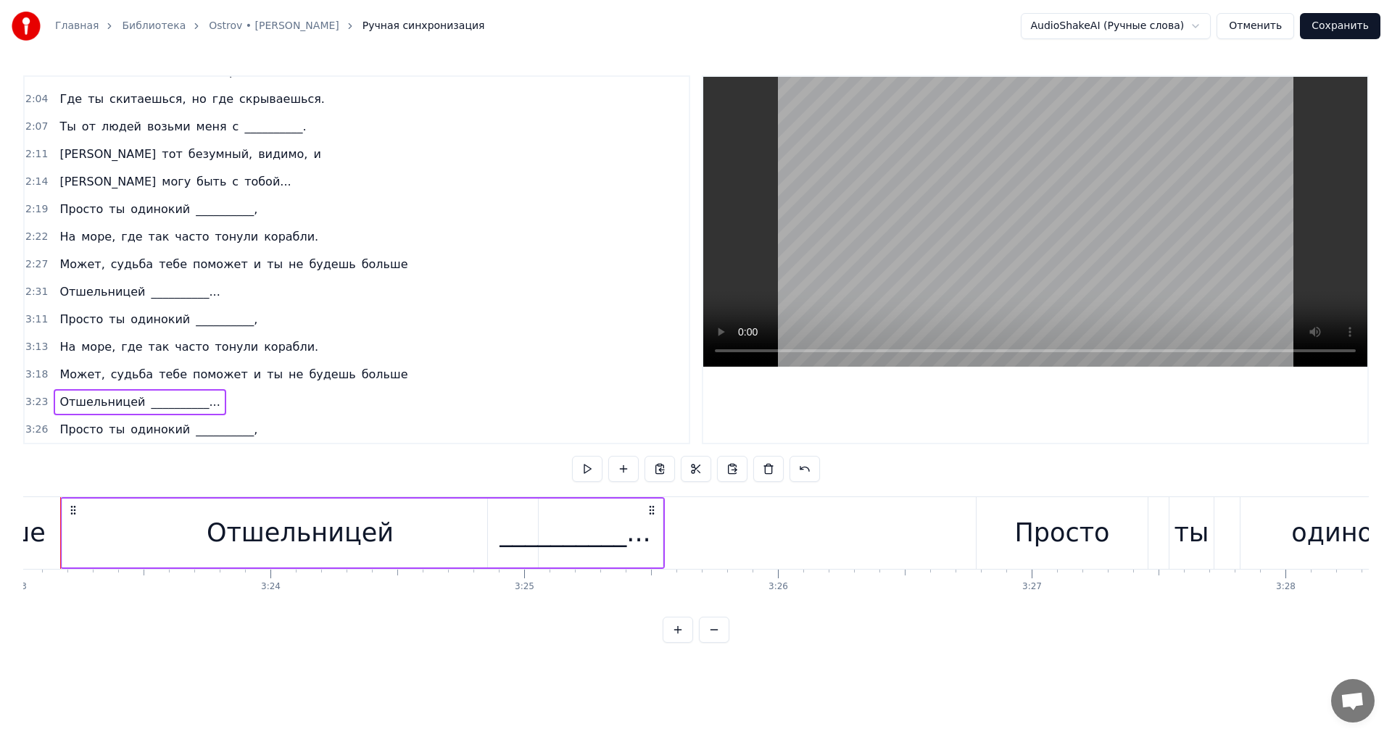
scroll to position [0, 51488]
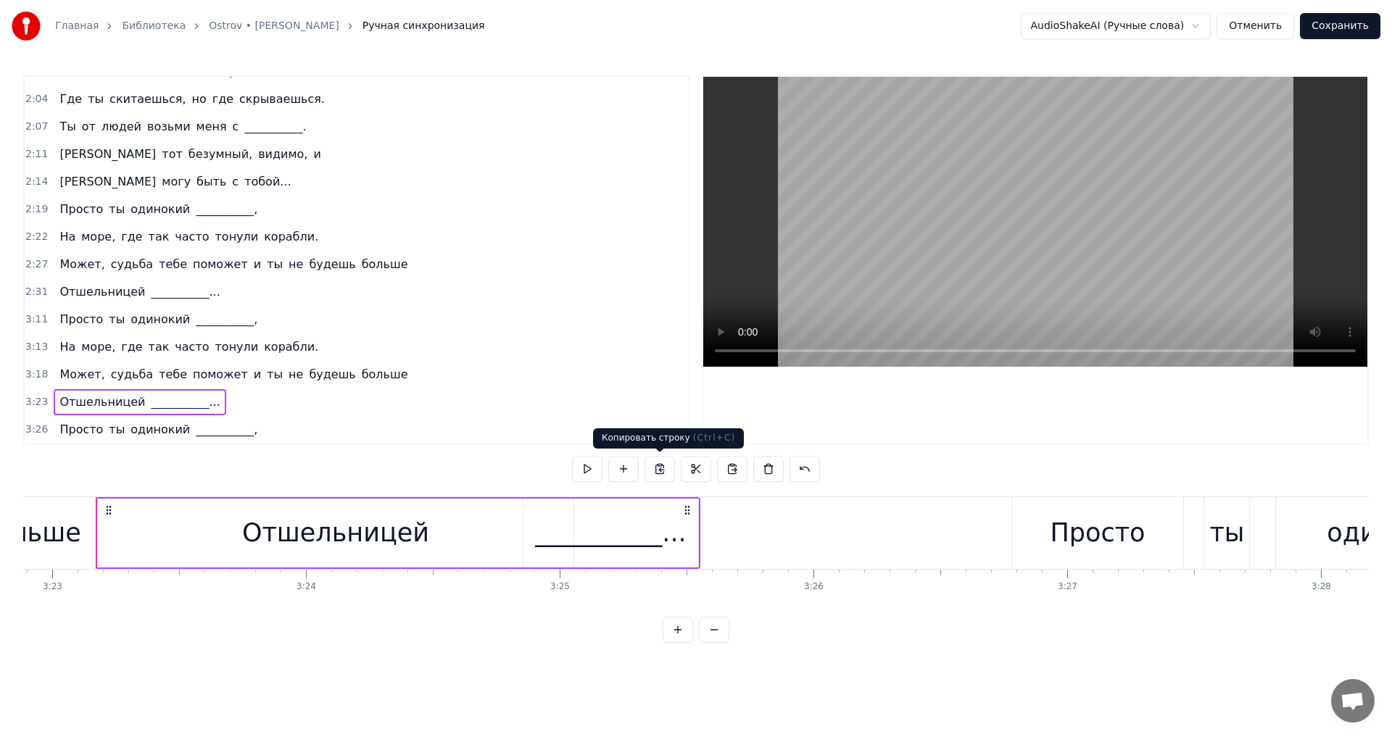
click at [652, 473] on button at bounding box center [660, 469] width 30 height 26
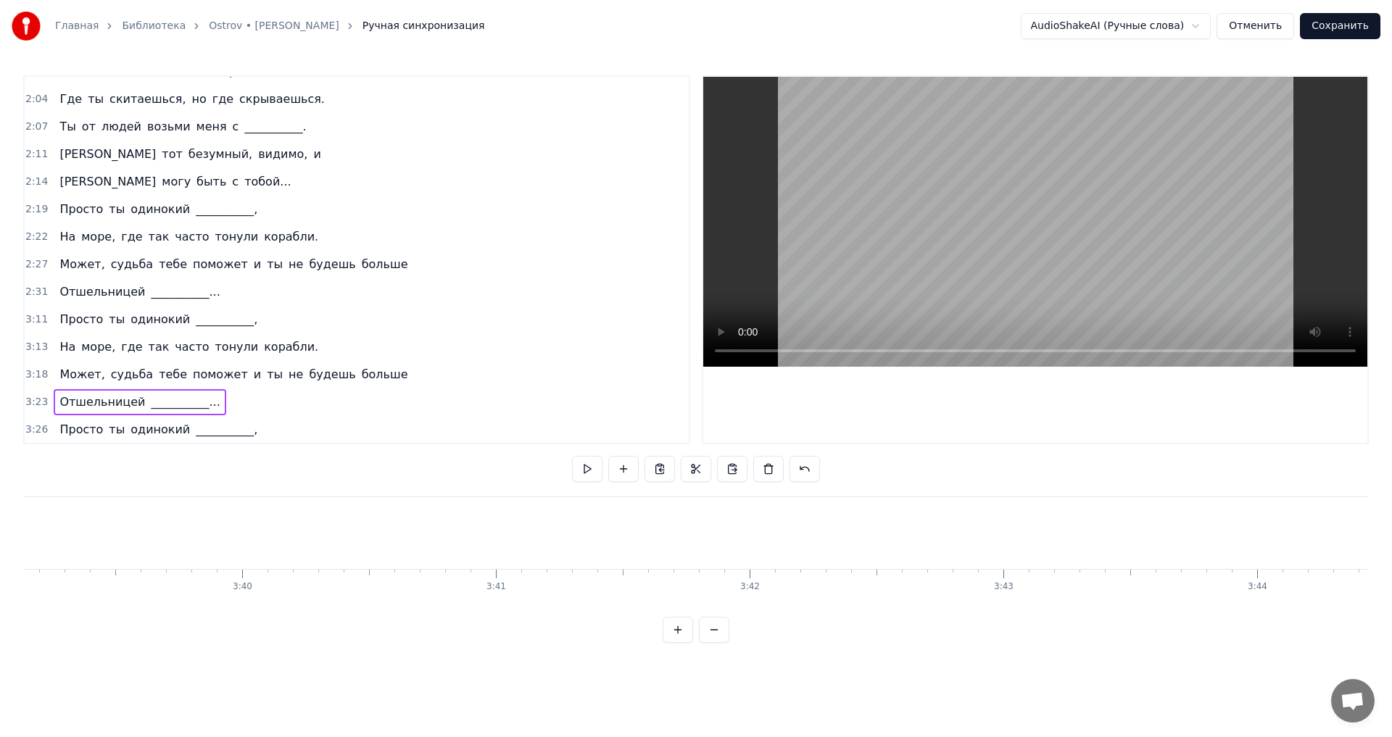
scroll to position [0, 55226]
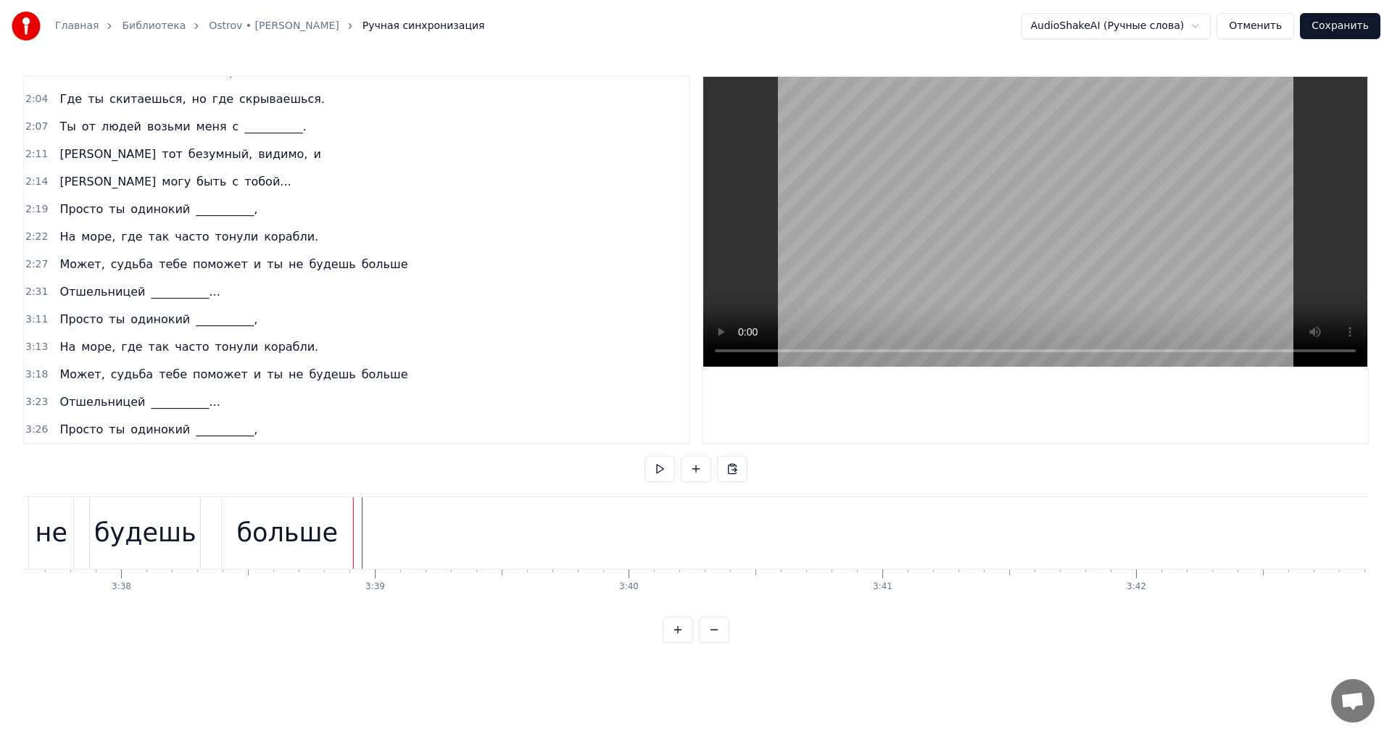
click at [735, 464] on button at bounding box center [732, 469] width 30 height 26
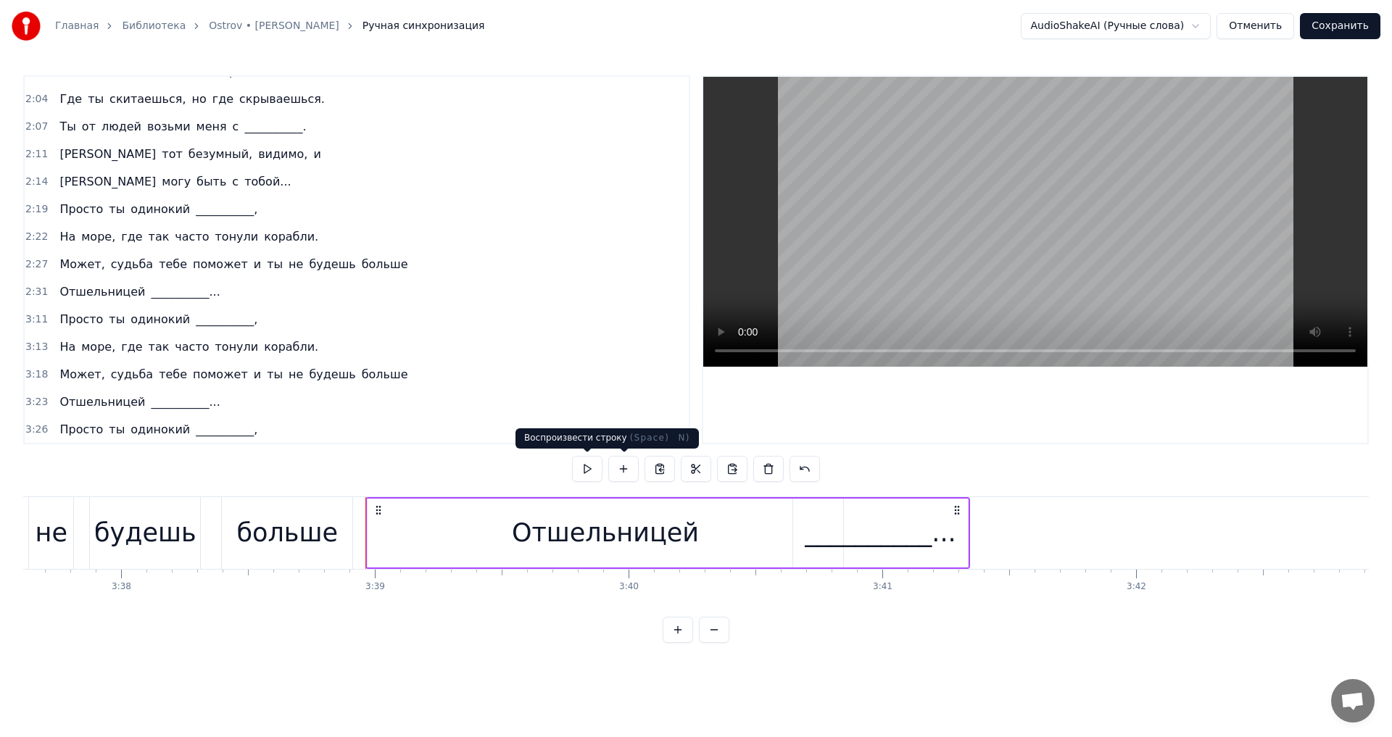
click at [591, 475] on button at bounding box center [587, 469] width 30 height 26
click at [593, 471] on button at bounding box center [587, 469] width 30 height 26
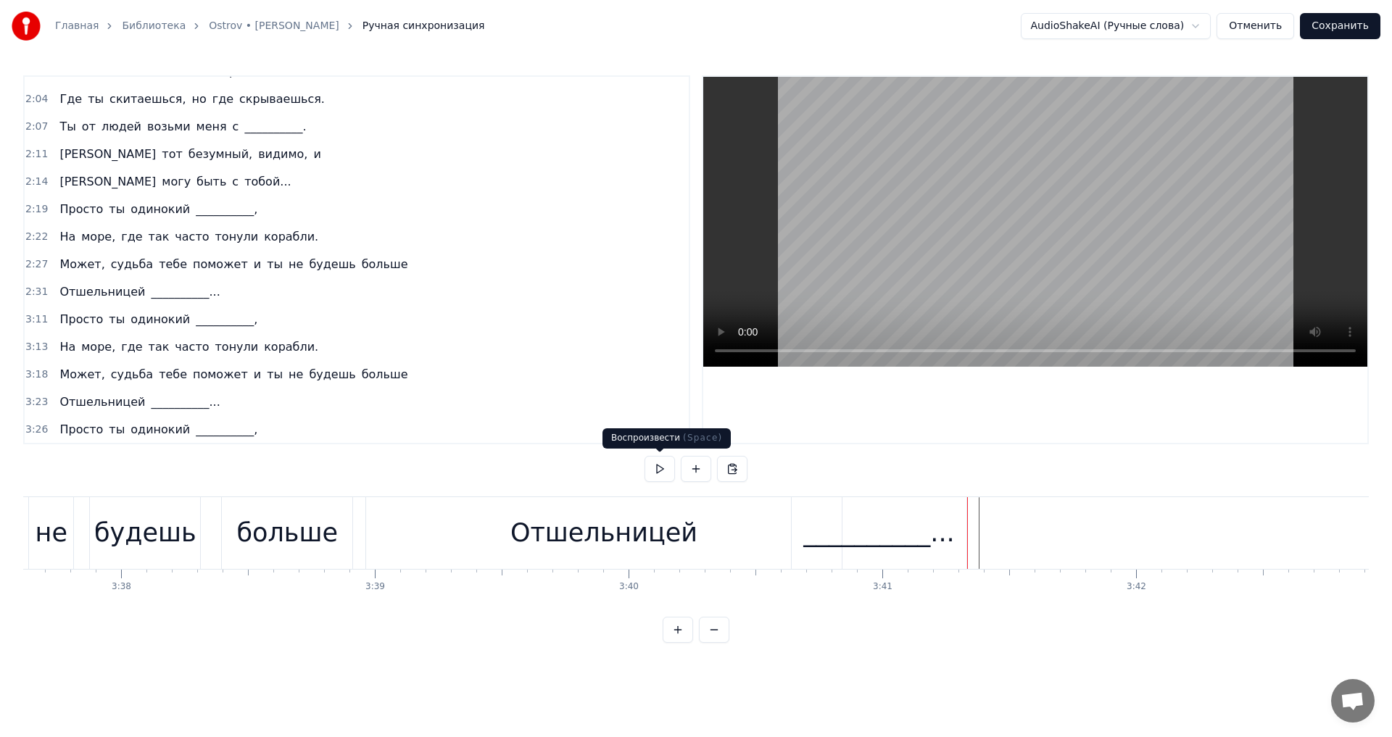
click at [667, 476] on button at bounding box center [660, 469] width 30 height 26
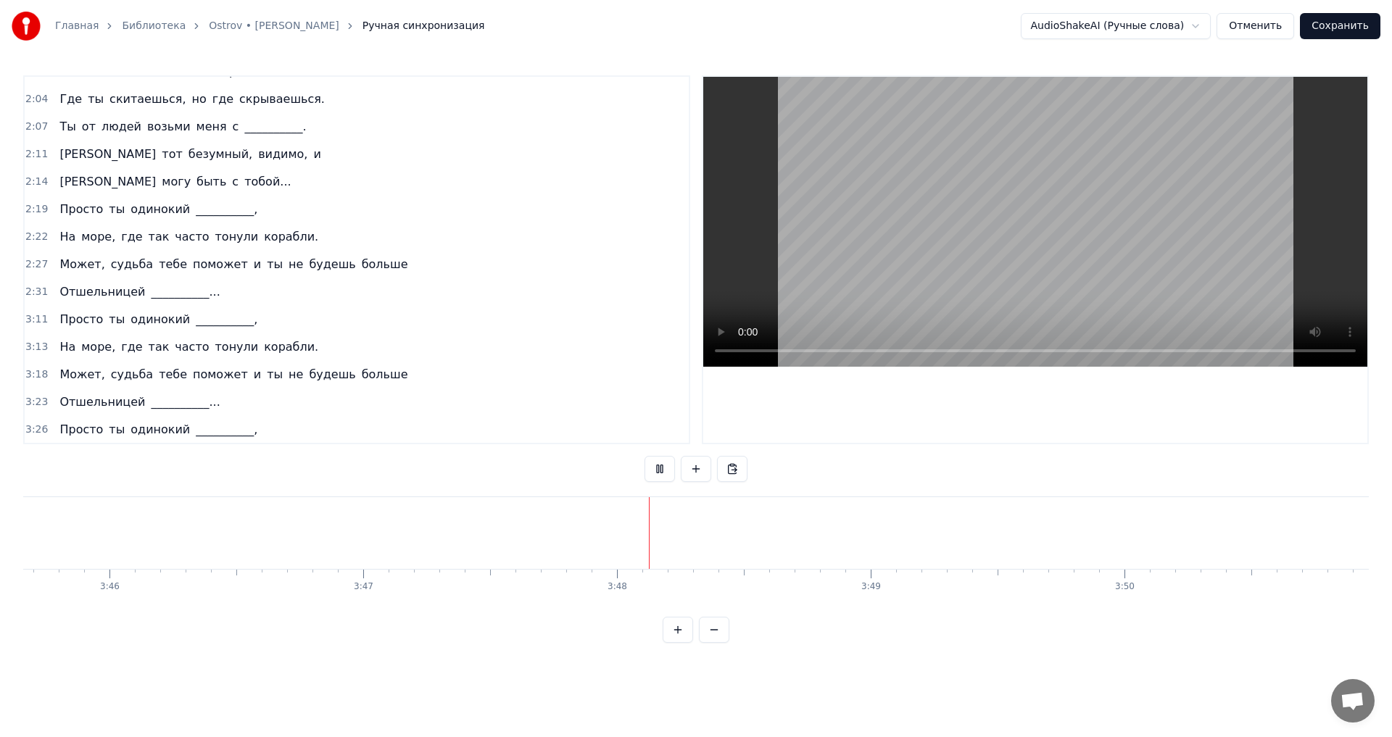
scroll to position [0, 57319]
click at [658, 473] on button at bounding box center [660, 469] width 30 height 26
click at [99, 420] on div "Просто ты одинокий __________," at bounding box center [159, 430] width 210 height 26
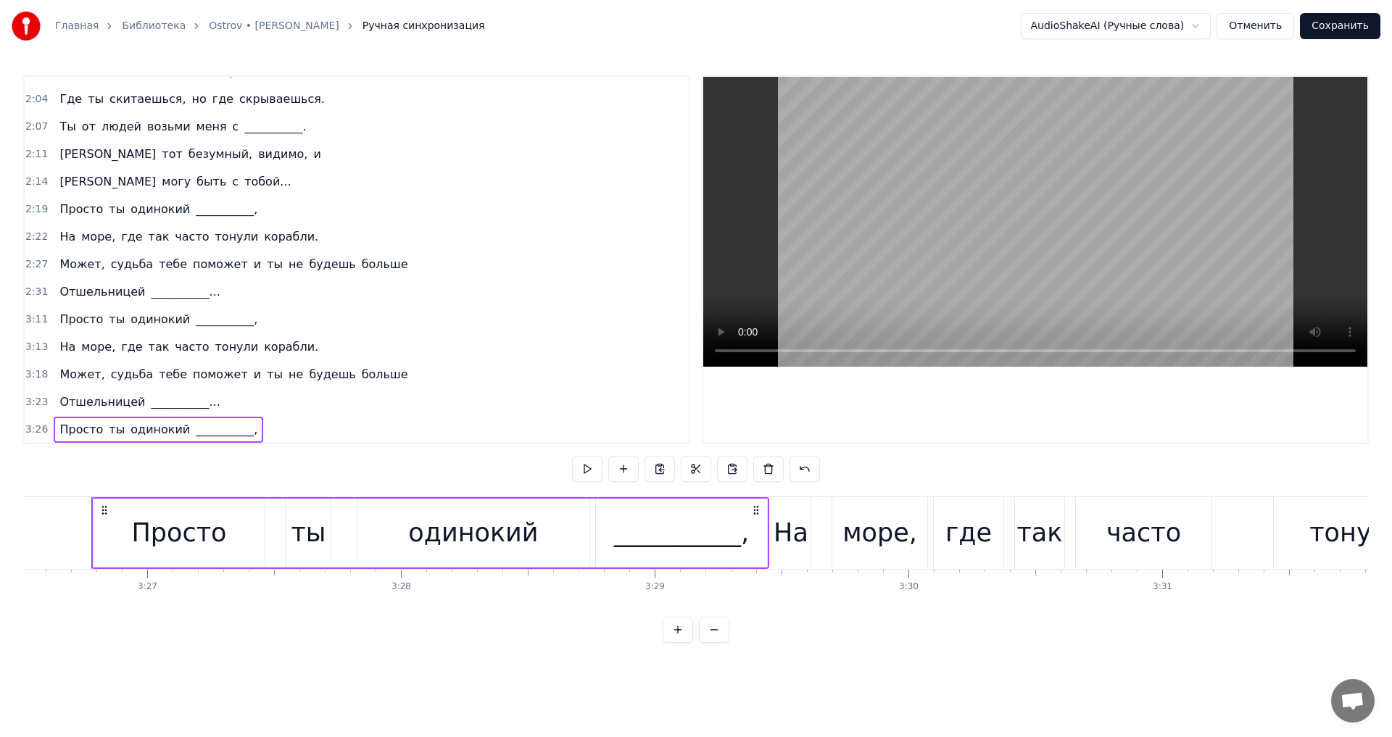
scroll to position [0, 52404]
click at [178, 518] on div "Просто" at bounding box center [183, 533] width 95 height 38
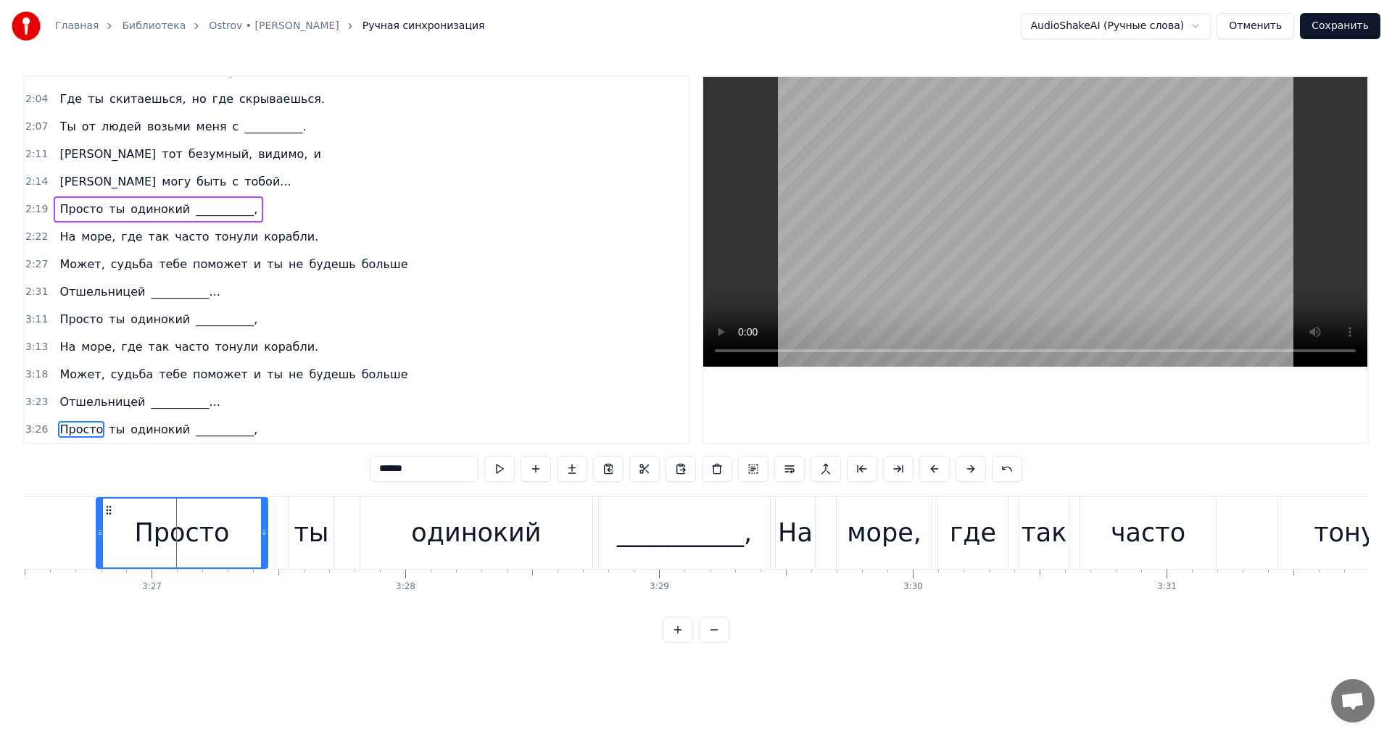
scroll to position [736, 0]
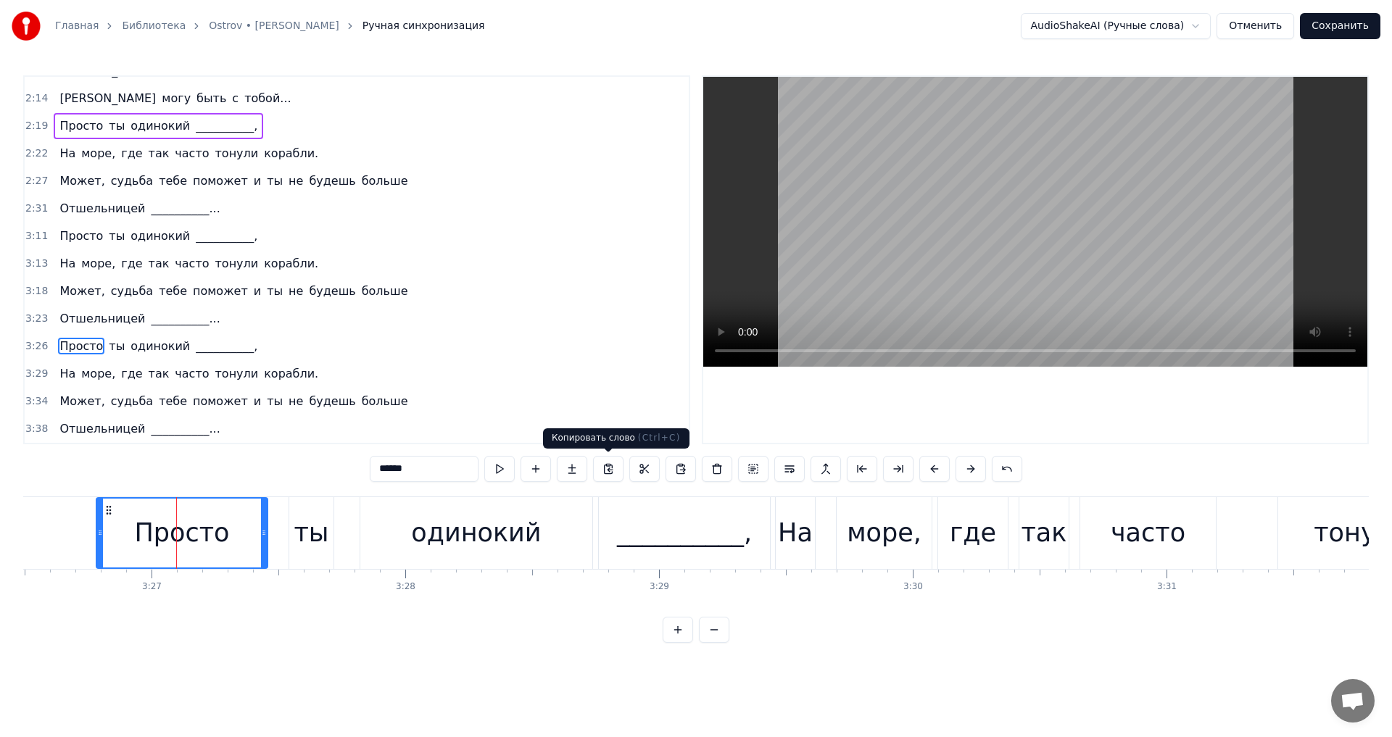
click at [609, 471] on button at bounding box center [608, 469] width 30 height 26
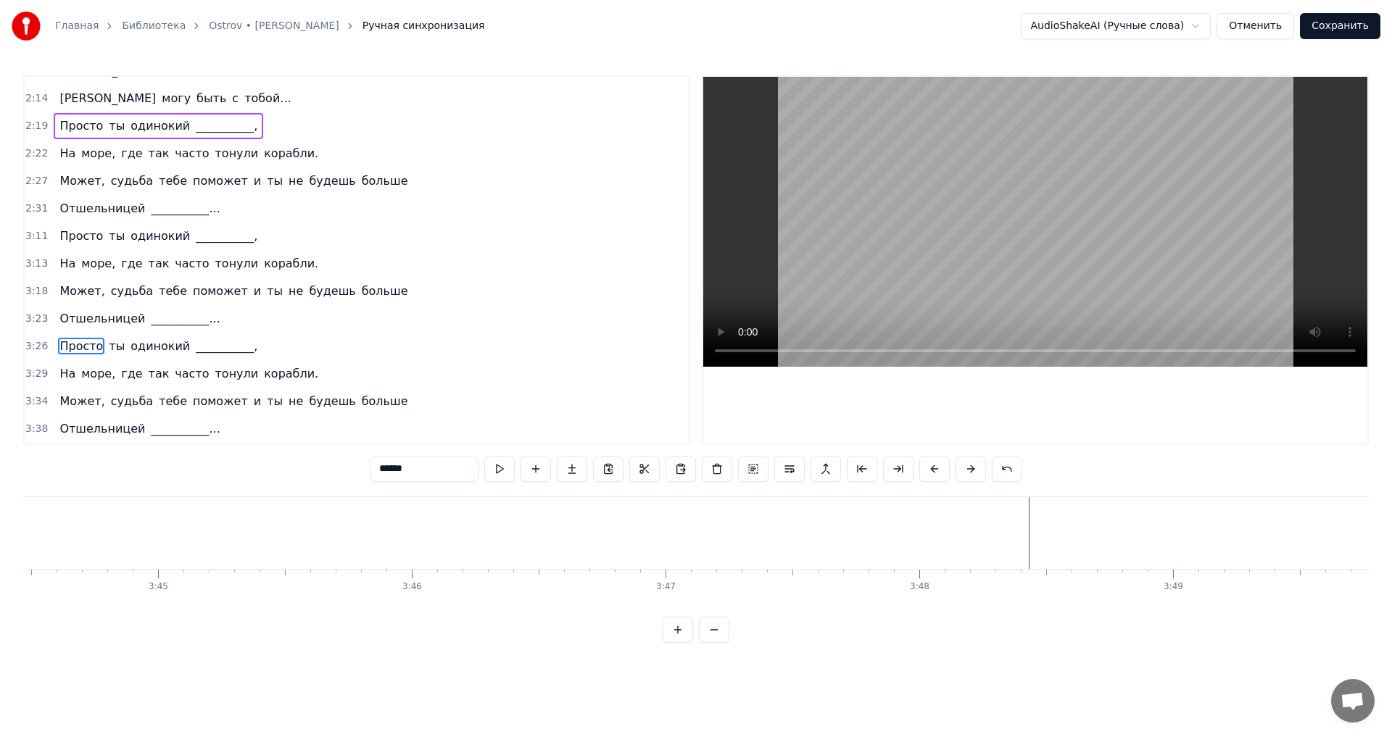
scroll to position [0, 57319]
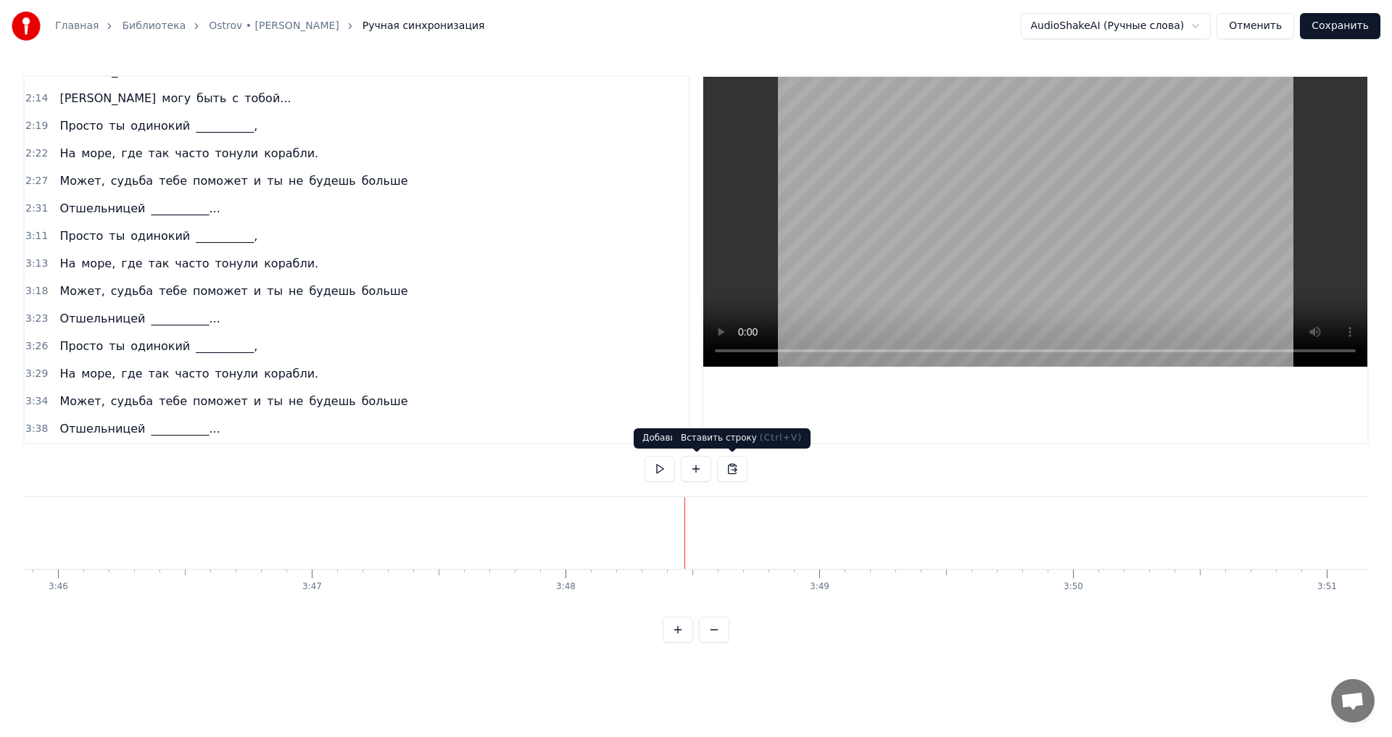
click at [728, 471] on button at bounding box center [732, 469] width 30 height 26
click at [701, 471] on button at bounding box center [696, 469] width 30 height 26
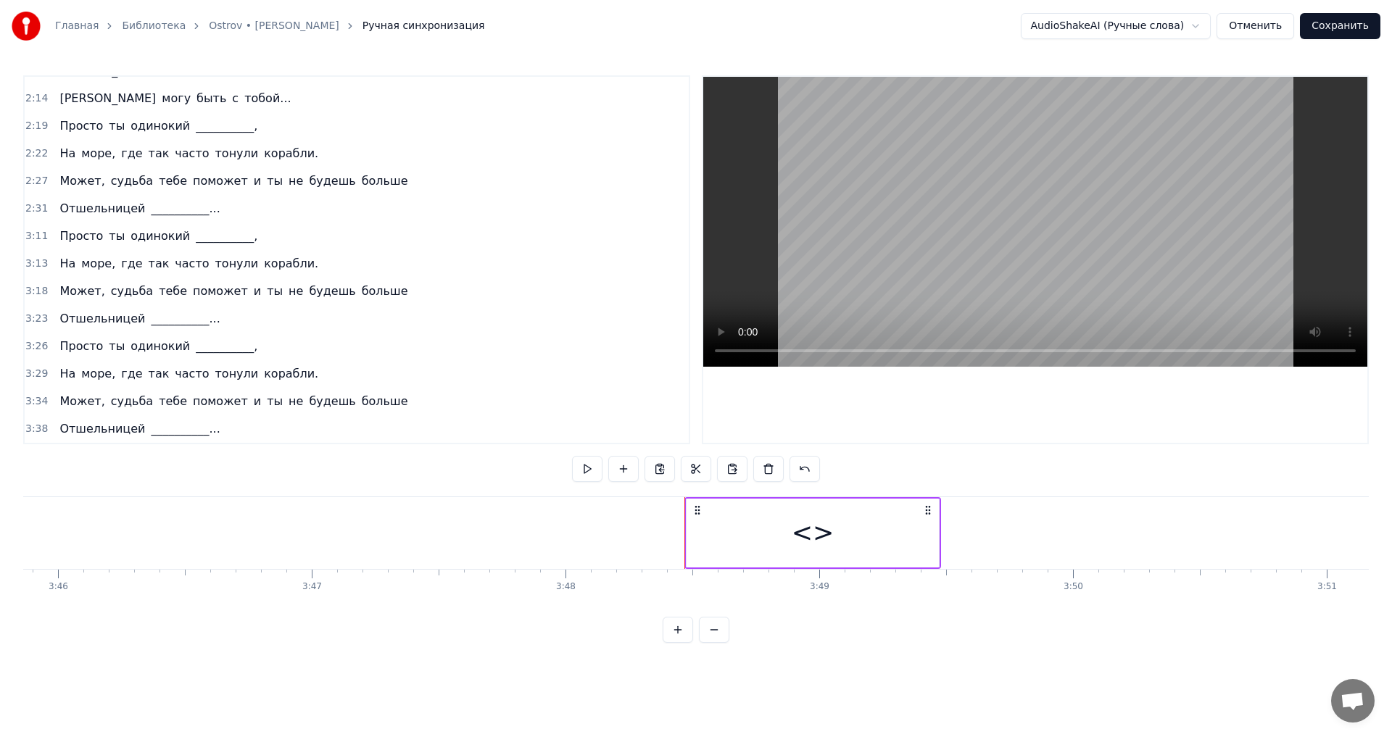
click at [812, 538] on div "<>" at bounding box center [813, 533] width 43 height 38
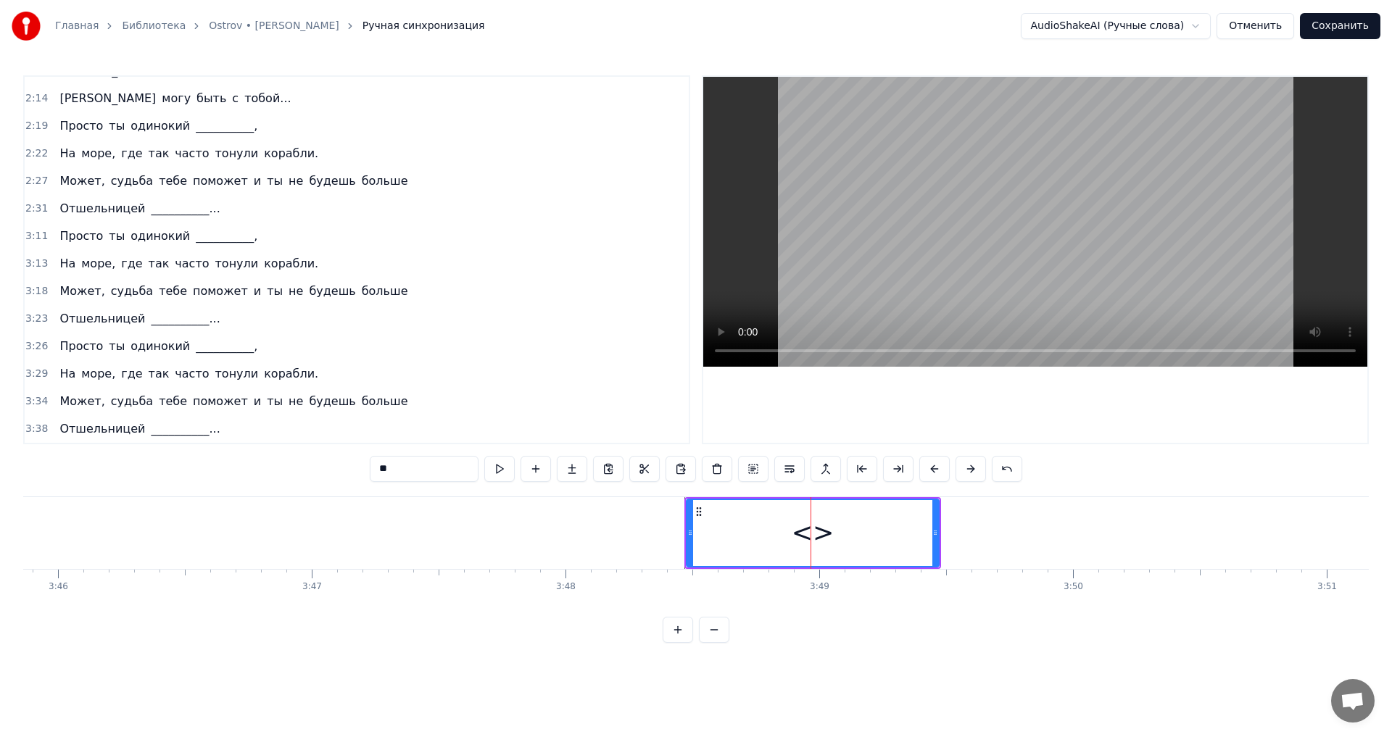
scroll to position [764, 0]
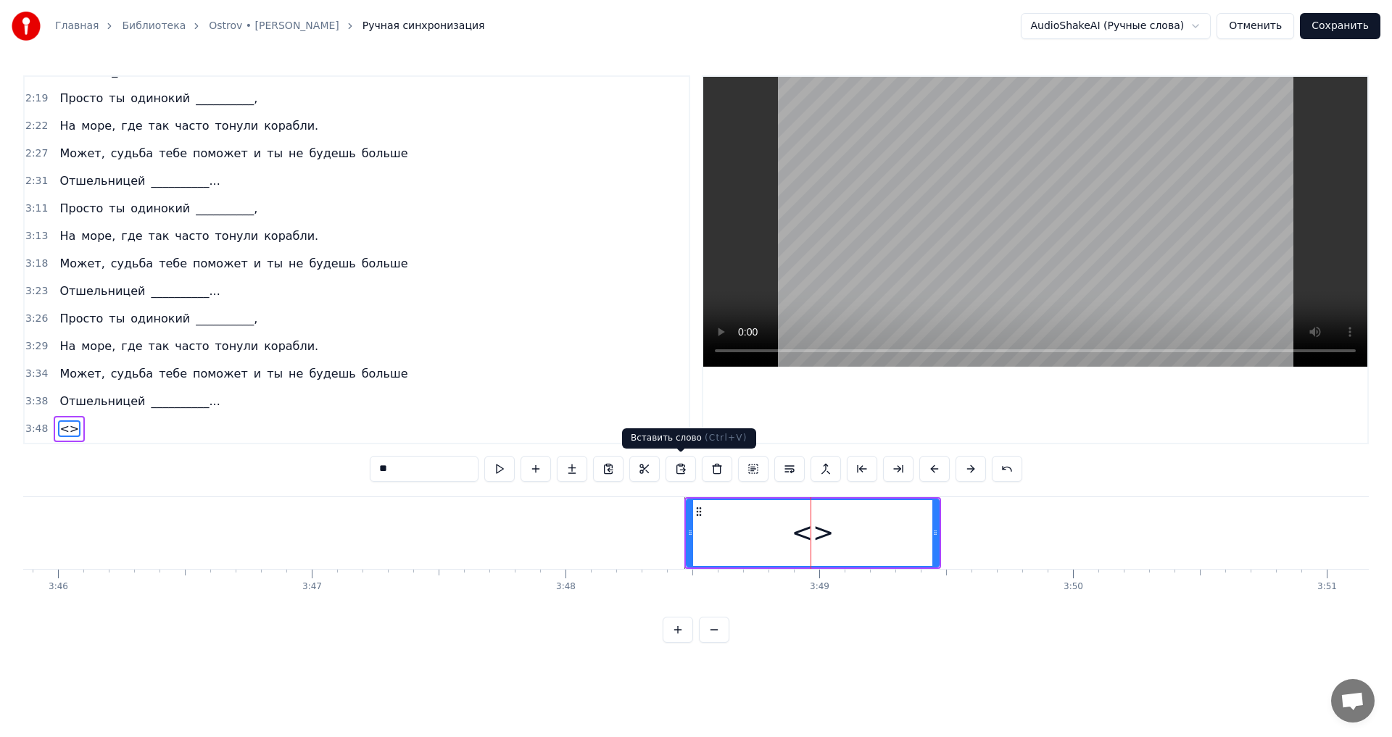
click at [682, 468] on button at bounding box center [681, 469] width 30 height 26
click at [821, 534] on div "<>" at bounding box center [813, 533] width 43 height 38
click at [822, 533] on div "<>" at bounding box center [813, 533] width 43 height 38
click at [808, 532] on div "<>" at bounding box center [813, 533] width 43 height 38
click at [62, 428] on span "<>" at bounding box center [69, 429] width 22 height 17
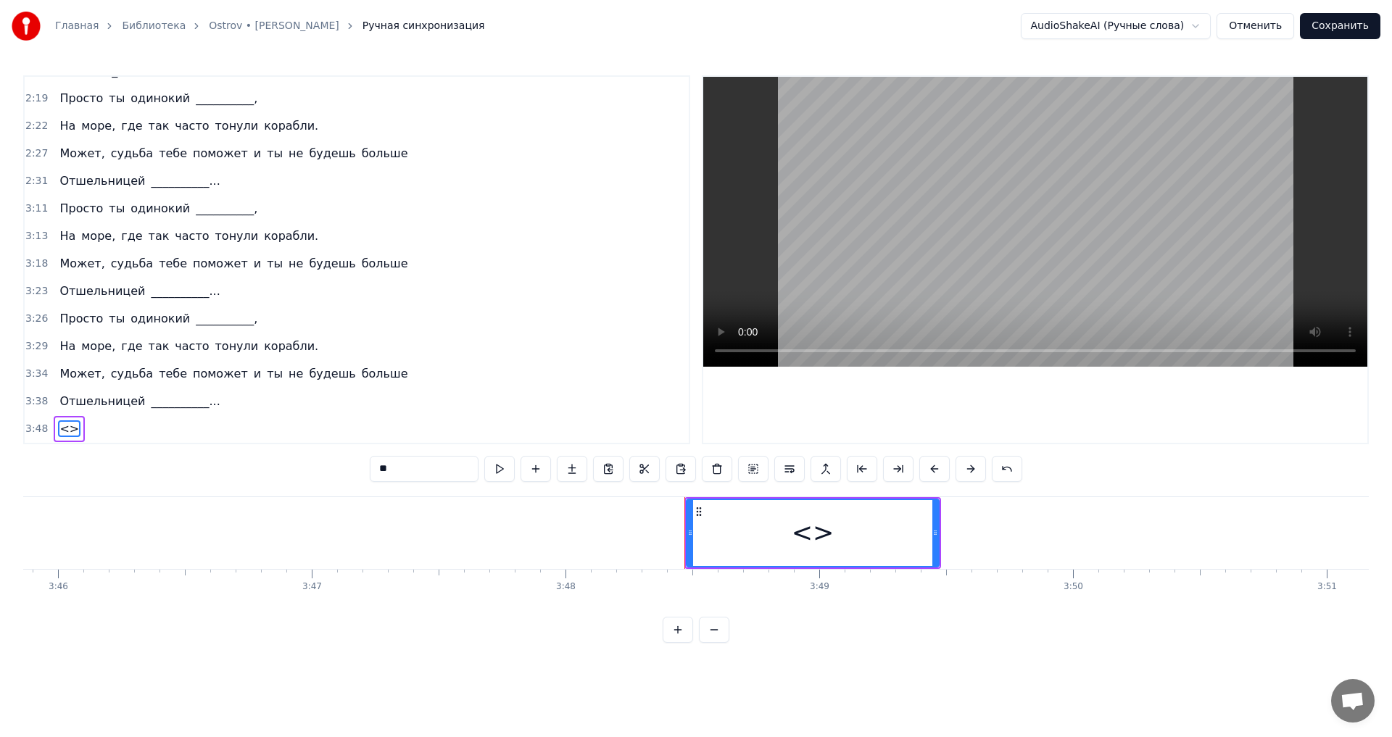
click at [62, 428] on span "<>" at bounding box center [69, 429] width 22 height 17
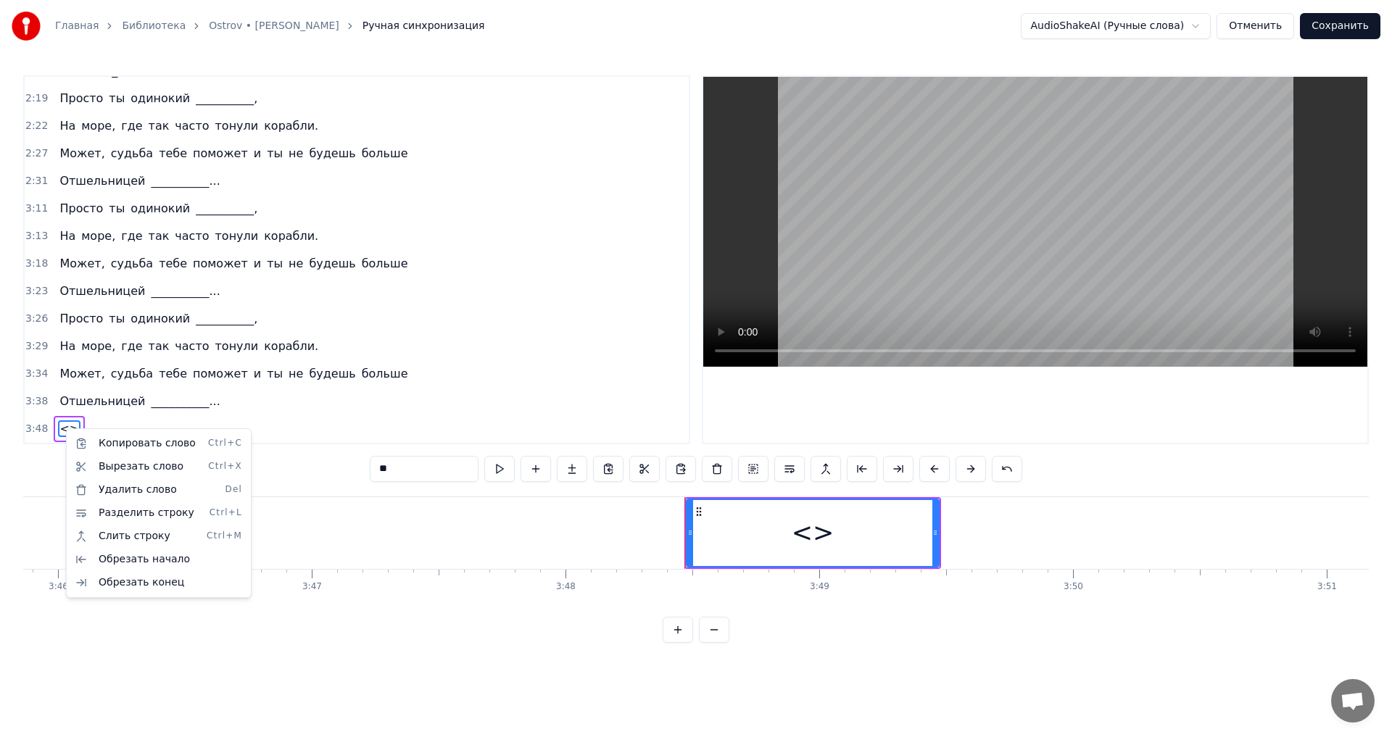
click at [57, 431] on html "Главная Библиотека Ostrov • [PERSON_NAME] Ручная синхронизация AudioShakeAI (Ру…" at bounding box center [696, 333] width 1392 height 666
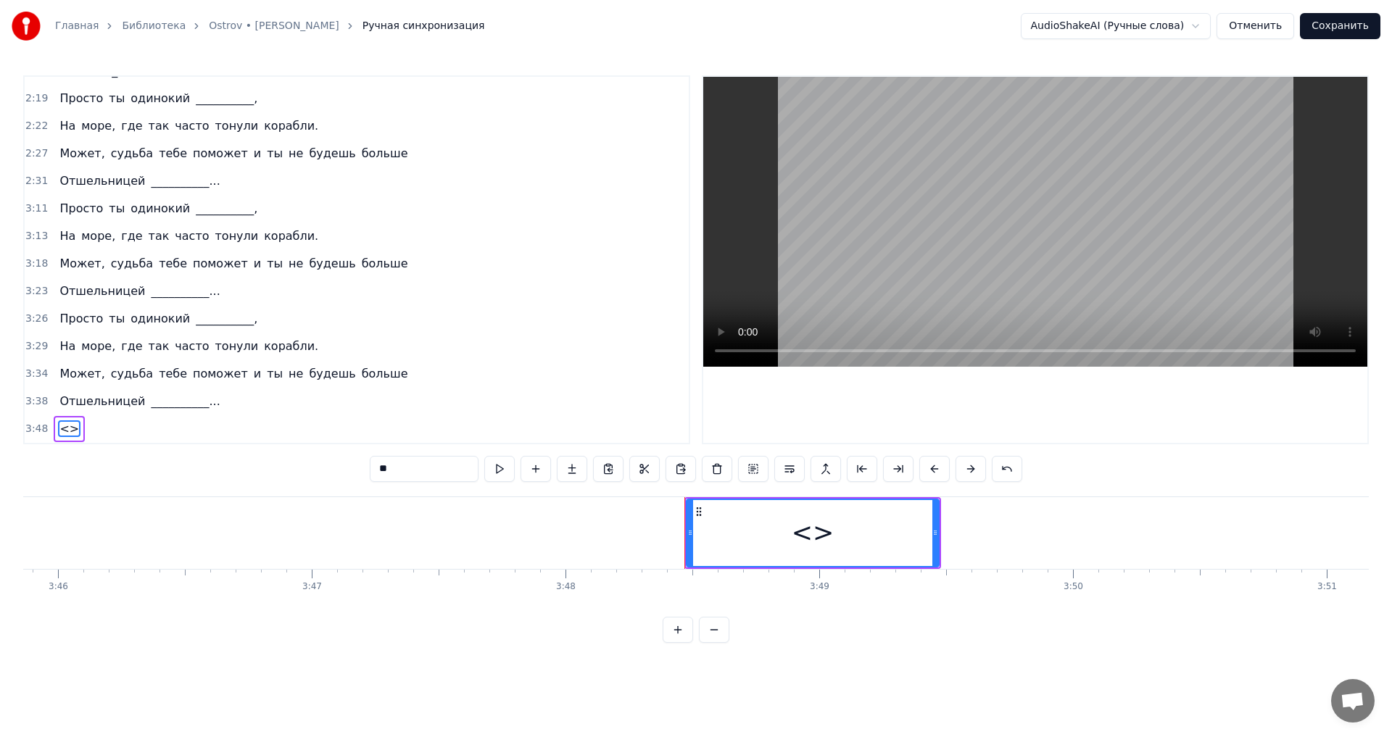
click at [65, 430] on span "<>" at bounding box center [69, 429] width 22 height 17
click at [809, 534] on div "<>" at bounding box center [813, 533] width 43 height 38
click at [940, 524] on div "<>" at bounding box center [812, 533] width 257 height 72
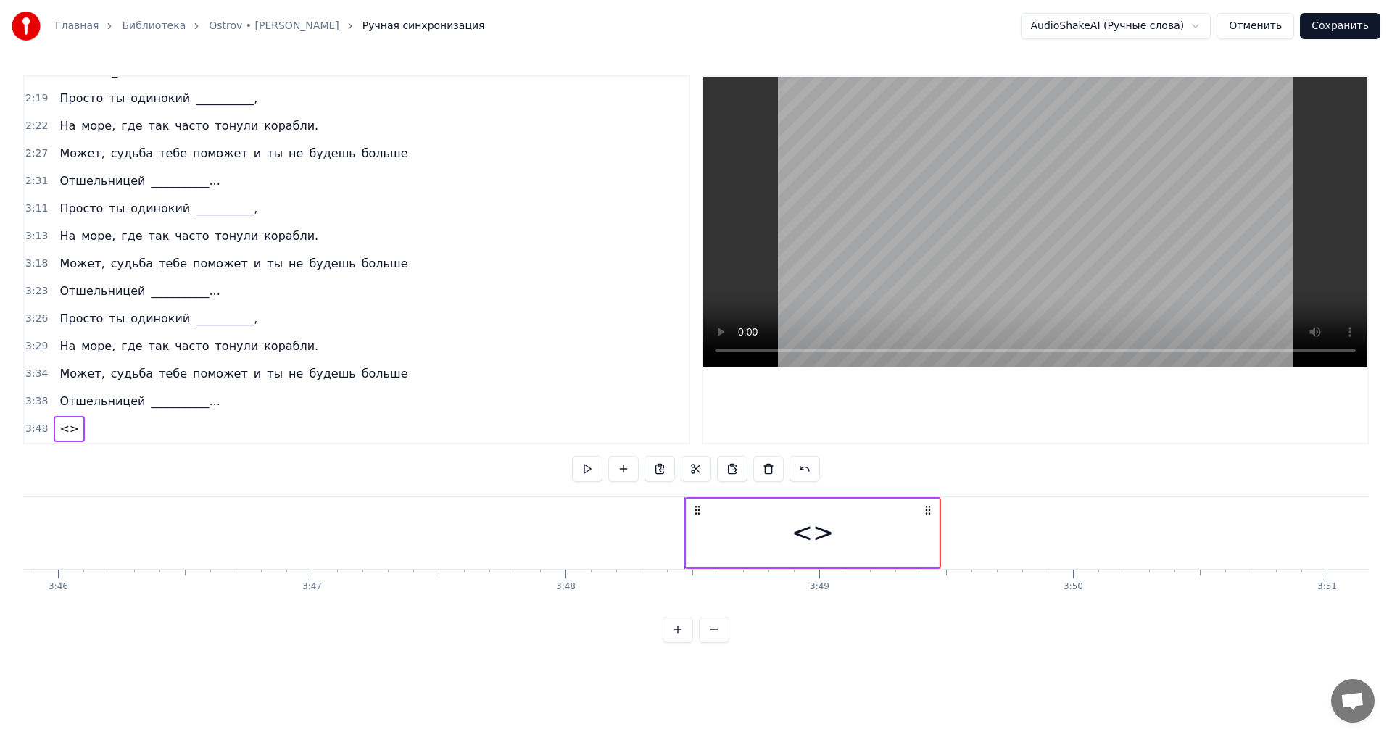
click at [795, 537] on div "<>" at bounding box center [813, 533] width 252 height 69
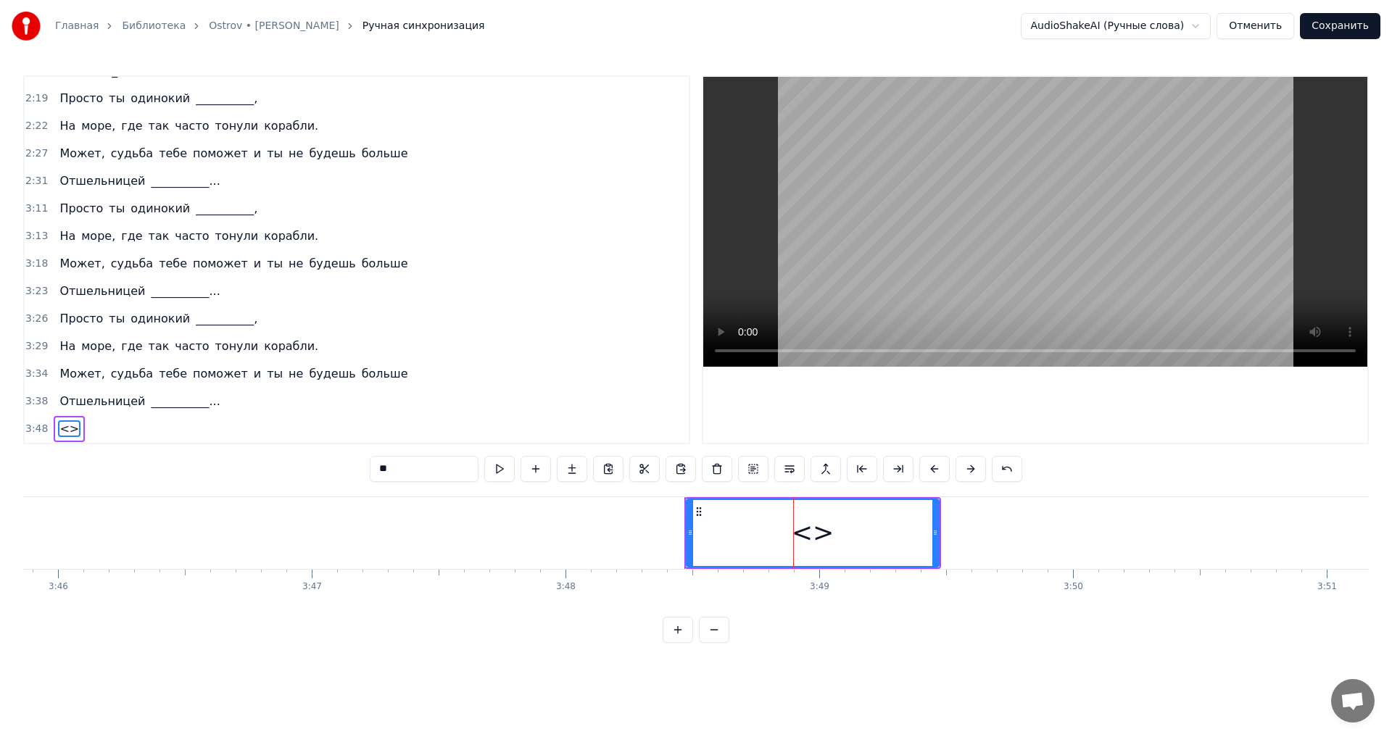
click at [695, 513] on icon at bounding box center [699, 512] width 12 height 12
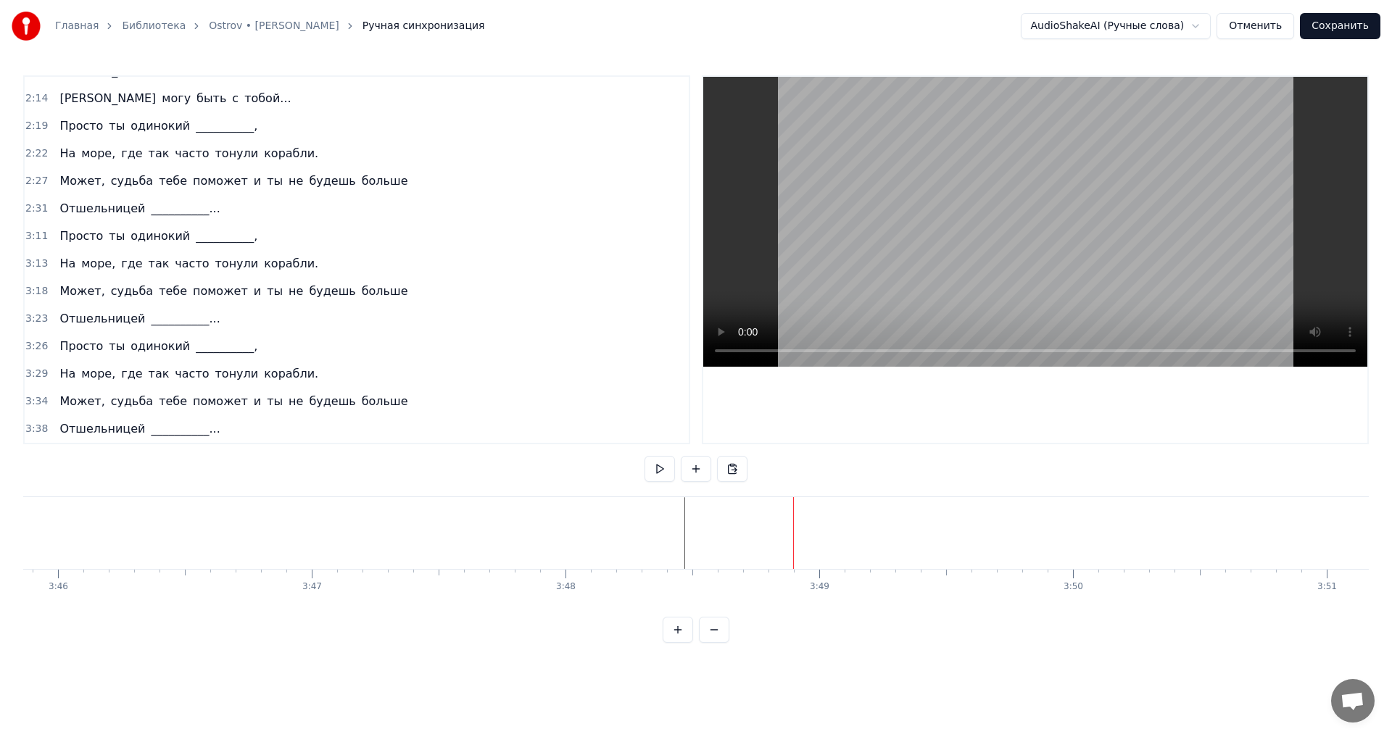
scroll to position [736, 0]
click at [83, 197] on div "Отшельницей __________..." at bounding box center [140, 209] width 172 height 26
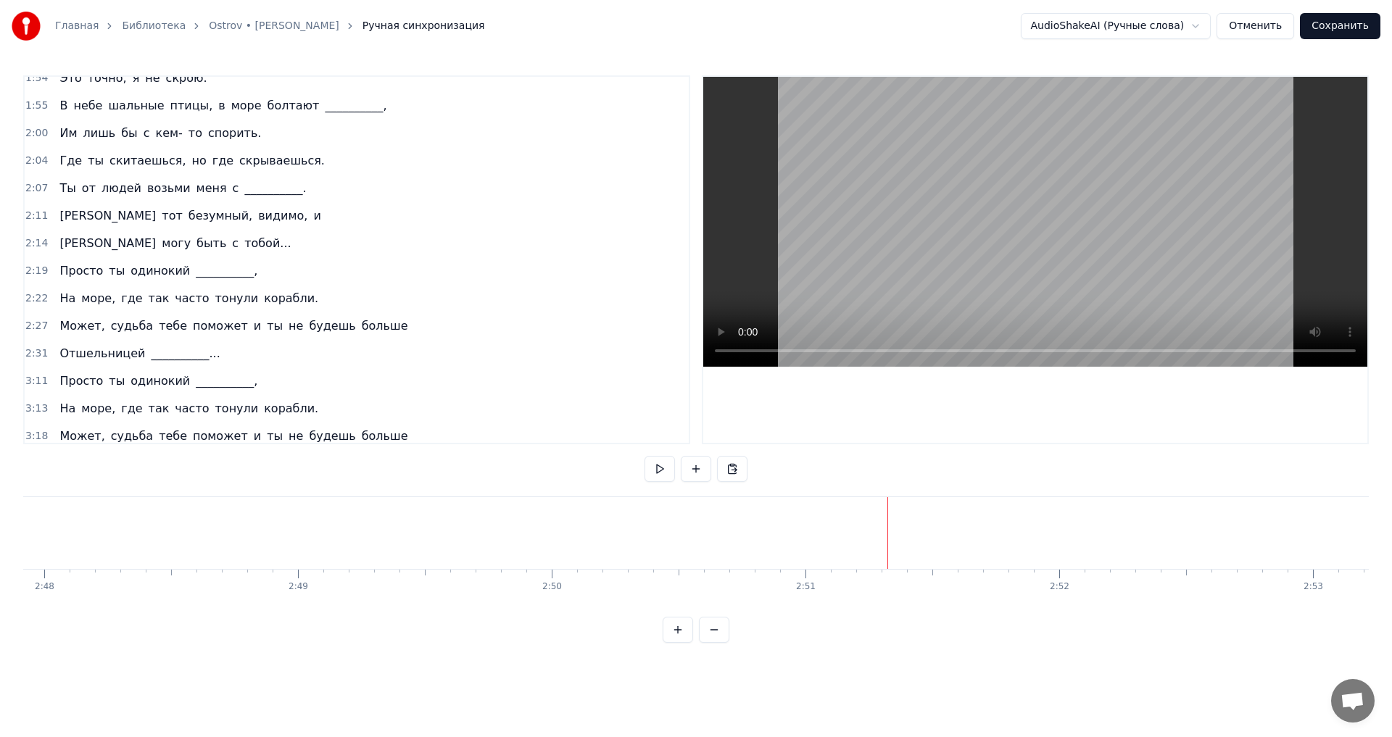
scroll to position [518, 0]
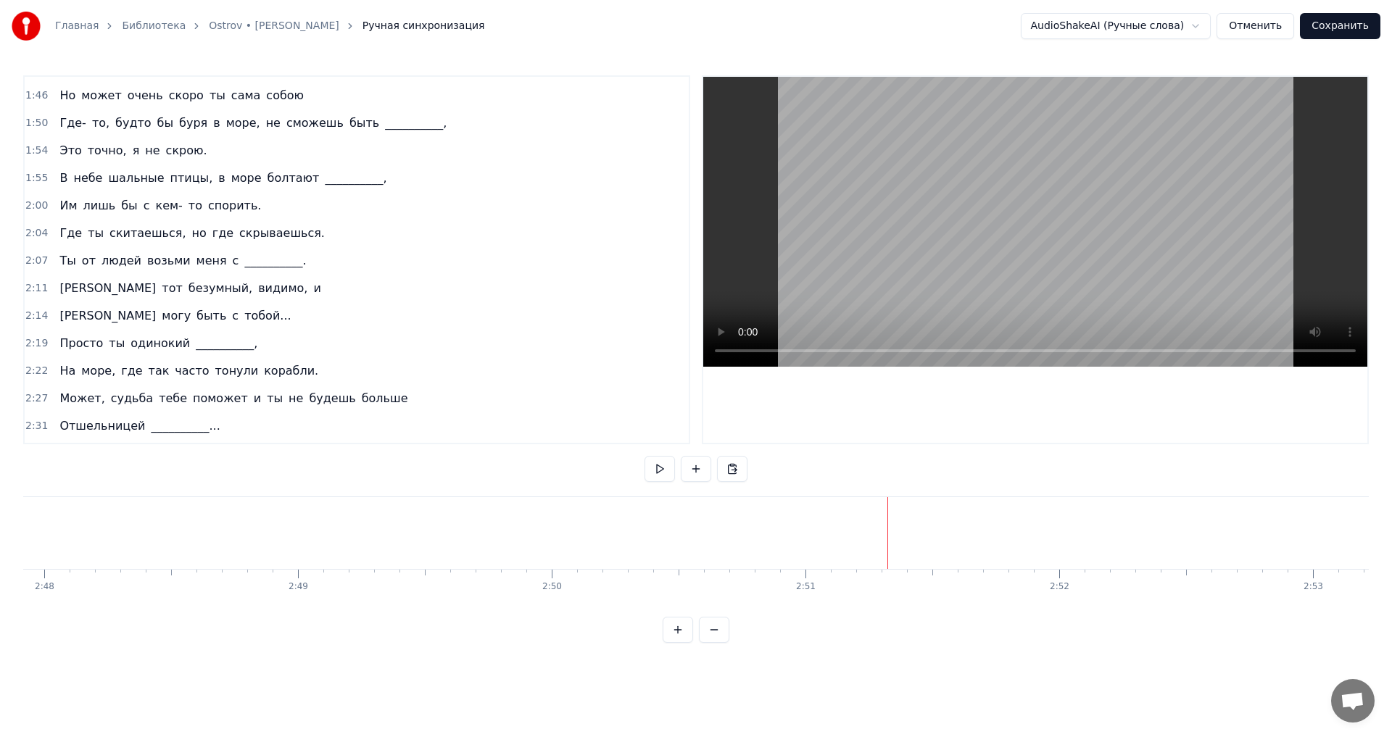
click at [104, 221] on div "Где ты скитаешься, но где скрываешься." at bounding box center [192, 233] width 277 height 26
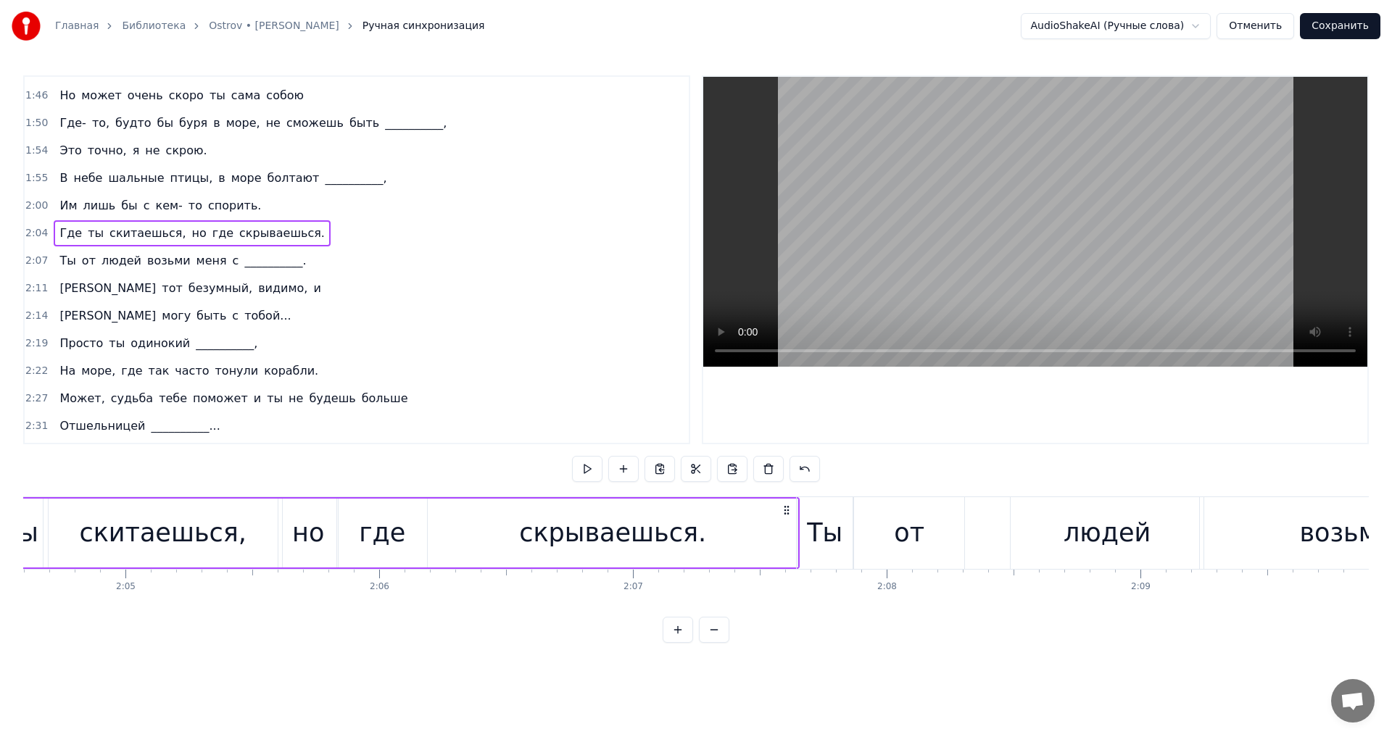
scroll to position [0, 31405]
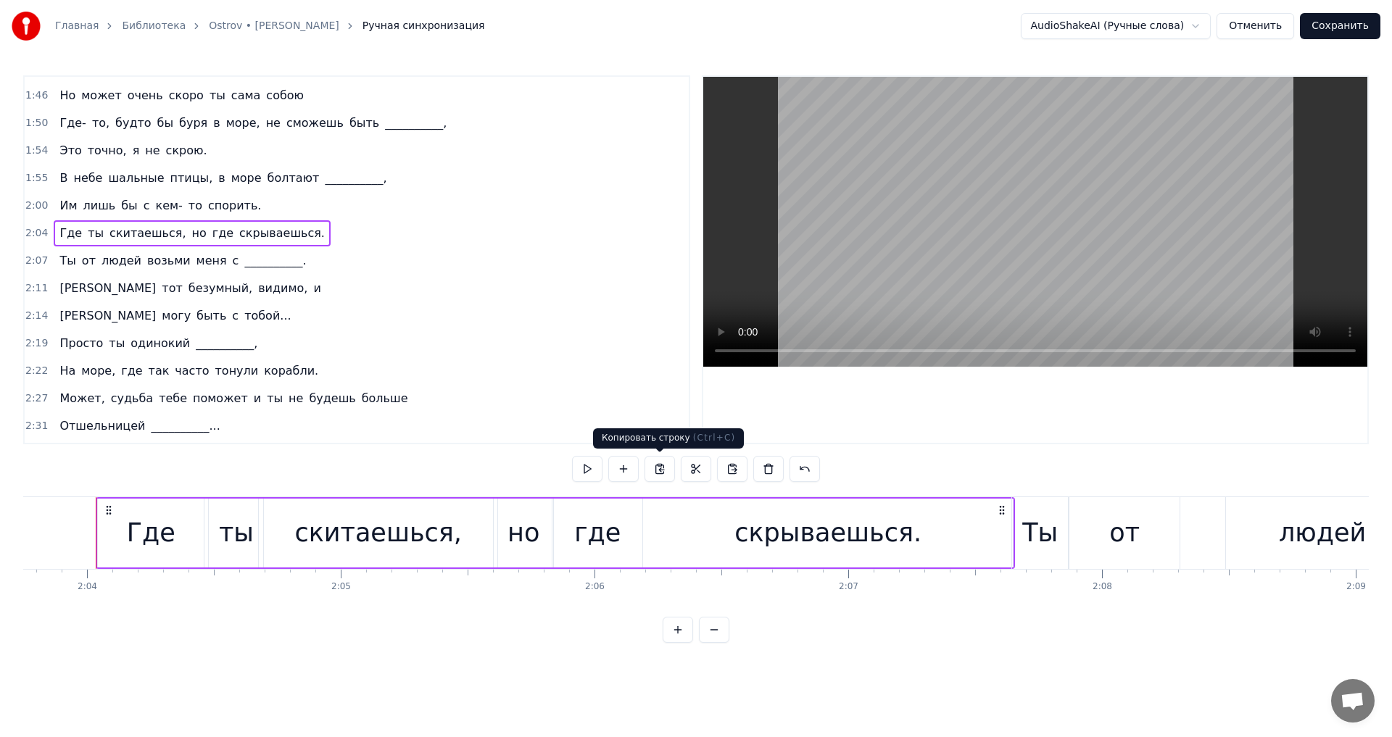
click at [659, 470] on button at bounding box center [660, 469] width 30 height 26
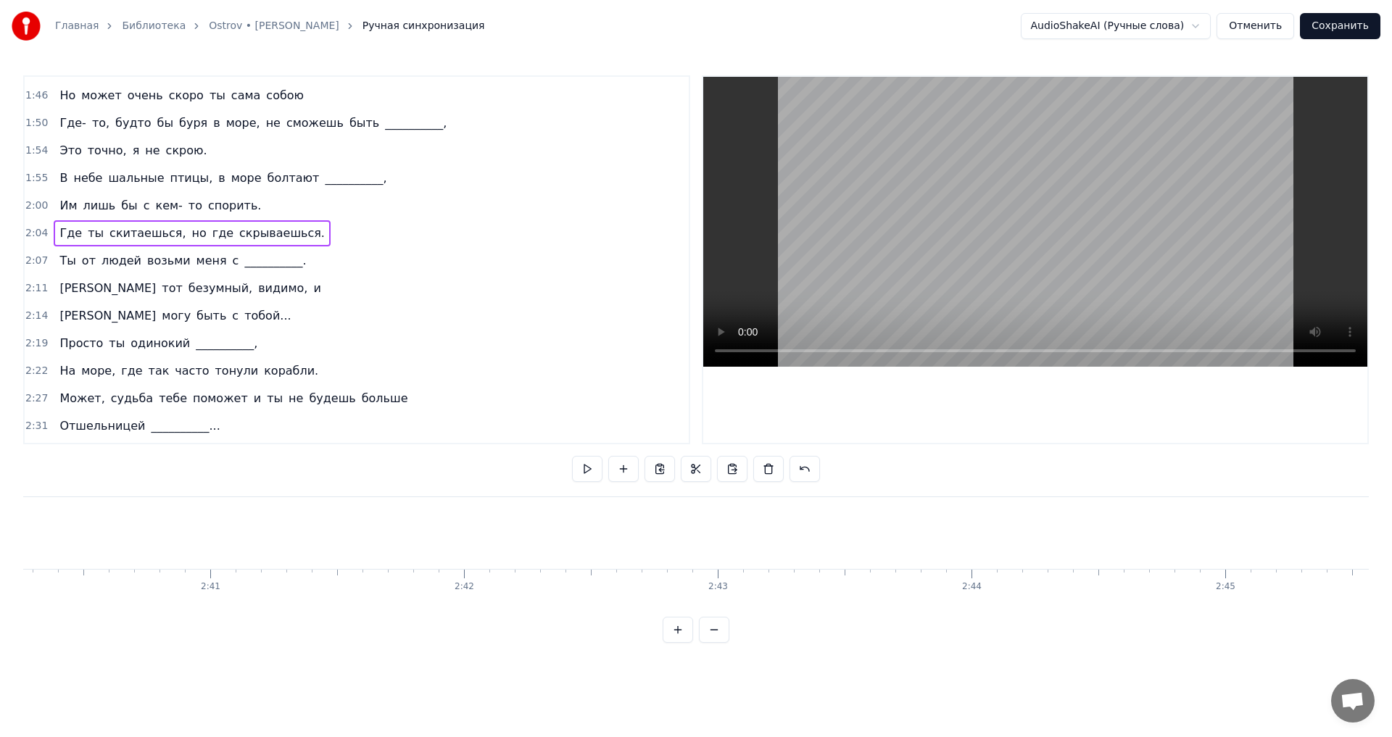
scroll to position [0, 40767]
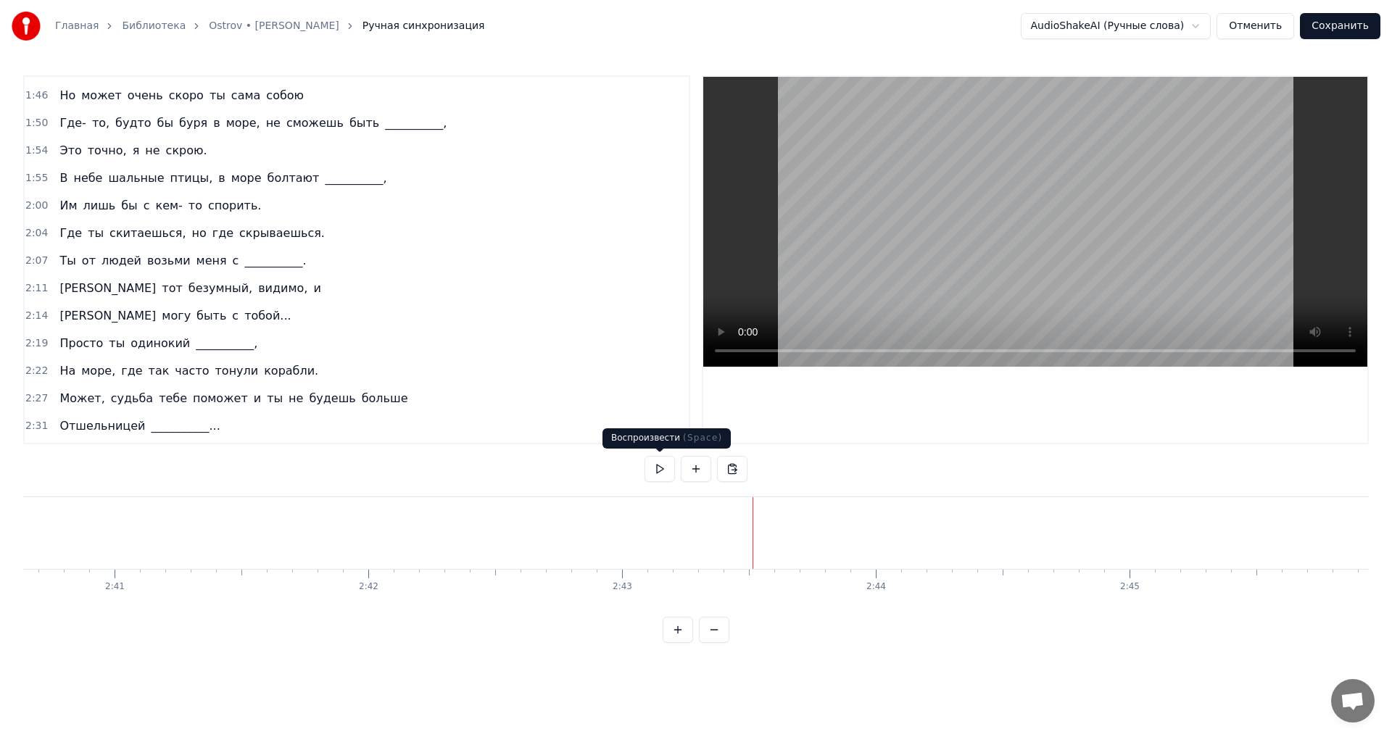
click at [655, 474] on button at bounding box center [660, 469] width 30 height 26
click at [729, 472] on button at bounding box center [732, 469] width 30 height 26
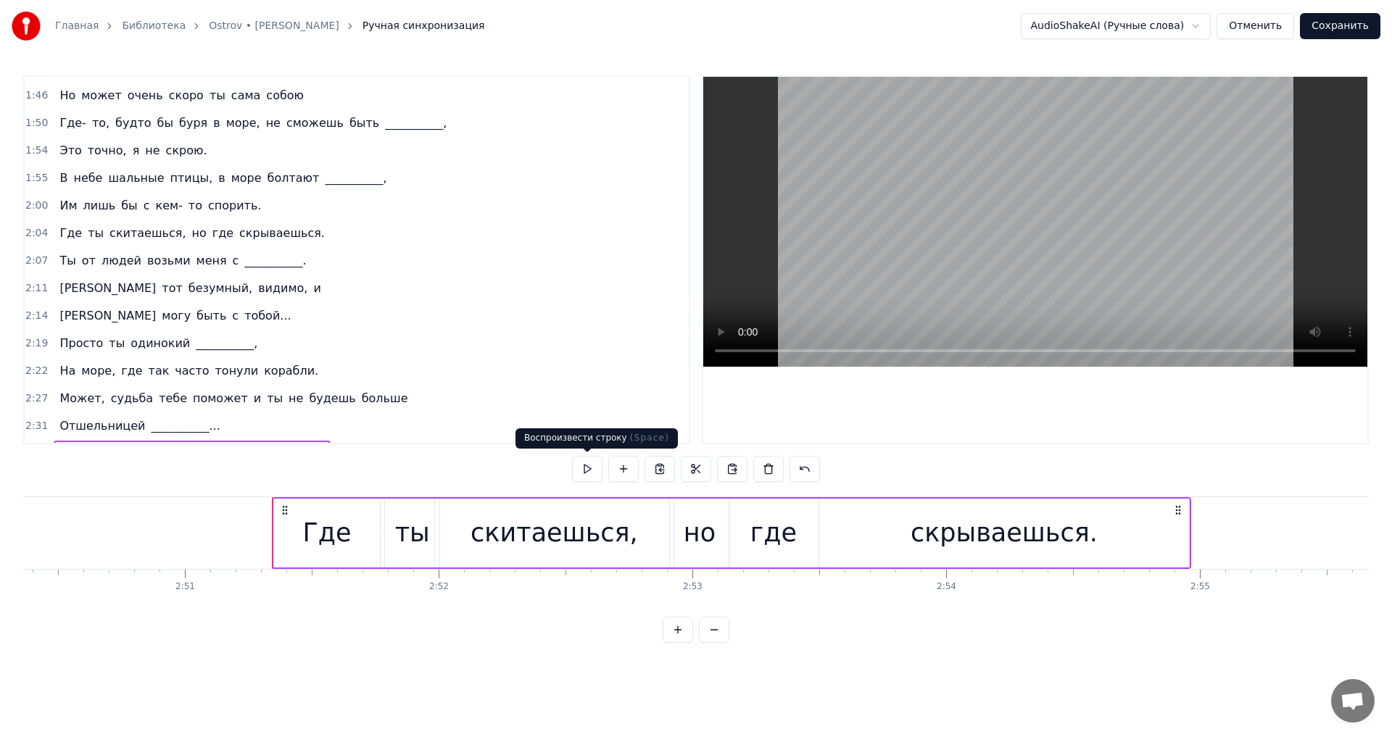
click at [586, 468] on button at bounding box center [587, 469] width 30 height 26
click at [125, 249] on div "Ты от людей возьми меня с __________." at bounding box center [183, 261] width 258 height 26
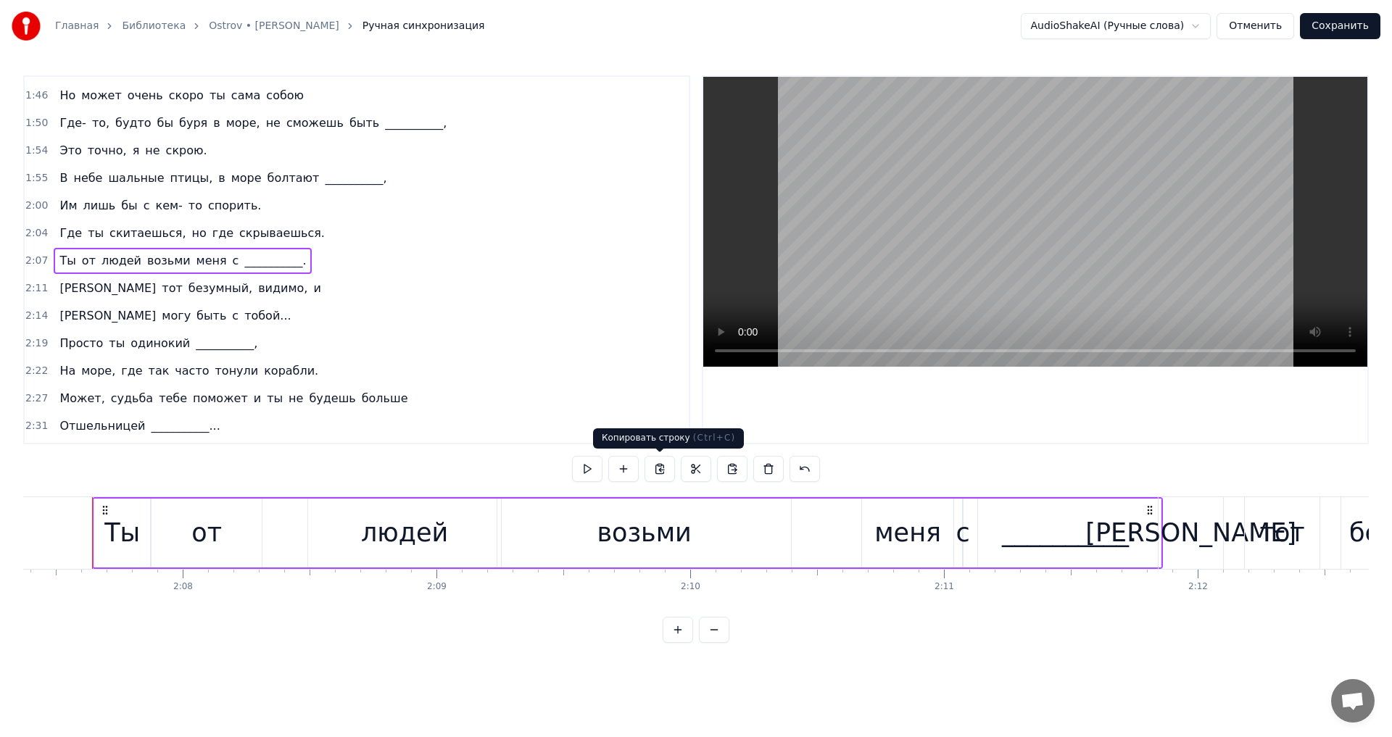
scroll to position [0, 32320]
click at [661, 468] on button at bounding box center [660, 469] width 30 height 26
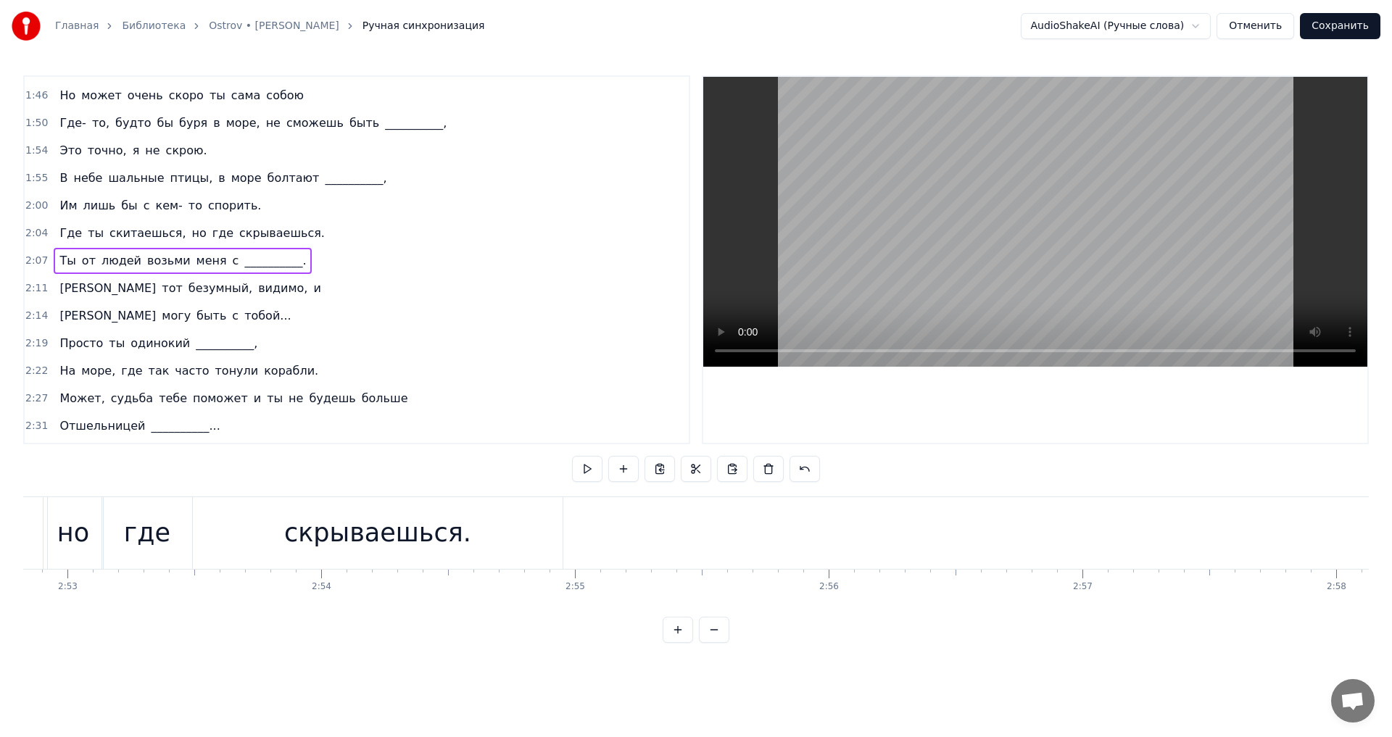
scroll to position [0, 43826]
click at [597, 524] on div "Где ты скитаешься, но где скрываешься." at bounding box center [139, 533] width 919 height 72
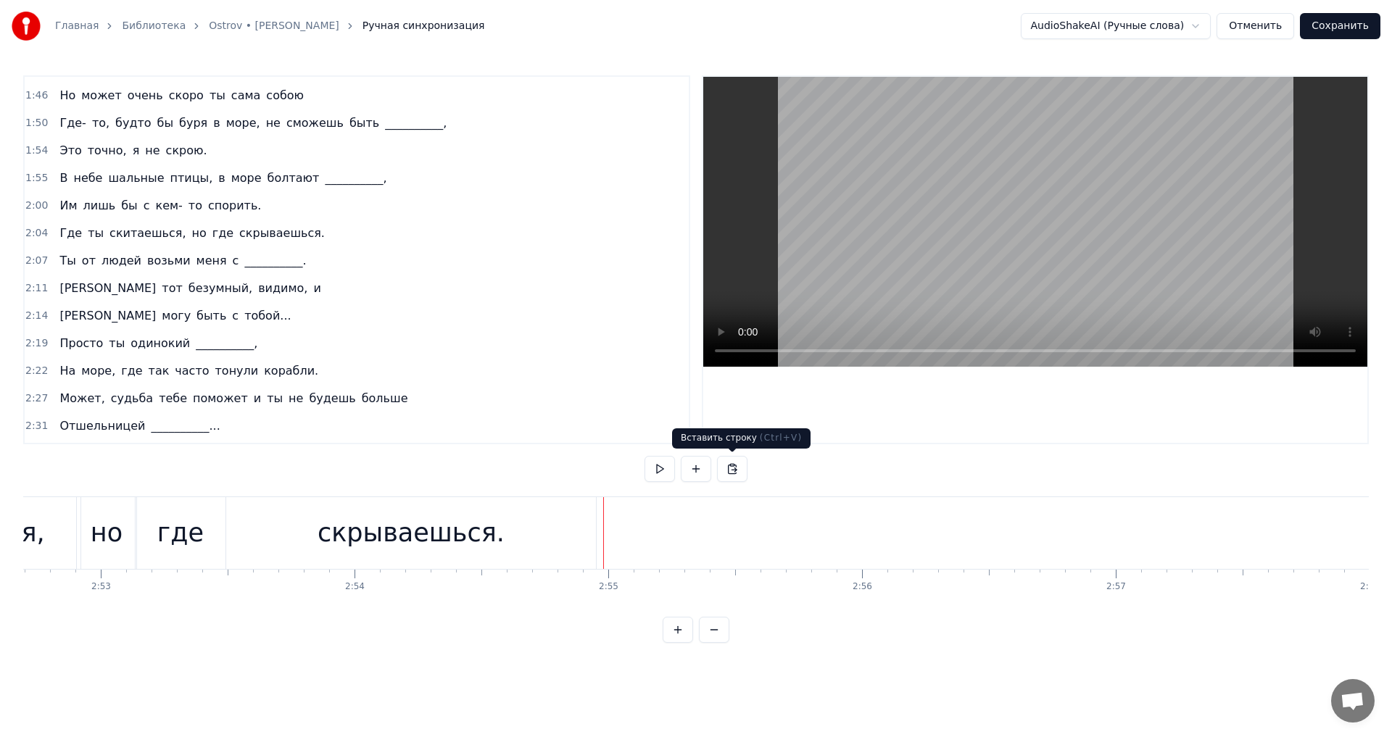
click at [729, 472] on button at bounding box center [732, 469] width 30 height 26
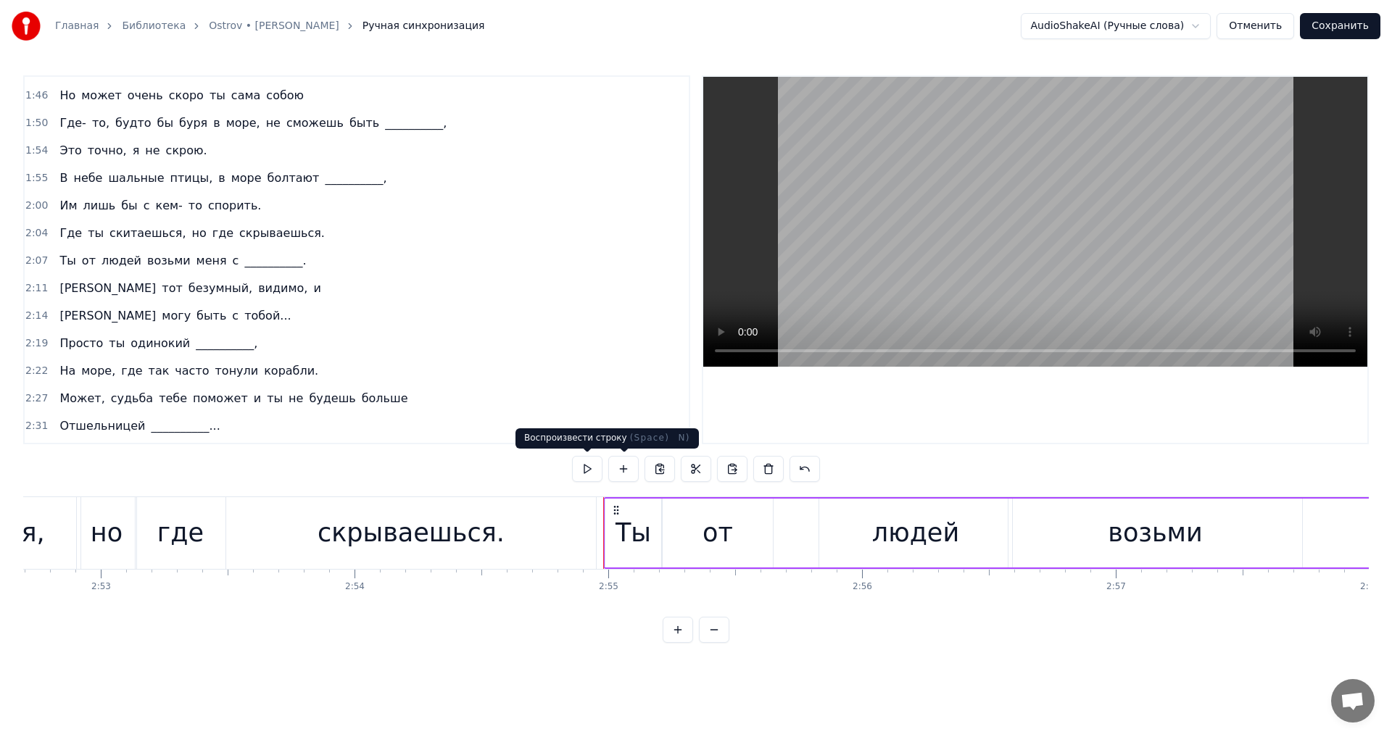
click at [588, 476] on button at bounding box center [587, 469] width 30 height 26
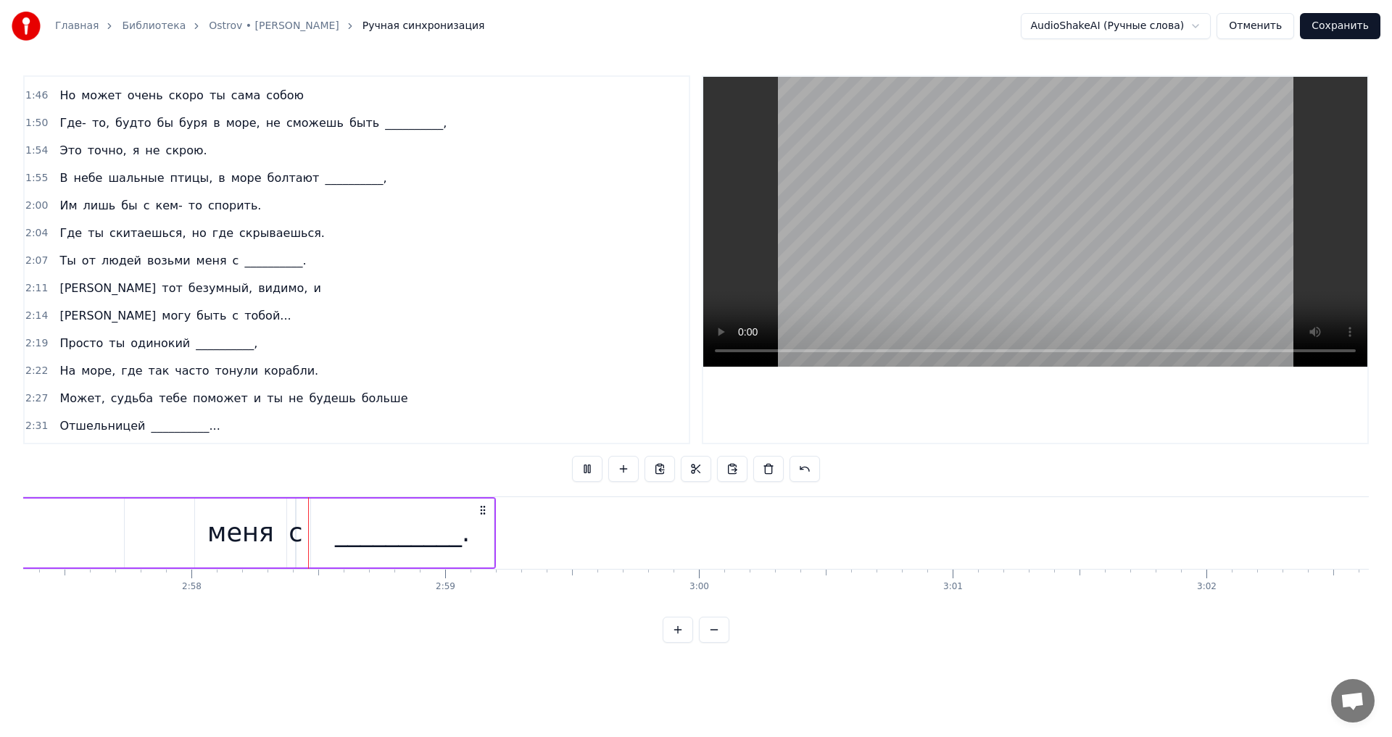
scroll to position [0, 45060]
click at [588, 476] on button at bounding box center [587, 469] width 30 height 26
click at [82, 278] on div "Я тот безумный, видимо, и" at bounding box center [190, 289] width 273 height 26
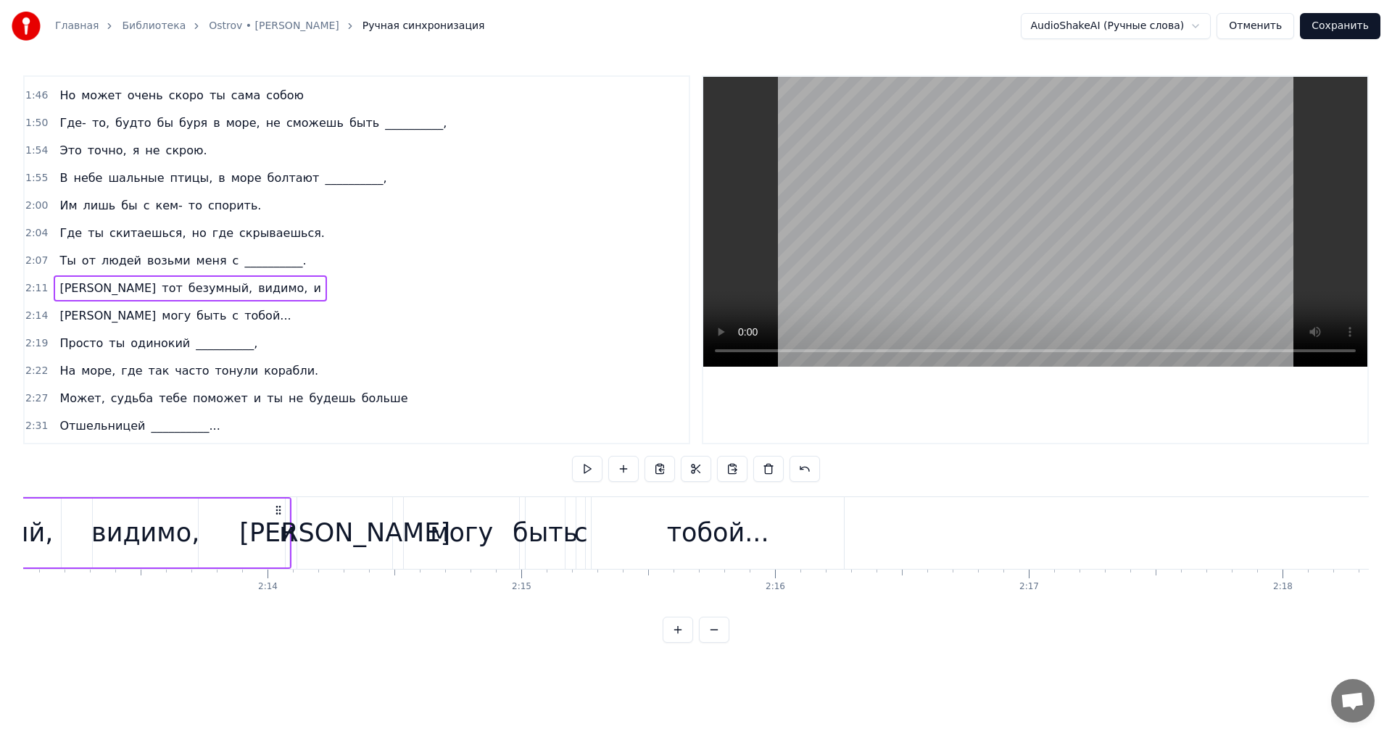
scroll to position [0, 33386]
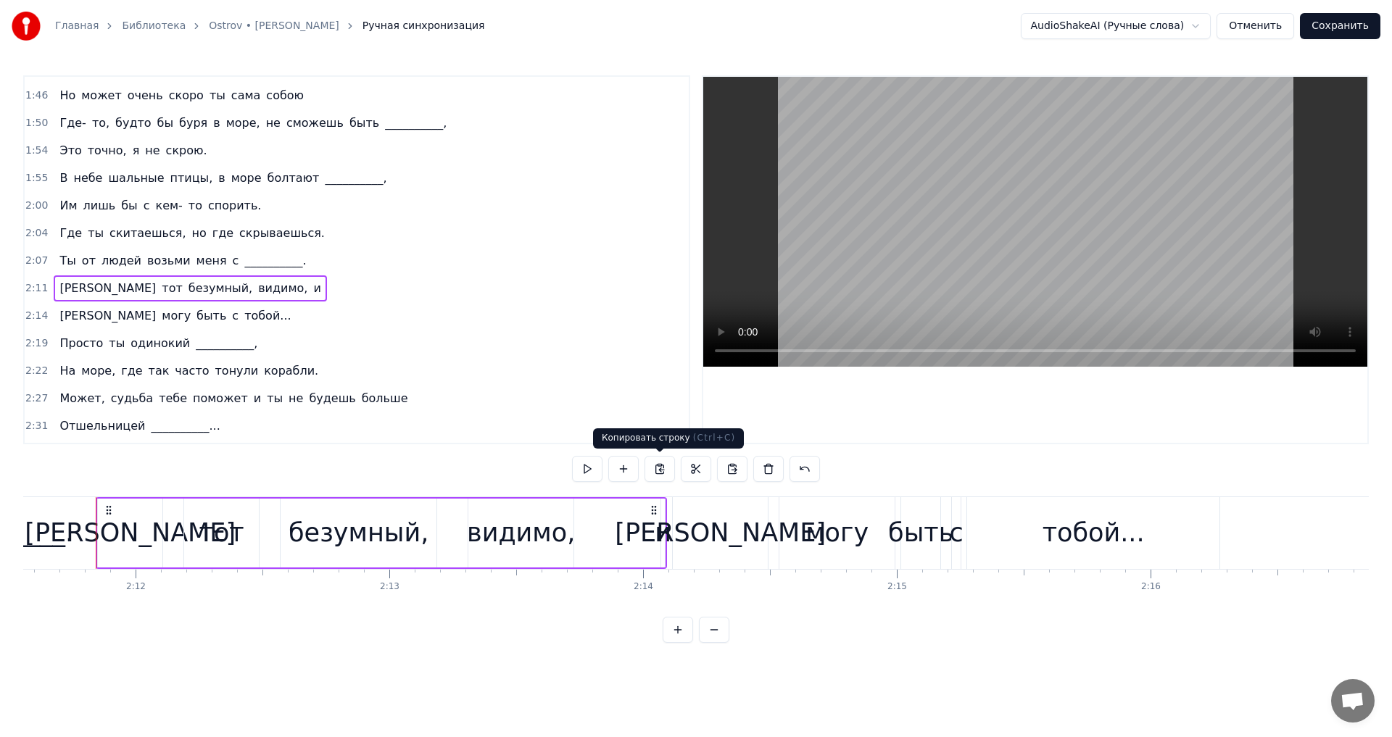
click at [658, 468] on button at bounding box center [660, 469] width 30 height 26
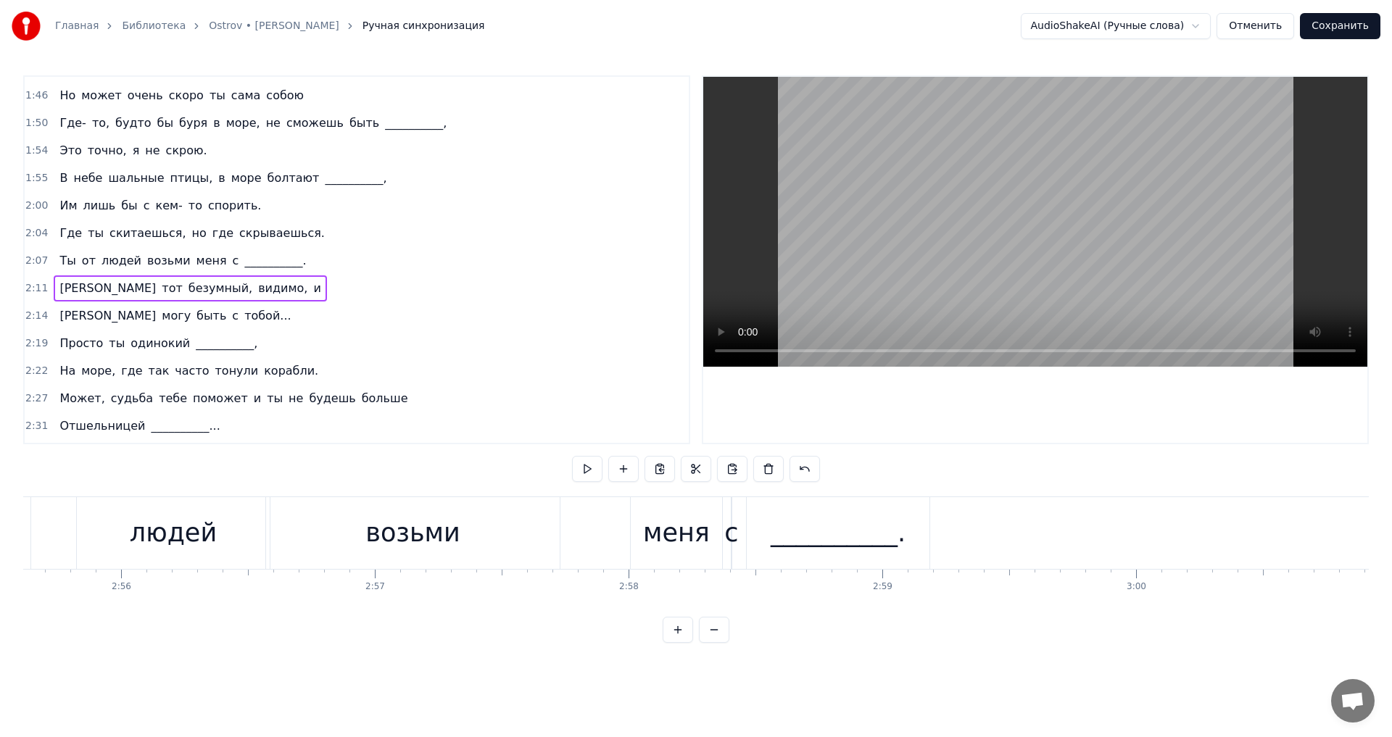
scroll to position [0, 44600]
click at [897, 521] on div "__________." at bounding box center [805, 533] width 184 height 72
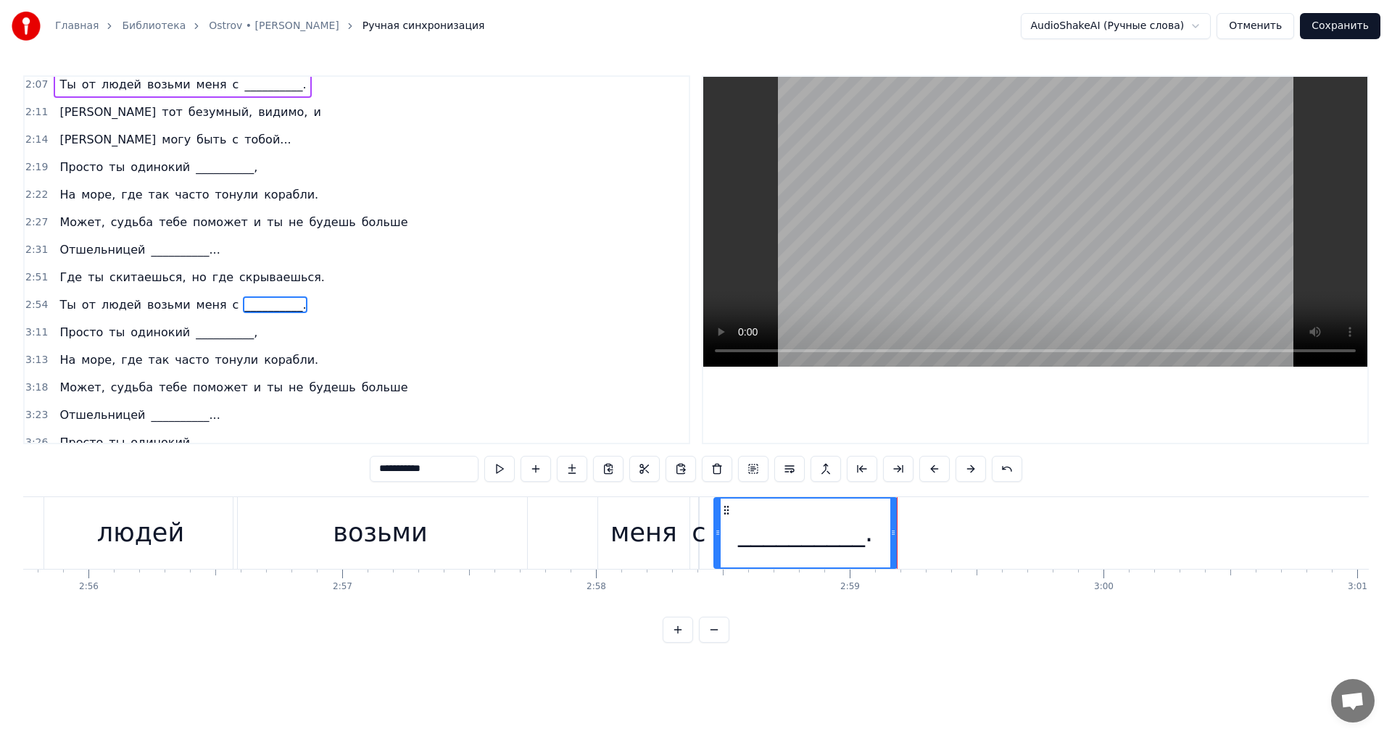
scroll to position [740, 0]
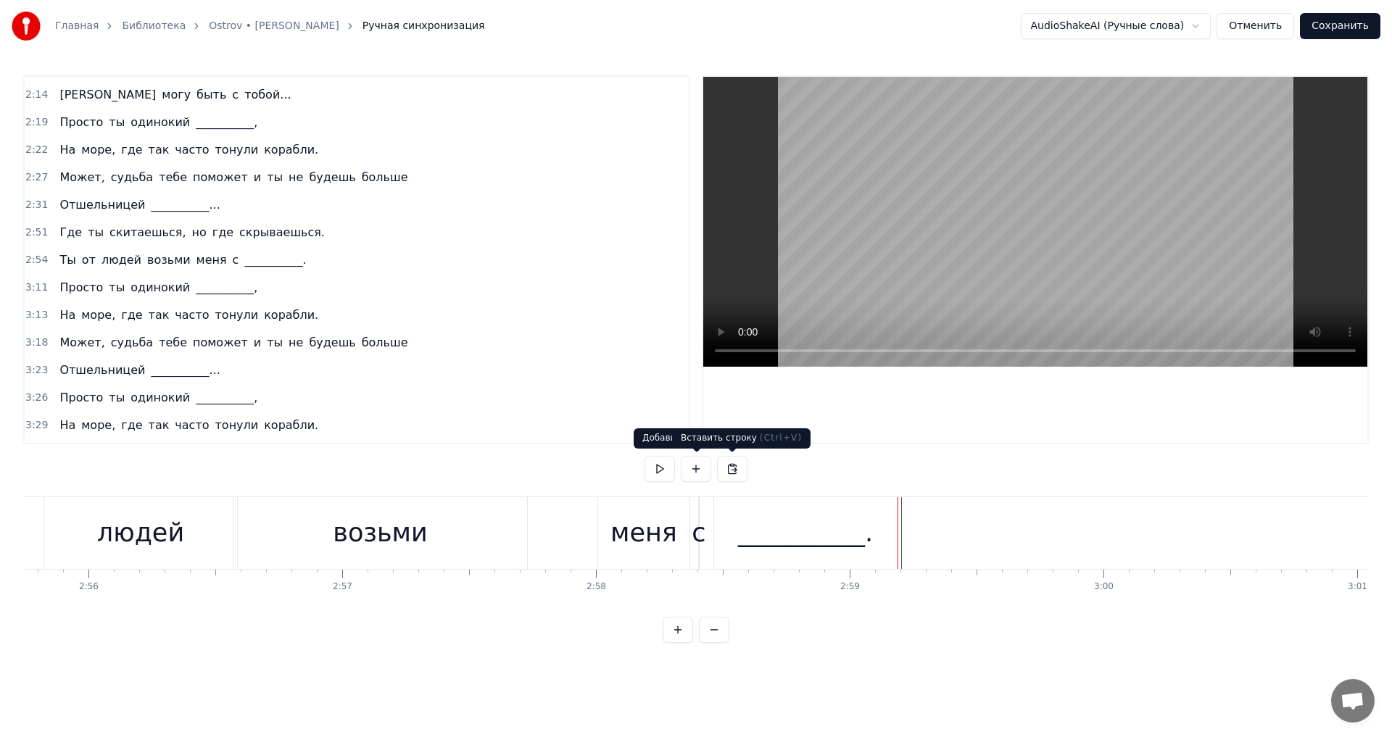
click at [731, 469] on button at bounding box center [732, 469] width 30 height 26
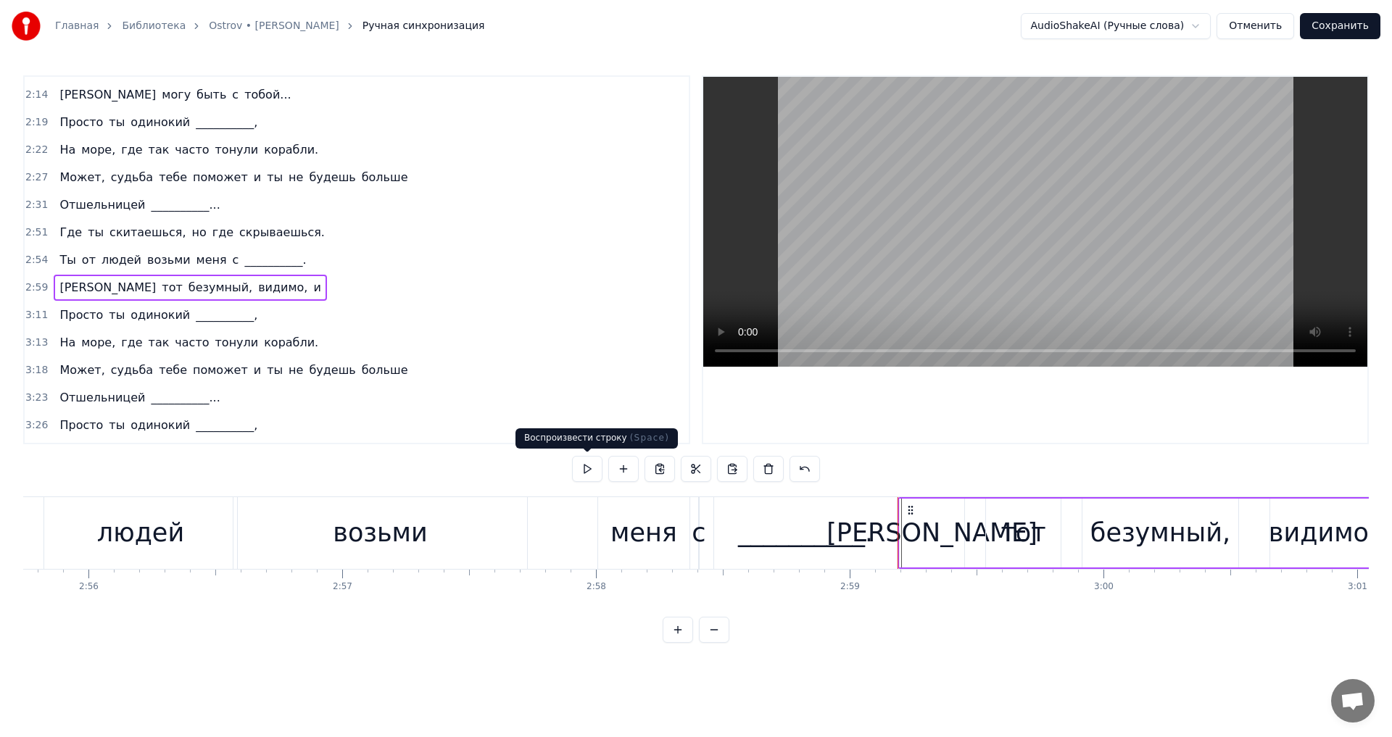
click at [586, 469] on button at bounding box center [587, 469] width 30 height 26
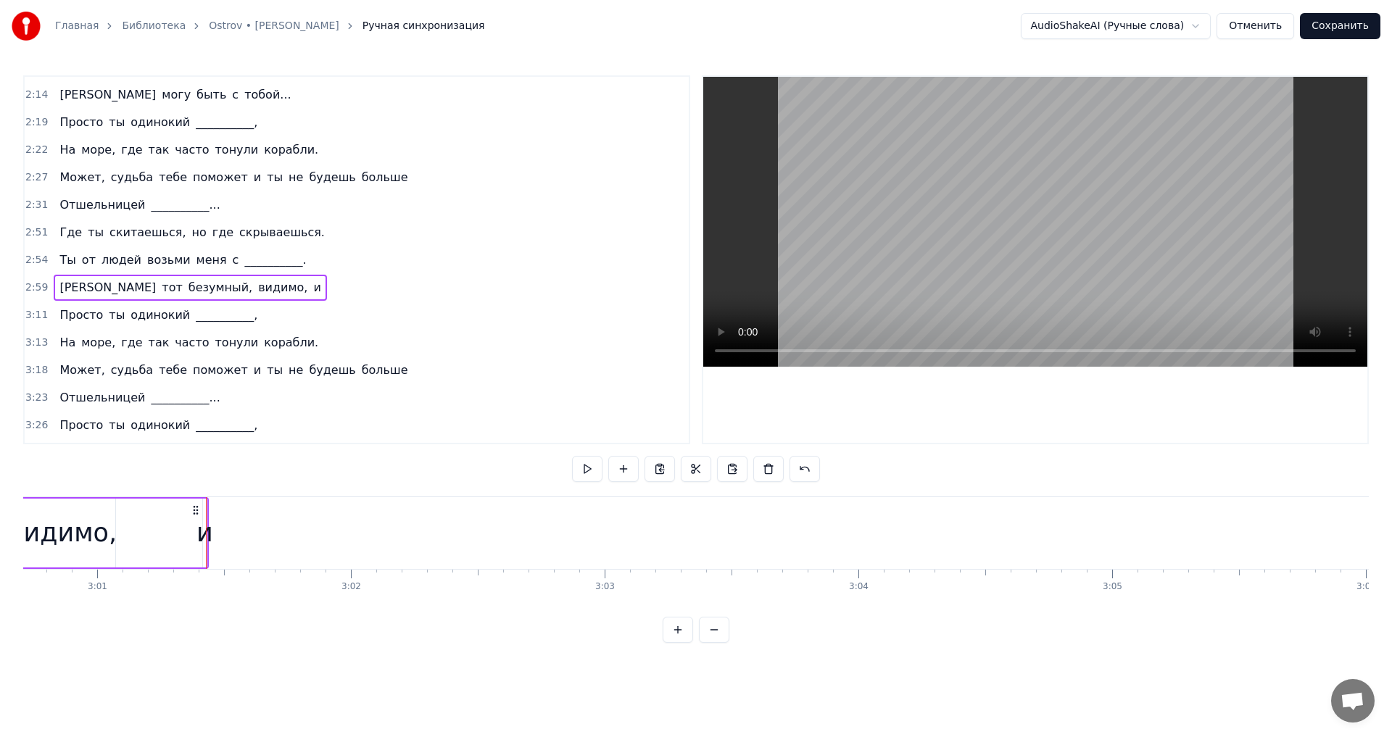
scroll to position [0, 45864]
click at [99, 304] on div "Просто ты одинокий __________," at bounding box center [159, 315] width 210 height 26
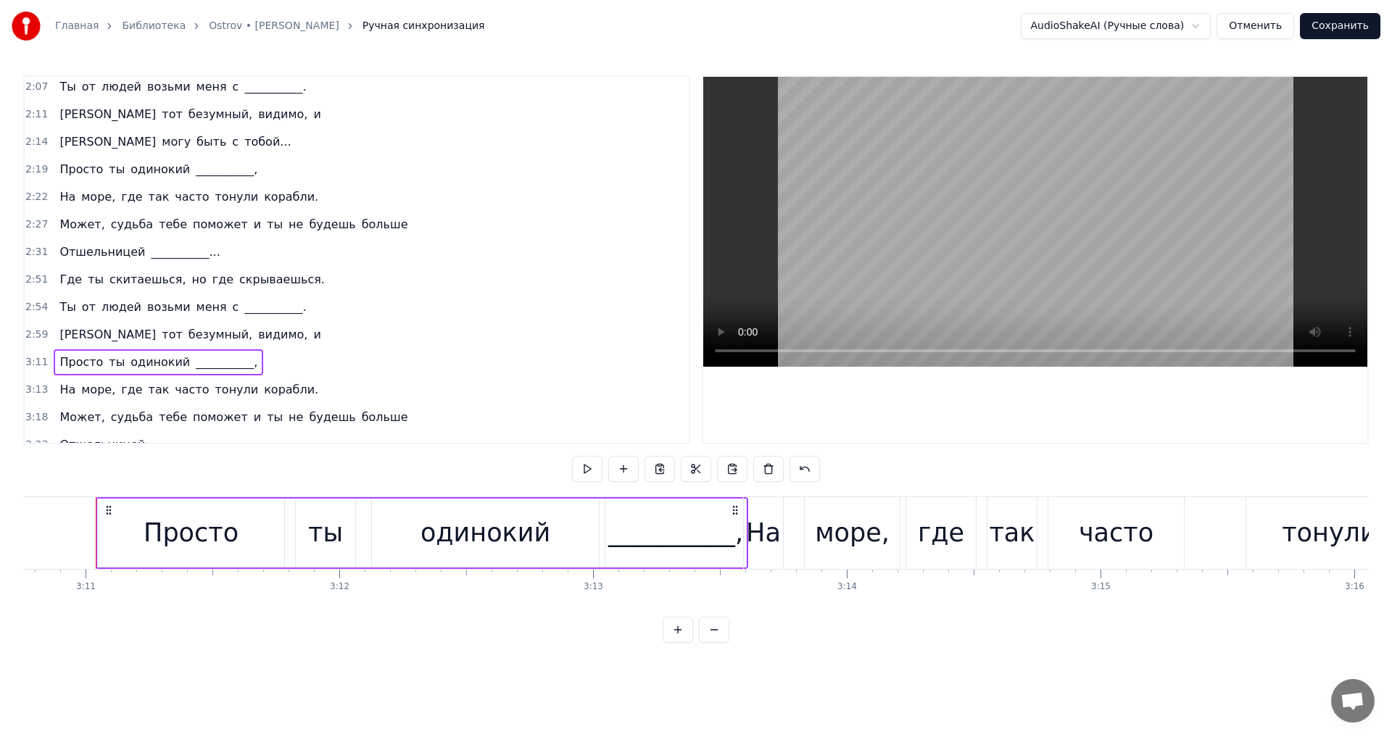
scroll to position [667, 0]
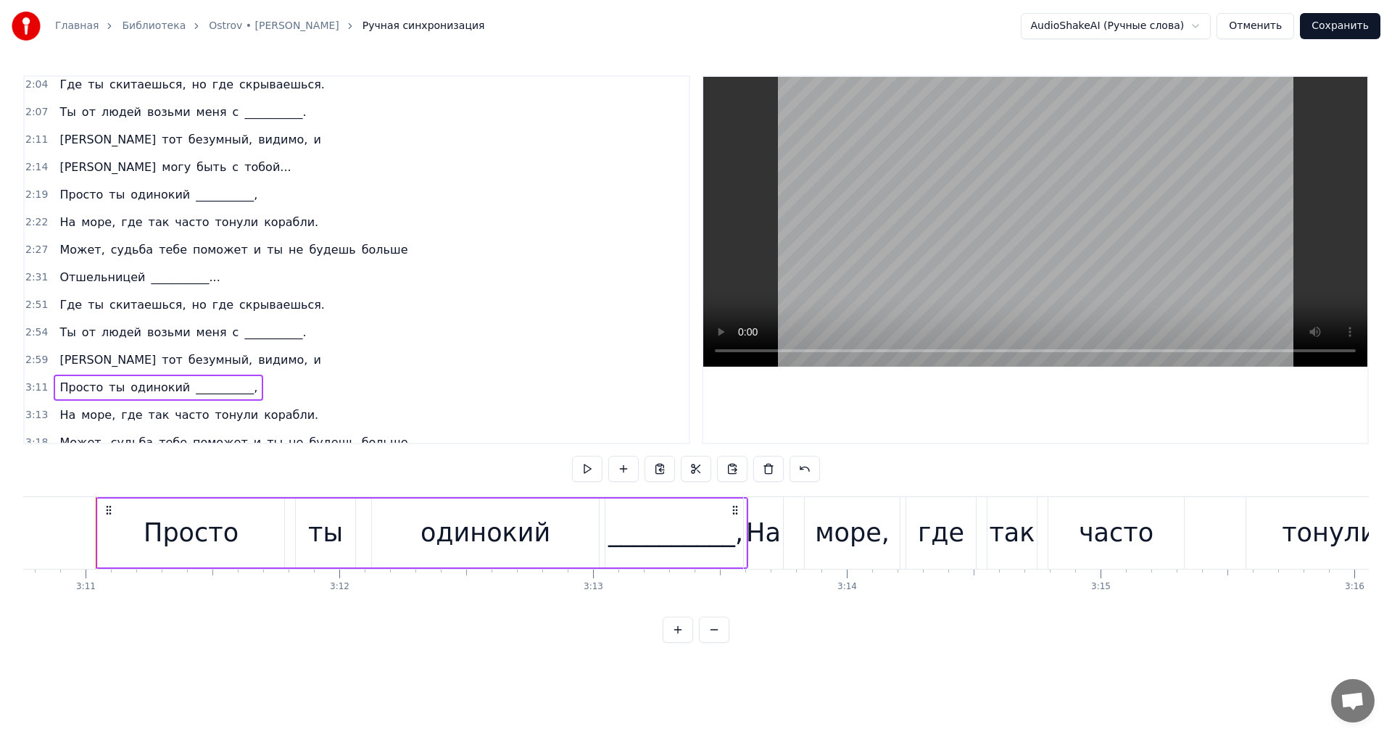
click at [135, 154] on div "Я могу быть с тобой..." at bounding box center [175, 167] width 243 height 26
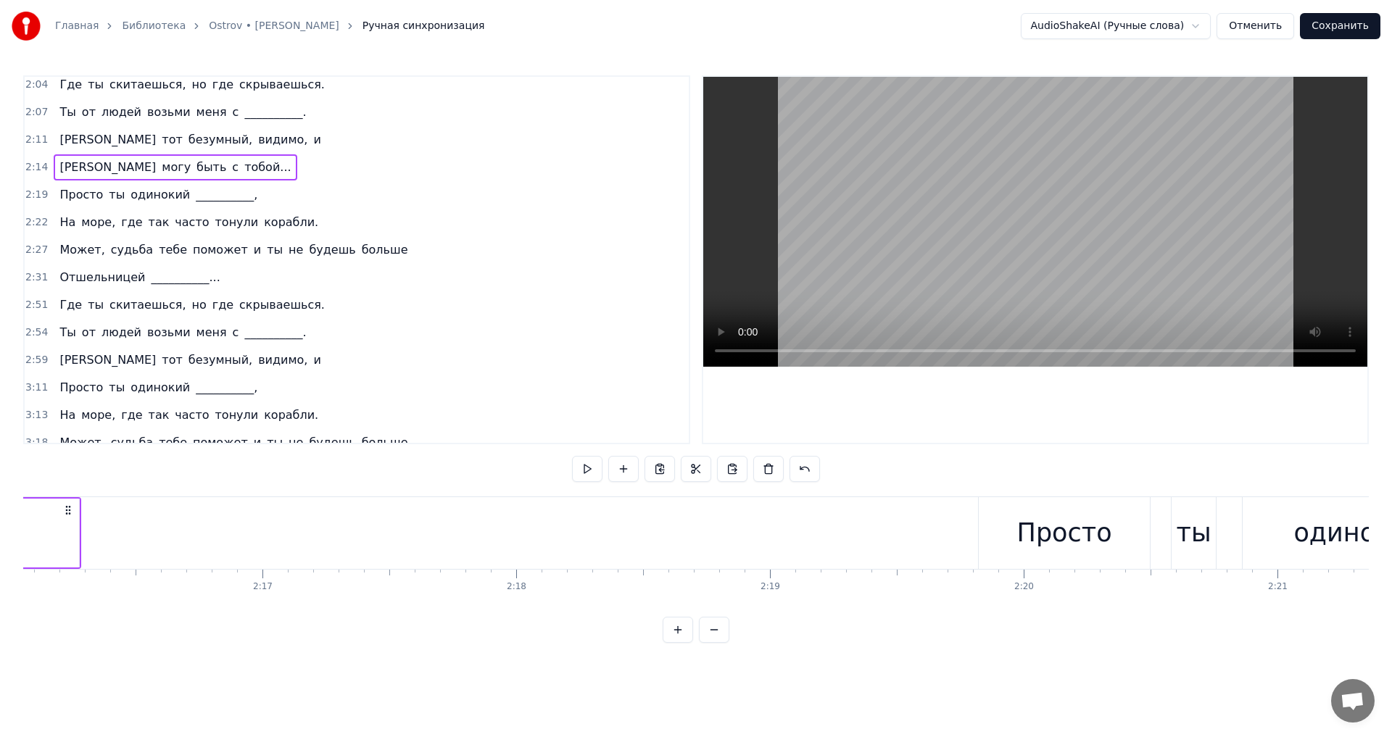
scroll to position [0, 33963]
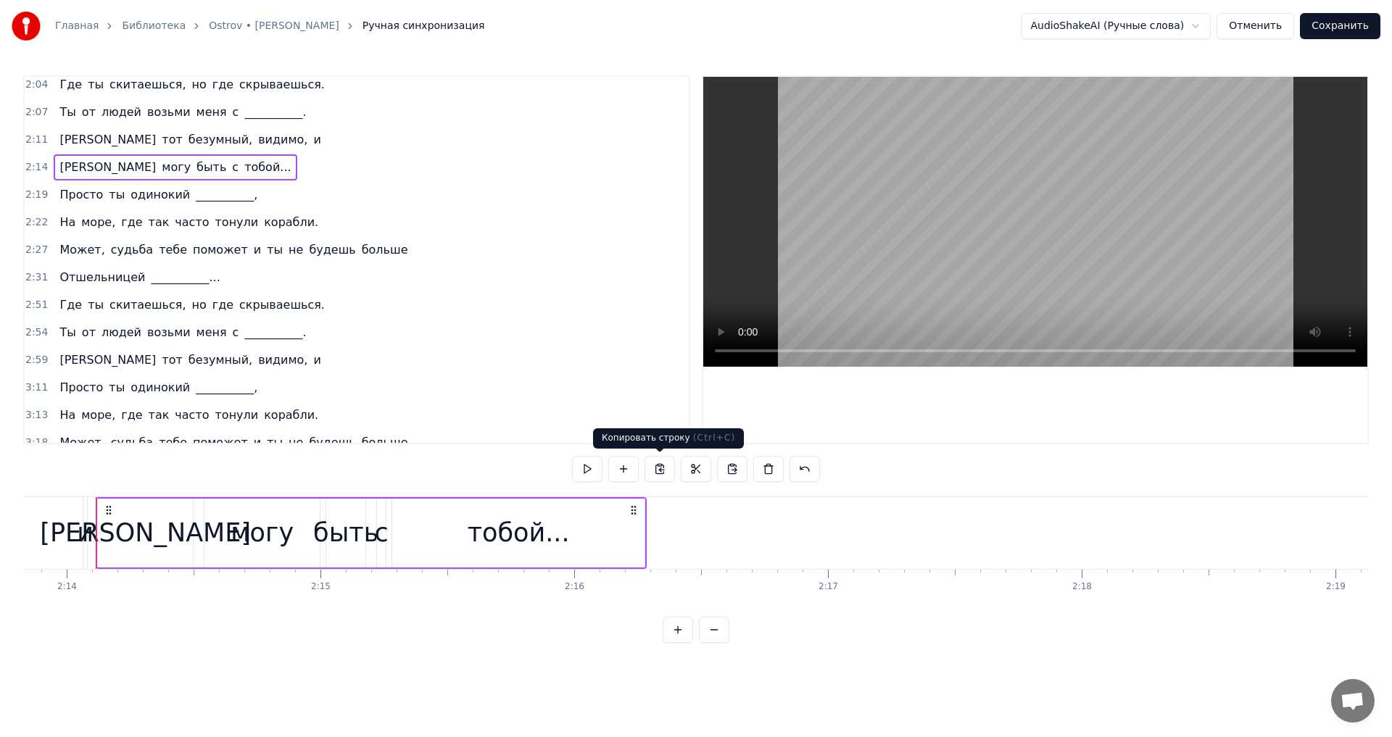
click at [655, 472] on button at bounding box center [660, 469] width 30 height 26
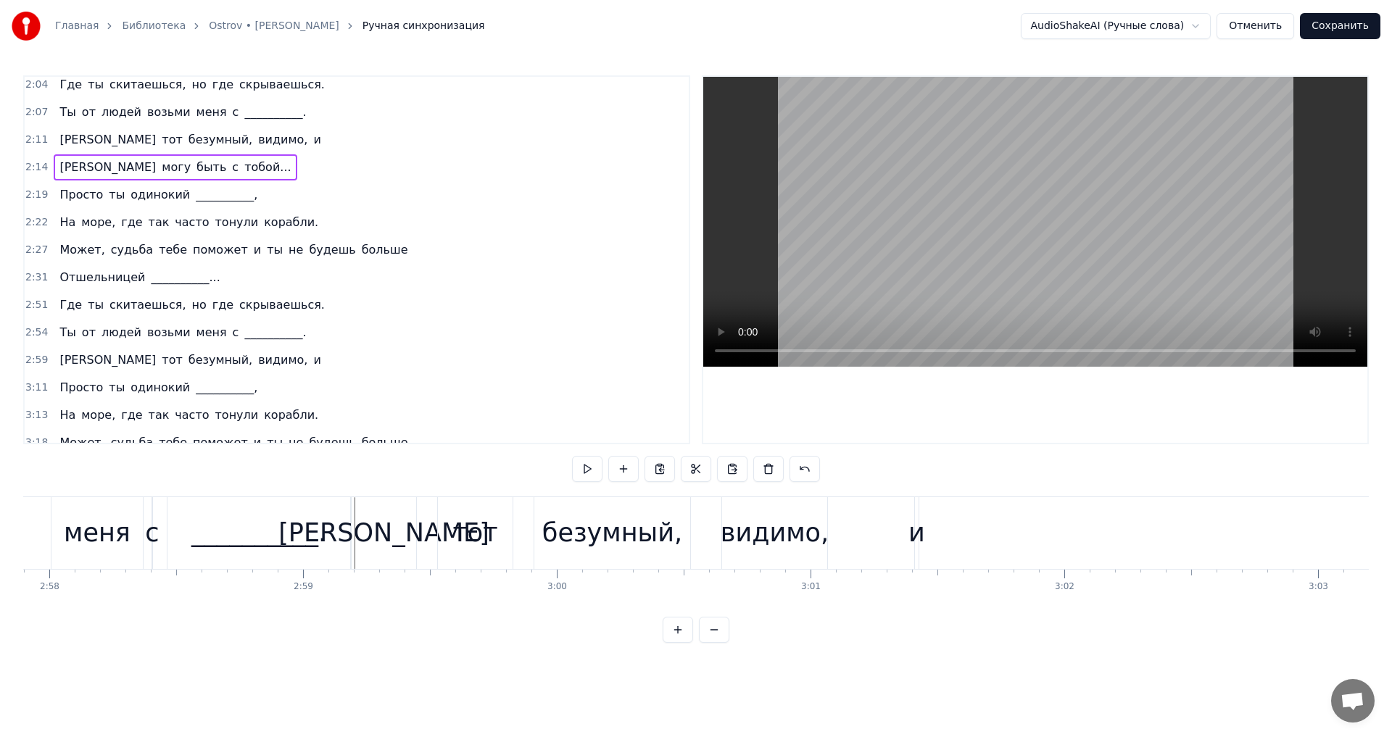
scroll to position [0, 45212]
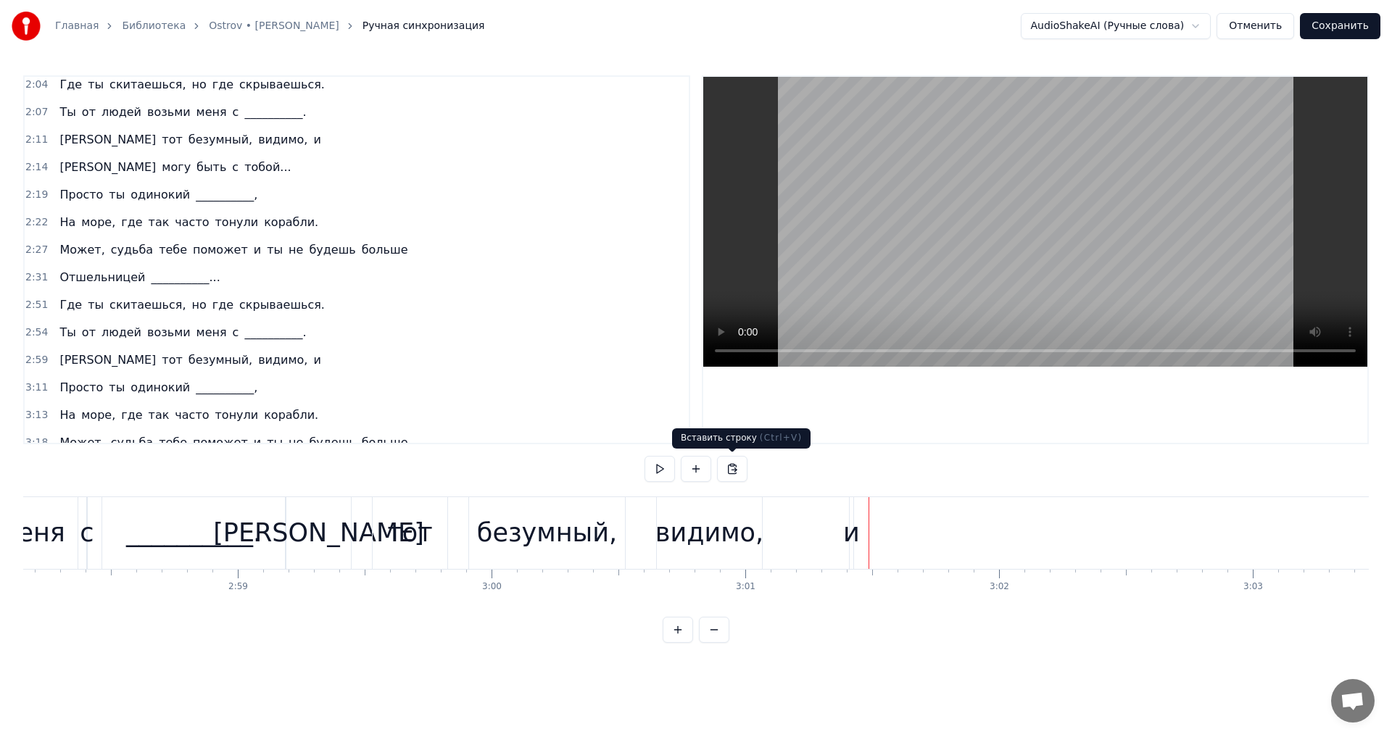
click at [730, 475] on button at bounding box center [732, 469] width 30 height 26
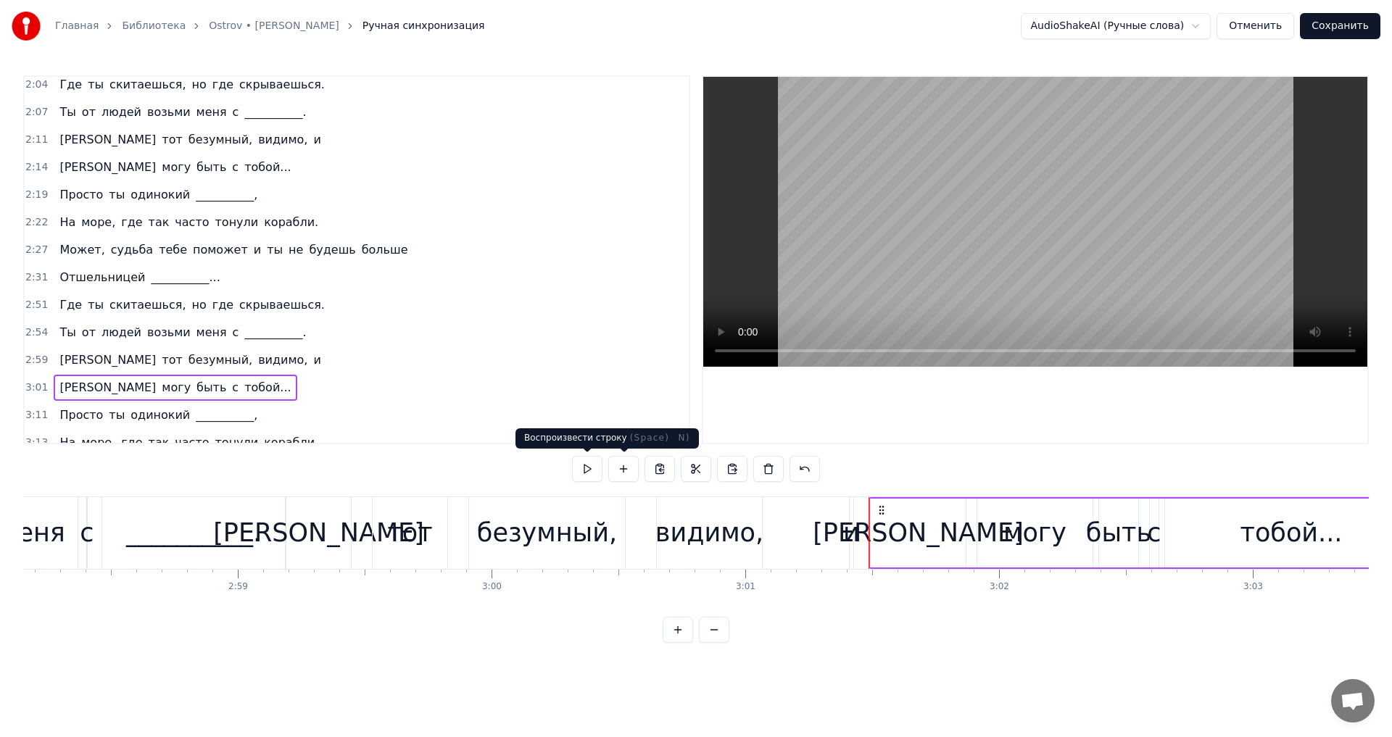
click at [595, 473] on button at bounding box center [587, 469] width 30 height 26
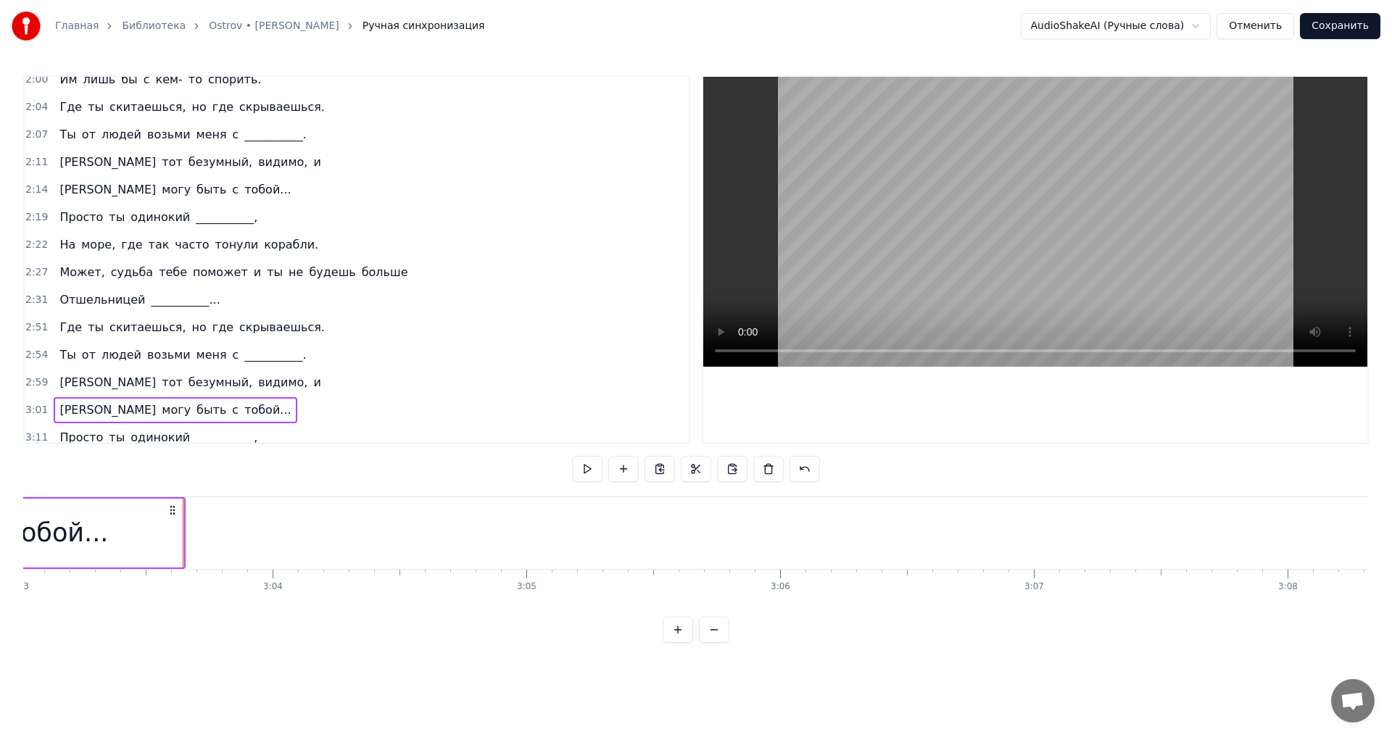
scroll to position [667, 0]
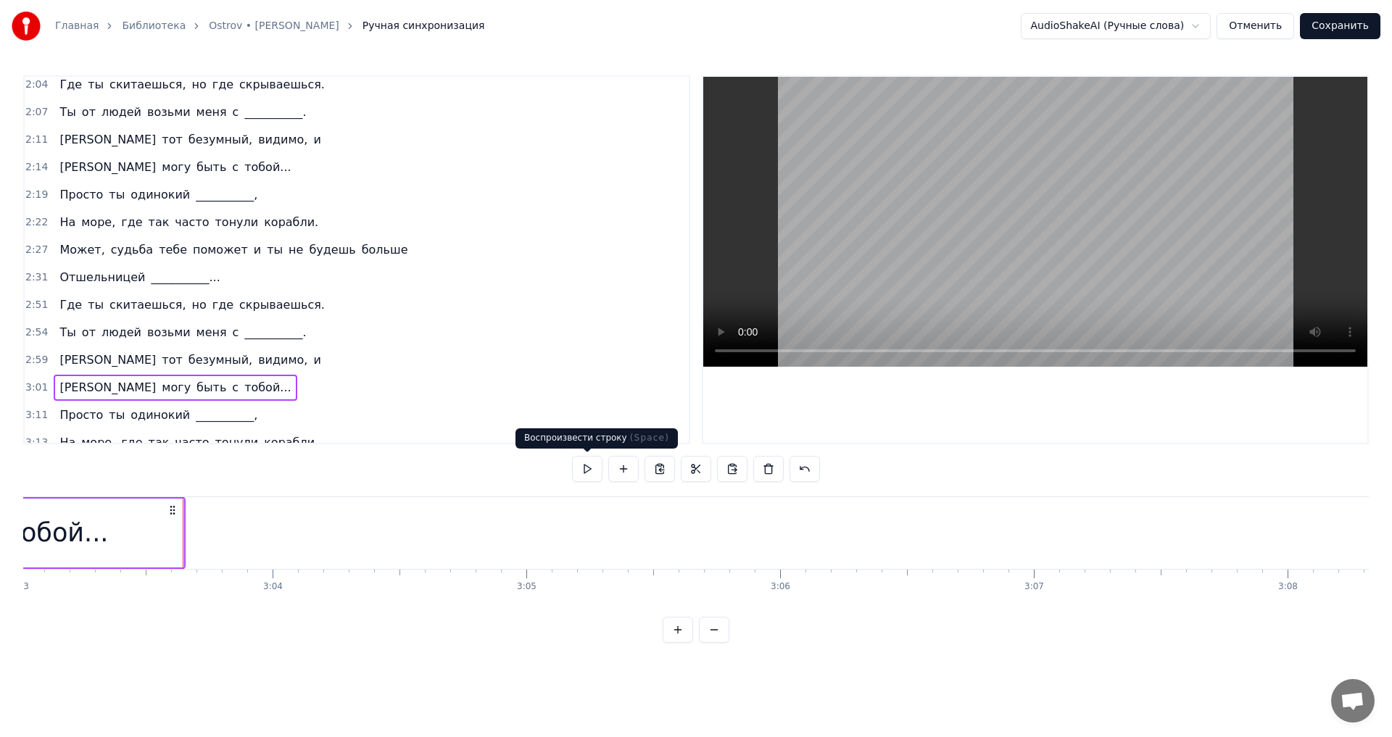
click at [586, 467] on button at bounding box center [587, 469] width 30 height 26
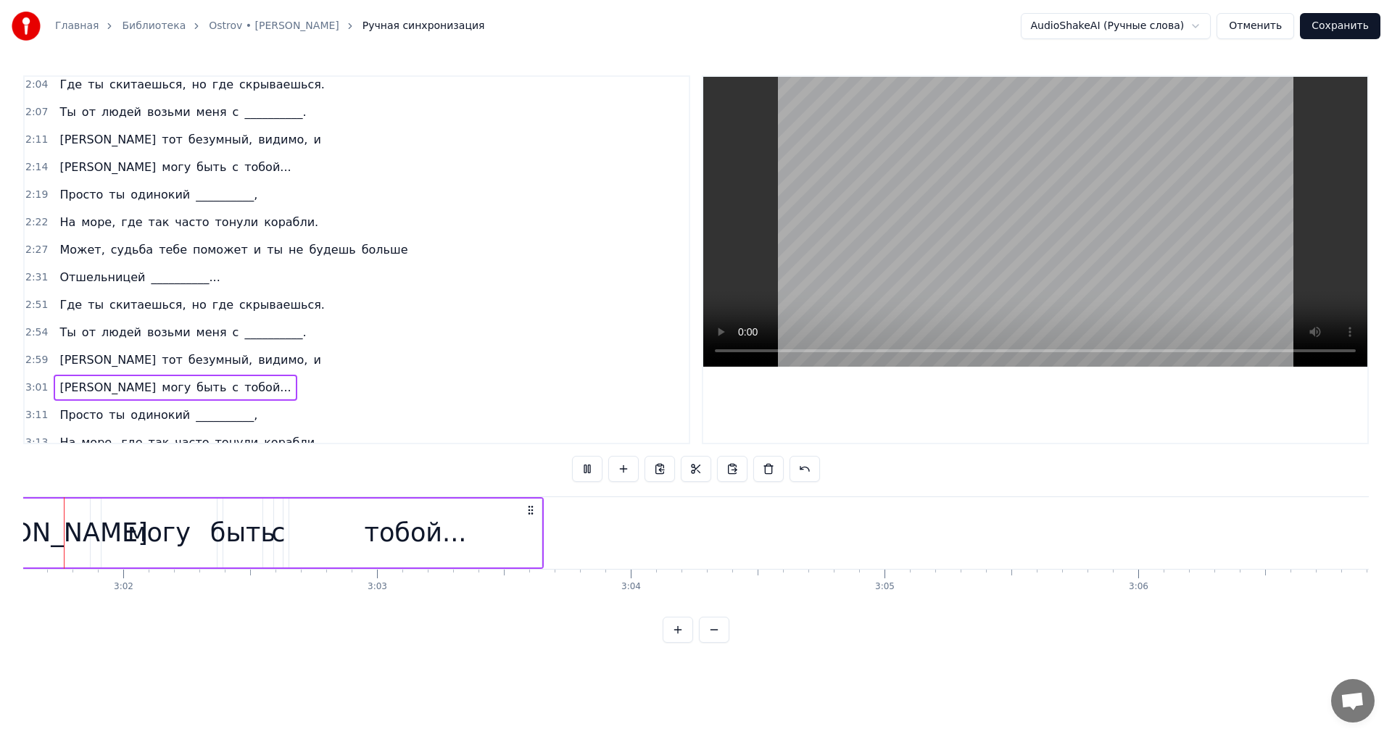
scroll to position [0, 46035]
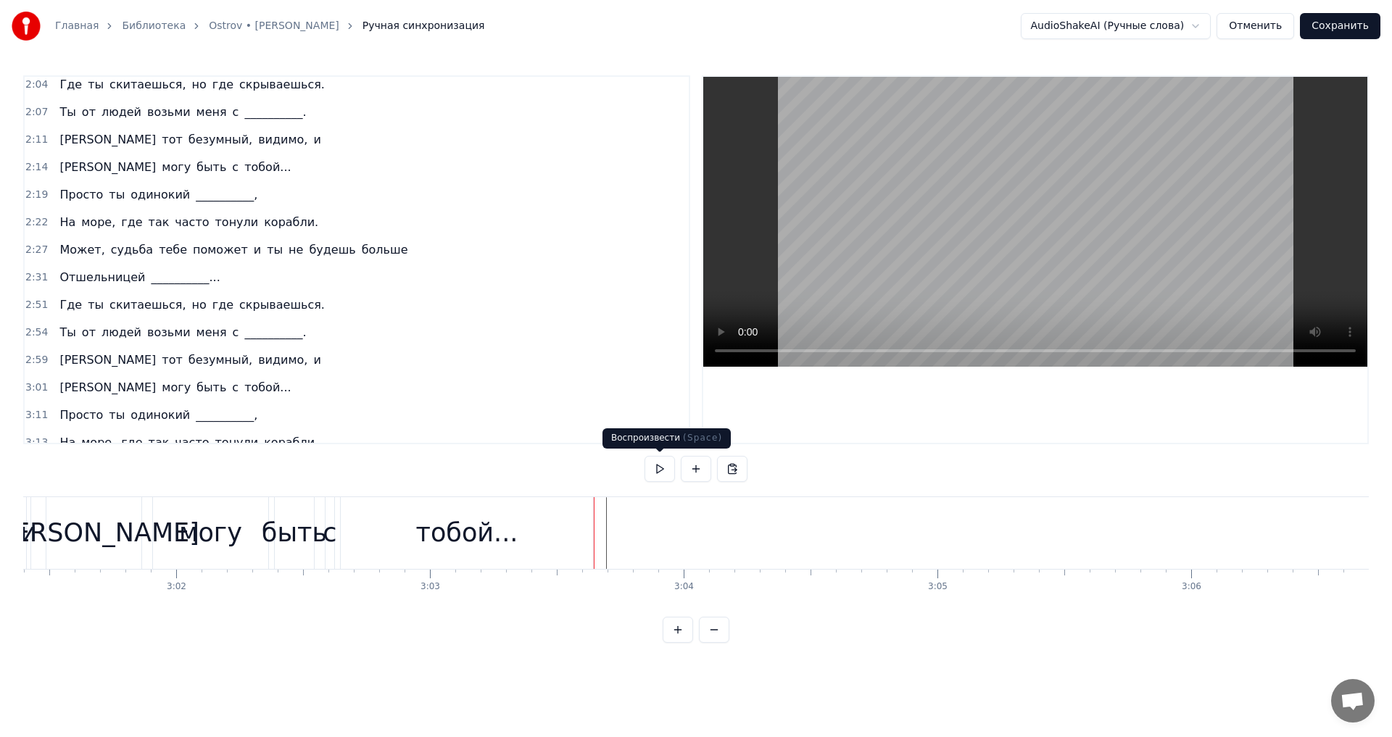
click at [655, 469] on button at bounding box center [660, 469] width 30 height 26
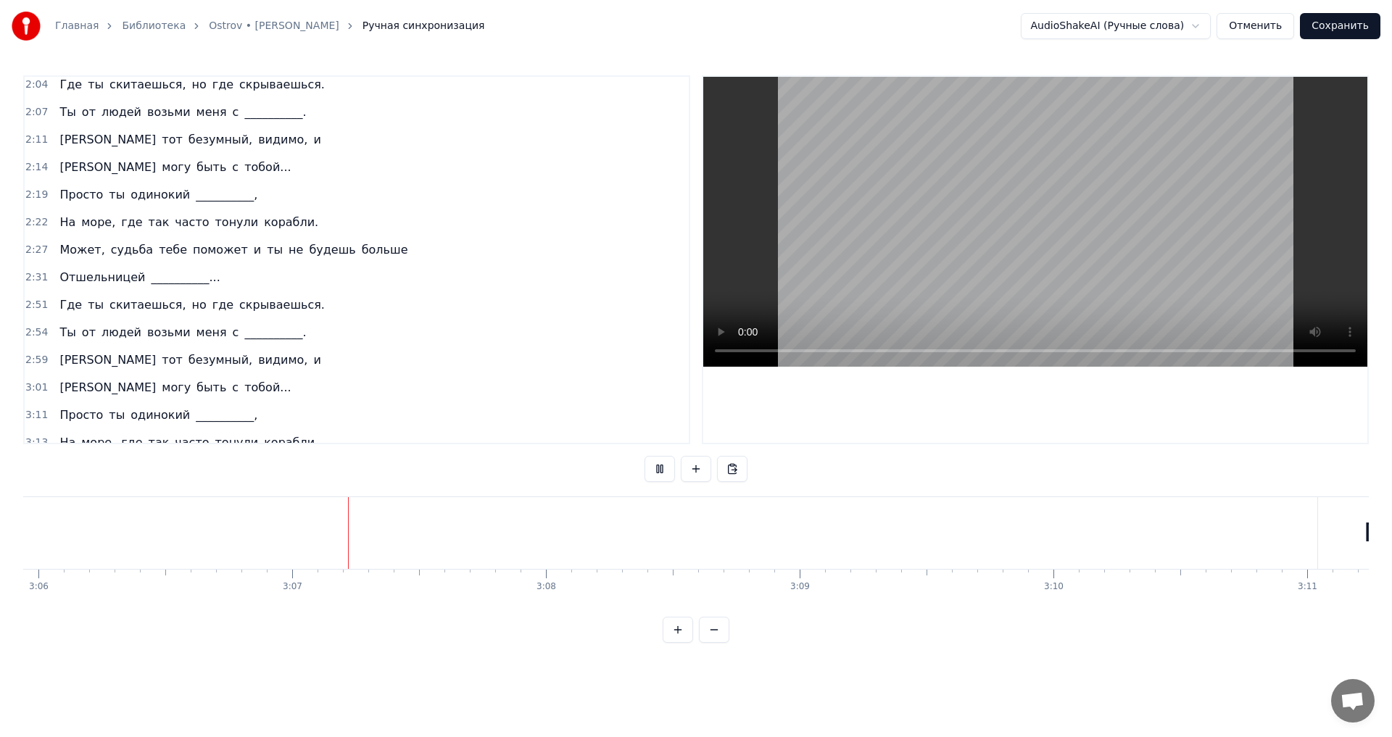
scroll to position [0, 47262]
click at [655, 469] on button at bounding box center [660, 469] width 30 height 26
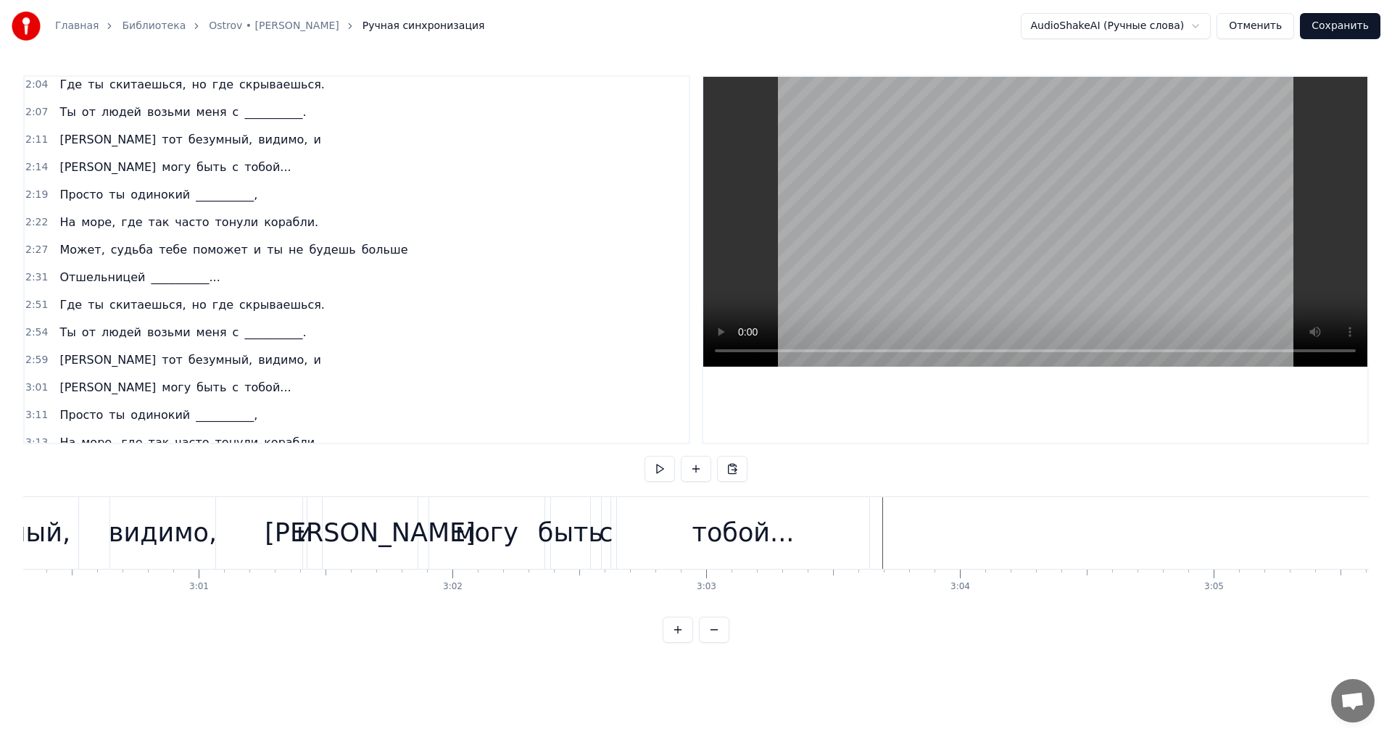
scroll to position [0, 46048]
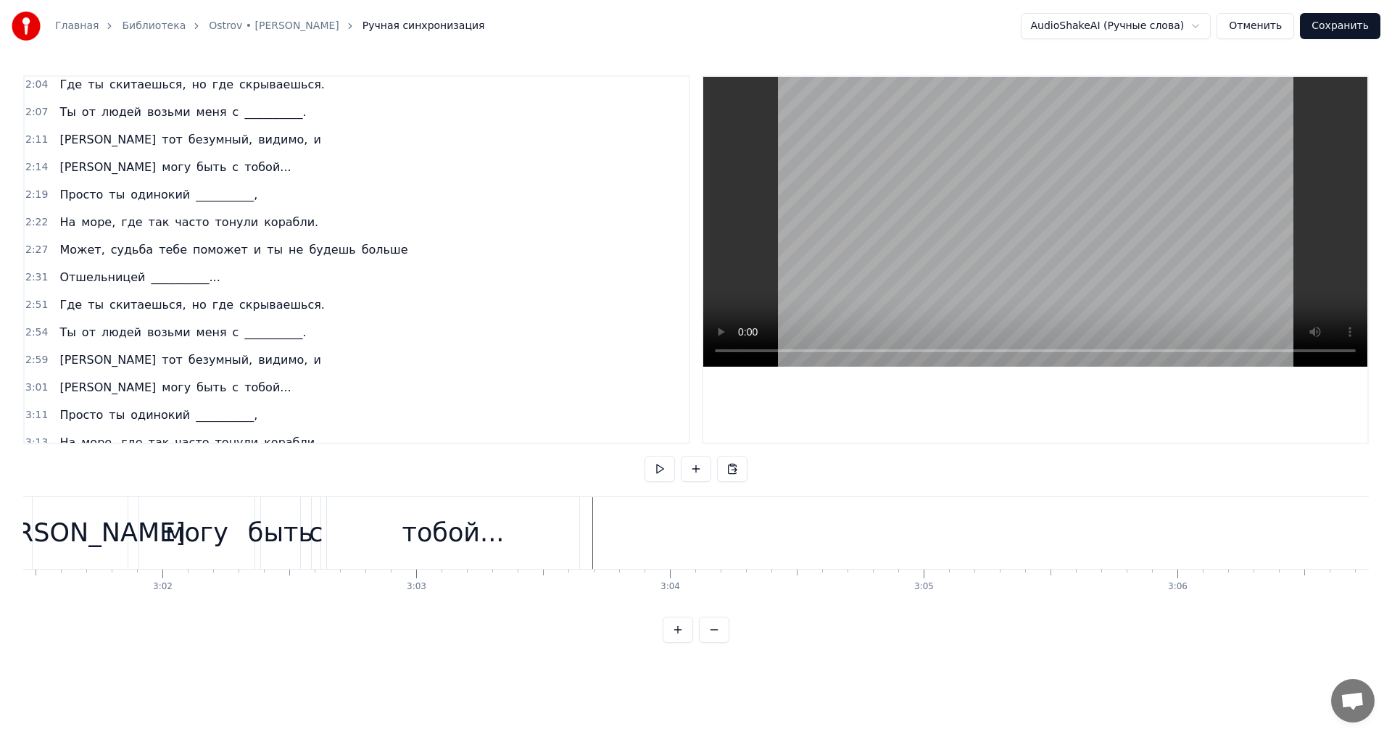
click at [537, 526] on div "тобой..." at bounding box center [453, 533] width 252 height 72
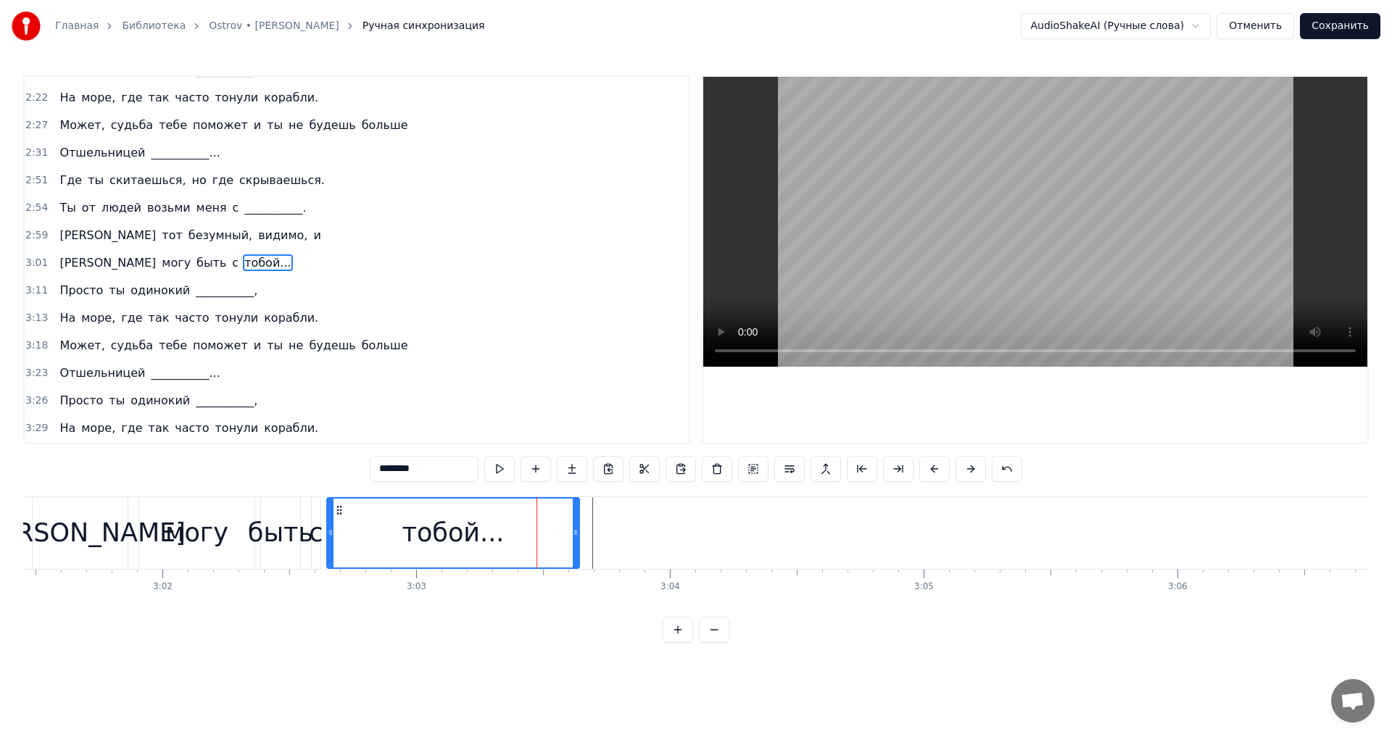
scroll to position [795, 0]
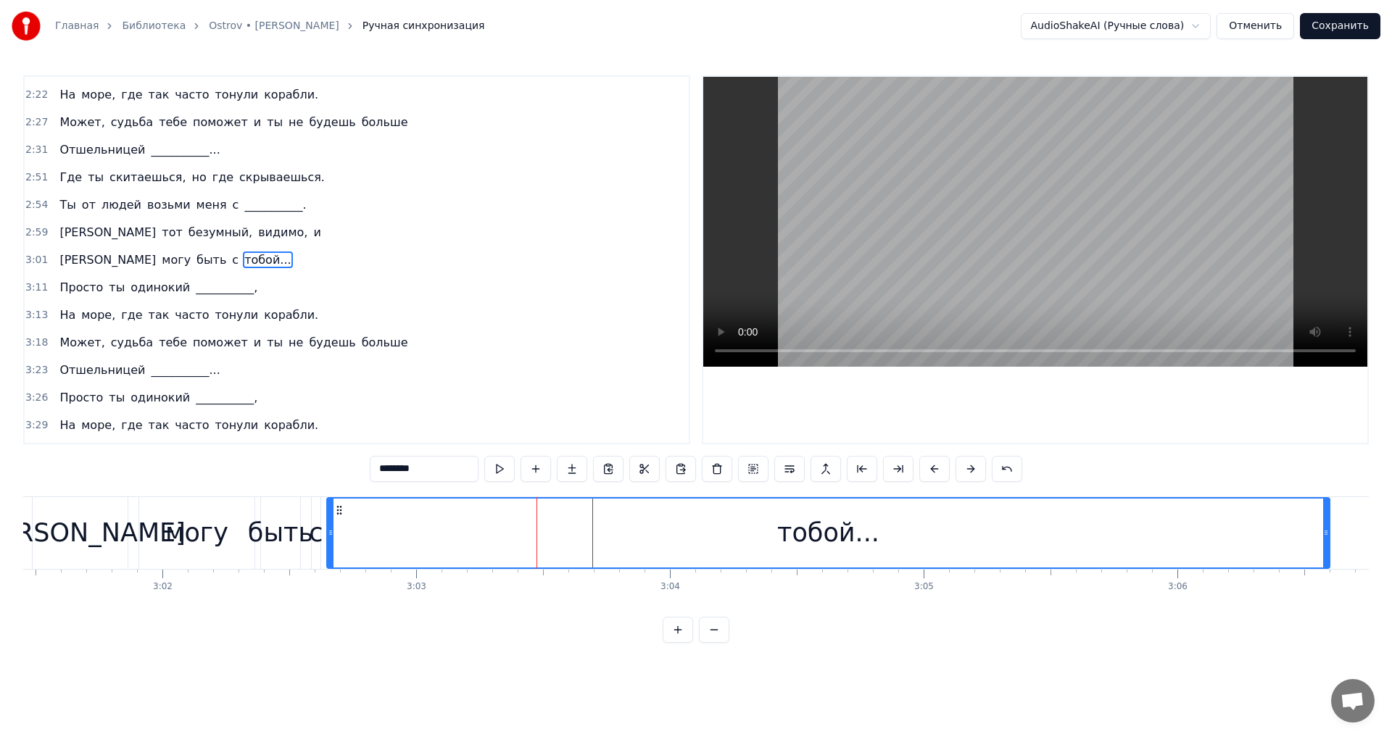
drag, startPoint x: 574, startPoint y: 530, endPoint x: 1325, endPoint y: 535, distance: 750.5
click at [1325, 535] on icon at bounding box center [1326, 533] width 6 height 12
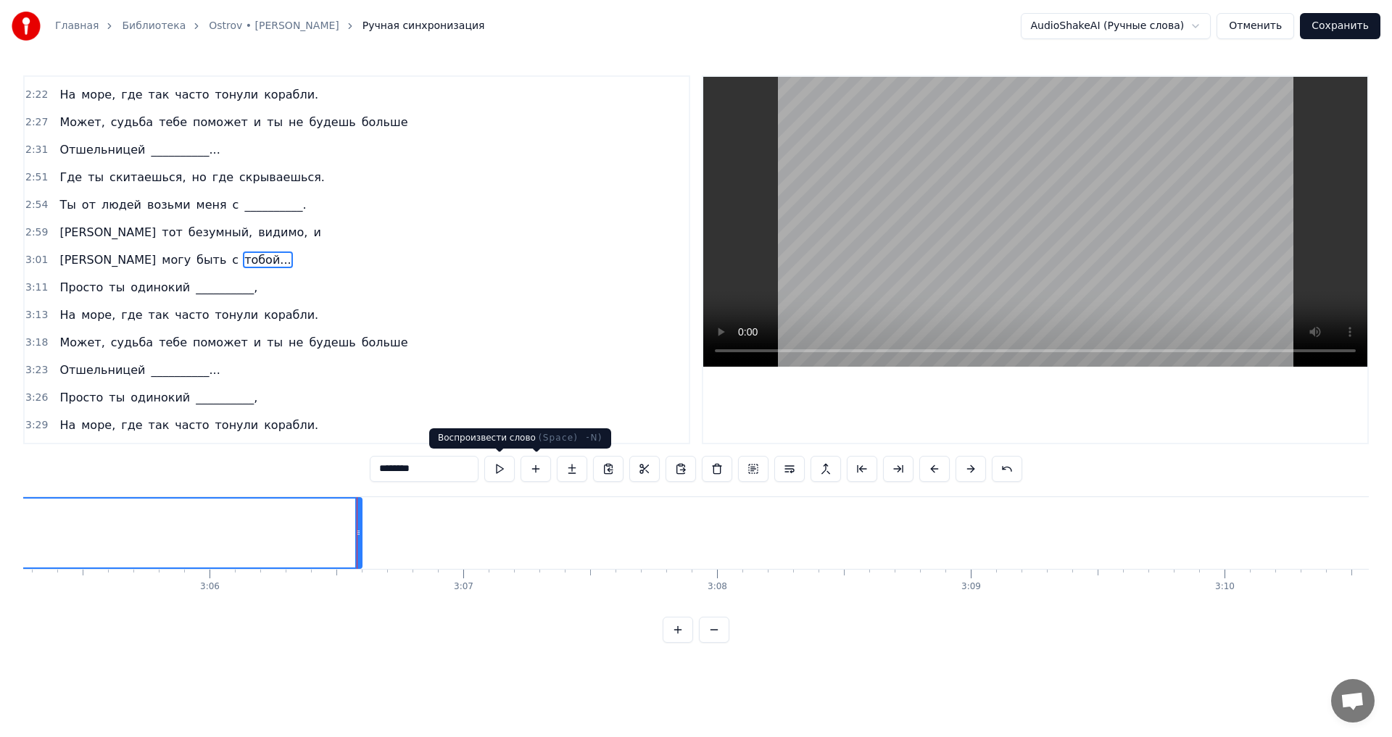
scroll to position [0, 47277]
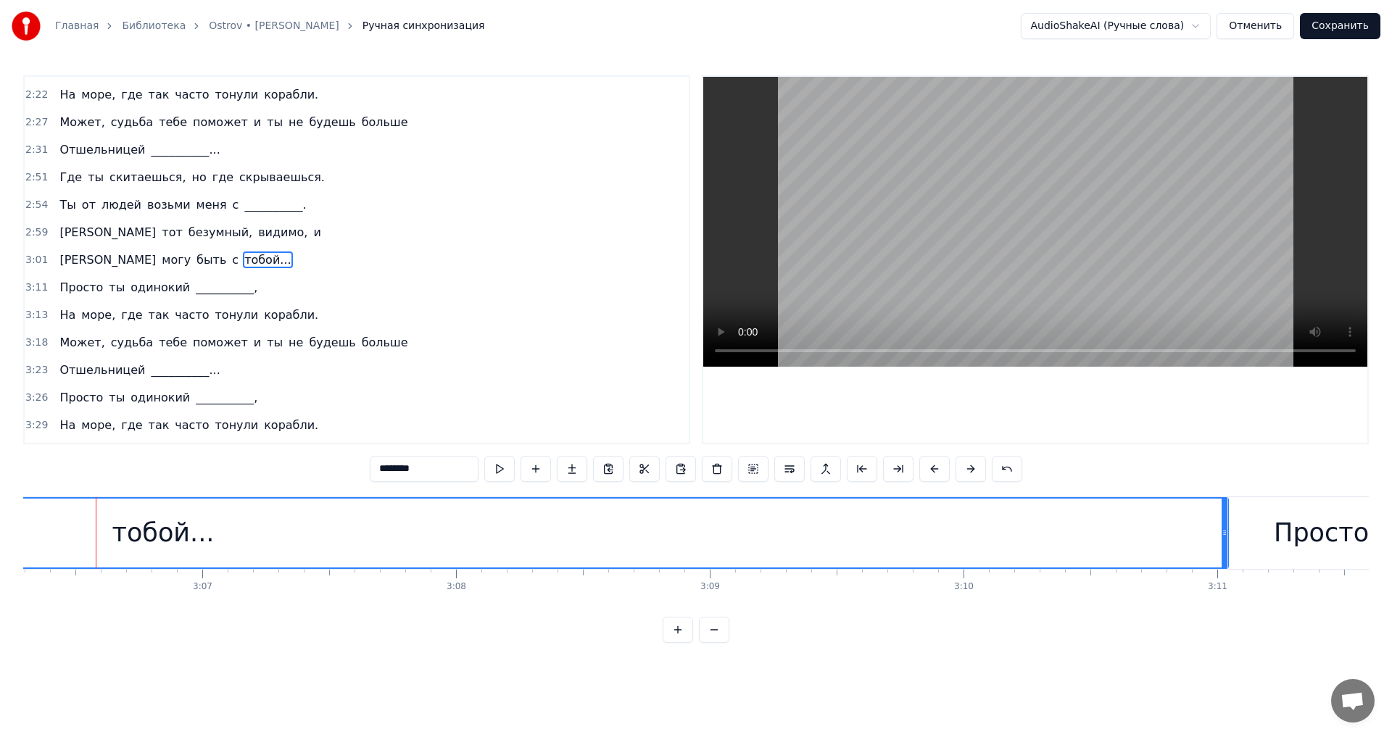
drag, startPoint x: 98, startPoint y: 526, endPoint x: 1225, endPoint y: 534, distance: 1127.5
click at [1225, 534] on div at bounding box center [1225, 533] width 6 height 69
click at [504, 468] on button at bounding box center [499, 469] width 30 height 26
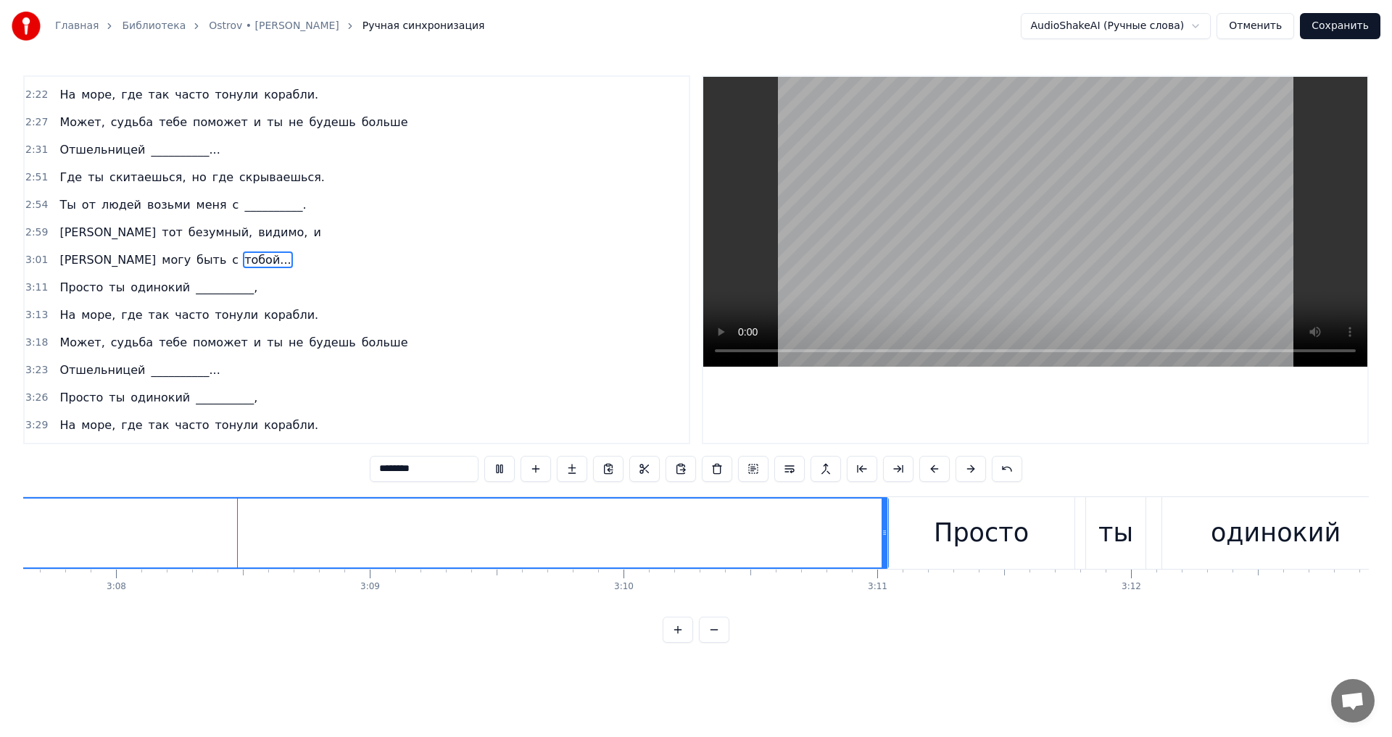
scroll to position [0, 47618]
click at [922, 534] on div "Просто" at bounding box center [980, 533] width 186 height 72
type input "******"
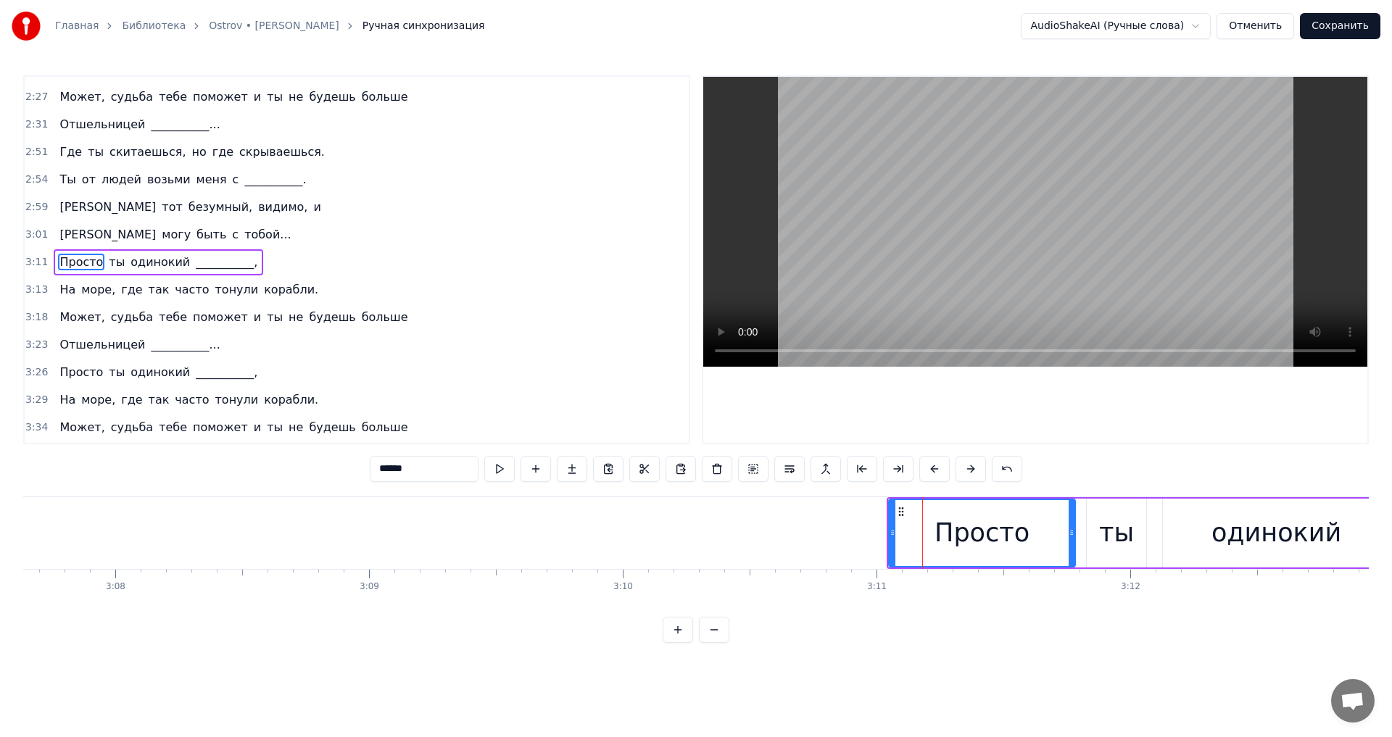
scroll to position [822, 0]
click at [508, 472] on button at bounding box center [499, 469] width 30 height 26
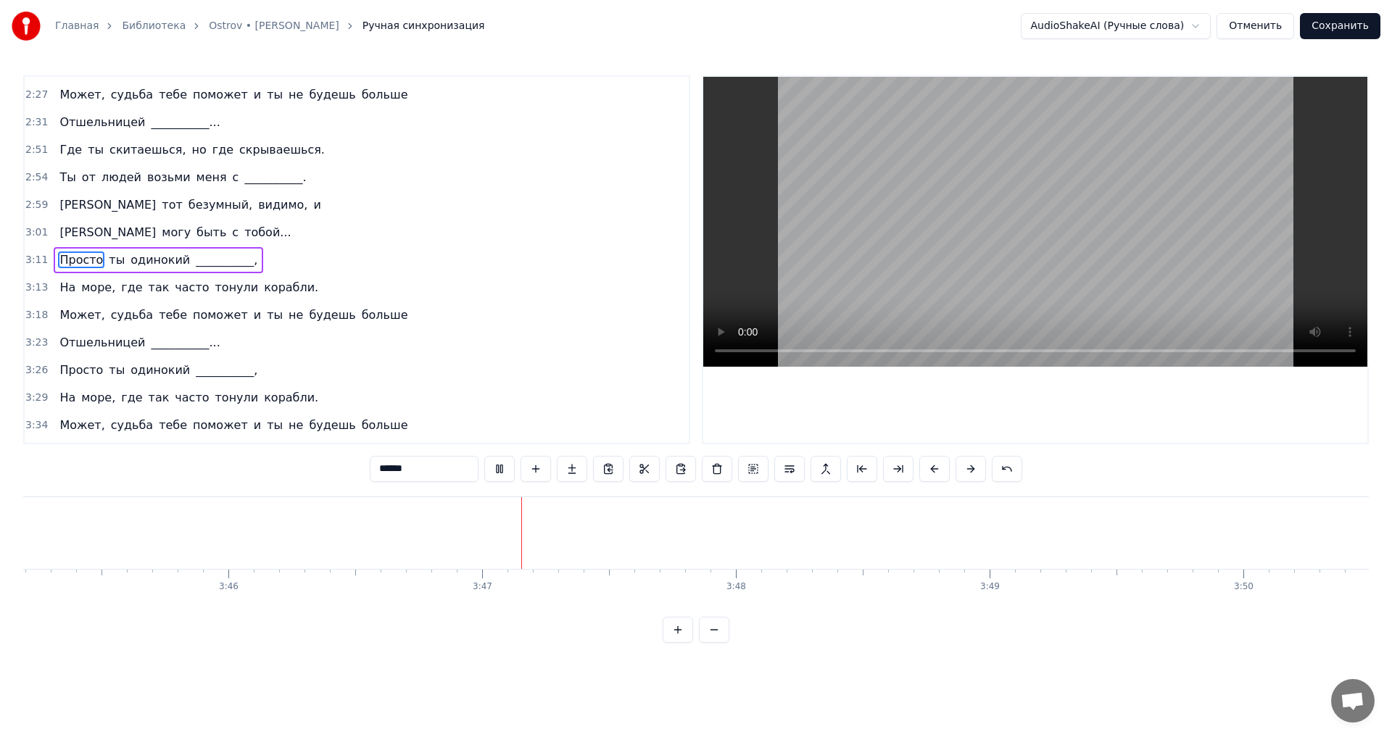
scroll to position [0, 57319]
click at [1352, 27] on button "Сохранить" at bounding box center [1340, 26] width 80 height 26
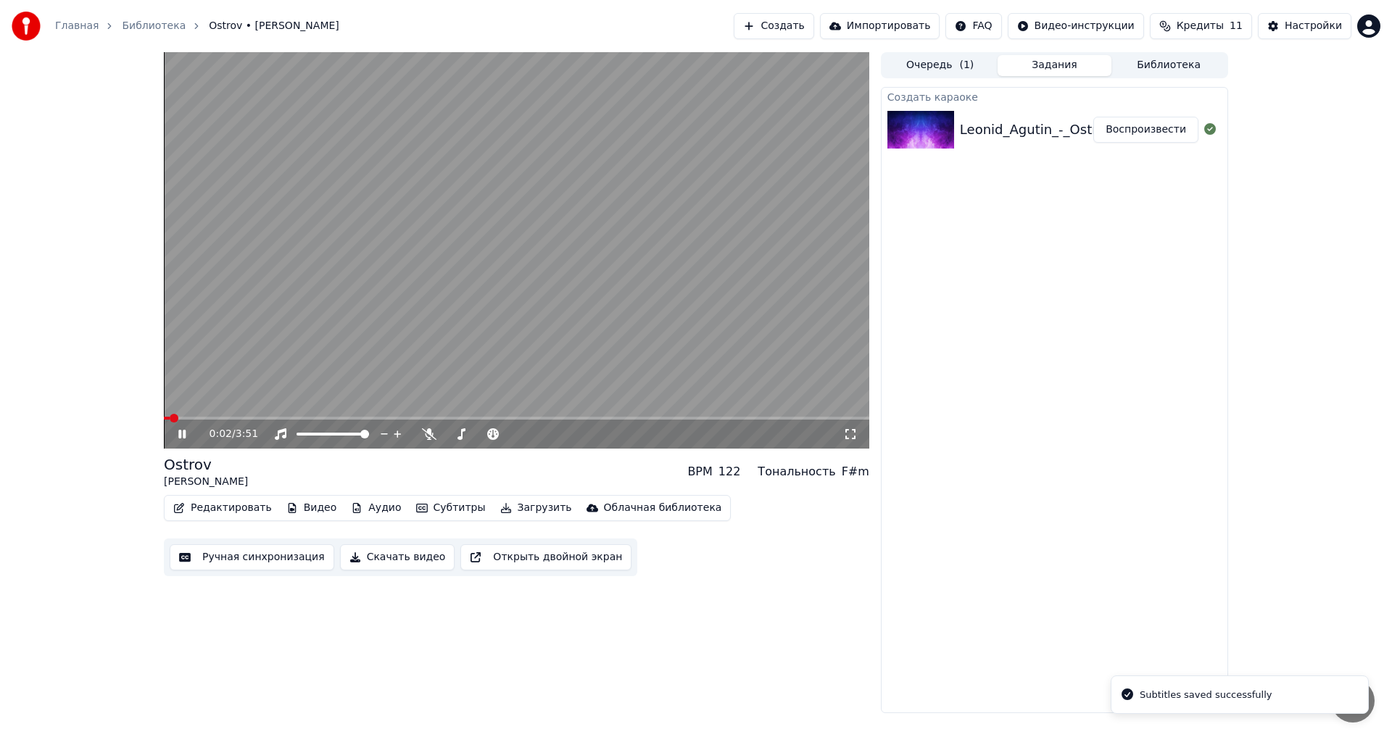
click at [551, 415] on video at bounding box center [517, 250] width 706 height 397
click at [493, 415] on video at bounding box center [517, 250] width 706 height 397
click at [508, 419] on span at bounding box center [517, 418] width 706 height 3
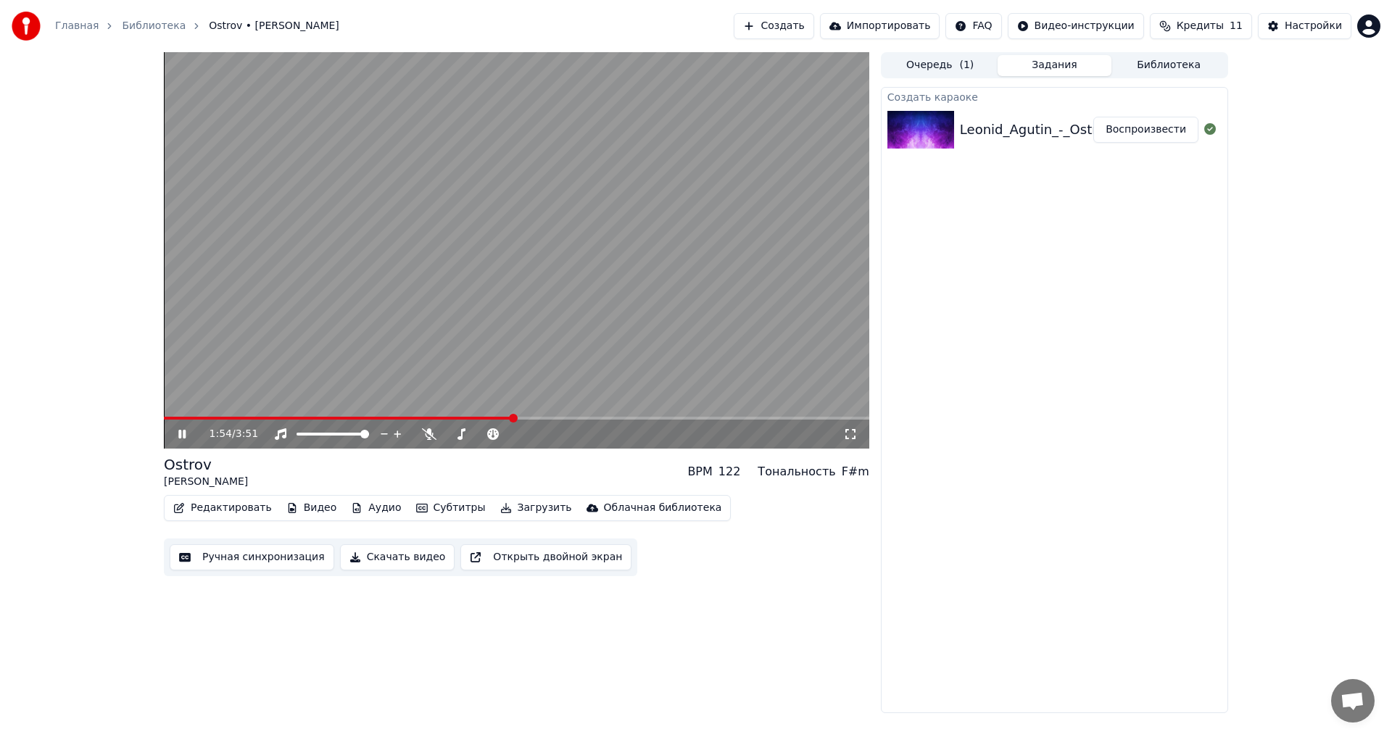
click at [679, 411] on video at bounding box center [517, 250] width 706 height 397
click at [682, 418] on span at bounding box center [517, 418] width 706 height 3
click at [181, 429] on icon at bounding box center [192, 435] width 34 height 12
click at [765, 417] on span at bounding box center [517, 418] width 706 height 3
click at [178, 436] on icon at bounding box center [192, 435] width 34 height 12
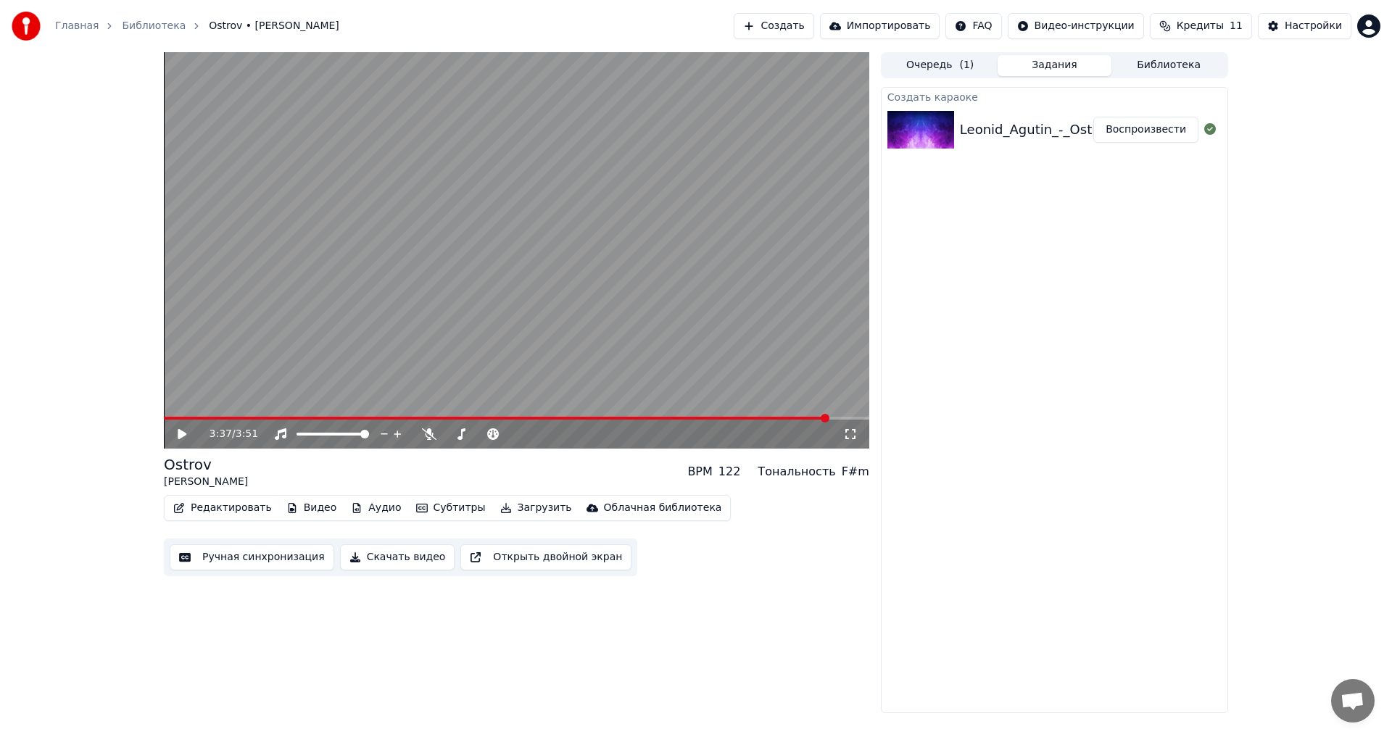
click at [356, 560] on button "Скачать видео" at bounding box center [397, 558] width 115 height 26
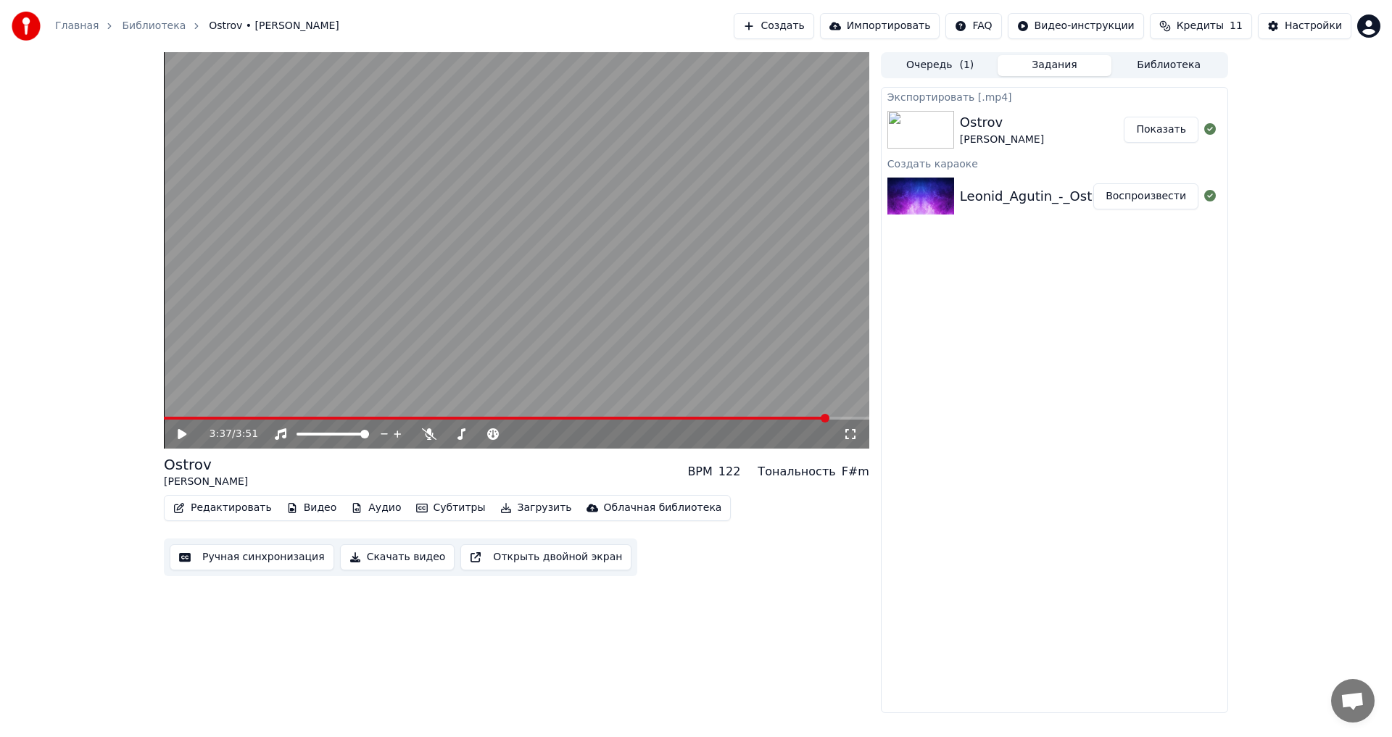
click at [1169, 132] on button "Показать" at bounding box center [1161, 130] width 75 height 26
click at [83, 28] on link "Главная" at bounding box center [77, 26] width 44 height 15
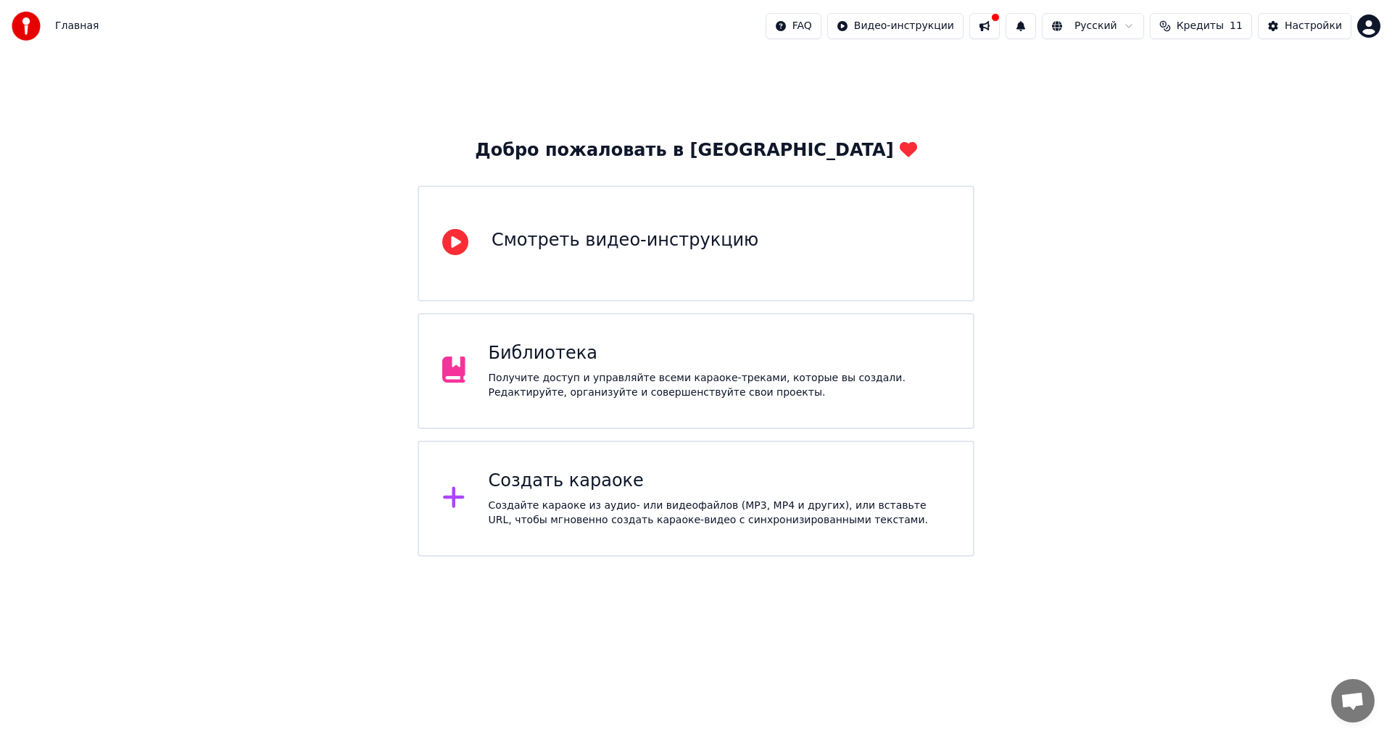
click at [544, 489] on div "Создать караоке" at bounding box center [720, 481] width 462 height 23
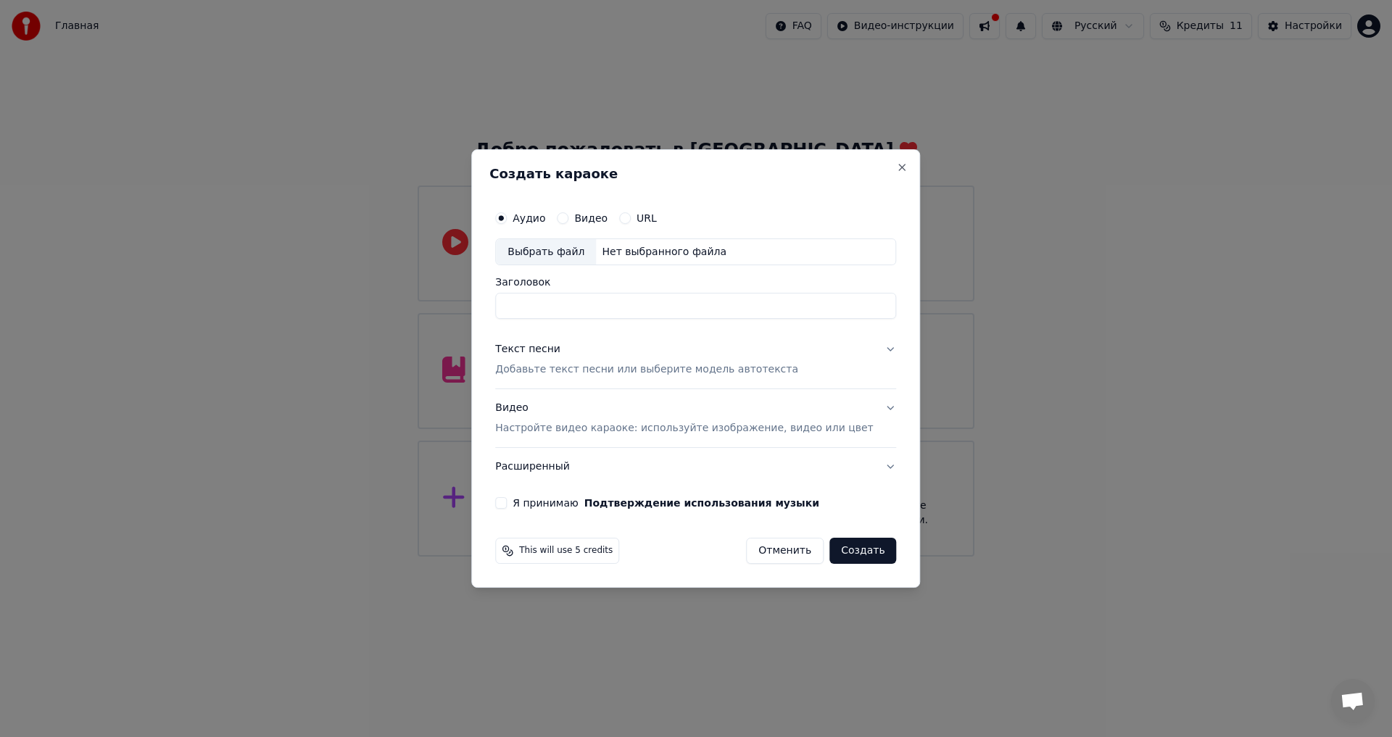
click at [550, 246] on div "Выбрать файл" at bounding box center [546, 252] width 100 height 26
drag, startPoint x: 701, startPoint y: 310, endPoint x: 652, endPoint y: 305, distance: 49.6
click at [652, 305] on input "**********" at bounding box center [695, 307] width 401 height 26
type input "**********"
click at [618, 371] on p "Добавьте текст песни или выберите модель автотекста" at bounding box center [646, 370] width 303 height 15
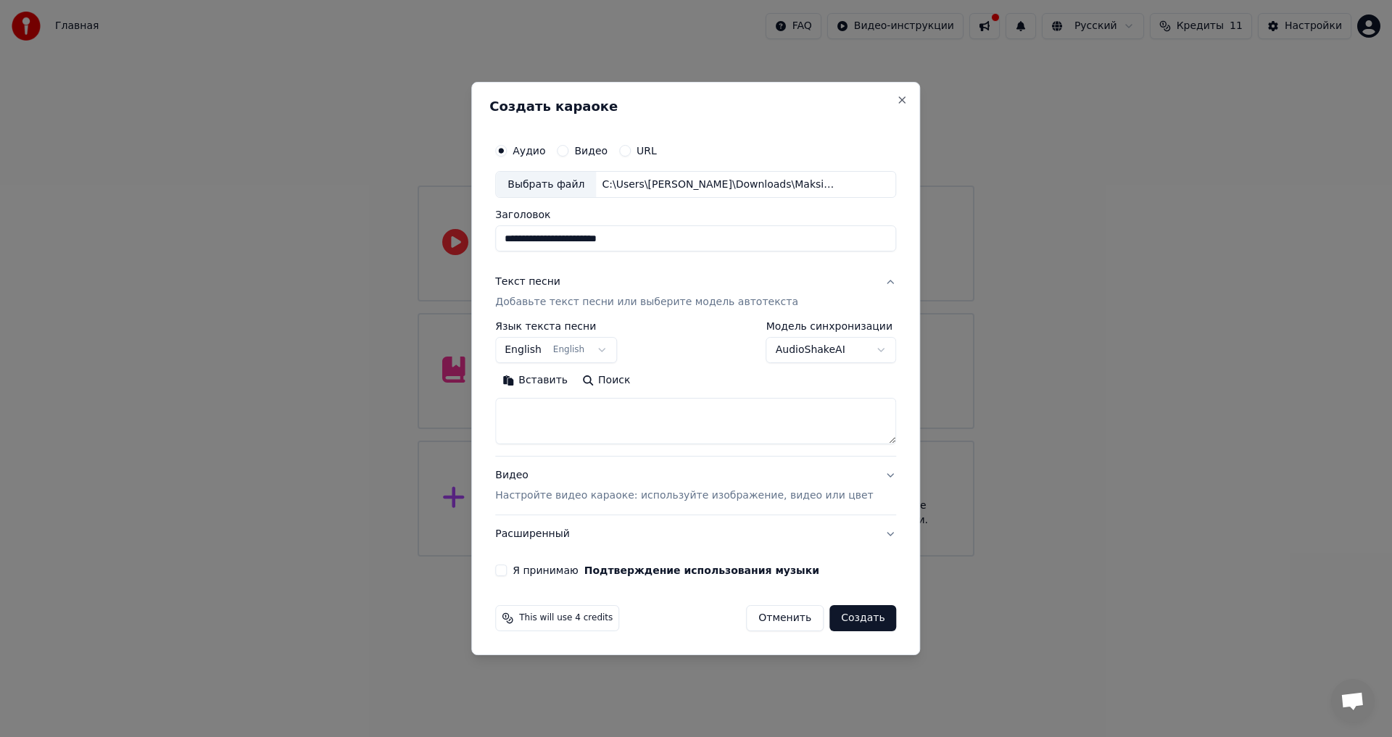
click at [555, 410] on textarea at bounding box center [695, 422] width 401 height 46
paste textarea "**********"
click at [526, 410] on textarea at bounding box center [674, 422] width 358 height 46
click at [583, 413] on textarea at bounding box center [674, 422] width 358 height 46
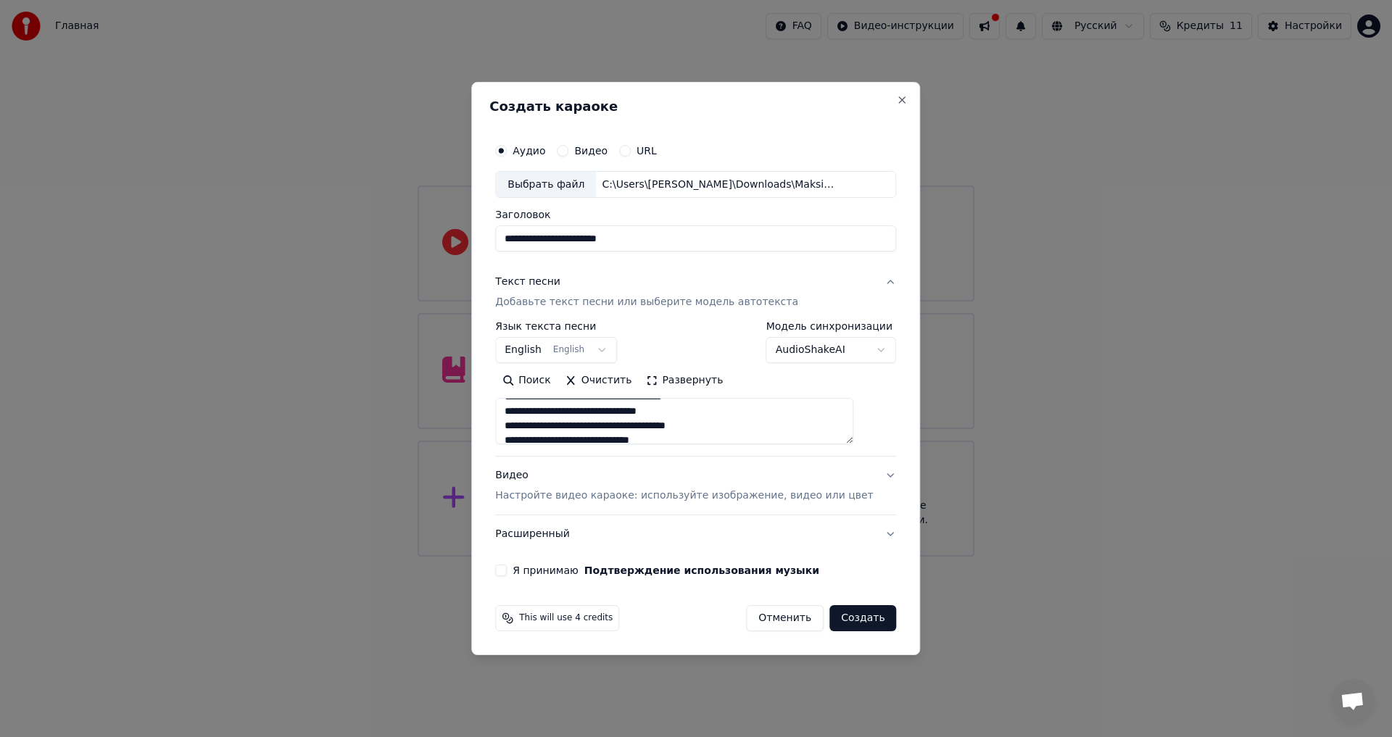
type textarea "**********"
click at [870, 476] on button "Видео Настройте видео караоке: используйте изображение, видео или цвет" at bounding box center [695, 487] width 401 height 58
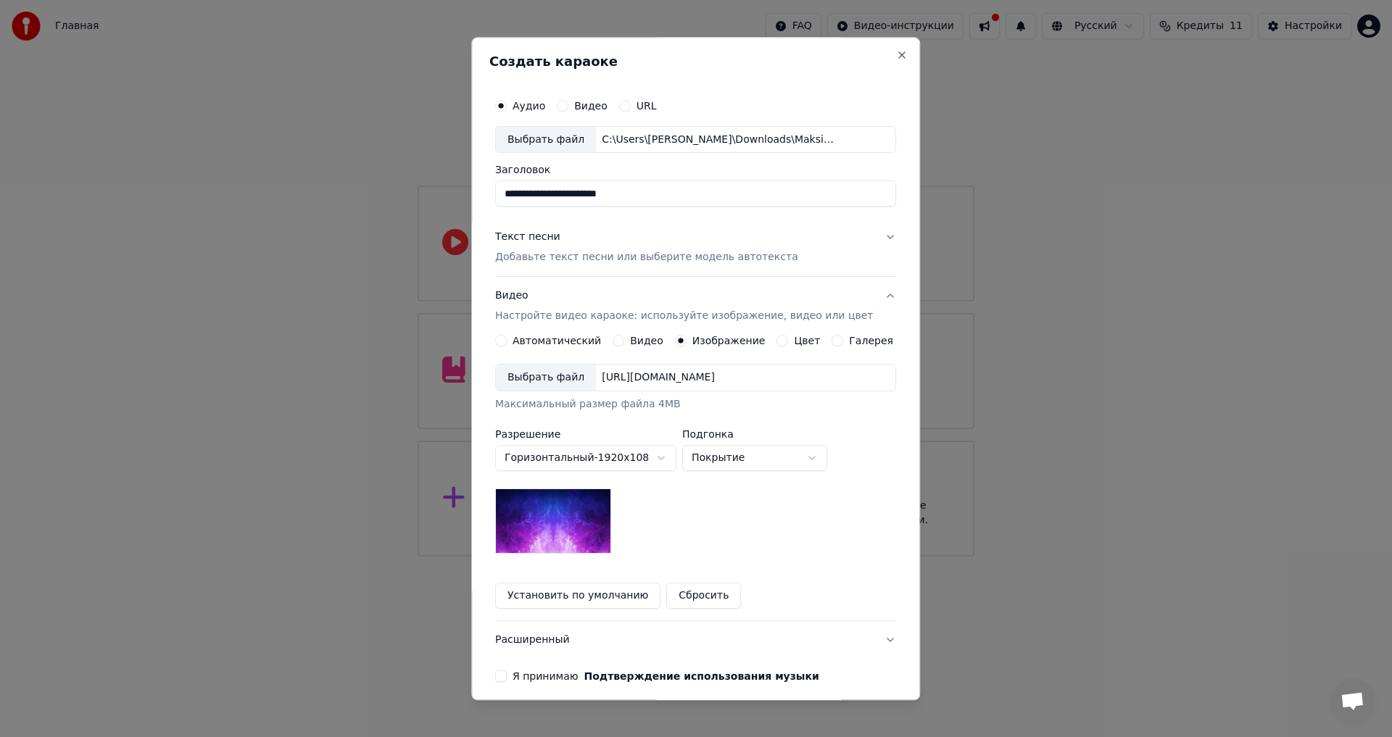
click at [779, 455] on body "**********" at bounding box center [696, 278] width 1392 height 557
click at [765, 466] on body "**********" at bounding box center [696, 278] width 1392 height 557
select select "*****"
click at [696, 589] on button "Сбросить" at bounding box center [704, 597] width 75 height 26
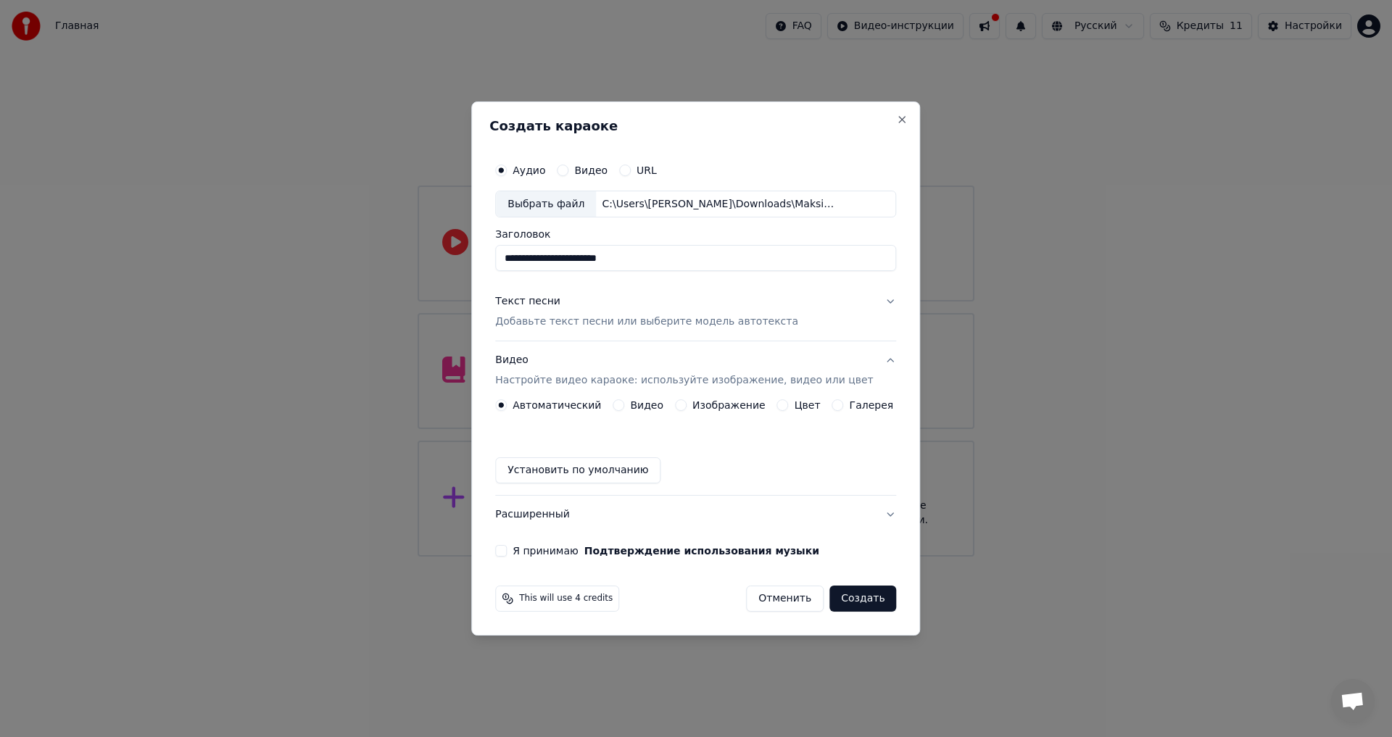
click at [653, 405] on label "Видео" at bounding box center [646, 405] width 33 height 10
click at [624, 405] on button "Видео" at bounding box center [619, 406] width 12 height 12
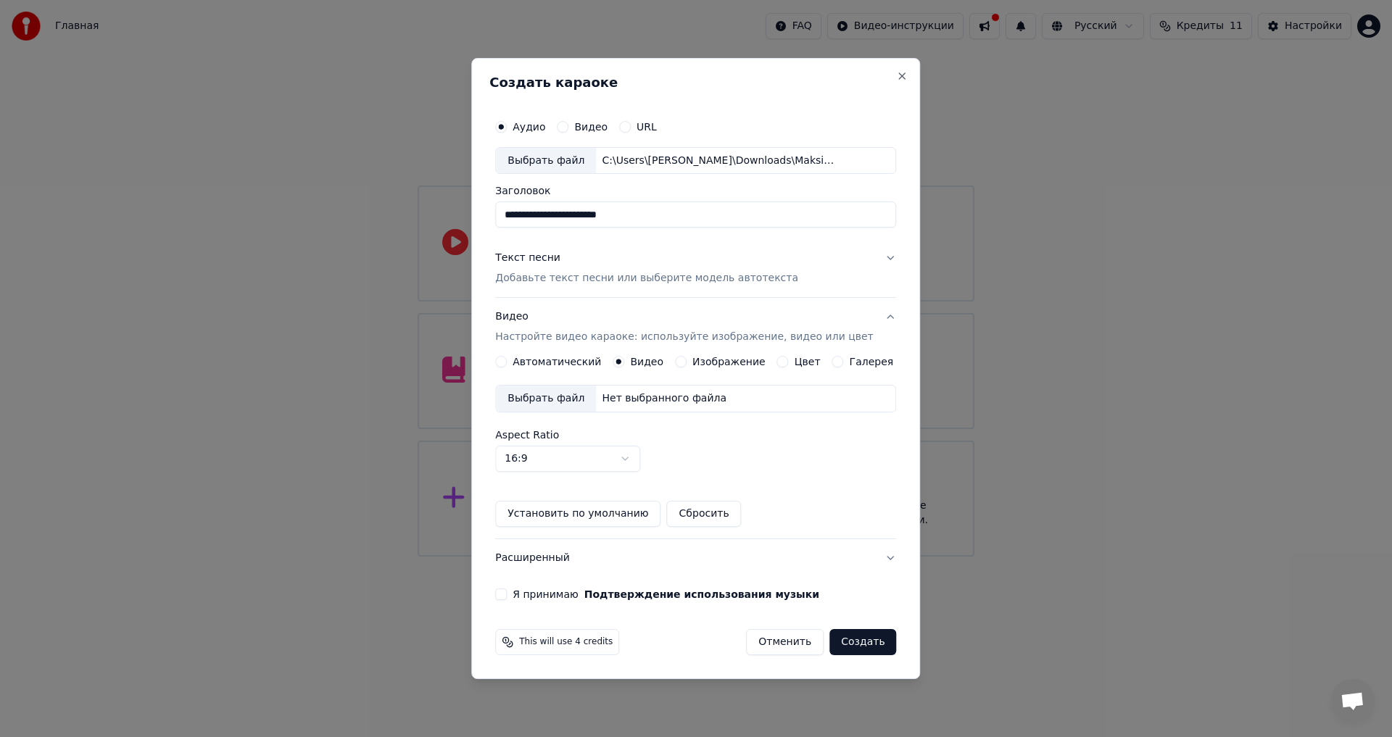
click at [507, 362] on button "Автоматический" at bounding box center [501, 362] width 12 height 12
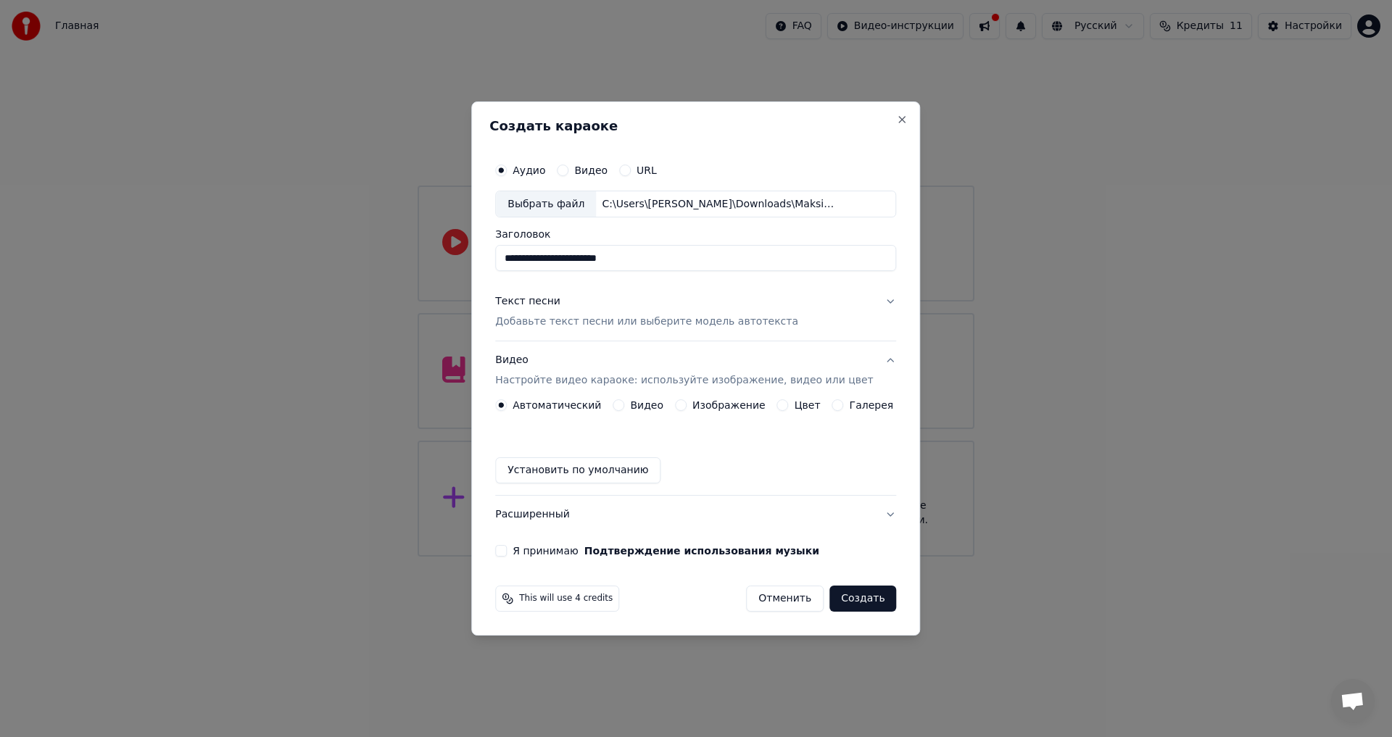
click at [646, 409] on label "Видео" at bounding box center [646, 405] width 33 height 10
click at [624, 409] on button "Видео" at bounding box center [619, 406] width 12 height 12
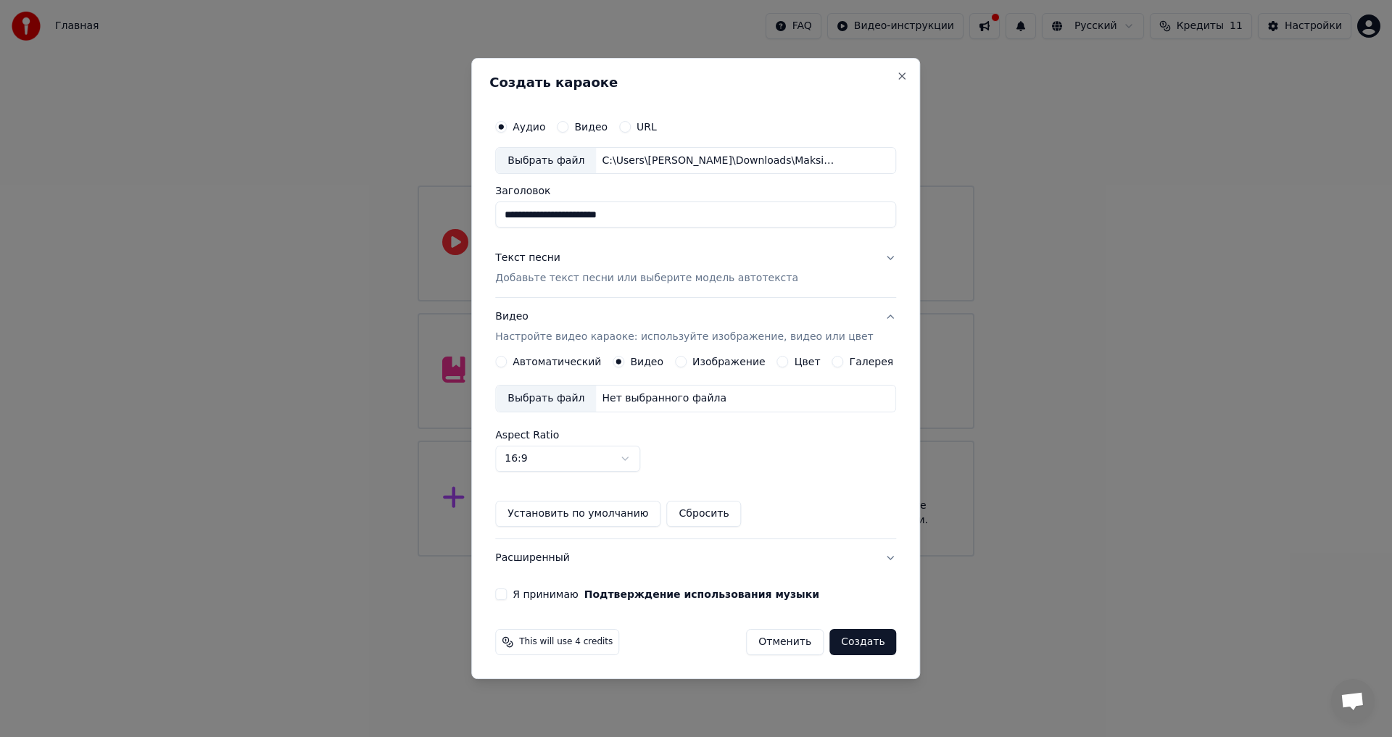
click at [732, 365] on label "Изображение" at bounding box center [728, 362] width 73 height 10
click at [687, 365] on button "Изображение" at bounding box center [681, 362] width 12 height 12
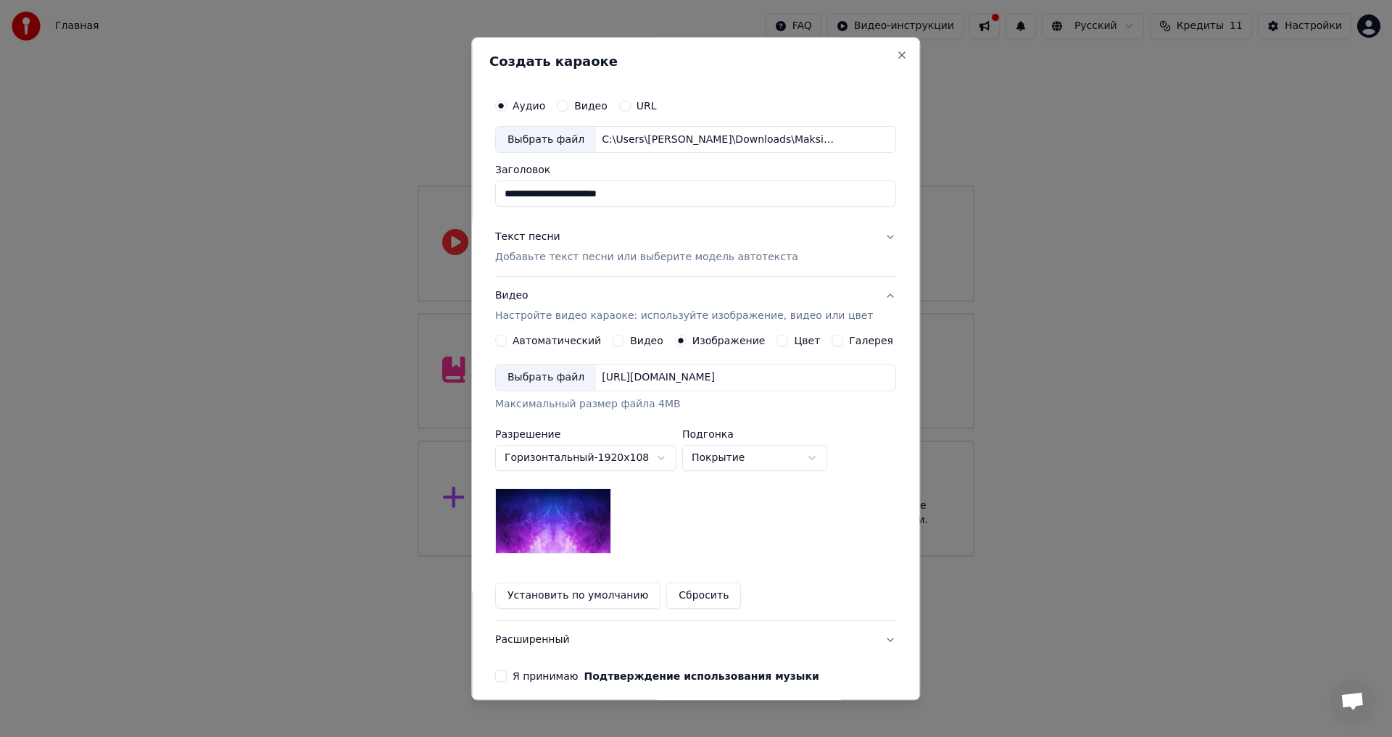
click at [802, 346] on label "Цвет" at bounding box center [808, 341] width 26 height 10
click at [789, 346] on button "Цвет" at bounding box center [783, 342] width 12 height 12
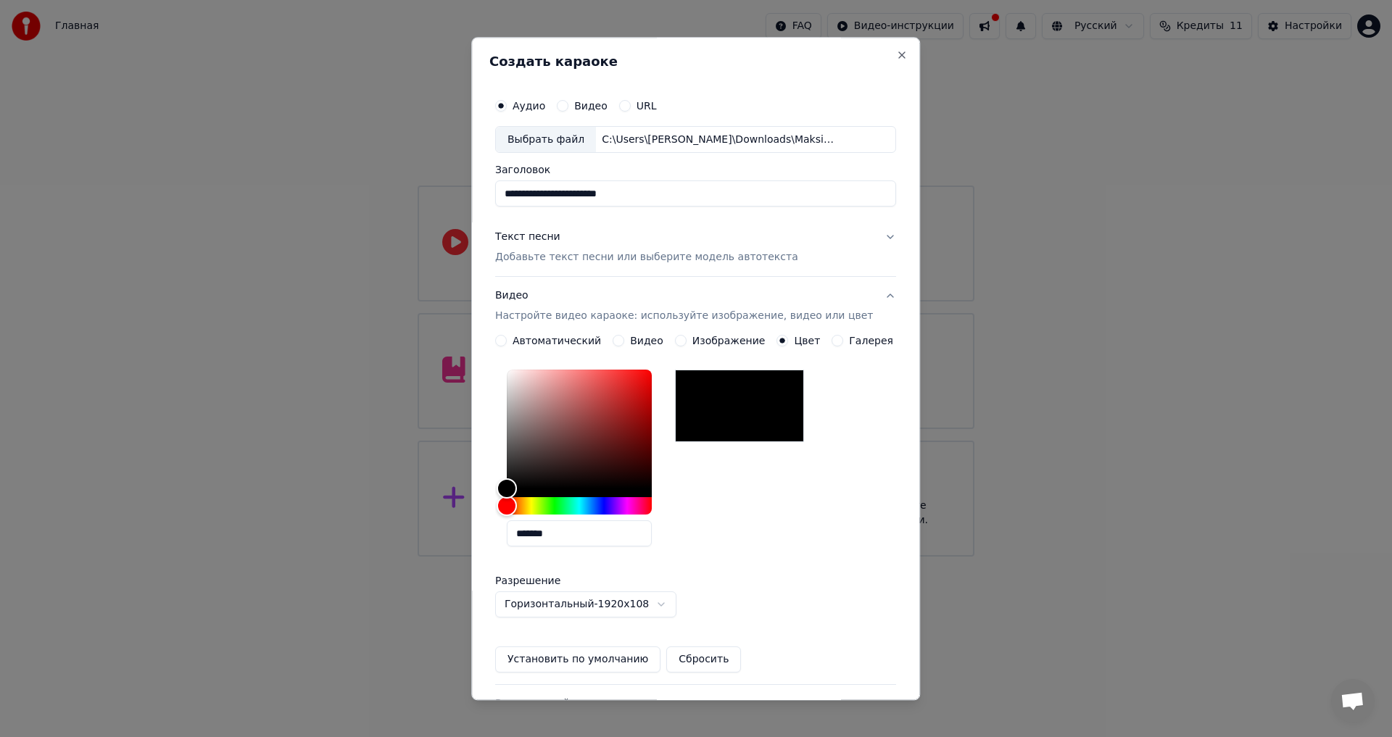
click at [631, 342] on label "Видео" at bounding box center [646, 341] width 33 height 10
click at [624, 342] on button "Видео" at bounding box center [619, 342] width 12 height 12
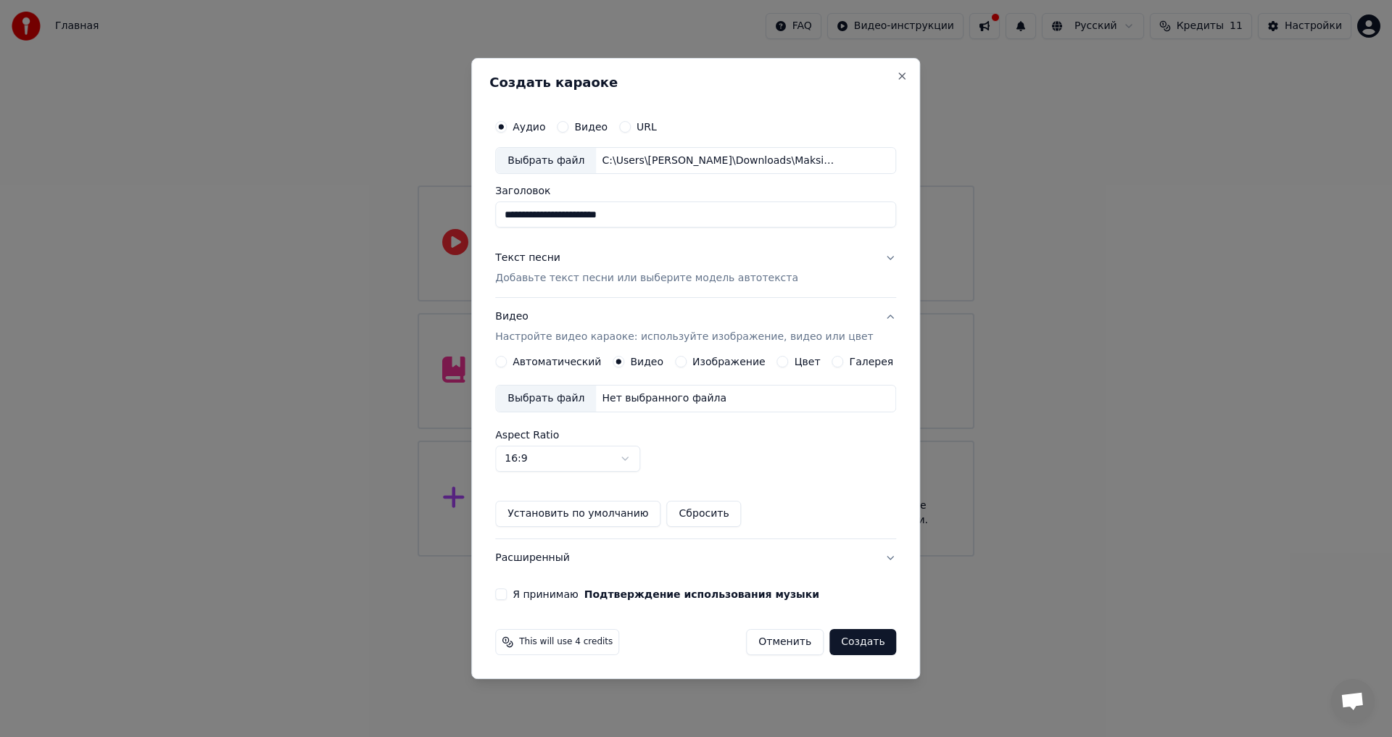
click at [701, 364] on label "Изображение" at bounding box center [728, 362] width 73 height 10
click at [687, 364] on button "Изображение" at bounding box center [681, 362] width 12 height 12
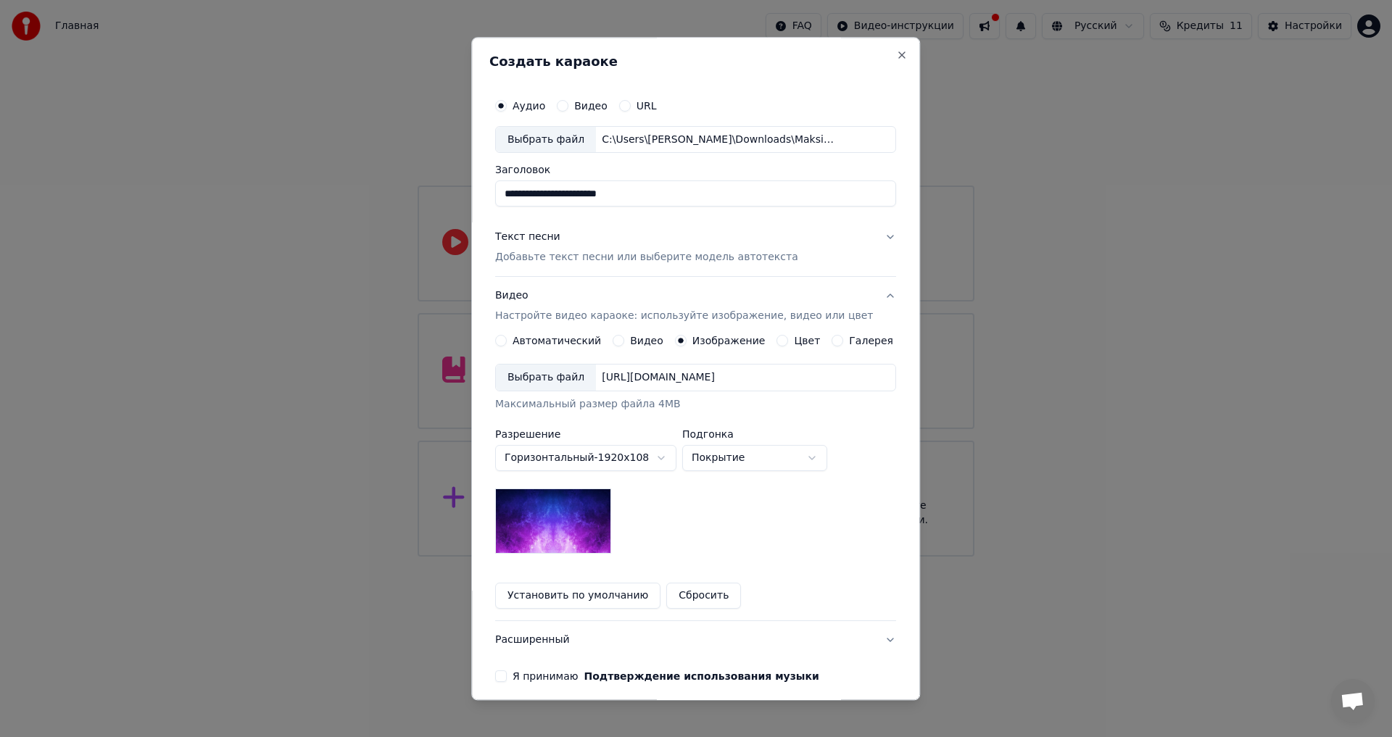
click at [594, 601] on button "Установить по умолчанию" at bounding box center [577, 597] width 165 height 26
click at [506, 678] on button "Я принимаю Подтверждение использования музыки" at bounding box center [501, 677] width 12 height 12
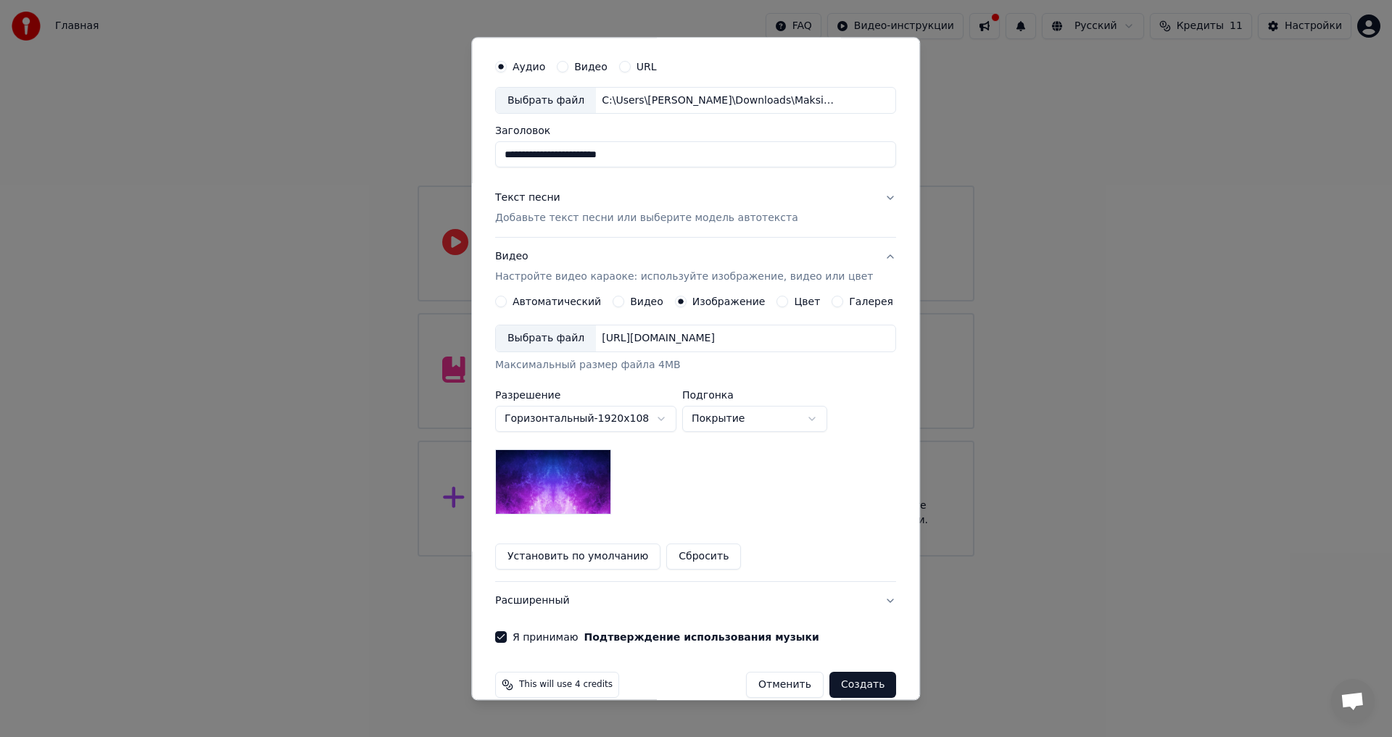
scroll to position [61, 0]
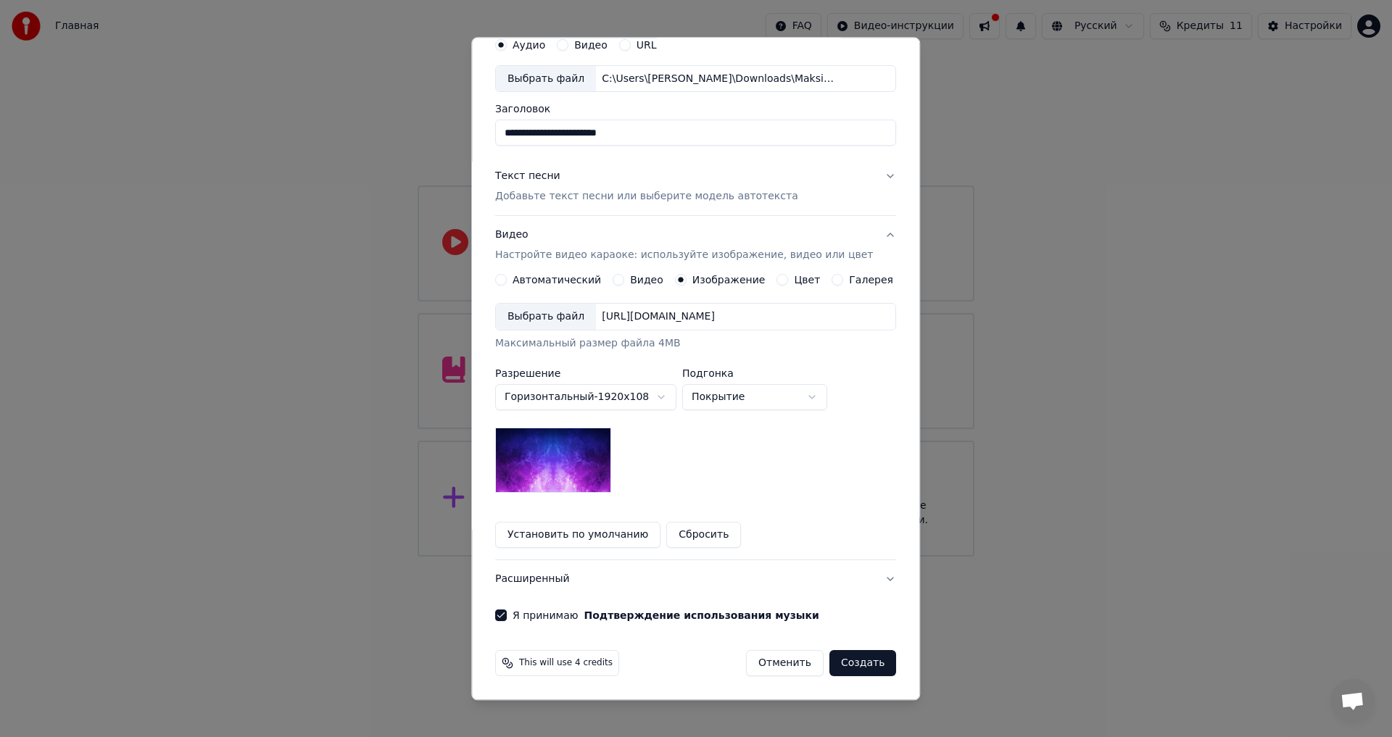
click at [848, 661] on button "Создать" at bounding box center [862, 664] width 67 height 26
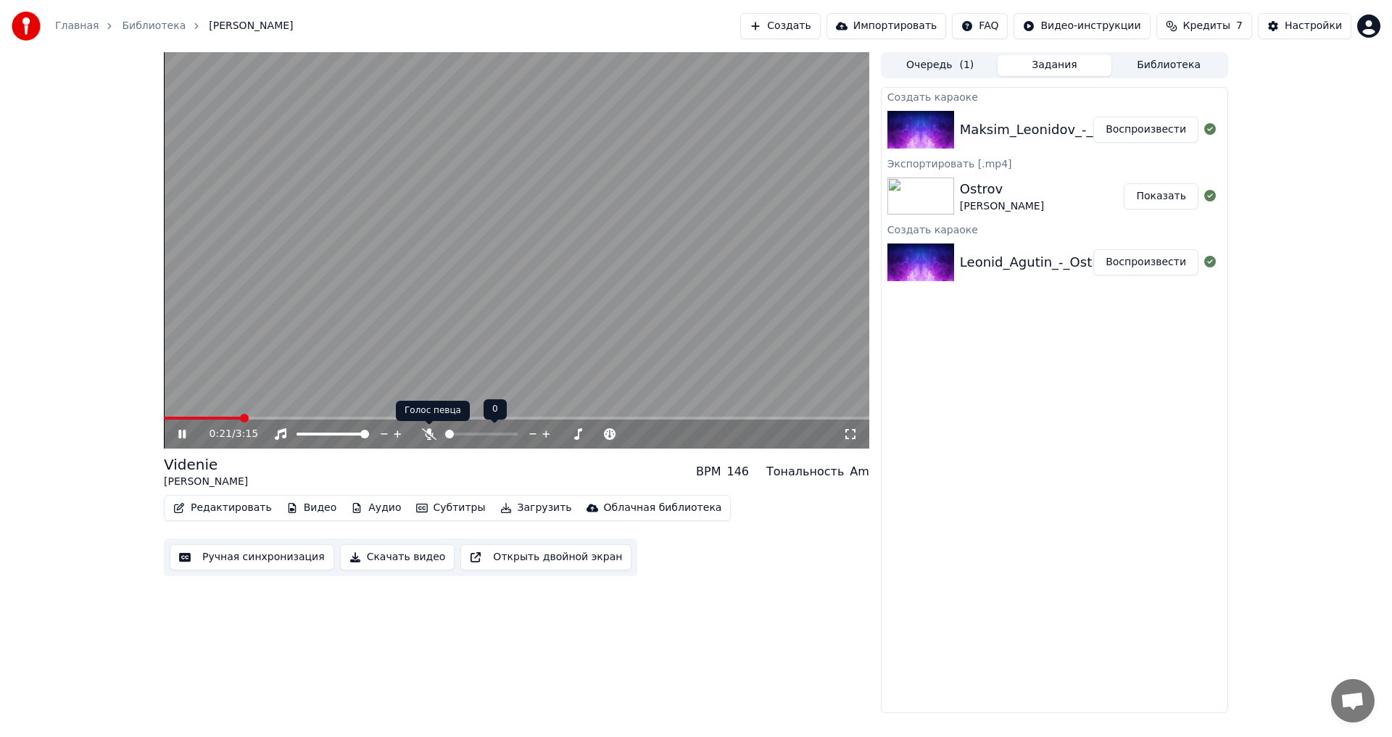
click at [429, 431] on icon at bounding box center [429, 435] width 15 height 12
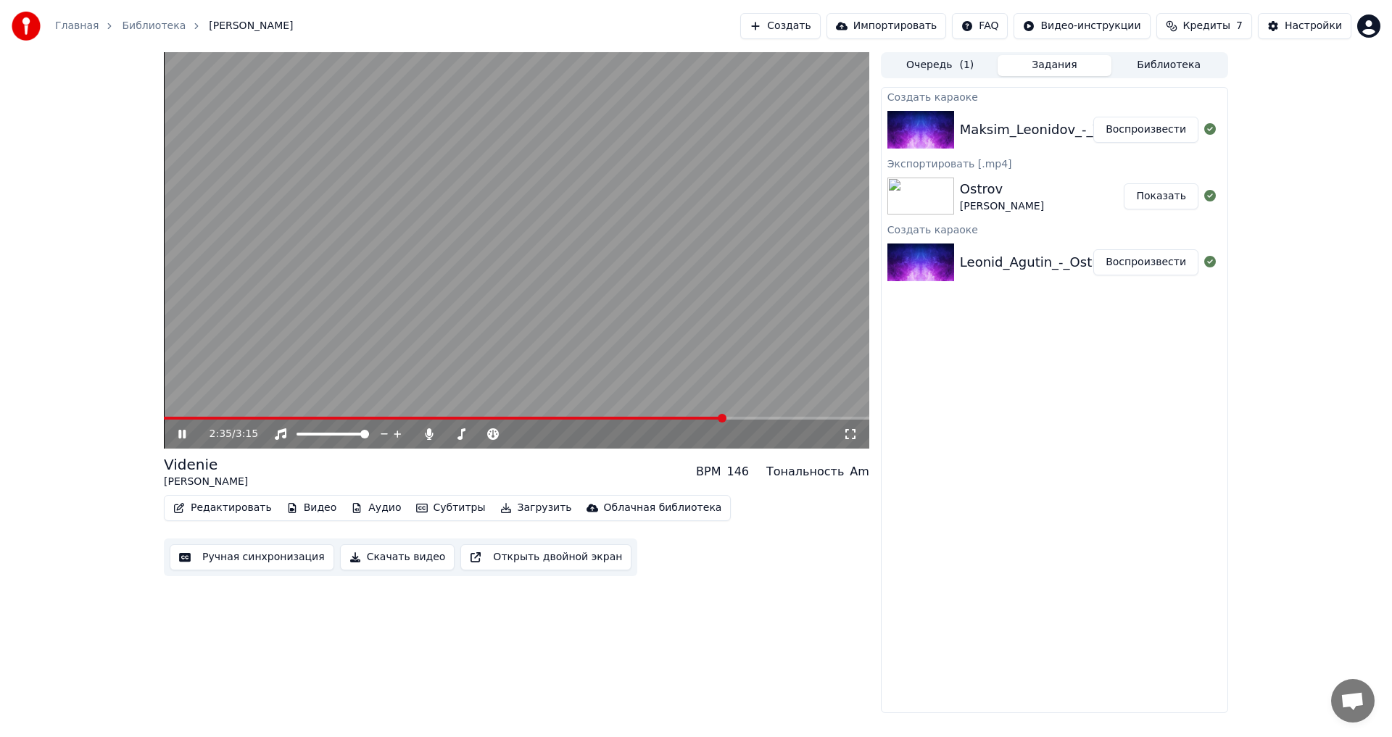
click at [724, 418] on span at bounding box center [517, 418] width 706 height 3
click at [811, 418] on span at bounding box center [517, 418] width 706 height 3
click at [839, 417] on span at bounding box center [517, 418] width 706 height 3
click at [182, 431] on icon at bounding box center [192, 435] width 34 height 12
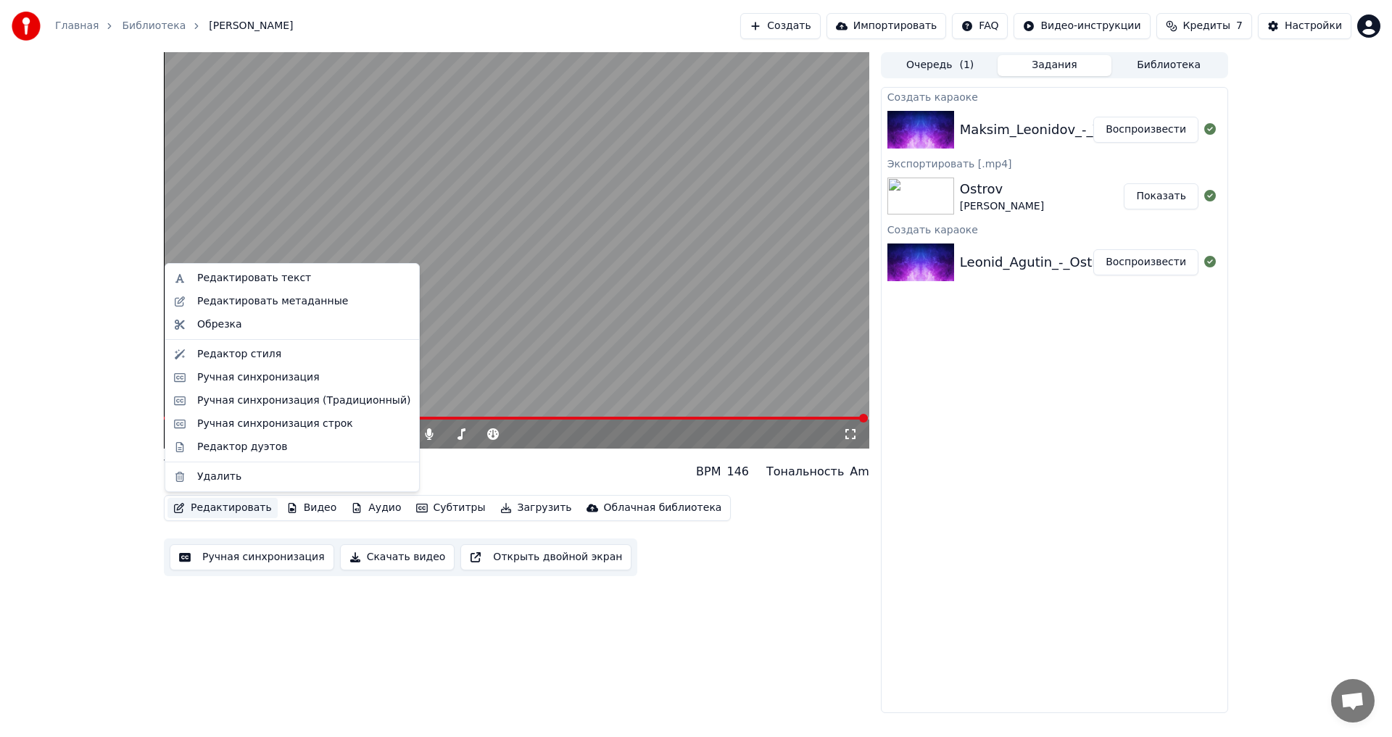
click at [225, 509] on button "Редактировать" at bounding box center [222, 508] width 110 height 20
click at [230, 374] on div "Ручная синхронизация" at bounding box center [258, 378] width 123 height 15
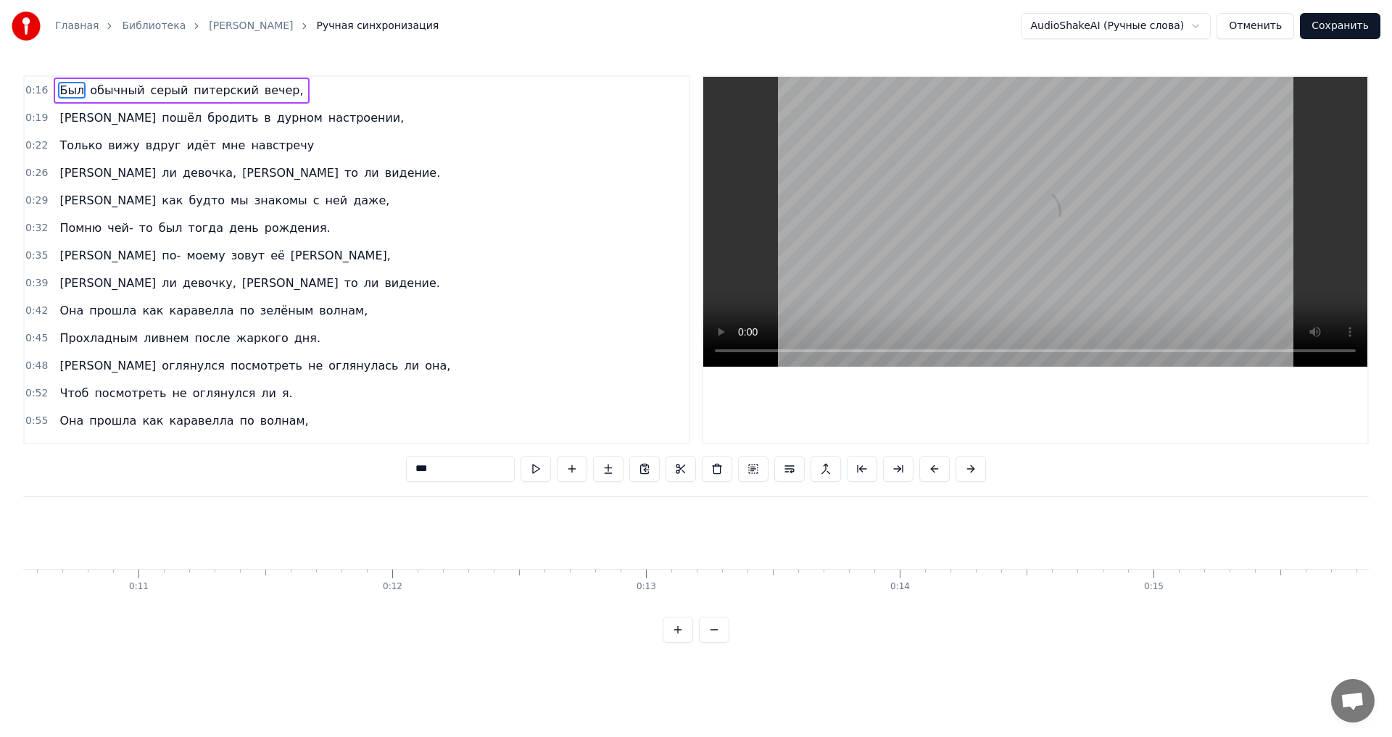
scroll to position [0, 4048]
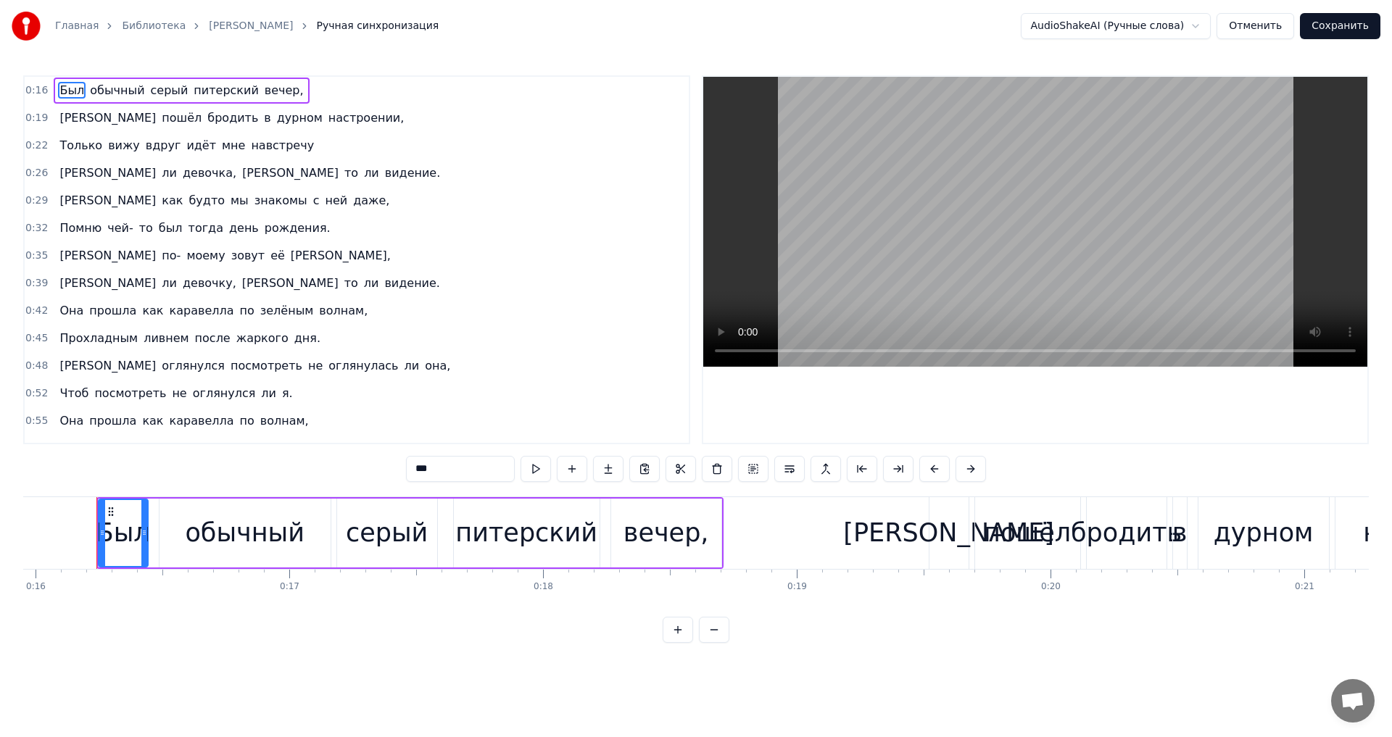
click at [263, 86] on span "вечер," at bounding box center [284, 90] width 42 height 17
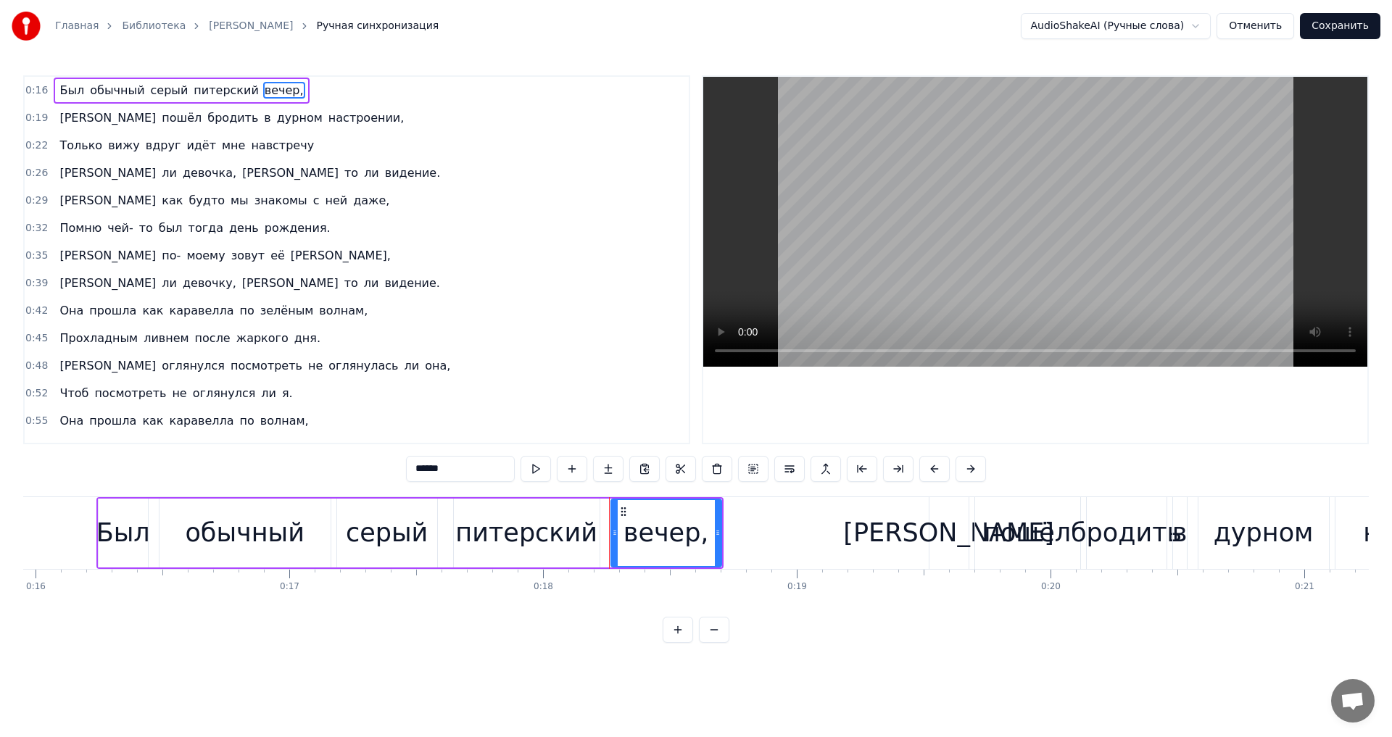
click at [684, 533] on div "вечер," at bounding box center [667, 533] width 86 height 38
click at [697, 532] on div "вечер," at bounding box center [667, 533] width 86 height 38
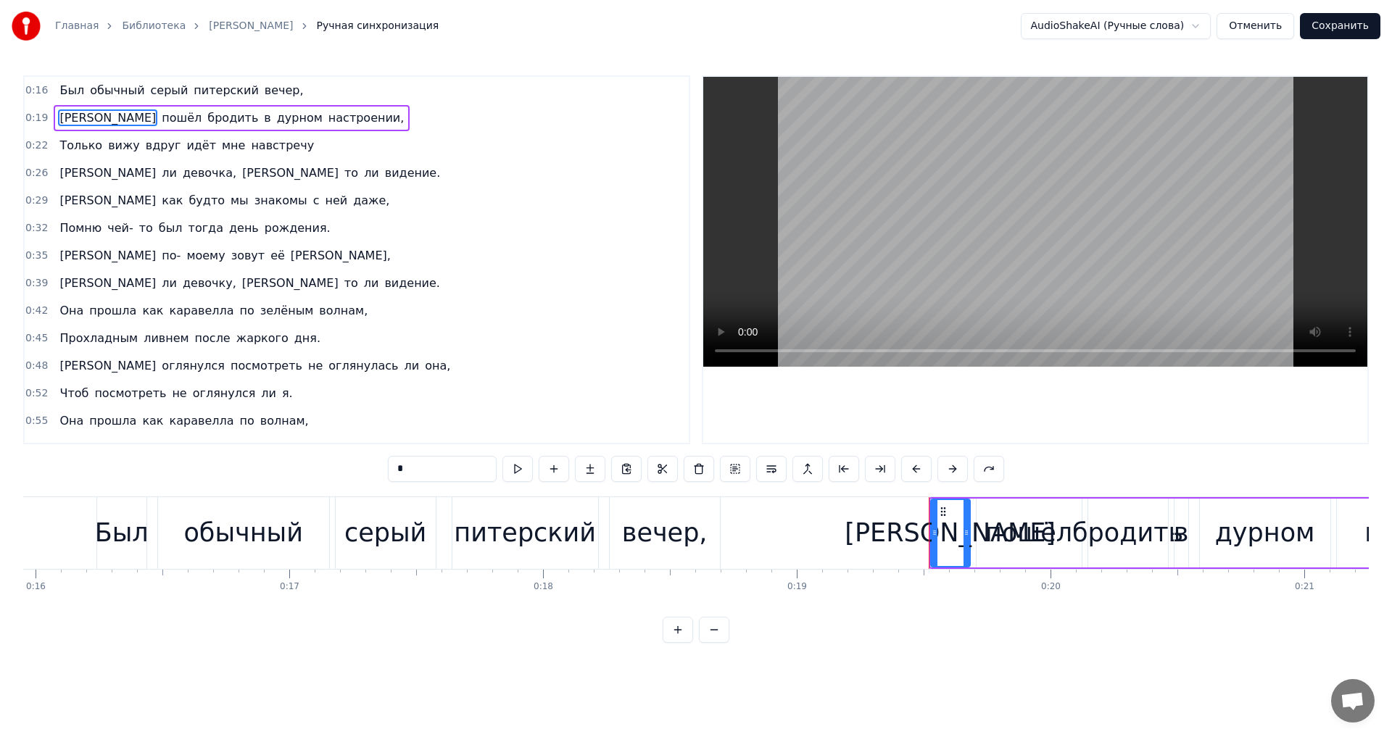
click at [695, 533] on div "вечер," at bounding box center [665, 533] width 86 height 38
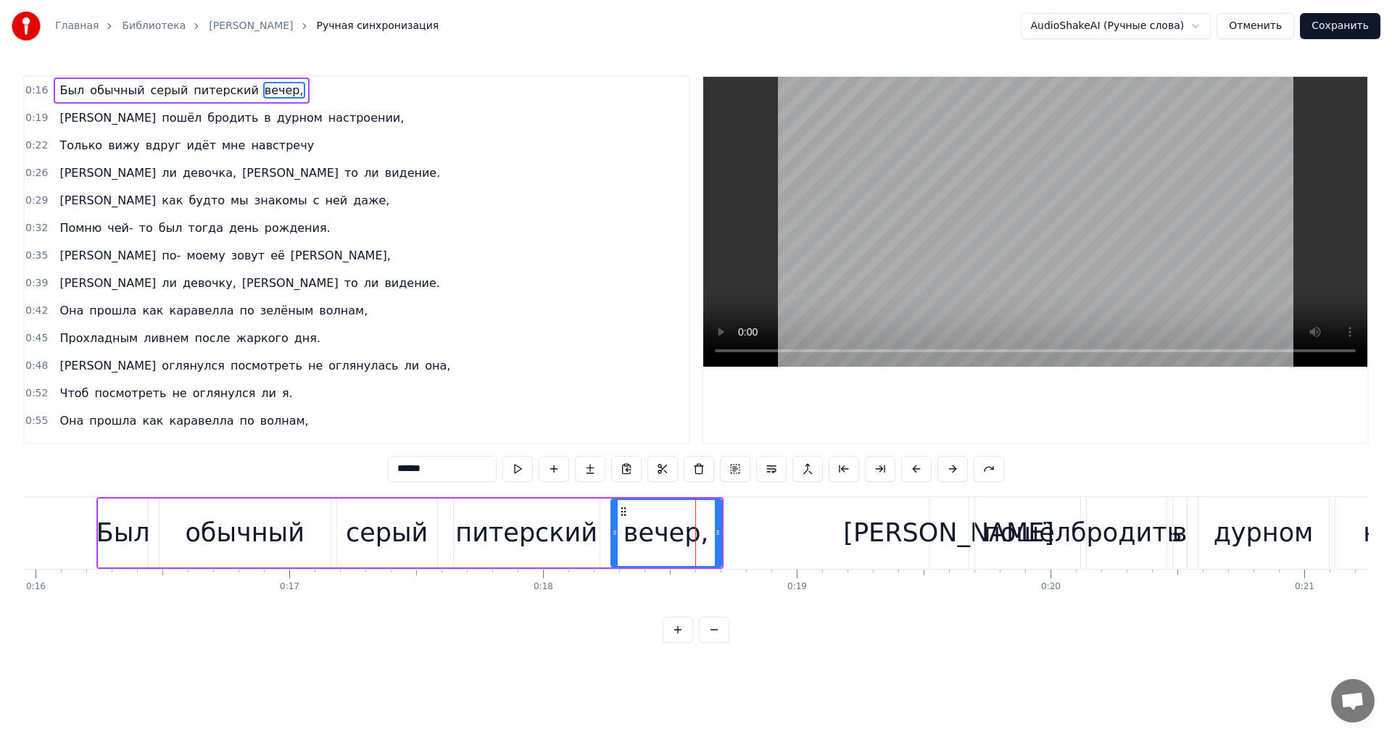
click at [674, 536] on div "вечер," at bounding box center [667, 533] width 86 height 38
click at [660, 538] on div "вечер," at bounding box center [667, 533] width 86 height 38
click at [263, 88] on span "вечер," at bounding box center [284, 90] width 42 height 17
click at [423, 475] on input "******" at bounding box center [442, 469] width 109 height 26
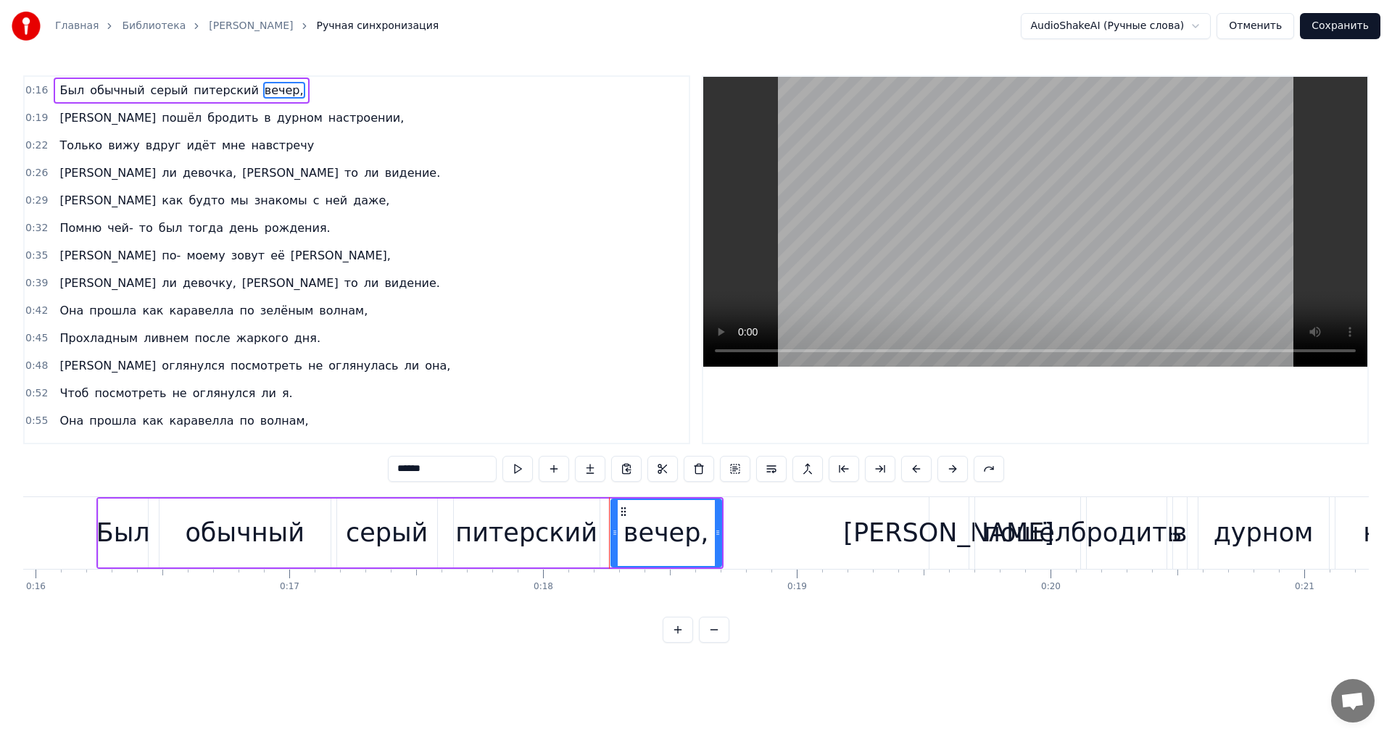
drag, startPoint x: 423, startPoint y: 469, endPoint x: 398, endPoint y: 468, distance: 25.4
click at [398, 468] on input "******" at bounding box center [442, 469] width 109 height 26
click at [327, 120] on span "настроении," at bounding box center [366, 117] width 79 height 17
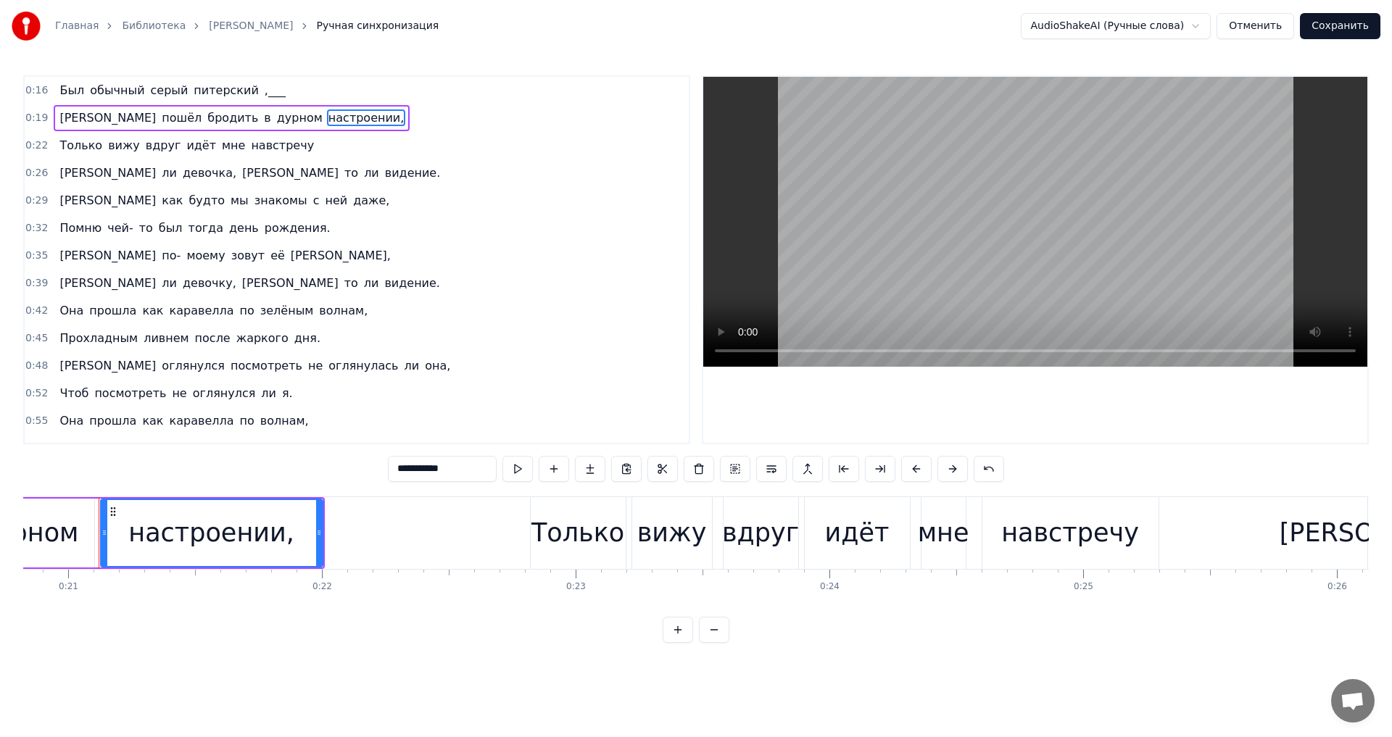
scroll to position [0, 5287]
click at [449, 474] on input "**********" at bounding box center [442, 469] width 109 height 26
click at [449, 468] on input "**********" at bounding box center [442, 469] width 109 height 26
drag, startPoint x: 451, startPoint y: 468, endPoint x: 397, endPoint y: 468, distance: 53.7
click at [397, 468] on input "**********" at bounding box center [442, 469] width 109 height 26
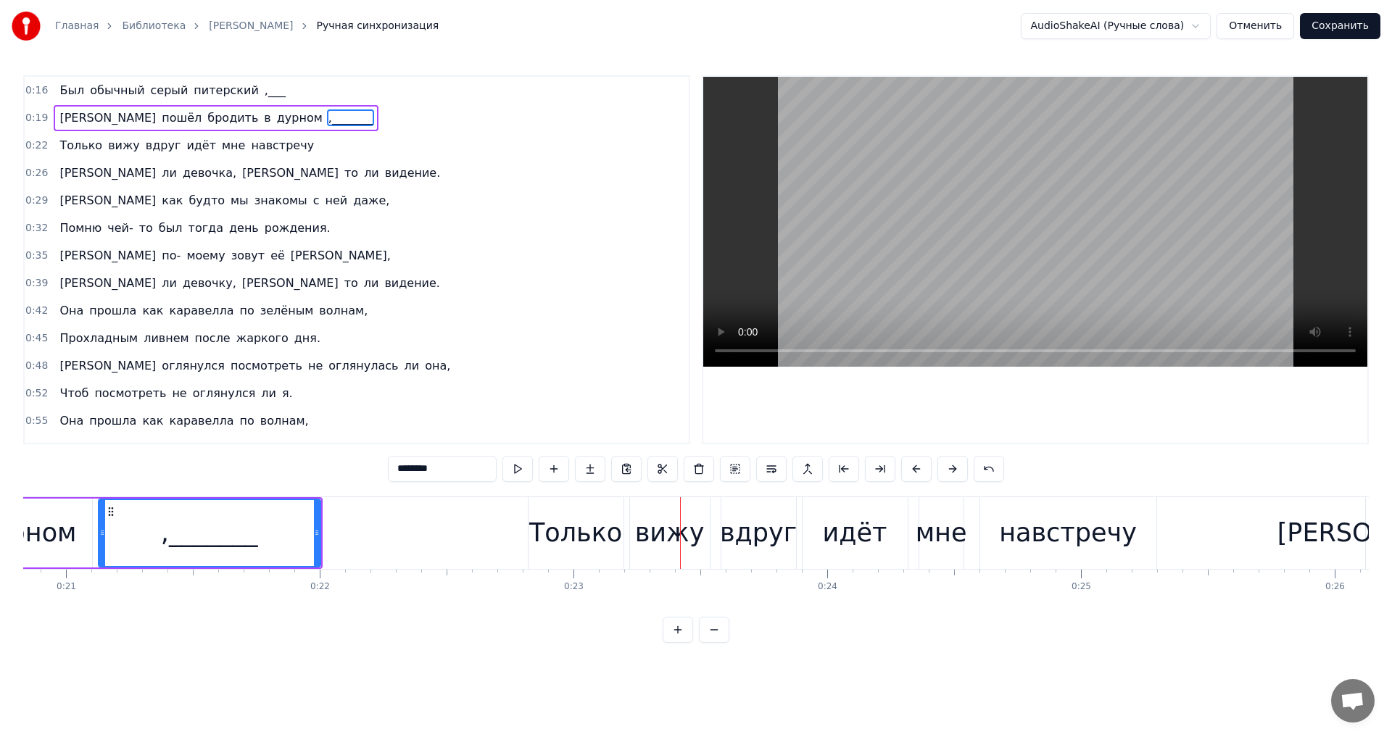
click at [129, 525] on div ",_______" at bounding box center [209, 533] width 220 height 66
click at [72, 536] on div "дурном" at bounding box center [27, 533] width 131 height 69
type input "******"
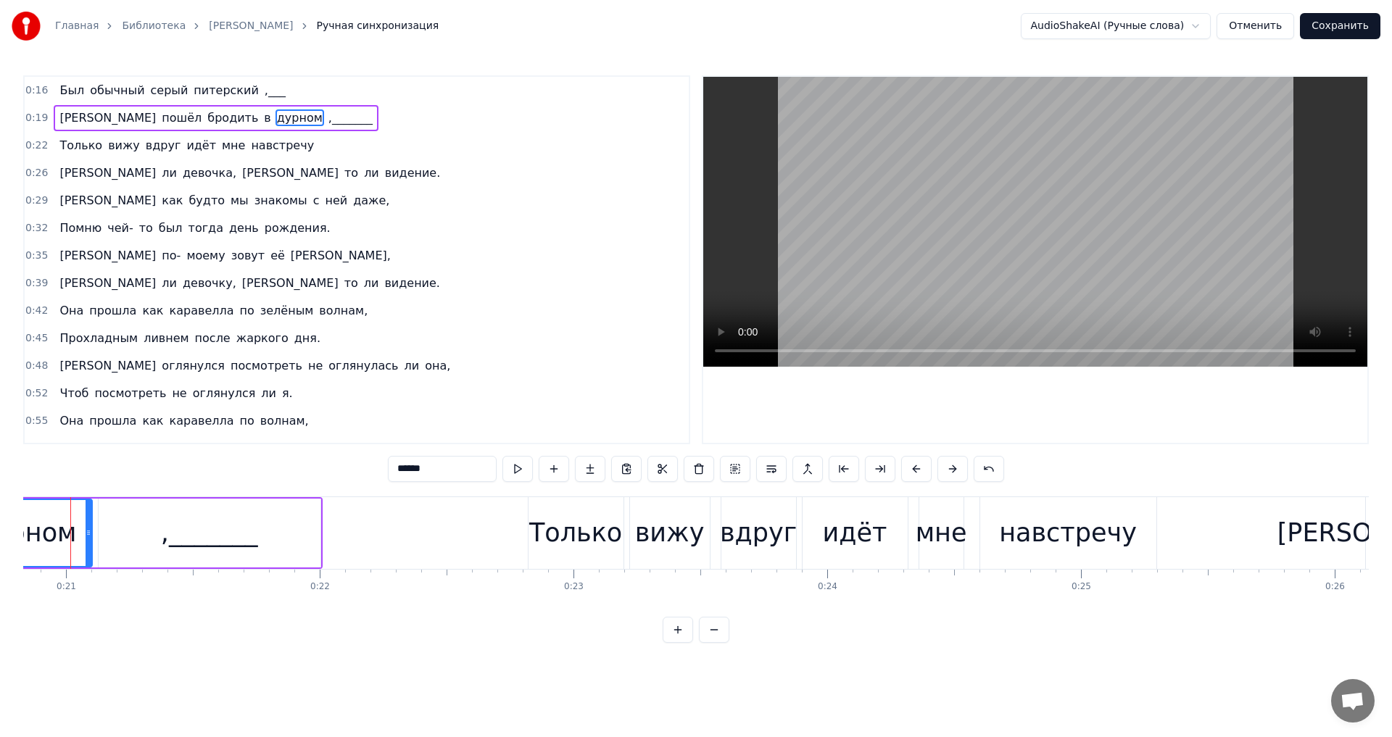
scroll to position [0, 5261]
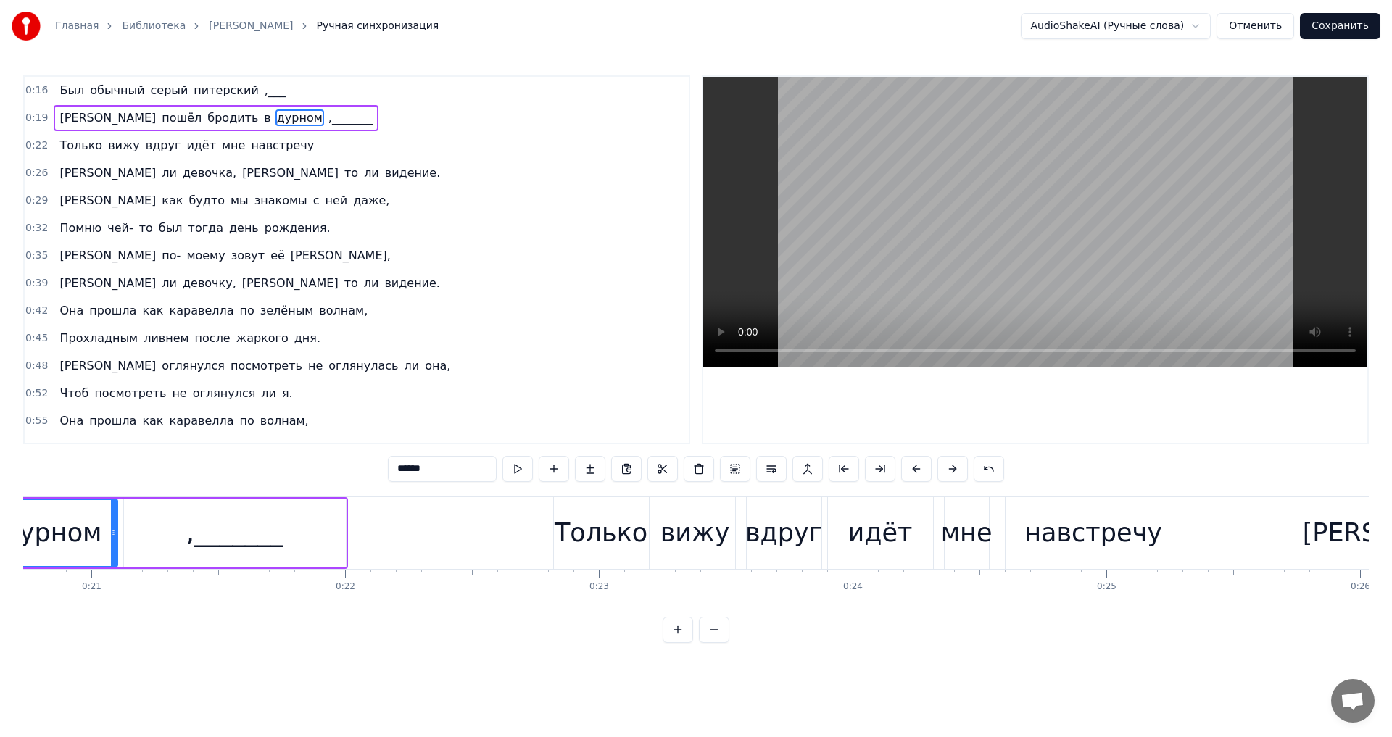
click at [211, 497] on div "Я пошёл бродить в дурном ,_______" at bounding box center [32, 533] width 632 height 72
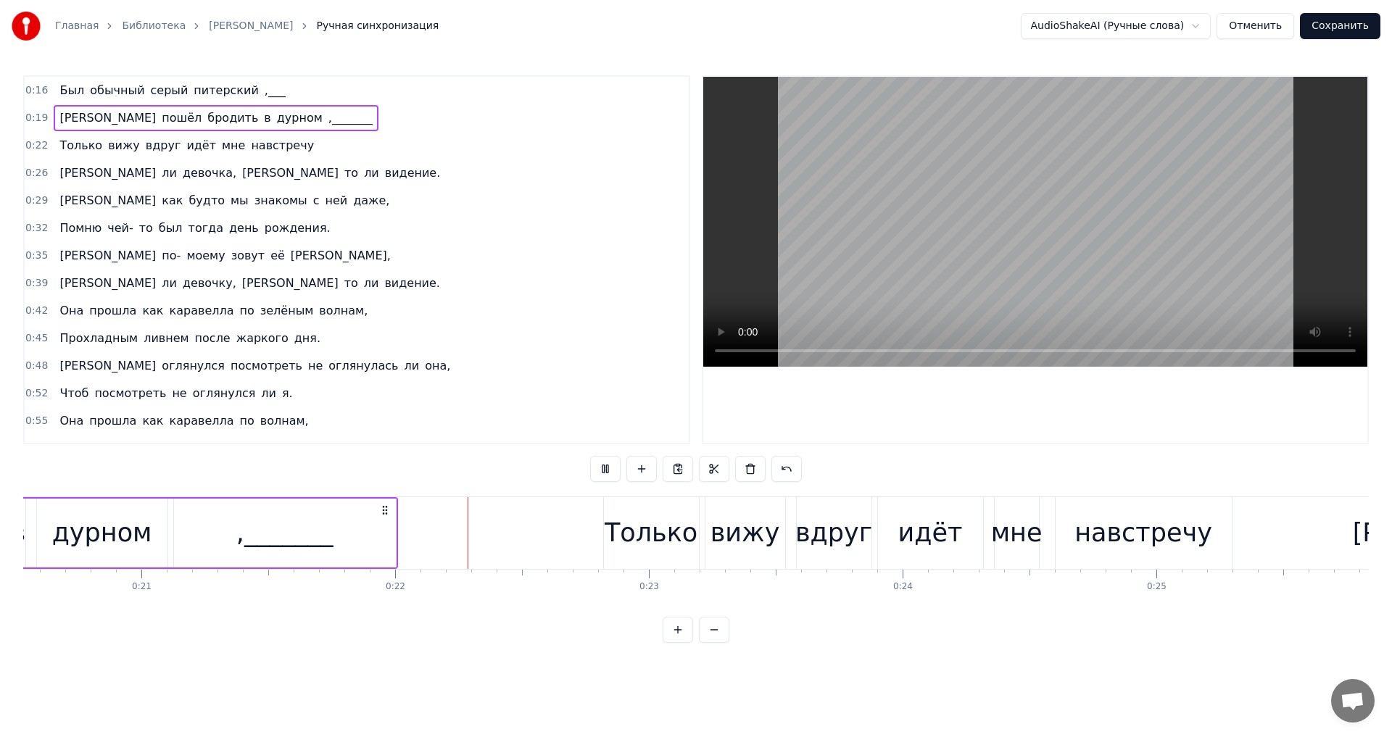
scroll to position [0, 5462]
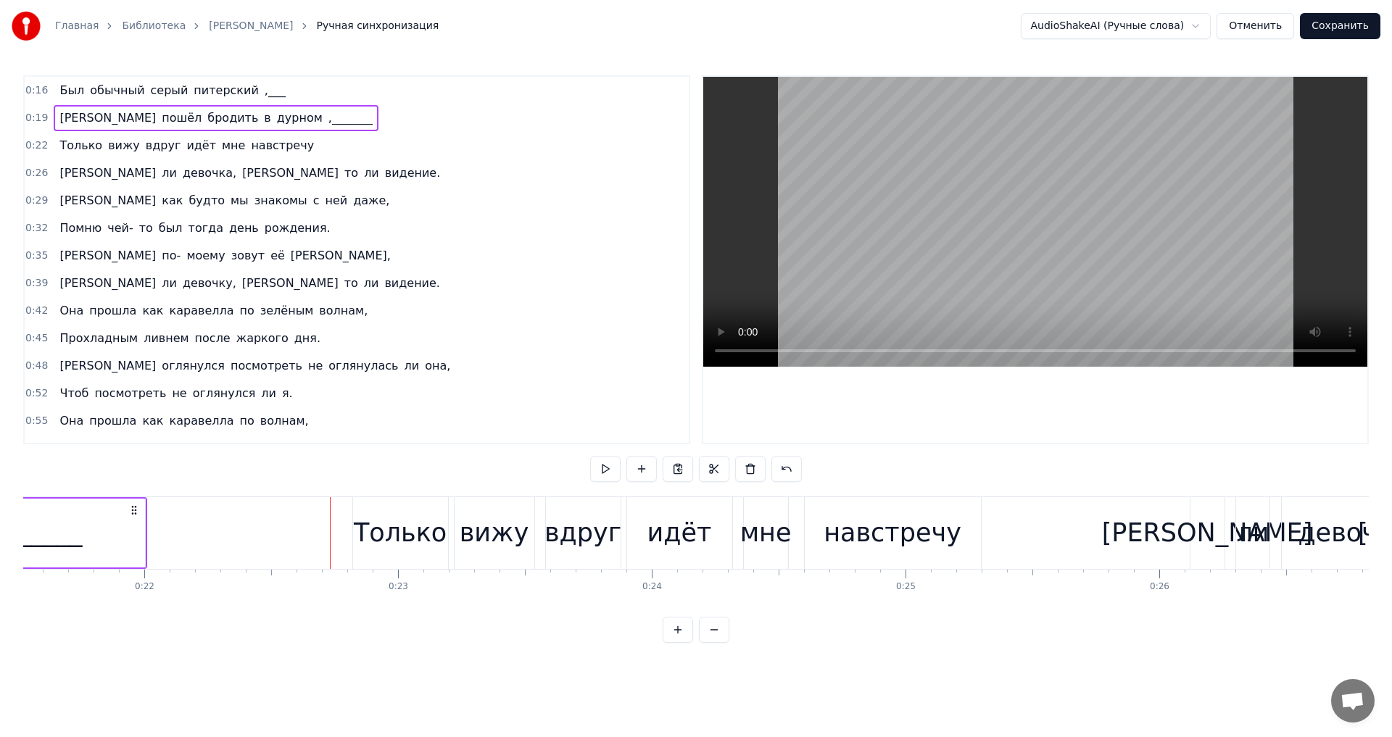
click at [384, 175] on span "видение." at bounding box center [413, 173] width 59 height 17
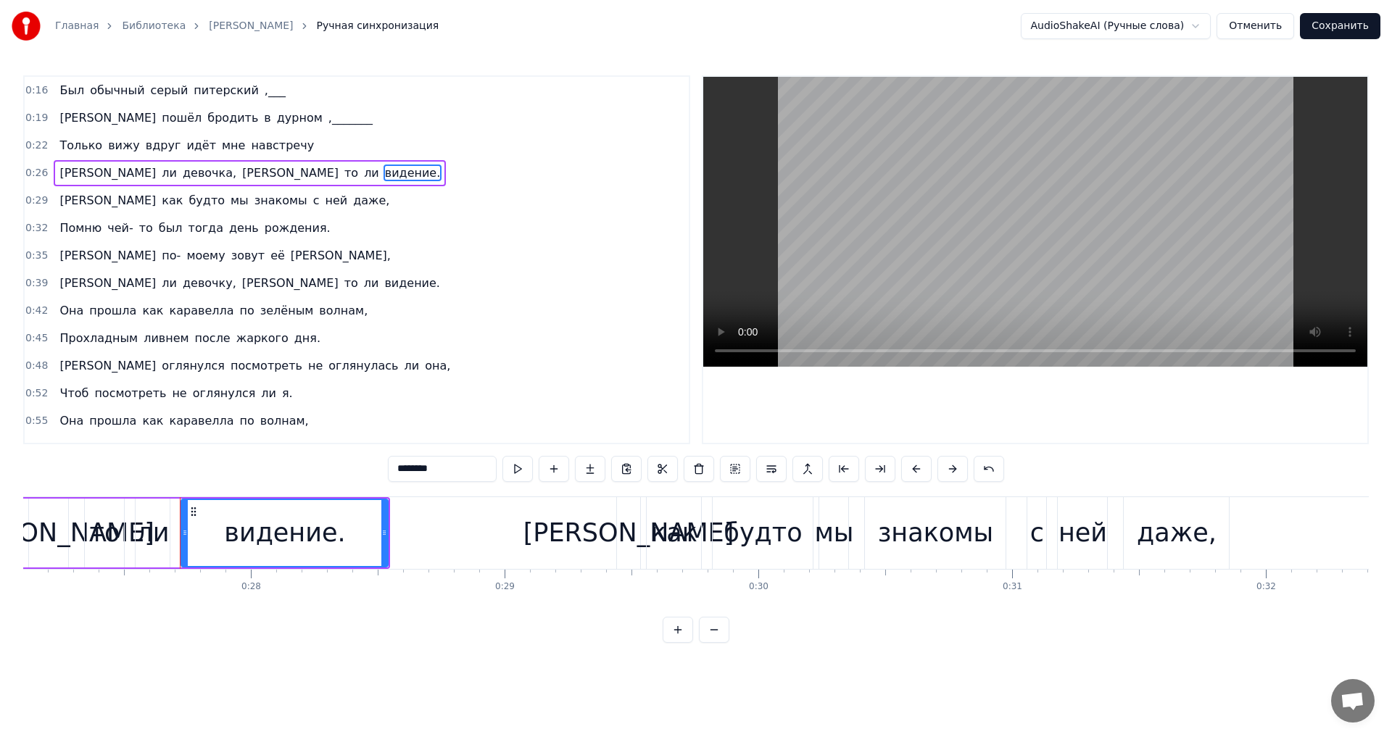
scroll to position [0, 6961]
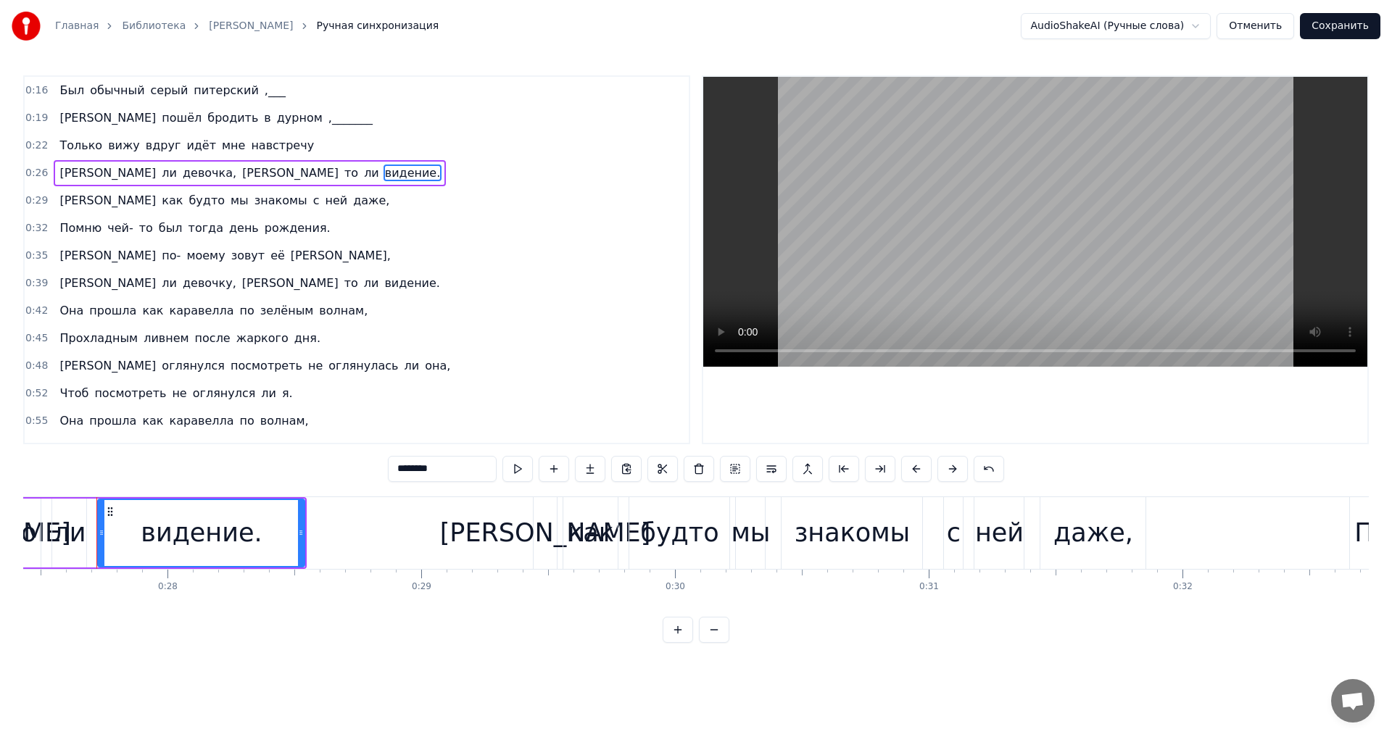
click at [437, 471] on input "********" at bounding box center [442, 469] width 109 height 26
type input "*"
click at [263, 229] on span "рождения." at bounding box center [297, 228] width 69 height 17
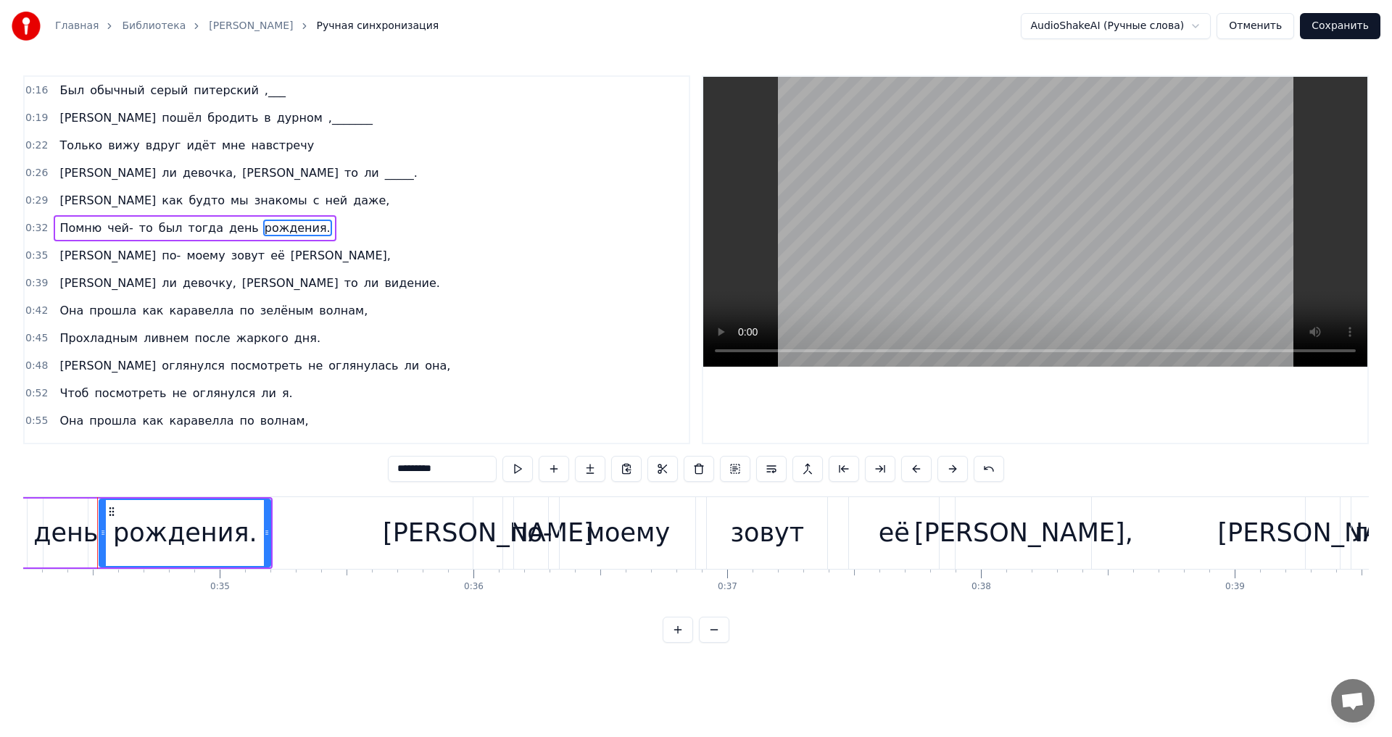
scroll to position [0, 8687]
drag, startPoint x: 443, startPoint y: 471, endPoint x: 400, endPoint y: 473, distance: 43.6
click at [400, 473] on input "*********" at bounding box center [442, 469] width 109 height 26
click at [402, 472] on input "******" at bounding box center [442, 469] width 109 height 26
click at [431, 472] on input "*****" at bounding box center [442, 469] width 109 height 26
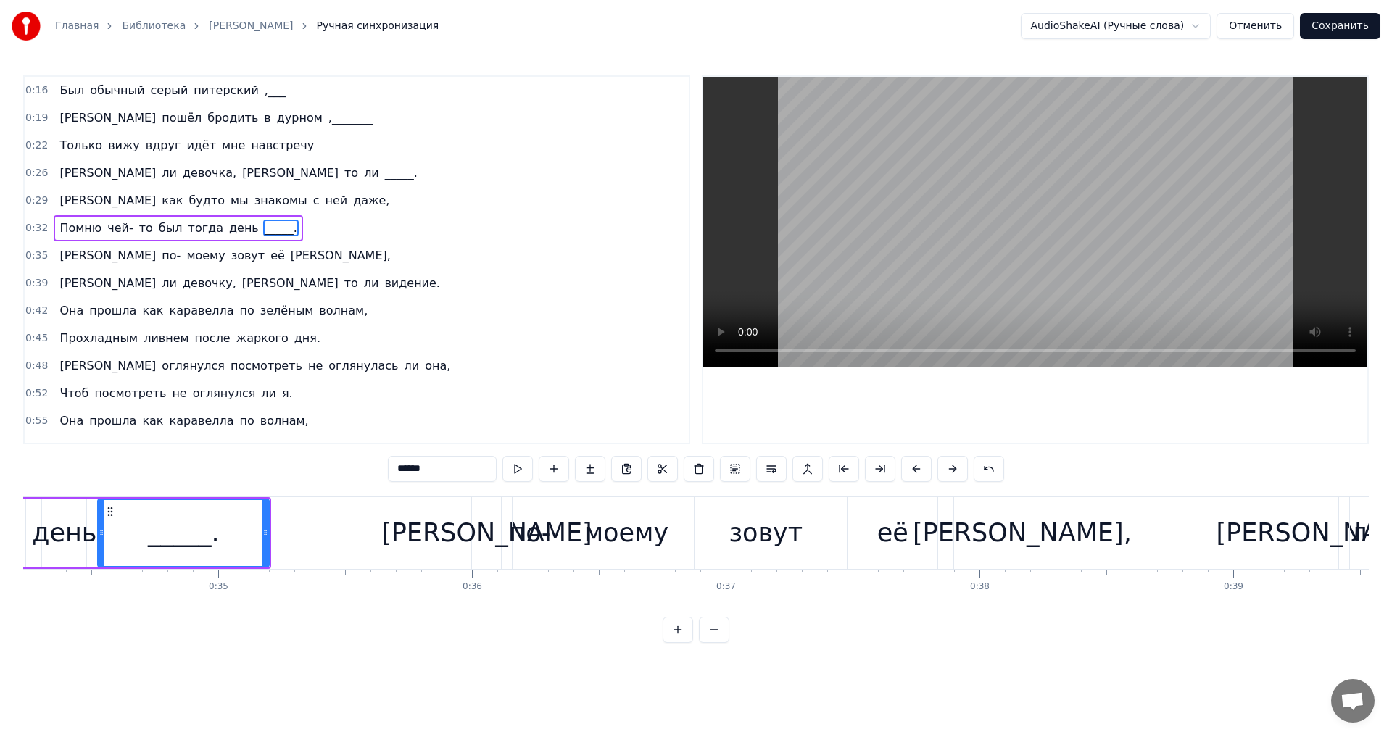
click at [289, 259] on span "[PERSON_NAME]," at bounding box center [340, 255] width 103 height 17
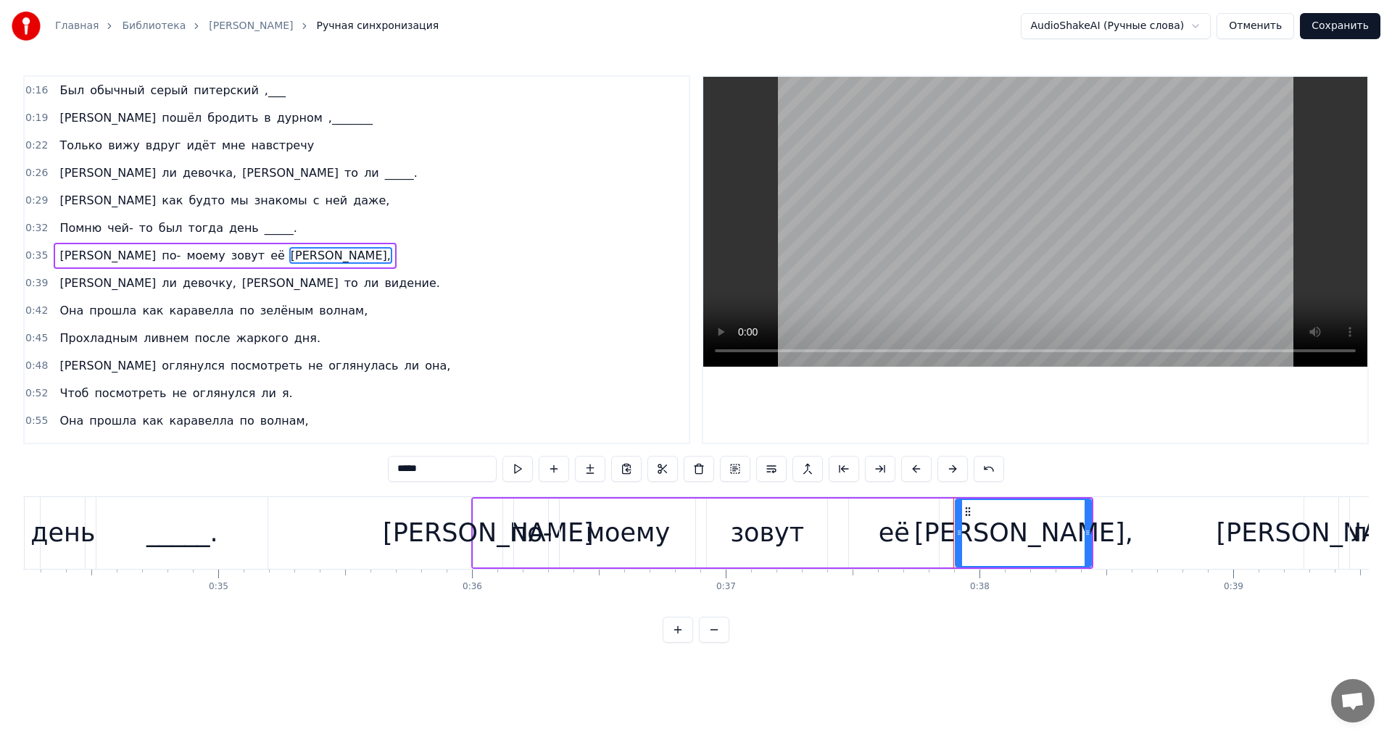
drag, startPoint x: 422, startPoint y: 471, endPoint x: 389, endPoint y: 468, distance: 33.4
click at [389, 468] on input "*****" at bounding box center [442, 469] width 109 height 26
click at [410, 471] on input "****" at bounding box center [442, 469] width 109 height 26
click at [383, 287] on span "видение." at bounding box center [412, 283] width 59 height 17
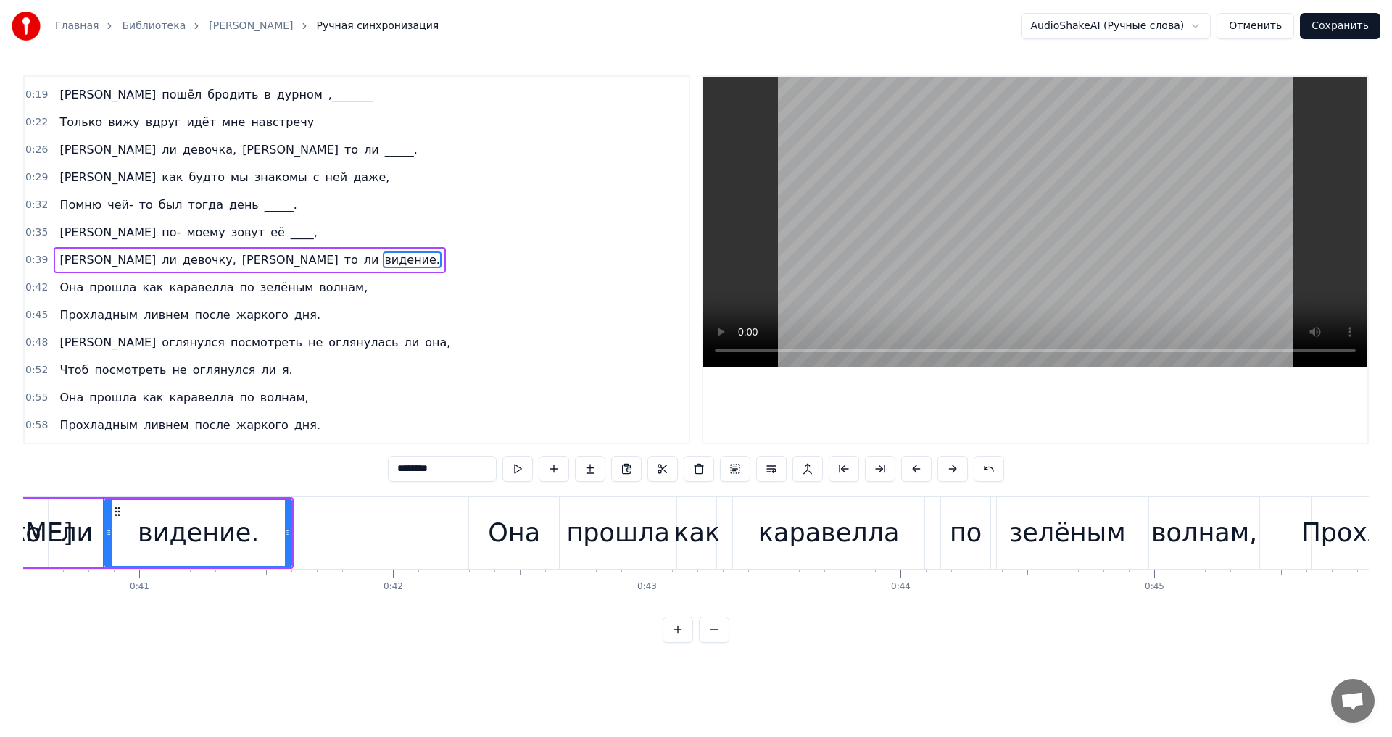
scroll to position [0, 10296]
click at [434, 468] on input "********" at bounding box center [442, 469] width 109 height 26
click at [436, 471] on input "********" at bounding box center [442, 469] width 109 height 26
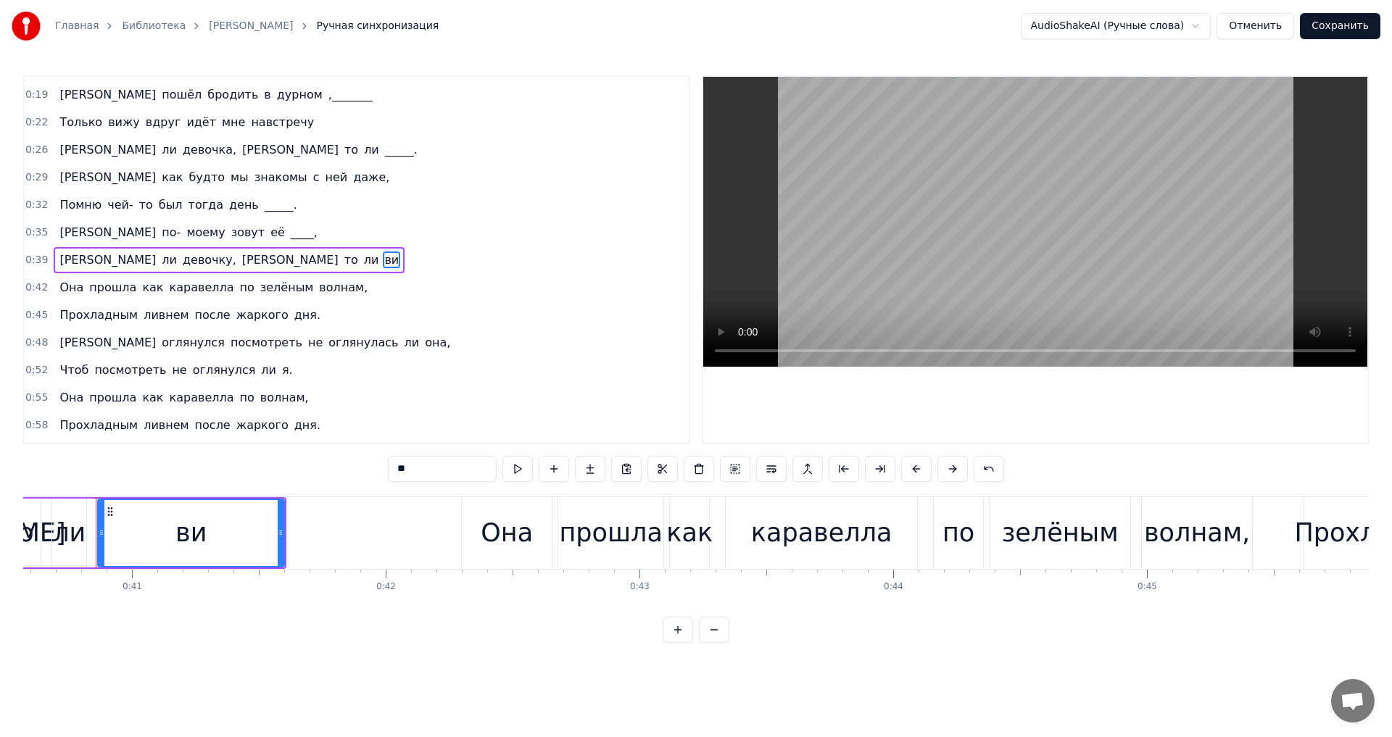
type input "*"
click at [183, 286] on span "каравелла" at bounding box center [201, 287] width 67 height 17
type input "*********"
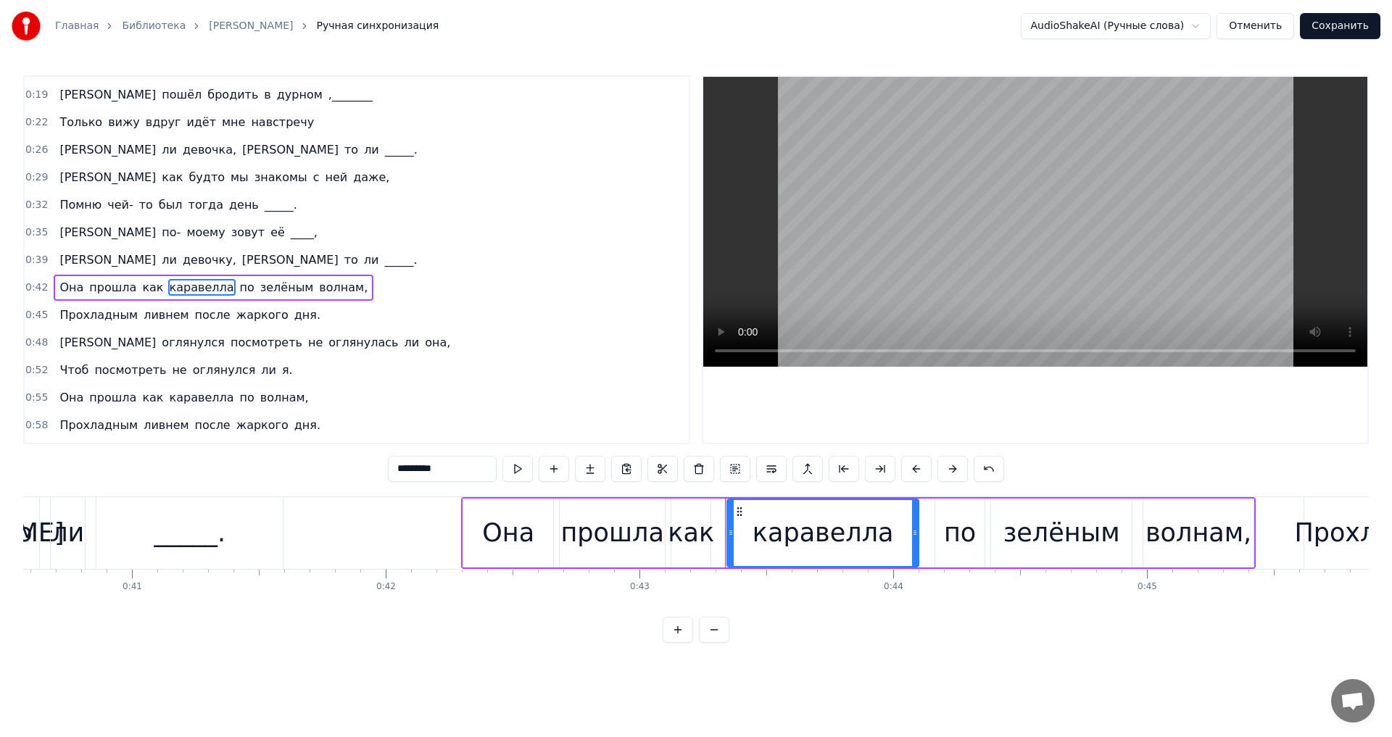
scroll to position [51, 0]
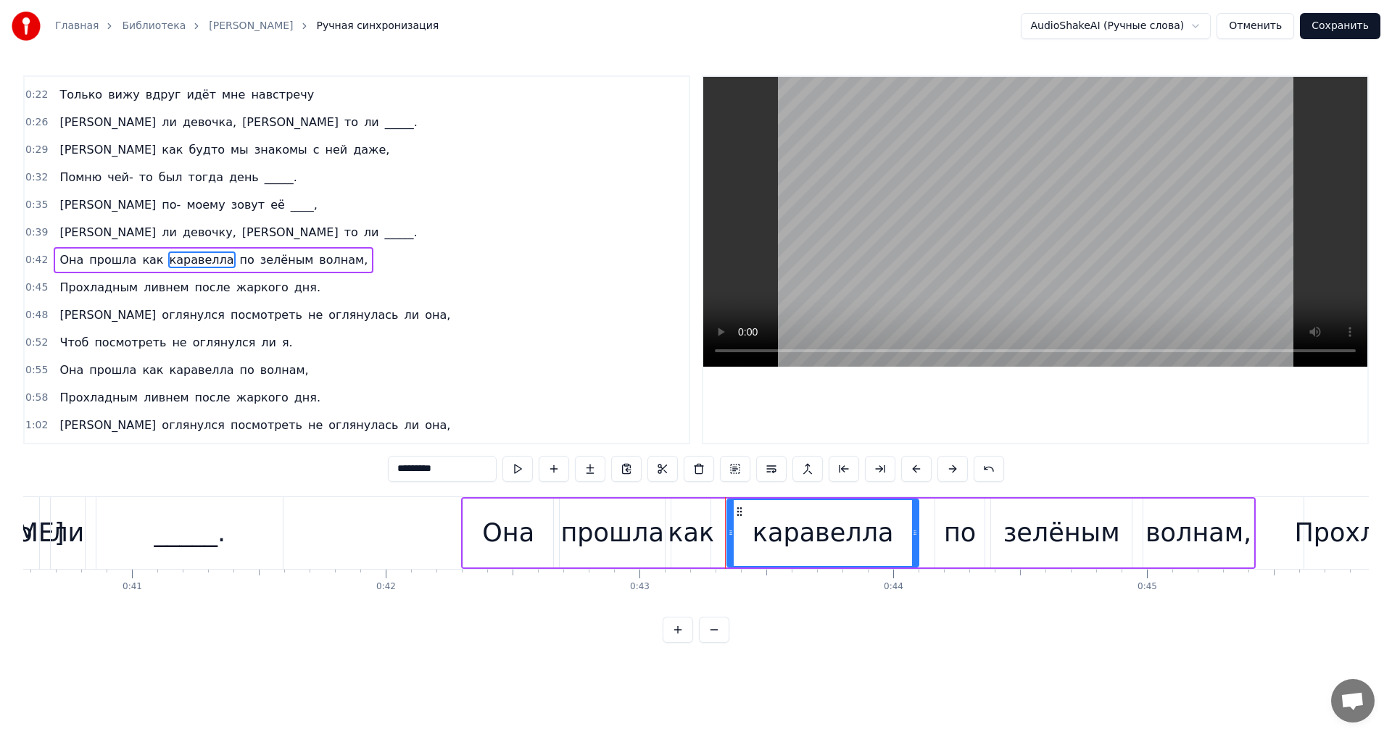
click at [450, 469] on input "*********" at bounding box center [442, 469] width 109 height 26
drag, startPoint x: 444, startPoint y: 468, endPoint x: 387, endPoint y: 468, distance: 56.6
click at [387, 468] on div "0:16 Был обычный серый питерский ,___ 0:19 Я пошёл бродить в дурном ,_______ 0:…" at bounding box center [696, 359] width 1346 height 568
click at [142, 284] on span "ливнем" at bounding box center [166, 287] width 48 height 17
type input "******"
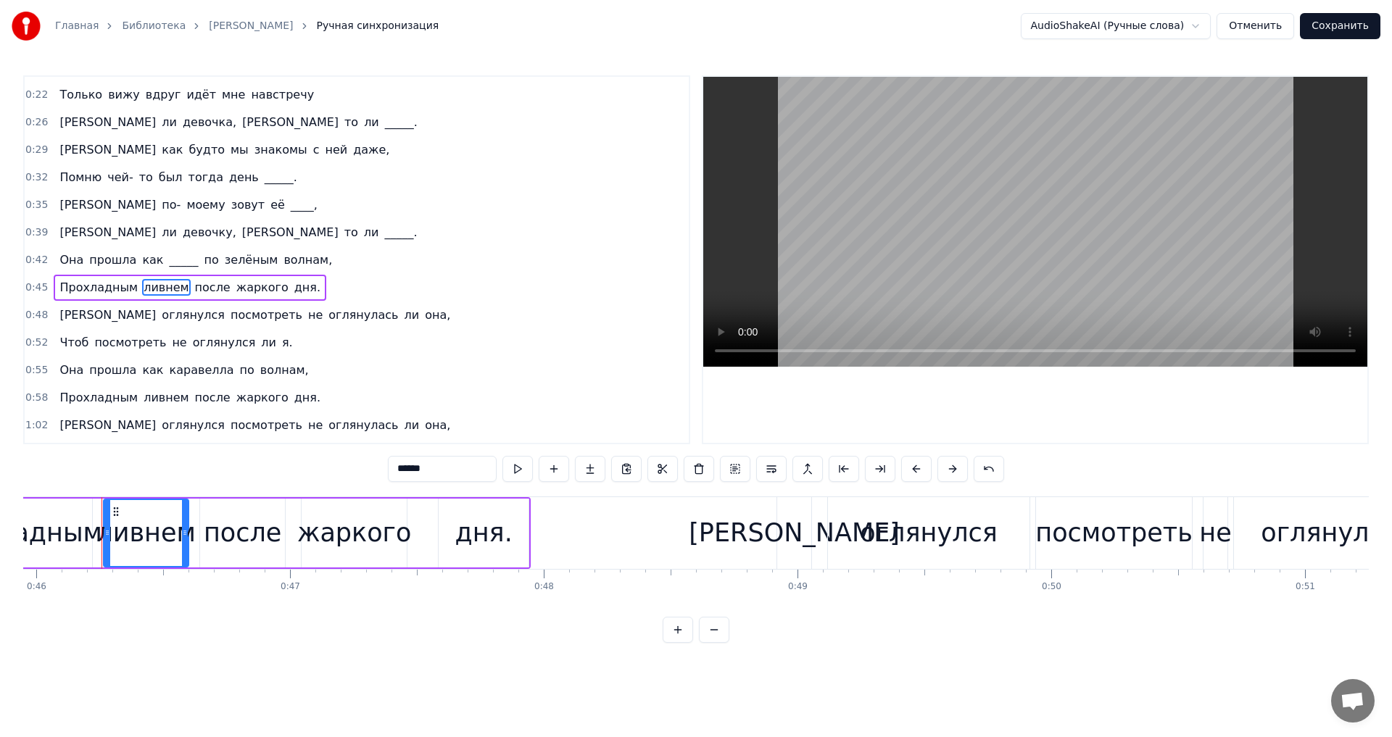
scroll to position [0, 11667]
click at [431, 462] on input "******" at bounding box center [442, 469] width 109 height 26
drag, startPoint x: 427, startPoint y: 466, endPoint x: 375, endPoint y: 466, distance: 52.2
click at [375, 466] on div "0:16 Был обычный серый питерский ,___ 0:19 Я пошёл бродить в дурном ,_______ 0:…" at bounding box center [696, 359] width 1346 height 568
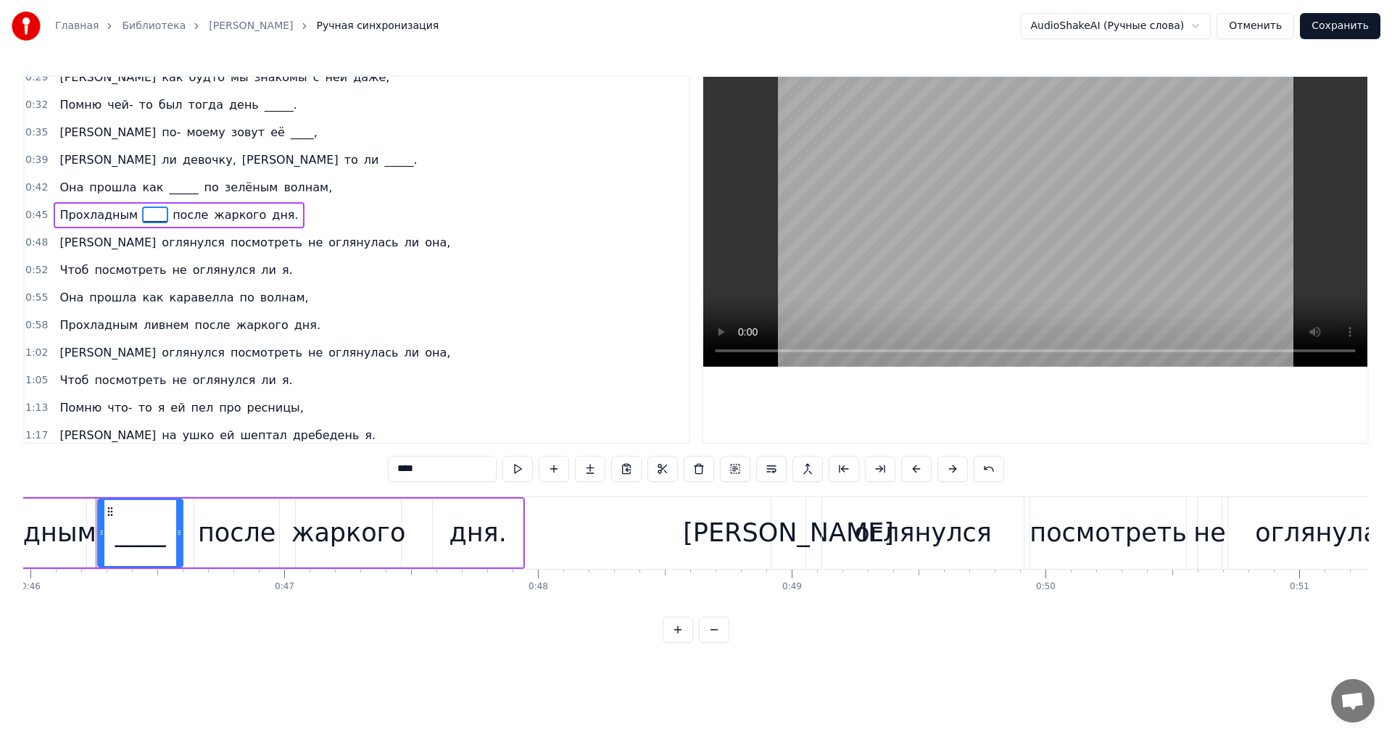
scroll to position [196, 0]
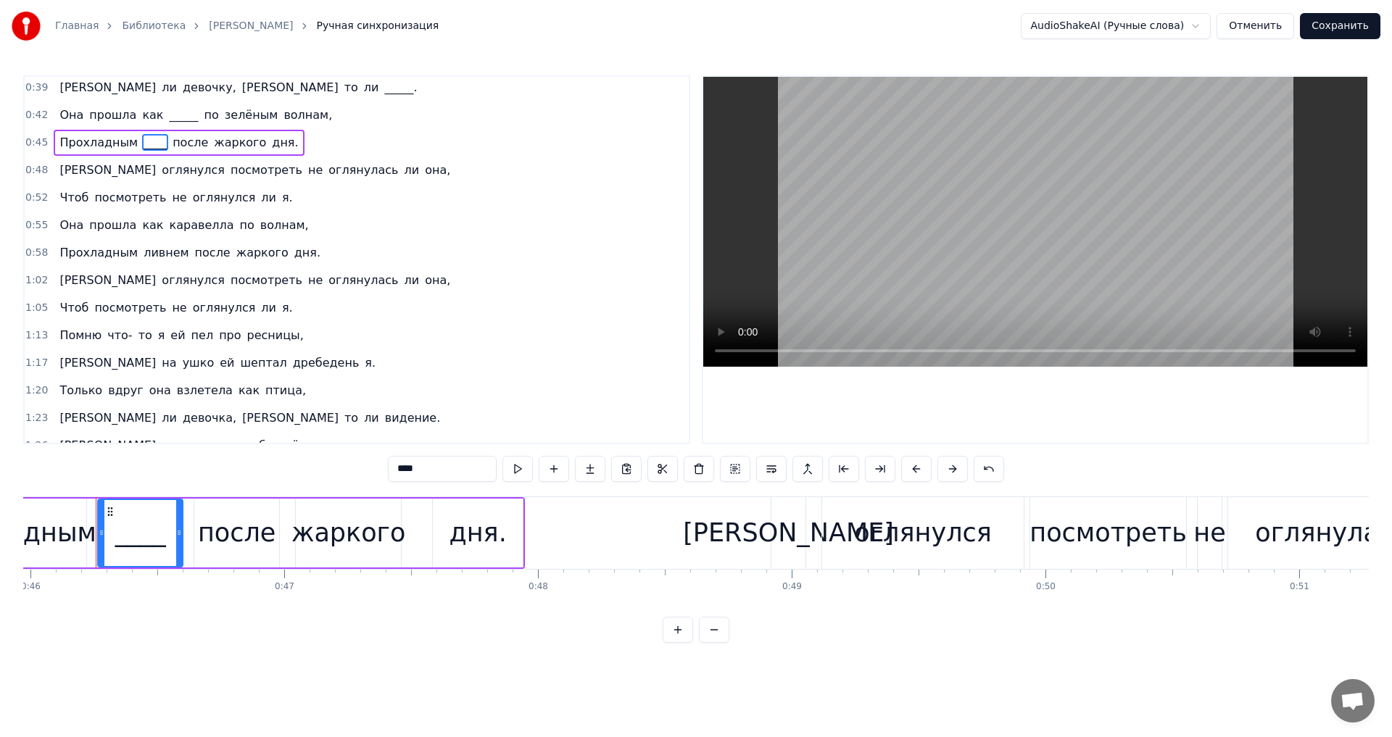
click at [250, 336] on span "ресницы," at bounding box center [275, 335] width 59 height 17
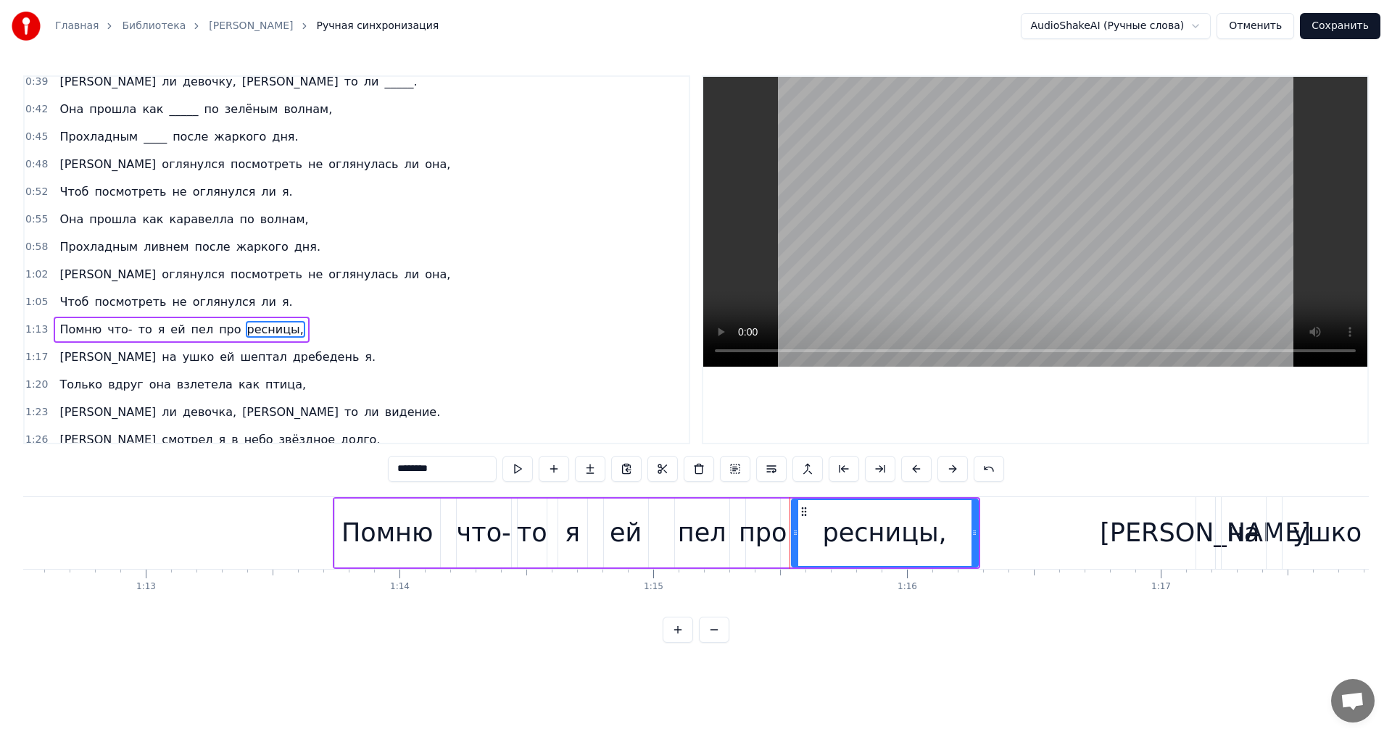
scroll to position [0, 19096]
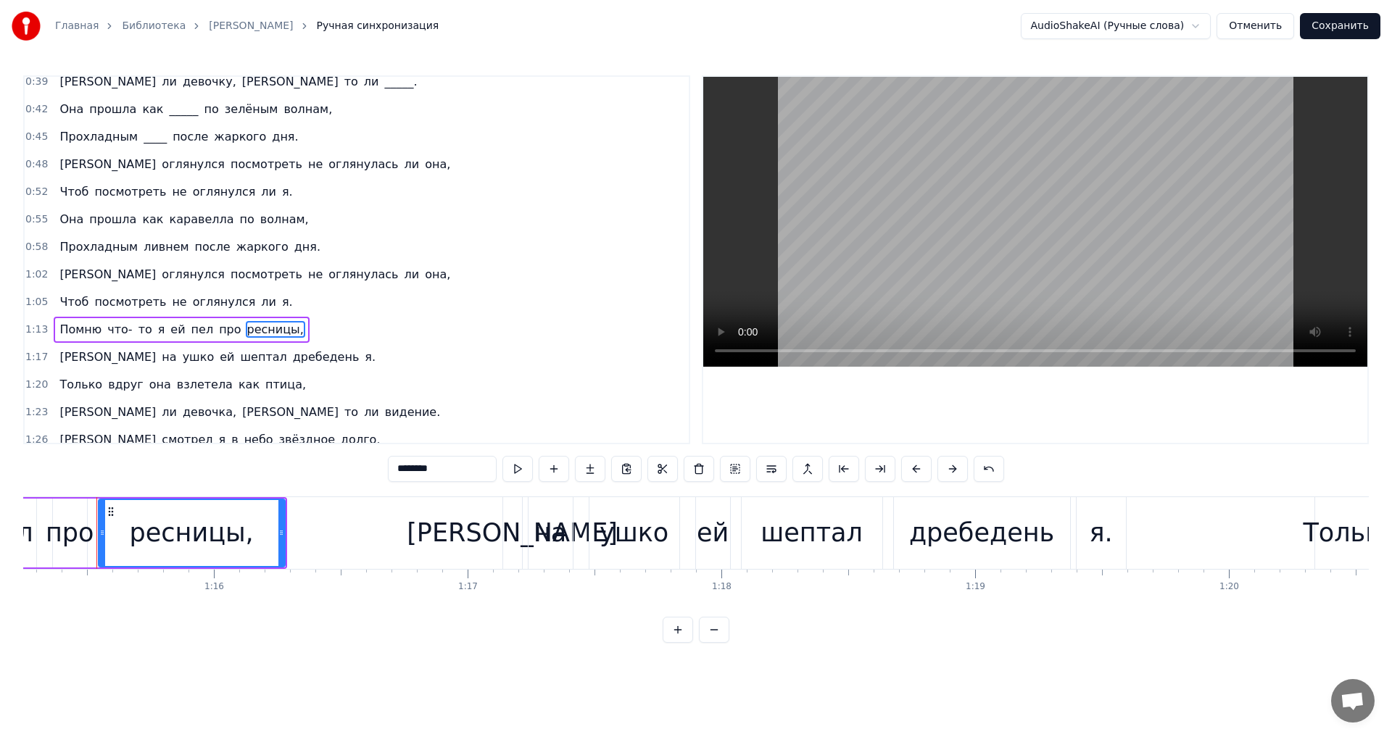
drag, startPoint x: 438, startPoint y: 467, endPoint x: 394, endPoint y: 468, distance: 44.3
click at [394, 468] on input "********" at bounding box center [442, 469] width 109 height 26
drag, startPoint x: 400, startPoint y: 473, endPoint x: 410, endPoint y: 475, distance: 11.0
click at [401, 473] on input "****" at bounding box center [442, 469] width 109 height 26
click at [437, 473] on input "***" at bounding box center [442, 469] width 109 height 26
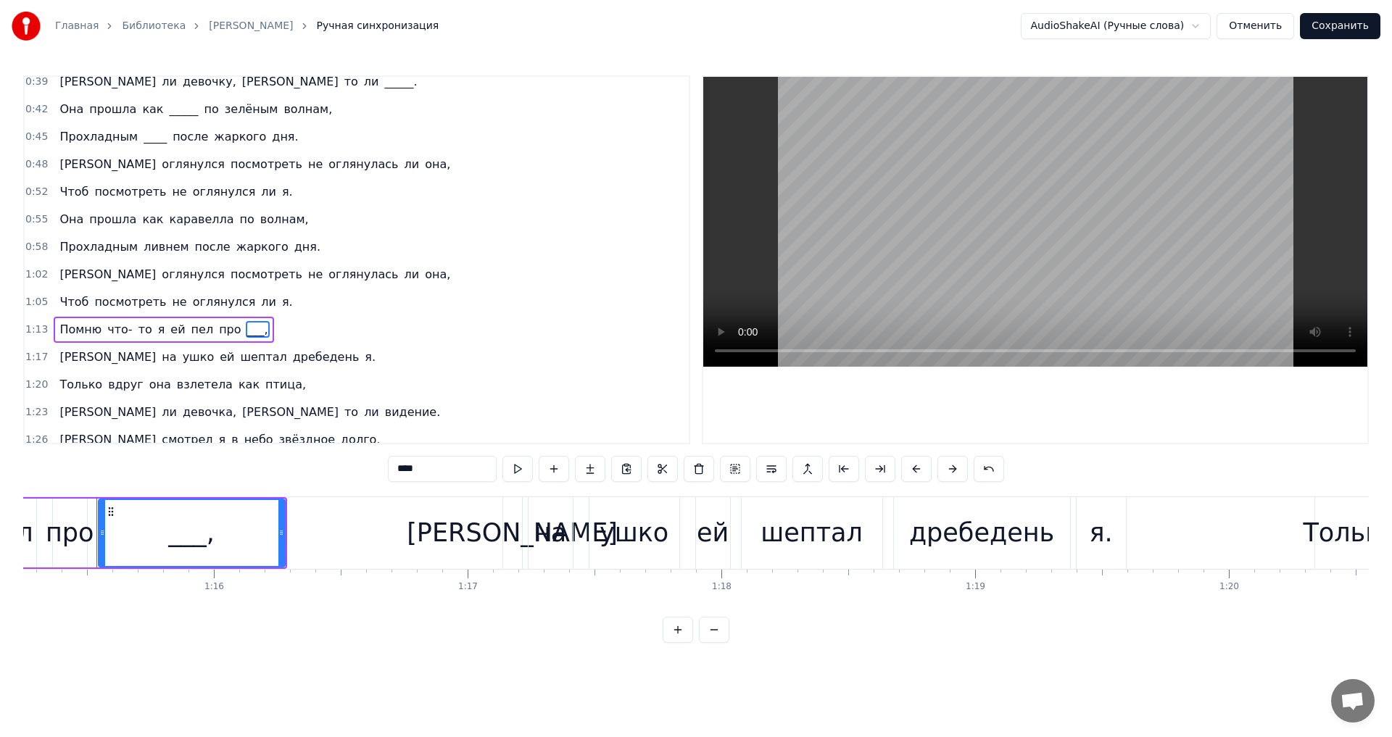
click at [291, 360] on span "дребедень" at bounding box center [326, 357] width 70 height 17
type input "*********"
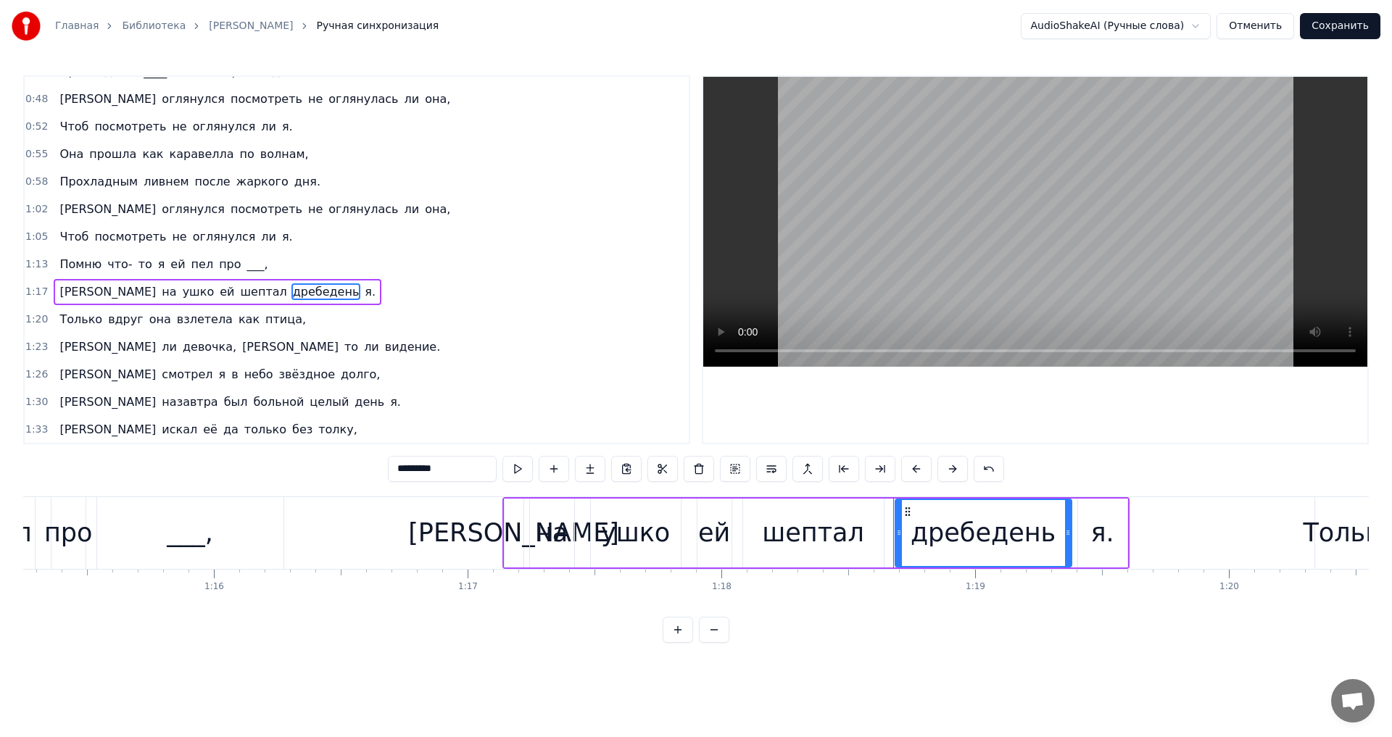
scroll to position [299, 0]
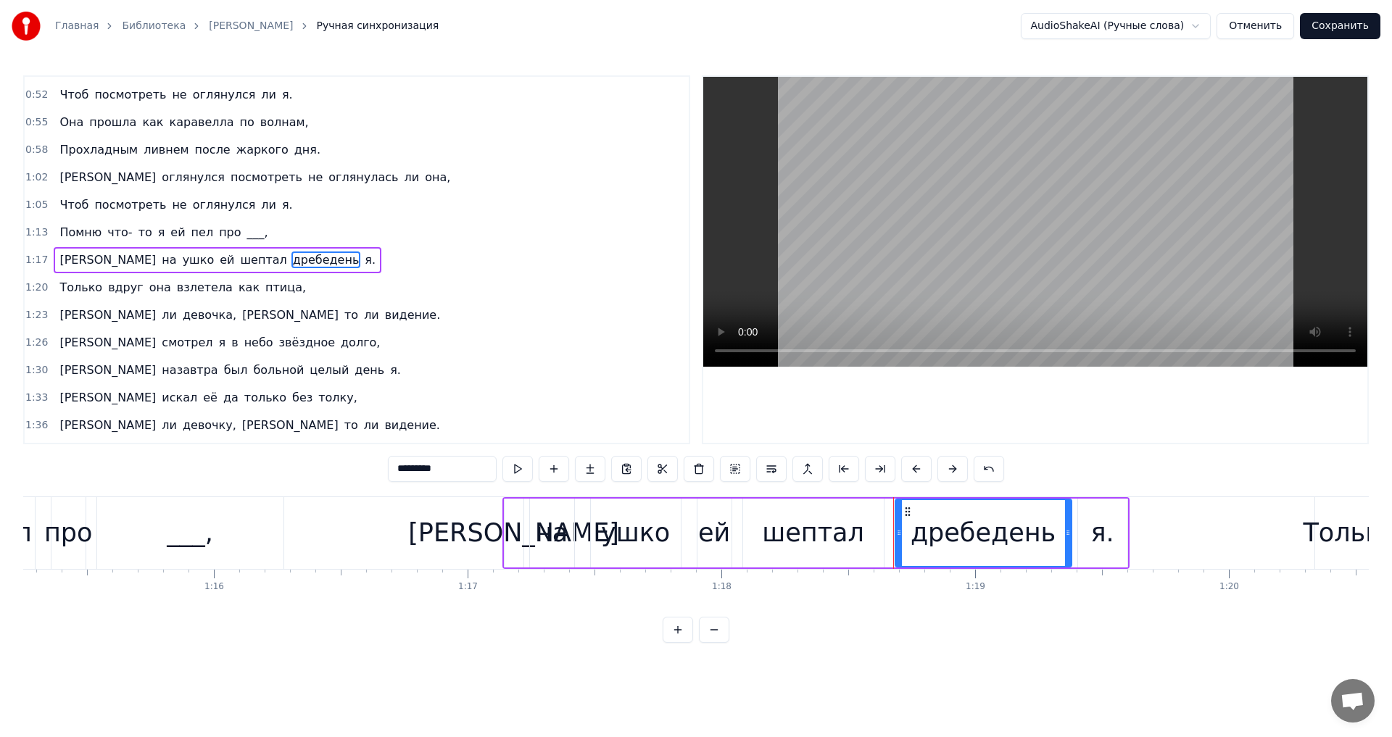
drag, startPoint x: 448, startPoint y: 474, endPoint x: 395, endPoint y: 472, distance: 53.0
click at [395, 472] on input "*********" at bounding box center [442, 469] width 109 height 26
click at [384, 315] on span "видение." at bounding box center [413, 315] width 59 height 17
type input "********"
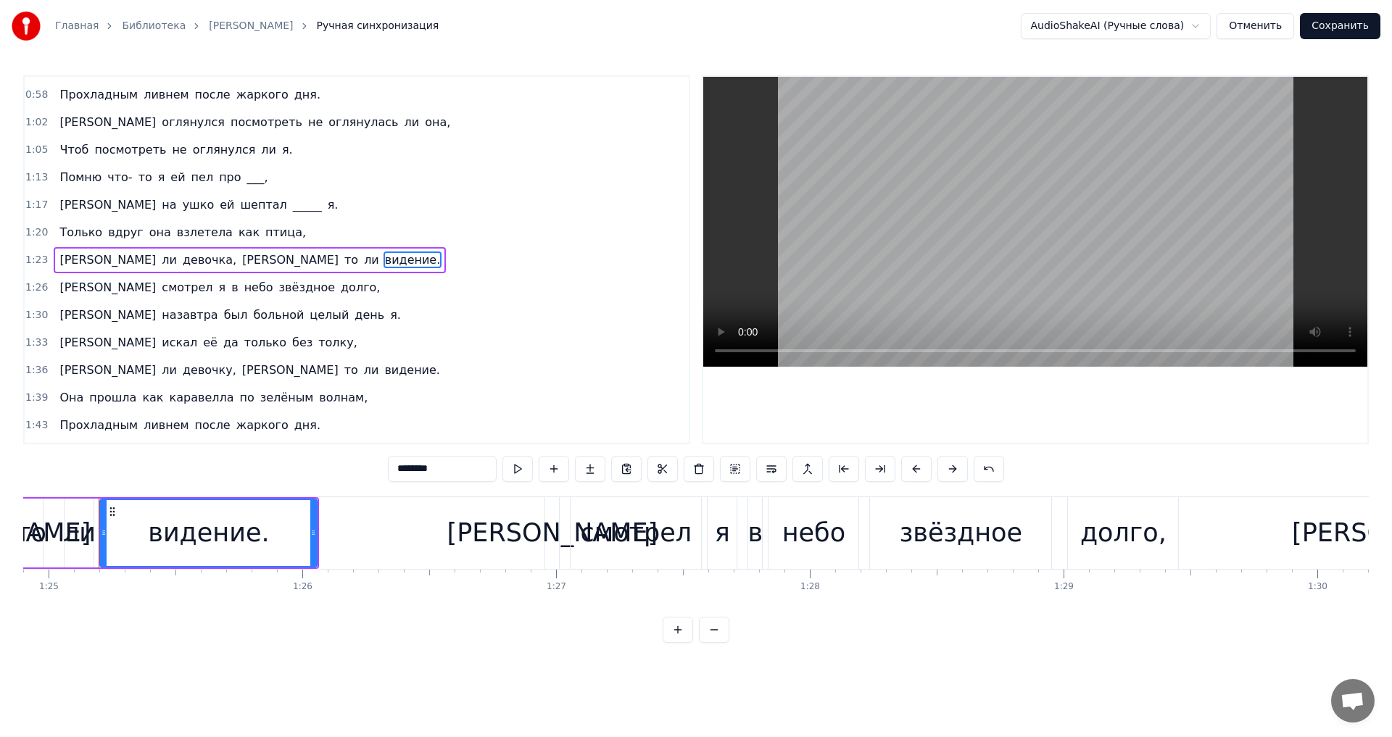
scroll to position [0, 21548]
drag, startPoint x: 439, startPoint y: 468, endPoint x: 390, endPoint y: 470, distance: 48.6
click at [390, 470] on input "********" at bounding box center [442, 469] width 109 height 26
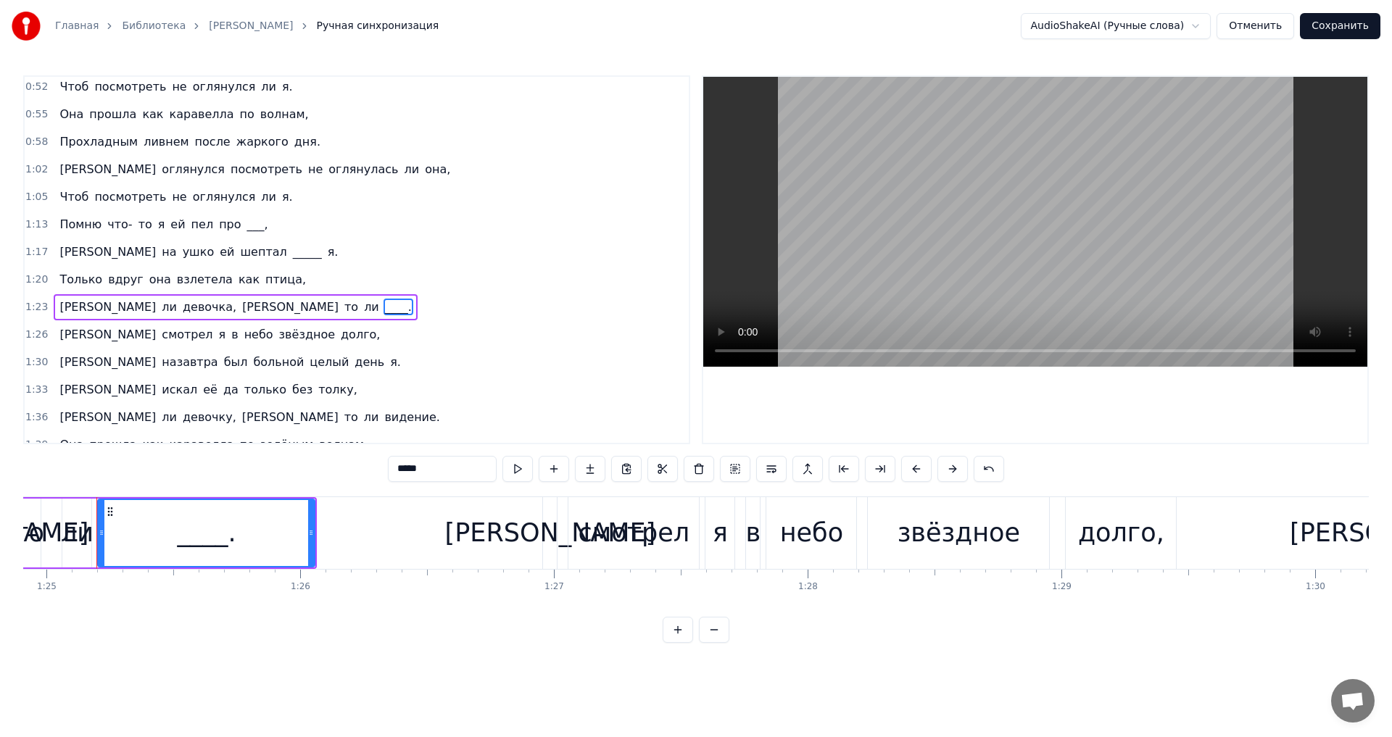
scroll to position [281, 0]
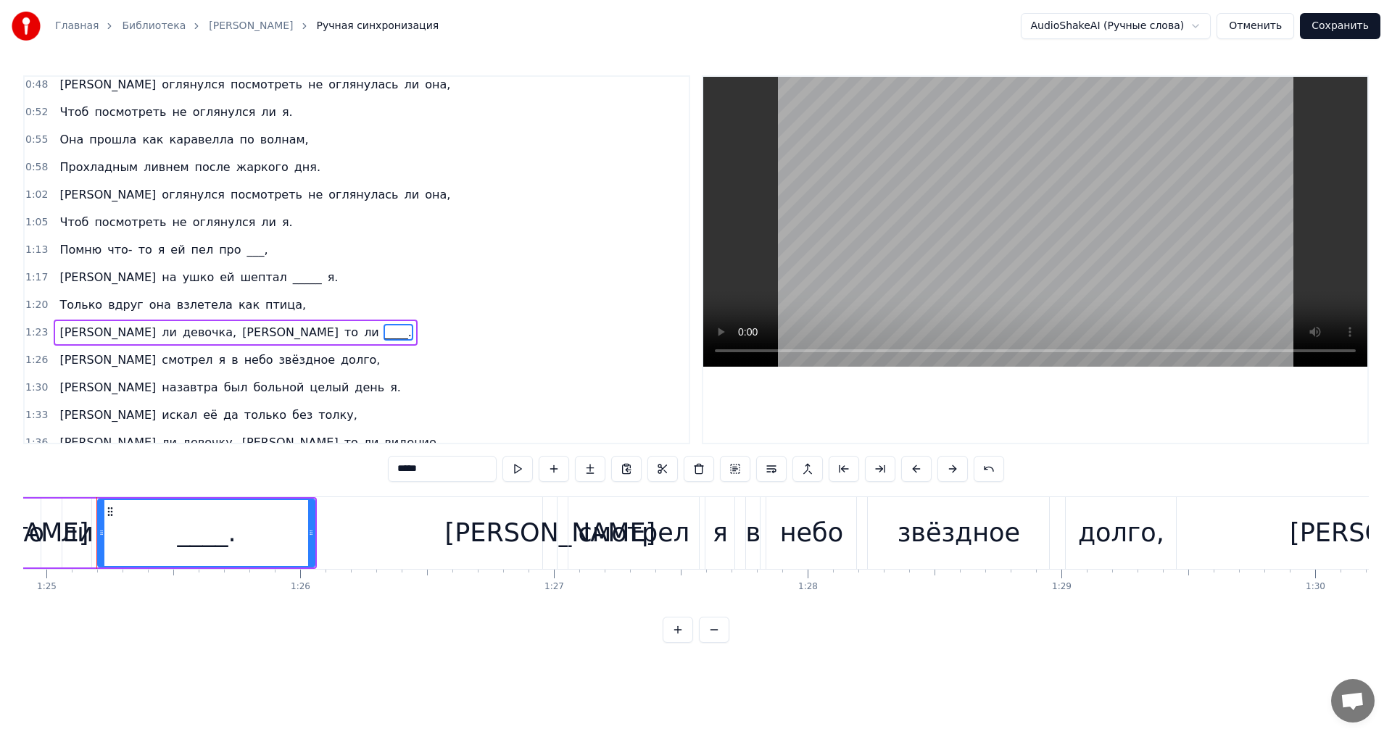
click at [173, 137] on span "каравелла" at bounding box center [201, 139] width 67 height 17
type input "*********"
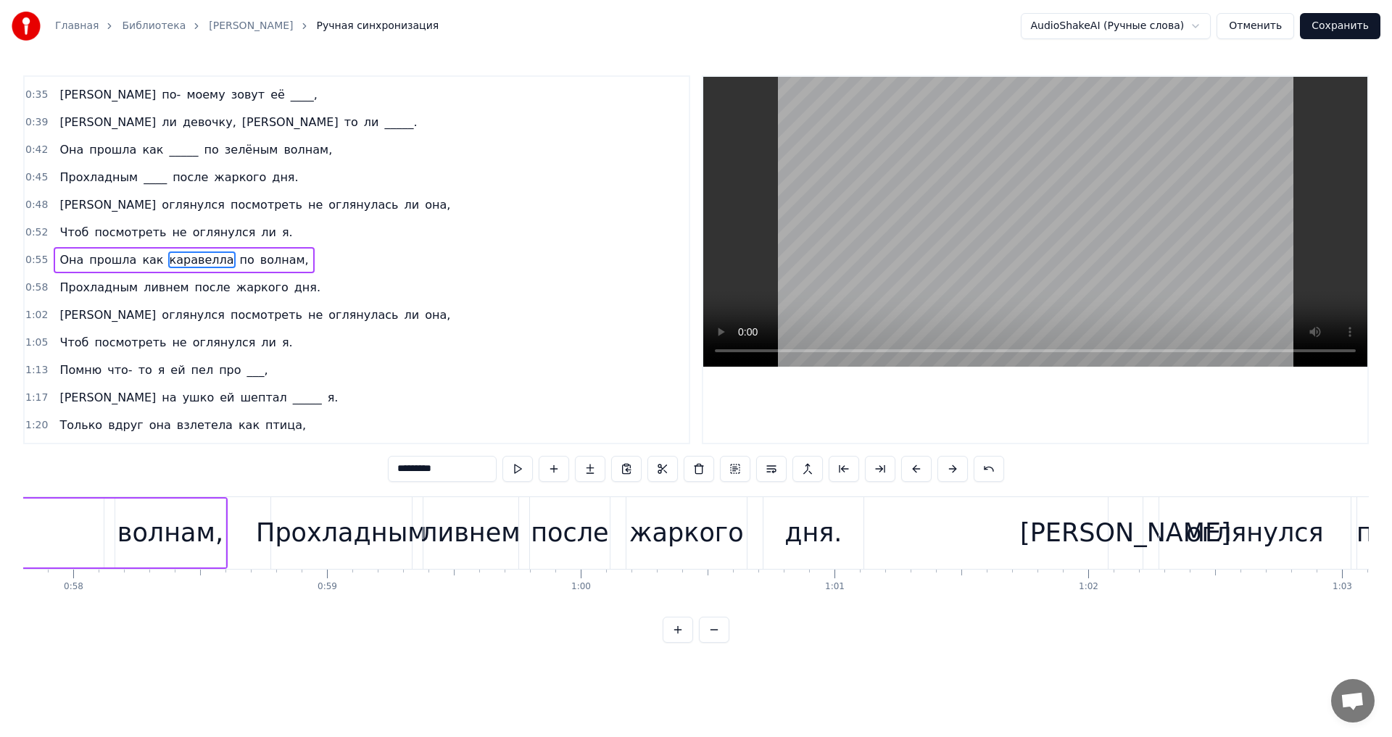
scroll to position [0, 14264]
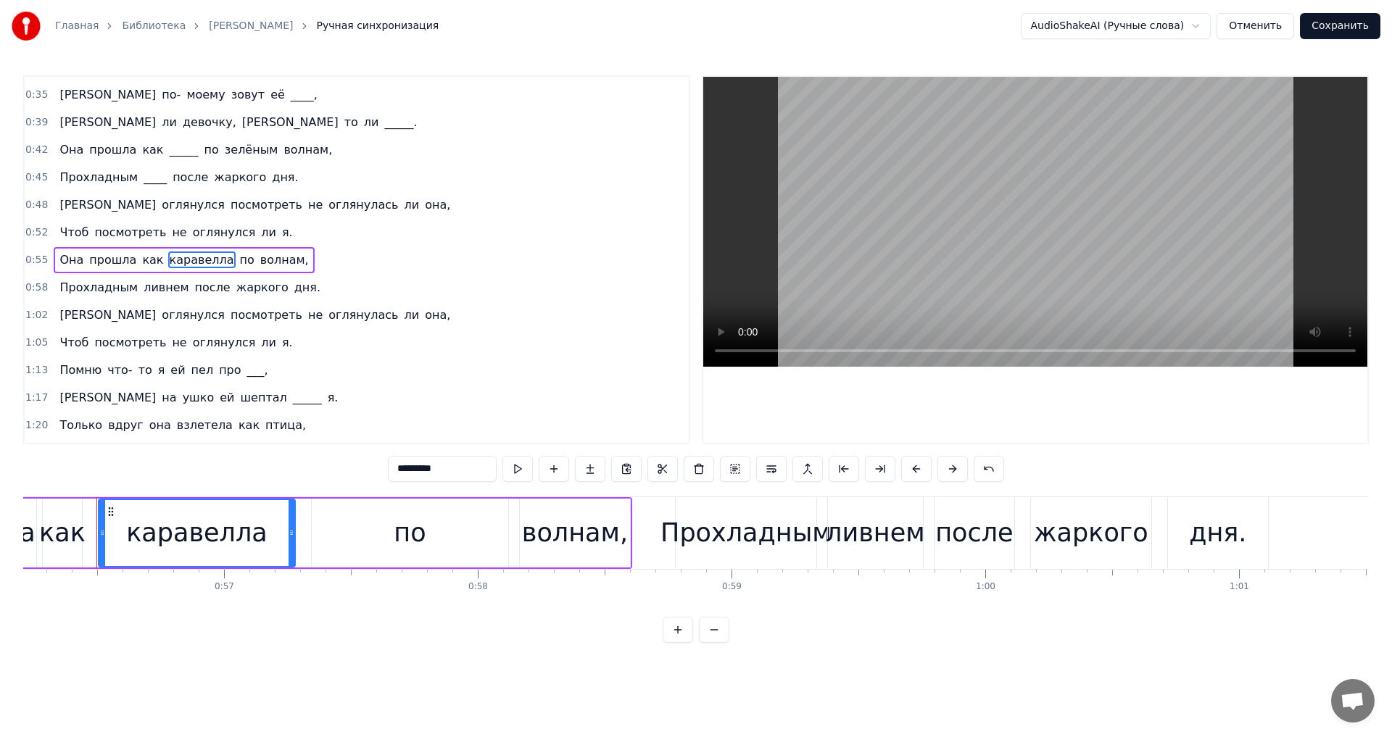
drag, startPoint x: 442, startPoint y: 466, endPoint x: 392, endPoint y: 461, distance: 50.2
click at [392, 461] on input "*********" at bounding box center [442, 469] width 109 height 26
drag, startPoint x: 447, startPoint y: 466, endPoint x: 368, endPoint y: 465, distance: 78.3
click at [373, 464] on div "0:16 Был обычный серый питерский ,___ 0:19 Я пошёл бродить в дурном ,_______ 0:…" at bounding box center [696, 359] width 1346 height 568
click at [150, 284] on span "ливнем" at bounding box center [166, 287] width 48 height 17
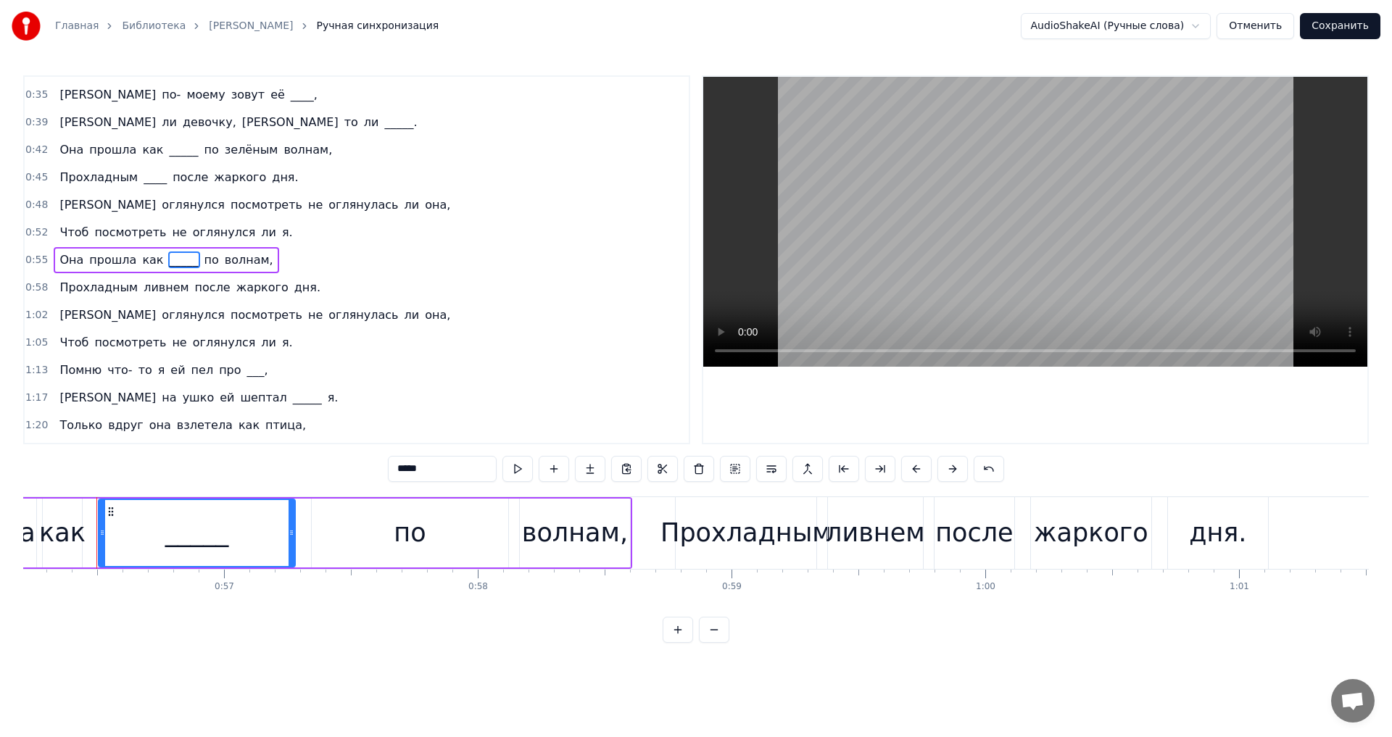
type input "******"
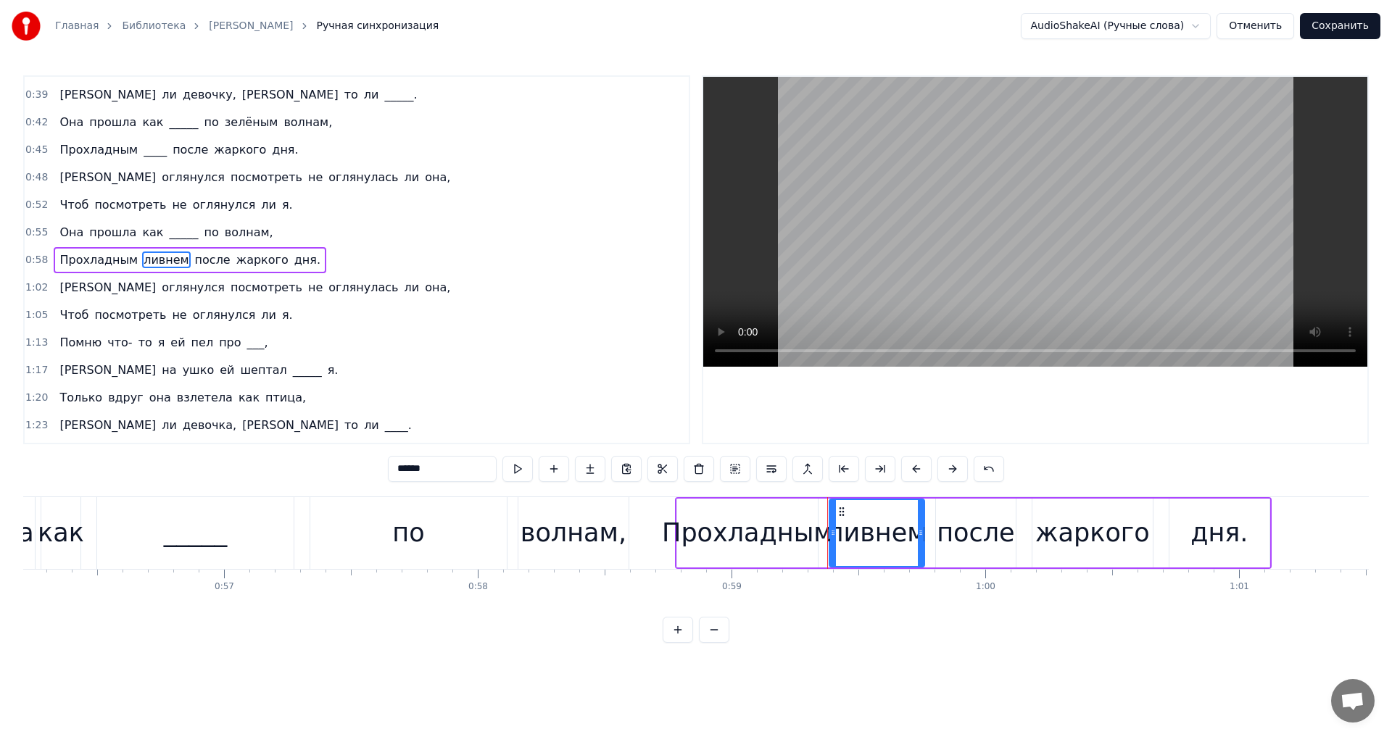
drag, startPoint x: 436, startPoint y: 473, endPoint x: 374, endPoint y: 468, distance: 61.8
click at [374, 468] on div "0:16 Был обычный серый питерский ,___ 0:19 Я пошёл бродить в дурном ,_______ 0:…" at bounding box center [696, 359] width 1346 height 568
type input "*****"
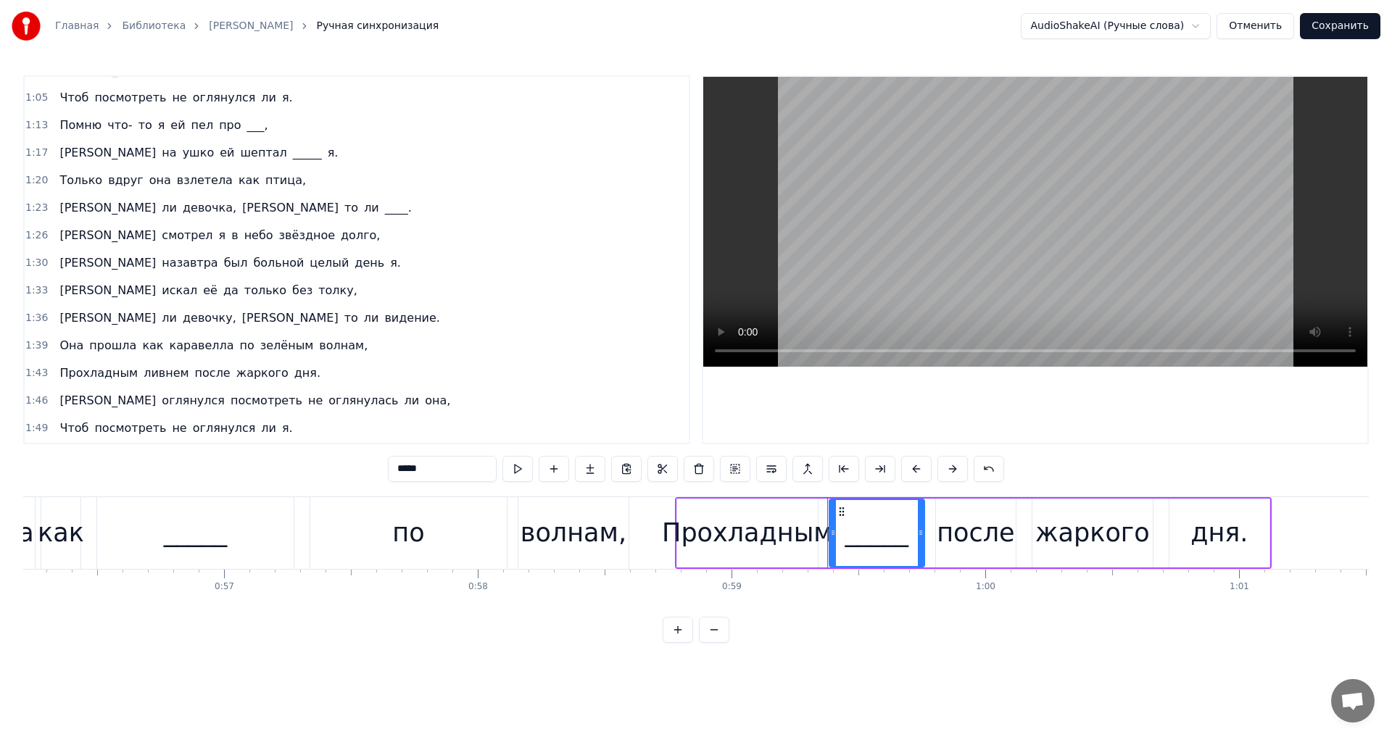
scroll to position [334, 0]
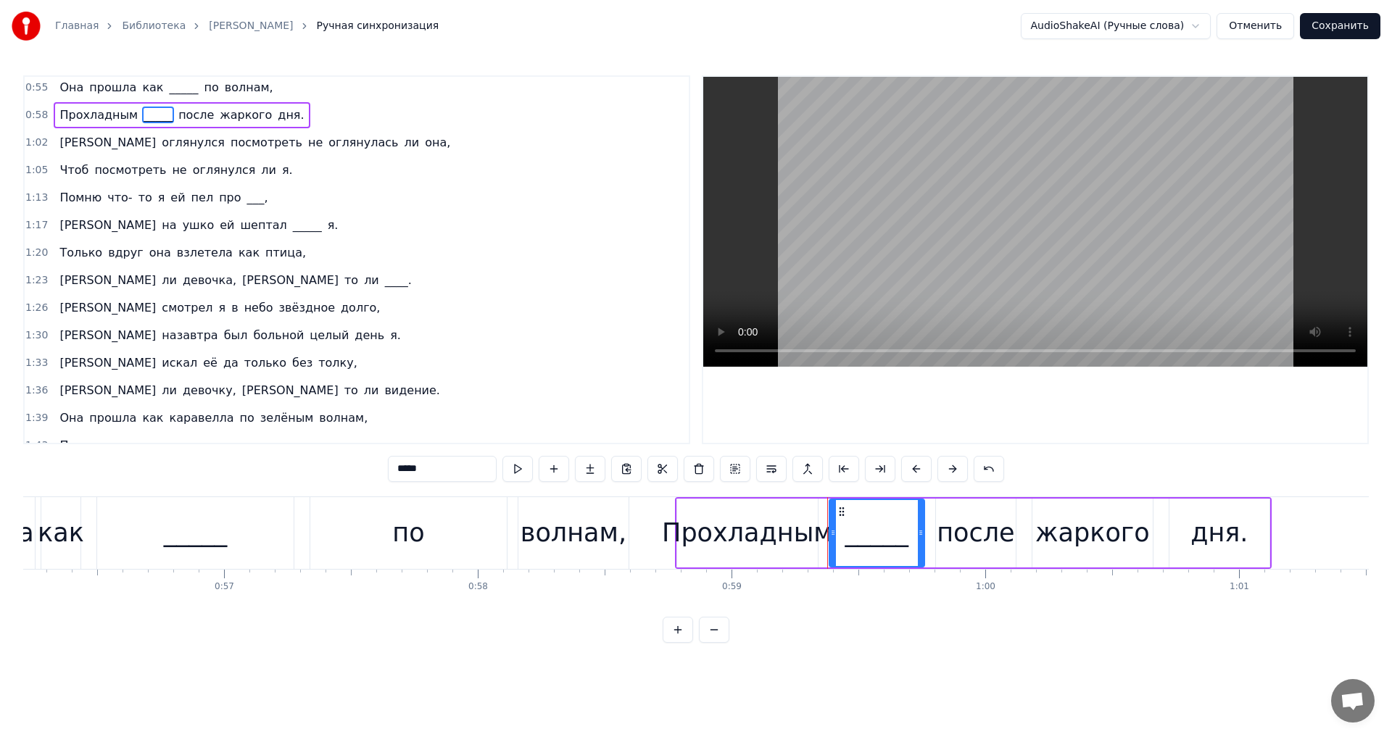
click at [209, 241] on div "Только вдруг она взлетела как птица," at bounding box center [183, 253] width 258 height 26
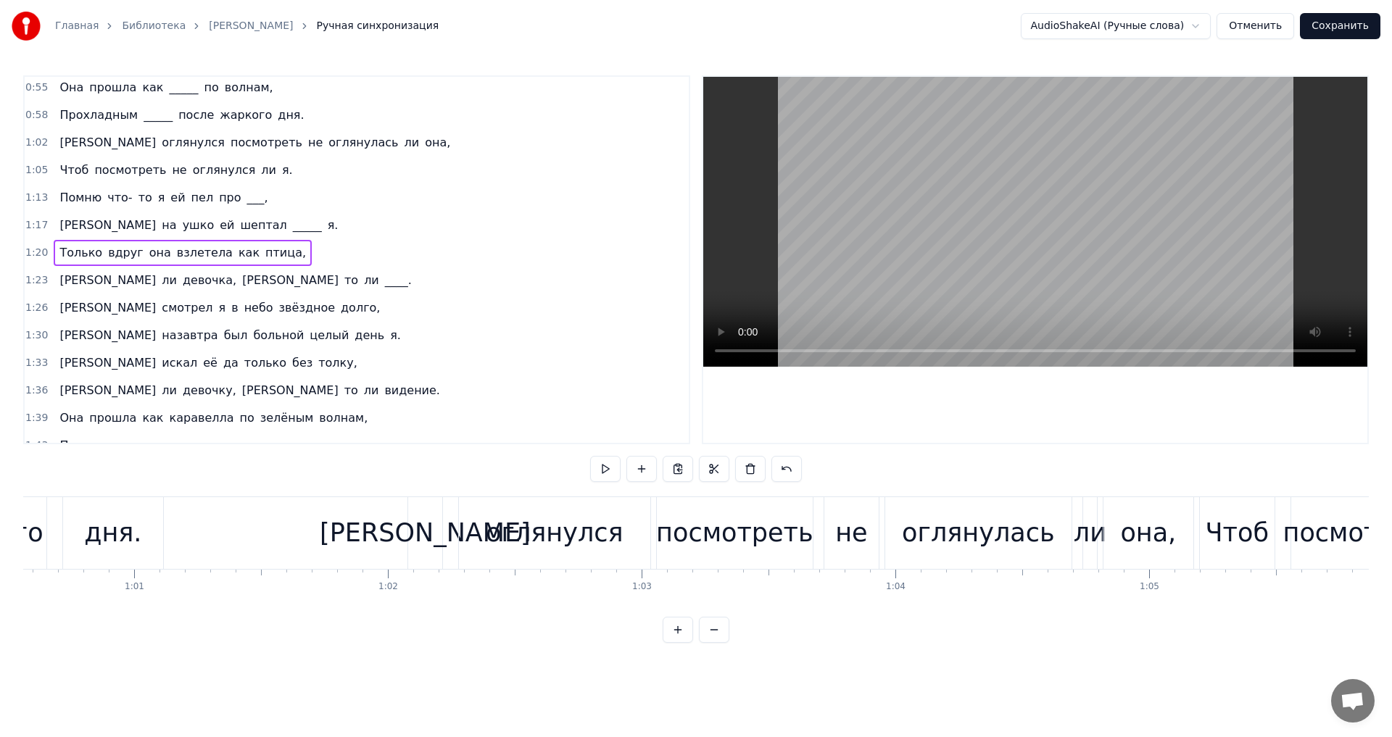
scroll to position [0, 18199]
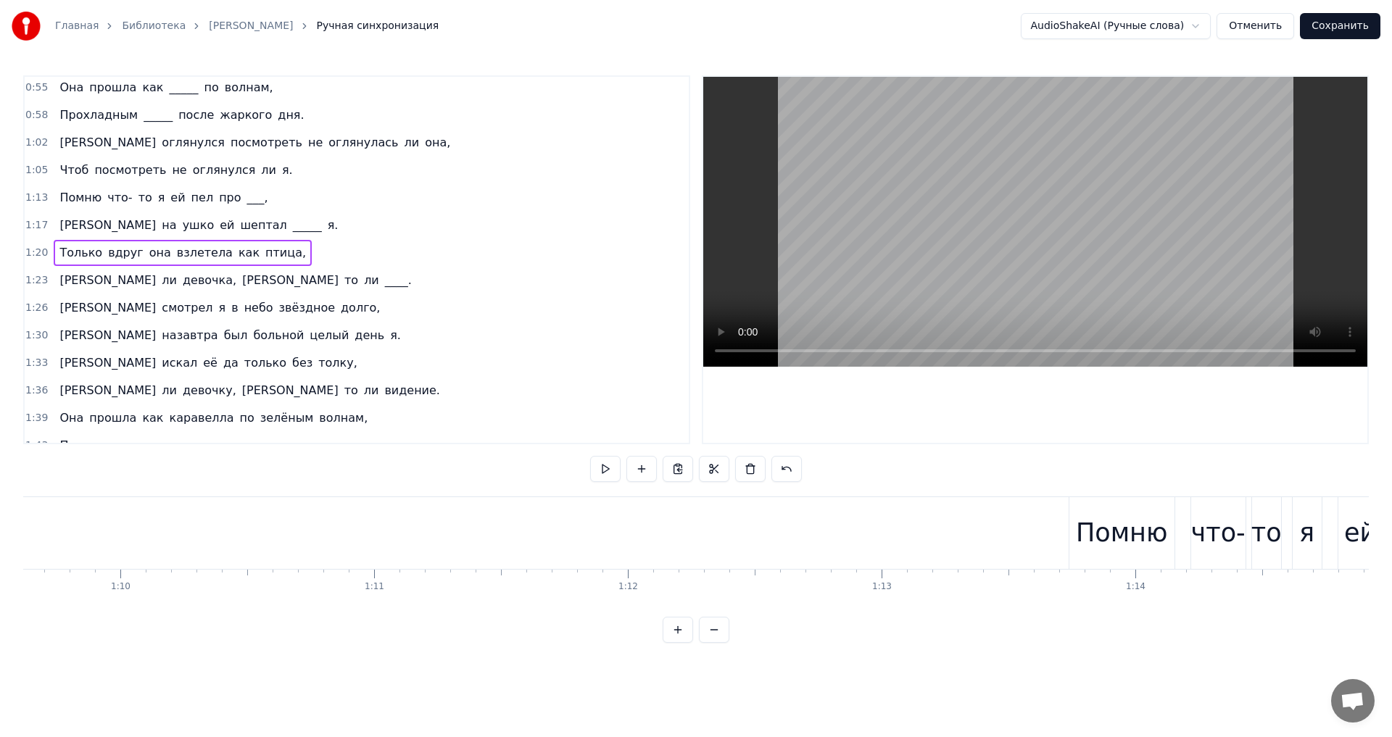
click at [264, 257] on span "птица," at bounding box center [286, 252] width 44 height 17
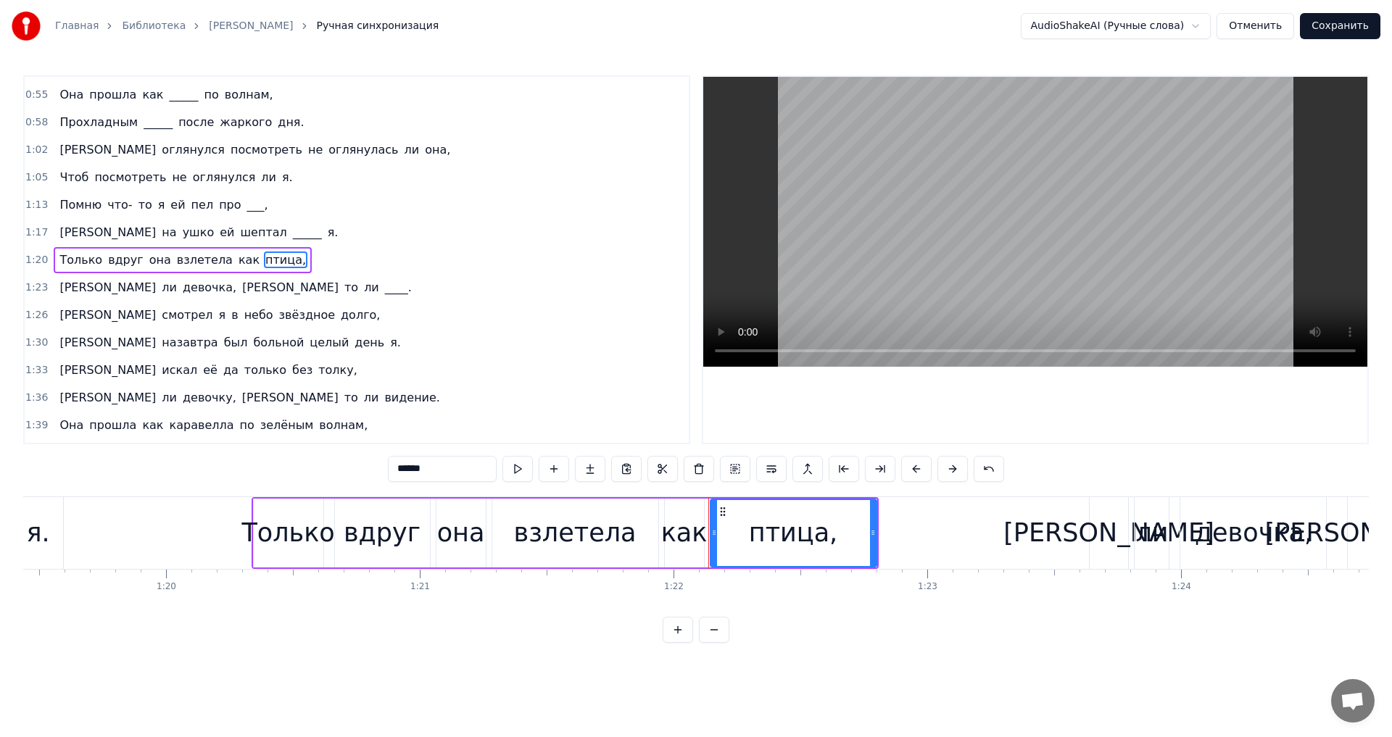
scroll to position [0, 20315]
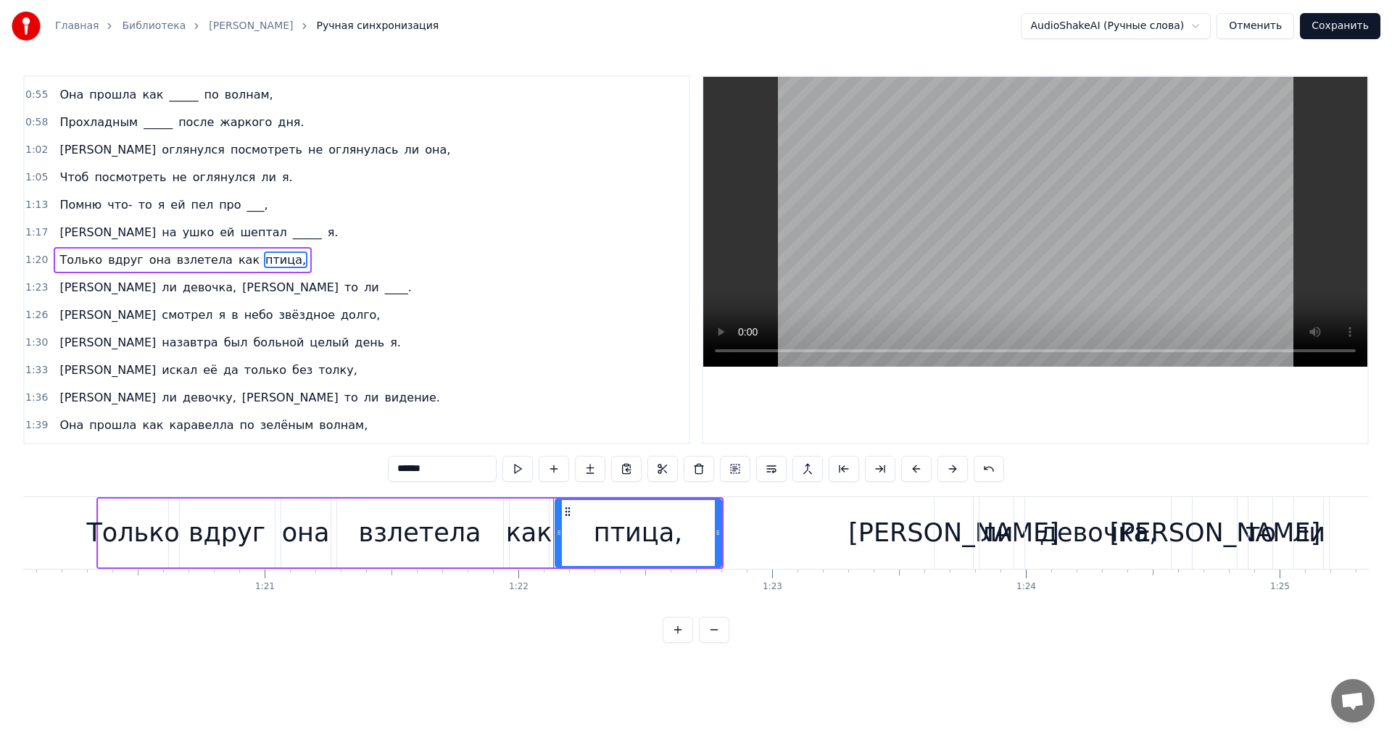
drag, startPoint x: 424, startPoint y: 468, endPoint x: 387, endPoint y: 465, distance: 37.1
click at [387, 465] on div "0:16 Был обычный серый питерский ,___ 0:19 Я пошёл бродить в дурном ,_______ 0:…" at bounding box center [696, 359] width 1346 height 568
drag, startPoint x: 429, startPoint y: 464, endPoint x: 381, endPoint y: 462, distance: 47.9
click at [381, 462] on div "0:16 Был обычный серый питерский ,___ 0:19 Я пошёл бродить в дурном ,_______ 0:…" at bounding box center [696, 359] width 1346 height 568
click at [278, 318] on span "звёздное" at bounding box center [307, 315] width 59 height 17
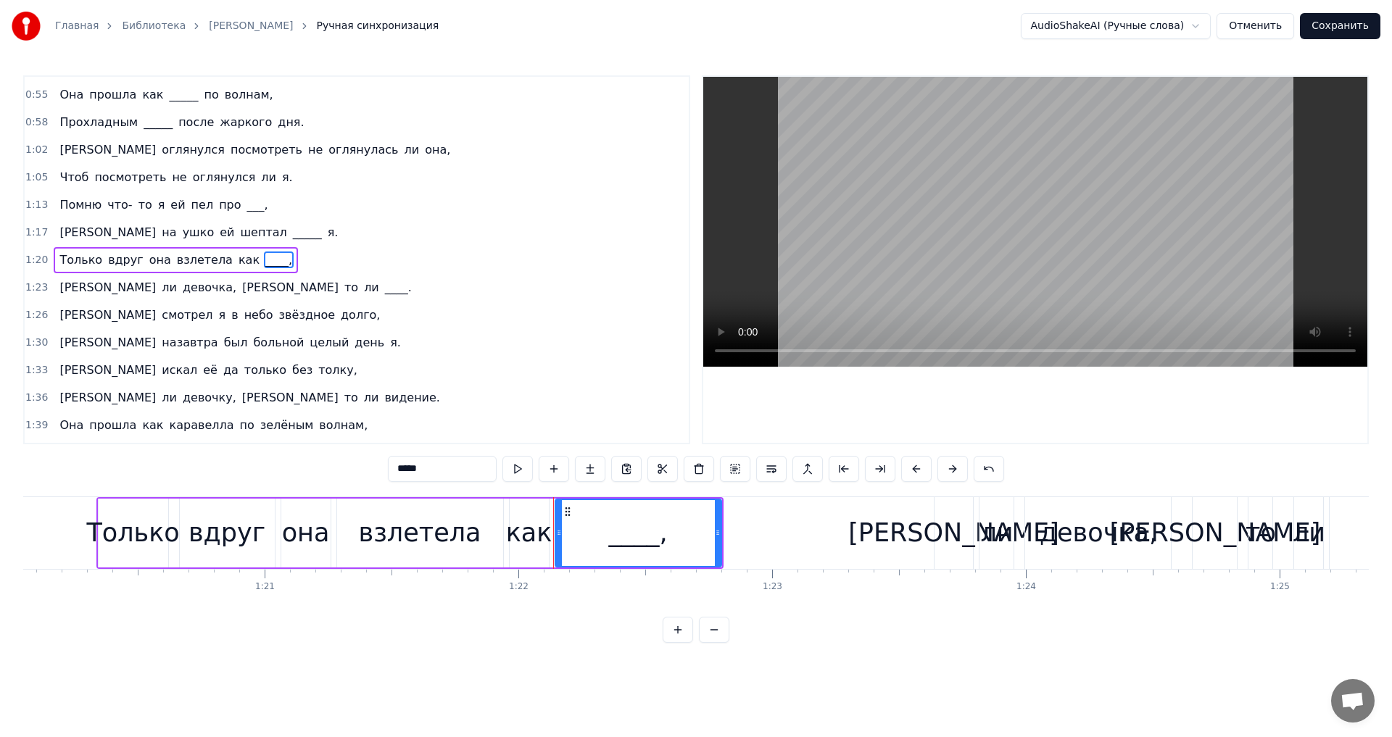
type input "********"
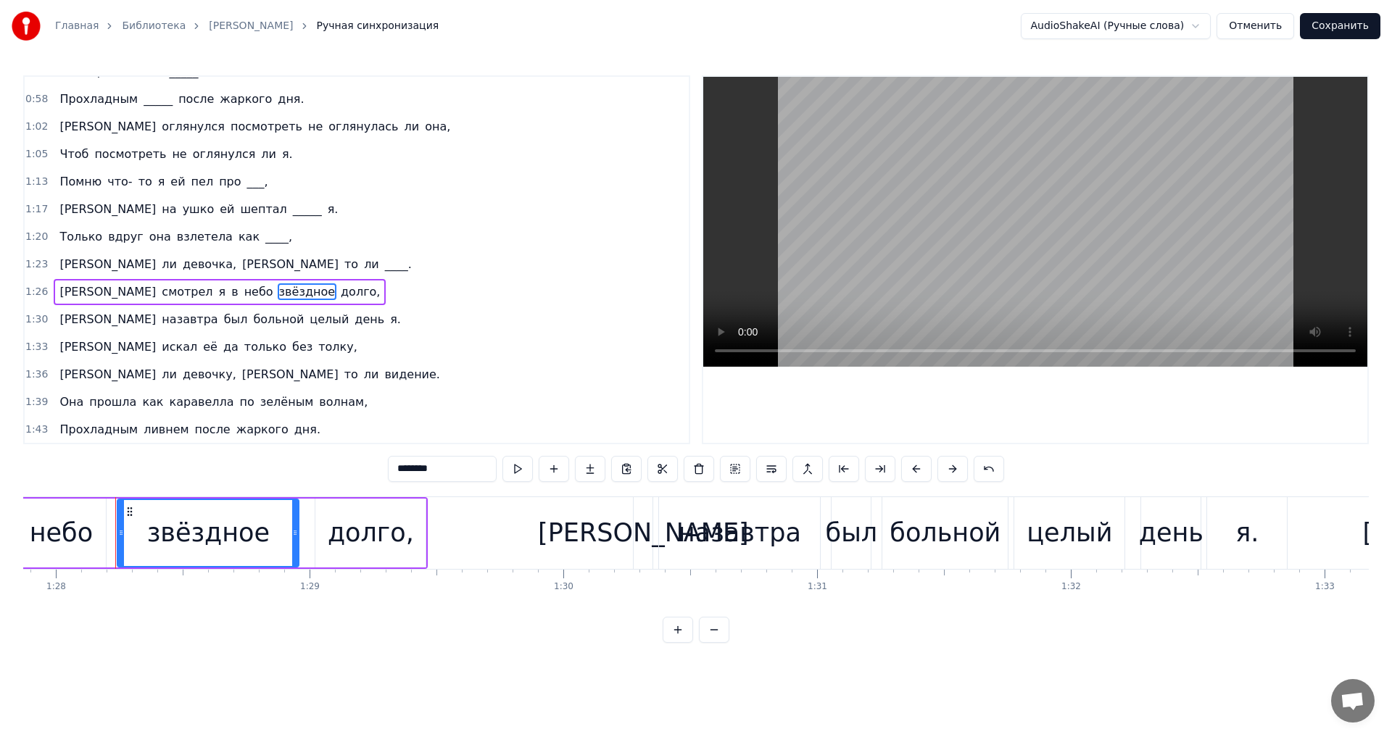
scroll to position [0, 22319]
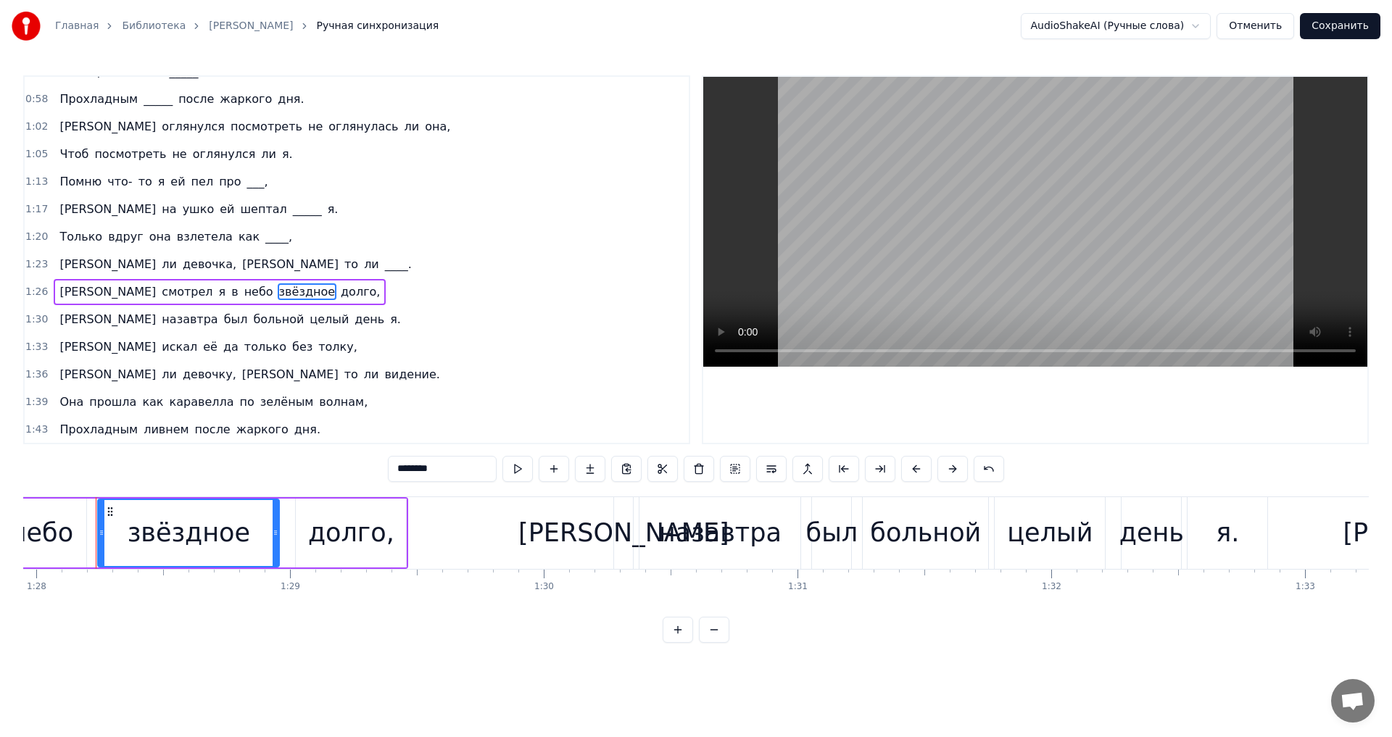
drag, startPoint x: 442, startPoint y: 470, endPoint x: 391, endPoint y: 467, distance: 51.6
click at [391, 467] on input "********" at bounding box center [442, 469] width 109 height 26
click at [252, 320] on span "больной" at bounding box center [279, 319] width 54 height 17
type input "*******"
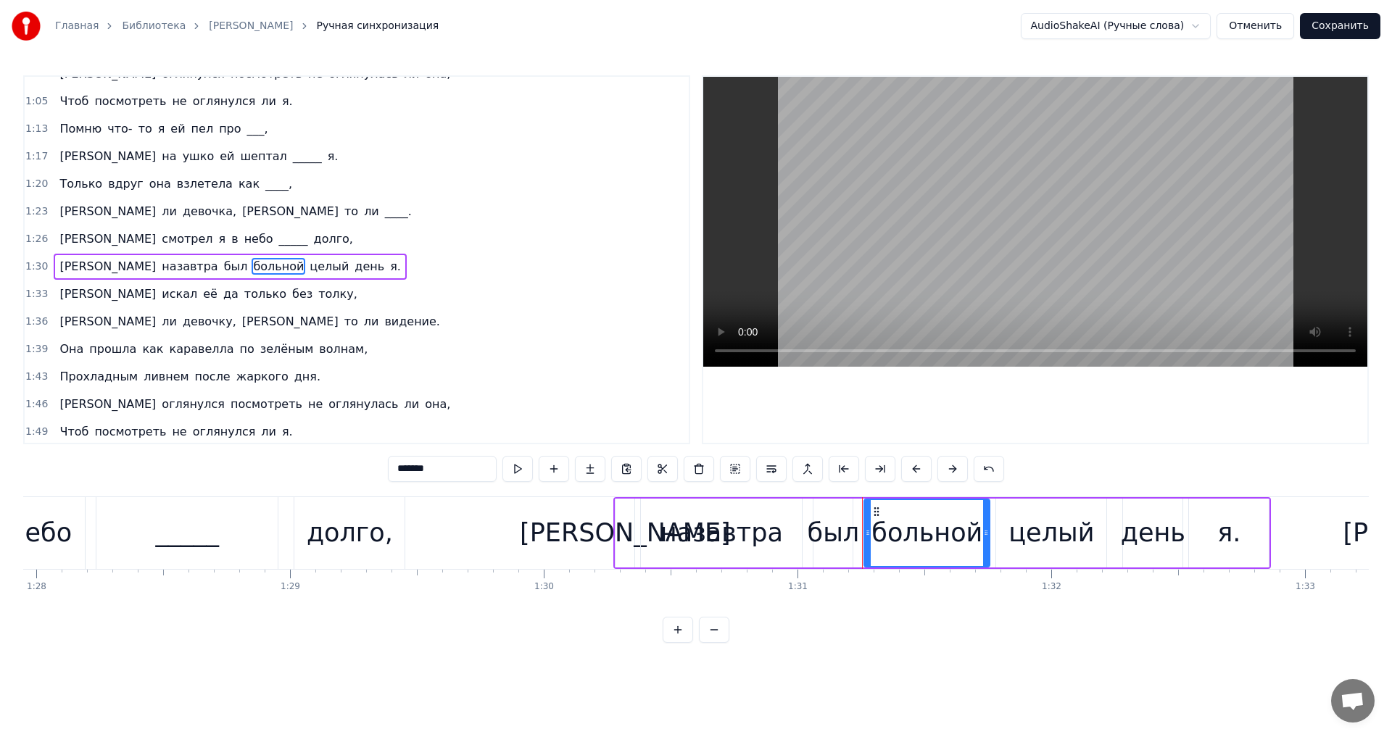
scroll to position [409, 0]
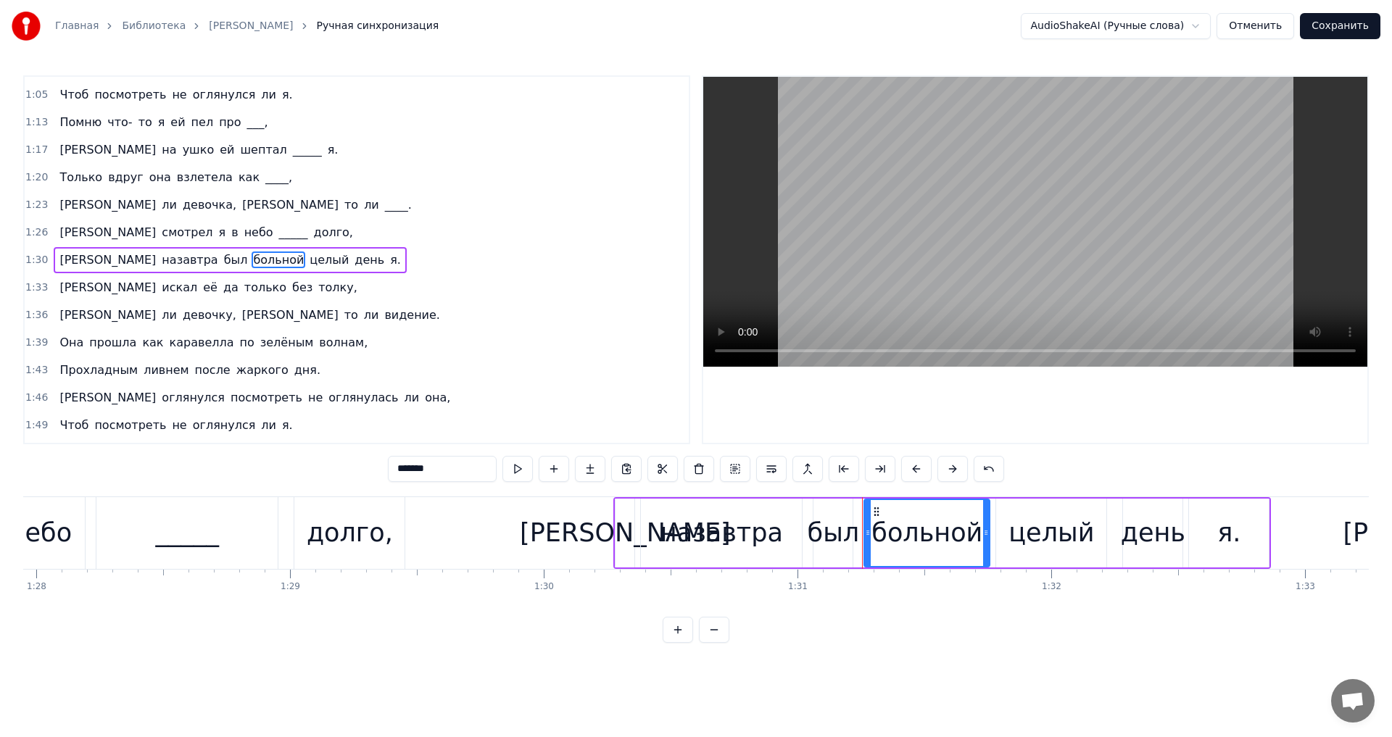
drag, startPoint x: 444, startPoint y: 469, endPoint x: 367, endPoint y: 466, distance: 77.6
click at [367, 466] on div "0:16 Был обычный серый питерский ,___ 0:19 Я пошёл бродить в дурном ,_______ 0:…" at bounding box center [696, 359] width 1346 height 568
click at [317, 289] on span "толку," at bounding box center [338, 287] width 42 height 17
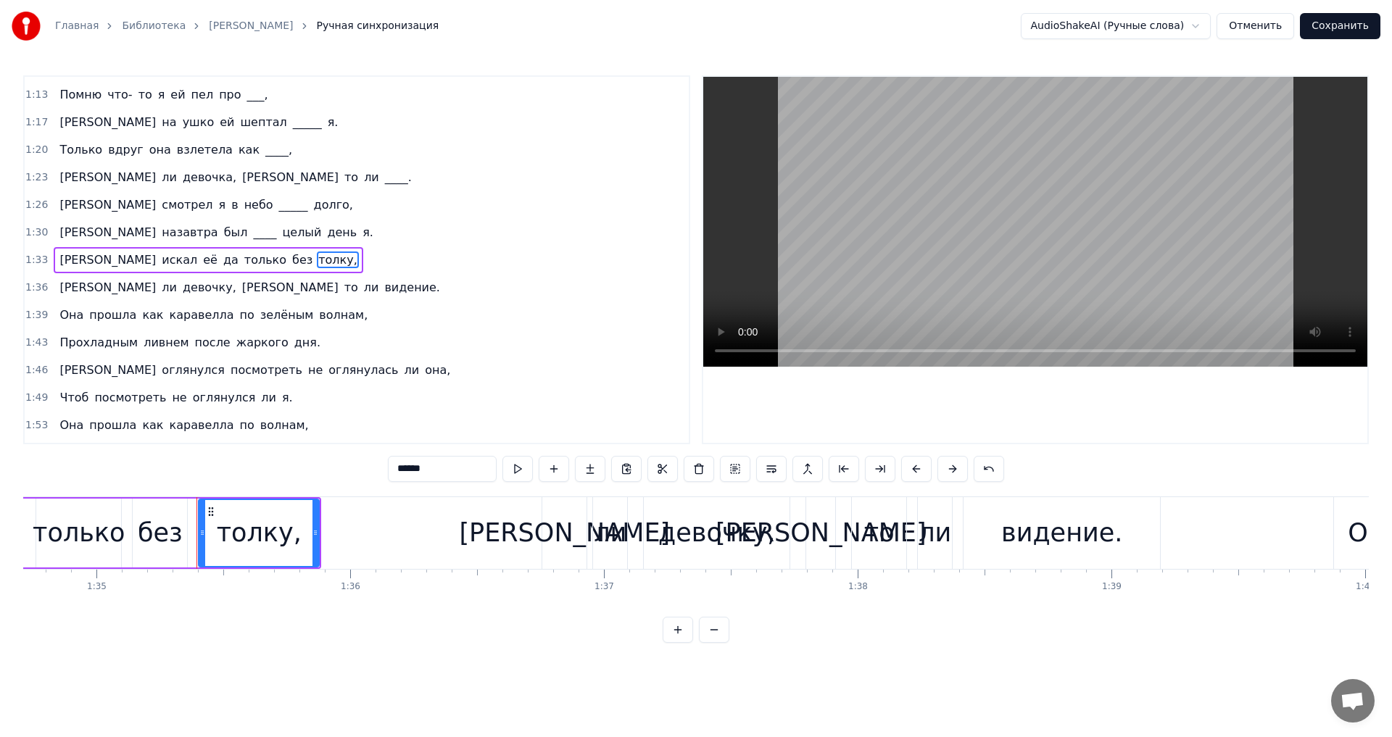
scroll to position [0, 24136]
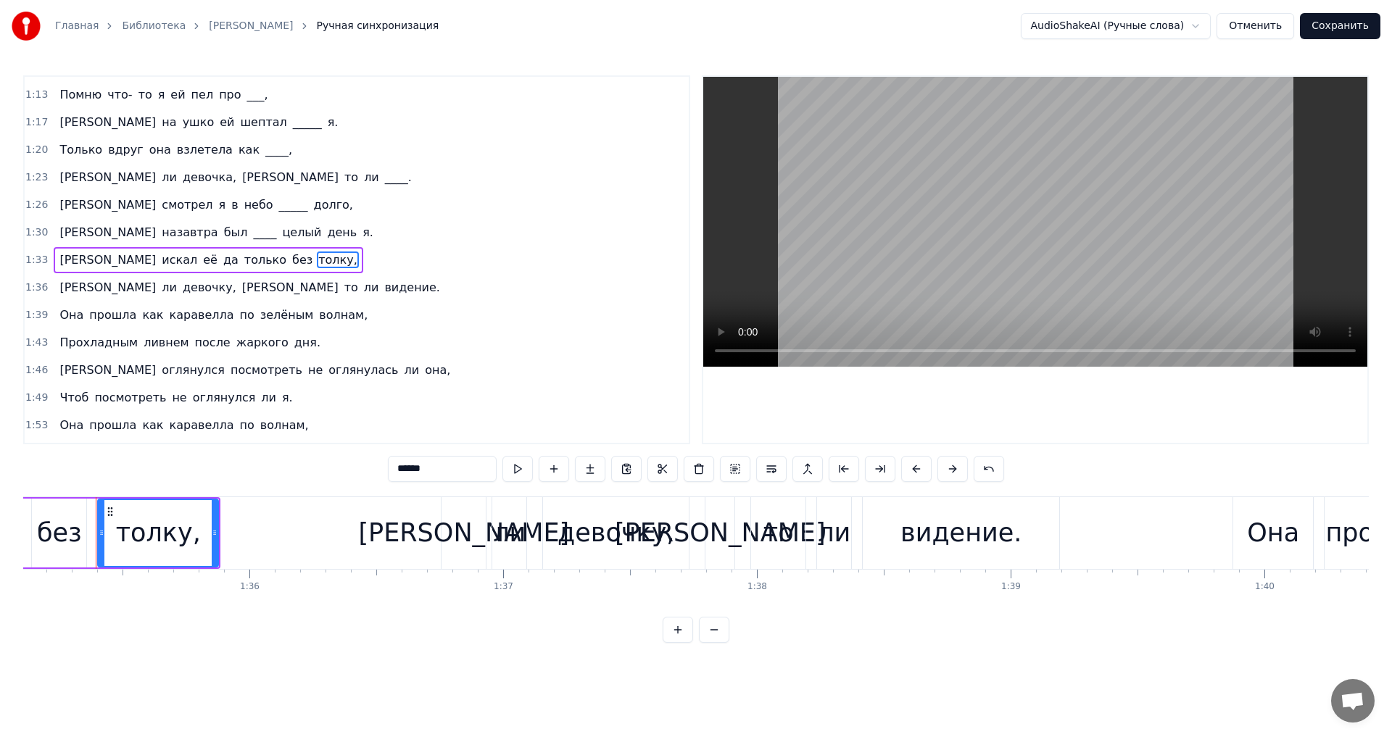
drag, startPoint x: 423, startPoint y: 468, endPoint x: 392, endPoint y: 469, distance: 30.5
click at [392, 469] on input "******" at bounding box center [442, 469] width 109 height 26
type input "*"
click at [383, 284] on span "видение." at bounding box center [412, 287] width 59 height 17
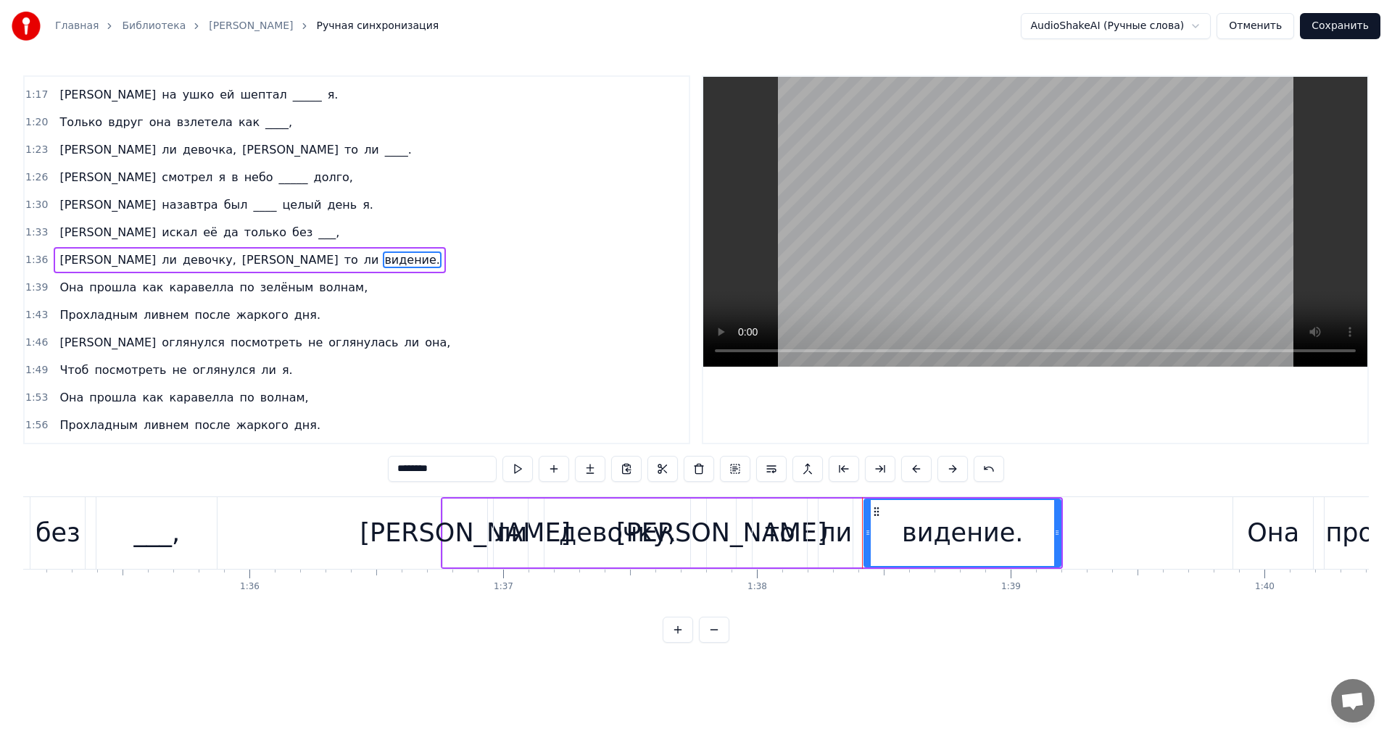
drag, startPoint x: 435, startPoint y: 471, endPoint x: 384, endPoint y: 469, distance: 50.8
click at [384, 469] on div "0:16 Был обычный серый питерский ,___ 0:19 Я пошёл бродить в дурном ,_______ 0:…" at bounding box center [696, 359] width 1346 height 568
click at [400, 466] on input "****" at bounding box center [442, 469] width 109 height 26
click at [422, 468] on input "***" at bounding box center [442, 469] width 109 height 26
click at [168, 290] on span "каравелла" at bounding box center [201, 287] width 67 height 17
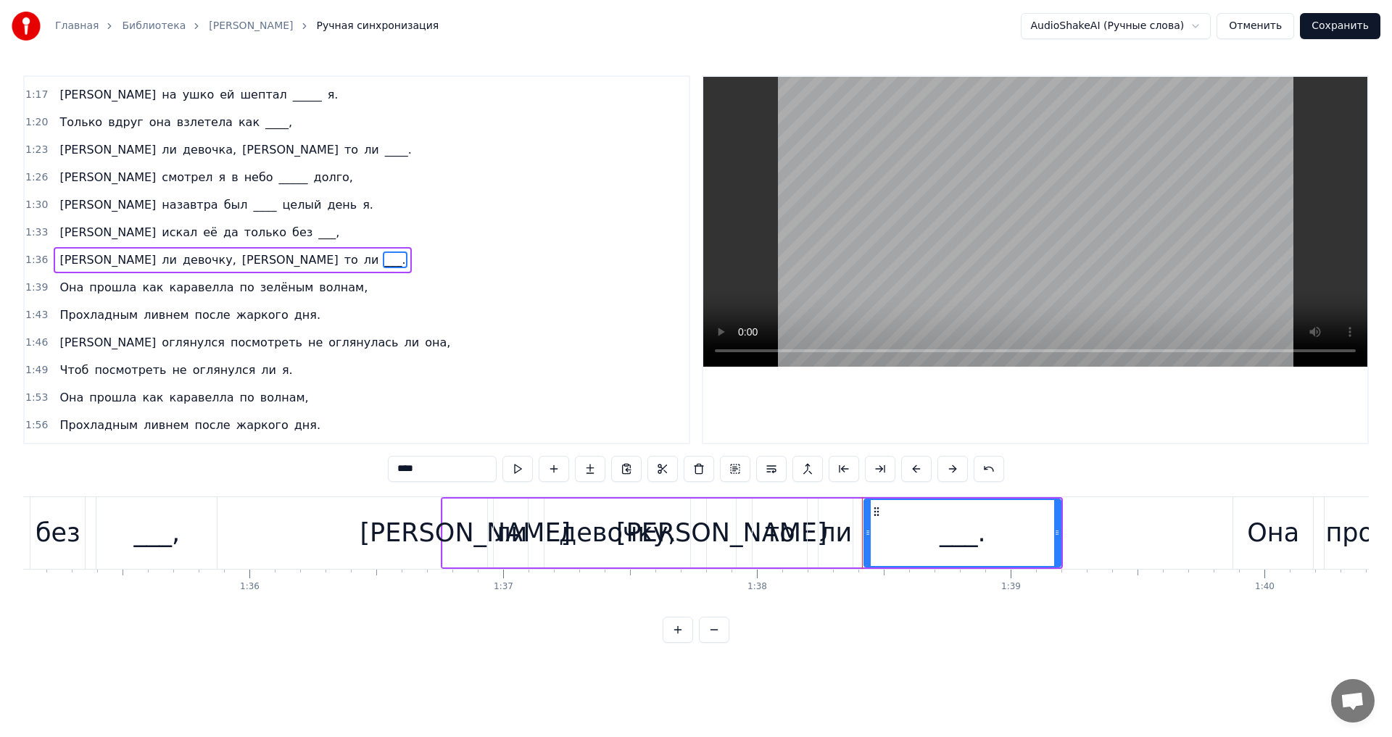
type input "*********"
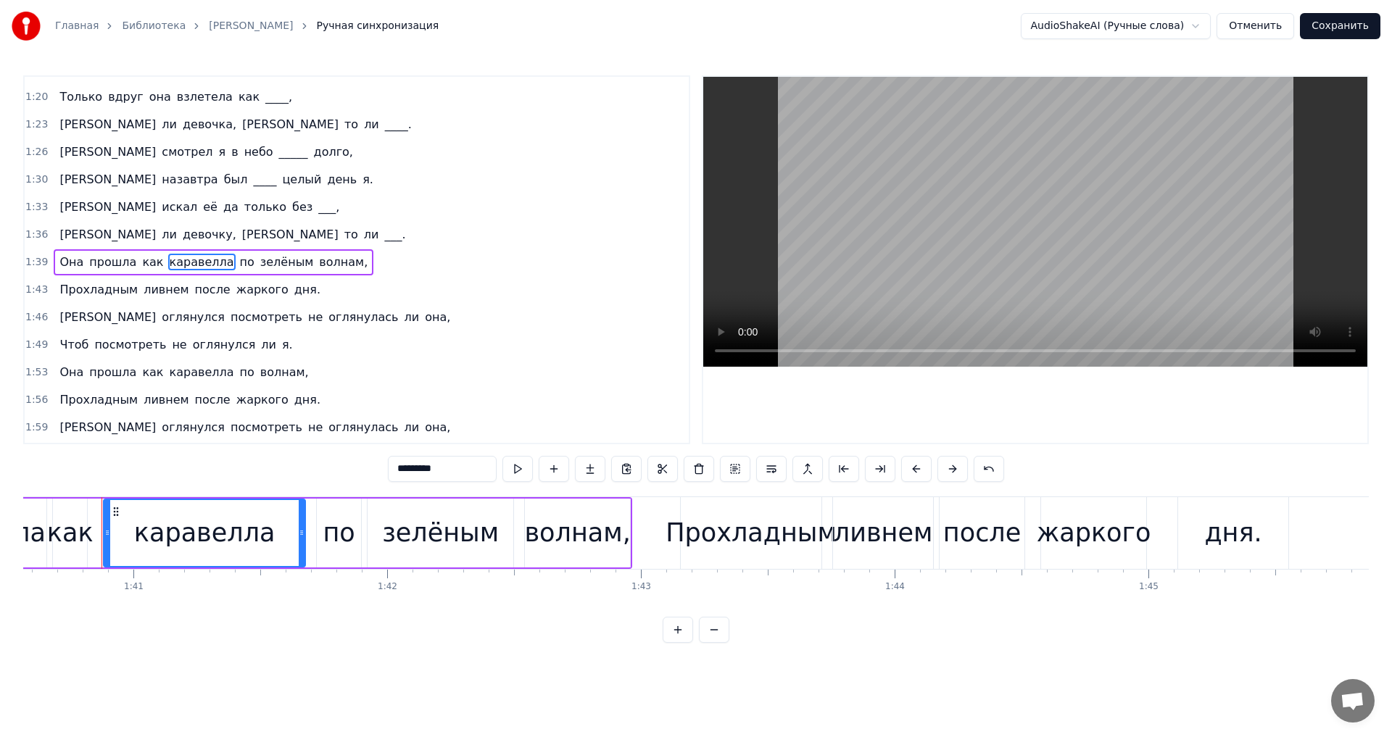
scroll to position [0, 25527]
drag, startPoint x: 450, startPoint y: 466, endPoint x: 400, endPoint y: 467, distance: 49.3
click at [392, 467] on input "*********" at bounding box center [442, 469] width 109 height 26
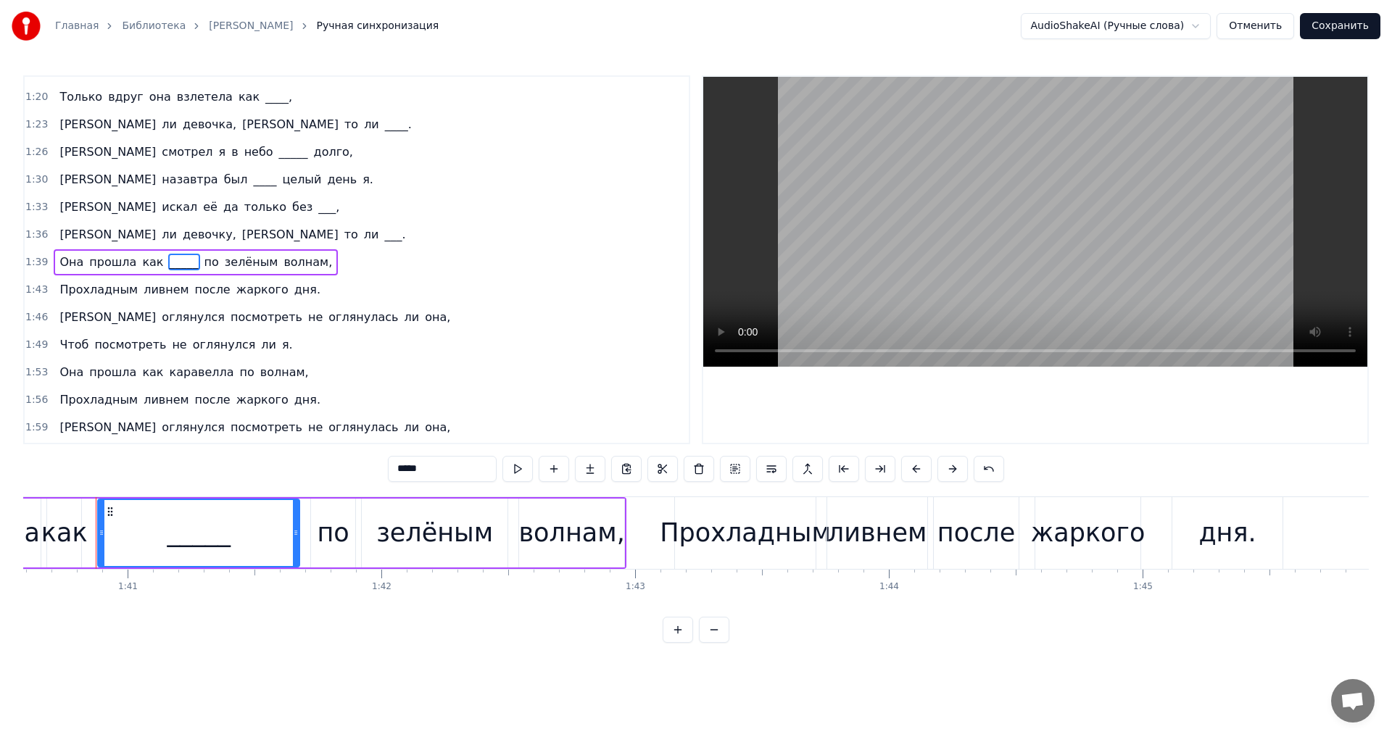
click at [157, 284] on span "ливнем" at bounding box center [166, 289] width 48 height 17
type input "******"
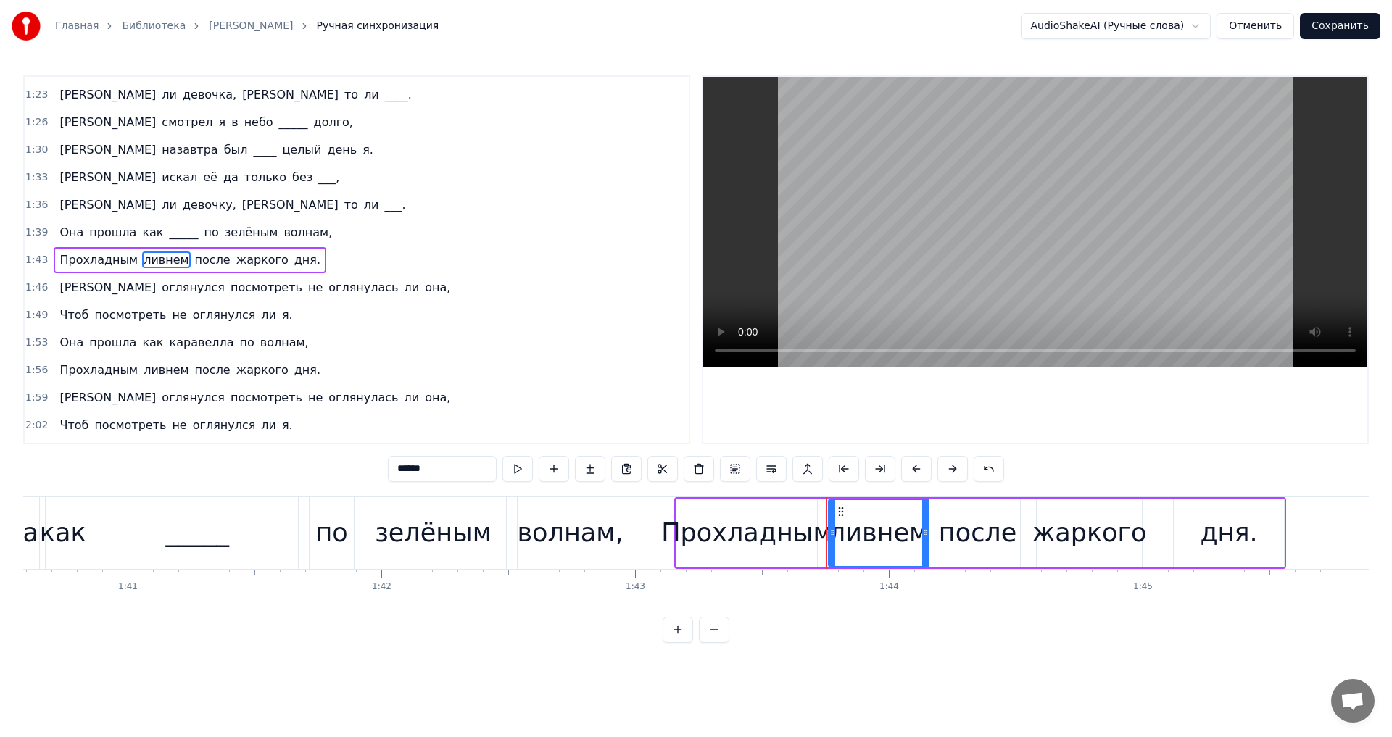
drag, startPoint x: 436, startPoint y: 473, endPoint x: 362, endPoint y: 463, distance: 74.7
click at [362, 463] on div "0:16 Был обычный серый питерский ,___ 0:19 Я пошёл бродить в дурном ,_______ 0:…" at bounding box center [696, 359] width 1346 height 568
click at [171, 342] on span "каравелла" at bounding box center [201, 342] width 67 height 17
type input "*********"
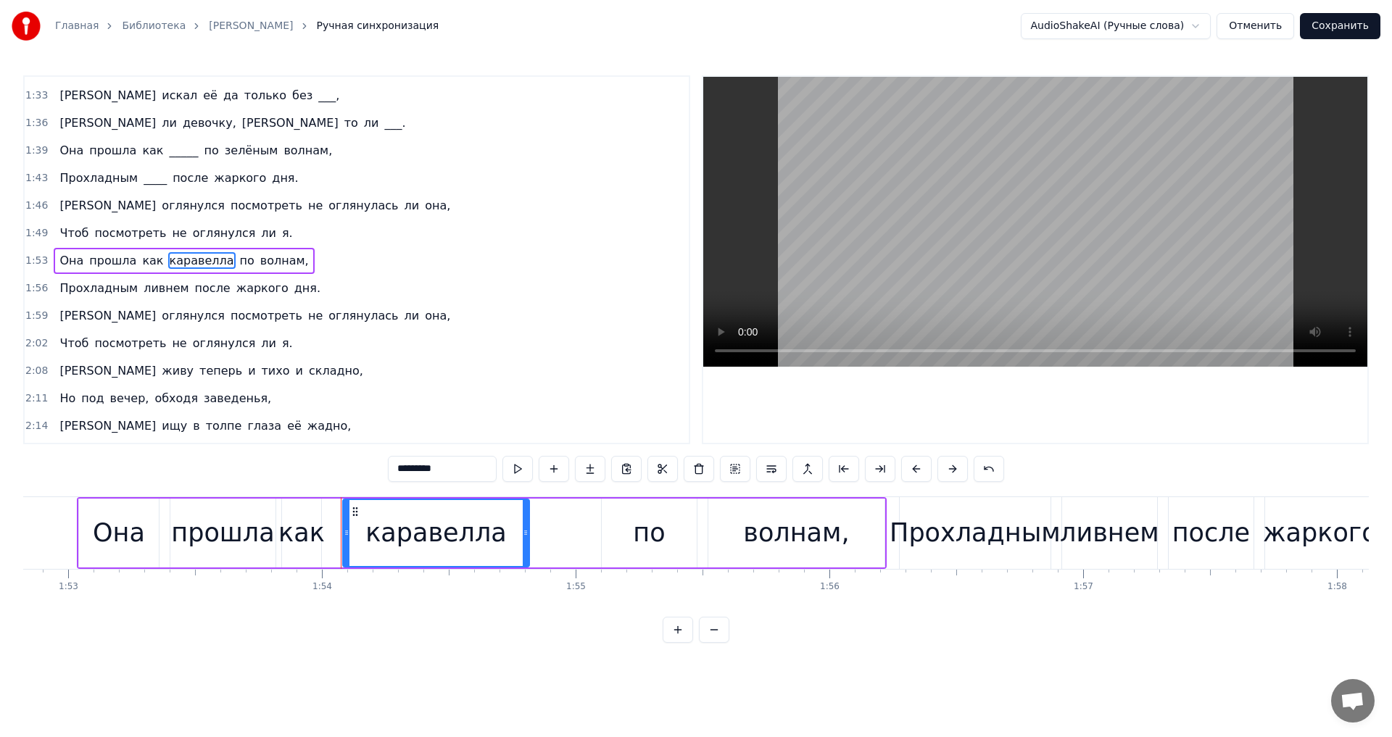
scroll to position [0, 28876]
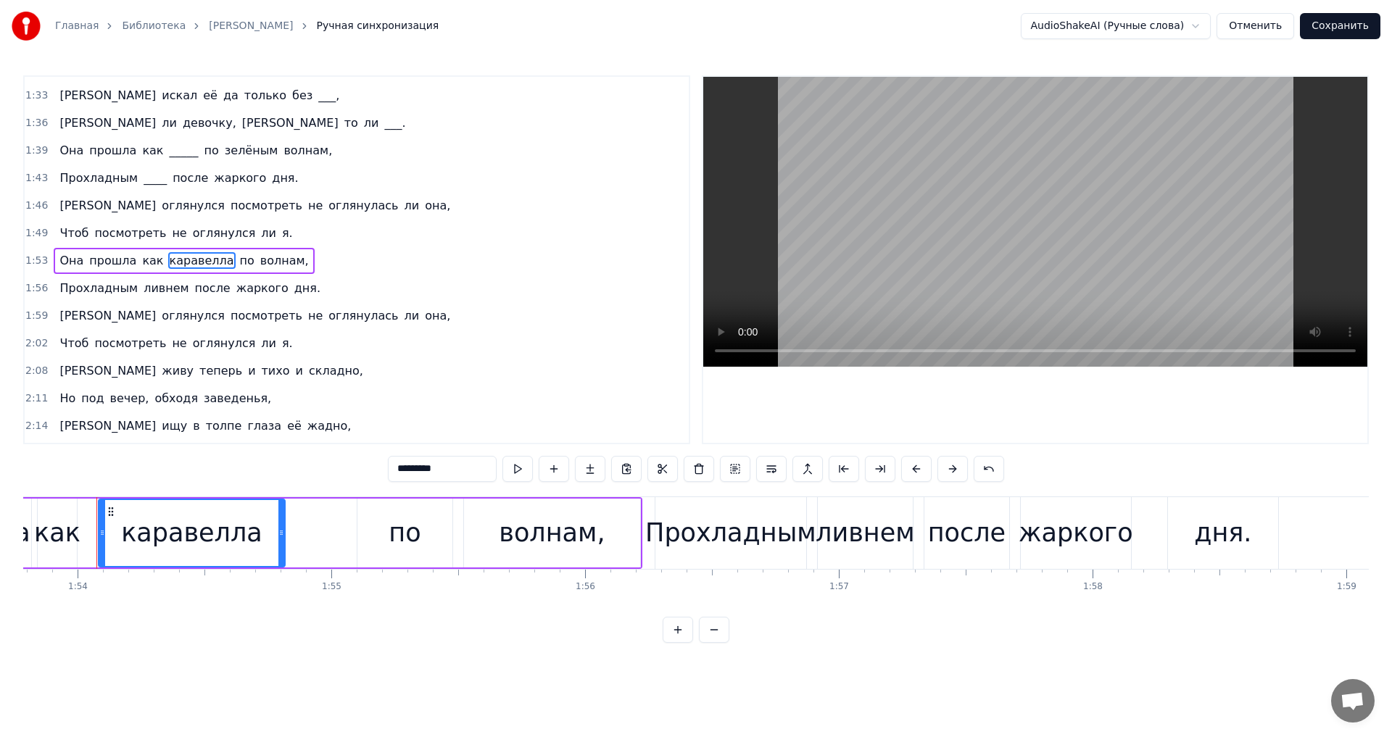
drag, startPoint x: 454, startPoint y: 473, endPoint x: 362, endPoint y: 467, distance: 92.3
click at [362, 467] on div "0:16 Был обычный серый питерский ,___ 0:19 Я пошёл бродить в дурном ,_______ 0:…" at bounding box center [696, 359] width 1346 height 568
click at [155, 284] on span "ливнем" at bounding box center [166, 288] width 48 height 17
type input "******"
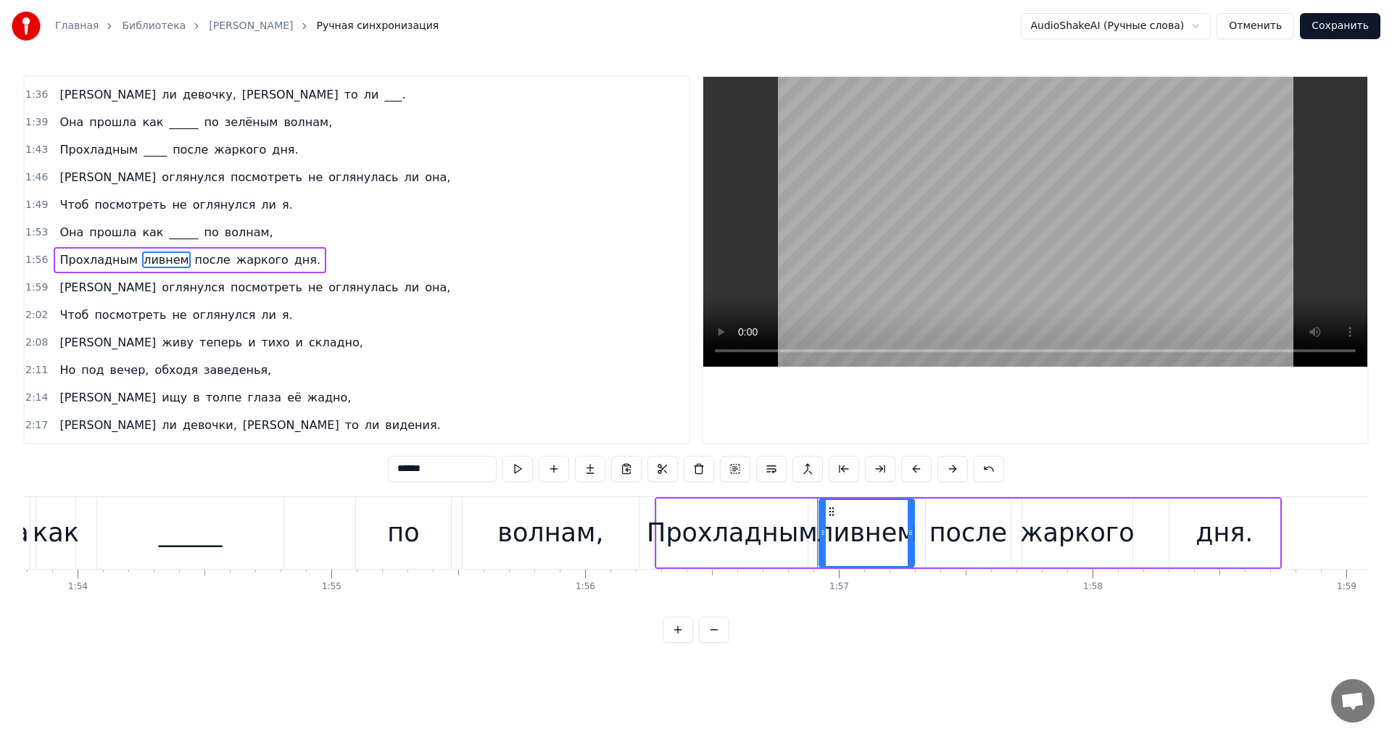
drag, startPoint x: 436, startPoint y: 468, endPoint x: 369, endPoint y: 468, distance: 67.4
click at [369, 468] on div "0:16 Был обычный серый питерский ,___ 0:19 Я пошёл бродить в дурном ,_______ 0:…" at bounding box center [696, 359] width 1346 height 568
click at [307, 341] on span "складно," at bounding box center [335, 342] width 57 height 17
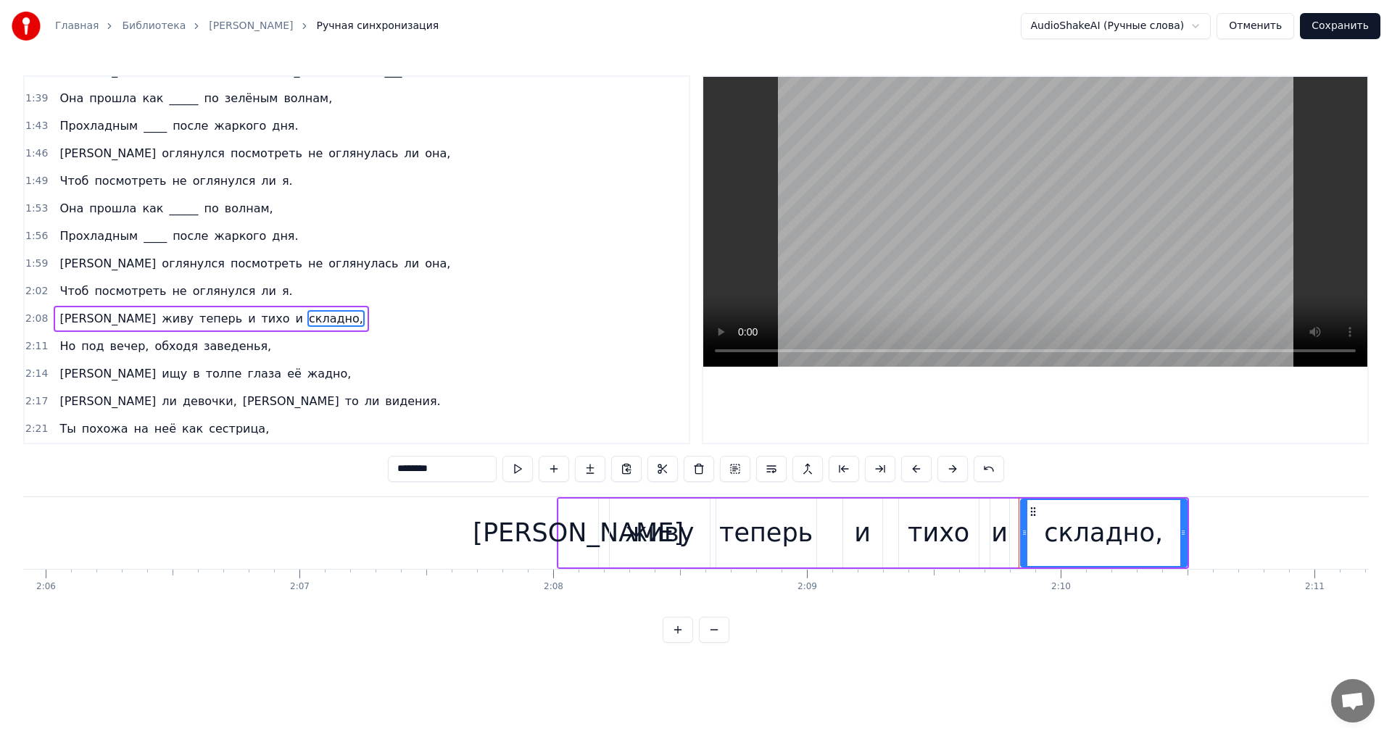
scroll to position [0, 32876]
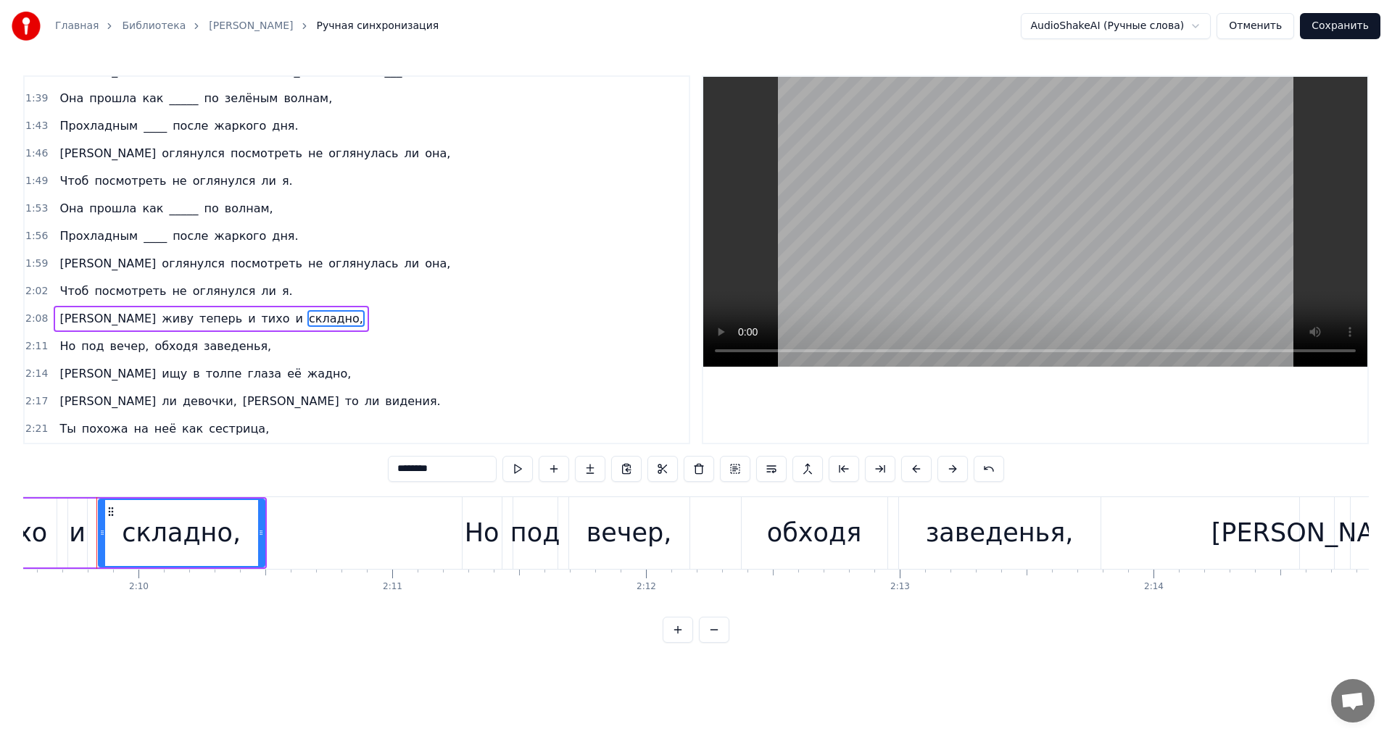
drag, startPoint x: 433, startPoint y: 470, endPoint x: 394, endPoint y: 470, distance: 39.2
click at [394, 470] on input "********" at bounding box center [442, 469] width 109 height 26
type input "*"
click at [235, 349] on span "заведенья," at bounding box center [237, 346] width 70 height 17
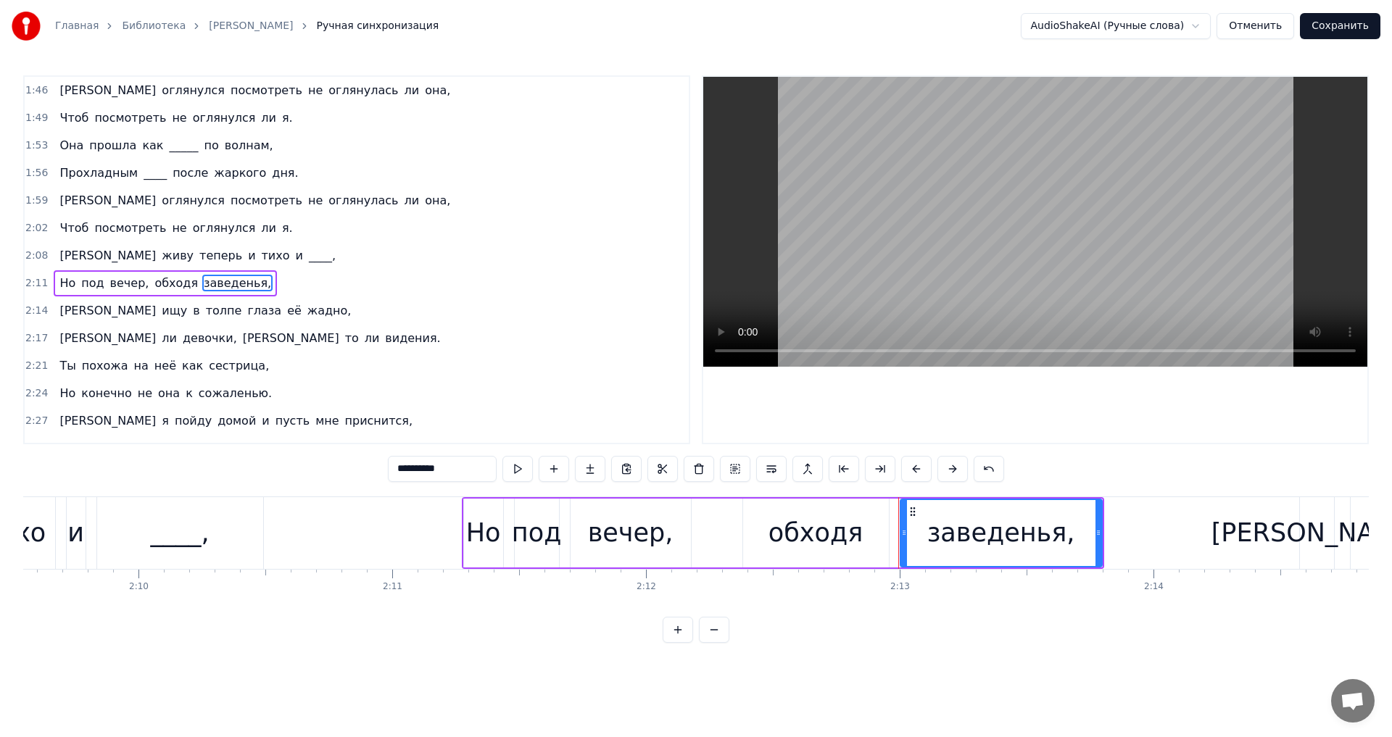
scroll to position [740, 0]
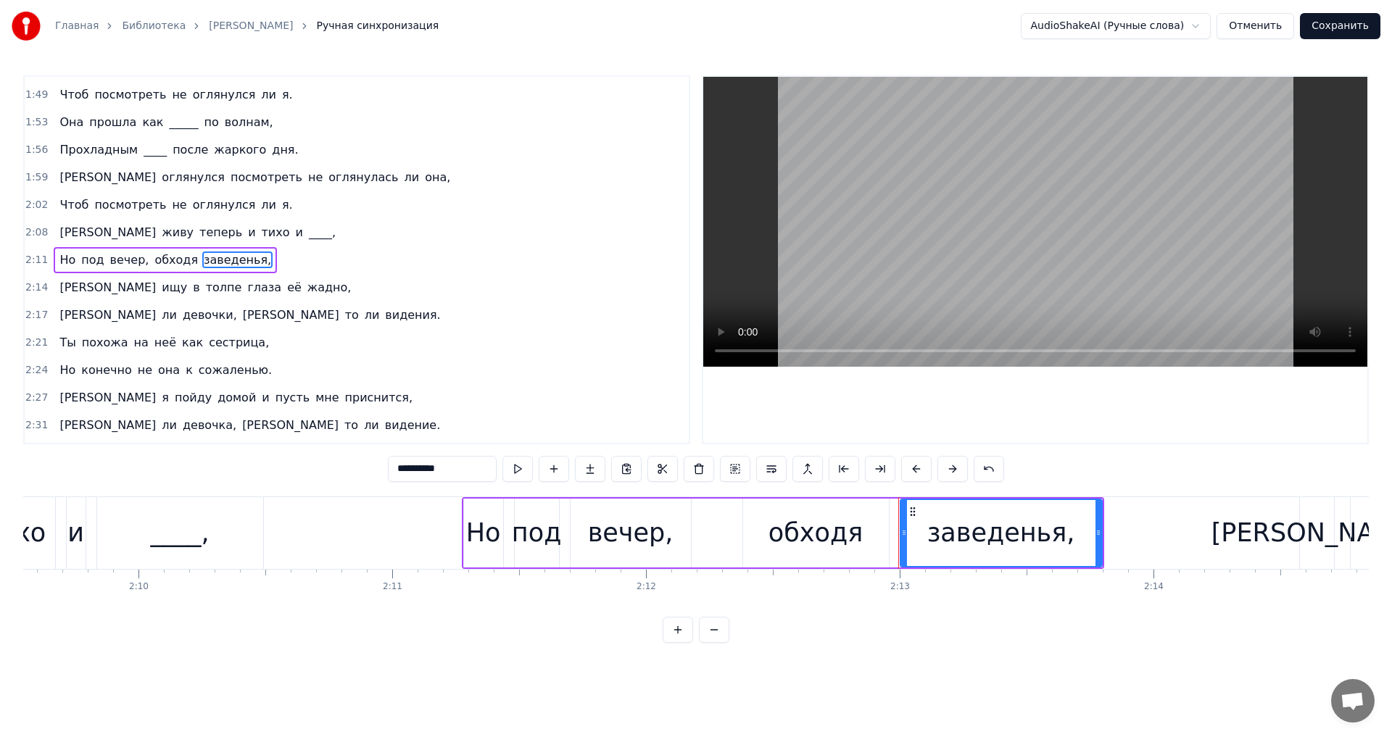
drag, startPoint x: 444, startPoint y: 467, endPoint x: 386, endPoint y: 468, distance: 58.7
click at [386, 468] on div "0:16 Был обычный серый питерский ,___ 0:19 Я пошёл бродить в дурном ,_______ 0:…" at bounding box center [696, 359] width 1346 height 568
type input "*"
type input "*****"
click at [220, 297] on div "Я ищу в толпе глаза её жадно," at bounding box center [205, 288] width 303 height 26
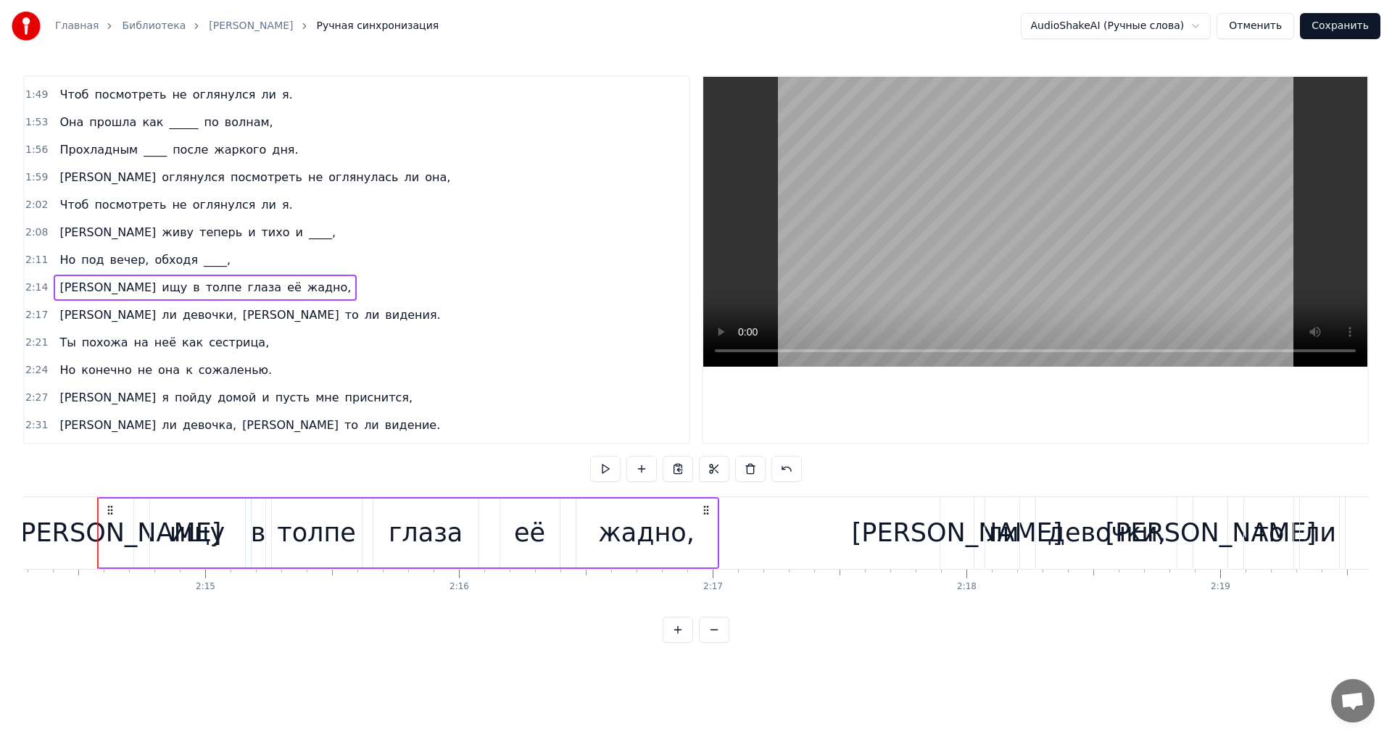
scroll to position [0, 34079]
click at [306, 289] on span "жадно," at bounding box center [329, 287] width 47 height 17
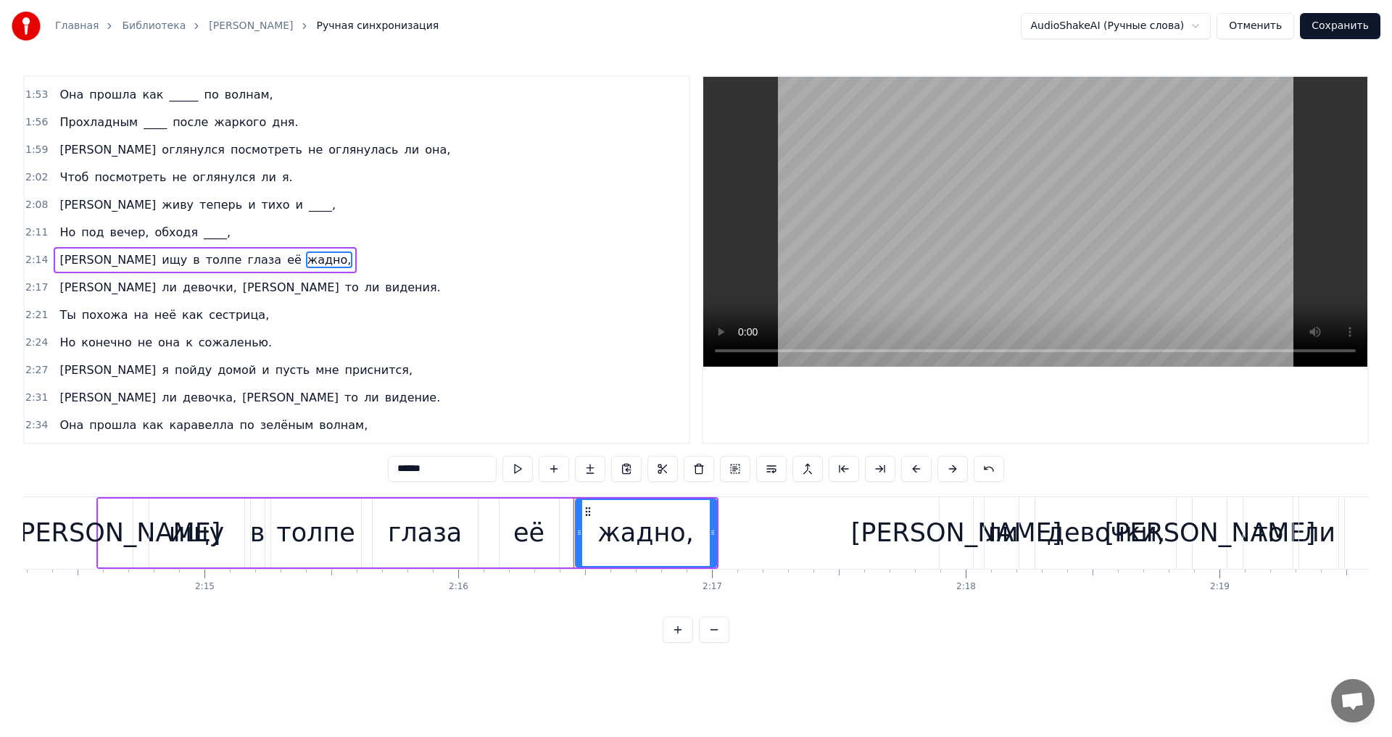
drag, startPoint x: 429, startPoint y: 470, endPoint x: 357, endPoint y: 450, distance: 74.4
click at [363, 463] on div "0:16 Был обычный серый питерский ,___ 0:19 Я пошёл бродить в дурном ,_______ 0:…" at bounding box center [696, 359] width 1346 height 568
click at [384, 281] on span "видения." at bounding box center [413, 287] width 58 height 17
type input "********"
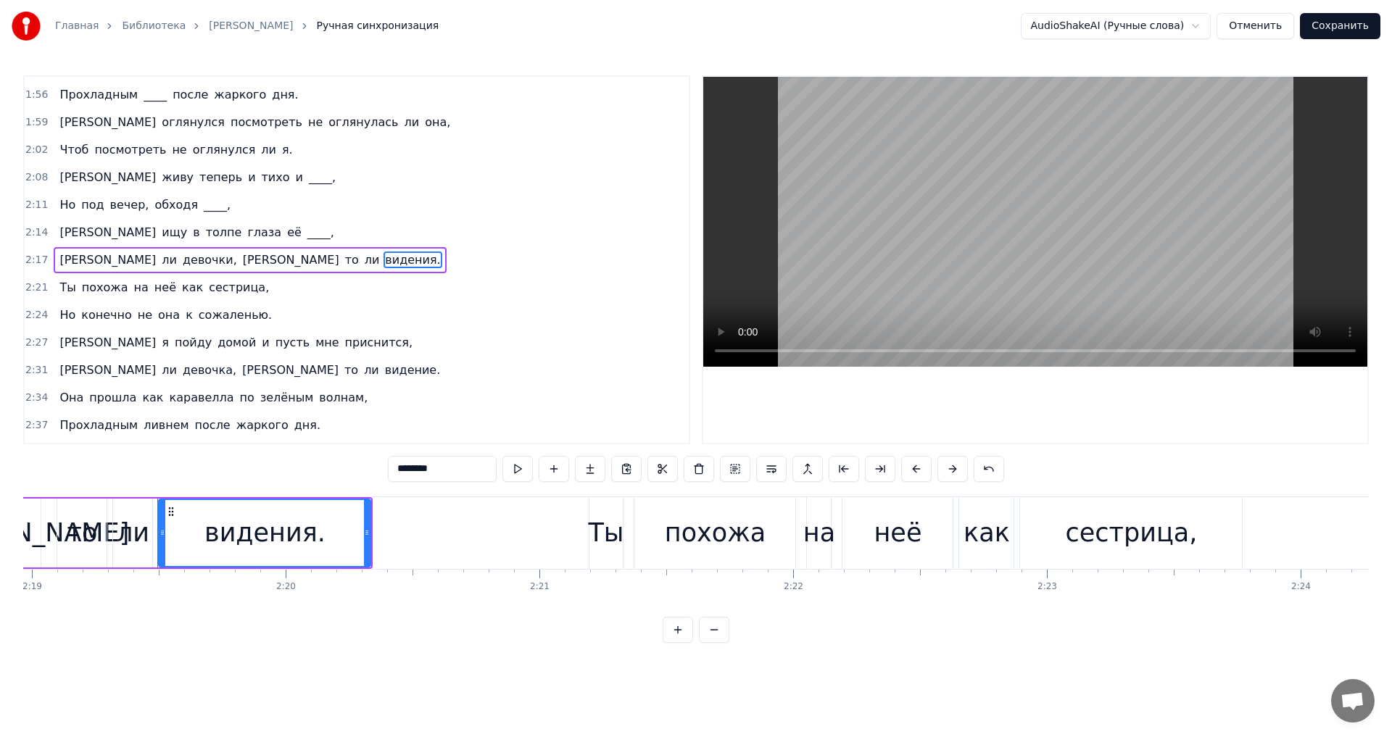
scroll to position [0, 35327]
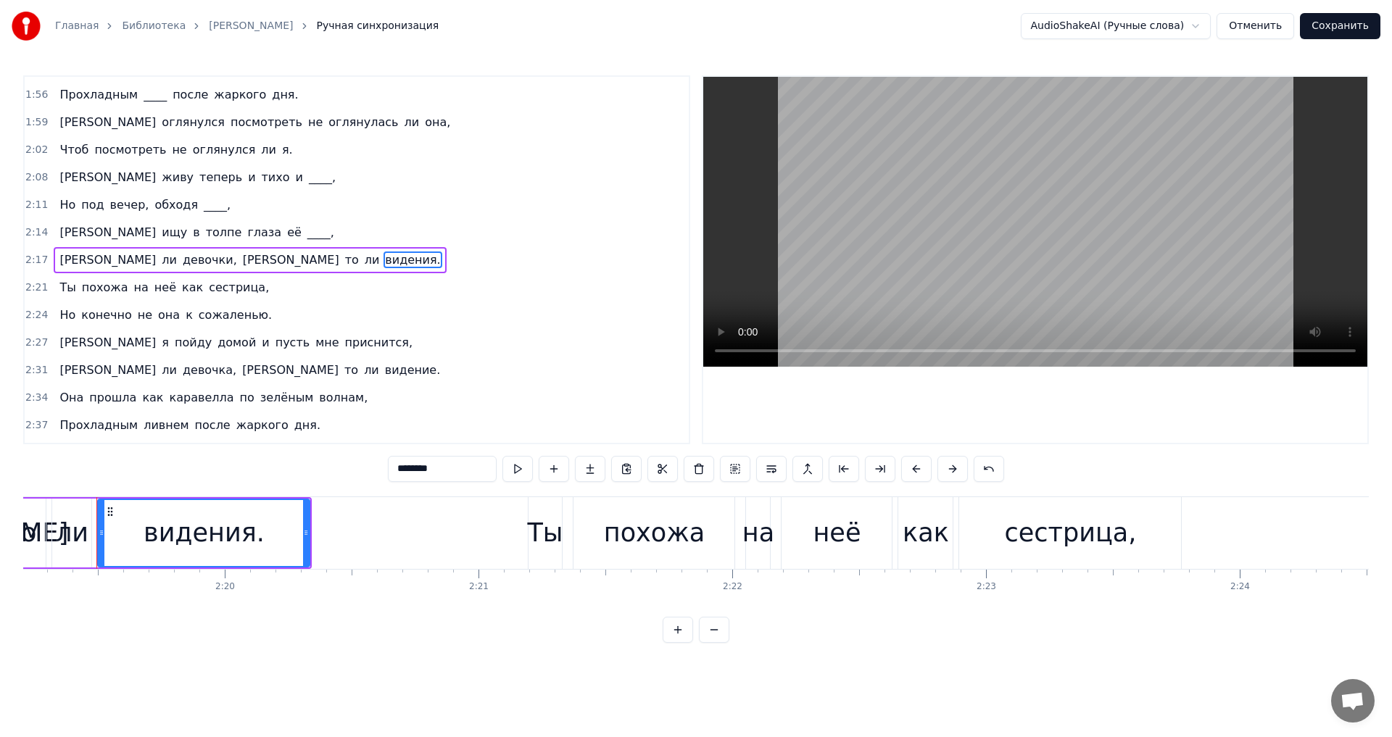
drag, startPoint x: 419, startPoint y: 469, endPoint x: 386, endPoint y: 470, distance: 32.6
click at [386, 470] on div "0:16 Был обычный серый питерский ,___ 0:19 Я пошёл бродить в дурном ,_______ 0:…" at bounding box center [696, 359] width 1346 height 568
click at [384, 369] on span "видение." at bounding box center [413, 370] width 59 height 17
type input "********"
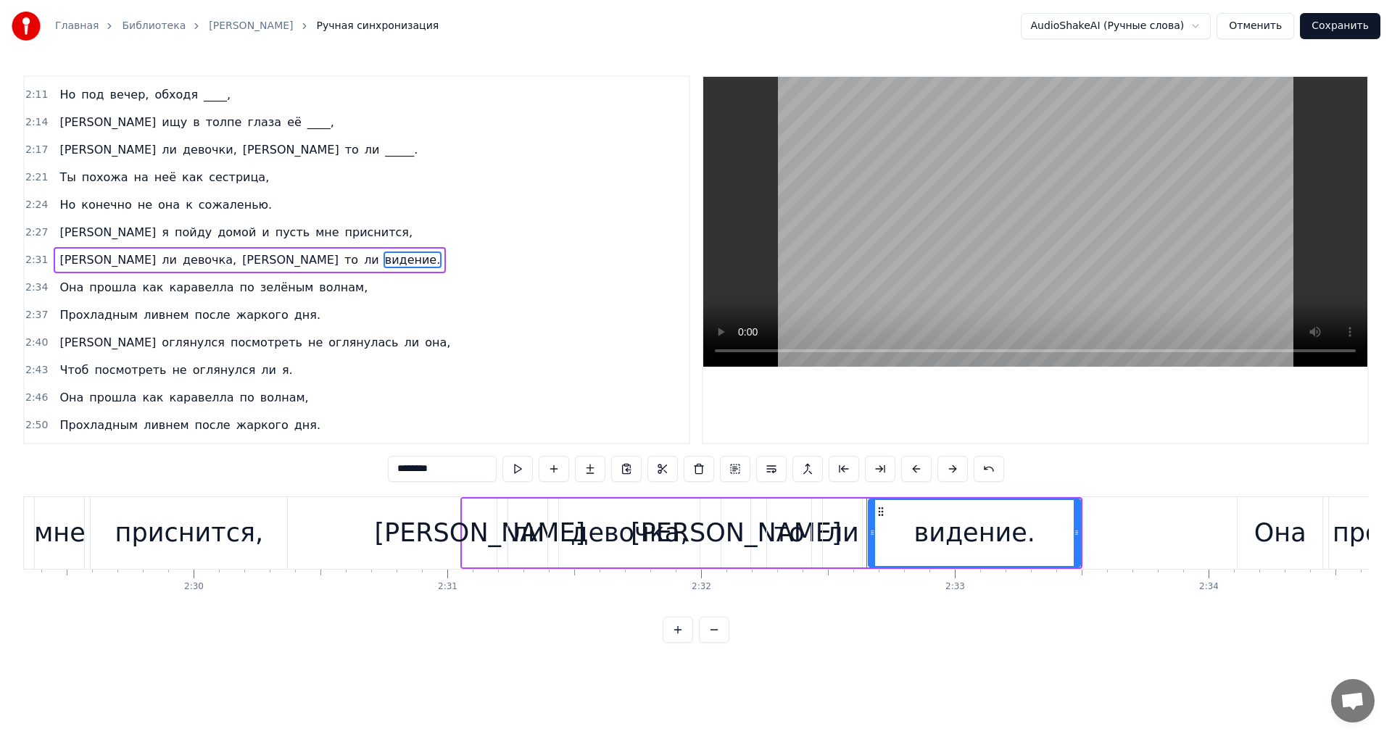
scroll to position [0, 38667]
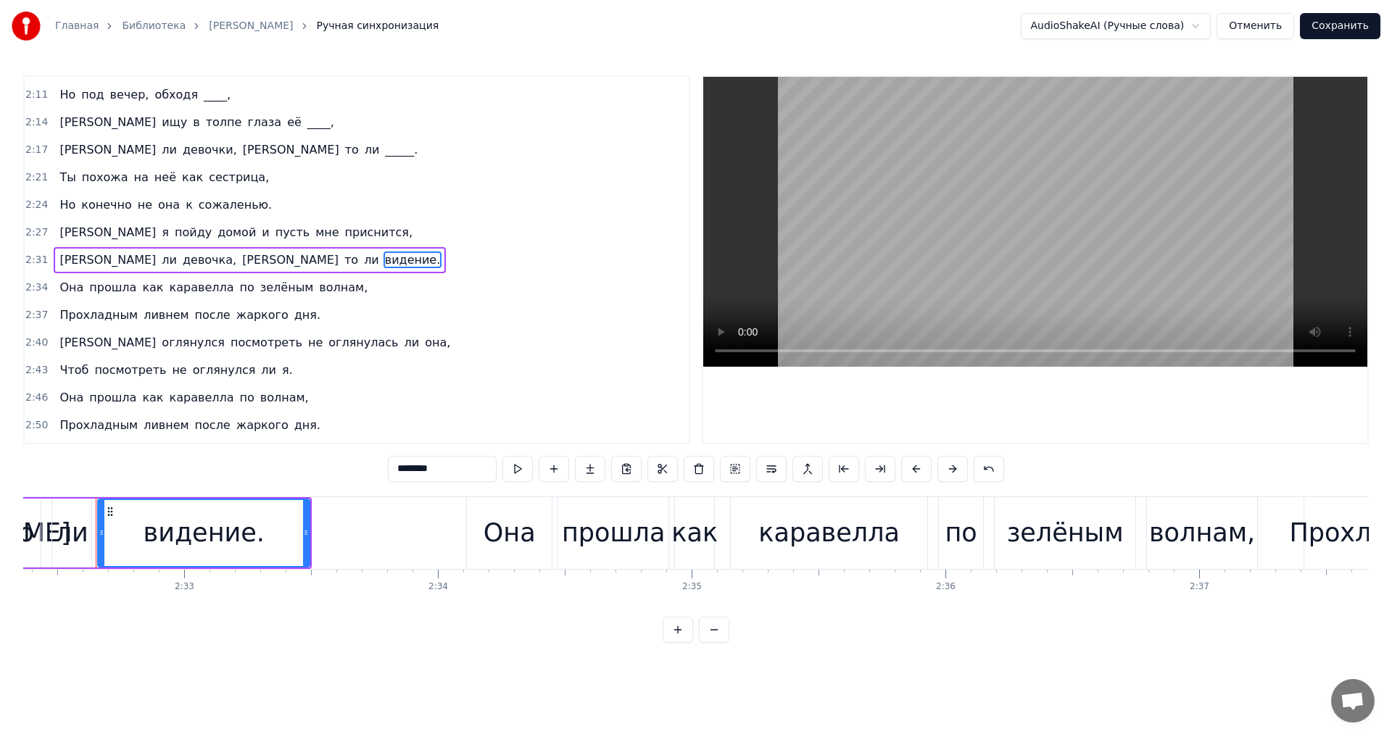
drag, startPoint x: 435, startPoint y: 470, endPoint x: 381, endPoint y: 471, distance: 54.4
click at [381, 471] on div "0:16 Был обычный серый питерский ,___ 0:19 Я пошёл бродить в дурном ,_______ 0:…" at bounding box center [696, 359] width 1346 height 568
click at [436, 470] on input "********" at bounding box center [442, 469] width 109 height 26
drag, startPoint x: 441, startPoint y: 470, endPoint x: 398, endPoint y: 468, distance: 42.8
click at [398, 468] on input "********" at bounding box center [442, 469] width 109 height 26
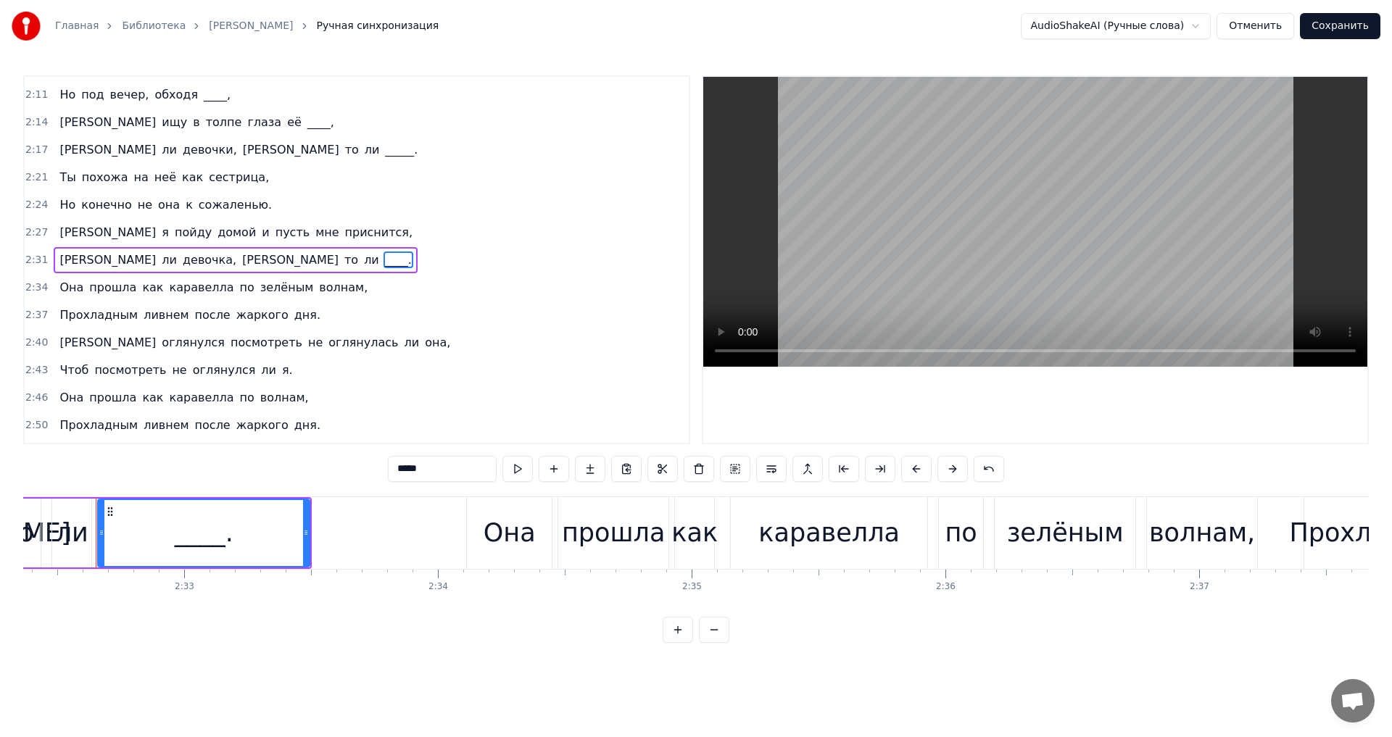
click at [344, 235] on span "приснится," at bounding box center [379, 232] width 71 height 17
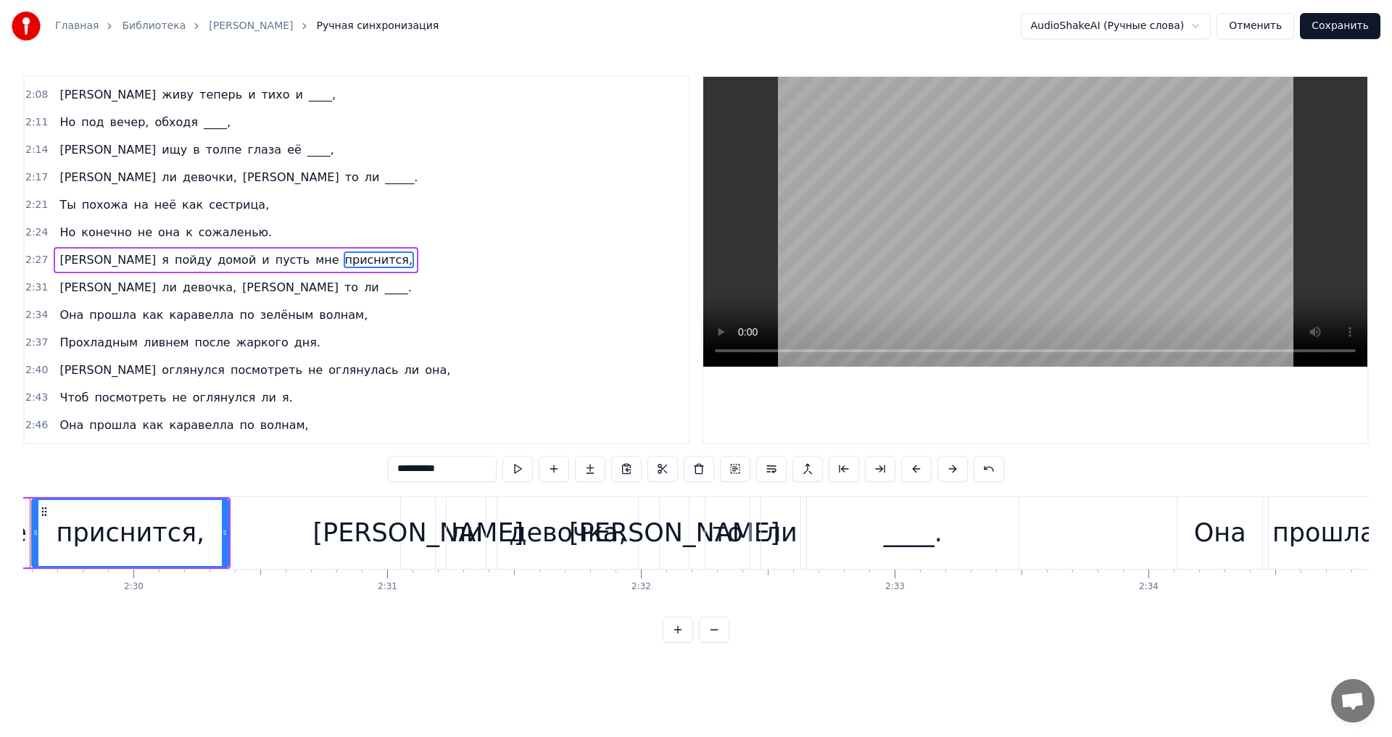
scroll to position [0, 37890]
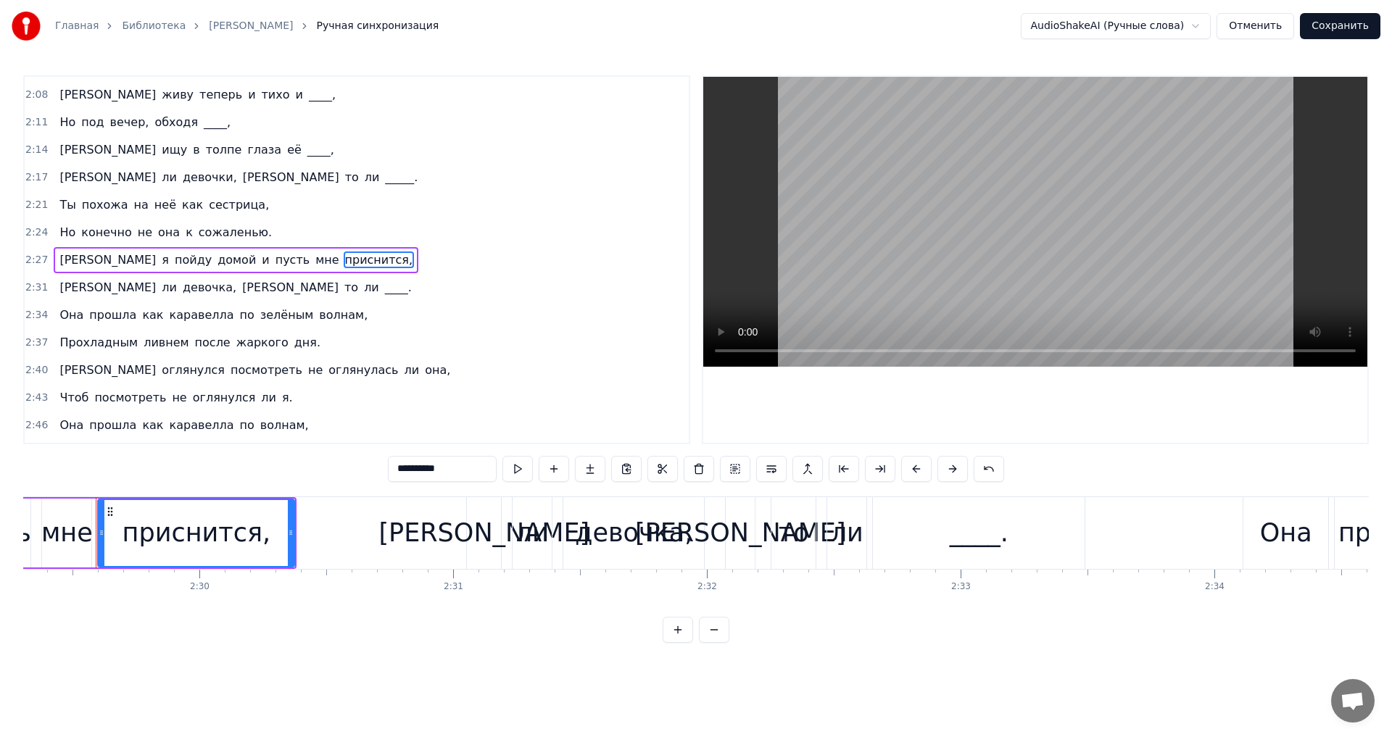
drag, startPoint x: 444, startPoint y: 469, endPoint x: 355, endPoint y: 468, distance: 89.9
click at [355, 468] on div "0:16 Был обычный серый питерский ,___ 0:19 Я пошёл бродить в дурном ,_______ 0:…" at bounding box center [696, 359] width 1346 height 568
type input "*"
click at [182, 318] on span "каравелла" at bounding box center [201, 315] width 67 height 17
type input "*********"
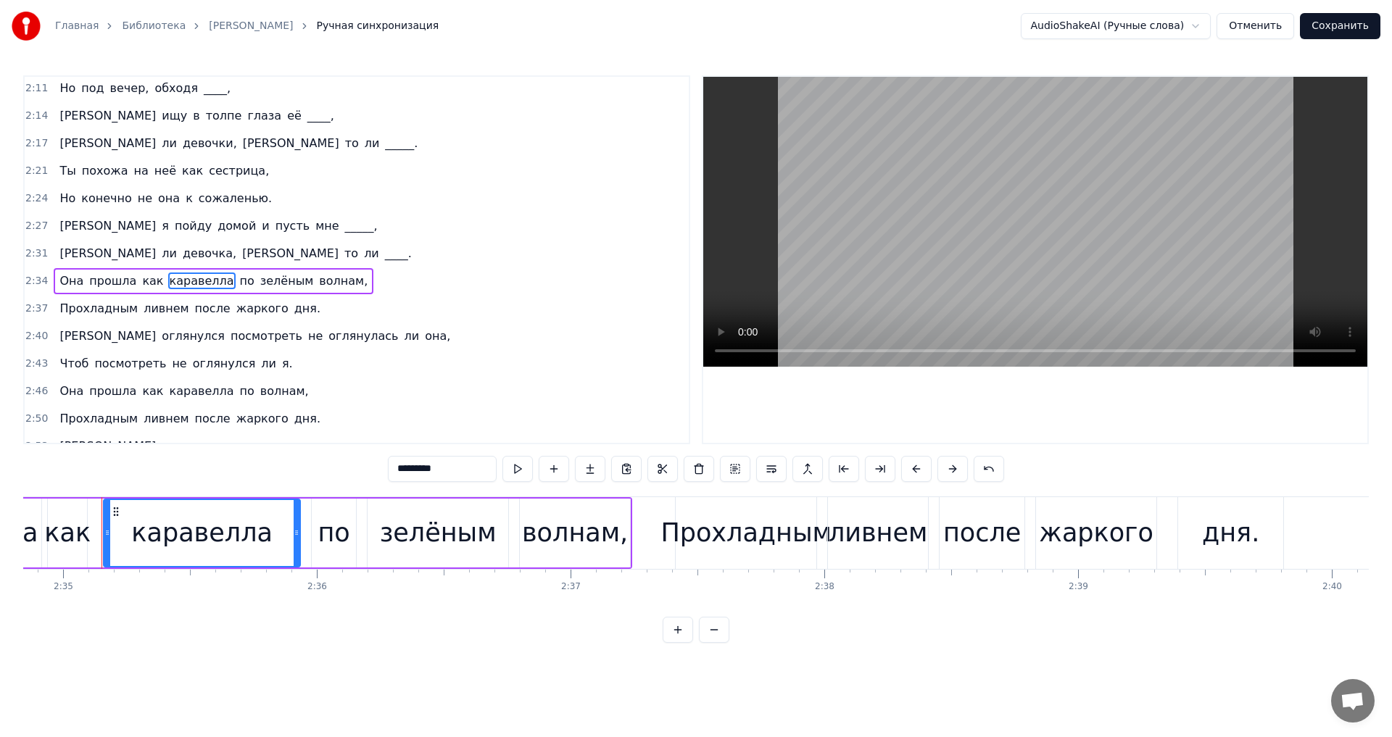
scroll to position [0, 39301]
drag, startPoint x: 452, startPoint y: 468, endPoint x: 381, endPoint y: 457, distance: 71.2
click at [380, 468] on div "0:16 Был обычный серый питерский ,___ 0:19 Я пошёл бродить в дурном ,_______ 0:…" at bounding box center [696, 359] width 1346 height 568
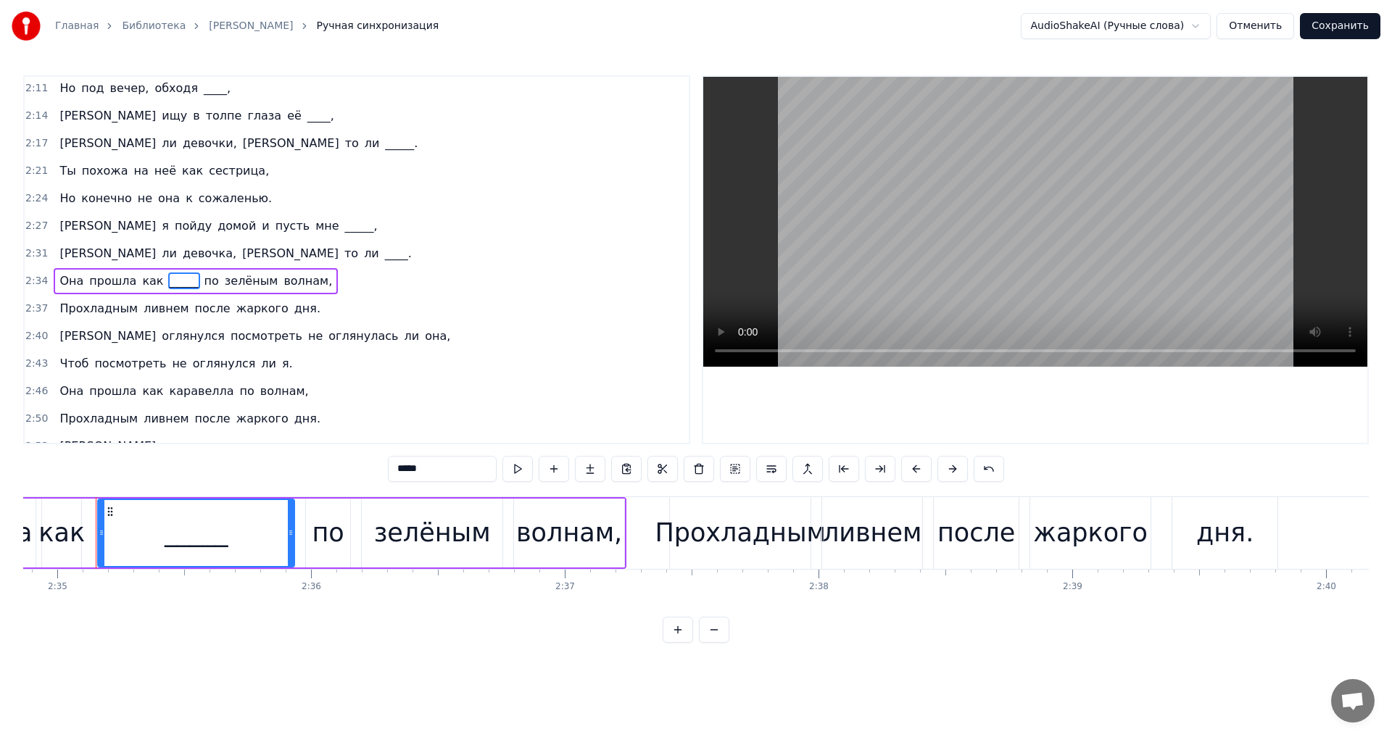
click at [144, 308] on span "ливнем" at bounding box center [166, 308] width 48 height 17
type input "******"
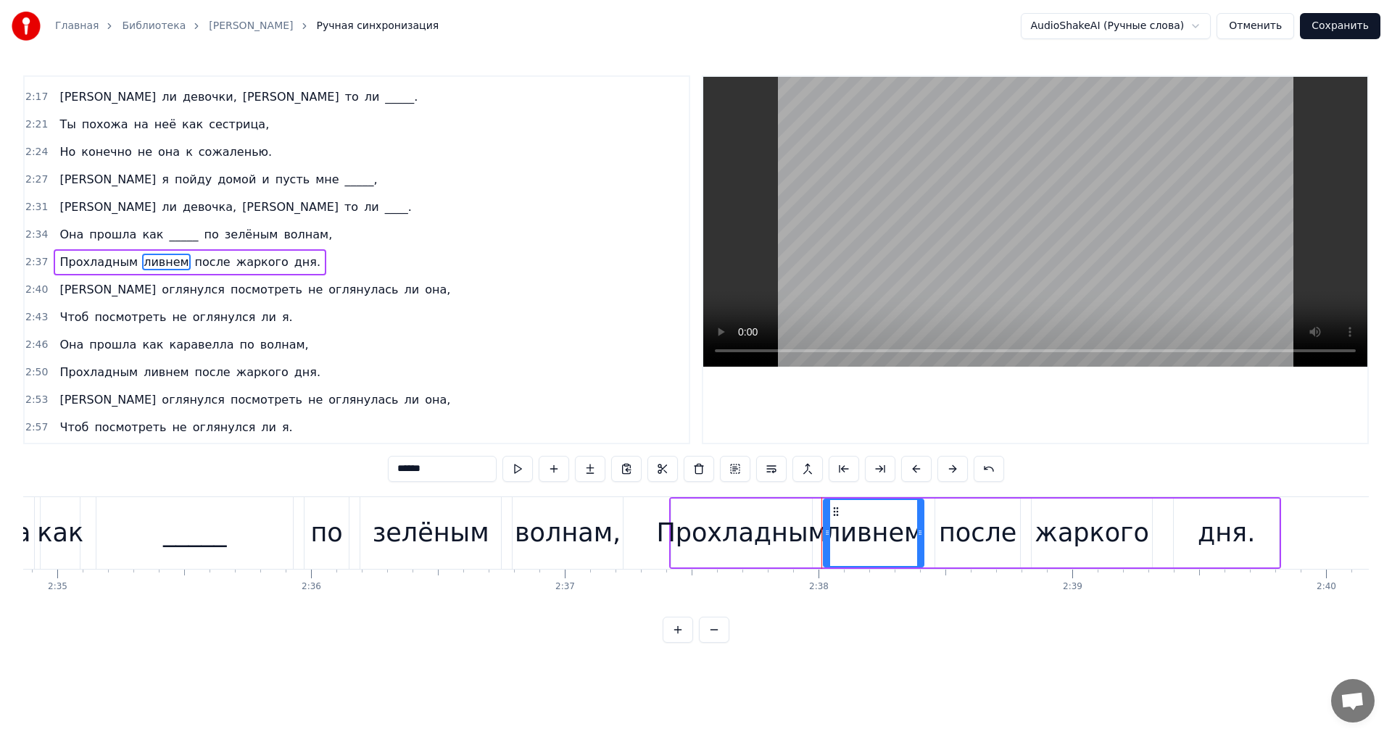
scroll to position [960, 0]
drag, startPoint x: 441, startPoint y: 475, endPoint x: 342, endPoint y: 465, distance: 99.9
click at [342, 465] on div "0:16 Был обычный серый питерский ,___ 0:19 Я пошёл бродить в дурном ,_______ 0:…" at bounding box center [696, 359] width 1346 height 568
click at [178, 347] on span "каравелла" at bounding box center [201, 342] width 67 height 17
type input "*********"
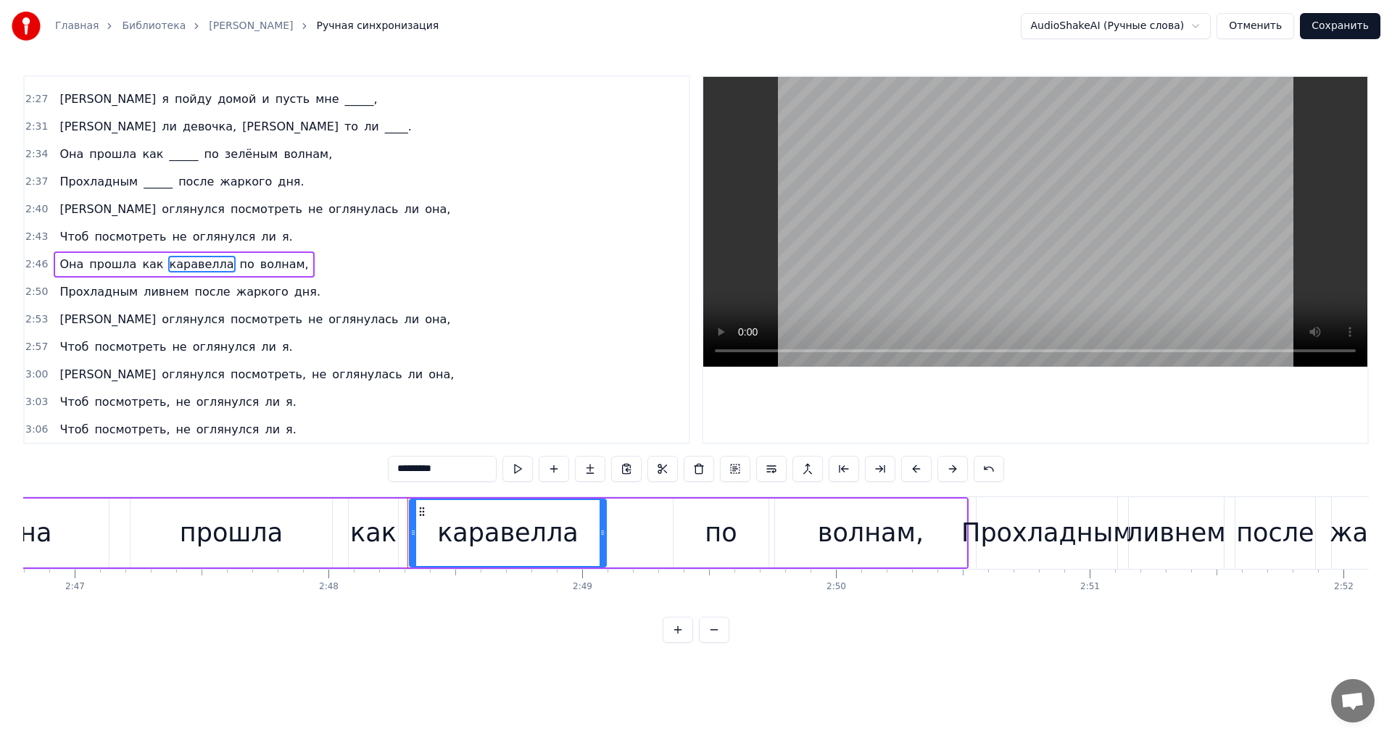
scroll to position [0, 42640]
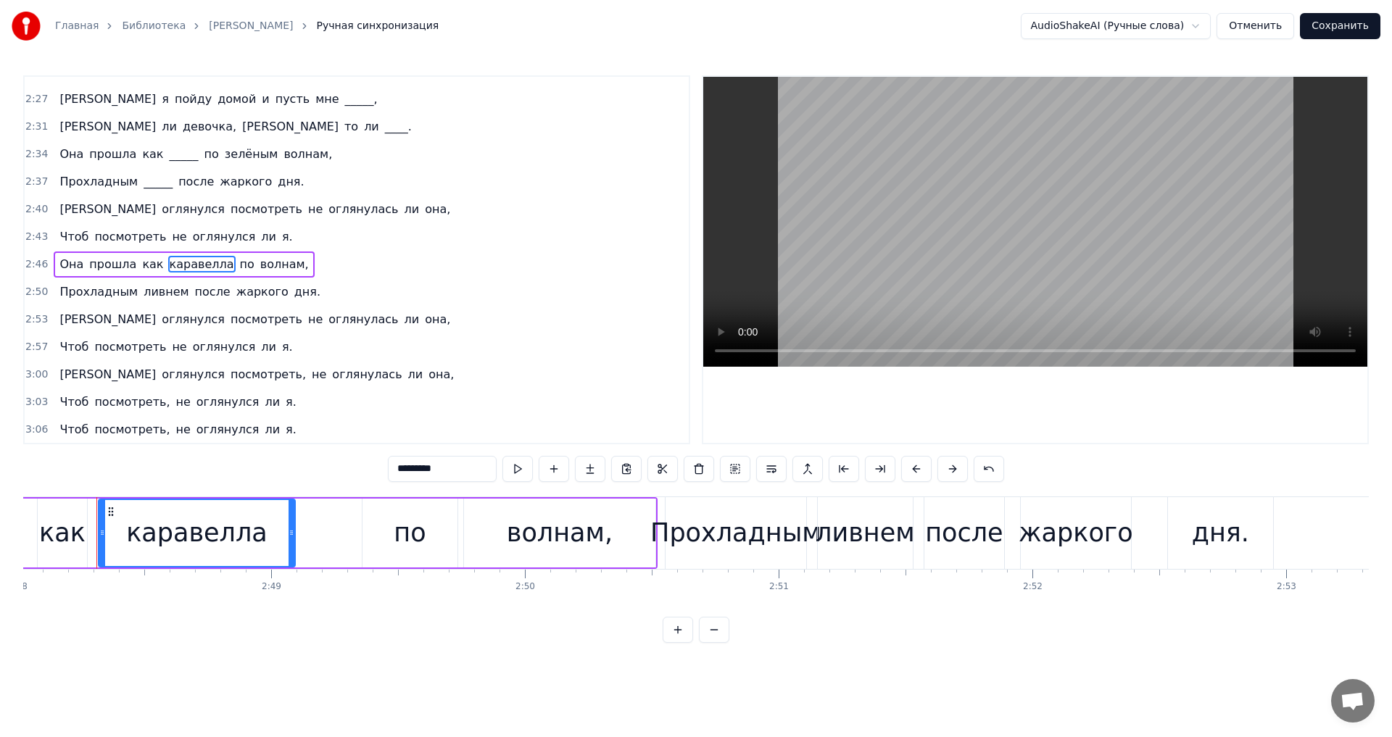
drag, startPoint x: 454, startPoint y: 470, endPoint x: 358, endPoint y: 466, distance: 95.8
click at [358, 466] on div "0:16 Был обычный серый питерский ,___ 0:19 Я пошёл бродить в дурном ,_______ 0:…" at bounding box center [696, 359] width 1346 height 568
click at [166, 289] on span "ливнем" at bounding box center [166, 292] width 48 height 17
type input "******"
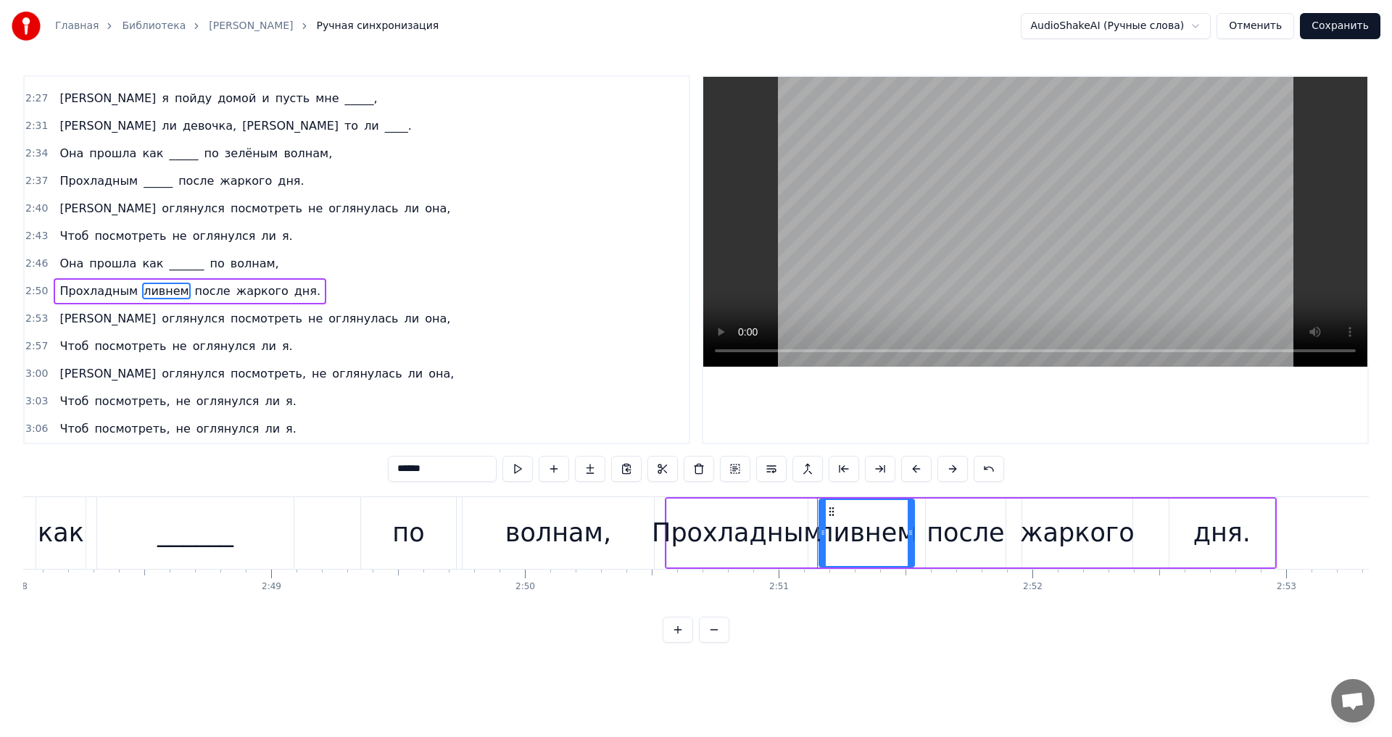
drag, startPoint x: 398, startPoint y: 466, endPoint x: 326, endPoint y: 464, distance: 71.8
click at [326, 464] on div "0:16 Был обычный серый питерский ,___ 0:19 Я пошёл бродить в дурном ,_______ 0:…" at bounding box center [696, 359] width 1346 height 568
click at [432, 475] on input "*****" at bounding box center [442, 469] width 109 height 26
type input "******"
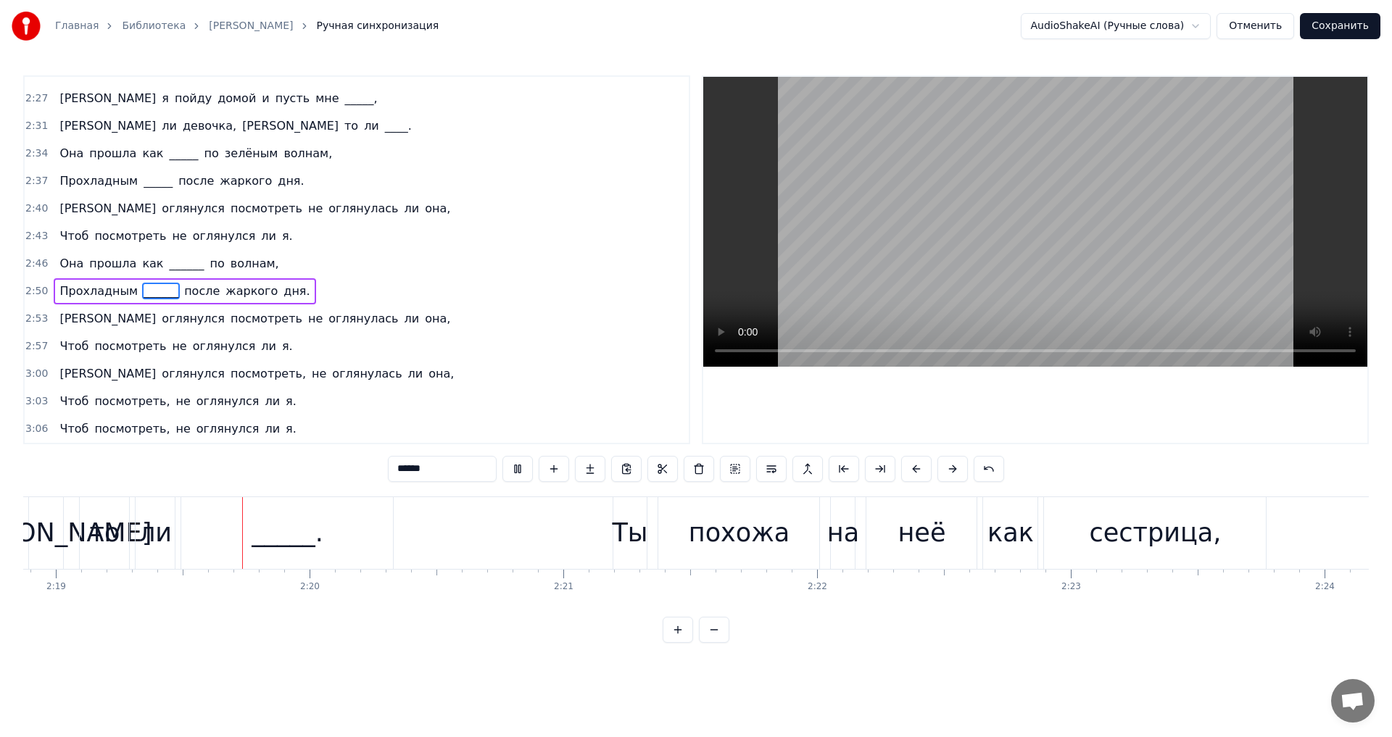
scroll to position [0, 35246]
click at [1336, 28] on button "Сохранить" at bounding box center [1340, 26] width 80 height 26
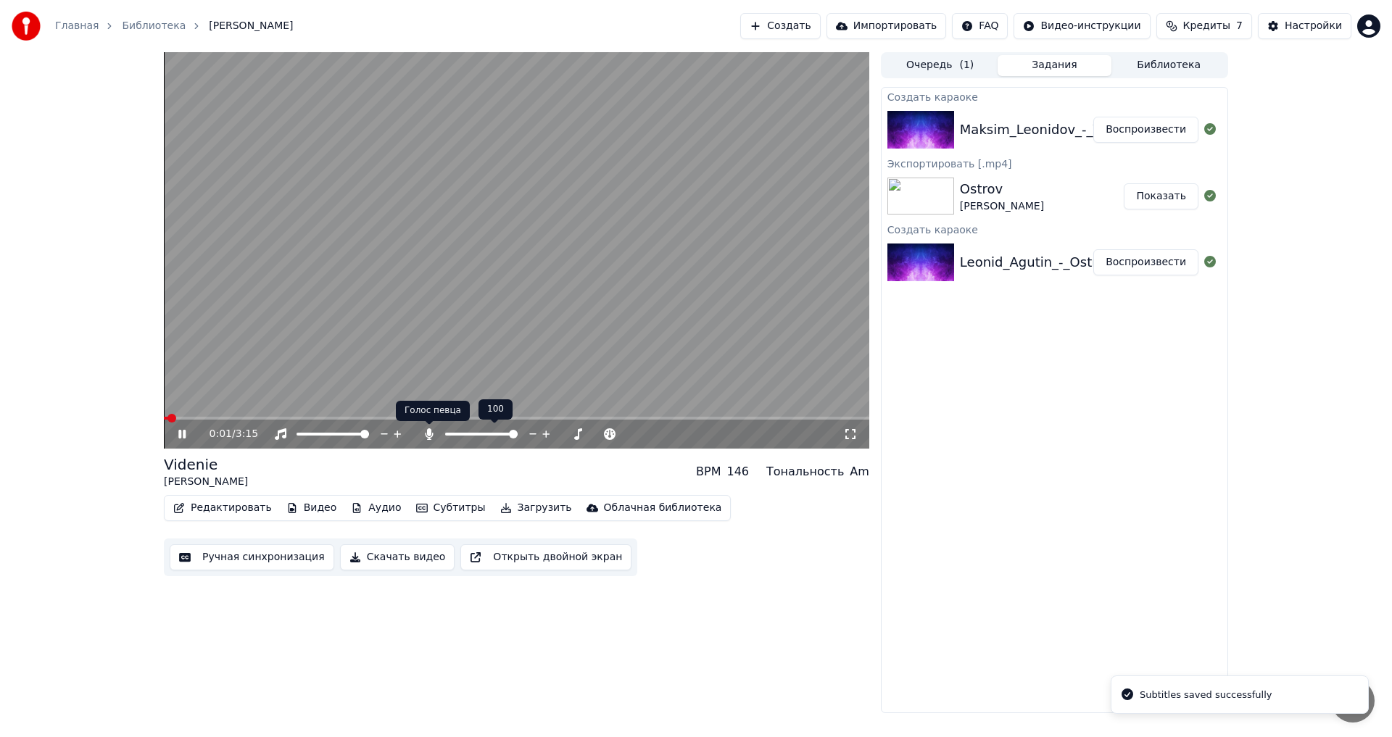
click at [435, 434] on icon at bounding box center [429, 435] width 15 height 12
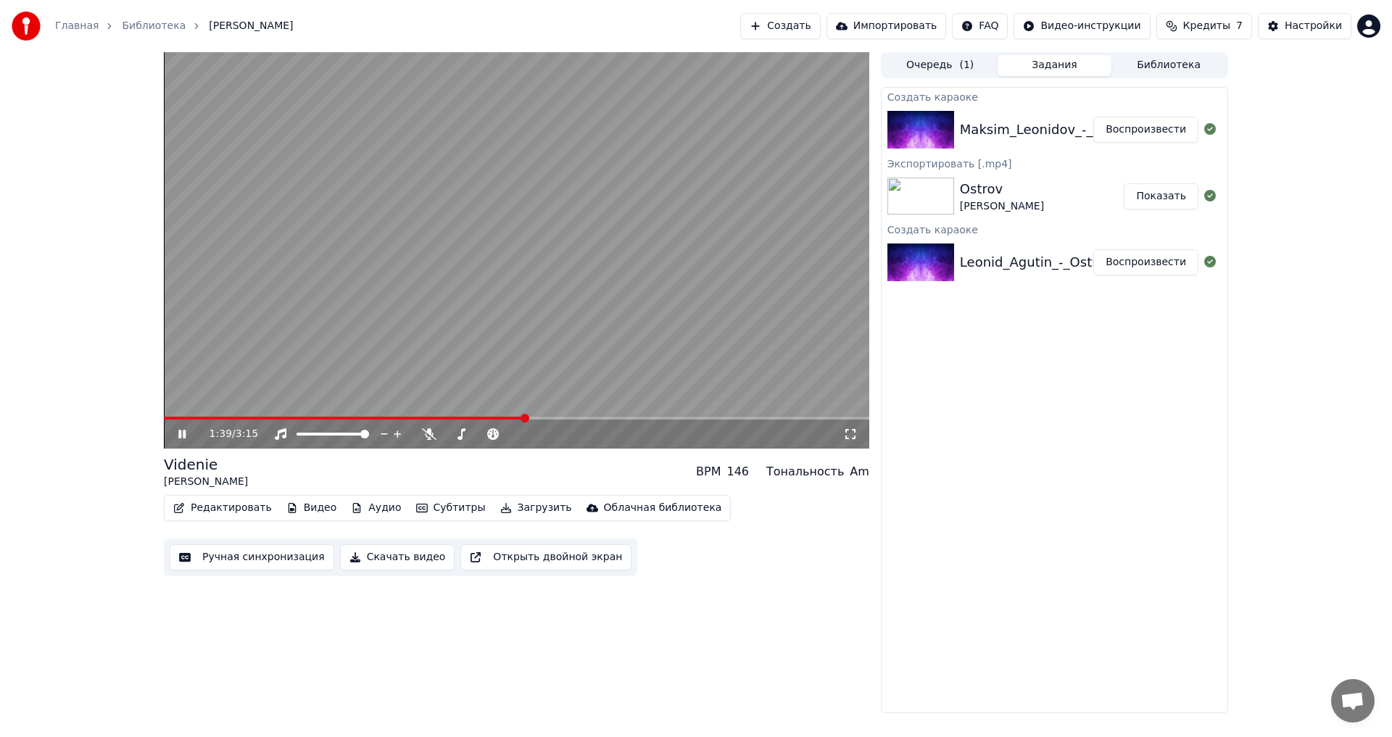
click at [677, 416] on video at bounding box center [517, 250] width 706 height 397
click at [697, 418] on span at bounding box center [693, 418] width 9 height 9
click at [186, 436] on icon at bounding box center [192, 435] width 34 height 12
click at [191, 434] on icon at bounding box center [192, 435] width 34 height 12
click at [384, 559] on button "Скачать видео" at bounding box center [397, 558] width 115 height 26
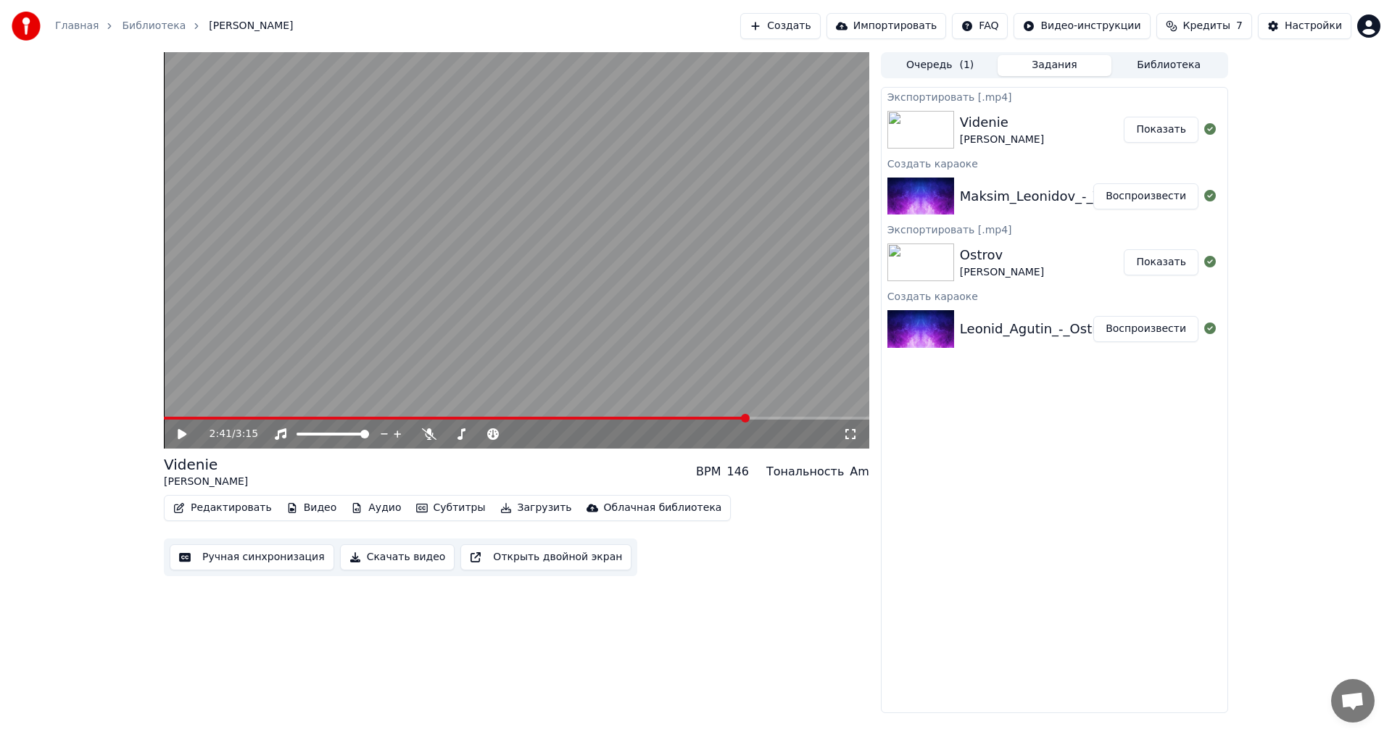
click at [1173, 131] on button "Показать" at bounding box center [1161, 130] width 75 height 26
click at [85, 27] on link "Главная" at bounding box center [77, 26] width 44 height 15
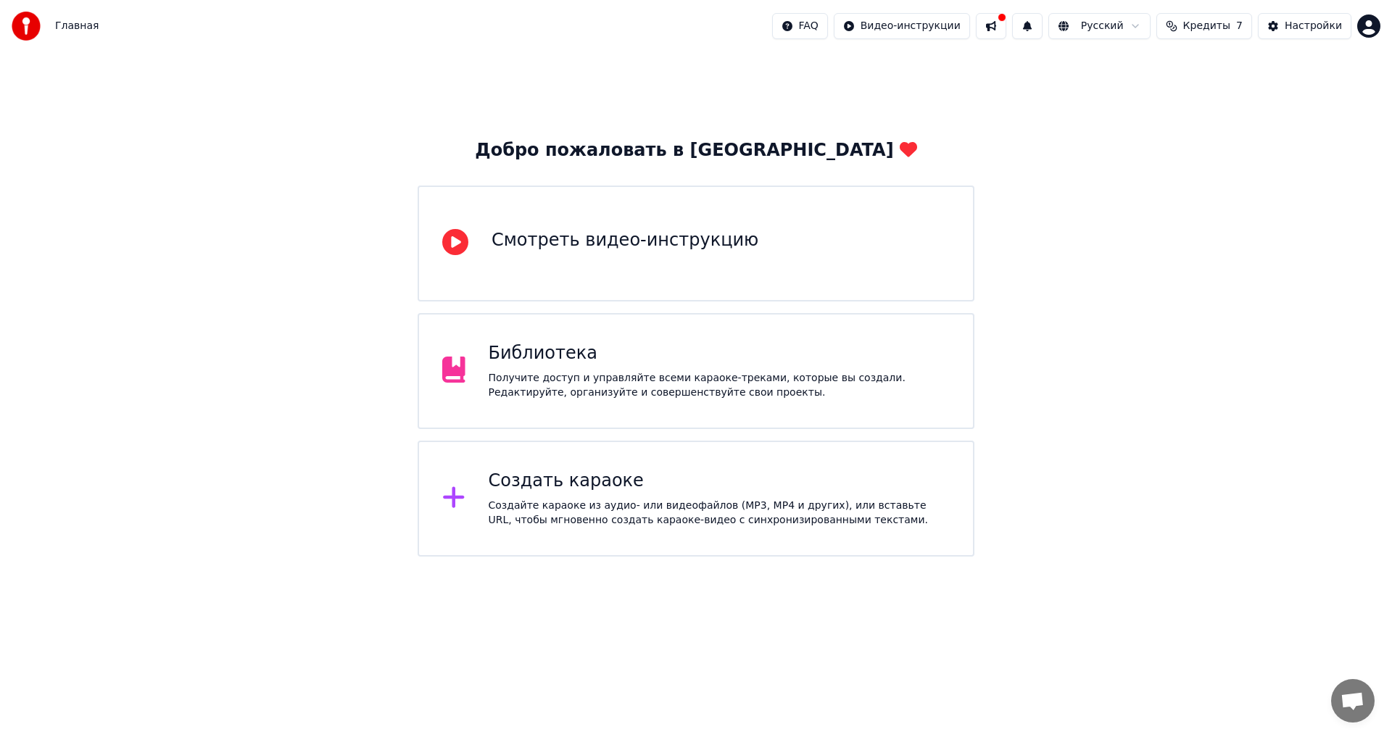
click at [607, 513] on div "Создайте караоке из аудио- или видеофайлов (MP3, MP4 и других), или вставьте UR…" at bounding box center [720, 513] width 462 height 29
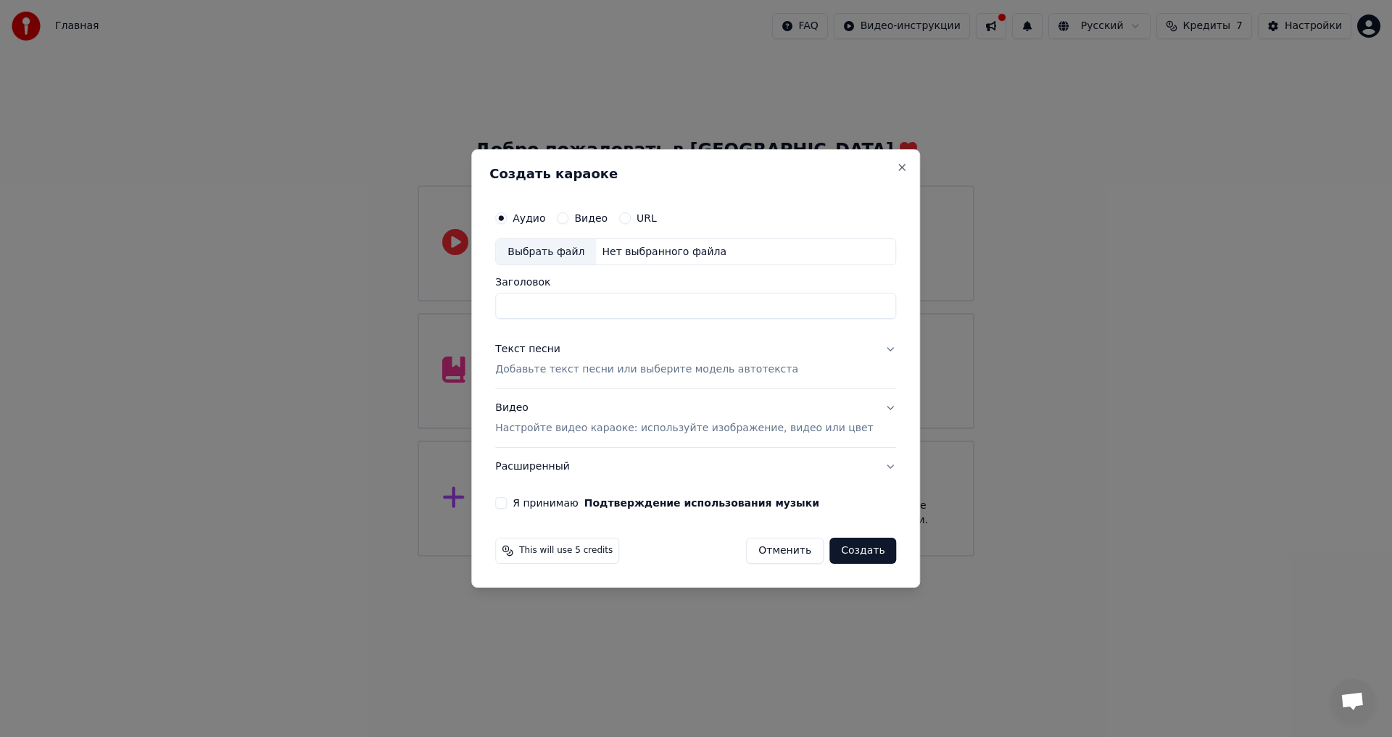
click at [545, 221] on label "Аудио" at bounding box center [529, 218] width 33 height 10
click at [507, 221] on button "Аудио" at bounding box center [501, 218] width 12 height 12
click at [568, 255] on div "Выбрать файл" at bounding box center [546, 252] width 100 height 26
drag, startPoint x: 668, startPoint y: 308, endPoint x: 580, endPoint y: 306, distance: 87.8
click at [580, 306] on input "**********" at bounding box center [695, 307] width 401 height 26
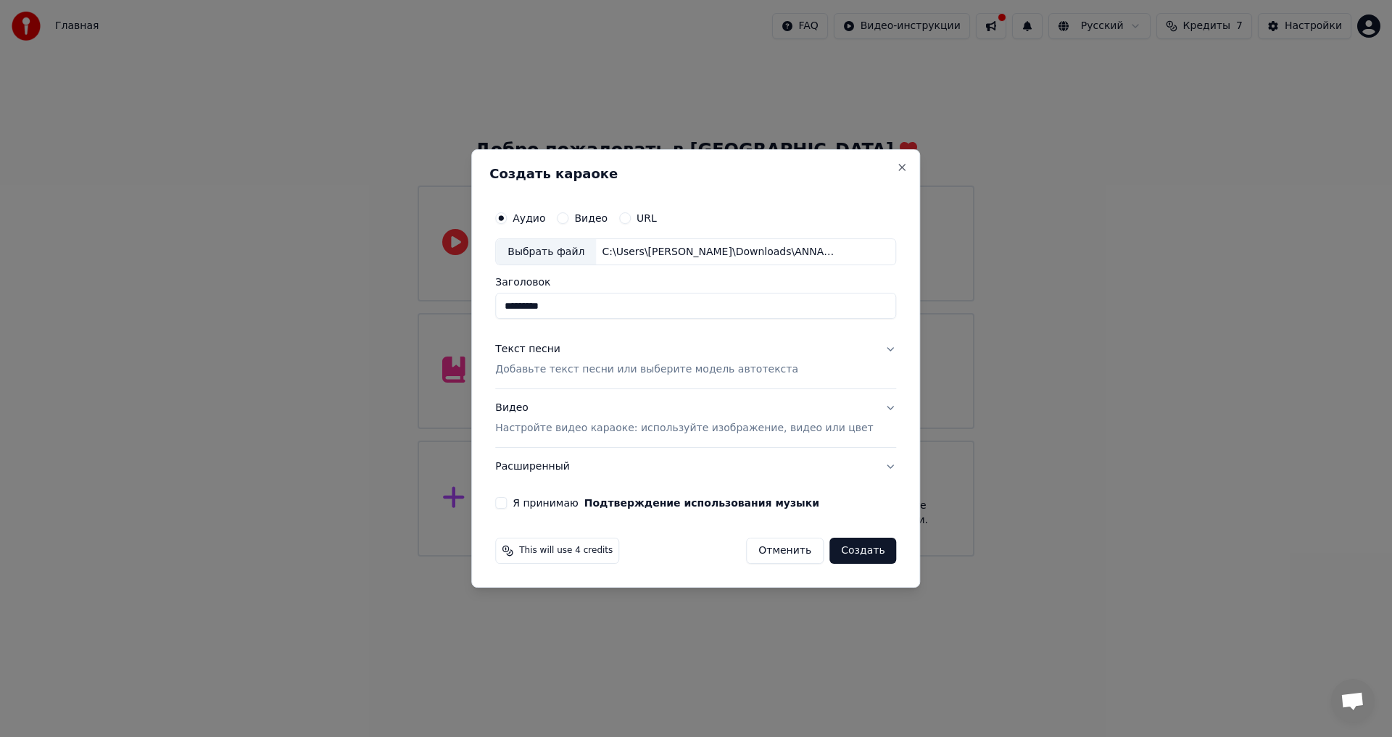
click at [635, 307] on input "*********" at bounding box center [695, 307] width 401 height 26
drag, startPoint x: 576, startPoint y: 305, endPoint x: 530, endPoint y: 305, distance: 46.4
click at [530, 305] on input "*********" at bounding box center [695, 307] width 401 height 26
type input "*********"
drag, startPoint x: 596, startPoint y: 305, endPoint x: 502, endPoint y: 305, distance: 94.3
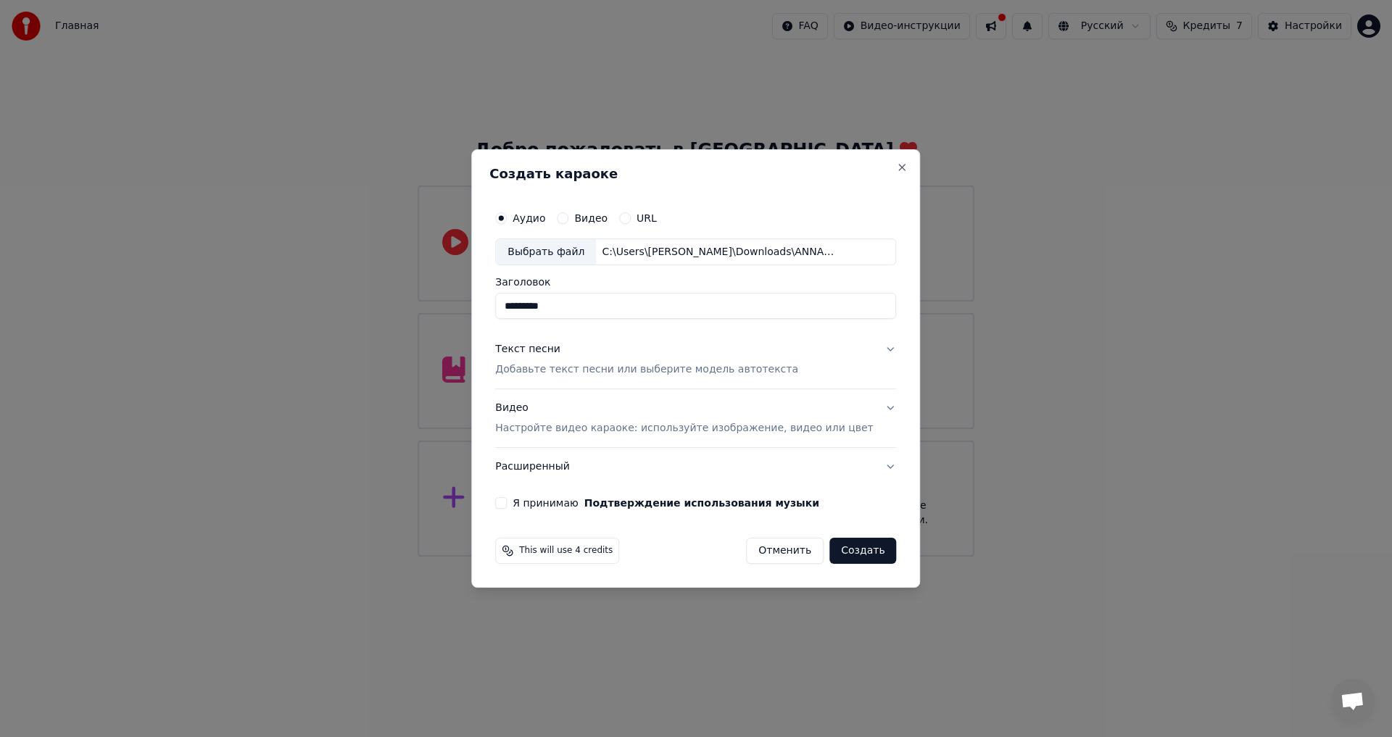
click at [502, 305] on div "Создать караоке Аудио Видео URL Выбрать файл C:\Users\[PERSON_NAME]\Downloads\A…" at bounding box center [695, 368] width 449 height 439
type input "*"
type input "**********"
click at [671, 371] on p "Добавьте текст песни или выберите модель автотекста" at bounding box center [646, 370] width 303 height 15
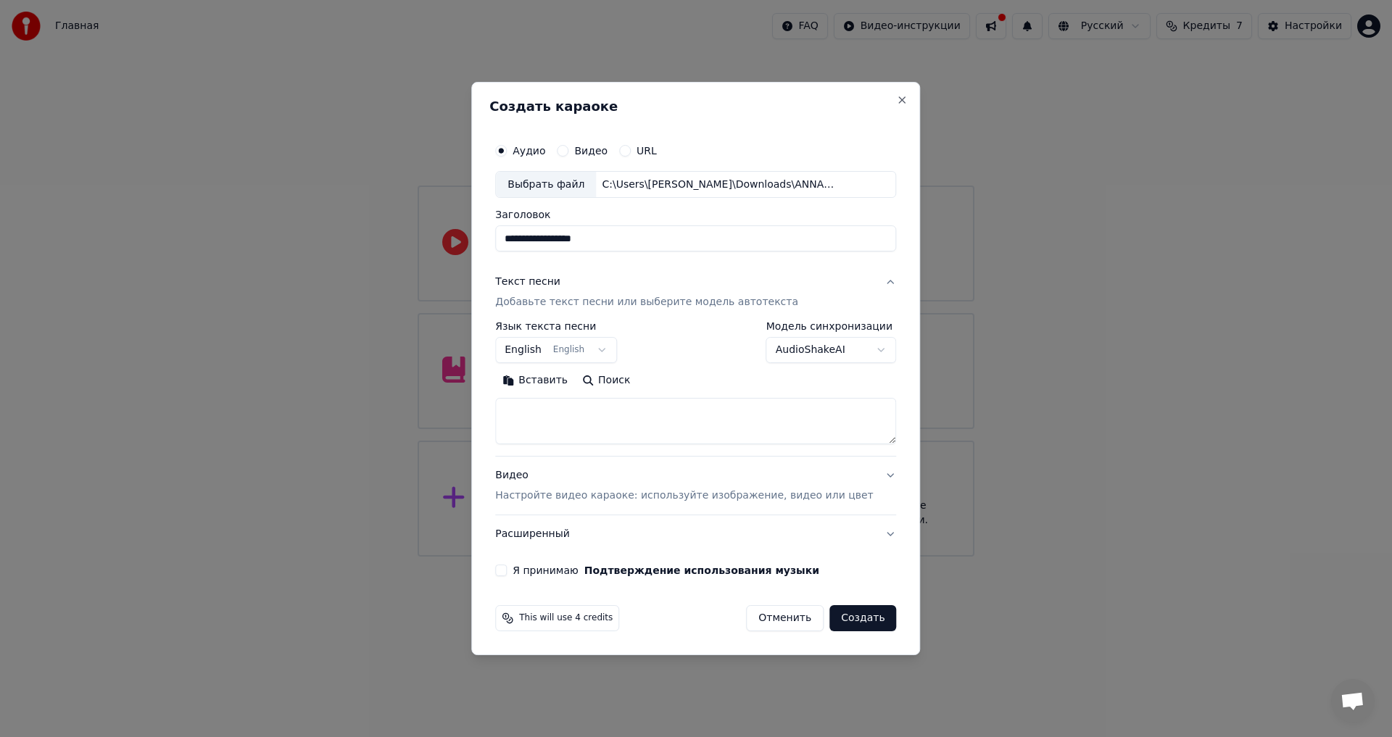
click at [555, 422] on textarea at bounding box center [695, 422] width 401 height 46
paste textarea "**********"
type textarea "**********"
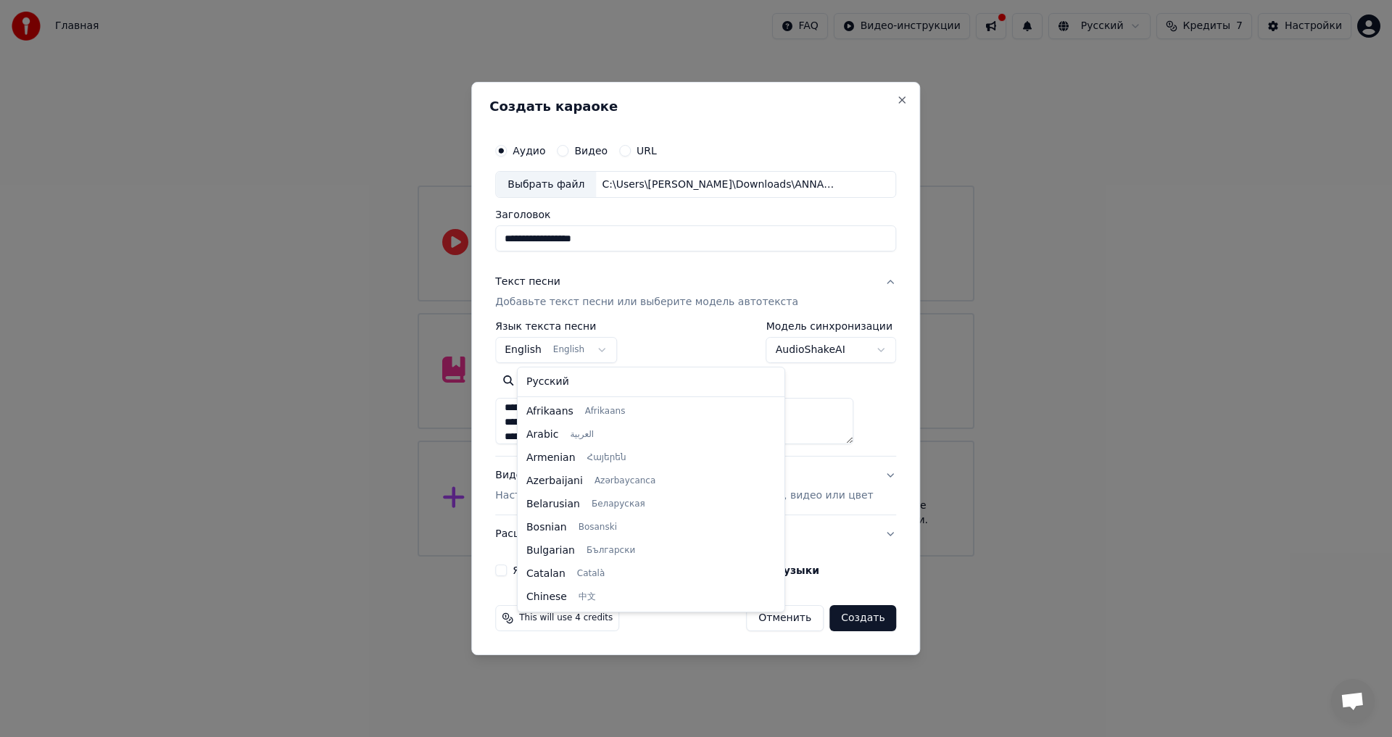
click at [619, 350] on body "**********" at bounding box center [696, 278] width 1392 height 557
select select "**"
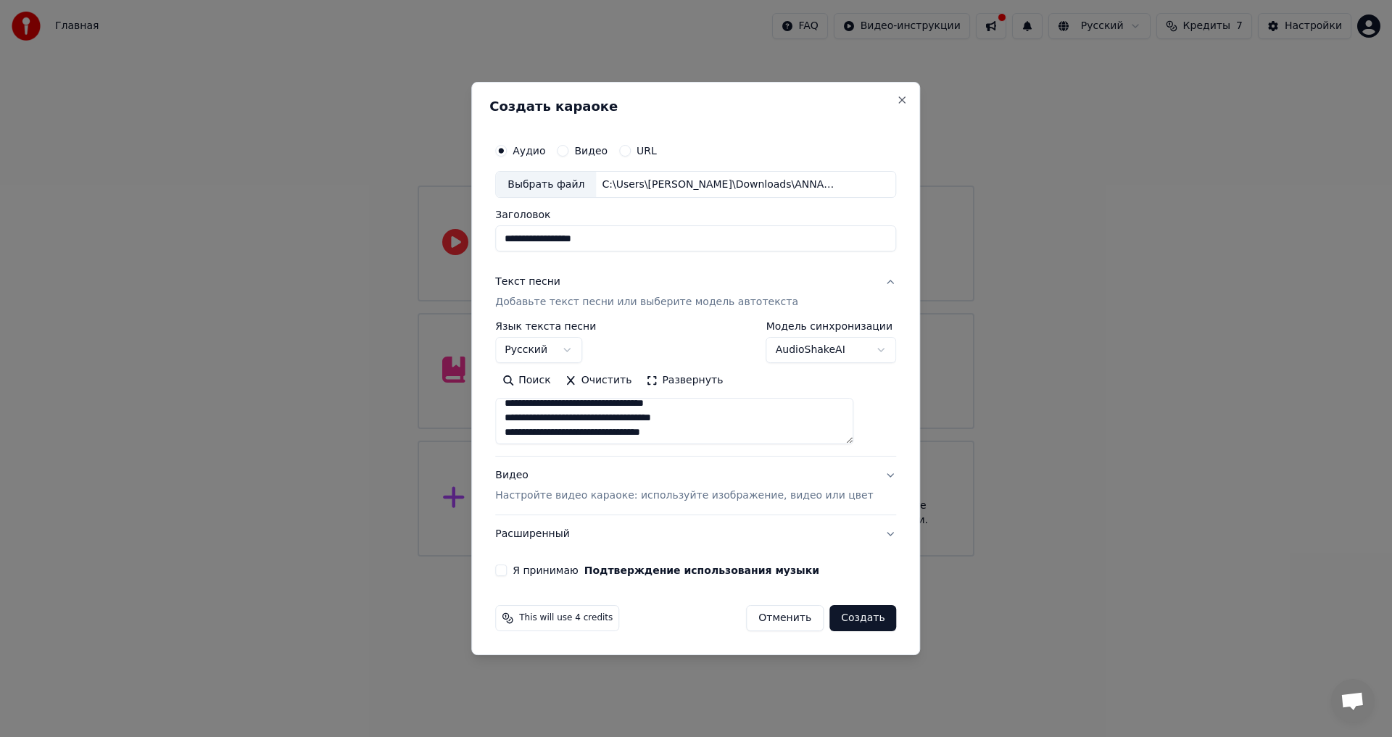
scroll to position [0, 0]
click at [507, 571] on button "Я принимаю Подтверждение использования музыки" at bounding box center [501, 571] width 12 height 12
click at [830, 616] on button "Создать" at bounding box center [862, 618] width 67 height 26
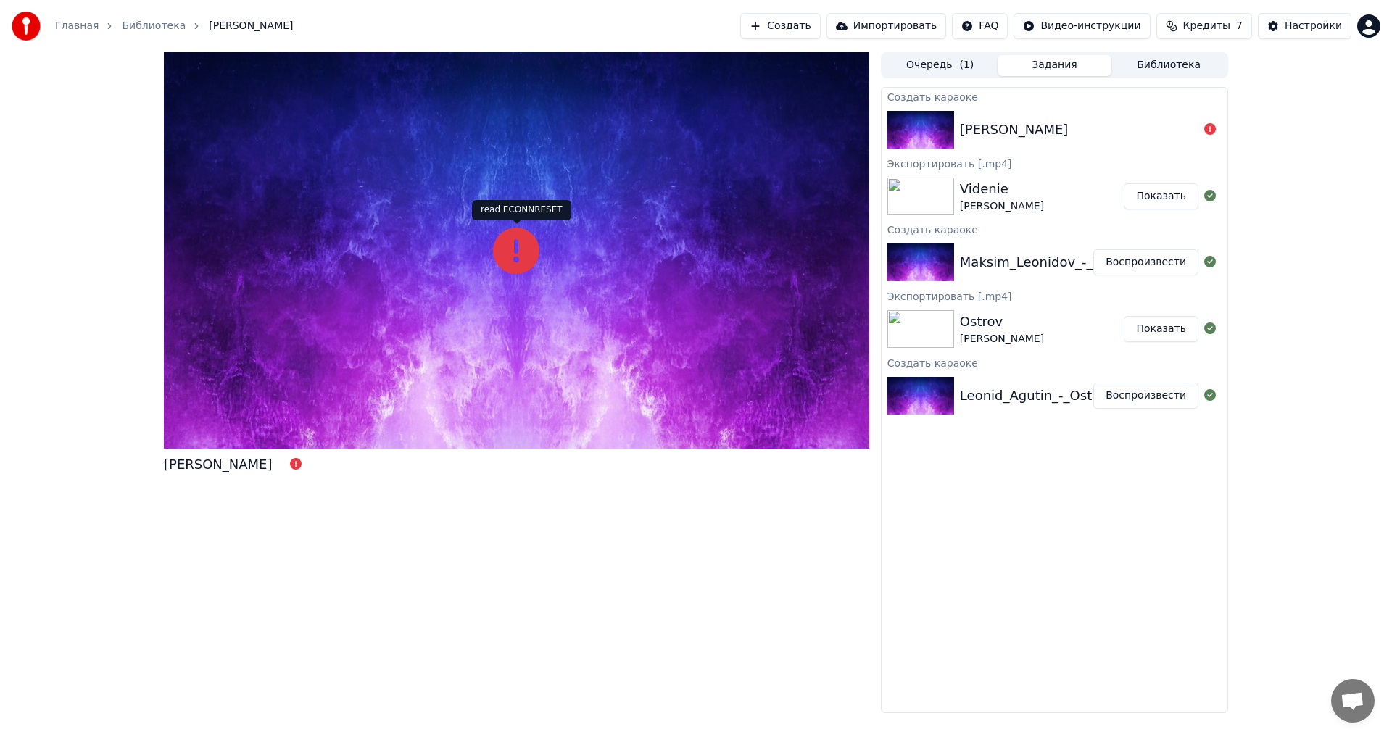
click at [501, 262] on icon at bounding box center [516, 251] width 46 height 46
click at [517, 218] on polygon at bounding box center [516, 219] width 10 height 10
click at [512, 239] on icon at bounding box center [516, 251] width 46 height 46
click at [898, 123] on img at bounding box center [920, 130] width 67 height 38
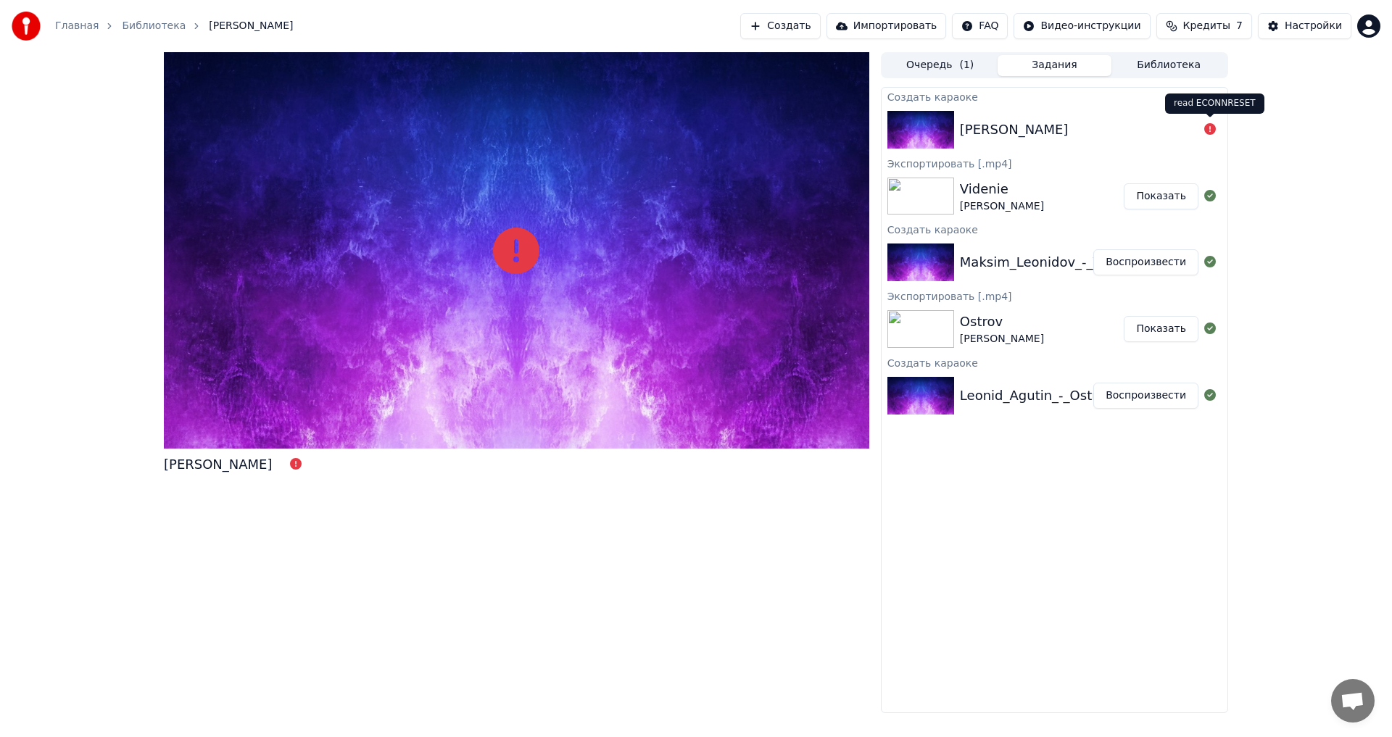
click at [1213, 131] on icon at bounding box center [1210, 129] width 12 height 12
click at [1209, 131] on icon at bounding box center [1210, 129] width 12 height 12
click at [1204, 129] on div at bounding box center [1210, 129] width 23 height 17
drag, startPoint x: 1204, startPoint y: 129, endPoint x: 1007, endPoint y: 120, distance: 196.7
click at [1008, 120] on div "[PERSON_NAME]" at bounding box center [1055, 129] width 346 height 49
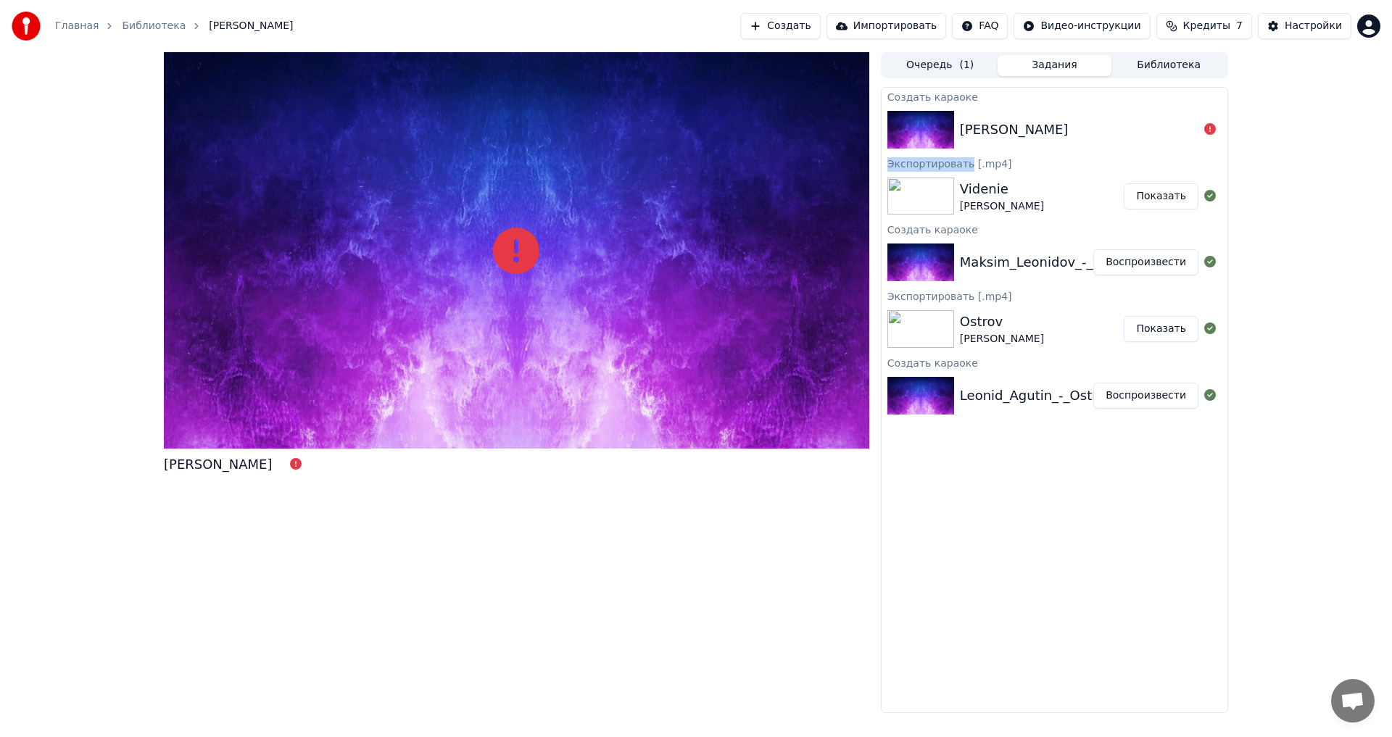
click at [1001, 121] on div "[PERSON_NAME]" at bounding box center [1014, 130] width 109 height 20
click at [908, 128] on img at bounding box center [920, 130] width 67 height 38
click at [938, 461] on div "Создать караоке [PERSON_NAME] - Царица Экспортировать [.mp4] [PERSON_NAME] Пока…" at bounding box center [1054, 400] width 347 height 626
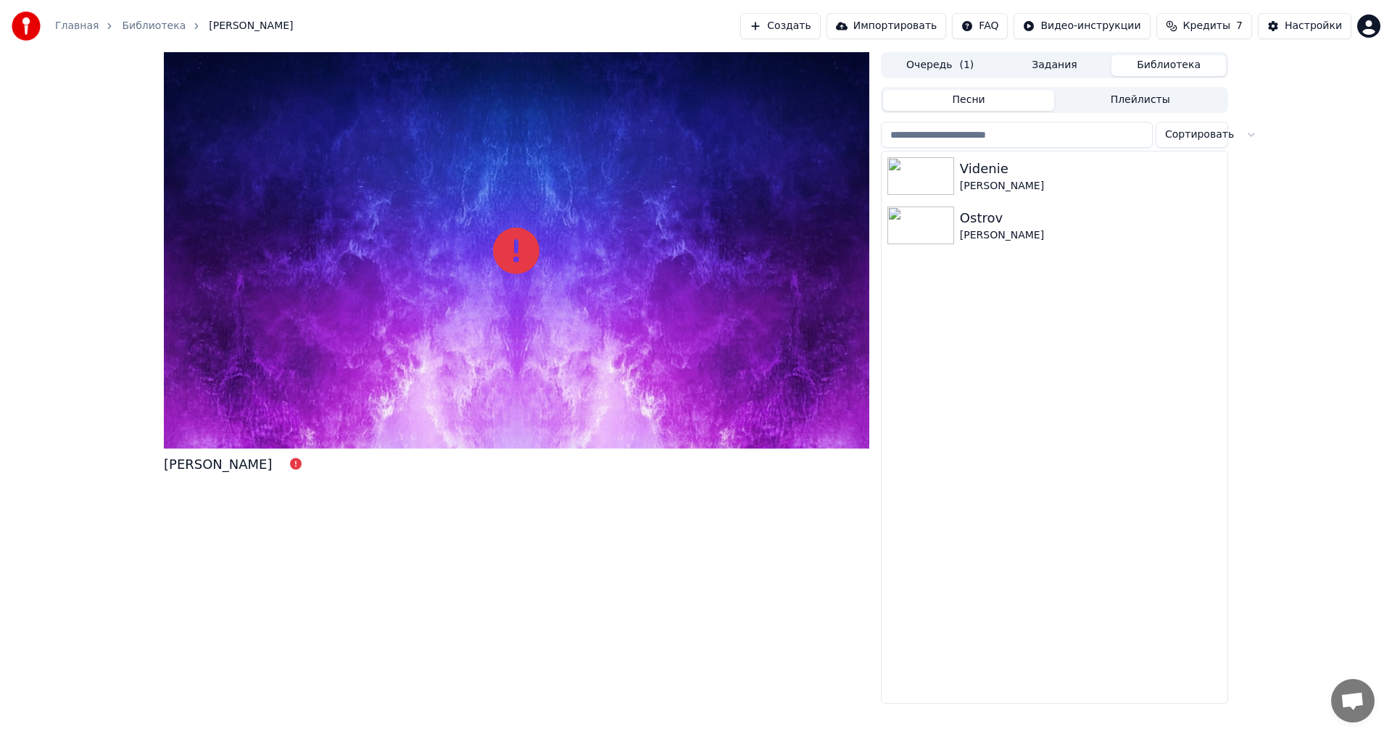
click at [1148, 70] on button "Библиотека" at bounding box center [1169, 65] width 115 height 21
click at [973, 67] on button "Очередь ( 1 )" at bounding box center [940, 65] width 115 height 21
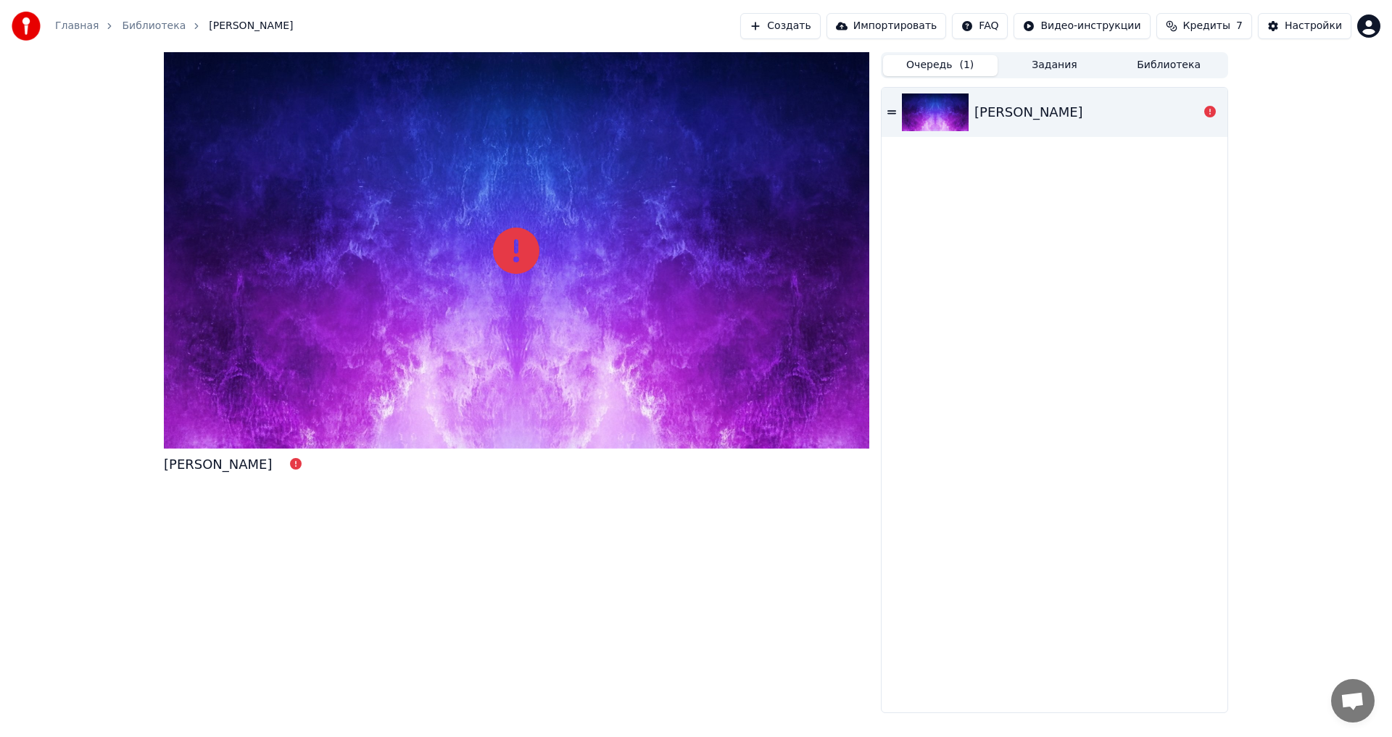
click at [1074, 117] on div "[PERSON_NAME]" at bounding box center [1029, 112] width 109 height 20
click at [899, 112] on div "[PERSON_NAME]" at bounding box center [1055, 112] width 346 height 49
click at [896, 112] on icon at bounding box center [891, 112] width 9 height 10
click at [1206, 113] on icon at bounding box center [1210, 112] width 12 height 12
click at [1210, 108] on icon at bounding box center [1210, 112] width 12 height 12
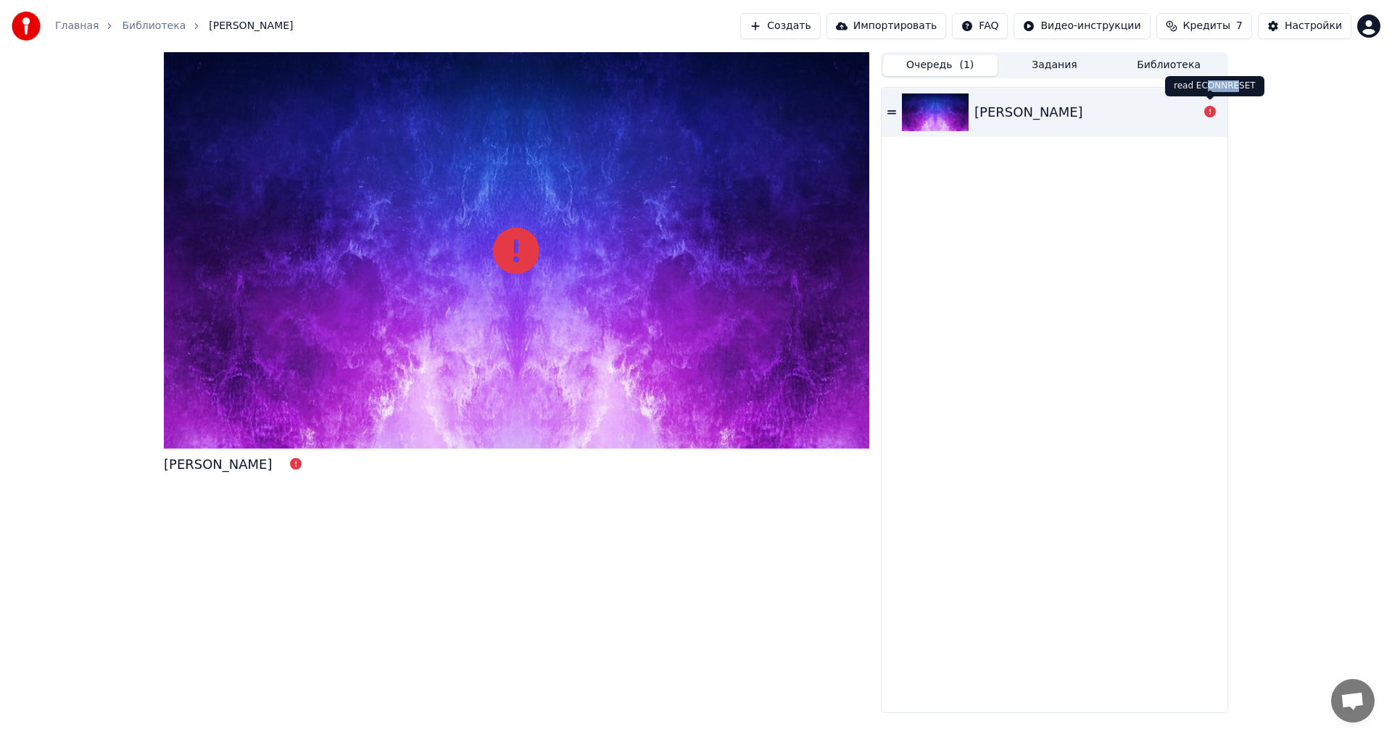
drag, startPoint x: 1204, startPoint y: 91, endPoint x: 1234, endPoint y: 91, distance: 30.5
click at [1234, 91] on div "read ECONNRESET read ECONNRESET" at bounding box center [1214, 86] width 99 height 20
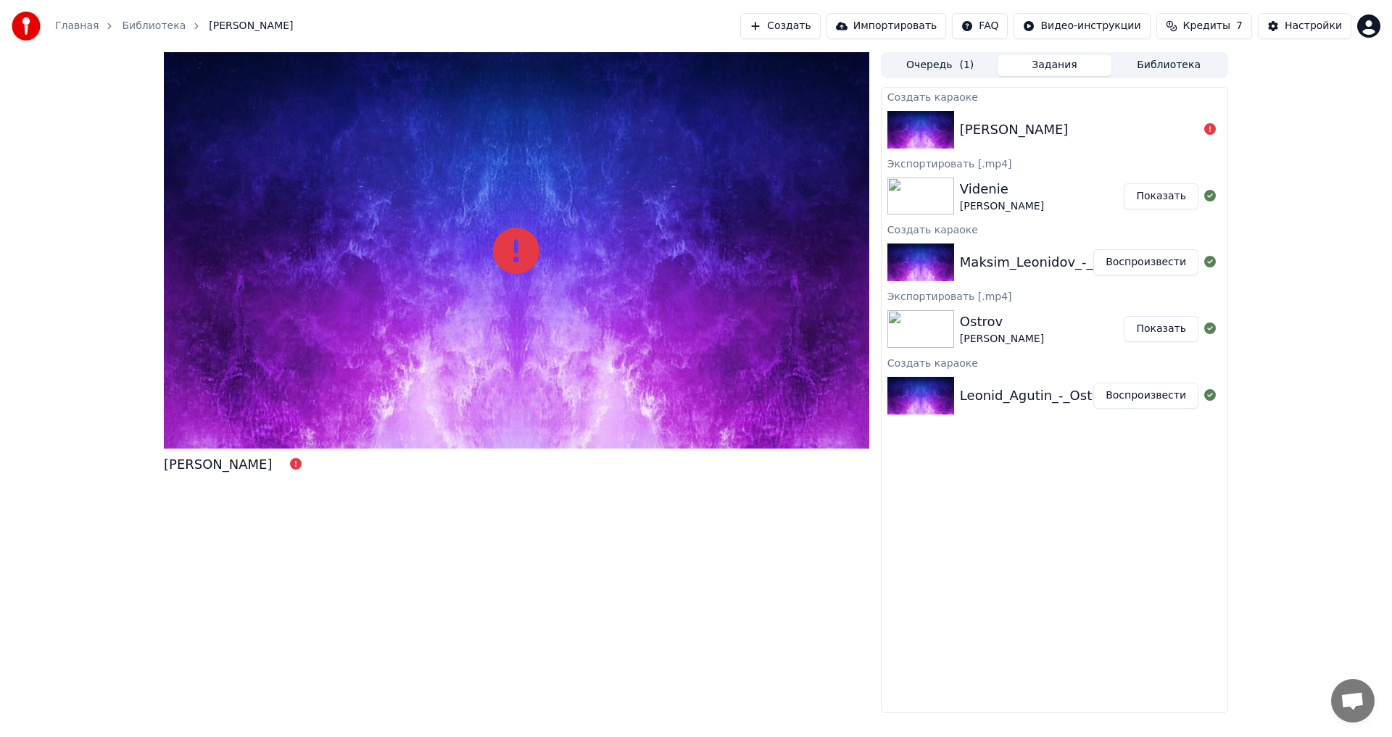
click at [1059, 70] on button "Задания" at bounding box center [1055, 65] width 115 height 21
click at [807, 29] on button "Создать" at bounding box center [780, 26] width 80 height 26
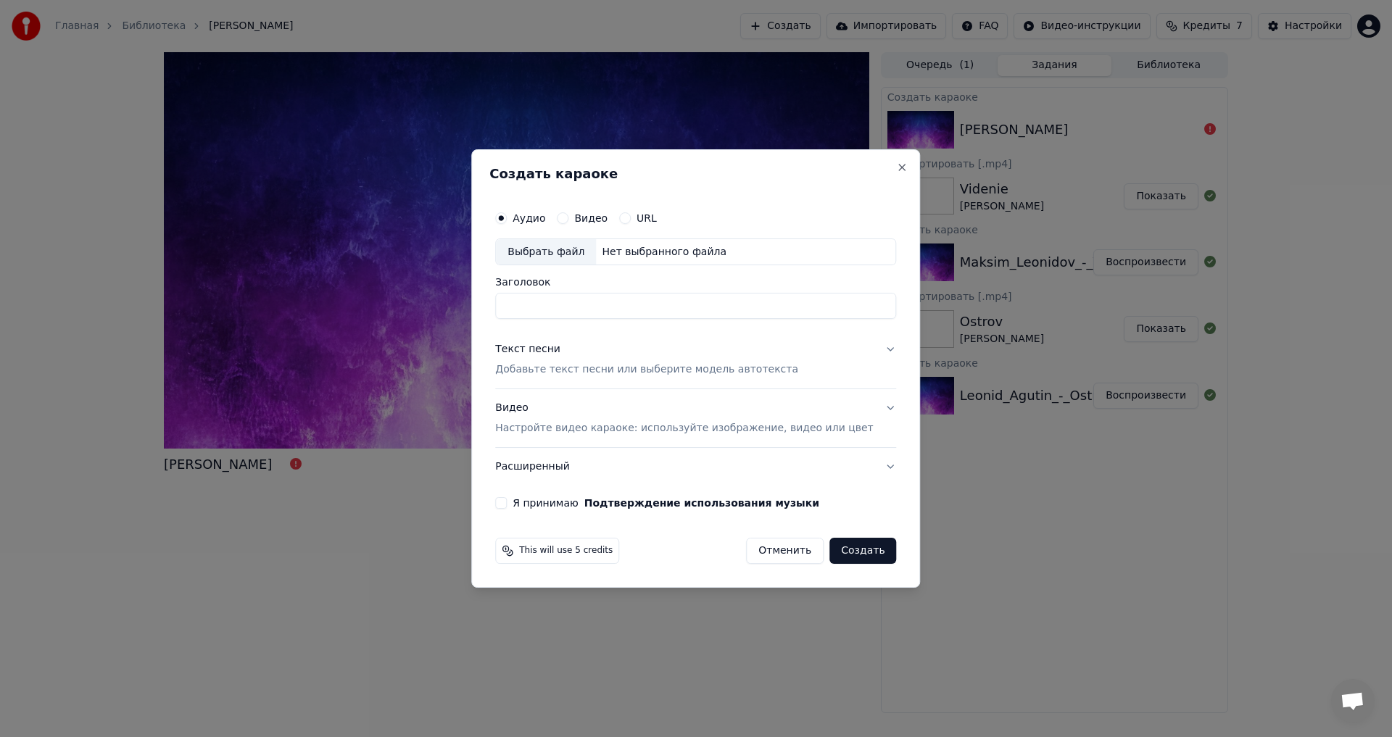
click at [576, 255] on div "Выбрать файл" at bounding box center [546, 252] width 100 height 26
type input "**********"
drag, startPoint x: 740, startPoint y: 311, endPoint x: 469, endPoint y: 307, distance: 270.5
click at [469, 307] on body "**********" at bounding box center [696, 368] width 1392 height 737
type input "*"
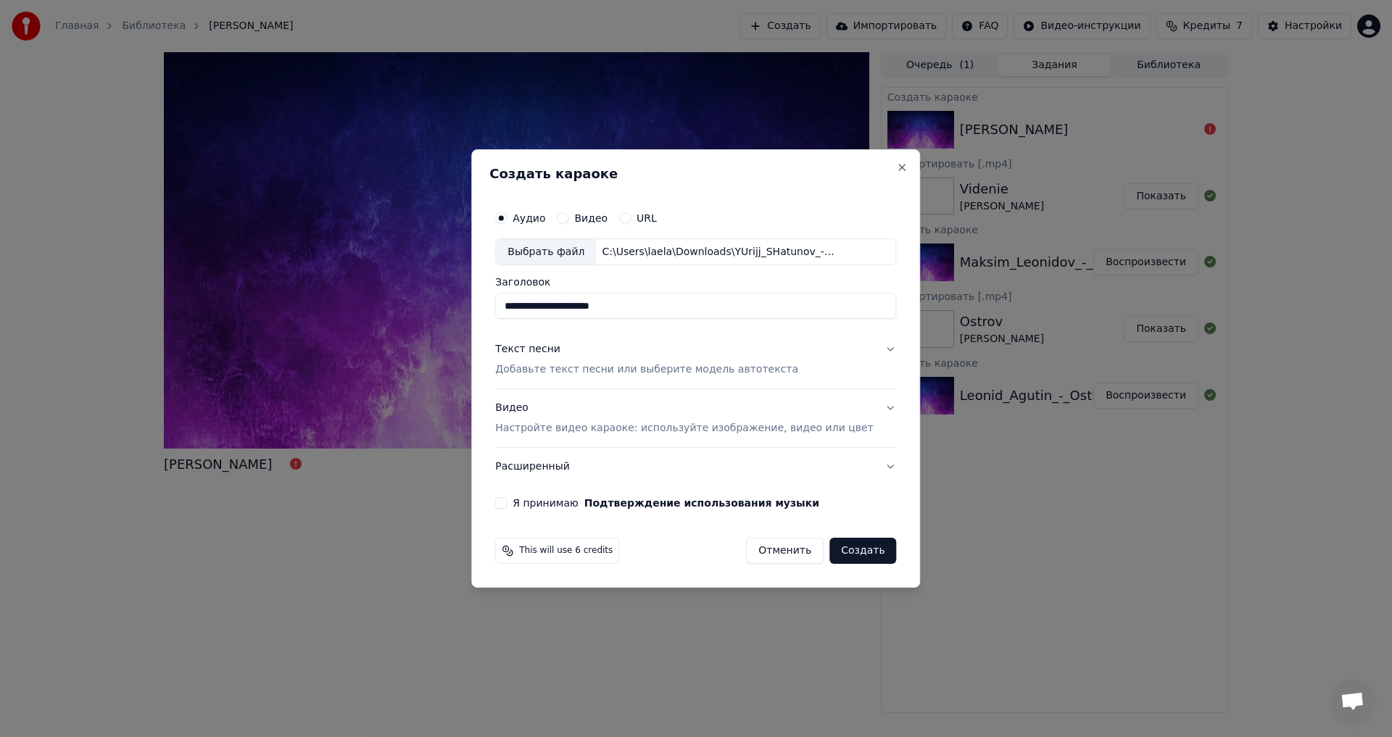
click at [599, 306] on input "**********" at bounding box center [695, 307] width 401 height 26
type input "**********"
click at [597, 370] on p "Добавьте текст песни или выберите модель автотекста" at bounding box center [646, 370] width 303 height 15
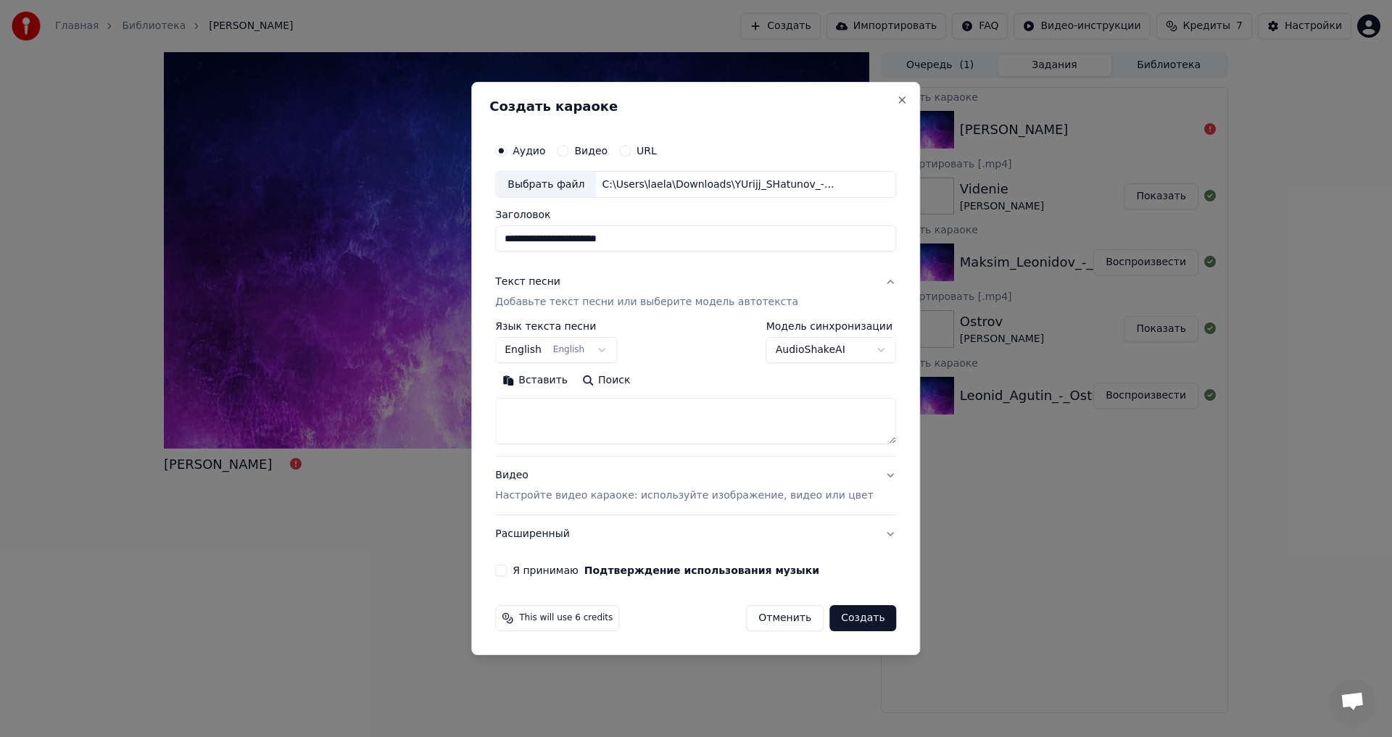
click at [560, 412] on textarea at bounding box center [695, 422] width 401 height 46
paste textarea "**********"
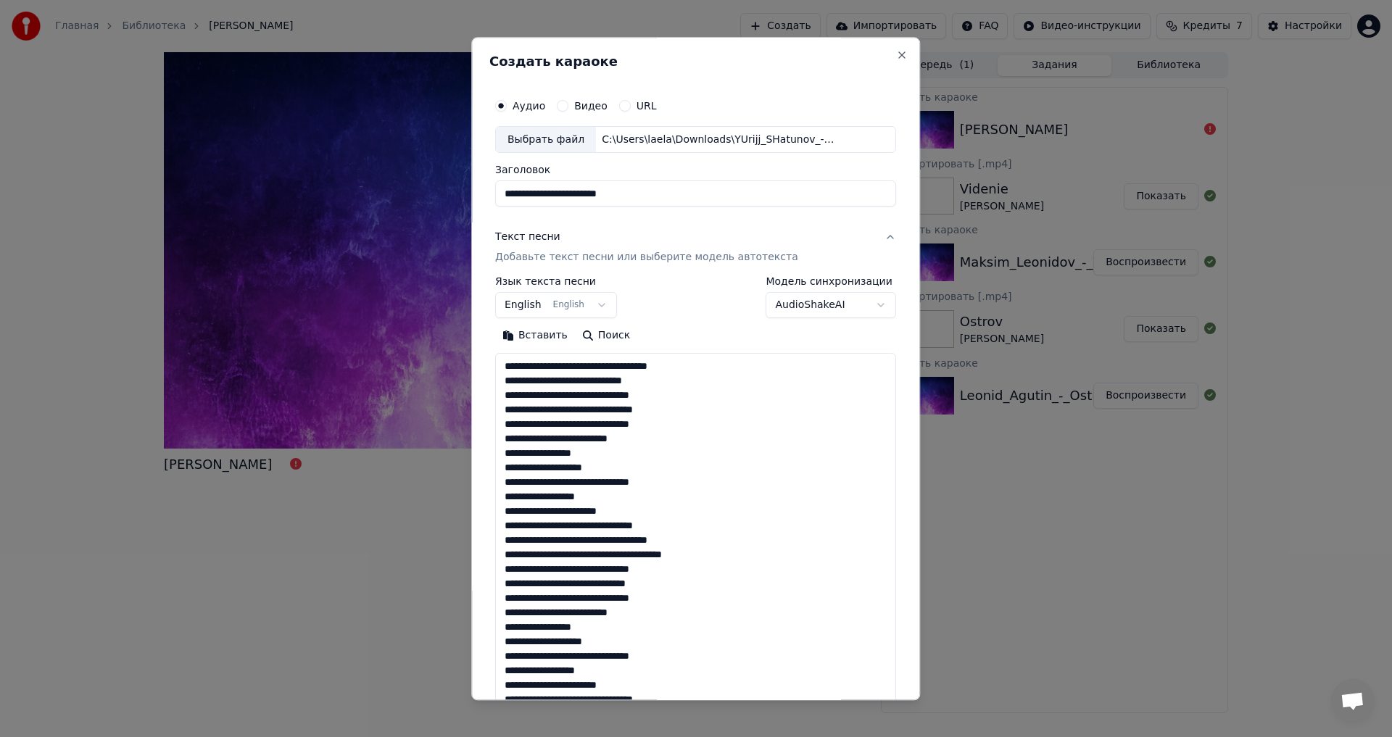
scroll to position [482, 0]
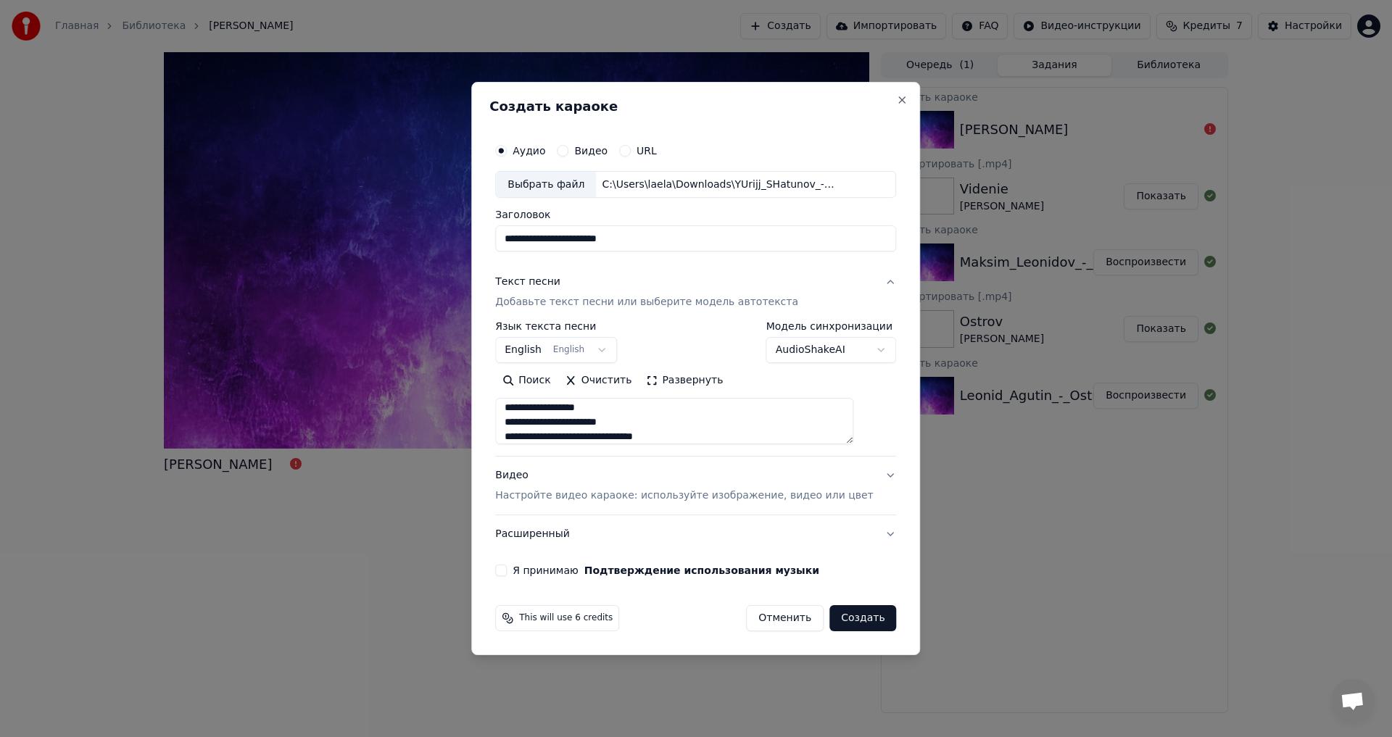
type textarea "**********"
click at [545, 355] on body "**********" at bounding box center [696, 368] width 1392 height 737
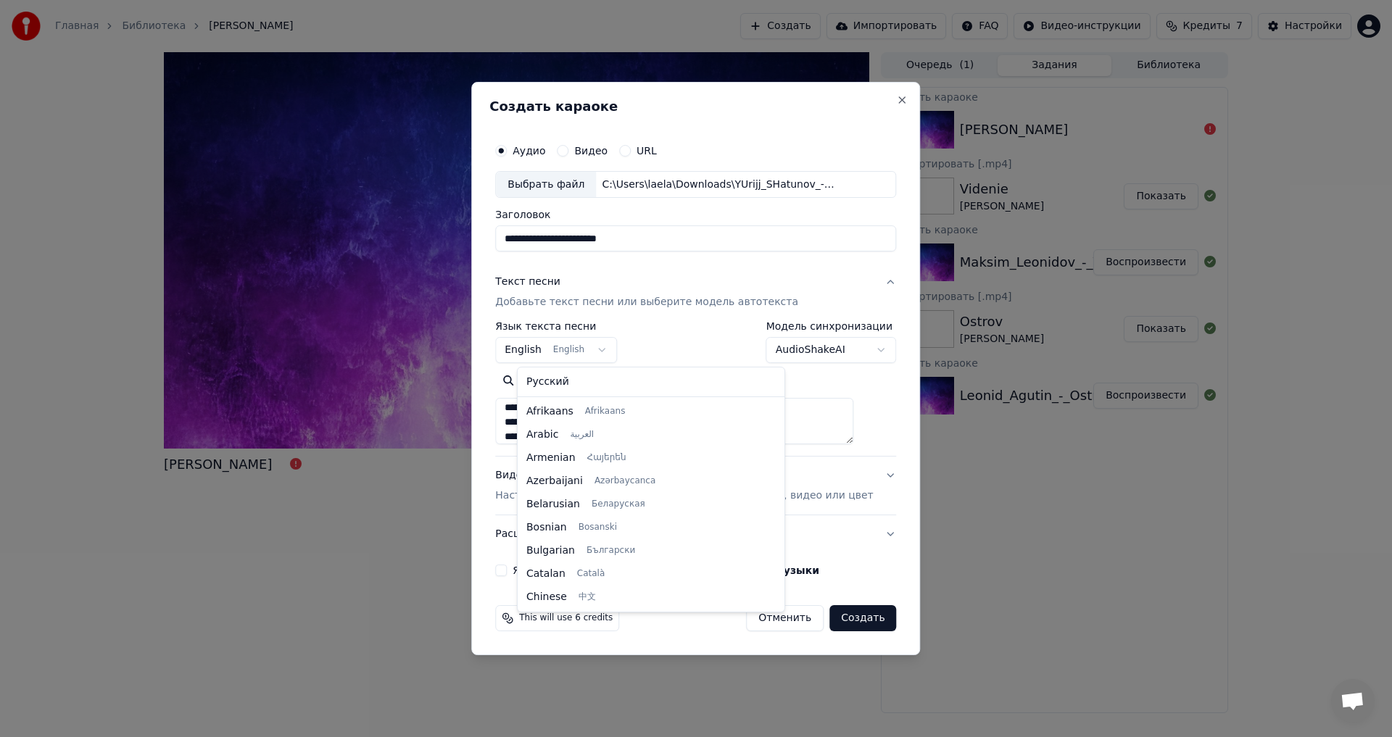
scroll to position [116, 0]
select select "**"
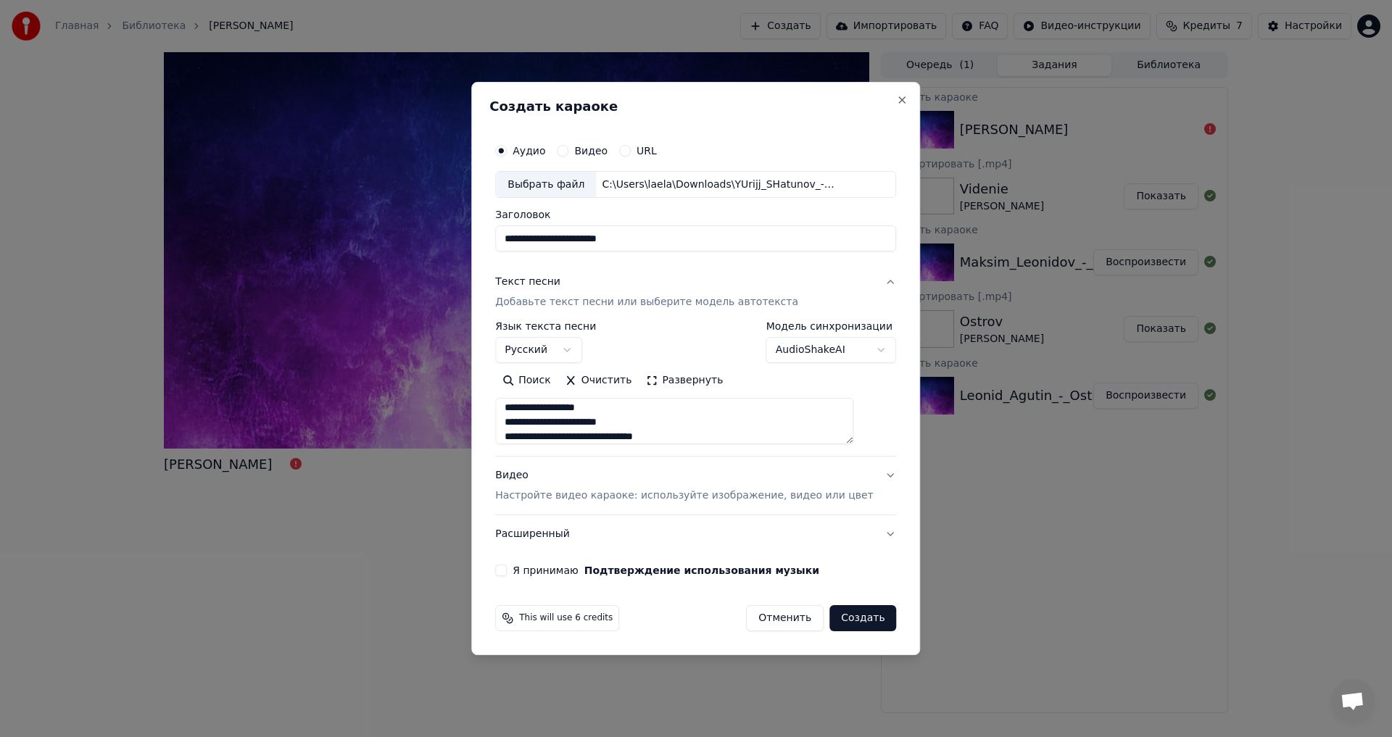
click at [507, 571] on button "Я принимаю Подтверждение использования музыки" at bounding box center [501, 571] width 12 height 12
click at [842, 618] on button "Создать" at bounding box center [862, 618] width 67 height 26
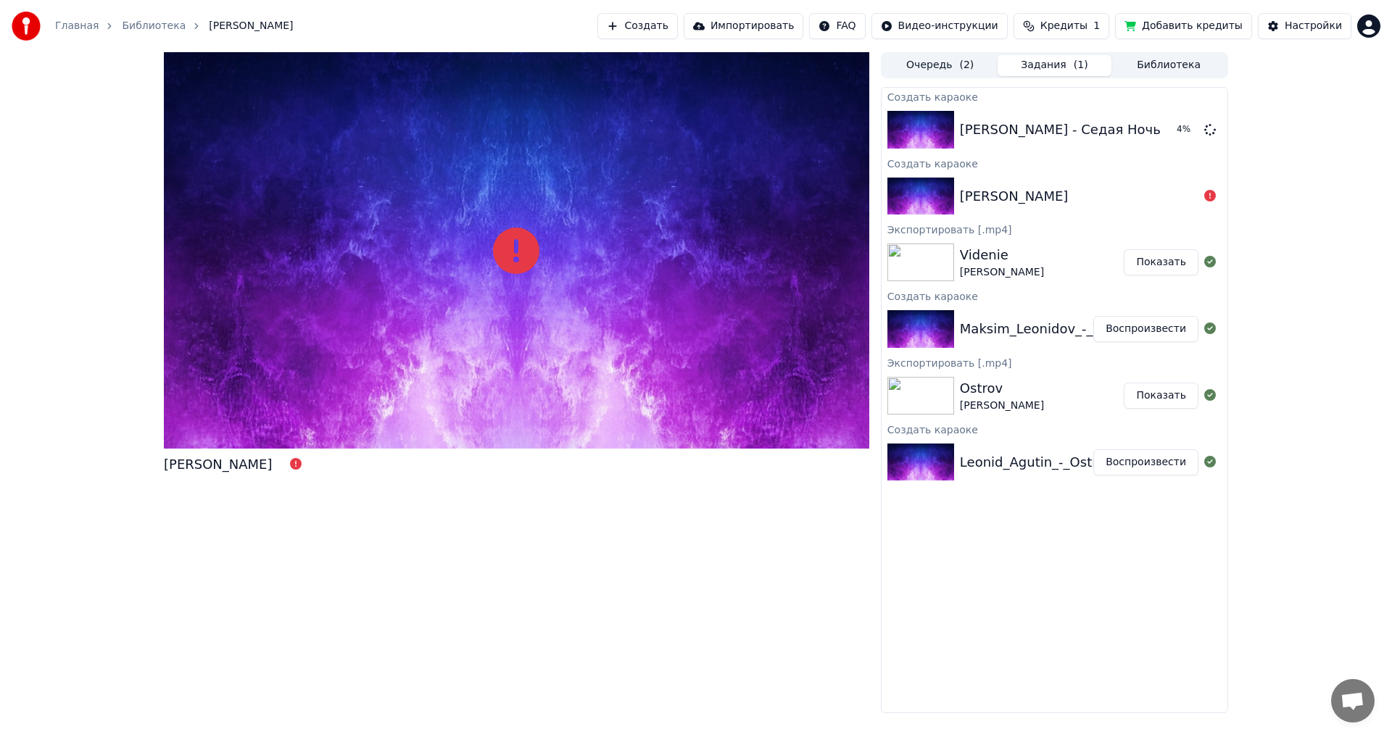
click at [1088, 24] on span "Кредиты" at bounding box center [1063, 26] width 47 height 15
click at [1259, 148] on div "[PERSON_NAME] Очередь ( 2 ) Задания ( 1 ) Библиотека Создать караоке [PERSON_NA…" at bounding box center [696, 382] width 1392 height 661
click at [1171, 128] on div "[PERSON_NAME] - Седая Ночь" at bounding box center [1079, 130] width 239 height 20
click at [939, 67] on button "Очередь ( 2 )" at bounding box center [940, 65] width 115 height 21
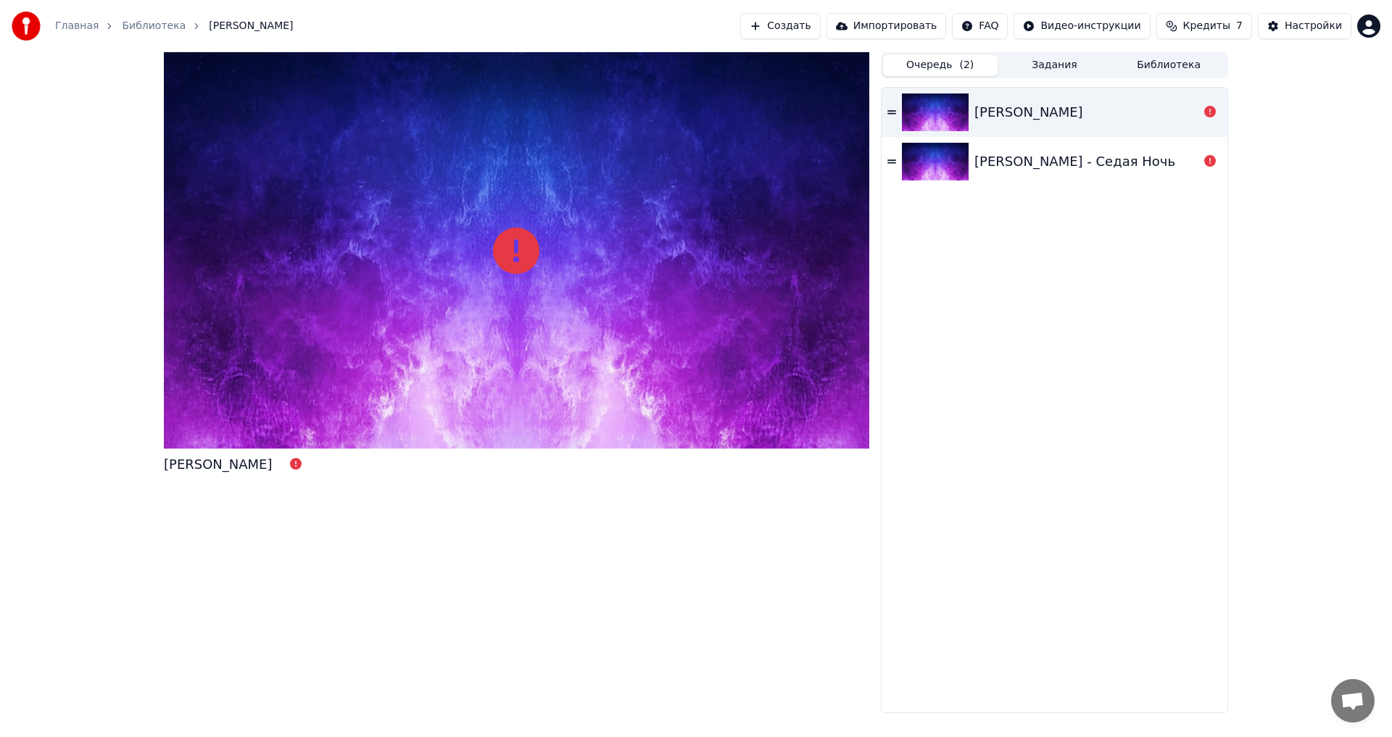
click at [893, 112] on icon at bounding box center [891, 112] width 9 height 10
drag, startPoint x: 892, startPoint y: 112, endPoint x: 917, endPoint y: 129, distance: 29.8
click at [917, 129] on div "[PERSON_NAME]" at bounding box center [1055, 112] width 346 height 49
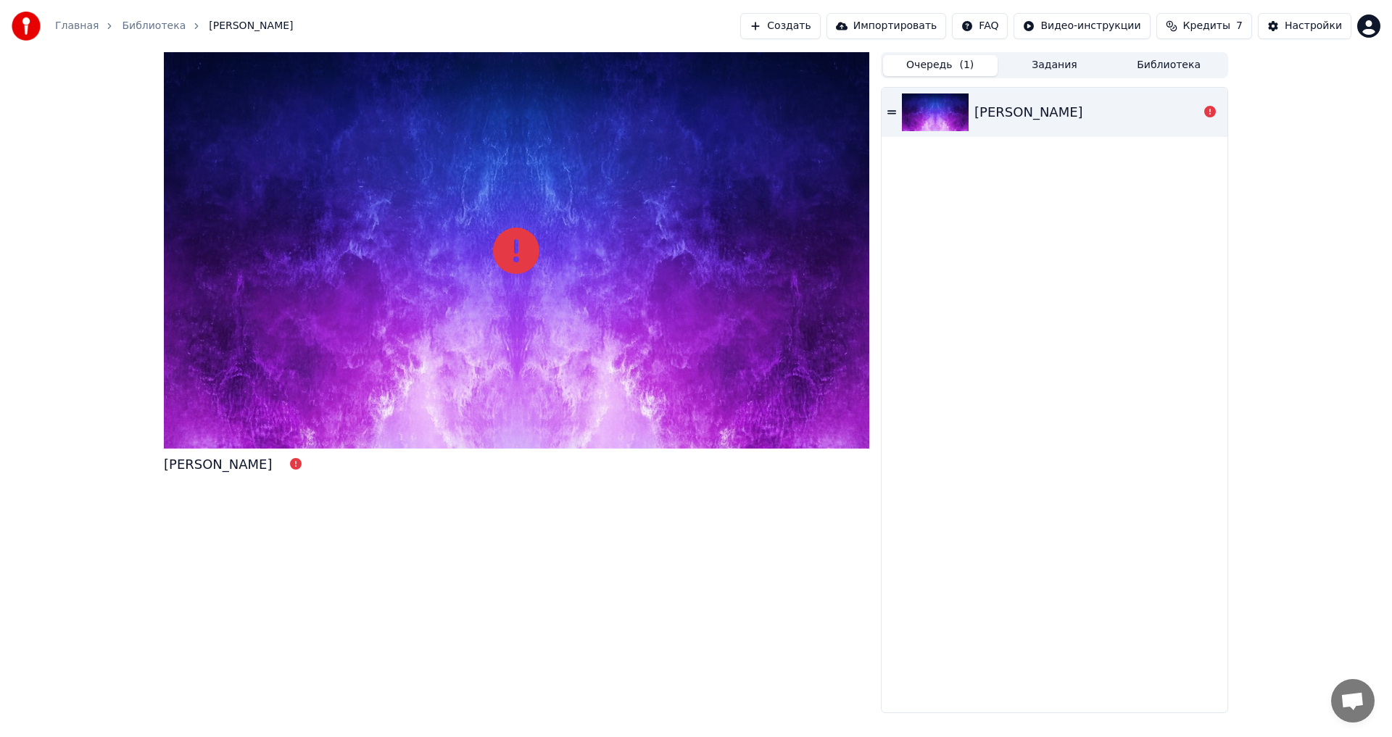
click at [892, 108] on icon at bounding box center [891, 112] width 9 height 10
click at [889, 112] on icon at bounding box center [891, 112] width 9 height 4
click at [893, 112] on icon at bounding box center [891, 112] width 9 height 10
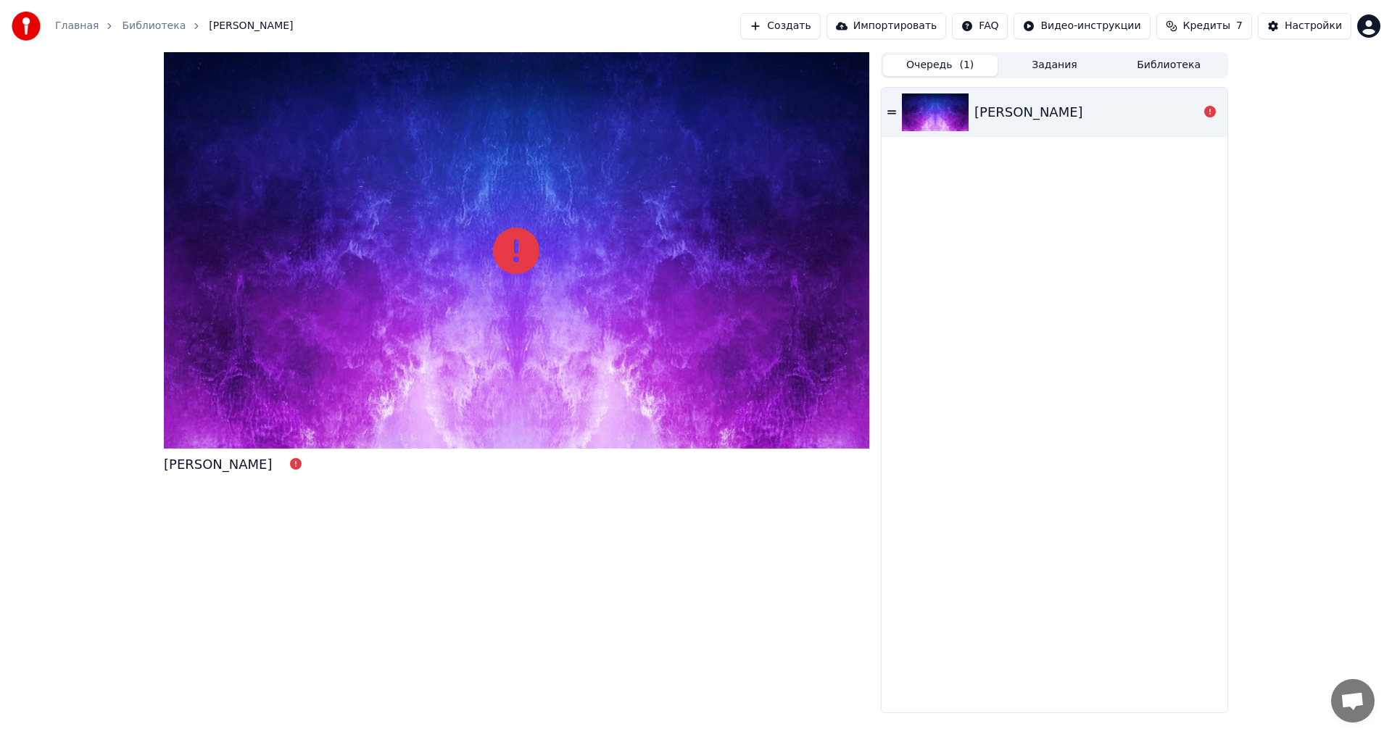
click at [1061, 74] on button "Задания" at bounding box center [1055, 65] width 115 height 21
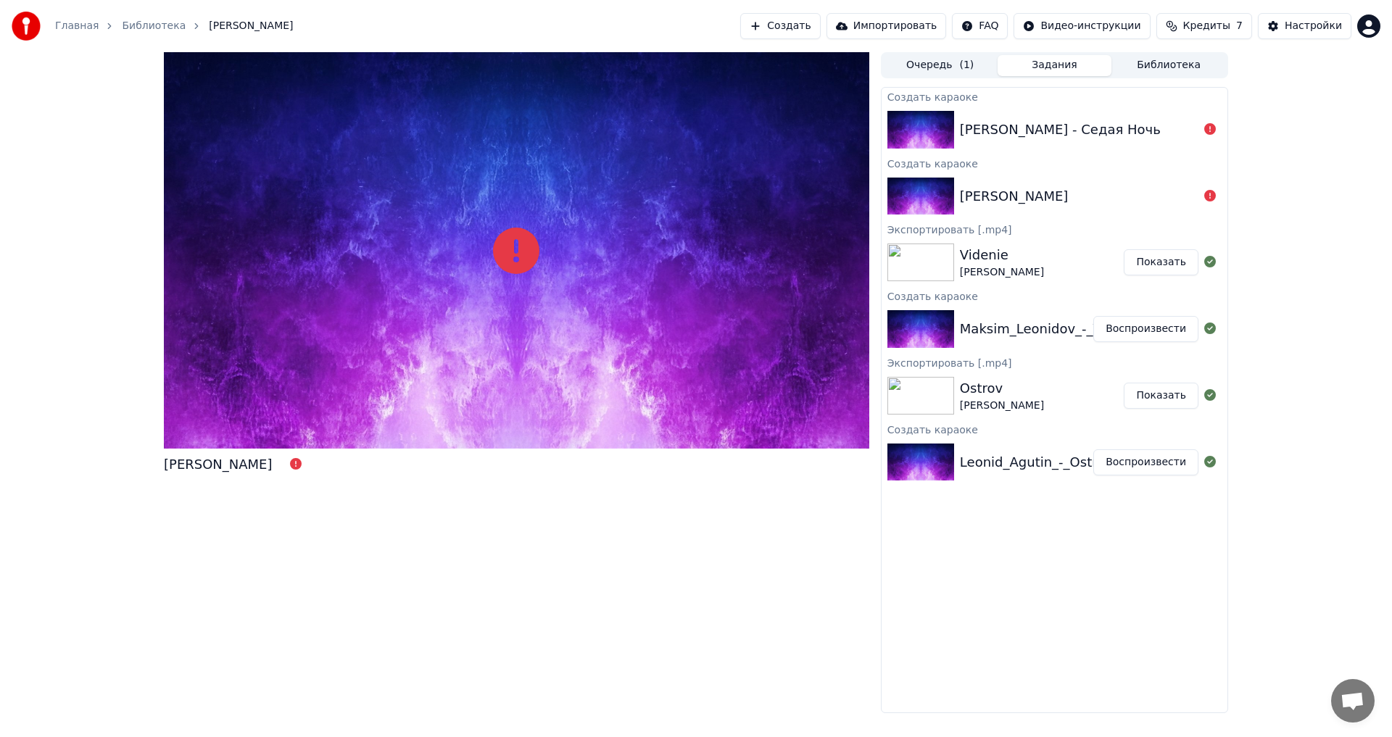
click at [811, 23] on button "Создать" at bounding box center [780, 26] width 80 height 26
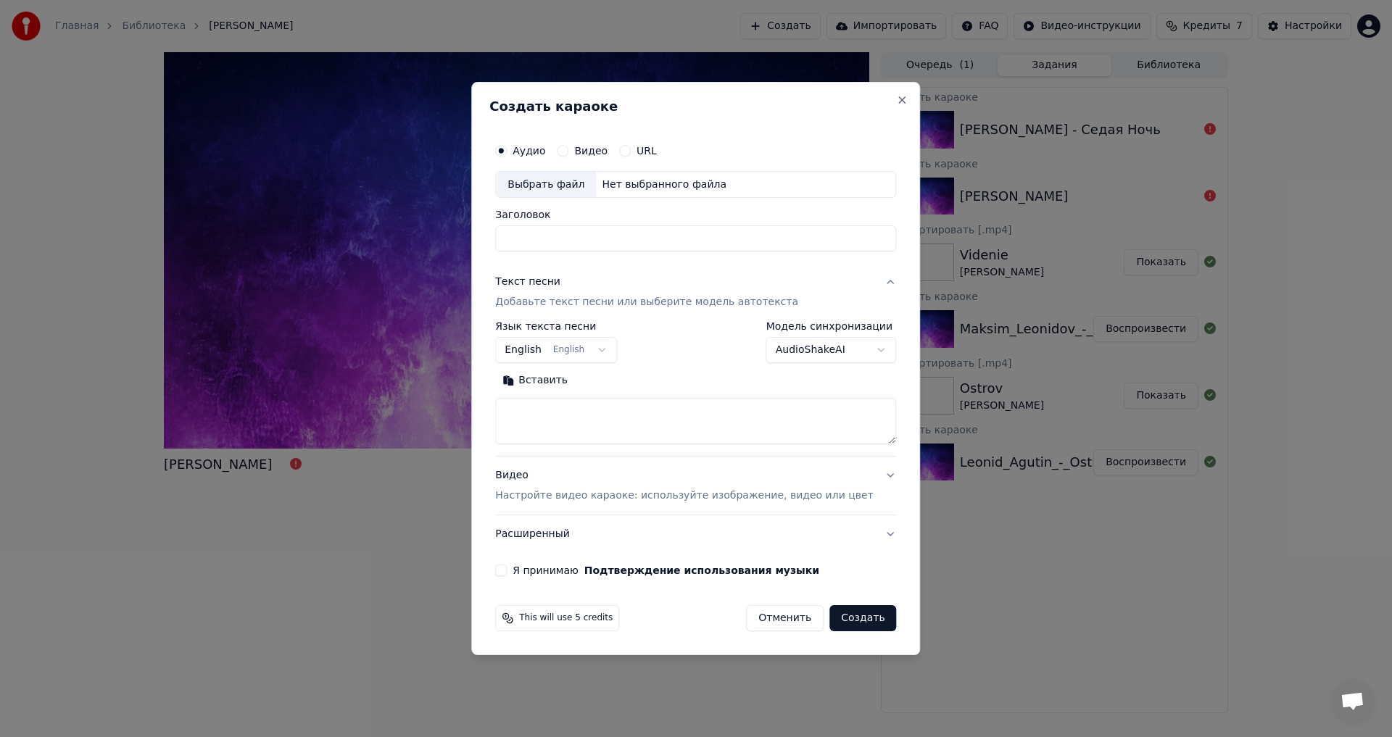
click at [552, 189] on div "Выбрать файл" at bounding box center [546, 185] width 100 height 26
drag, startPoint x: 723, startPoint y: 239, endPoint x: 669, endPoint y: 241, distance: 53.7
click at [669, 241] on input "**********" at bounding box center [695, 239] width 401 height 26
type input "**********"
click at [538, 407] on textarea at bounding box center [695, 422] width 401 height 46
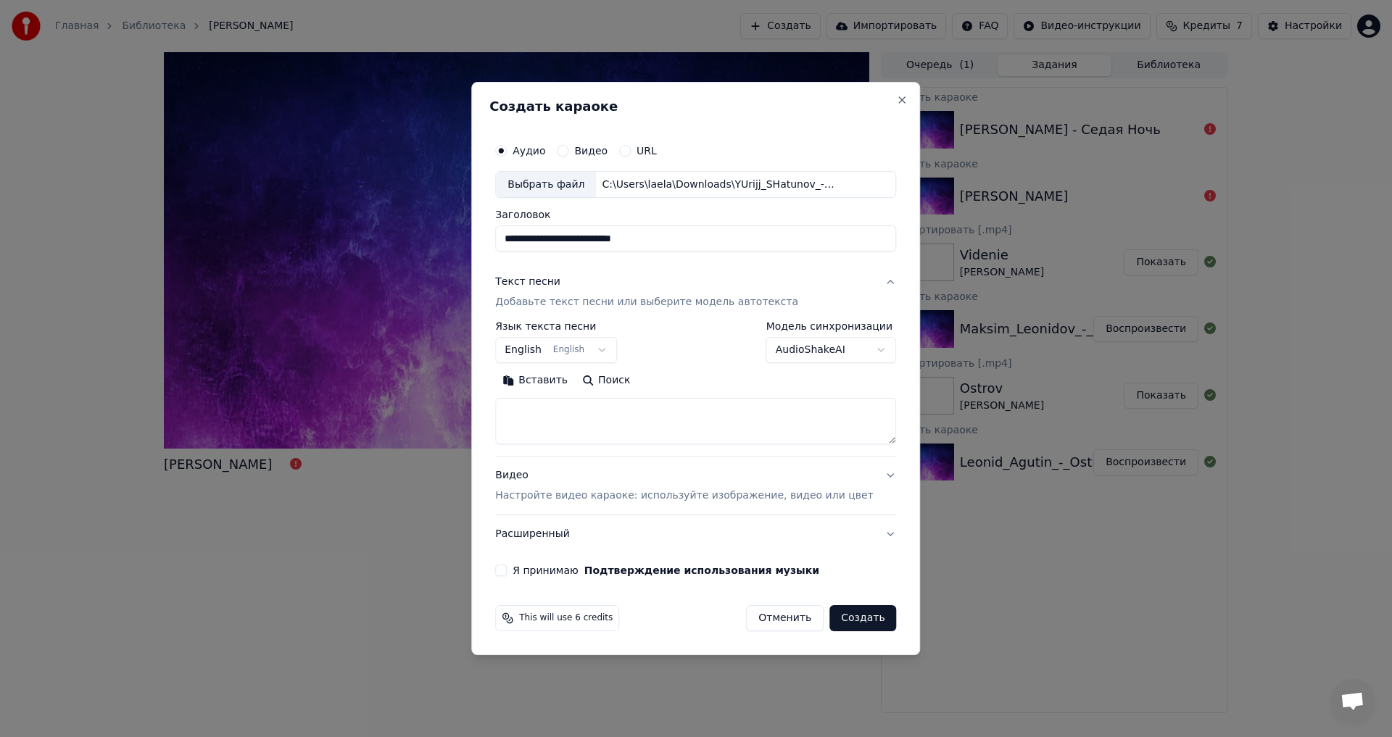
paste textarea "**********"
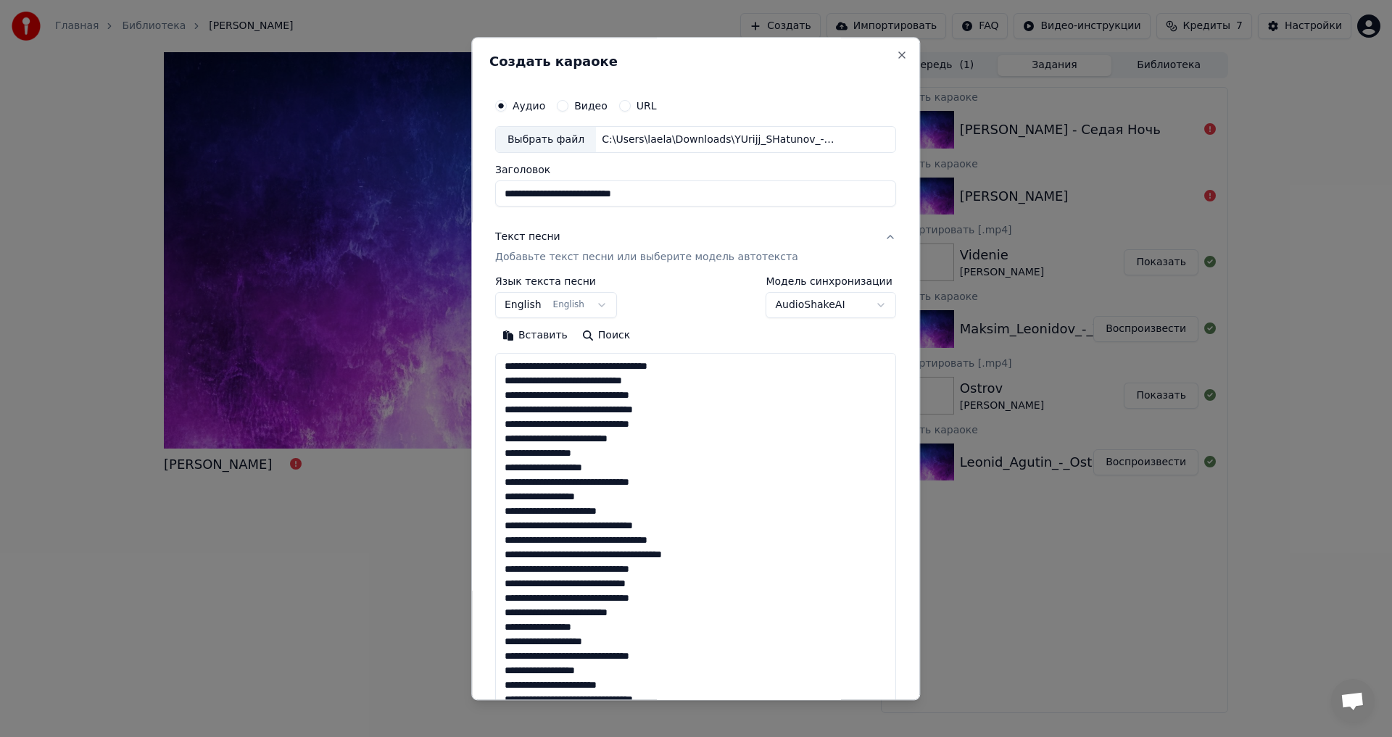
scroll to position [482, 0]
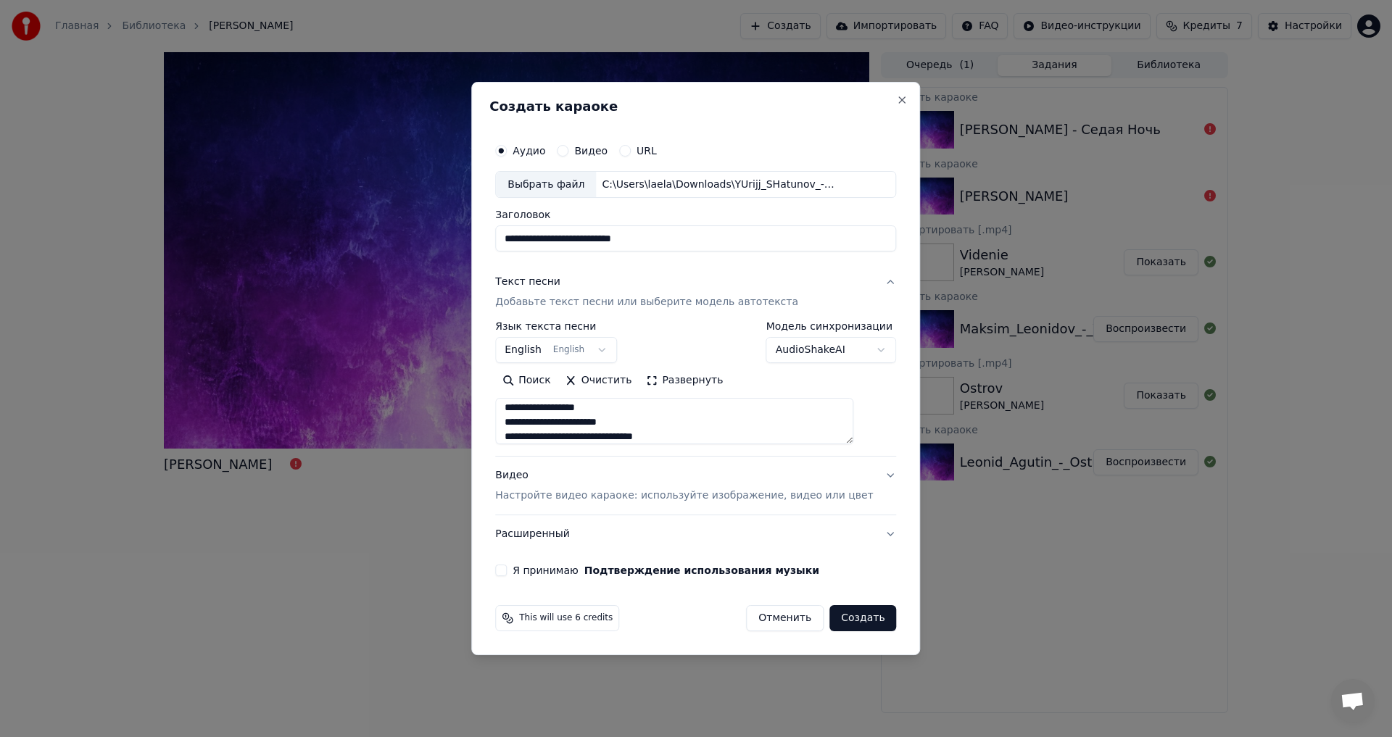
type textarea "**********"
click at [865, 475] on button "Видео Настройте видео караоке: используйте изображение, видео или цвет" at bounding box center [695, 487] width 401 height 58
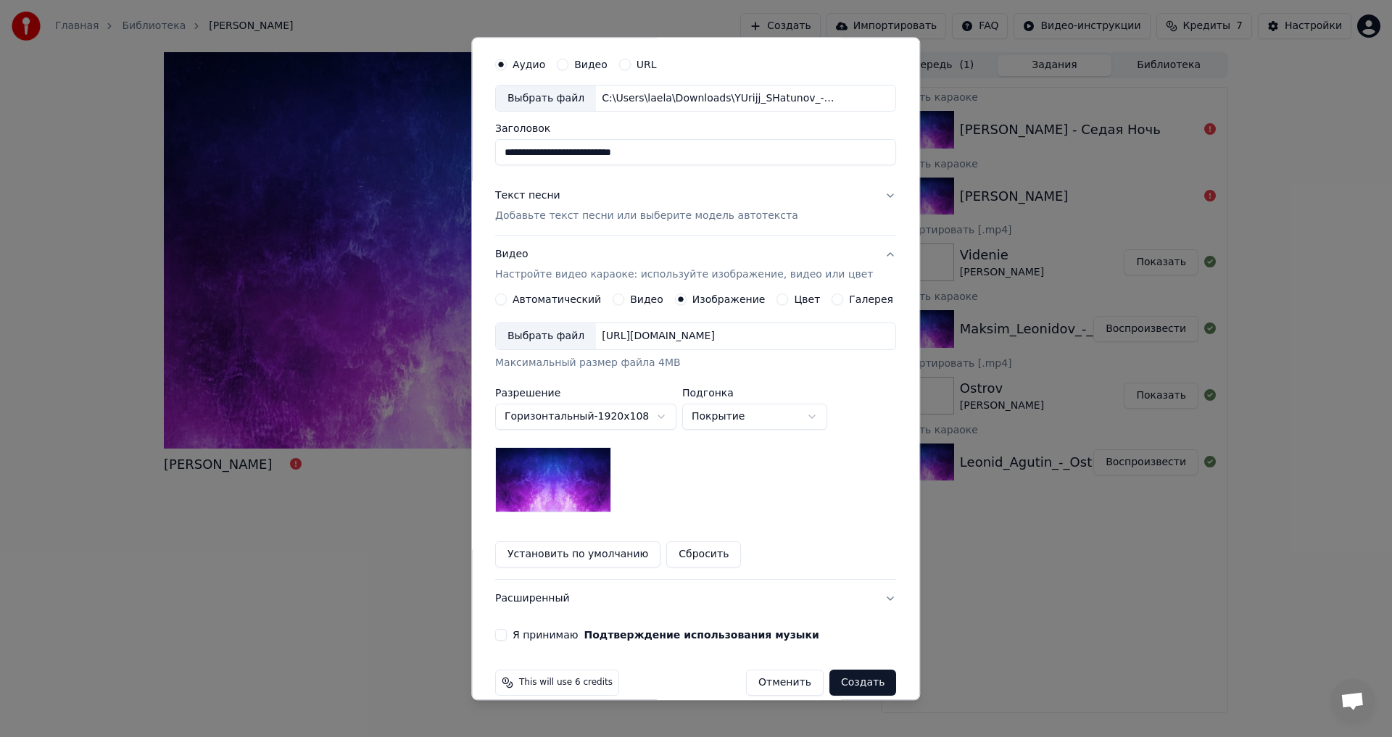
scroll to position [61, 0]
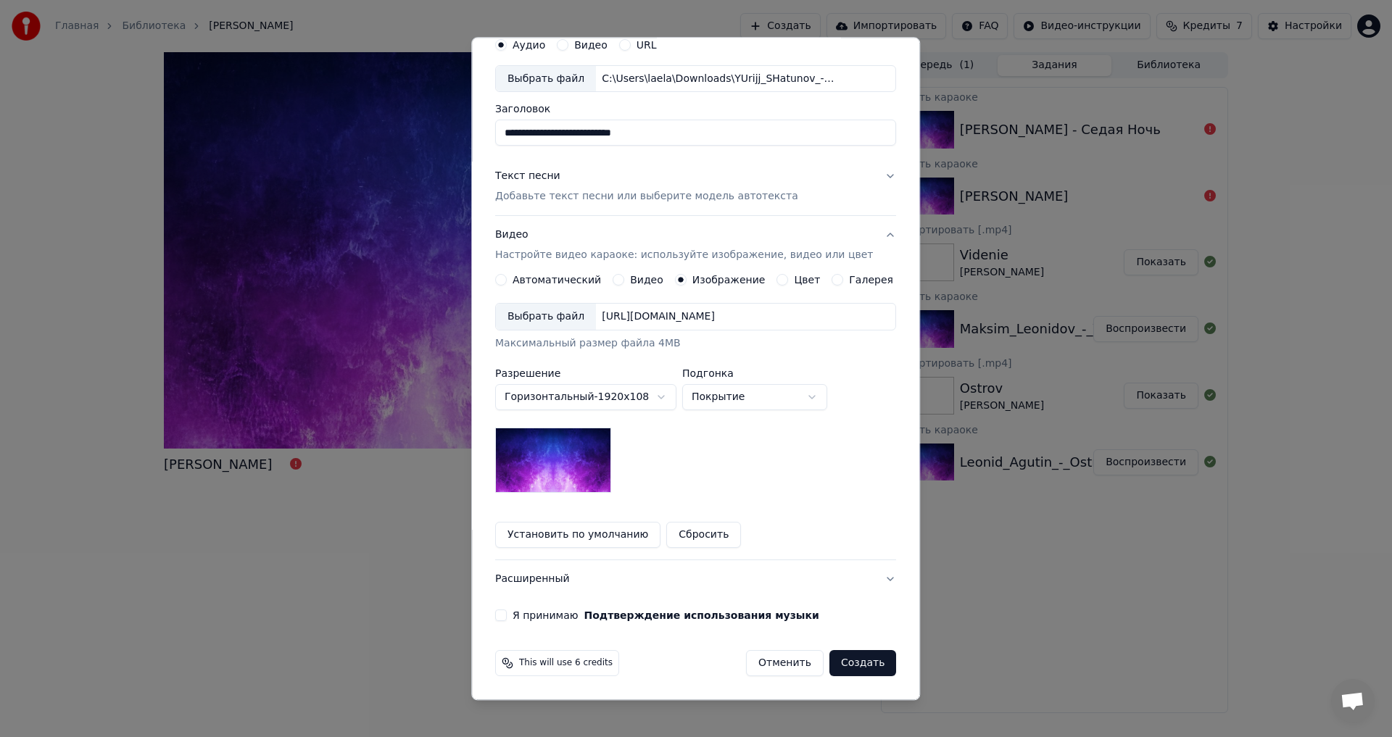
click at [579, 543] on button "Установить по умолчанию" at bounding box center [577, 536] width 165 height 26
drag, startPoint x: 511, startPoint y: 614, endPoint x: 579, endPoint y: 611, distance: 68.3
click at [507, 615] on button "Я принимаю Подтверждение использования музыки" at bounding box center [501, 617] width 12 height 12
click at [851, 664] on button "Создать" at bounding box center [862, 664] width 67 height 26
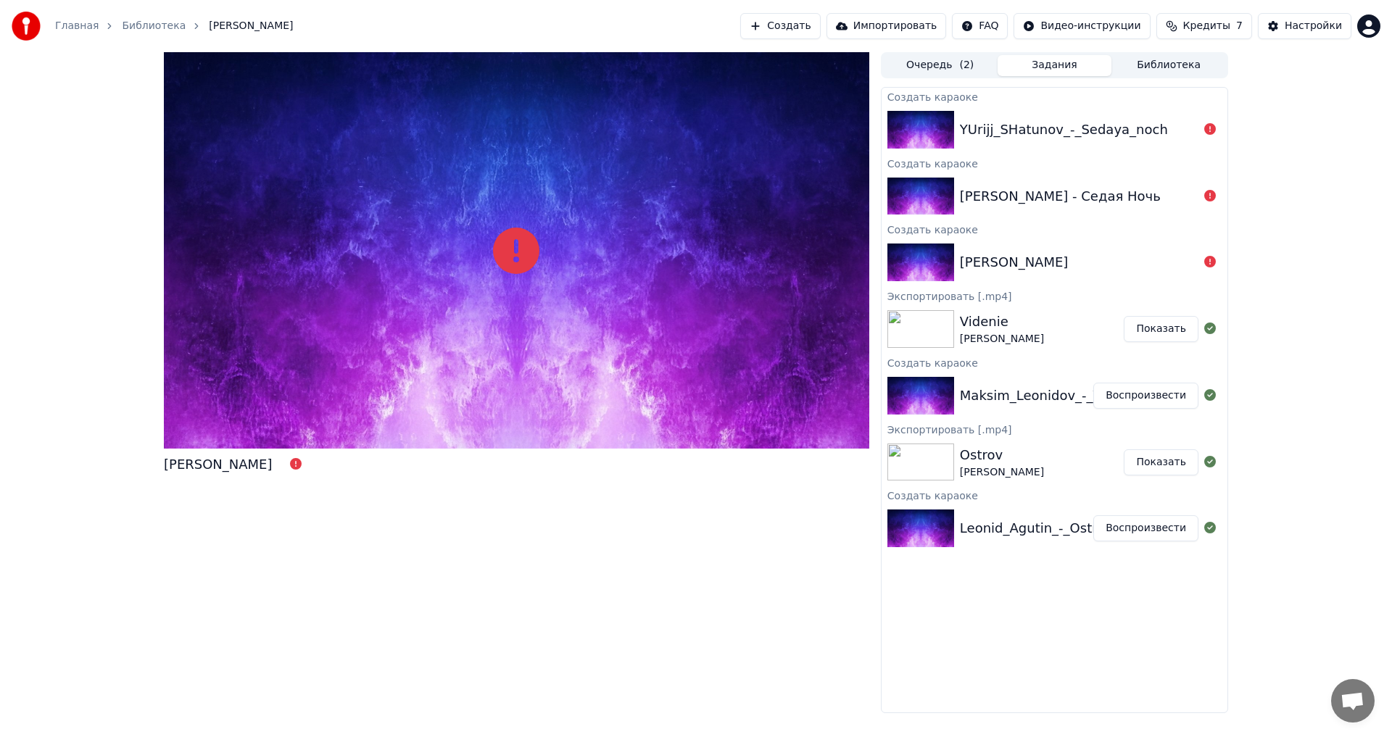
click at [1162, 51] on div "Главная Библиотека [PERSON_NAME] - Царица Создать Импортировать FAQ Видео-инстр…" at bounding box center [696, 26] width 1392 height 52
drag, startPoint x: 1152, startPoint y: 57, endPoint x: 1114, endPoint y: 65, distance: 38.7
click at [1151, 57] on button "Библиотека" at bounding box center [1169, 65] width 115 height 21
click at [1093, 65] on button "Задания" at bounding box center [1055, 65] width 115 height 21
click at [1220, 130] on div at bounding box center [1210, 129] width 23 height 17
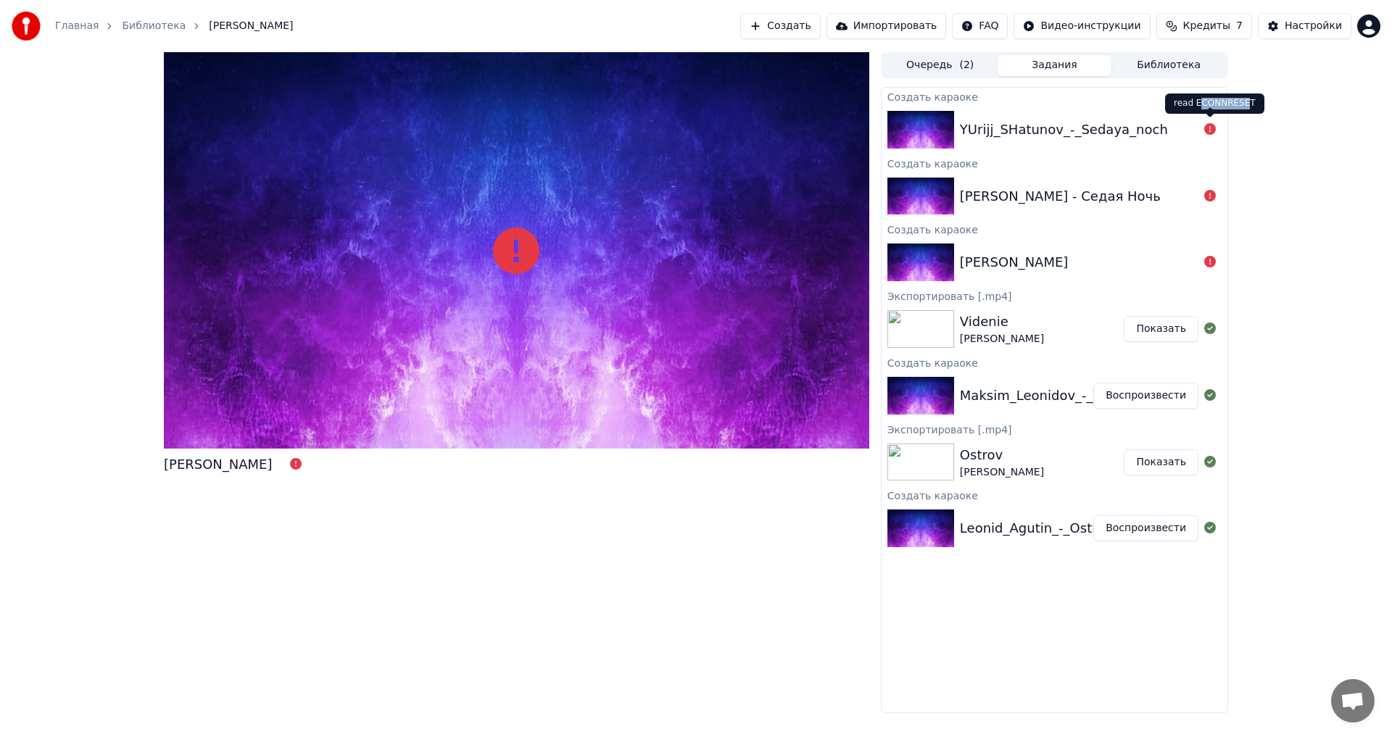
drag, startPoint x: 1196, startPoint y: 106, endPoint x: 1241, endPoint y: 106, distance: 45.7
click at [1241, 106] on div "read ECONNRESET read ECONNRESET" at bounding box center [1214, 104] width 99 height 20
drag, startPoint x: 1220, startPoint y: 136, endPoint x: 1212, endPoint y: 131, distance: 9.5
click at [1212, 131] on div at bounding box center [1210, 129] width 23 height 17
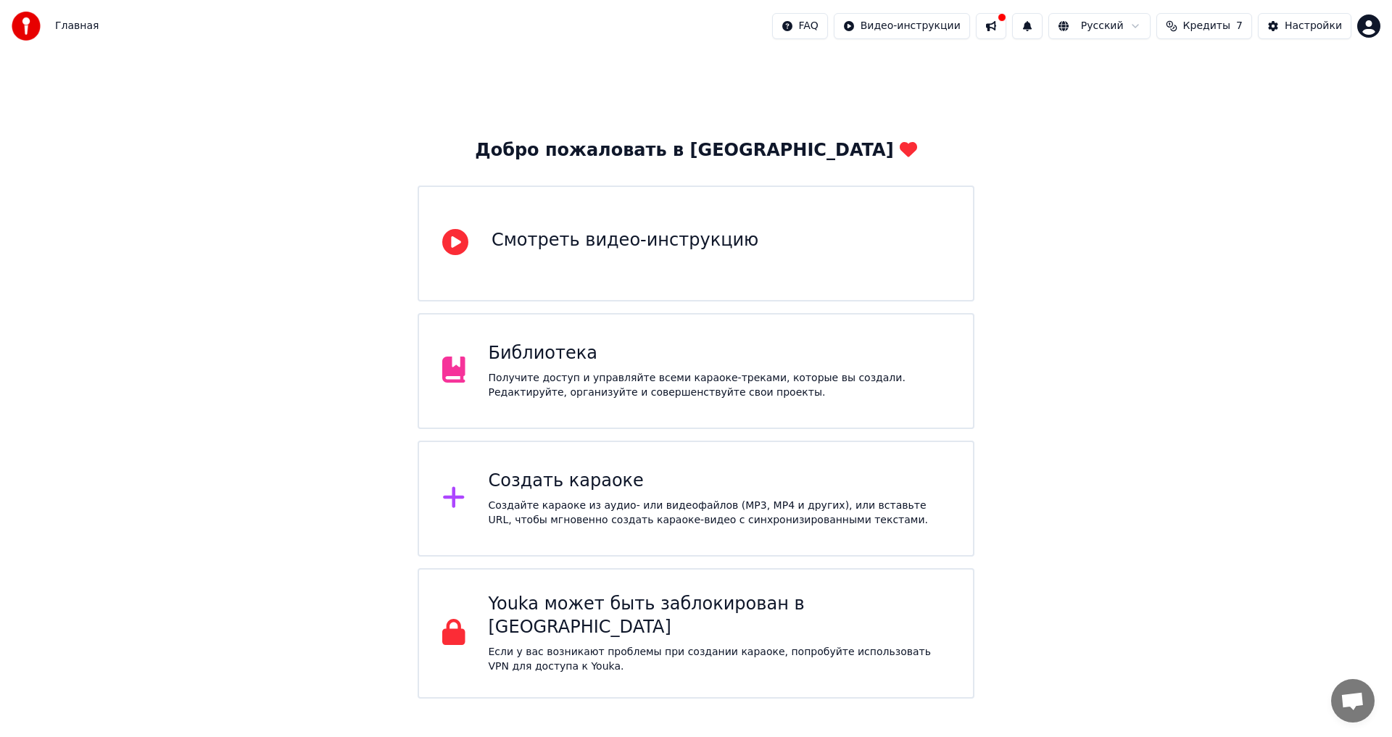
click at [620, 523] on div "Создайте караоке из аудио- или видеофайлов (MP3, MP4 и других), или вставьте UR…" at bounding box center [720, 513] width 462 height 29
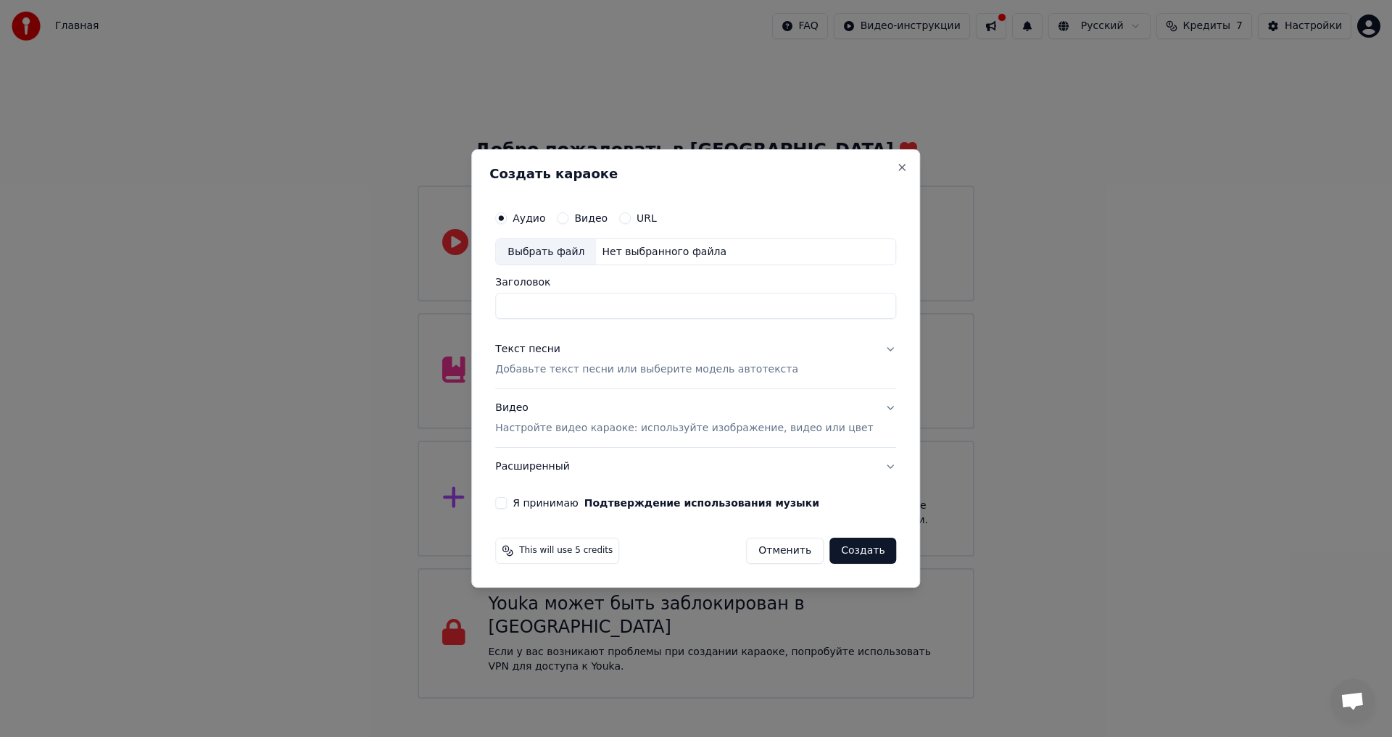
click at [577, 252] on div "Выбрать файл" at bounding box center [546, 252] width 100 height 26
type input "**********"
click at [563, 365] on p "Добавьте текст песни или выберите модель автотекста" at bounding box center [646, 370] width 303 height 15
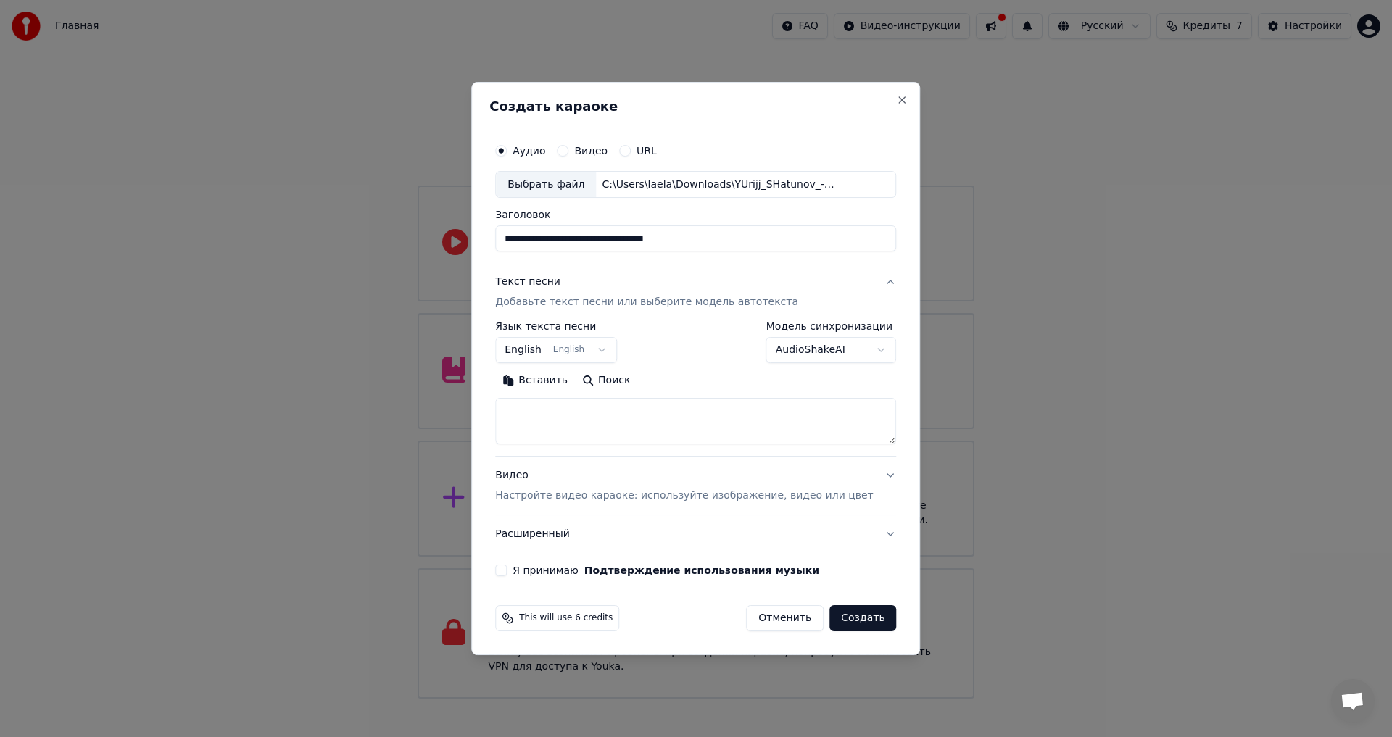
click at [556, 405] on textarea at bounding box center [695, 422] width 401 height 46
paste textarea "**********"
type textarea "**********"
click at [539, 350] on body "Главная FAQ Видео-инструкции Русский Кредиты 7 Настройки Добро пожаловать в You…" at bounding box center [696, 349] width 1392 height 699
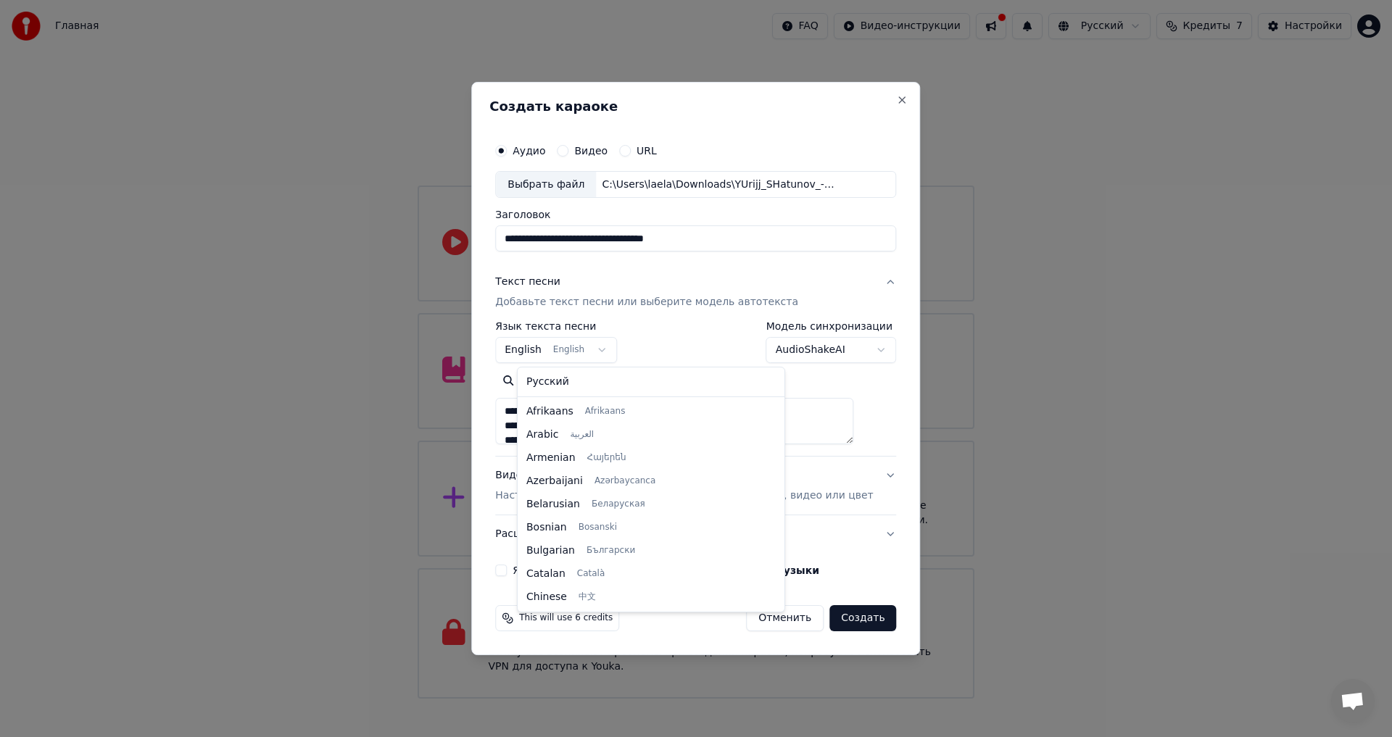
scroll to position [116, 0]
select select "**"
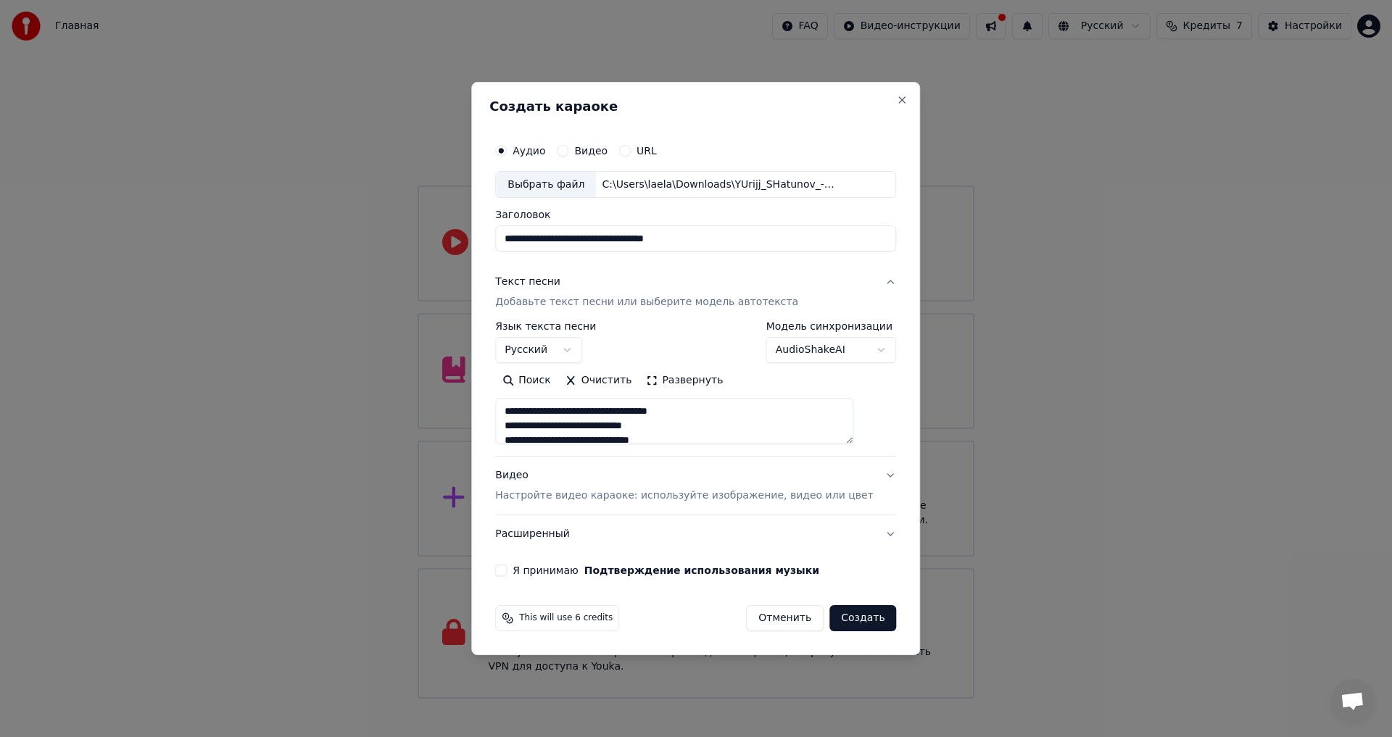
drag, startPoint x: 718, startPoint y: 233, endPoint x: 675, endPoint y: 240, distance: 43.3
click at [675, 240] on input "**********" at bounding box center [695, 239] width 401 height 26
type input "**********"
click at [569, 497] on p "Настройте видео караоке: используйте изображение, видео или цвет" at bounding box center [684, 496] width 378 height 15
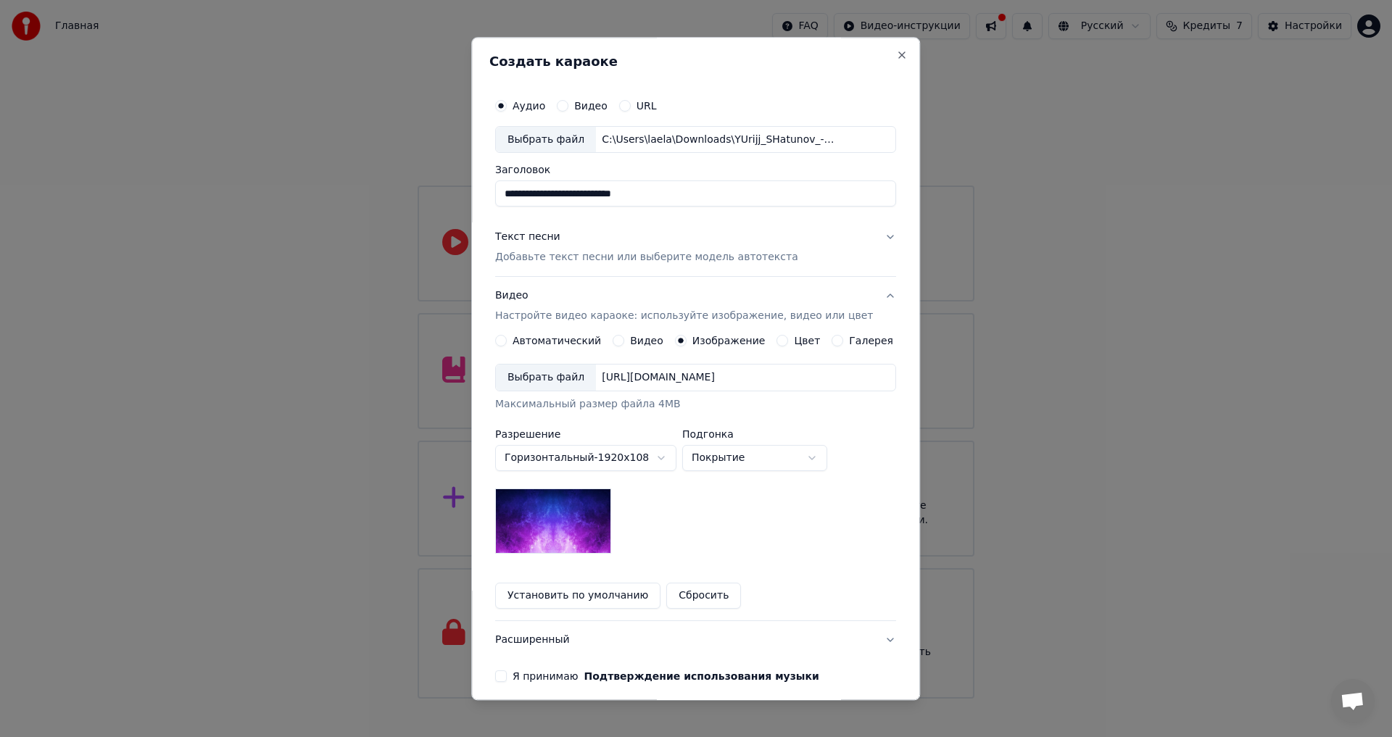
click at [546, 592] on button "Установить по умолчанию" at bounding box center [577, 597] width 165 height 26
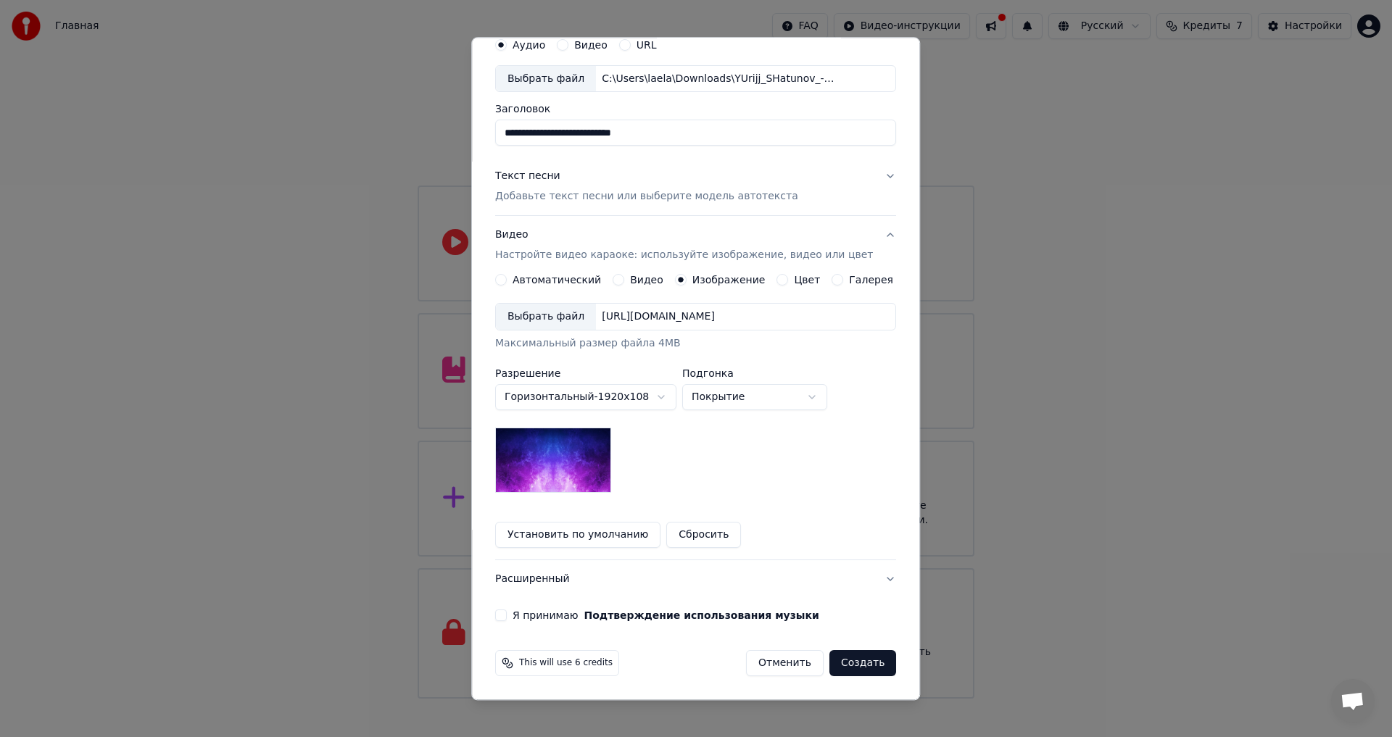
click at [507, 618] on button "Я принимаю Подтверждение использования музыки" at bounding box center [501, 617] width 12 height 12
click at [866, 579] on button "Расширенный" at bounding box center [695, 580] width 401 height 38
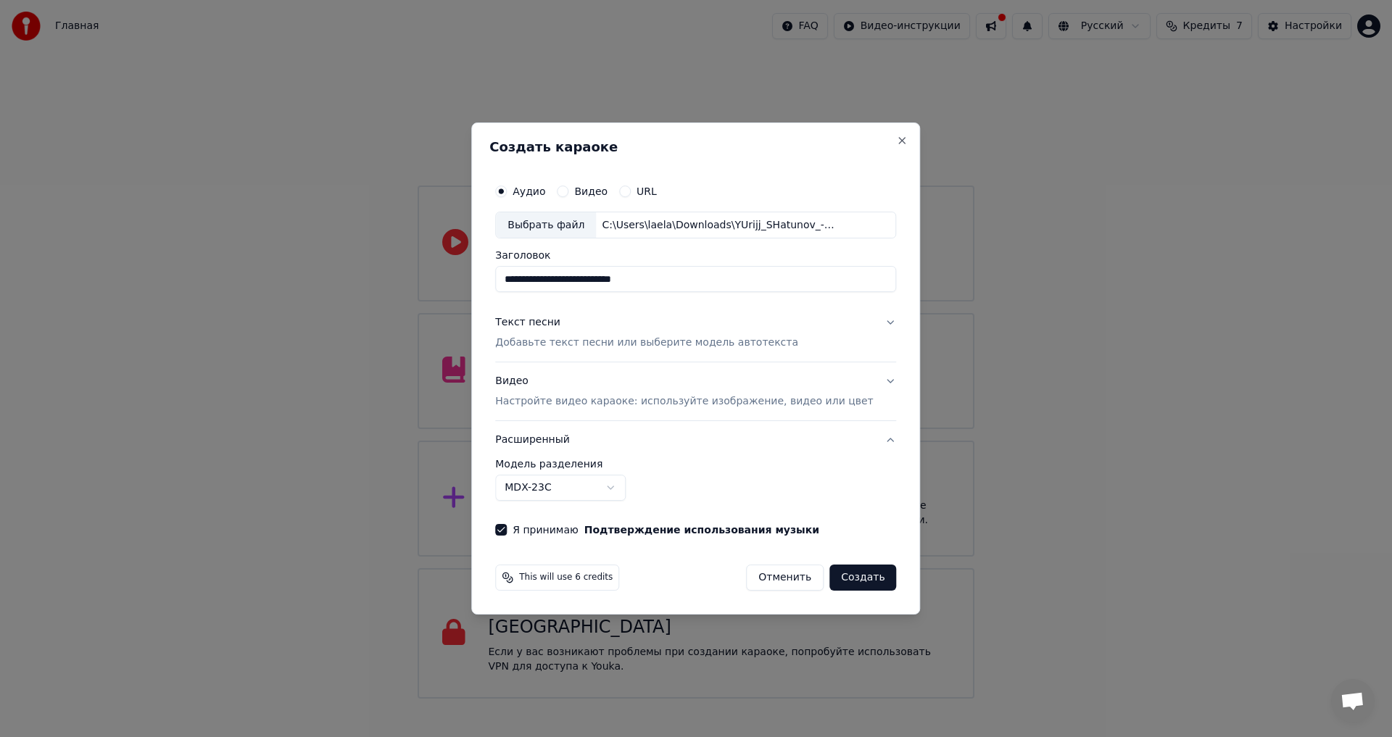
click at [864, 441] on button "Расширенный" at bounding box center [695, 440] width 401 height 38
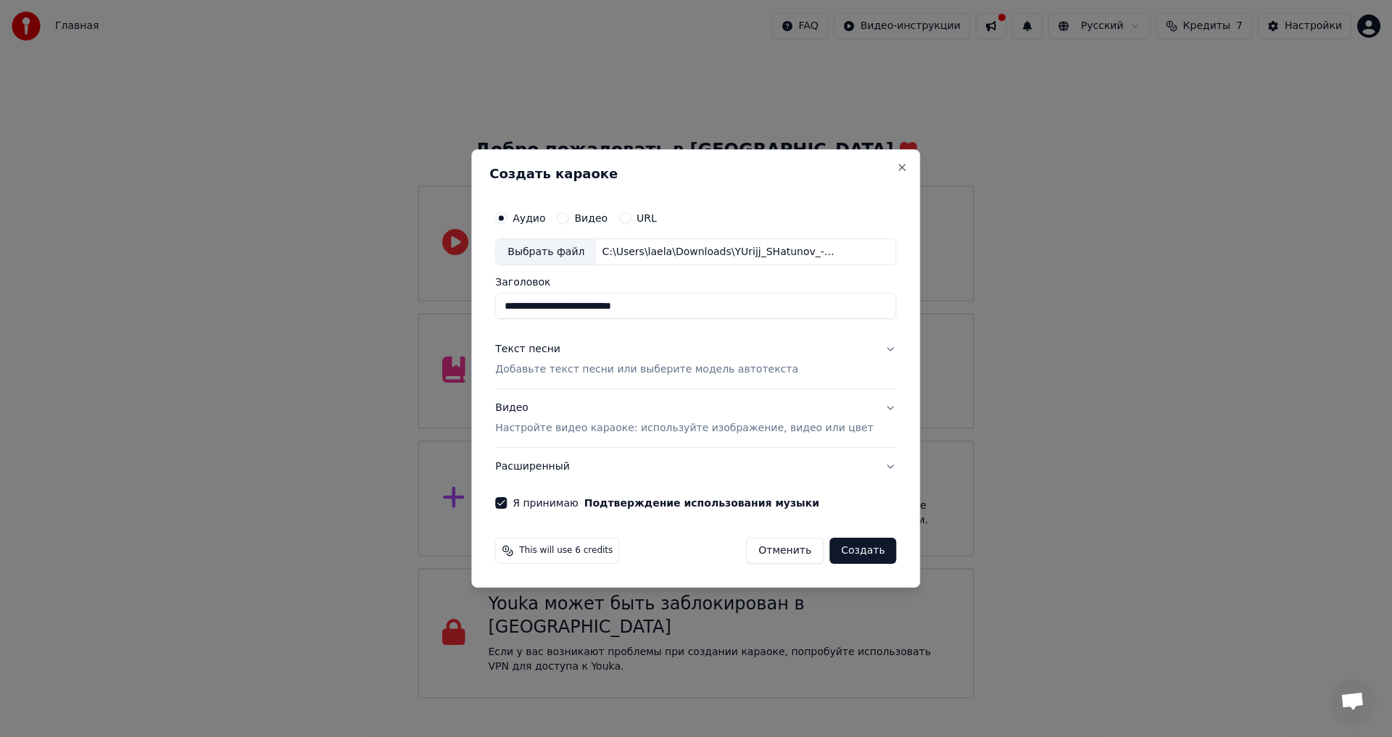
click at [858, 548] on button "Создать" at bounding box center [862, 551] width 67 height 26
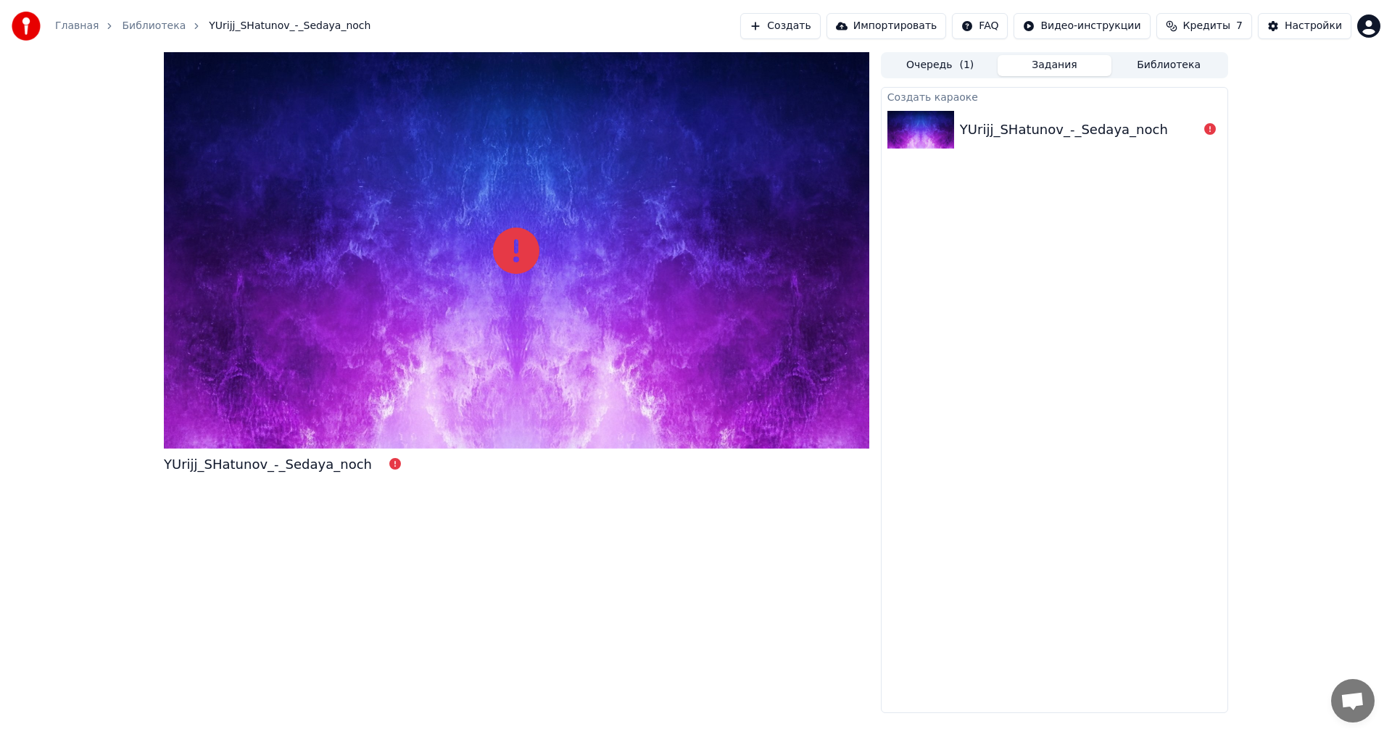
click at [544, 302] on div at bounding box center [517, 250] width 706 height 397
click at [515, 276] on div at bounding box center [517, 250] width 706 height 397
drag, startPoint x: 377, startPoint y: 472, endPoint x: 366, endPoint y: 466, distance: 12.3
click at [376, 472] on div "YUrijj_SHatunov_-_Sedaya_noch" at bounding box center [288, 465] width 249 height 20
click at [389, 466] on icon at bounding box center [395, 464] width 12 height 12
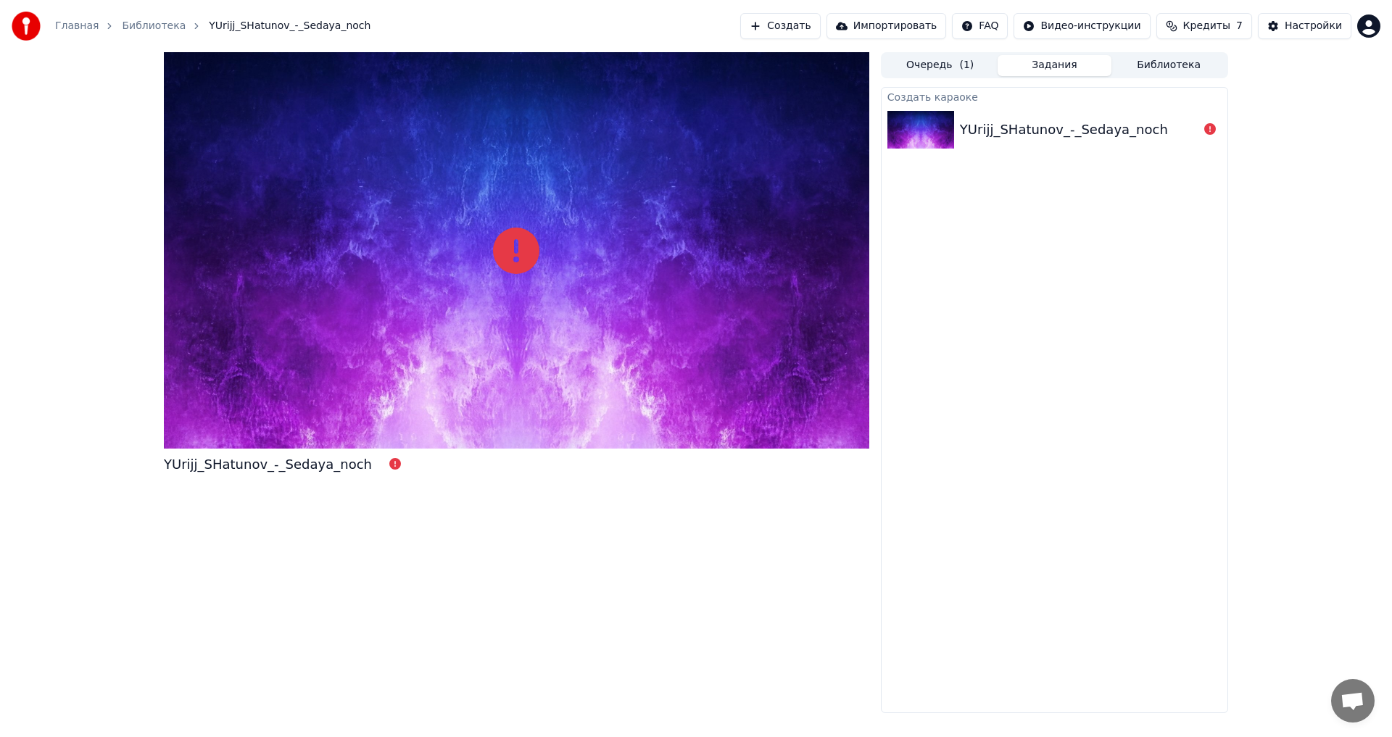
click at [389, 463] on icon at bounding box center [395, 464] width 12 height 12
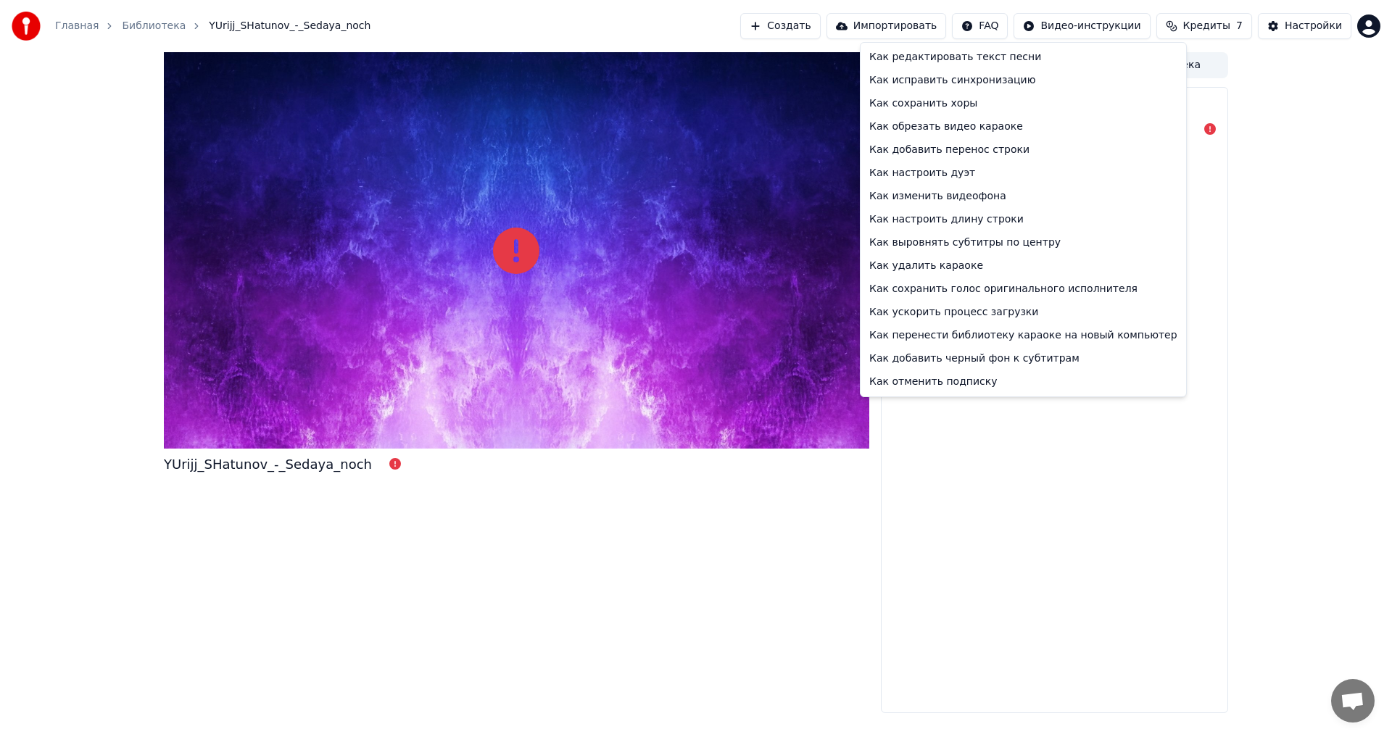
click at [1004, 25] on html "Главная Библиотека YUrijj_SHatunov_-_Sedaya_noch Создать Импортировать FAQ Виде…" at bounding box center [696, 368] width 1392 height 737
click at [1296, 35] on html "Главная Библиотека YUrijj_SHatunov_-_Sedaya_noch Создать Импортировать FAQ Виде…" at bounding box center [696, 368] width 1392 height 737
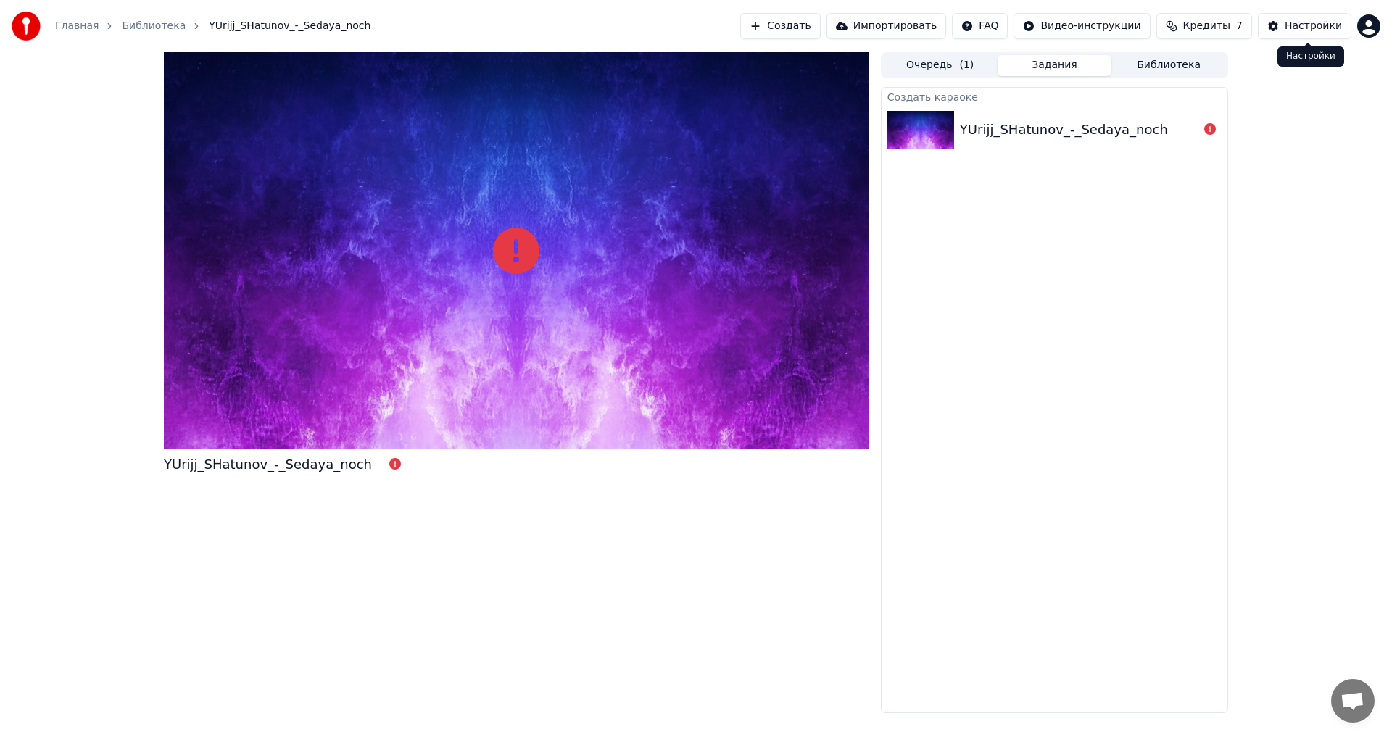
click at [1302, 25] on div "Настройки" at bounding box center [1313, 26] width 57 height 15
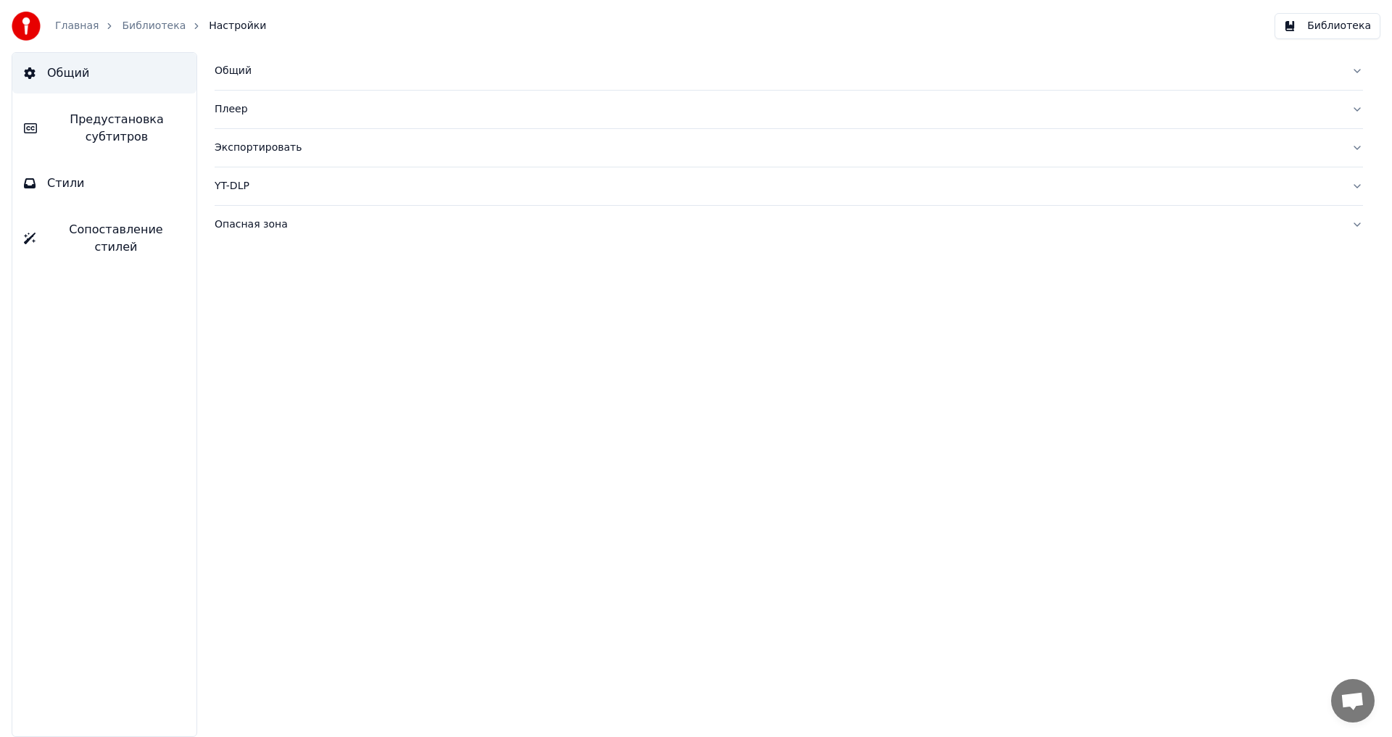
click at [170, 27] on div "Библиотека" at bounding box center [162, 26] width 80 height 15
click at [162, 27] on link "Библиотека" at bounding box center [154, 26] width 64 height 15
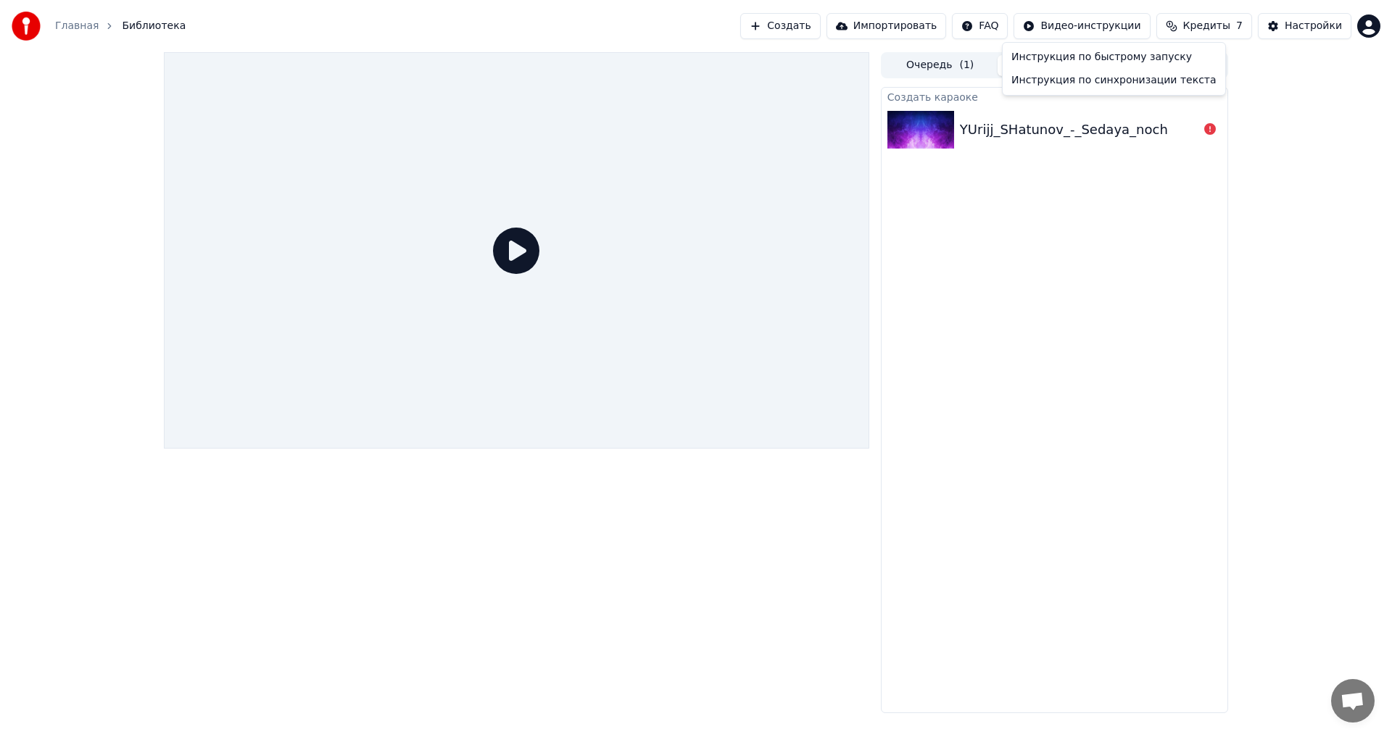
click at [1150, 28] on html "Главная Библиотека Создать Импортировать FAQ Видео-инструкции Кредиты 7 Настрой…" at bounding box center [696, 368] width 1392 height 737
click at [932, 31] on html "Главная Библиотека Создать Импортировать FAQ Видео-инструкции Кредиты 7 Настрой…" at bounding box center [696, 368] width 1392 height 737
click at [913, 24] on button "Импортировать" at bounding box center [887, 26] width 120 height 26
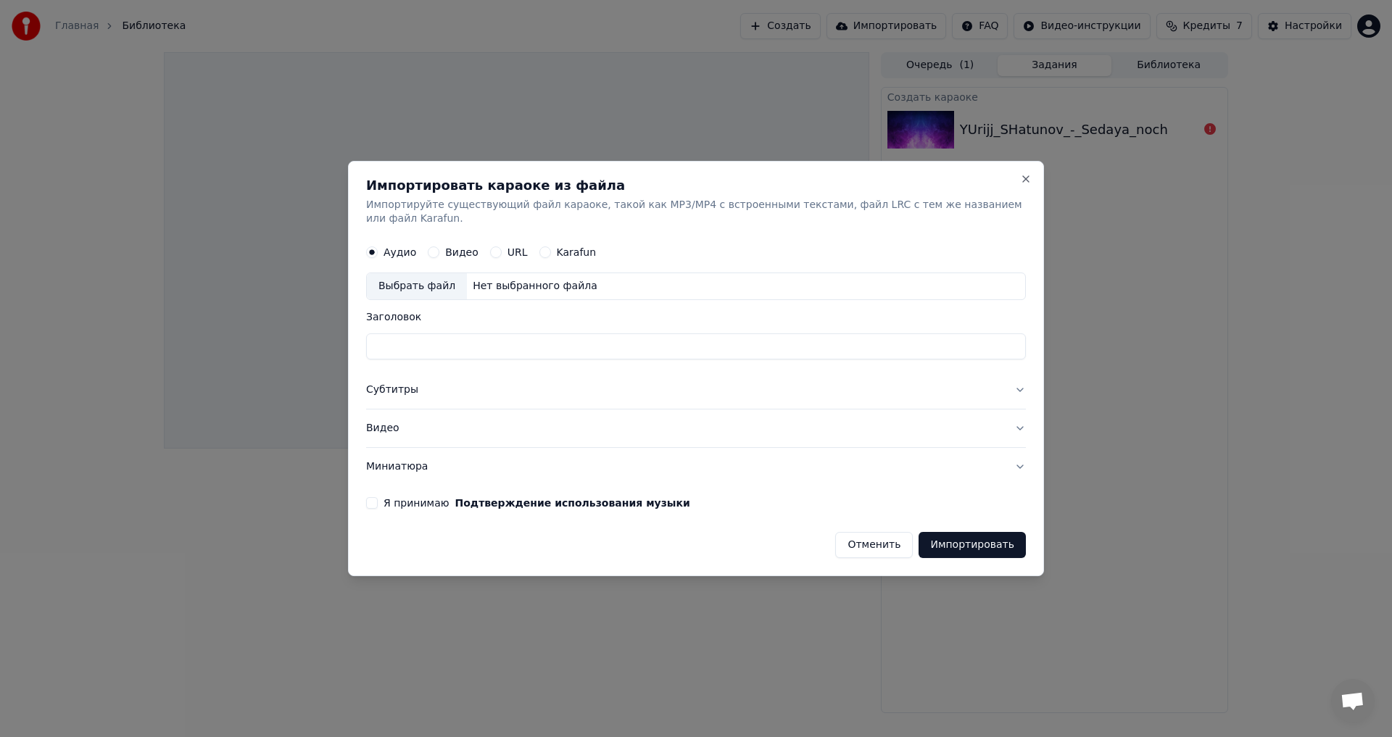
click at [1016, 386] on button "Субтитры" at bounding box center [696, 391] width 660 height 38
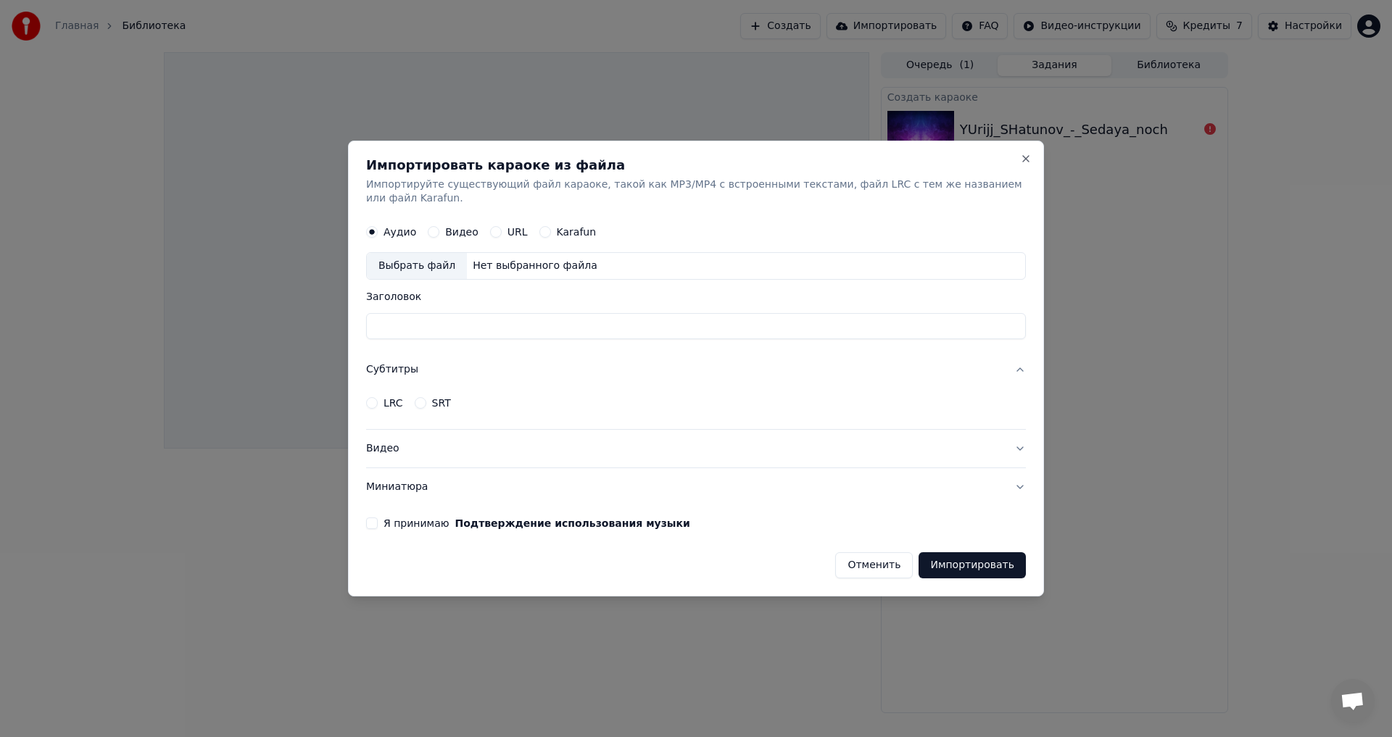
click at [1015, 362] on button "Субтитры" at bounding box center [696, 371] width 660 height 38
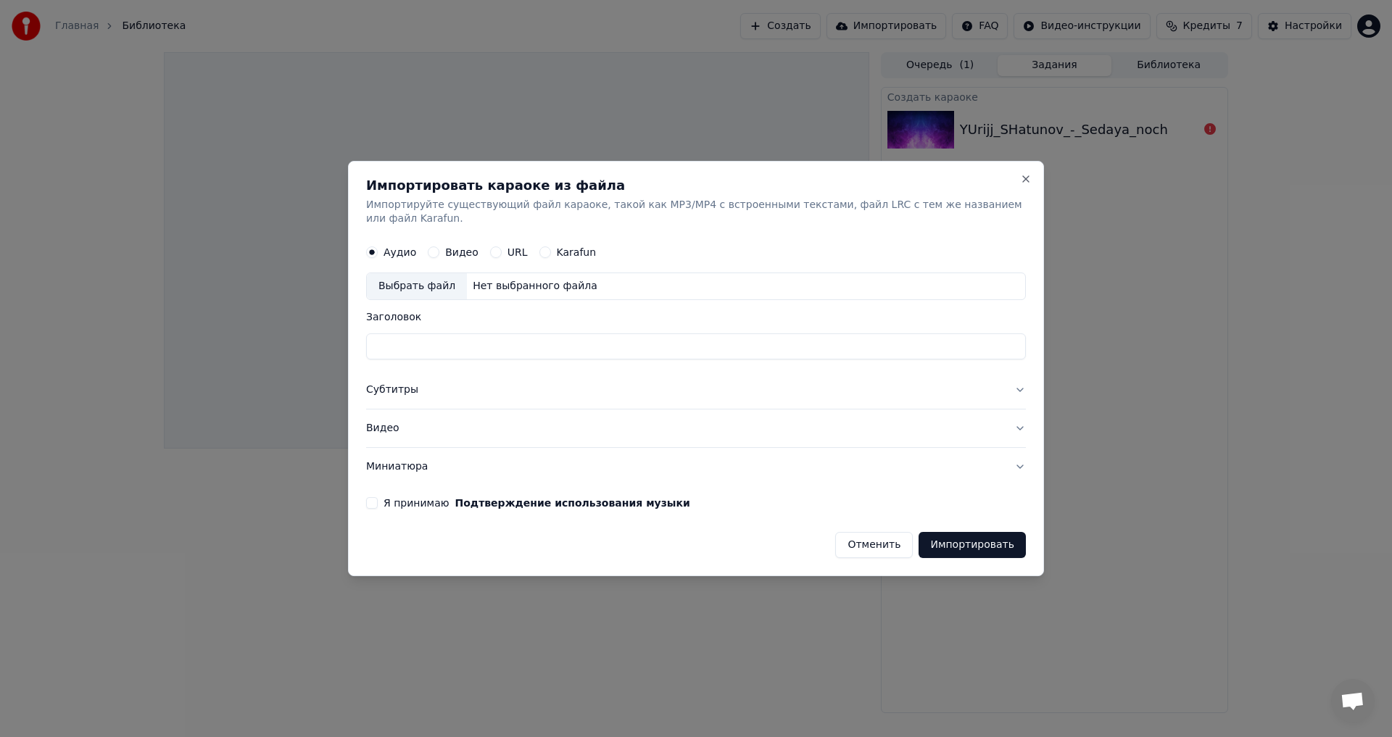
click at [1014, 386] on button "Субтитры" at bounding box center [696, 391] width 660 height 38
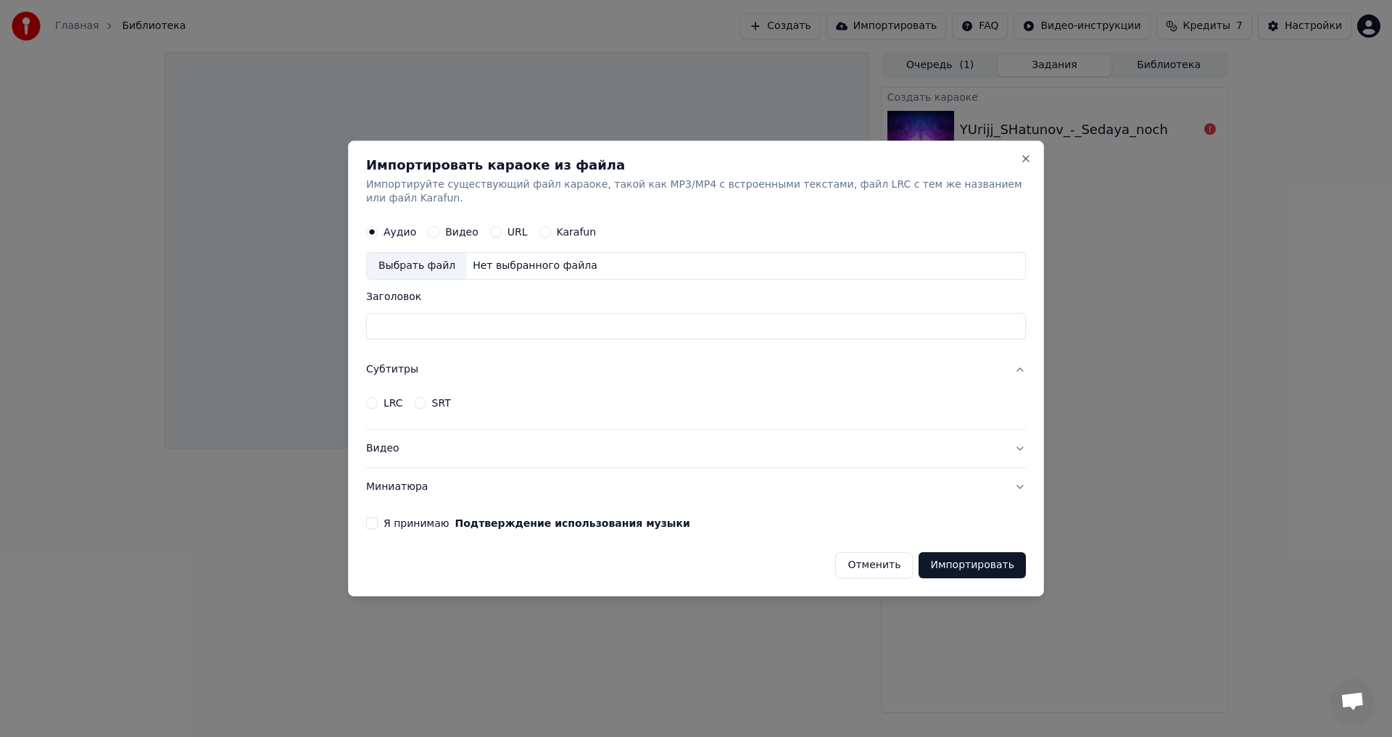
click at [1014, 389] on div "LRC SRT" at bounding box center [696, 403] width 660 height 29
click at [1020, 444] on button "Видео" at bounding box center [696, 449] width 660 height 38
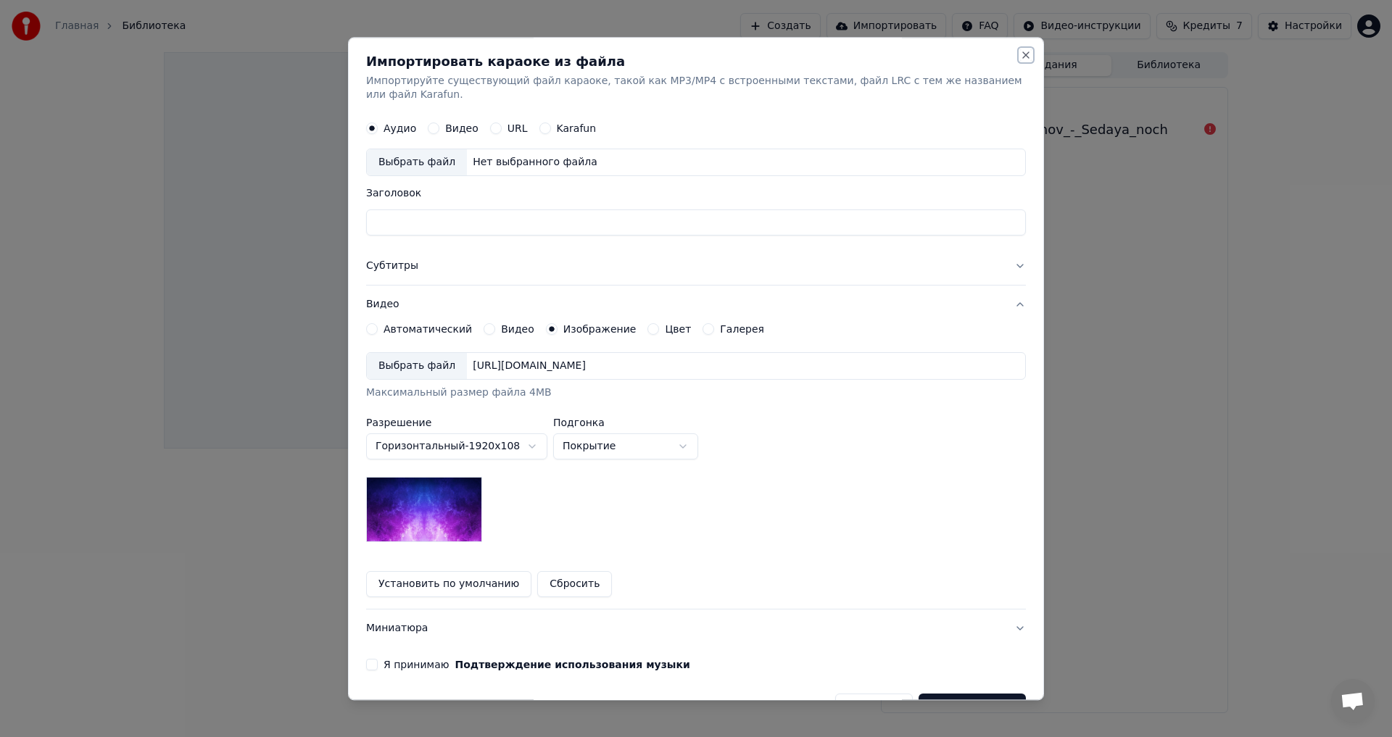
click at [1020, 55] on button "Close" at bounding box center [1026, 55] width 12 height 12
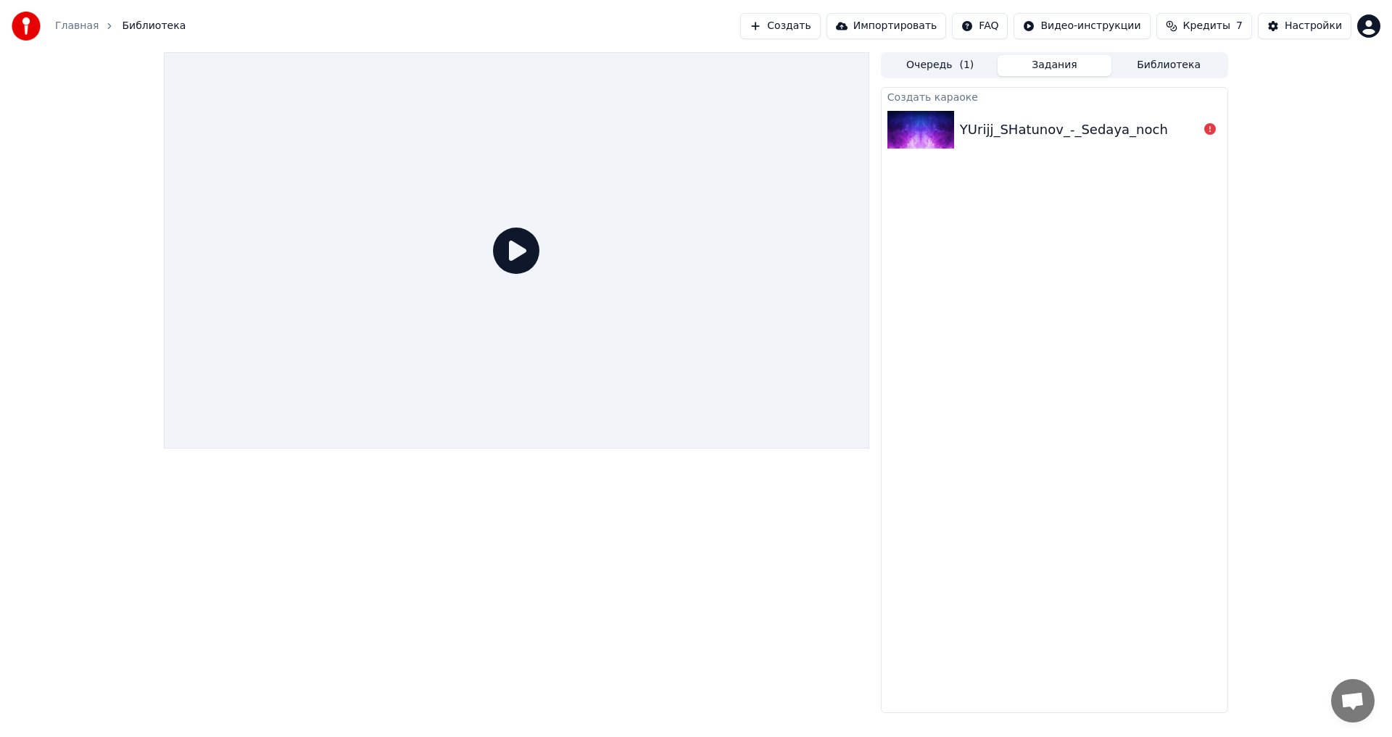
click at [1370, 30] on html "Главная Библиотека Создать Импортировать FAQ Видео-инструкции Кредиты 7 Настрой…" at bounding box center [696, 368] width 1392 height 737
click at [1320, 27] on html "Главная Библиотека Создать Импортировать FAQ Видео-инструкции Кредиты 7 Настрой…" at bounding box center [696, 368] width 1392 height 737
click at [1320, 27] on div "Настройки" at bounding box center [1313, 26] width 57 height 15
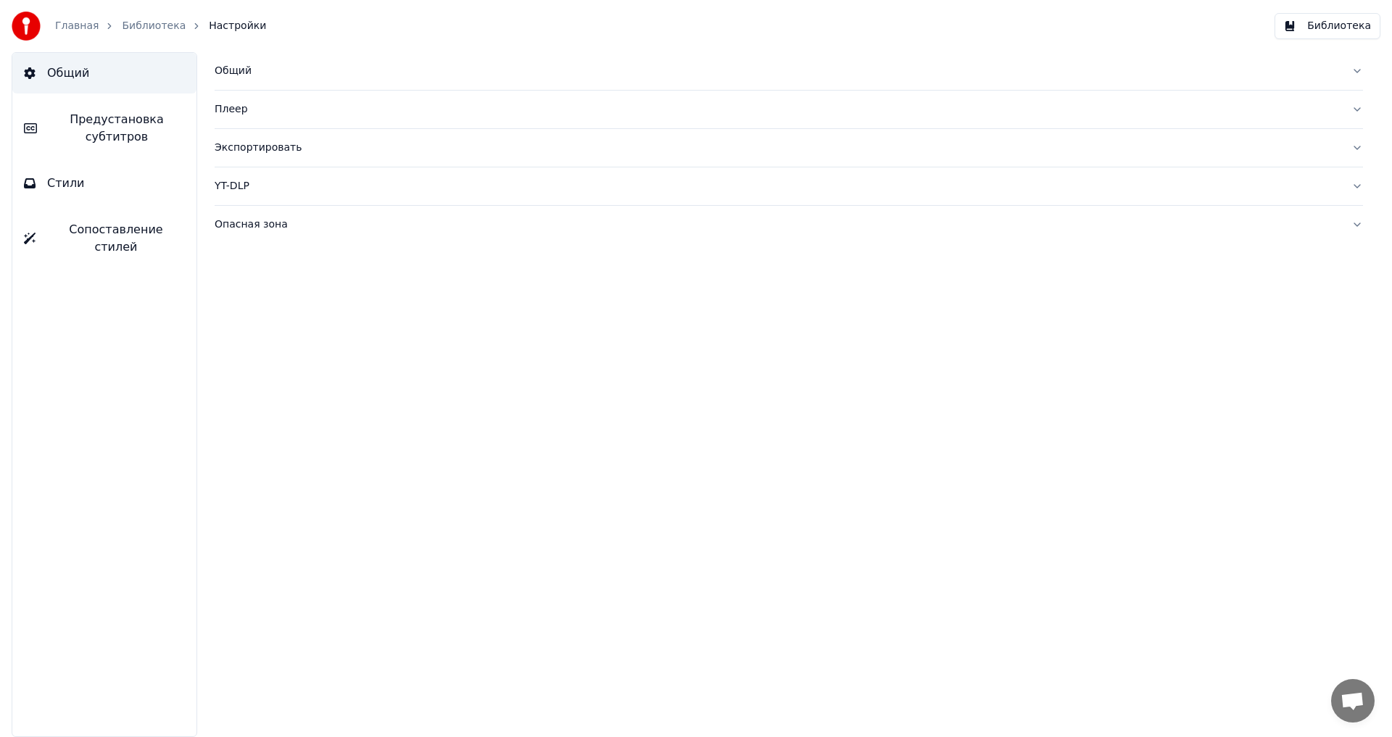
click at [160, 29] on link "Библиотека" at bounding box center [154, 26] width 64 height 15
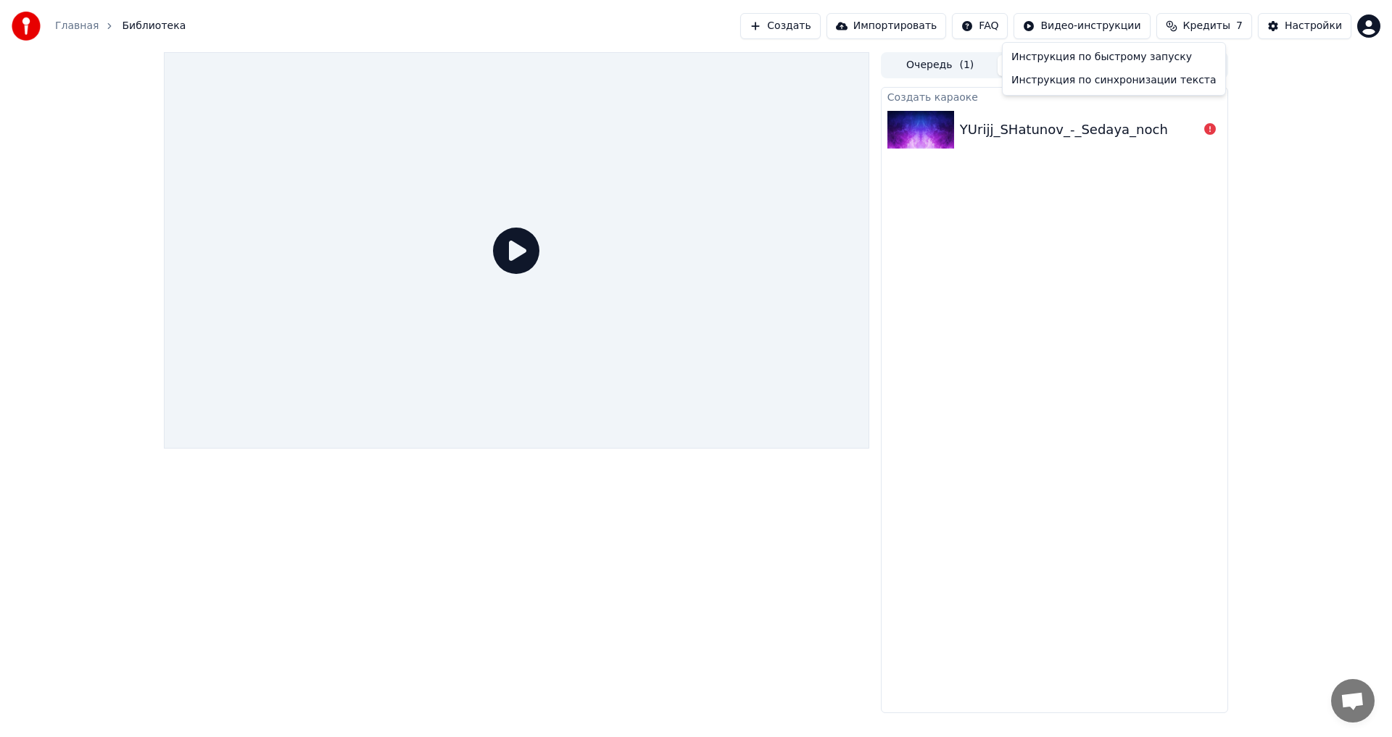
click at [1087, 22] on html "Главная Библиотека Создать Импортировать FAQ Видео-инструкции Кредиты 7 Настрой…" at bounding box center [696, 368] width 1392 height 737
click at [1067, 62] on div "Инструкция по быстрому запуску" at bounding box center [1114, 57] width 217 height 23
click at [67, 25] on link "Главная" at bounding box center [77, 26] width 44 height 15
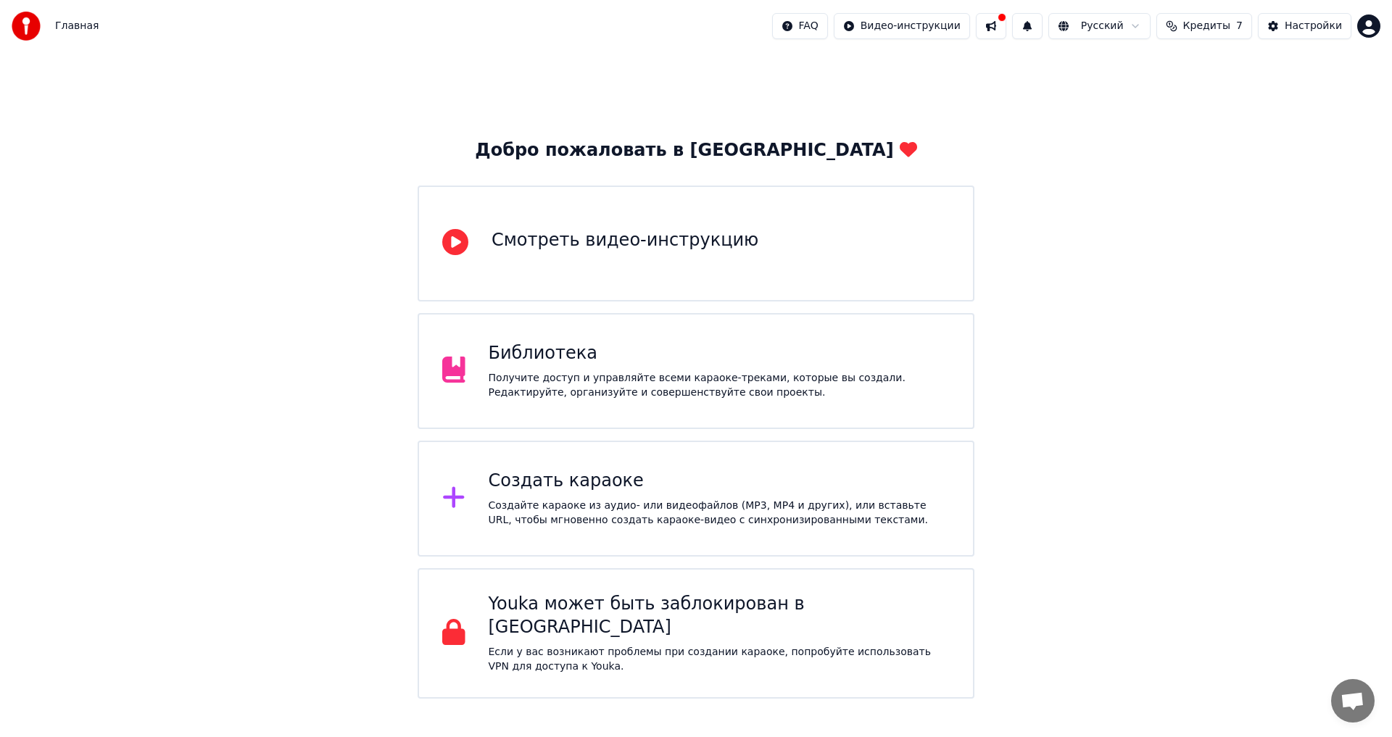
click at [1058, 428] on div "Добро пожаловать в Youka Смотреть видео-инструкцию Библиотека Получите доступ и…" at bounding box center [696, 375] width 1392 height 647
click at [563, 463] on div "Создать караоке Создайте караоке из аудио- или видеофайлов (MP3, MP4 и других),…" at bounding box center [696, 499] width 557 height 116
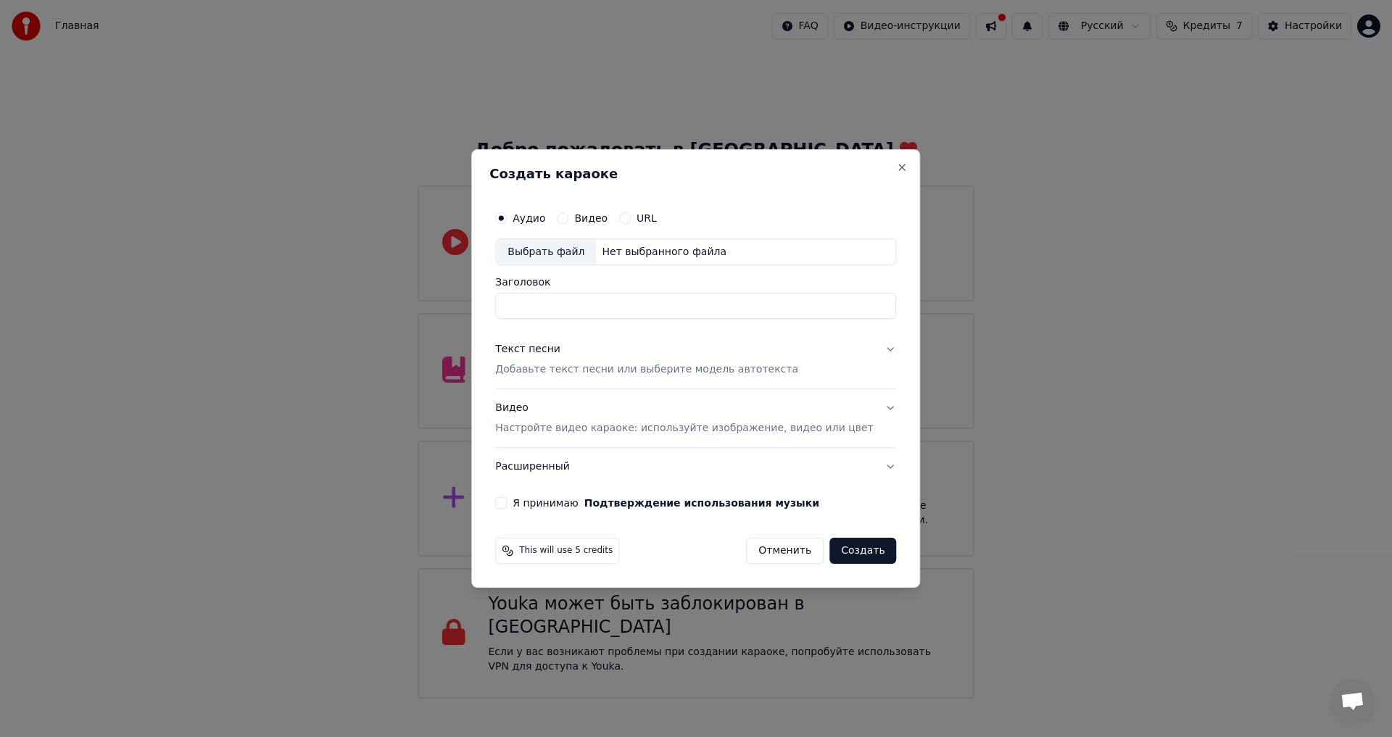
click at [570, 258] on div "Выбрать файл" at bounding box center [546, 252] width 100 height 26
drag, startPoint x: 716, startPoint y: 307, endPoint x: 667, endPoint y: 305, distance: 49.4
click at [667, 305] on input "**********" at bounding box center [695, 307] width 401 height 26
type input "**********"
click at [596, 368] on p "Добавьте текст песни или выберите модель автотекста" at bounding box center [646, 370] width 303 height 15
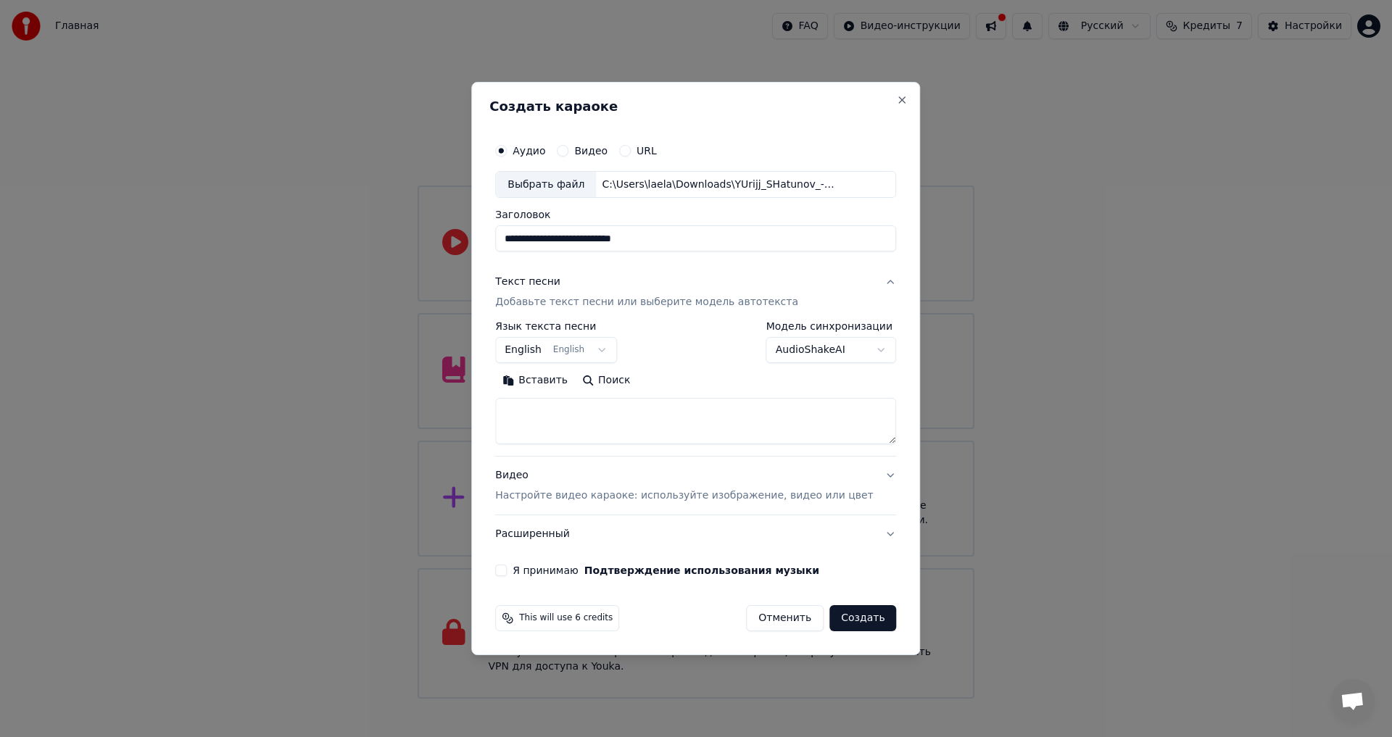
click at [561, 420] on textarea at bounding box center [695, 422] width 401 height 46
paste textarea "**********"
type textarea "**********"
click at [590, 344] on body "Главная FAQ Видео-инструкции Русский Кредиты 7 Настройки Добро пожаловать в You…" at bounding box center [696, 349] width 1392 height 699
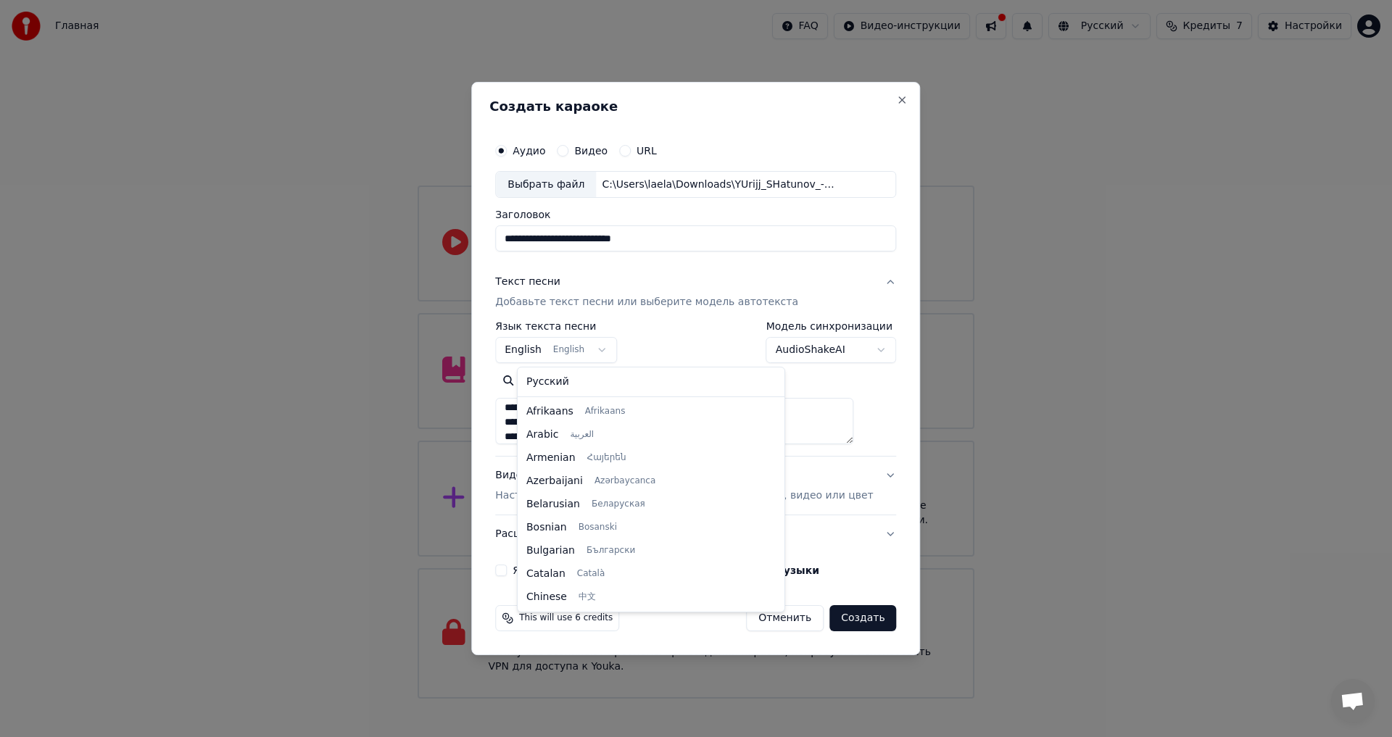
scroll to position [116, 0]
select select "**"
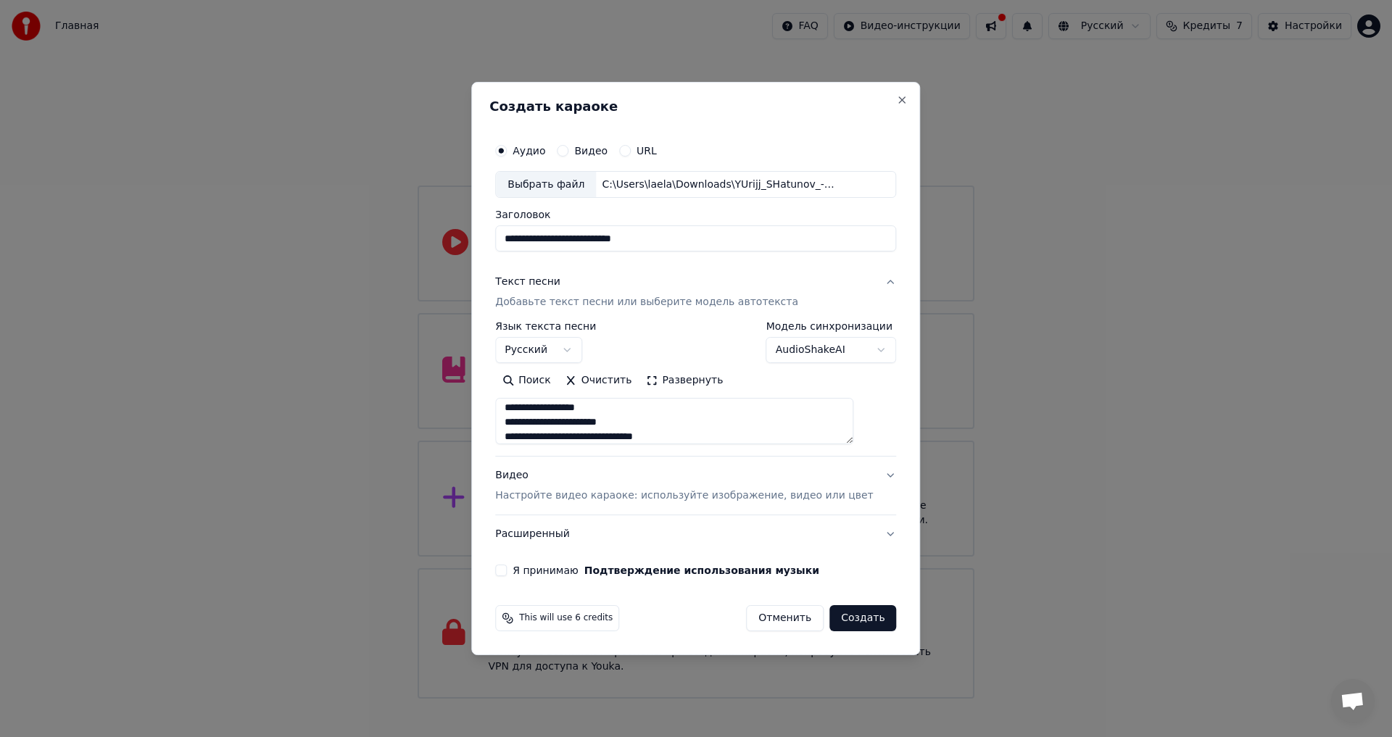
scroll to position [488, 0]
click at [855, 485] on button "Видео Настройте видео караоке: используйте изображение, видео или цвет" at bounding box center [695, 487] width 401 height 58
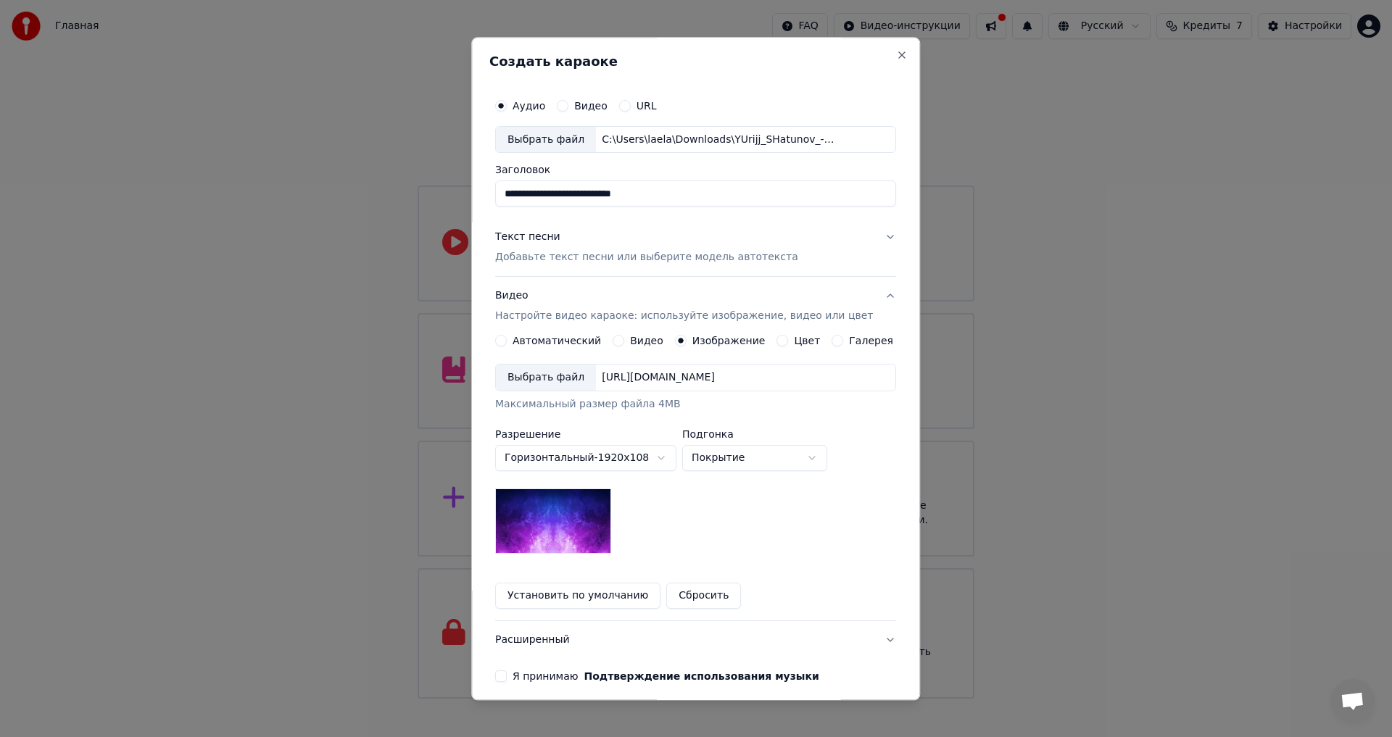
scroll to position [61, 0]
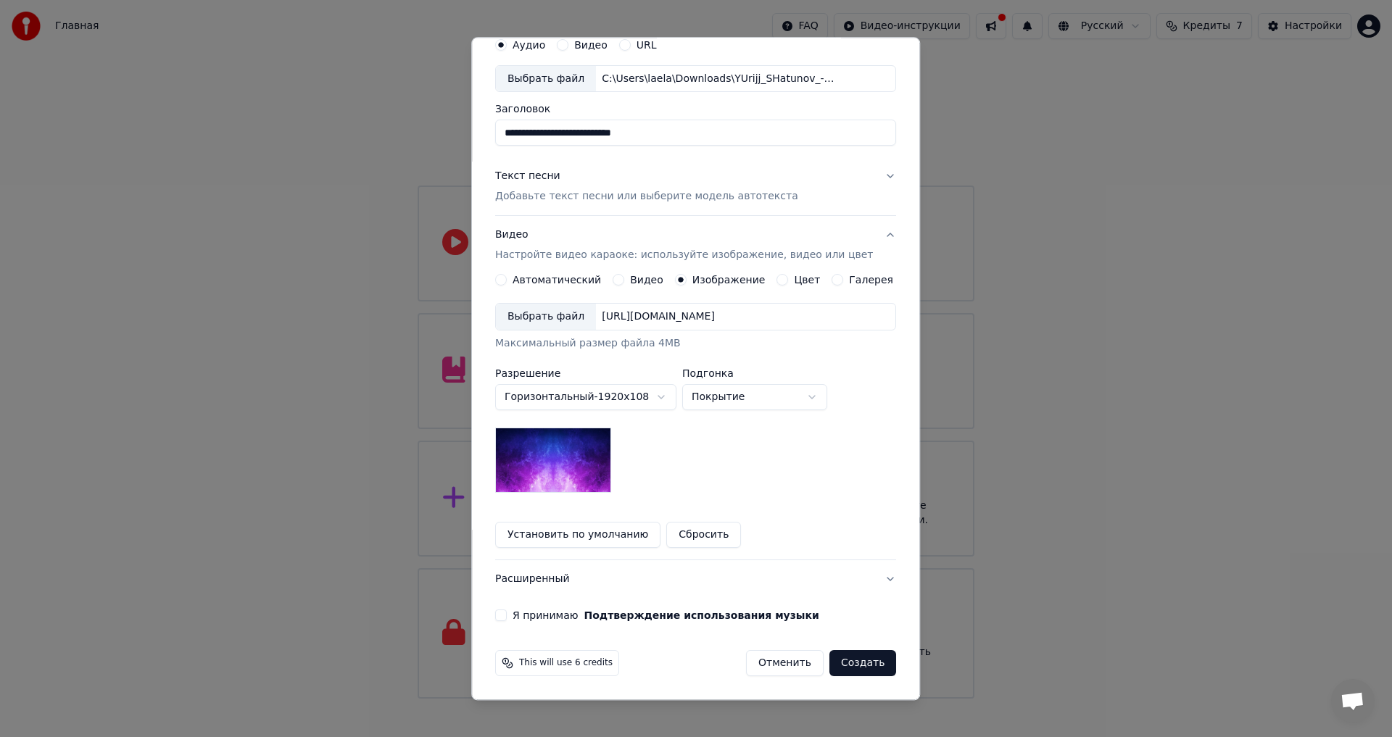
click at [629, 535] on button "Установить по умолчанию" at bounding box center [577, 536] width 165 height 26
click at [507, 617] on button "Я принимаю Подтверждение использования музыки" at bounding box center [501, 617] width 12 height 12
click at [838, 665] on button "Создать" at bounding box center [862, 664] width 67 height 26
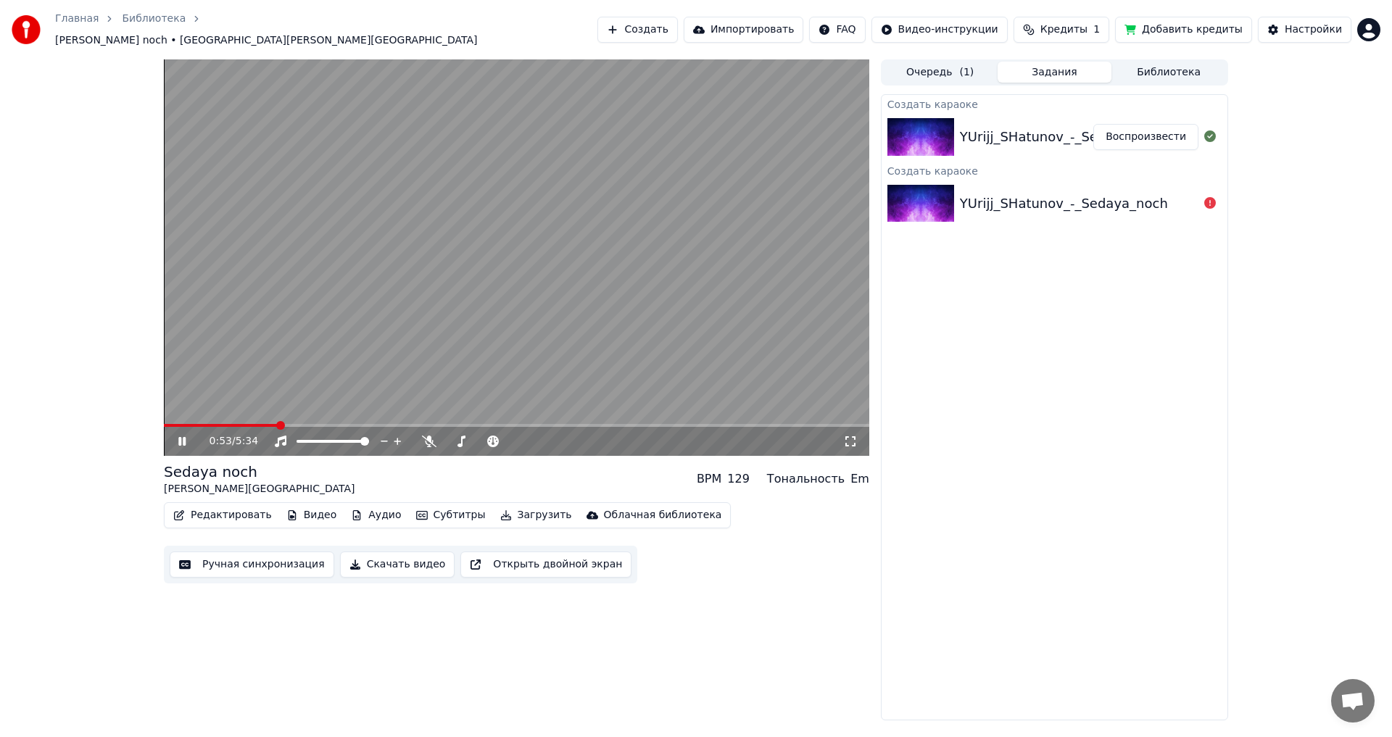
click at [180, 437] on icon at bounding box center [181, 441] width 7 height 9
click at [240, 512] on button "Редактировать" at bounding box center [222, 515] width 110 height 20
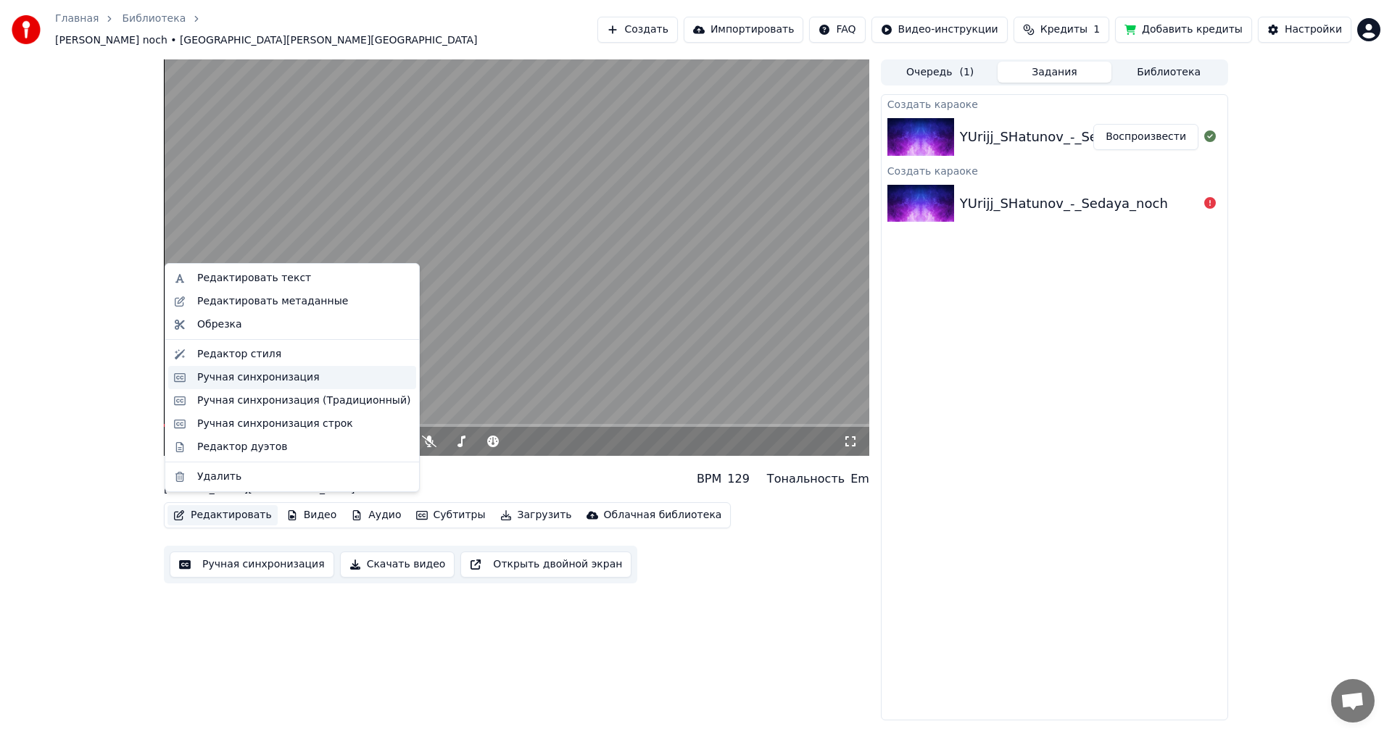
click at [241, 377] on div "Ручная синхронизация" at bounding box center [258, 378] width 123 height 15
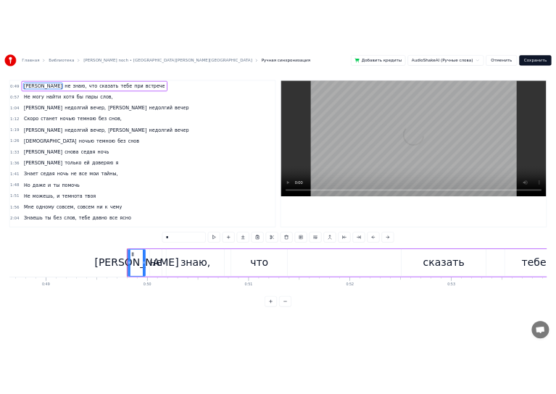
scroll to position [0, 12566]
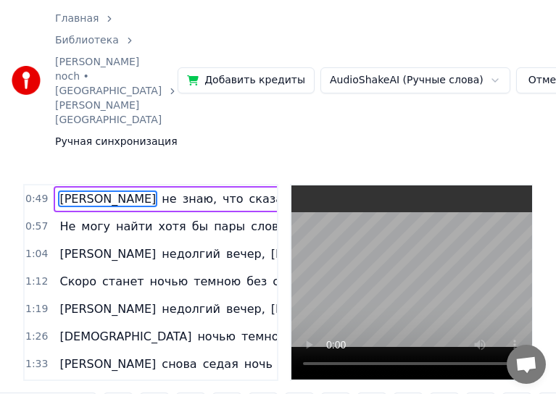
click at [363, 191] on span "встрече" at bounding box center [388, 199] width 51 height 17
type input "*******"
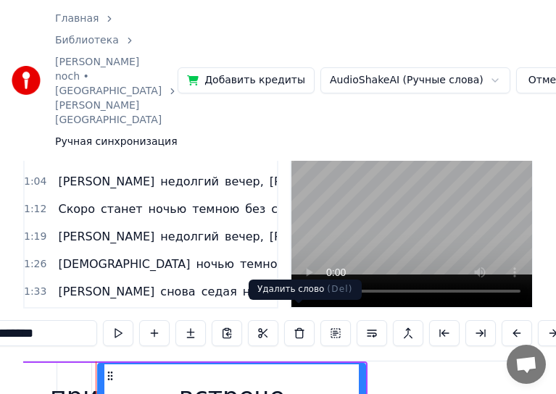
scroll to position [145, 0]
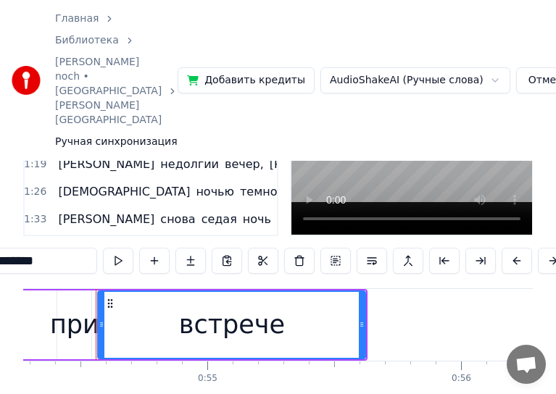
drag, startPoint x: 59, startPoint y: 256, endPoint x: -25, endPoint y: 256, distance: 84.1
click at [0, 256] on html "Главная Библиотека Sedaya noch • YUrijj • Shatunov Ручная синхронизация Добавит…" at bounding box center [278, 156] width 556 height 603
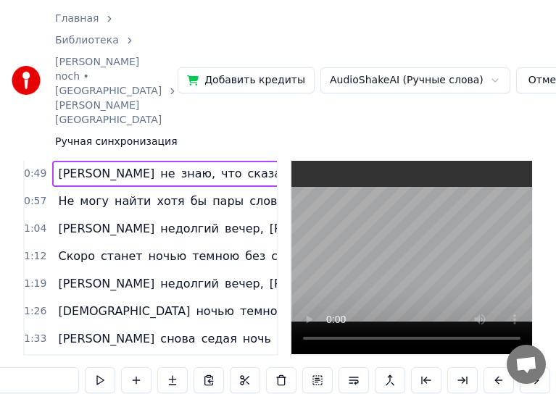
scroll to position [0, 0]
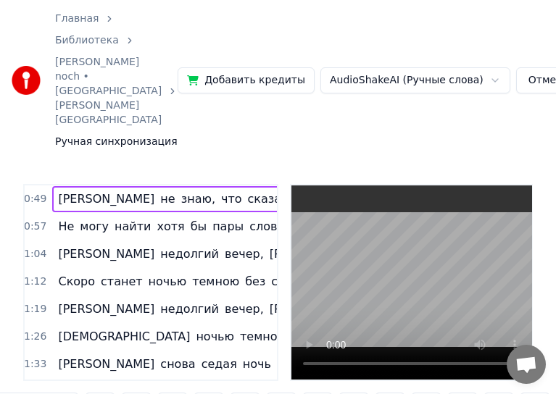
click at [248, 218] on span "слов," at bounding box center [265, 226] width 34 height 17
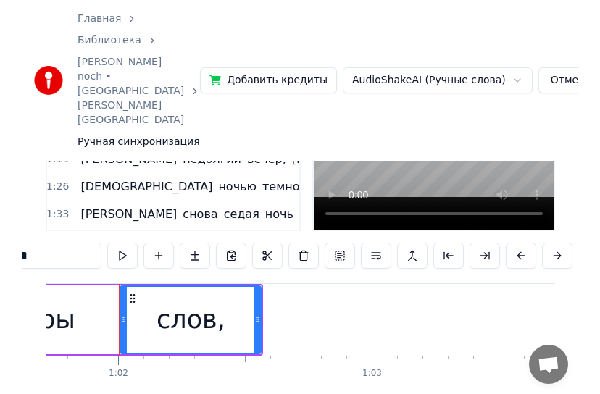
scroll to position [160, 0]
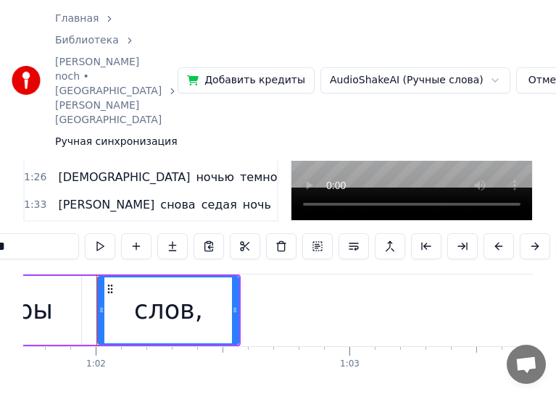
click at [55, 241] on input "*****" at bounding box center [24, 246] width 109 height 26
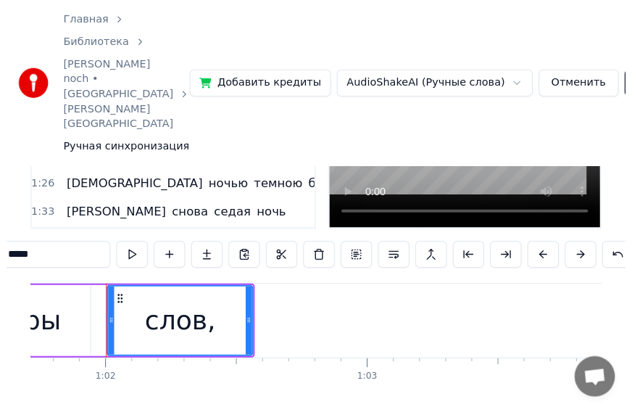
scroll to position [145, 0]
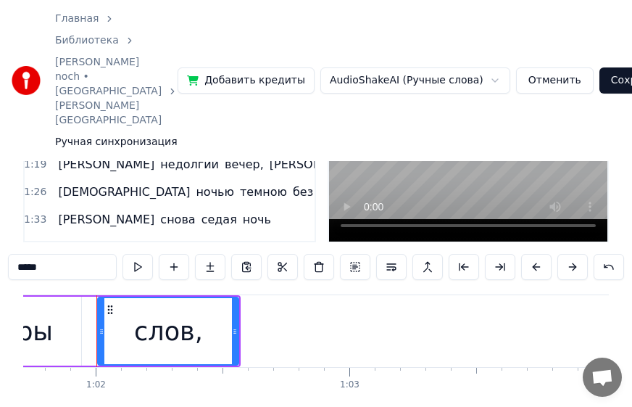
drag, startPoint x: 37, startPoint y: 240, endPoint x: 3, endPoint y: 240, distance: 34.1
click at [3, 240] on div "Главная Библиотека Sedaya noch • YUrijj • Shatunov Ручная синхронизация Добавит…" at bounding box center [316, 148] width 632 height 586
type input "*"
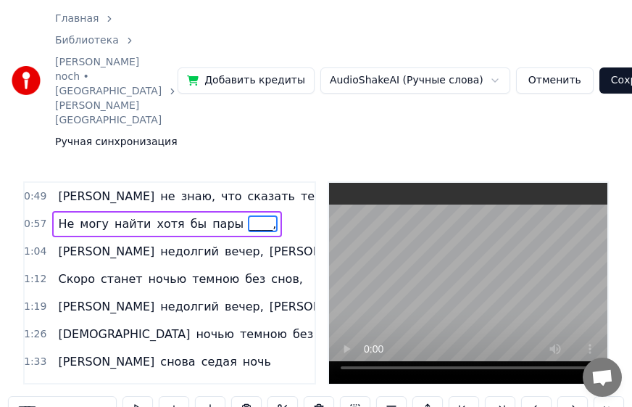
scroll to position [0, 0]
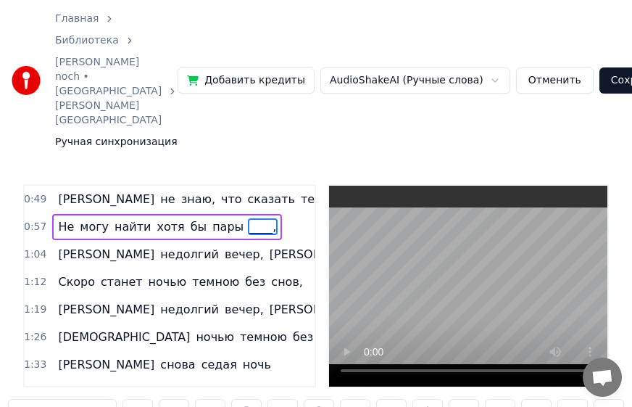
click at [270, 273] on span "снов," at bounding box center [287, 281] width 35 height 17
type input "*****"
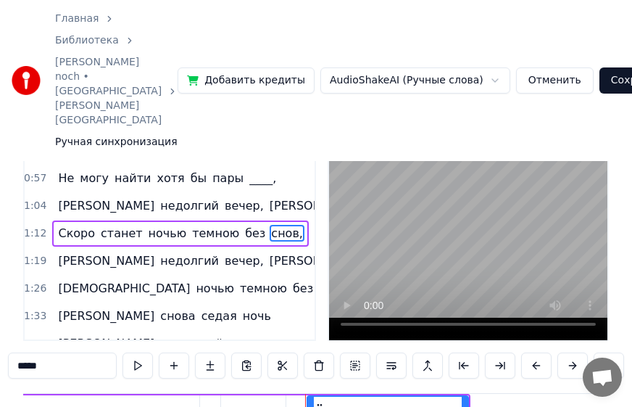
scroll to position [0, 19433]
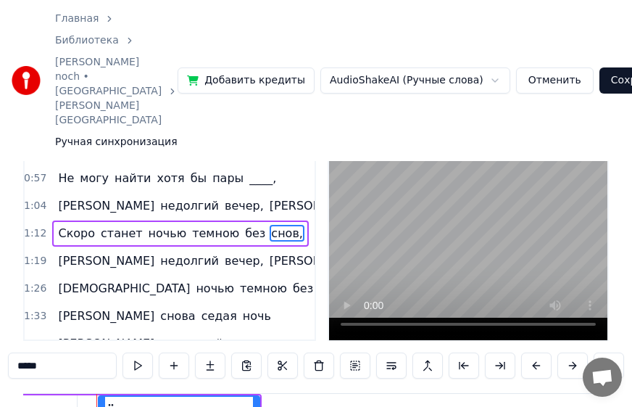
drag, startPoint x: 37, startPoint y: 339, endPoint x: -13, endPoint y: 339, distance: 50.0
click at [0, 339] on html "Главная Библиотека Sedaya noch • YUrijj • Shatunov Ручная синхронизация Добавит…" at bounding box center [316, 258] width 632 height 609
click at [371, 252] on span "недолгий" at bounding box center [402, 260] width 62 height 17
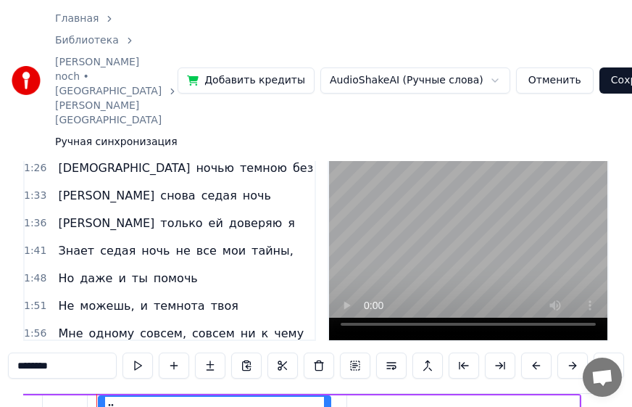
scroll to position [147, 1]
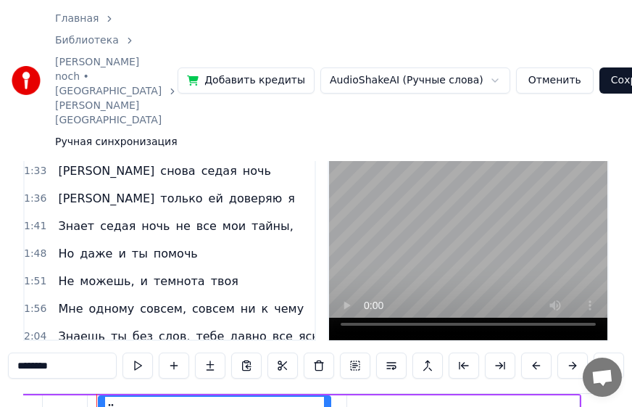
click at [250, 218] on span "тайны," at bounding box center [272, 226] width 45 height 17
type input "******"
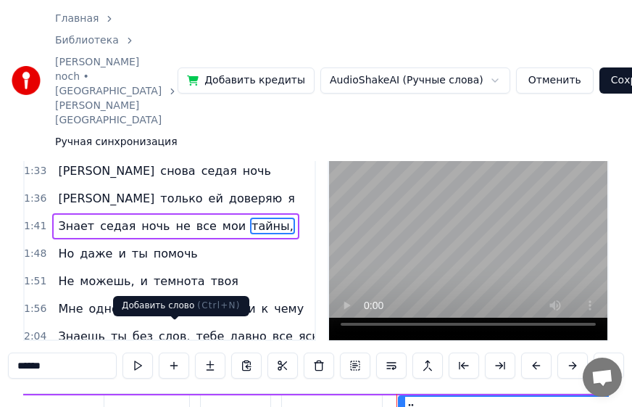
scroll to position [0, 26554]
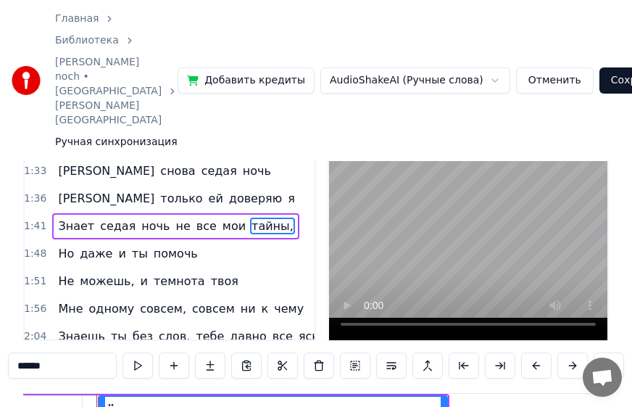
drag, startPoint x: 52, startPoint y: 341, endPoint x: -9, endPoint y: 342, distance: 61.6
click at [0, 342] on html "Главная Библиотека Sedaya noch • YUrijj • Shatunov Ручная синхронизация Добавит…" at bounding box center [316, 258] width 632 height 609
click at [273, 300] on span "чему" at bounding box center [289, 308] width 33 height 17
type input "****"
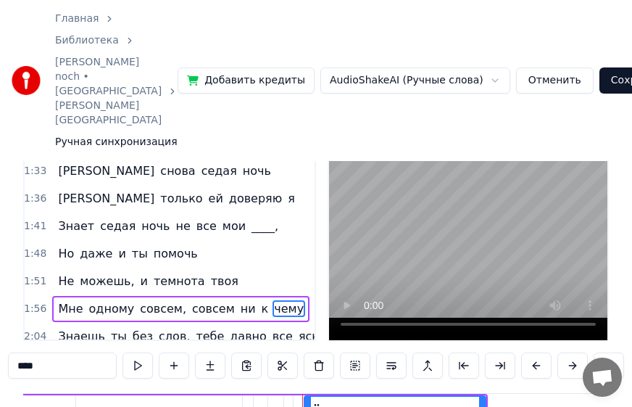
scroll to position [0, 30264]
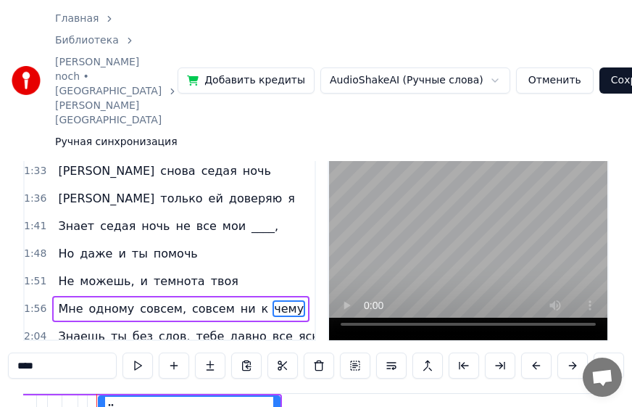
drag, startPoint x: 45, startPoint y: 335, endPoint x: -2, endPoint y: 335, distance: 47.1
click at [0, 335] on html "Главная Библиотека Sedaya noch • YUrijj • Shatunov Ручная синхронизация Добавит…" at bounding box center [316, 258] width 632 height 609
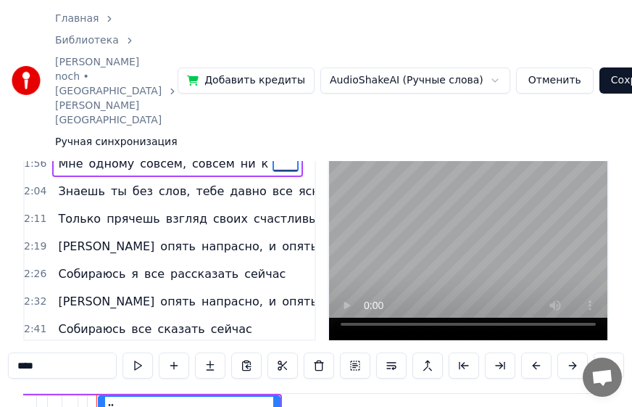
scroll to position [292, 19]
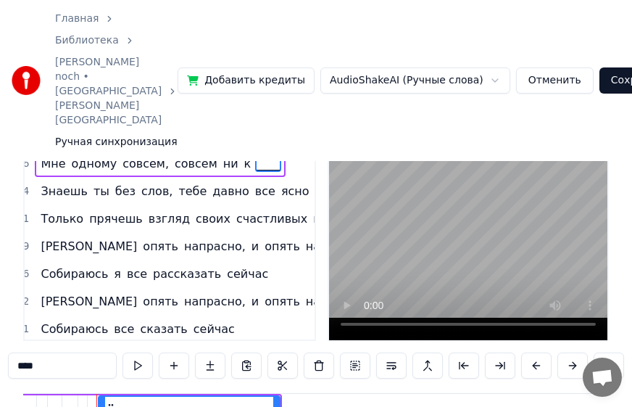
click at [280, 183] on span "ясно" at bounding box center [295, 191] width 31 height 17
type input "****"
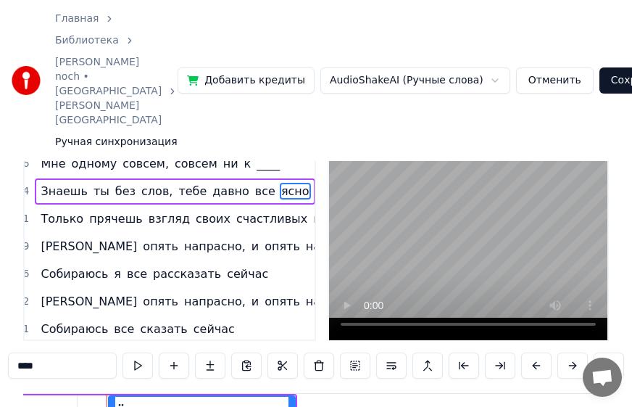
drag, startPoint x: 62, startPoint y: 338, endPoint x: -12, endPoint y: 335, distance: 74.0
click at [0, 335] on html "Главная Библиотека Sedaya noch • YUrijj • Shatunov Ручная синхронизация Добавит…" at bounding box center [316, 258] width 632 height 609
click at [312, 210] on span "глаз" at bounding box center [327, 218] width 30 height 17
type input "****"
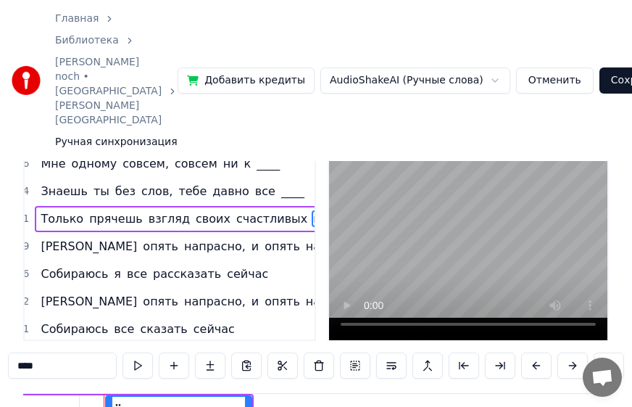
scroll to position [0, 34574]
drag, startPoint x: 38, startPoint y: 339, endPoint x: -18, endPoint y: 338, distance: 56.6
click at [0, 338] on html "Главная Библиотека Sedaya noch • YUrijj • Shatunov Ручная синхронизация Добавит…" at bounding box center [316, 258] width 632 height 609
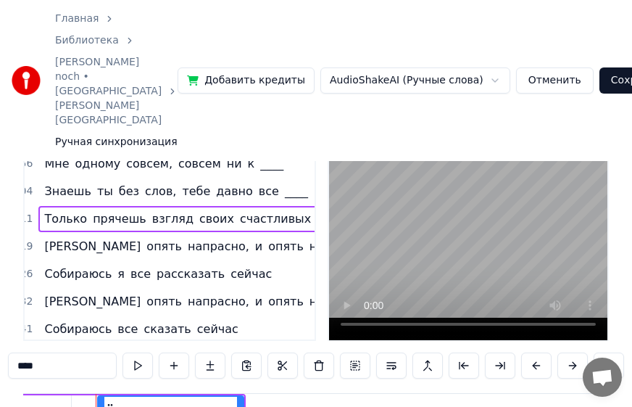
click at [229, 265] on span "сейчас" at bounding box center [251, 273] width 44 height 17
type input "******"
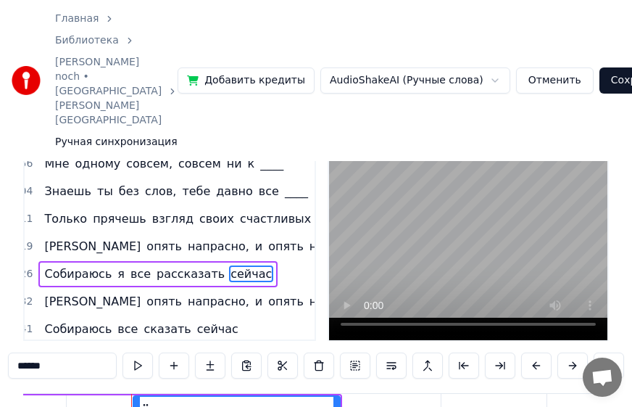
scroll to position [0, 38294]
drag, startPoint x: 64, startPoint y: 340, endPoint x: -1, endPoint y: 331, distance: 65.8
click at [0, 331] on html "Главная Библиотека Sedaya noch • YUrijj • Shatunov Ручная синхронизация Добавит…" at bounding box center [316, 258] width 632 height 609
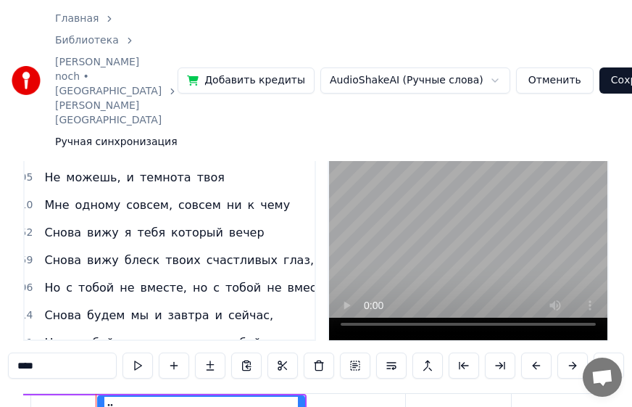
scroll to position [582, 15]
click at [228, 223] on span "вечер" at bounding box center [247, 231] width 38 height 17
type input "*****"
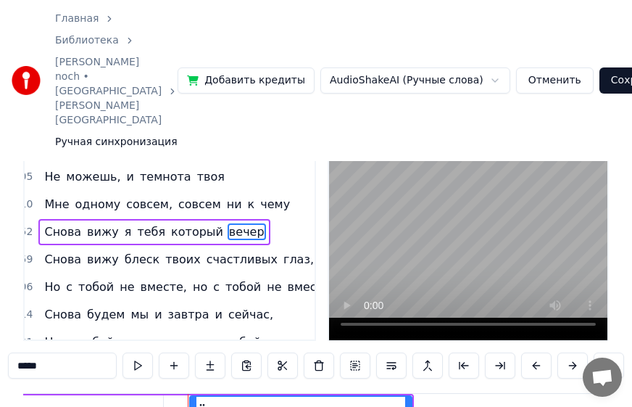
scroll to position [0, 60079]
drag, startPoint x: 54, startPoint y: 335, endPoint x: 9, endPoint y: 335, distance: 45.0
click at [9, 352] on input "*****" at bounding box center [62, 365] width 109 height 26
click at [282, 251] on span "глаз," at bounding box center [298, 259] width 33 height 17
type input "*****"
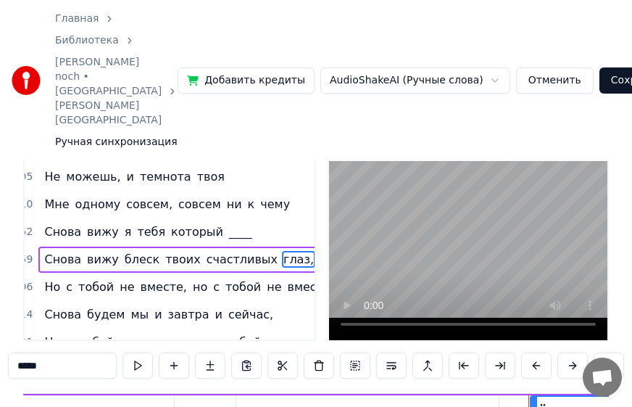
scroll to position [0, 61952]
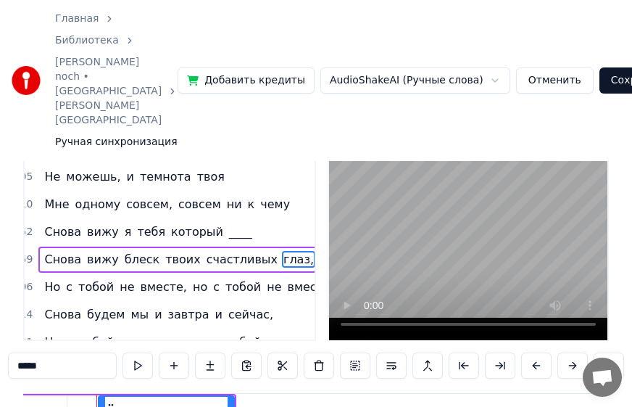
drag, startPoint x: 46, startPoint y: 337, endPoint x: 19, endPoint y: 339, distance: 27.6
click at [19, 352] on input "*****" at bounding box center [62, 365] width 109 height 26
click at [259, 196] on span "чему" at bounding box center [275, 204] width 33 height 17
type input "****"
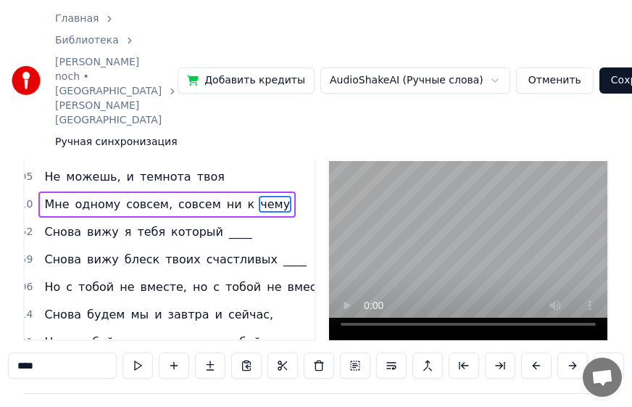
scroll to position [0, 49151]
drag, startPoint x: 51, startPoint y: 337, endPoint x: 10, endPoint y: 336, distance: 40.6
click at [10, 352] on input "****" at bounding box center [62, 365] width 109 height 26
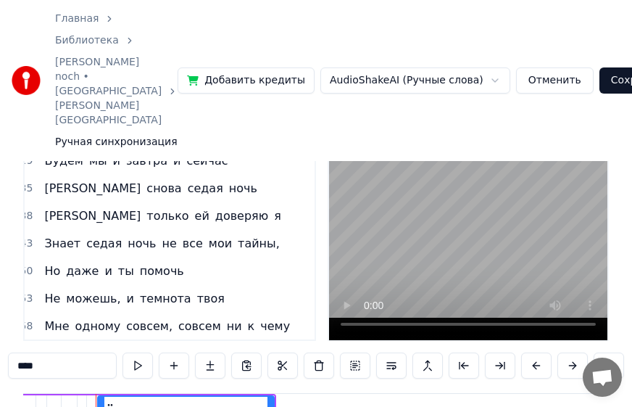
scroll to position [803, 15]
click at [259, 318] on span "чему" at bounding box center [275, 326] width 33 height 17
type input "****"
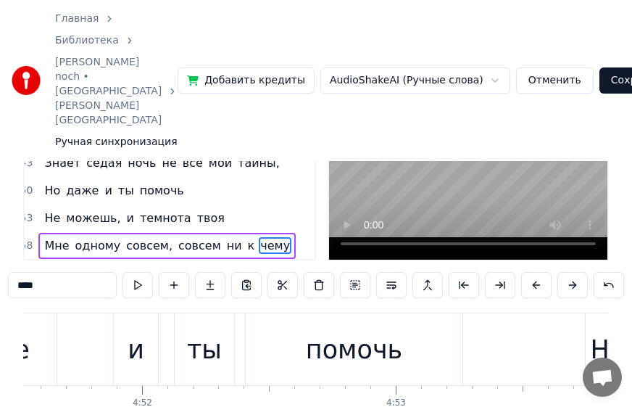
scroll to position [0, 76534]
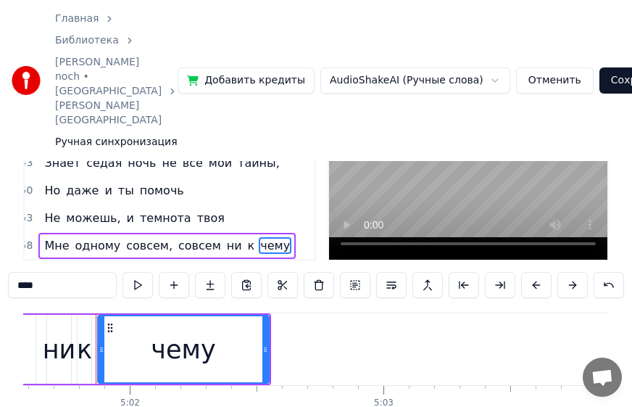
drag, startPoint x: 45, startPoint y: 253, endPoint x: 9, endPoint y: 255, distance: 36.3
click at [9, 272] on input "****" at bounding box center [62, 285] width 109 height 26
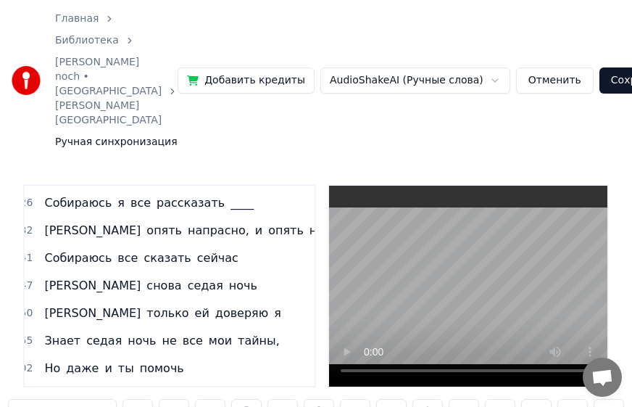
scroll to position [435, 15]
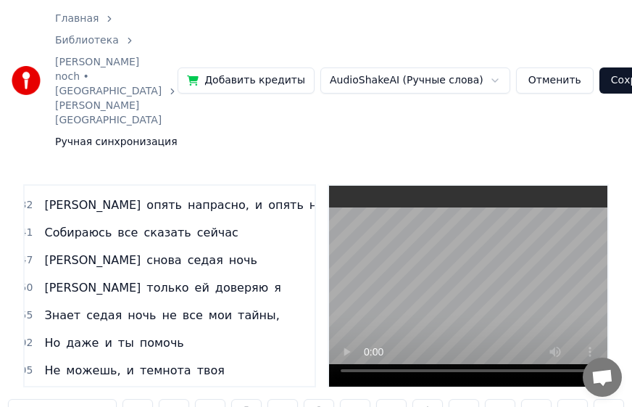
click at [236, 307] on span "тайны," at bounding box center [258, 315] width 45 height 17
type input "******"
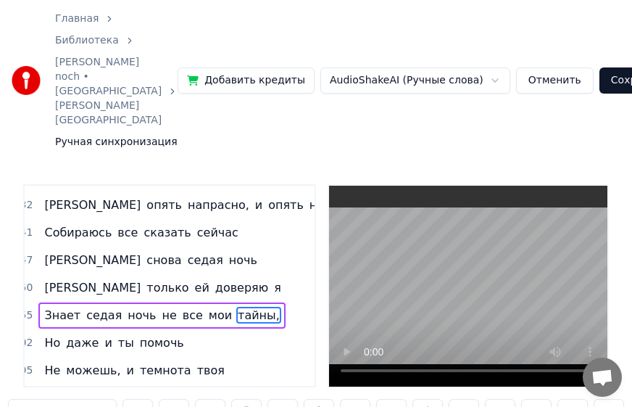
scroll to position [0, 45441]
drag, startPoint x: 46, startPoint y: 383, endPoint x: 17, endPoint y: 384, distance: 29.0
click at [17, 399] on input "******" at bounding box center [62, 412] width 109 height 26
drag, startPoint x: 67, startPoint y: 389, endPoint x: 33, endPoint y: 366, distance: 41.8
click at [1, 386] on div "Главная Библиотека Sedaya noch • YUrijj • Shatunov Ручная синхронизация Добавит…" at bounding box center [316, 293] width 632 height 586
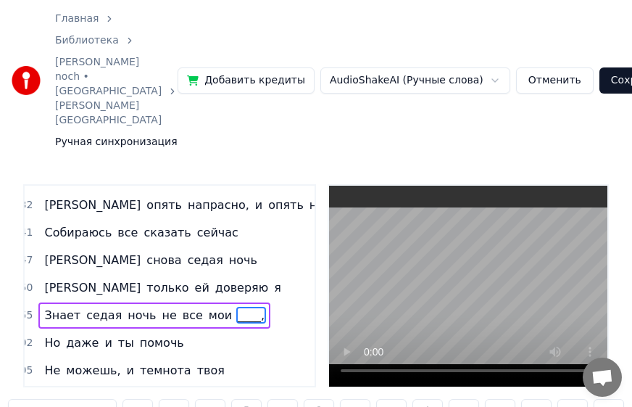
click at [161, 334] on span "помочь" at bounding box center [161, 342] width 47 height 17
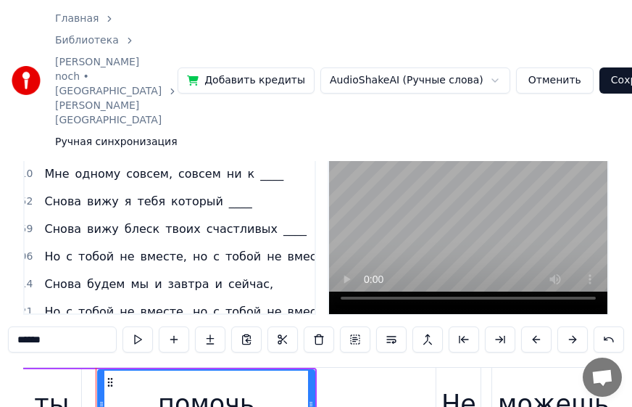
scroll to position [659, 15]
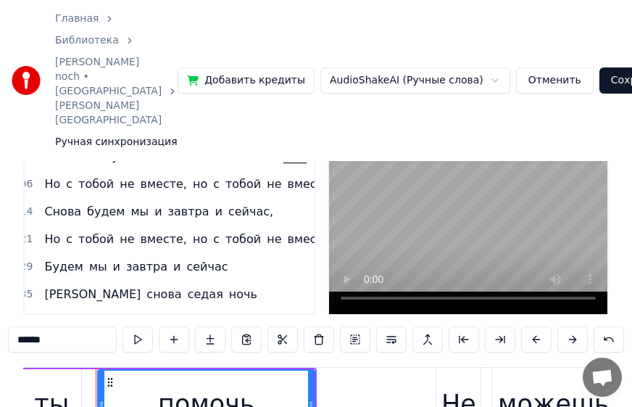
click at [69, 203] on span "Снова" at bounding box center [63, 211] width 40 height 17
type input "*****"
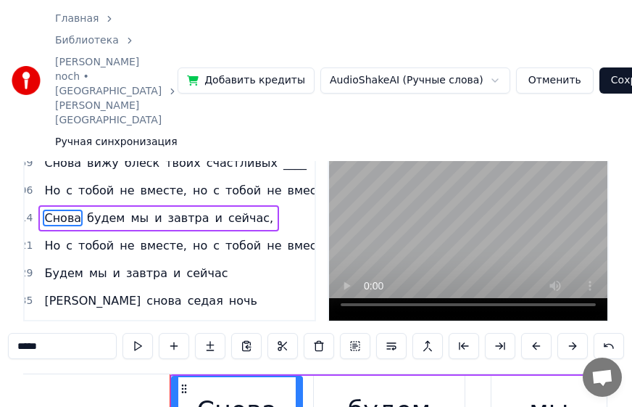
scroll to position [0, 64474]
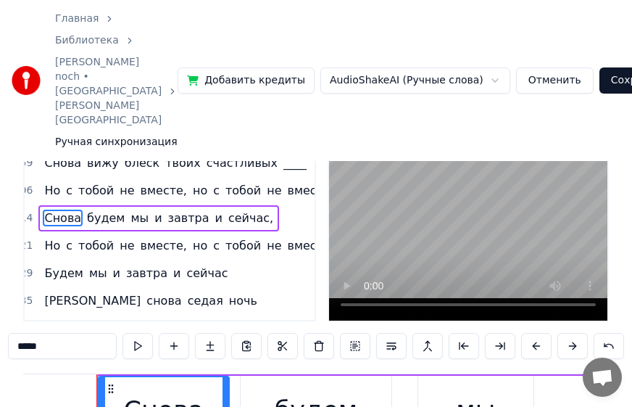
drag, startPoint x: 54, startPoint y: 319, endPoint x: 3, endPoint y: 320, distance: 50.8
click at [3, 319] on div "Главная Библиотека Sedaya noch • YUrijj • Shatunov Ручная синхронизация Добавит…" at bounding box center [316, 227] width 632 height 586
type input "****"
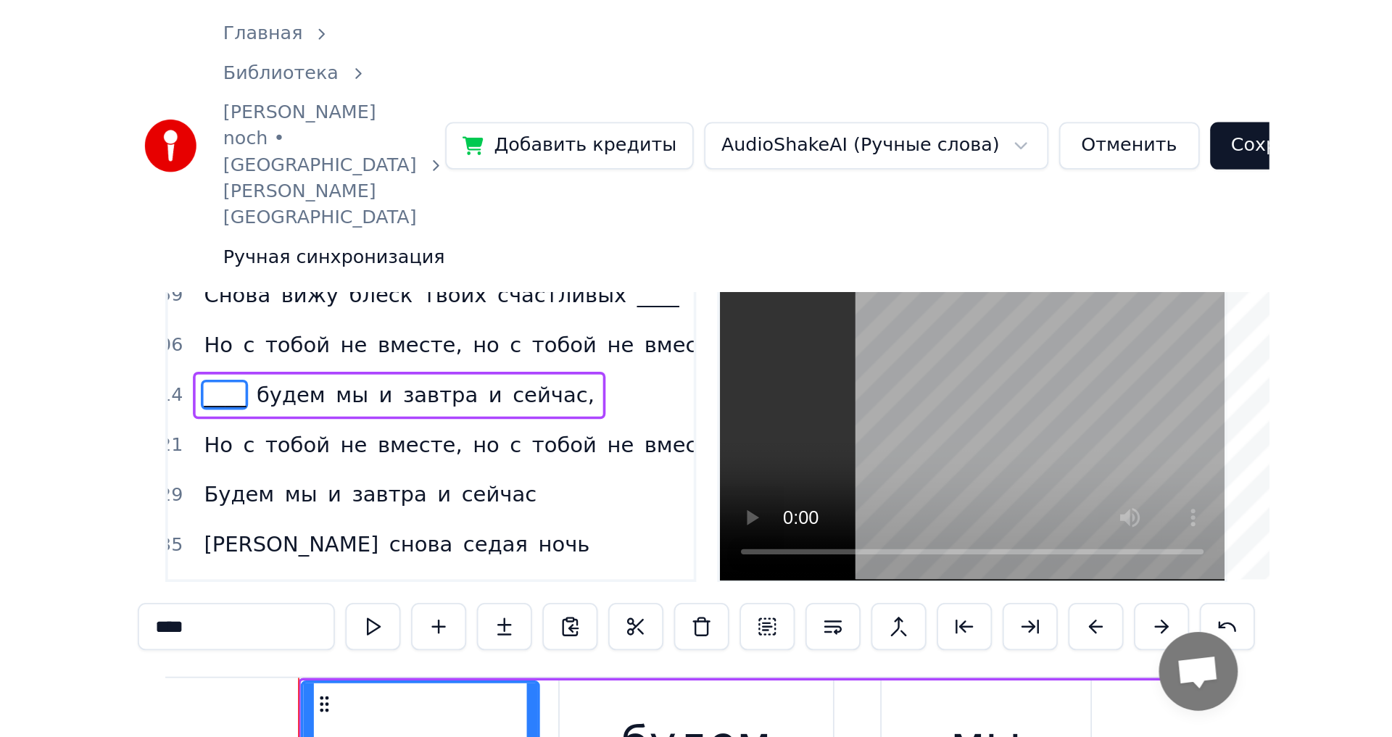
scroll to position [626, 0]
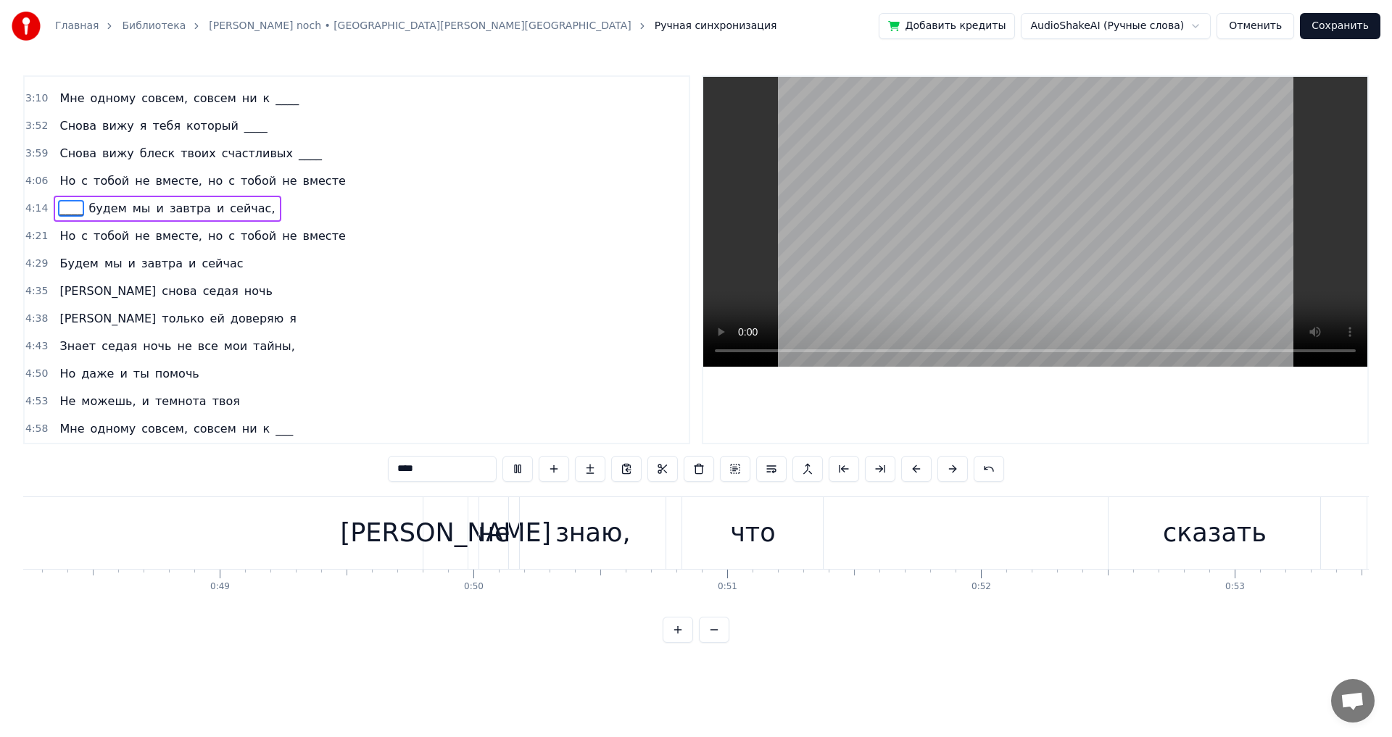
click at [1357, 19] on button "Сохранить" at bounding box center [1340, 26] width 80 height 26
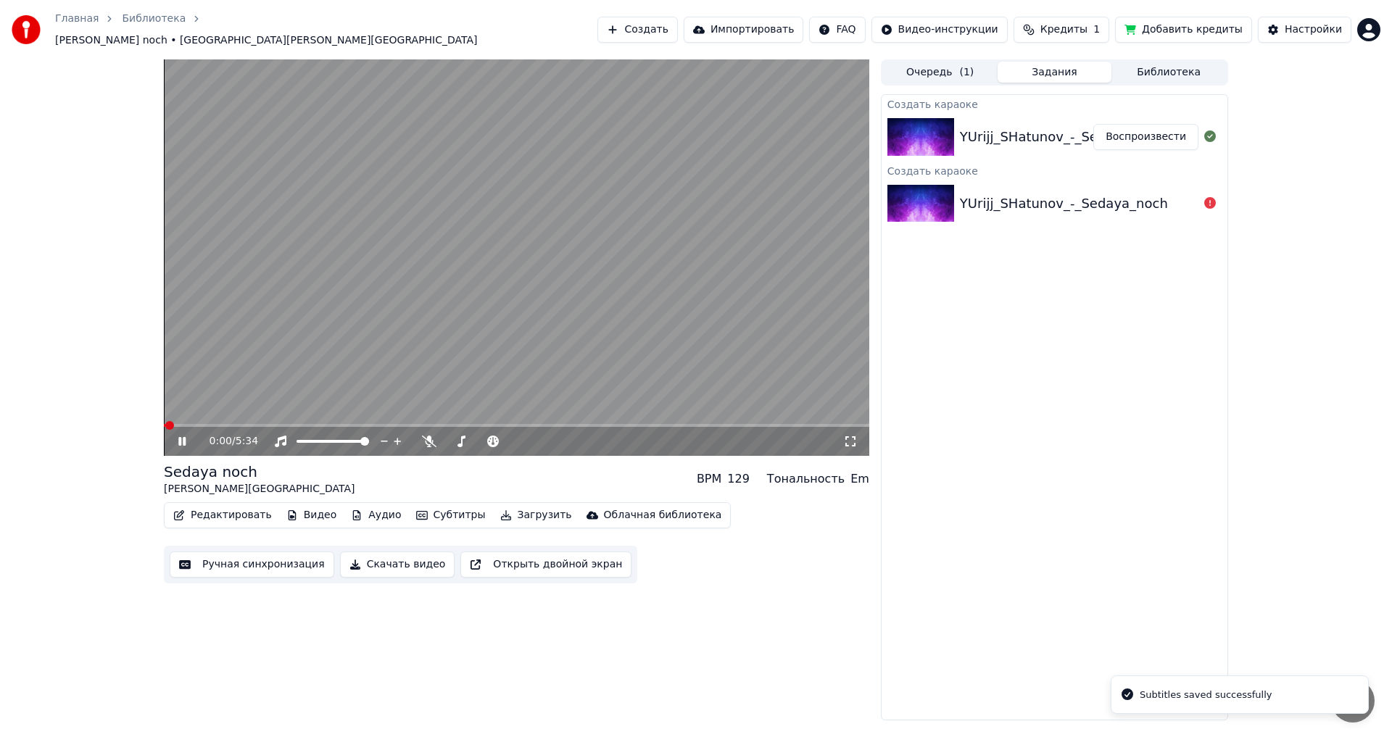
click at [177, 416] on video at bounding box center [517, 257] width 706 height 397
click at [192, 424] on span at bounding box center [517, 425] width 706 height 3
click at [431, 436] on icon at bounding box center [429, 442] width 15 height 12
click at [186, 438] on icon at bounding box center [192, 442] width 34 height 12
click at [220, 424] on span at bounding box center [517, 425] width 706 height 3
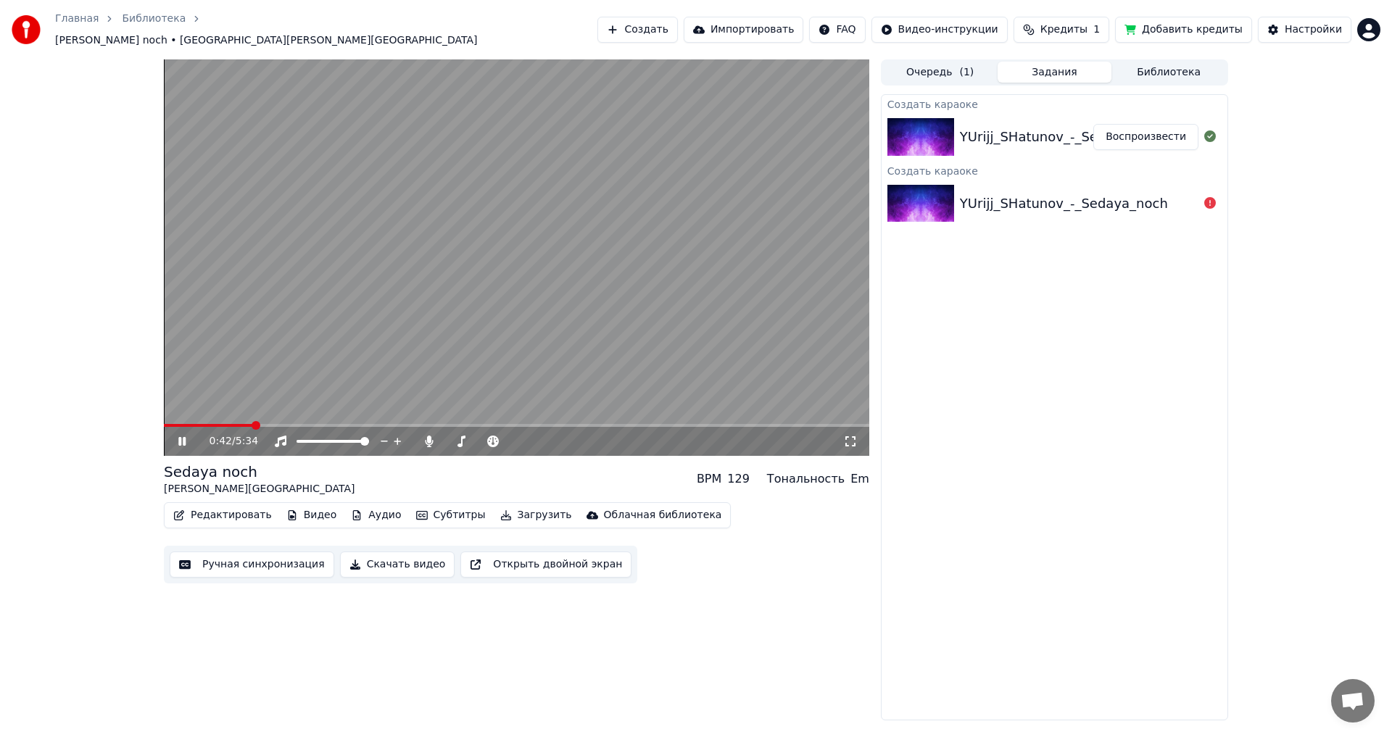
click at [253, 424] on span at bounding box center [517, 425] width 706 height 3
click at [292, 424] on span at bounding box center [517, 425] width 706 height 3
click at [286, 424] on span at bounding box center [225, 425] width 123 height 3
click at [471, 424] on span at bounding box center [517, 425] width 706 height 3
click at [185, 437] on icon at bounding box center [181, 441] width 7 height 9
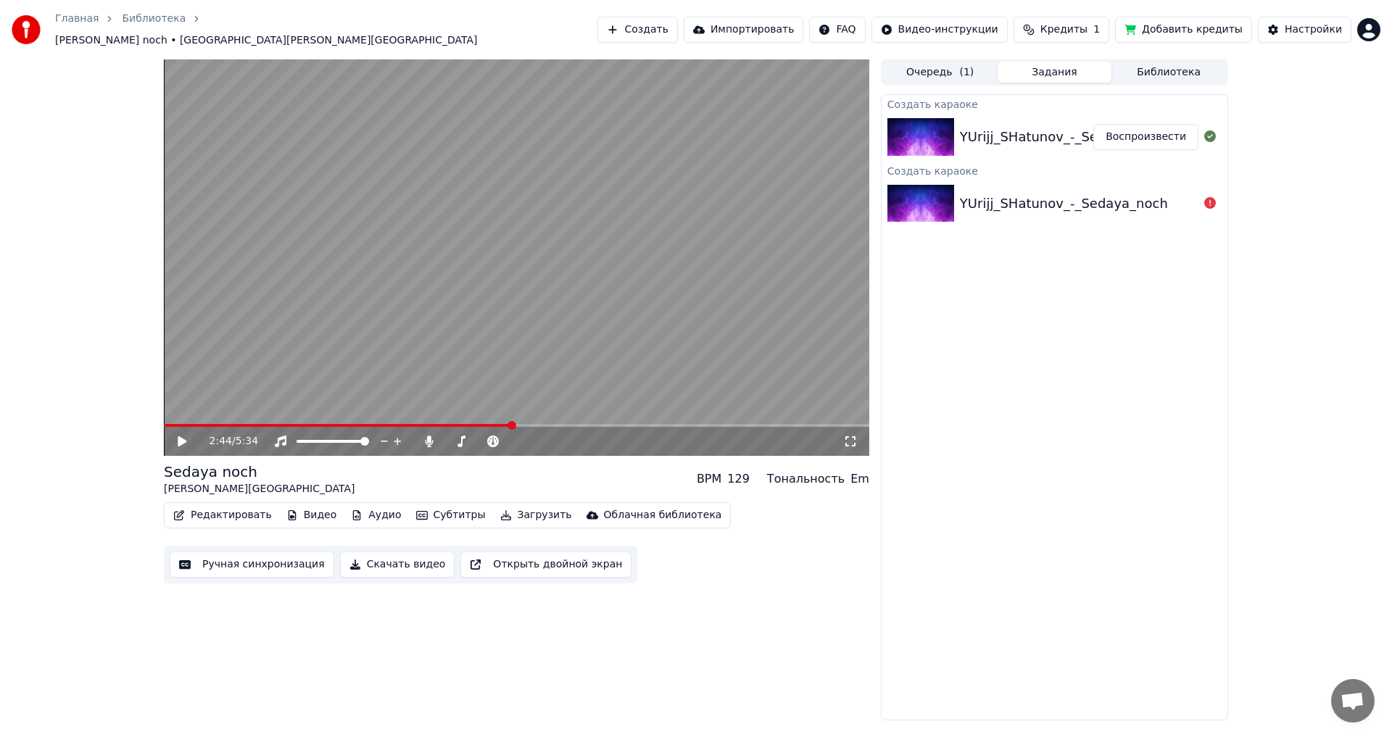
click at [535, 416] on video at bounding box center [517, 257] width 706 height 397
click at [575, 424] on span at bounding box center [517, 425] width 706 height 3
click at [633, 424] on span at bounding box center [517, 425] width 706 height 3
click at [694, 424] on span at bounding box center [517, 425] width 706 height 3
click at [667, 413] on video at bounding box center [517, 257] width 706 height 397
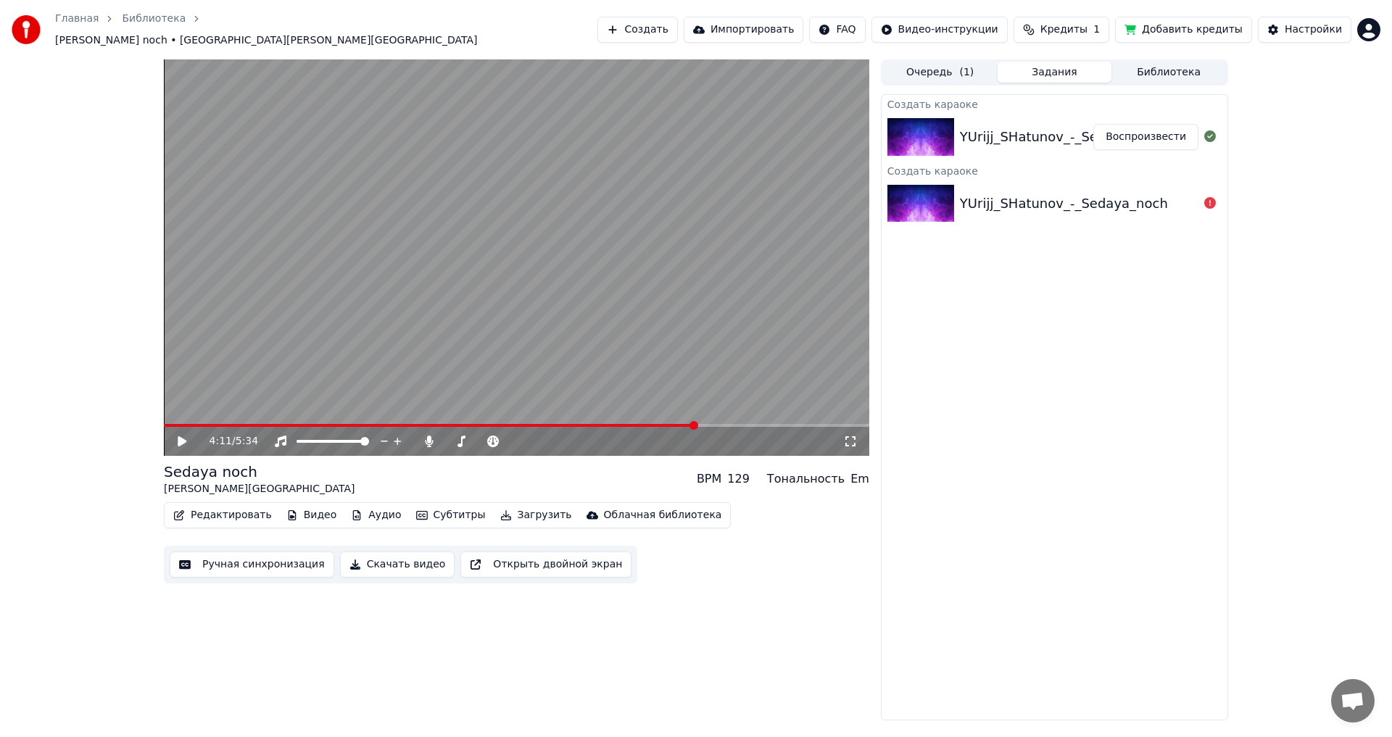
click at [668, 424] on span at bounding box center [430, 425] width 532 height 3
click at [191, 436] on icon at bounding box center [192, 442] width 34 height 12
click at [186, 436] on icon at bounding box center [192, 442] width 34 height 12
click at [831, 424] on span at bounding box center [517, 425] width 706 height 3
click at [176, 436] on icon at bounding box center [192, 442] width 34 height 12
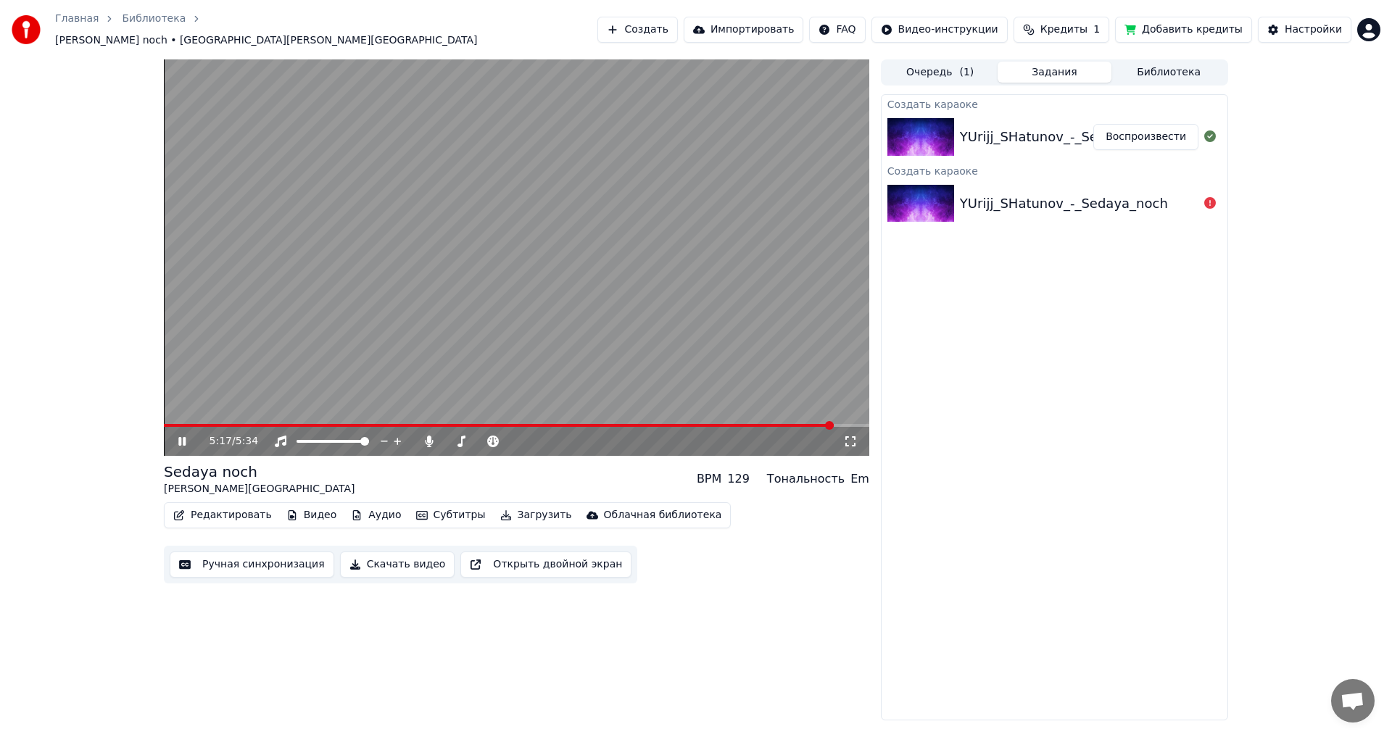
click at [182, 427] on div "5:17 / 5:34" at bounding box center [517, 441] width 706 height 29
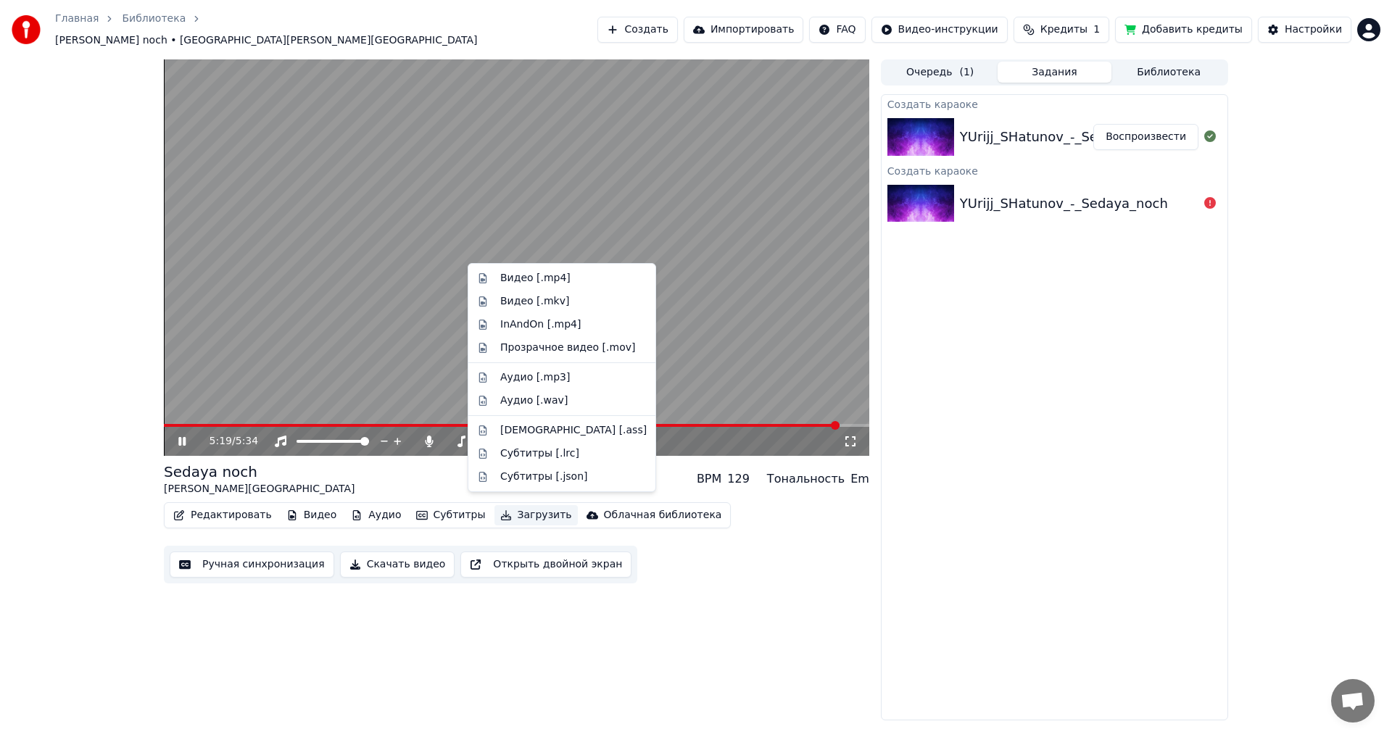
click at [495, 505] on button "Загрузить" at bounding box center [536, 515] width 83 height 20
click at [550, 274] on div "Видео [.mp4]" at bounding box center [535, 278] width 70 height 15
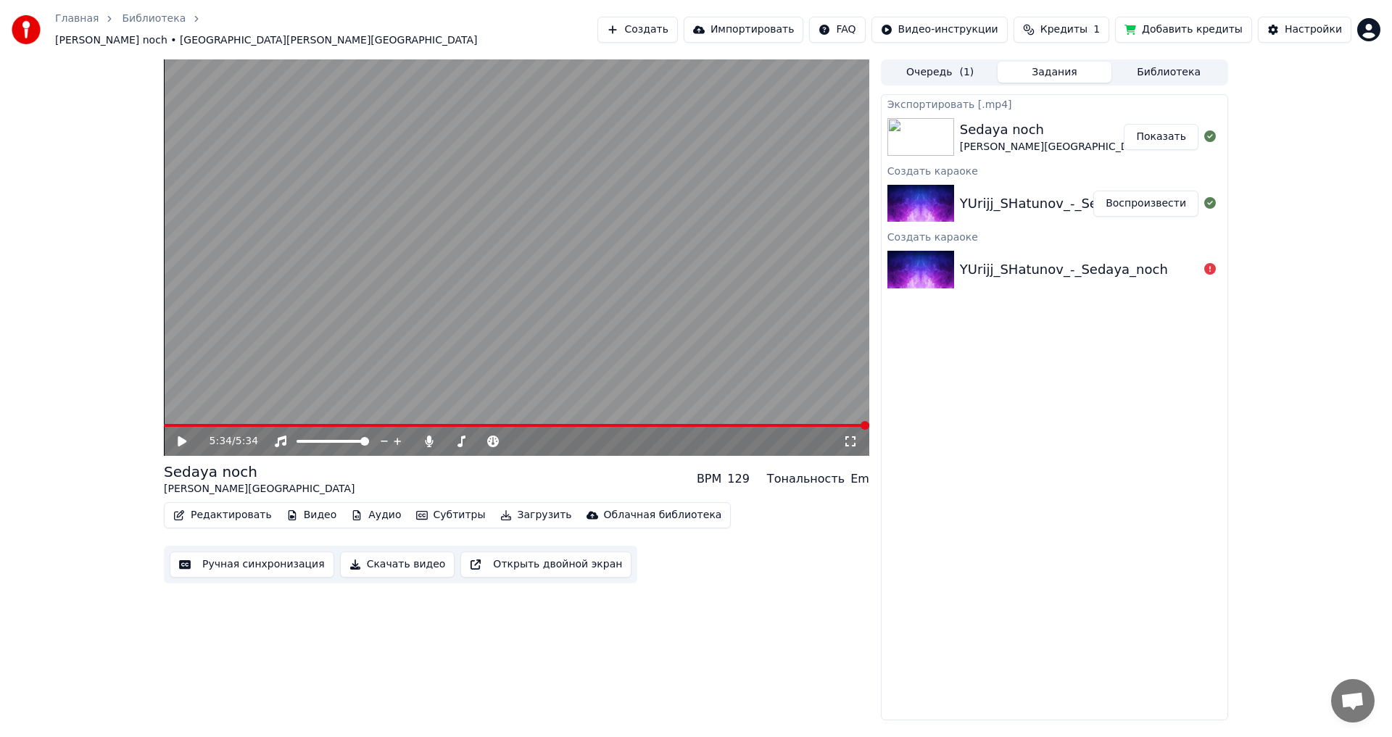
click at [1376, 22] on html "Главная Библиотека Sedaya noch • YUrijj • Shatunov Создать Импортировать FAQ Ви…" at bounding box center [696, 368] width 1392 height 737
click at [1281, 156] on div "Выйти" at bounding box center [1305, 167] width 167 height 23
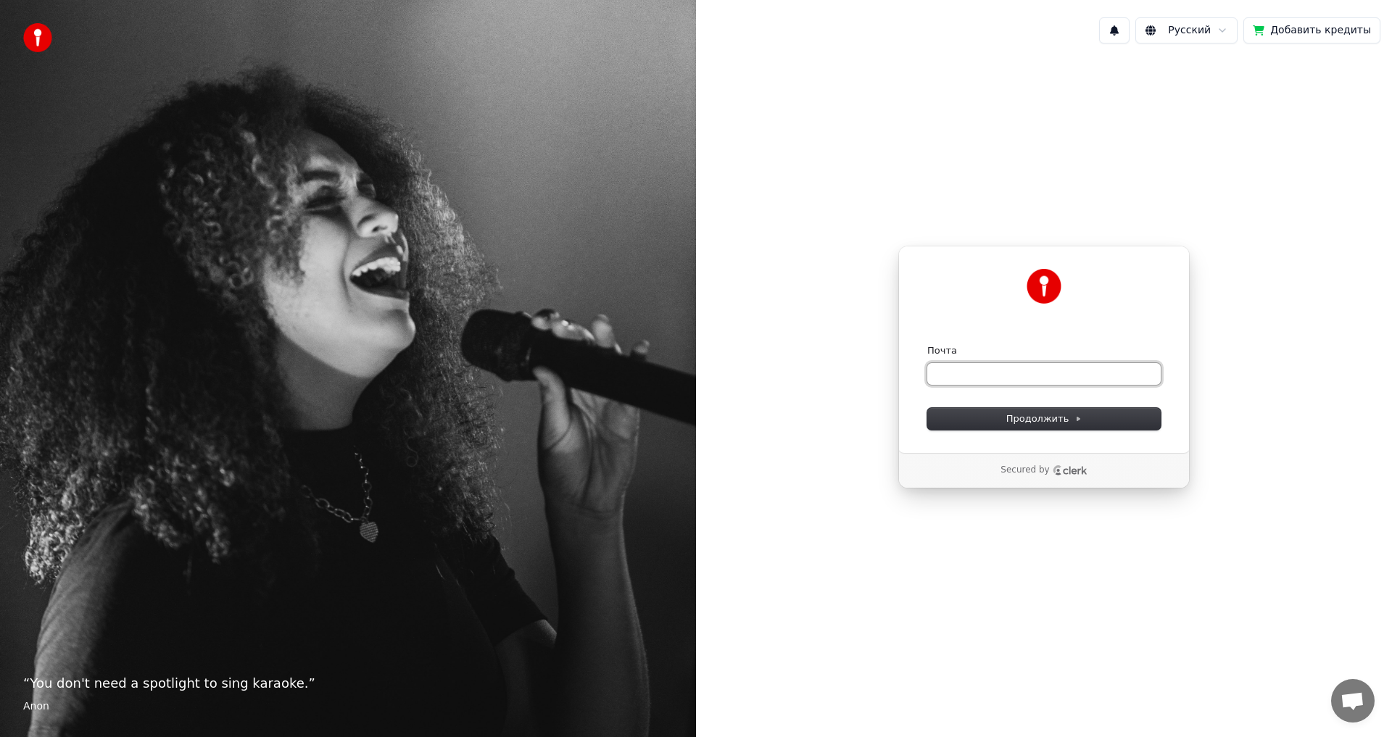
click at [1024, 384] on input "Почта" at bounding box center [1043, 374] width 233 height 22
type input "*"
click at [927, 344] on button "submit" at bounding box center [927, 344] width 0 height 0
type input "**********"
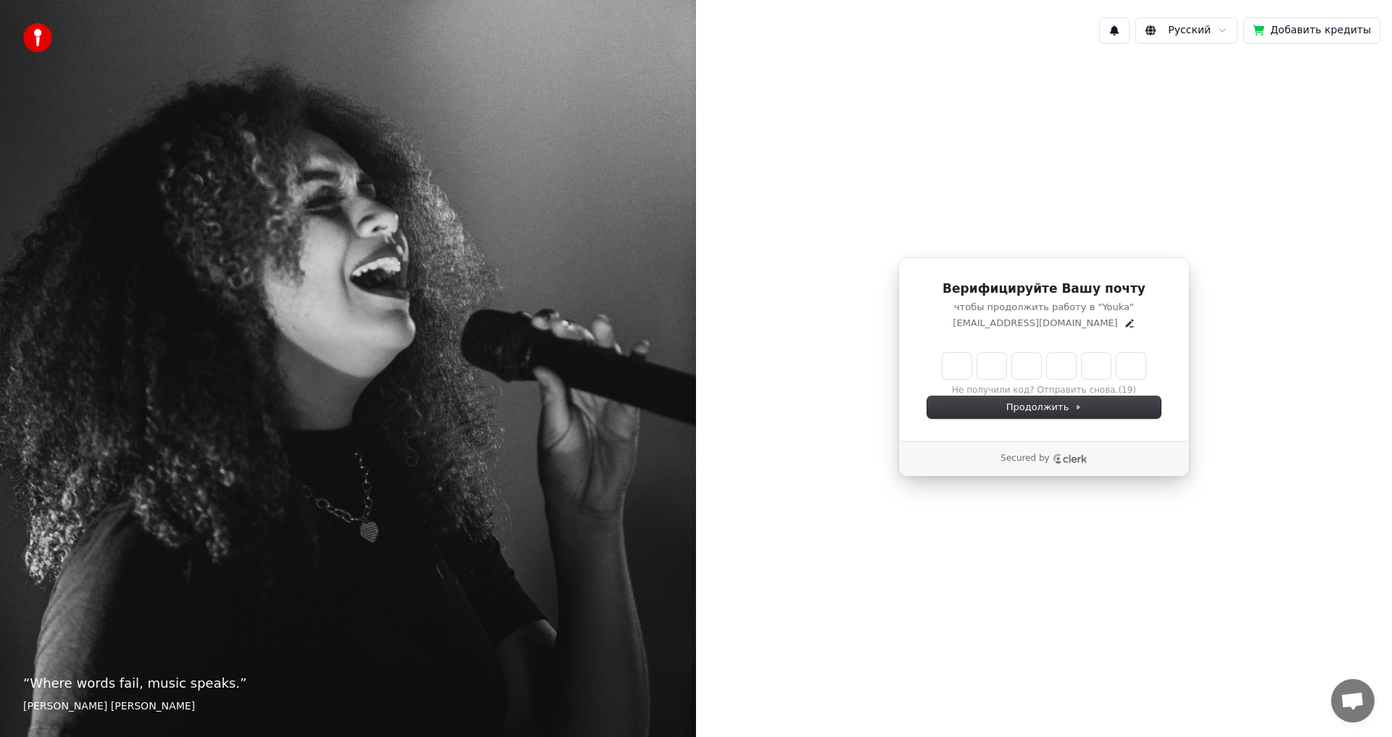
click at [956, 368] on input "Enter verification code" at bounding box center [1044, 366] width 203 height 26
type input "******"
